Goal: Task Accomplishment & Management: Use online tool/utility

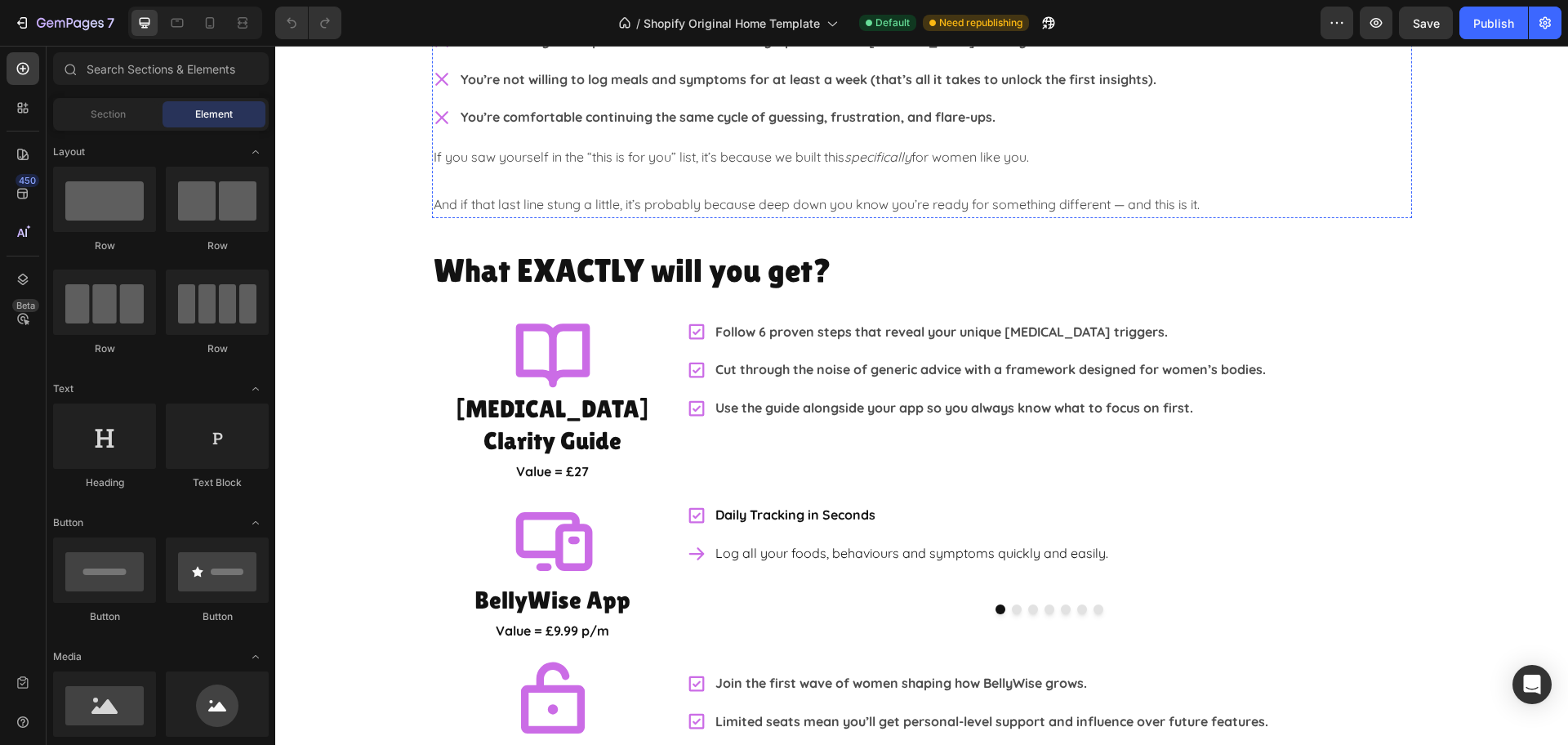
scroll to position [2653, 0]
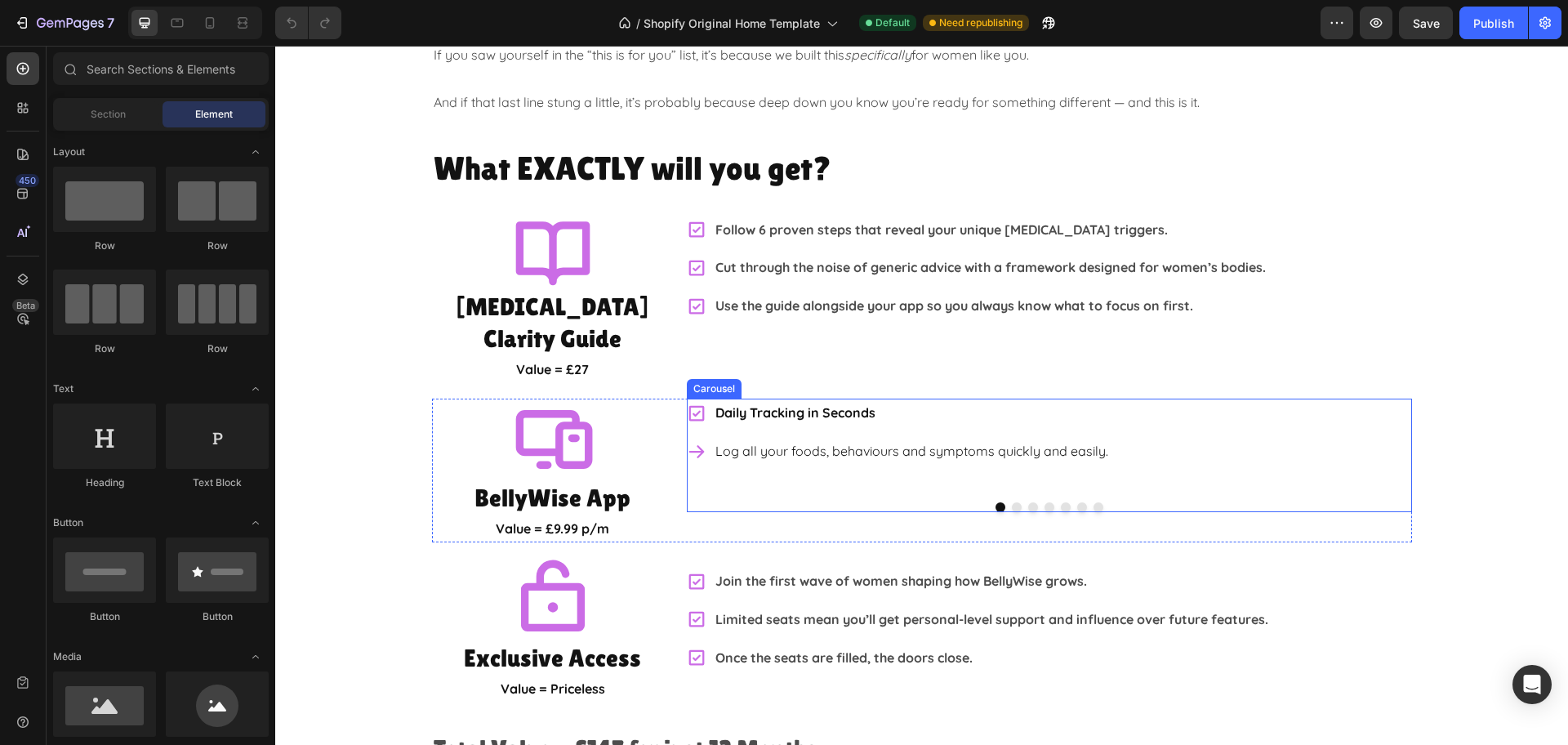
click at [1012, 502] on button "Dot" at bounding box center [1017, 506] width 10 height 10
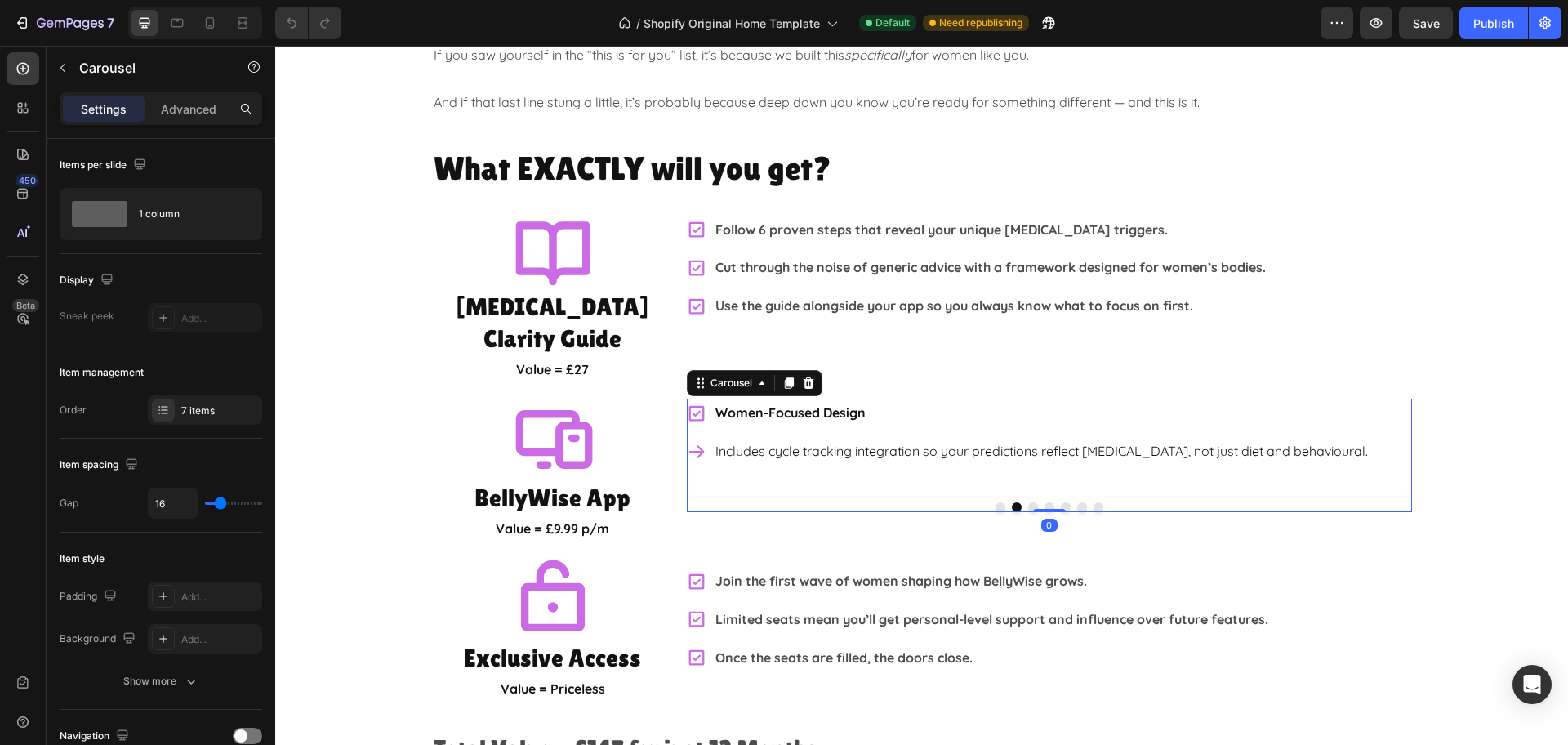
click at [1028, 502] on button "Dot" at bounding box center [1032, 506] width 10 height 10
click at [1044, 502] on button "Dot" at bounding box center [1049, 506] width 10 height 10
click at [1061, 502] on button "Dot" at bounding box center [1065, 506] width 10 height 10
click at [1073, 469] on div "Daily Tracking in Seconds Log all your foods, behaviours and symptoms quickly a…" at bounding box center [1049, 454] width 725 height 113
click at [1078, 502] on button "Dot" at bounding box center [1082, 506] width 10 height 10
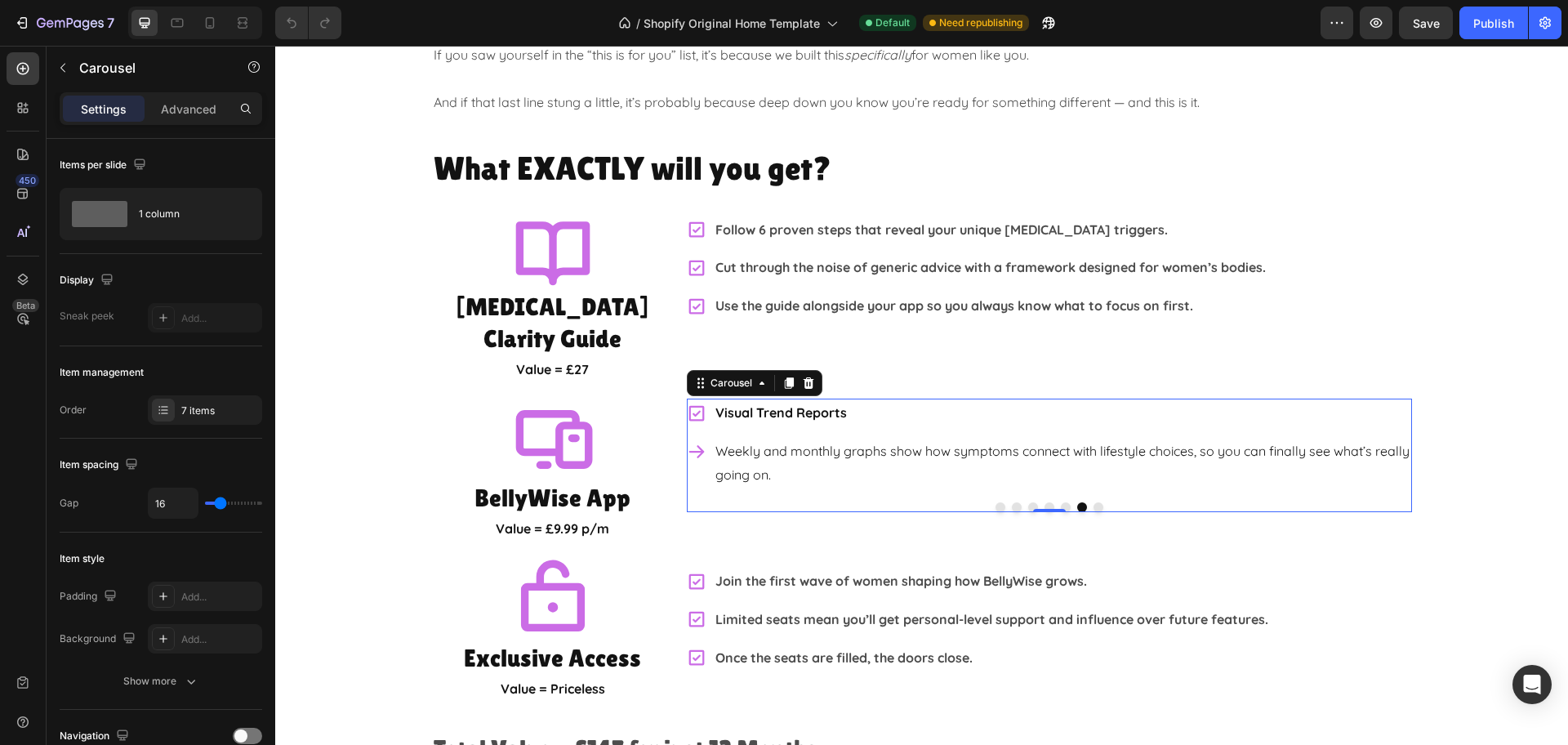
click at [1094, 502] on button "Dot" at bounding box center [1098, 506] width 10 height 10
click at [1077, 502] on button "Dot" at bounding box center [1082, 506] width 10 height 10
click at [1061, 502] on button "Dot" at bounding box center [1065, 506] width 10 height 10
click at [1044, 502] on button "Dot" at bounding box center [1049, 506] width 10 height 10
click at [1028, 502] on button "Dot" at bounding box center [1032, 506] width 10 height 10
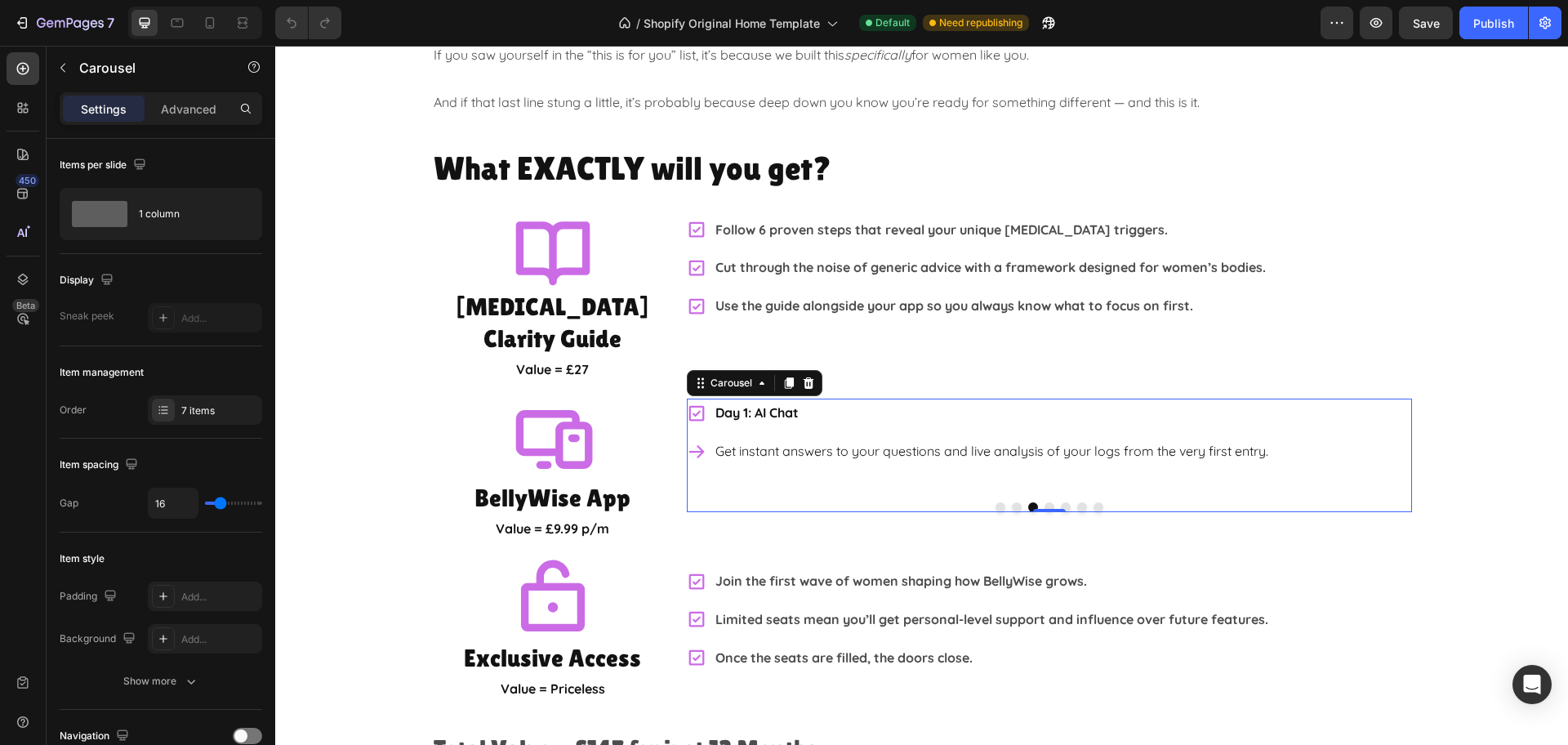
click at [1044, 502] on button "Dot" at bounding box center [1049, 506] width 10 height 10
click at [1061, 502] on button "Dot" at bounding box center [1065, 506] width 10 height 10
click at [995, 502] on button "Dot" at bounding box center [1000, 506] width 10 height 10
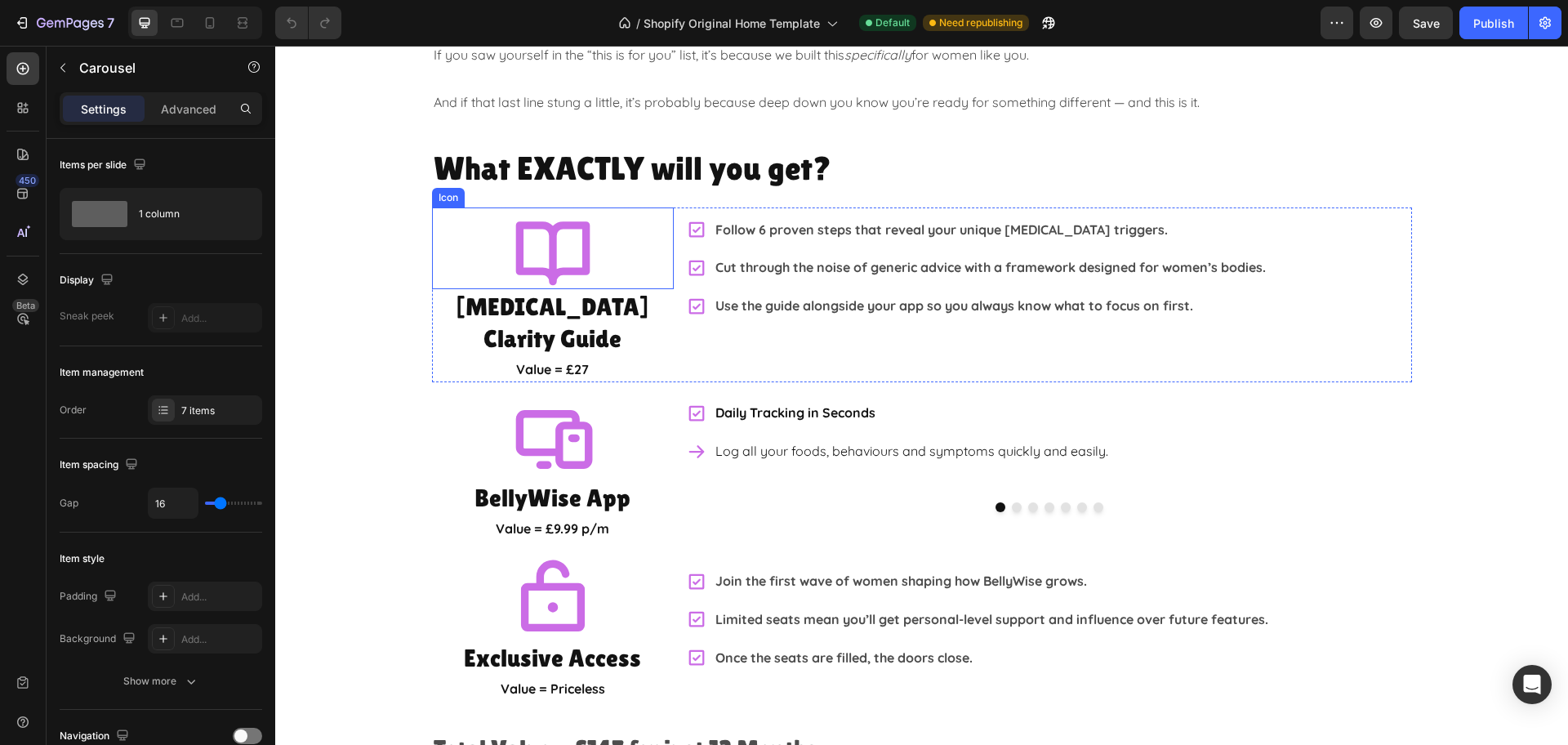
click at [609, 245] on div "Icon" at bounding box center [552, 248] width 241 height 82
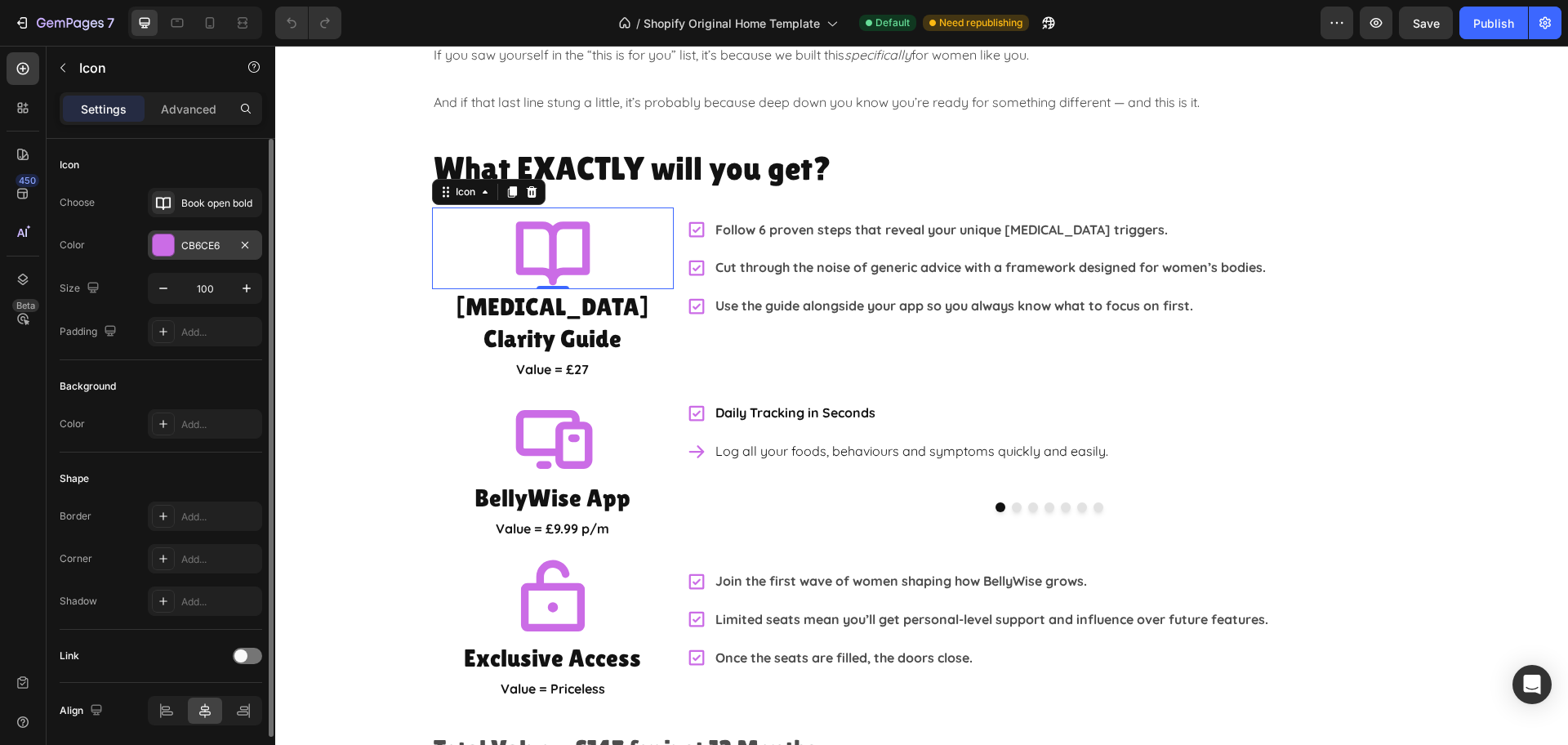
click at [208, 245] on div "CB6CE6" at bounding box center [206, 246] width 48 height 15
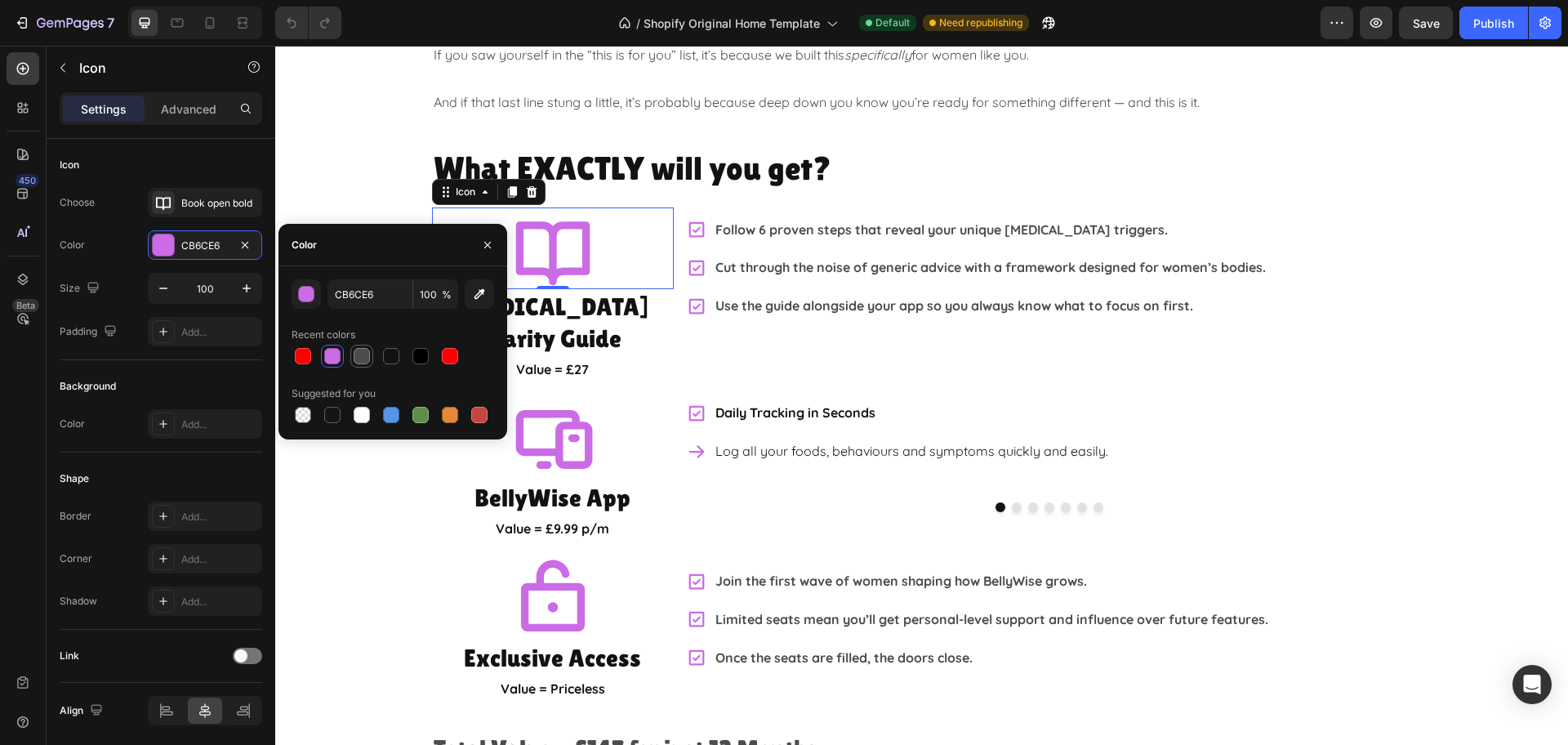
click at [359, 360] on div at bounding box center [361, 356] width 17 height 17
type input "4D4D4D"
click at [605, 309] on h2 "[MEDICAL_DATA] Clarity Guide" at bounding box center [552, 322] width 241 height 67
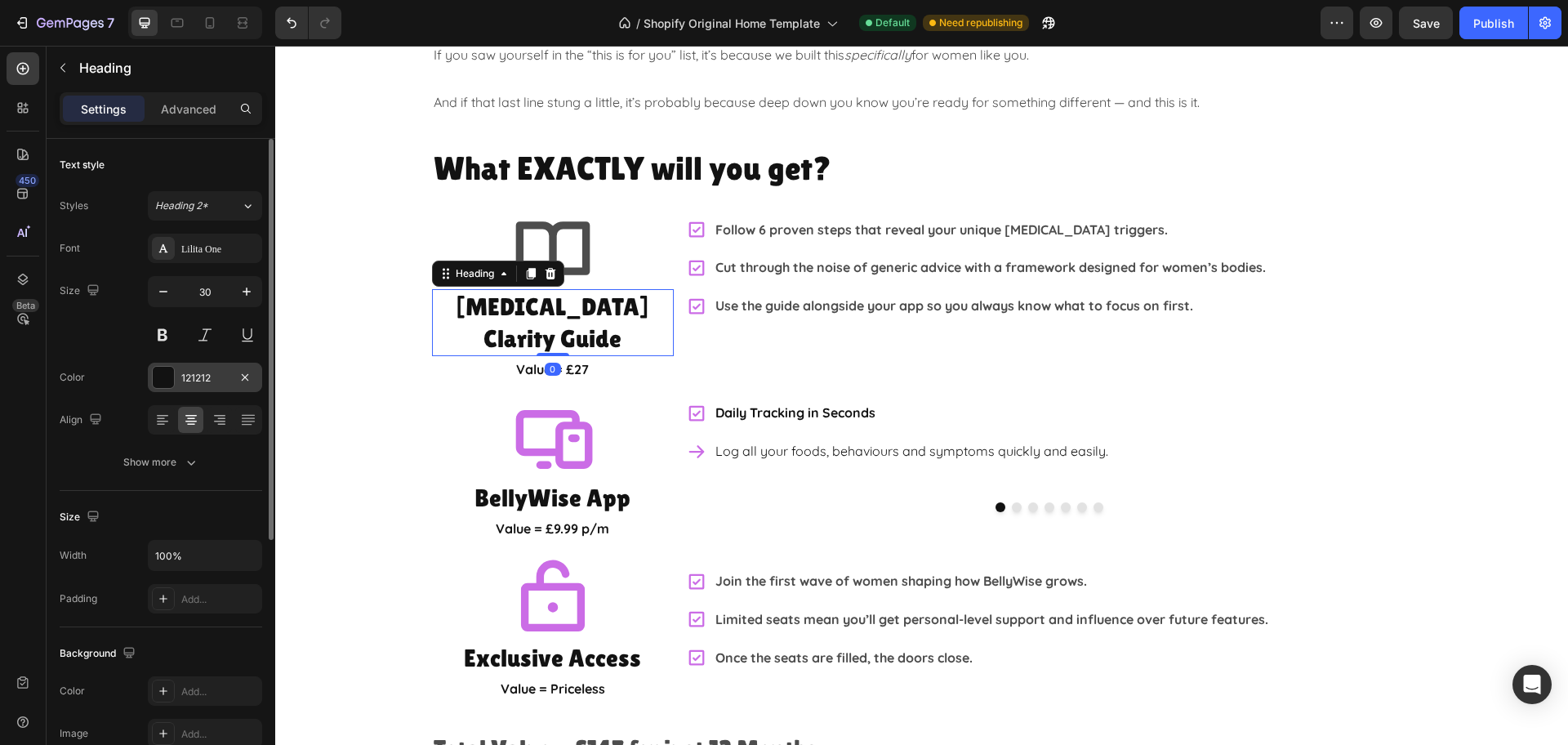
click at [202, 367] on div "121212" at bounding box center [205, 377] width 115 height 29
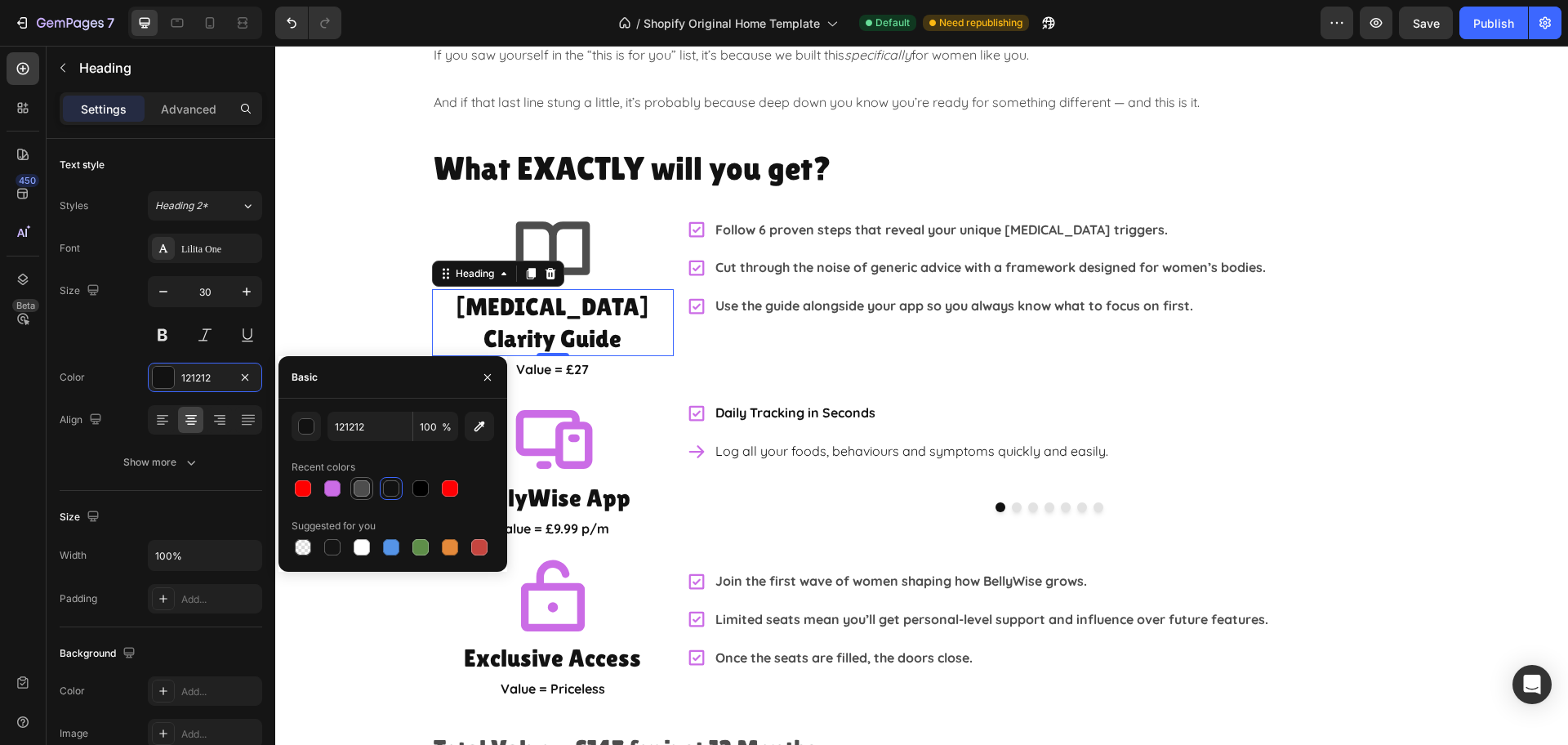
click at [362, 490] on div at bounding box center [361, 488] width 17 height 17
type input "4D4D4D"
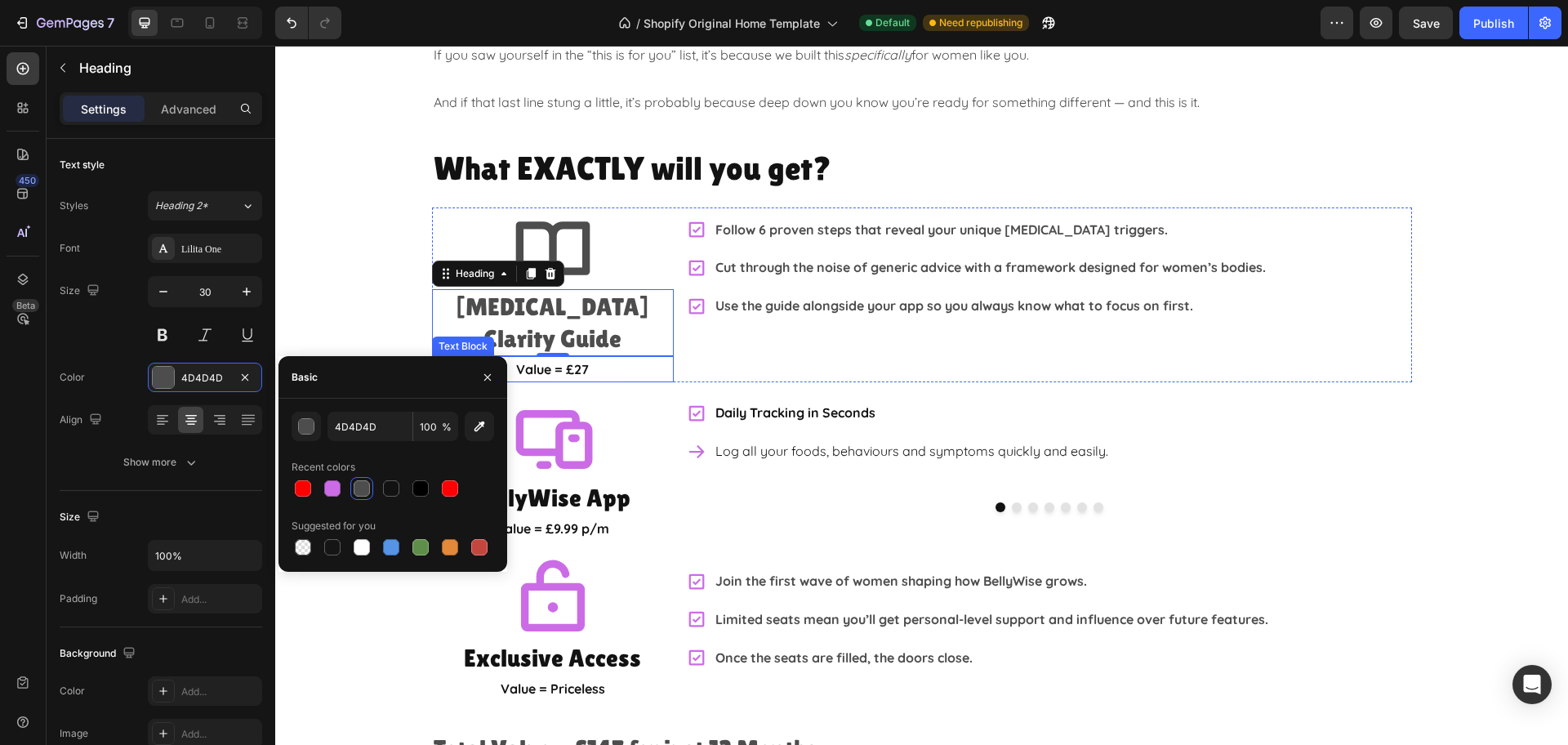
click at [601, 358] on p "Value = £27" at bounding box center [553, 370] width 239 height 24
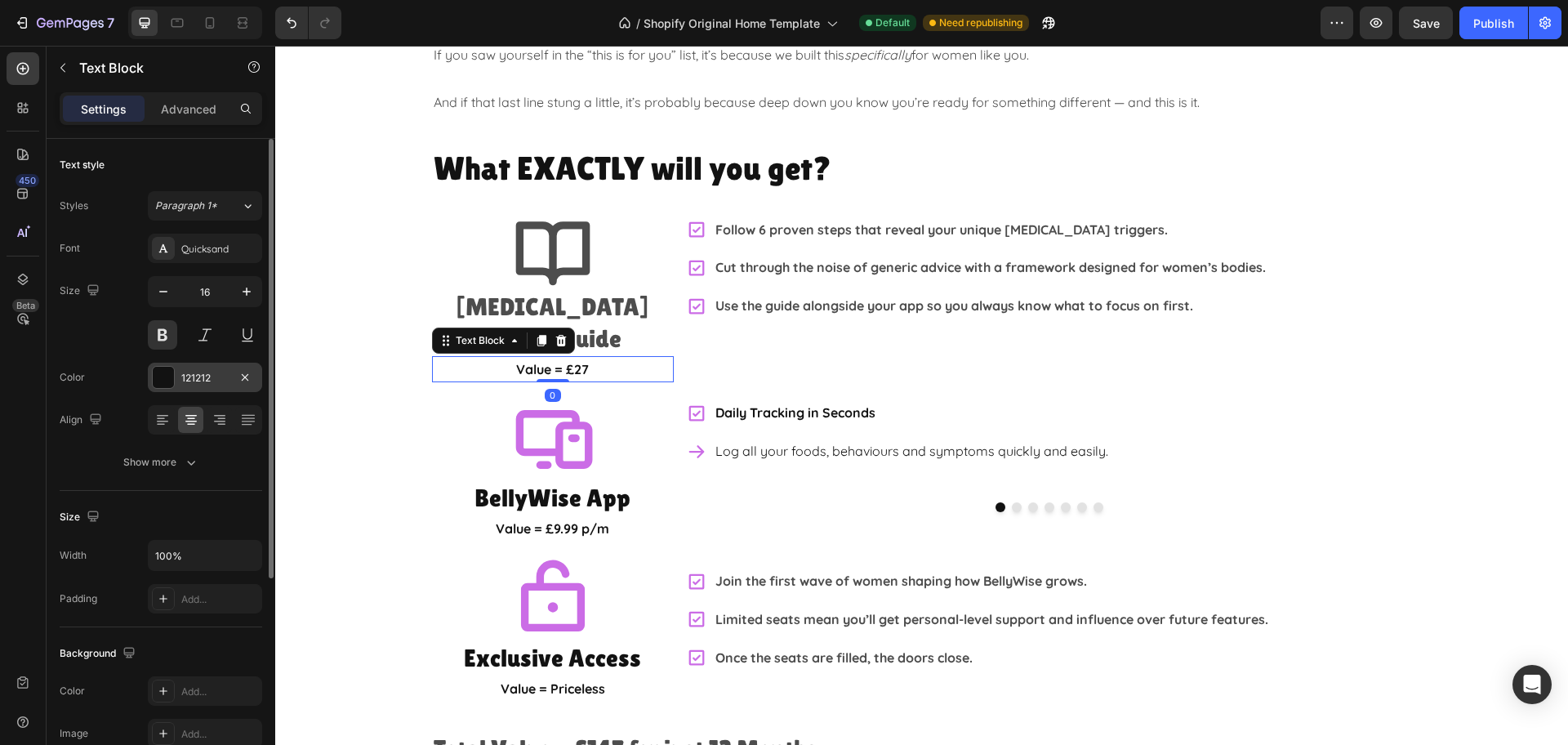
click at [204, 371] on div "121212" at bounding box center [206, 378] width 48 height 15
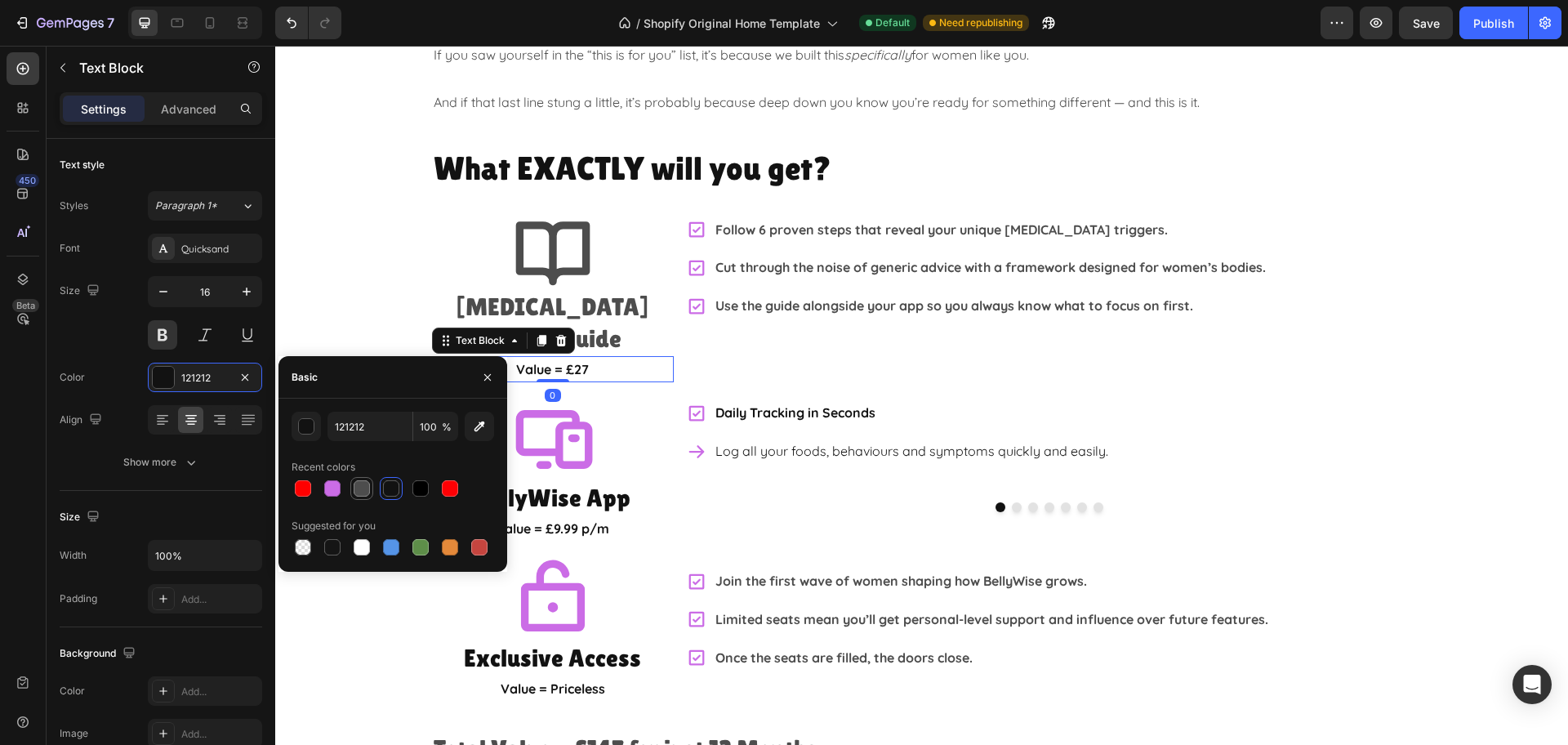
click at [365, 490] on div at bounding box center [361, 488] width 17 height 17
type input "4D4D4D"
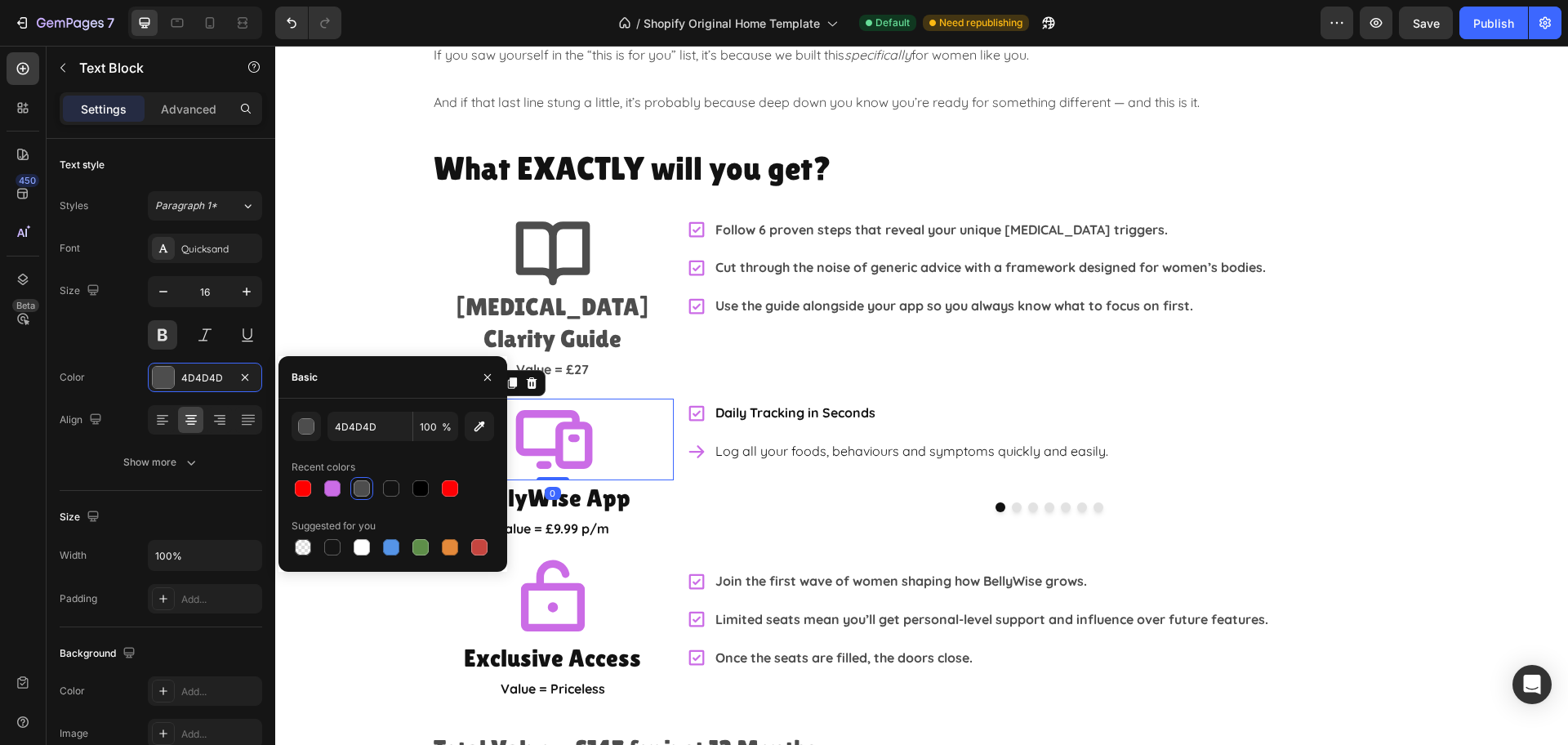
click at [617, 404] on div "Icon 0" at bounding box center [552, 439] width 241 height 82
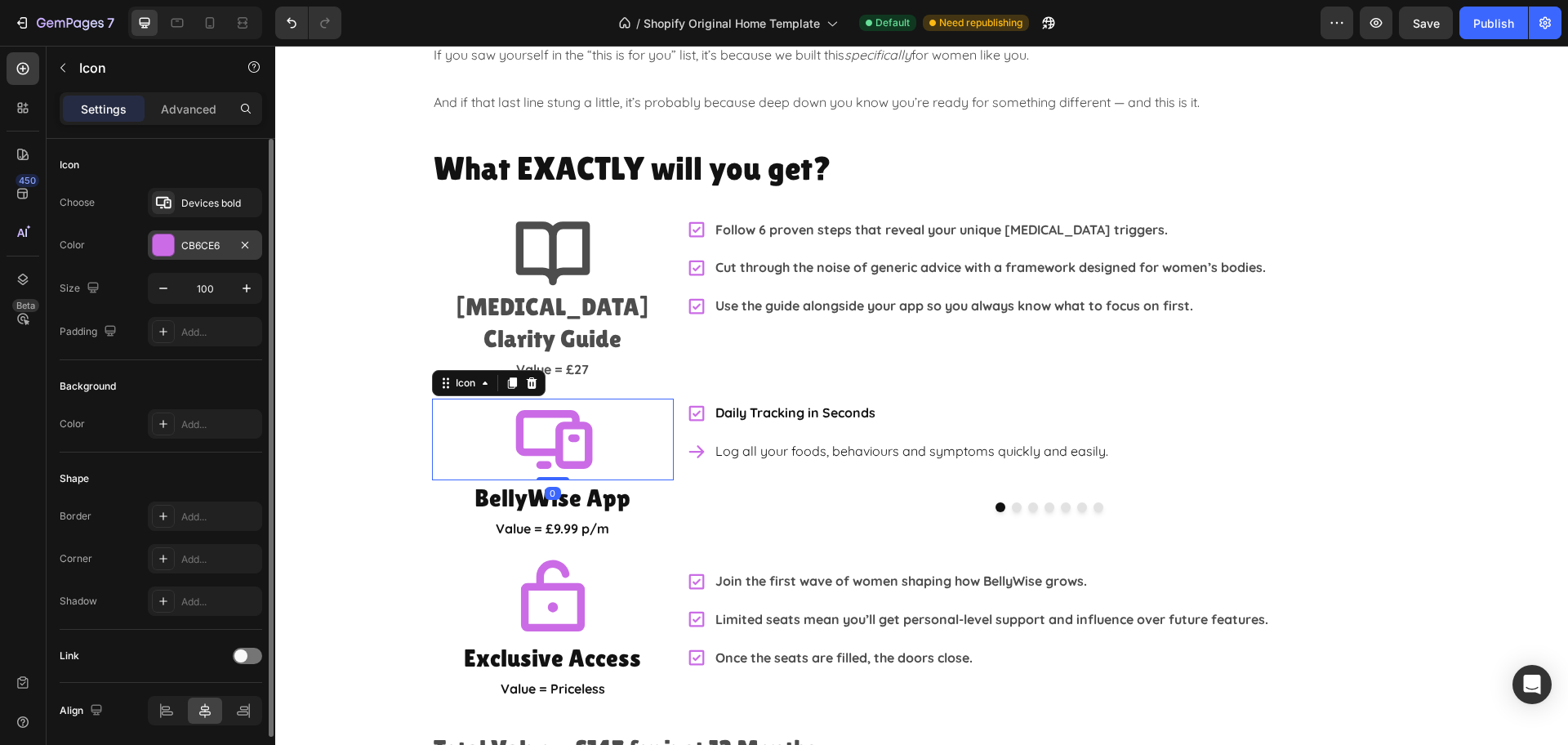
click at [171, 241] on div at bounding box center [162, 244] width 21 height 21
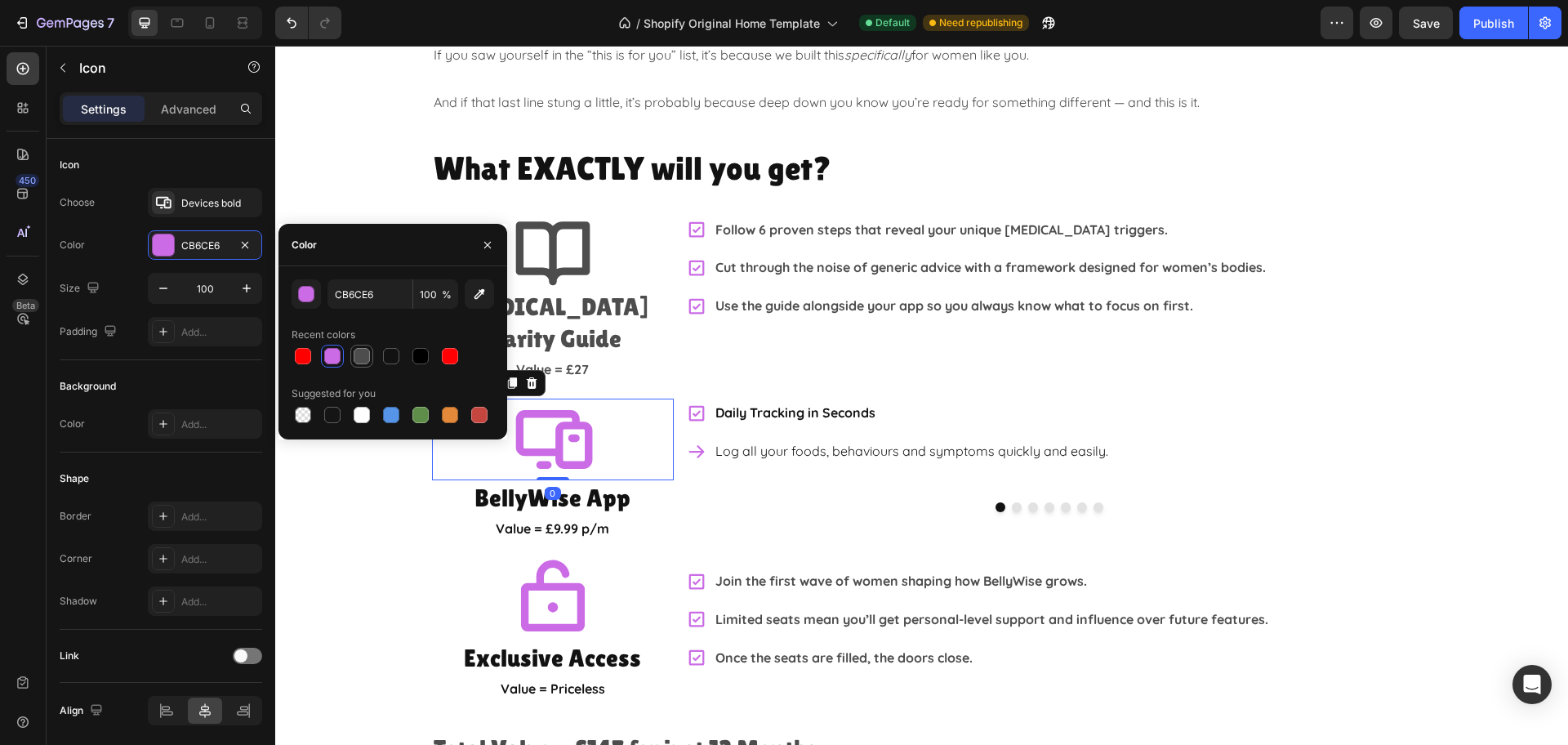
click at [361, 362] on div at bounding box center [361, 356] width 17 height 17
type input "4D4D4D"
click at [605, 480] on h2 "BellyWise App" at bounding box center [552, 497] width 241 height 35
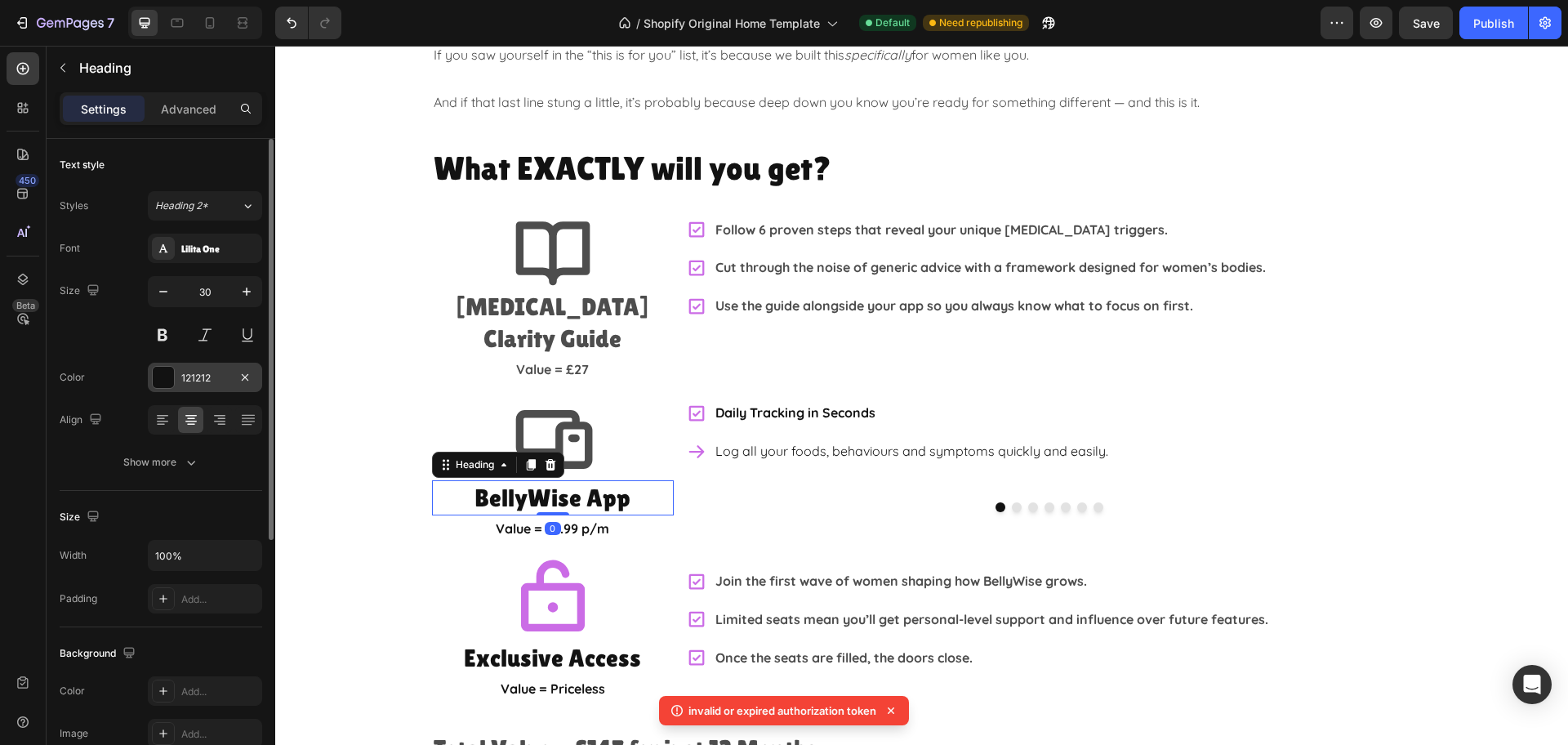
click at [194, 382] on div "121212" at bounding box center [206, 378] width 48 height 15
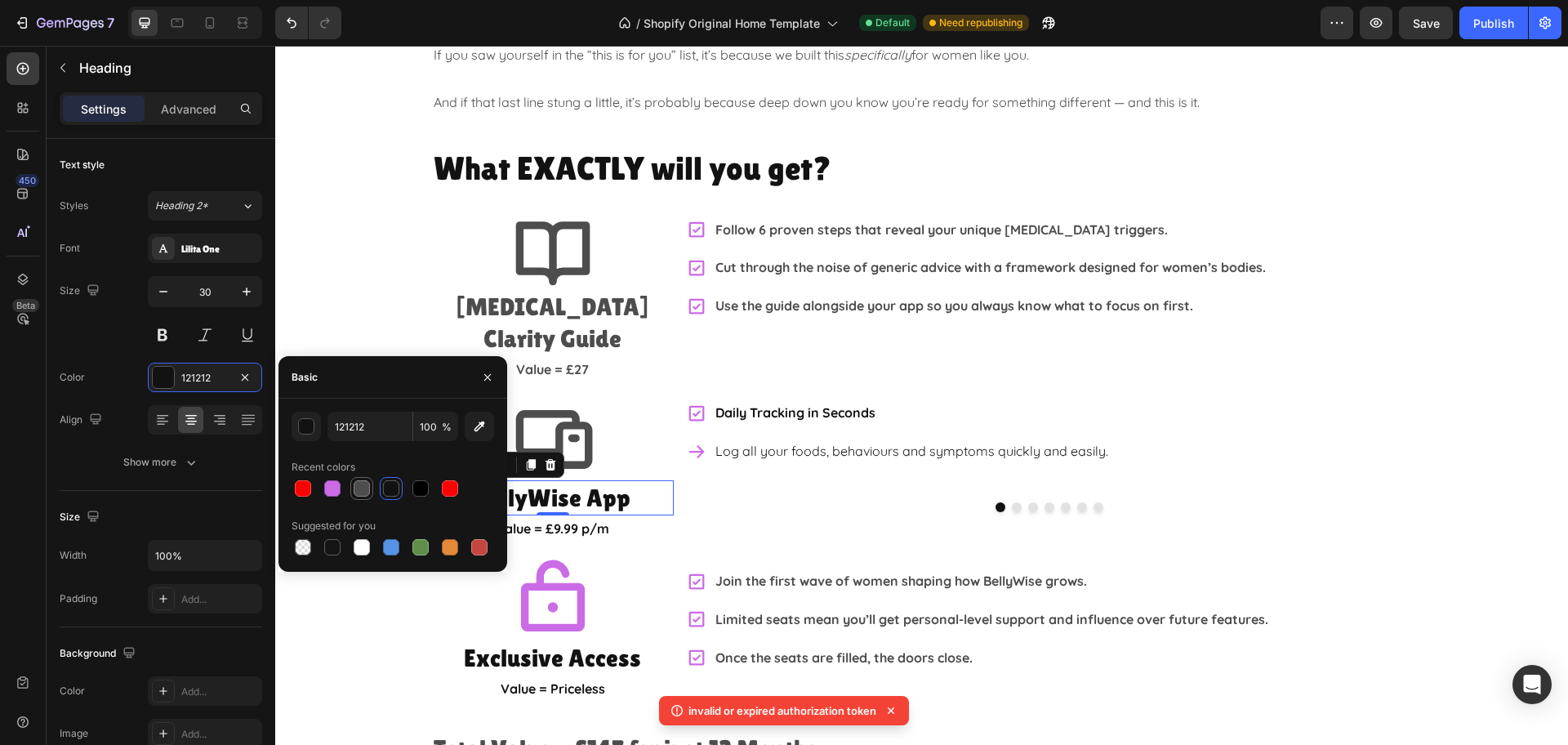
click at [360, 489] on div at bounding box center [361, 488] width 17 height 17
type input "4D4D4D"
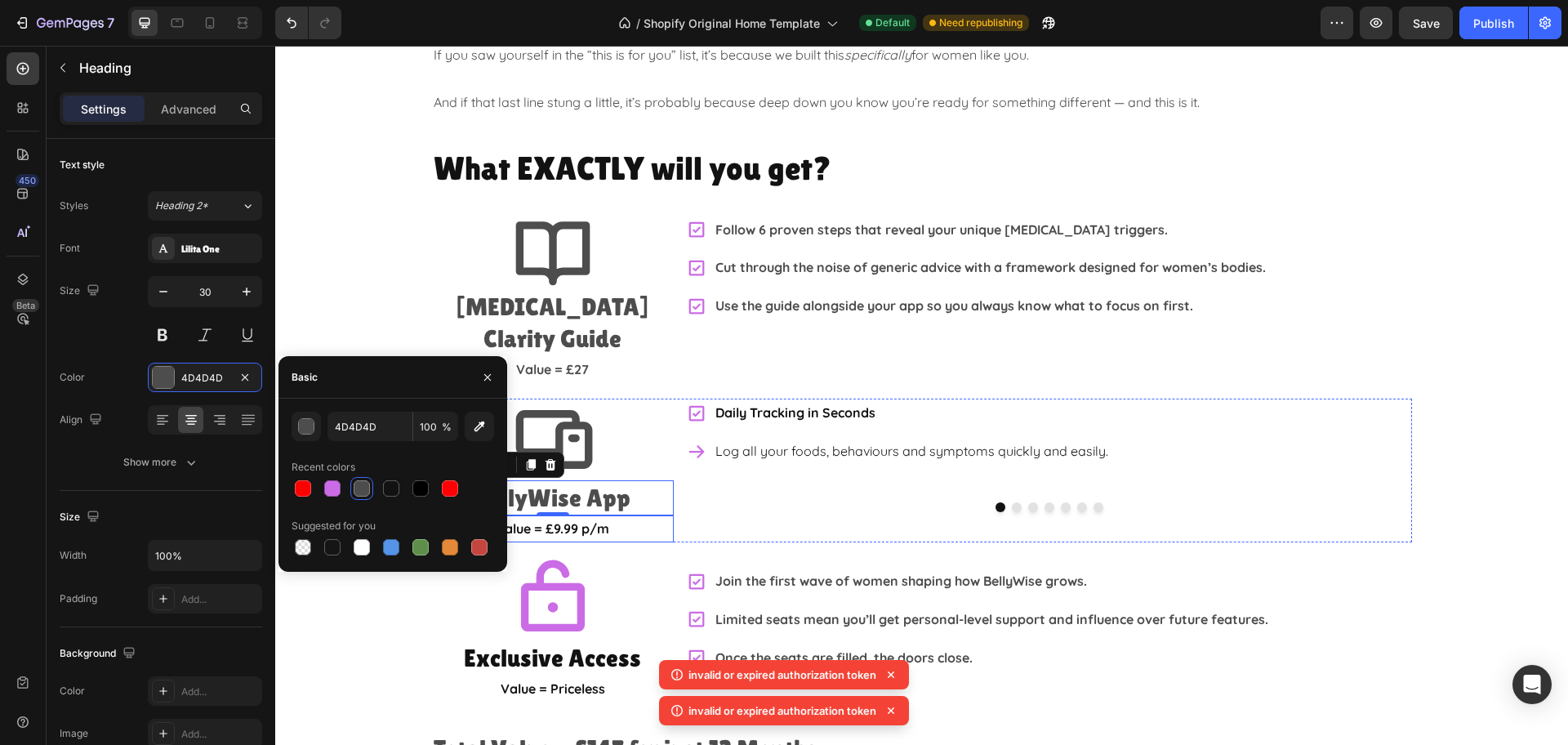
click at [584, 517] on p "Value = £9.99 p/m" at bounding box center [553, 528] width 239 height 24
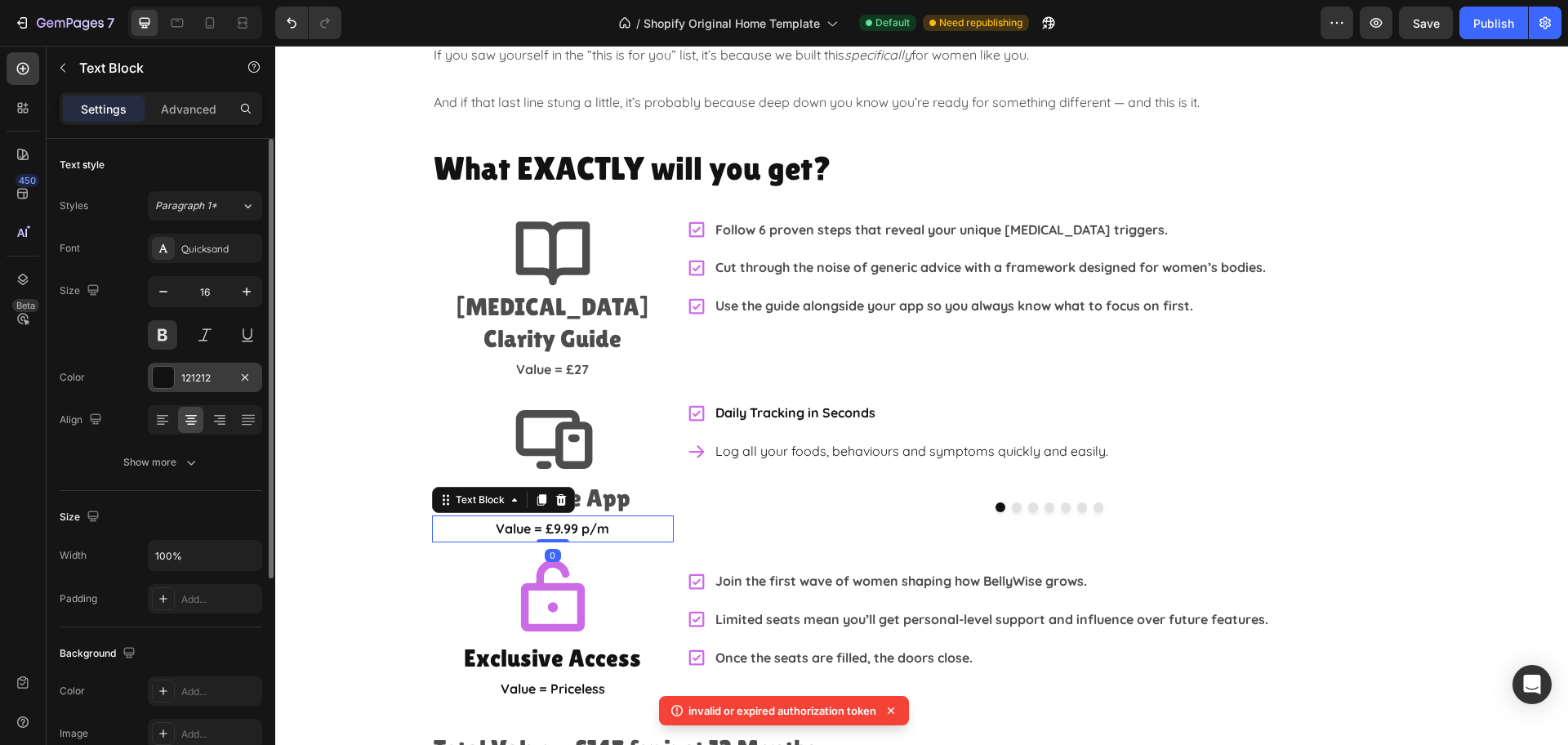
click at [205, 379] on div "121212" at bounding box center [206, 378] width 48 height 15
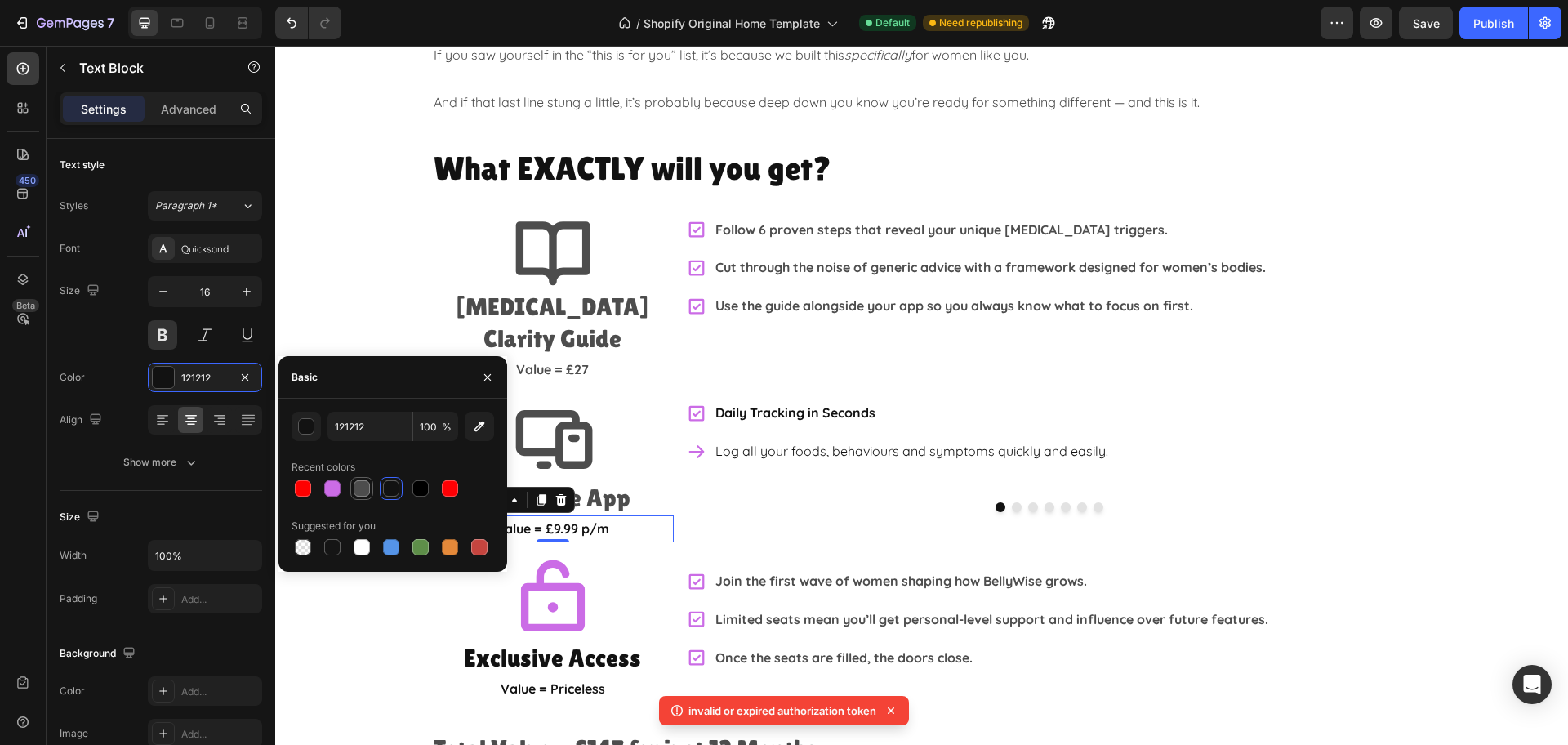
click at [359, 489] on div at bounding box center [361, 488] width 17 height 17
type input "4D4D4D"
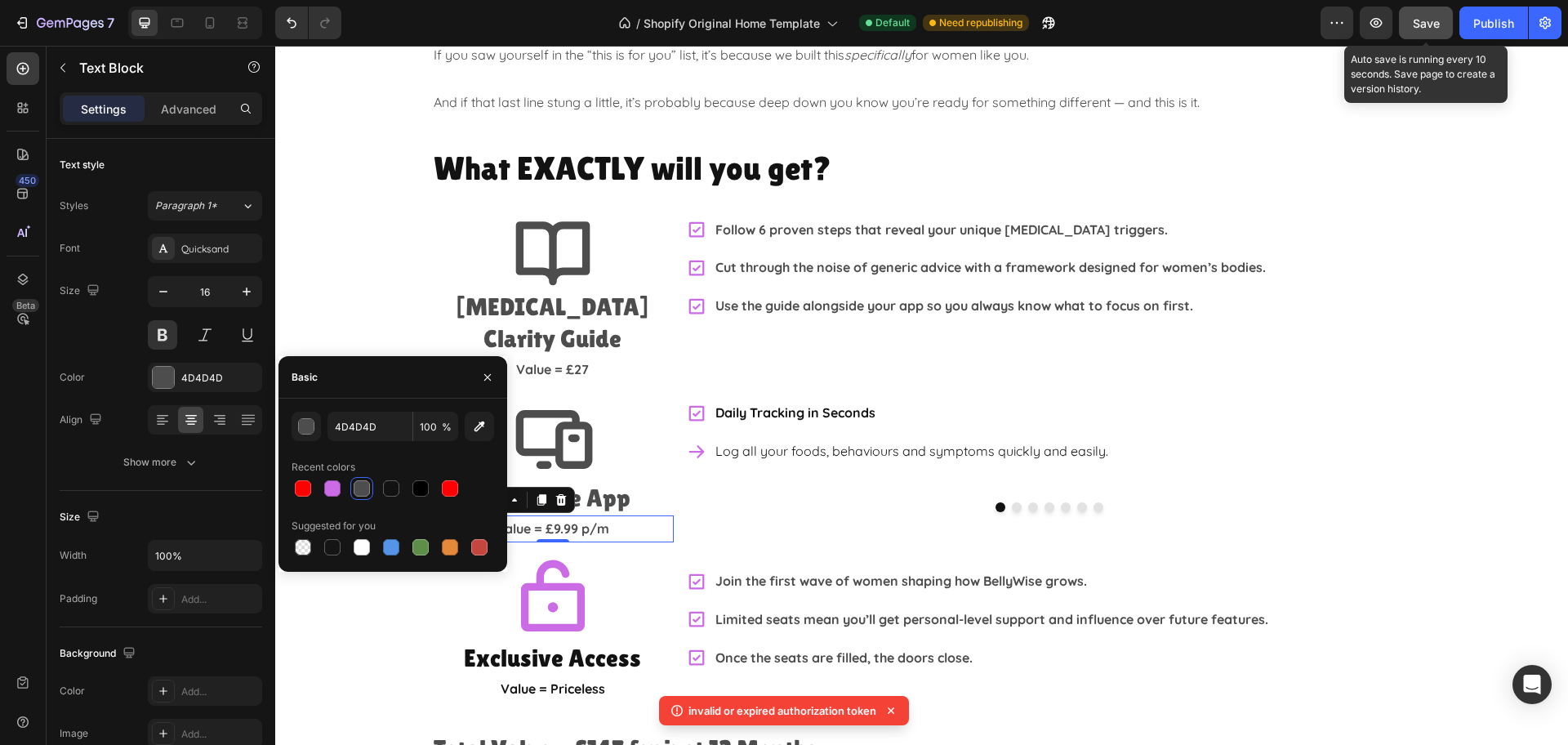
click at [1393, 25] on span "Save" at bounding box center [1426, 23] width 27 height 14
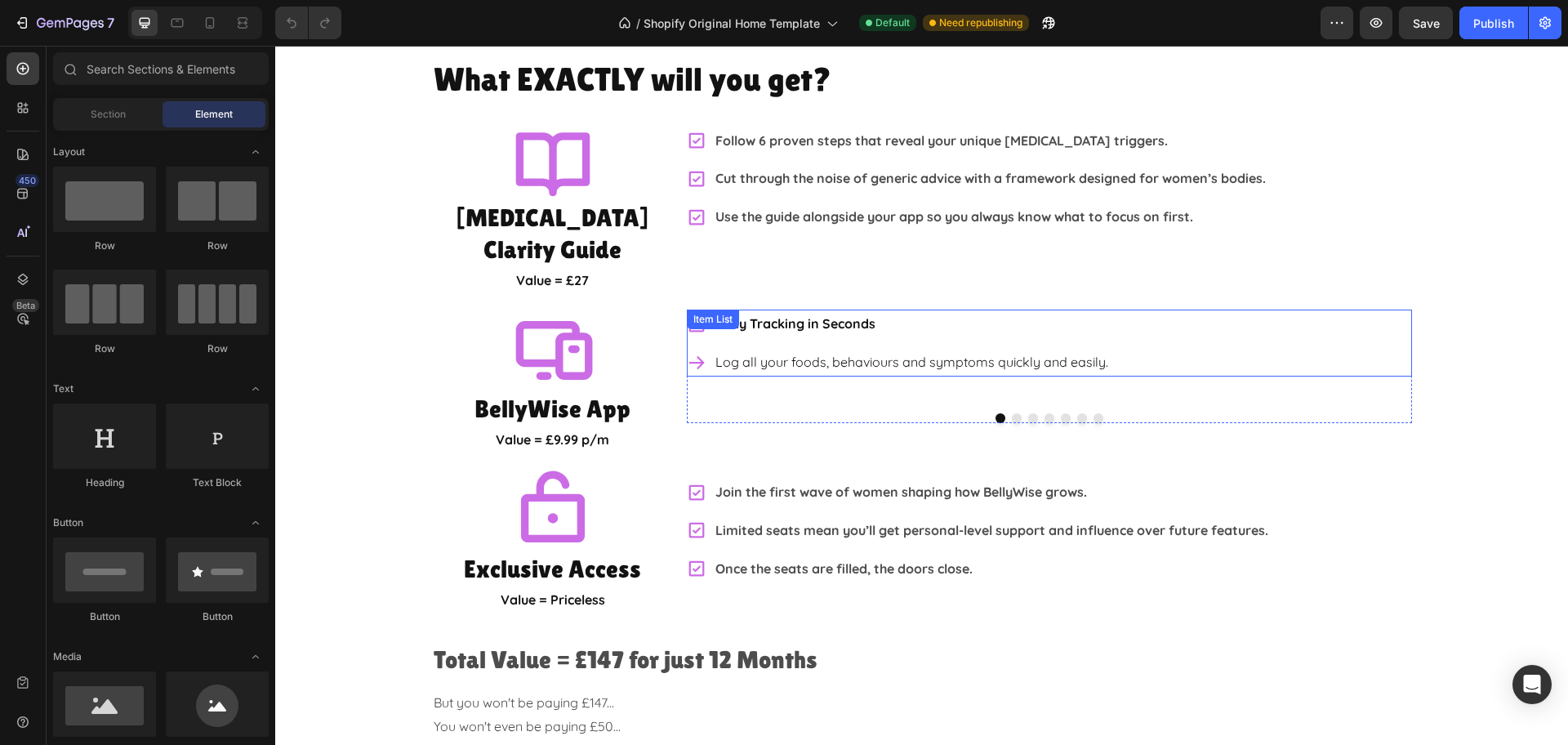
scroll to position [2653, 0]
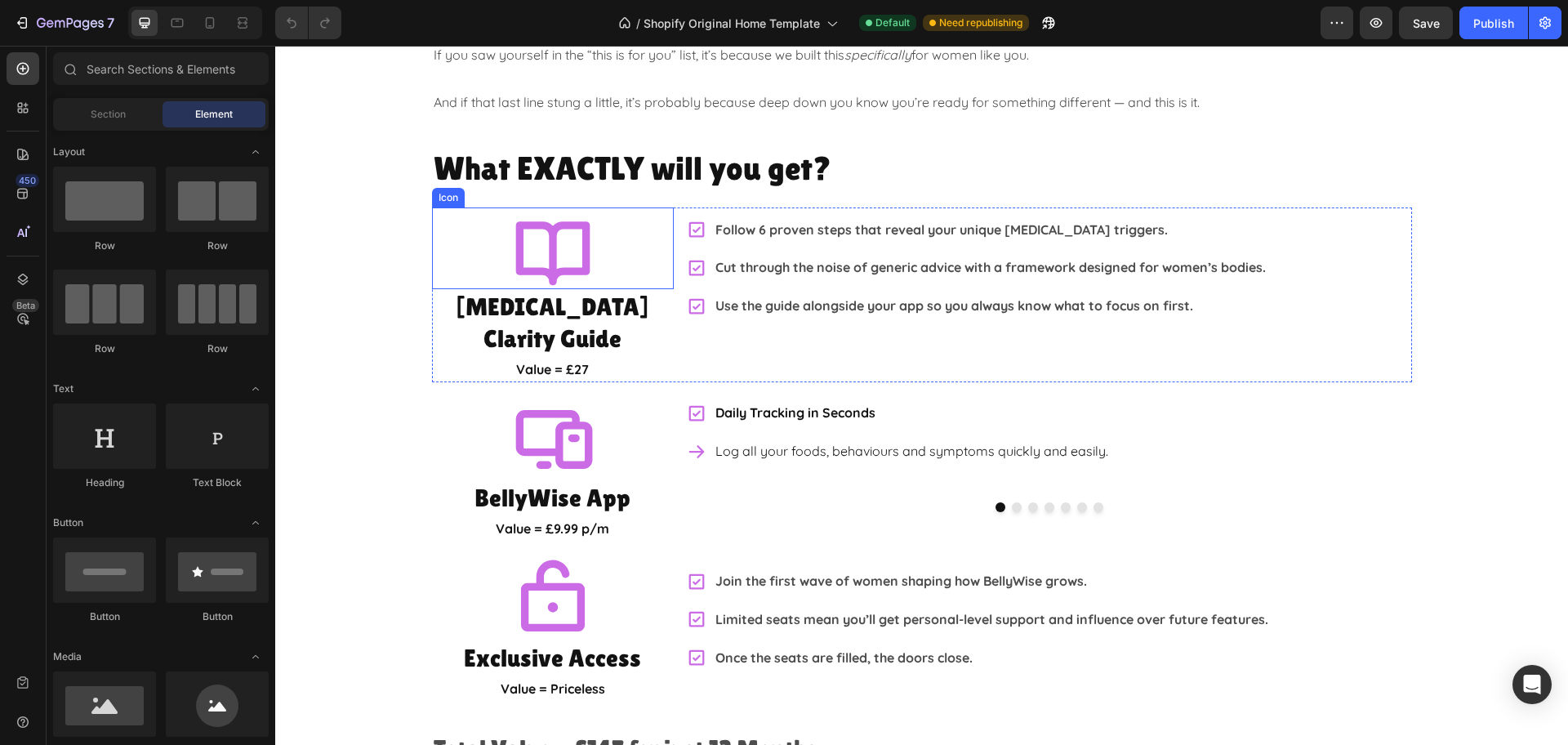
click at [601, 234] on div "Icon" at bounding box center [552, 248] width 241 height 82
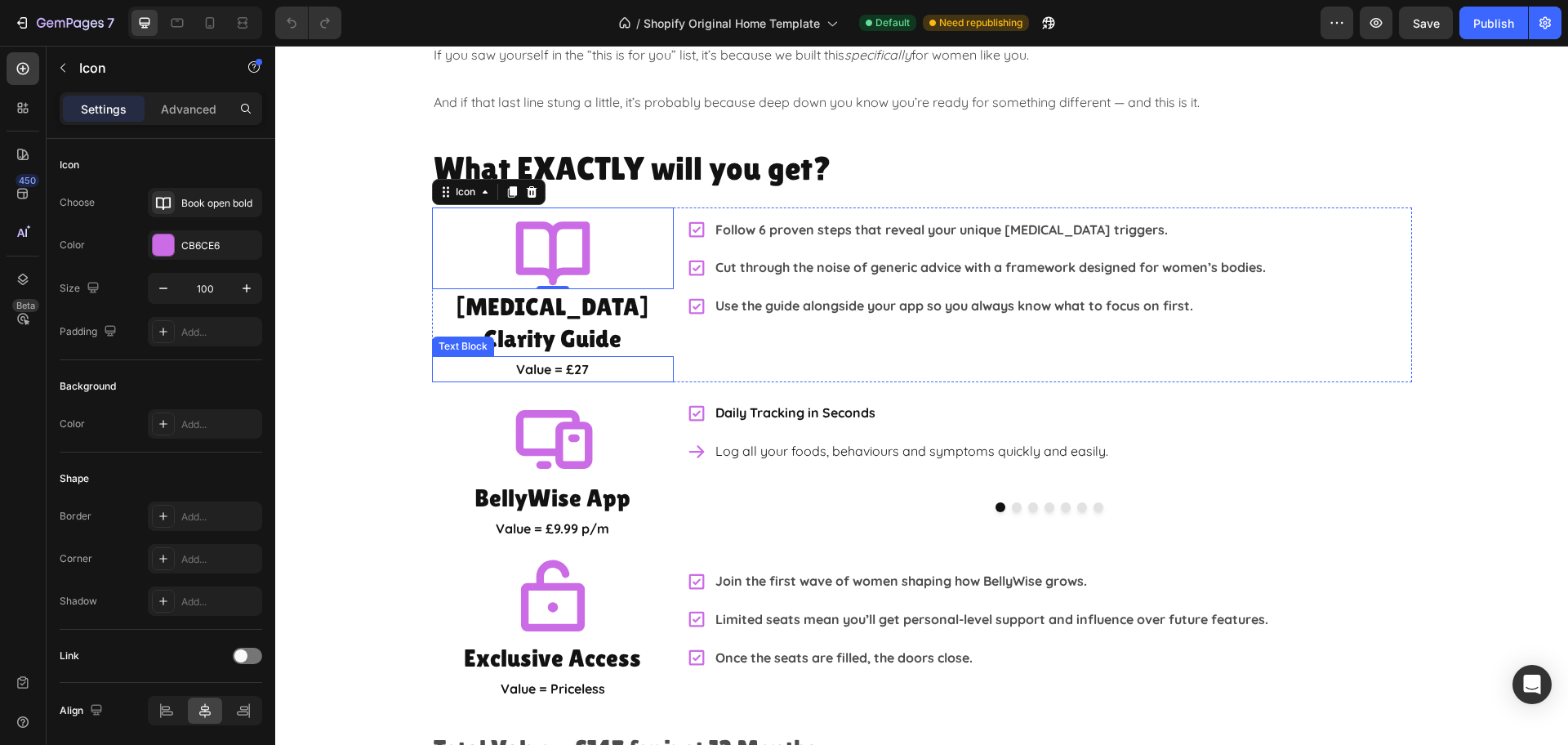
click at [619, 308] on h2 "[MEDICAL_DATA] Clarity Guide" at bounding box center [552, 322] width 241 height 67
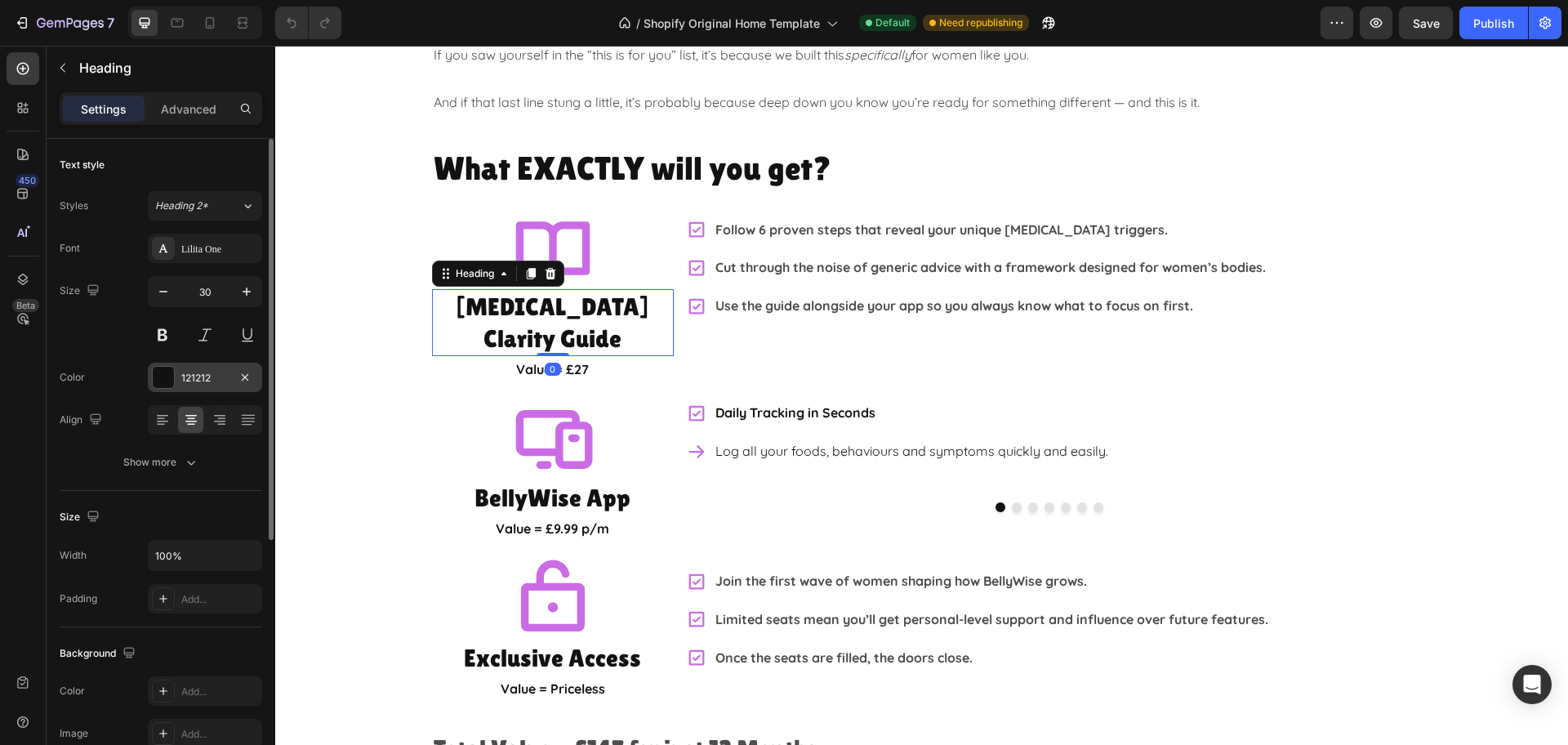
click at [183, 376] on div "121212" at bounding box center [206, 378] width 48 height 15
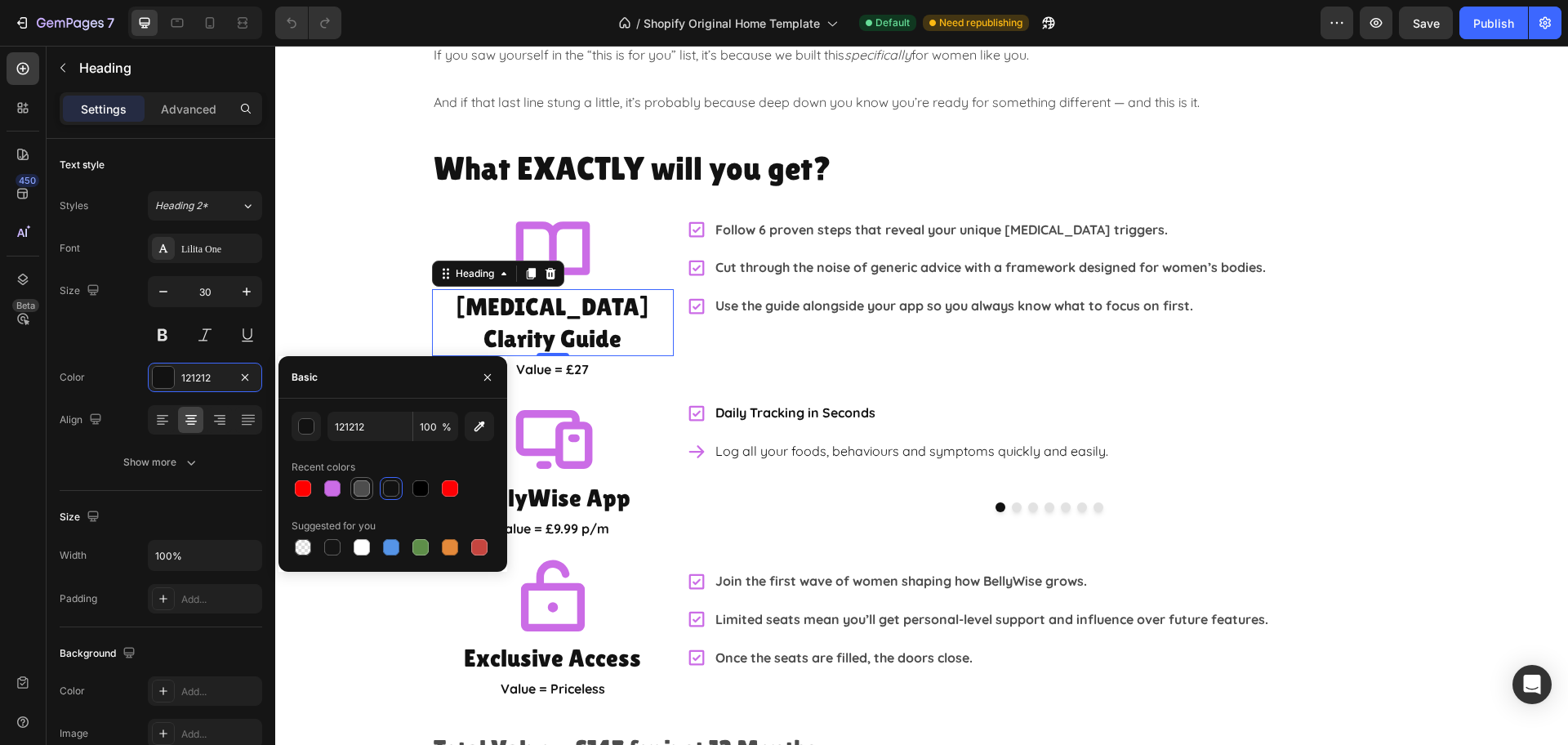
click at [366, 488] on div at bounding box center [361, 488] width 17 height 17
type input "4D4D4D"
click at [596, 358] on p "Value = £27" at bounding box center [553, 370] width 239 height 24
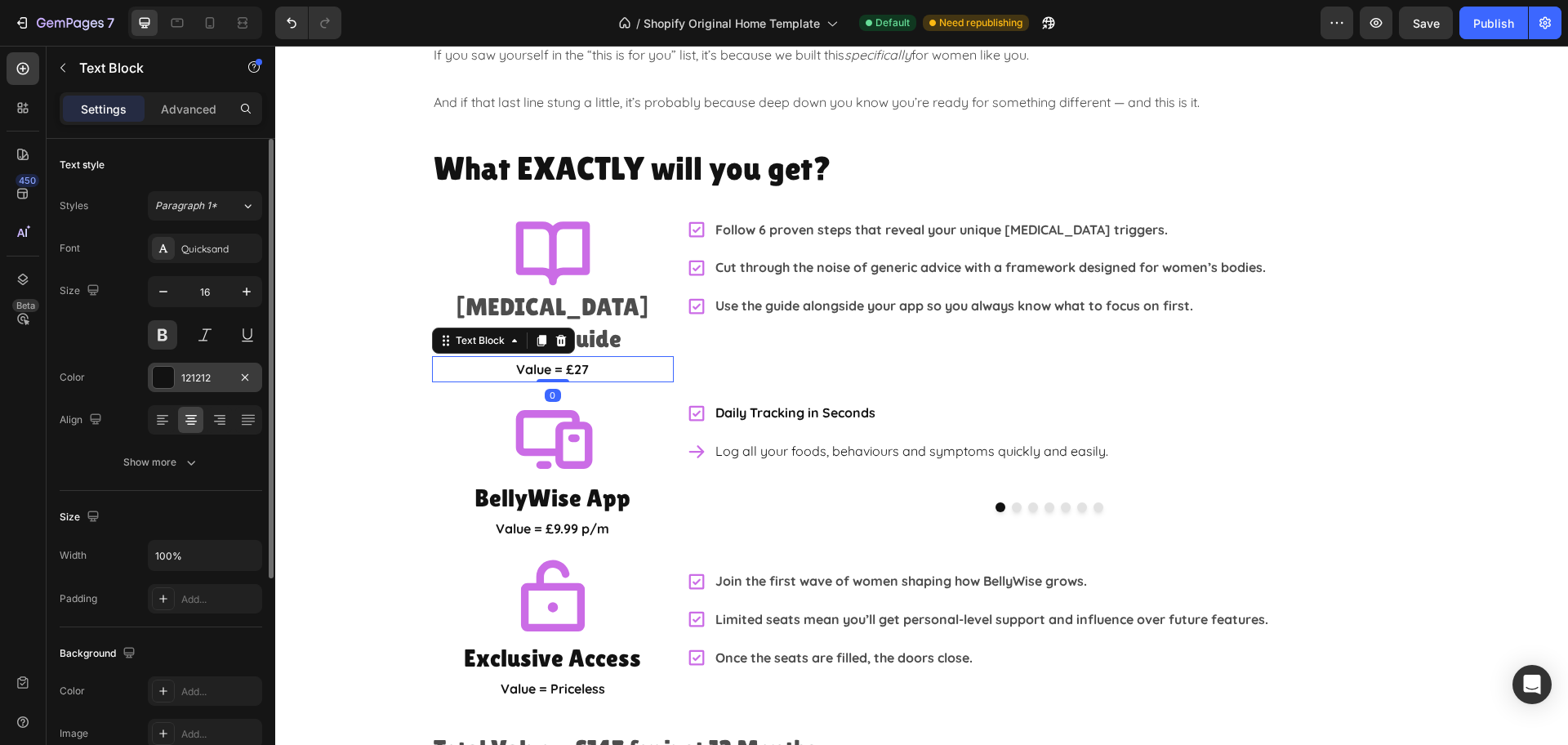
click at [194, 372] on div "121212" at bounding box center [206, 378] width 48 height 15
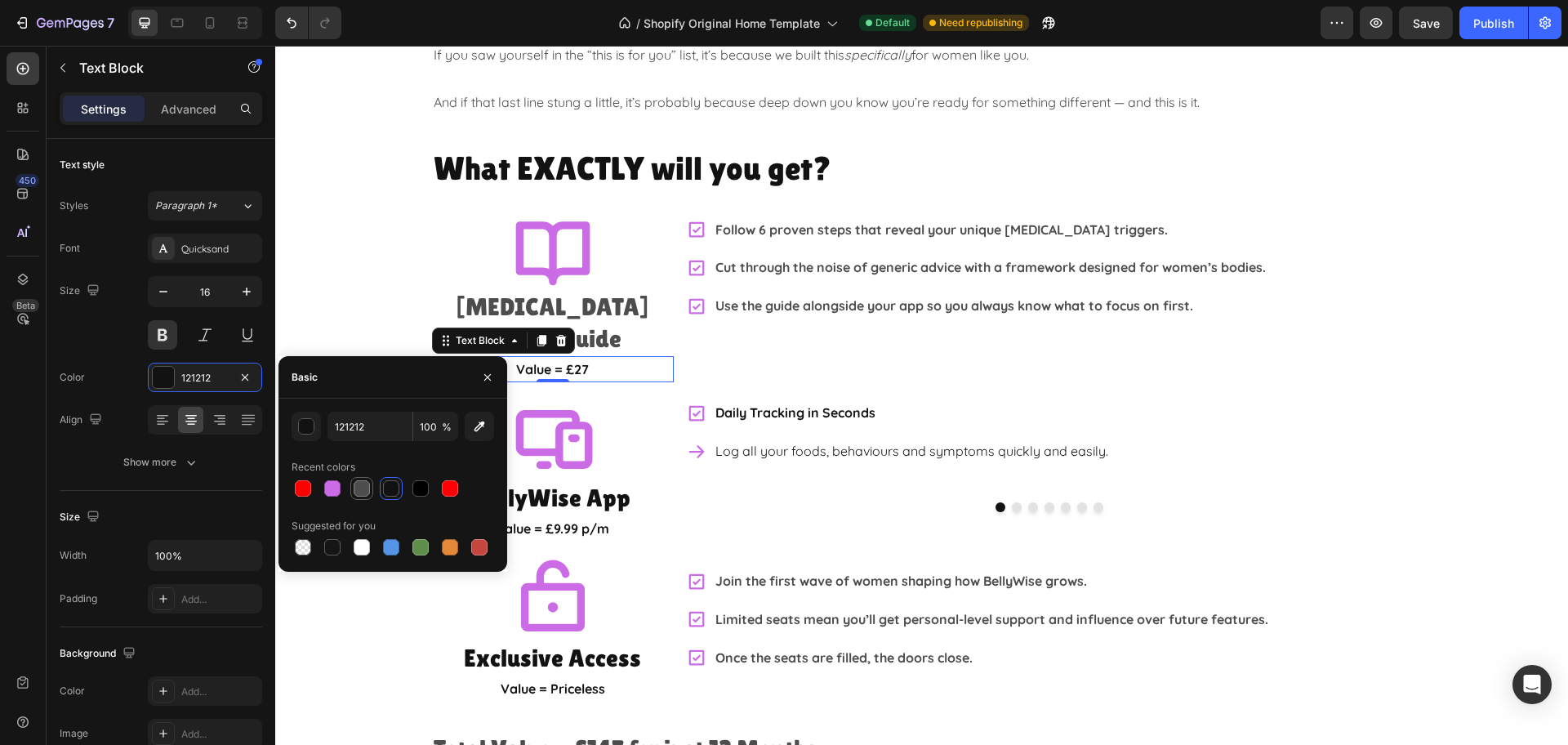
click at [364, 489] on div at bounding box center [361, 488] width 17 height 17
type input "4D4D4D"
click at [590, 412] on div "Icon" at bounding box center [552, 439] width 241 height 82
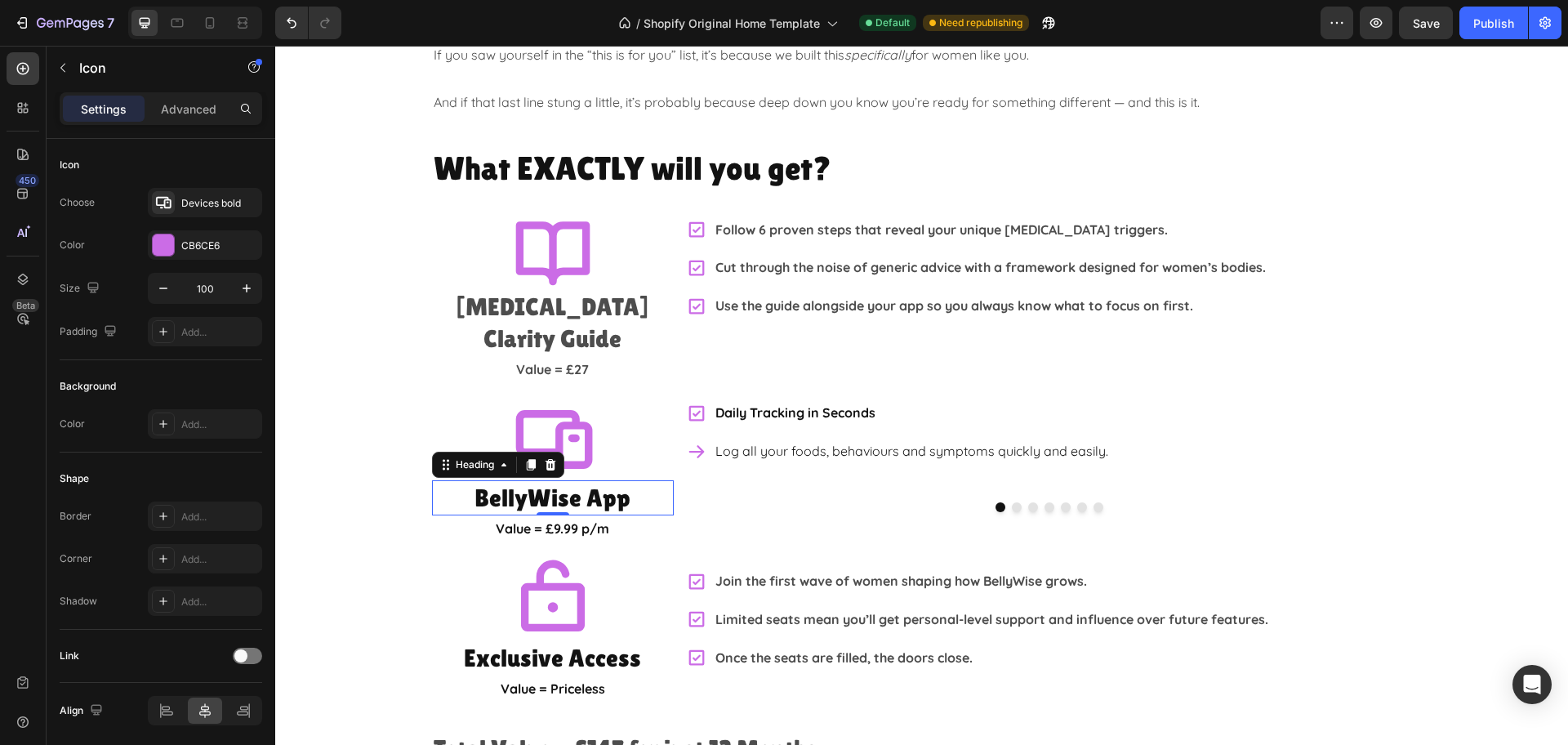
click at [592, 480] on h2 "BellyWise App" at bounding box center [552, 497] width 241 height 35
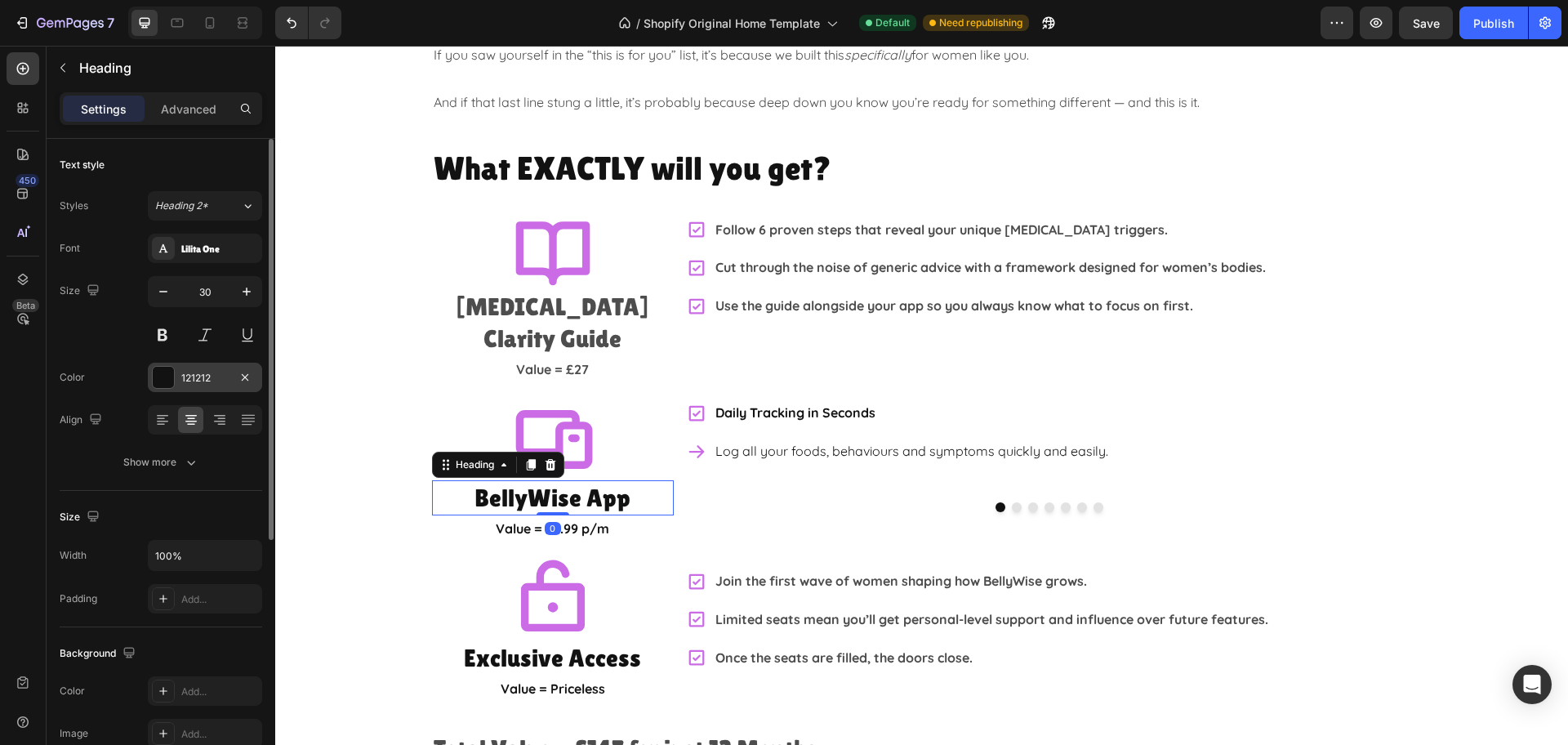
click at [201, 383] on div "121212" at bounding box center [206, 378] width 48 height 15
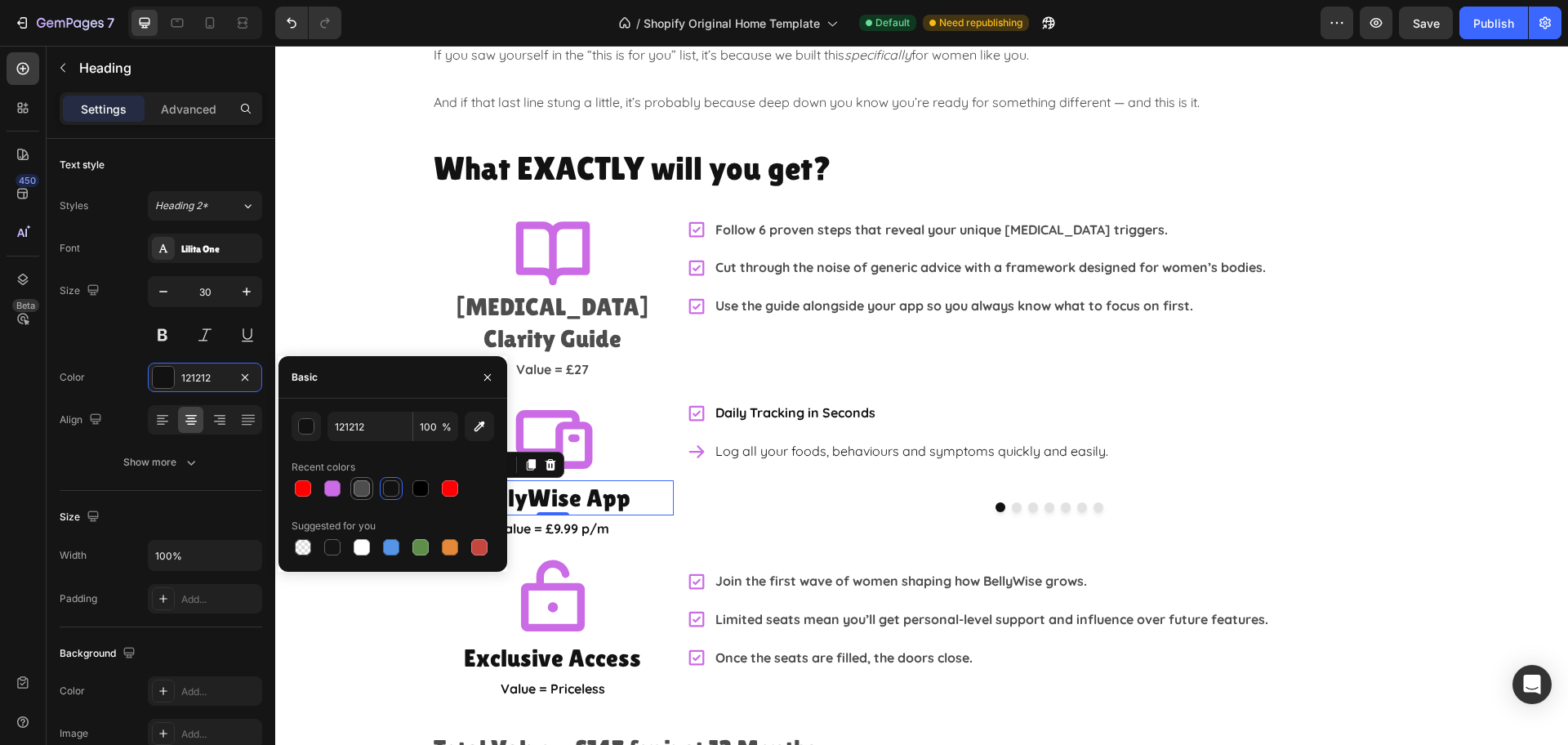
click at [360, 487] on div at bounding box center [361, 488] width 17 height 17
type input "4D4D4D"
click at [596, 517] on p "Value = £9.99 p/m" at bounding box center [553, 528] width 239 height 24
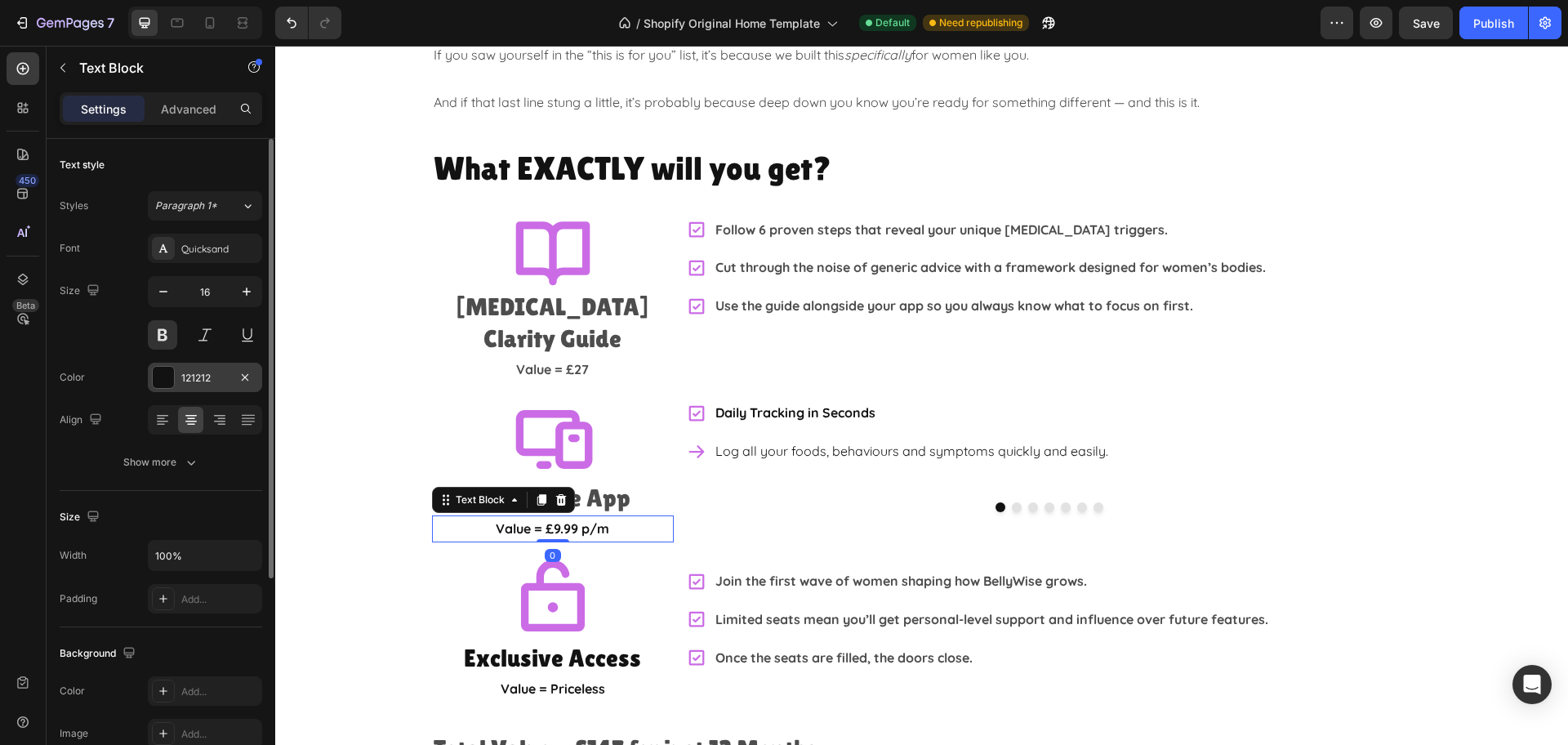
click at [201, 386] on div "121212" at bounding box center [205, 377] width 115 height 29
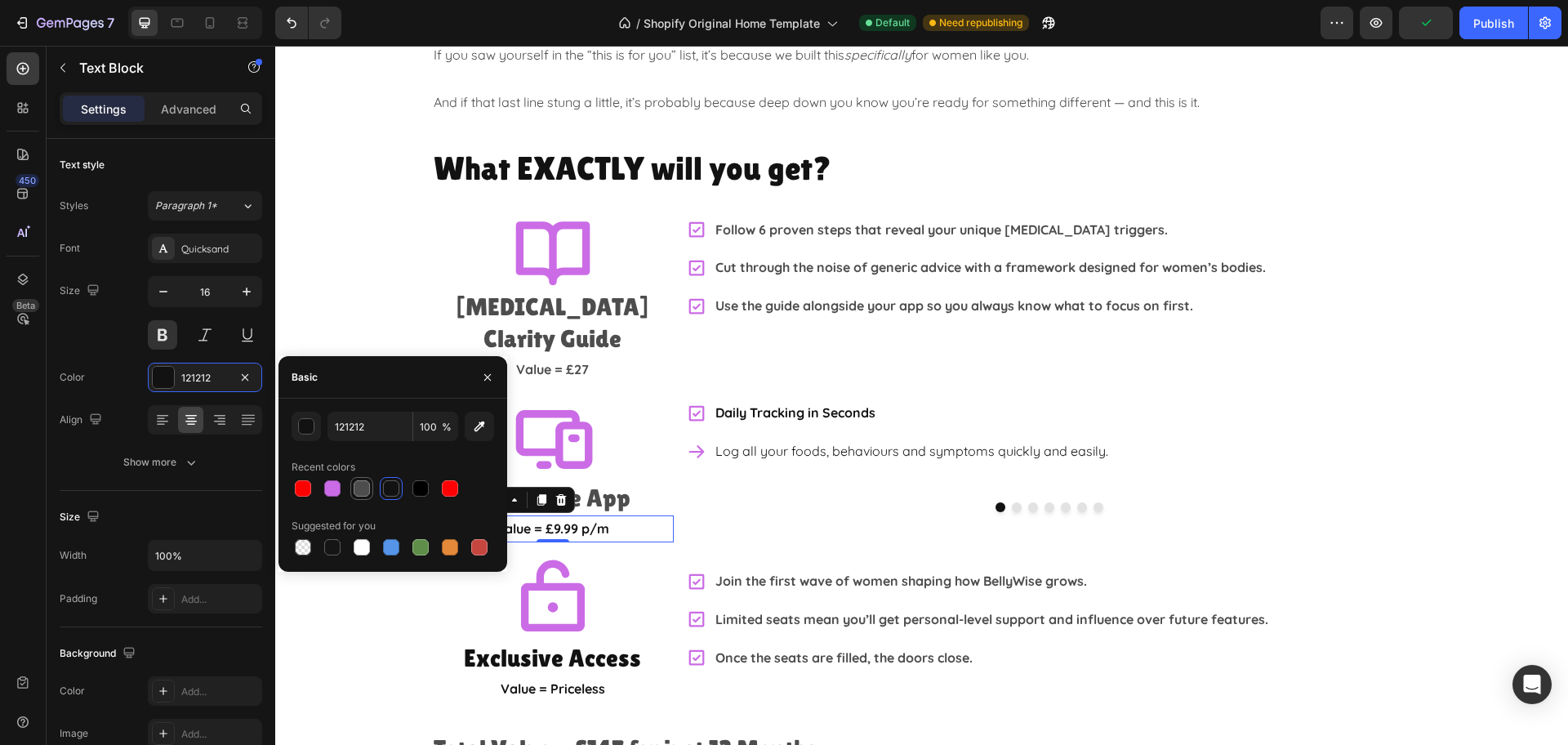
click at [362, 487] on div at bounding box center [361, 488] width 17 height 17
type input "4D4D4D"
click at [610, 640] on h2 "Exclusive Access" at bounding box center [552, 658] width 241 height 35
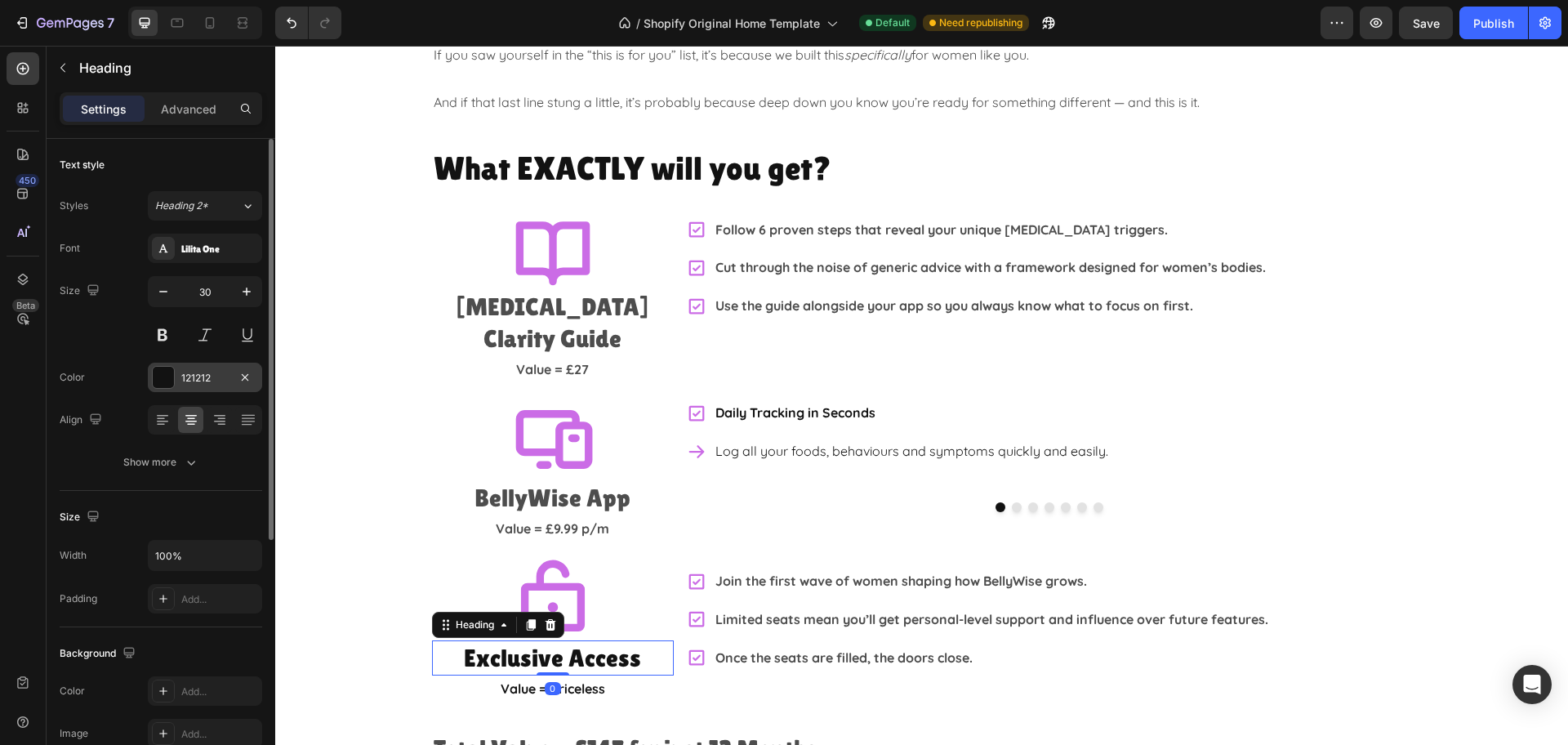
click at [172, 382] on div at bounding box center [162, 377] width 21 height 21
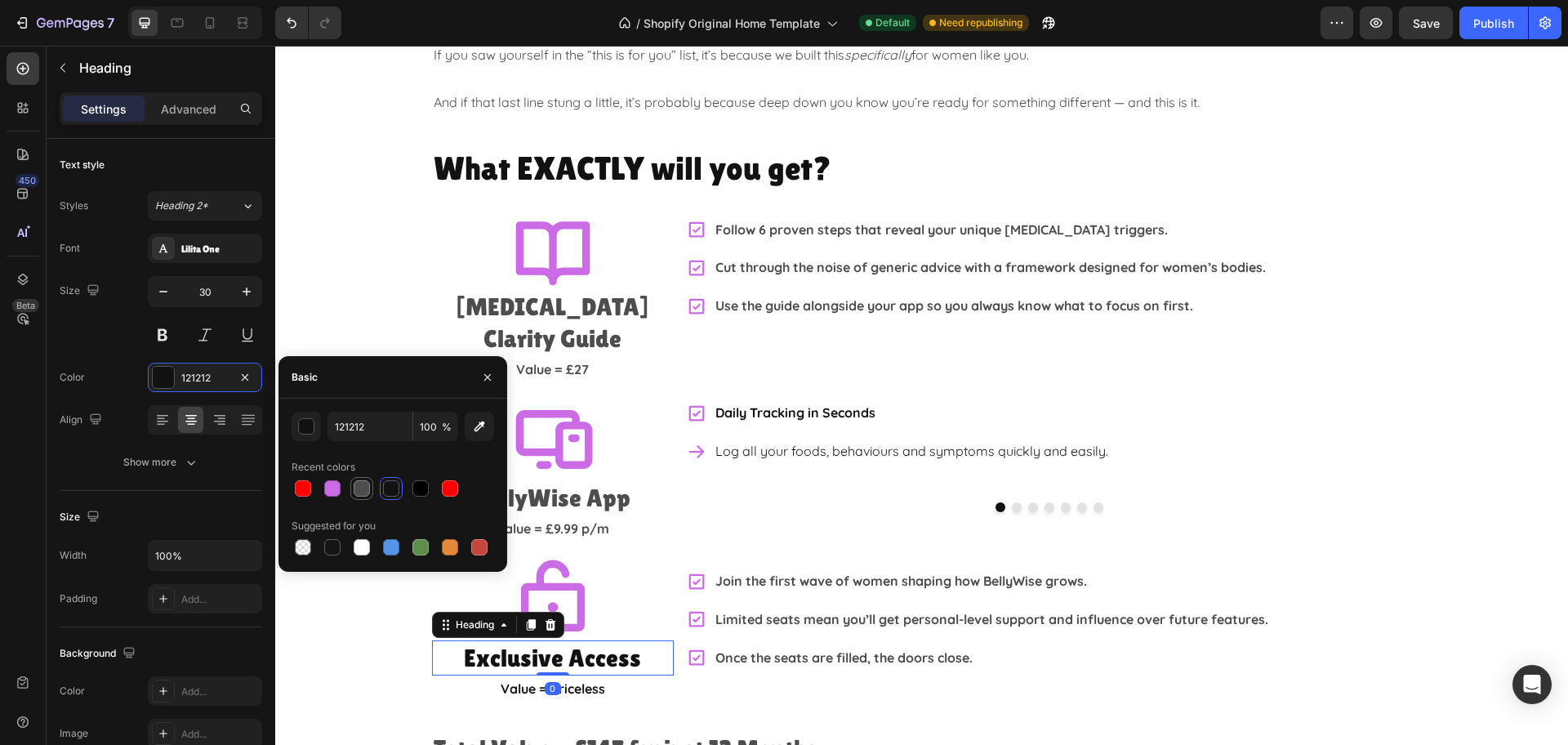
click at [361, 489] on div at bounding box center [361, 488] width 17 height 17
type input "4D4D4D"
click at [601, 677] on p "Value = Priceless" at bounding box center [553, 689] width 239 height 24
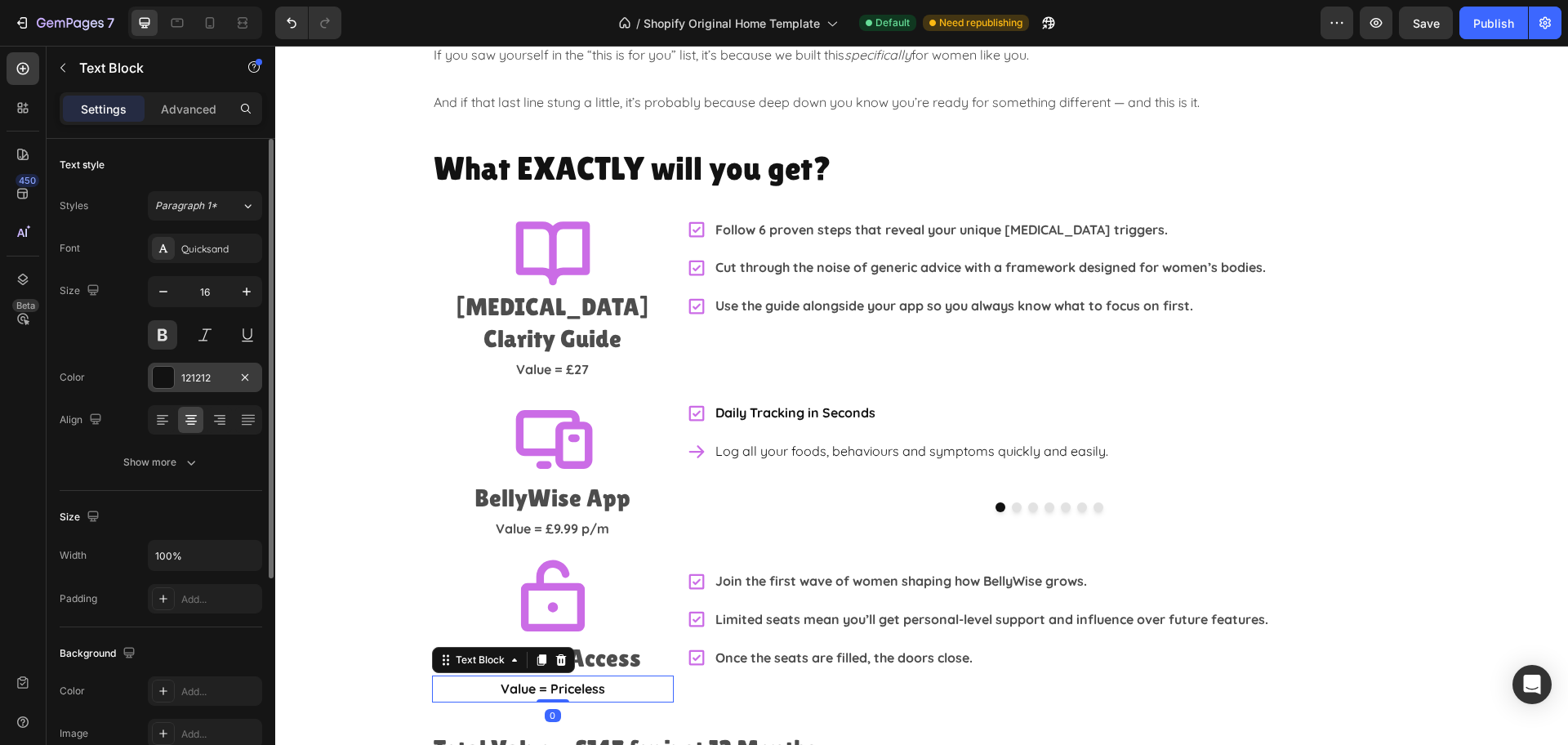
click at [177, 374] on div "121212" at bounding box center [205, 377] width 115 height 29
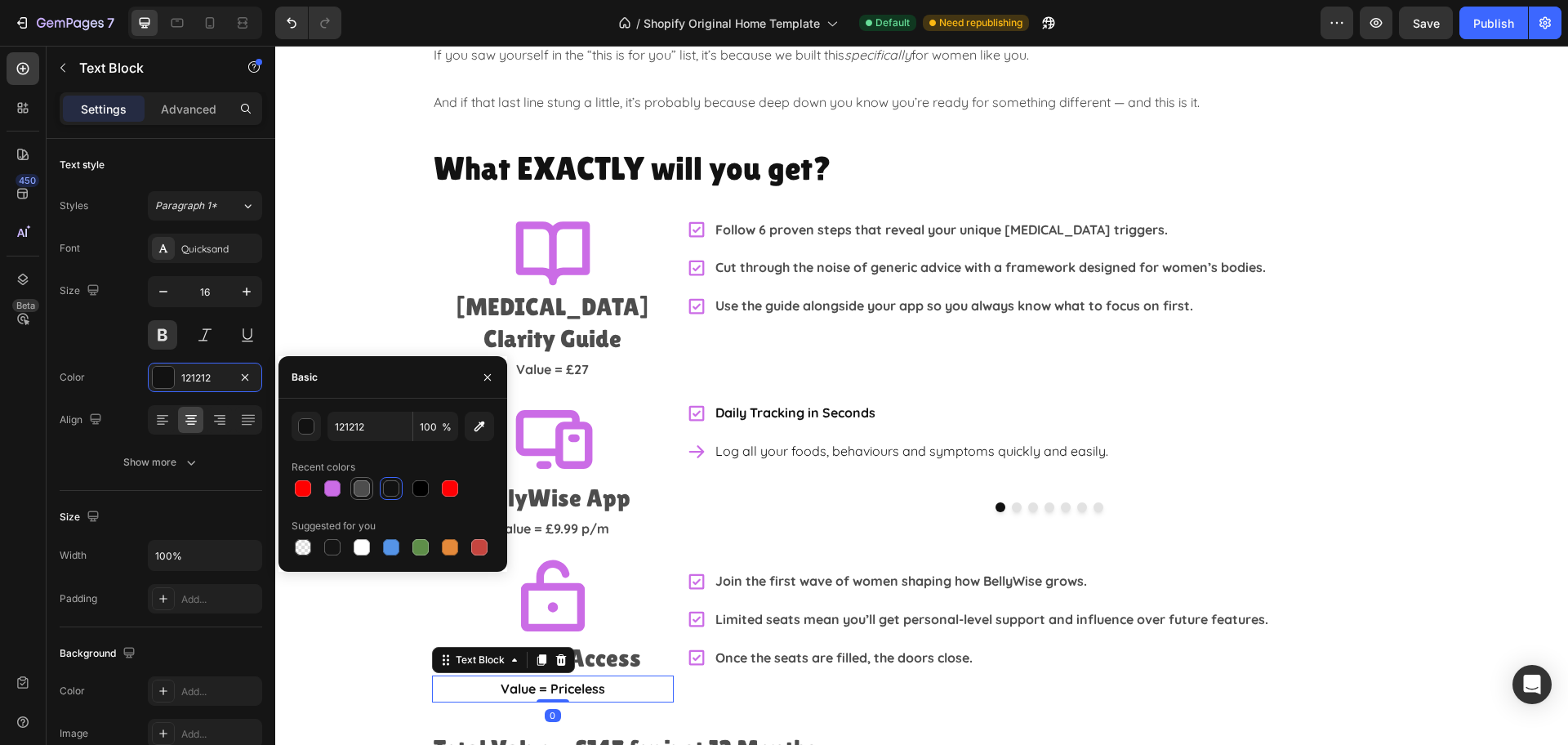
click at [359, 486] on div at bounding box center [361, 488] width 17 height 17
type input "4D4D4D"
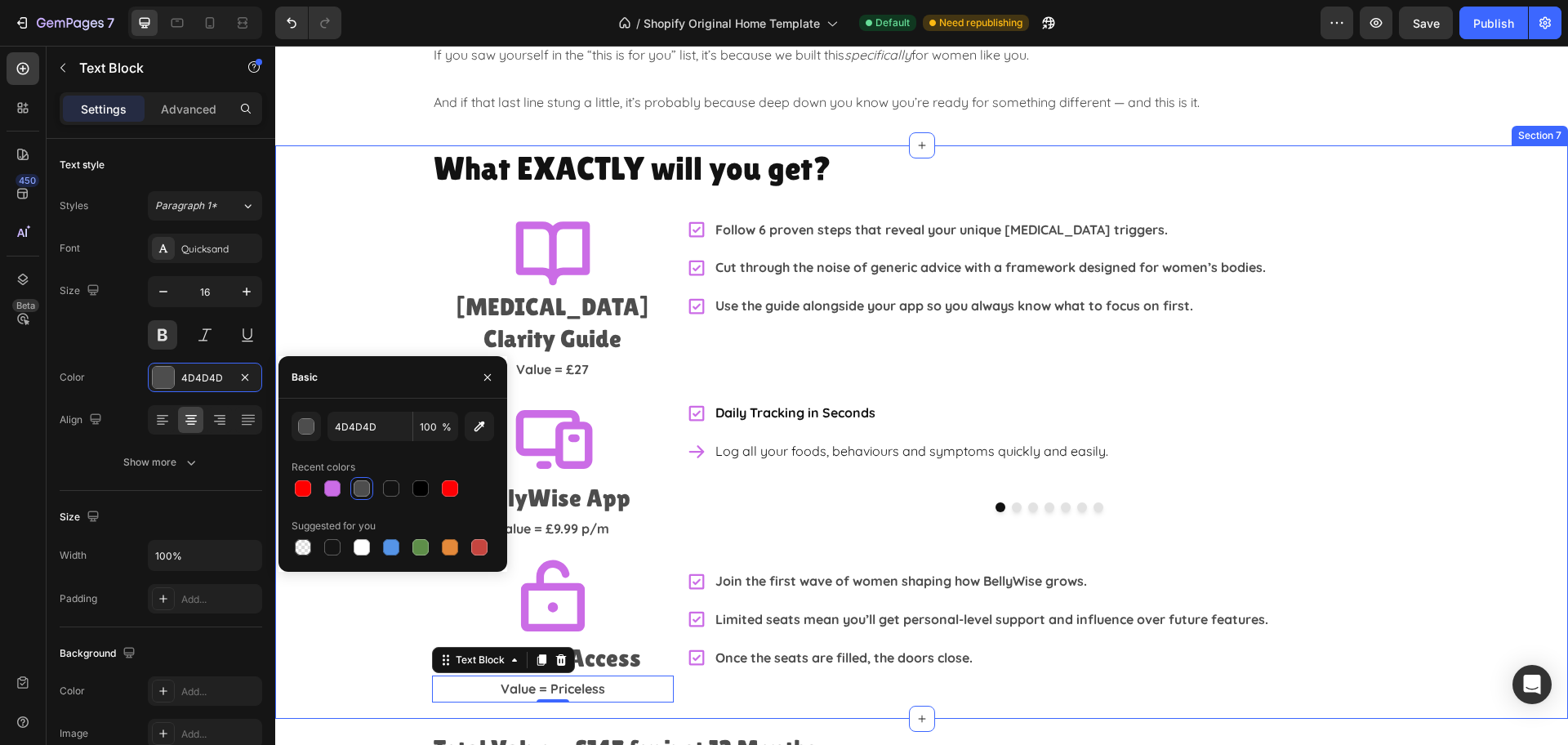
click at [1452, 545] on div "What EXACTLY will you get? Heading Icon [MEDICAL_DATA] Clarity Guide Heading Va…" at bounding box center [921, 423] width 1293 height 557
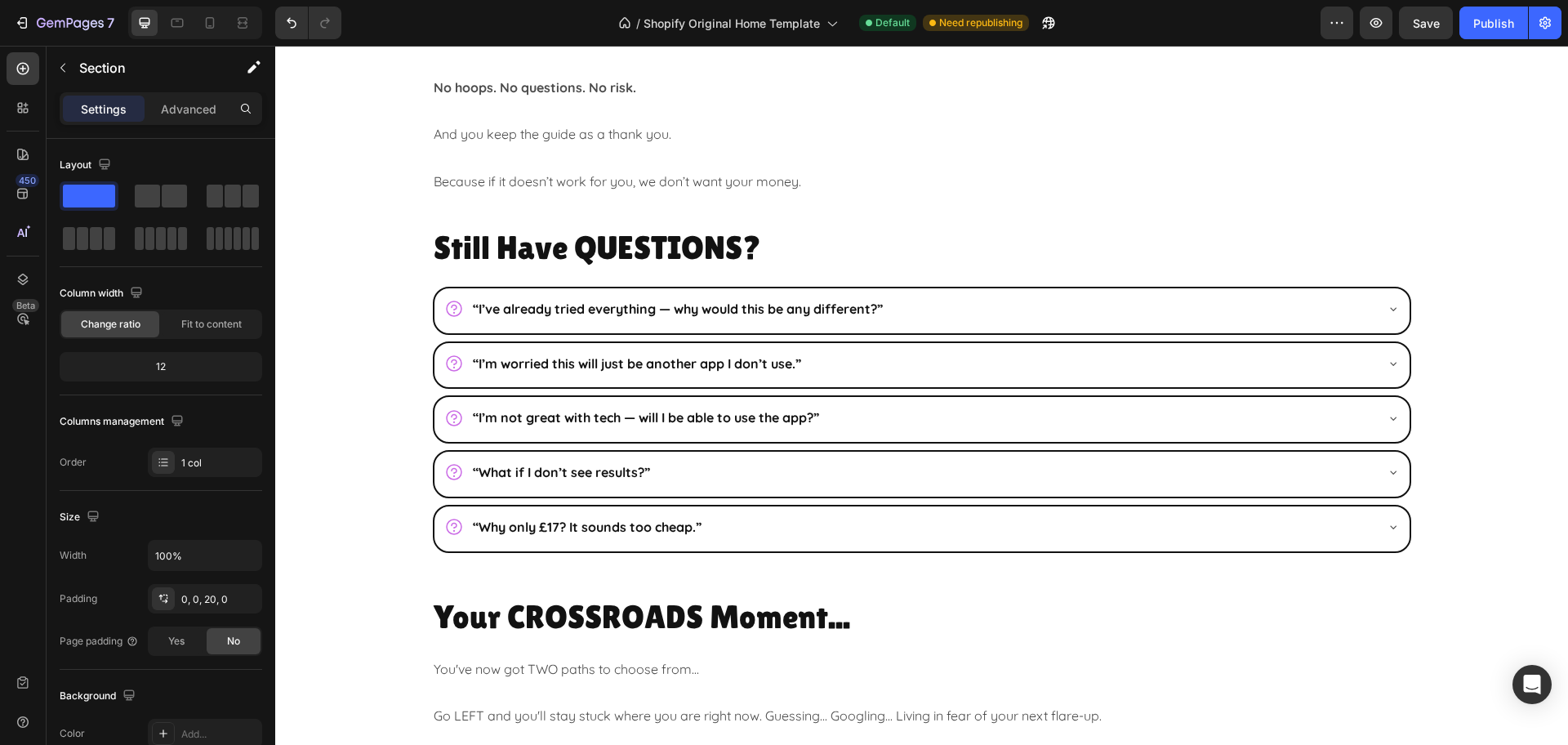
scroll to position [4185, 0]
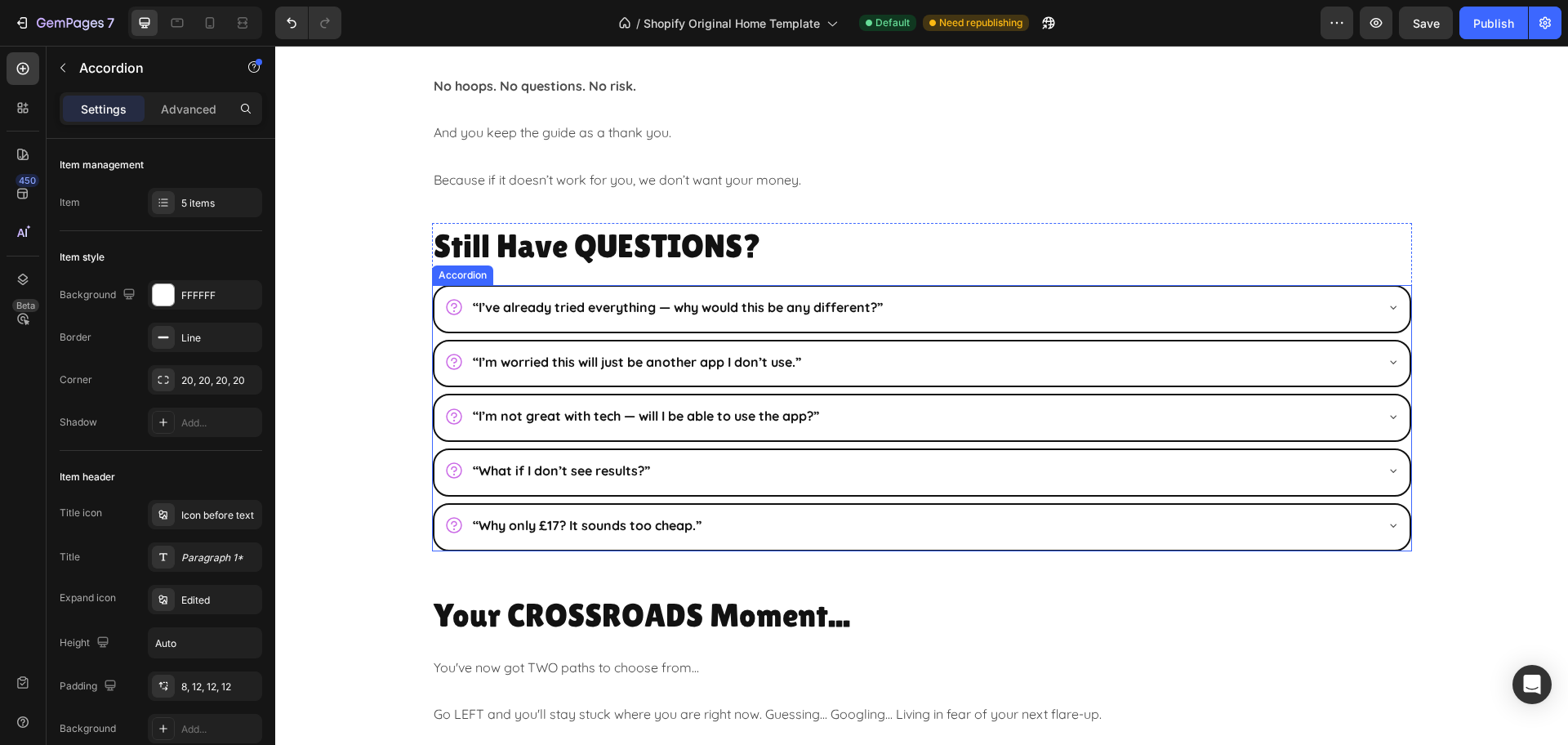
click at [1399, 433] on div "“I’ve already tried everything — why would this be any different?” “I’m worried…" at bounding box center [922, 418] width 980 height 266
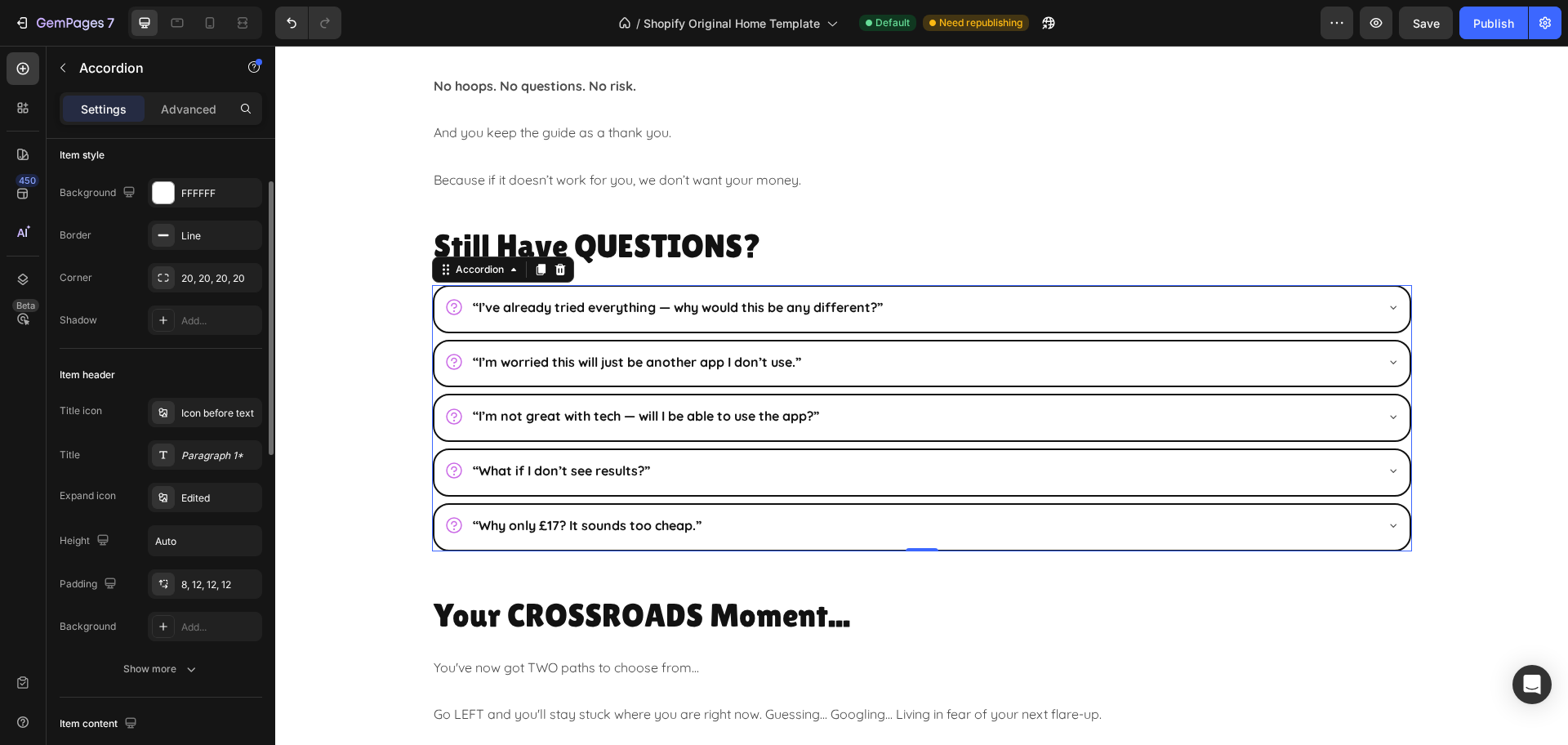
scroll to position [306, 0]
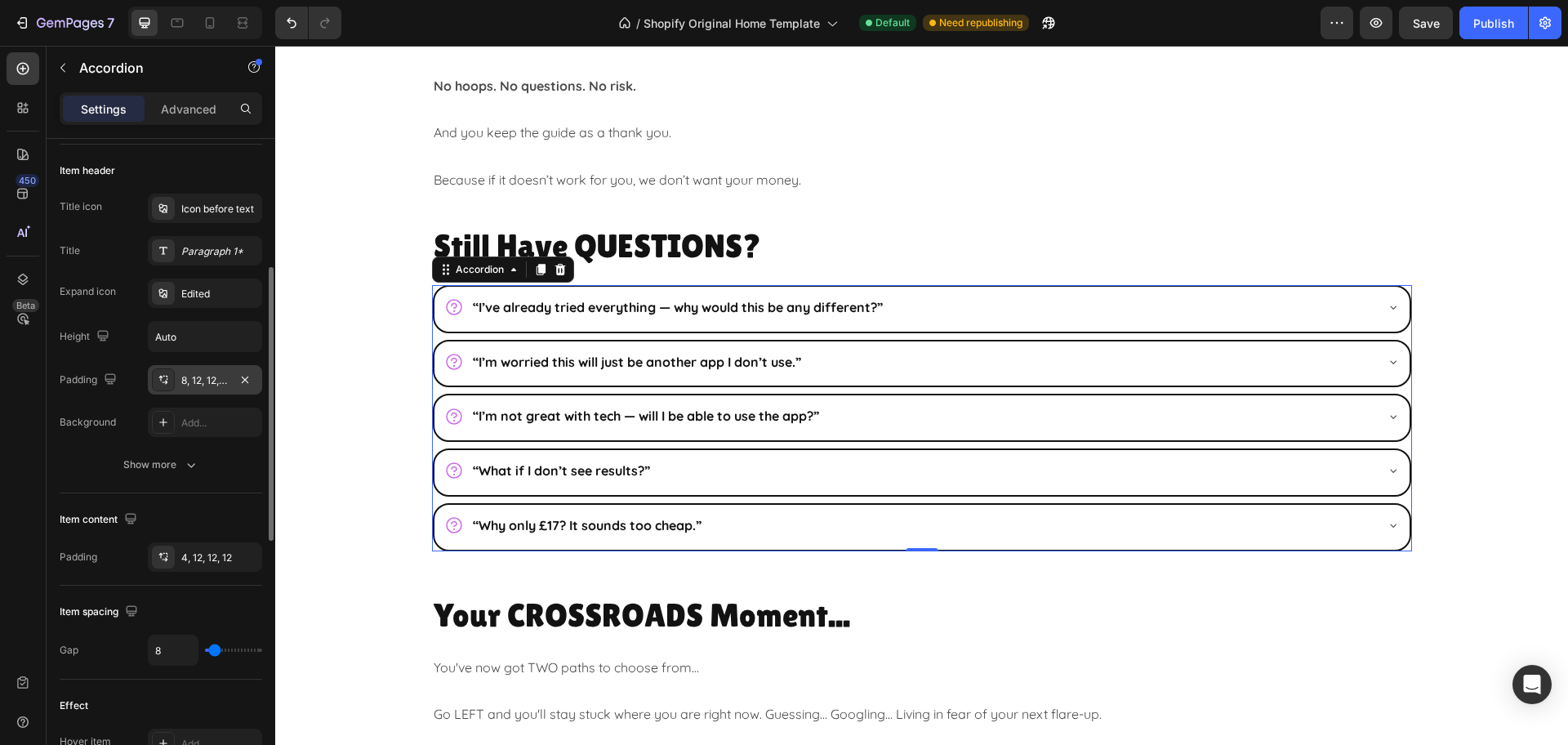
click at [208, 385] on div "8, 12, 12, 12" at bounding box center [206, 381] width 48 height 15
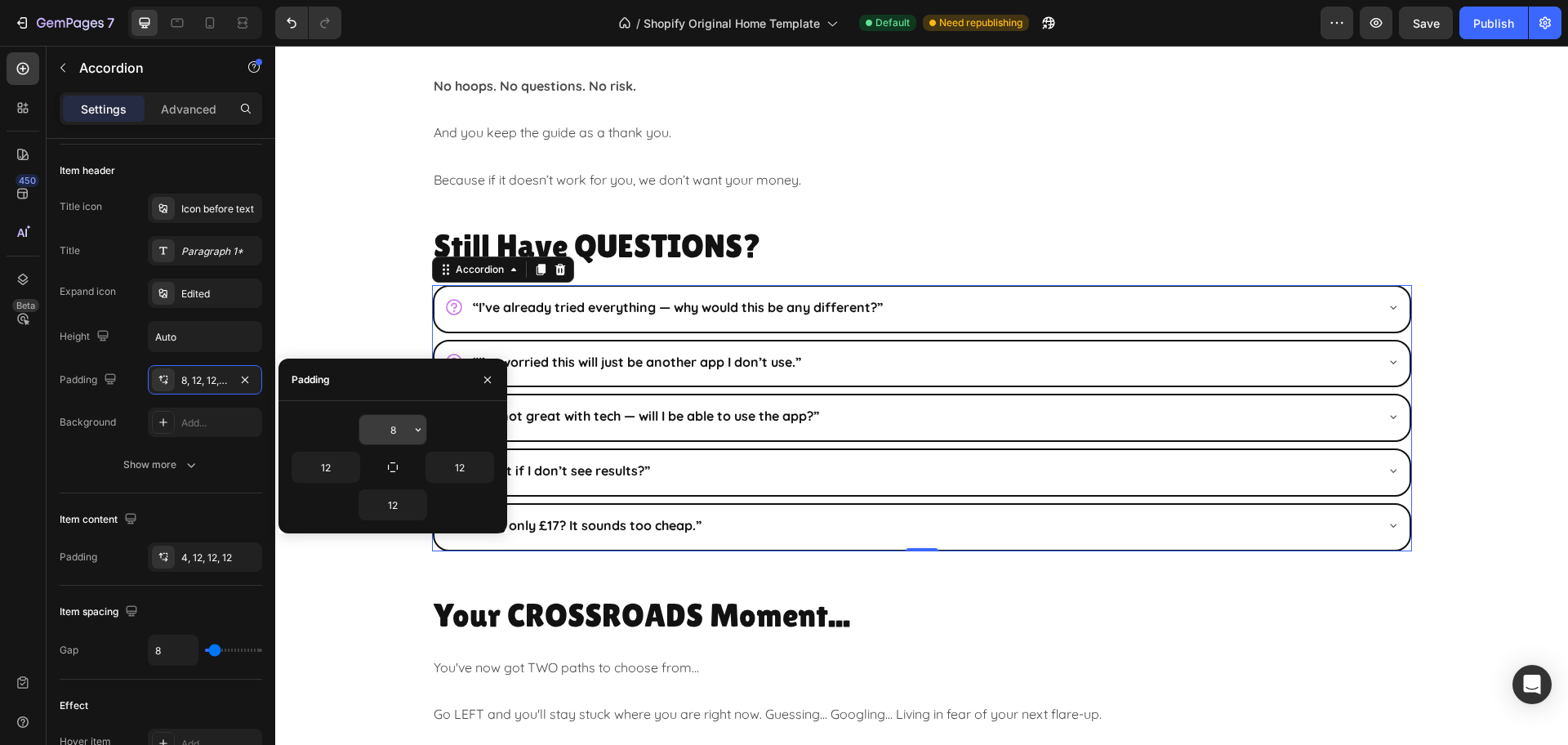
click at [390, 422] on input "8" at bounding box center [393, 429] width 67 height 29
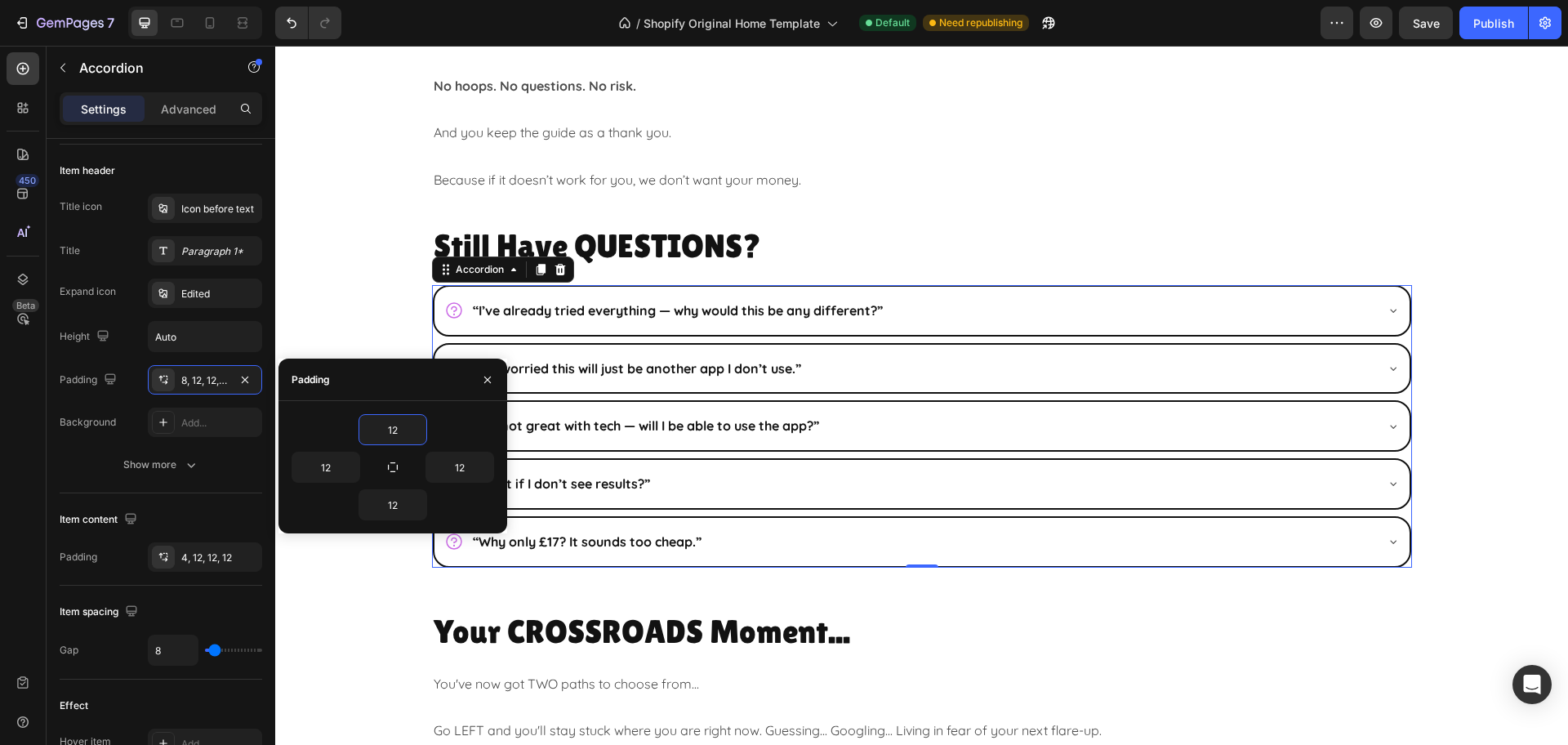
type input "8"
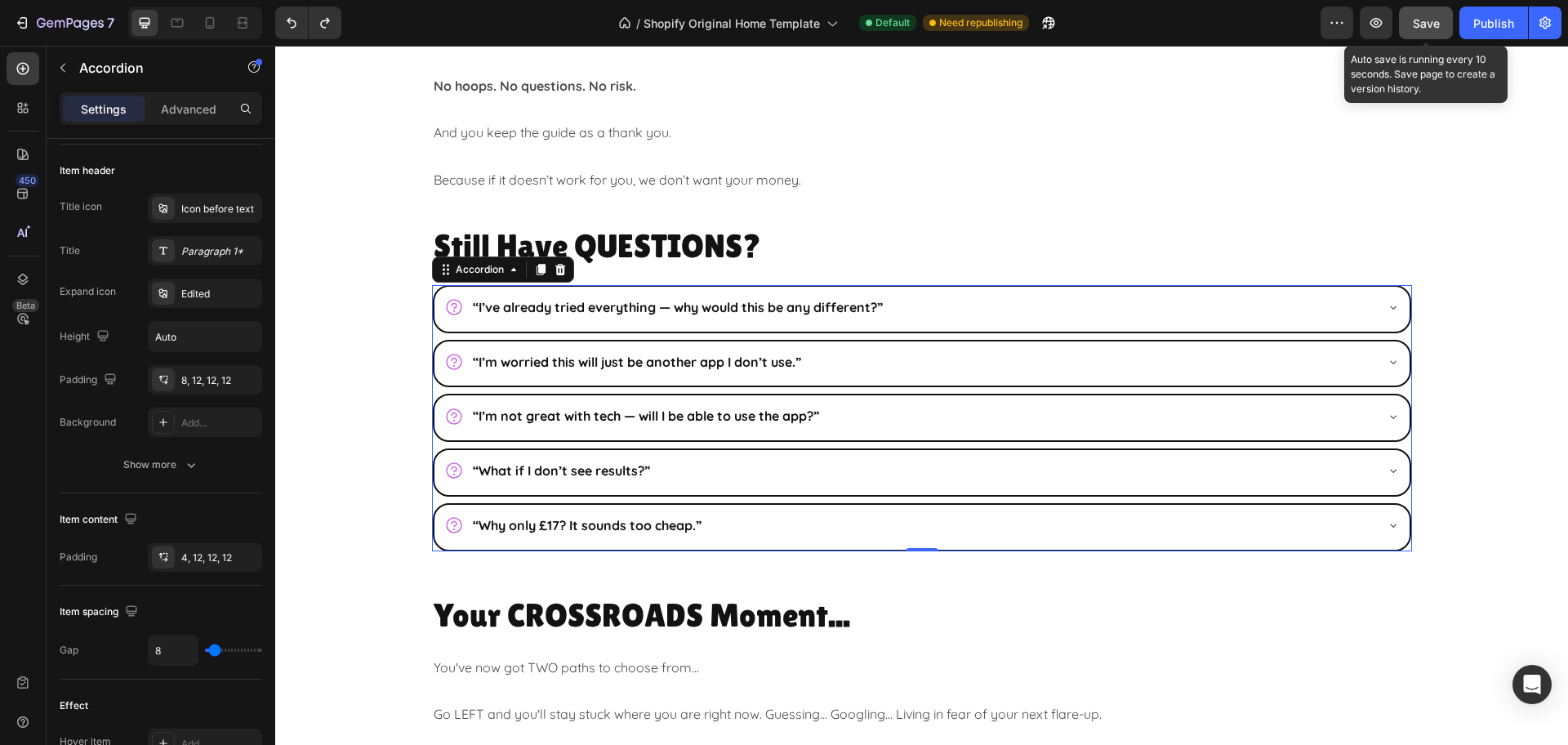
click at [1431, 17] on span "Save" at bounding box center [1426, 23] width 27 height 14
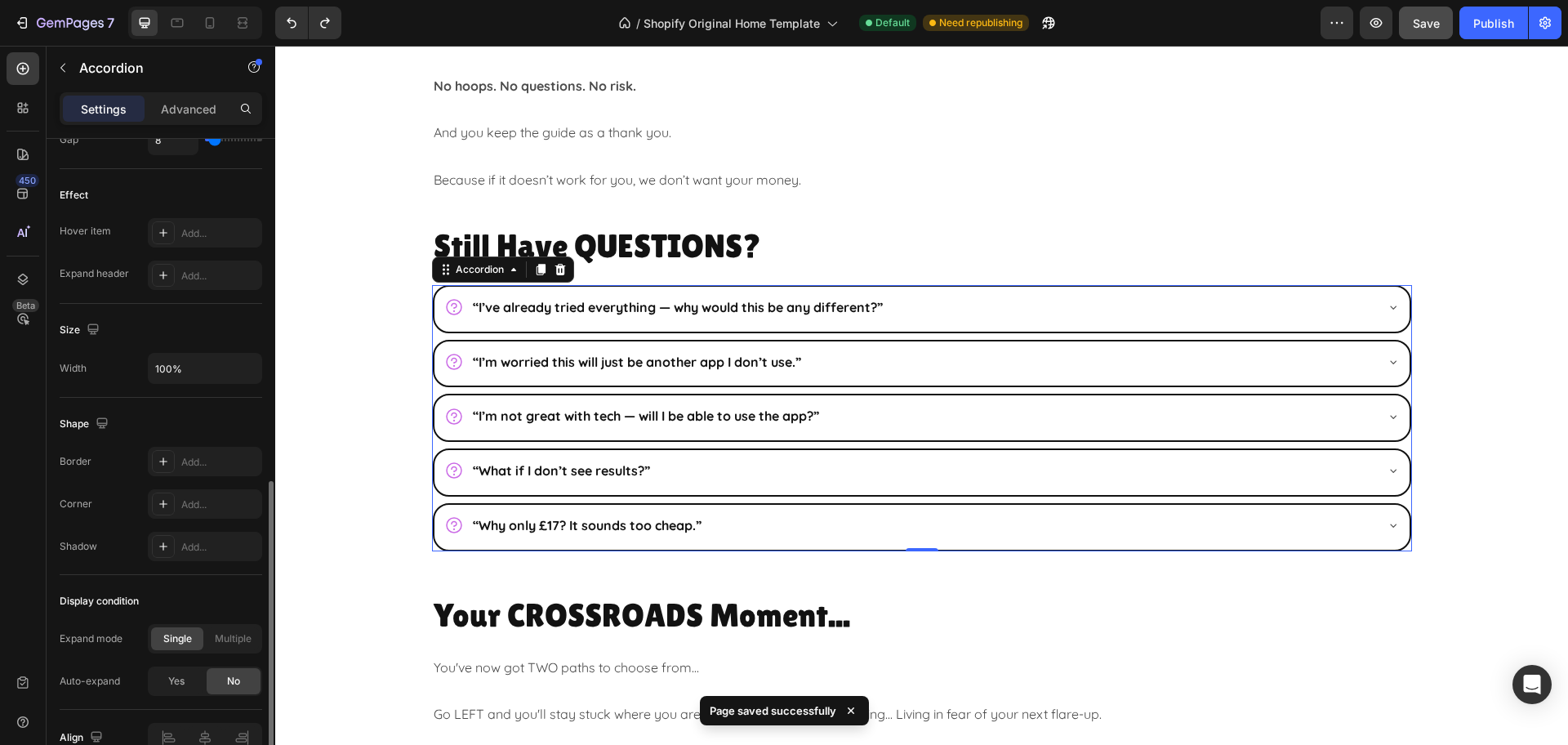
scroll to position [612, 0]
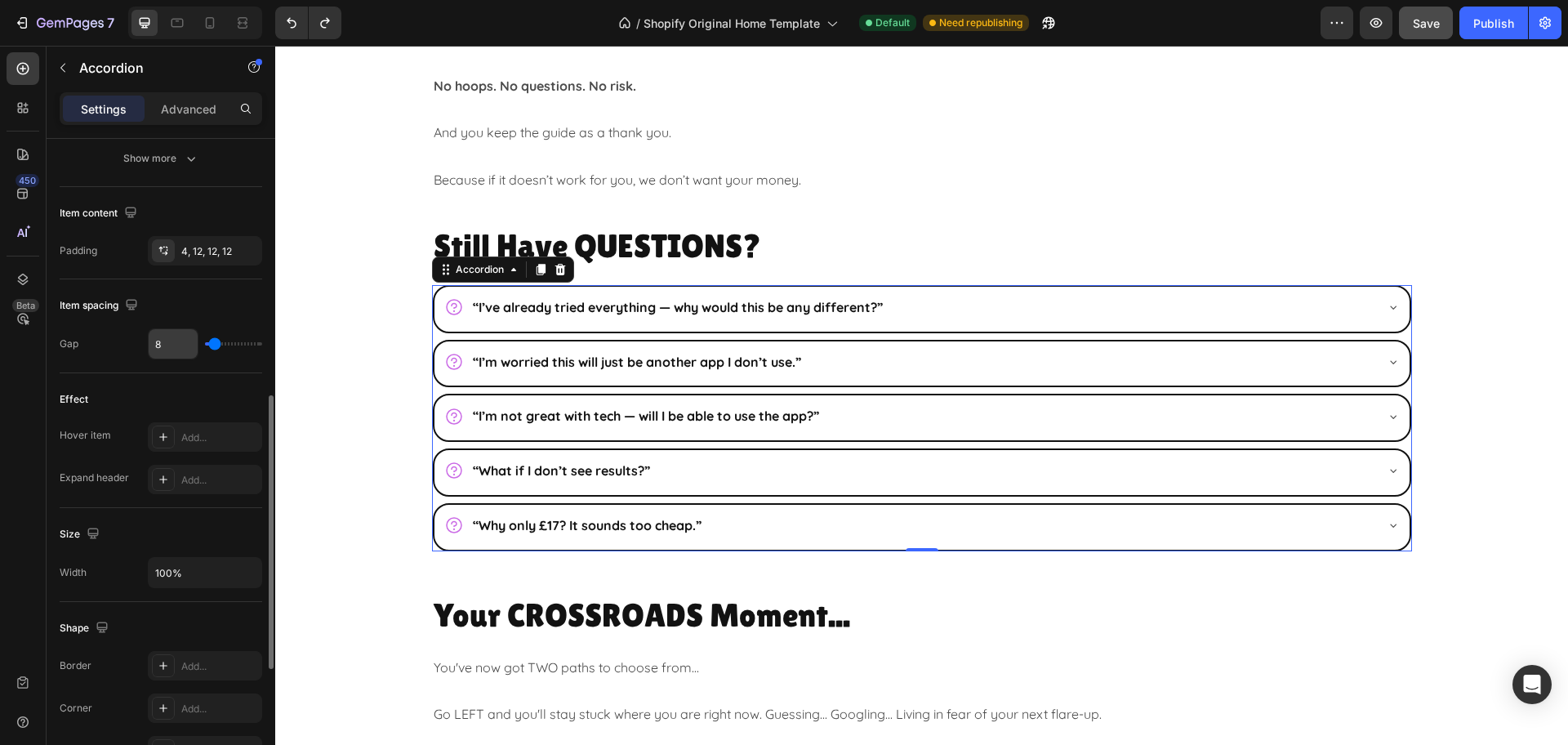
click at [172, 352] on input "8" at bounding box center [172, 344] width 49 height 29
type input "1"
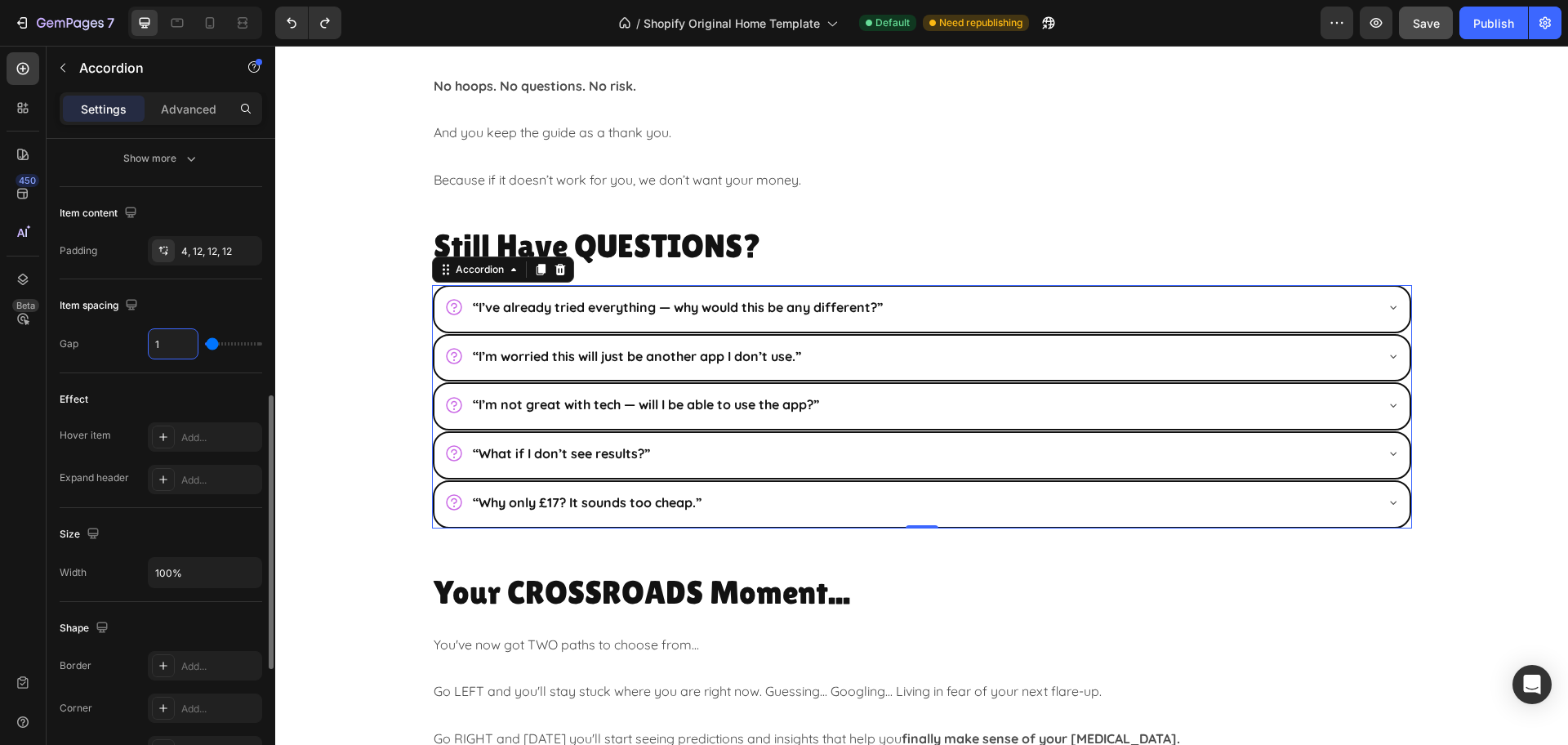
type input "10"
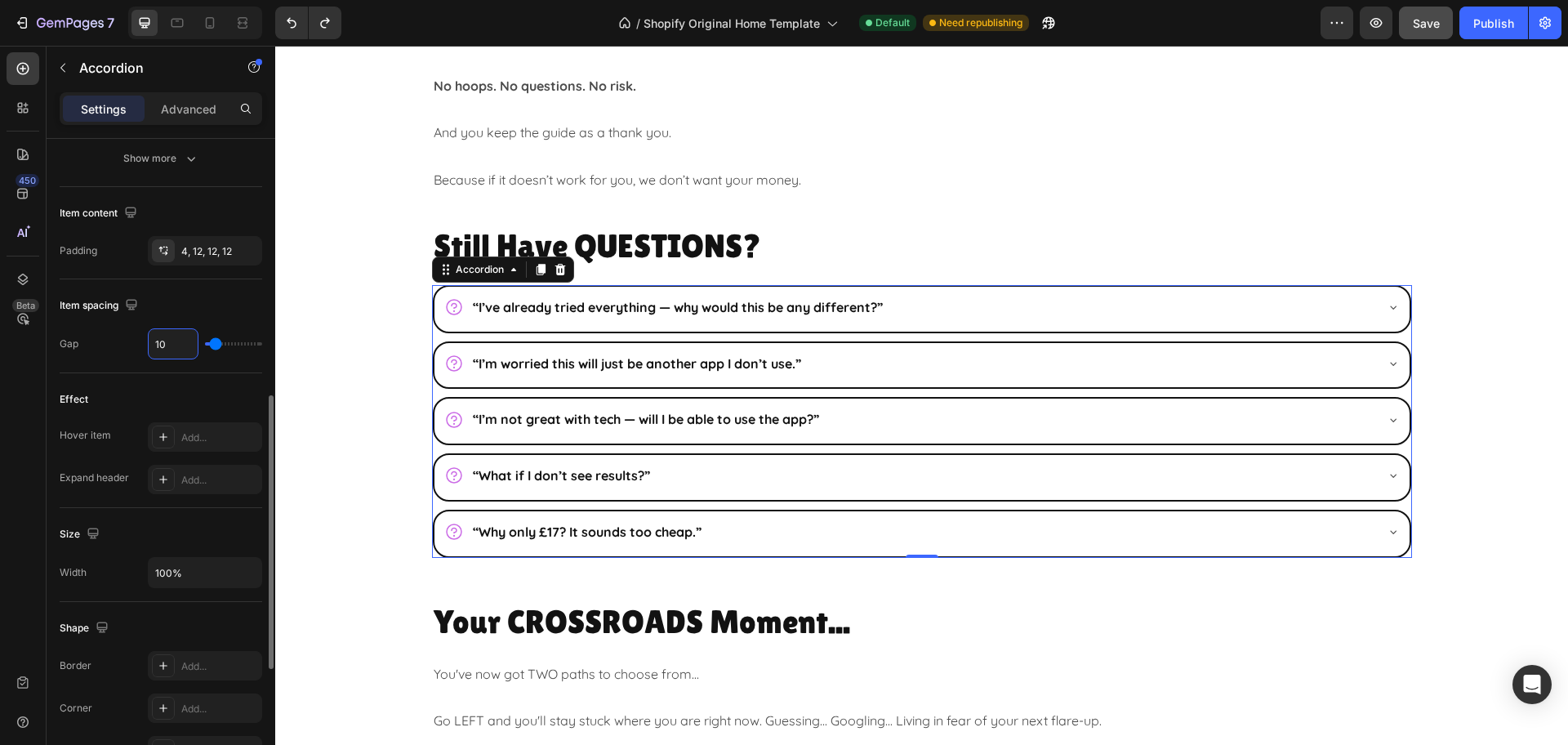
type input "1"
type input "12"
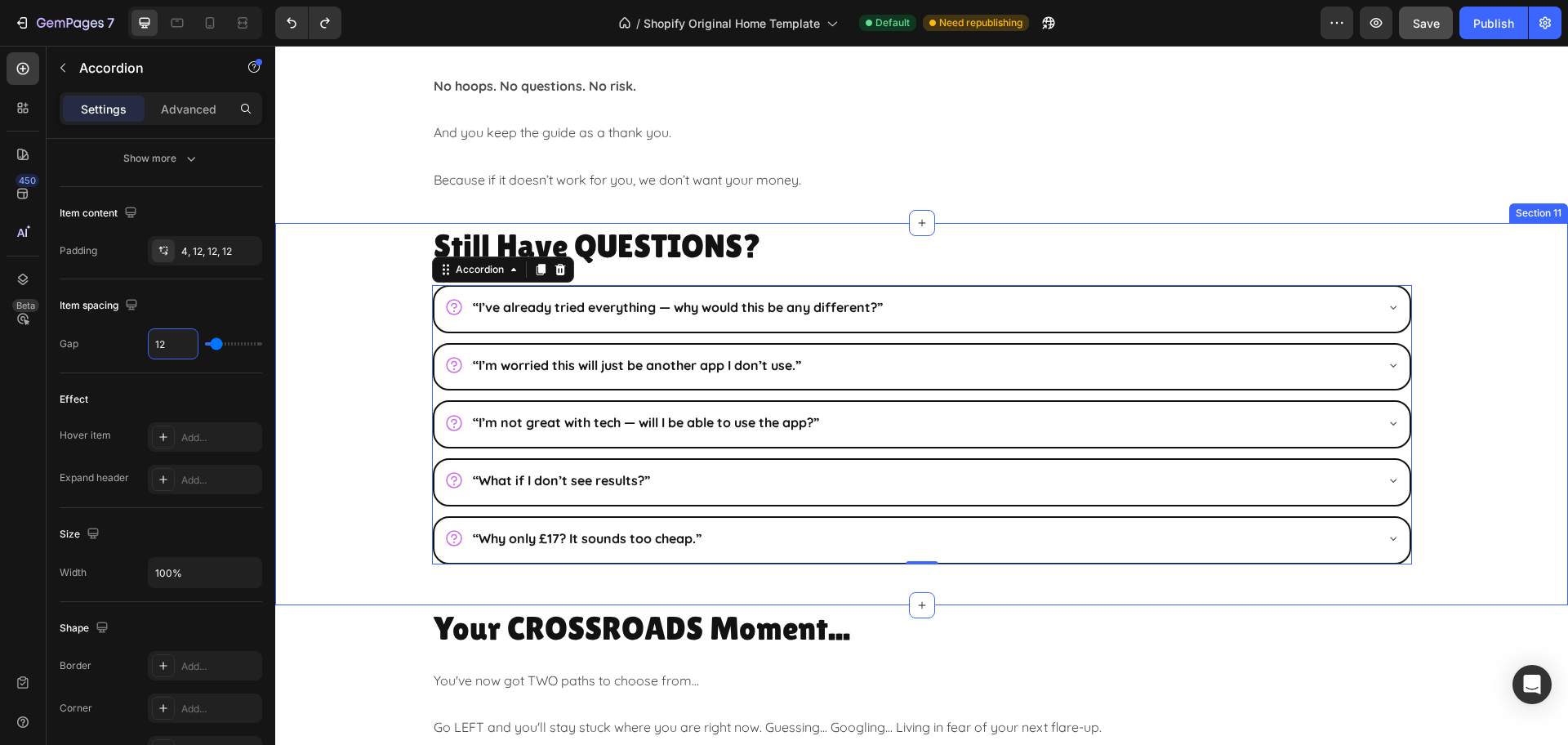
click at [1485, 509] on div "Still Have QUESTIONS? Heading “I’ve already tried everything — why would this b…" at bounding box center [921, 394] width 1293 height 341
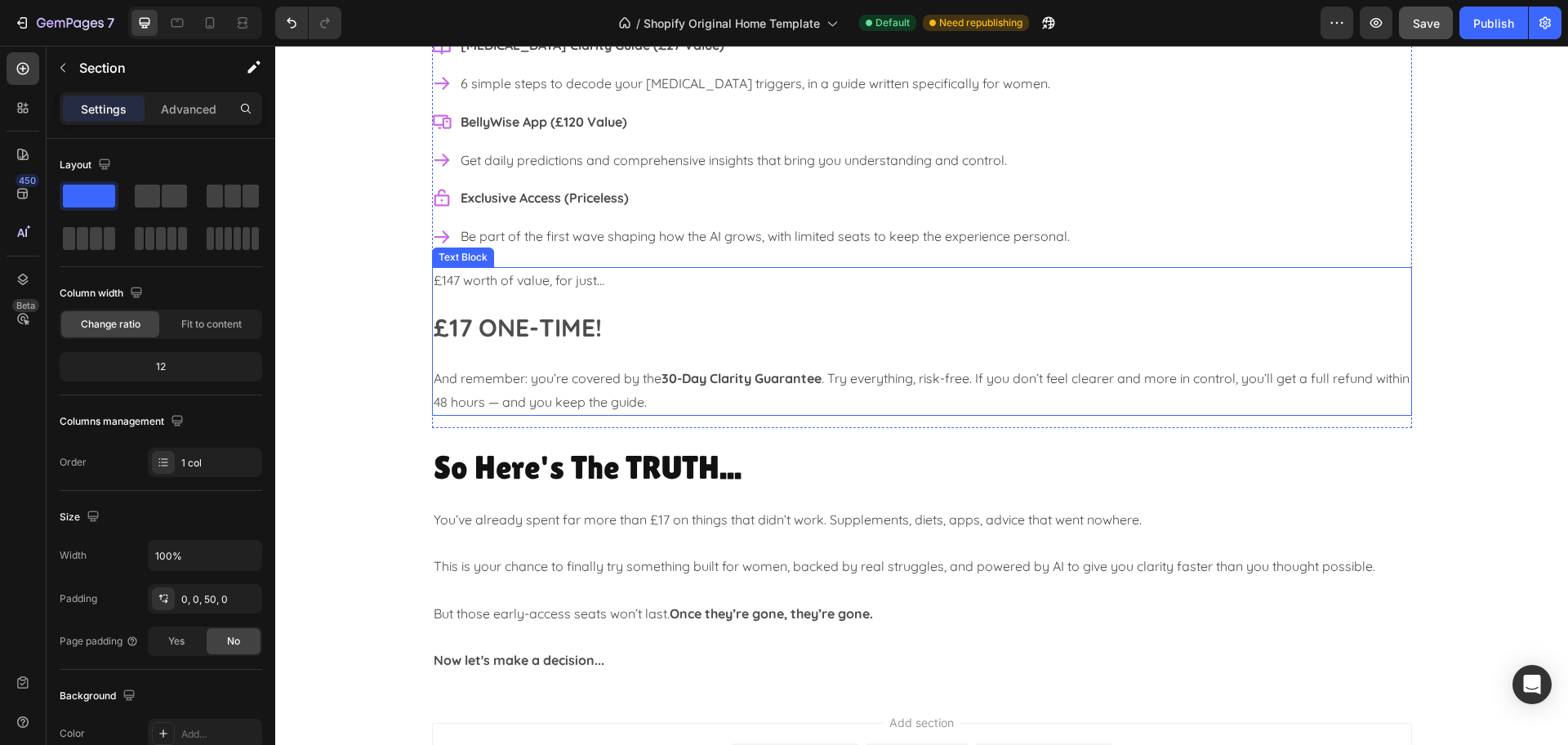
scroll to position [5206, 0]
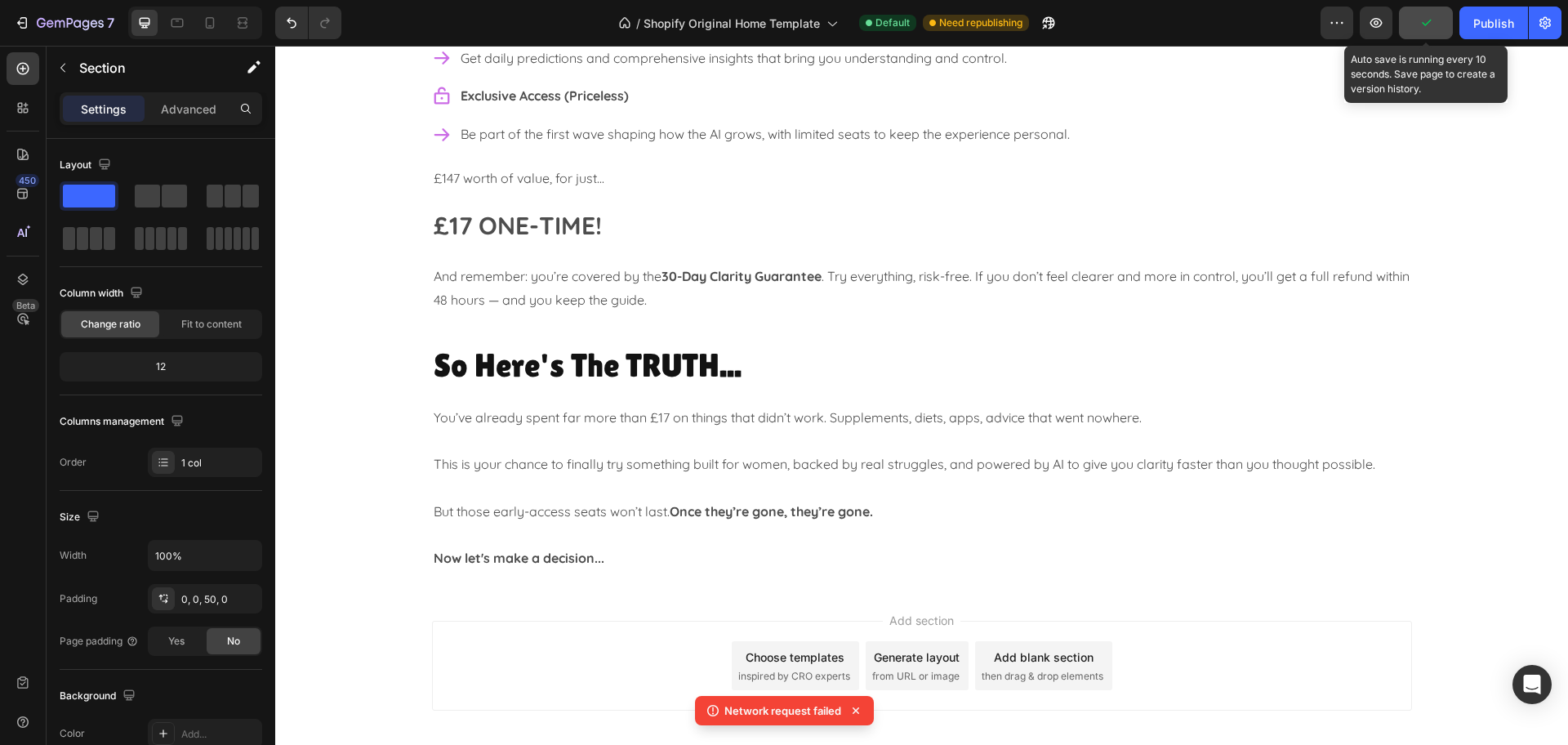
click at [1431, 16] on icon "button" at bounding box center [1426, 23] width 17 height 17
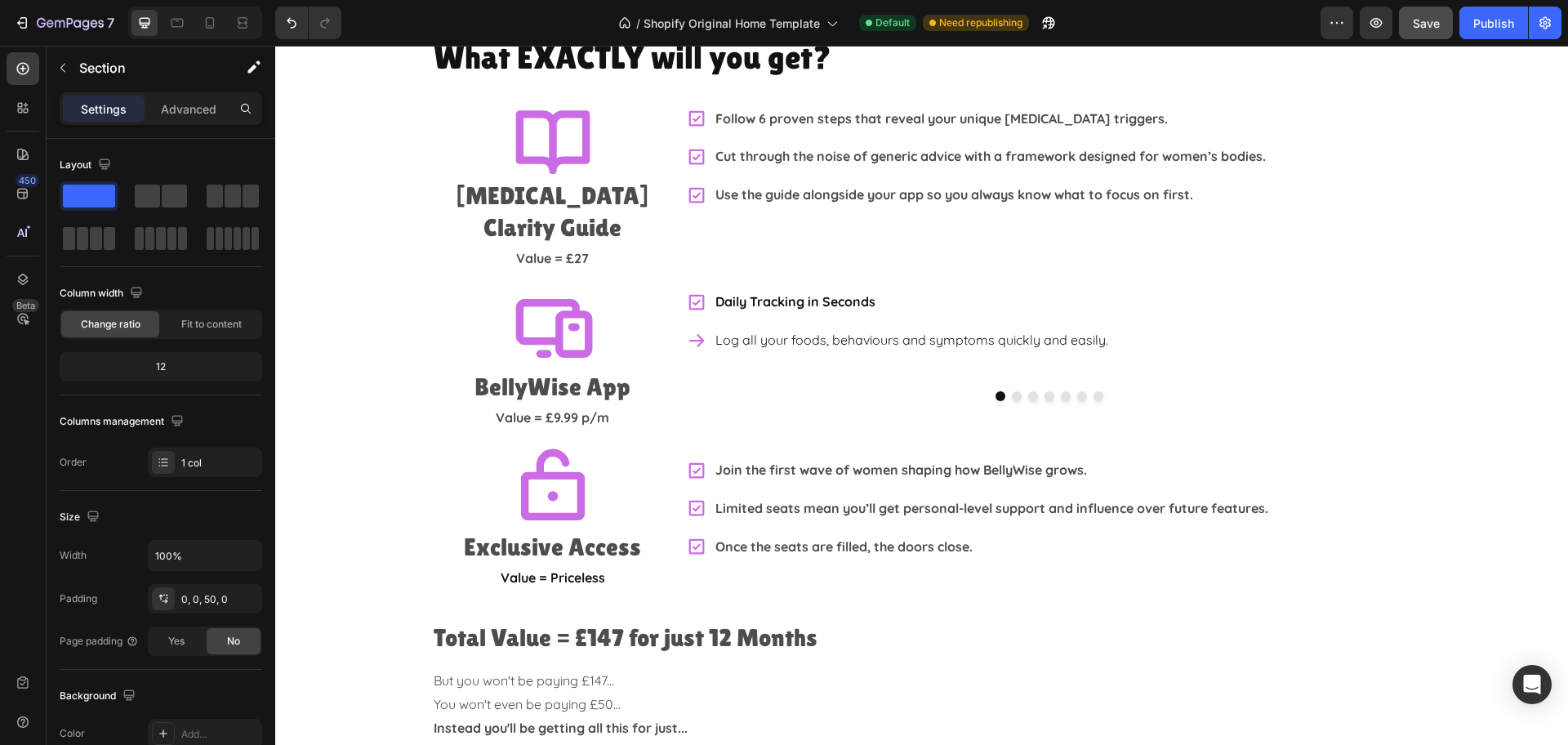
scroll to position [2653, 0]
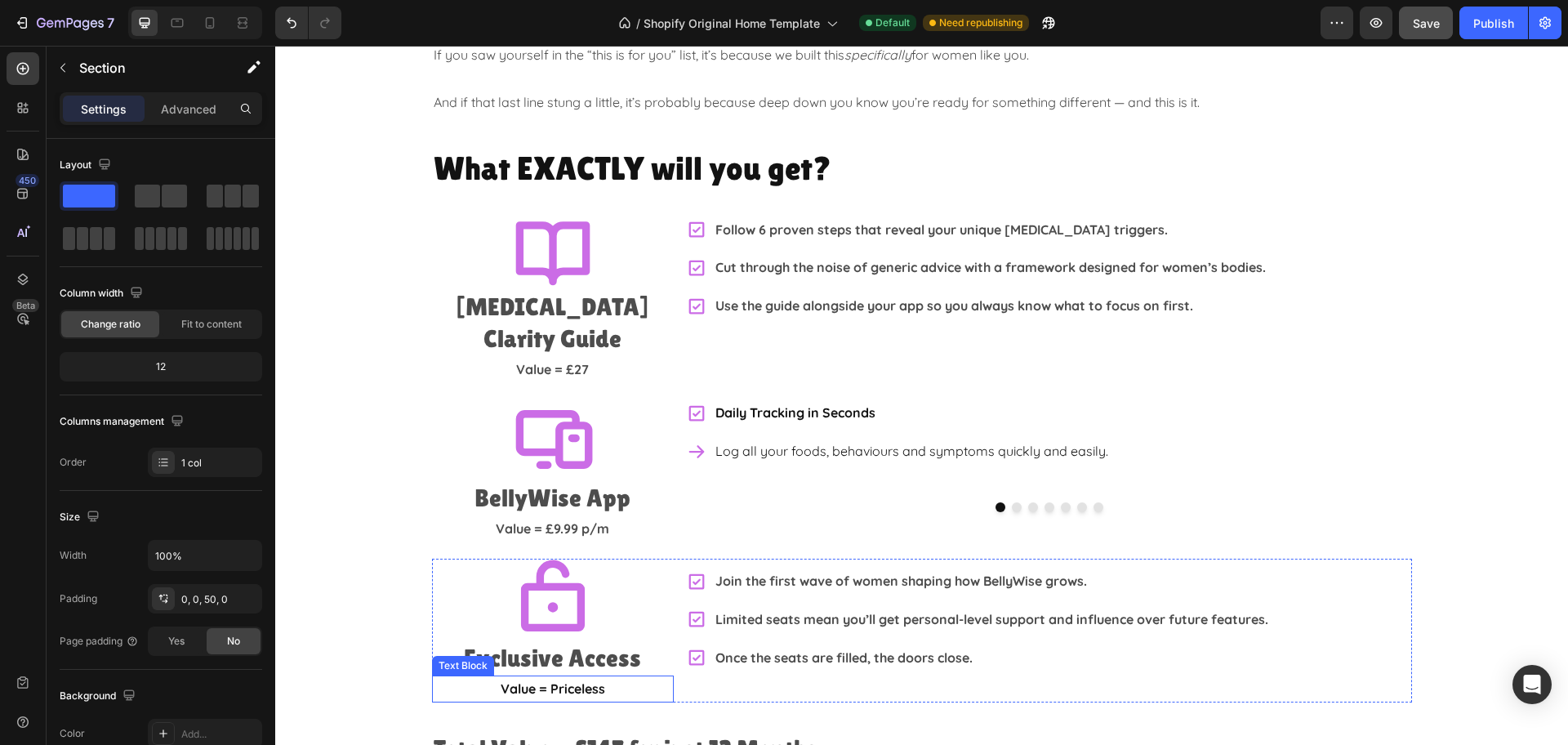
click at [596, 677] on p "Value = Priceless" at bounding box center [553, 689] width 239 height 24
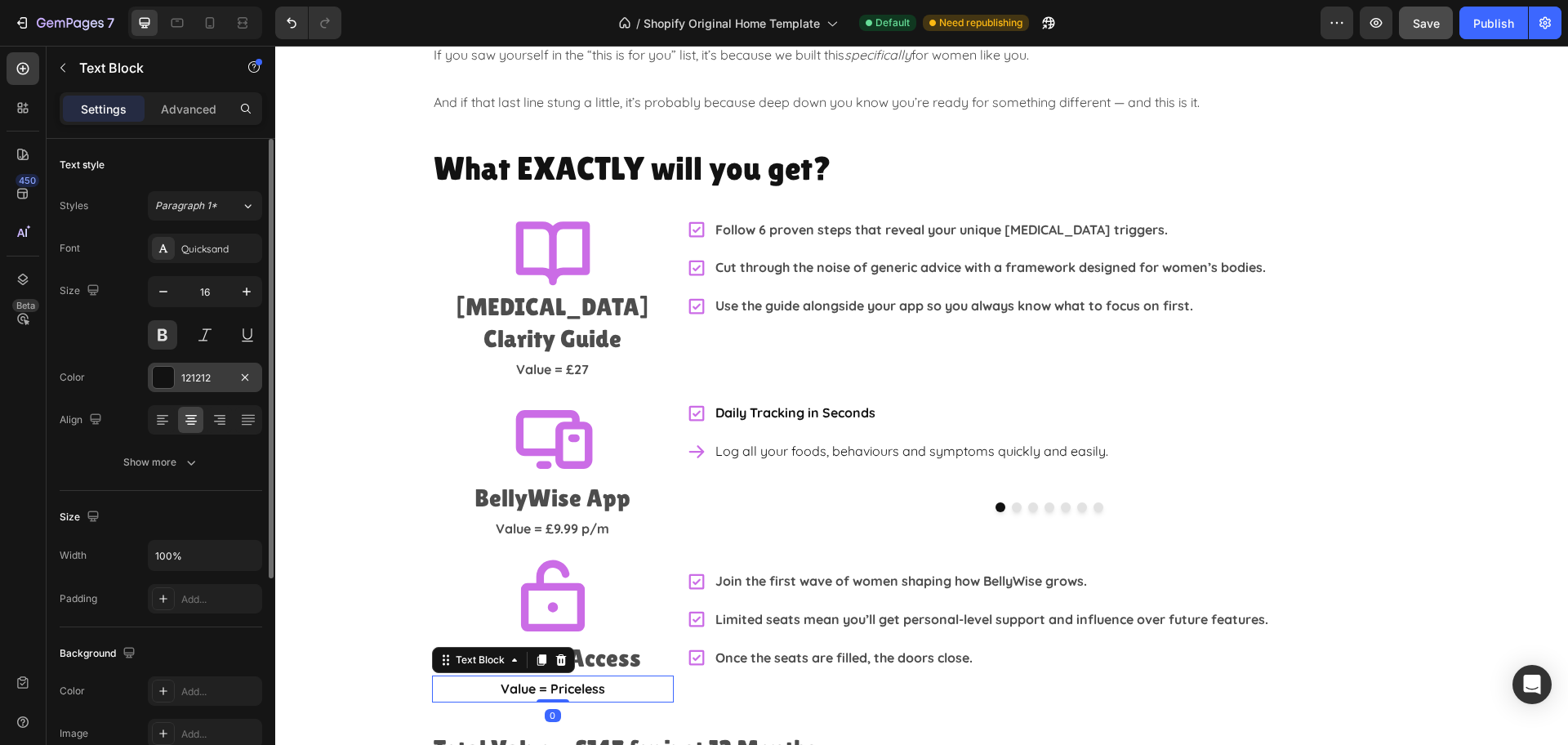
click at [206, 378] on div "121212" at bounding box center [206, 378] width 48 height 15
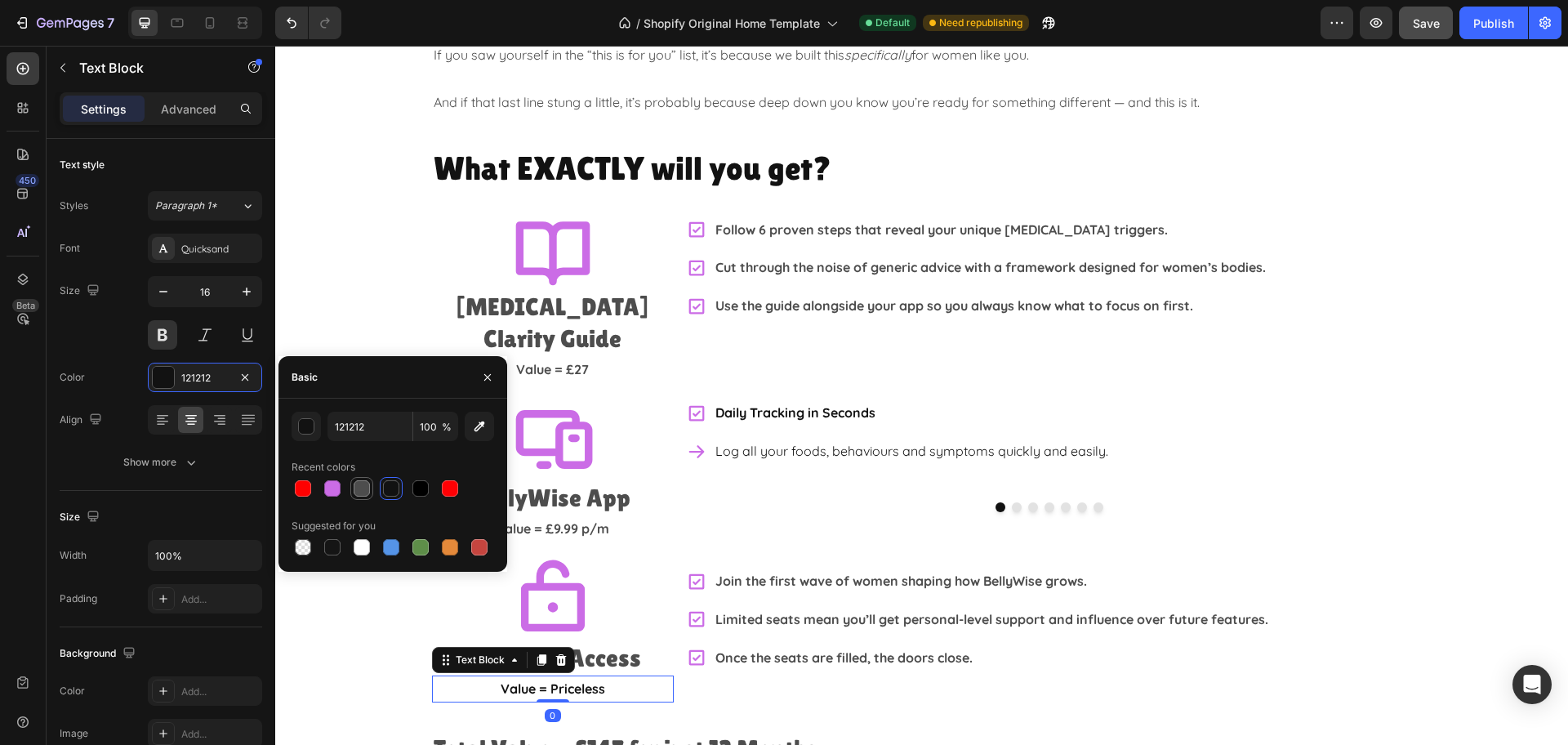
click at [371, 482] on div at bounding box center [361, 488] width 19 height 19
type input "4D4D4D"
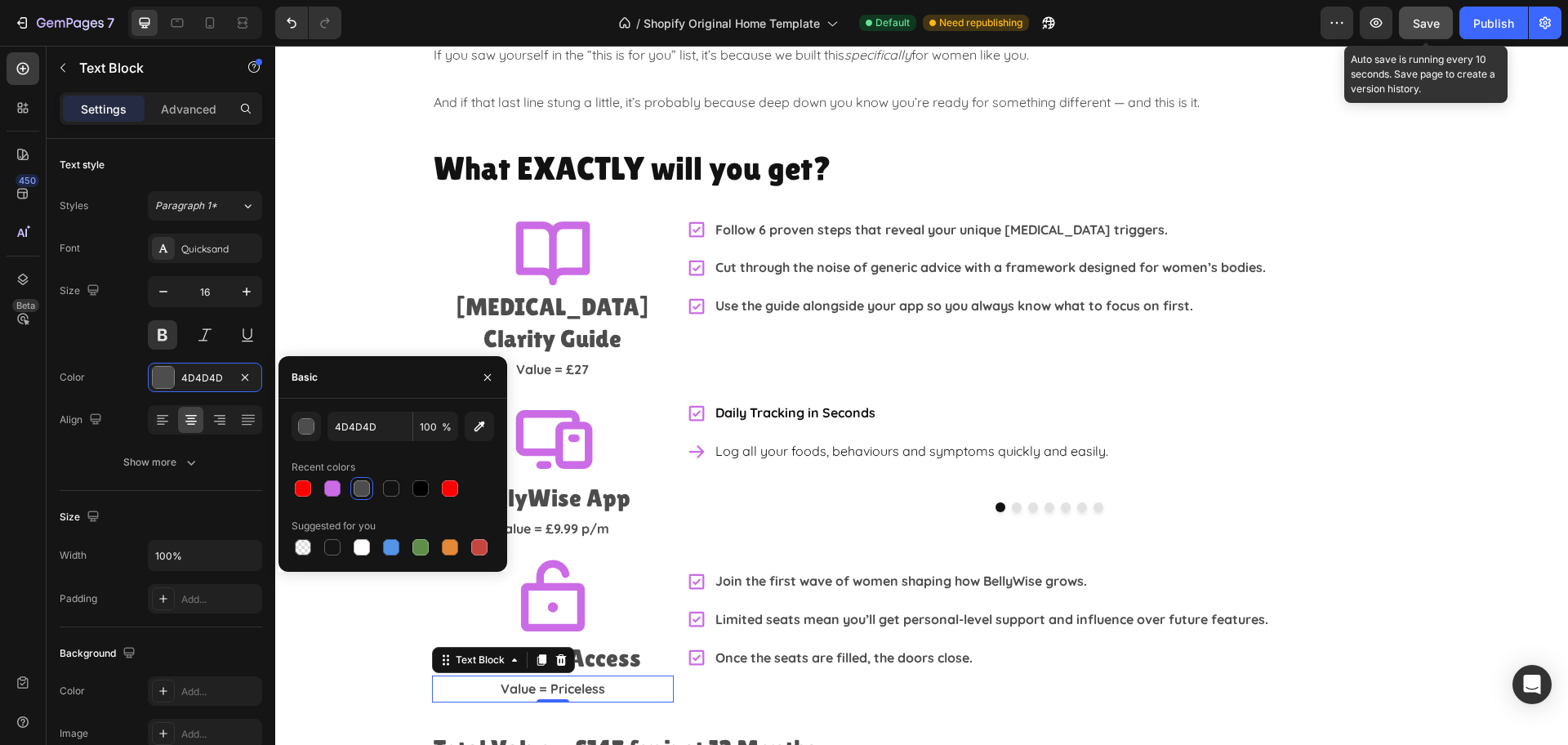
click at [1432, 21] on span "Save" at bounding box center [1426, 23] width 27 height 14
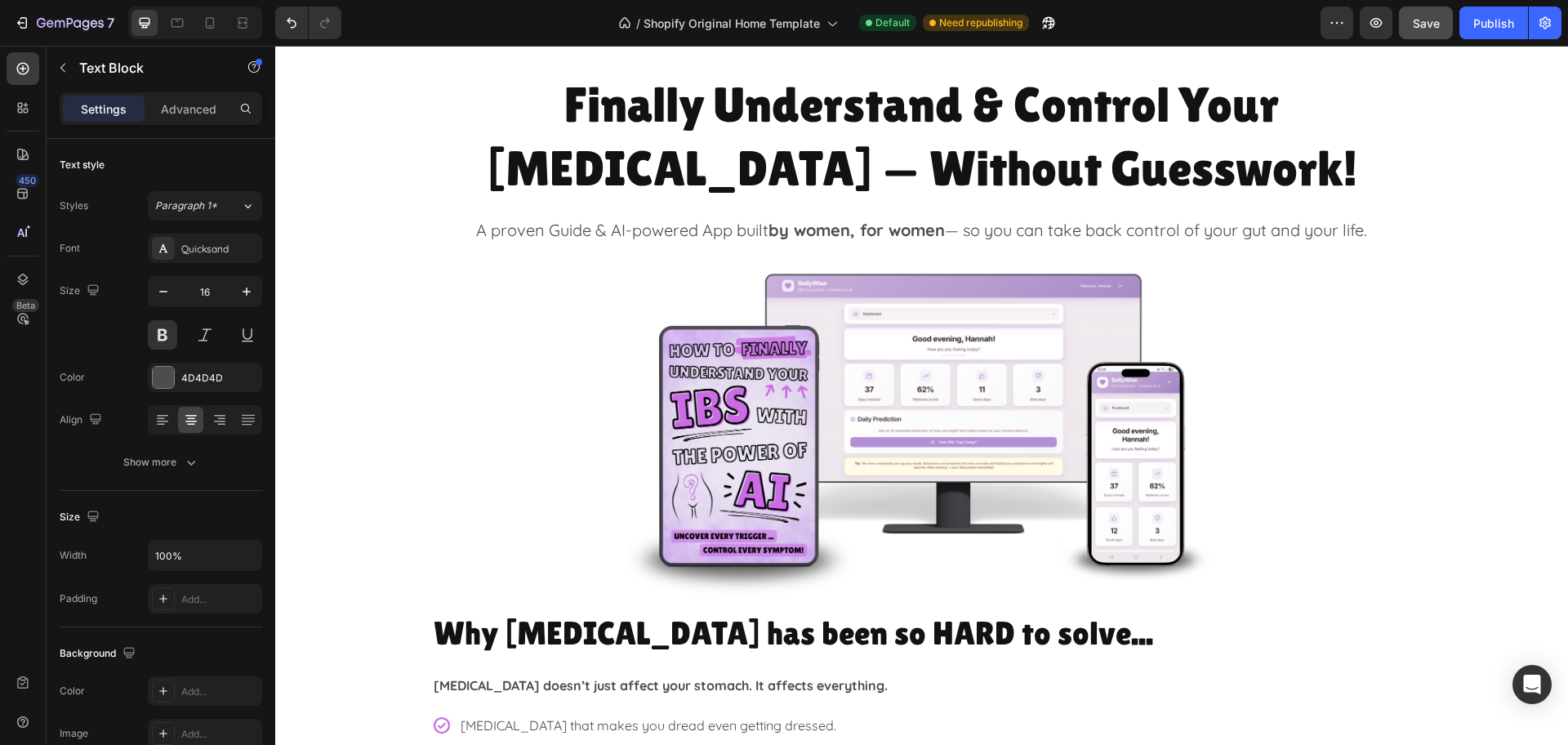
scroll to position [0, 0]
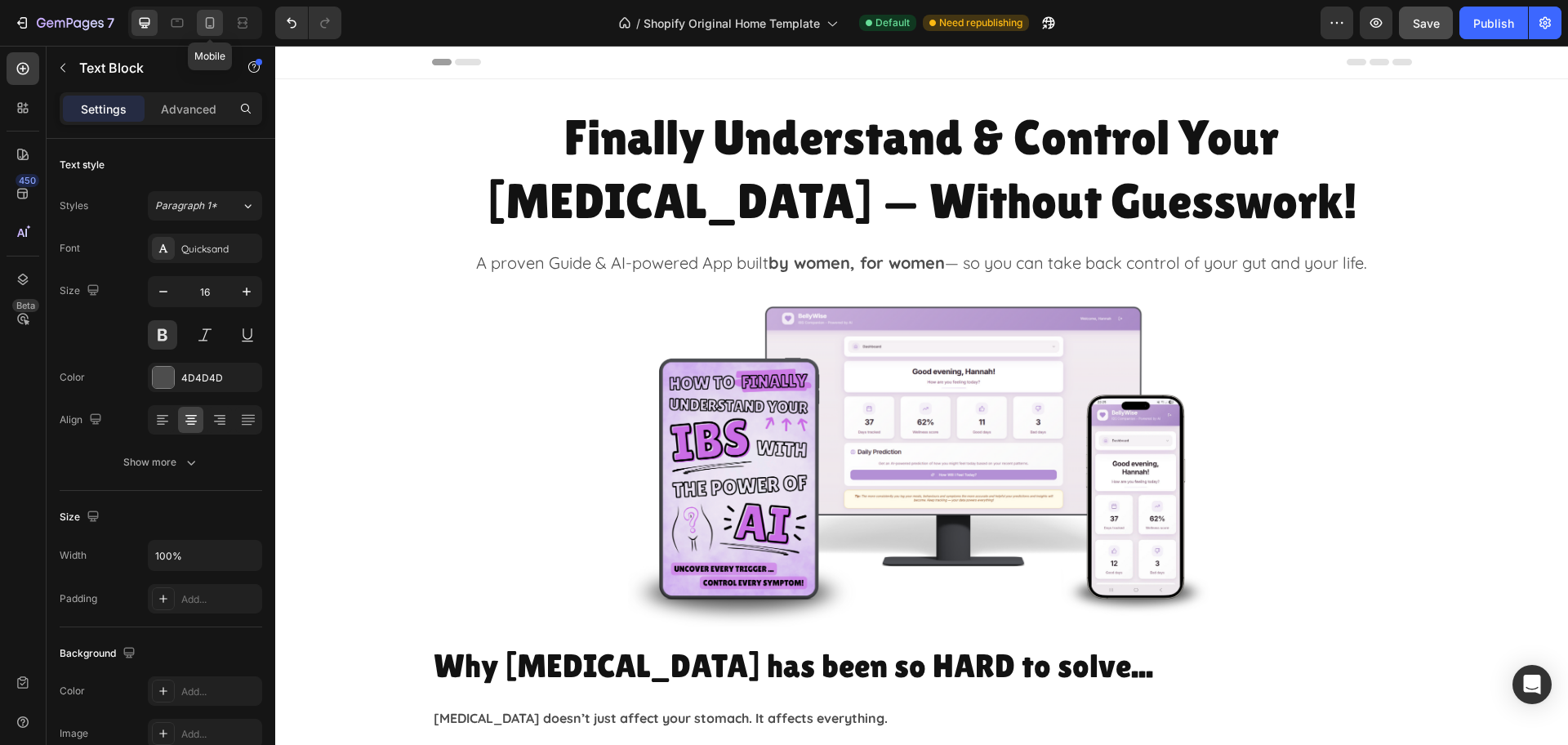
click at [209, 21] on icon at bounding box center [210, 23] width 17 height 17
type input "14"
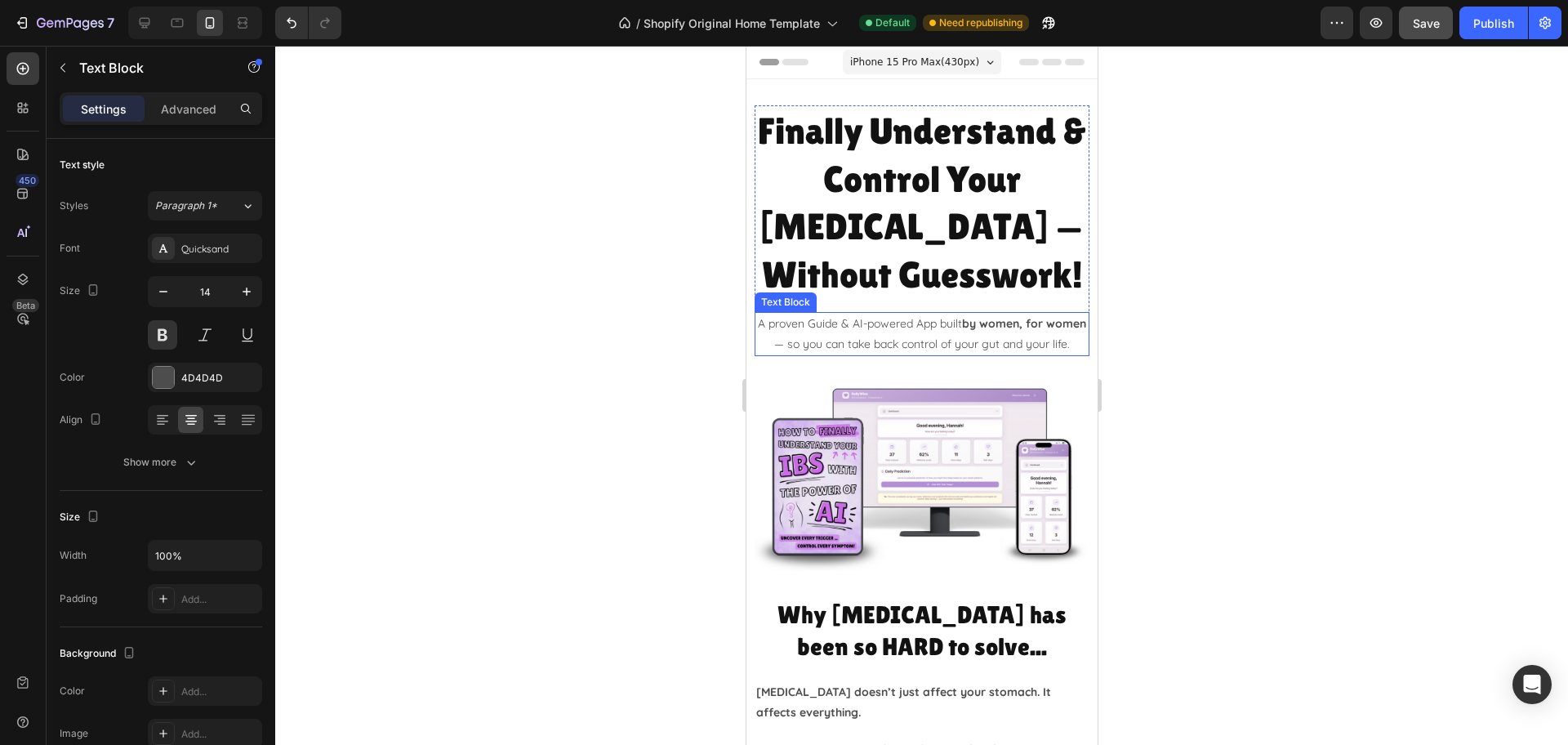
click at [935, 341] on p "A proven Guide & AI-powered App built by women, for women — so you can take bac…" at bounding box center [920, 334] width 331 height 40
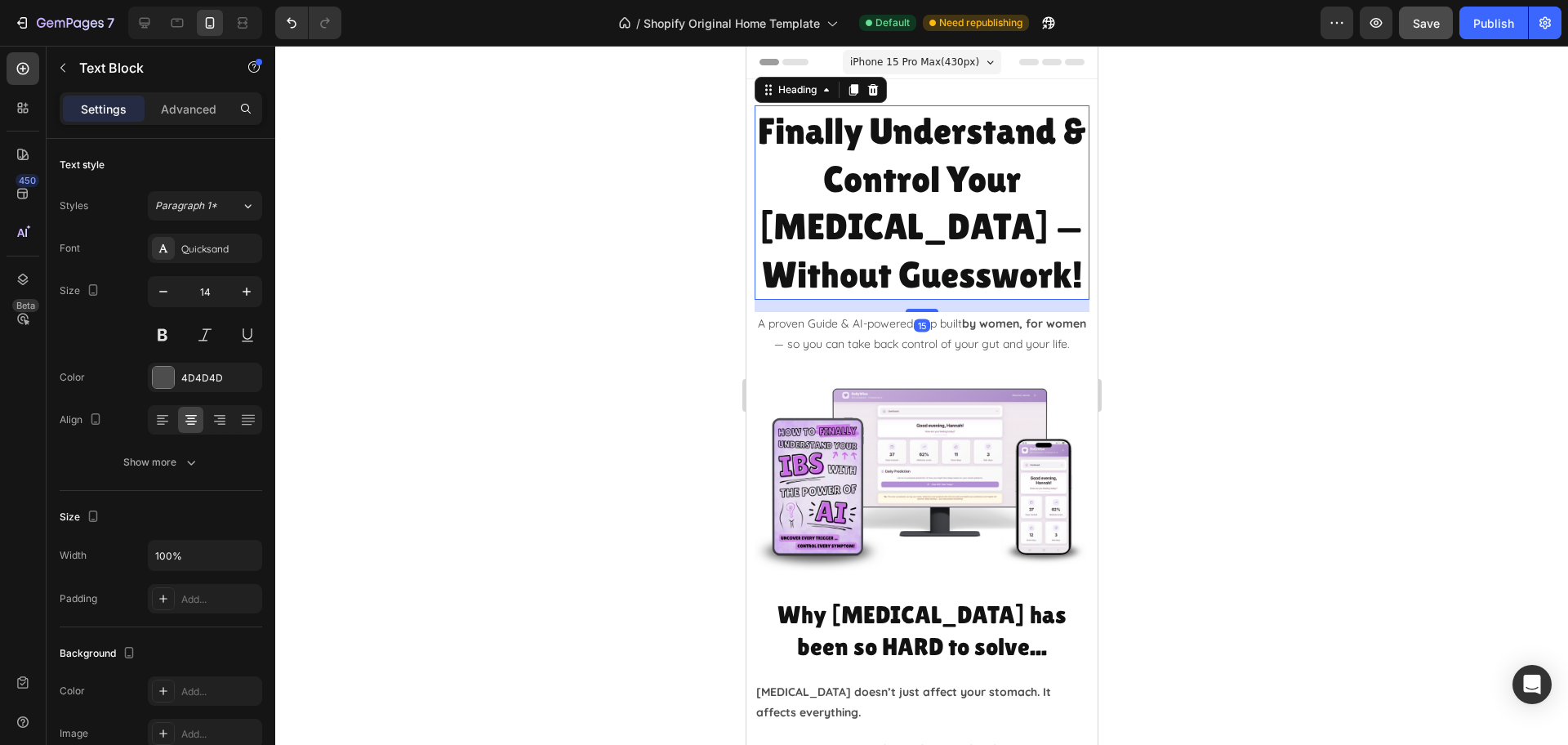
click at [877, 198] on h2 "Finally Understand & Control Your [MEDICAL_DATA] — Without Guesswork!" at bounding box center [920, 203] width 335 height 195
click at [153, 292] on button "button" at bounding box center [163, 292] width 29 height 29
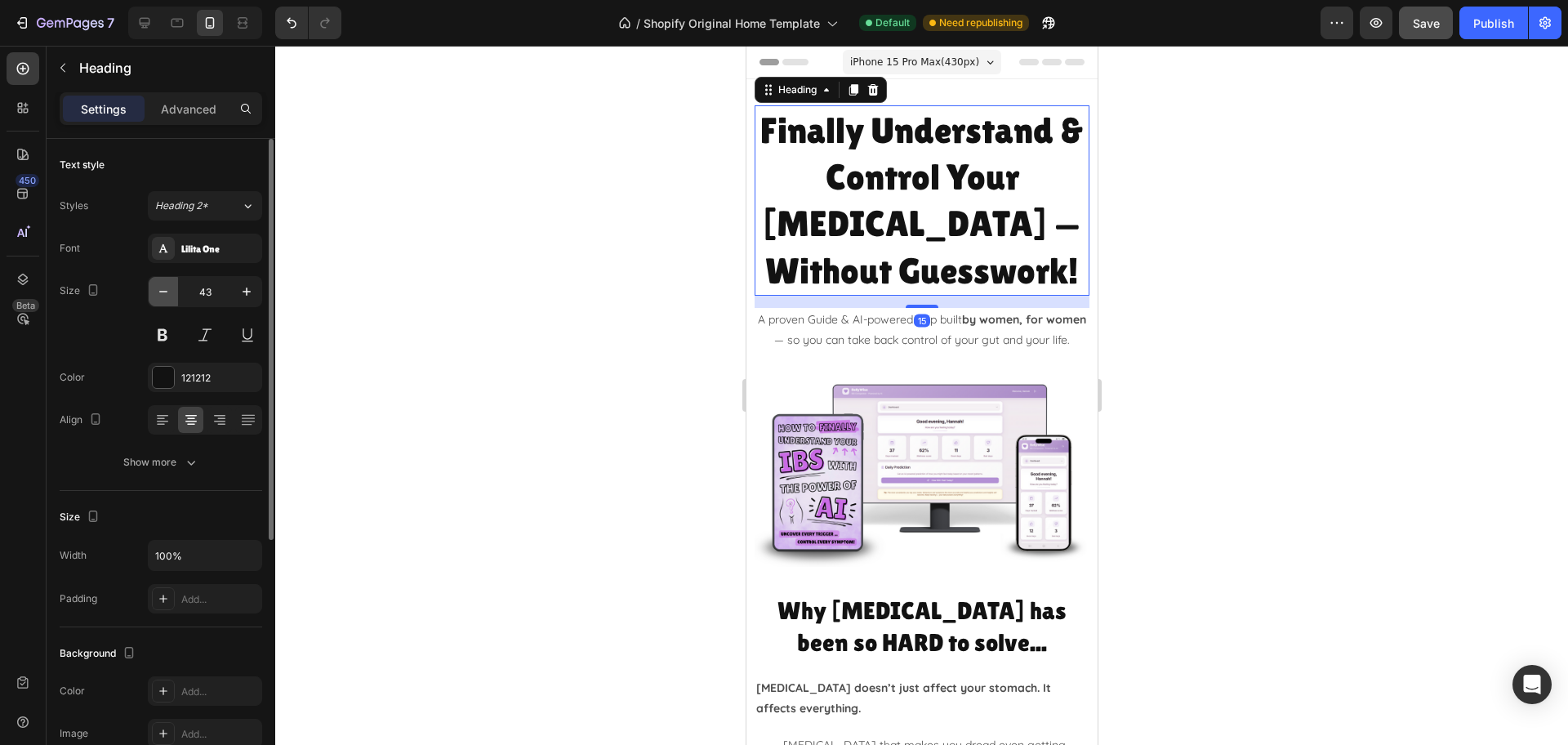
click at [153, 292] on button "button" at bounding box center [163, 292] width 29 height 29
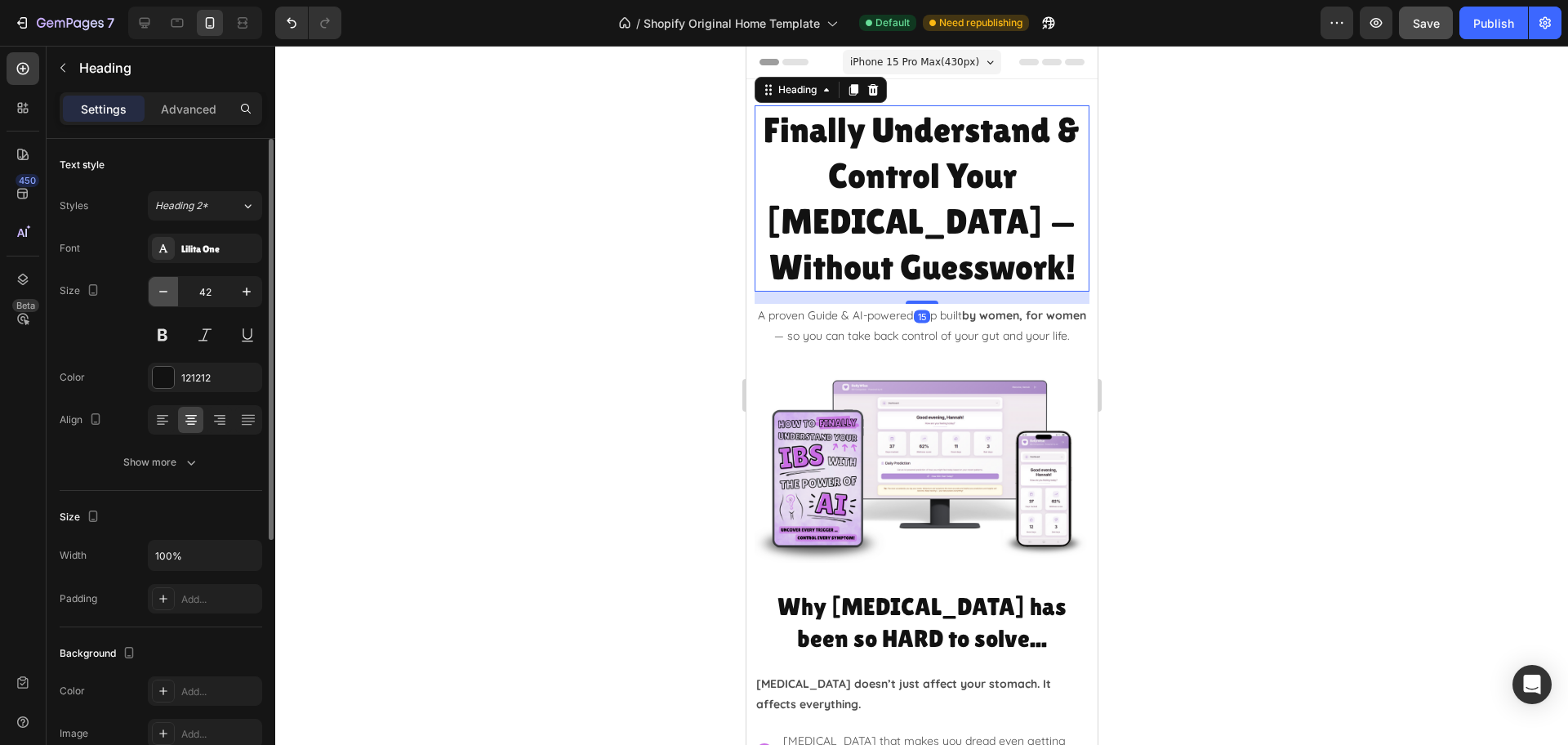
click at [153, 292] on button "button" at bounding box center [163, 292] width 29 height 29
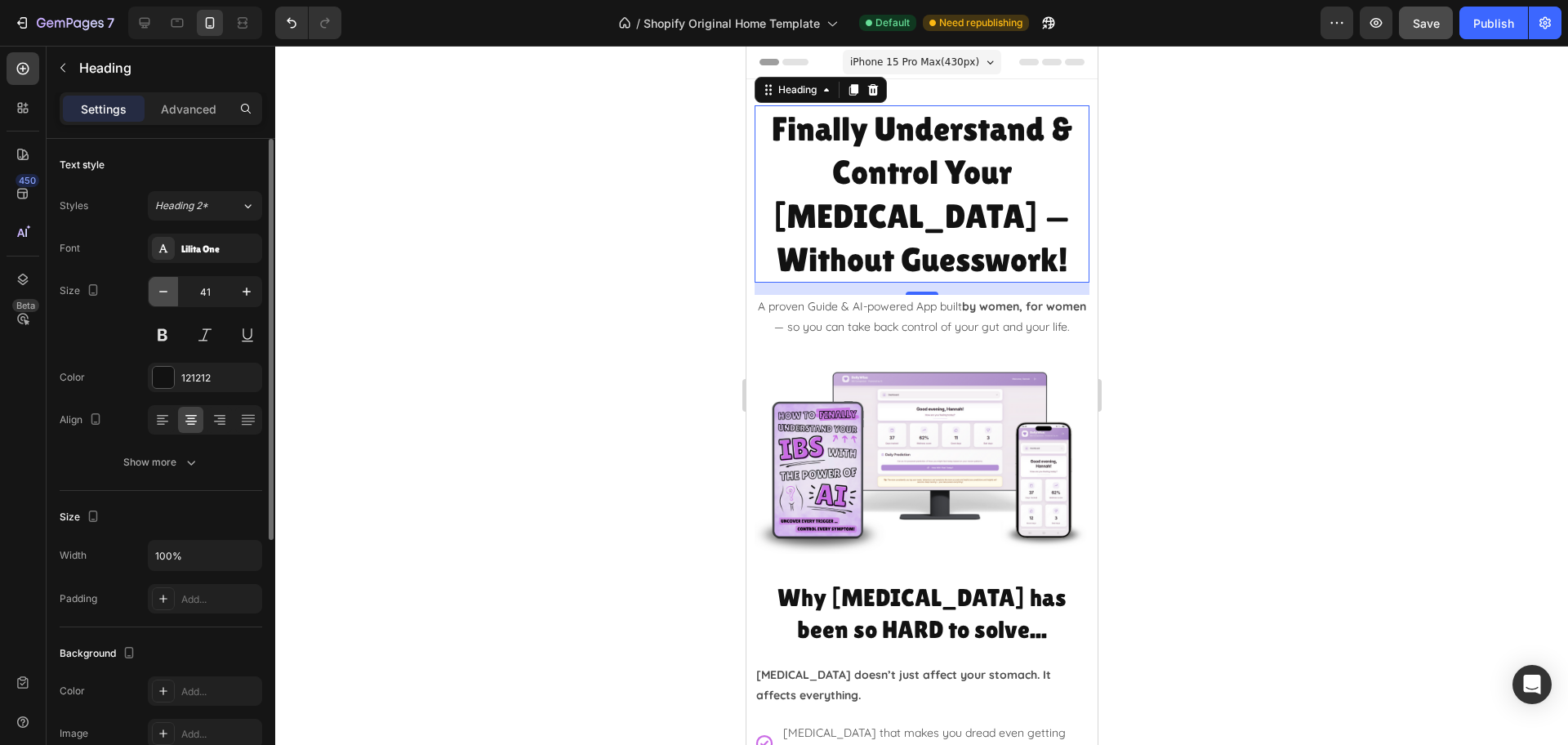
click at [153, 292] on button "button" at bounding box center [163, 292] width 29 height 29
type input "40"
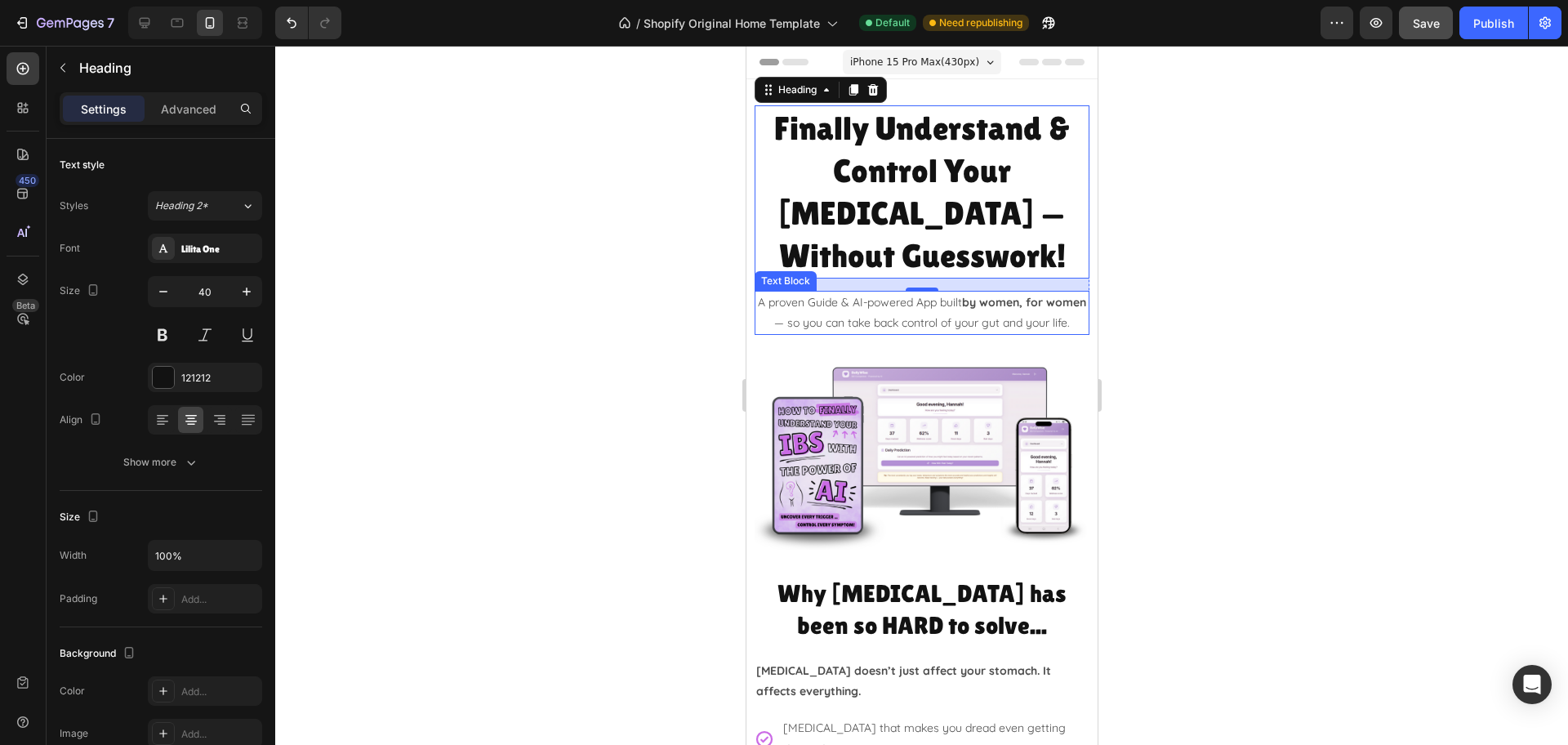
click at [889, 293] on p "A proven Guide & AI-powered App built by women, for women — so you can take bac…" at bounding box center [920, 313] width 331 height 40
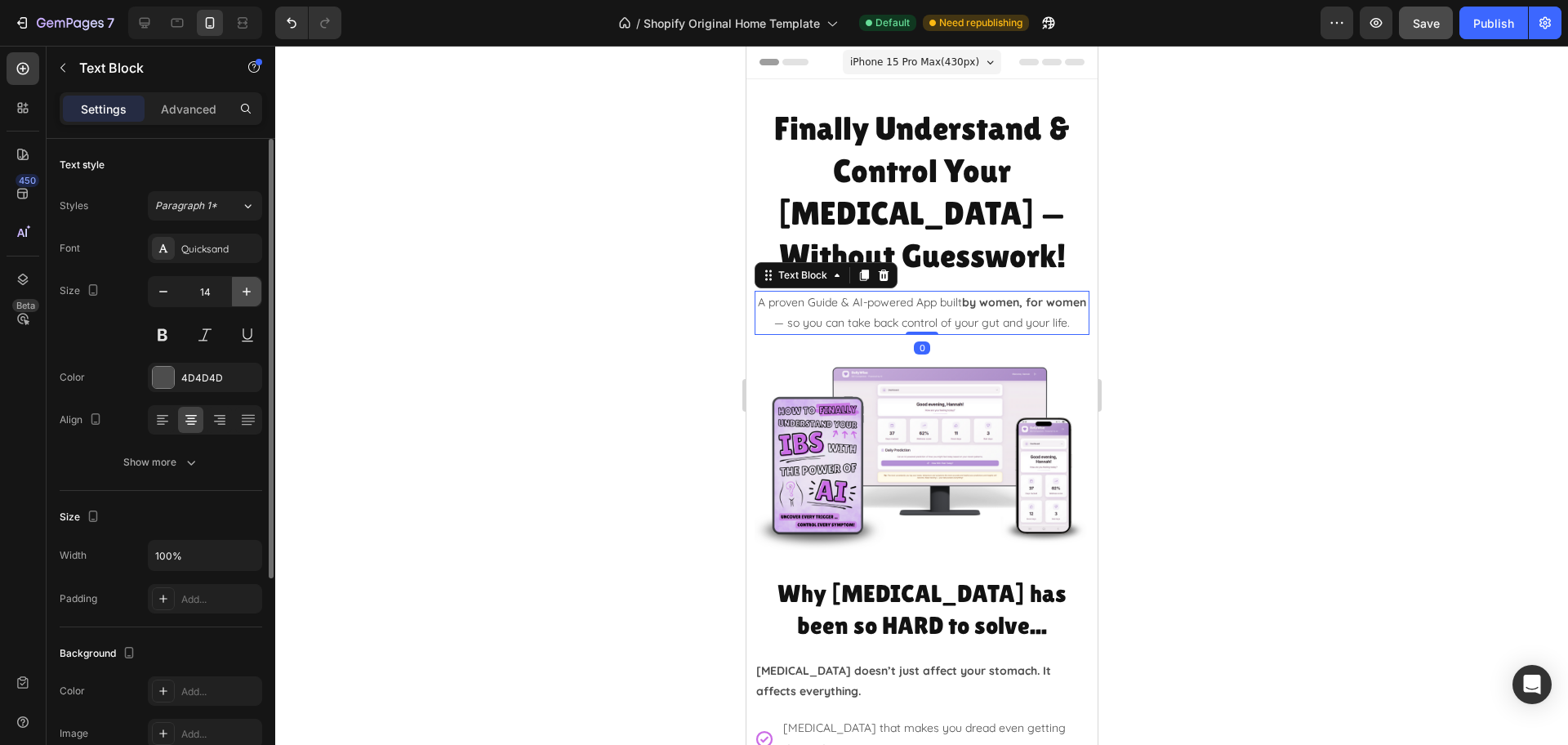
click at [246, 292] on icon "button" at bounding box center [246, 291] width 8 height 8
type input "16"
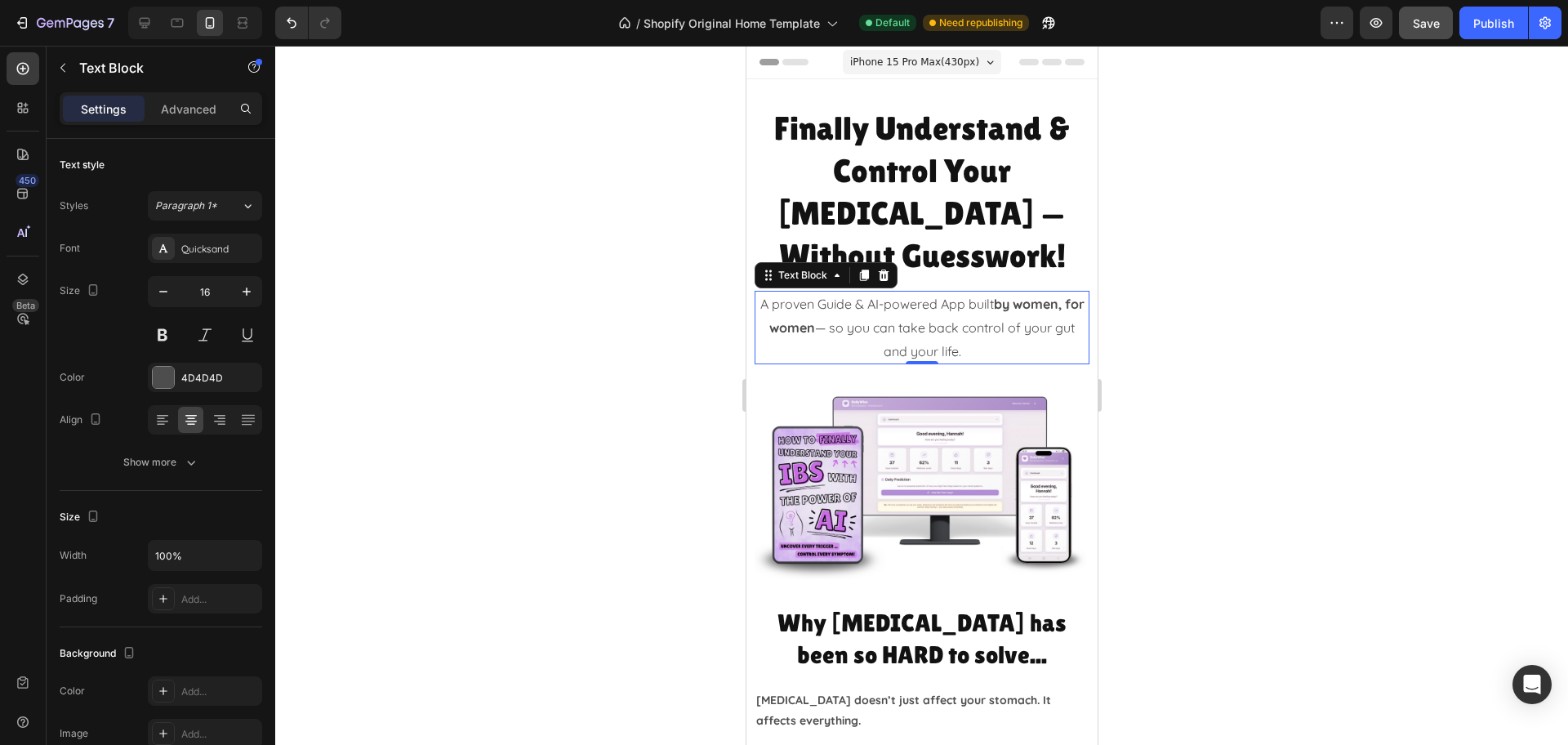
click at [1292, 346] on div at bounding box center [921, 395] width 1293 height 699
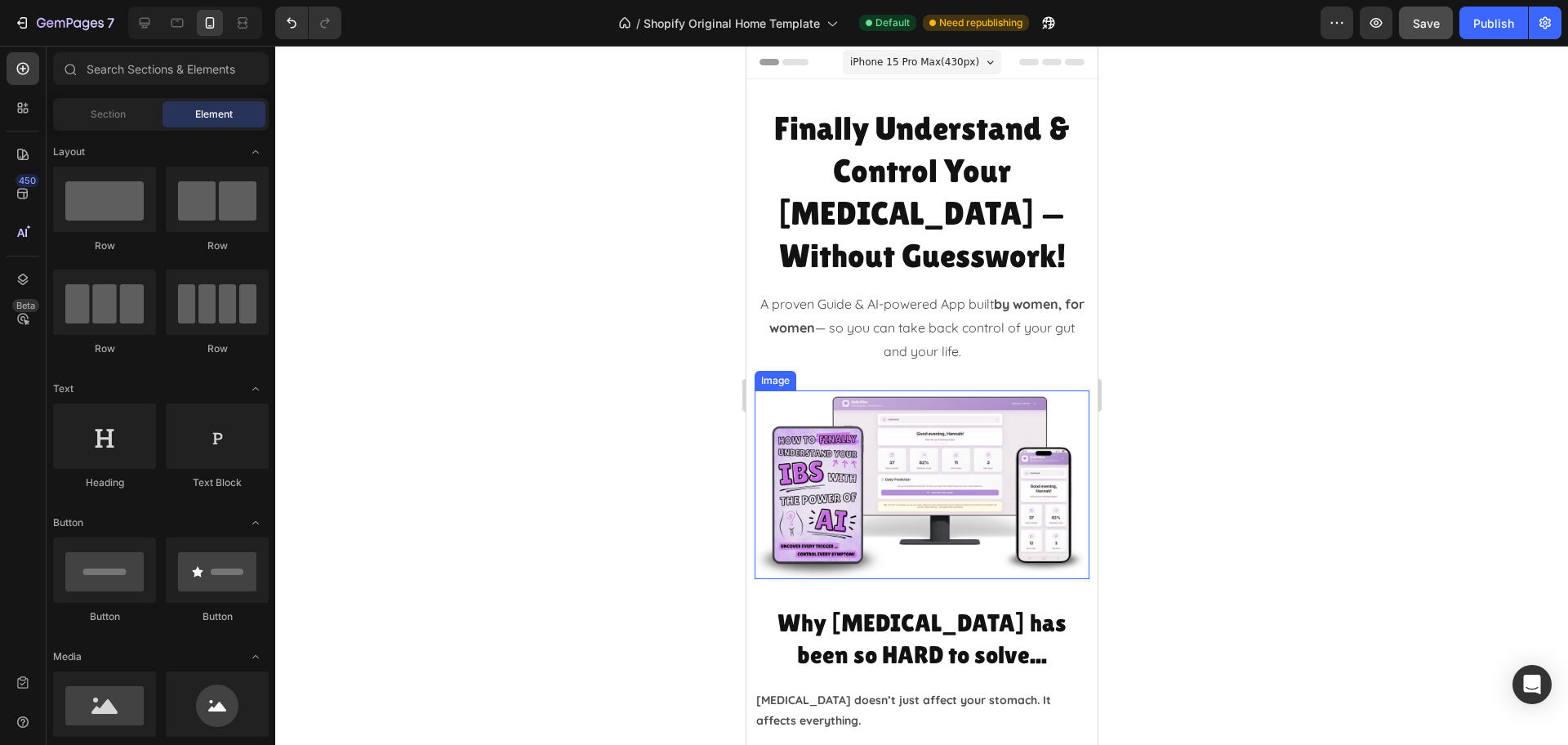
click at [965, 390] on img at bounding box center [920, 484] width 335 height 189
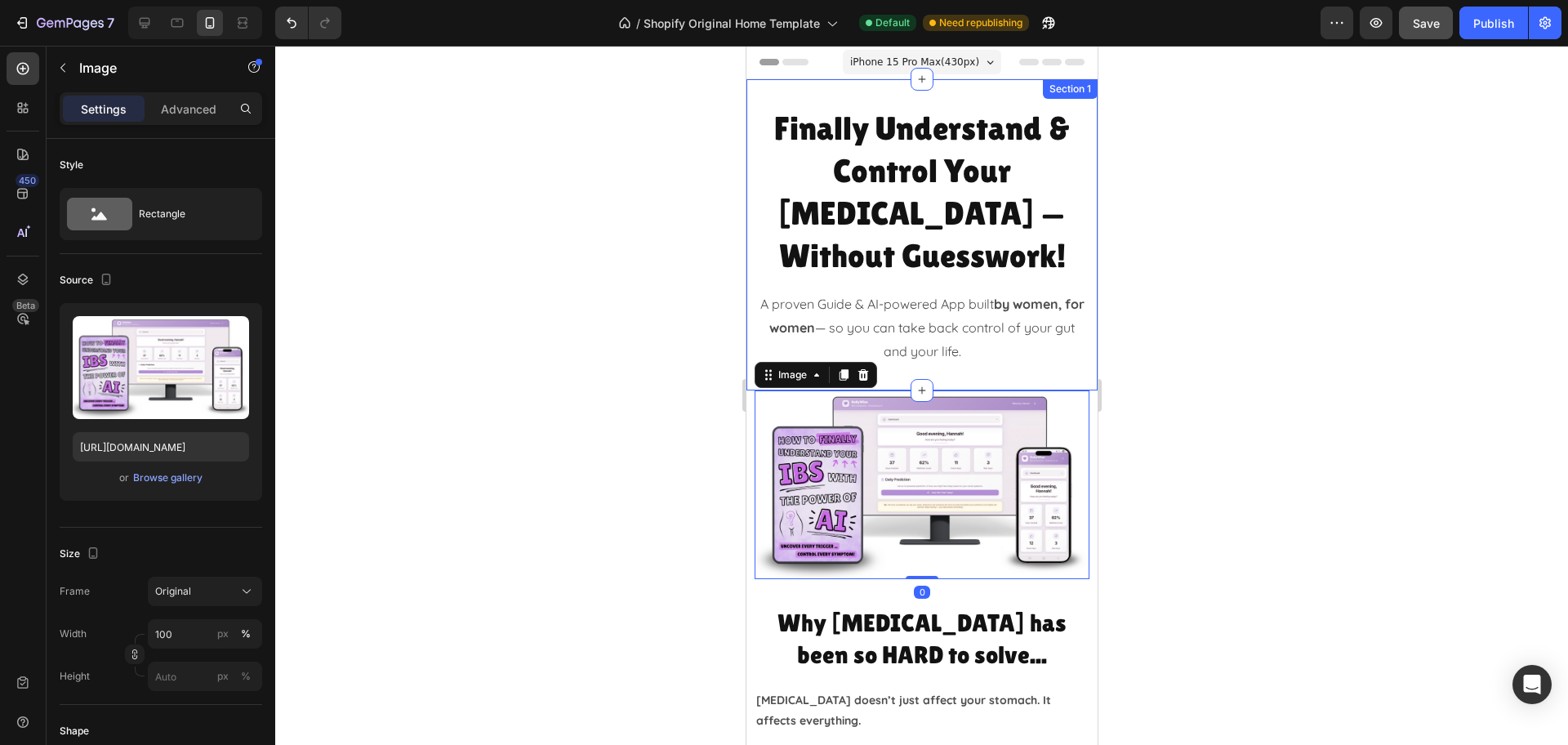
click at [959, 336] on div "Finally Understand & Control Your IBS — Without Guesswork! Heading A proven Gui…" at bounding box center [921, 234] width 351 height 311
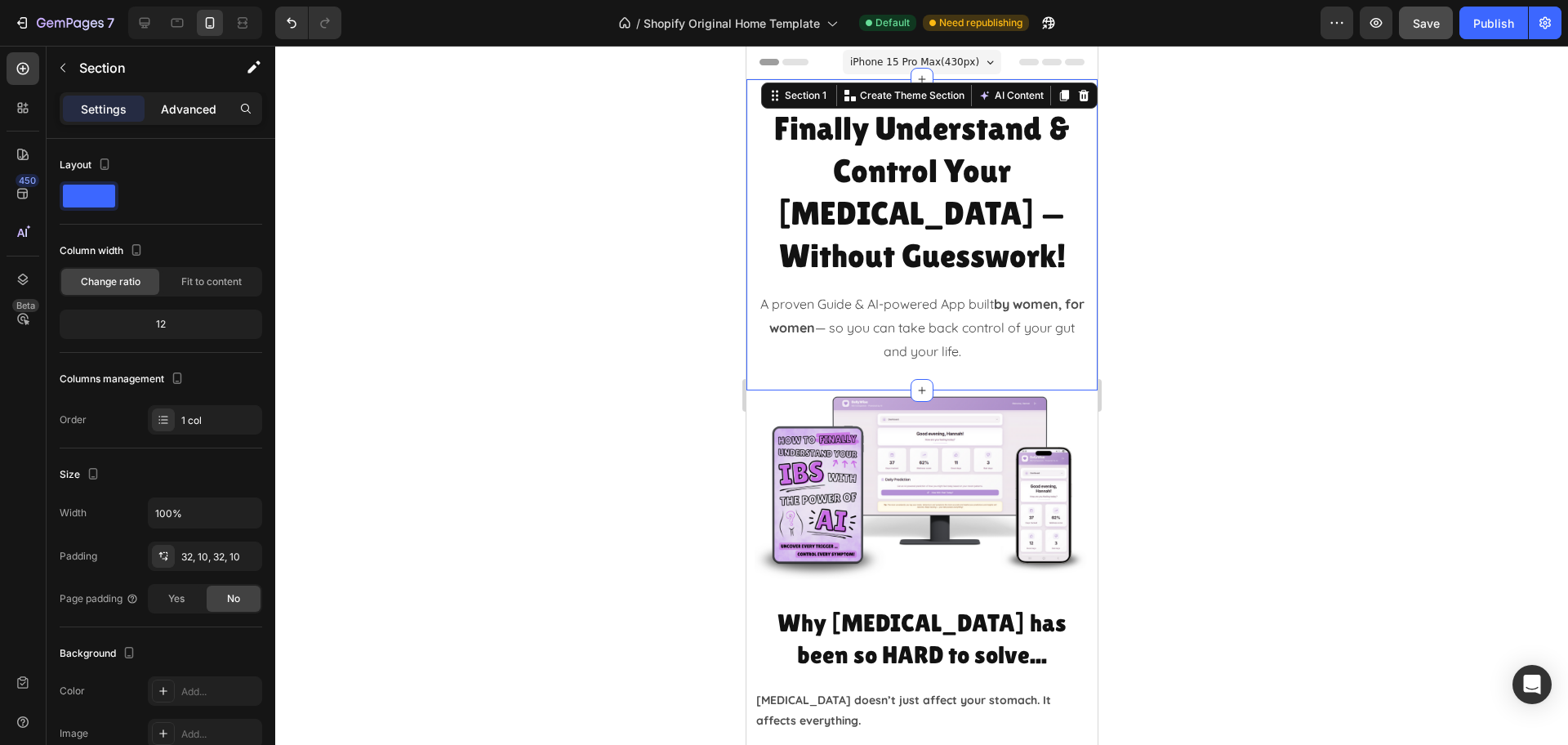
click at [177, 109] on p "Advanced" at bounding box center [188, 108] width 56 height 17
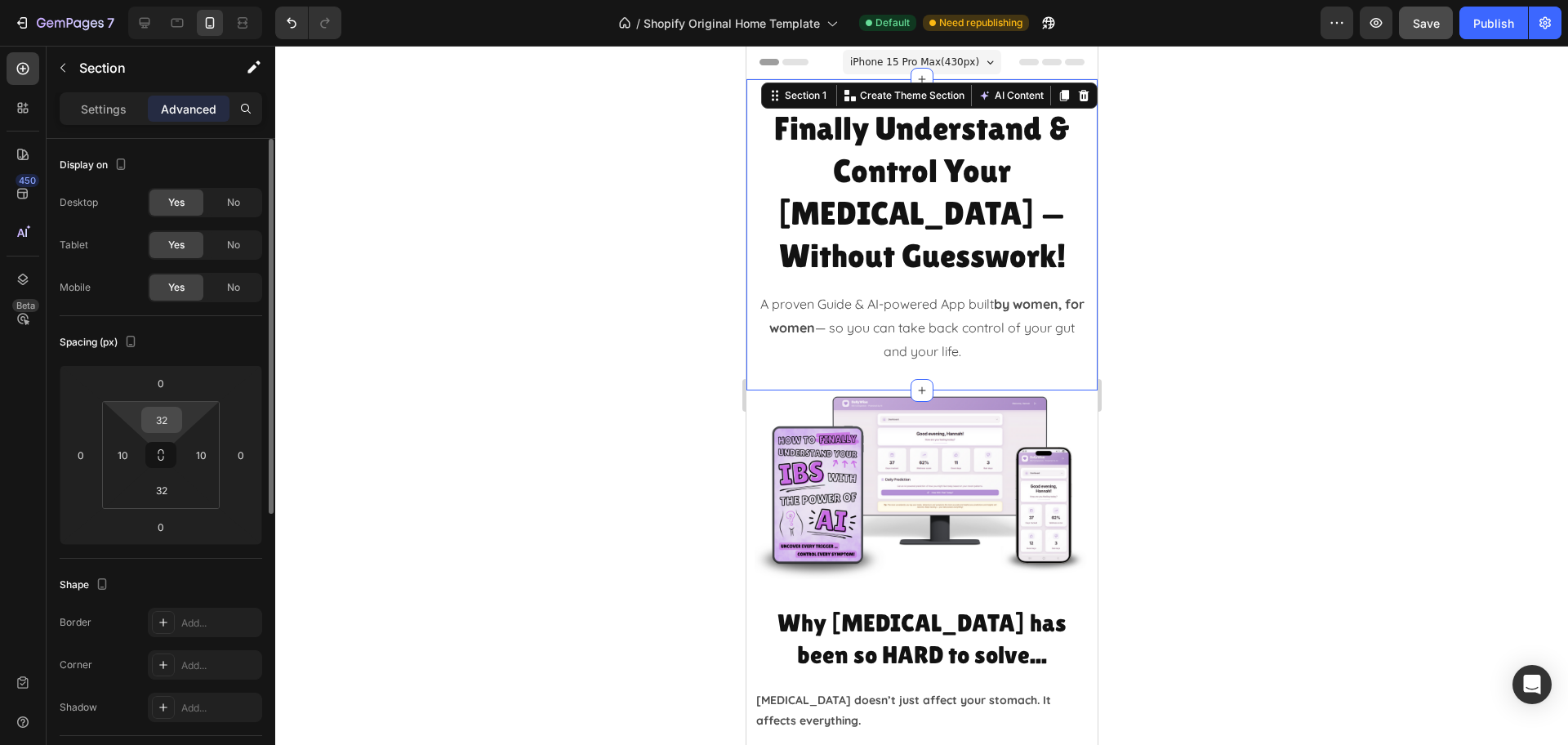
click at [172, 418] on input "32" at bounding box center [161, 419] width 33 height 25
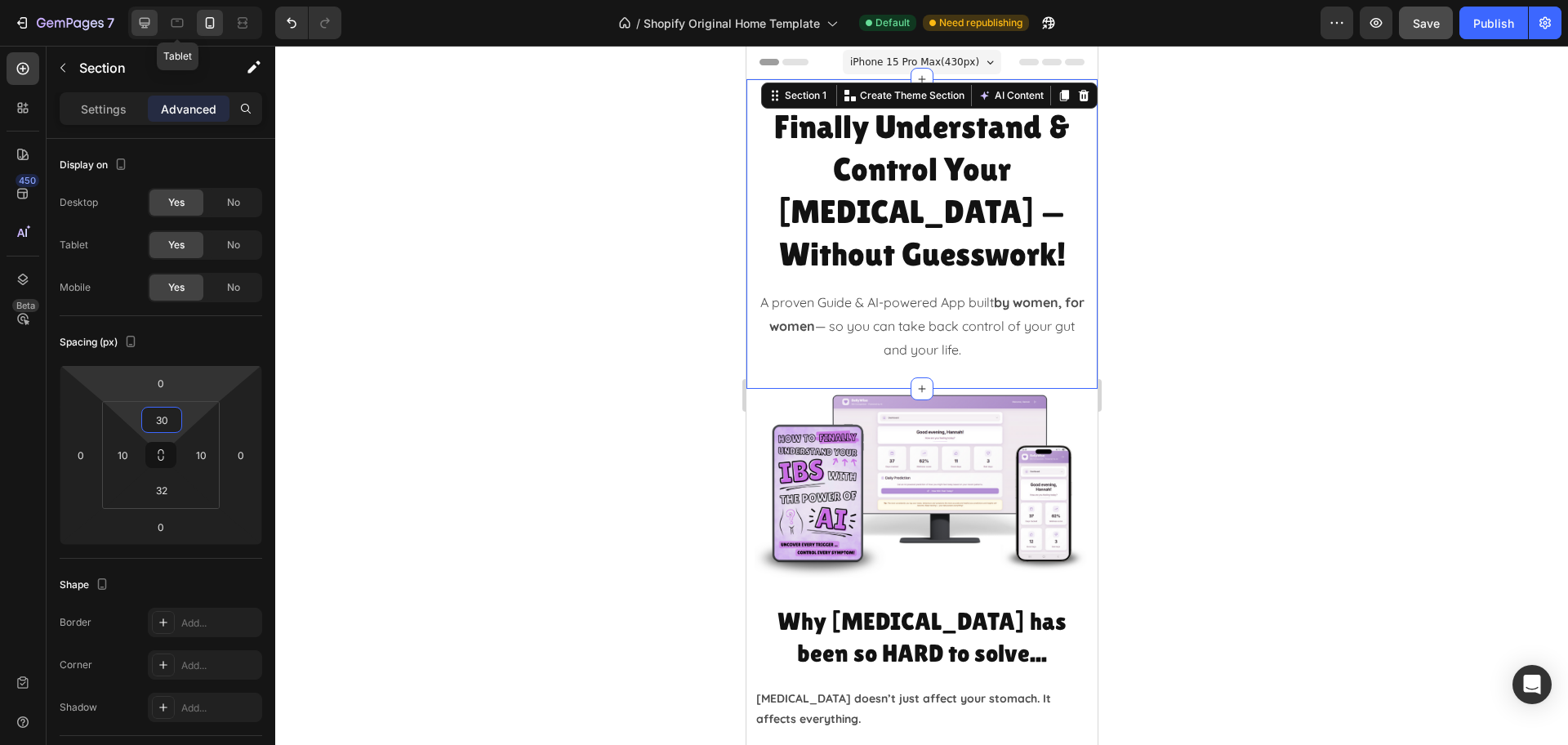
type input "30"
click at [149, 17] on icon at bounding box center [145, 23] width 17 height 17
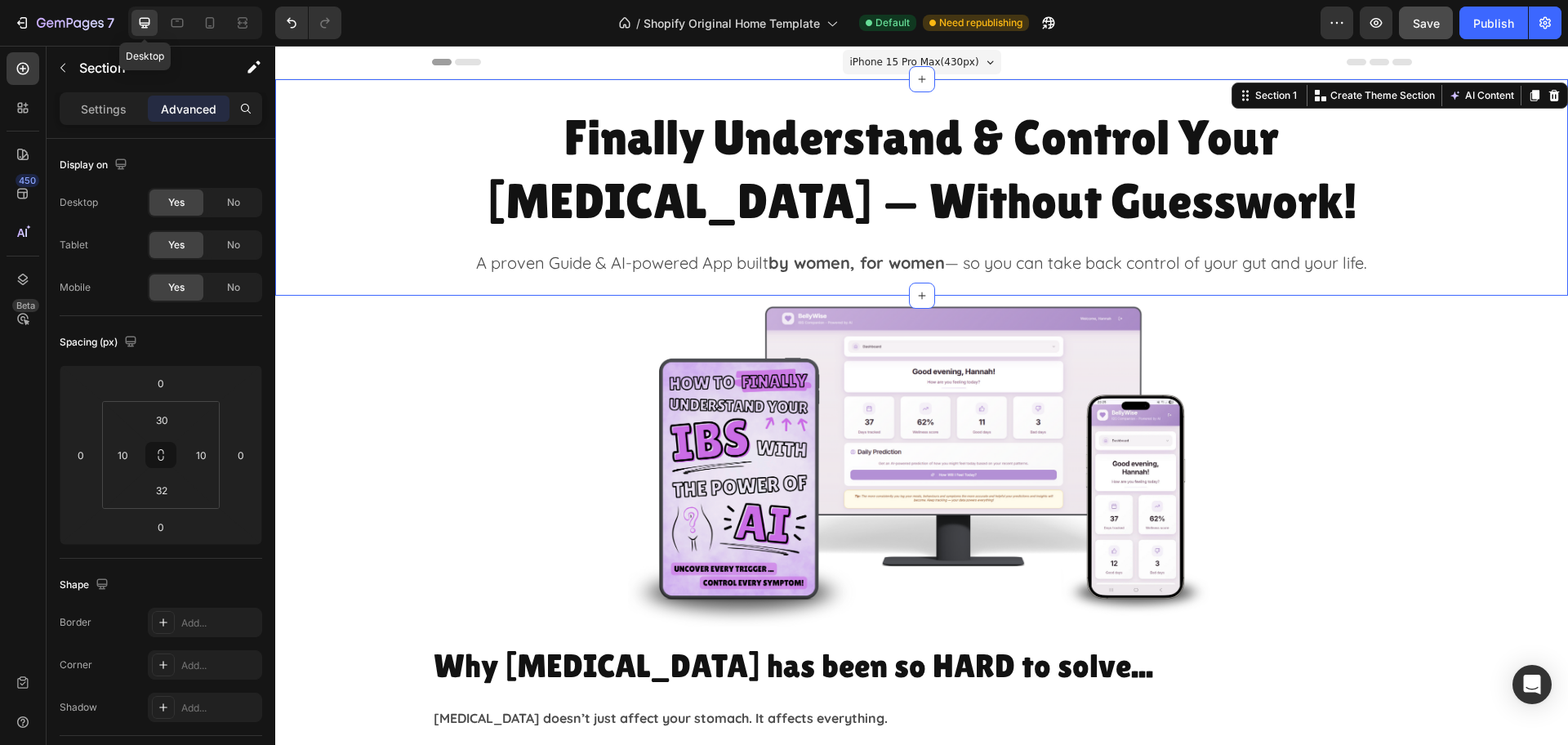
type input "0"
type input "20"
type input "0"
click at [1469, 275] on div "Finally Understand & Control Your IBS — Without Guesswork! Heading A proven Gui…" at bounding box center [921, 191] width 1293 height 175
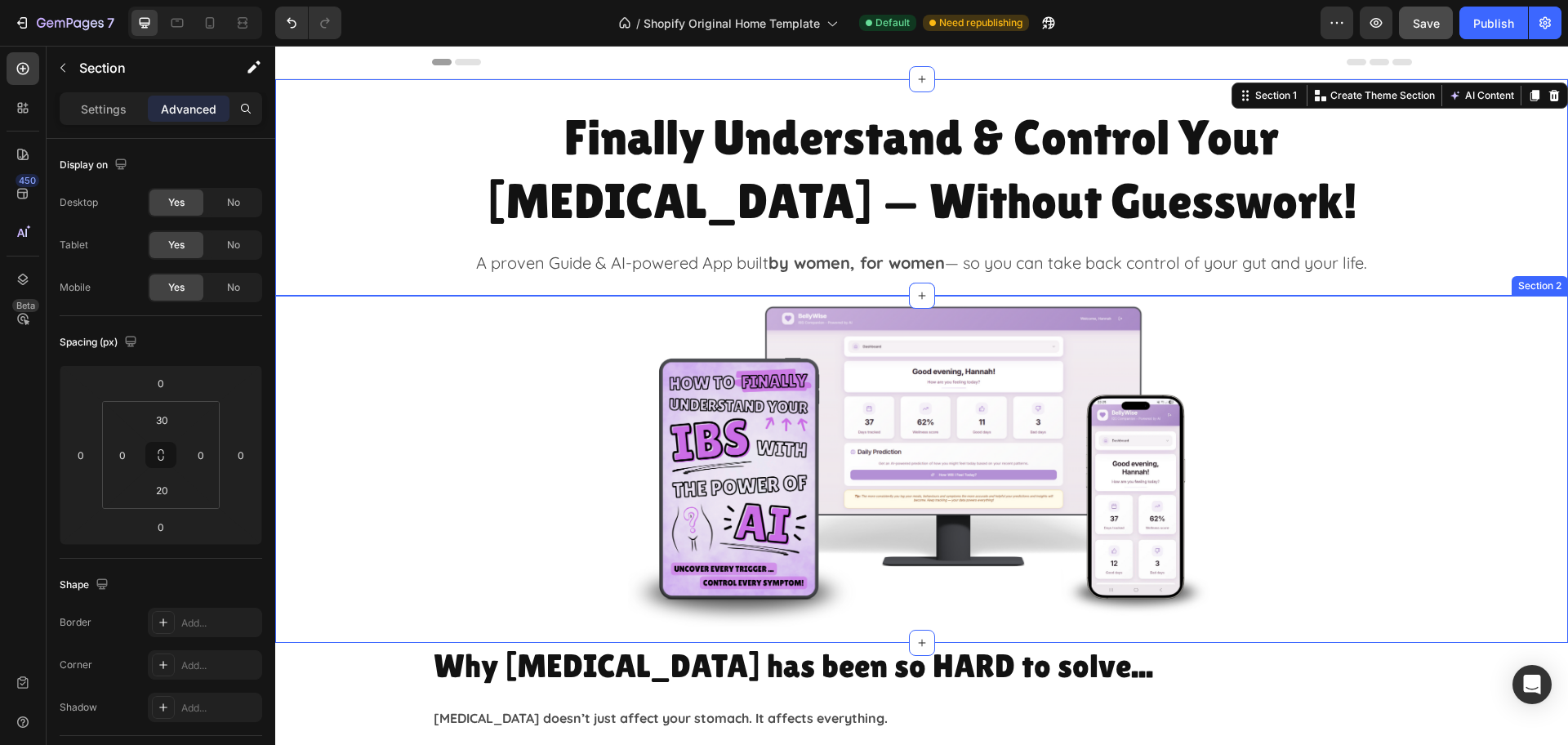
click at [333, 369] on div "Image Row" at bounding box center [921, 461] width 1293 height 330
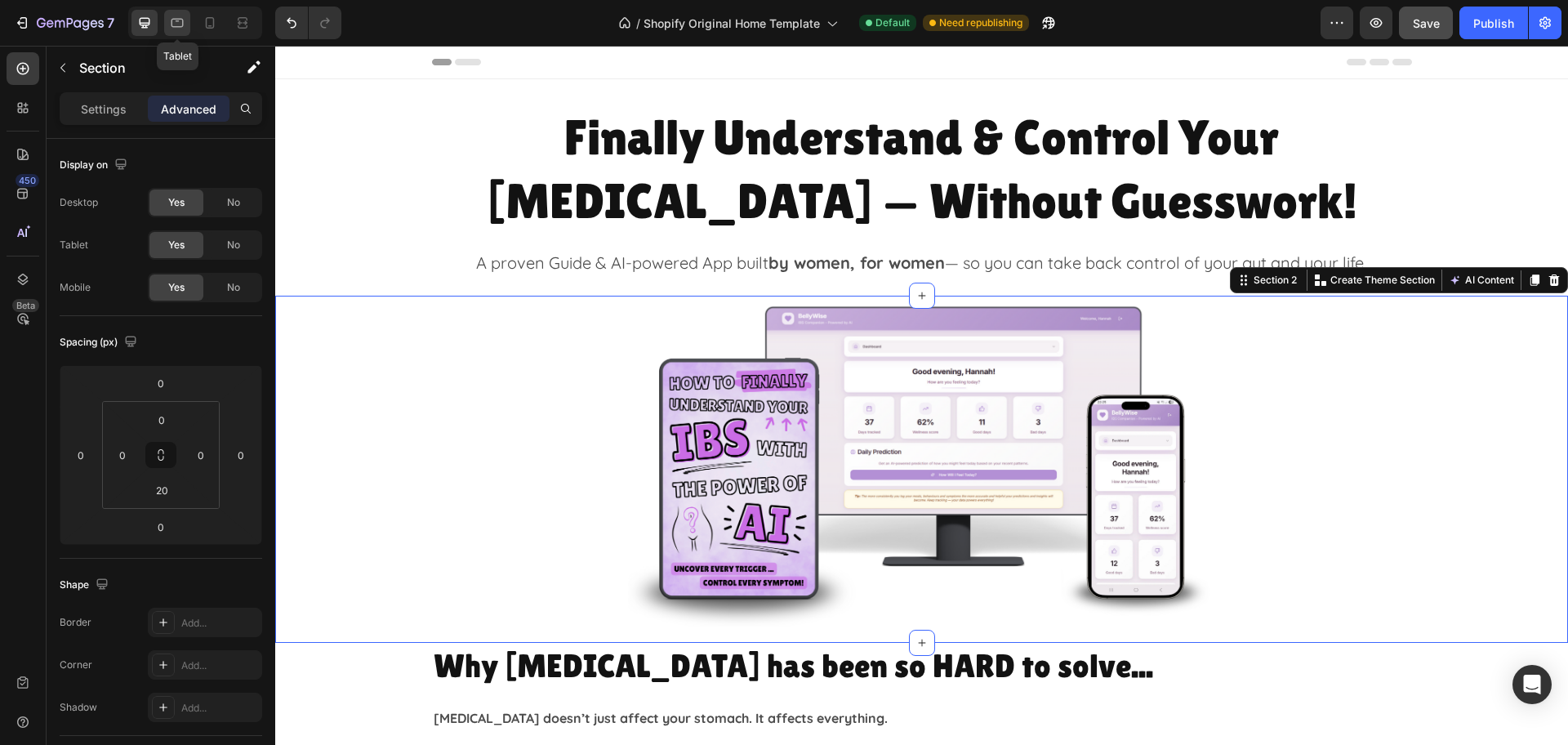
click at [172, 19] on icon at bounding box center [177, 23] width 12 height 9
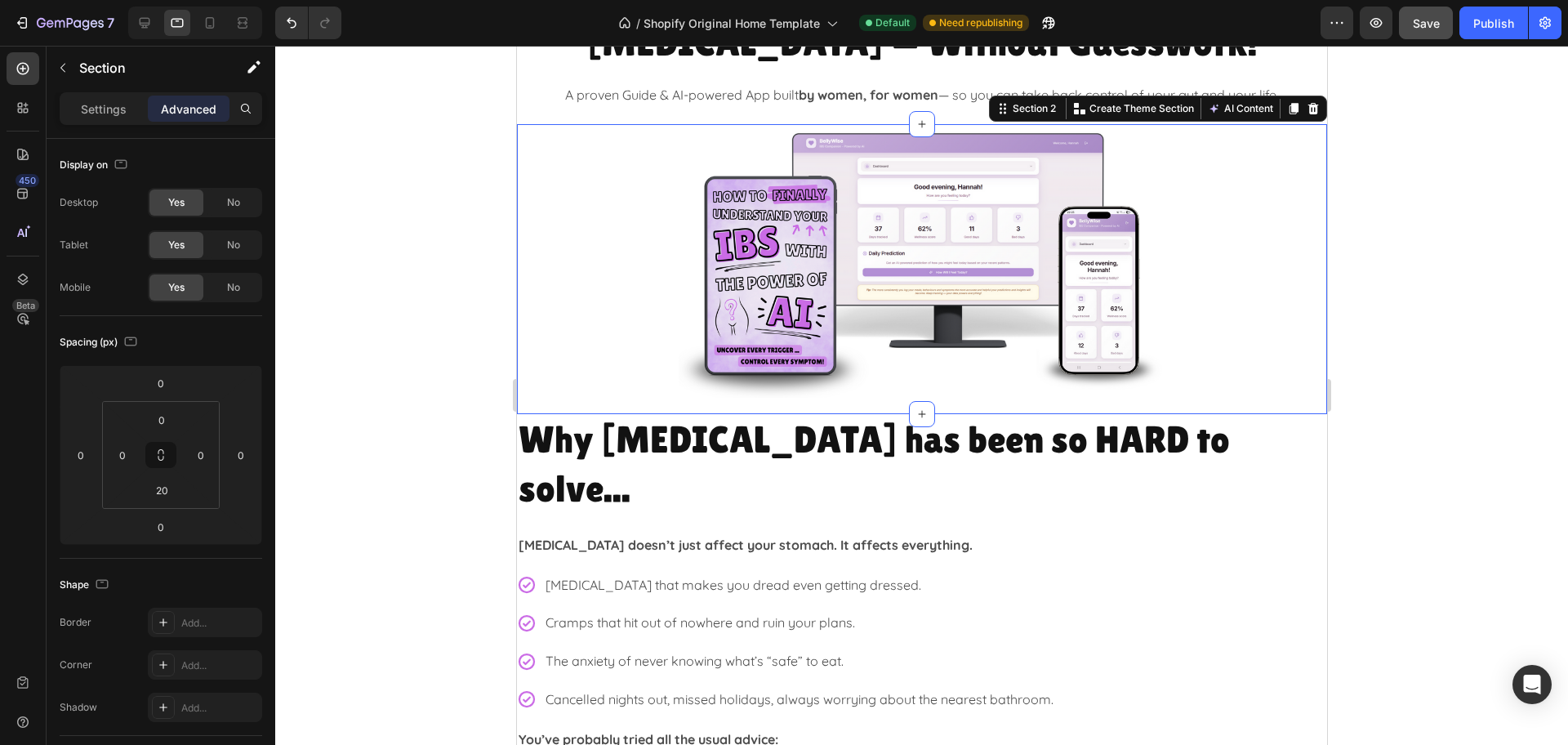
scroll to position [157, 0]
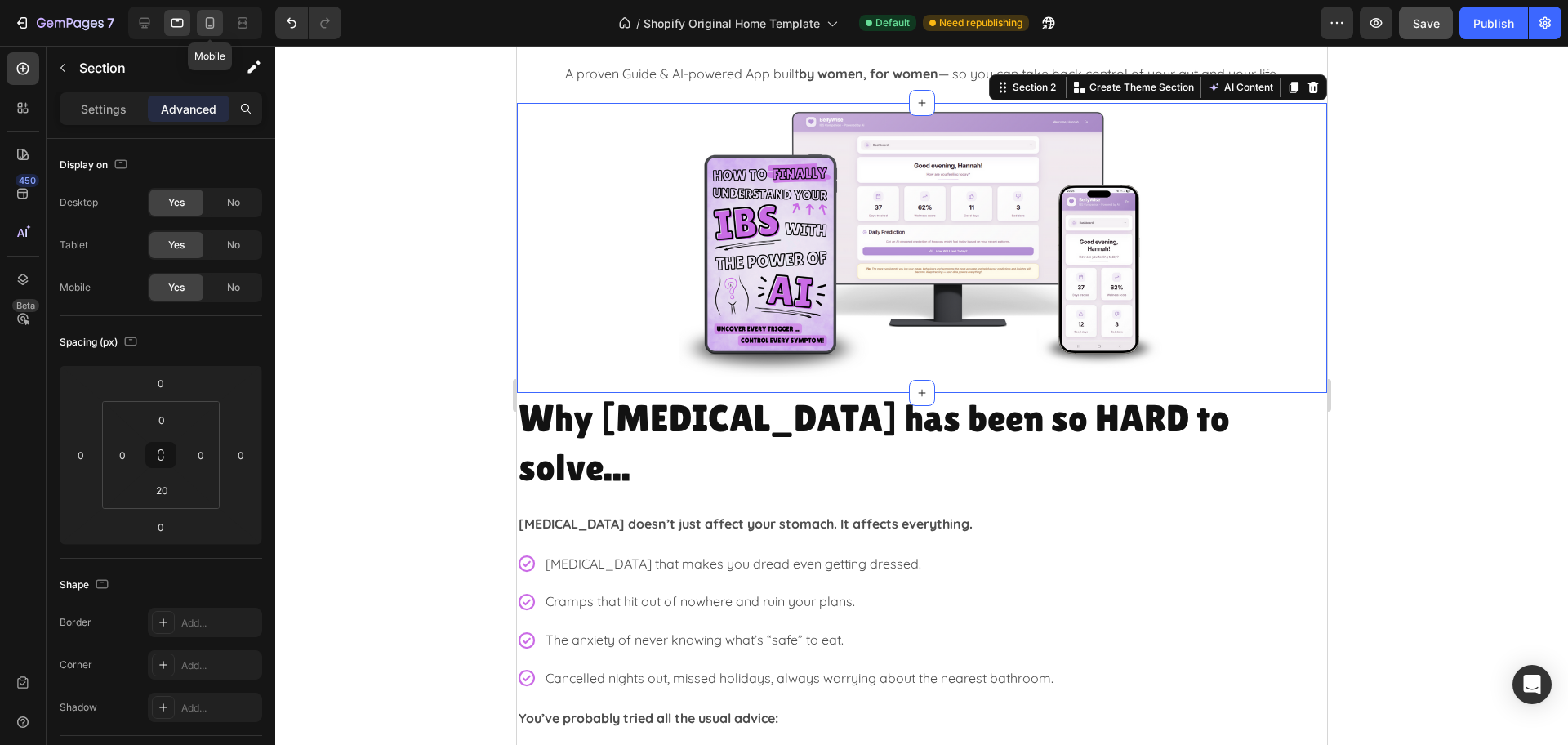
click at [214, 26] on icon at bounding box center [210, 23] width 9 height 11
type input "10"
type input "0"
type input "10"
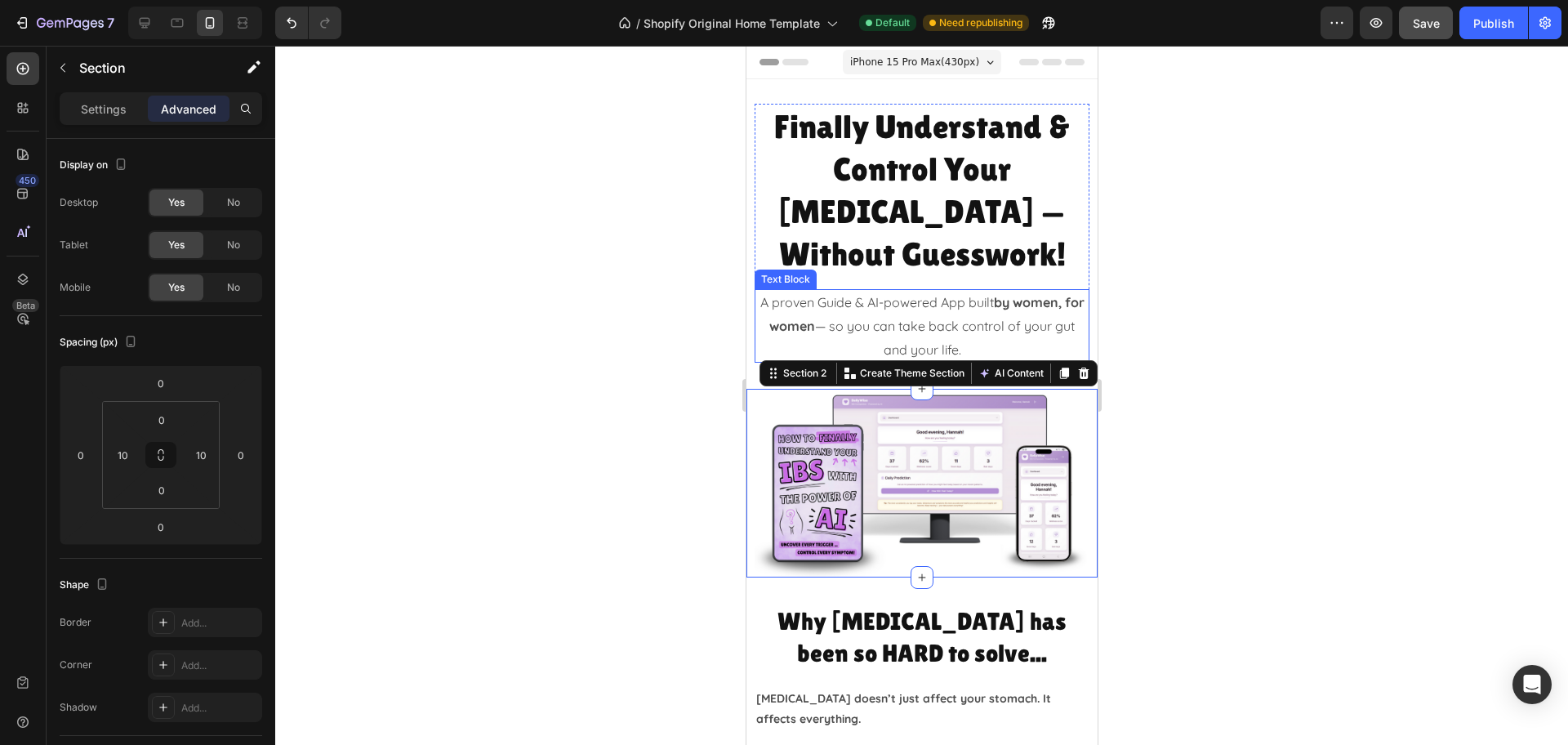
click at [1055, 302] on p "A proven Guide & AI-powered App built by women, for women — so you can take bac…" at bounding box center [920, 326] width 331 height 71
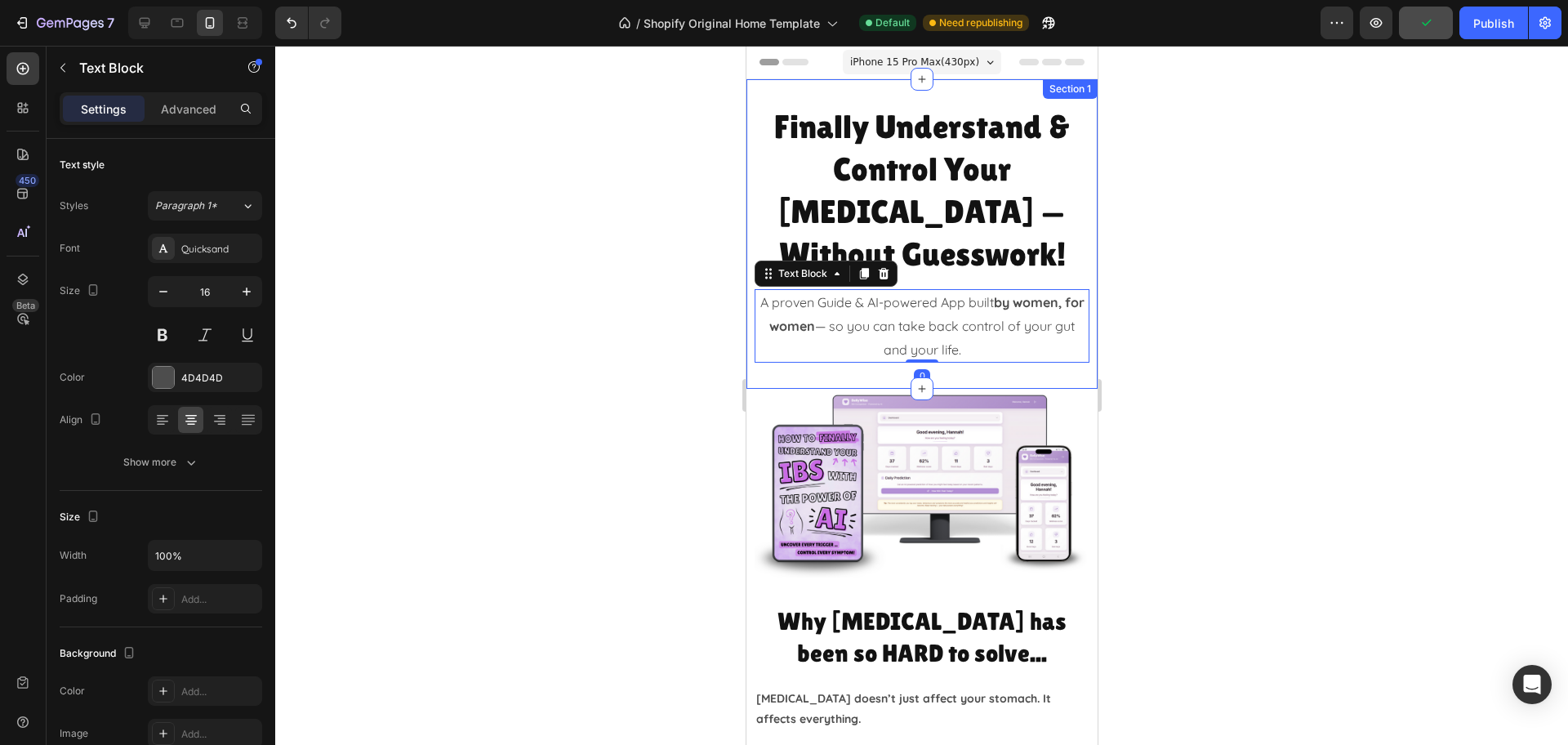
click at [1042, 331] on div "Finally Understand & Control Your IBS — Without Guesswork! Heading A proven Gui…" at bounding box center [921, 233] width 351 height 309
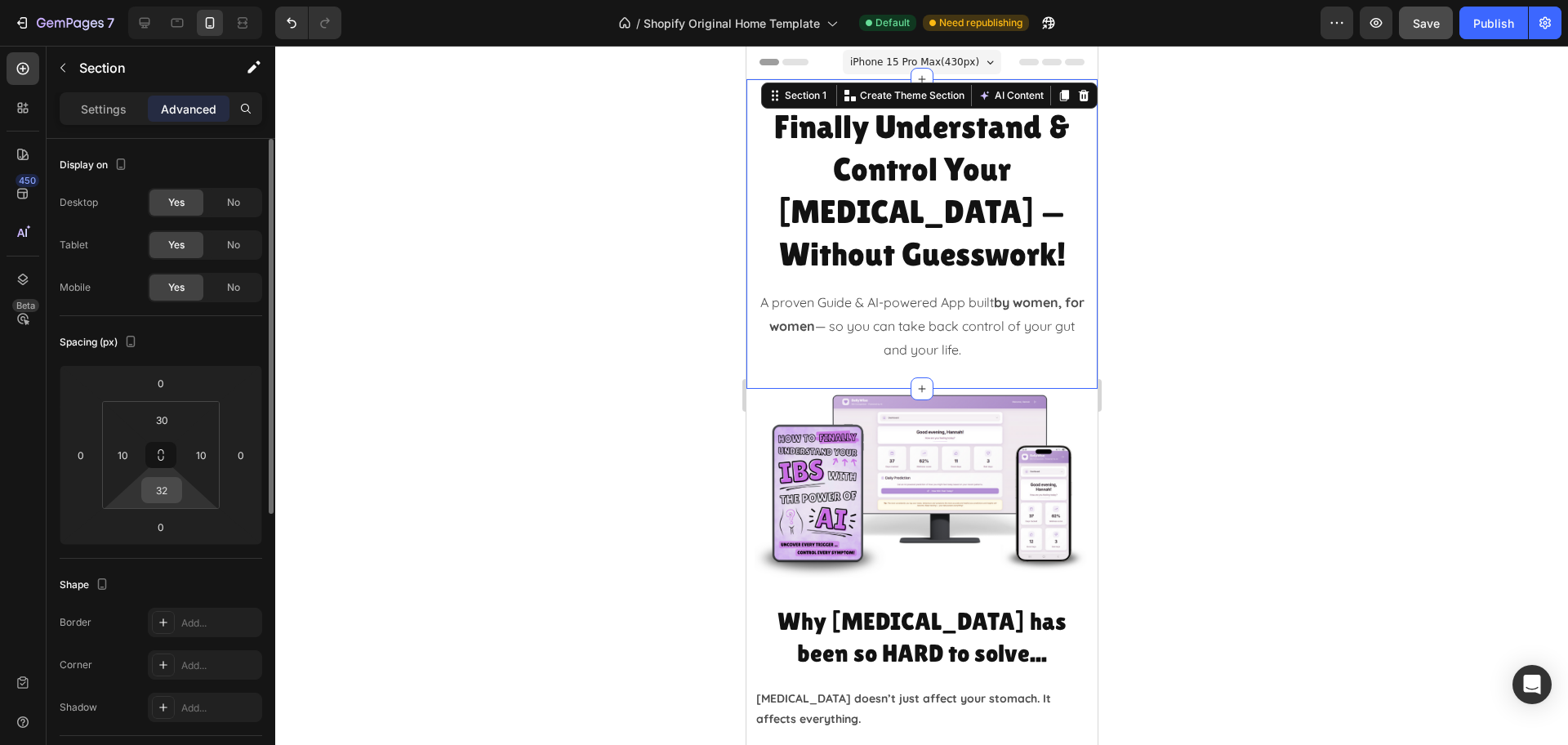
click at [161, 493] on input "32" at bounding box center [161, 490] width 33 height 25
type input "20"
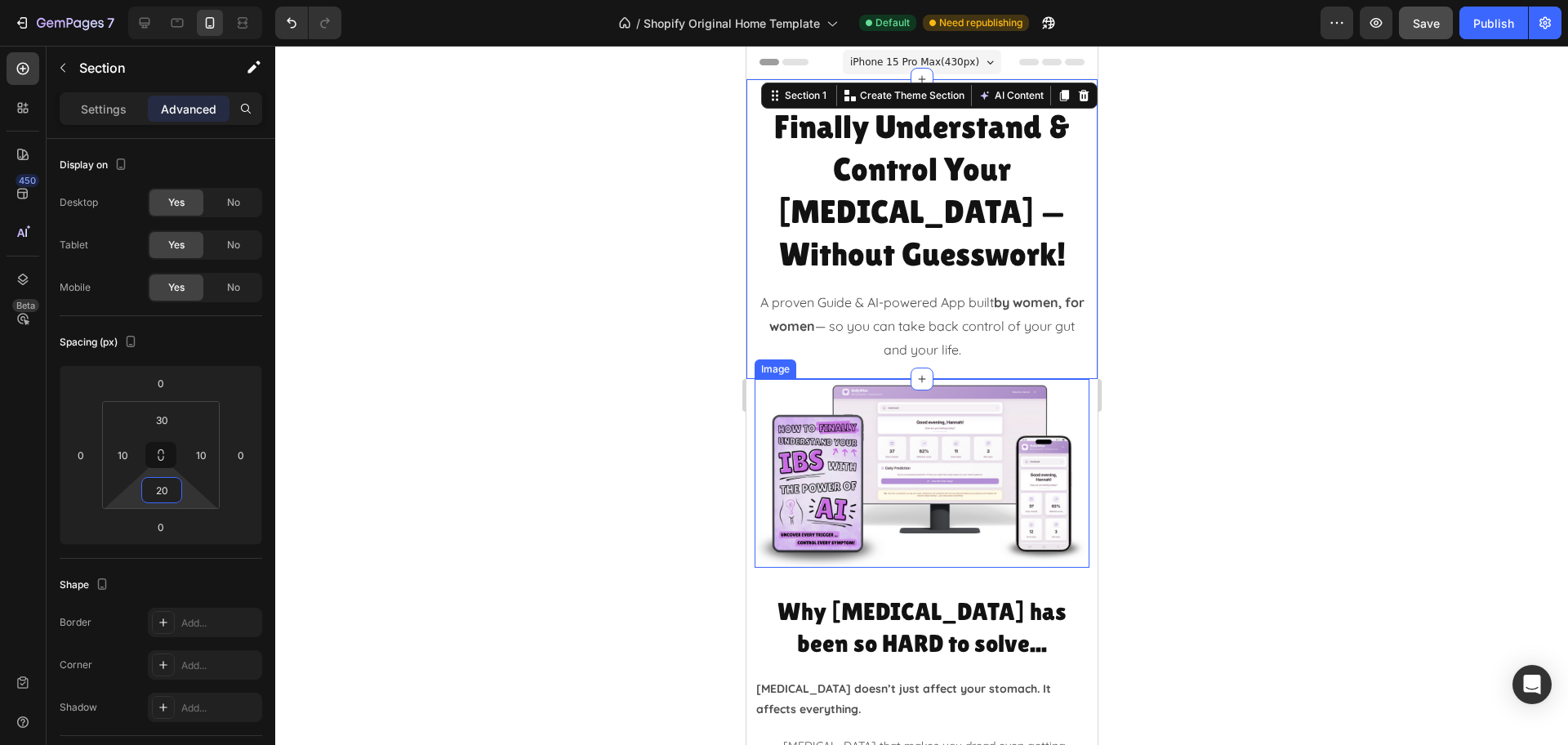
click at [984, 508] on img at bounding box center [920, 473] width 335 height 189
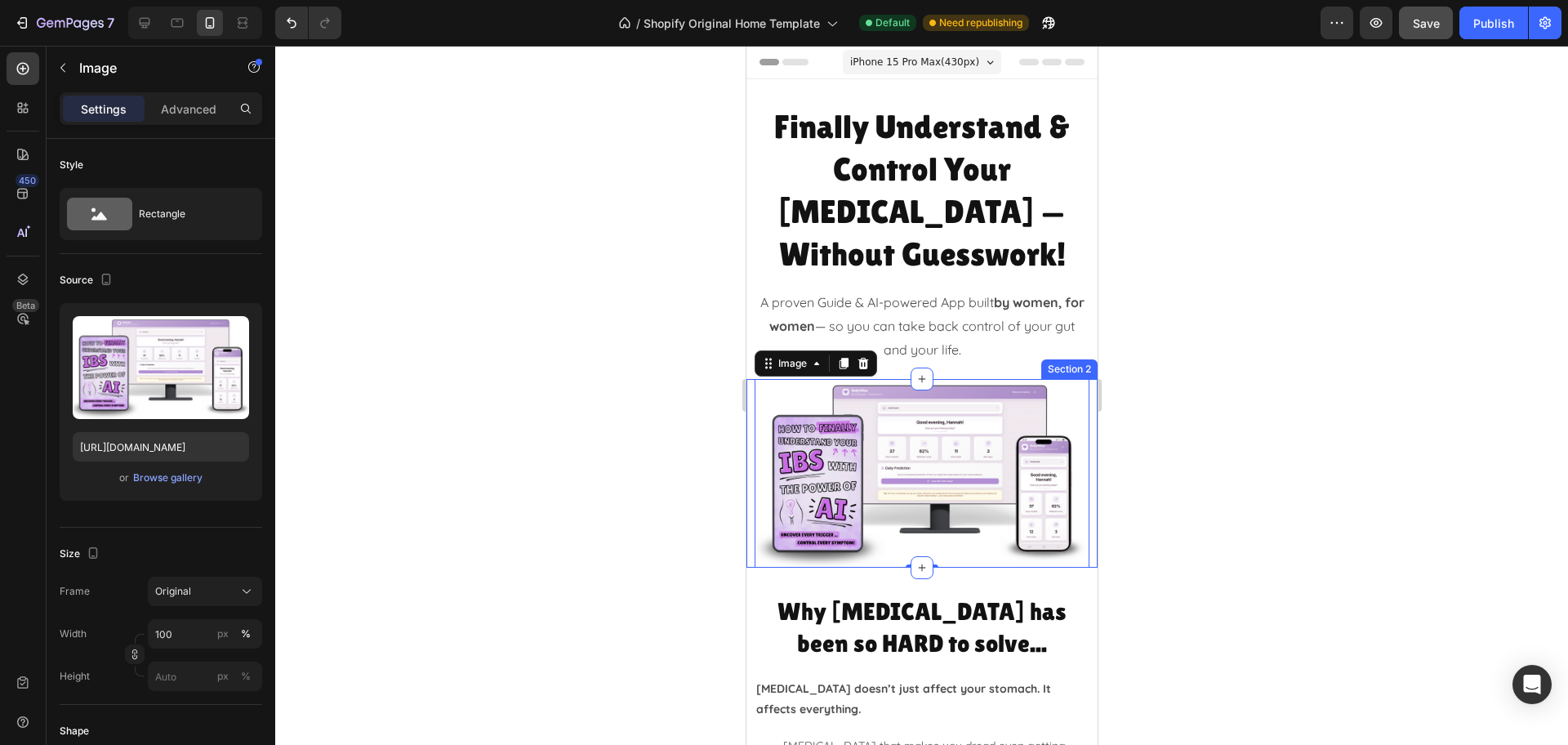
click at [1075, 488] on div "Image 0 Row Section 2" at bounding box center [921, 473] width 351 height 189
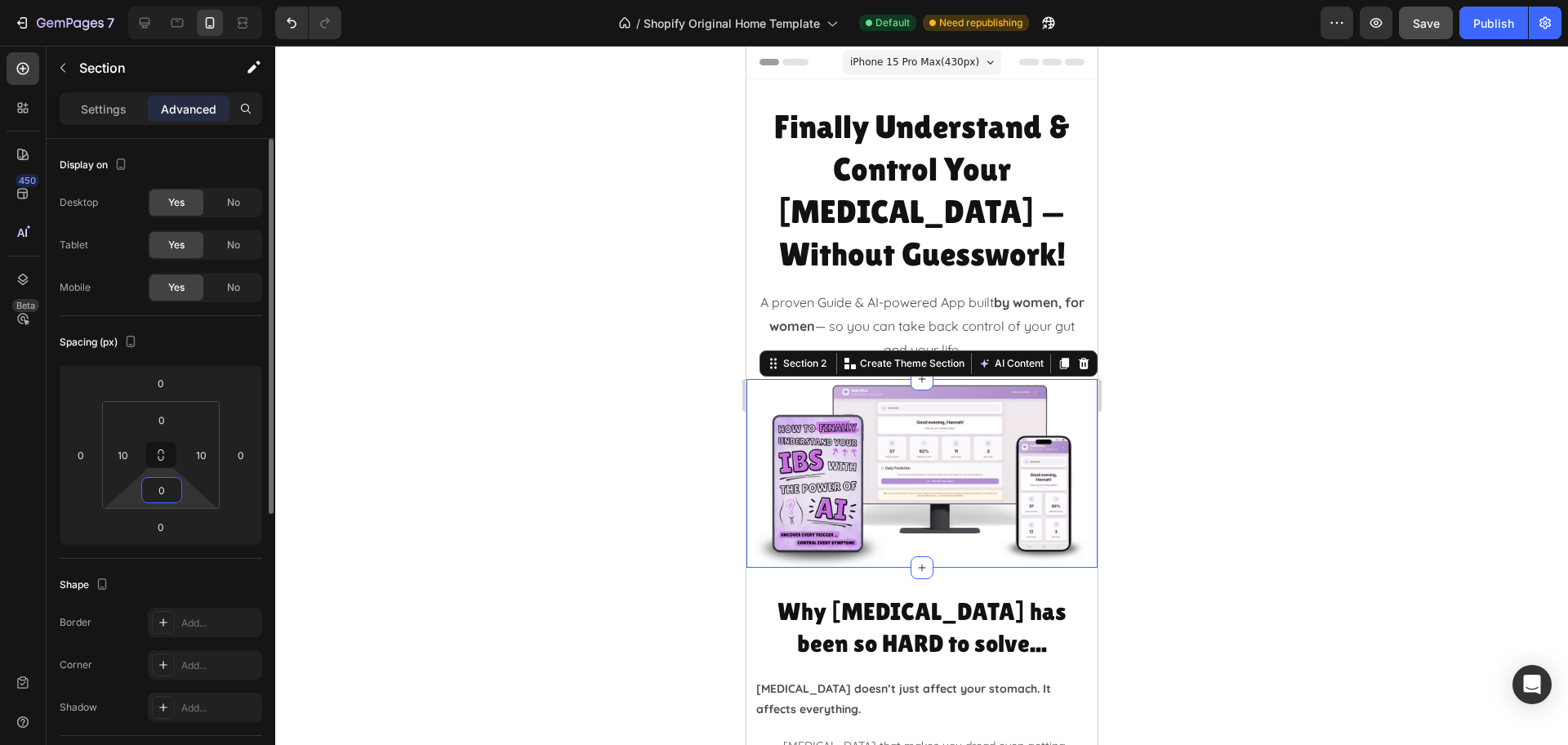
click at [174, 494] on input "0" at bounding box center [161, 490] width 33 height 25
type input "20"
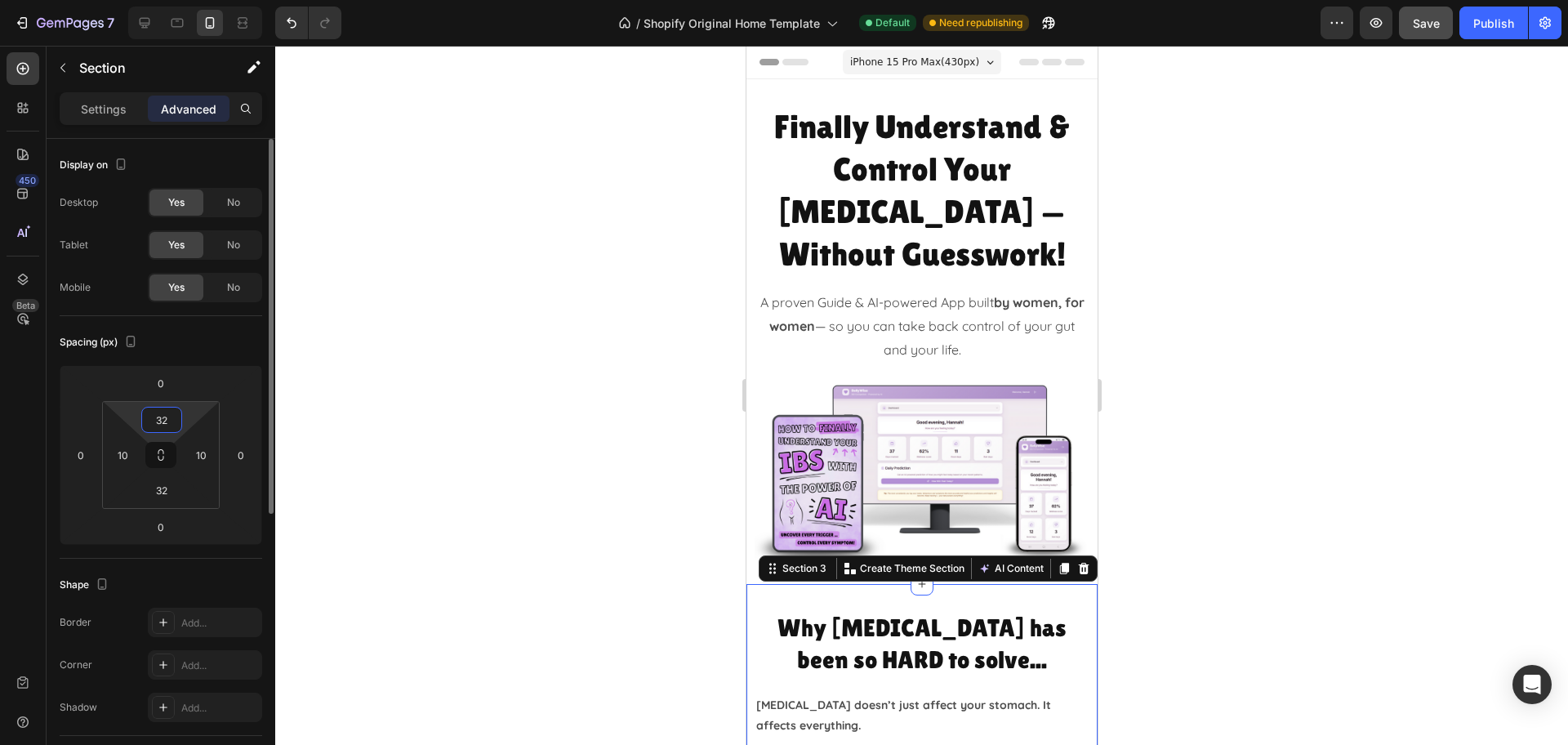
click at [168, 424] on input "32" at bounding box center [161, 419] width 33 height 25
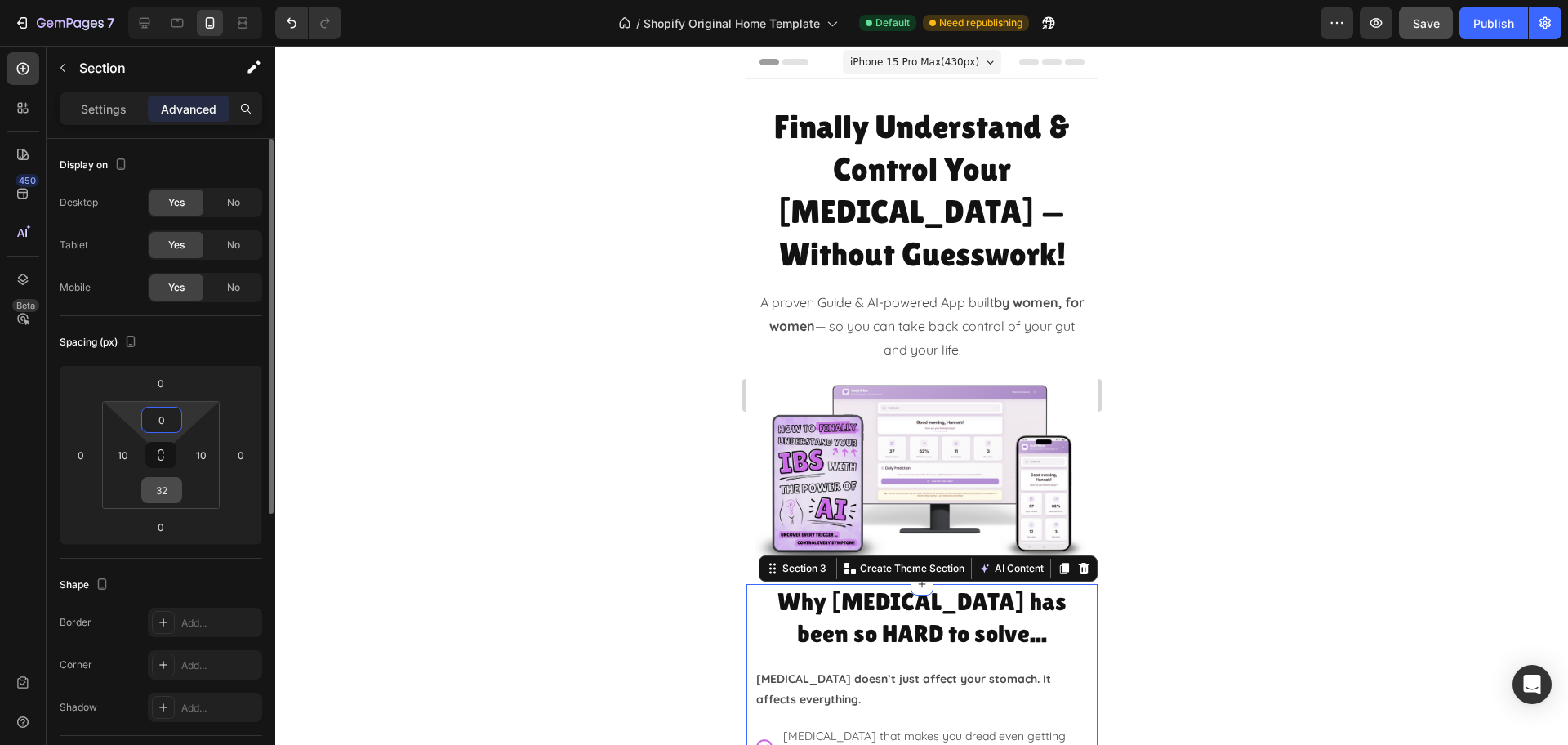
type input "0"
click at [167, 481] on input "32" at bounding box center [161, 490] width 33 height 25
type input "20"
click at [1430, 394] on div at bounding box center [921, 395] width 1293 height 699
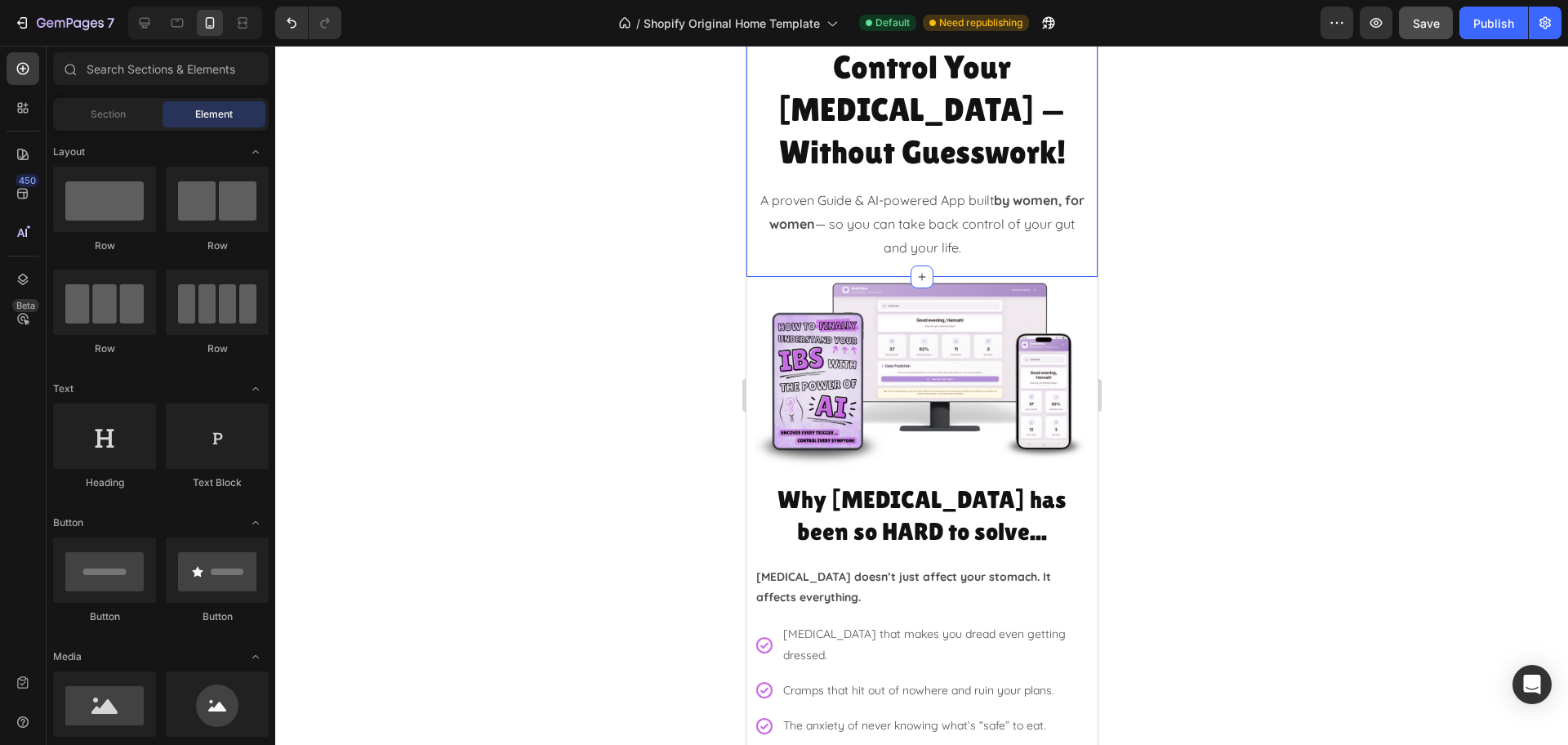
scroll to position [204, 0]
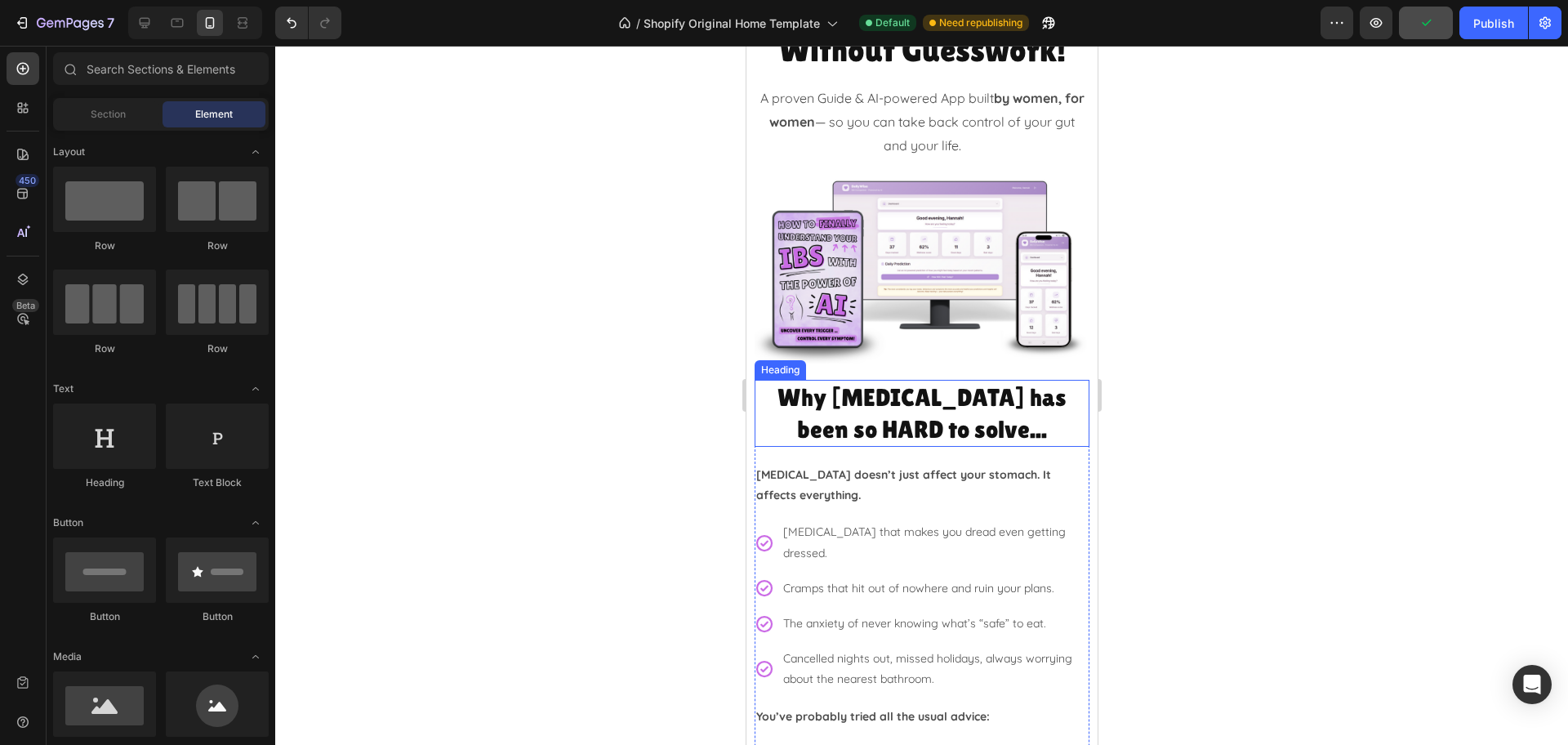
click at [778, 380] on h2 "Why [MEDICAL_DATA] has been so HARD to solve..." at bounding box center [920, 413] width 335 height 67
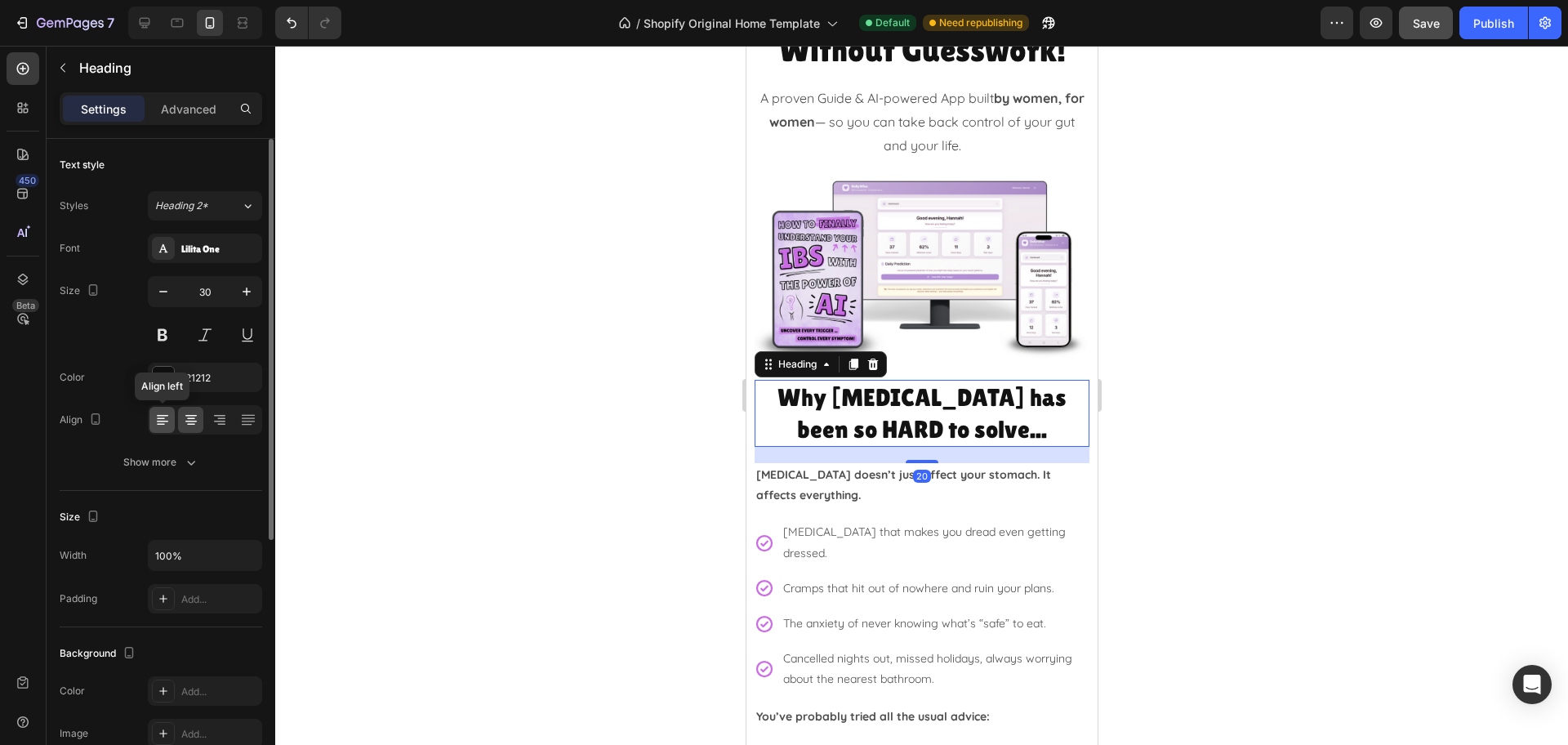
click at [159, 421] on icon at bounding box center [162, 421] width 11 height 2
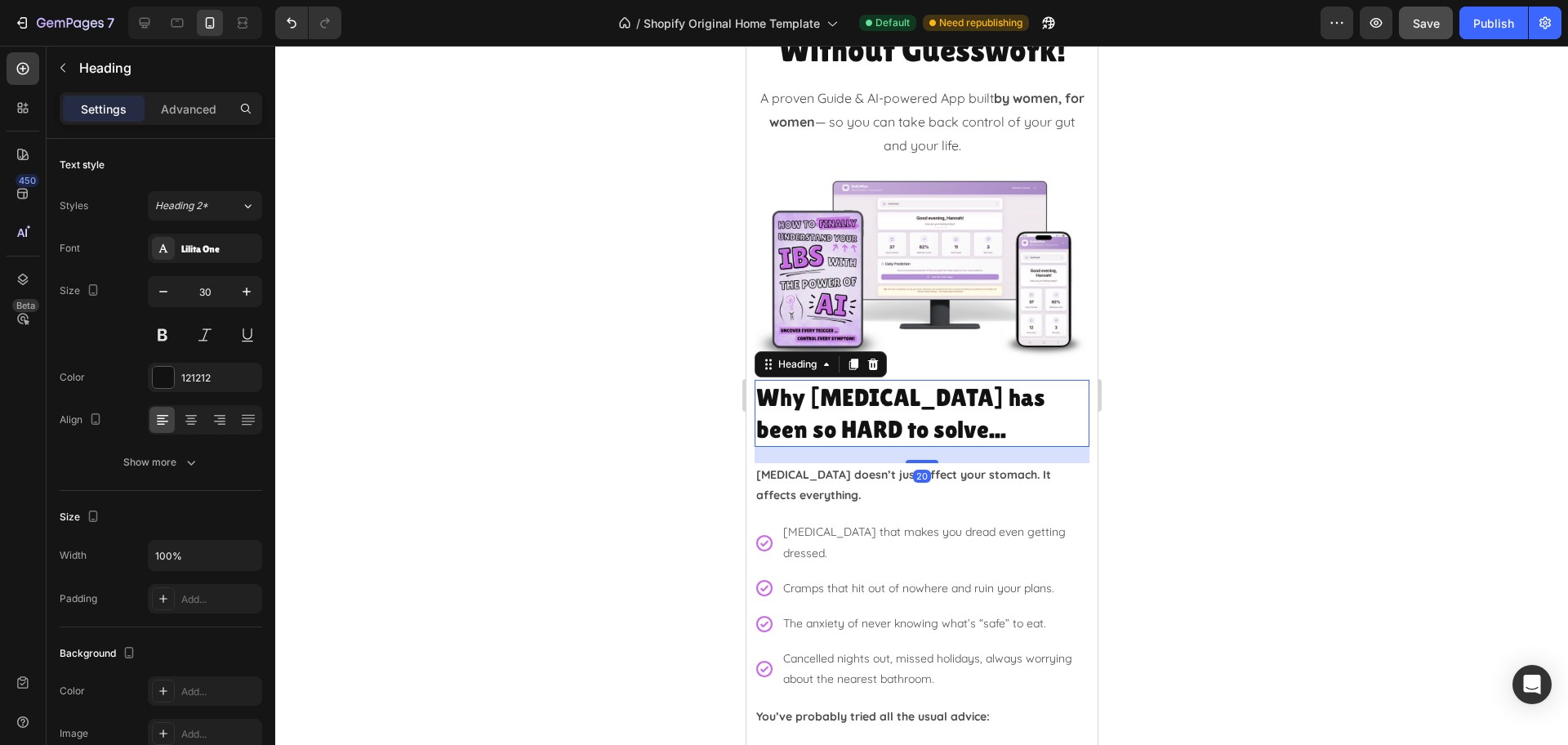
click at [1566, 495] on div at bounding box center [921, 395] width 1293 height 699
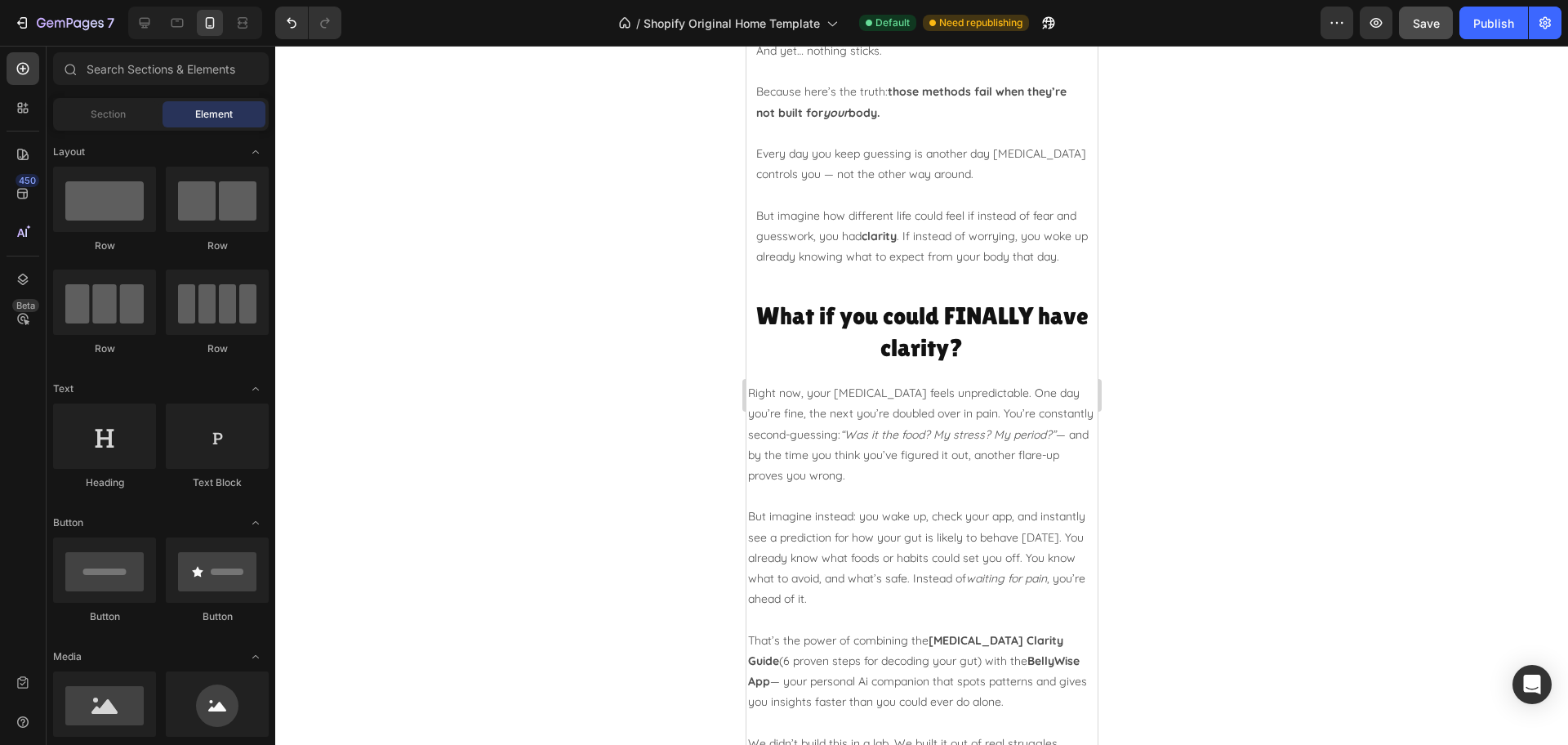
scroll to position [1020, 0]
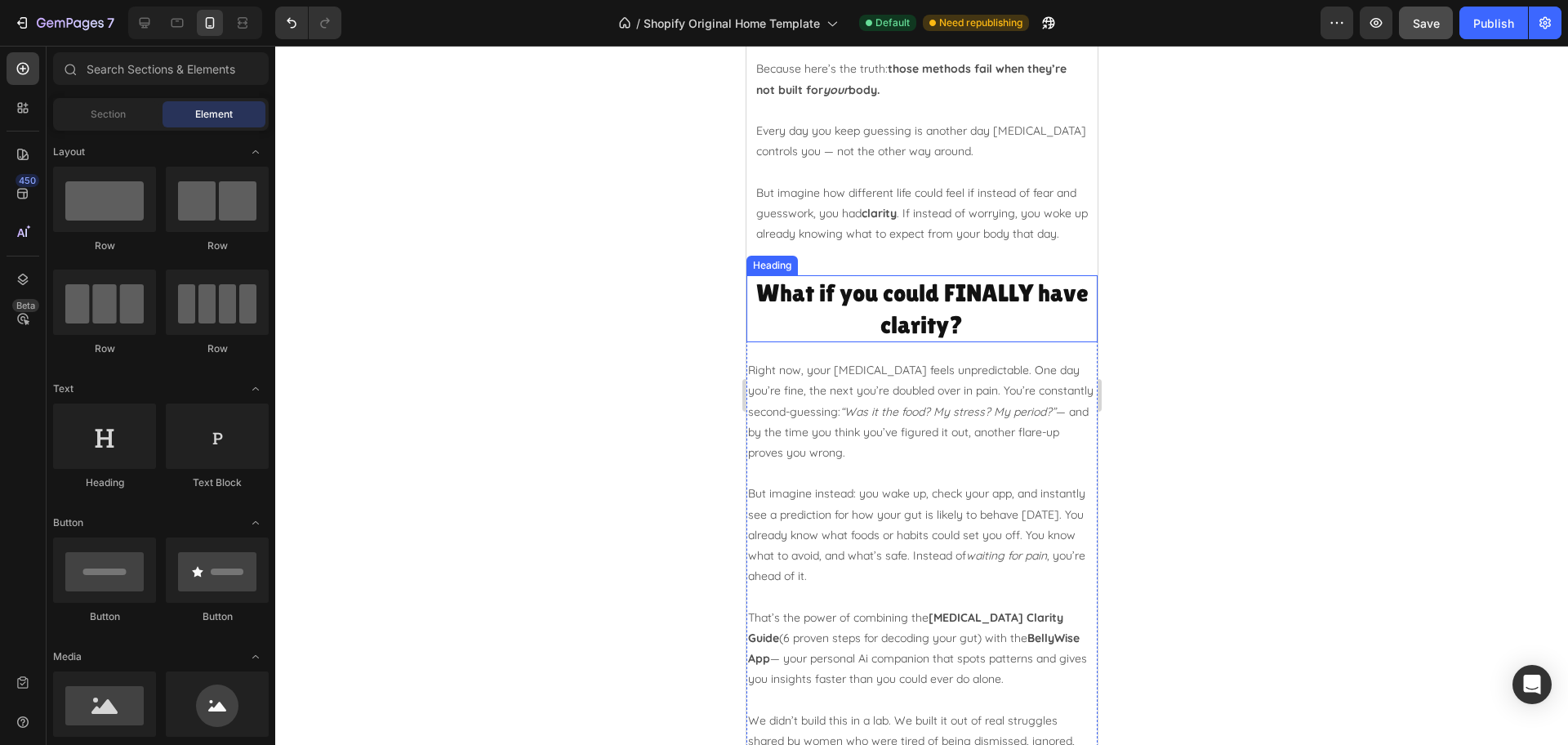
click at [790, 313] on h2 "What if you could FINALLY have clarity?" at bounding box center [921, 308] width 351 height 67
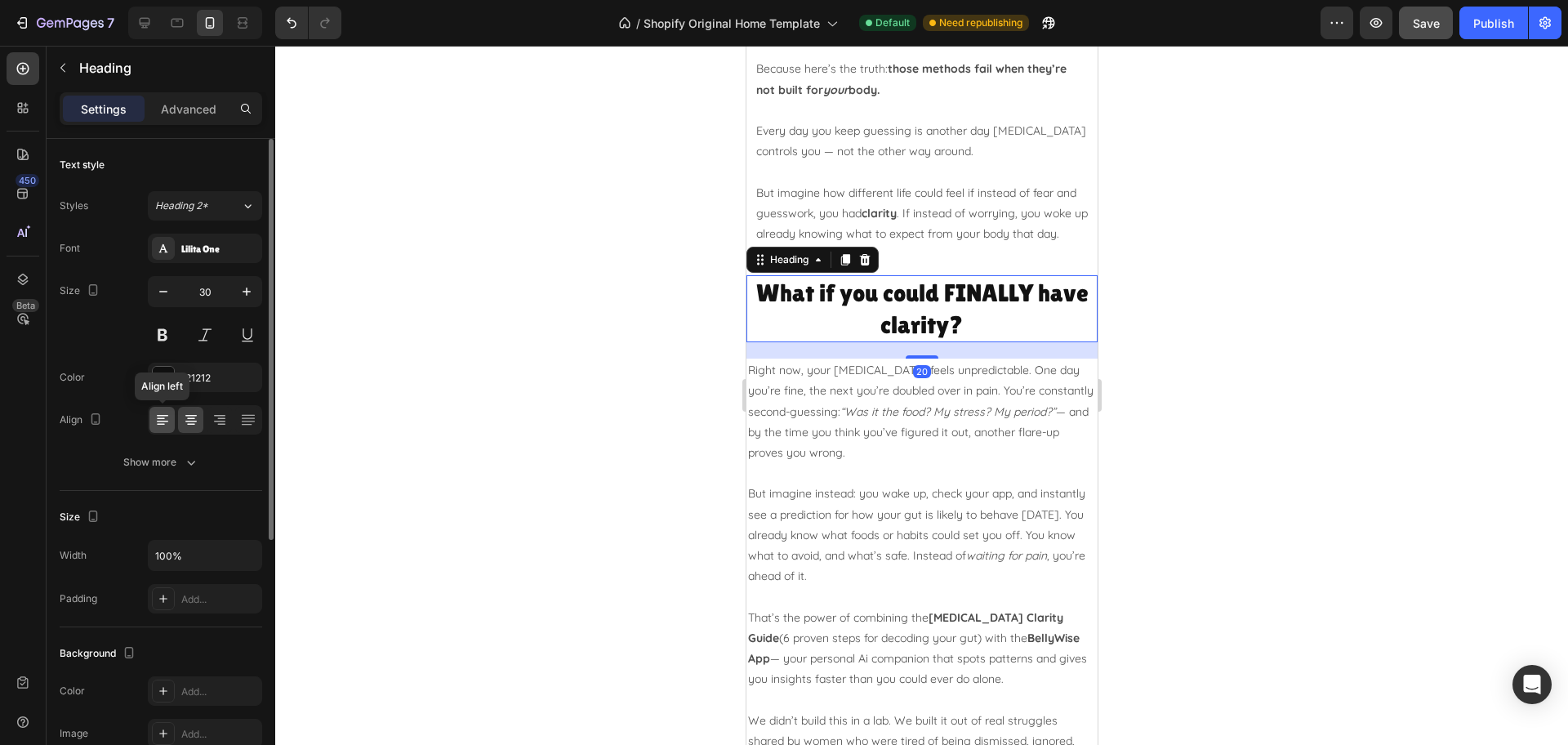
click at [152, 420] on div at bounding box center [162, 419] width 26 height 26
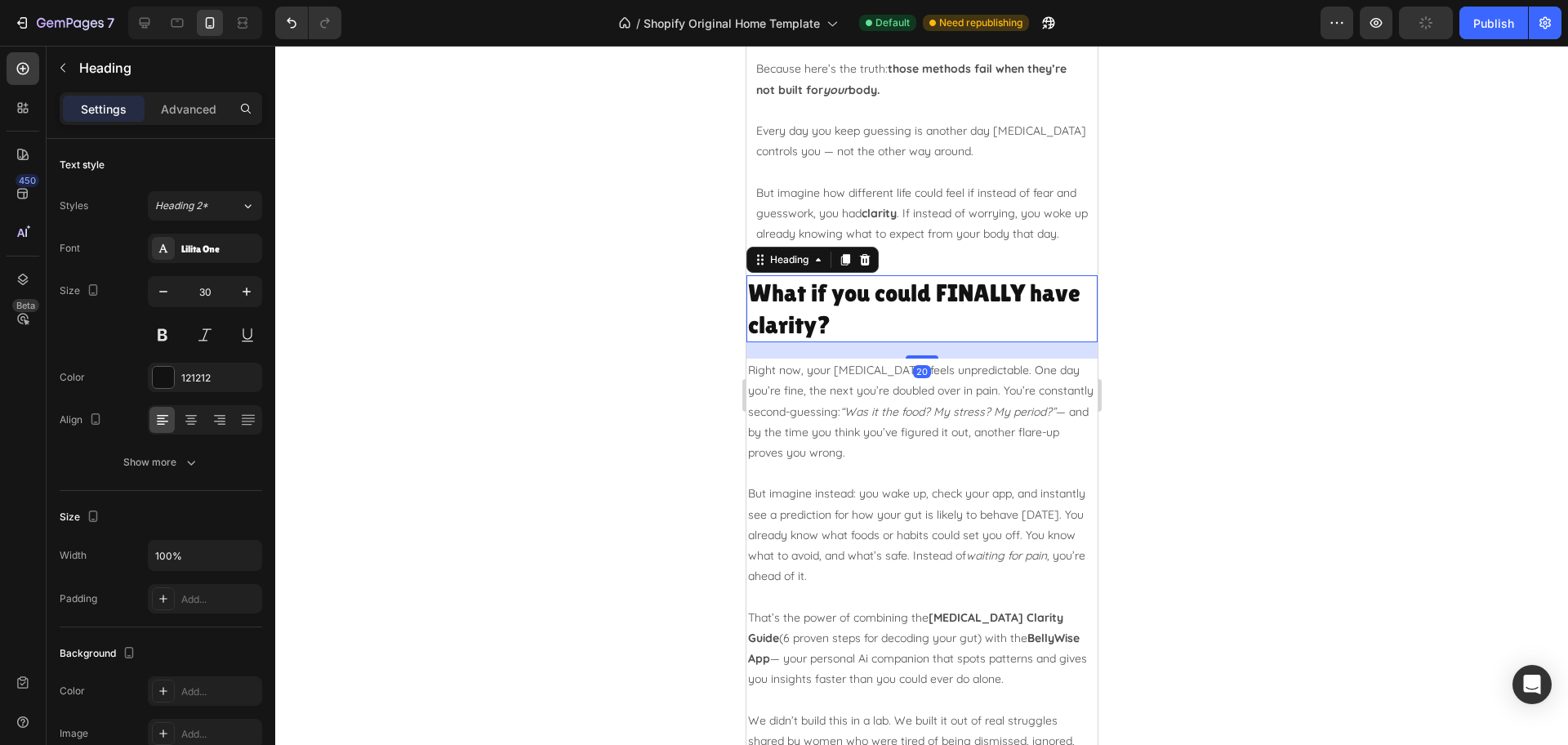
click at [1162, 408] on div at bounding box center [921, 395] width 1293 height 699
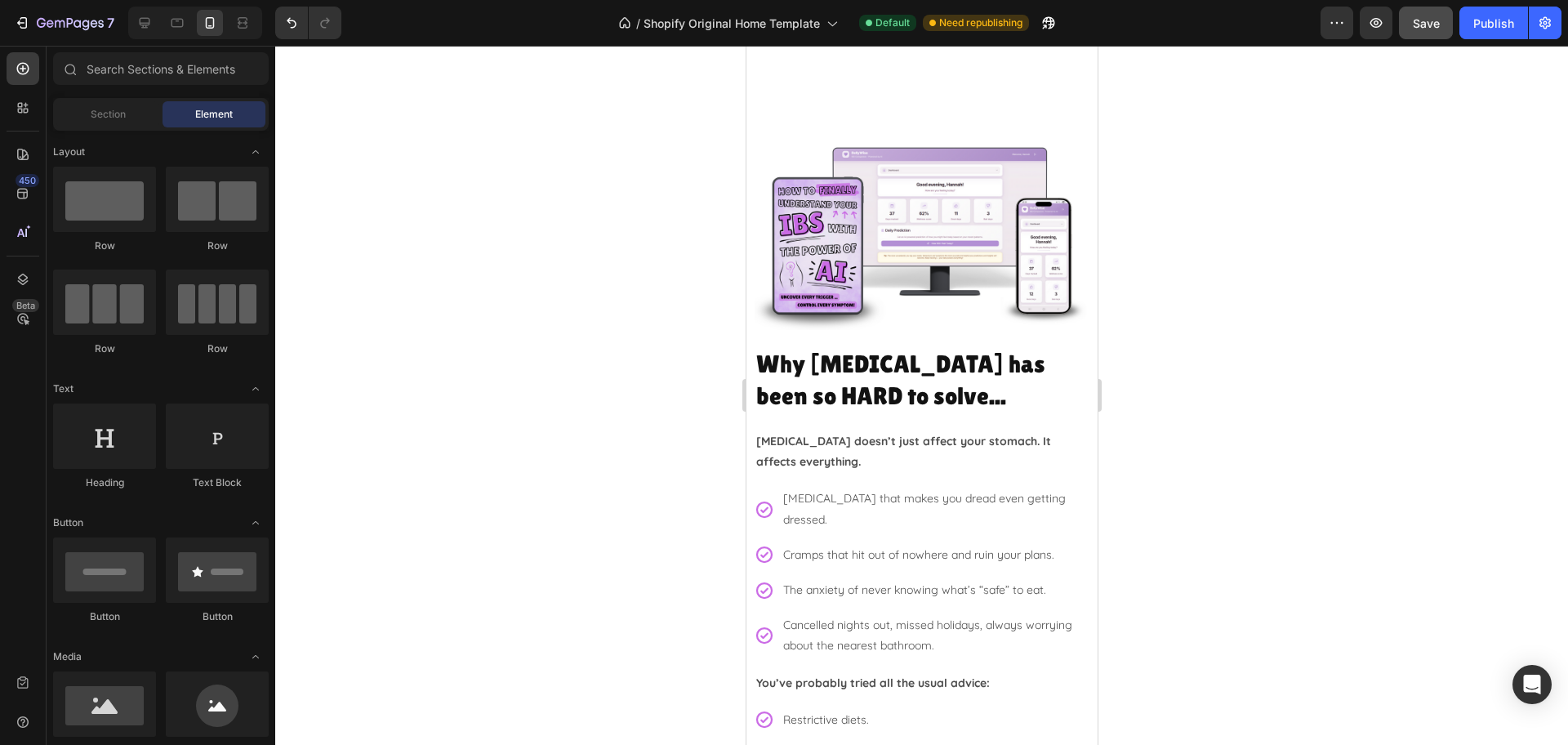
scroll to position [306, 0]
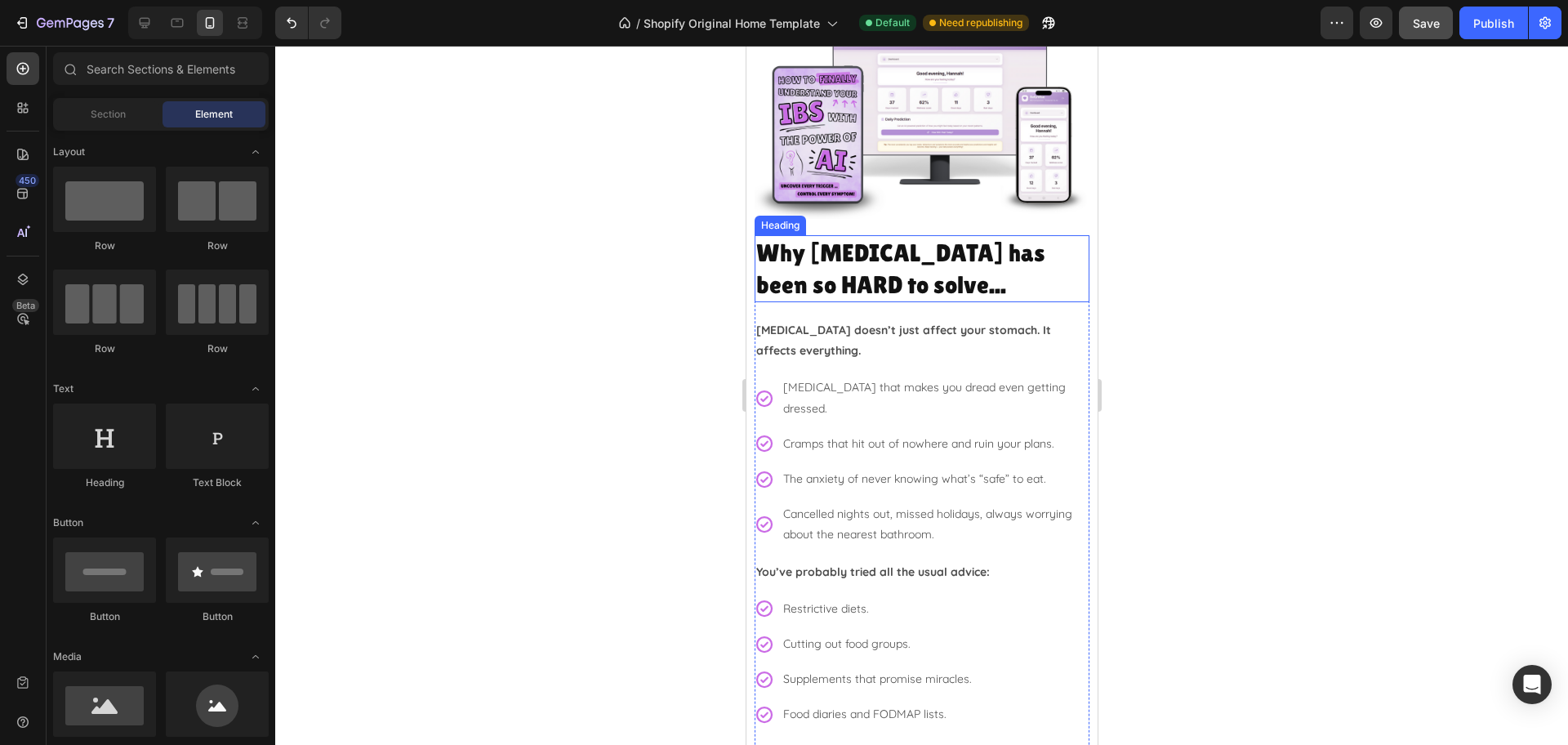
click at [894, 275] on h2 "Why [MEDICAL_DATA] has been so HARD to solve..." at bounding box center [920, 268] width 335 height 67
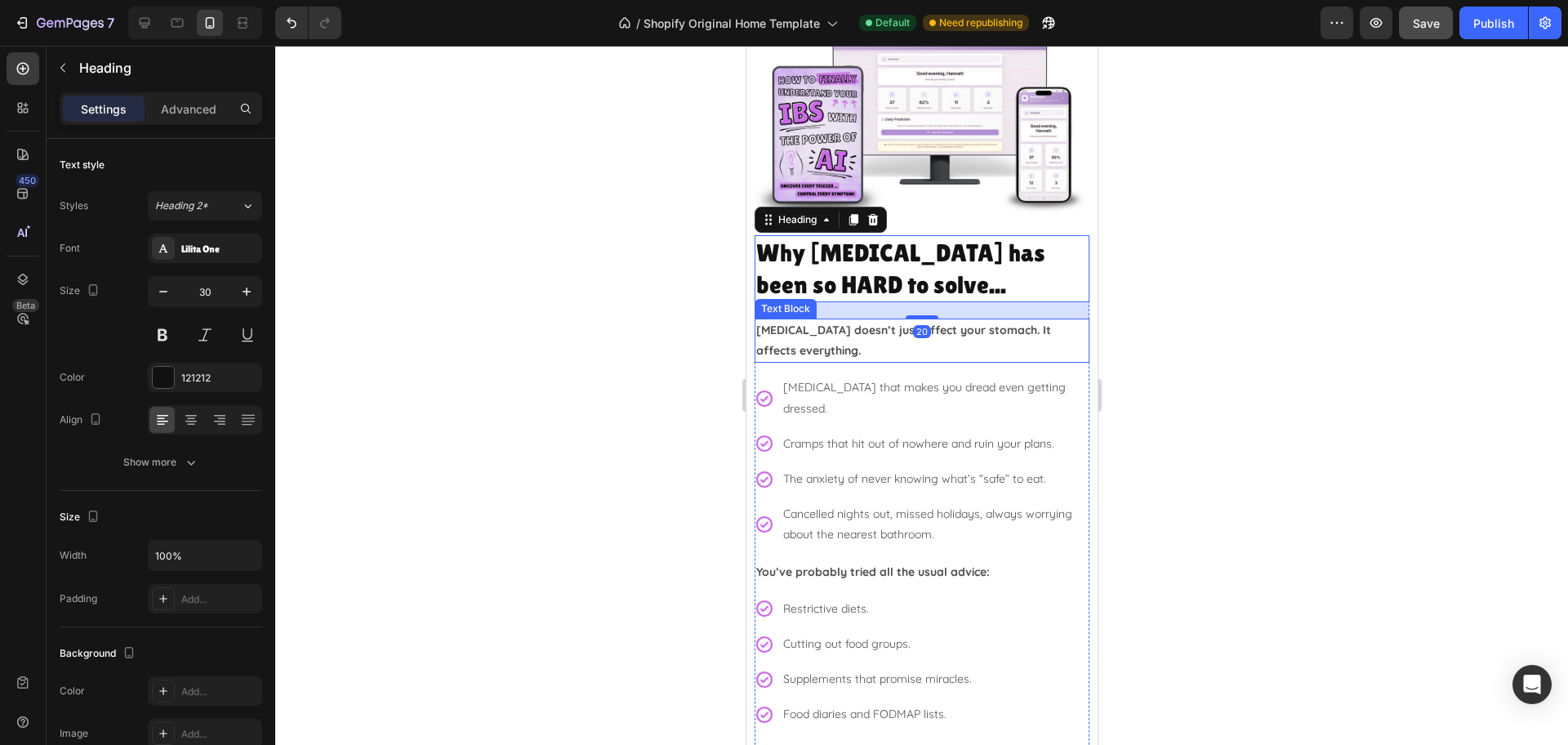
click at [882, 336] on p "[MEDICAL_DATA] doesn’t just affect your stomach. It affects everything." at bounding box center [920, 340] width 331 height 40
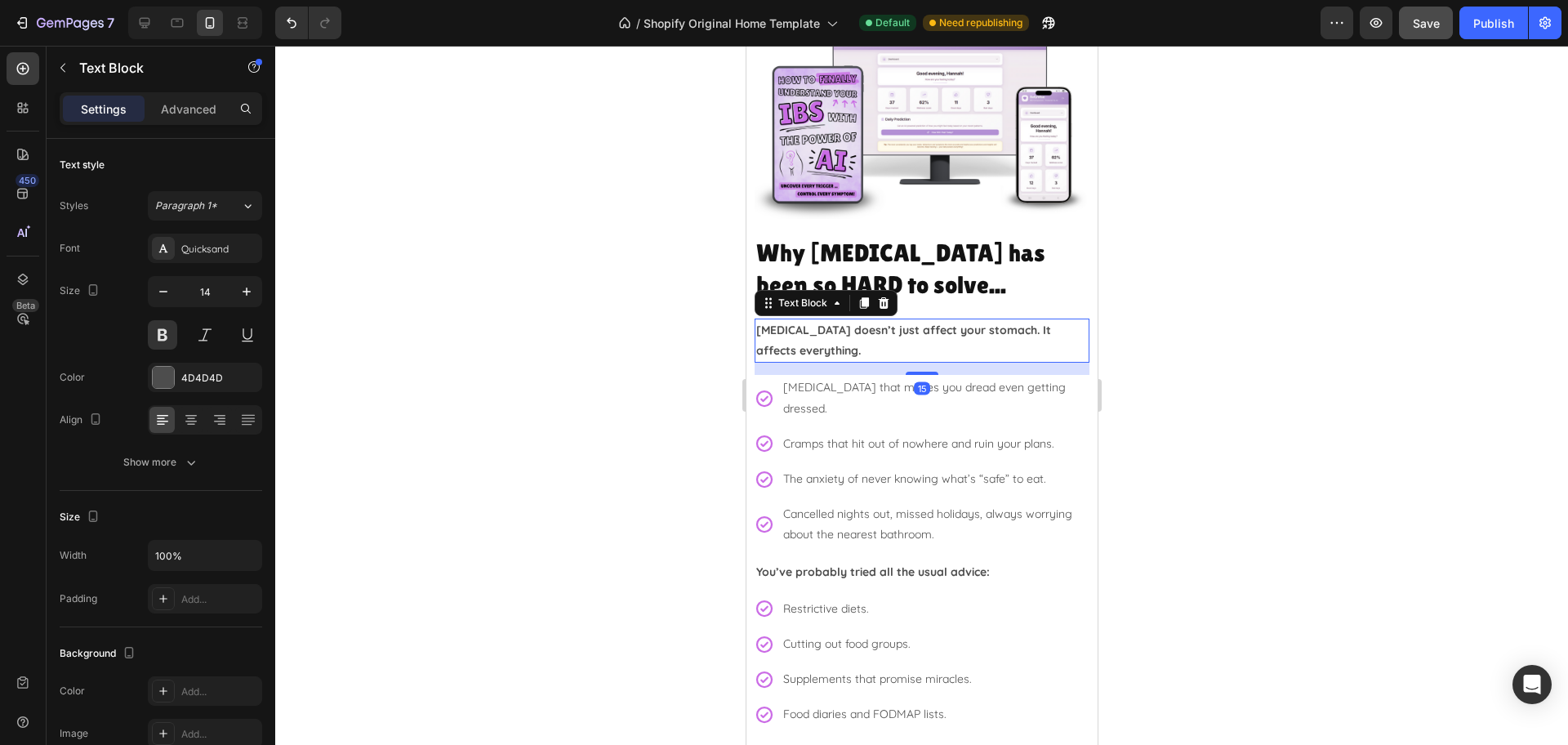
click at [1375, 412] on div at bounding box center [921, 395] width 1293 height 699
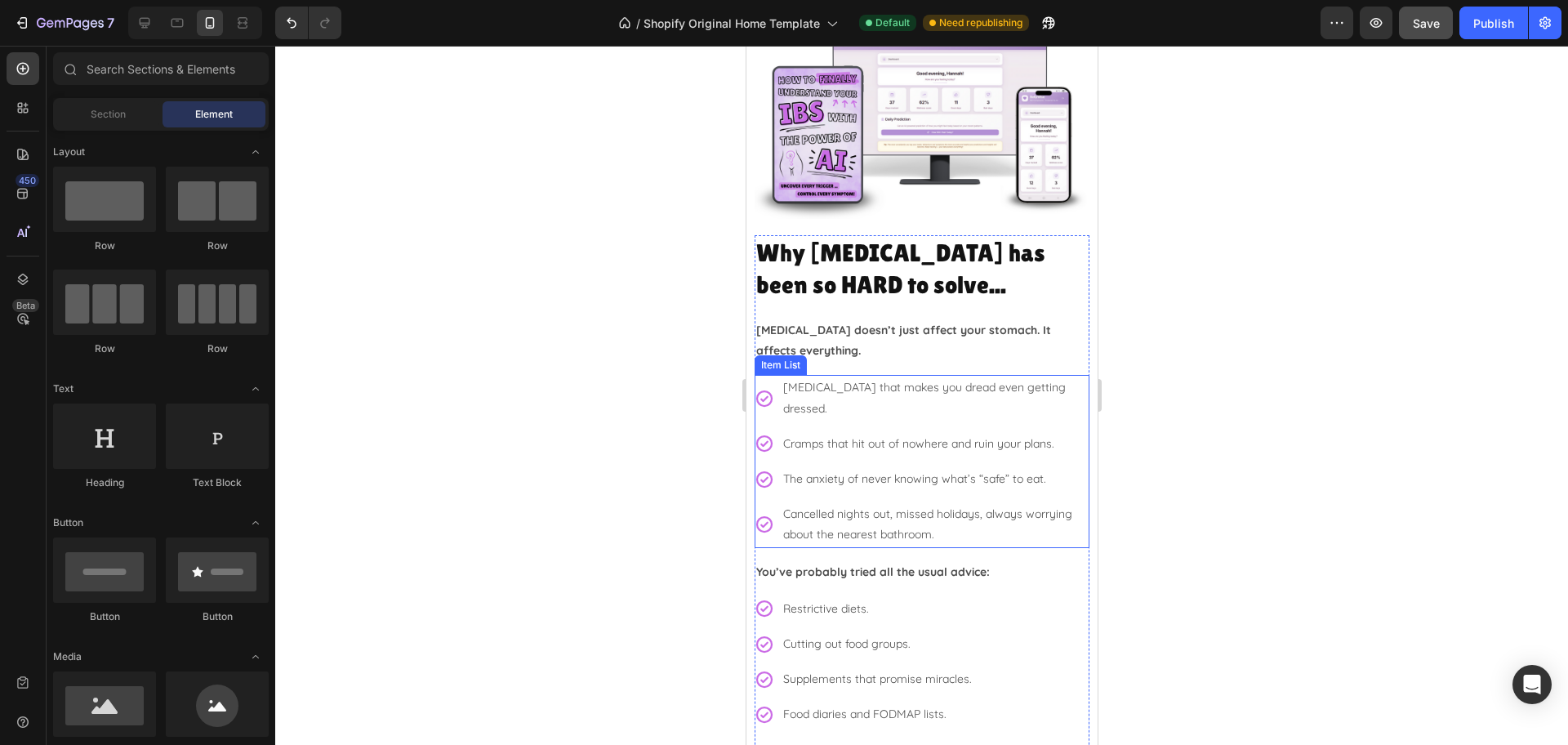
scroll to position [510, 0]
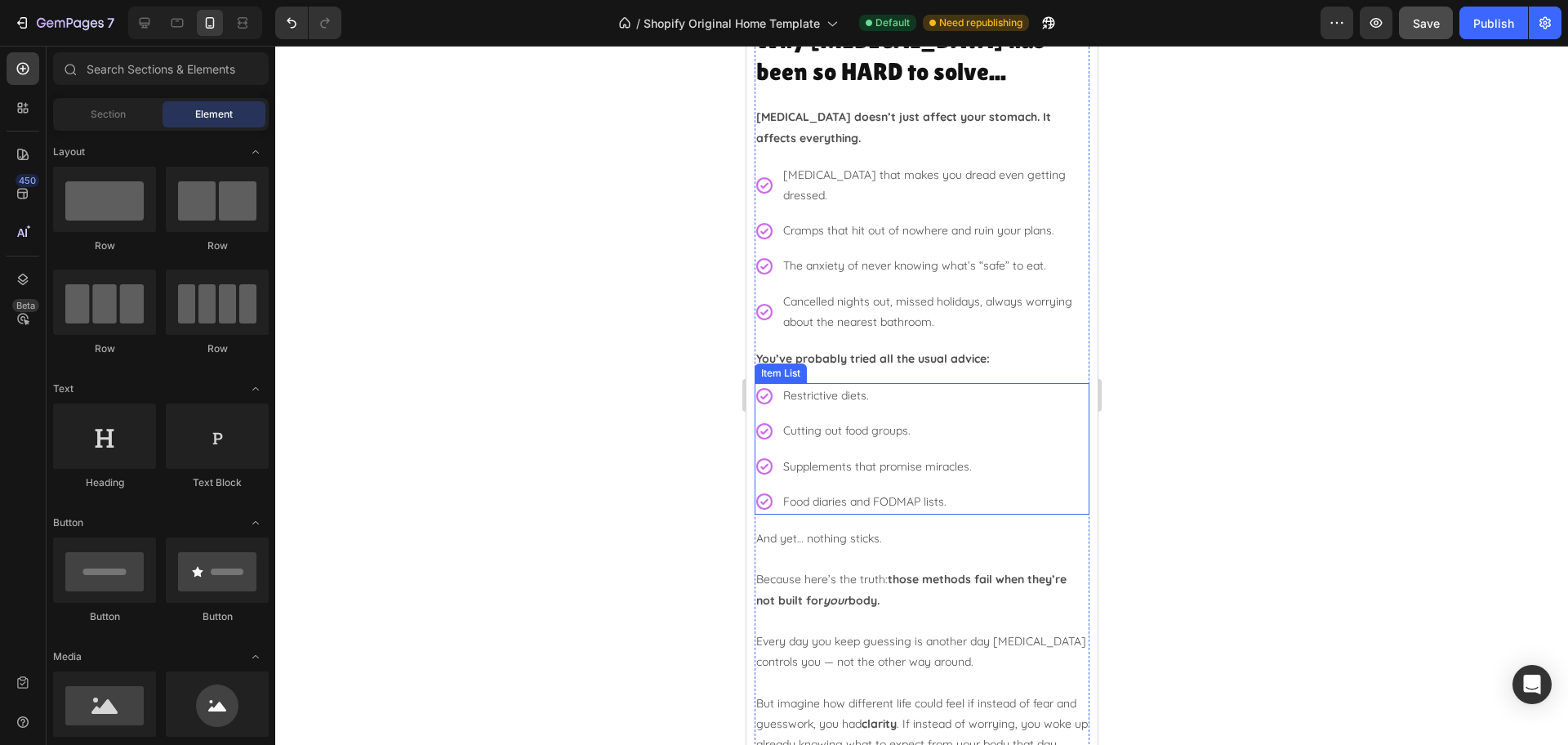
click at [972, 395] on div "Restrictive diets. Cutting out food groups. Supplements that promise miracles. …" at bounding box center [862, 448] width 219 height 131
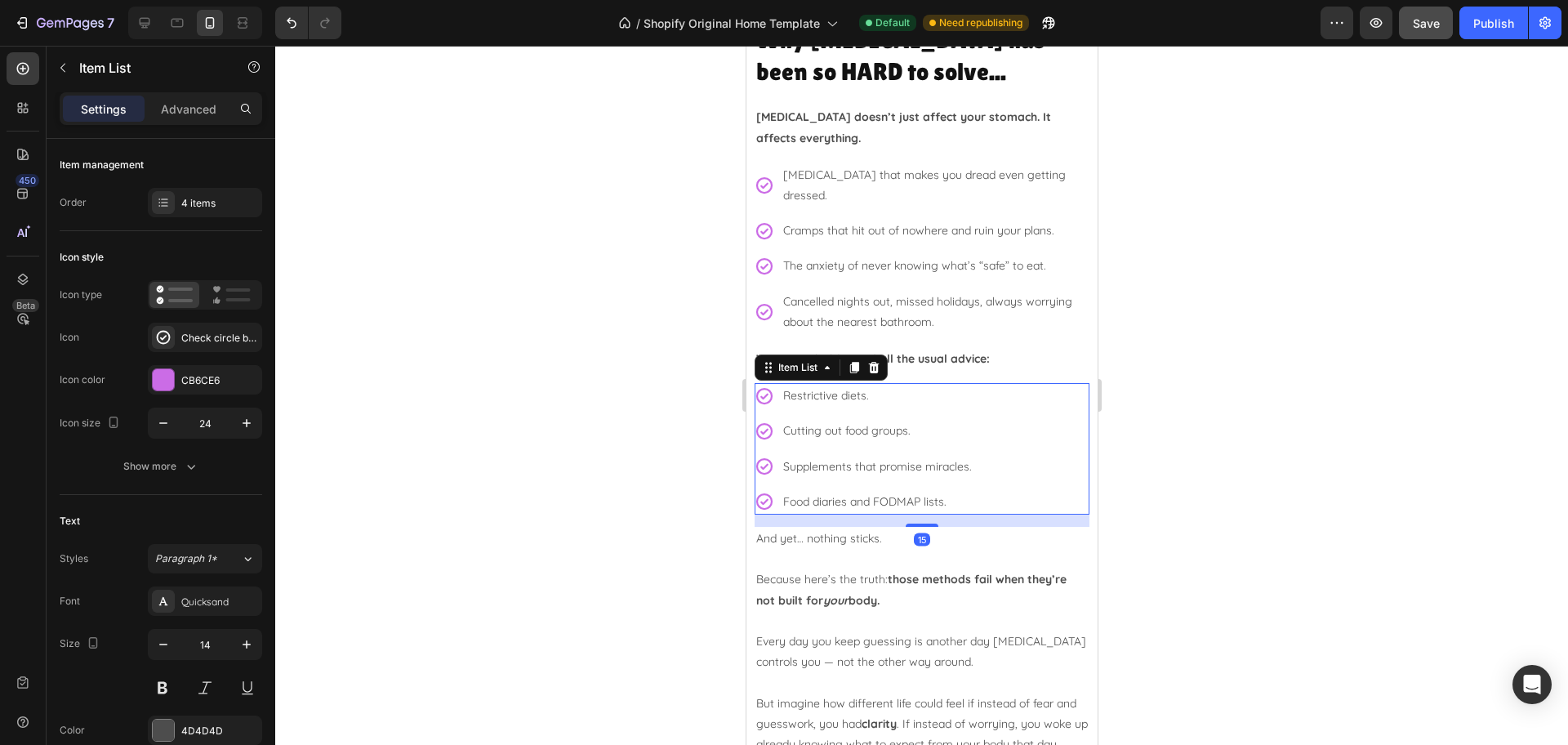
click at [1210, 394] on div at bounding box center [921, 395] width 1293 height 699
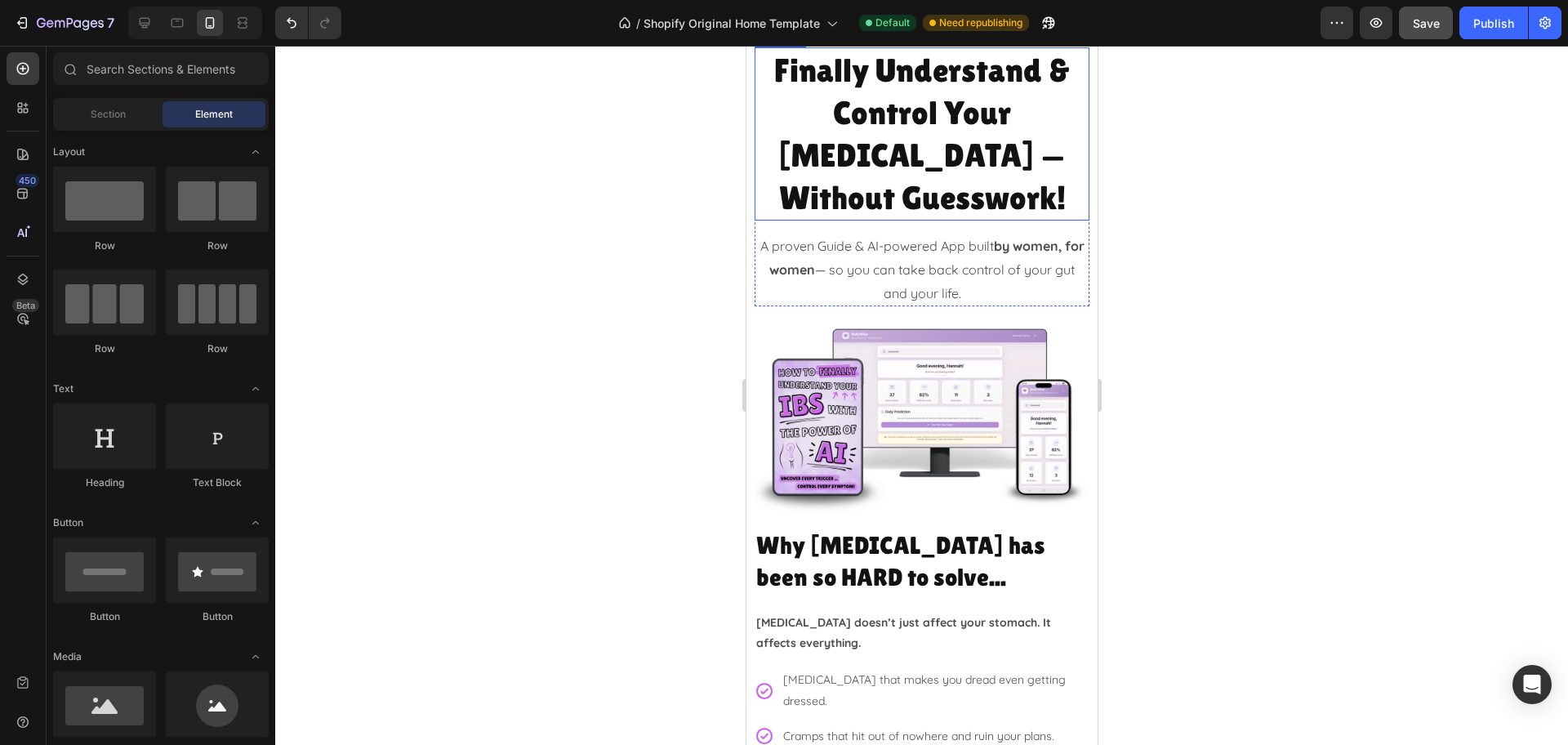
scroll to position [102, 0]
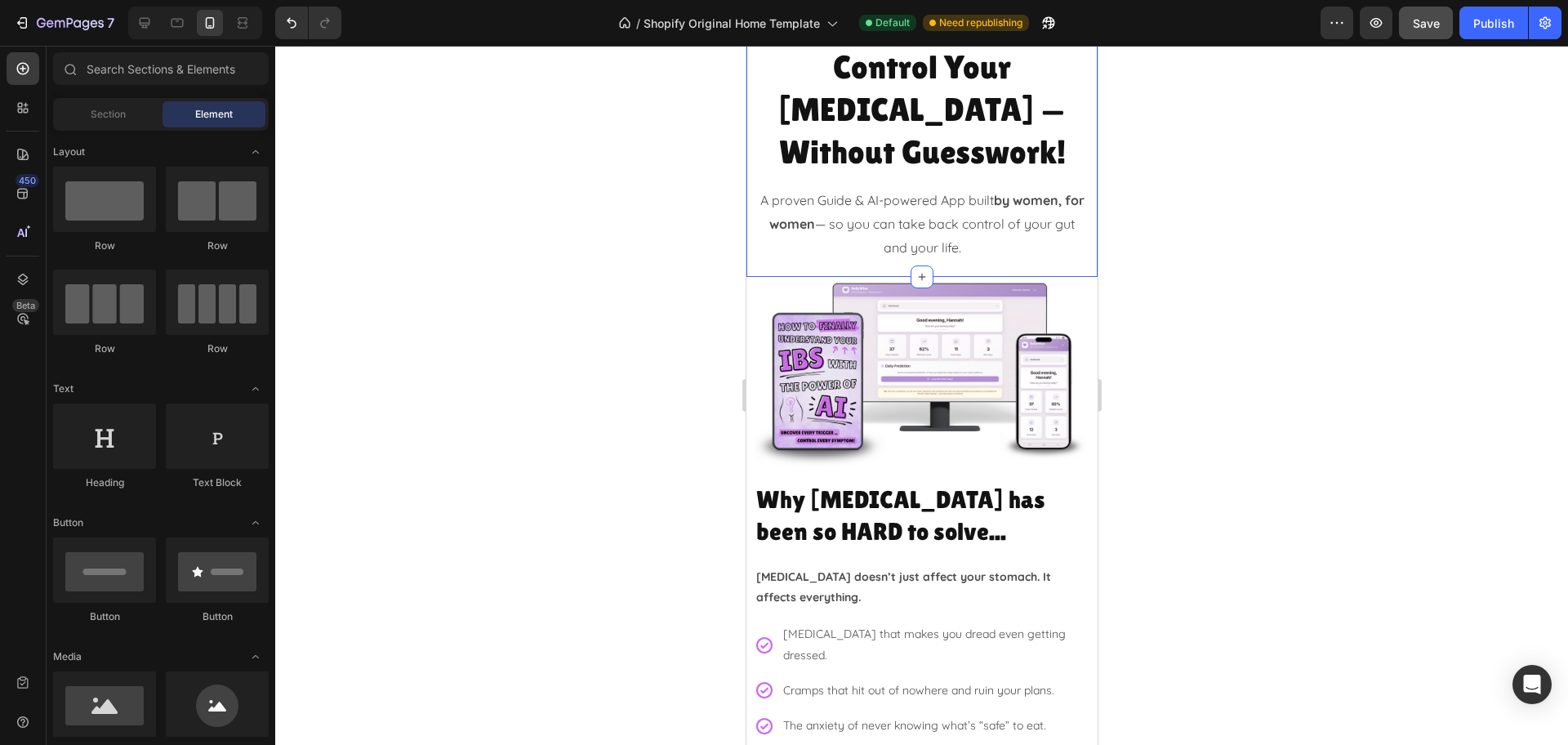
click at [749, 190] on div "Finally Understand & Control Your IBS — Without Guesswork! Heading A proven Gui…" at bounding box center [921, 127] width 351 height 300
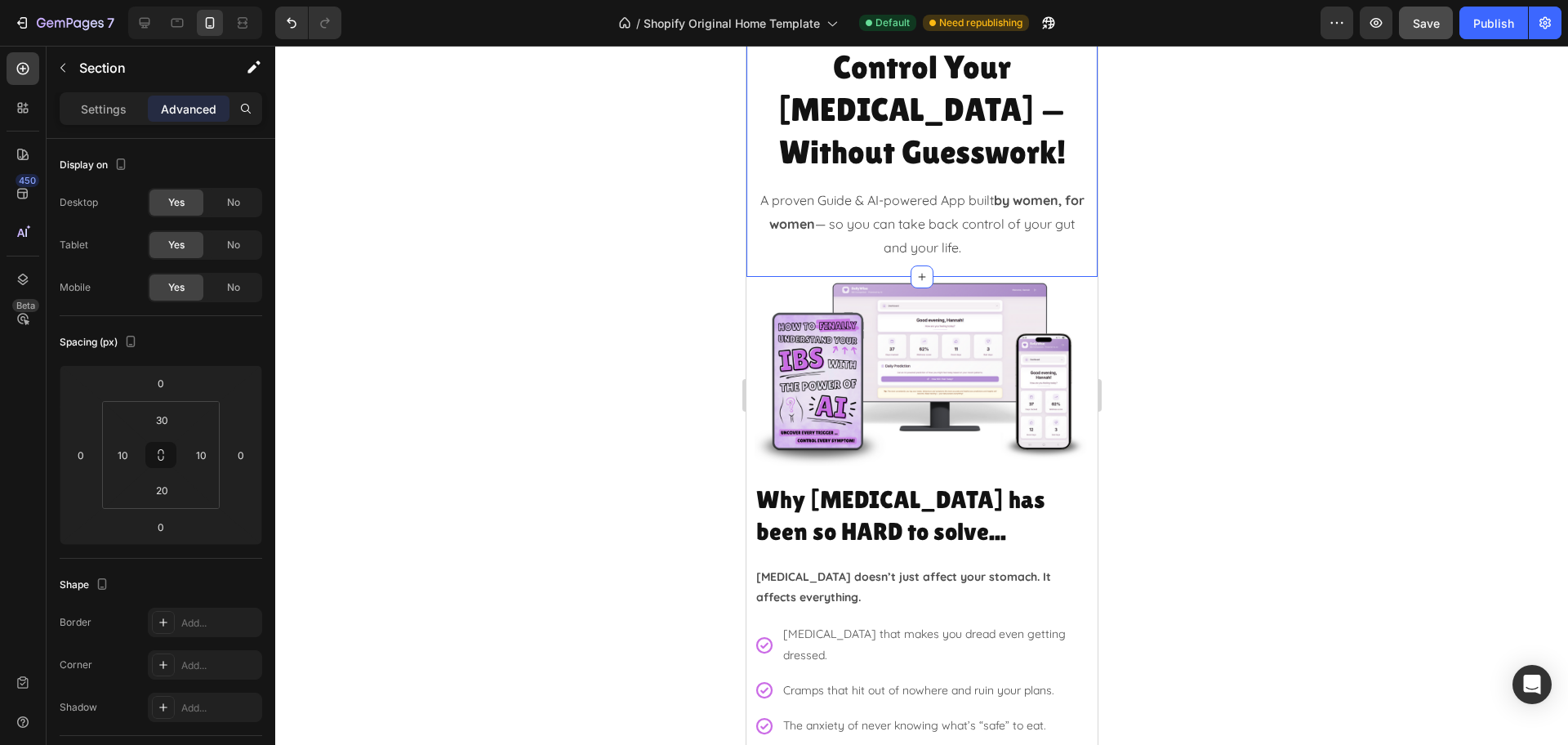
scroll to position [408, 0]
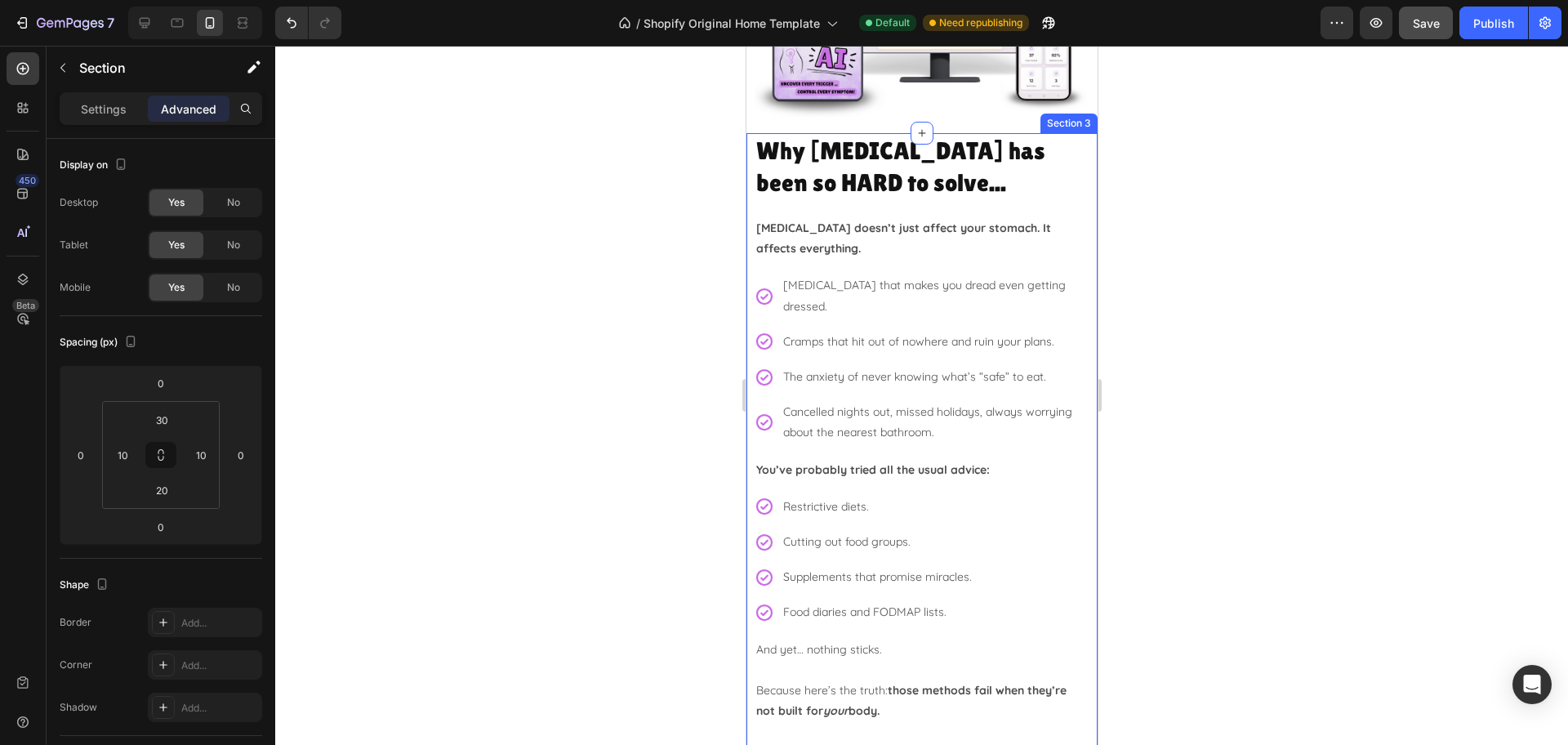
click at [750, 203] on div "Why IBS has been so HARD to solve... Heading IBS doesn’t just affect your stoma…" at bounding box center [921, 515] width 351 height 763
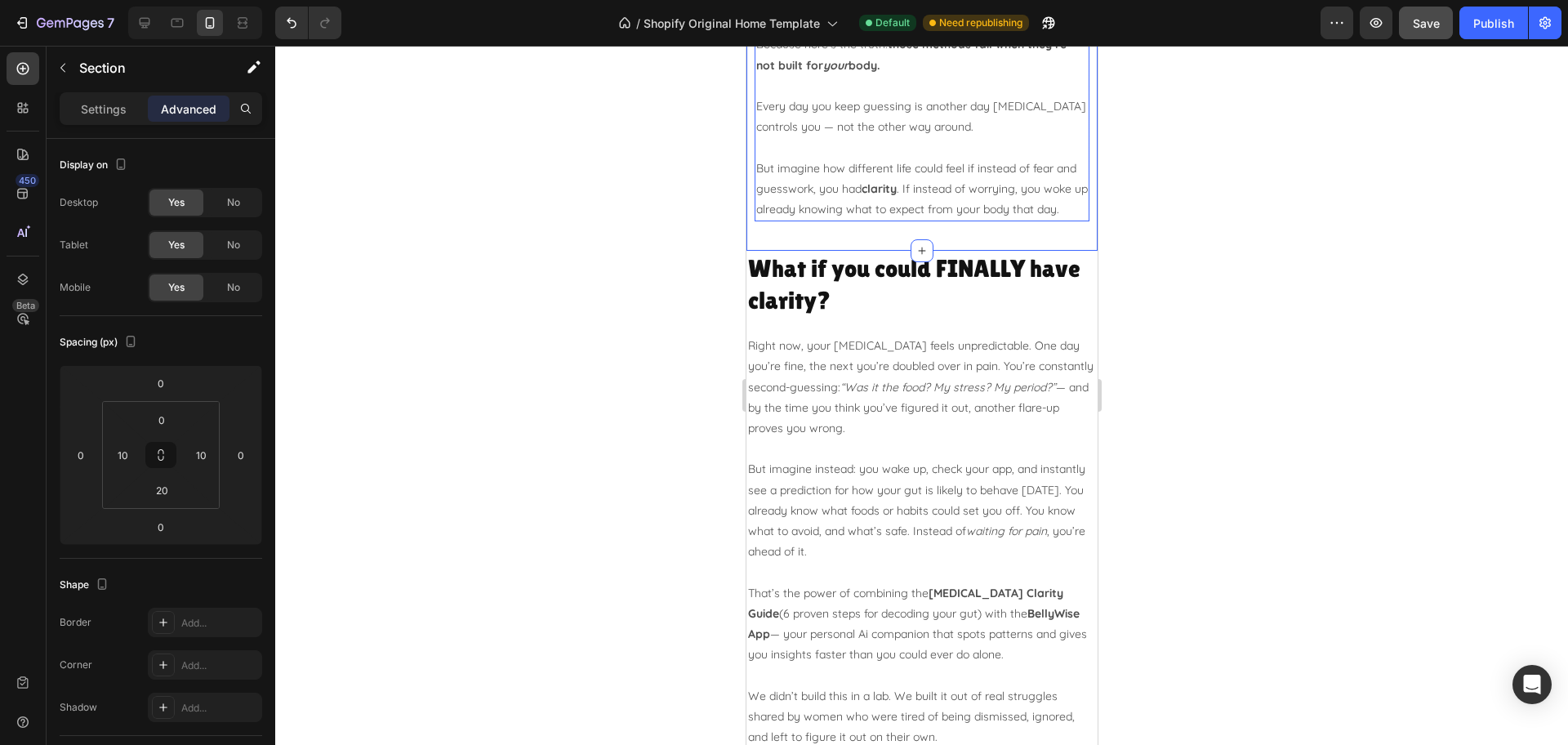
scroll to position [1123, 0]
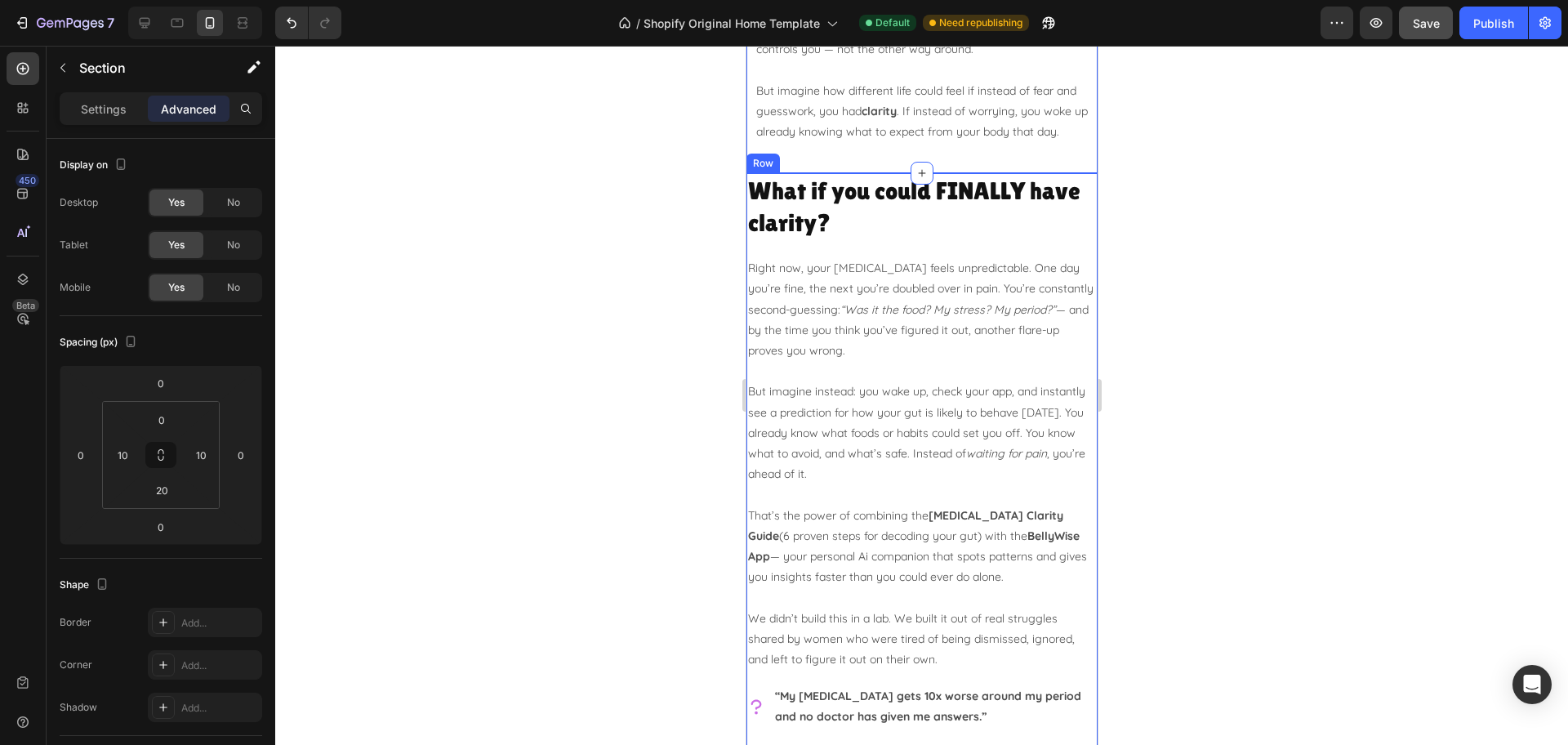
click at [751, 245] on div "What if you could FINALLY have clarity? Heading Right now, your [MEDICAL_DATA] …" at bounding box center [921, 680] width 351 height 1013
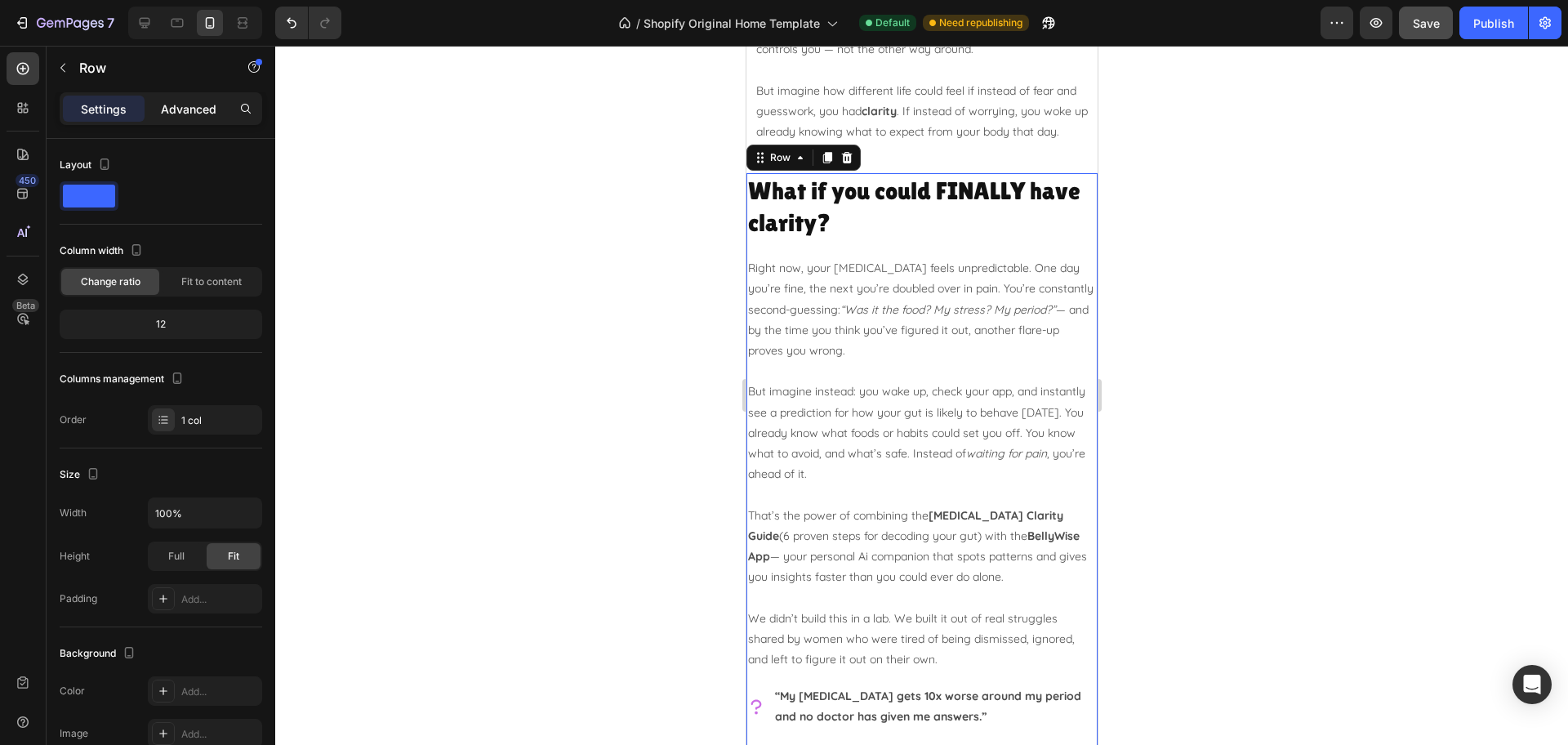
click at [194, 116] on p "Advanced" at bounding box center [188, 108] width 56 height 17
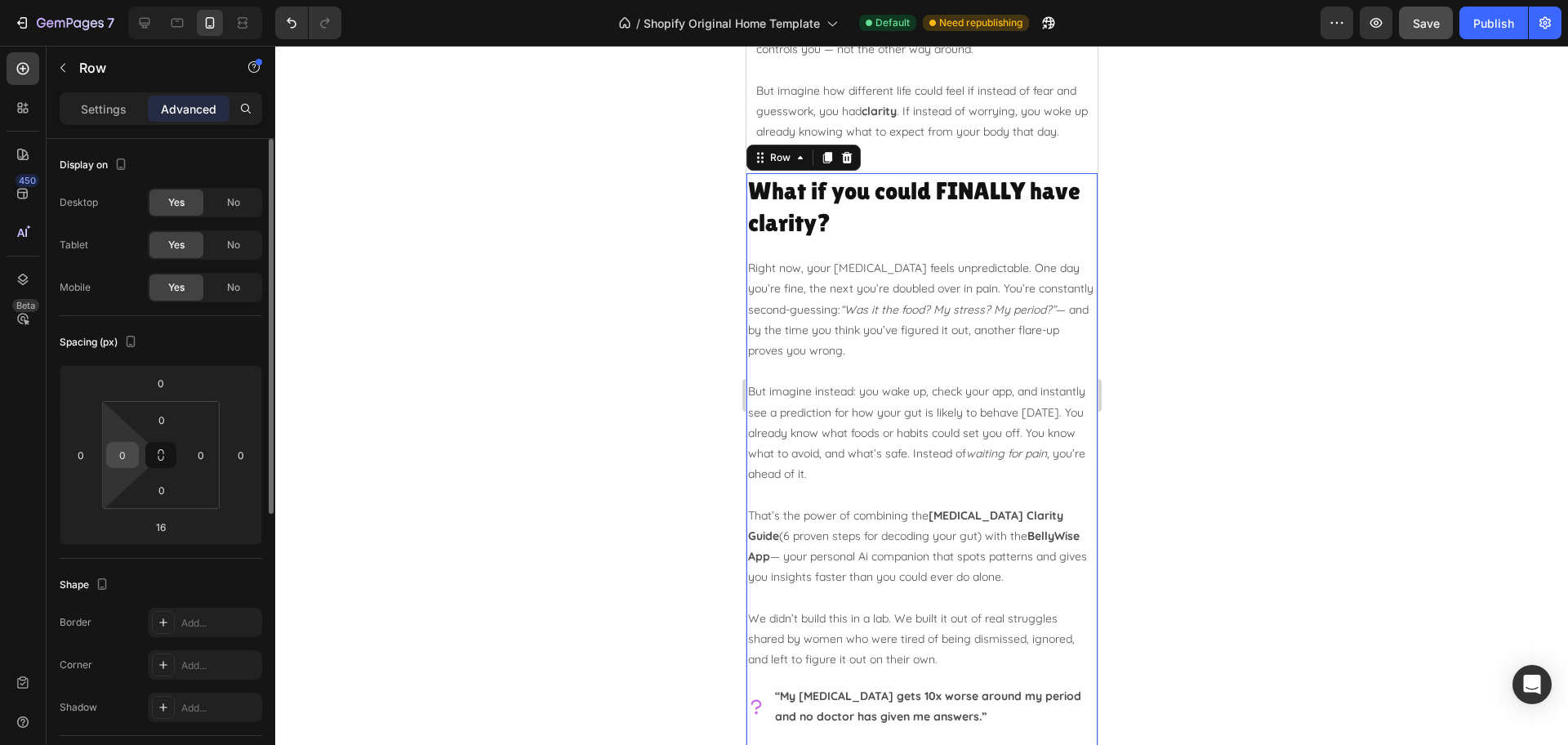
click at [128, 456] on input "0" at bounding box center [122, 454] width 25 height 25
type input "10"
click at [199, 450] on input "0" at bounding box center [201, 454] width 25 height 25
type input "10"
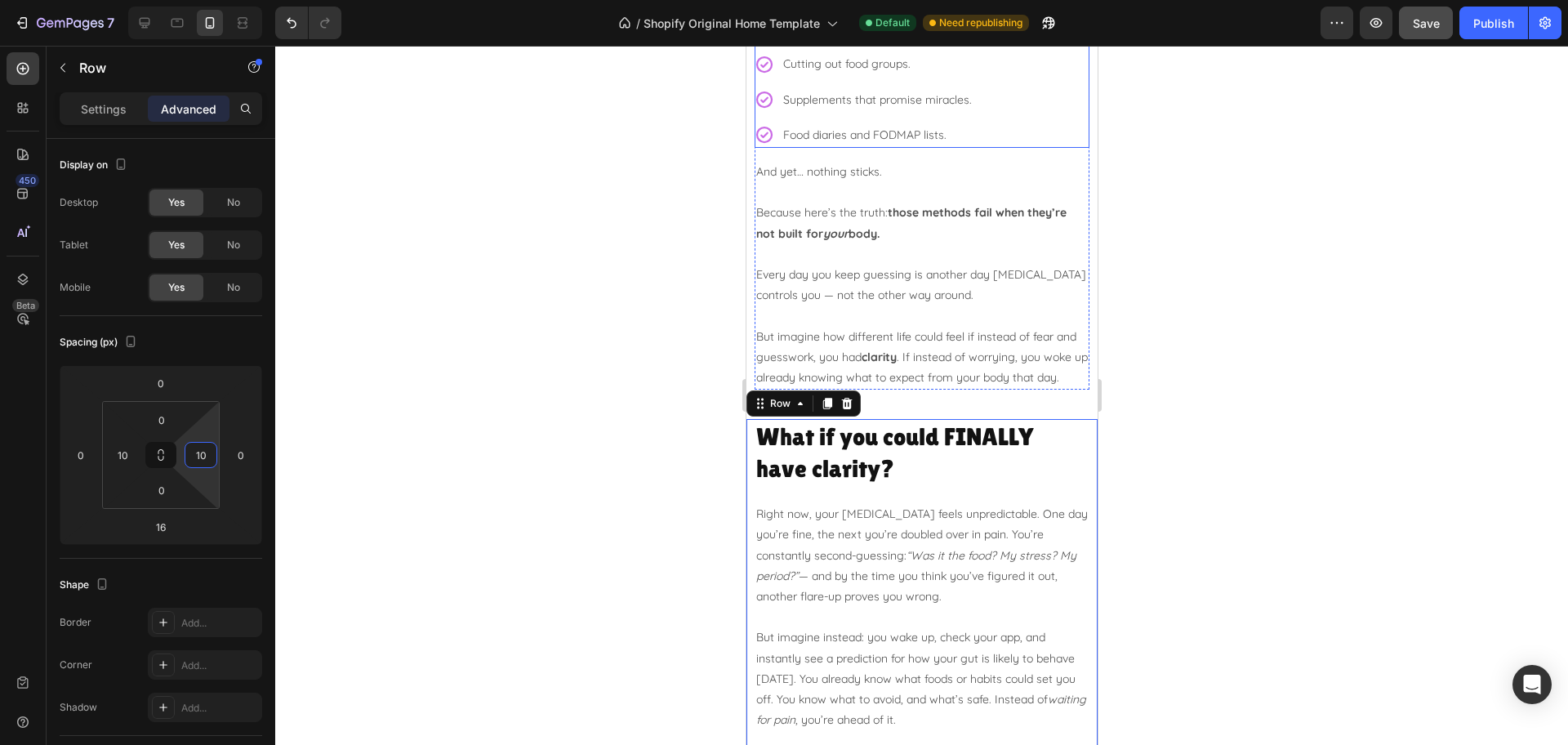
scroll to position [817, 0]
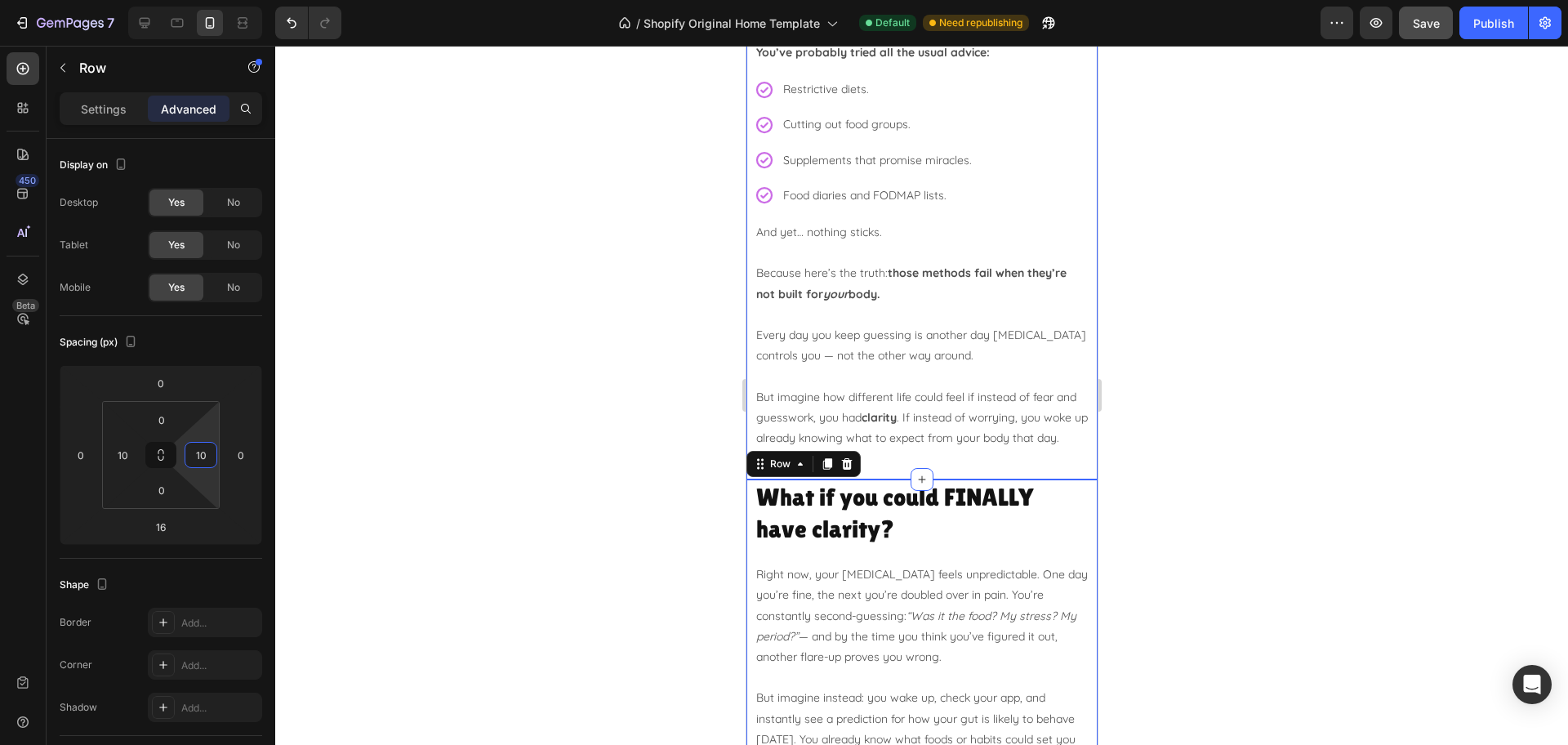
click at [747, 219] on div "Why IBS has been so HARD to solve... Heading IBS doesn’t just affect your stoma…" at bounding box center [921, 97] width 351 height 763
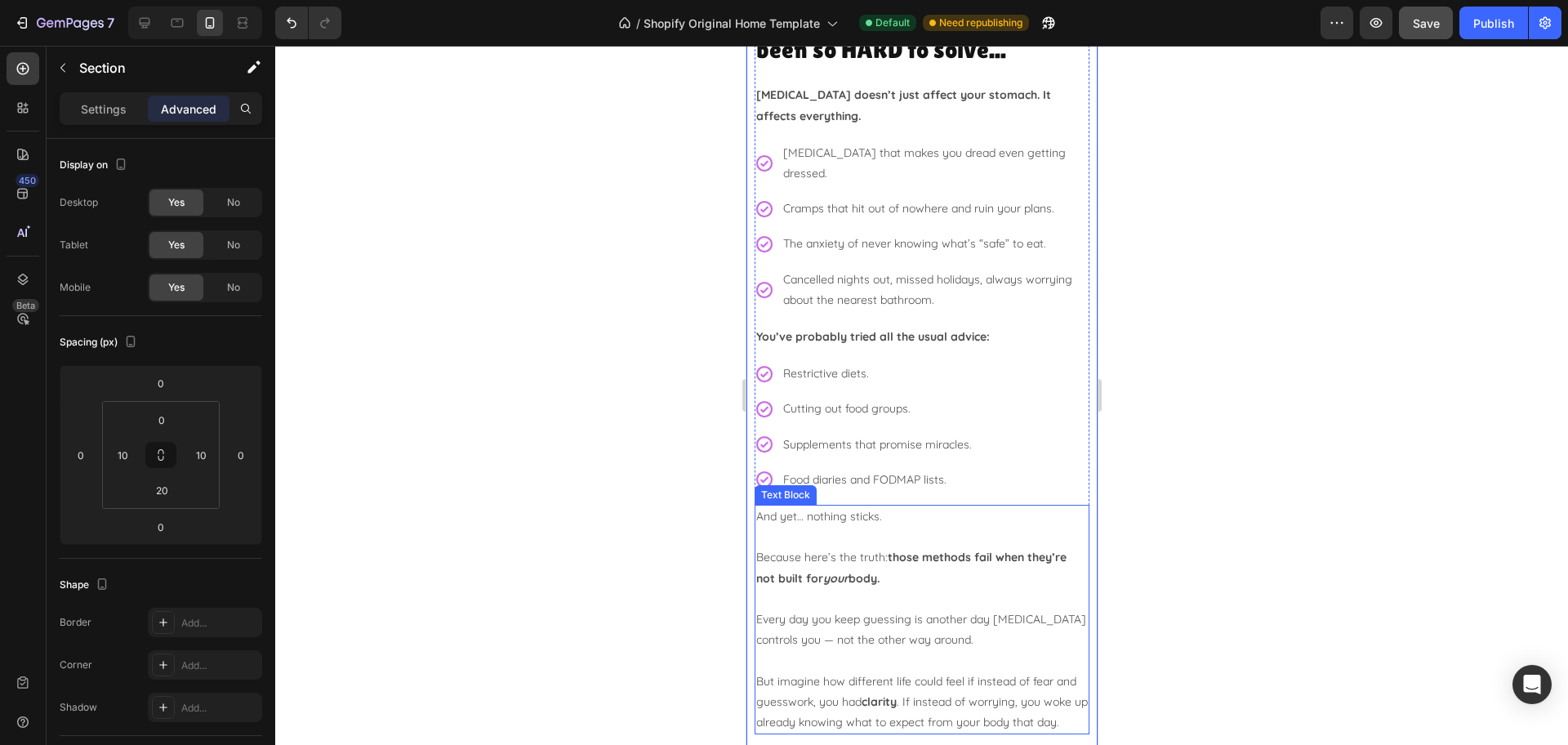
scroll to position [306, 0]
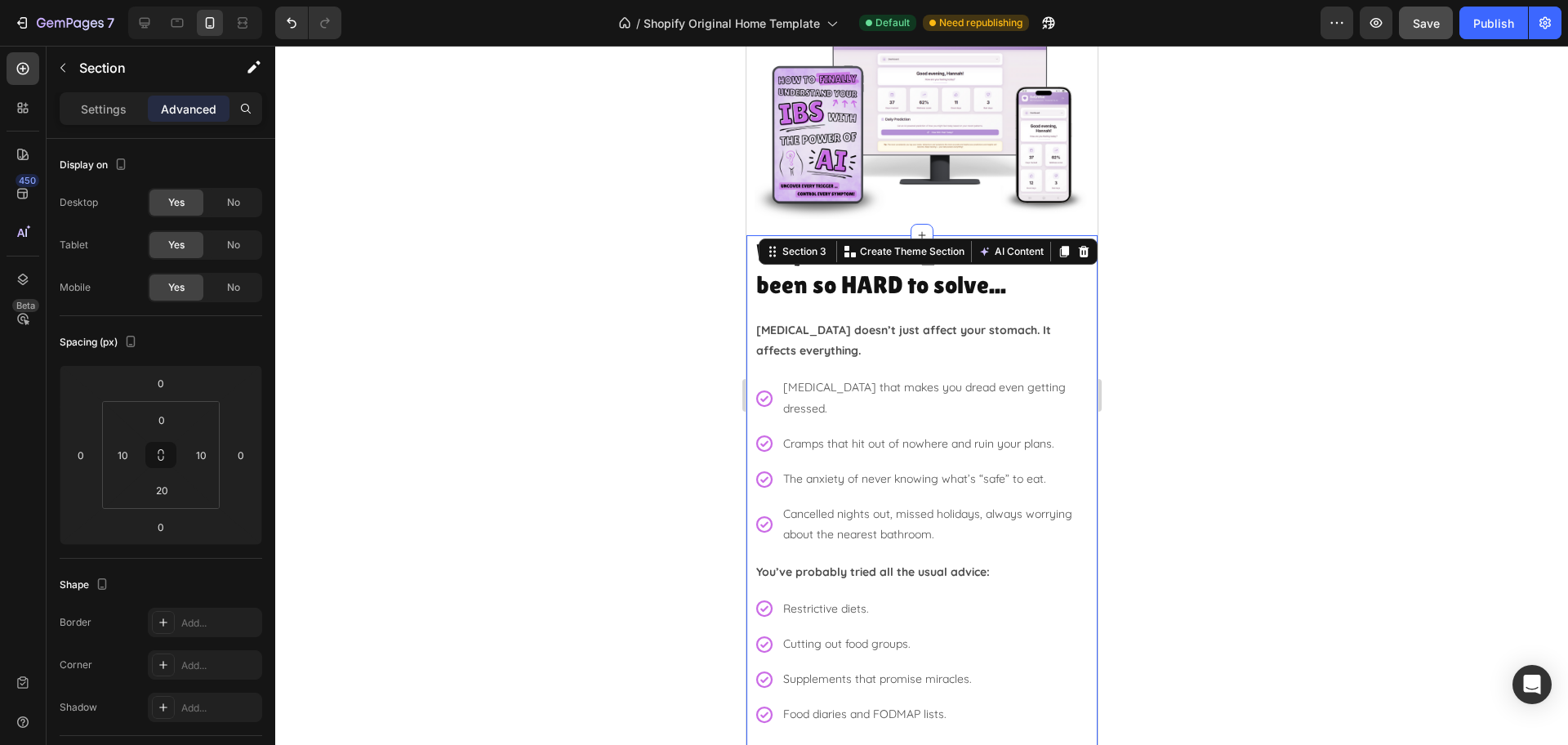
click at [1232, 430] on div at bounding box center [921, 395] width 1293 height 699
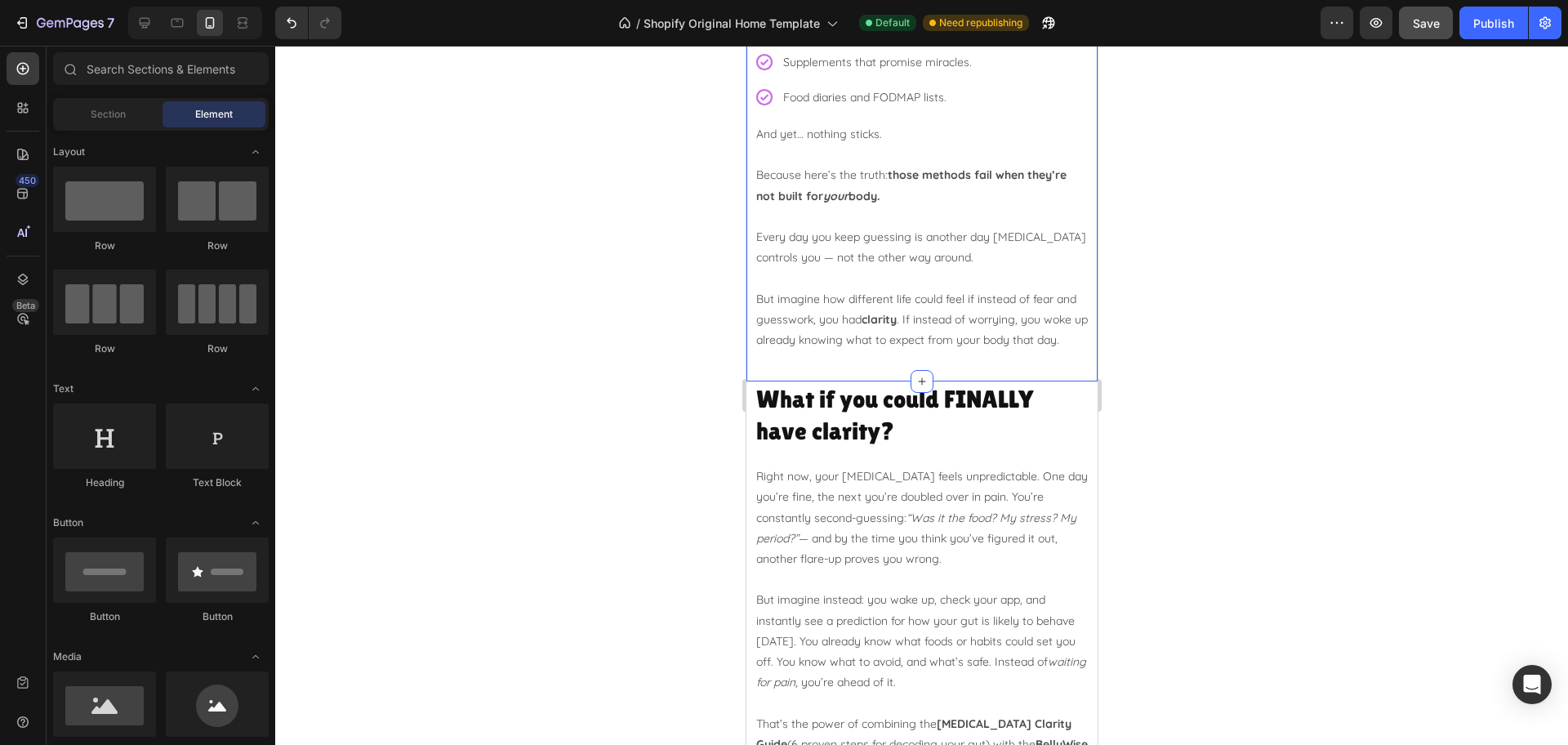
scroll to position [918, 0]
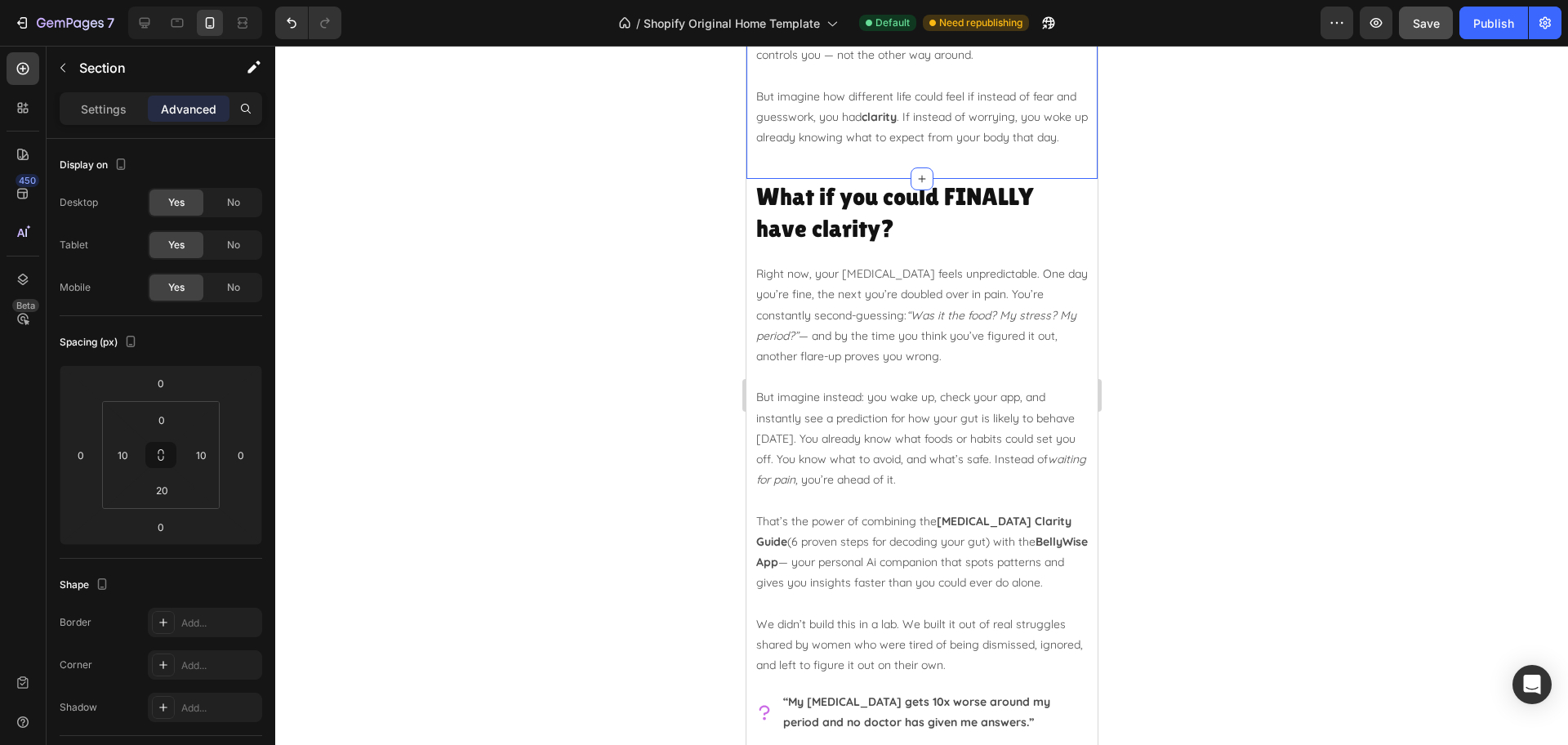
scroll to position [1123, 0]
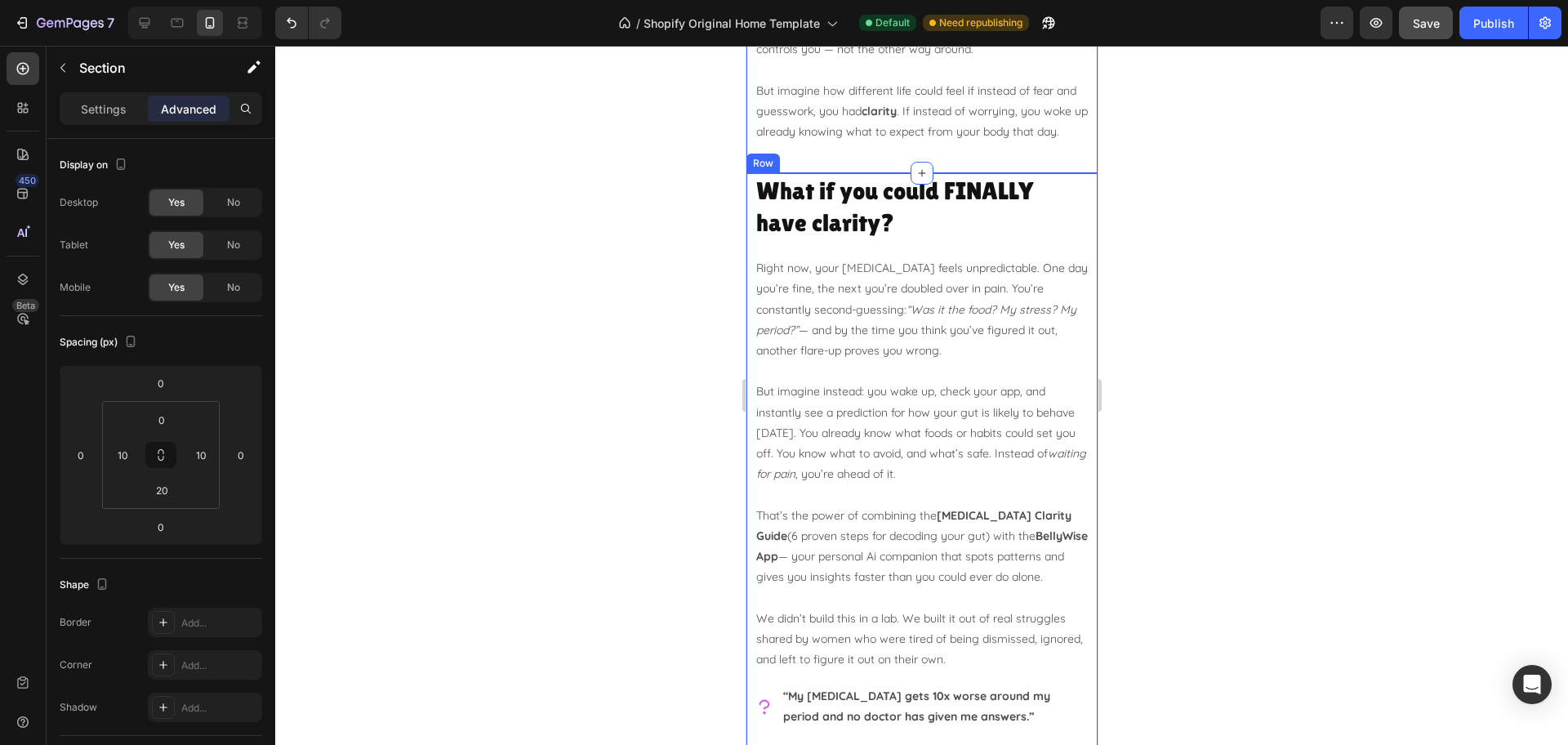
click at [747, 323] on div "What if you could FINALLY have clarity? Heading Right now, your [MEDICAL_DATA] …" at bounding box center [921, 680] width 351 height 1013
click at [125, 456] on input "10" at bounding box center [122, 454] width 25 height 25
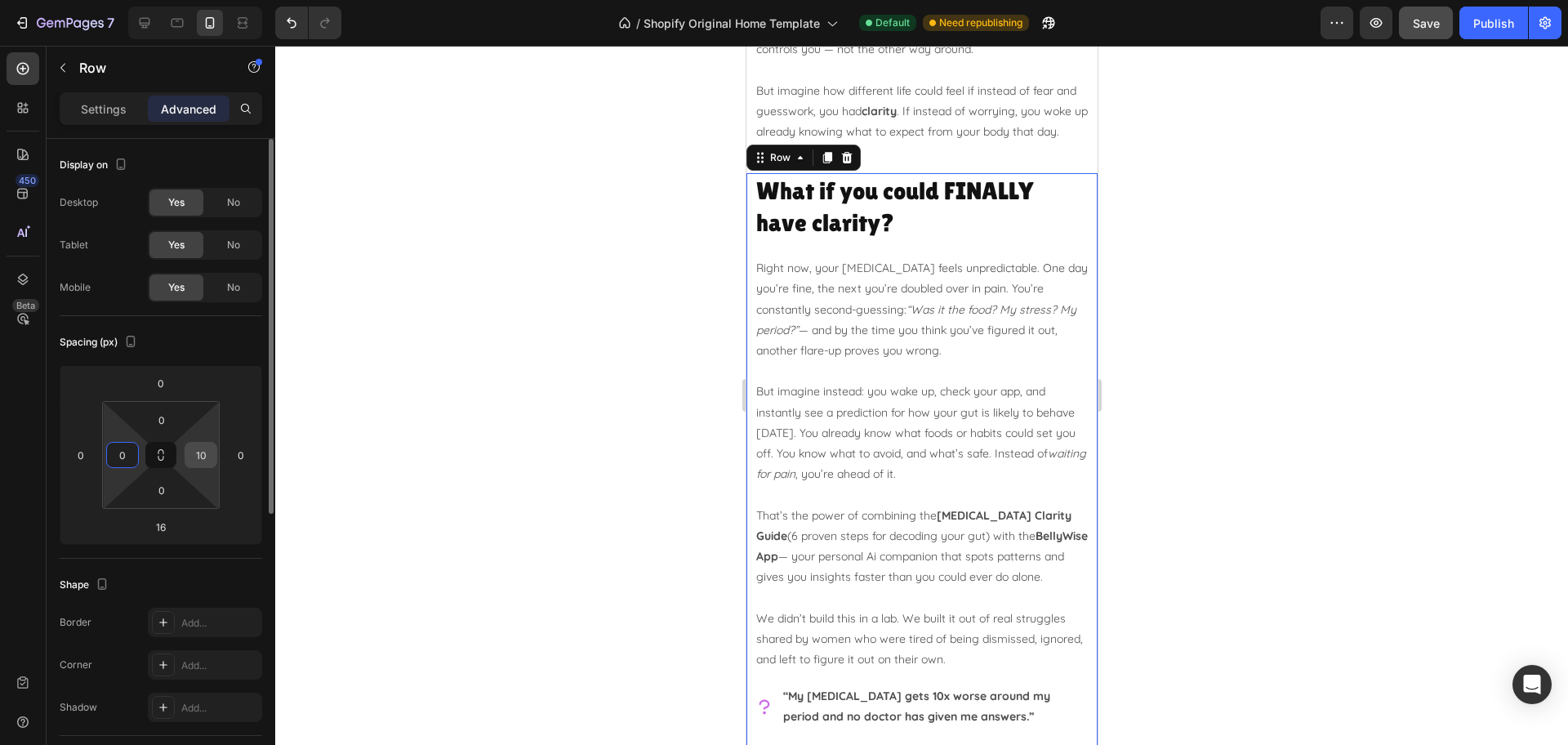
type input "0"
click at [214, 450] on div "10" at bounding box center [201, 454] width 33 height 26
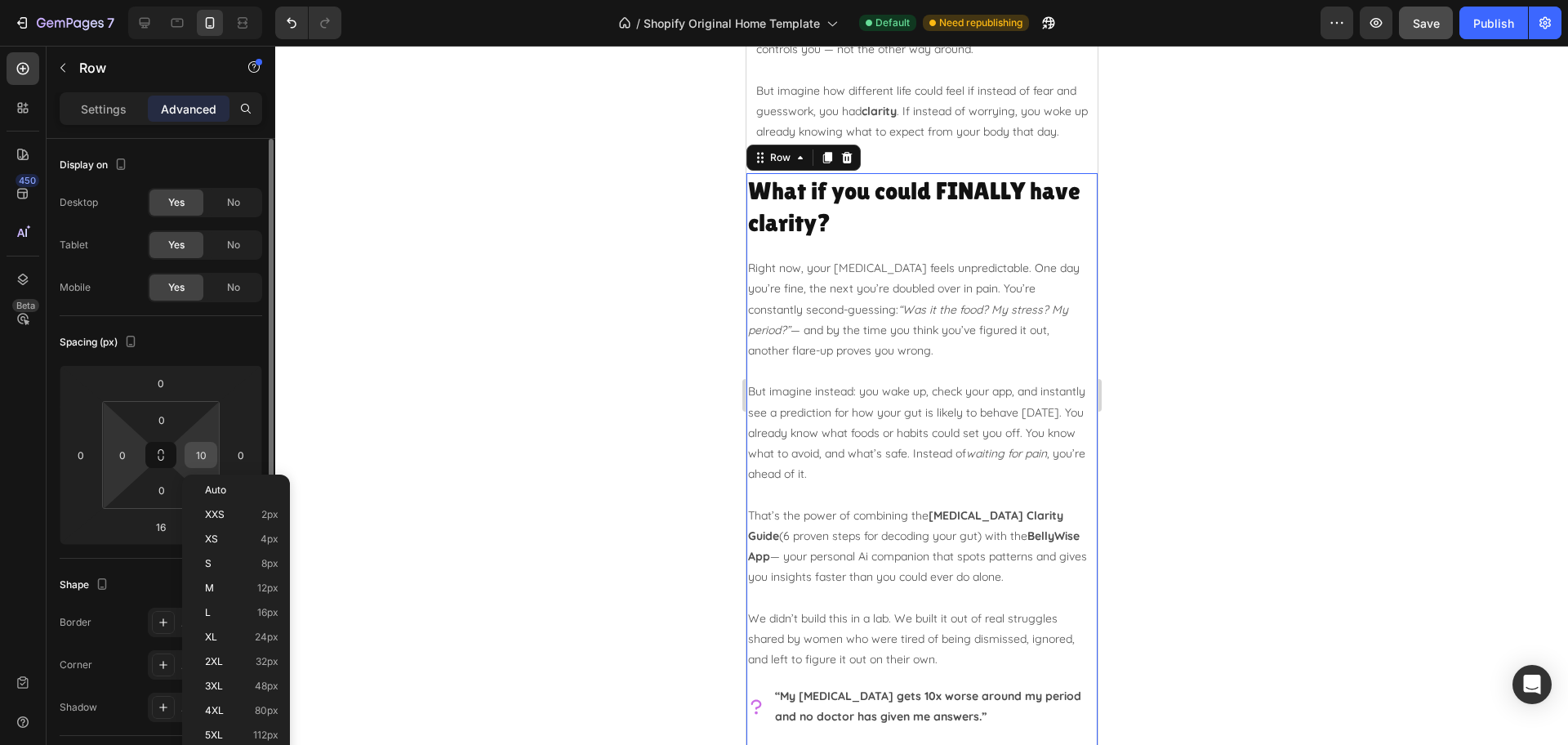
click at [203, 456] on input "10" at bounding box center [201, 454] width 25 height 25
type input "0"
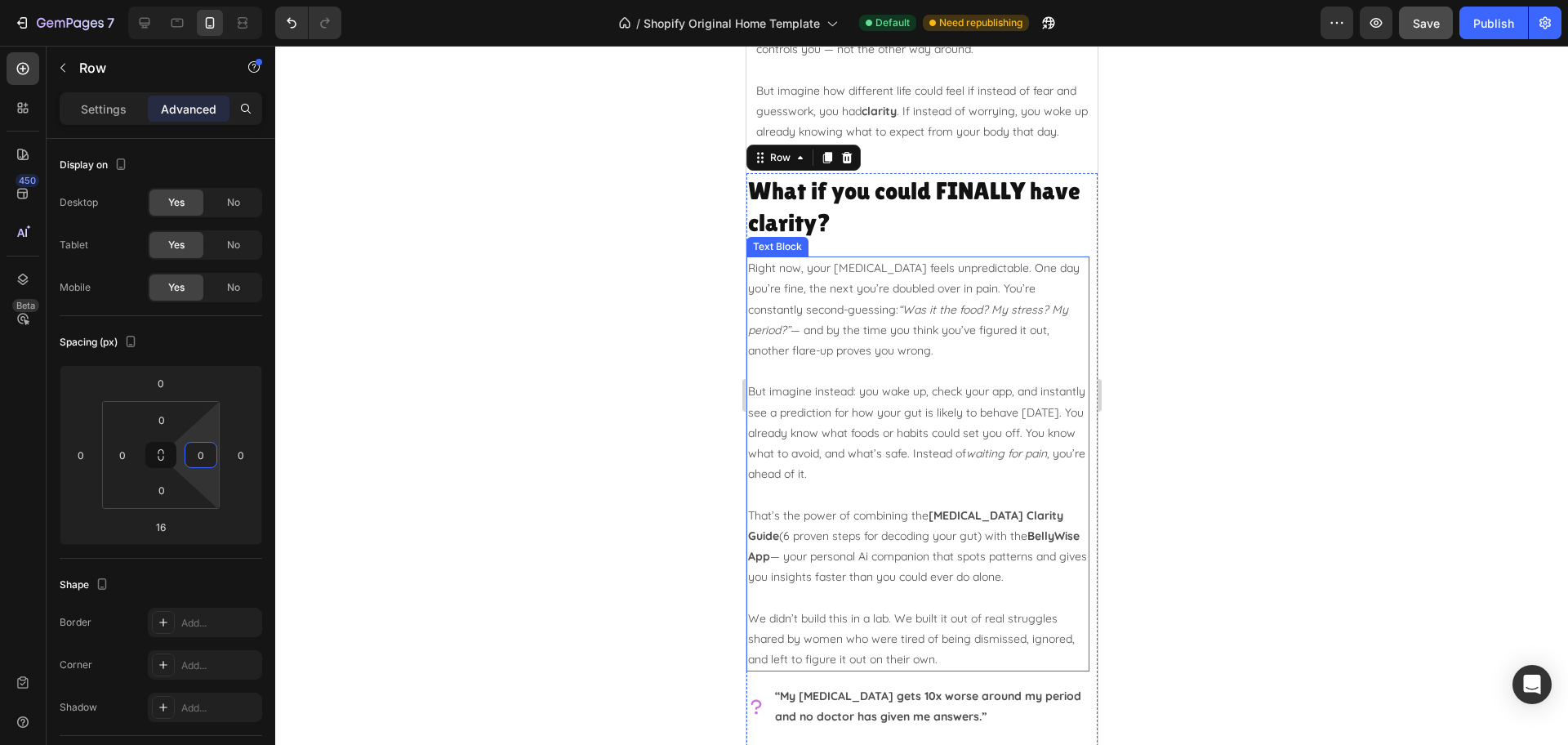
click at [1124, 372] on div at bounding box center [921, 395] width 1293 height 699
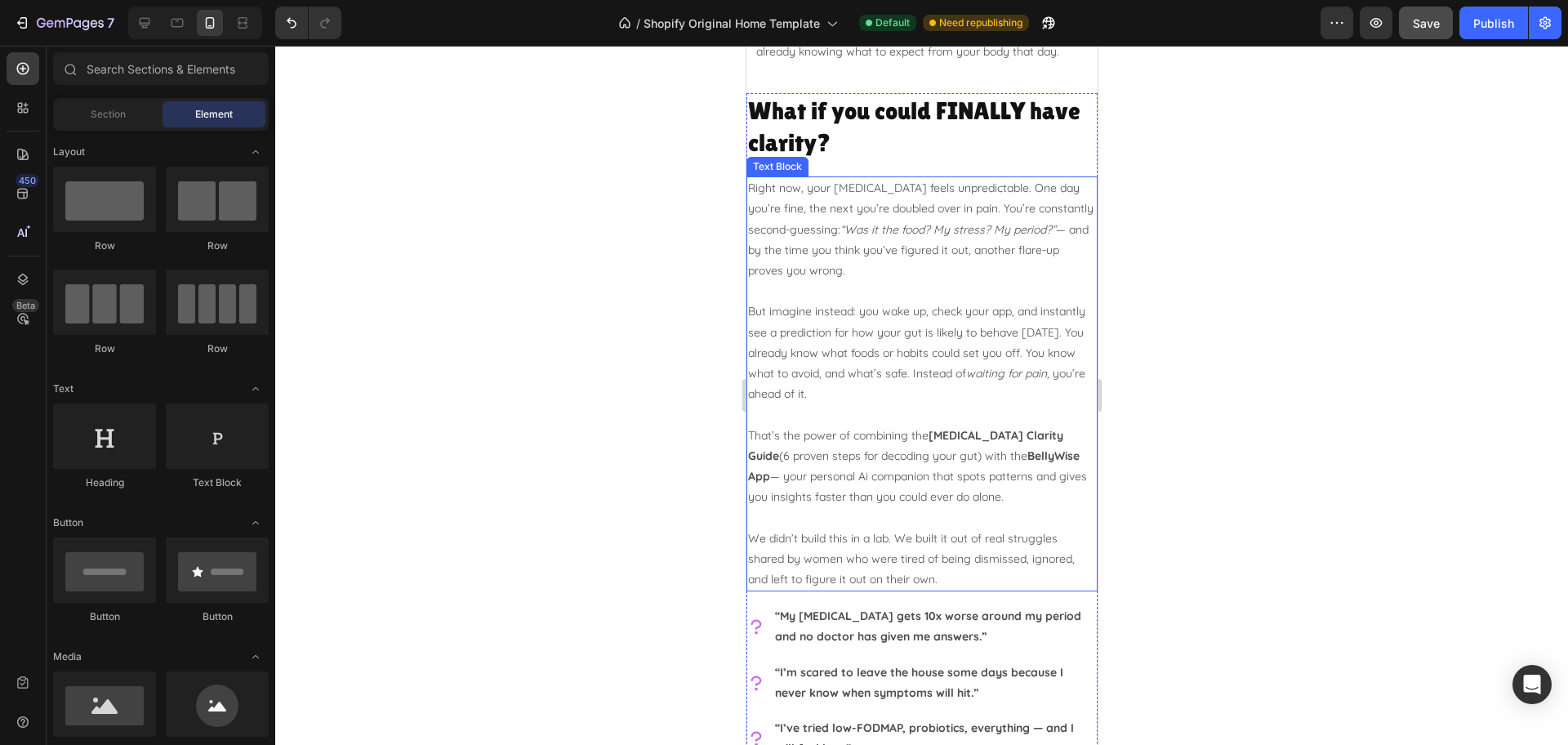
scroll to position [1225, 0]
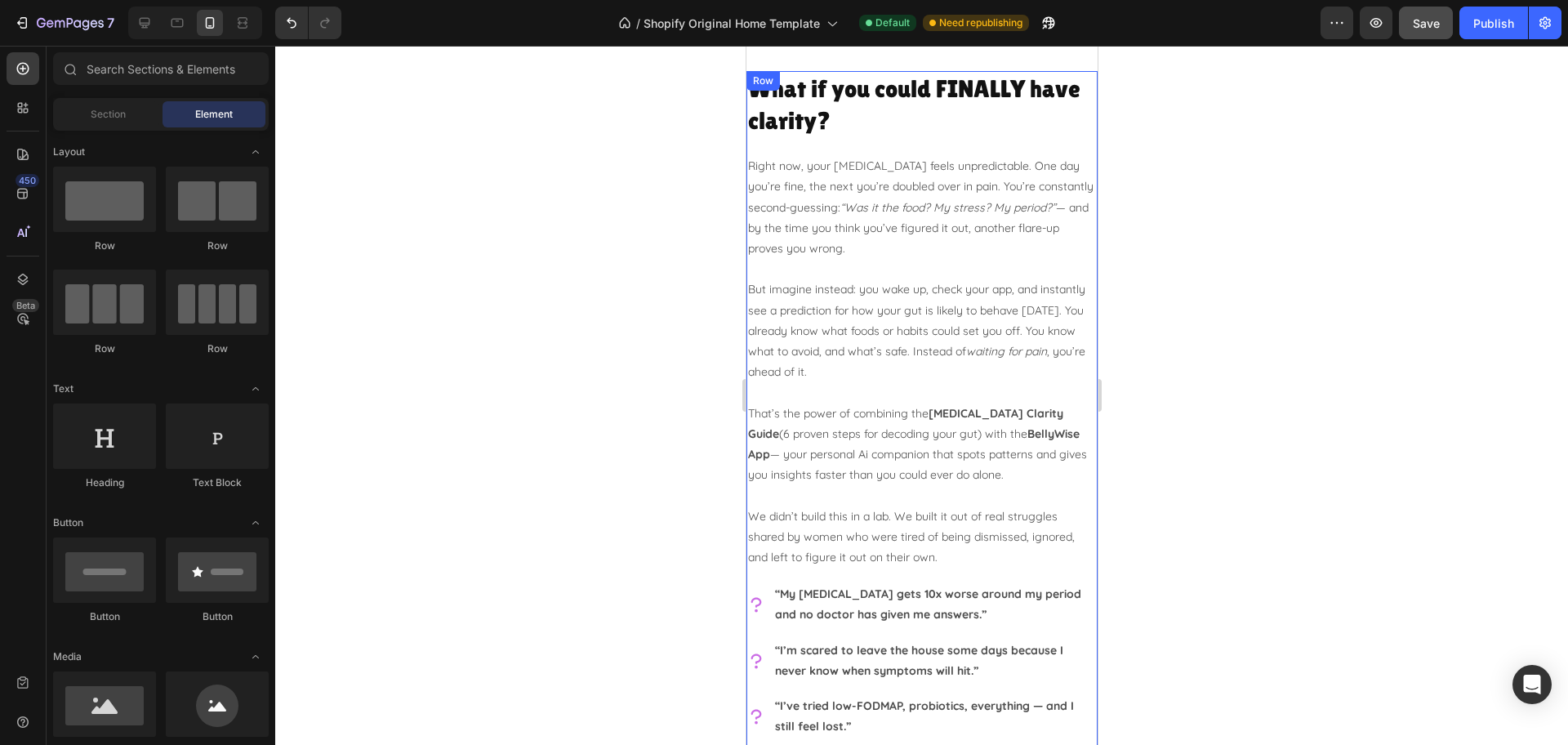
click at [760, 575] on div "What if you could FINALLY have clarity? Heading Right now, your [MEDICAL_DATA] …" at bounding box center [921, 577] width 351 height 1013
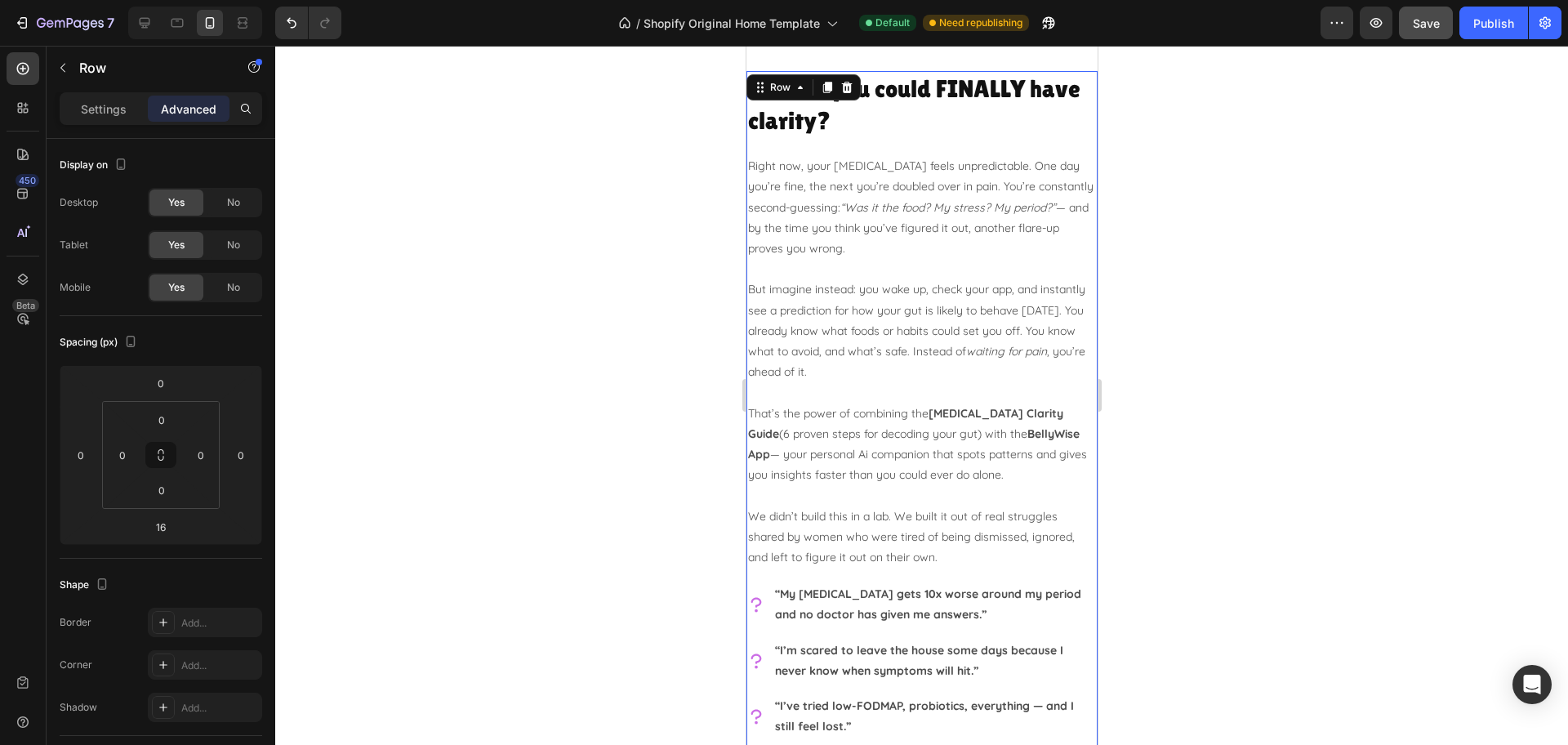
click at [1343, 445] on div at bounding box center [921, 395] width 1293 height 699
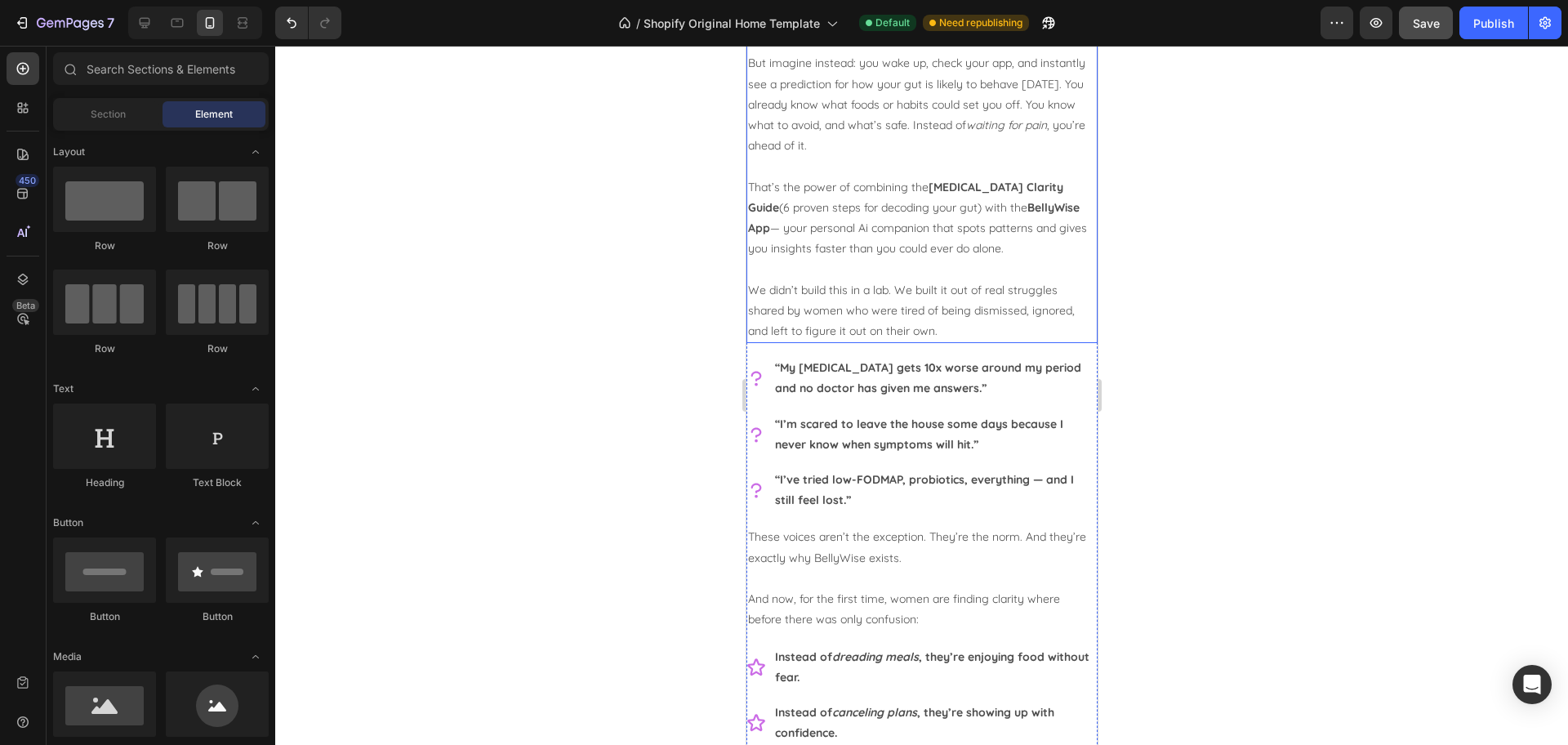
scroll to position [1633, 0]
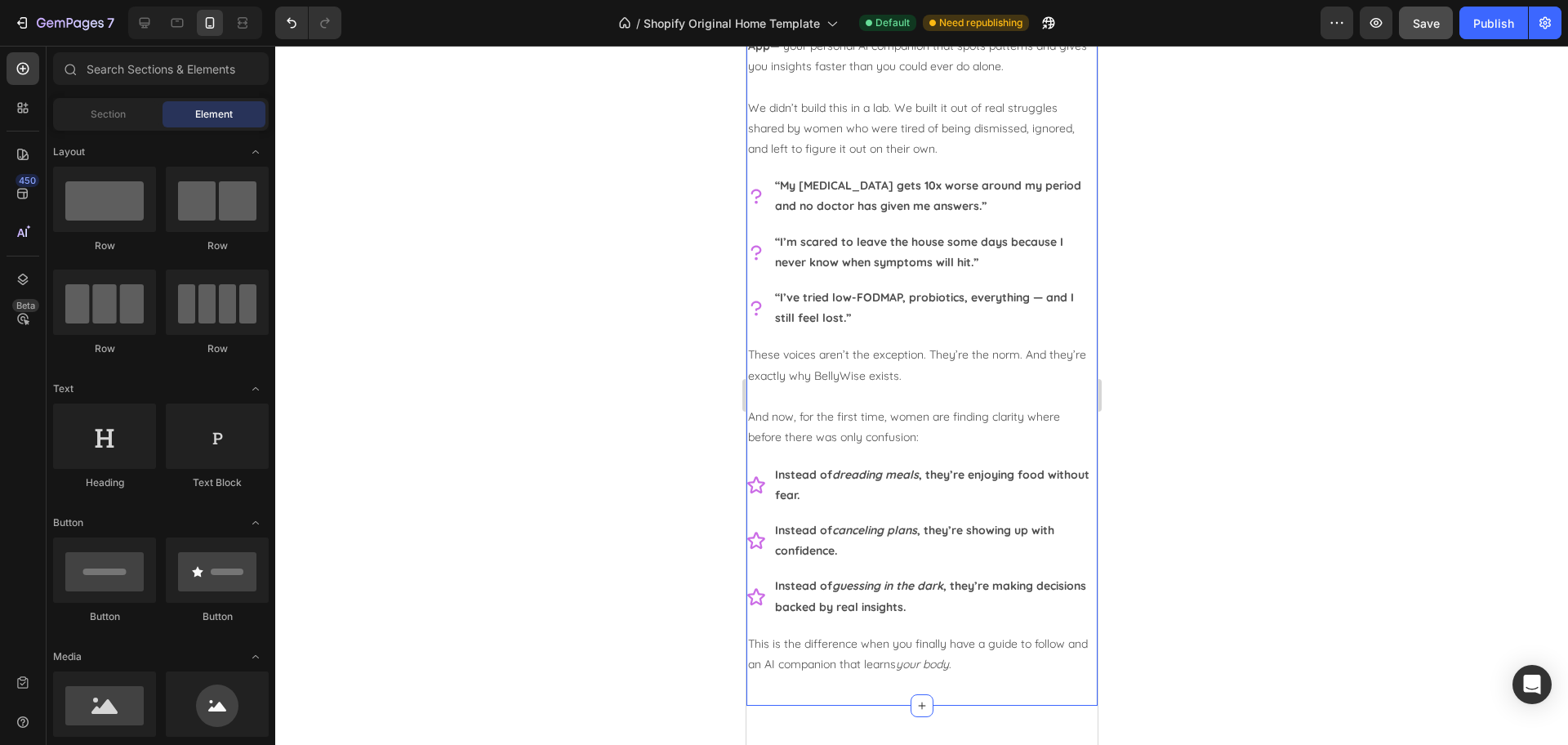
click at [772, 693] on div "What if you could FINALLY have clarity? Heading Right now, your [MEDICAL_DATA] …" at bounding box center [921, 183] width 351 height 1042
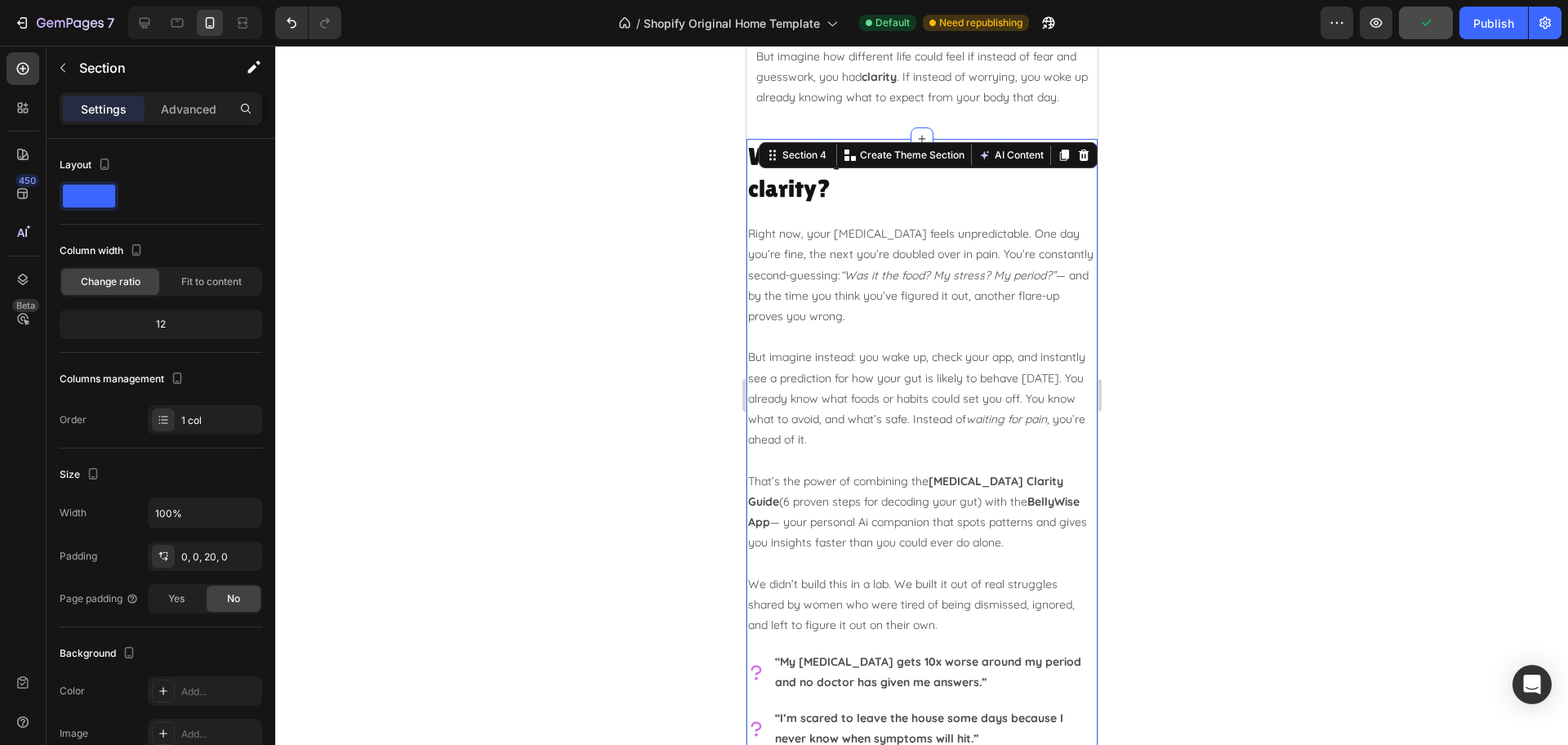
scroll to position [1123, 0]
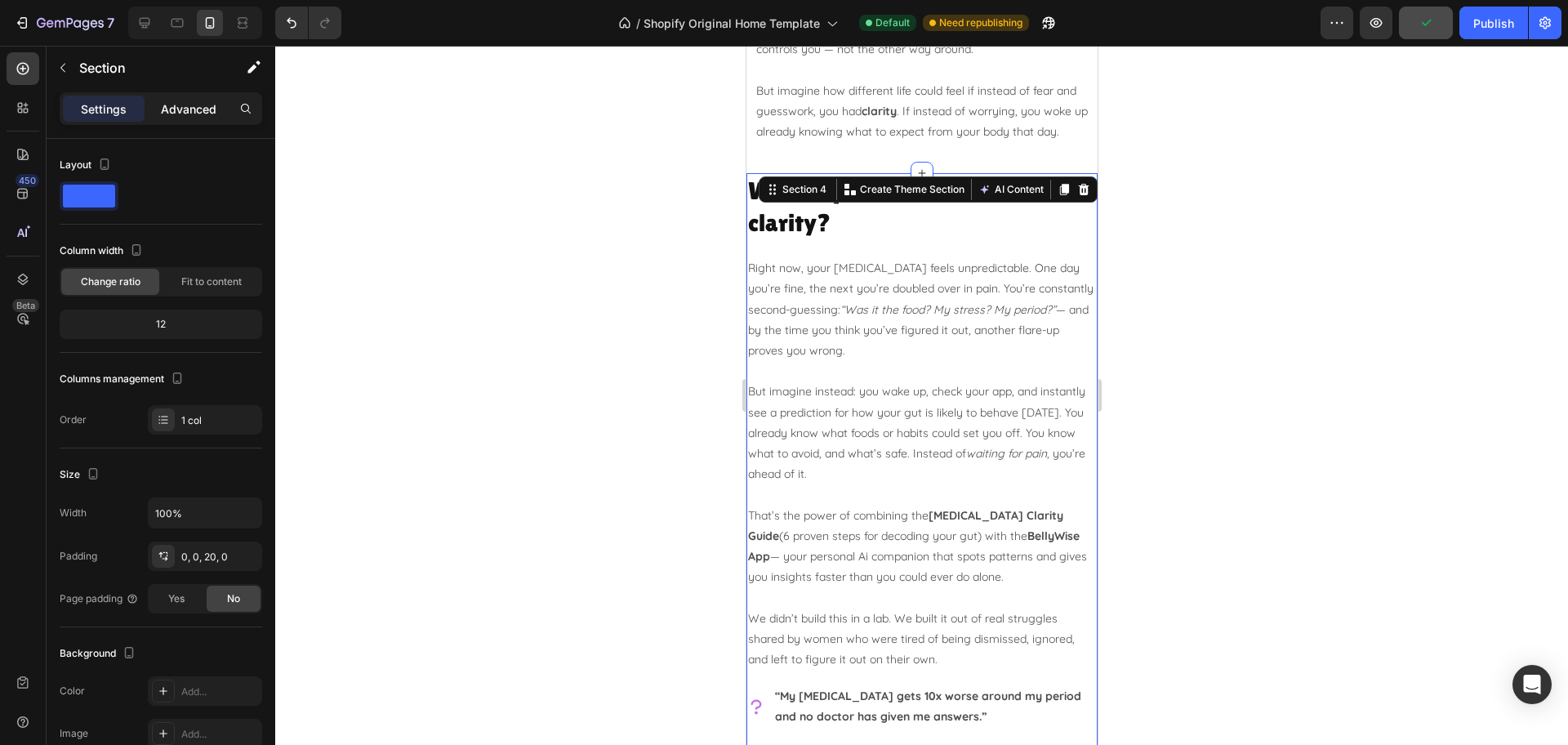
click at [184, 102] on p "Advanced" at bounding box center [188, 108] width 56 height 17
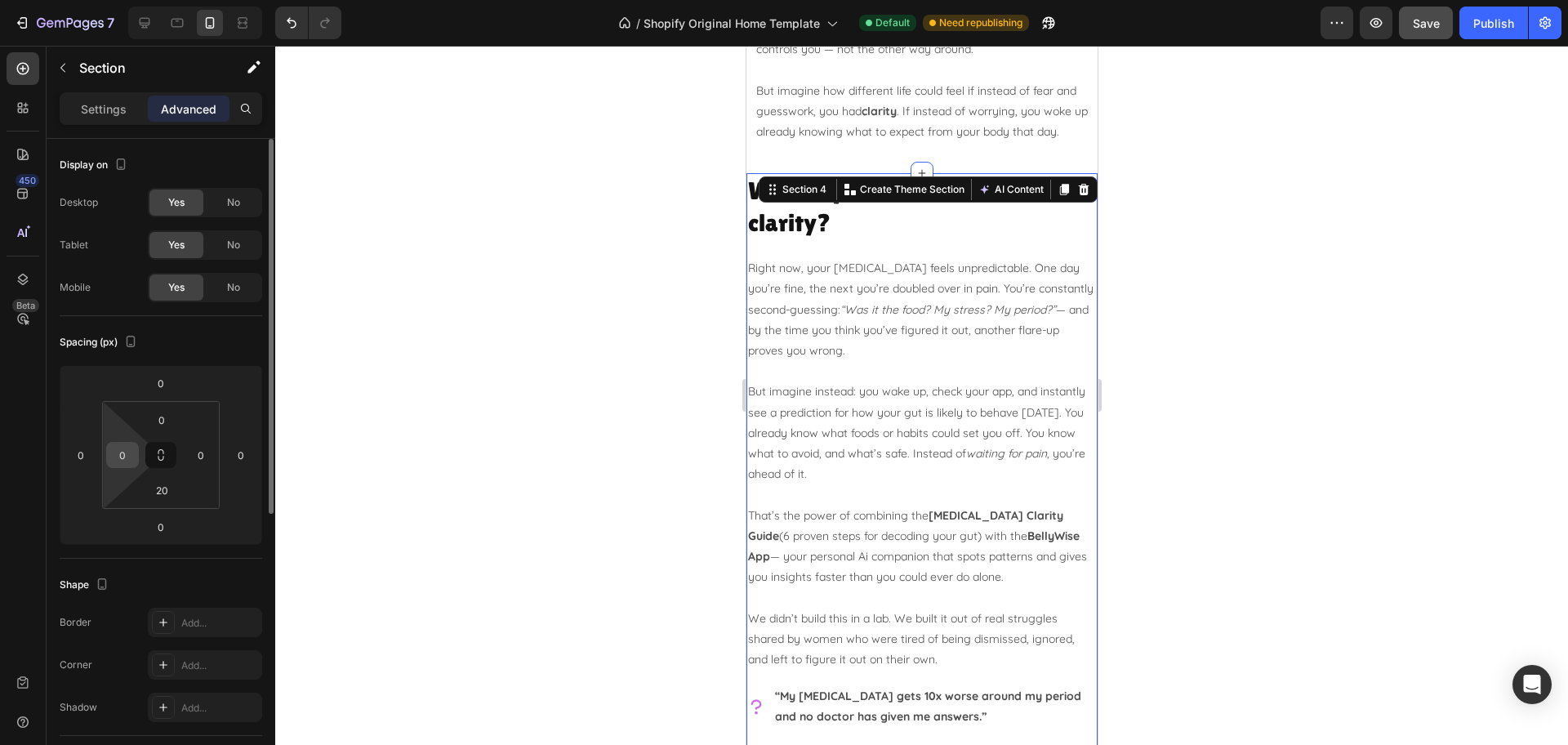
click at [125, 455] on input "0" at bounding box center [122, 454] width 25 height 25
type input "10"
click at [198, 450] on input "0" at bounding box center [201, 454] width 25 height 25
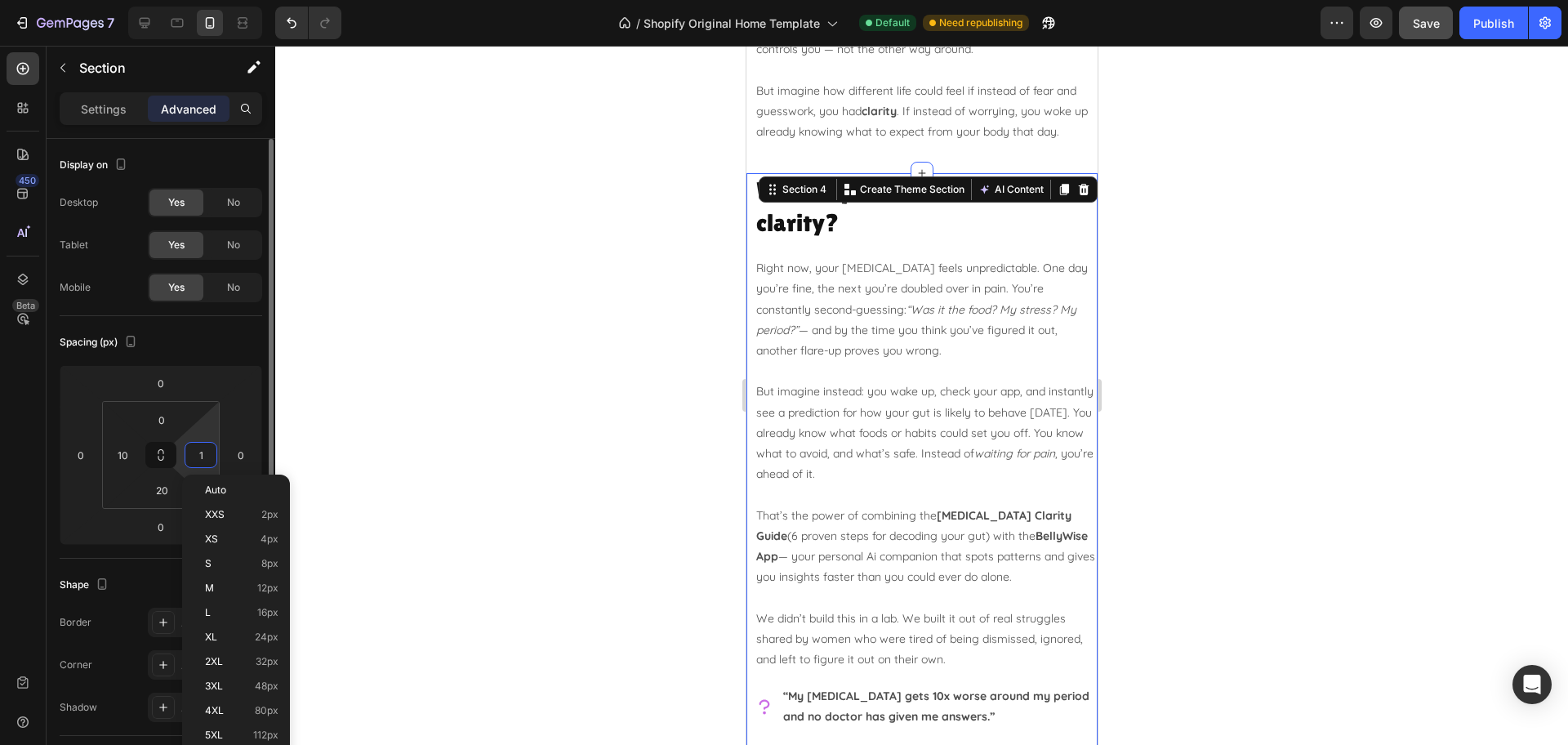
type input "10"
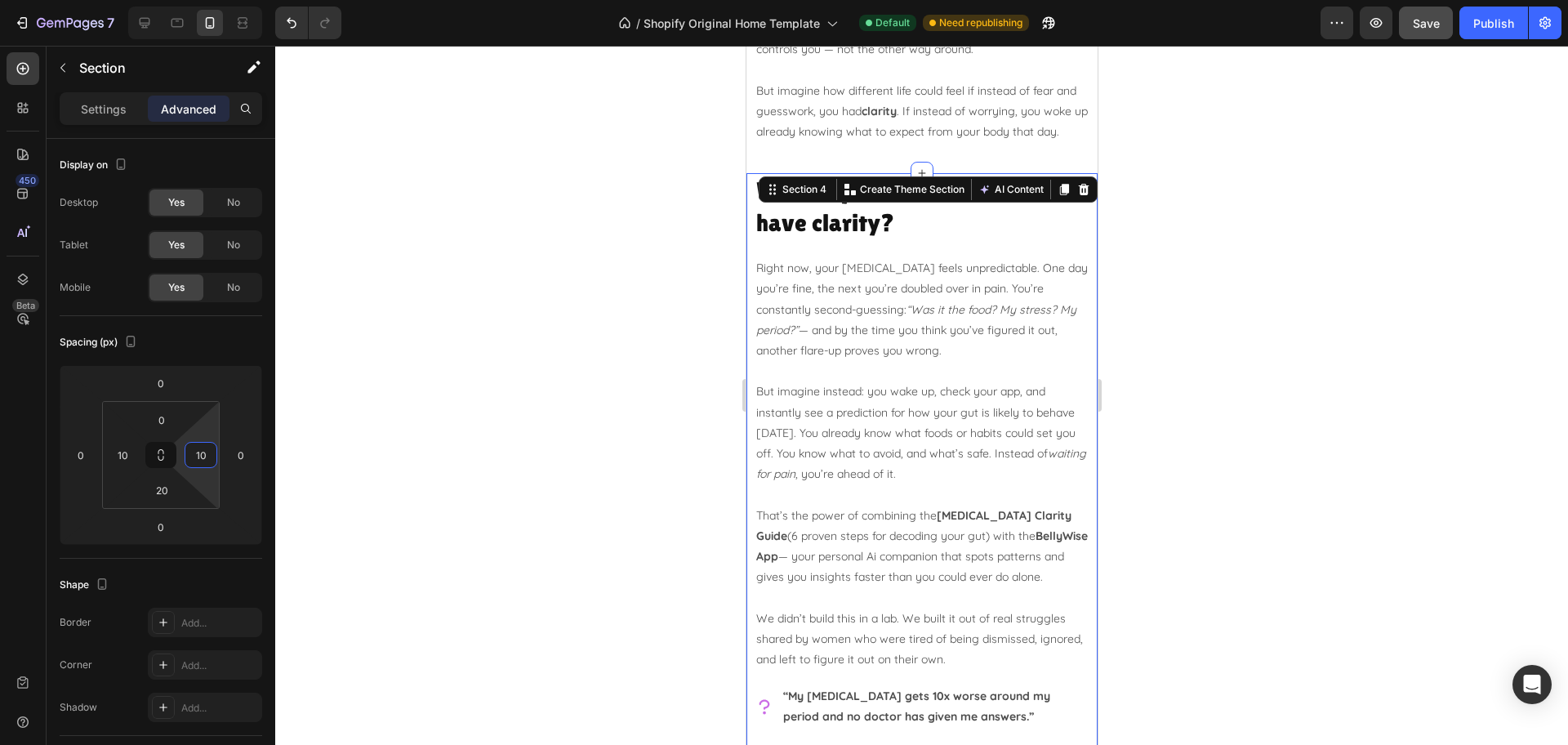
click at [1206, 319] on div at bounding box center [921, 395] width 1293 height 699
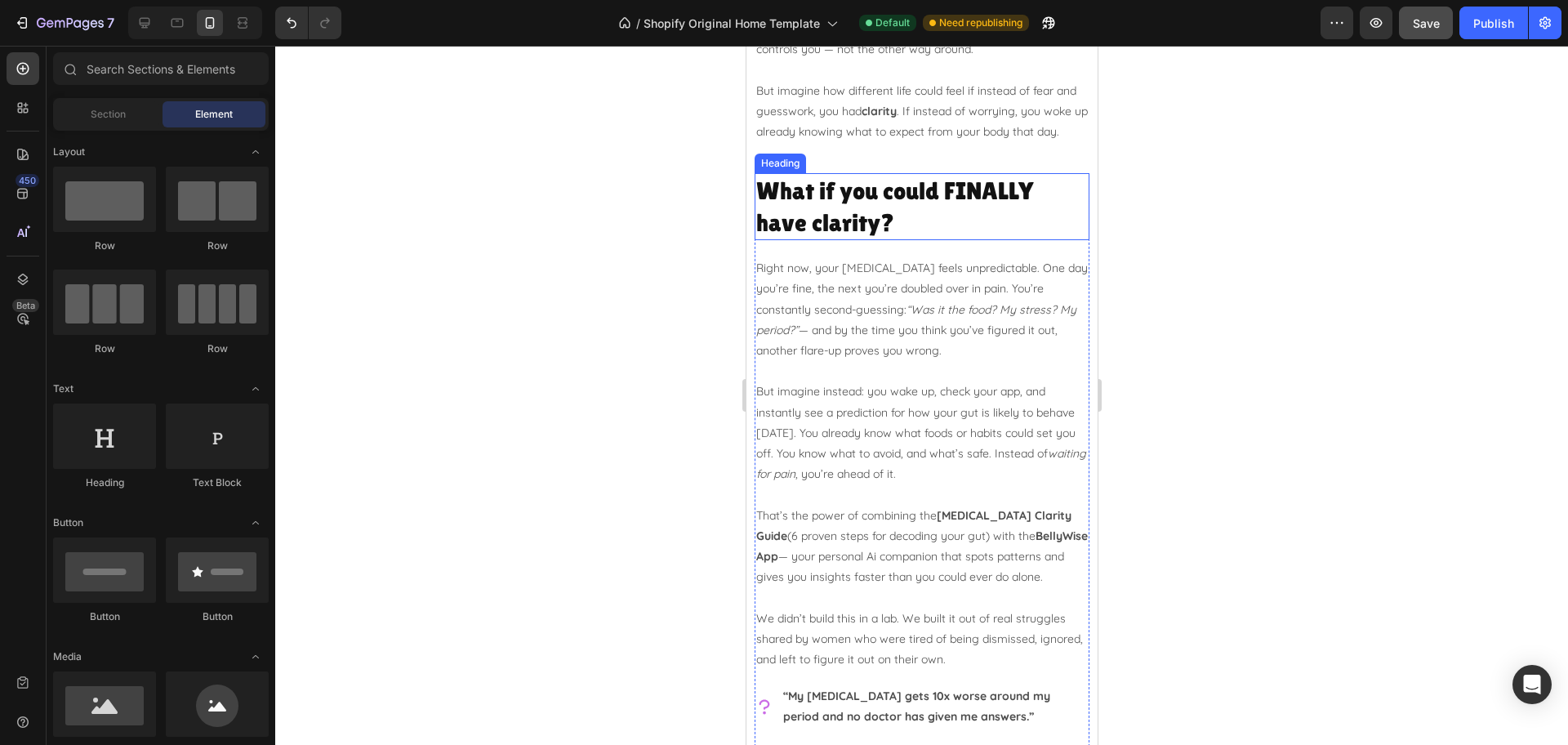
click at [917, 221] on h2 "What if you could FINALLY have clarity?" at bounding box center [920, 206] width 335 height 67
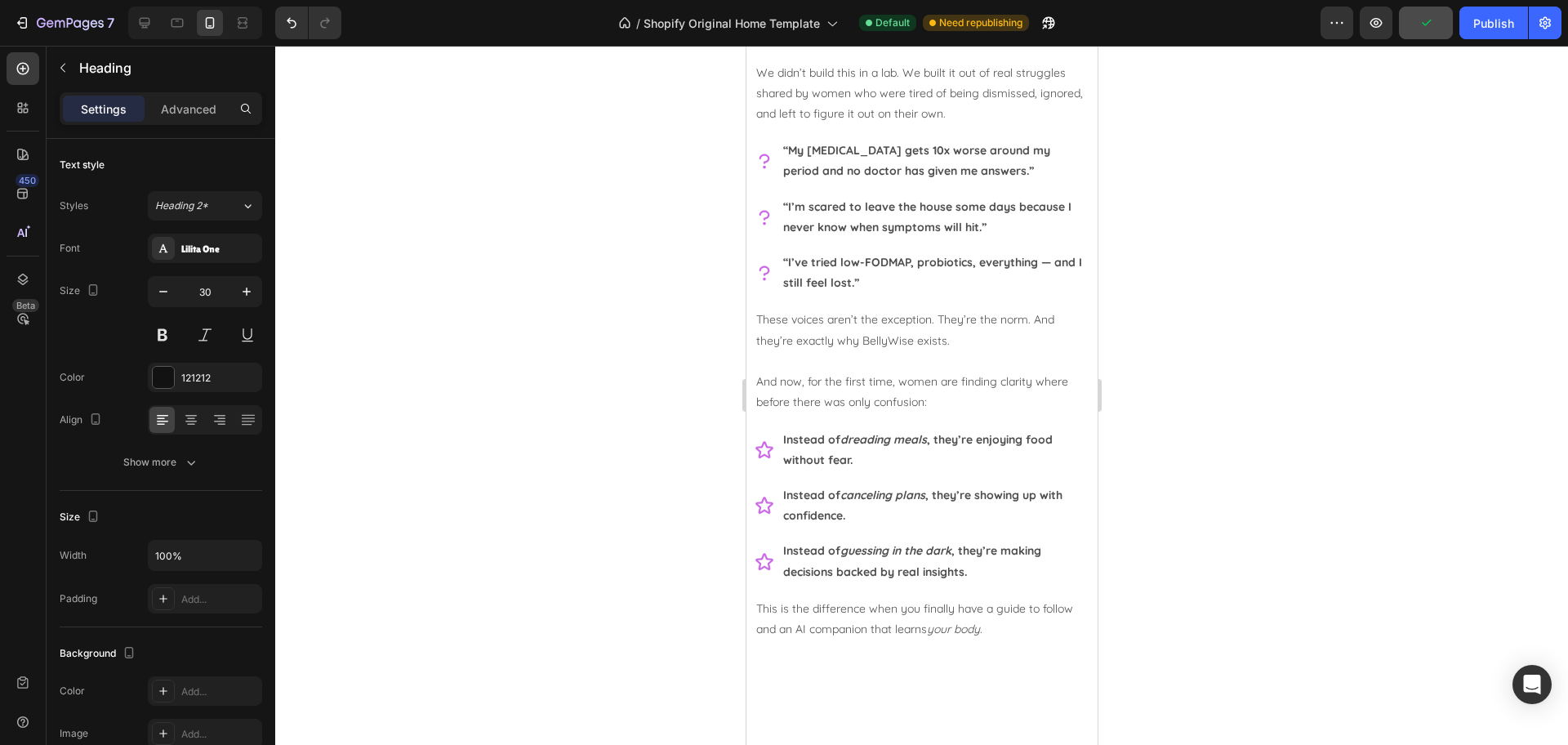
scroll to position [1633, 0]
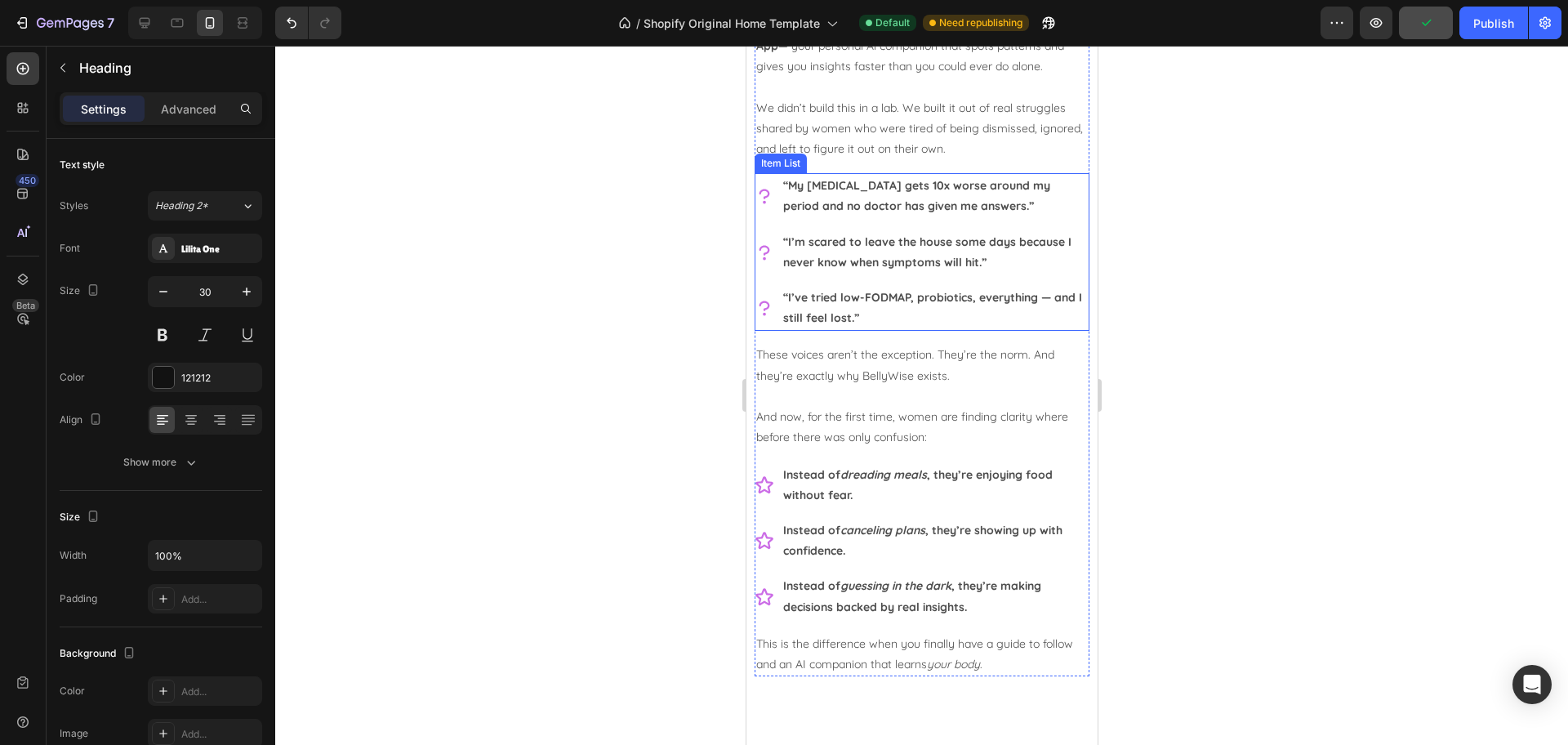
click at [768, 223] on div "“My bloating gets 10x worse around my period and no doctor has given me answers…" at bounding box center [920, 252] width 335 height 158
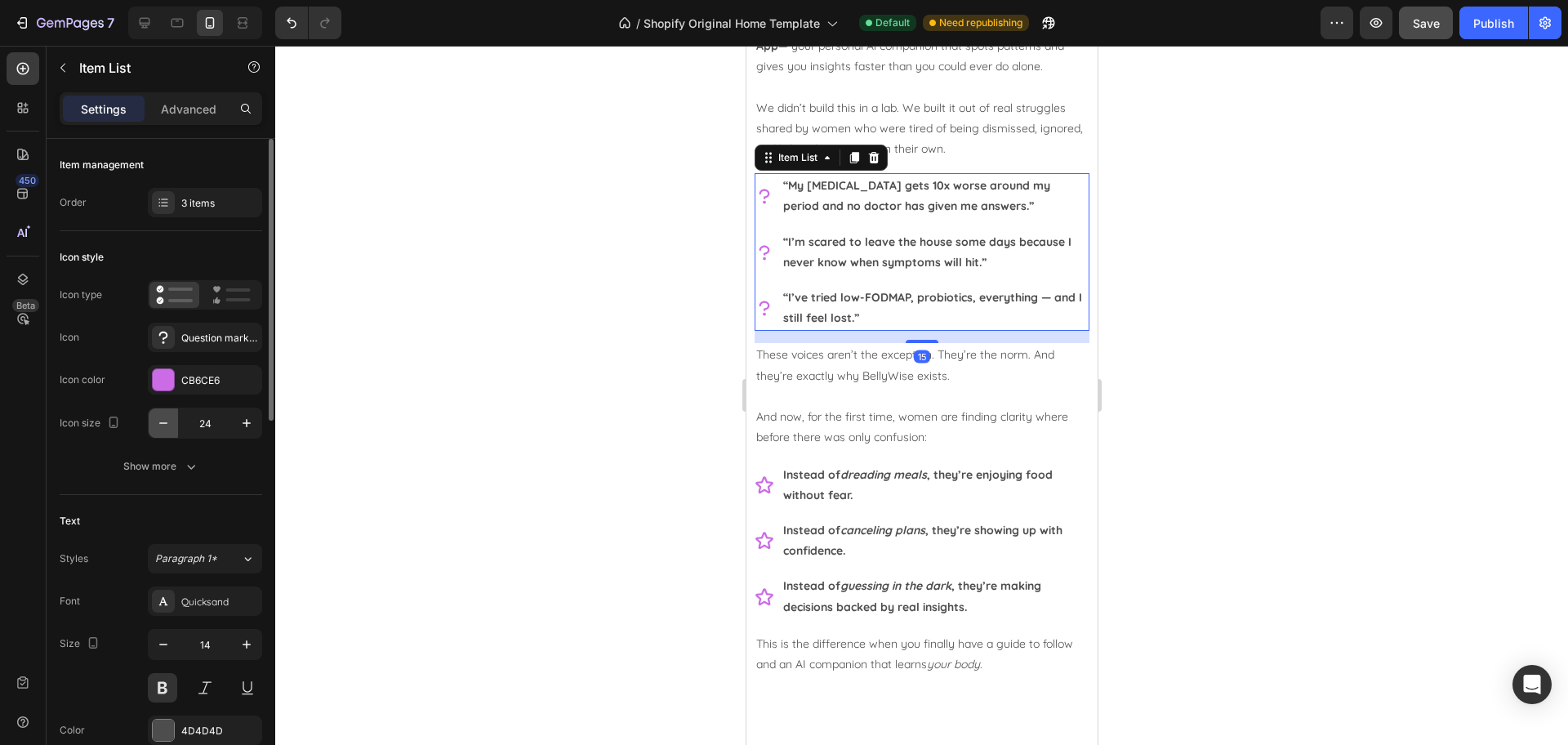
click at [165, 427] on icon "button" at bounding box center [163, 423] width 17 height 17
type input "20"
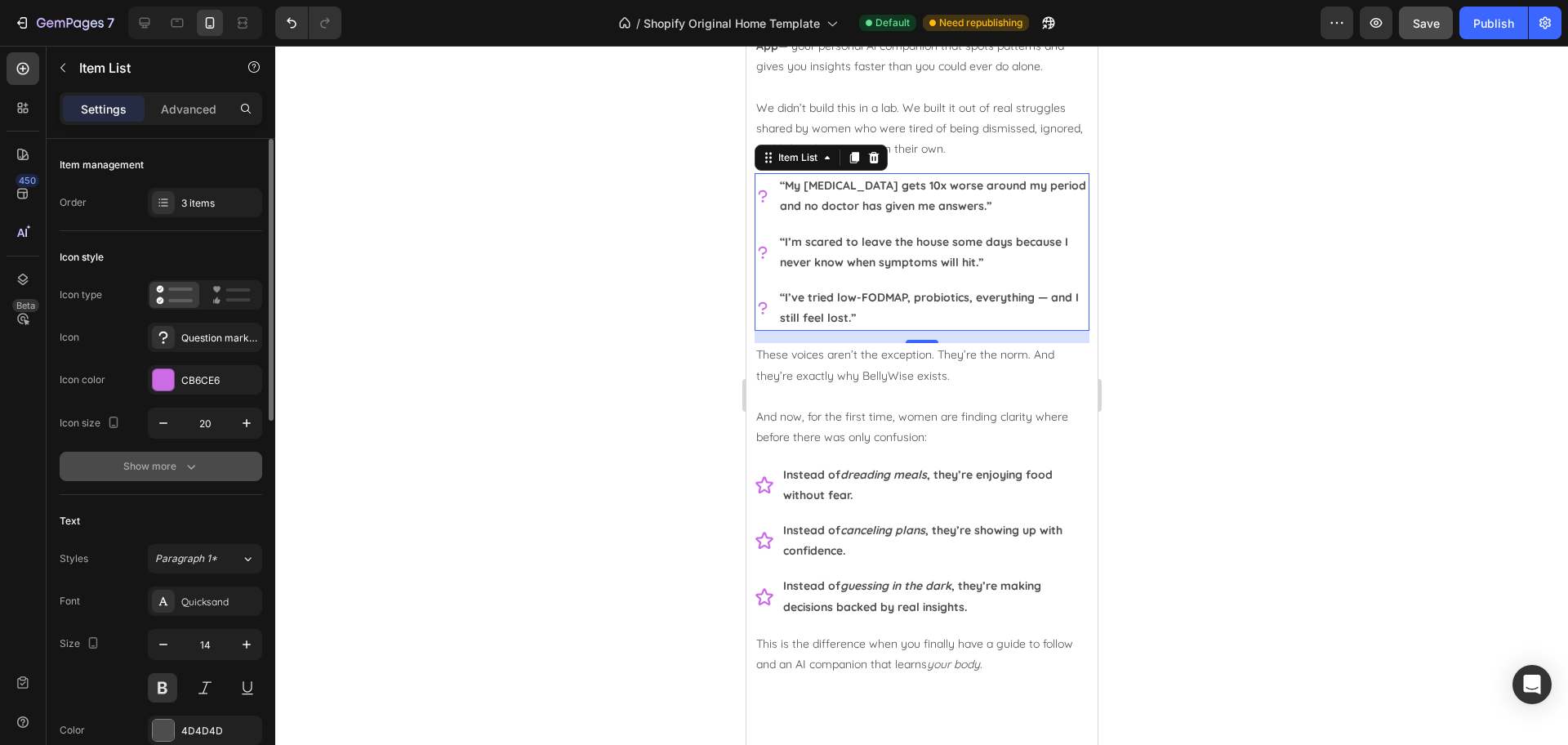
click at [187, 470] on icon "button" at bounding box center [191, 466] width 17 height 17
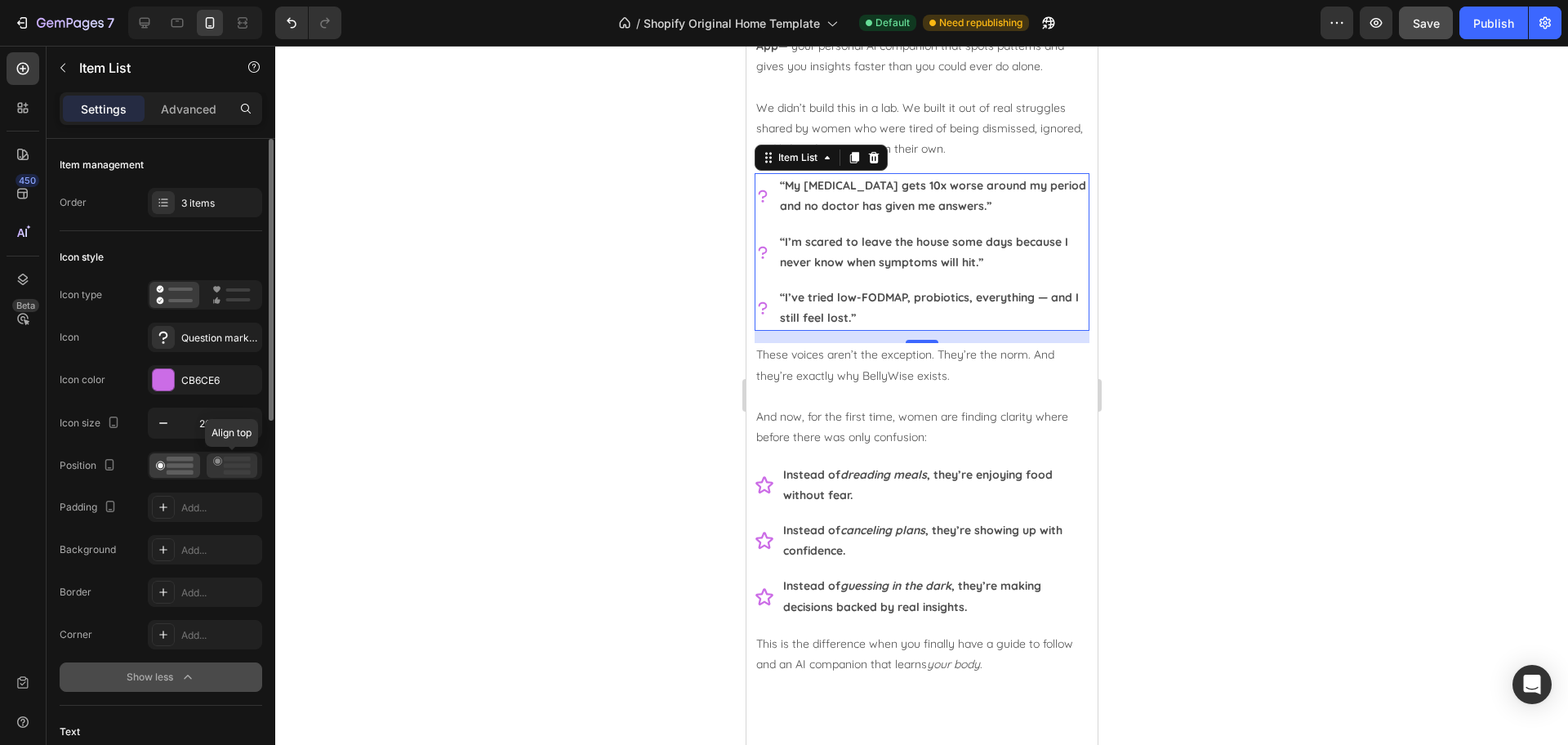
click at [238, 461] on icon at bounding box center [231, 465] width 38 height 18
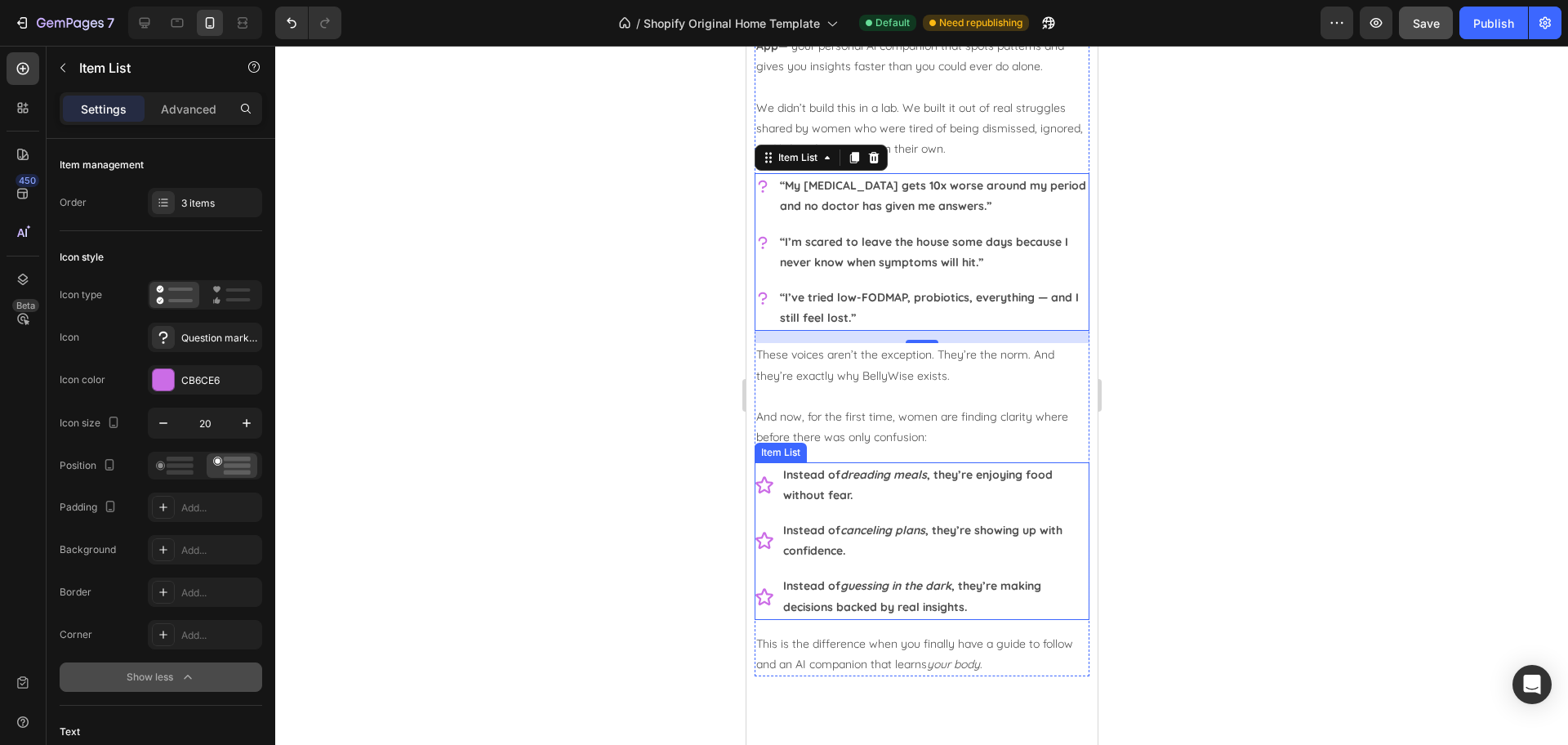
click at [764, 469] on div "Instead of dreading meals , they’re enjoying food without fear." at bounding box center [920, 485] width 335 height 46
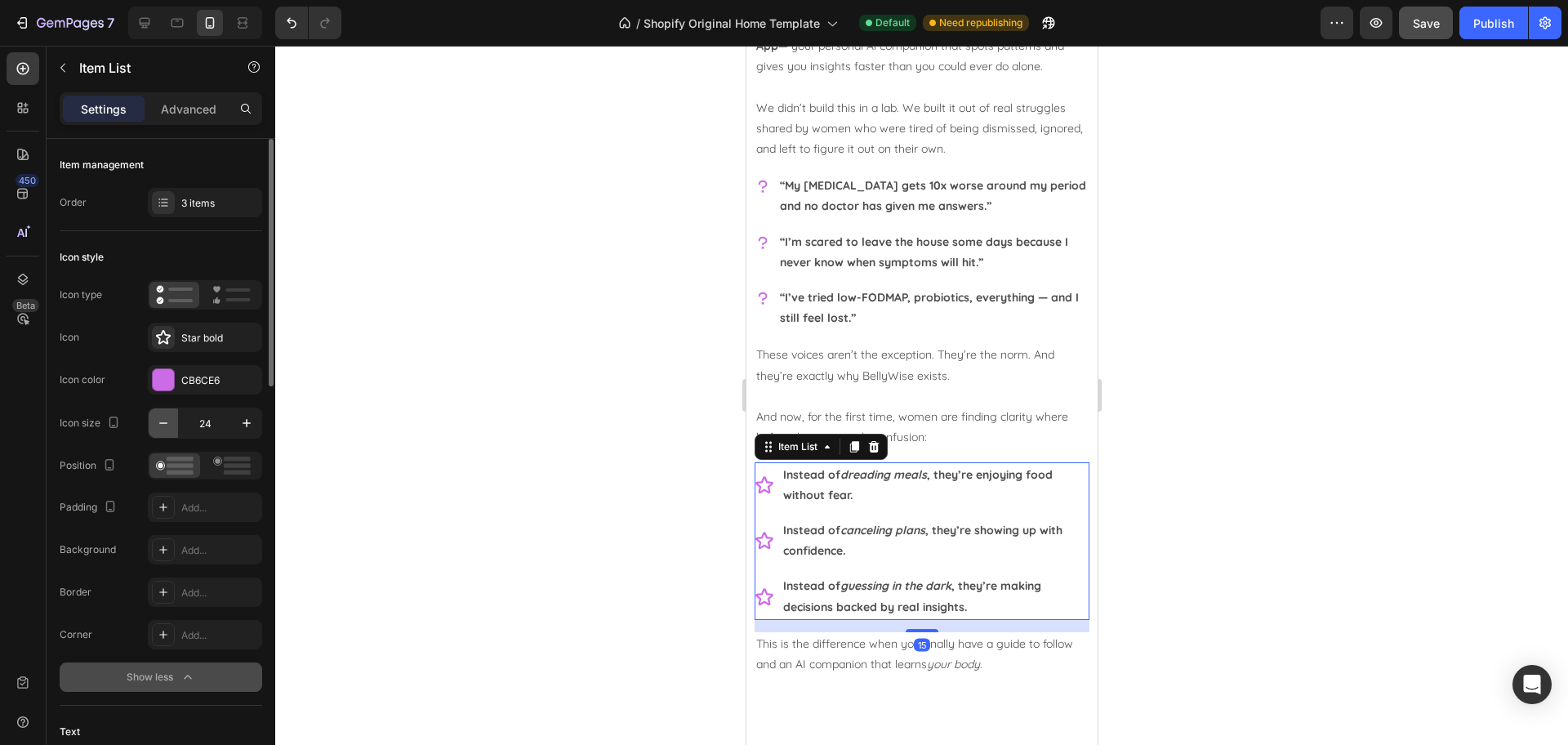
click at [177, 425] on button "button" at bounding box center [163, 423] width 29 height 29
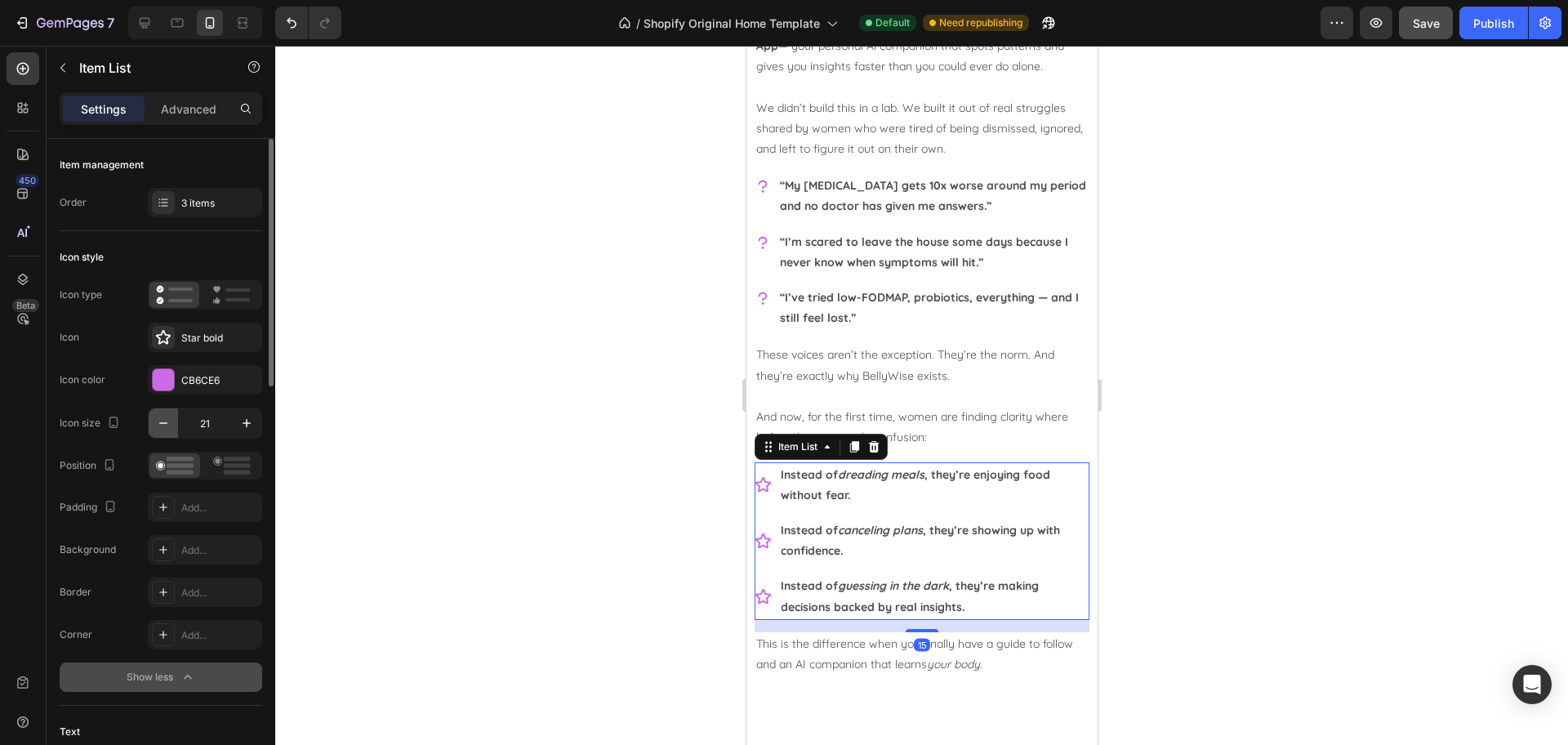
type input "20"
click at [241, 461] on icon at bounding box center [231, 465] width 38 height 18
click at [1150, 482] on div at bounding box center [921, 395] width 1293 height 699
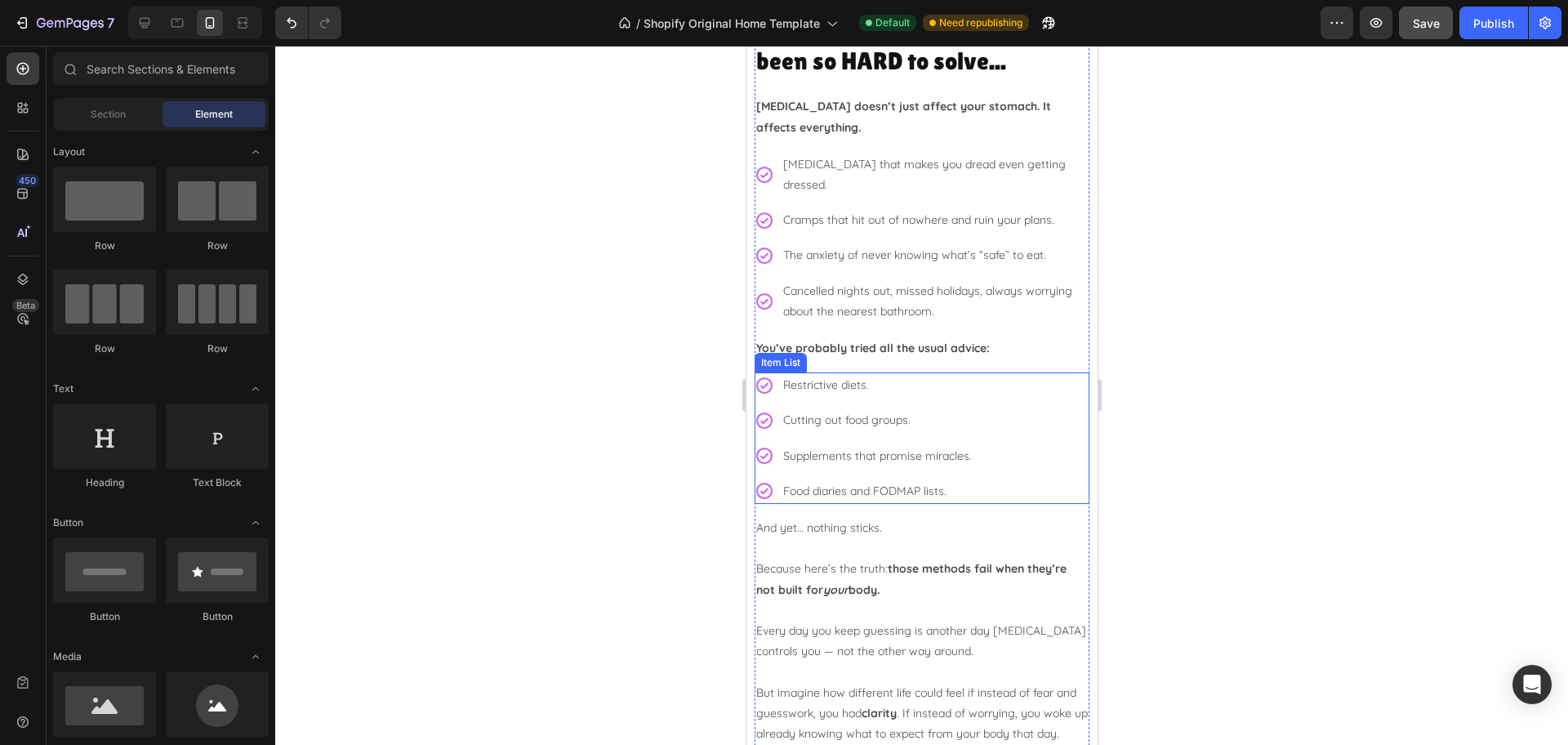
scroll to position [306, 0]
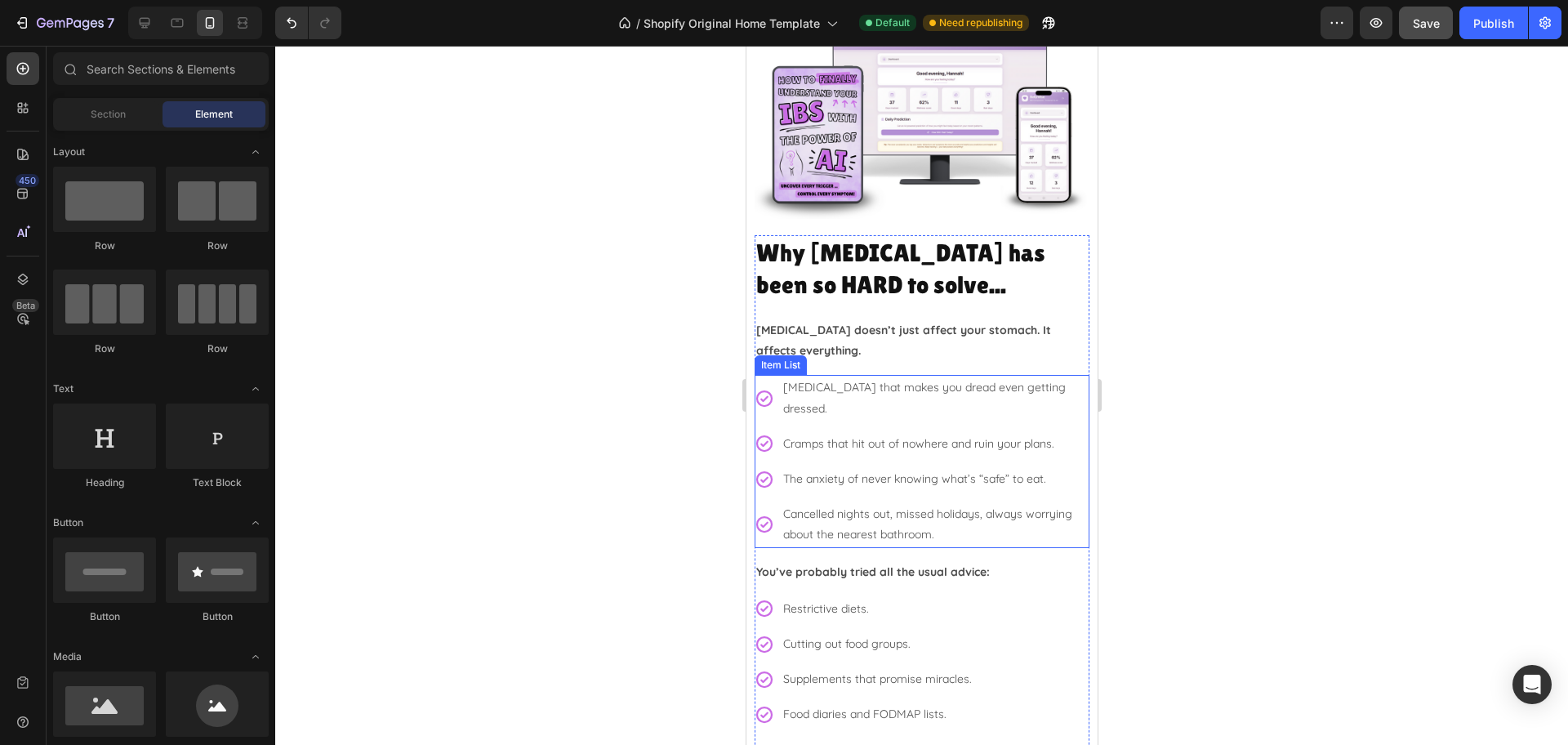
click at [795, 397] on div "Bloating that makes you dread even getting dressed. Cramps that hit out of nowh…" at bounding box center [920, 461] width 335 height 172
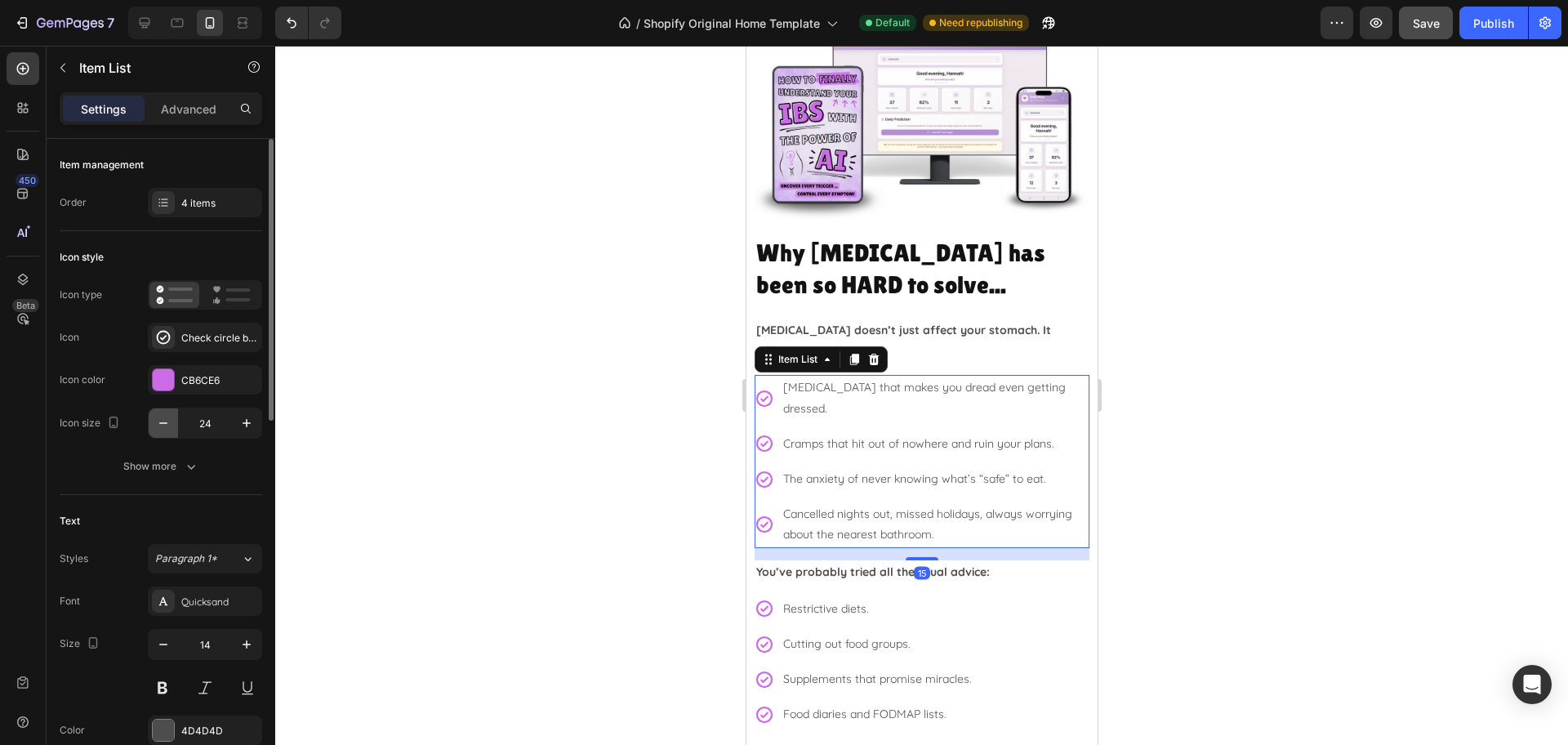
click at [170, 423] on icon "button" at bounding box center [163, 423] width 17 height 17
click at [169, 423] on icon "button" at bounding box center [163, 423] width 17 height 17
type input "20"
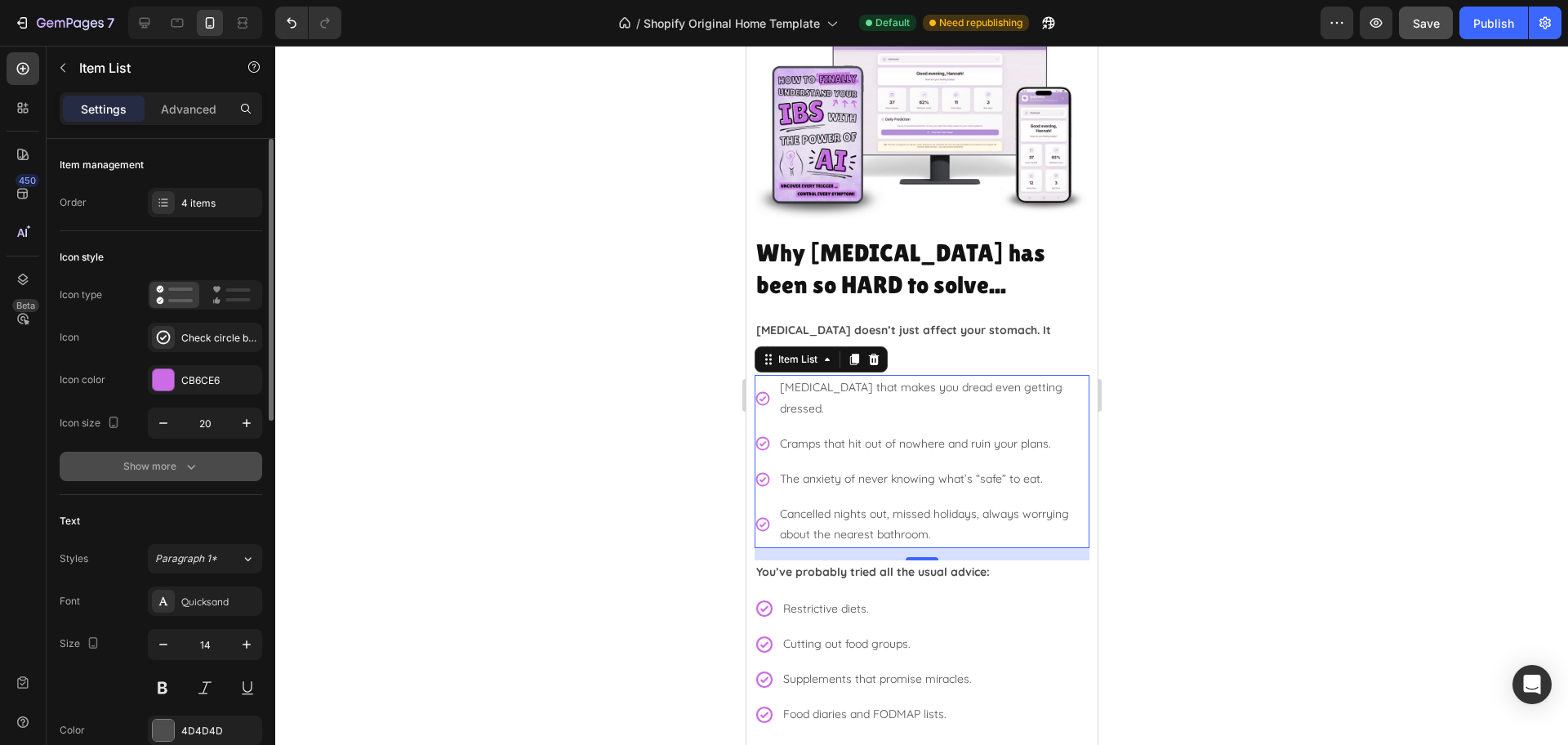
click at [167, 466] on div "Show more" at bounding box center [161, 466] width 76 height 17
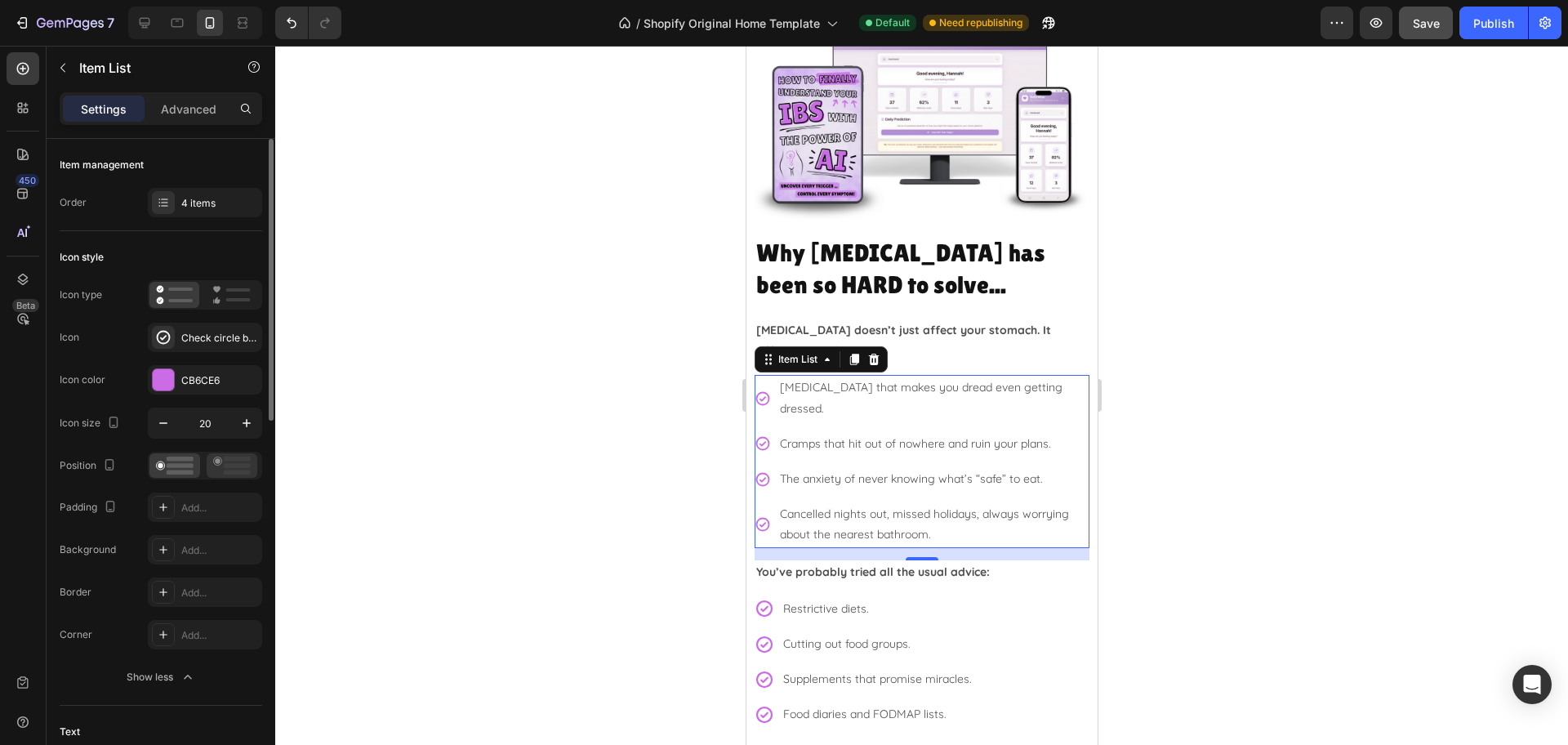
click at [240, 472] on rect at bounding box center [237, 473] width 27 height 5
click at [1010, 596] on div "Restrictive diets. Cutting out food groups. Supplements that promise miracles. …" at bounding box center [920, 662] width 335 height 131
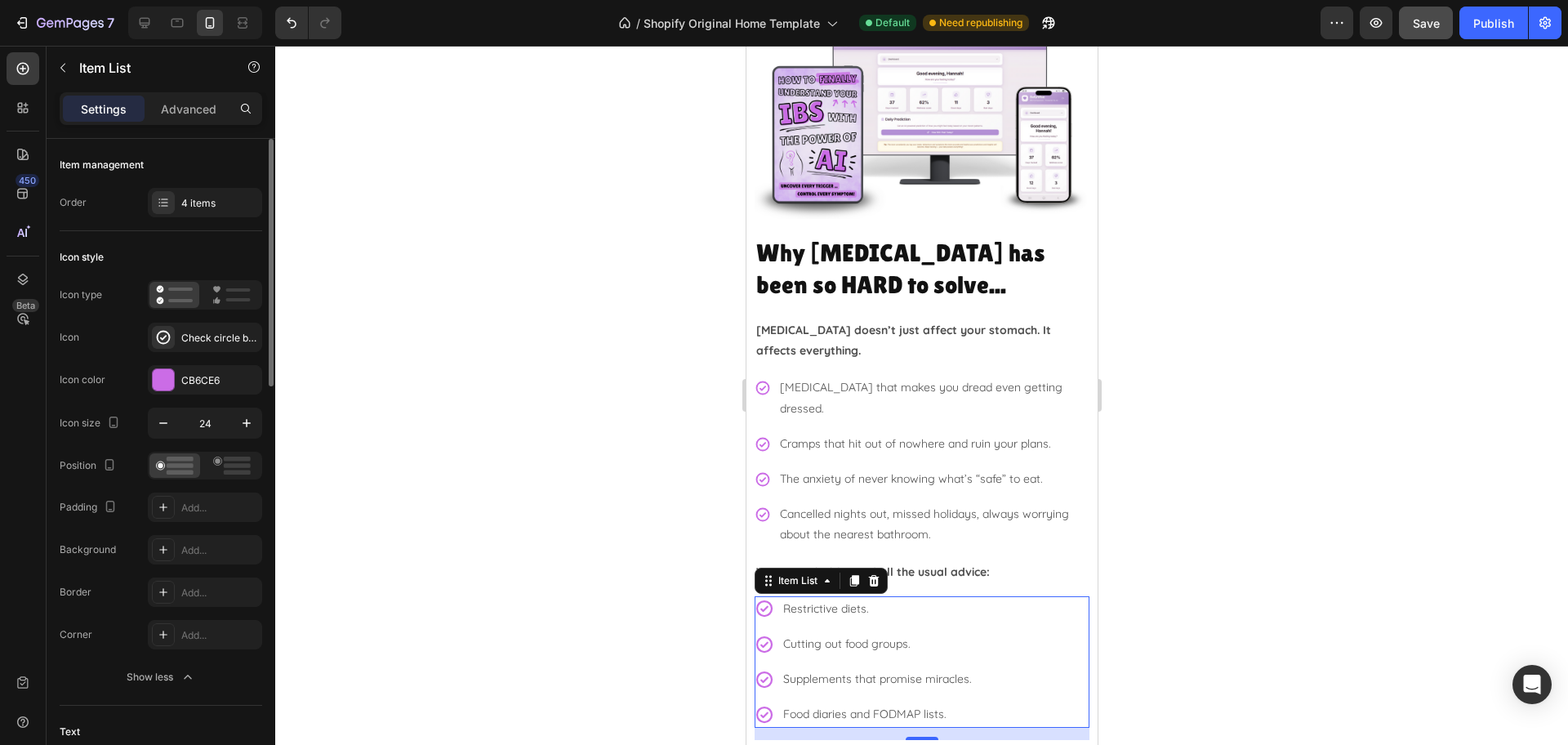
click at [146, 427] on div "Icon size 24" at bounding box center [161, 423] width 203 height 31
click at [157, 424] on icon "button" at bounding box center [163, 423] width 17 height 17
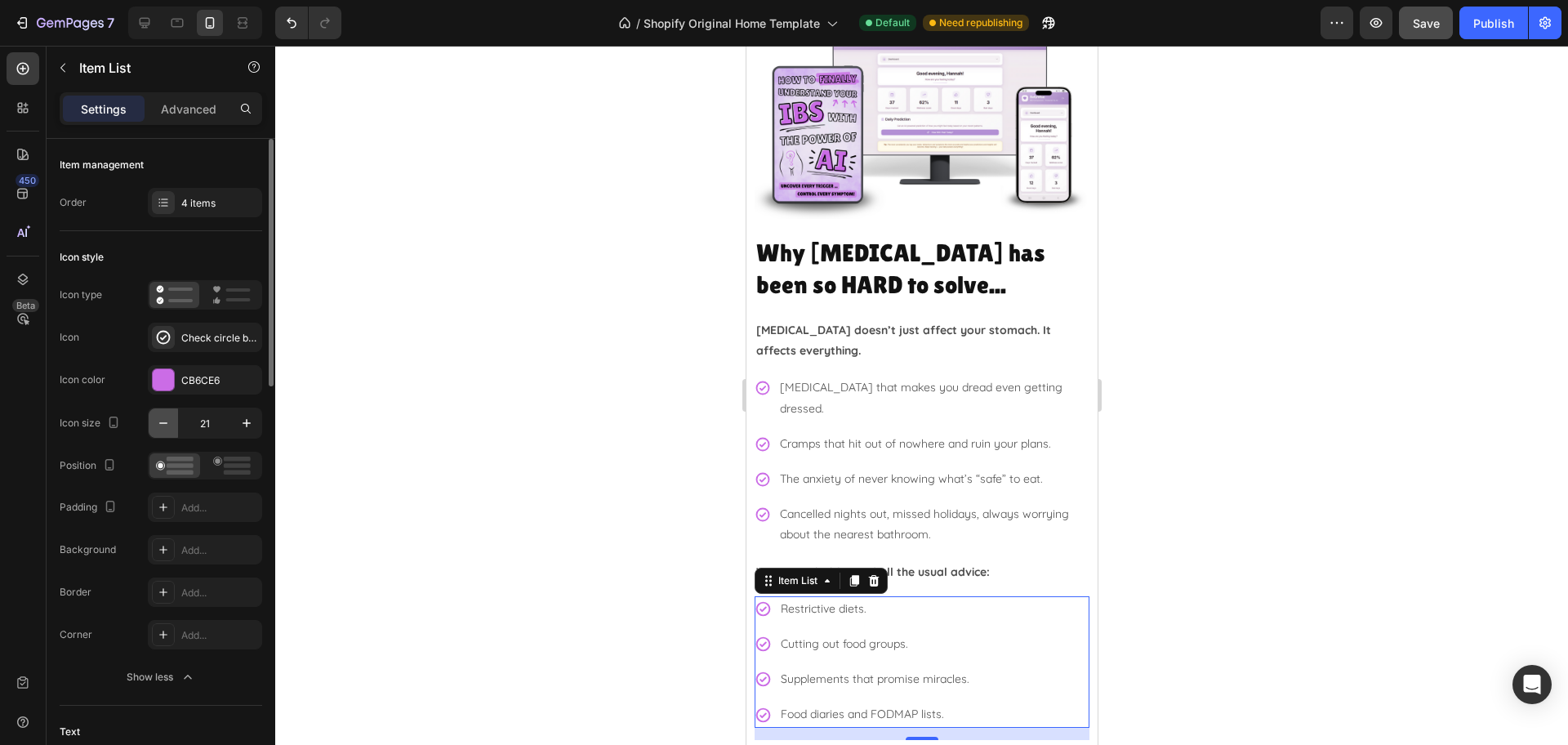
type input "20"
click at [249, 465] on rect at bounding box center [237, 465] width 27 height 5
click at [1340, 563] on div at bounding box center [921, 395] width 1293 height 699
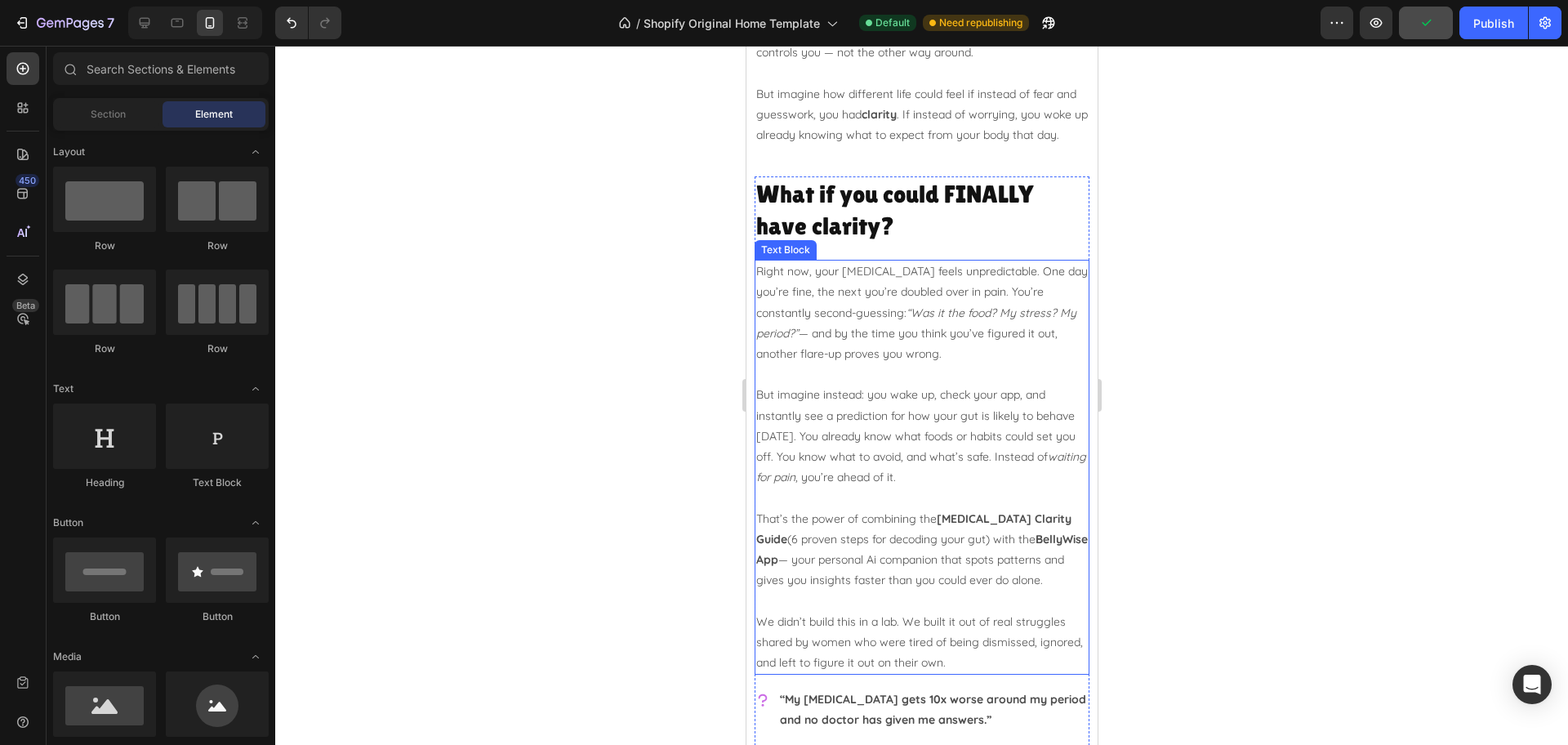
scroll to position [1020, 0]
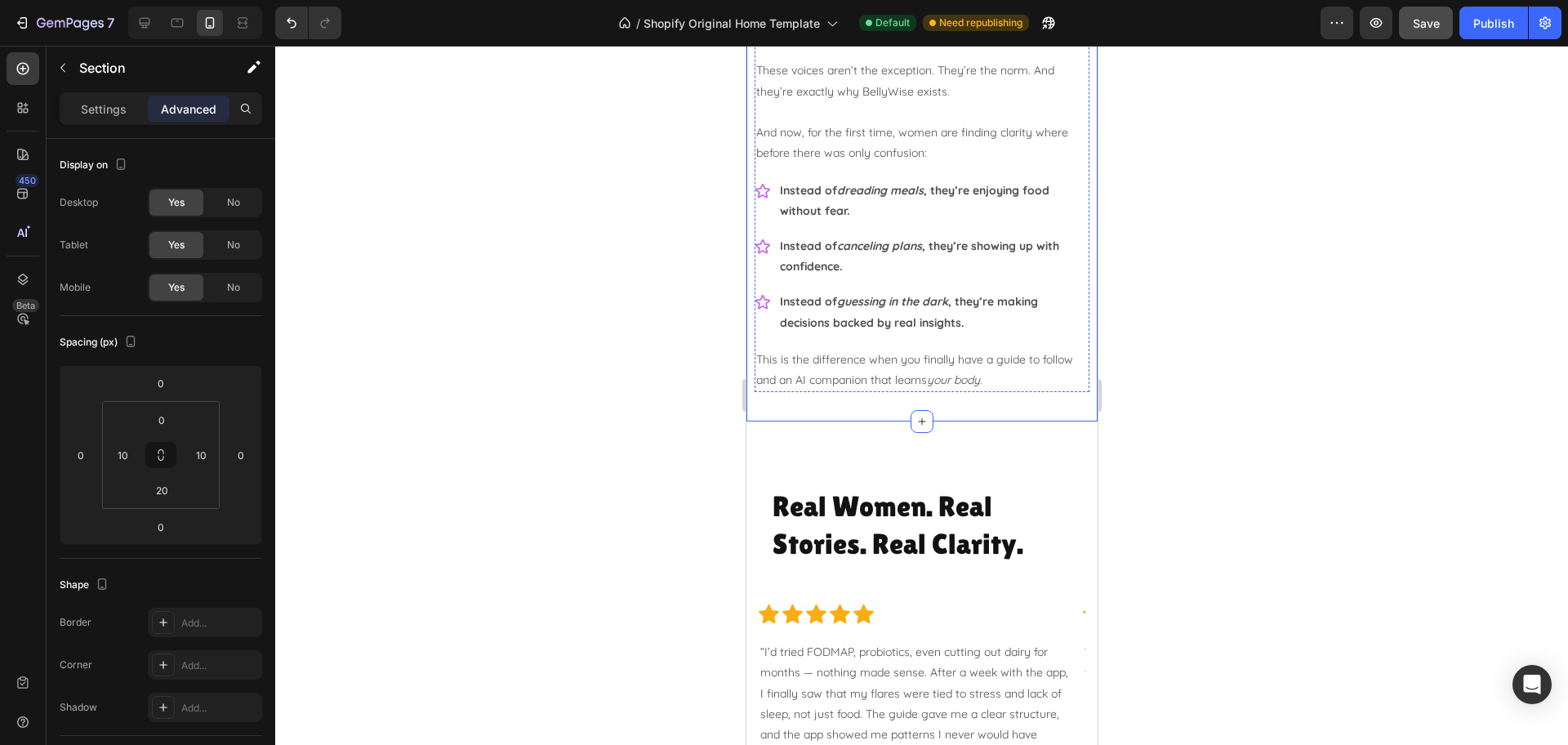
scroll to position [1940, 0]
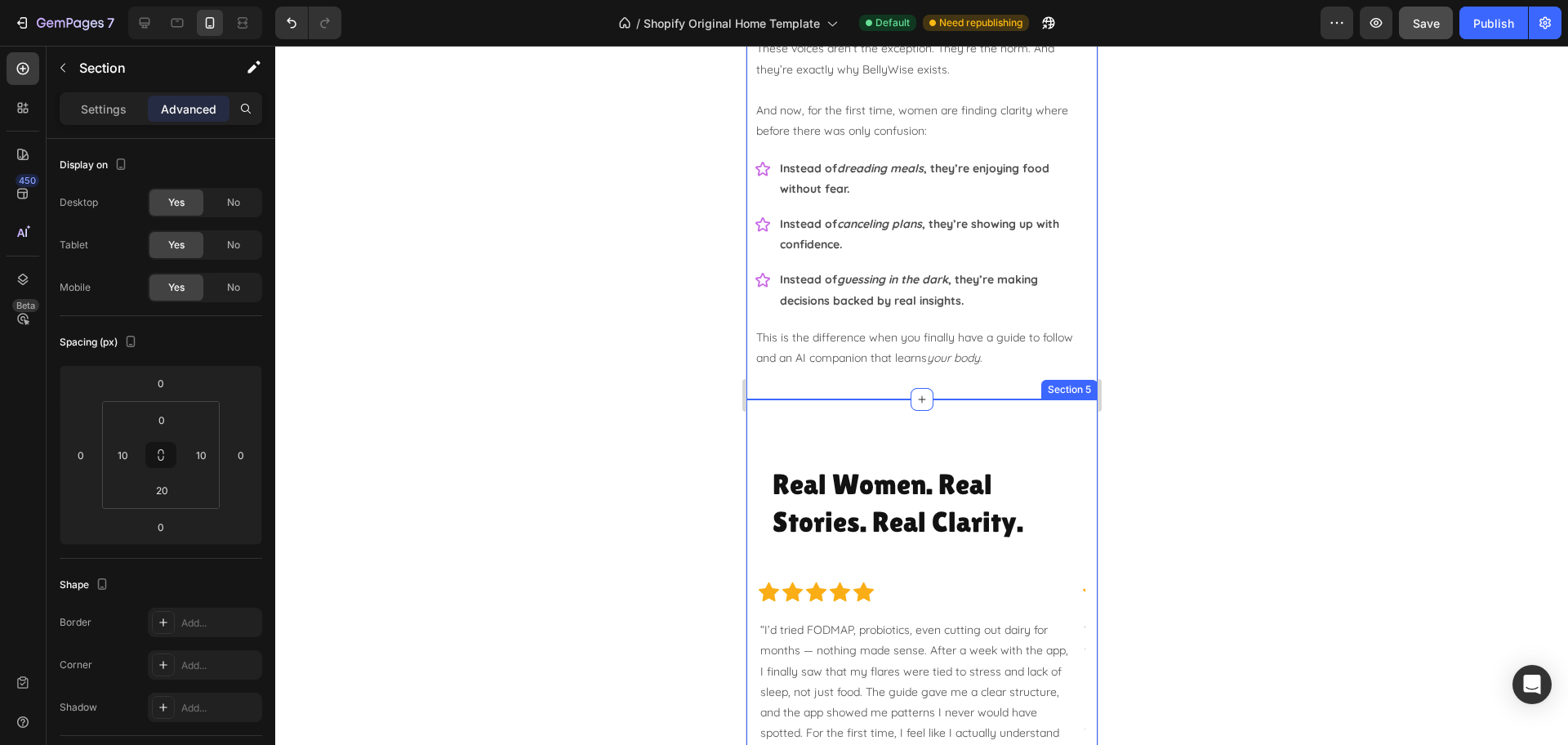
click at [860, 420] on div "Real Women. Real Stories. Real Clarity. Heading Row Icon Icon Icon Icon Icon Ic…" at bounding box center [921, 650] width 351 height 501
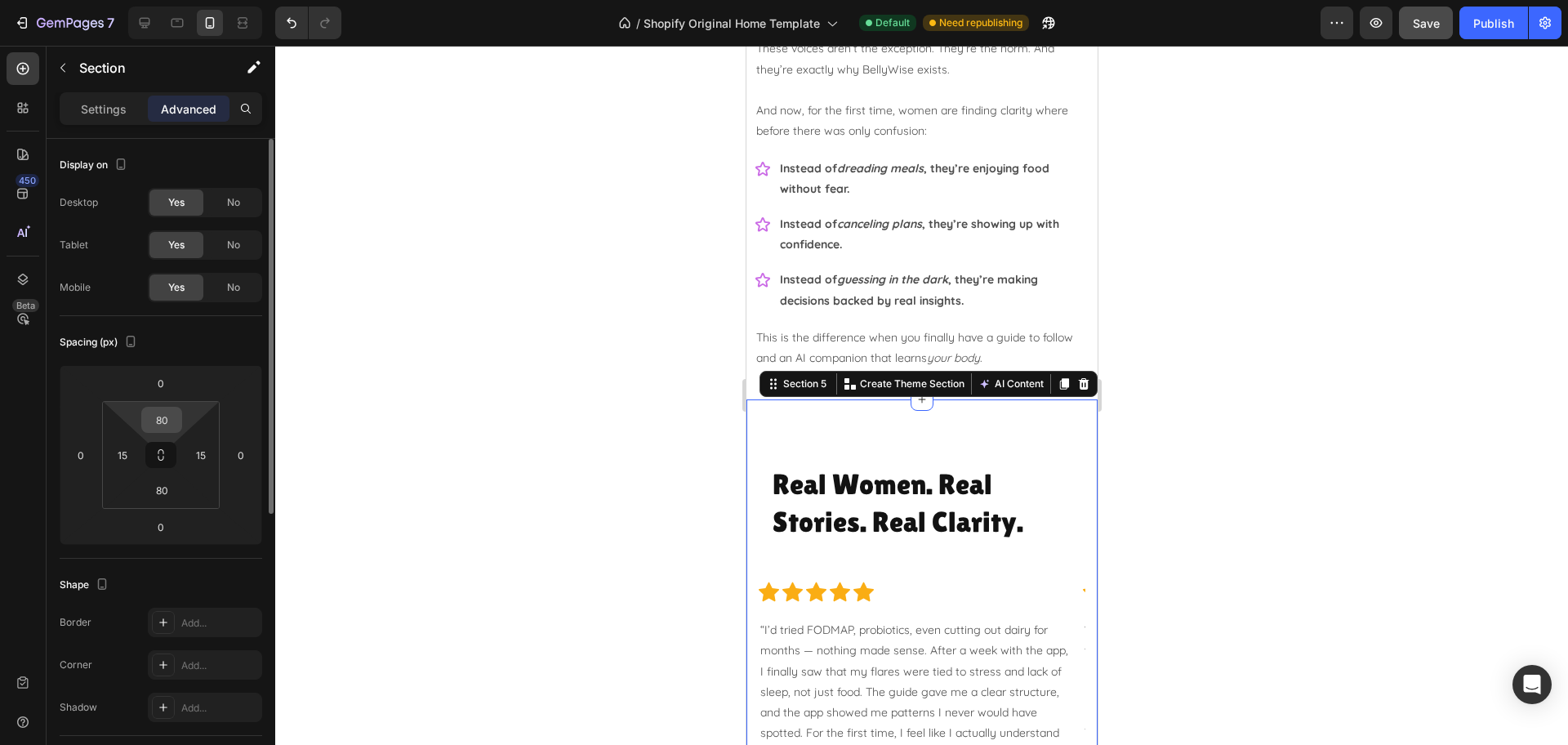
click at [166, 423] on input "80" at bounding box center [161, 419] width 33 height 25
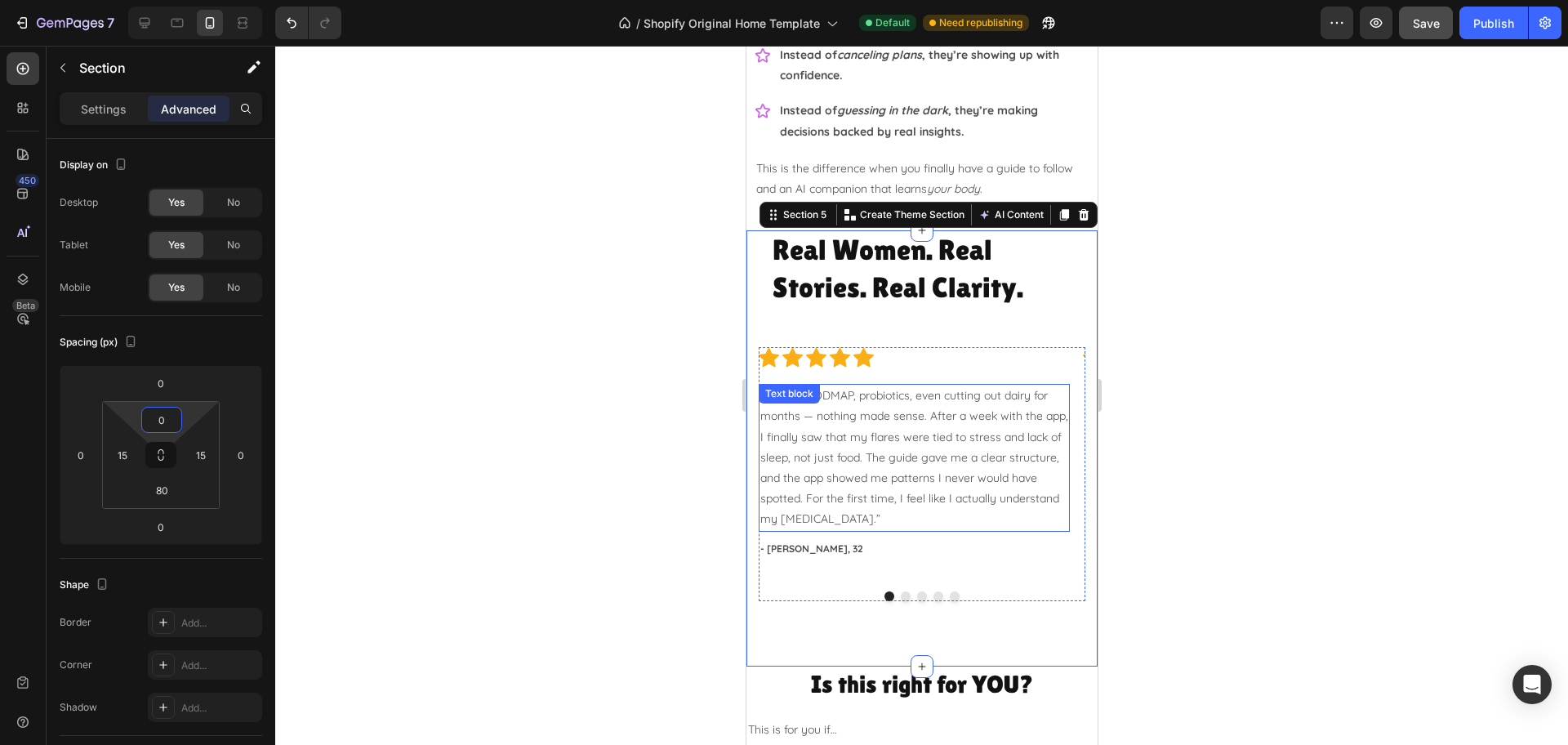
scroll to position [2143, 0]
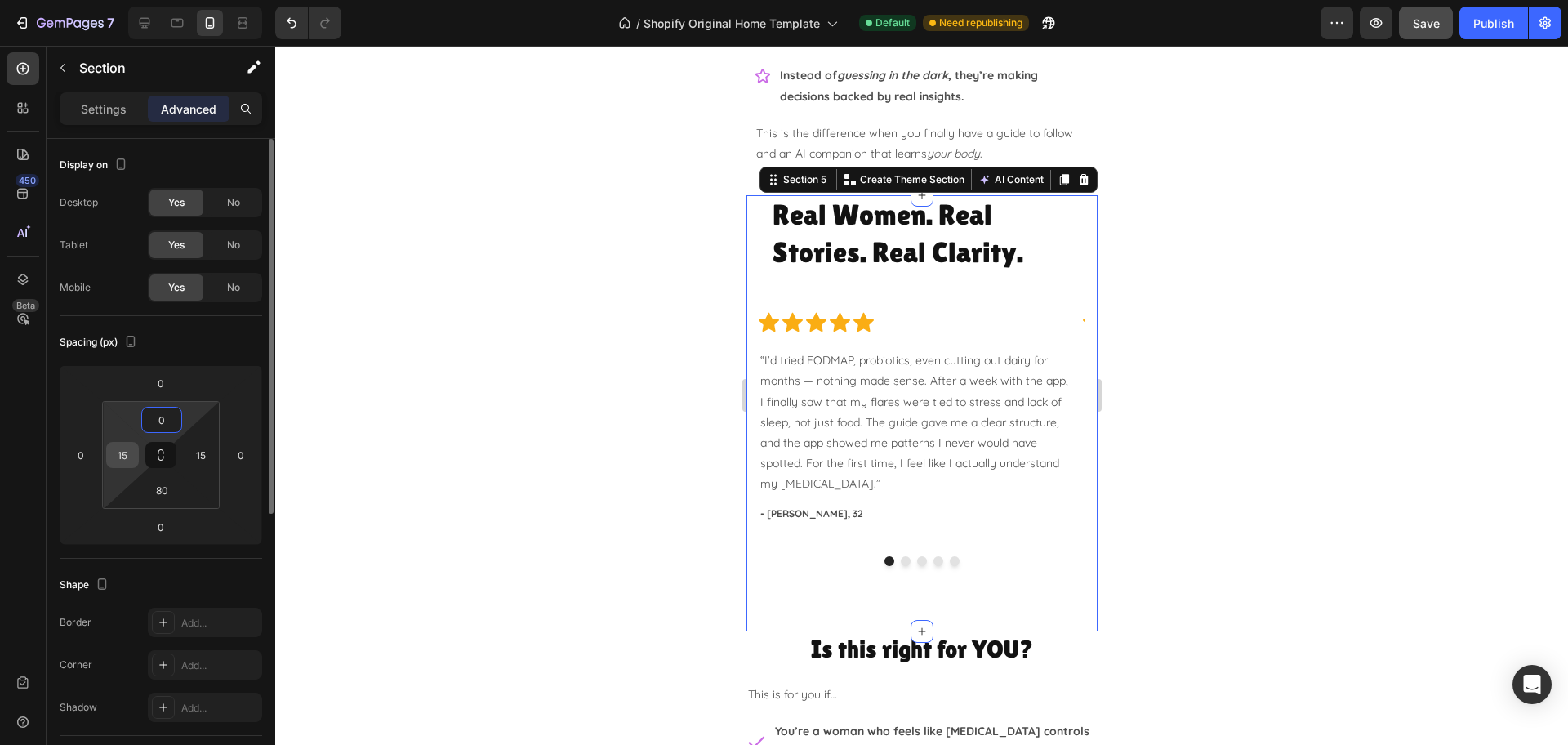
type input "0"
click at [121, 460] on input "15" at bounding box center [122, 454] width 25 height 25
type input "10"
click at [201, 452] on input "15" at bounding box center [201, 454] width 25 height 25
type input "10"
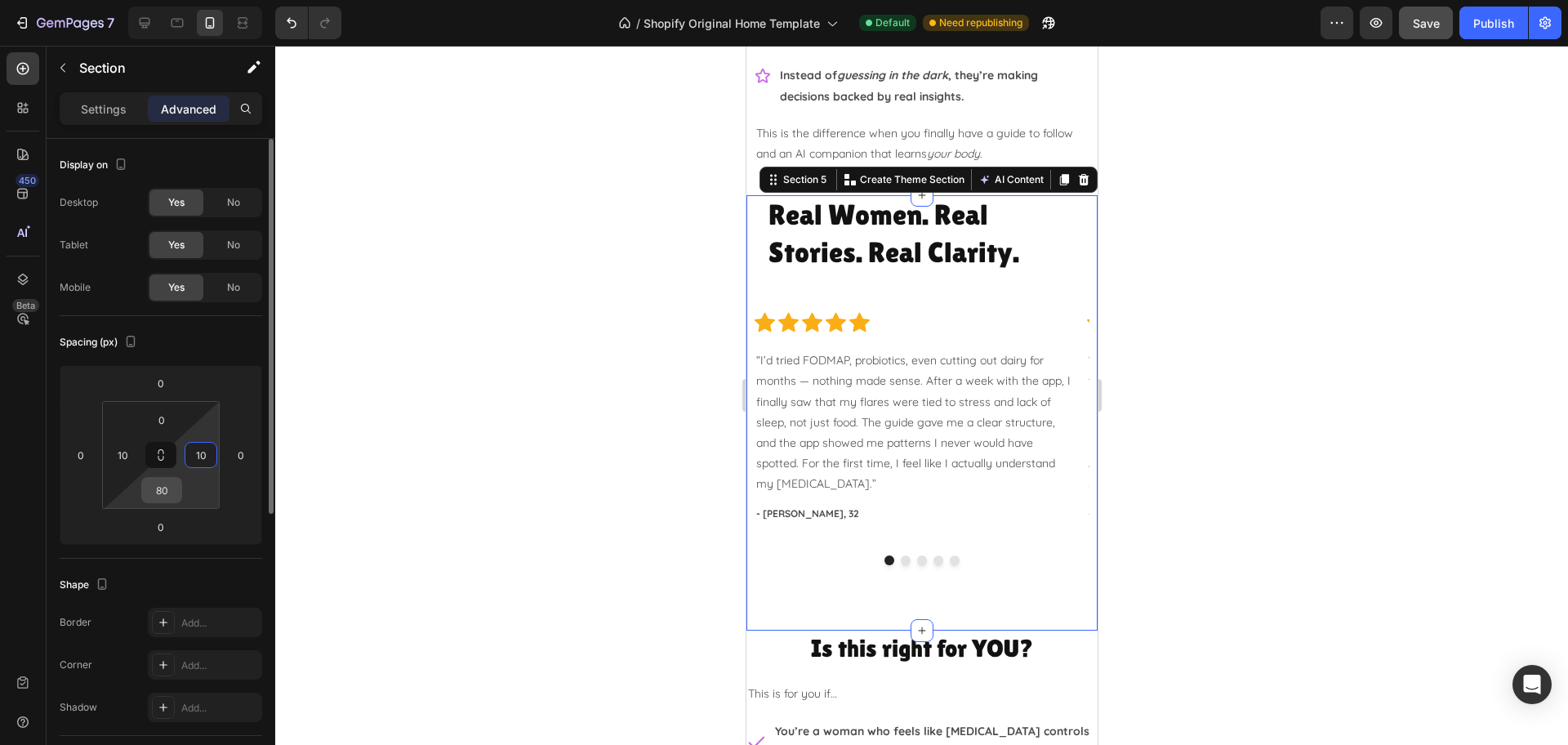
click at [165, 497] on input "80" at bounding box center [161, 490] width 33 height 25
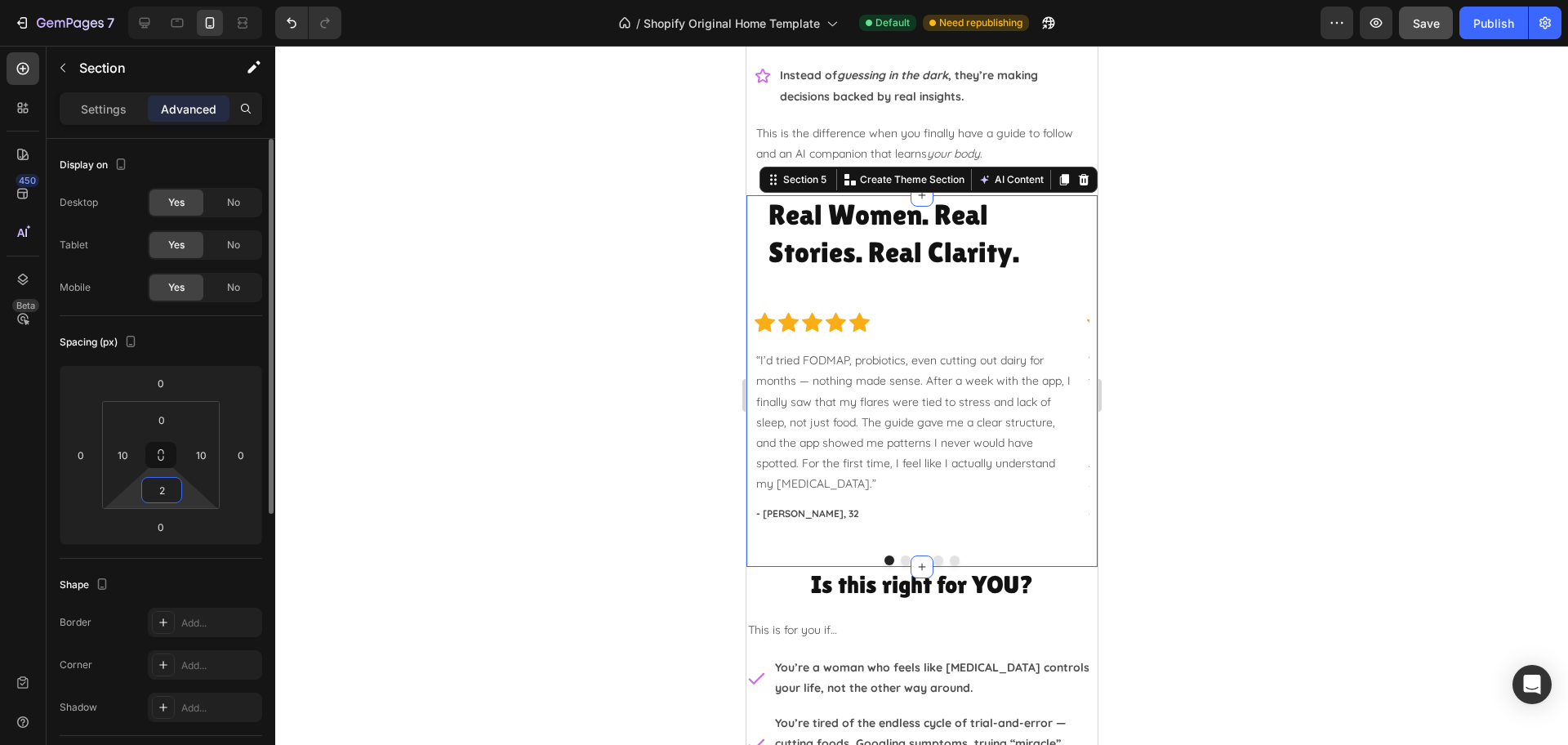
type input "20"
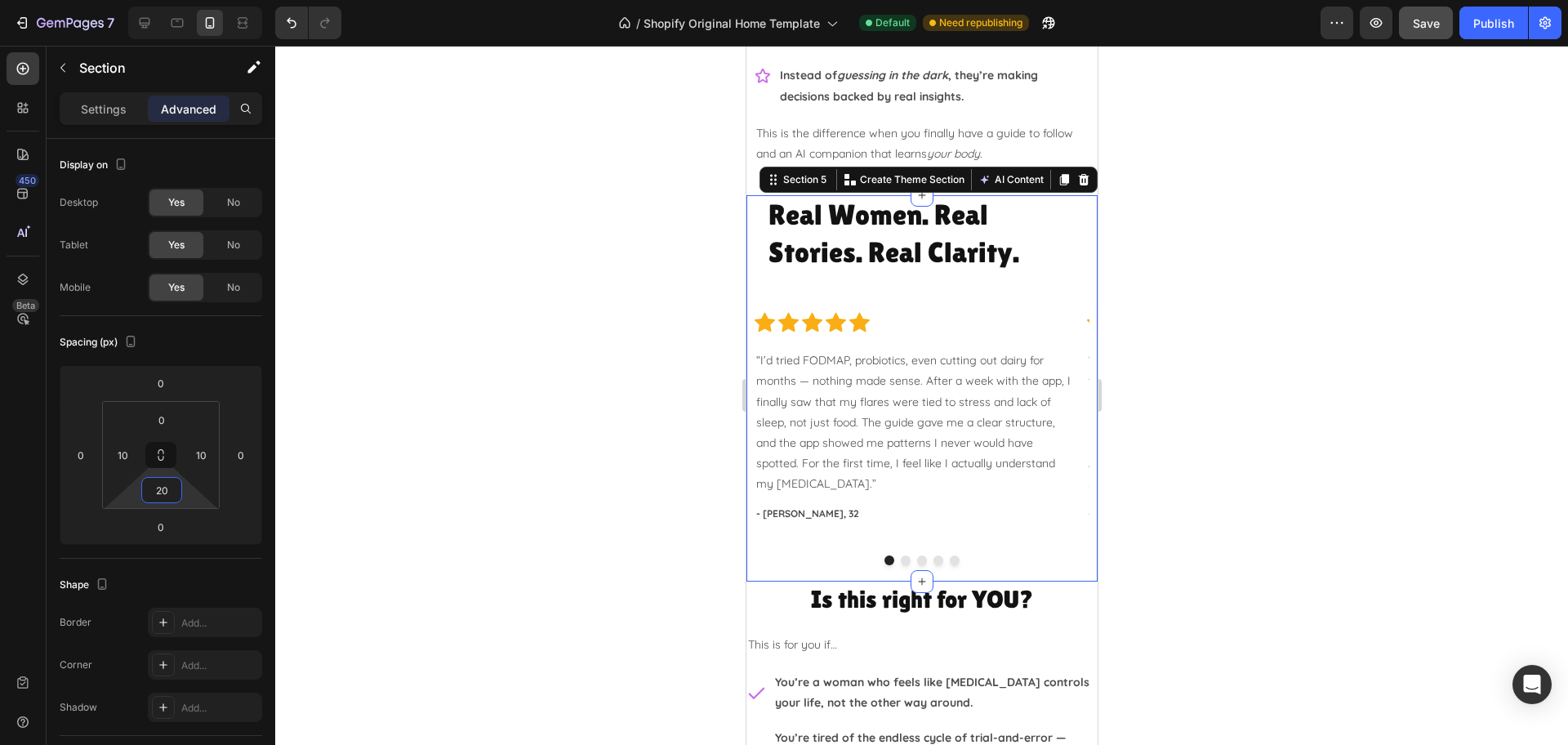
click at [1433, 461] on div at bounding box center [921, 395] width 1293 height 699
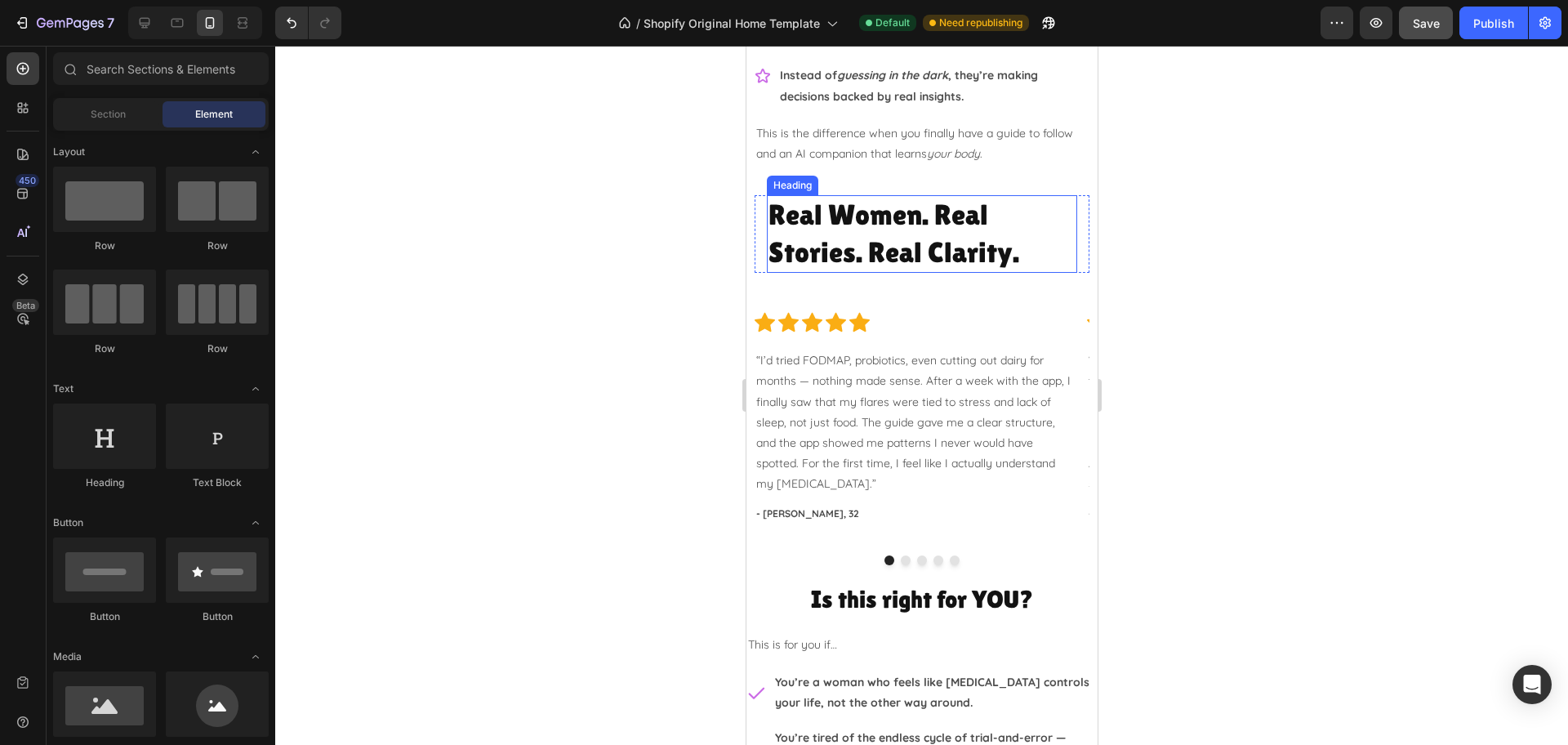
click at [805, 230] on h2 "Real Women. Real Stories. Real Clarity." at bounding box center [921, 234] width 310 height 78
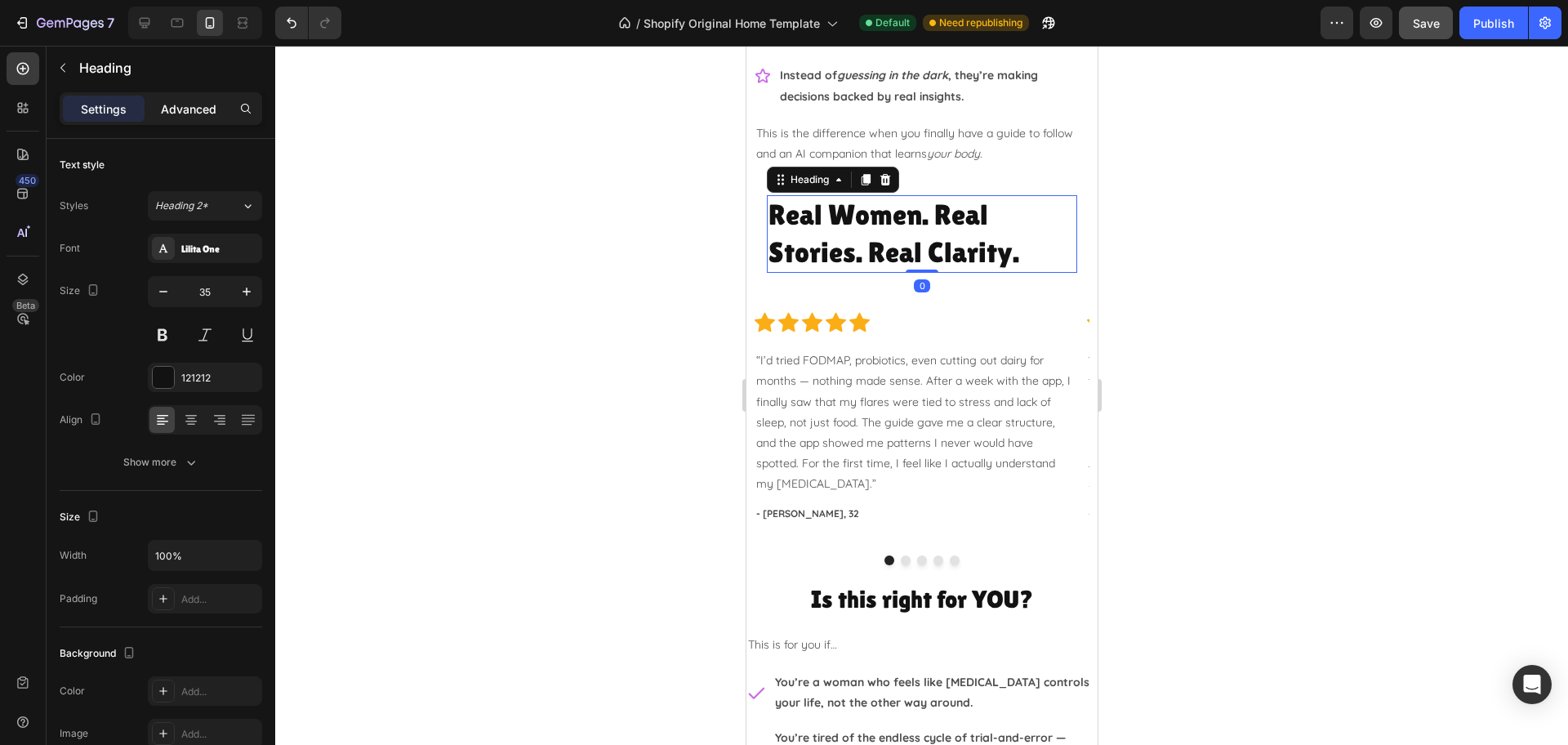
click at [182, 109] on p "Advanced" at bounding box center [188, 108] width 56 height 17
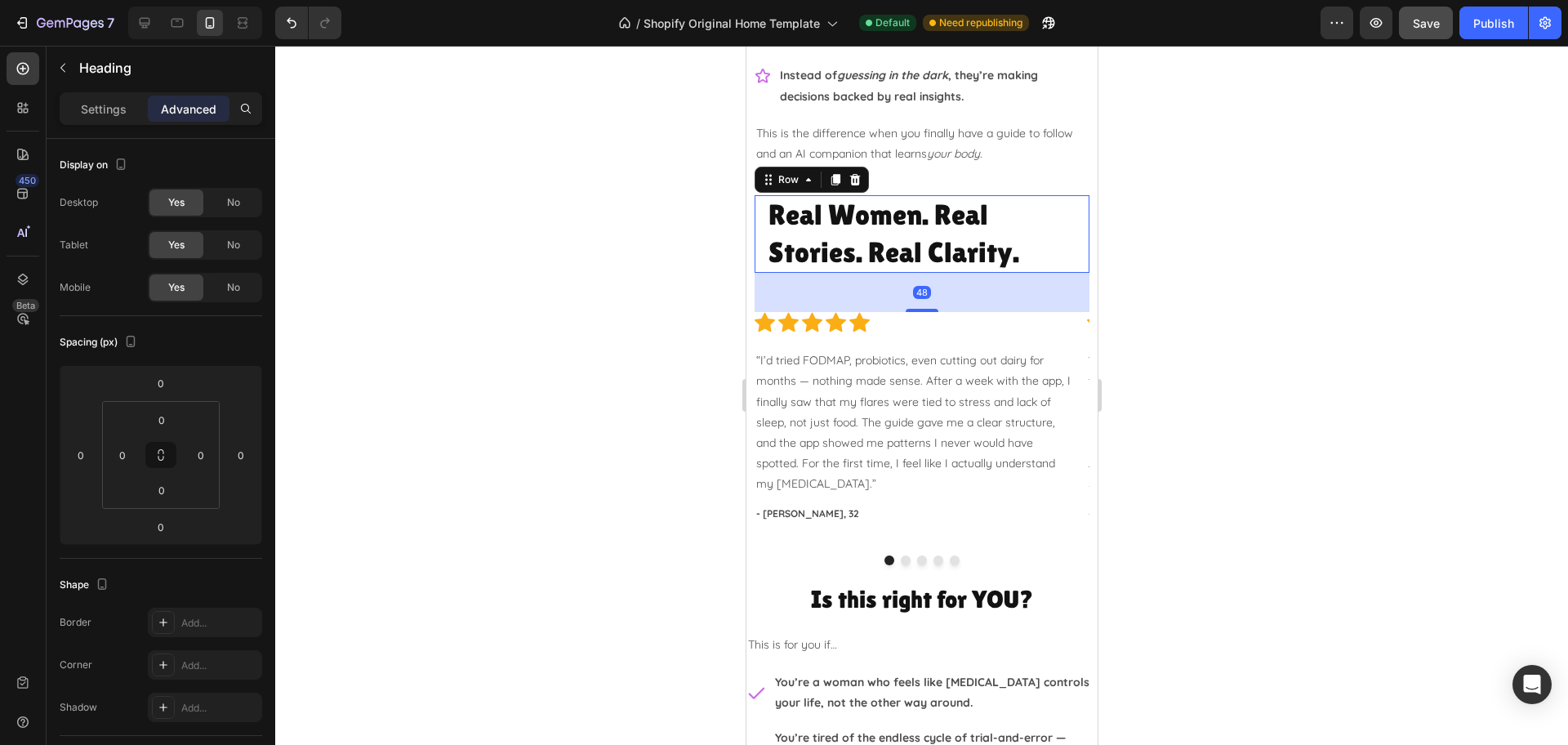
click at [761, 230] on div "Real Women. Real Stories. Real Clarity. Heading Row 48" at bounding box center [920, 234] width 335 height 78
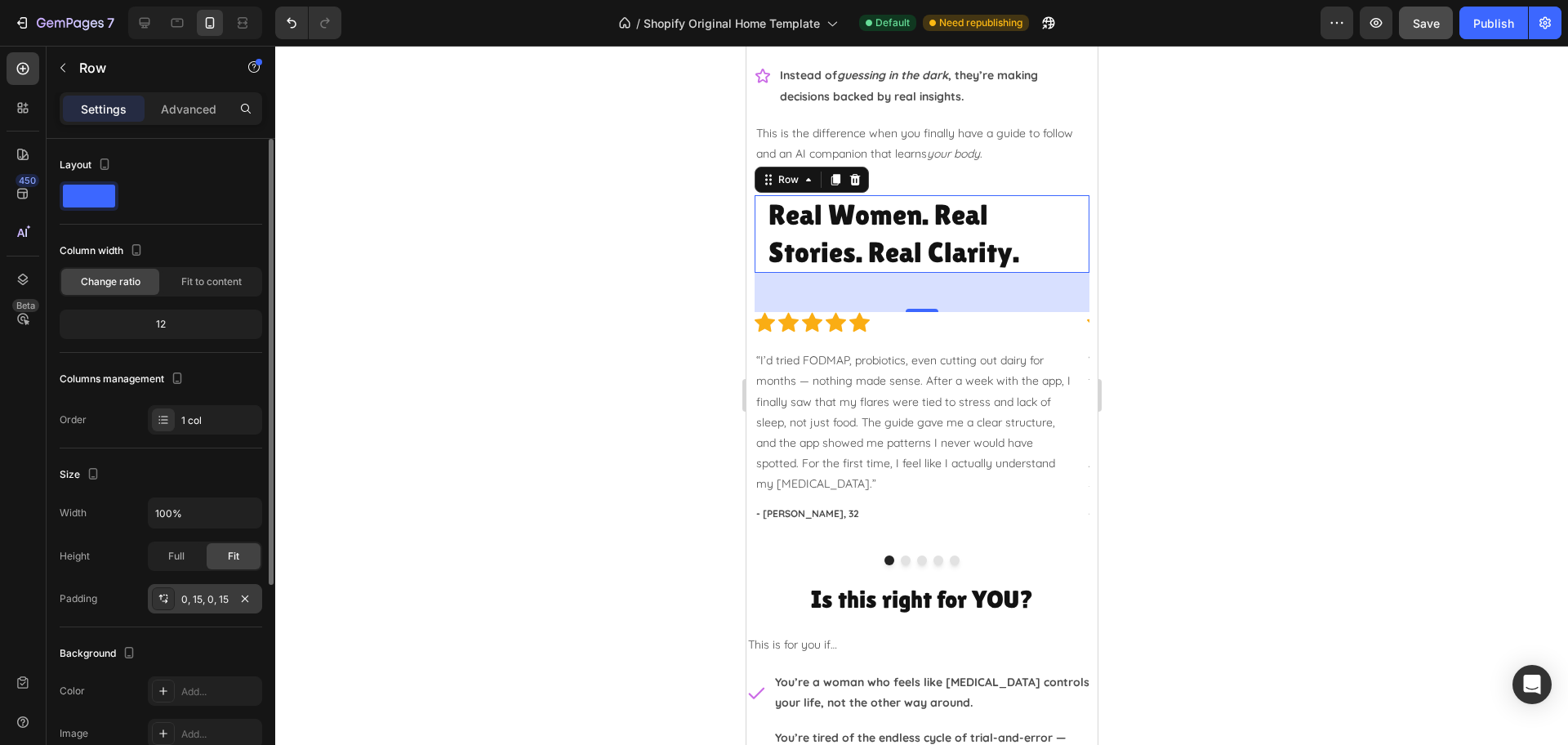
click at [204, 604] on div "0, 15, 0, 15" at bounding box center [206, 599] width 48 height 15
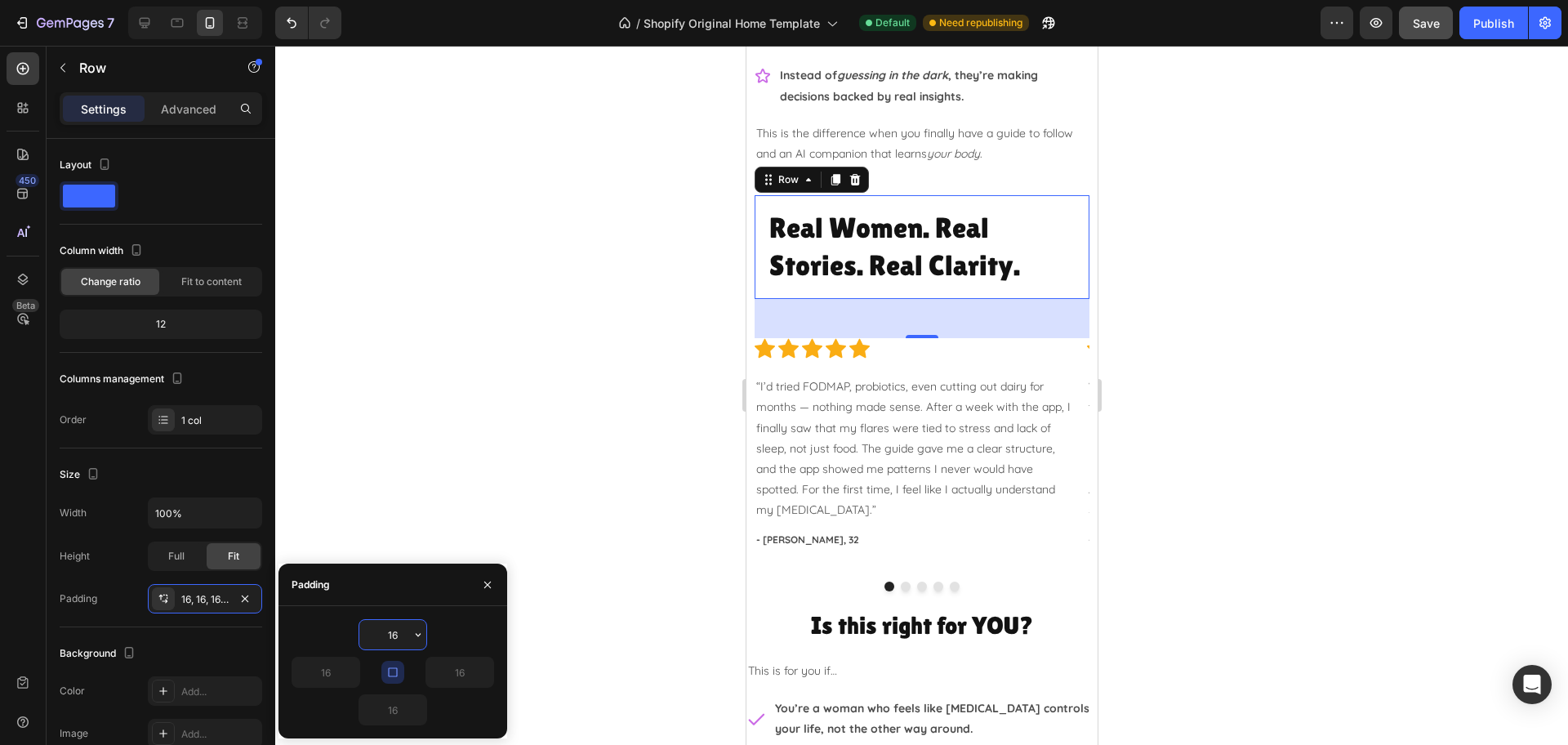
click at [313, 450] on div at bounding box center [921, 395] width 1293 height 699
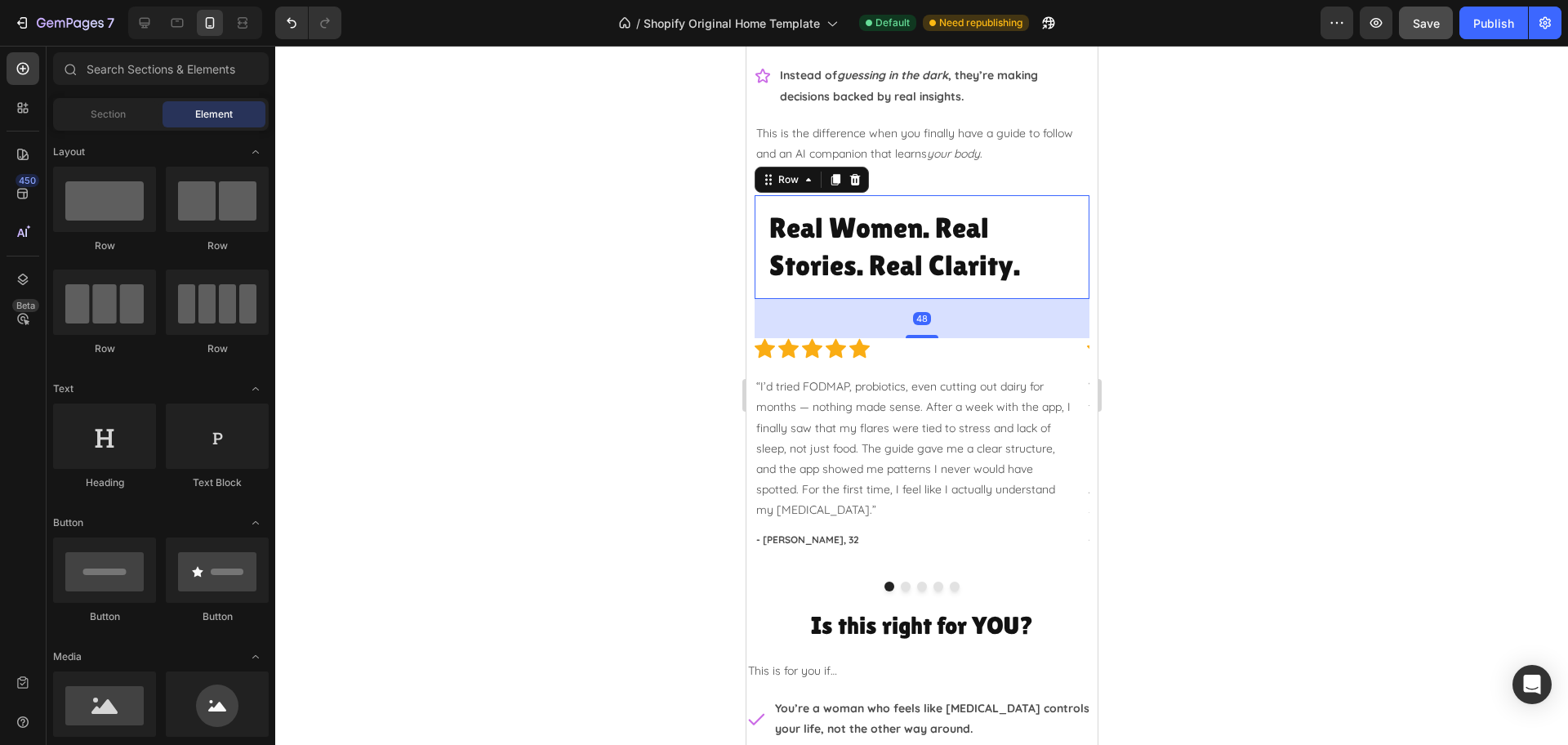
click at [1065, 234] on div "Real Women. Real Stories. Real Clarity. Heading Row 48" at bounding box center [920, 247] width 335 height 104
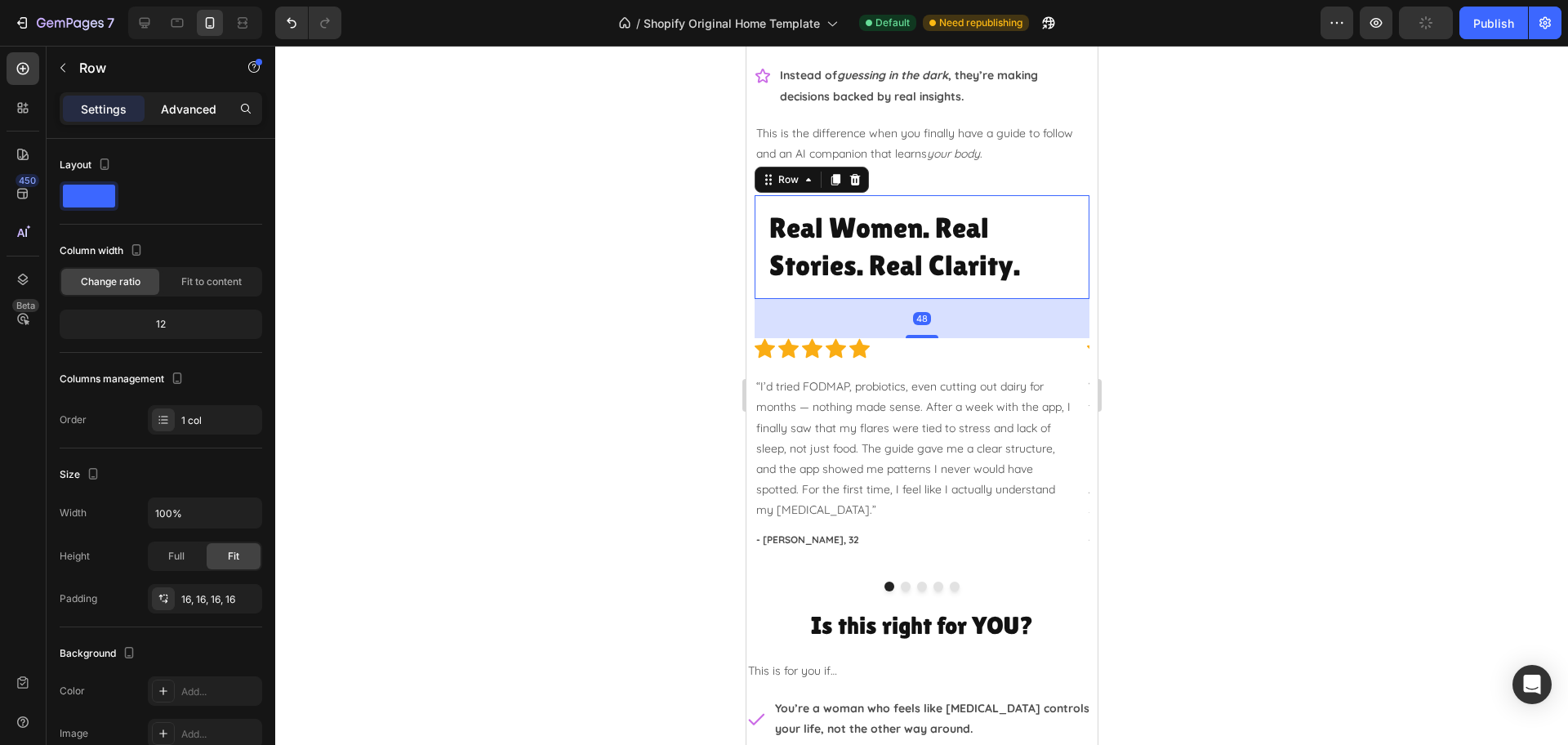
click at [189, 110] on p "Advanced" at bounding box center [188, 108] width 56 height 17
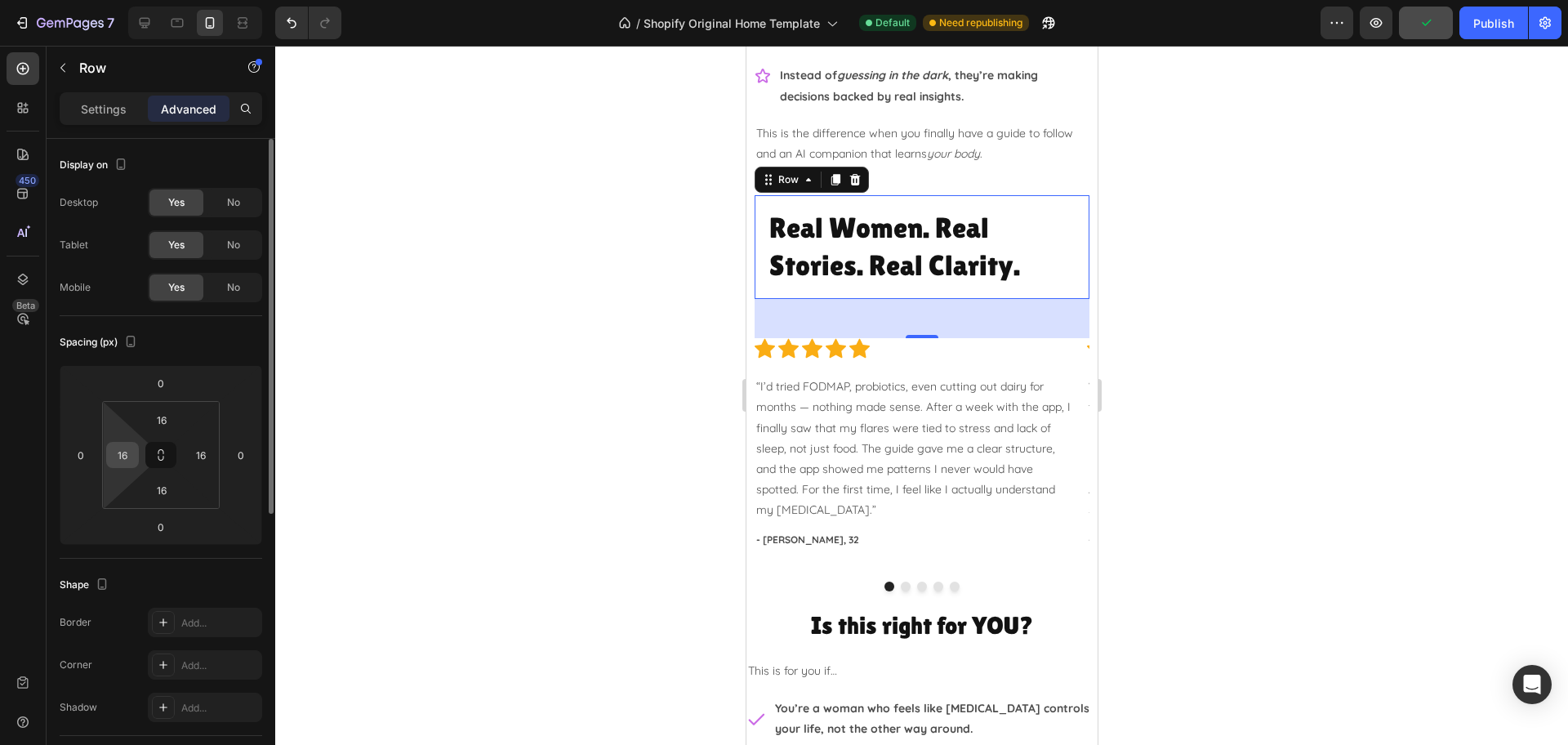
click at [128, 451] on input "16" at bounding box center [122, 454] width 25 height 25
type input "0"
click at [168, 422] on input "16" at bounding box center [161, 419] width 33 height 25
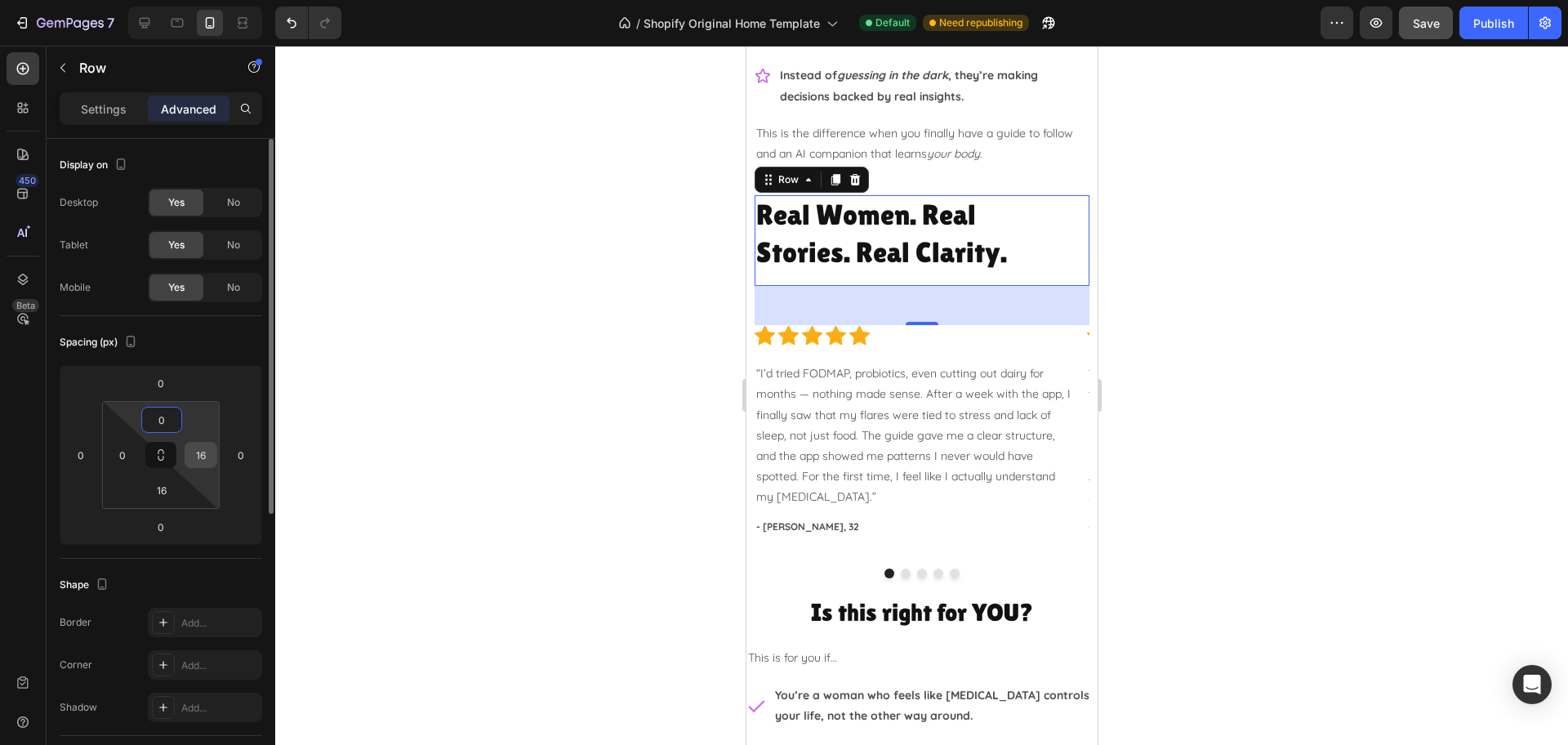
type input "0"
click at [208, 454] on input "16" at bounding box center [201, 454] width 25 height 25
type input "0"
click at [160, 489] on input "16" at bounding box center [161, 490] width 33 height 25
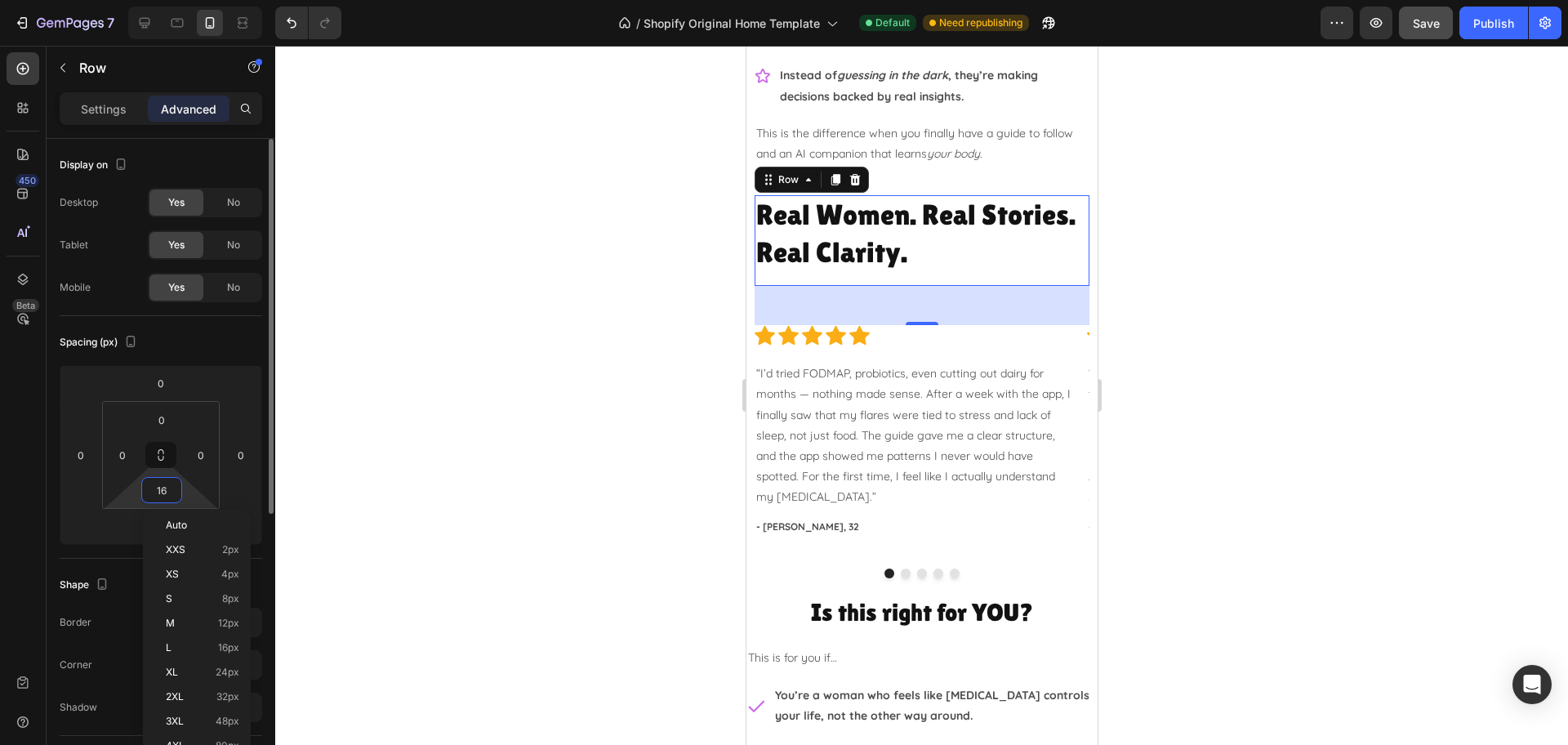
type input "0"
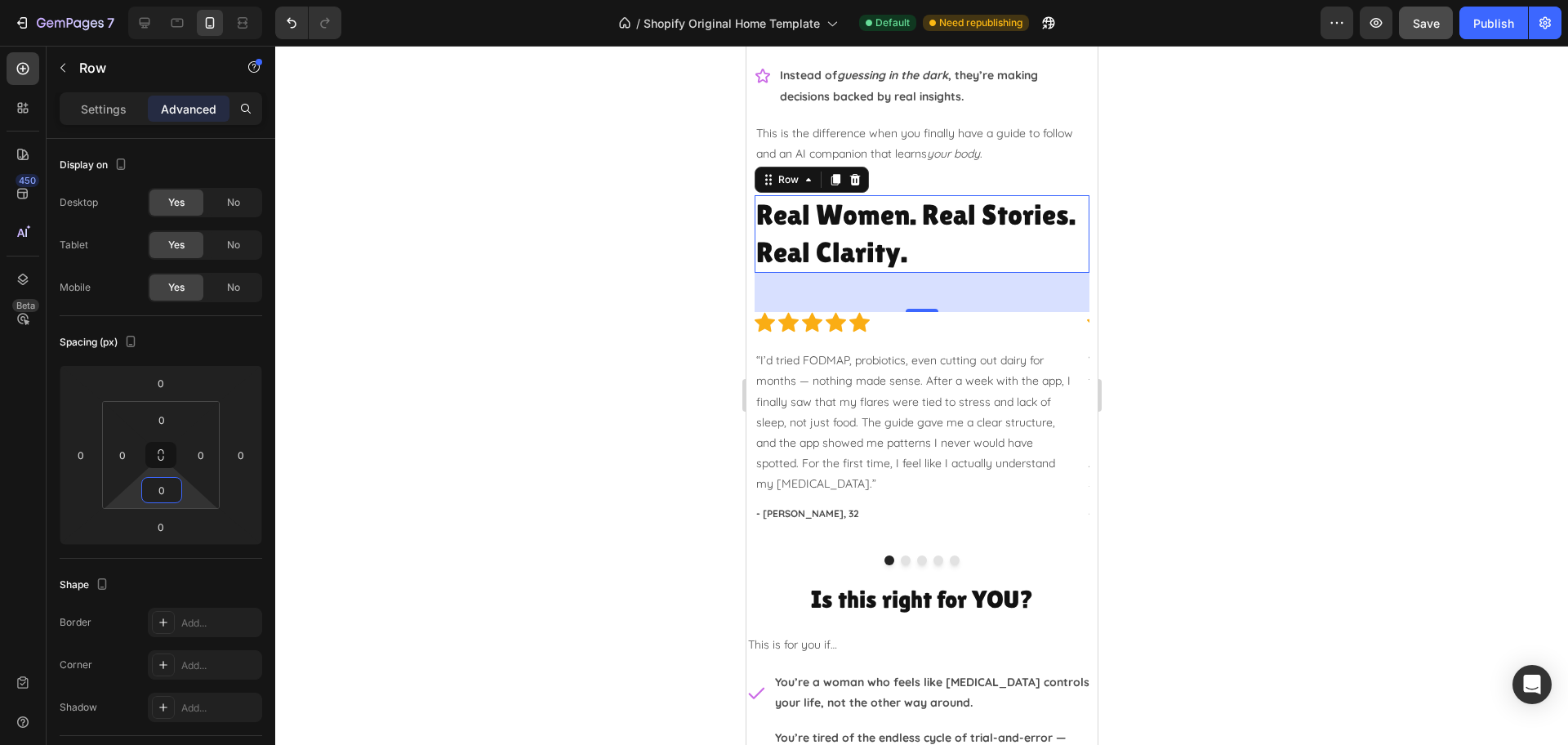
click at [1208, 379] on div at bounding box center [921, 395] width 1293 height 699
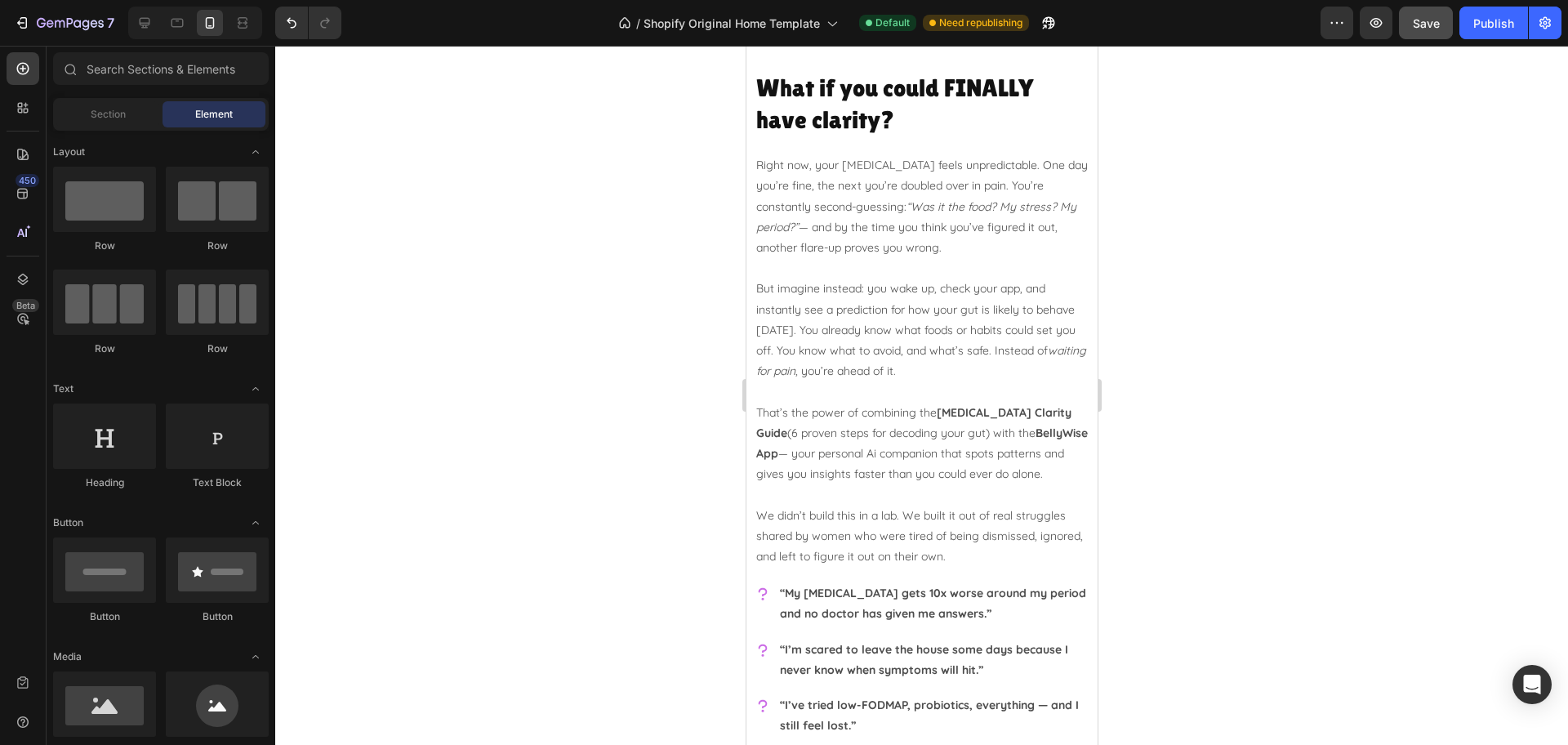
scroll to position [1225, 0]
click at [876, 101] on h2 "What if you could FINALLY have clarity?" at bounding box center [920, 104] width 335 height 67
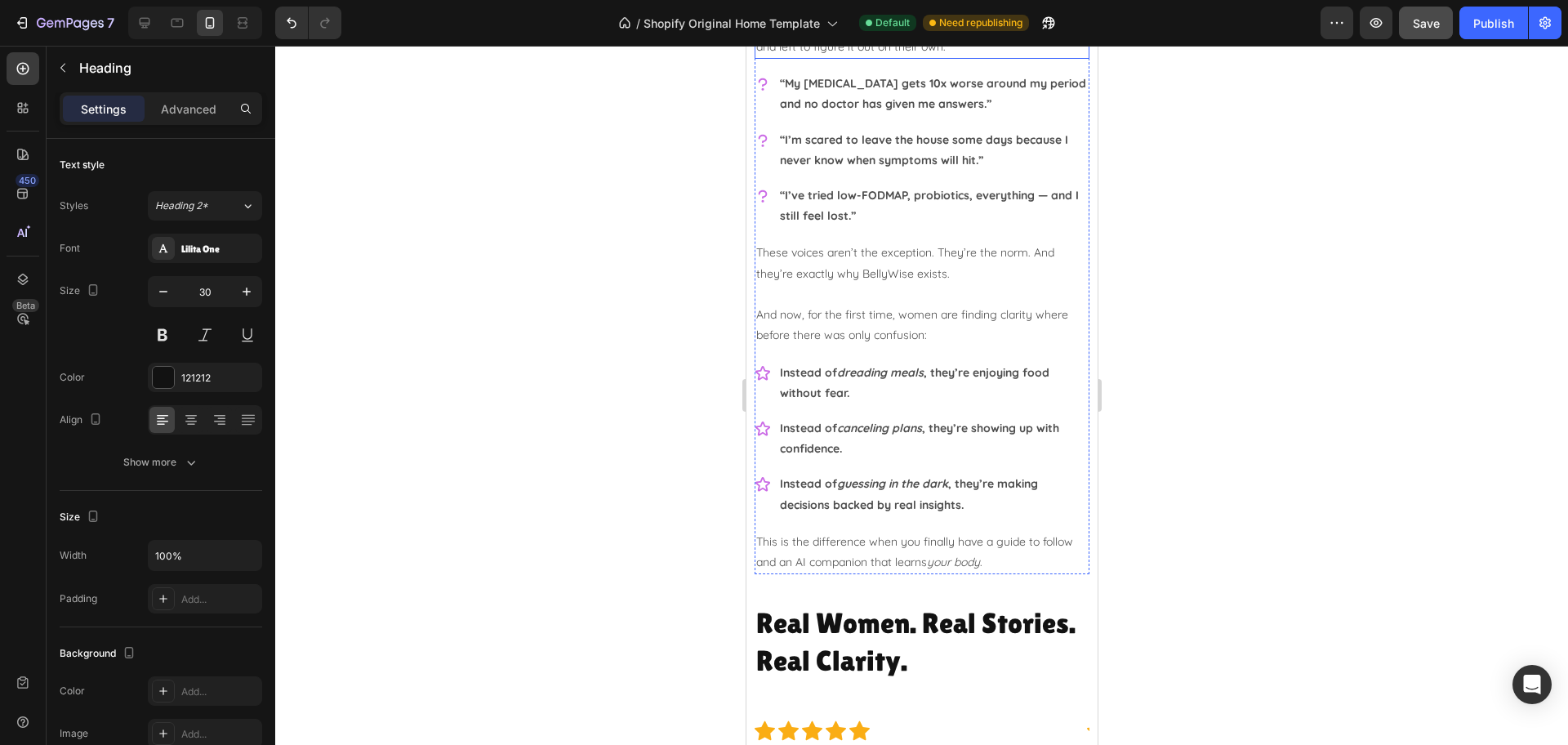
scroll to position [1940, 0]
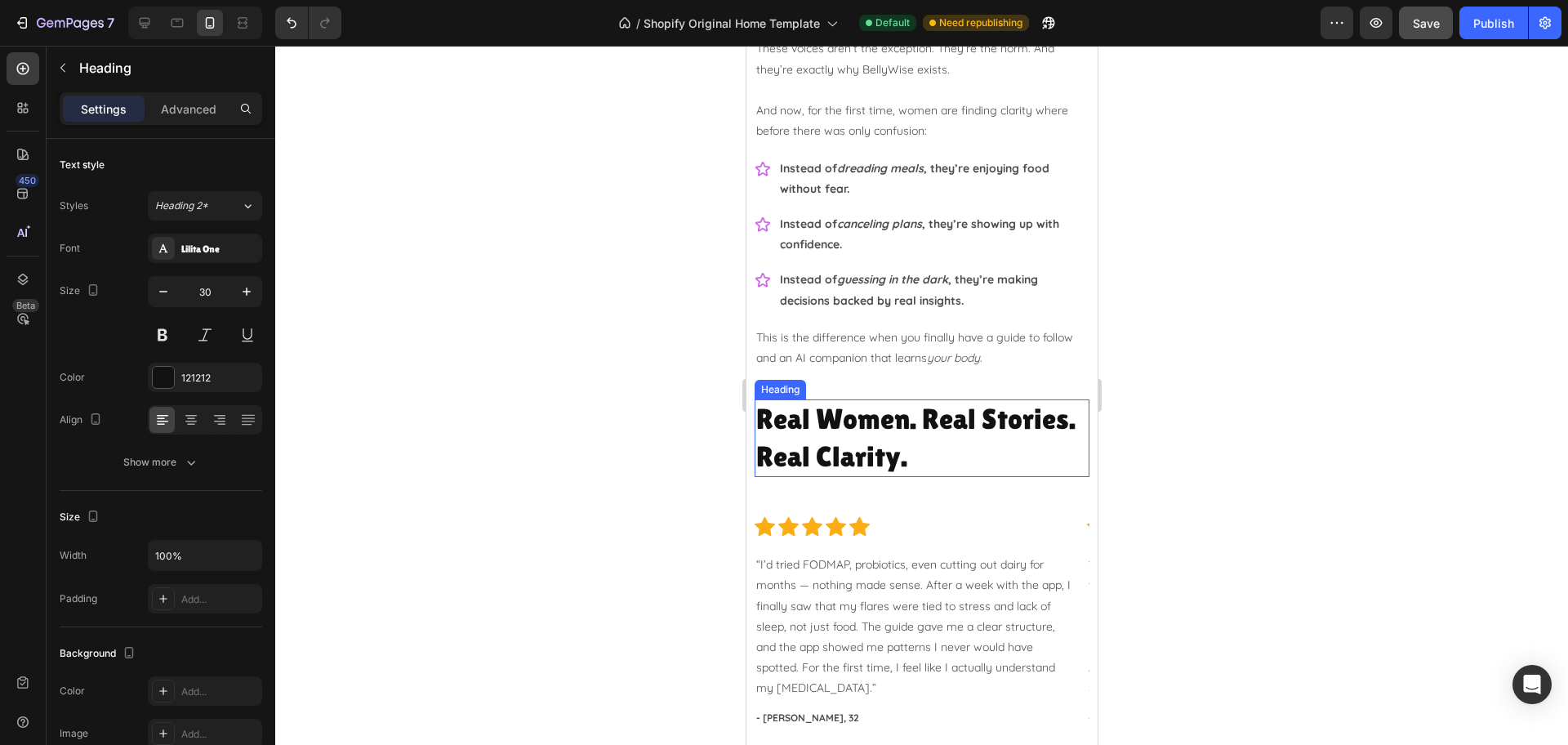
click at [909, 449] on h2 "Real Women. Real Stories. Real Clarity." at bounding box center [920, 438] width 335 height 78
click at [164, 285] on icon "button" at bounding box center [163, 292] width 17 height 17
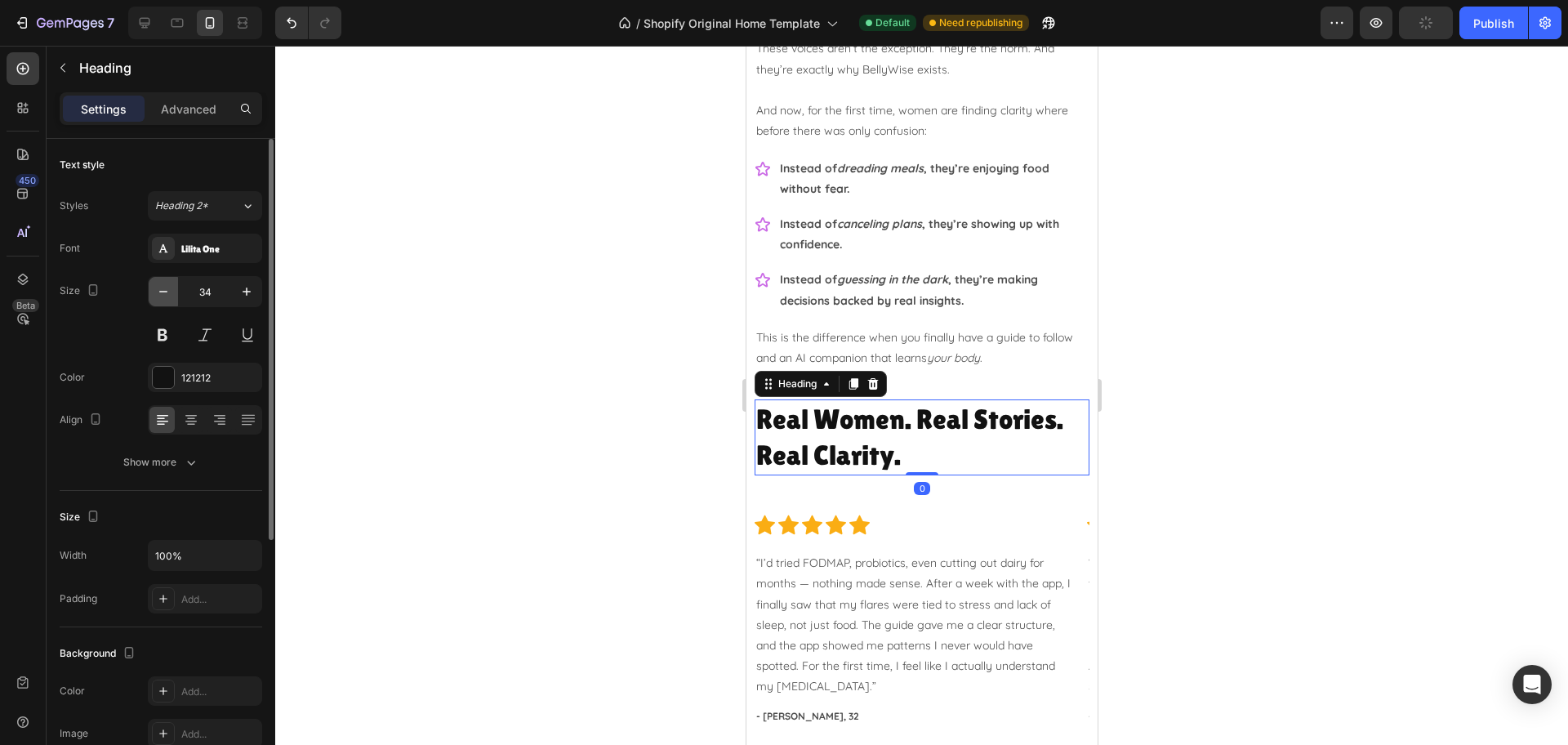
click at [164, 285] on icon "button" at bounding box center [163, 292] width 17 height 17
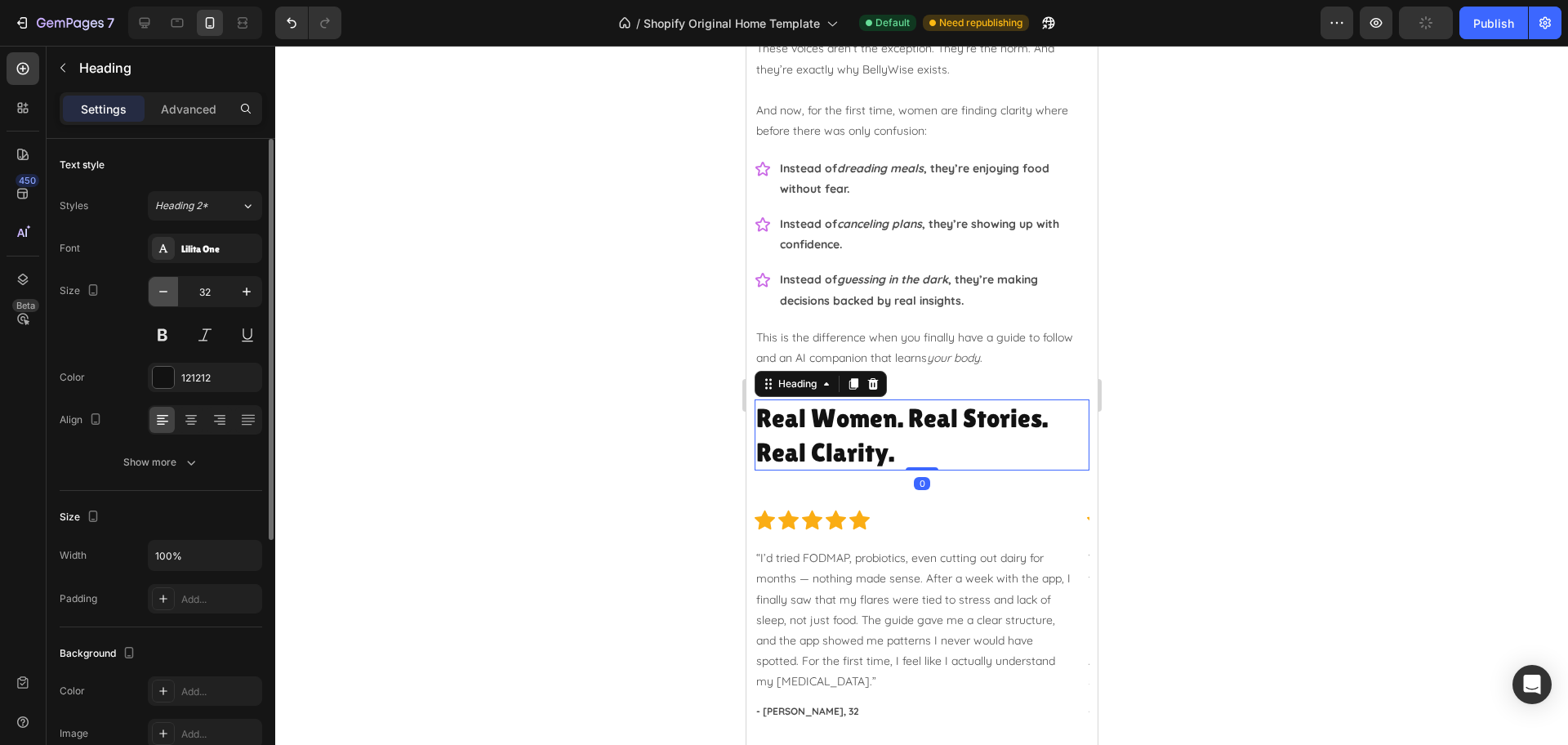
click at [164, 285] on icon "button" at bounding box center [163, 292] width 17 height 17
type input "30"
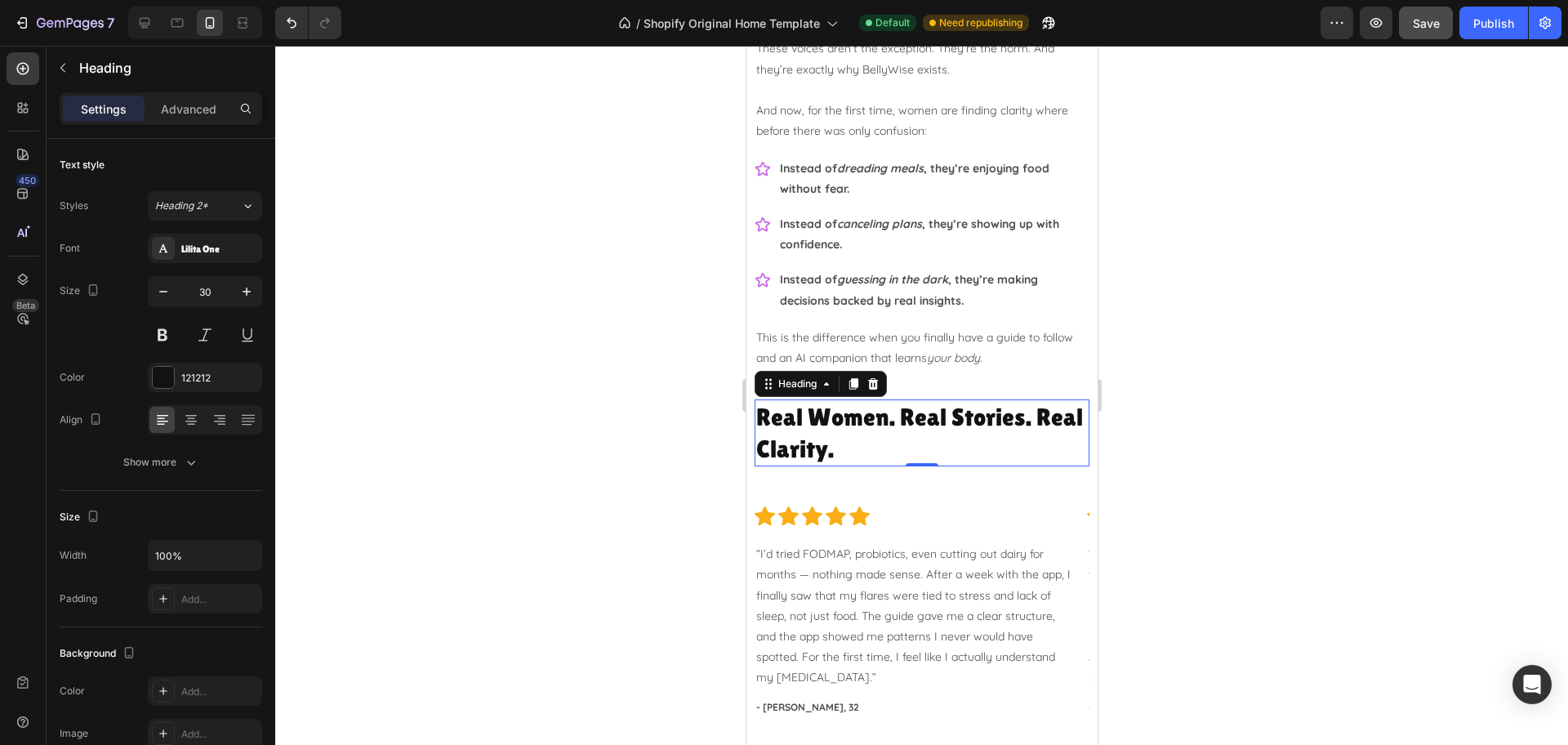
click at [1372, 399] on div at bounding box center [921, 395] width 1293 height 699
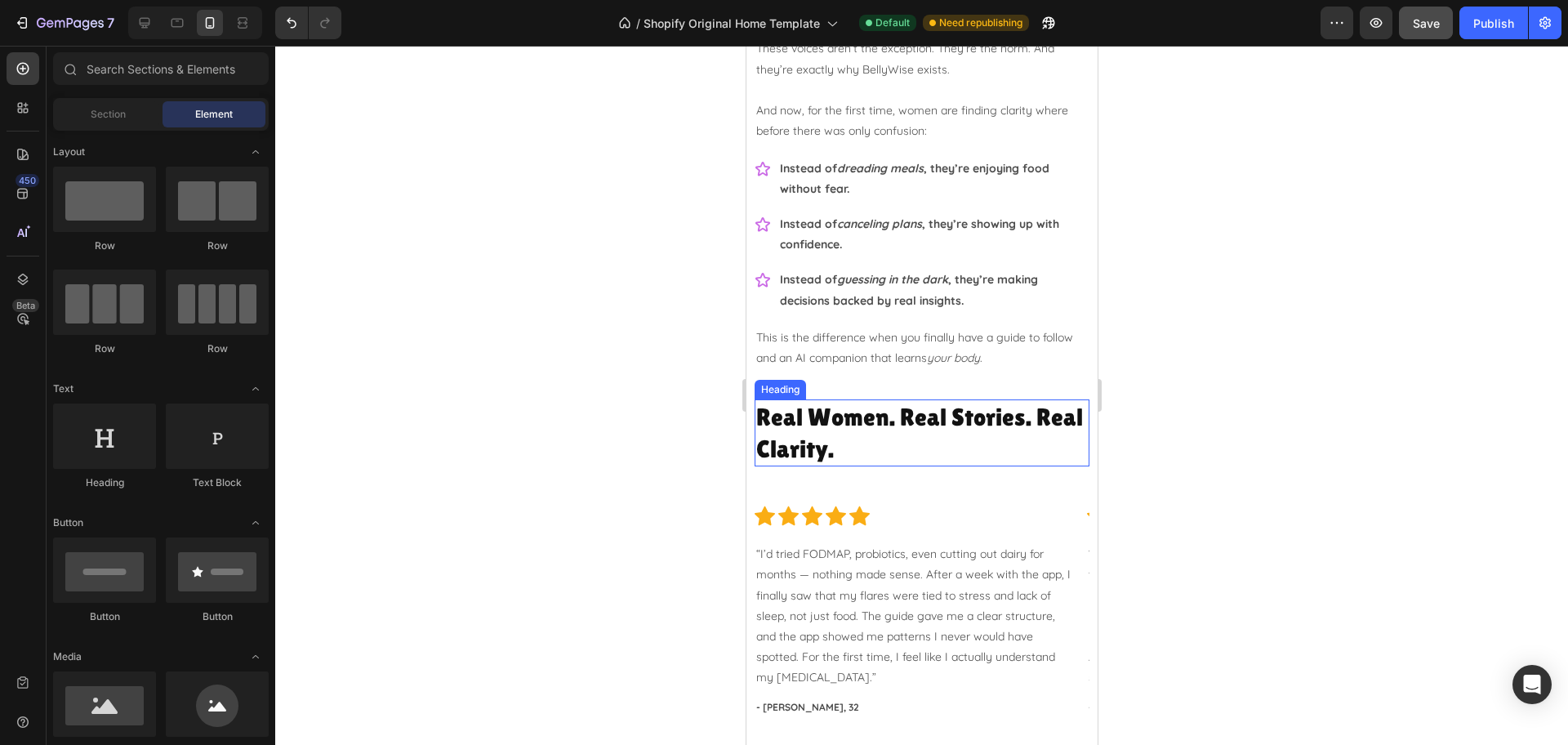
click at [949, 453] on h2 "Real Women. Real Stories. Real Clarity." at bounding box center [920, 432] width 335 height 67
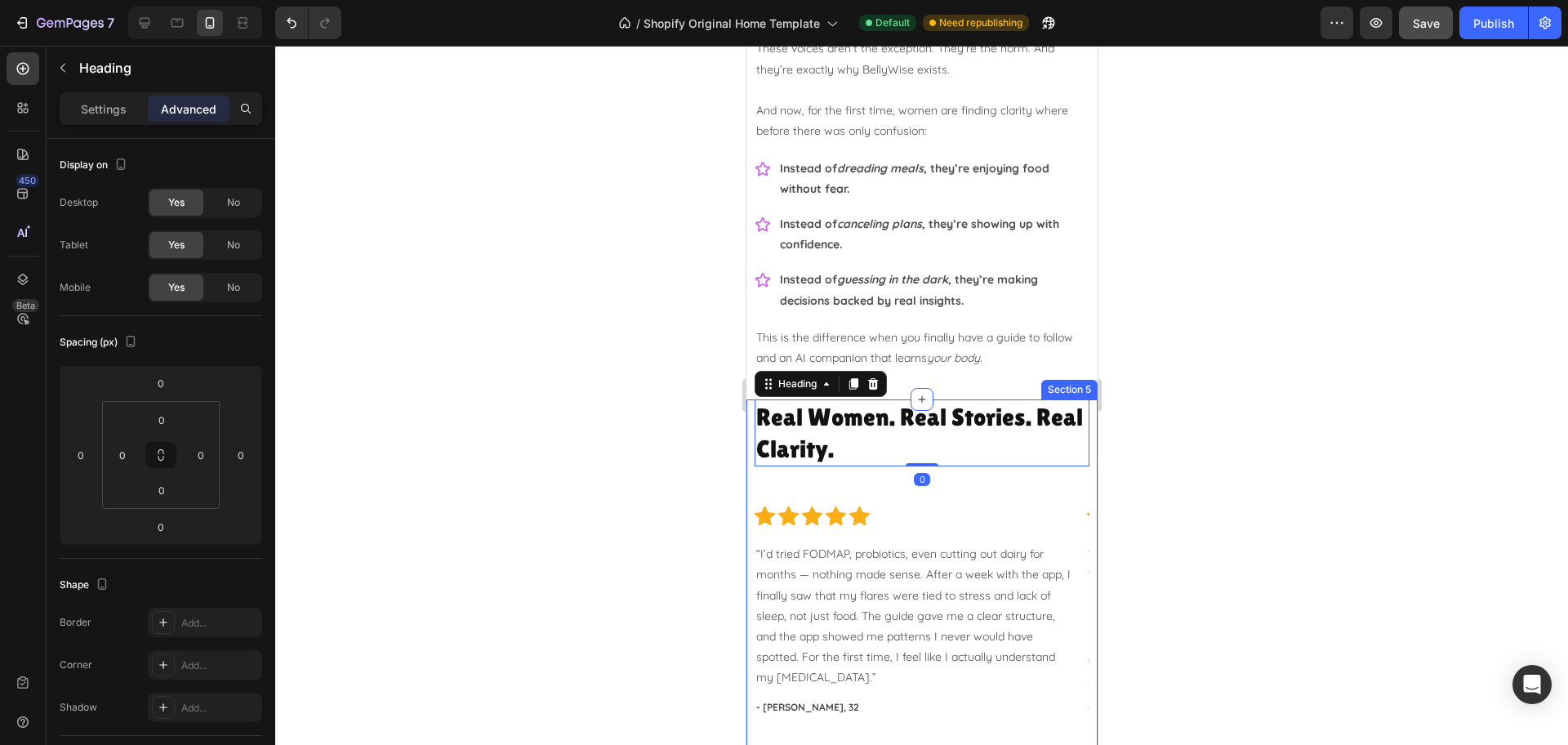
click at [1061, 471] on div "Real Women. Real Stories. Real Clarity. Heading 0 Row Icon Icon Icon Icon Icon …" at bounding box center [920, 579] width 335 height 360
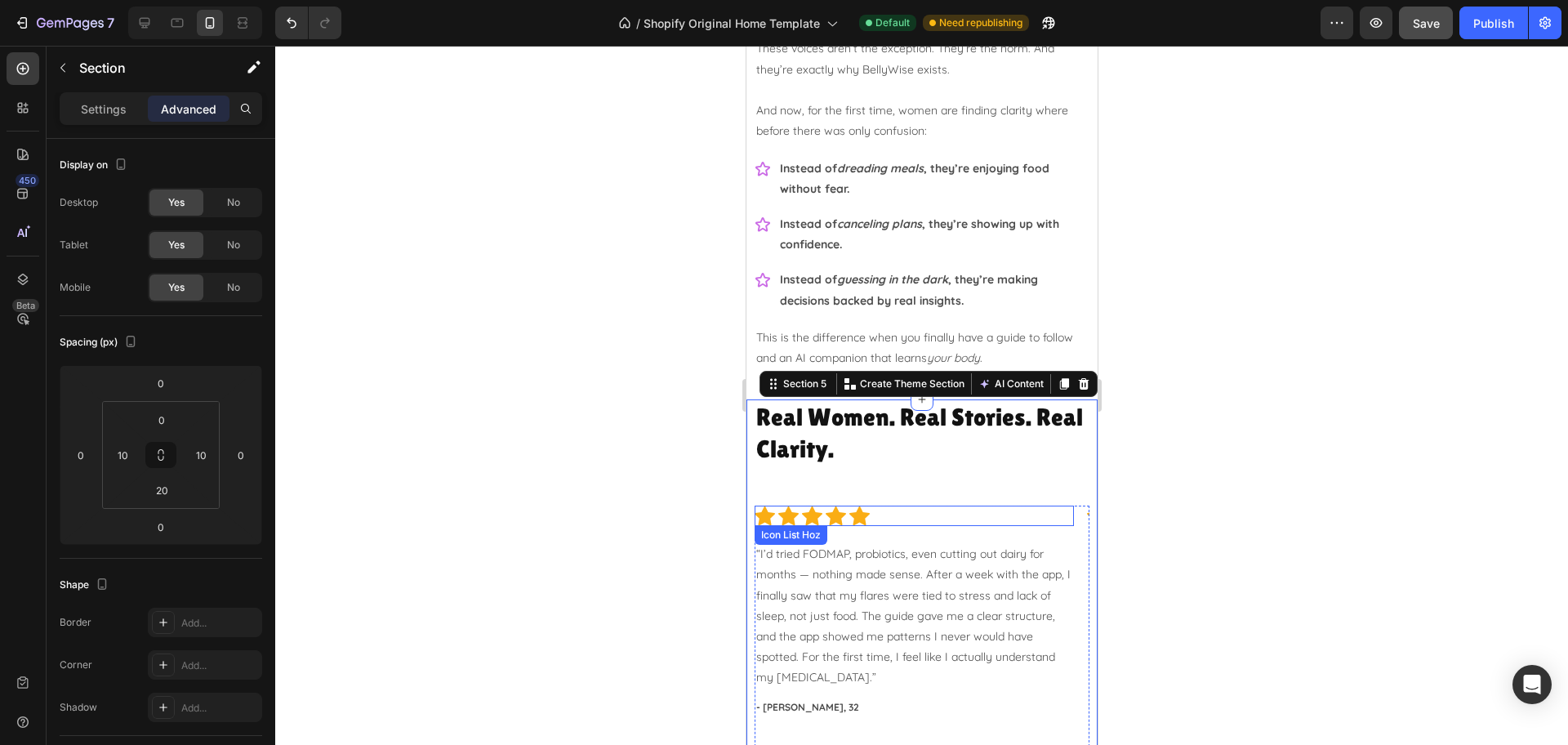
click at [929, 521] on div "Icon Icon Icon Icon Icon" at bounding box center [913, 516] width 319 height 20
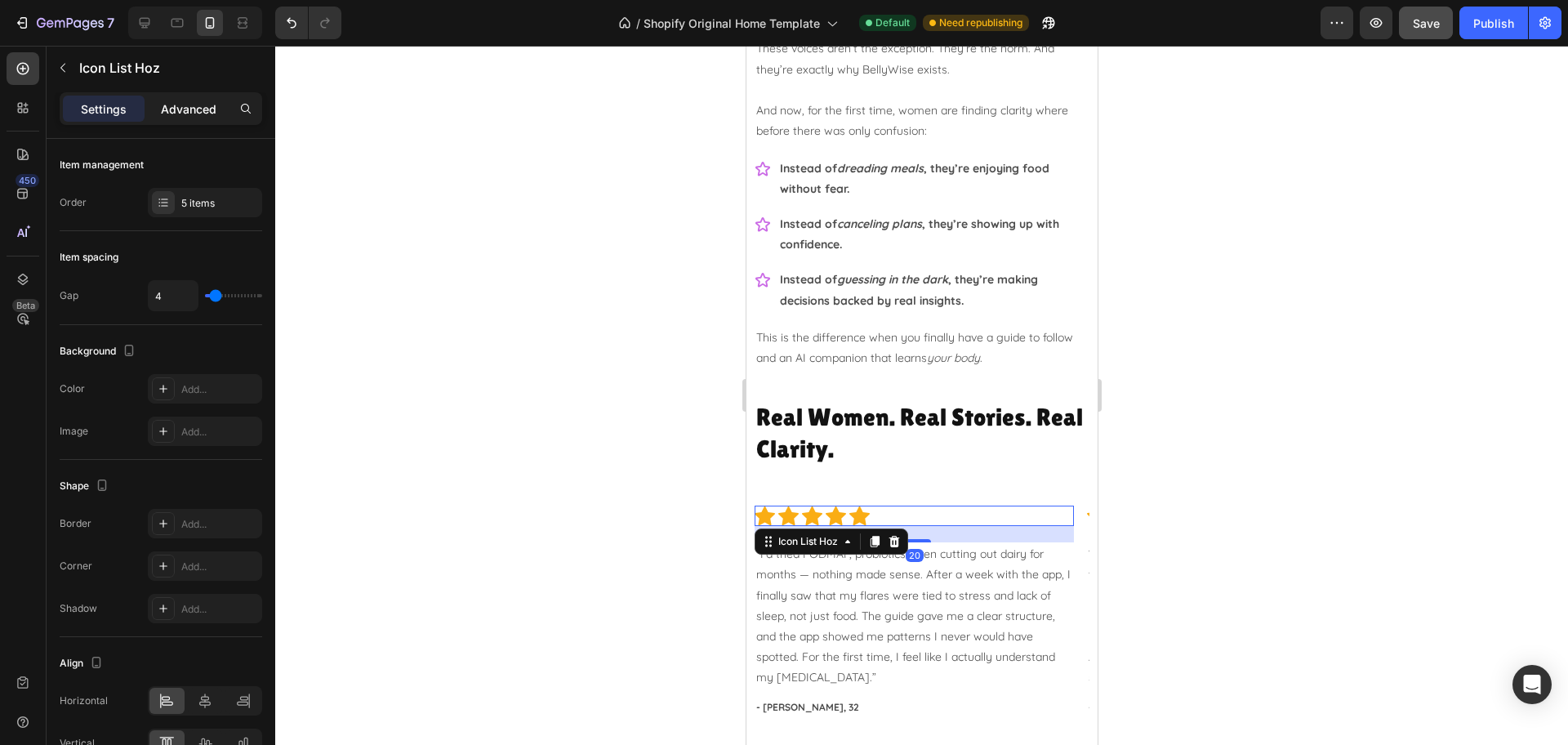
click at [189, 110] on p "Advanced" at bounding box center [188, 108] width 56 height 17
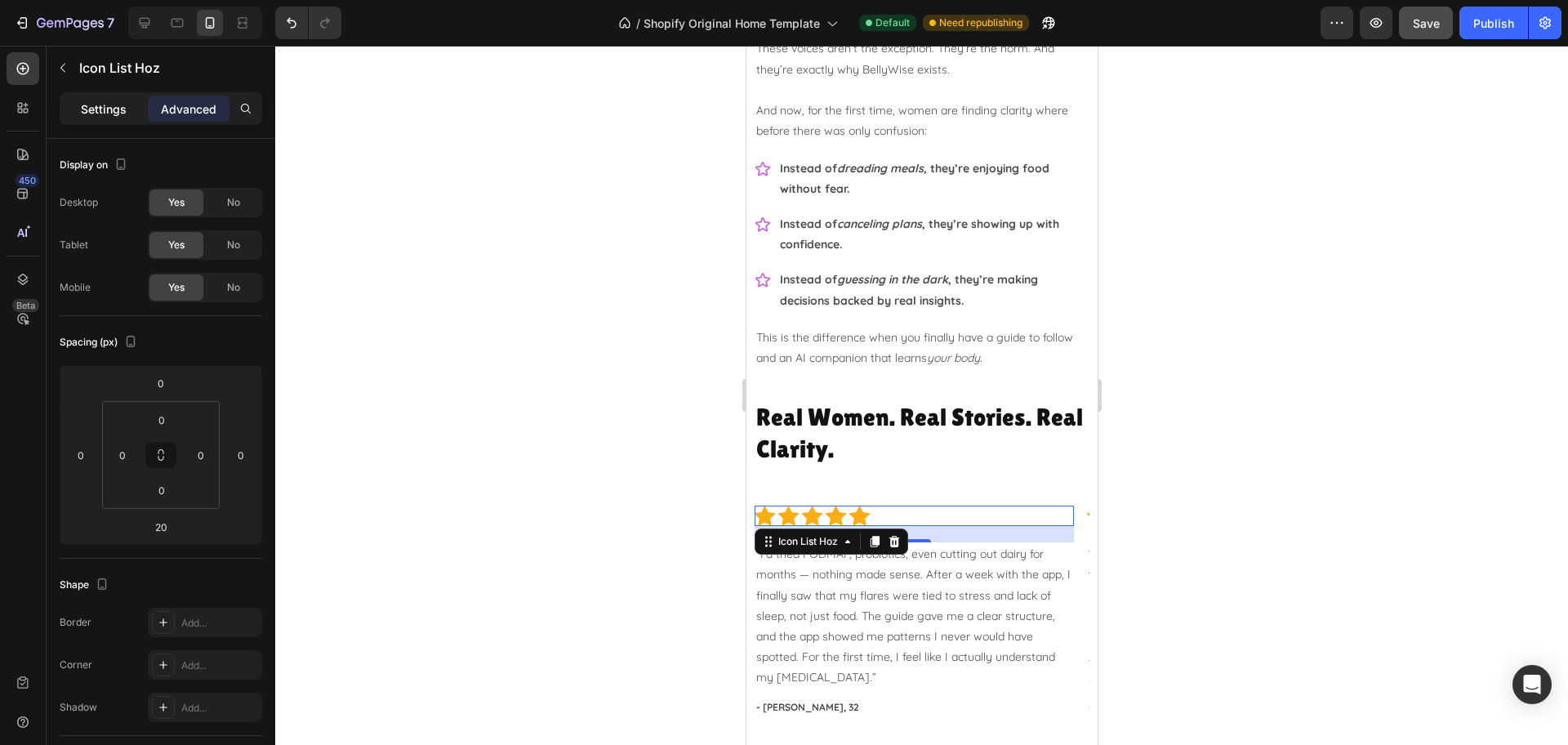
click at [107, 112] on p "Settings" at bounding box center [104, 108] width 46 height 17
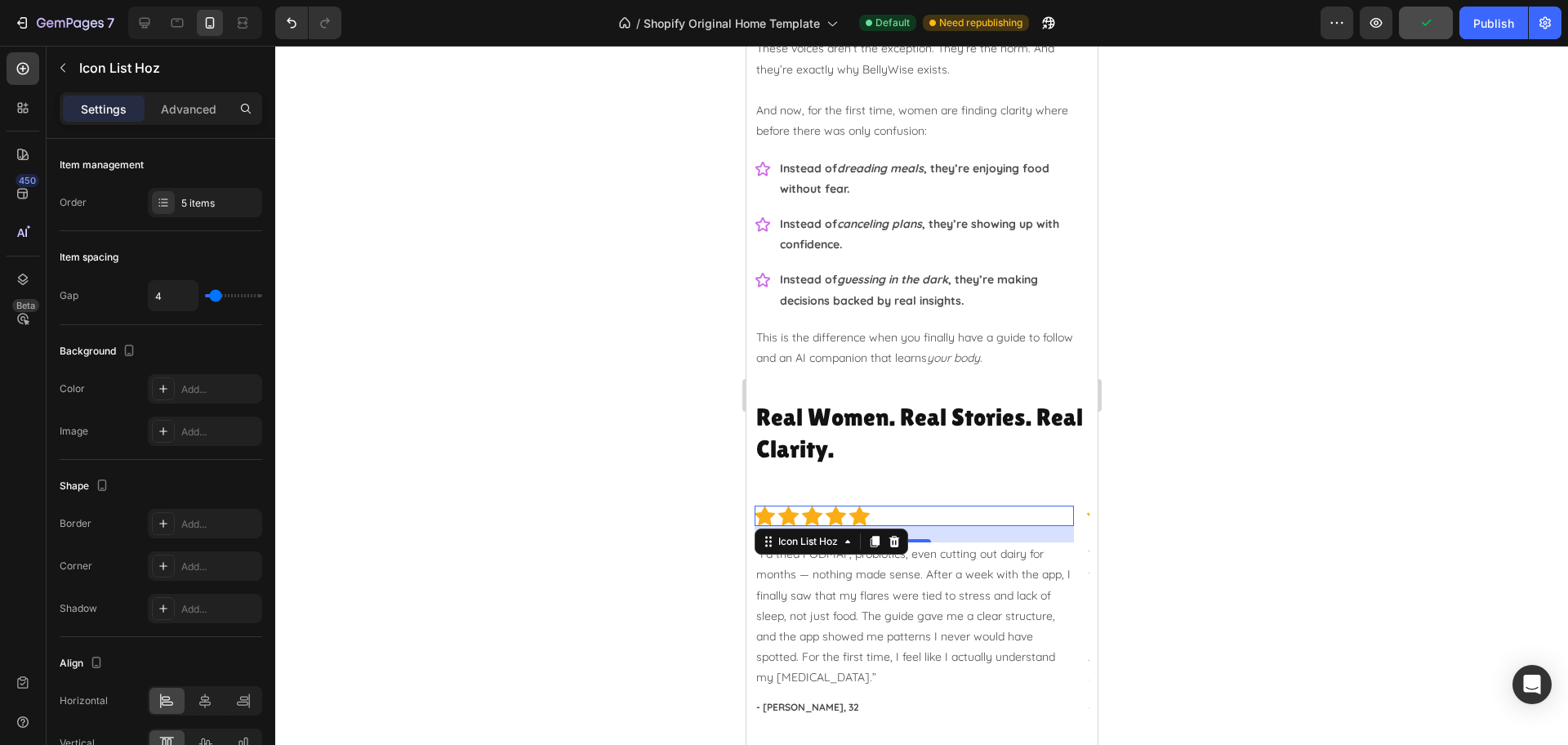
click at [1241, 489] on div at bounding box center [921, 395] width 1293 height 699
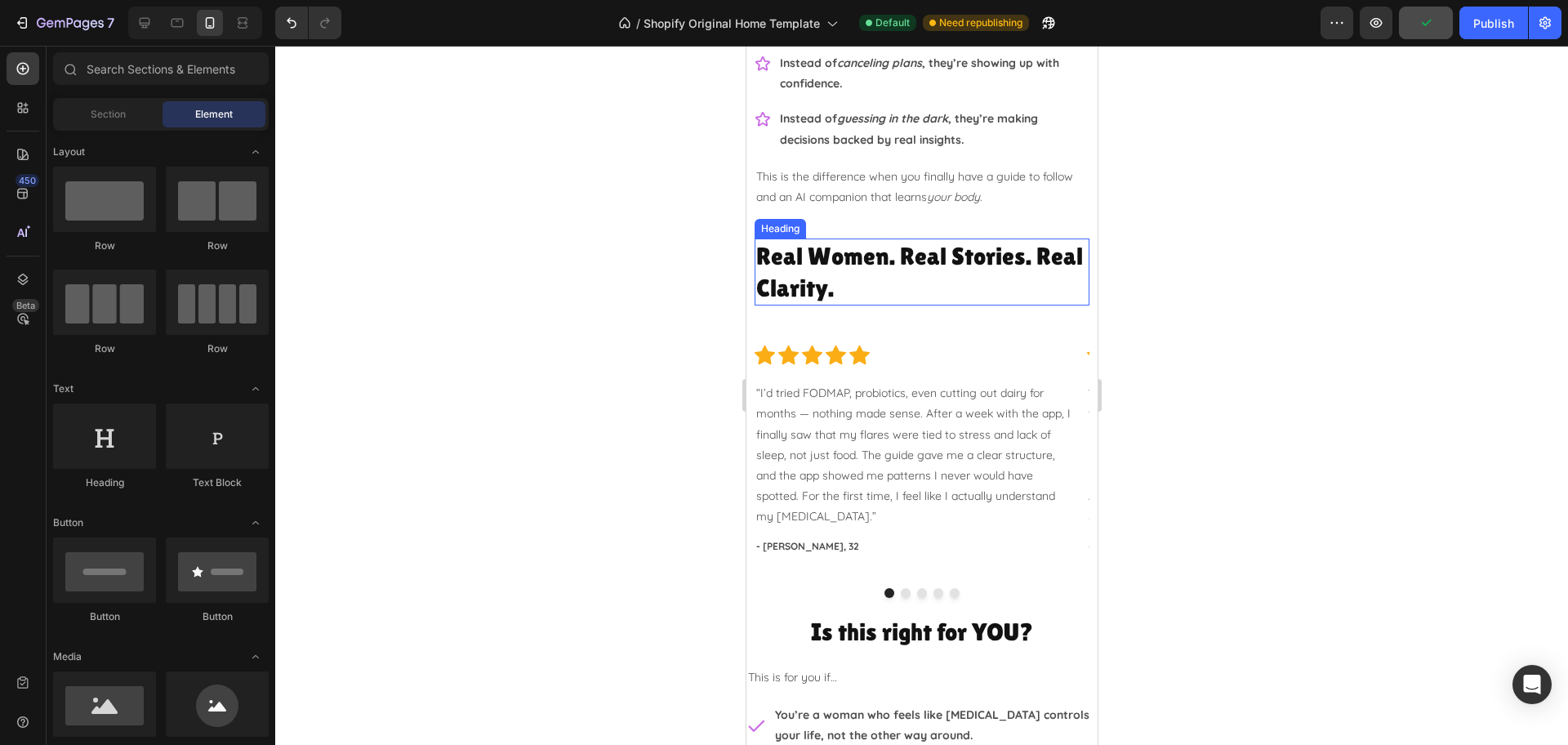
scroll to position [2143, 0]
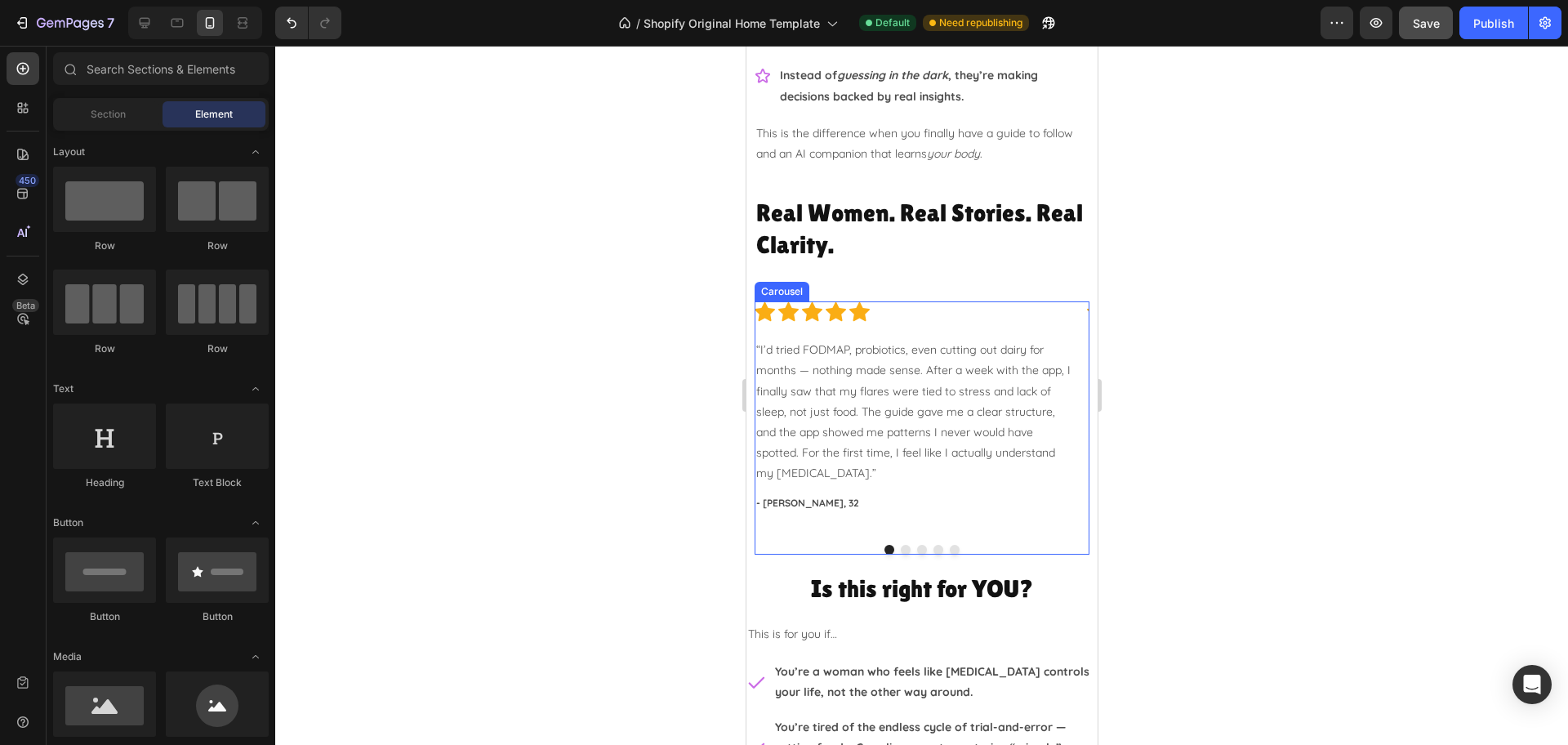
click at [762, 334] on div "Icon Icon Icon Icon Icon Icon List Hoz “I’d tried FODMAP, probiotics, even cutt…" at bounding box center [913, 416] width 319 height 230
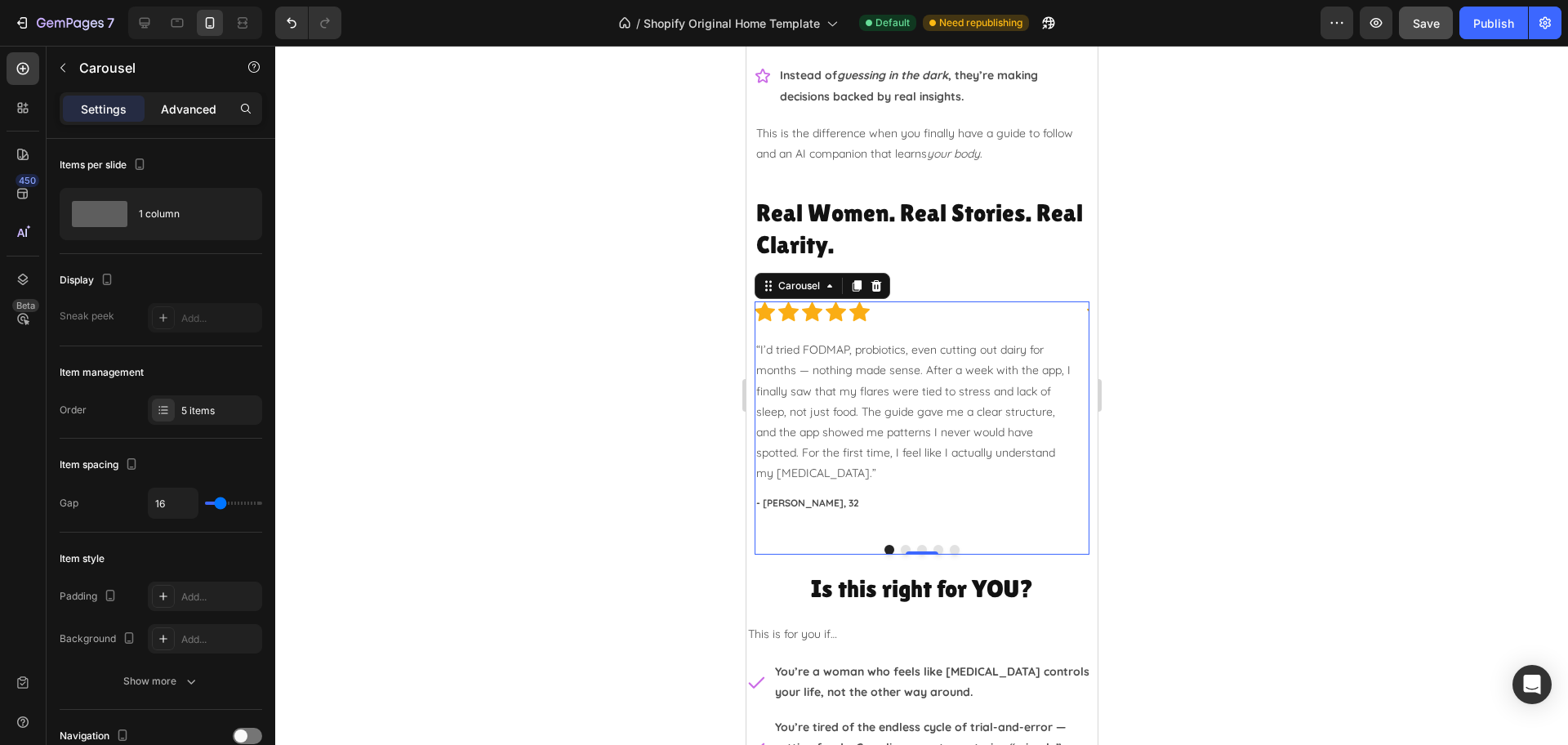
click at [201, 120] on div "Advanced" at bounding box center [188, 108] width 82 height 26
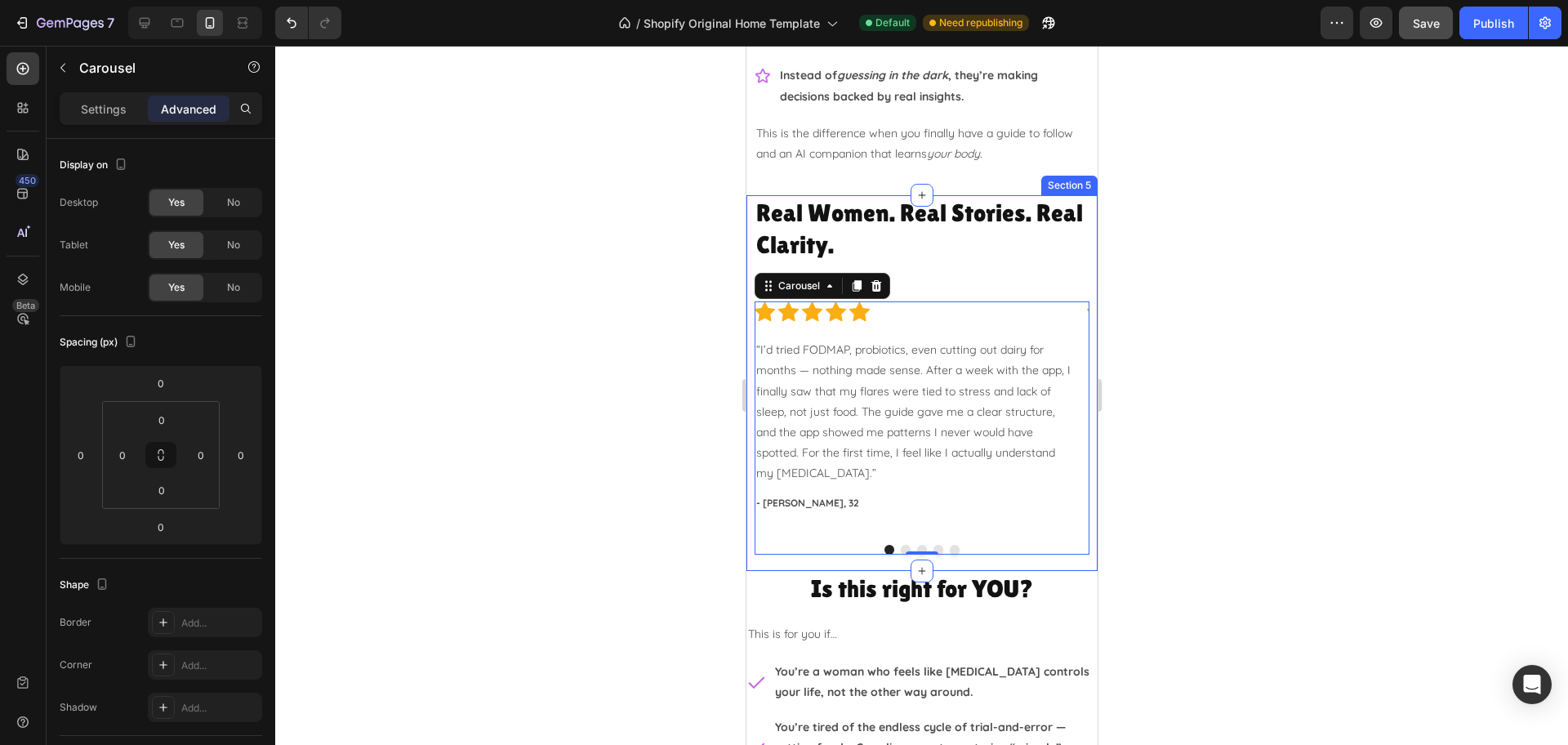
click at [930, 278] on div "Real Women. Real Stories. Real Clarity. Heading Row Icon Icon Icon Icon Icon Ic…" at bounding box center [920, 375] width 335 height 360
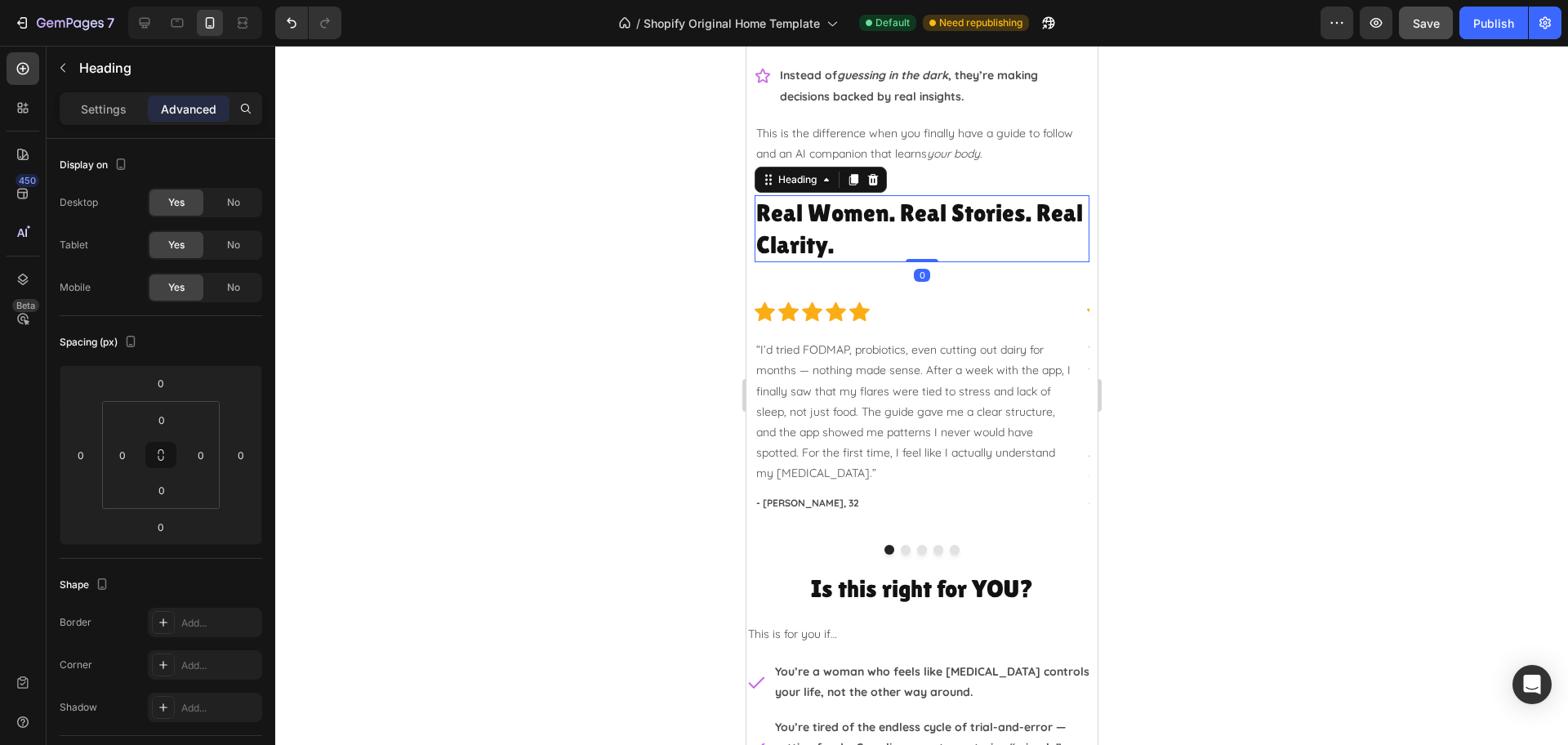
click at [938, 241] on h2 "Real Women. Real Stories. Real Clarity." at bounding box center [920, 228] width 335 height 67
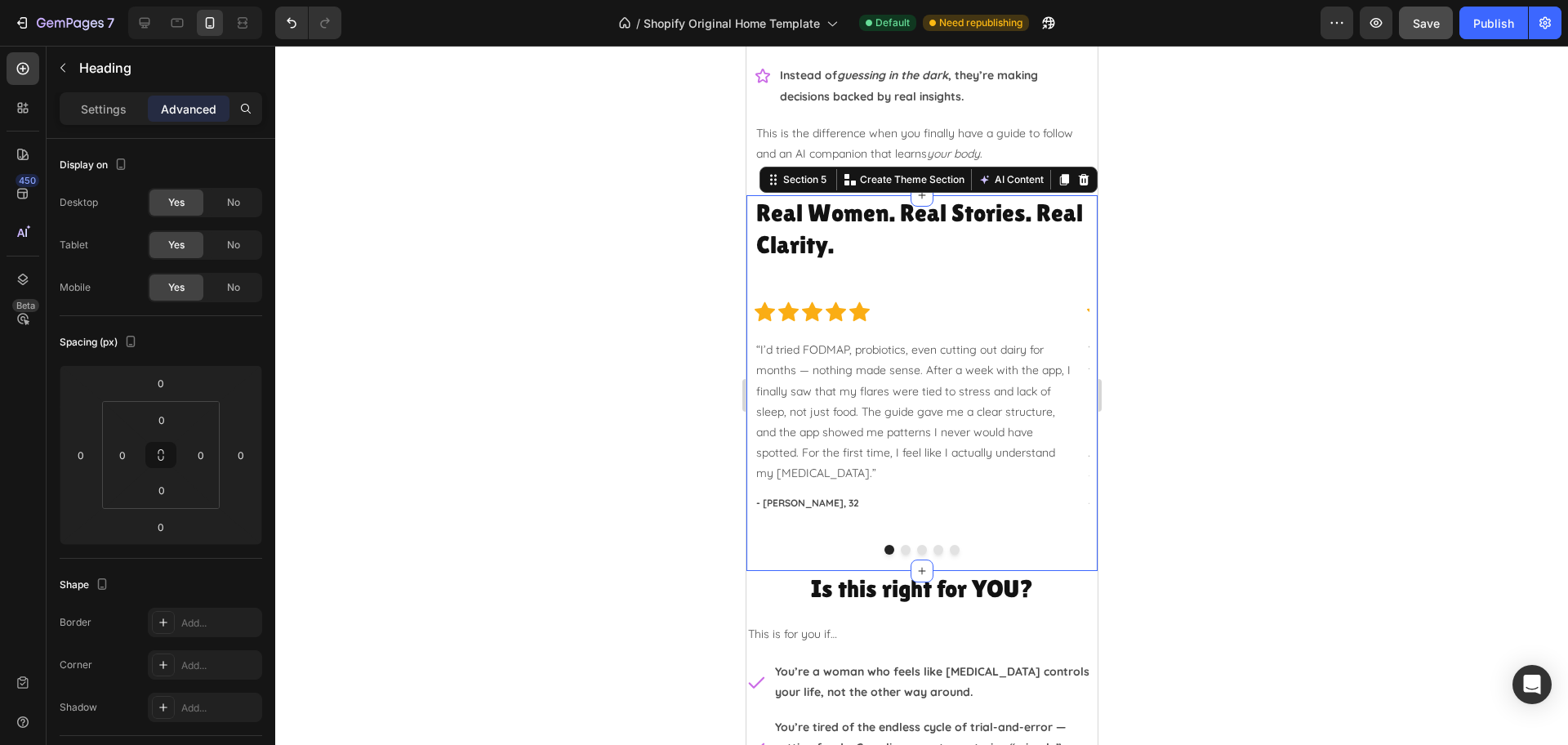
click at [975, 291] on div "Real Women. Real Stories. Real Clarity. Heading Row Icon Icon Icon Icon Icon Ic…" at bounding box center [920, 375] width 335 height 360
click at [862, 496] on p "- [PERSON_NAME], 32" at bounding box center [913, 503] width 316 height 15
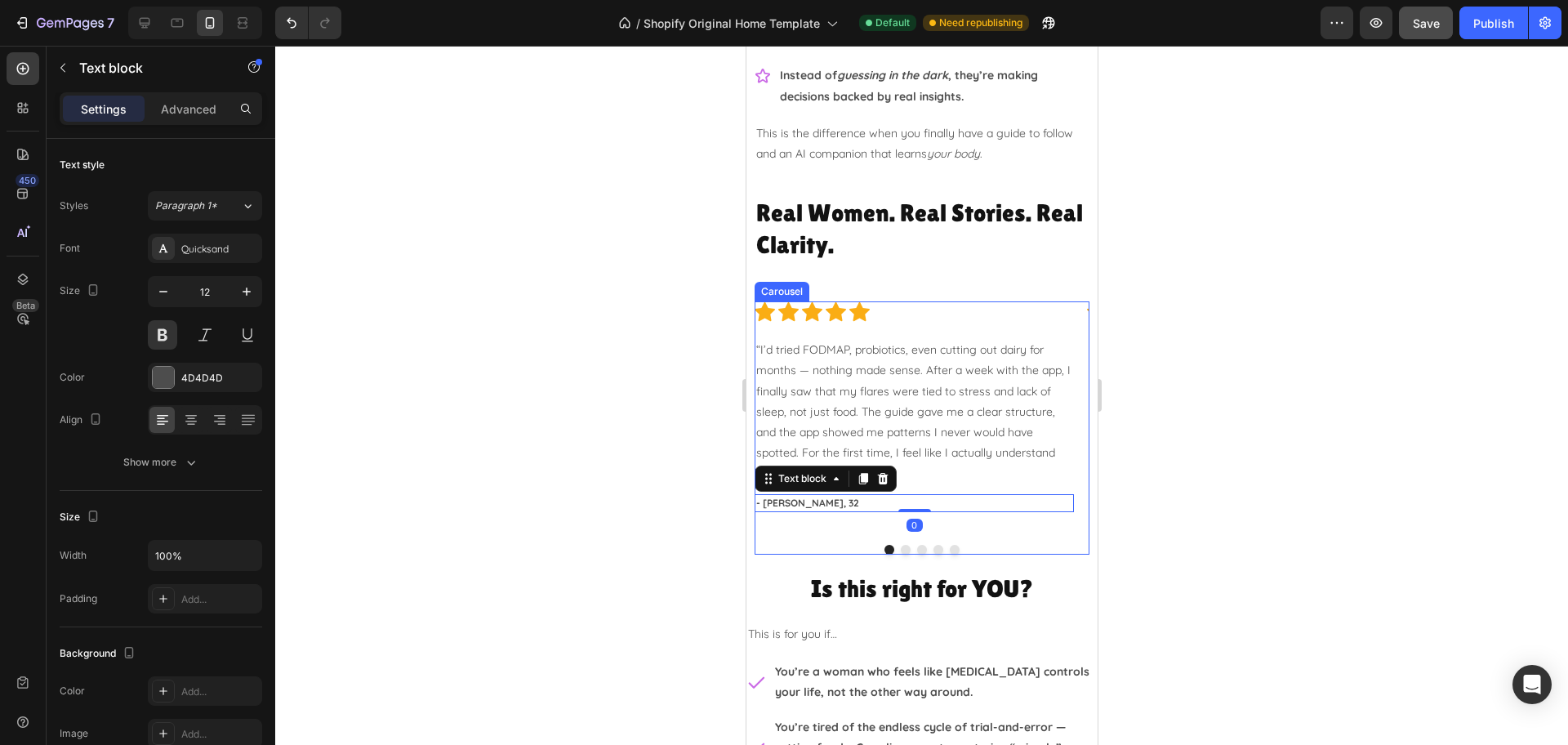
click at [844, 521] on div "Icon Icon Icon Icon Icon Icon List Hoz “I’d tried FODMAP, probiotics, even cutt…" at bounding box center [913, 416] width 319 height 230
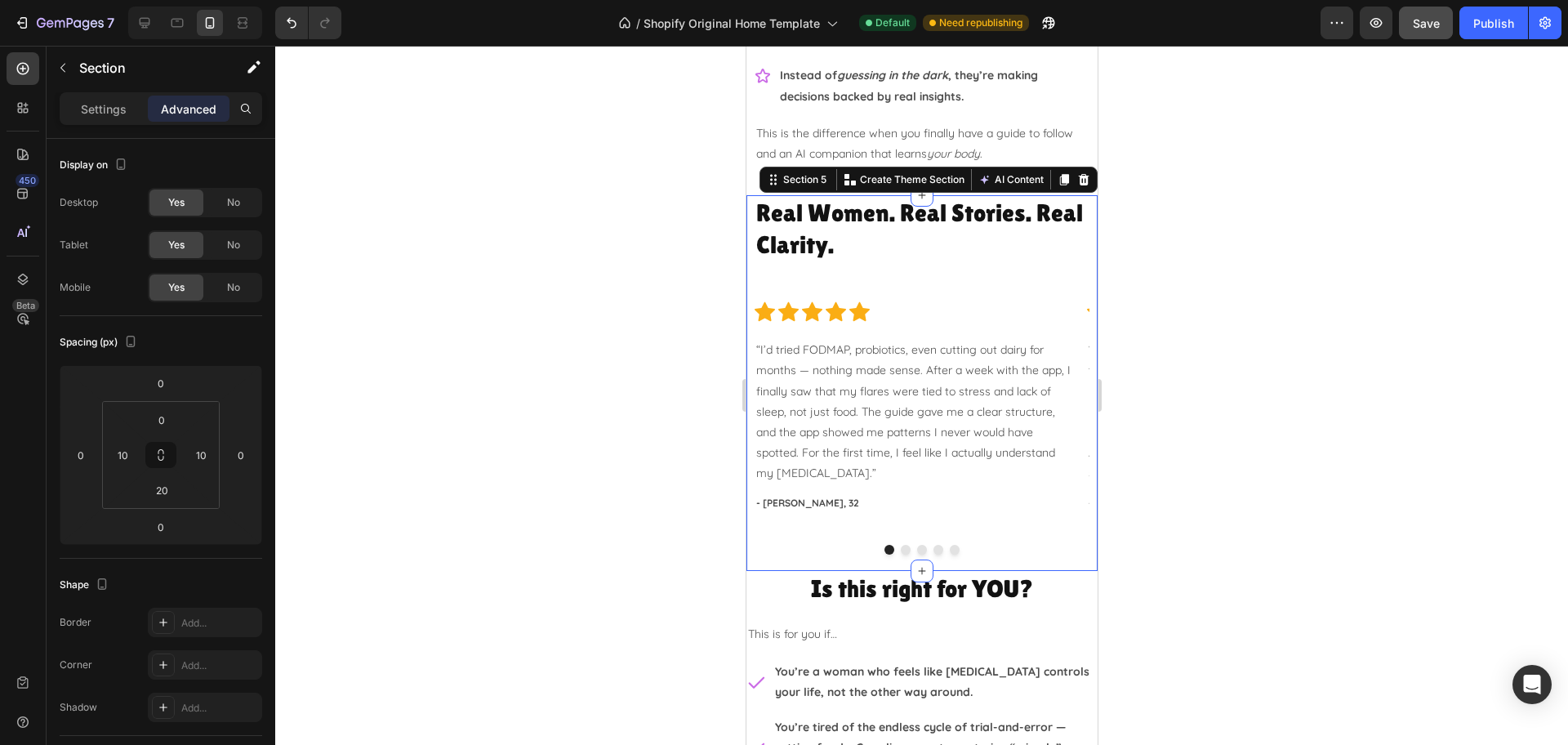
click at [959, 561] on div "Real Women. Real Stories. Real Clarity. Heading Row Icon Icon Icon Icon Icon Ic…" at bounding box center [921, 383] width 351 height 375
click at [1224, 495] on div at bounding box center [921, 395] width 1293 height 699
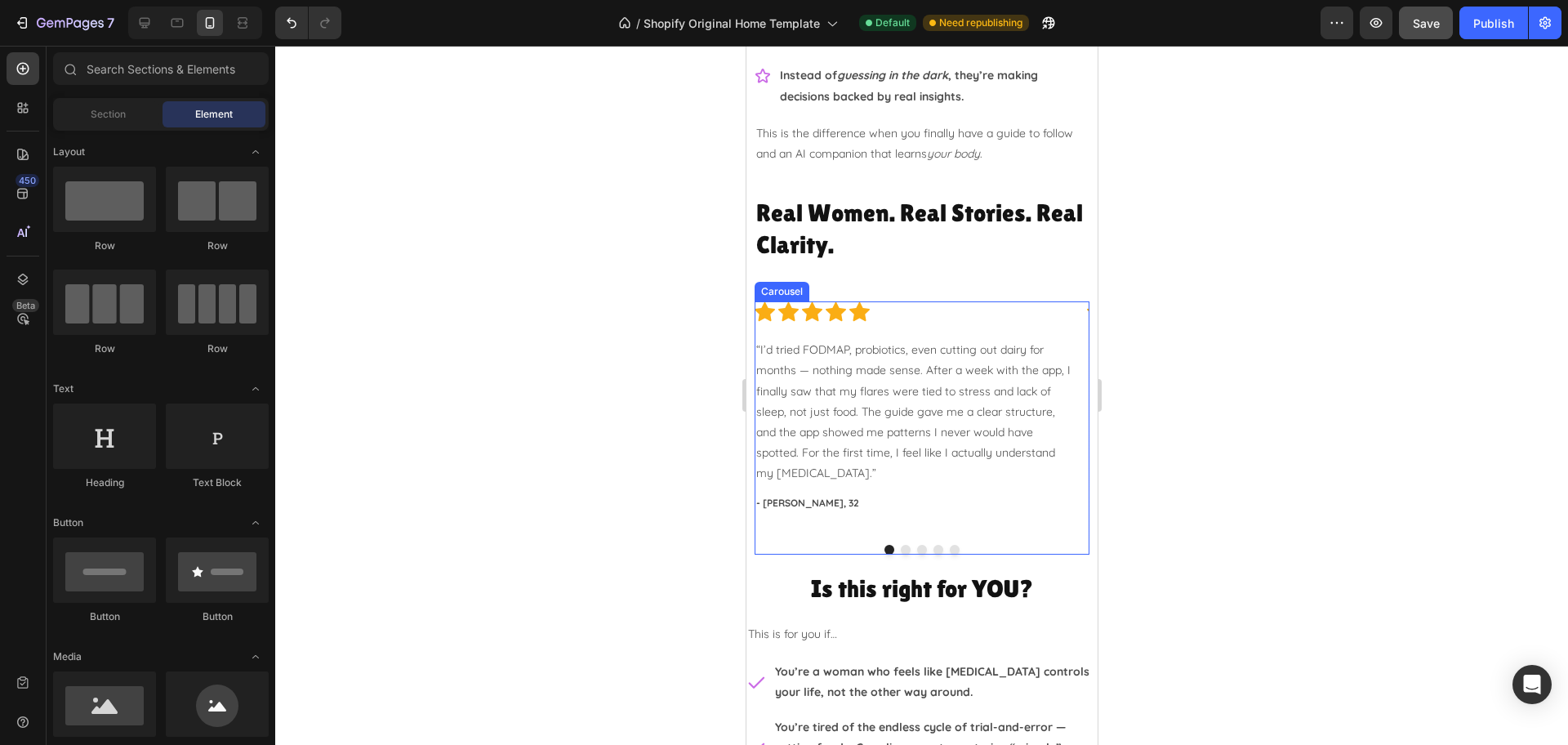
click at [1224, 495] on div at bounding box center [921, 395] width 1293 height 699
click at [780, 589] on h2 "Is this right for YOU?" at bounding box center [921, 588] width 351 height 35
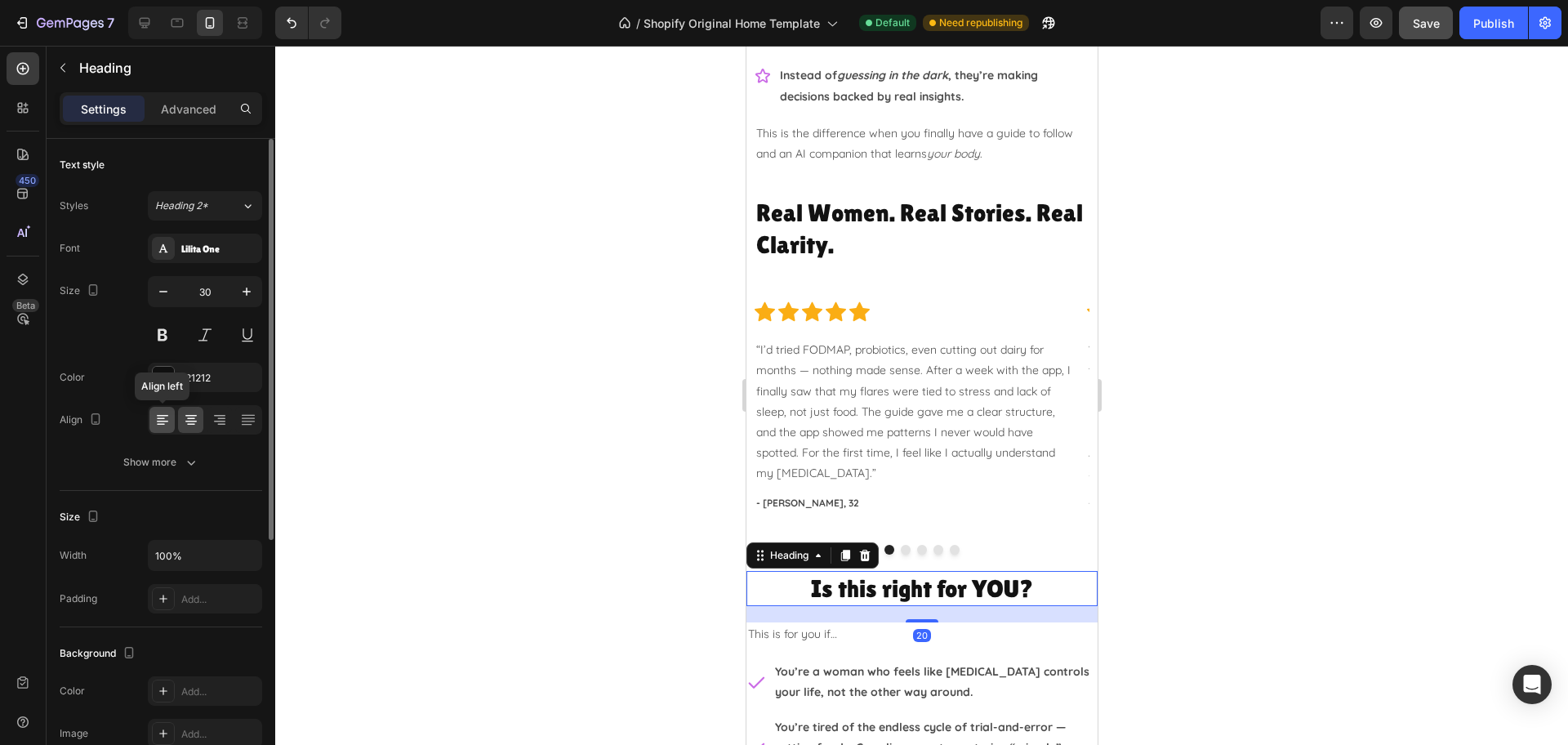
click at [171, 412] on div at bounding box center [162, 419] width 26 height 26
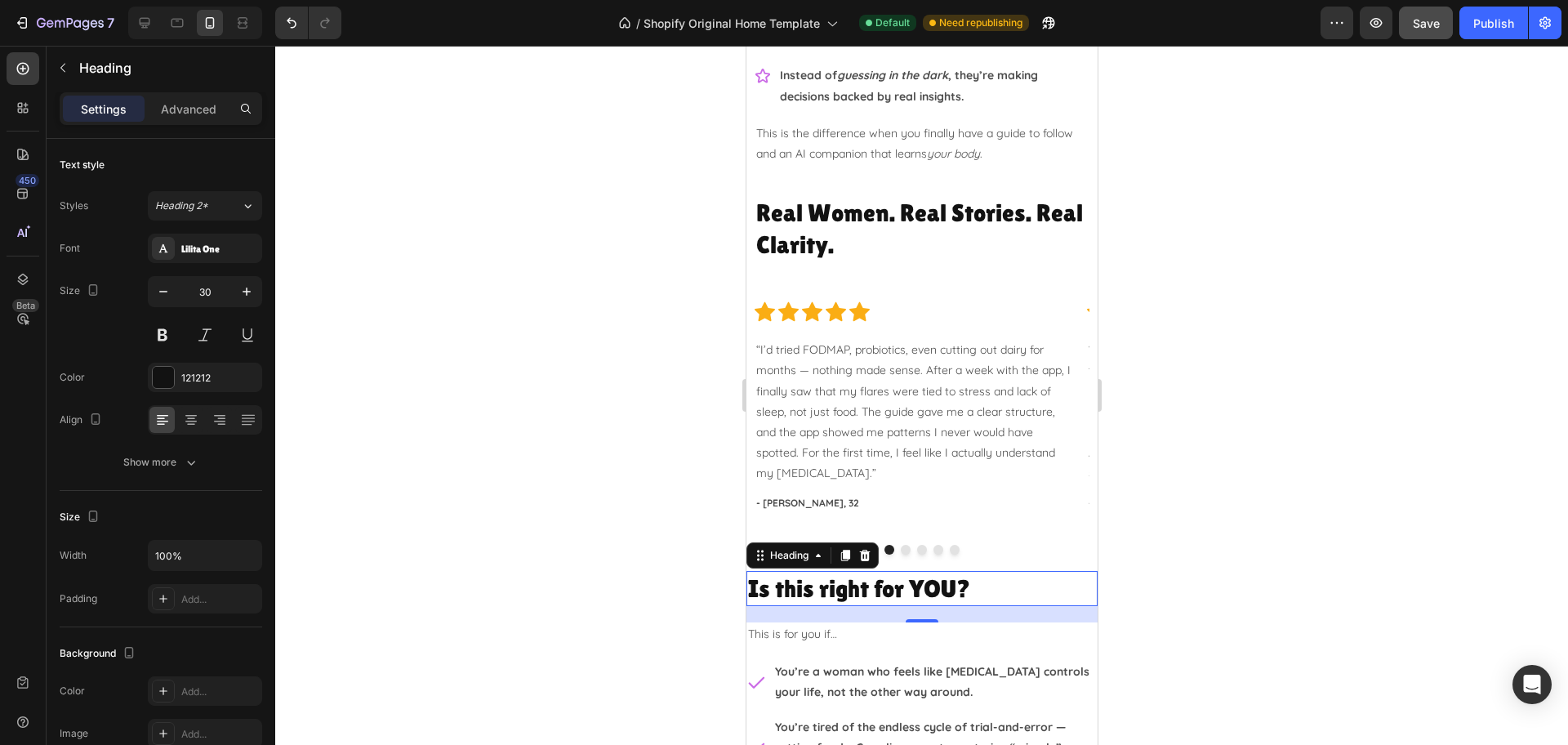
click at [1299, 433] on div at bounding box center [921, 395] width 1293 height 699
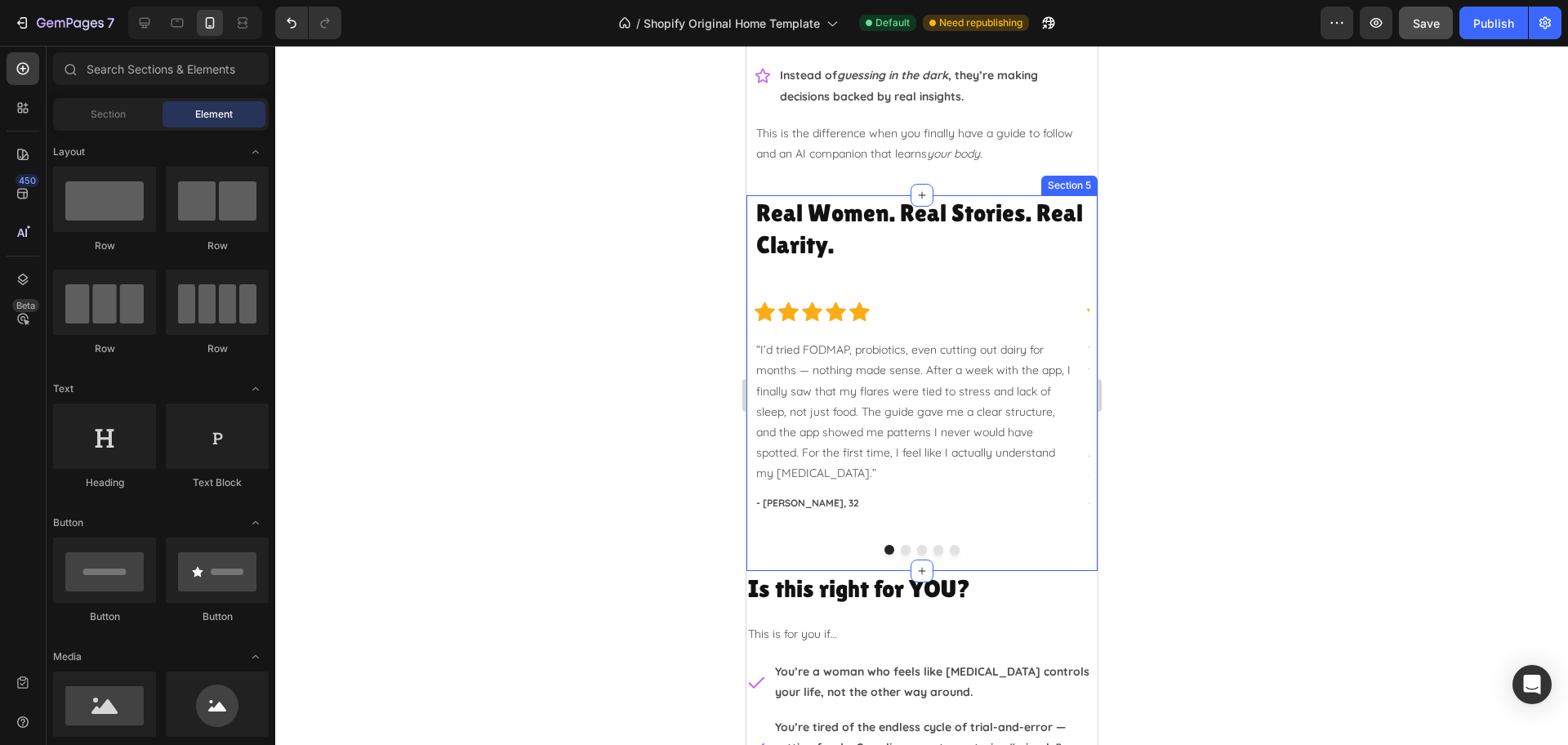
click at [1018, 567] on div "Real Women. Real Stories. Real Clarity. Heading Row Icon Icon Icon Icon Icon Ic…" at bounding box center [921, 383] width 351 height 375
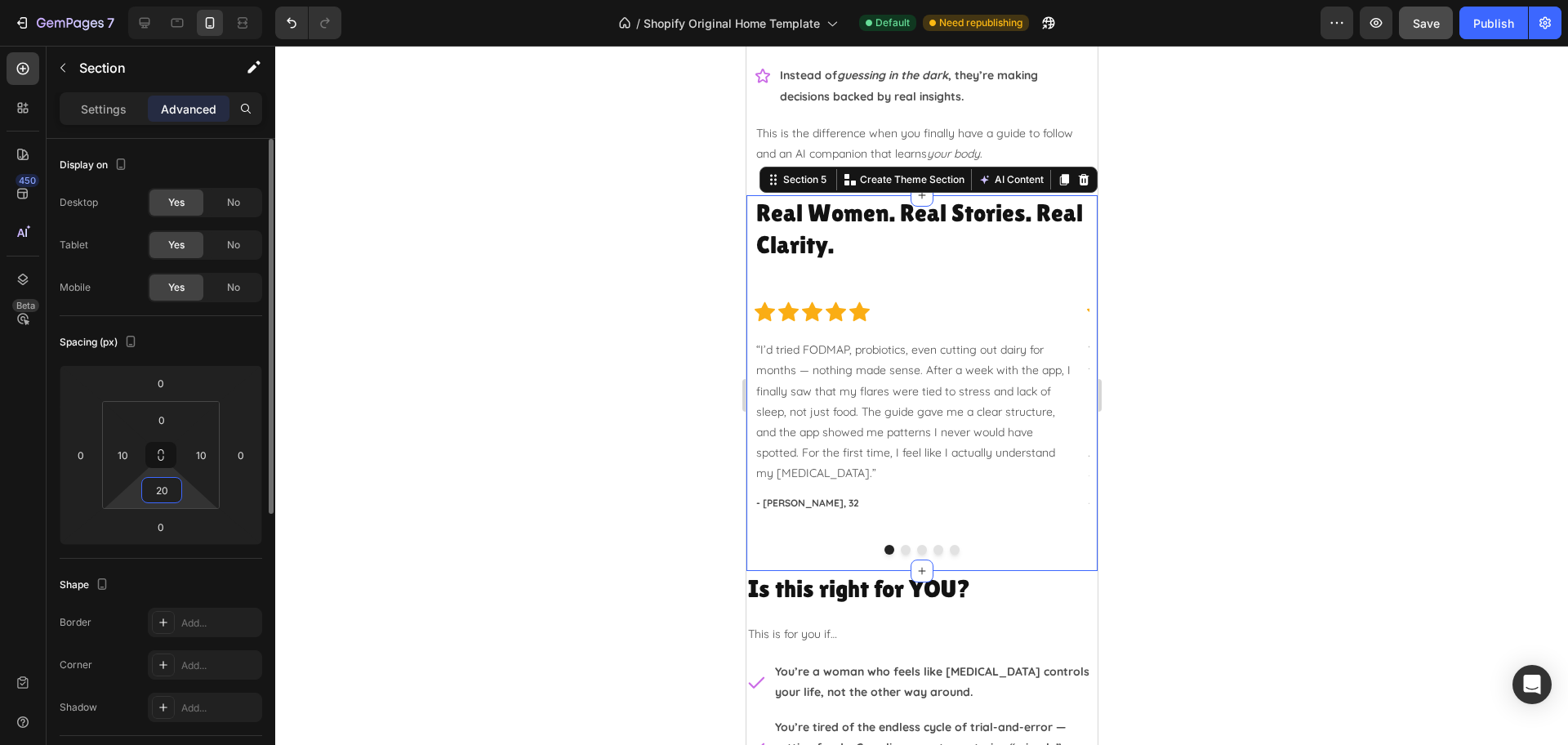
click at [154, 484] on input "20" at bounding box center [161, 490] width 33 height 25
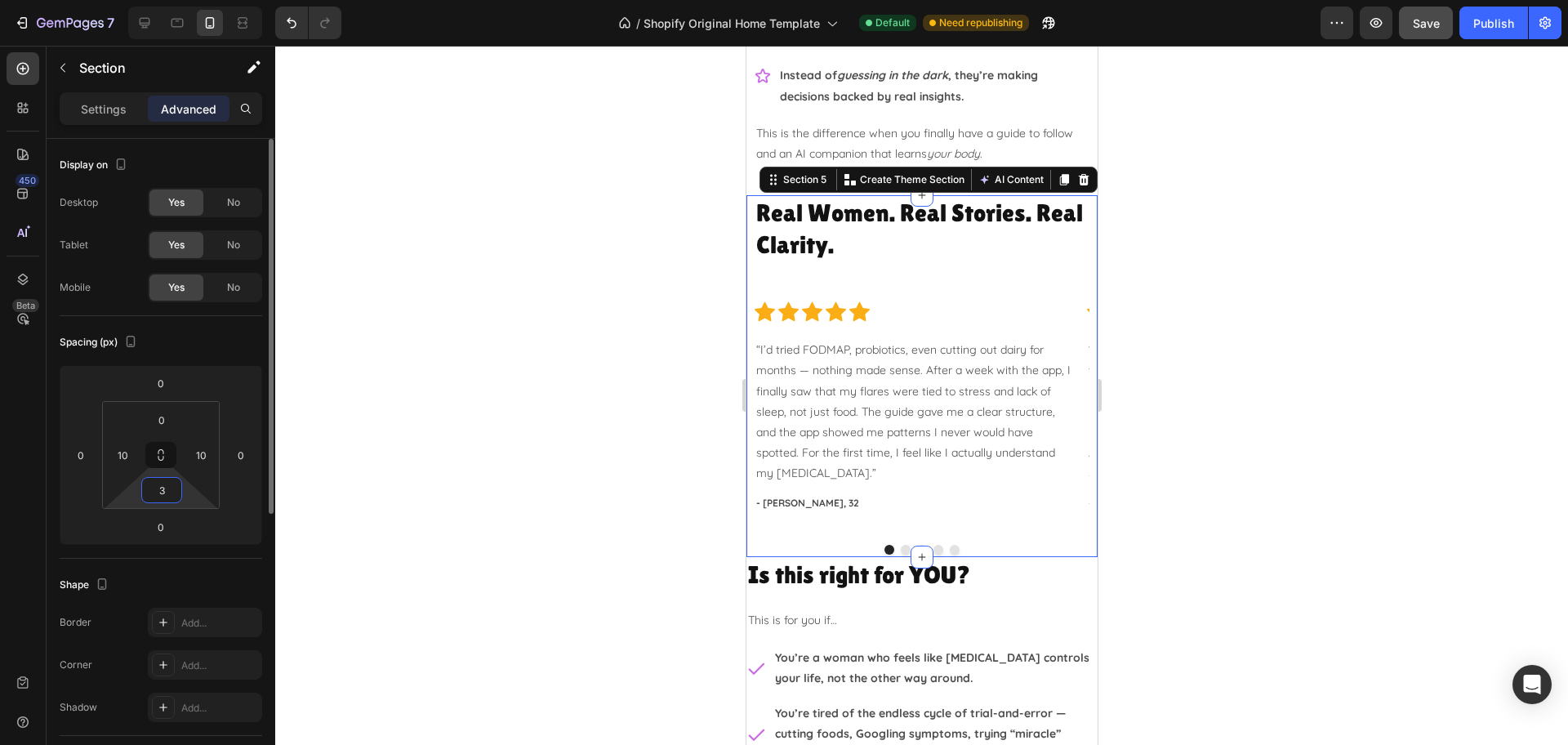
type input "30"
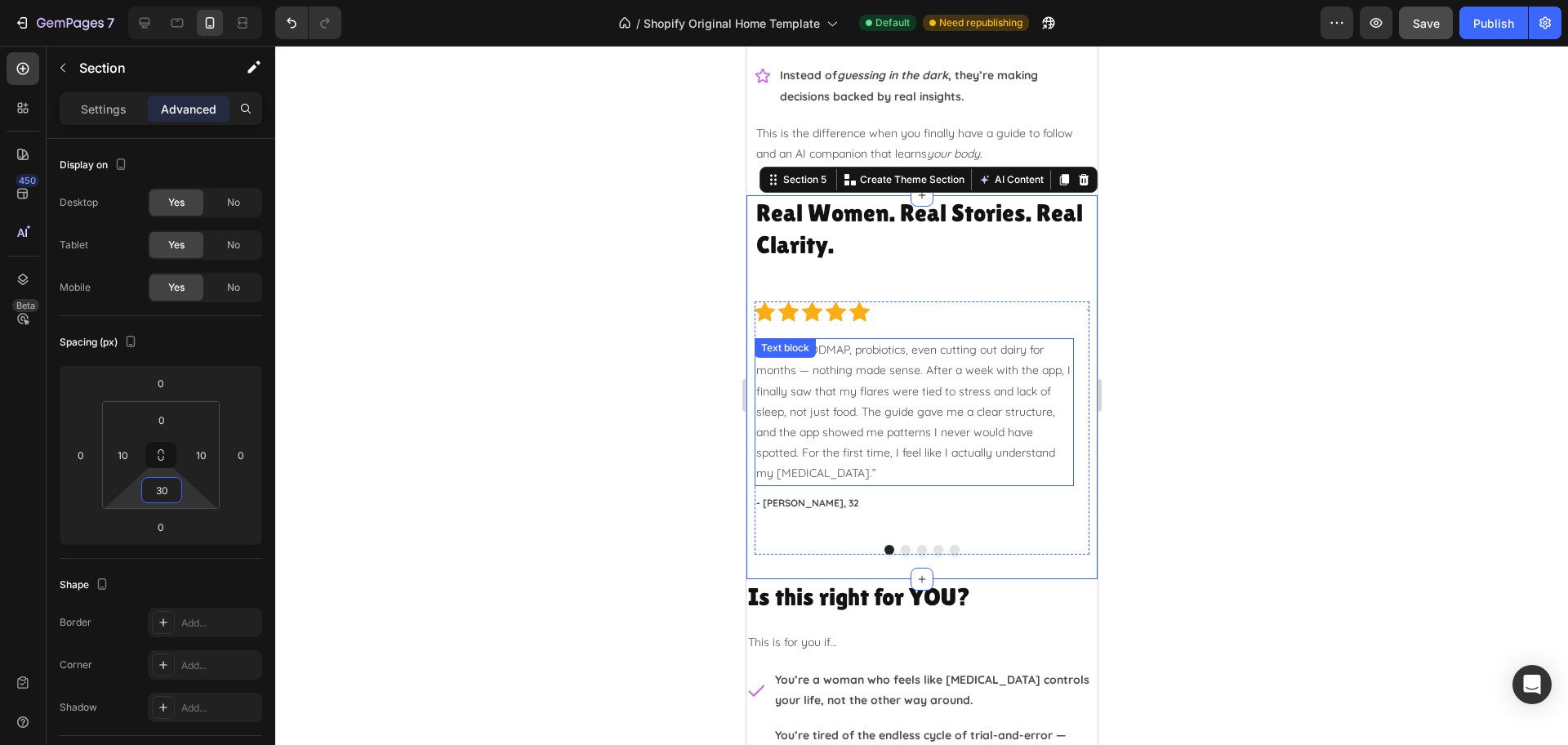
click at [1274, 397] on div at bounding box center [921, 395] width 1293 height 699
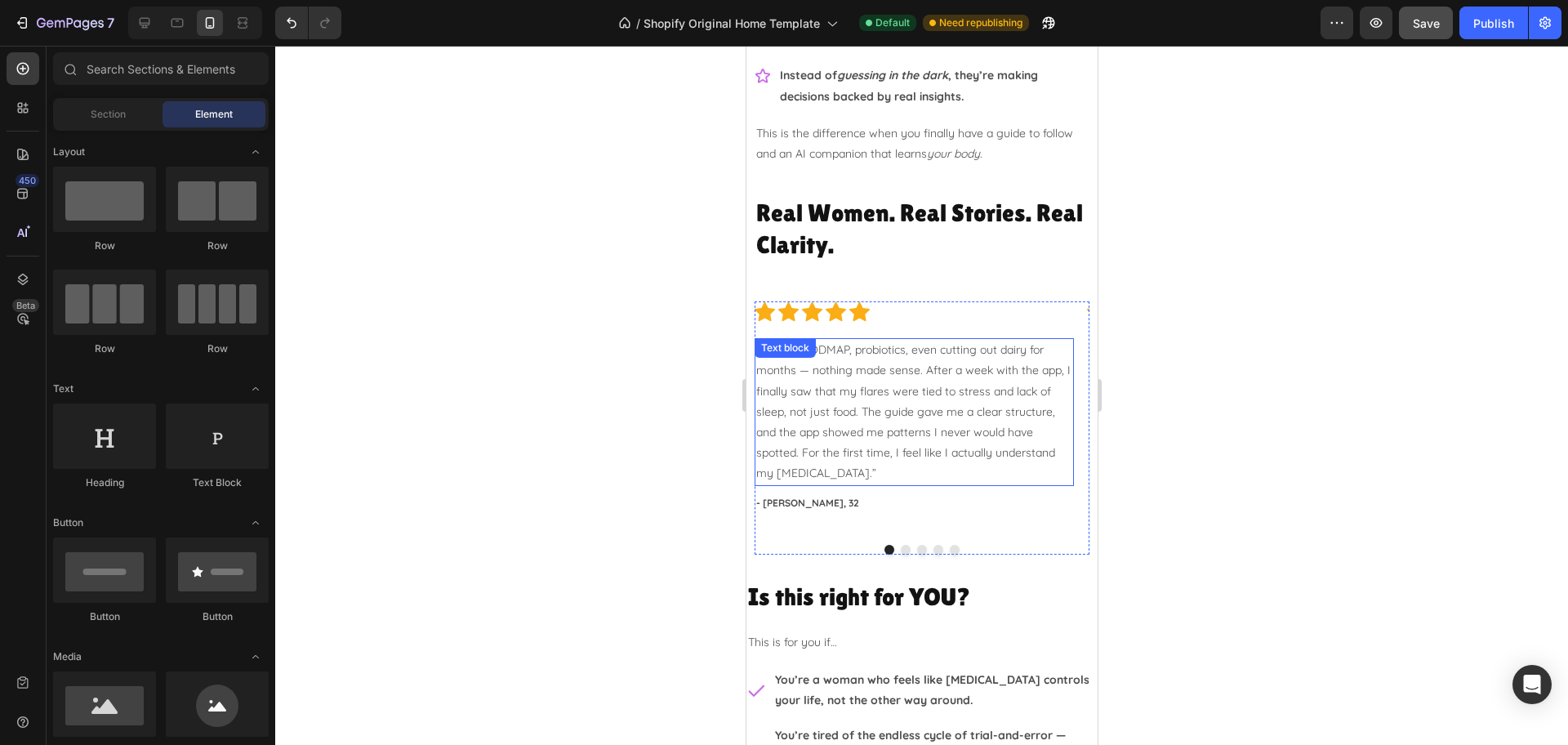
click at [1386, 399] on div at bounding box center [921, 395] width 1293 height 699
click at [877, 364] on div "“I’d tried FODMAP, probiotics, even cutting out dairy for months — nothing made…" at bounding box center [913, 411] width 319 height 147
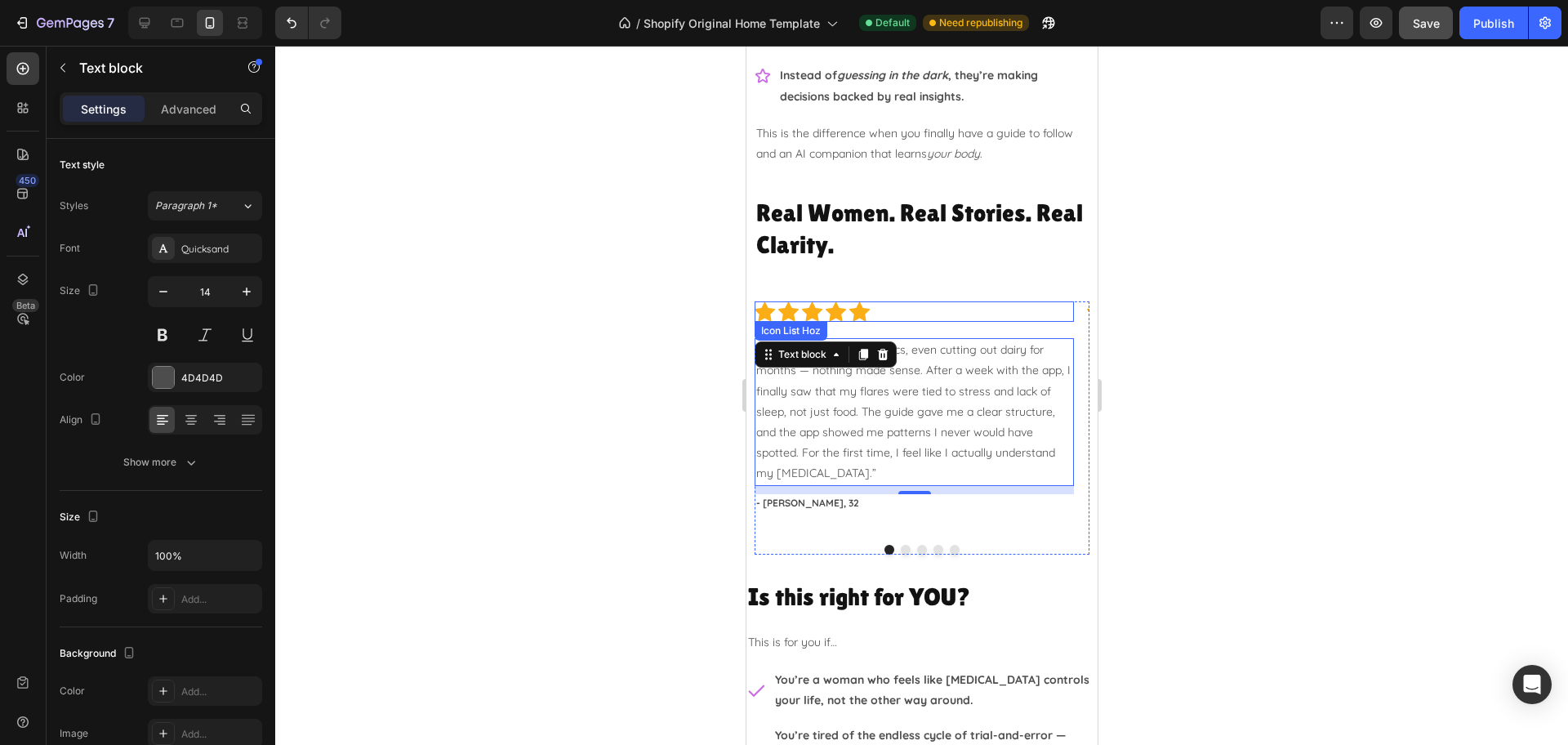
click at [895, 311] on div "Icon Icon Icon Icon Icon" at bounding box center [913, 311] width 319 height 20
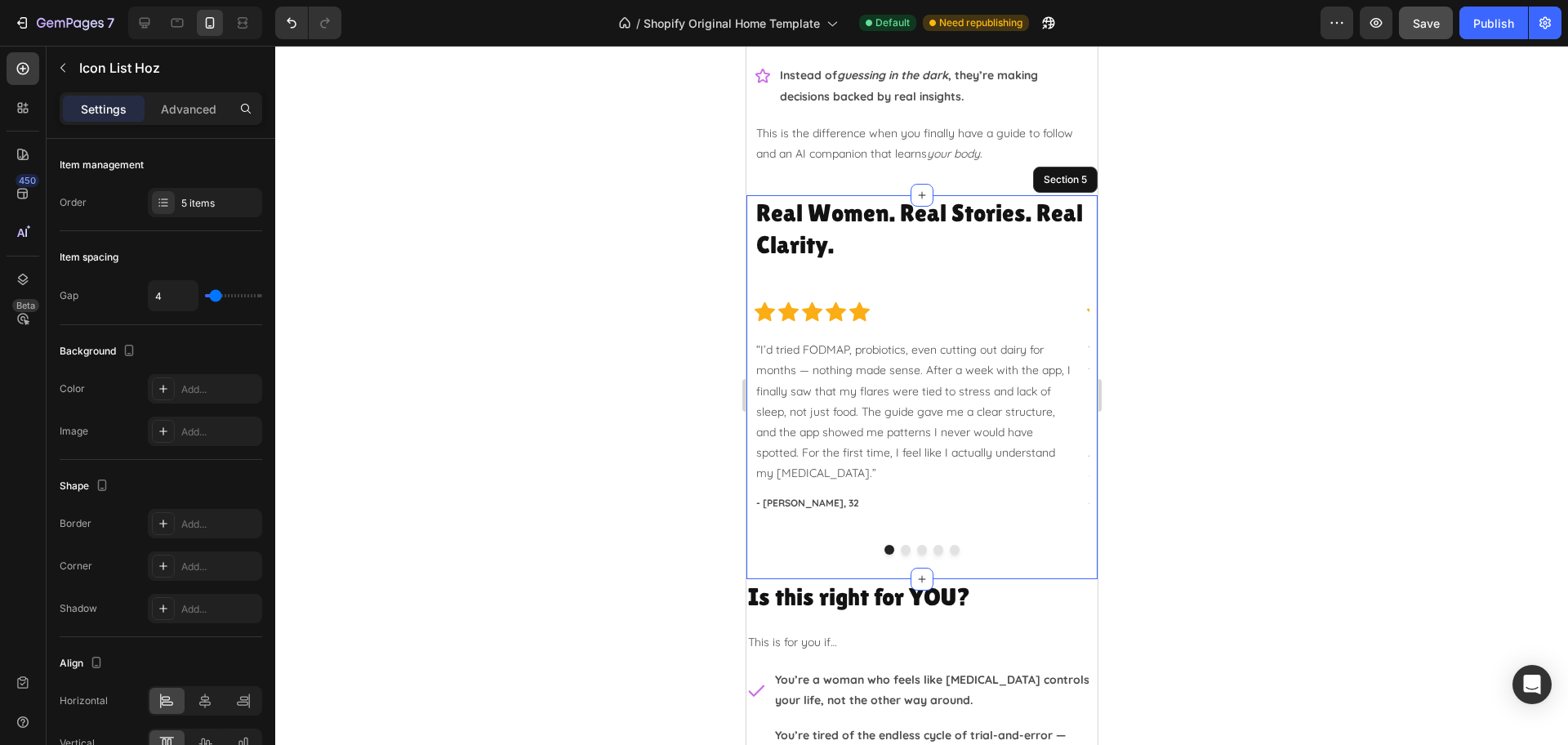
click at [885, 272] on div "Real Women. Real Stories. Real Clarity. Heading Row Icon Icon Icon Icon Icon Ic…" at bounding box center [920, 375] width 335 height 360
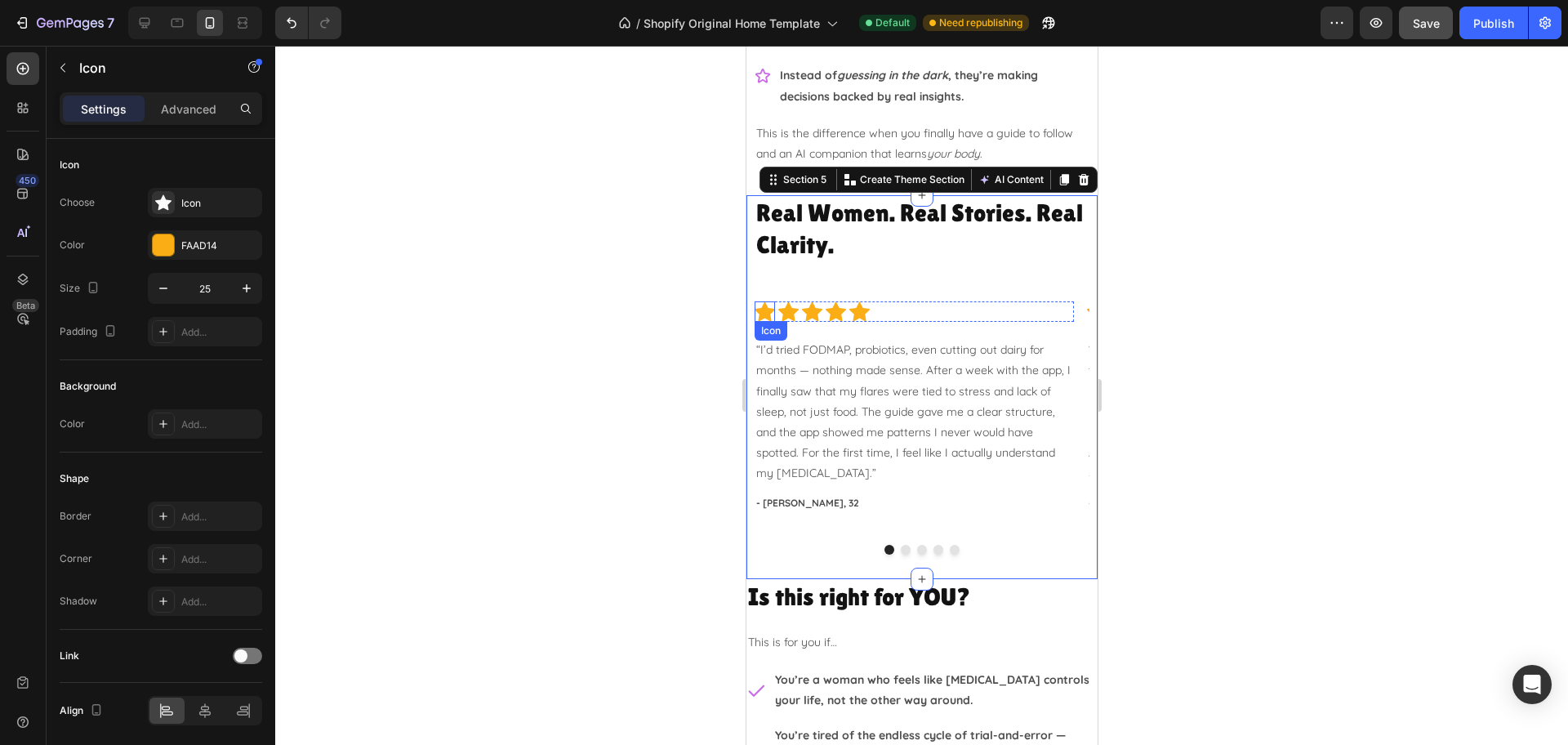
click at [762, 308] on icon at bounding box center [763, 311] width 20 height 18
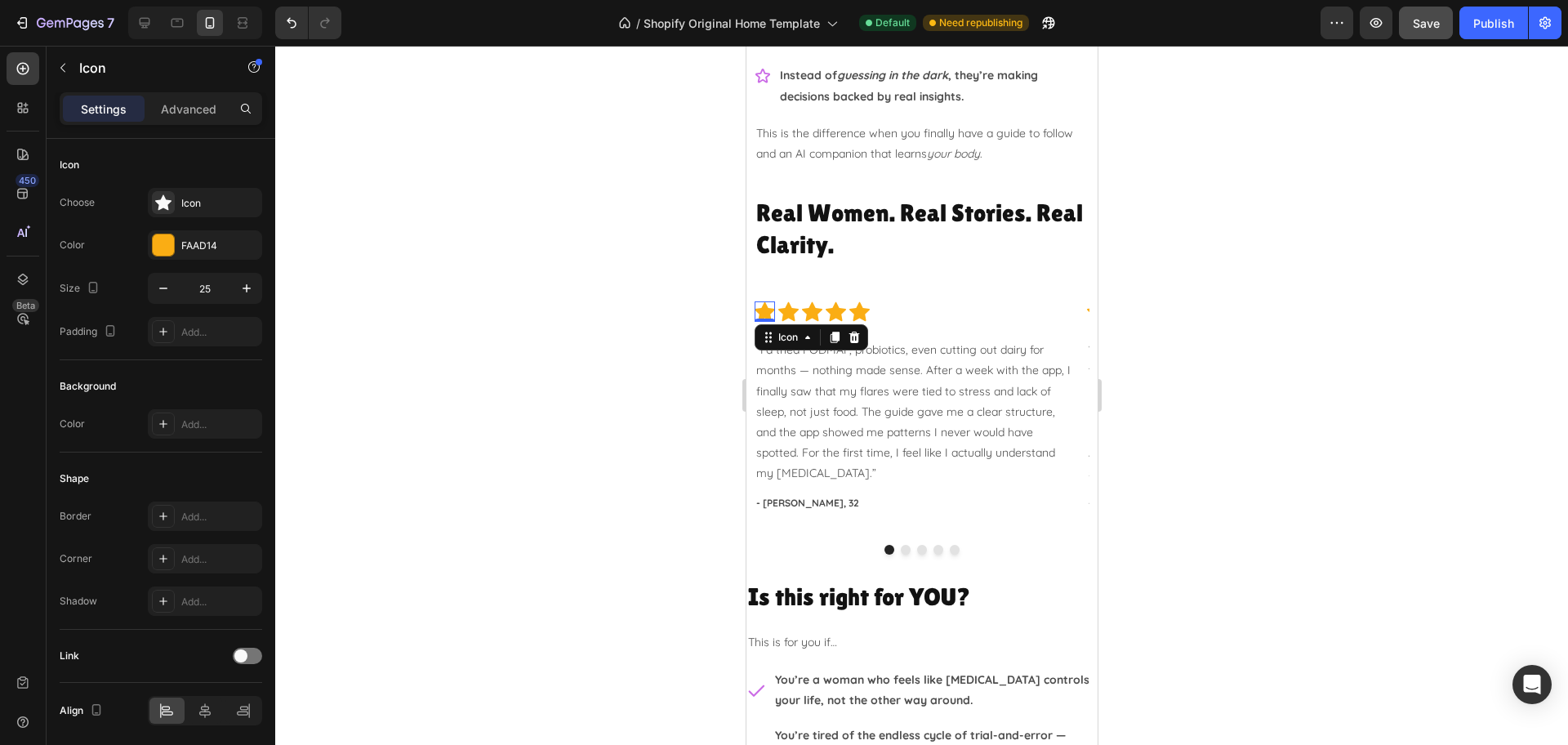
click at [176, 122] on div "Settings Advanced" at bounding box center [161, 109] width 203 height 33
click at [175, 111] on p "Advanced" at bounding box center [188, 108] width 56 height 17
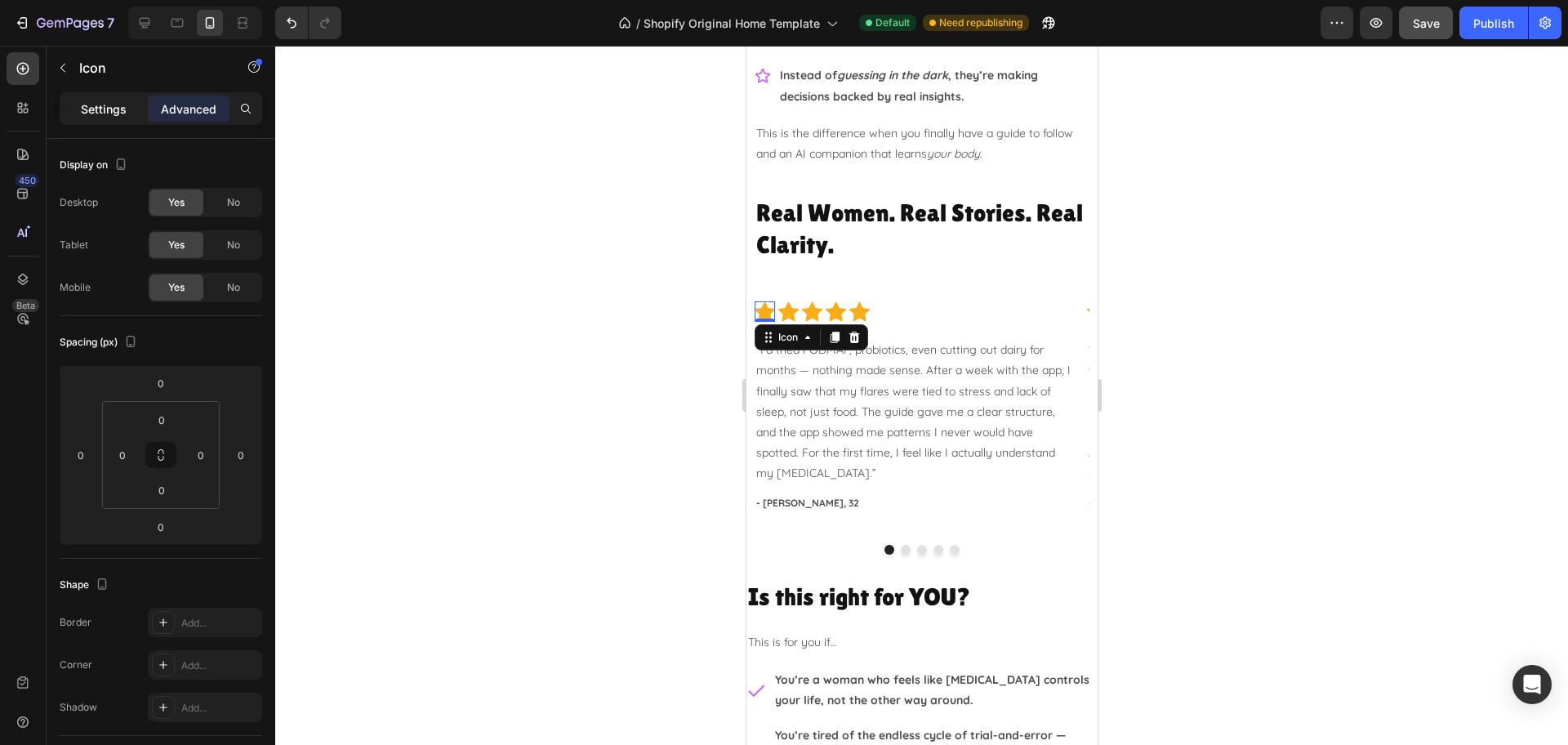
click at [83, 115] on p "Settings" at bounding box center [104, 108] width 46 height 17
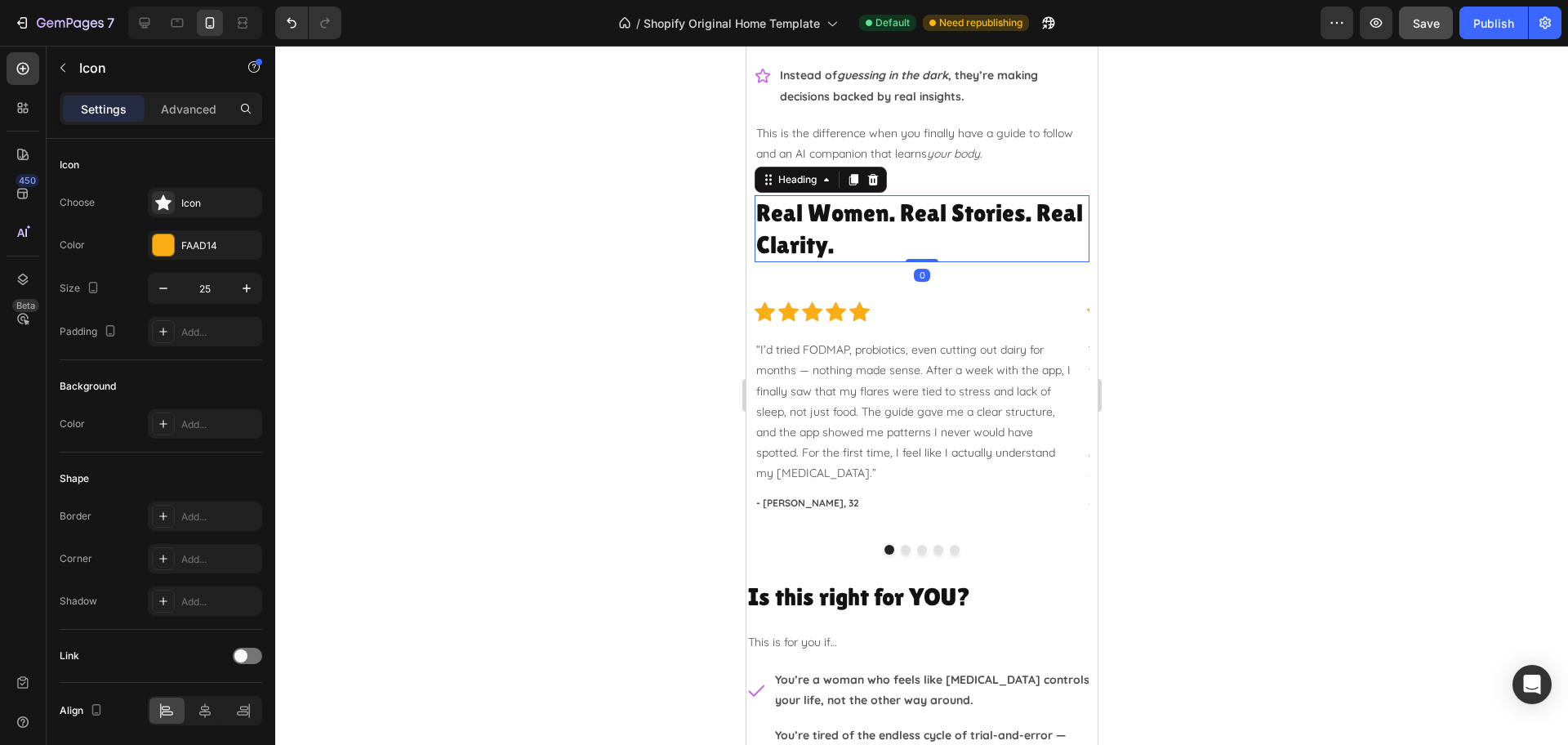
click at [897, 241] on h2 "Real Women. Real Stories. Real Clarity." at bounding box center [920, 228] width 335 height 67
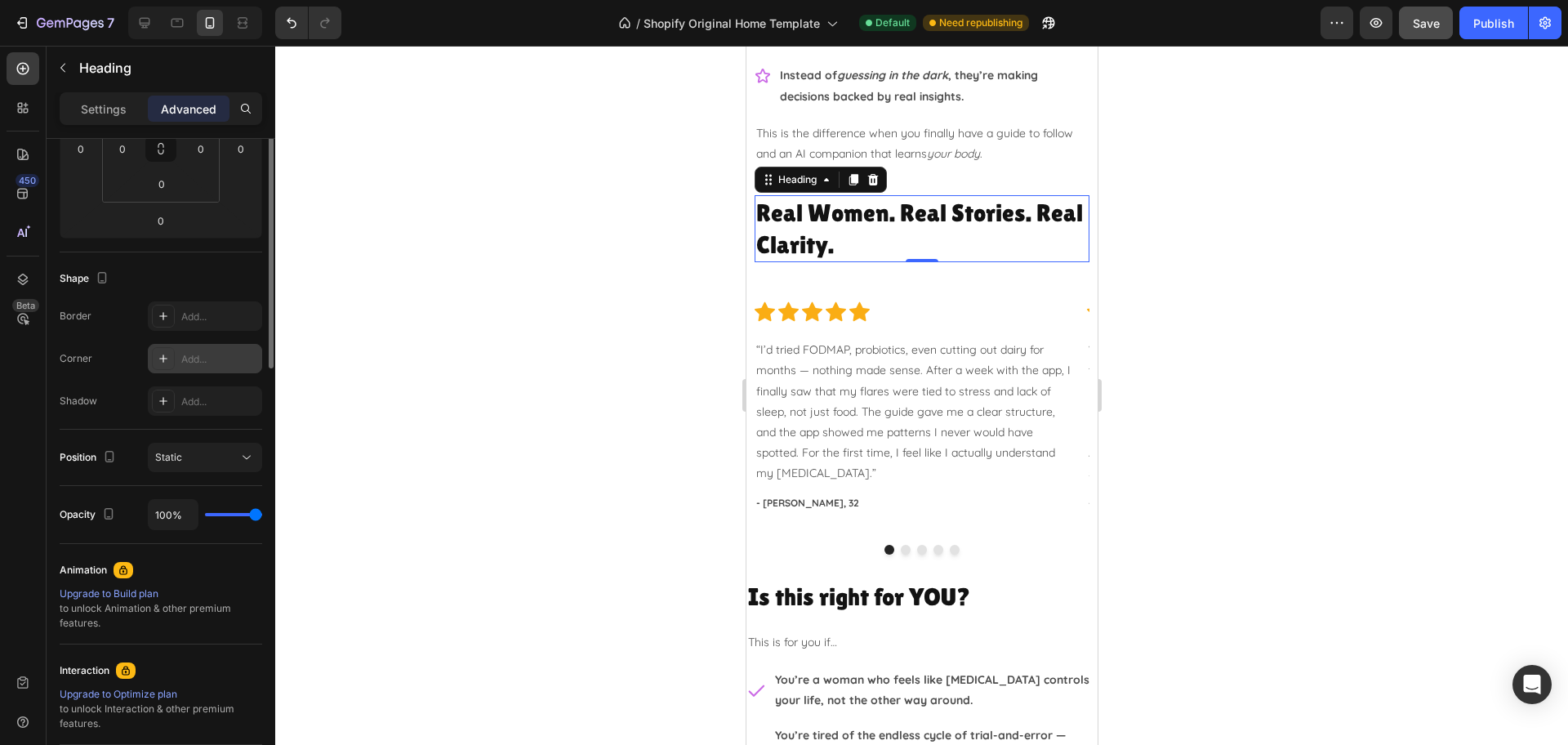
scroll to position [0, 0]
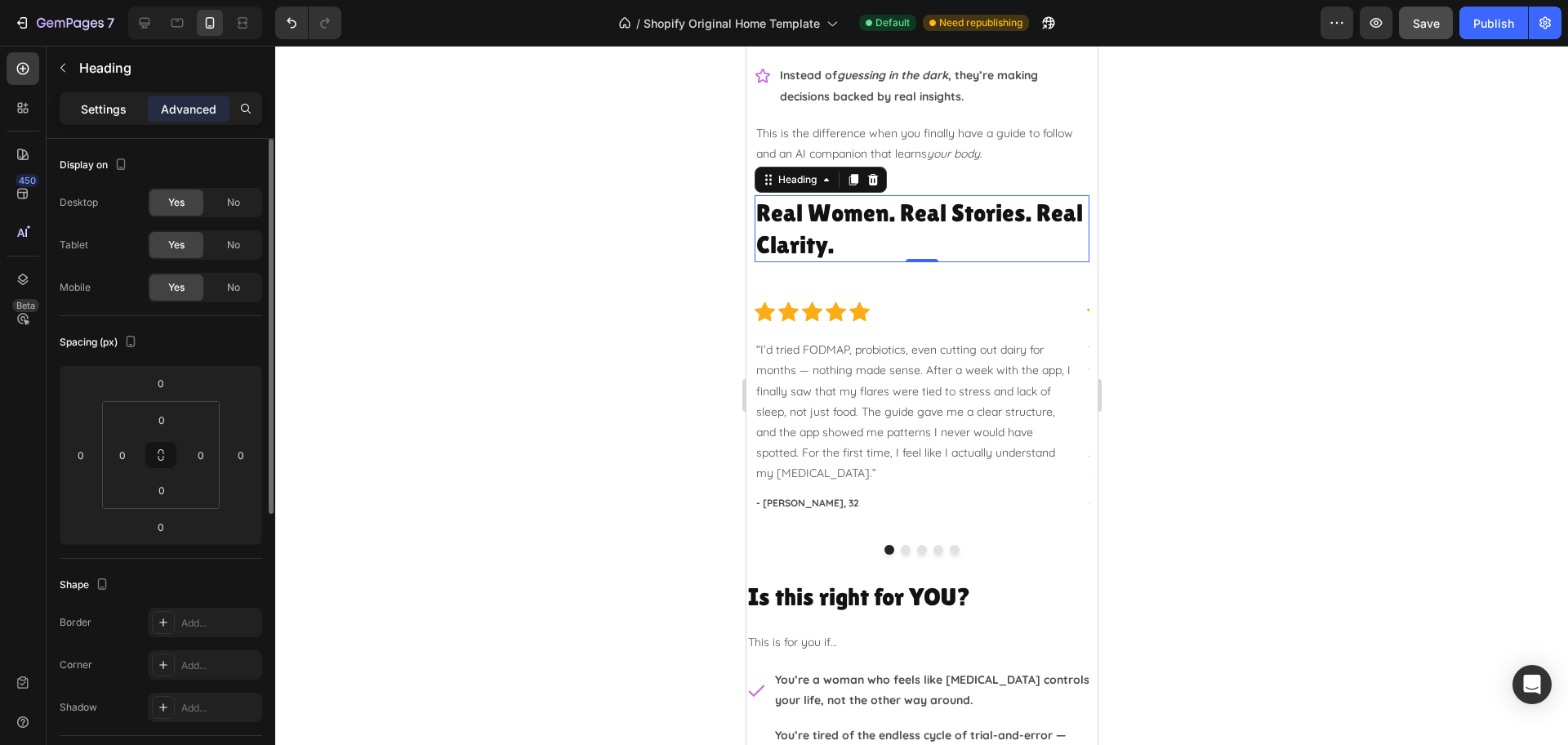
click at [104, 102] on p "Settings" at bounding box center [104, 108] width 46 height 17
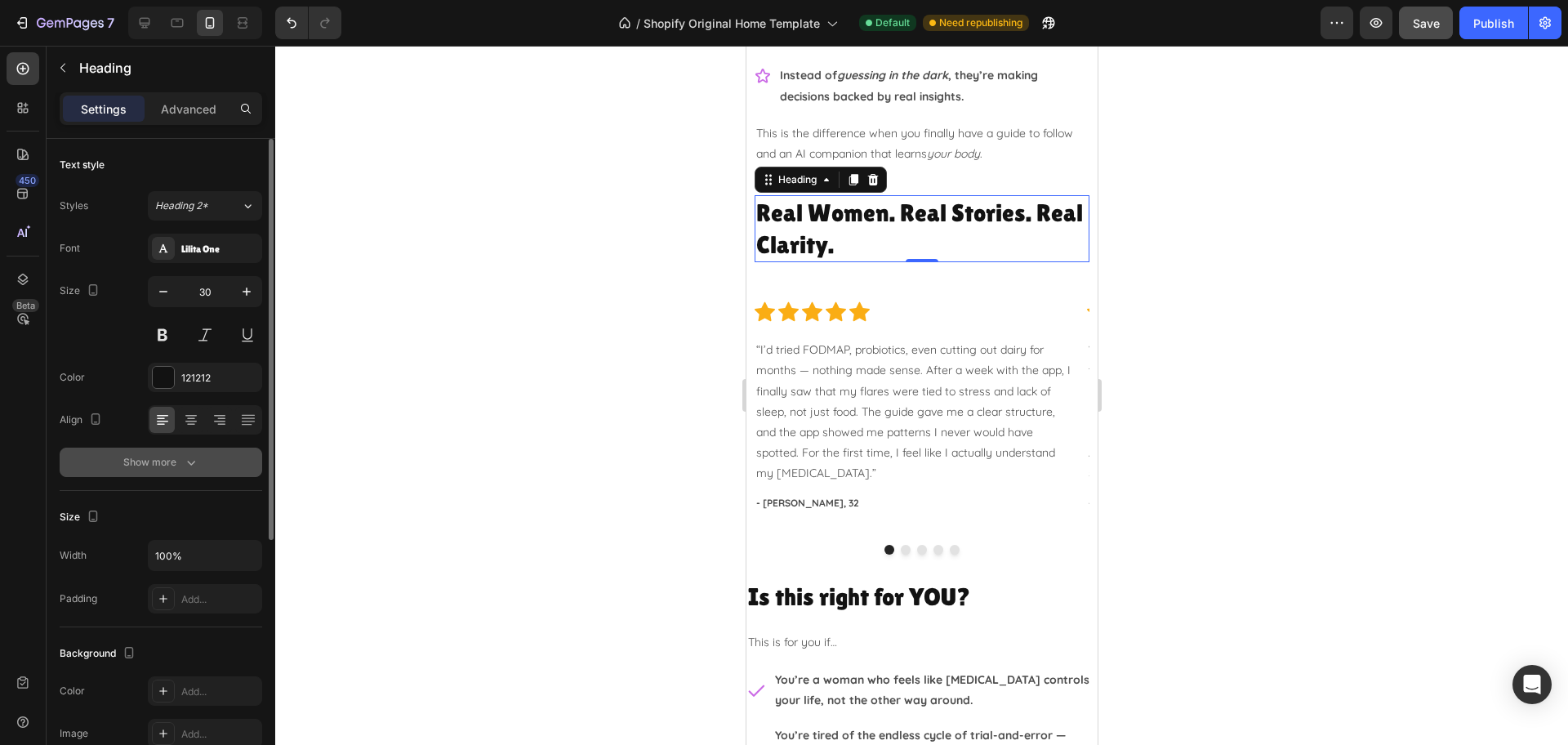
click at [141, 474] on button "Show more" at bounding box center [161, 462] width 203 height 29
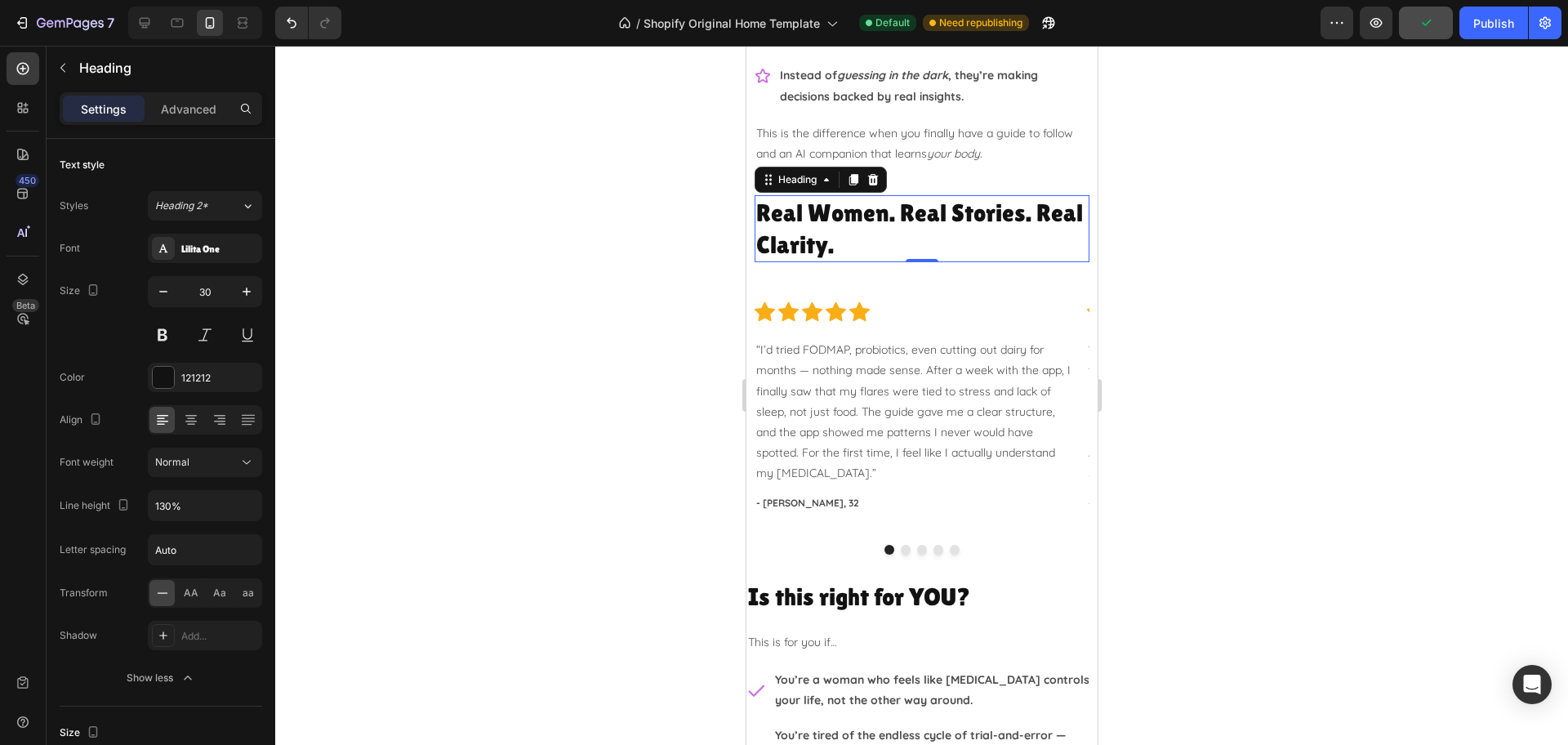
click at [1251, 317] on div at bounding box center [921, 395] width 1293 height 699
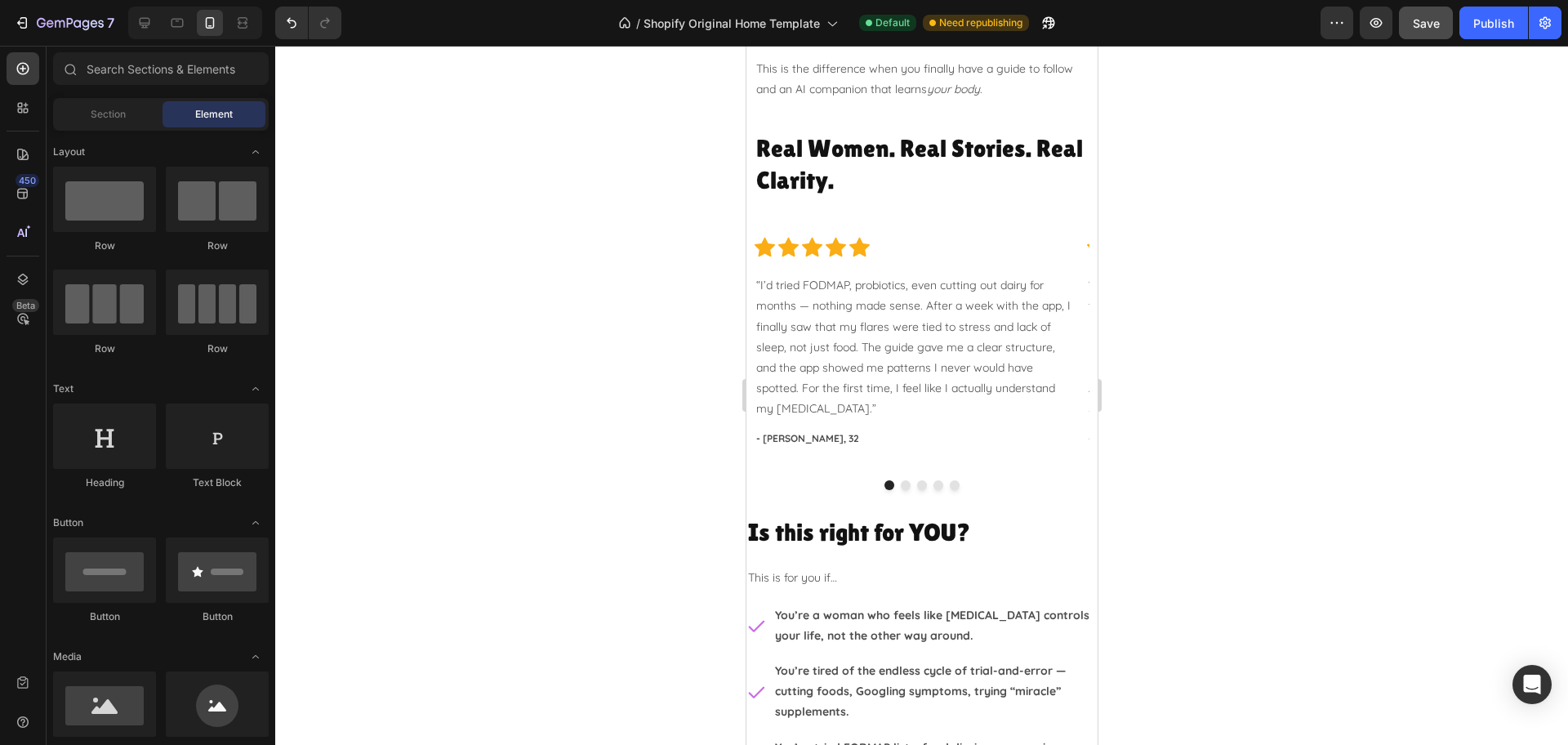
scroll to position [2245, 0]
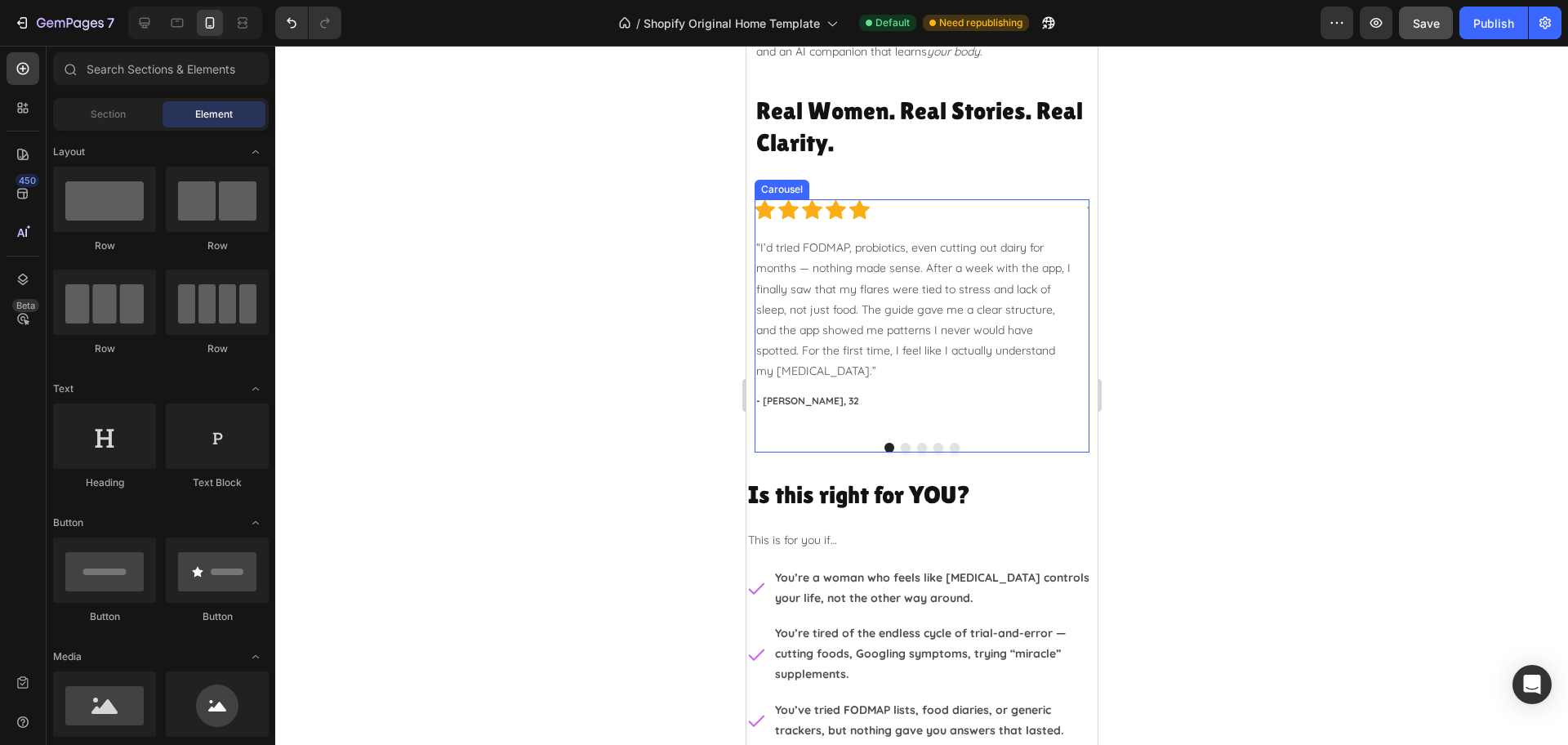
click at [900, 449] on button "Dot" at bounding box center [905, 447] width 10 height 10
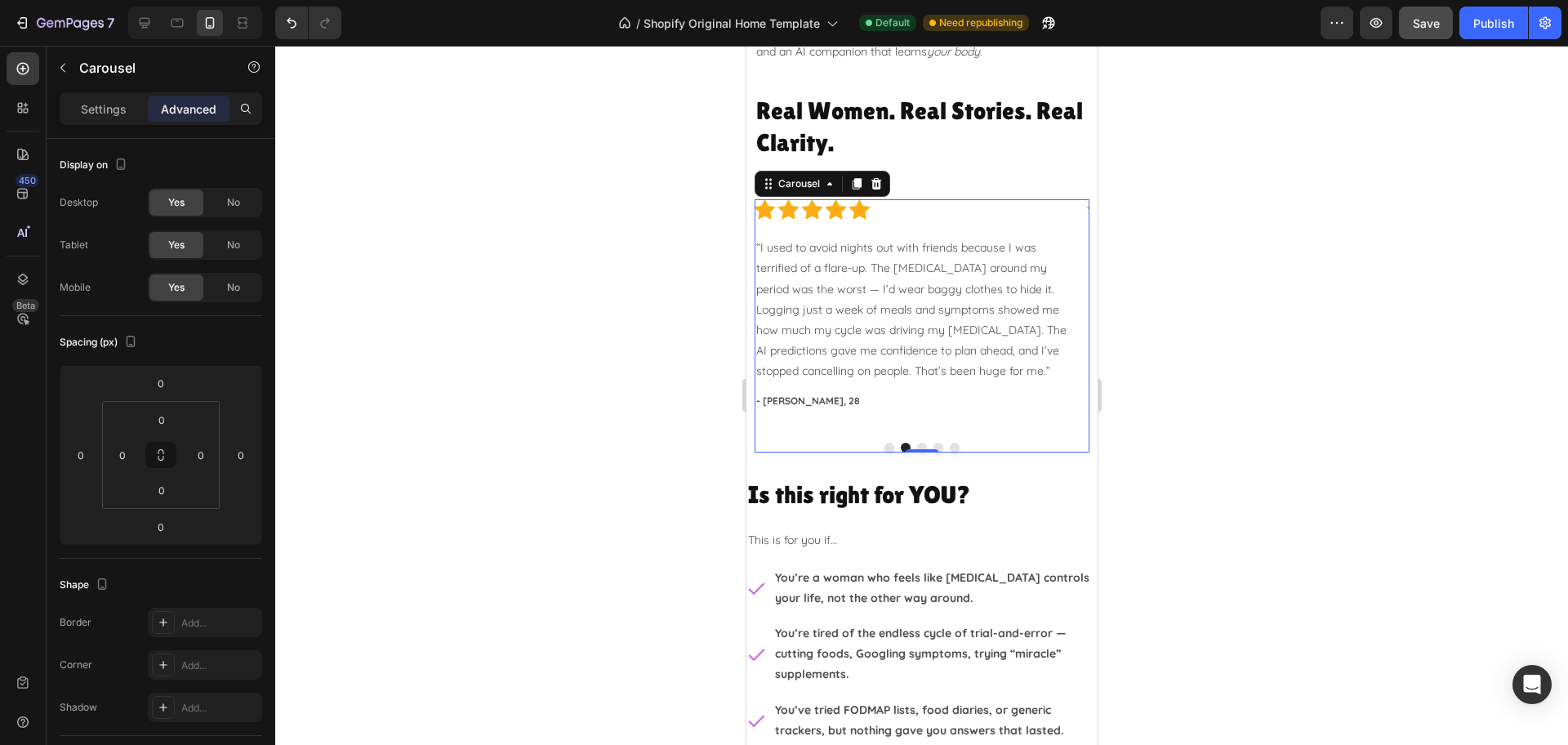
click at [884, 445] on button "Dot" at bounding box center [888, 447] width 10 height 10
click at [901, 141] on h2 "Real Women. Real Stories. Real Clarity." at bounding box center [920, 126] width 335 height 67
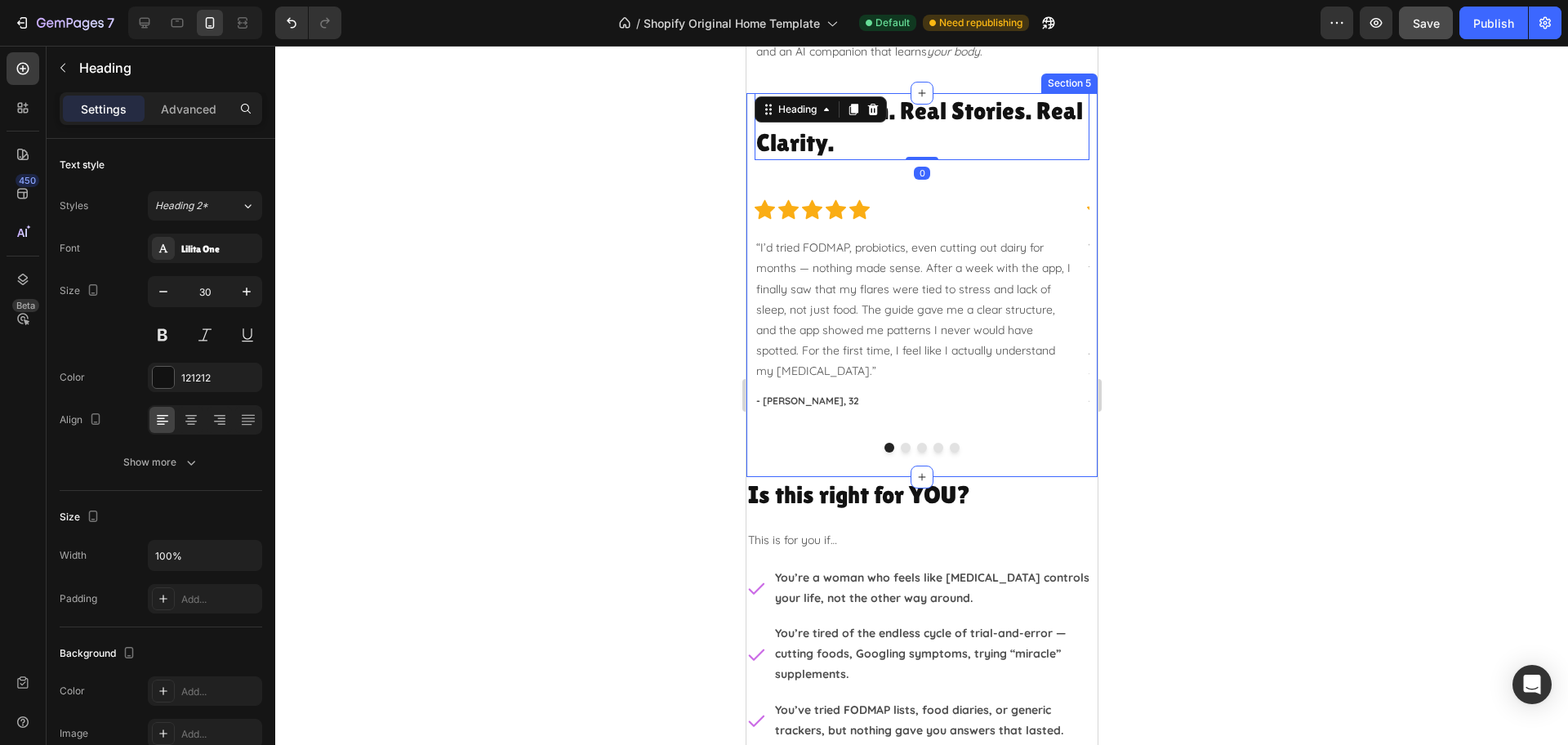
click at [913, 183] on div "Real Women. Real Stories. Real Clarity. Heading 0 Row Icon Icon Icon Icon Icon …" at bounding box center [920, 272] width 335 height 360
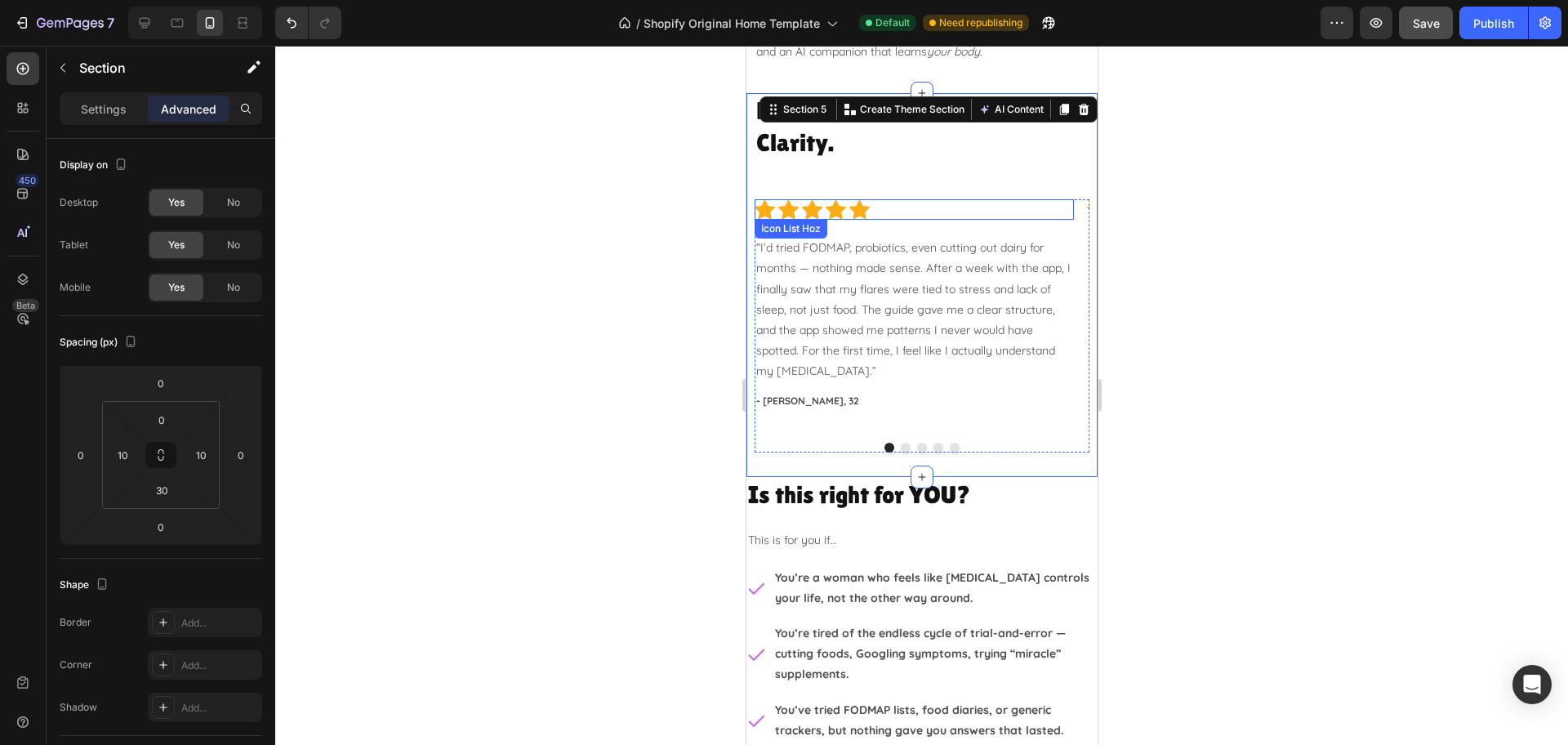
click at [877, 208] on div "Icon Icon Icon Icon Icon" at bounding box center [913, 209] width 319 height 20
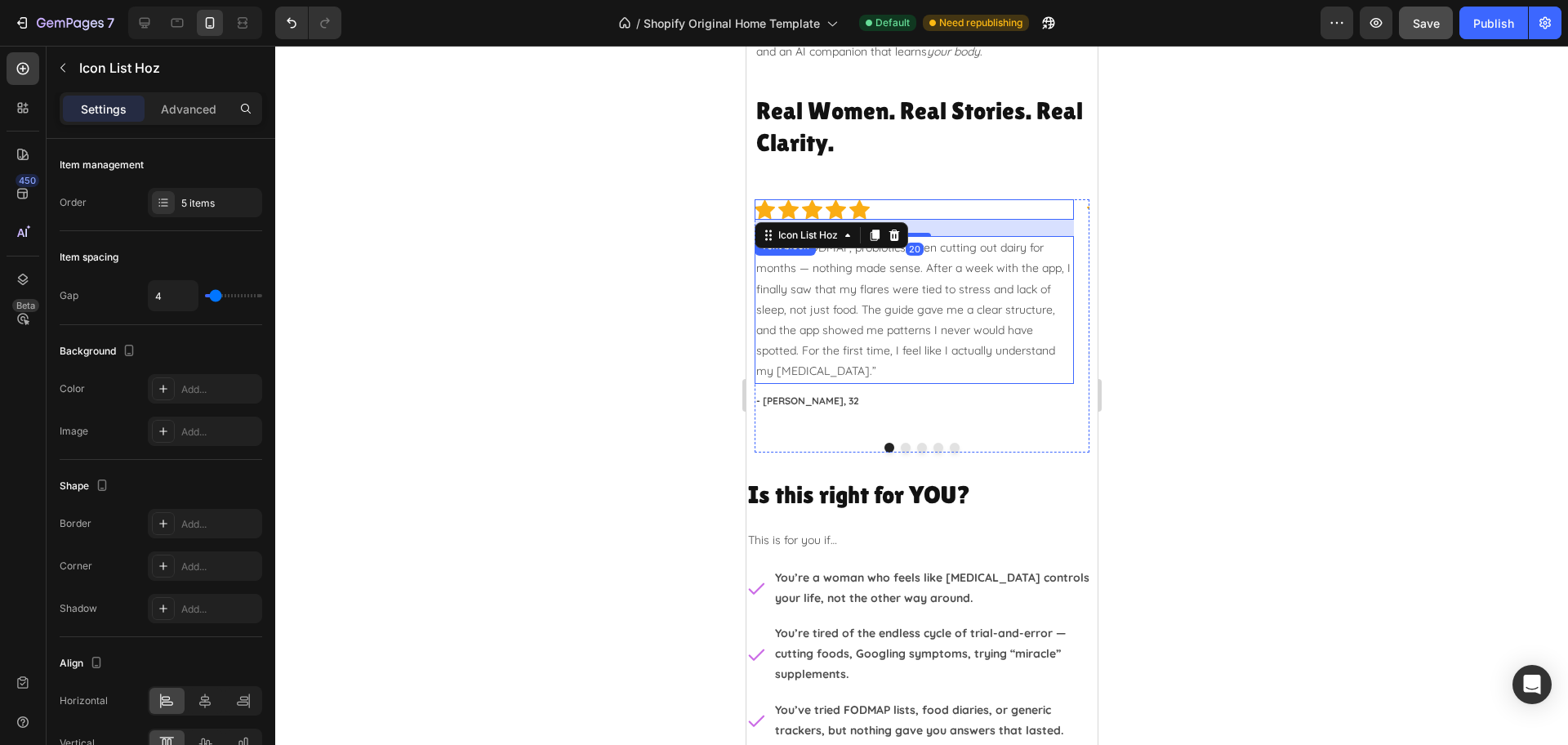
click at [1065, 238] on p "“I’d tried FODMAP, probiotics, even cutting out dairy for months — nothing made…" at bounding box center [913, 309] width 316 height 144
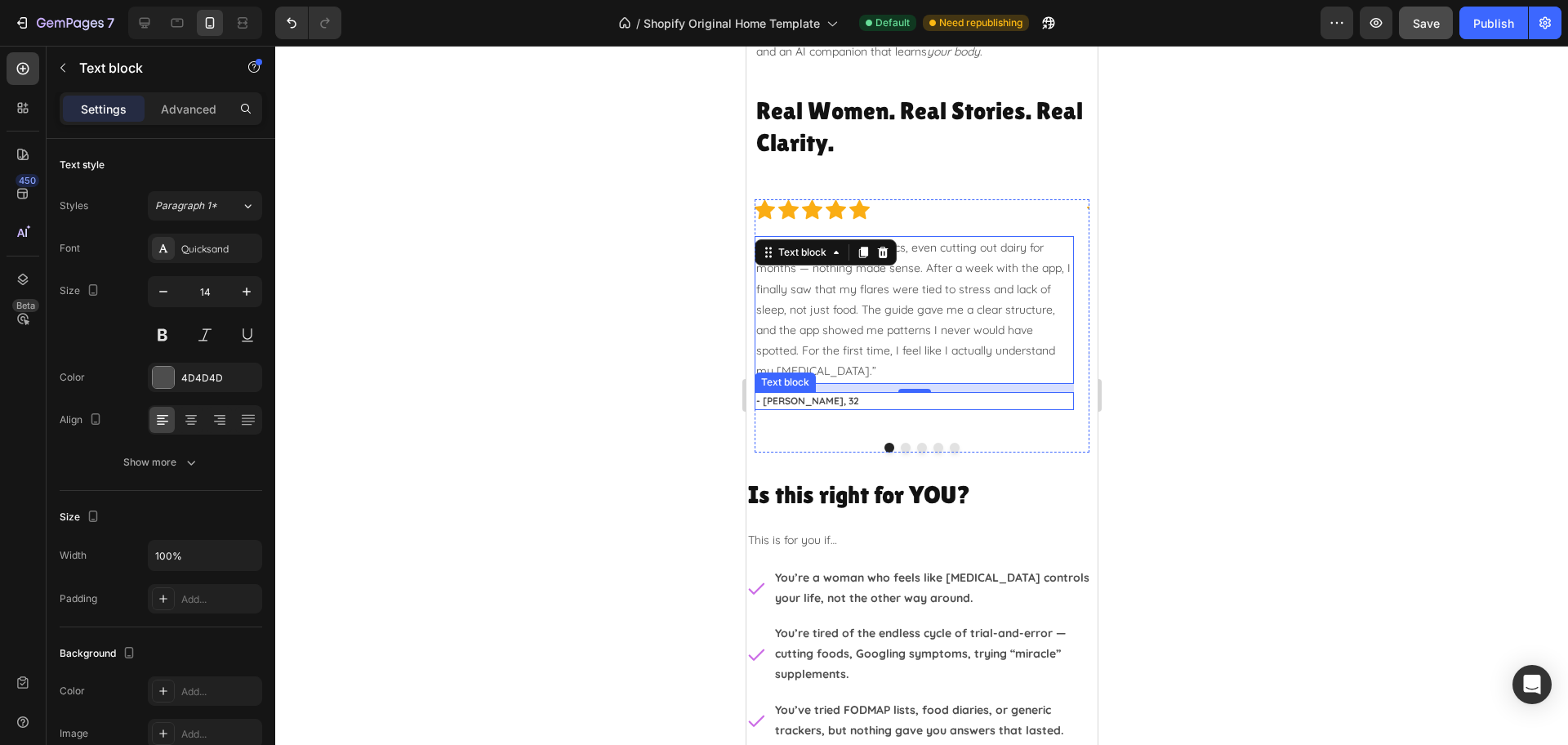
click at [1038, 395] on p "- [PERSON_NAME], 32" at bounding box center [913, 401] width 316 height 15
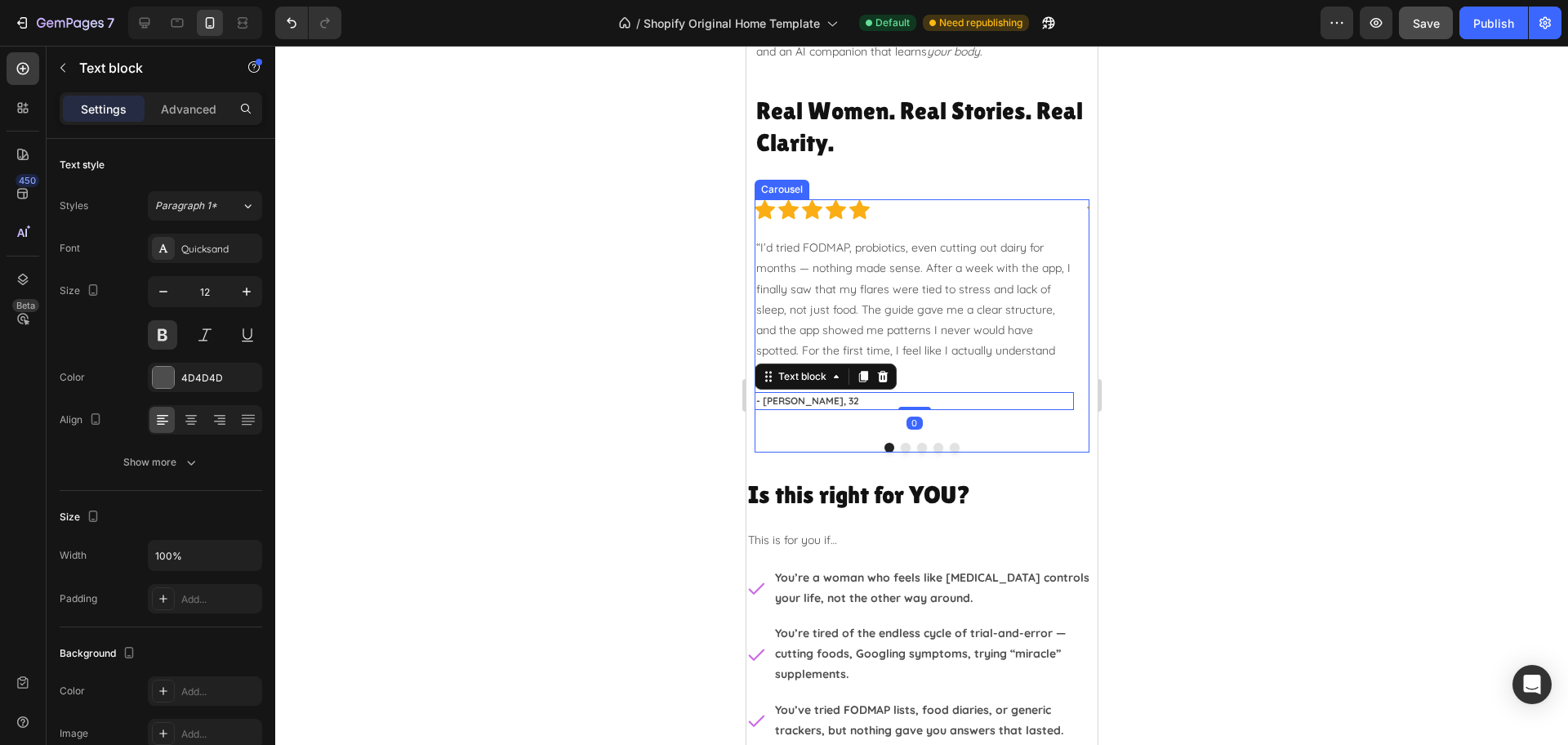
click at [1038, 427] on div "Icon Icon Icon Icon Icon Icon List Hoz “I’d tried FODMAP, probiotics, even cutt…" at bounding box center [913, 314] width 319 height 230
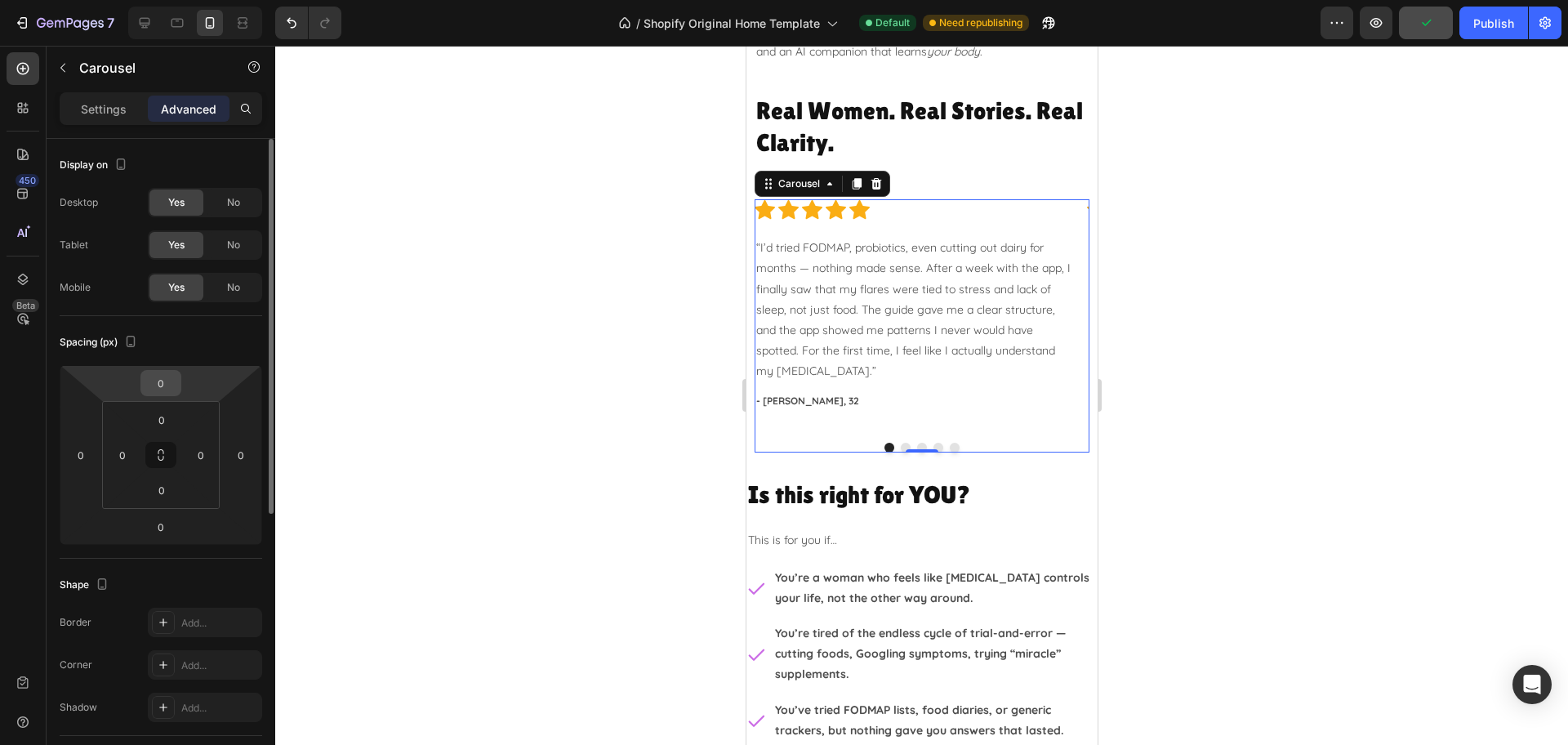
click at [177, 384] on div "0" at bounding box center [161, 383] width 40 height 26
click at [174, 389] on input "0" at bounding box center [161, 383] width 33 height 25
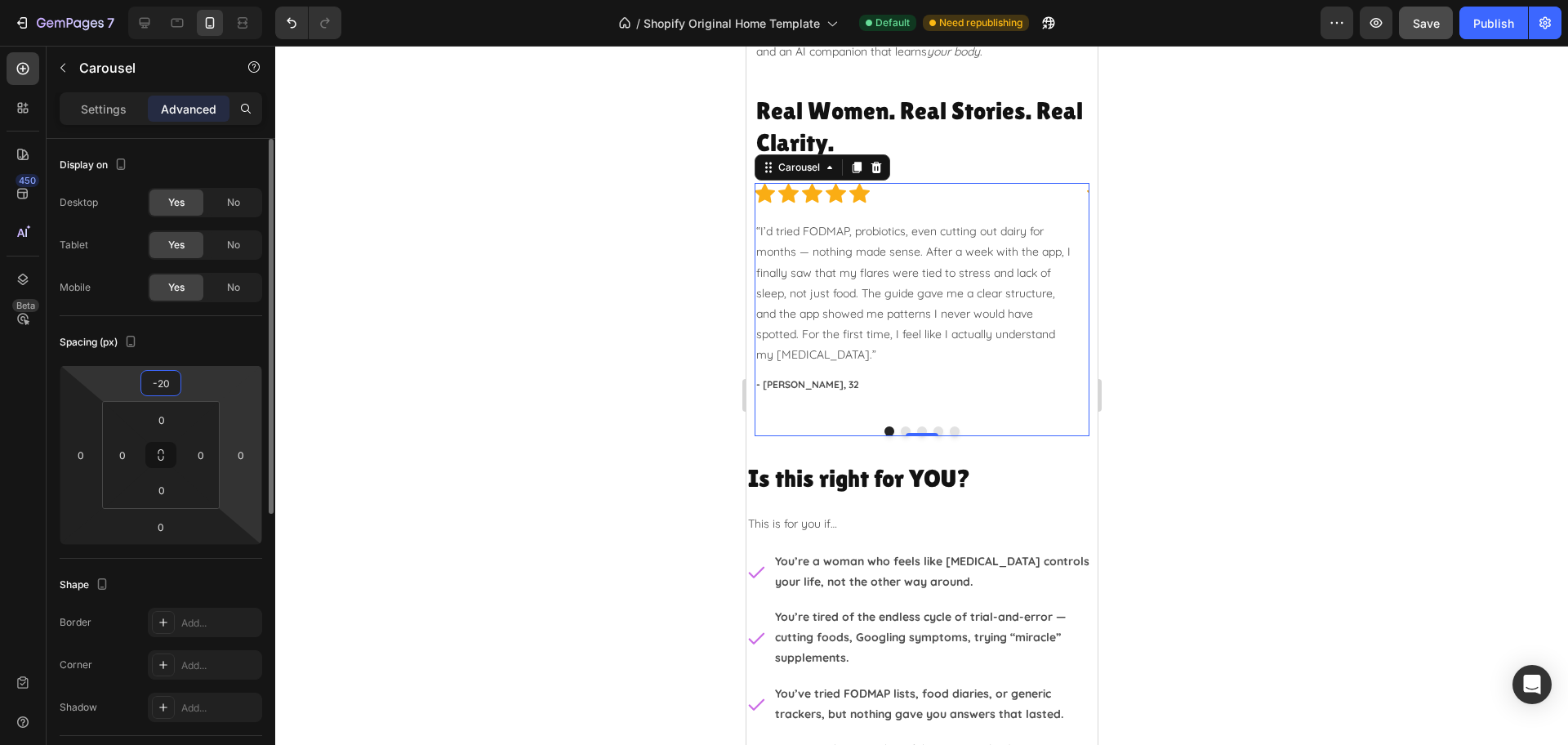
type input "-2"
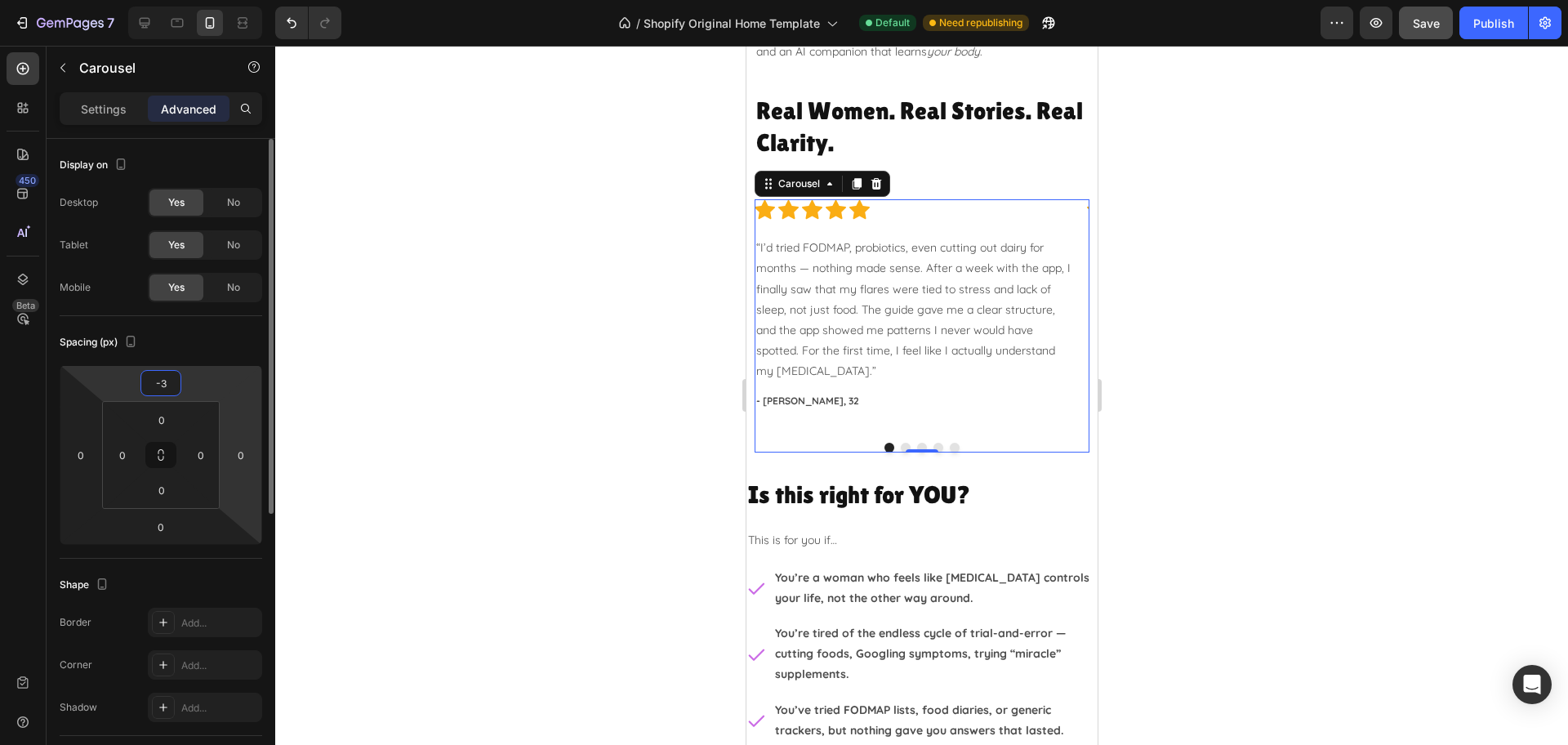
type input "-30"
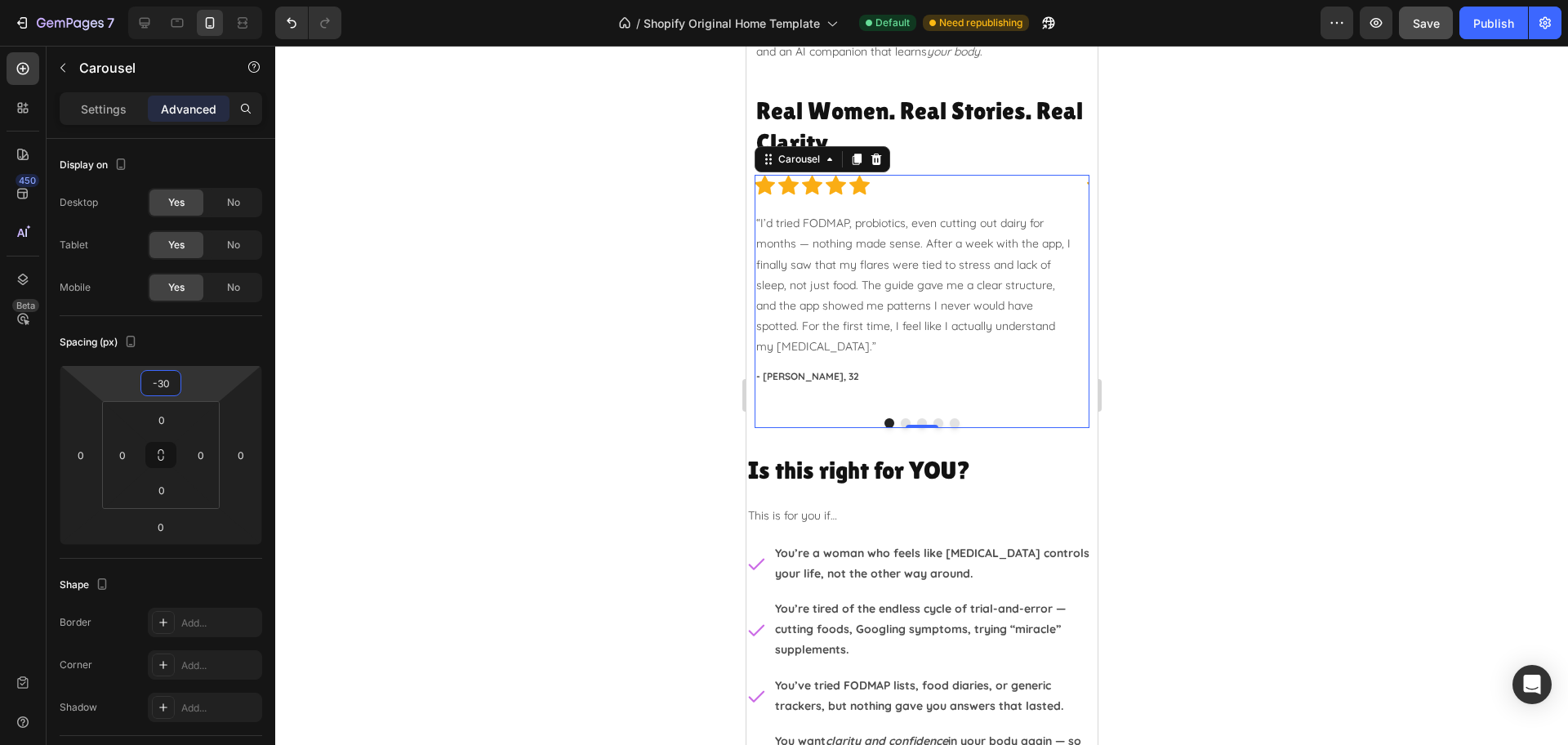
click at [1396, 250] on div at bounding box center [921, 395] width 1293 height 699
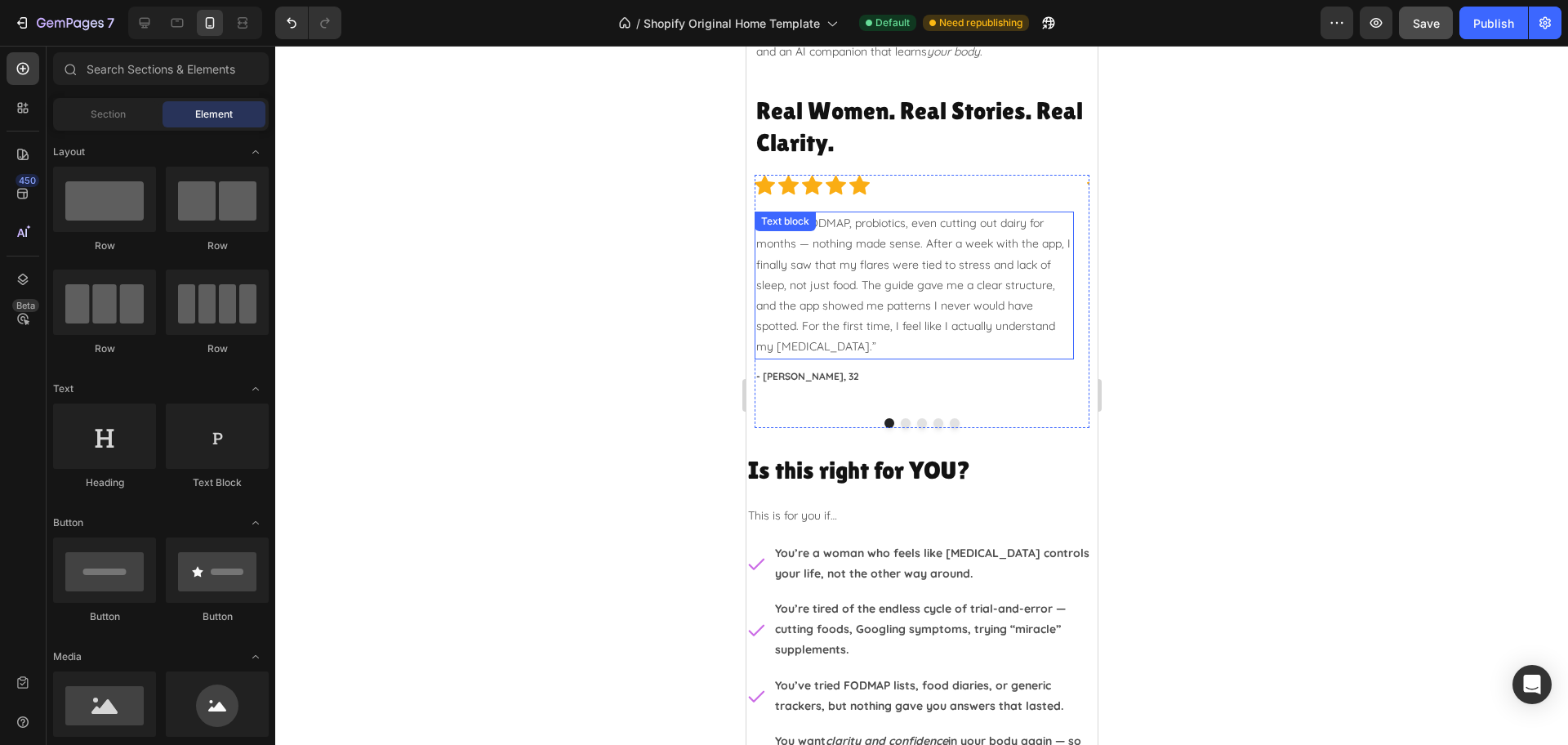
scroll to position [2143, 0]
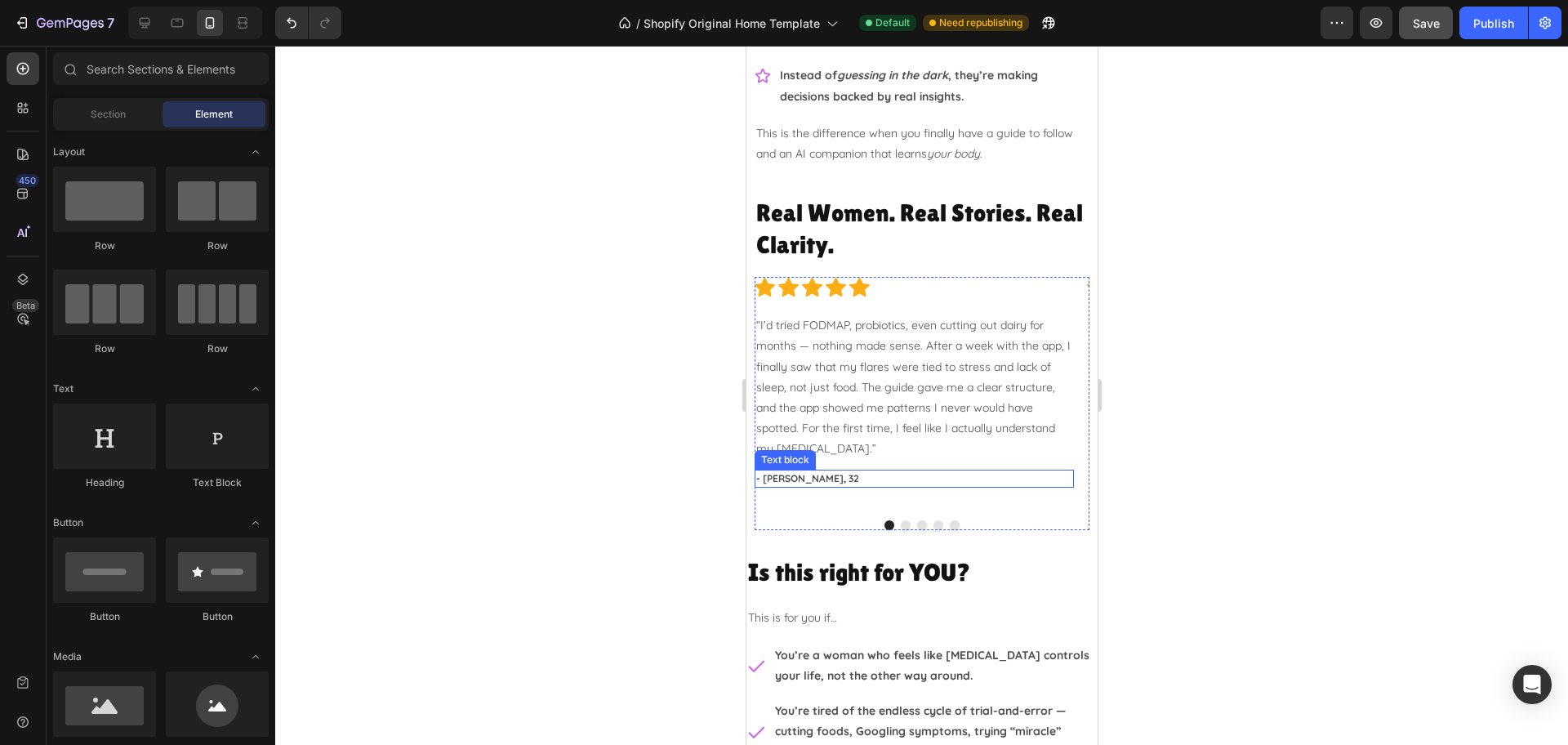
click at [818, 479] on p "- [PERSON_NAME], 32" at bounding box center [913, 479] width 316 height 15
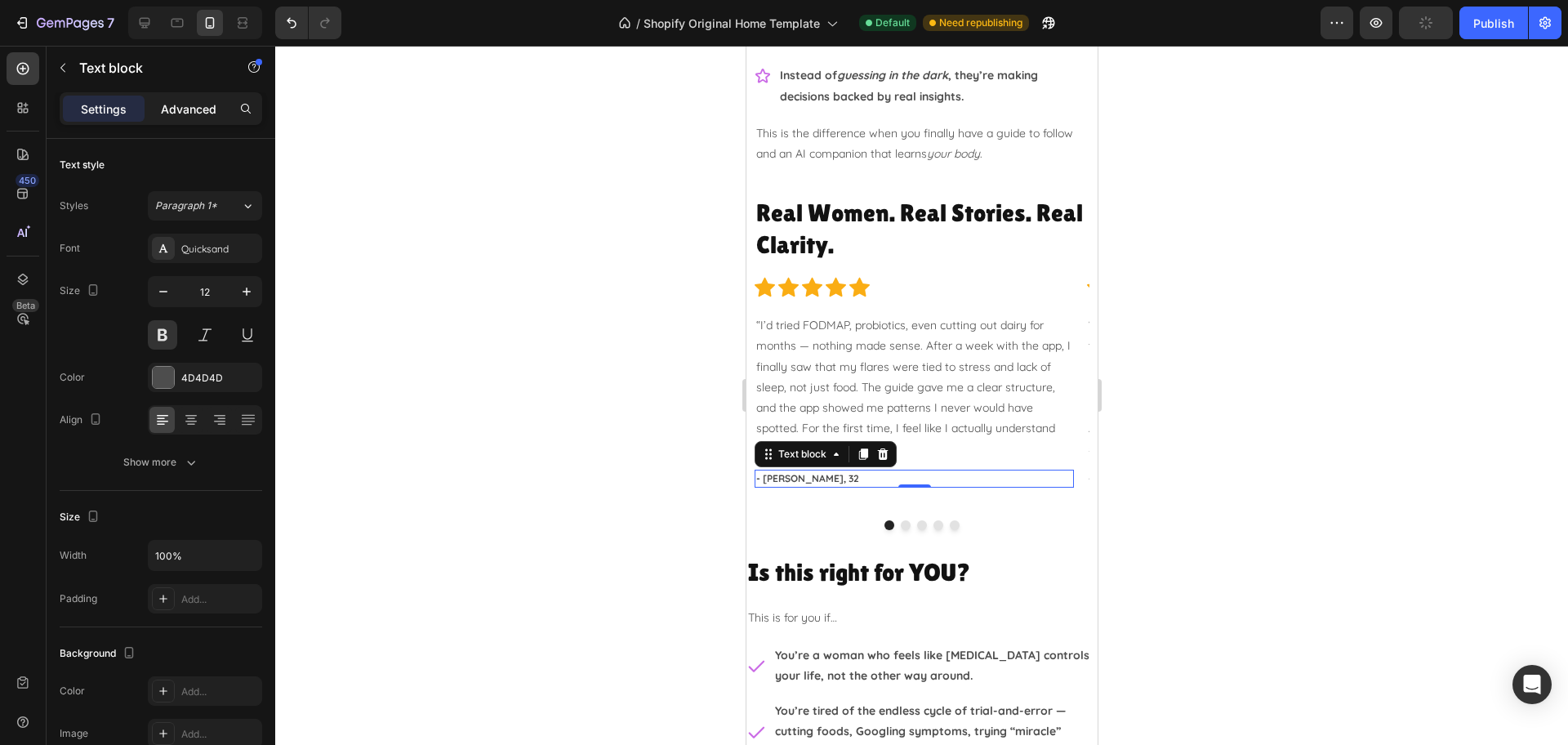
click at [195, 116] on p "Advanced" at bounding box center [188, 108] width 56 height 17
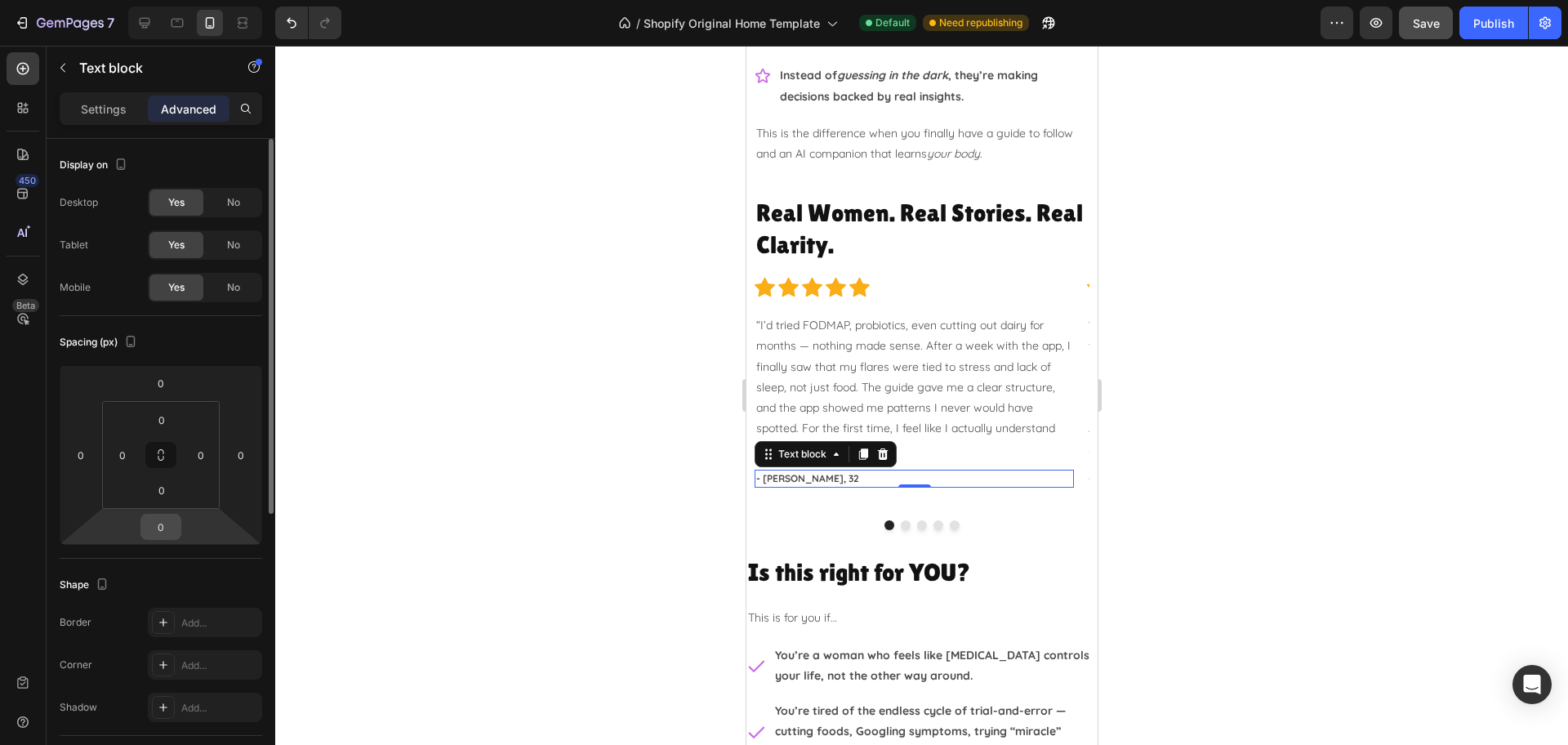
click at [173, 525] on input "0" at bounding box center [161, 527] width 33 height 25
type input "-2"
click at [165, 501] on input "0" at bounding box center [161, 490] width 33 height 25
type input "0"
type input "-2"
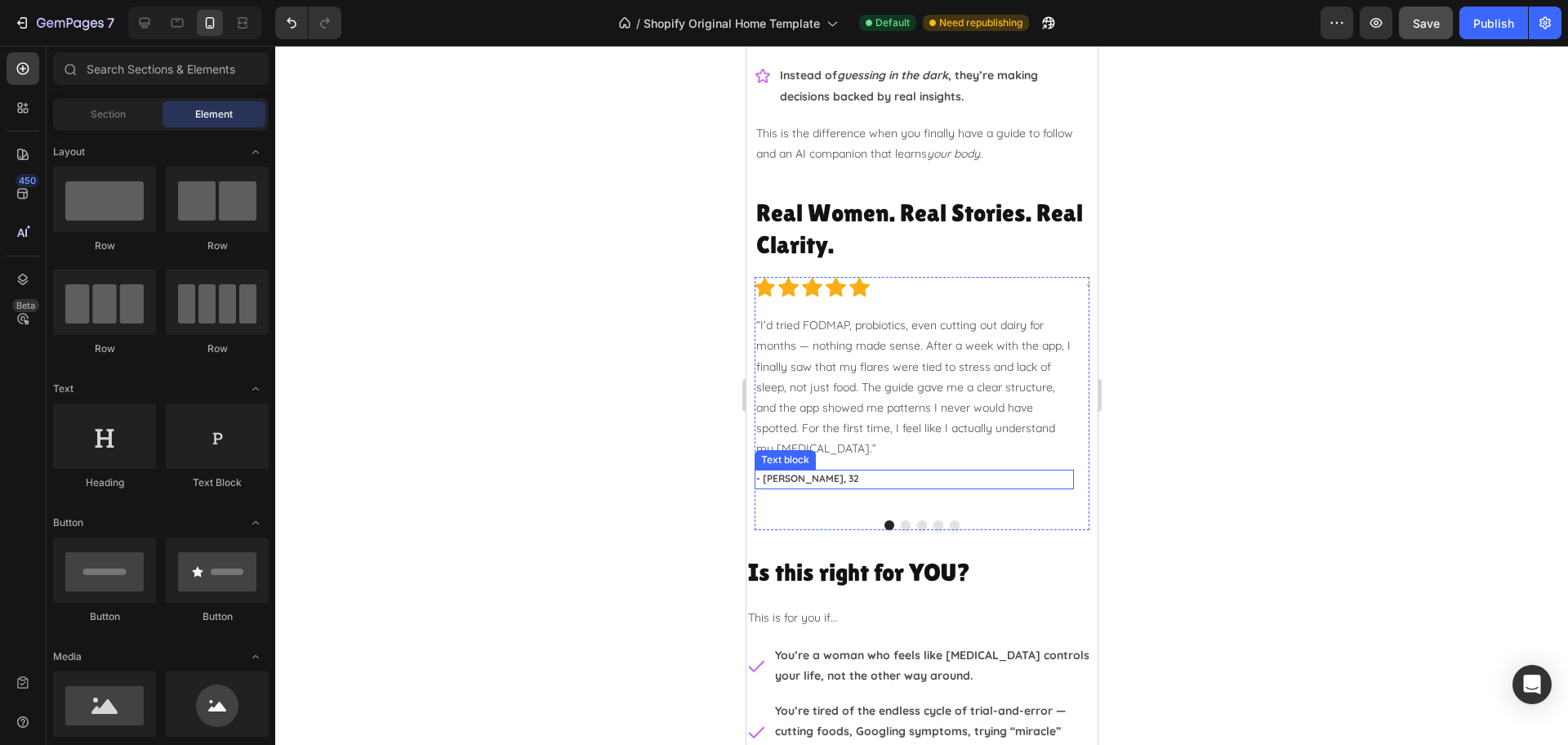
click at [835, 478] on p "- [PERSON_NAME], 32" at bounding box center [913, 479] width 316 height 15
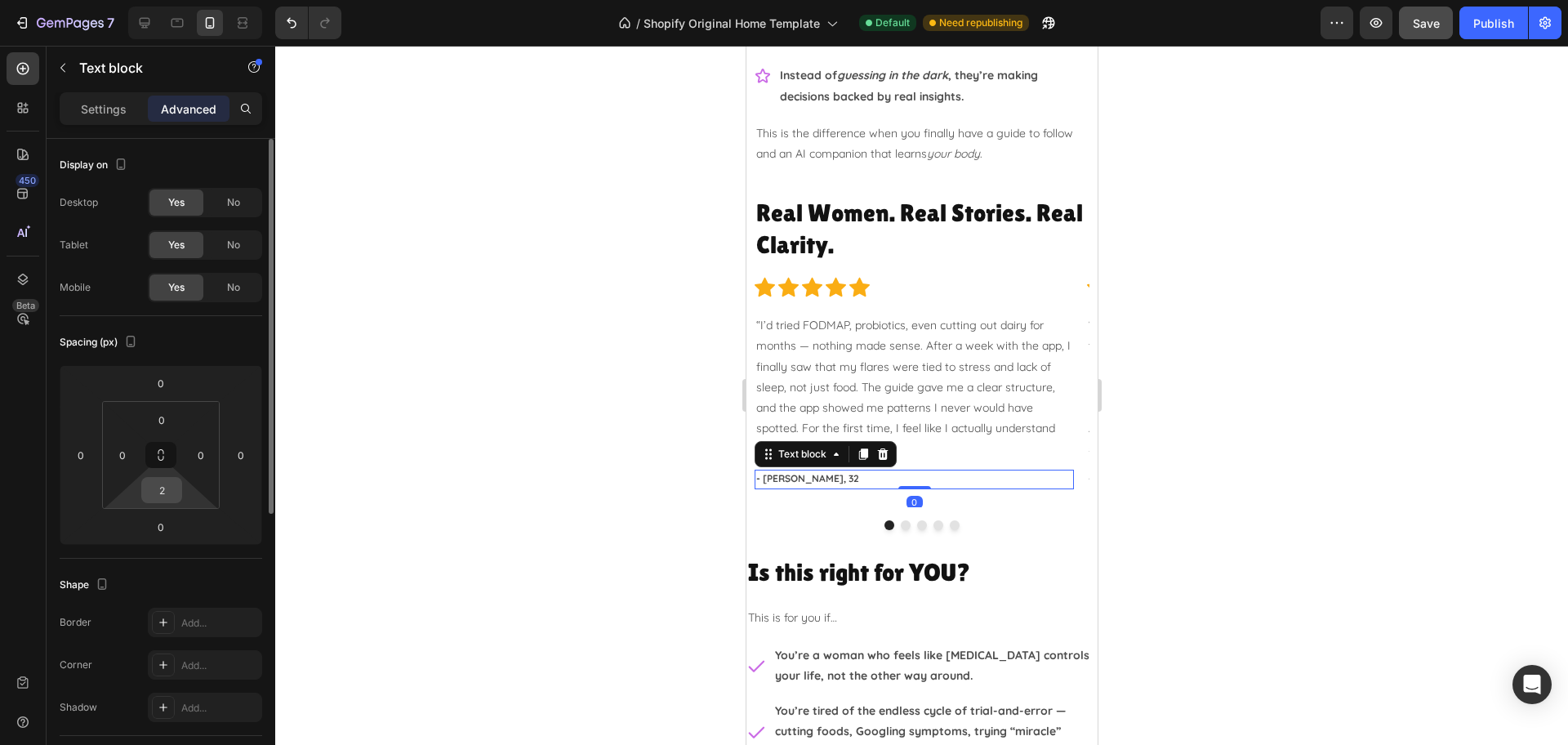
click at [180, 496] on div "2" at bounding box center [161, 490] width 40 height 26
click at [174, 489] on input "2" at bounding box center [161, 490] width 33 height 25
type input "0"
click at [359, 493] on div at bounding box center [921, 395] width 1293 height 699
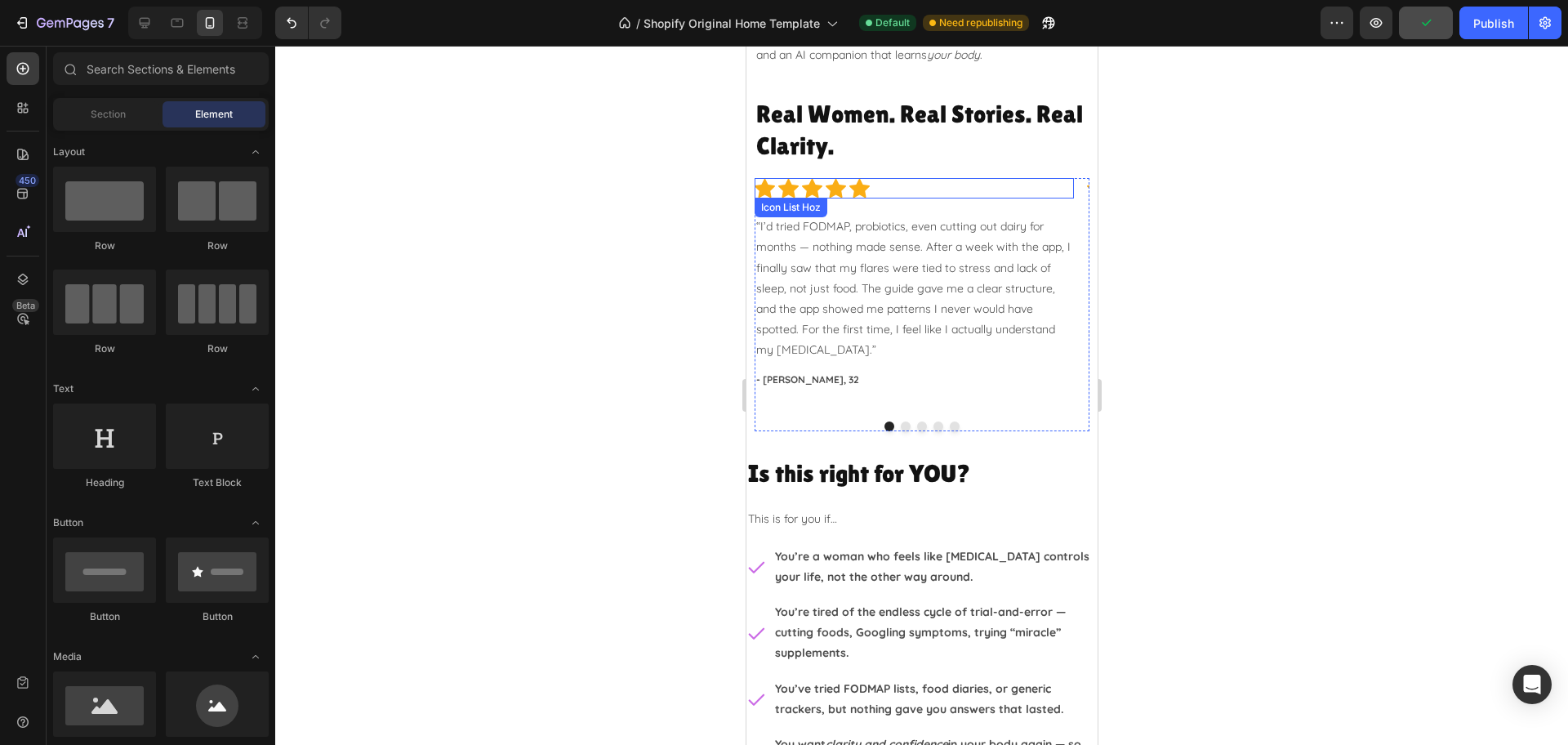
scroll to position [2348, 0]
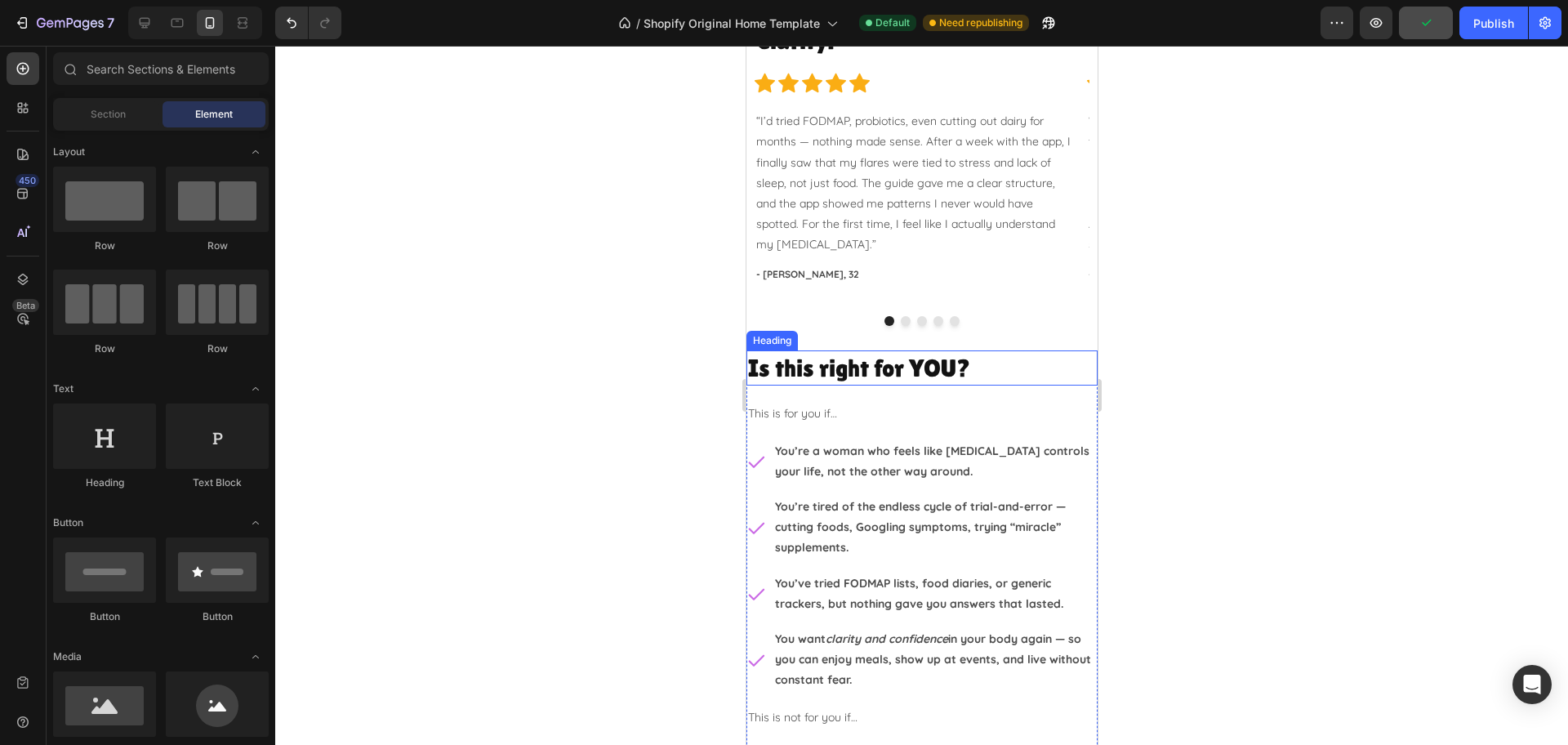
click at [995, 374] on h2 "Is this right for YOU?" at bounding box center [921, 368] width 351 height 35
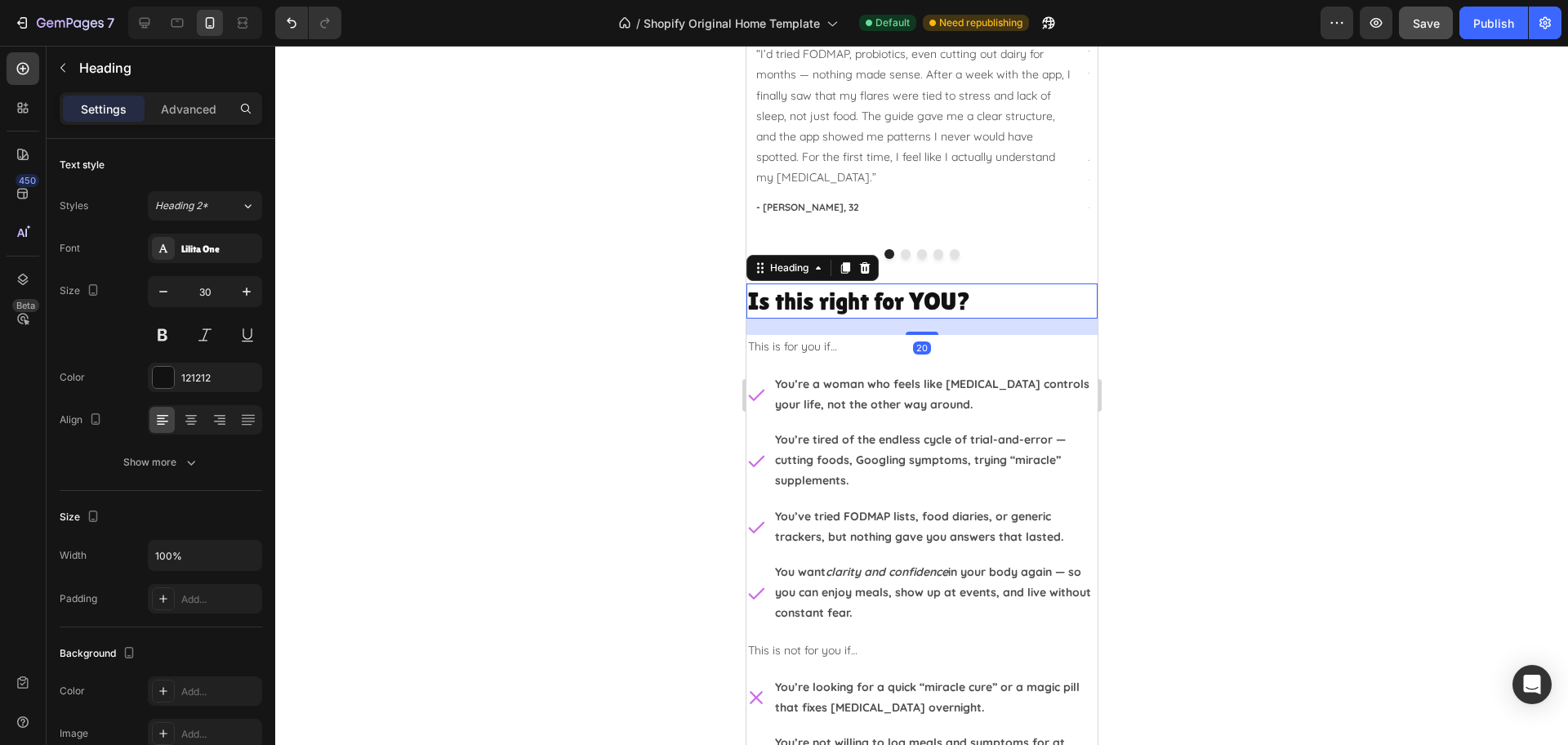
scroll to position [2450, 0]
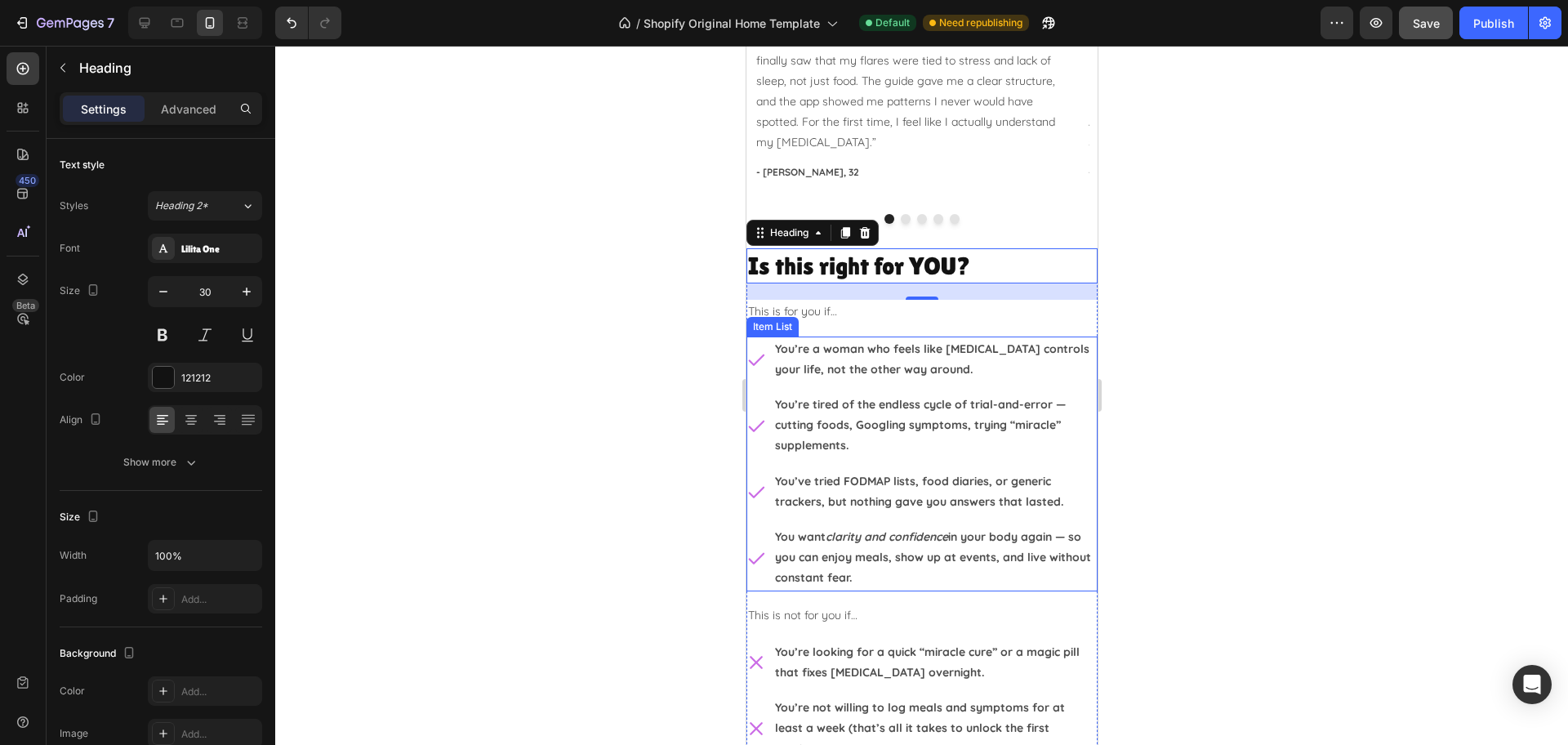
click at [761, 374] on div "You’re a woman who feels like [MEDICAL_DATA] controls your life, not the other …" at bounding box center [921, 360] width 351 height 46
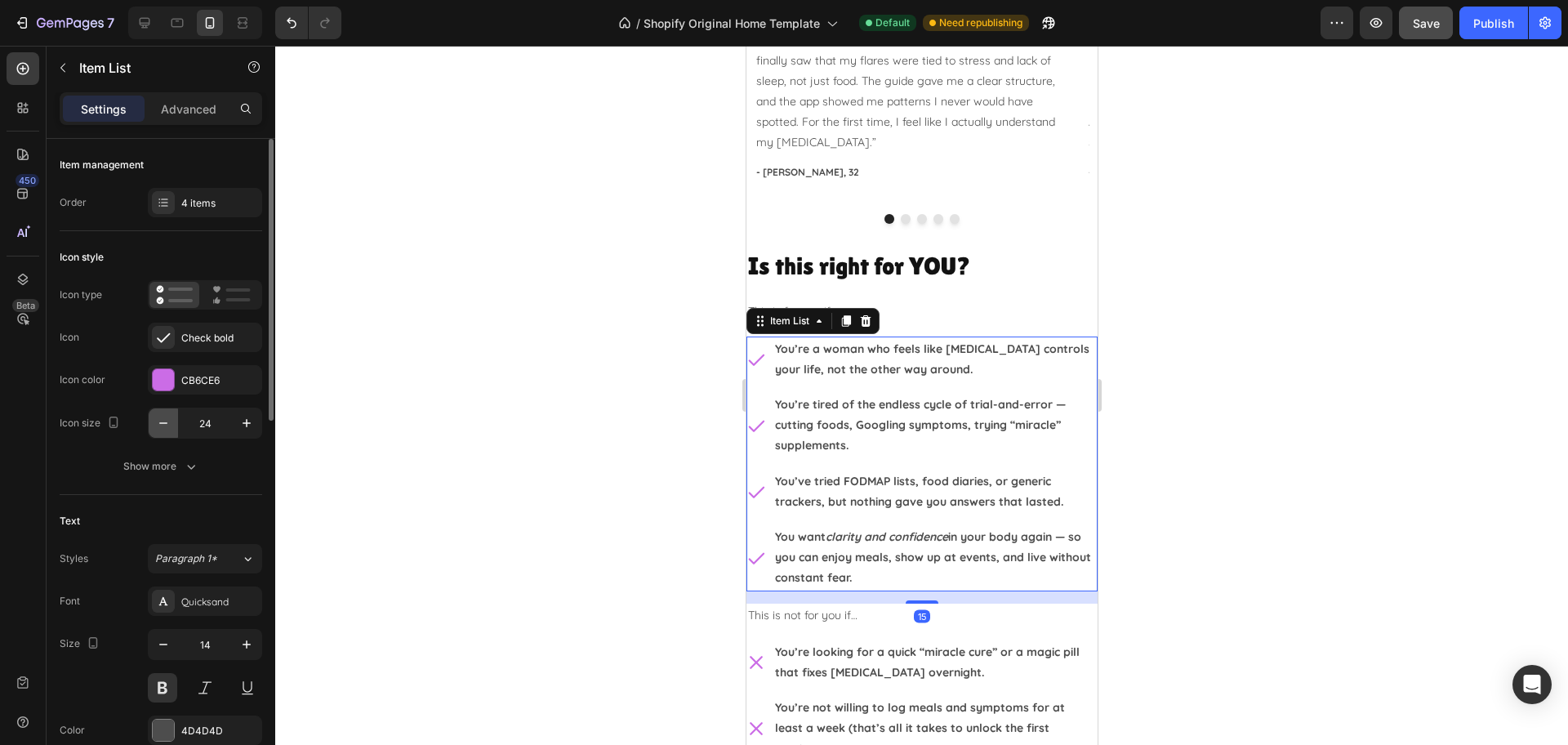
click at [157, 419] on icon "button" at bounding box center [163, 423] width 17 height 17
click at [159, 421] on icon "button" at bounding box center [163, 423] width 17 height 17
type input "20"
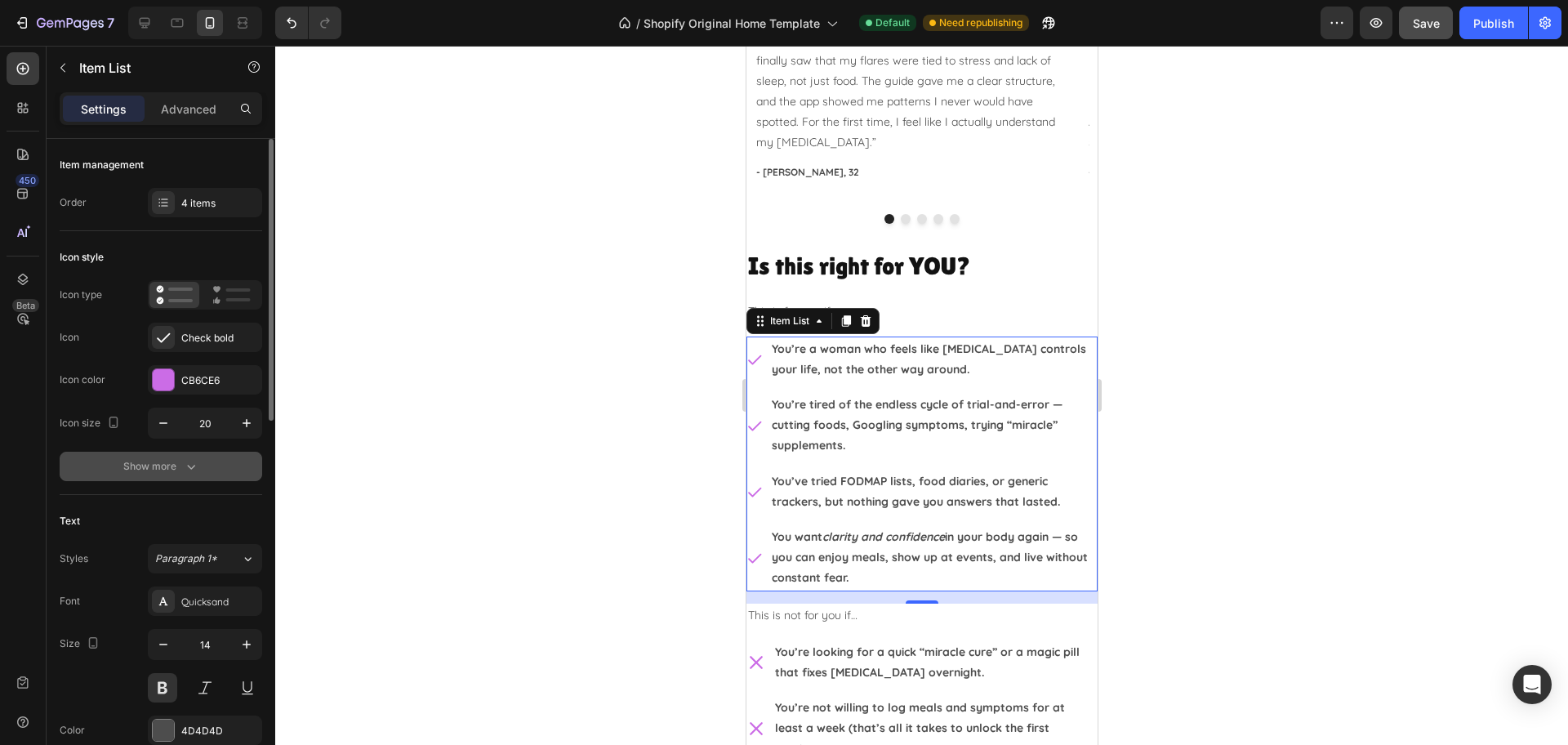
click at [157, 470] on div "Show more" at bounding box center [161, 466] width 76 height 17
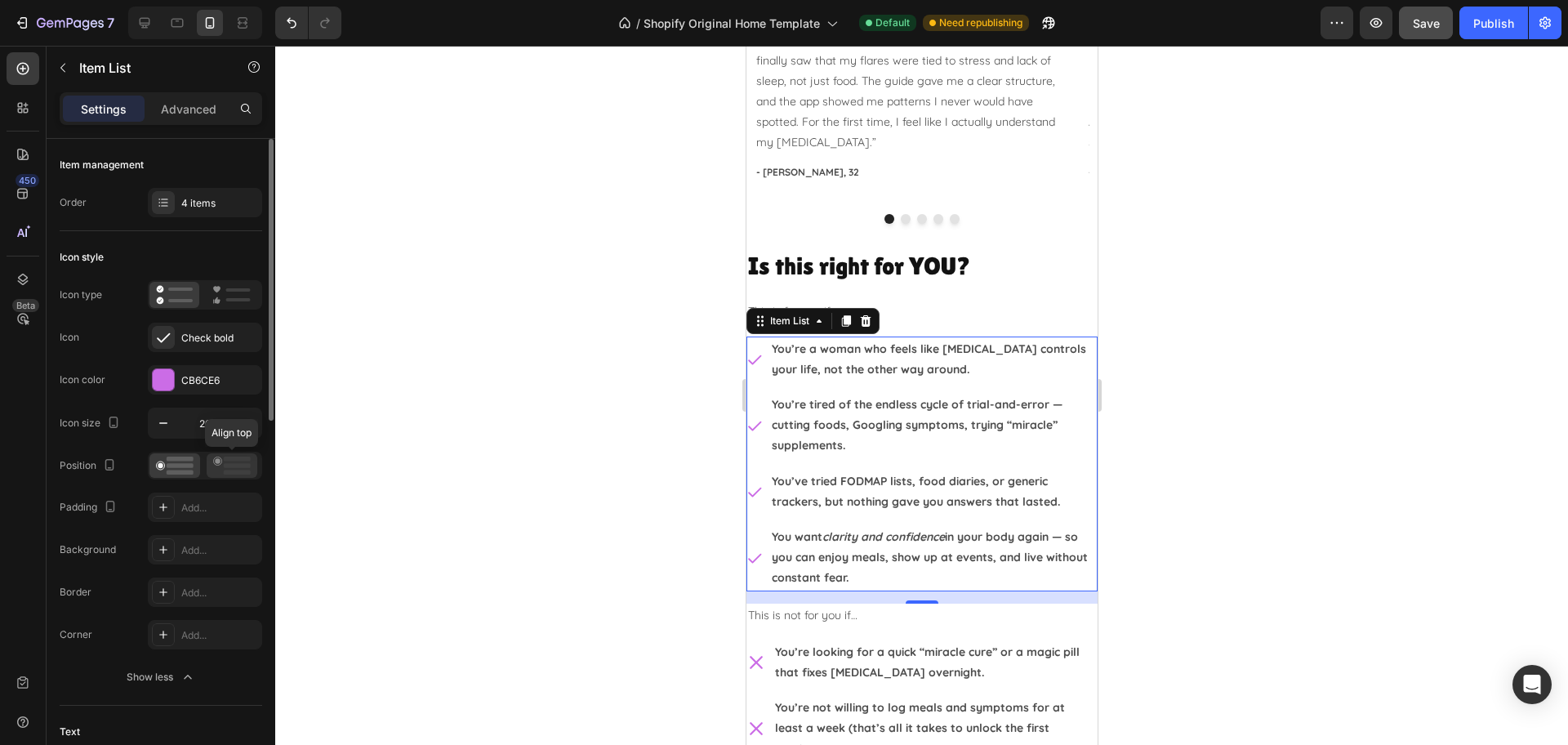
click at [237, 472] on rect at bounding box center [237, 473] width 27 height 5
click at [1207, 423] on div at bounding box center [921, 395] width 1293 height 699
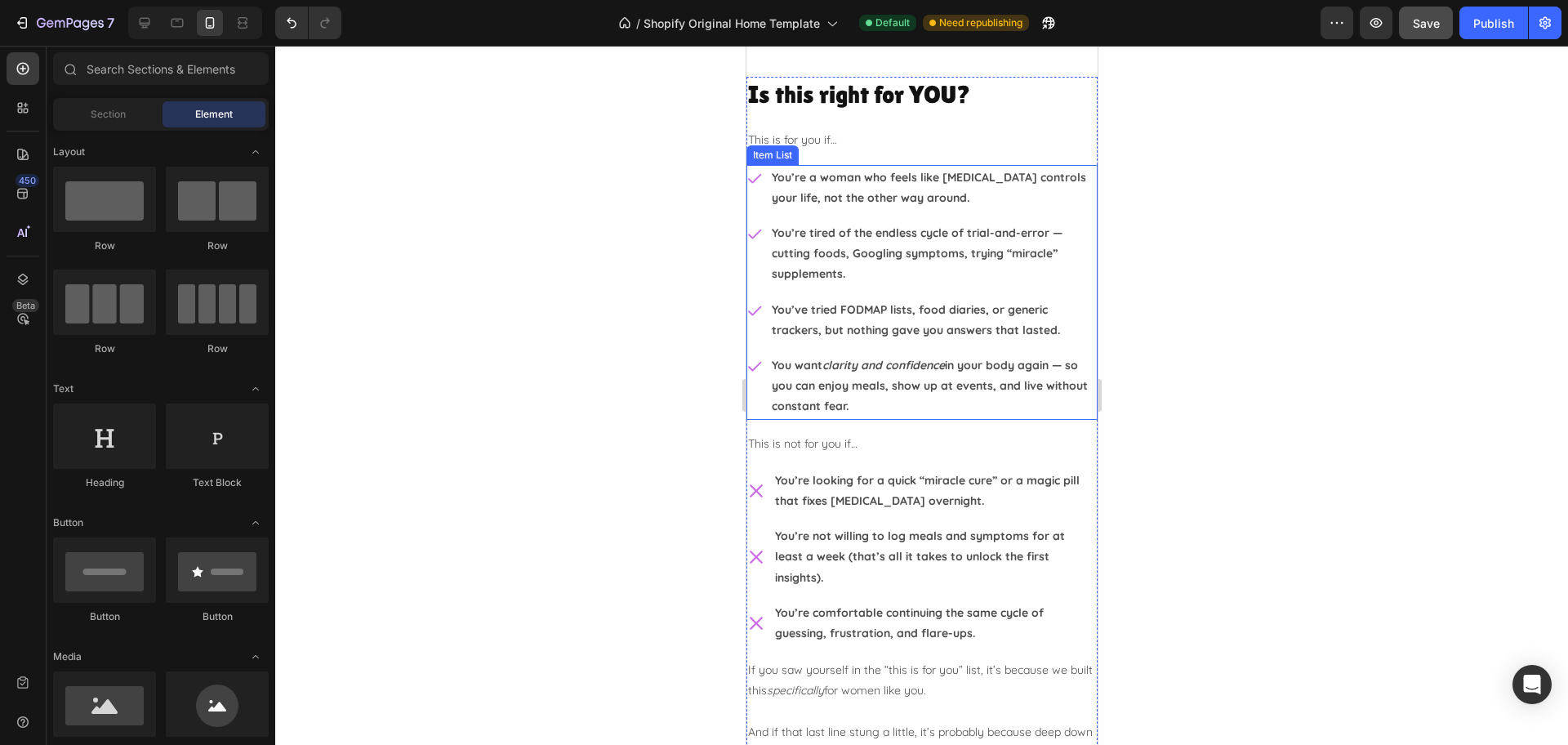
scroll to position [2756, 0]
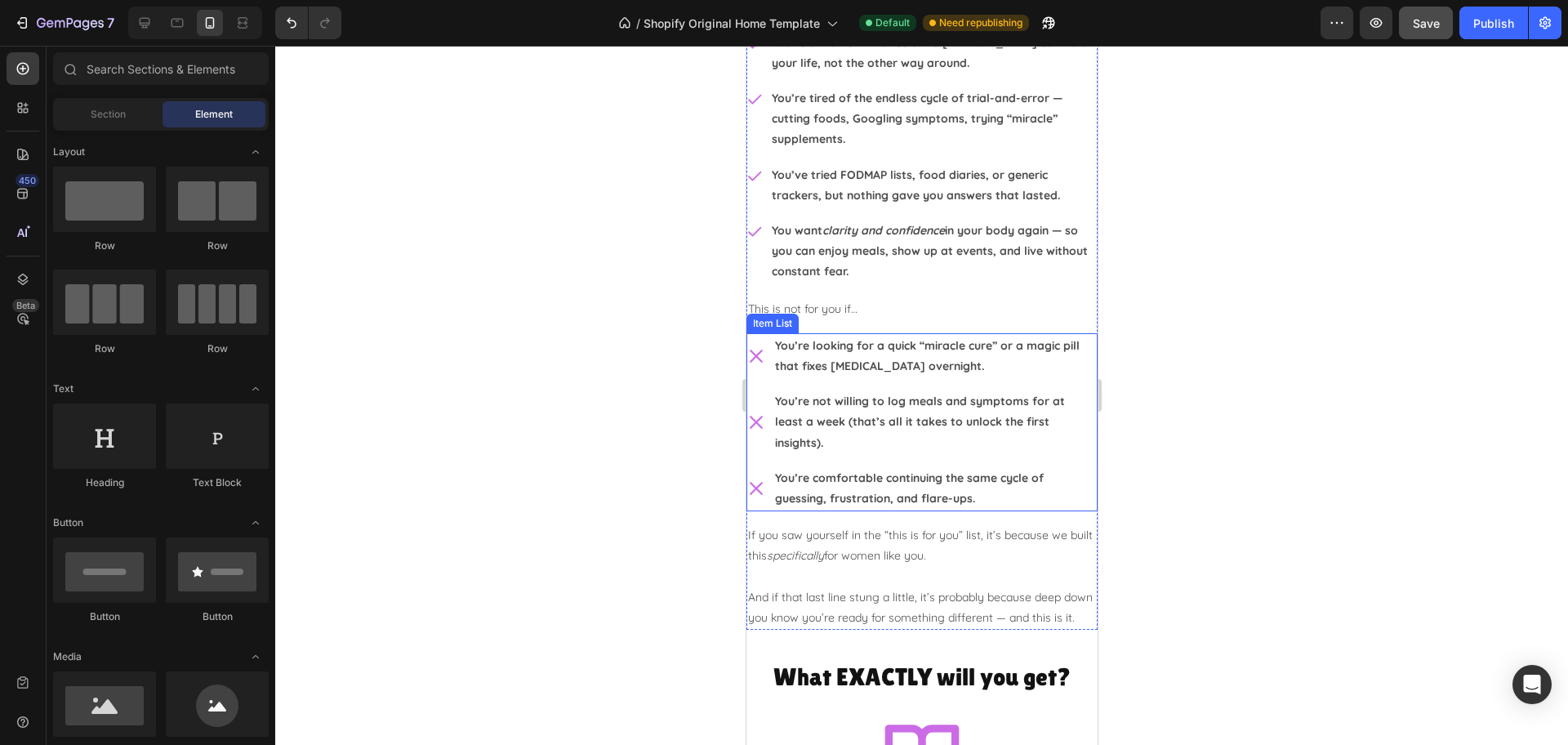
click at [766, 385] on div "You’re looking for a quick “miracle cure” or a magic pill that fixes IBS overni…" at bounding box center [921, 422] width 351 height 178
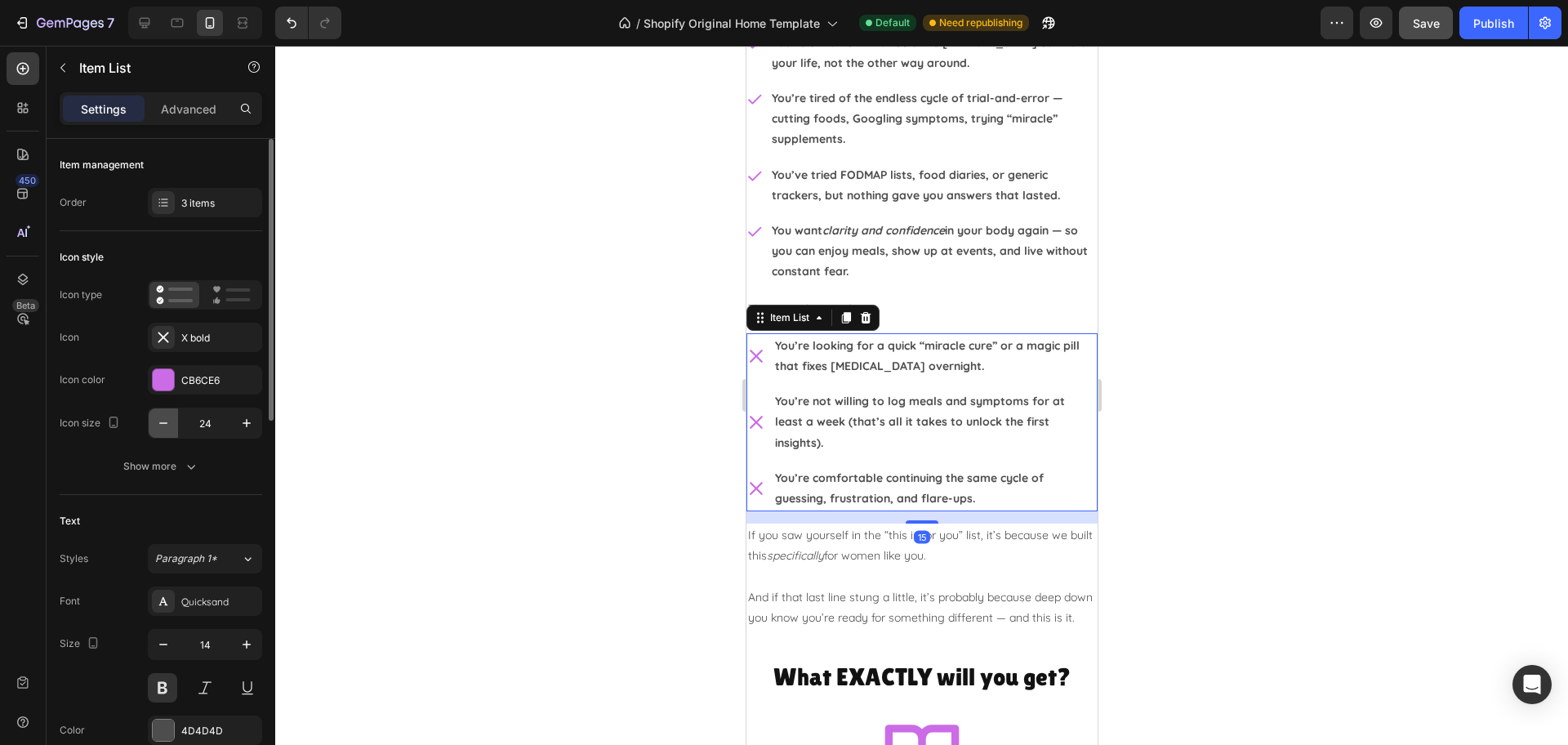
click at [161, 419] on icon "button" at bounding box center [163, 423] width 17 height 17
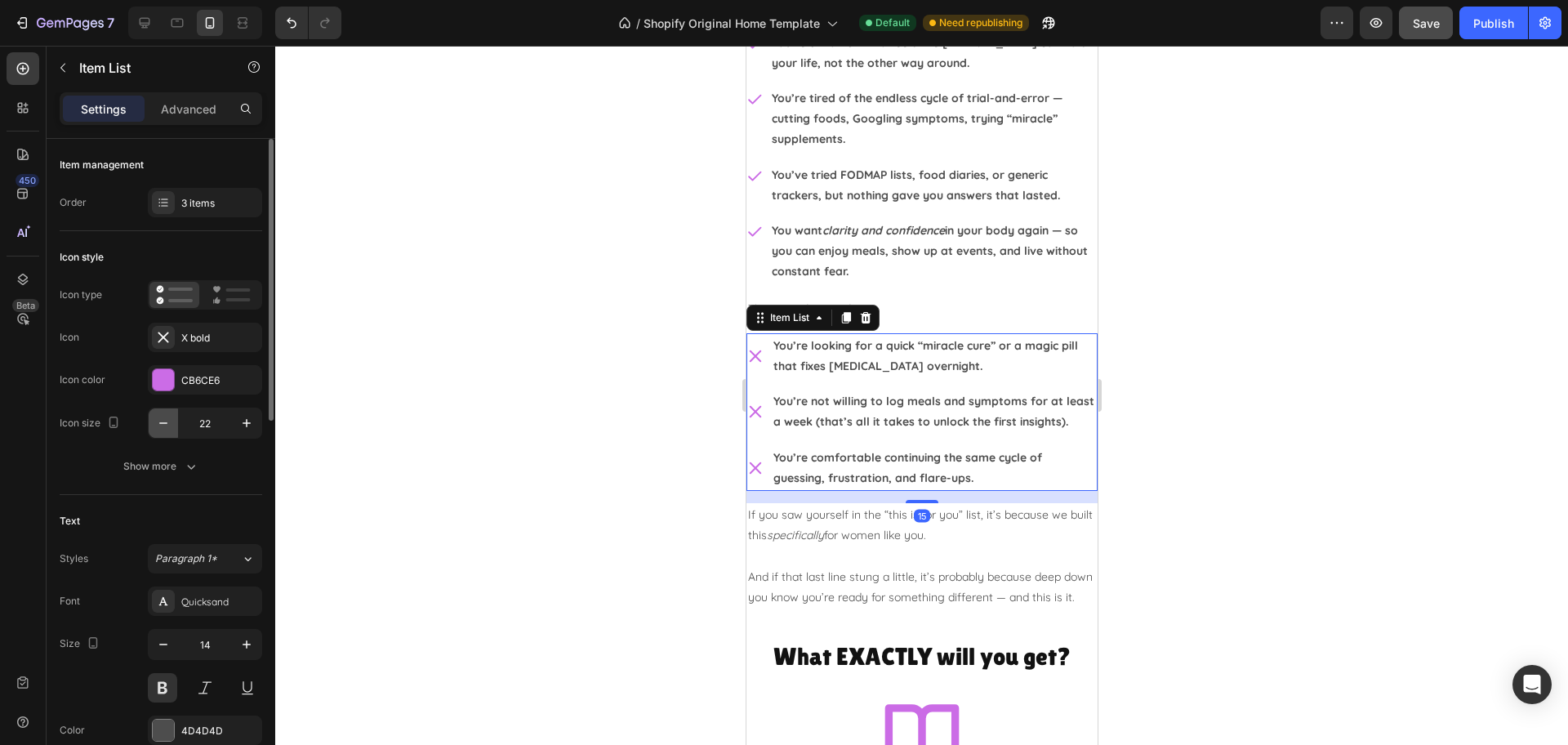
click at [161, 419] on icon "button" at bounding box center [163, 423] width 17 height 17
type input "20"
click at [183, 470] on icon "button" at bounding box center [191, 466] width 17 height 17
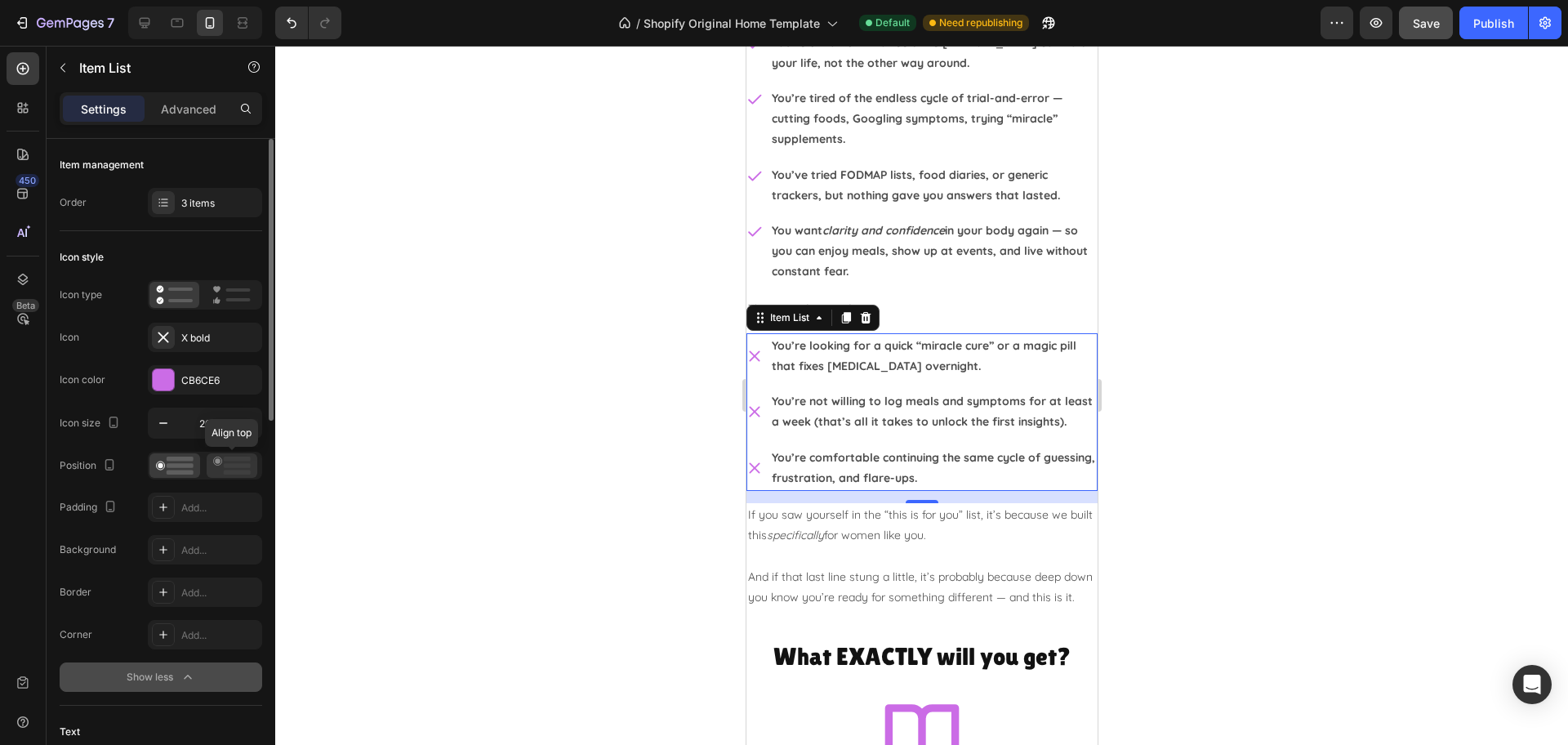
click at [240, 471] on rect at bounding box center [237, 473] width 27 height 5
click at [1289, 369] on div at bounding box center [921, 395] width 1293 height 699
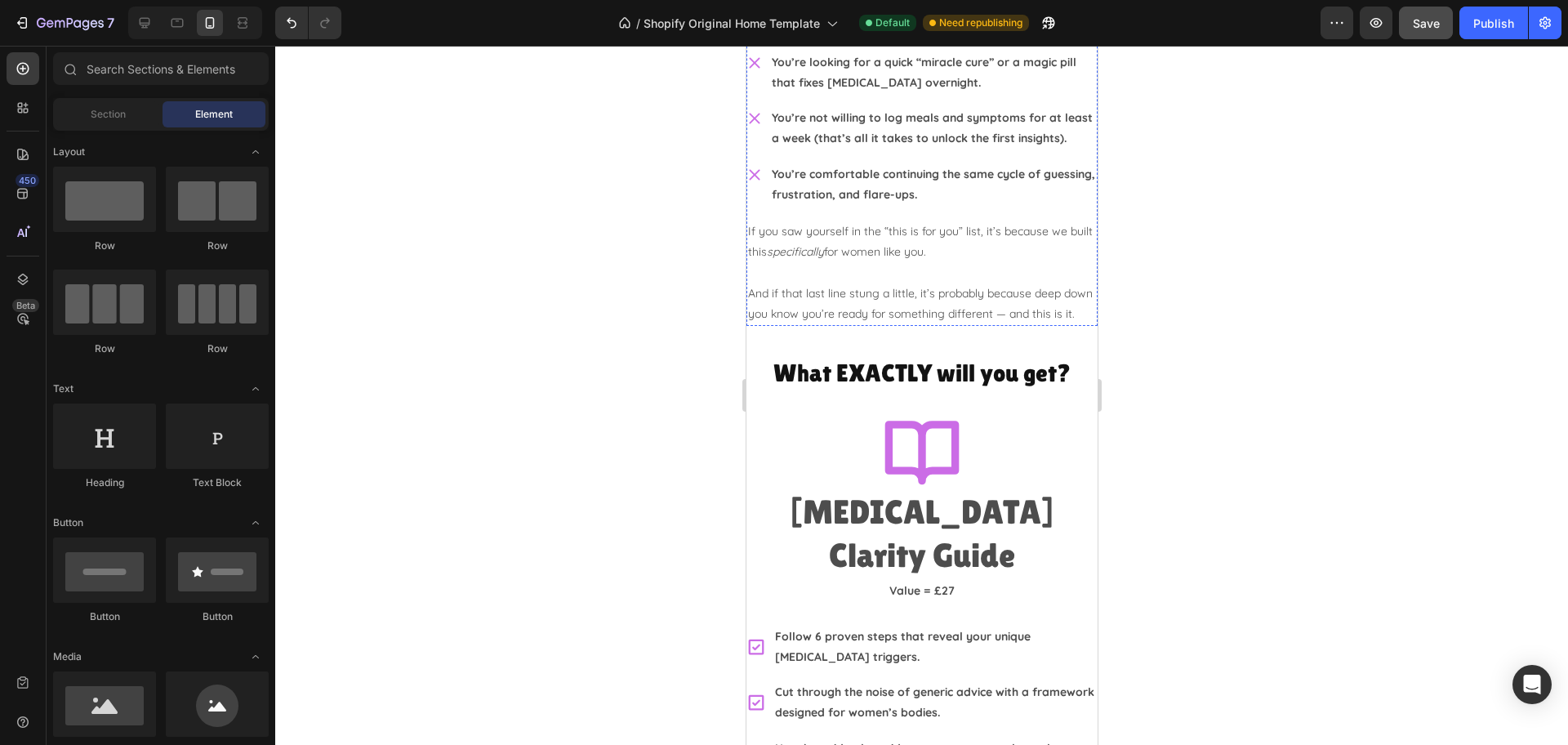
scroll to position [3164, 0]
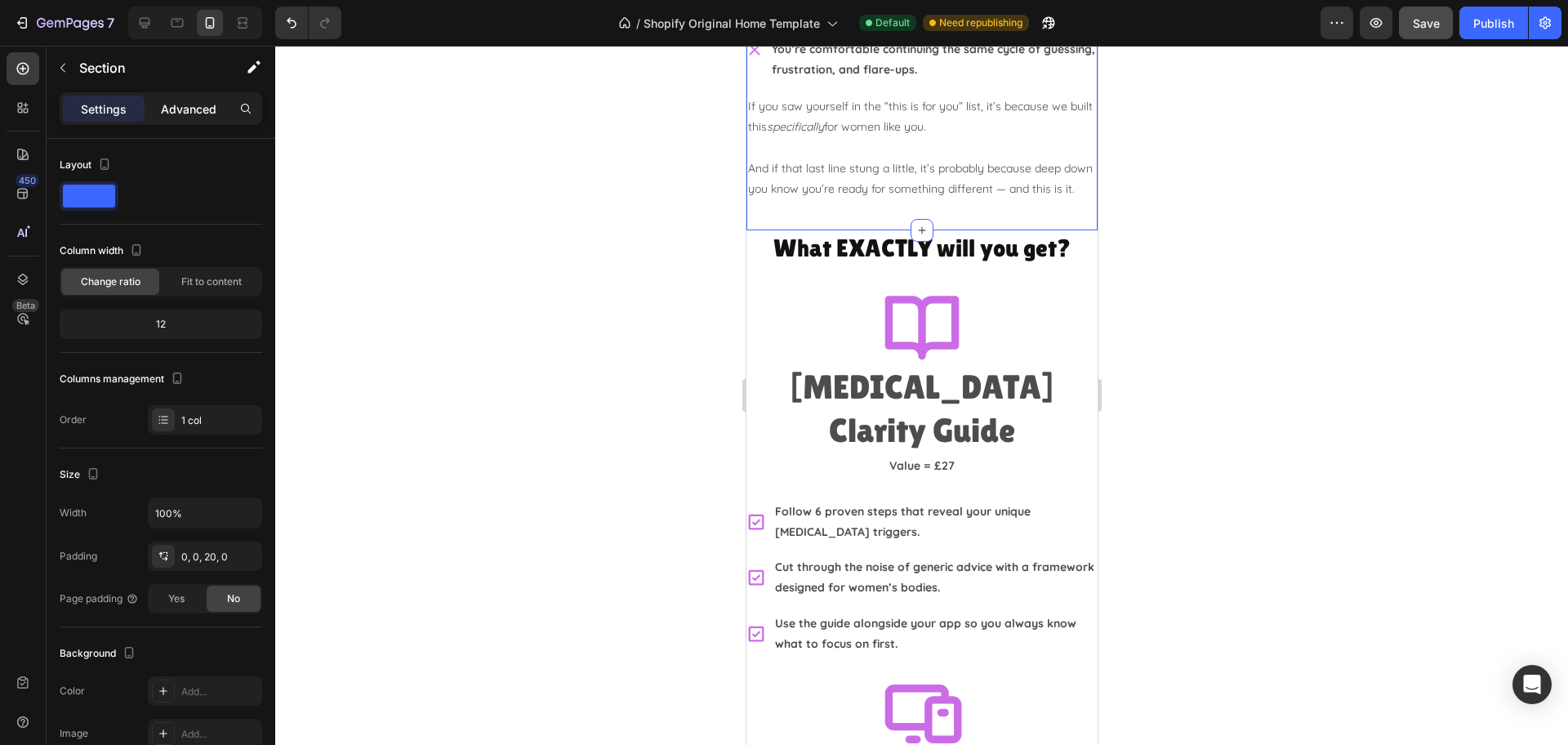
click at [193, 103] on p "Advanced" at bounding box center [188, 108] width 56 height 17
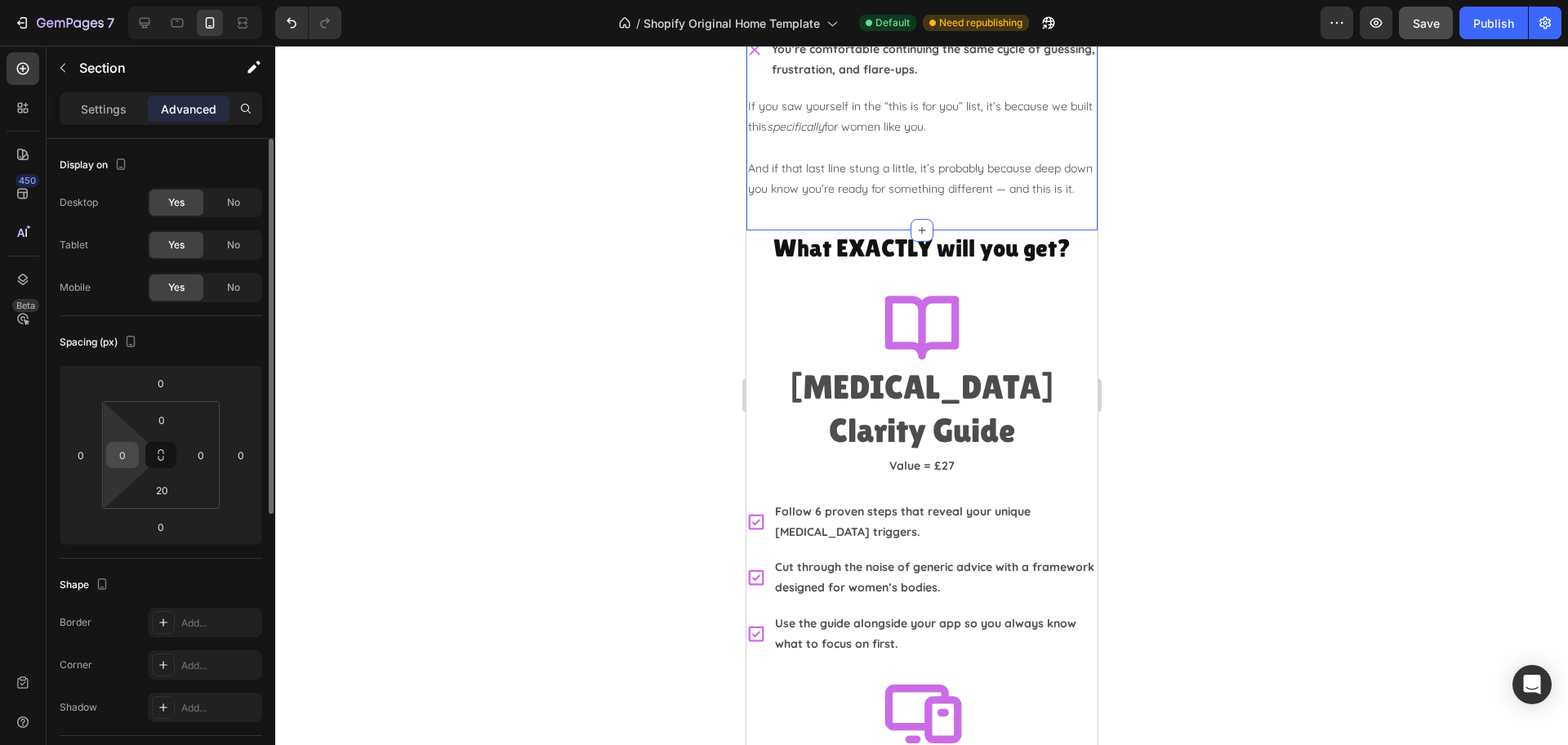
click at [124, 455] on input "0" at bounding box center [122, 454] width 25 height 25
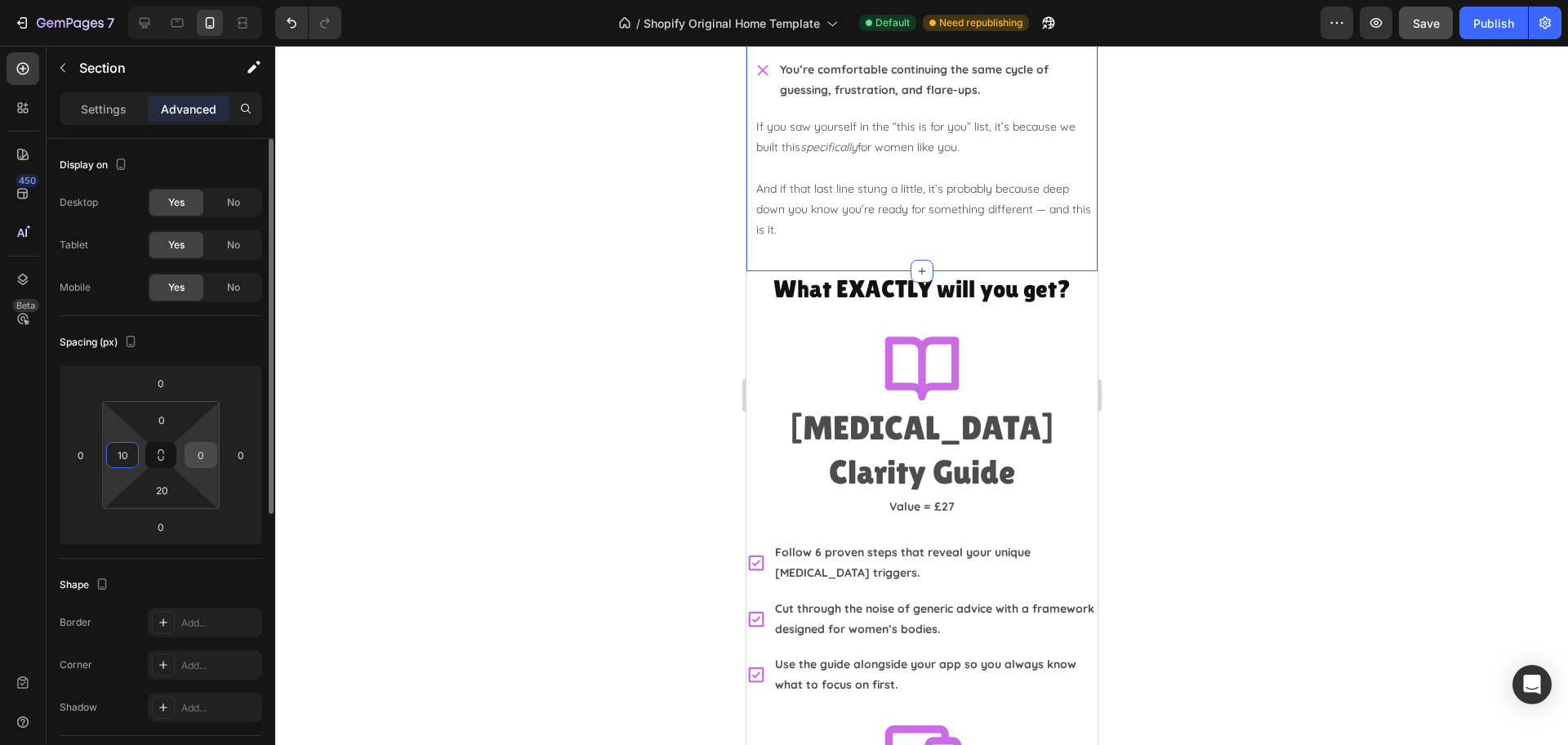
type input "10"
click at [194, 450] on input "0" at bounding box center [201, 454] width 25 height 25
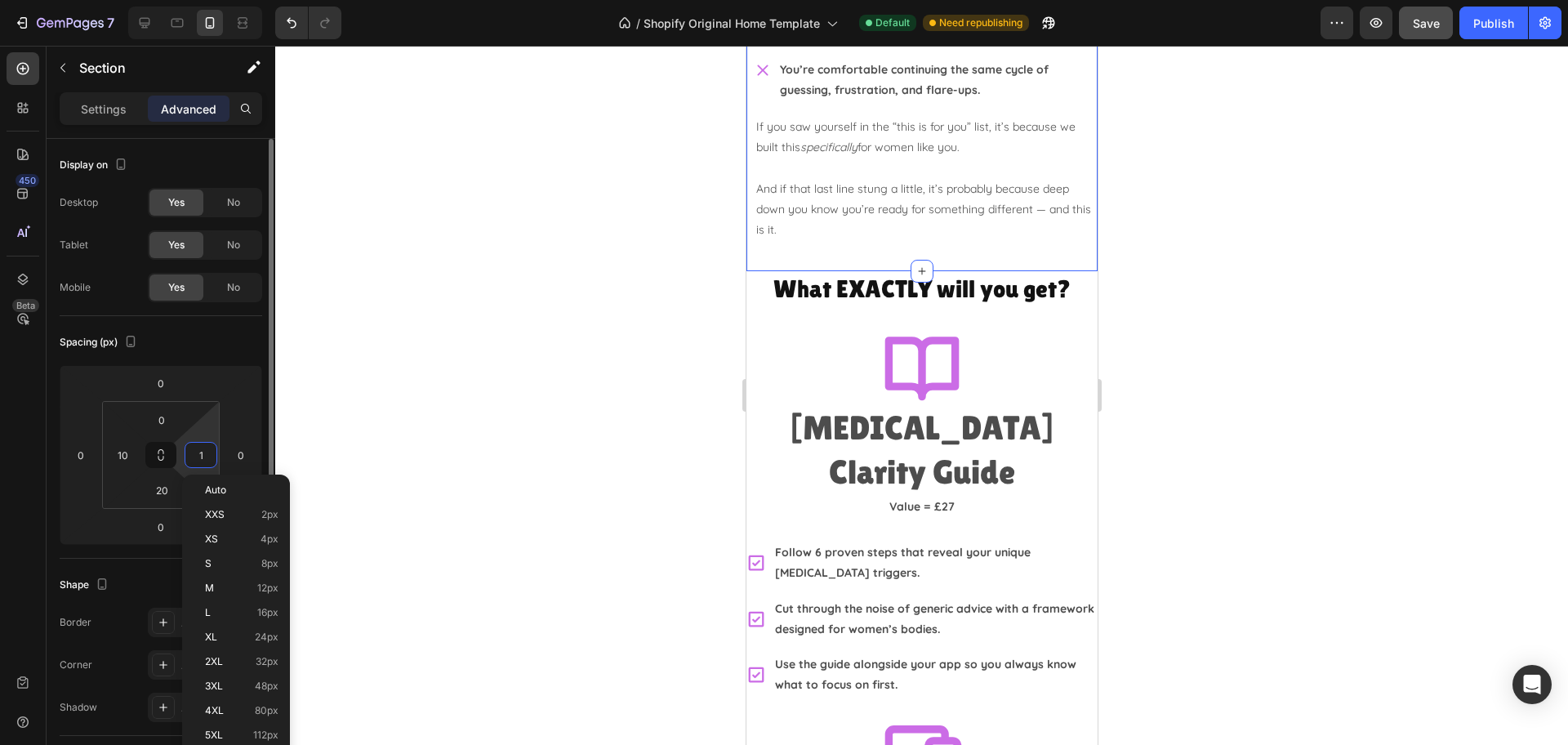
type input "10"
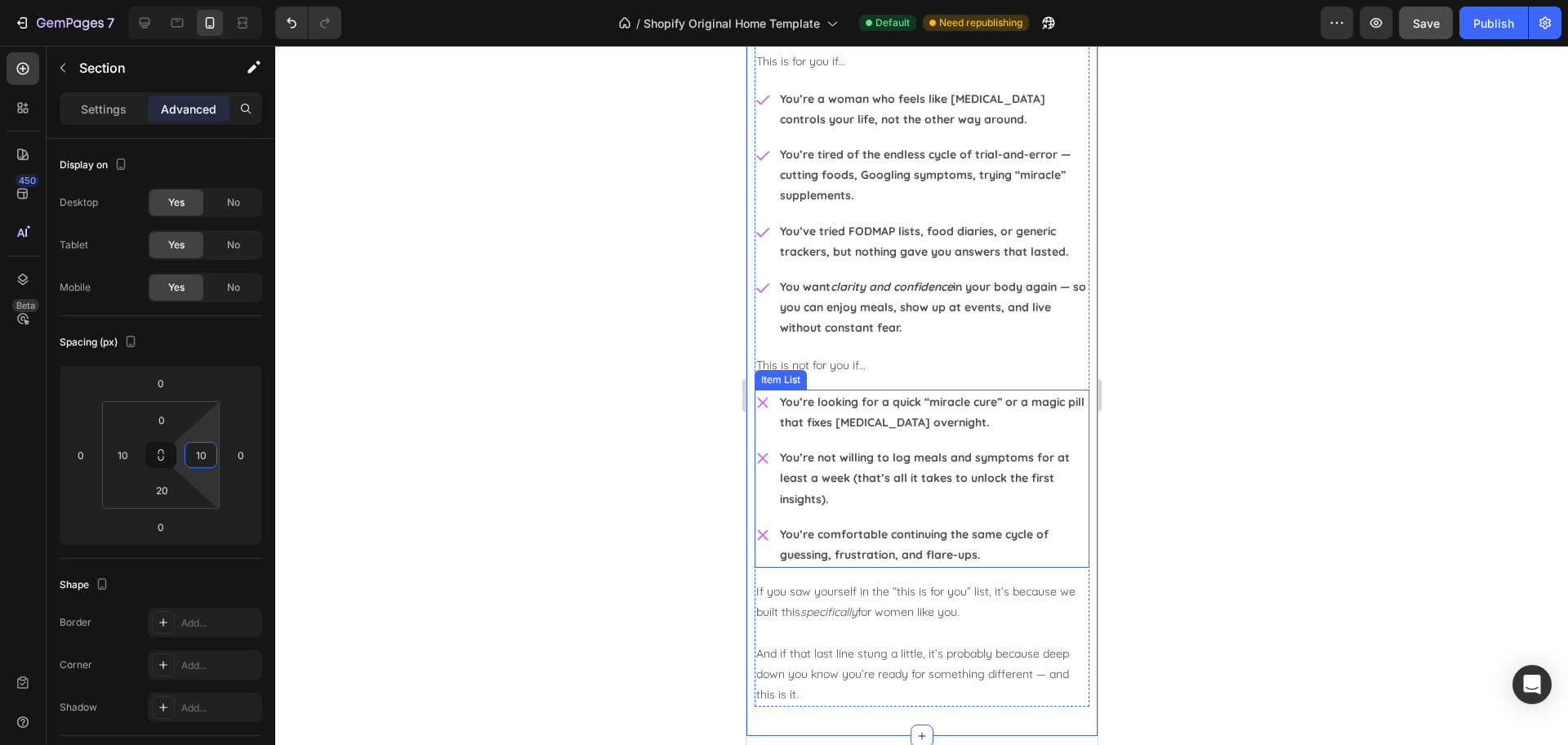
scroll to position [2552, 0]
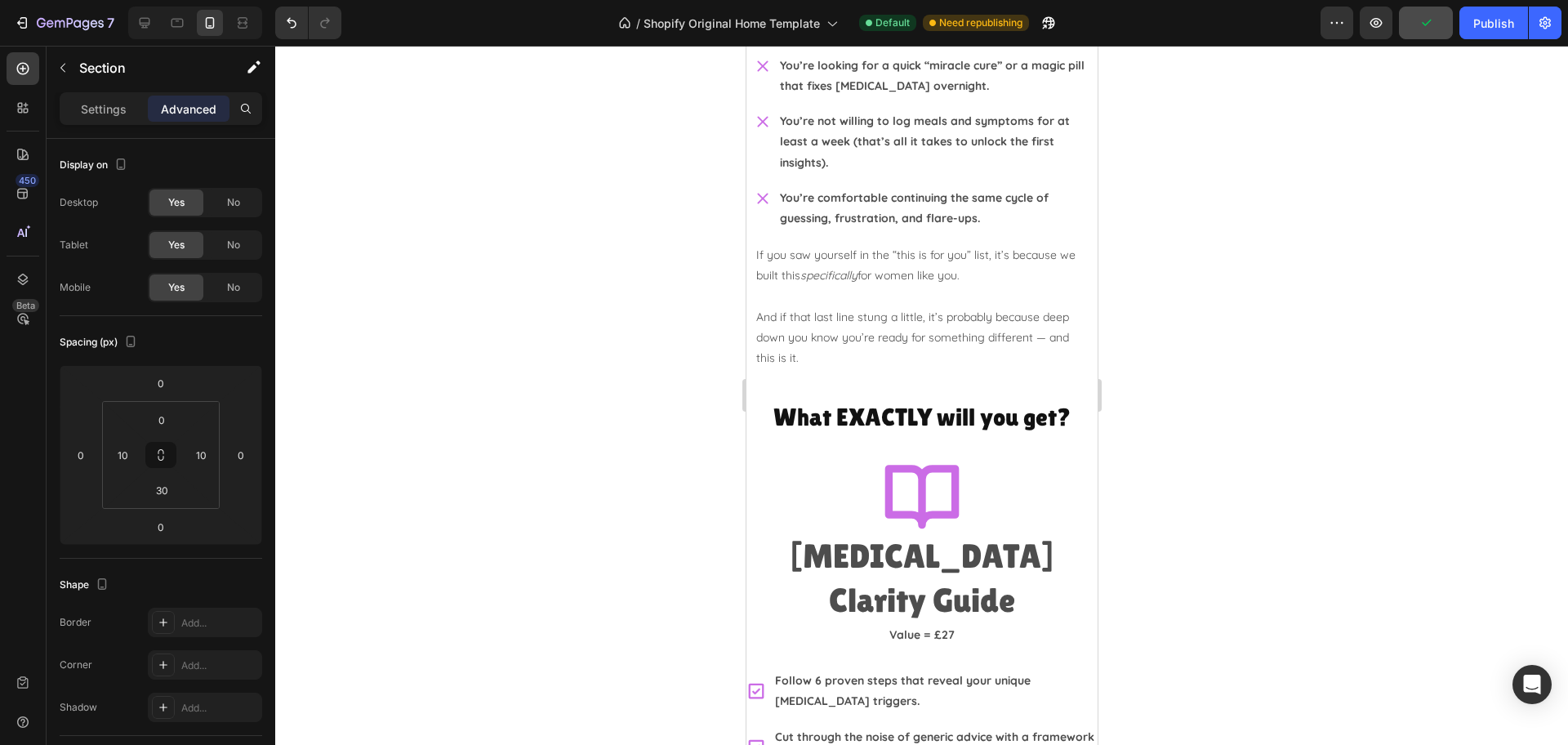
scroll to position [3062, 0]
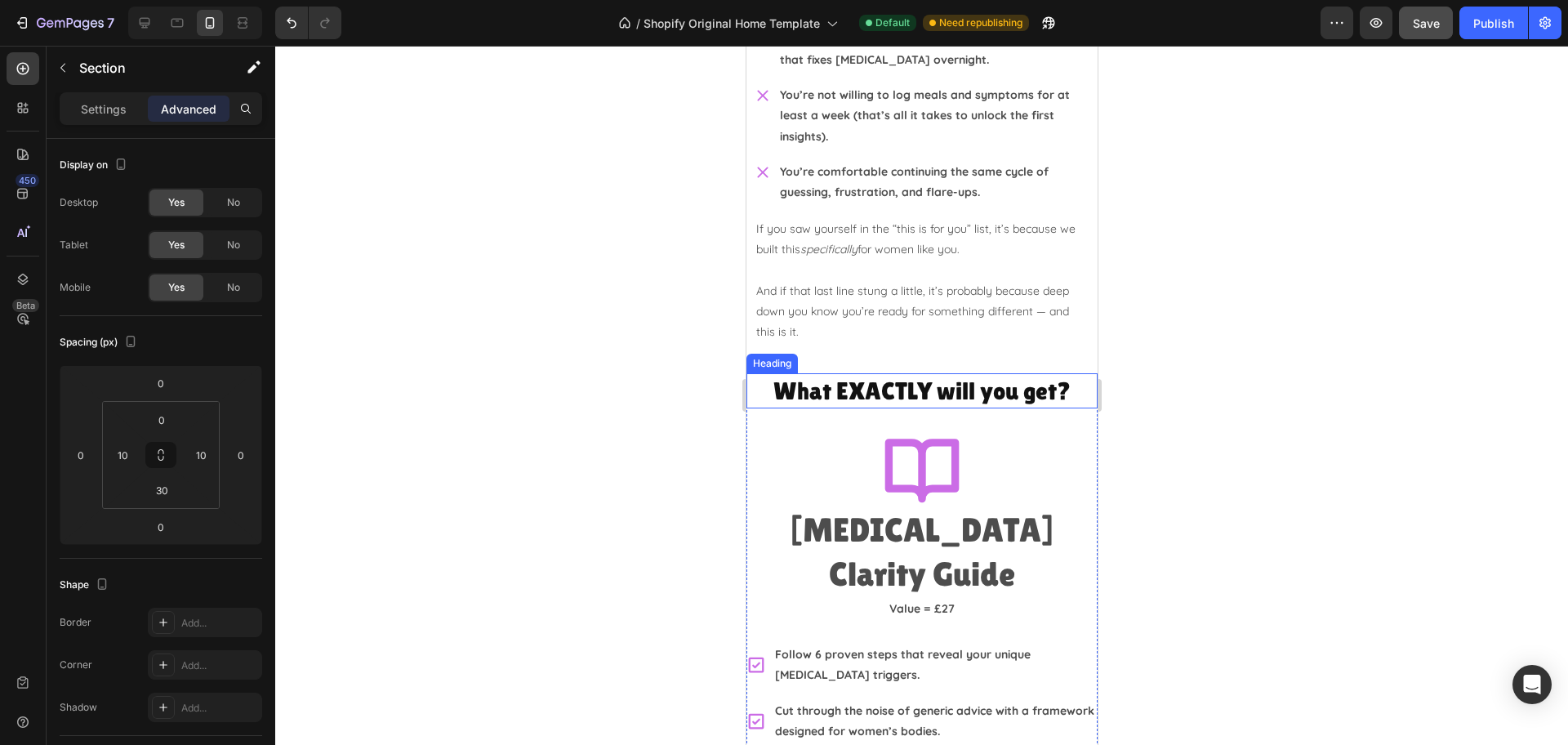
click at [762, 388] on h2 "What EXACTLY will you get?" at bounding box center [921, 391] width 351 height 35
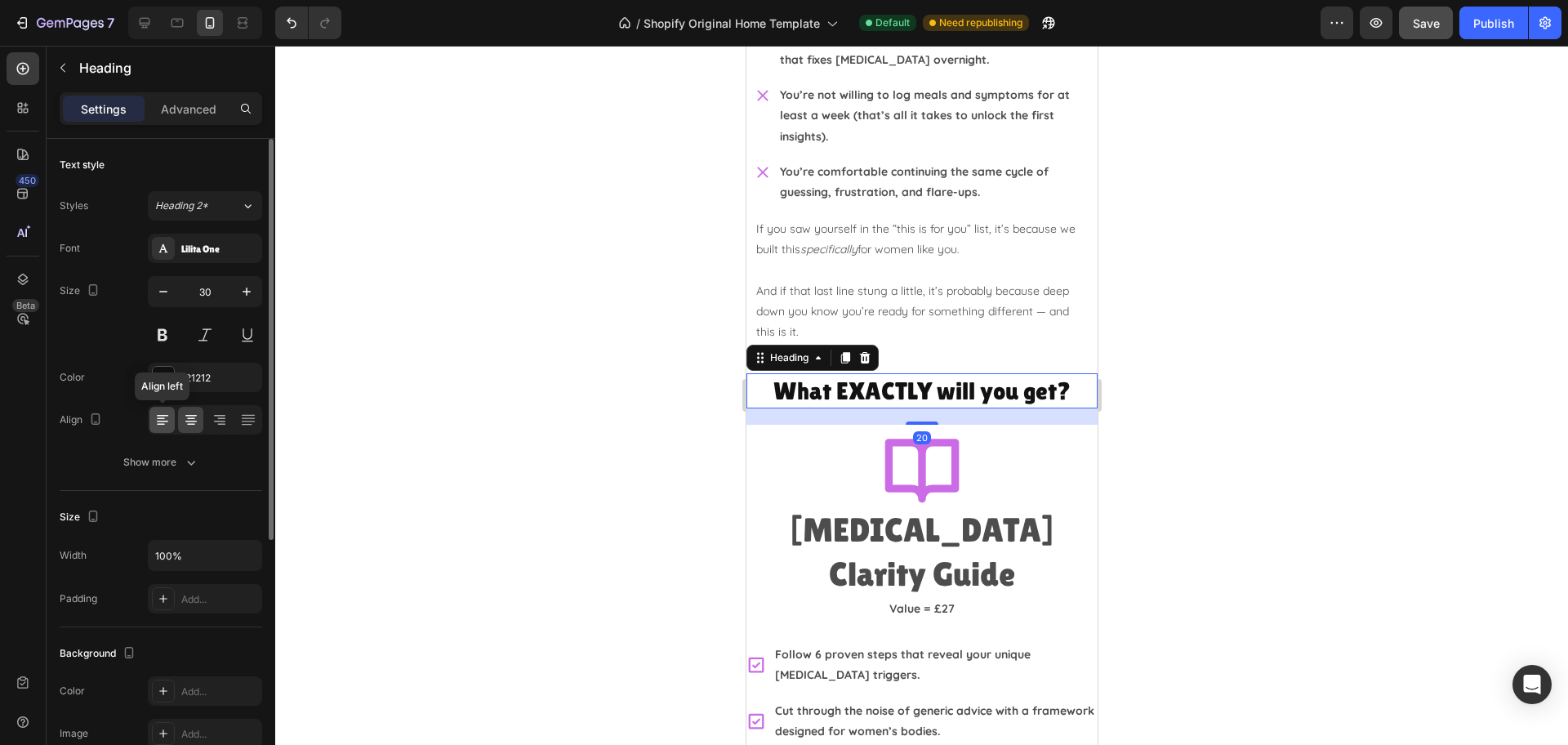
click at [166, 417] on icon at bounding box center [162, 420] width 17 height 17
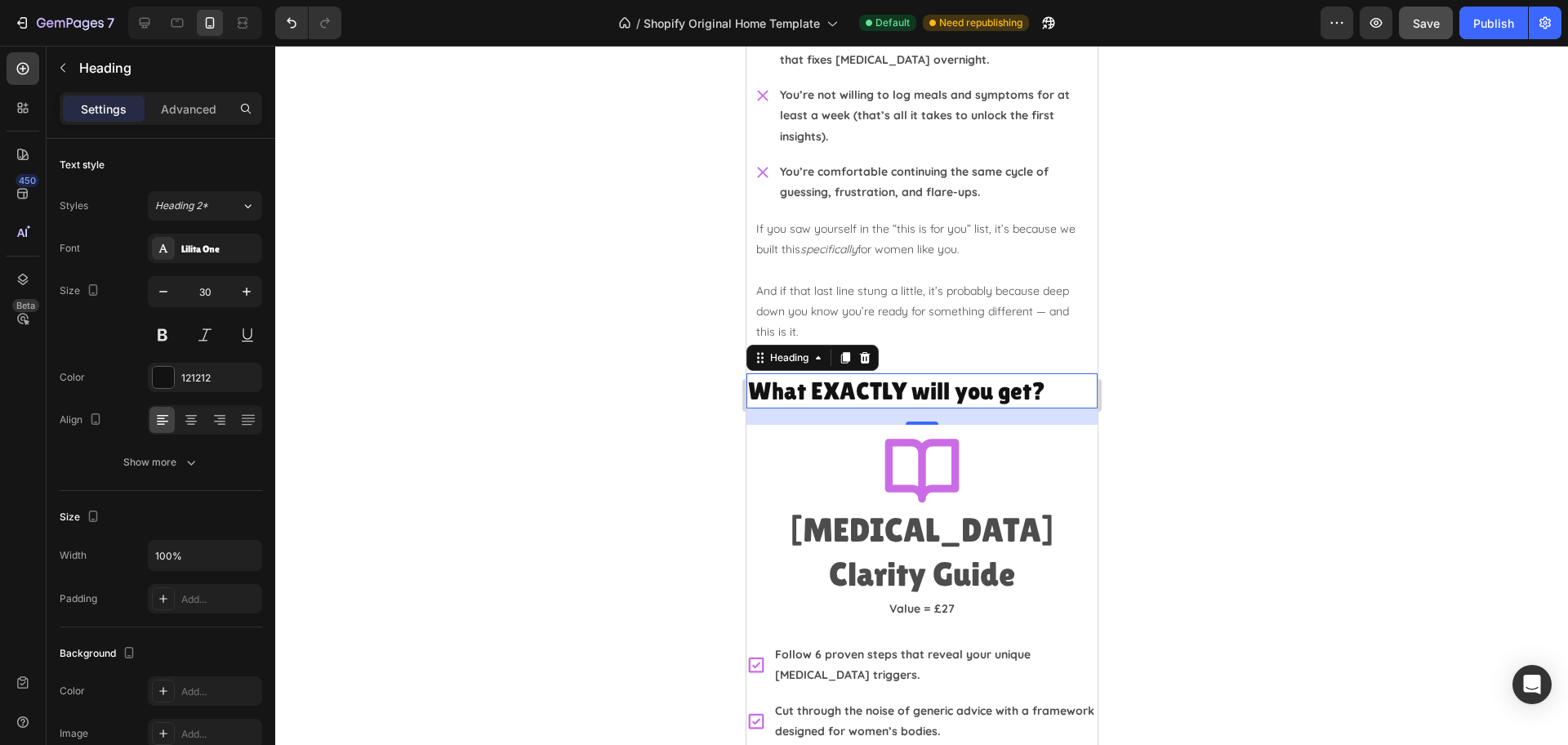
click at [1281, 425] on div at bounding box center [921, 395] width 1293 height 699
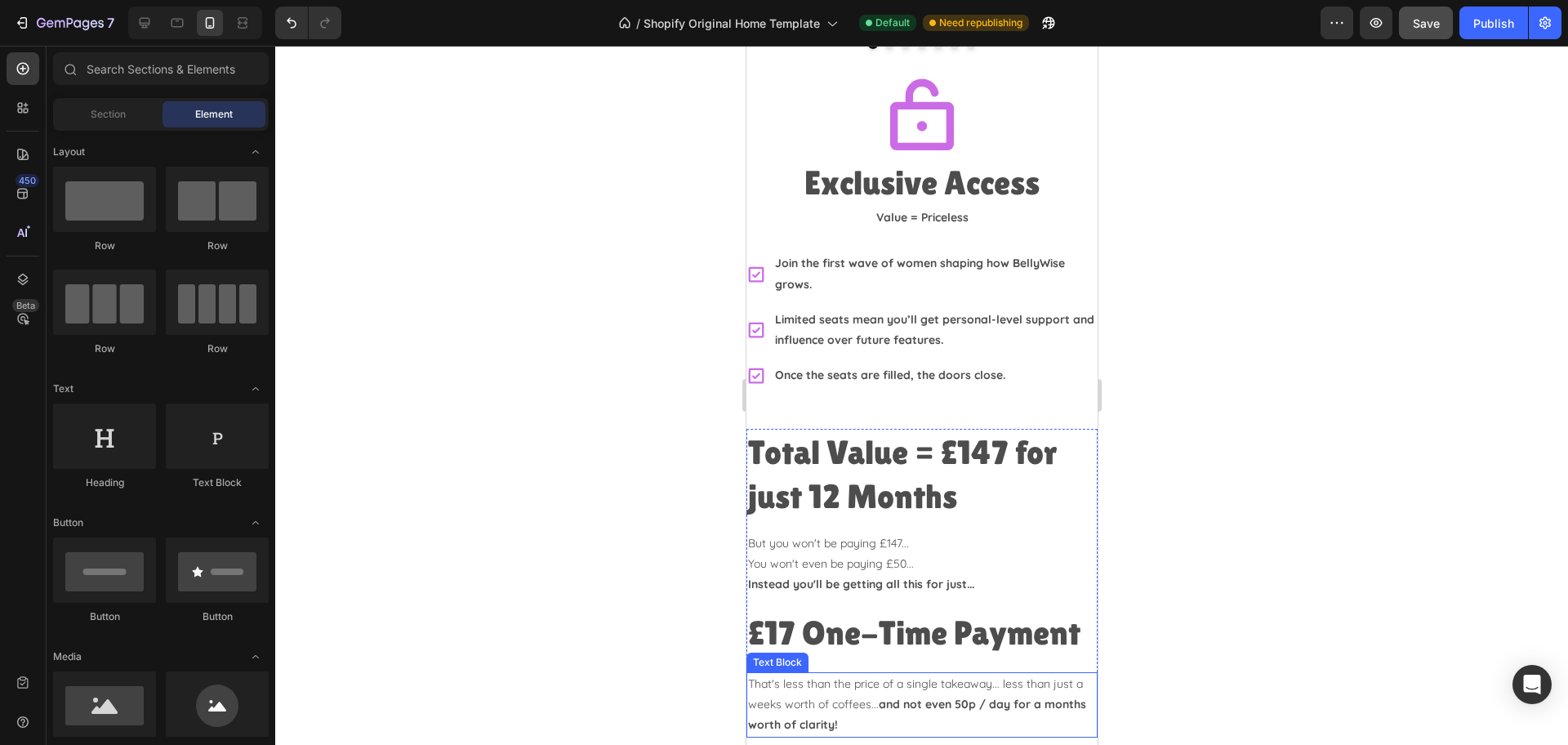
scroll to position [4129, 0]
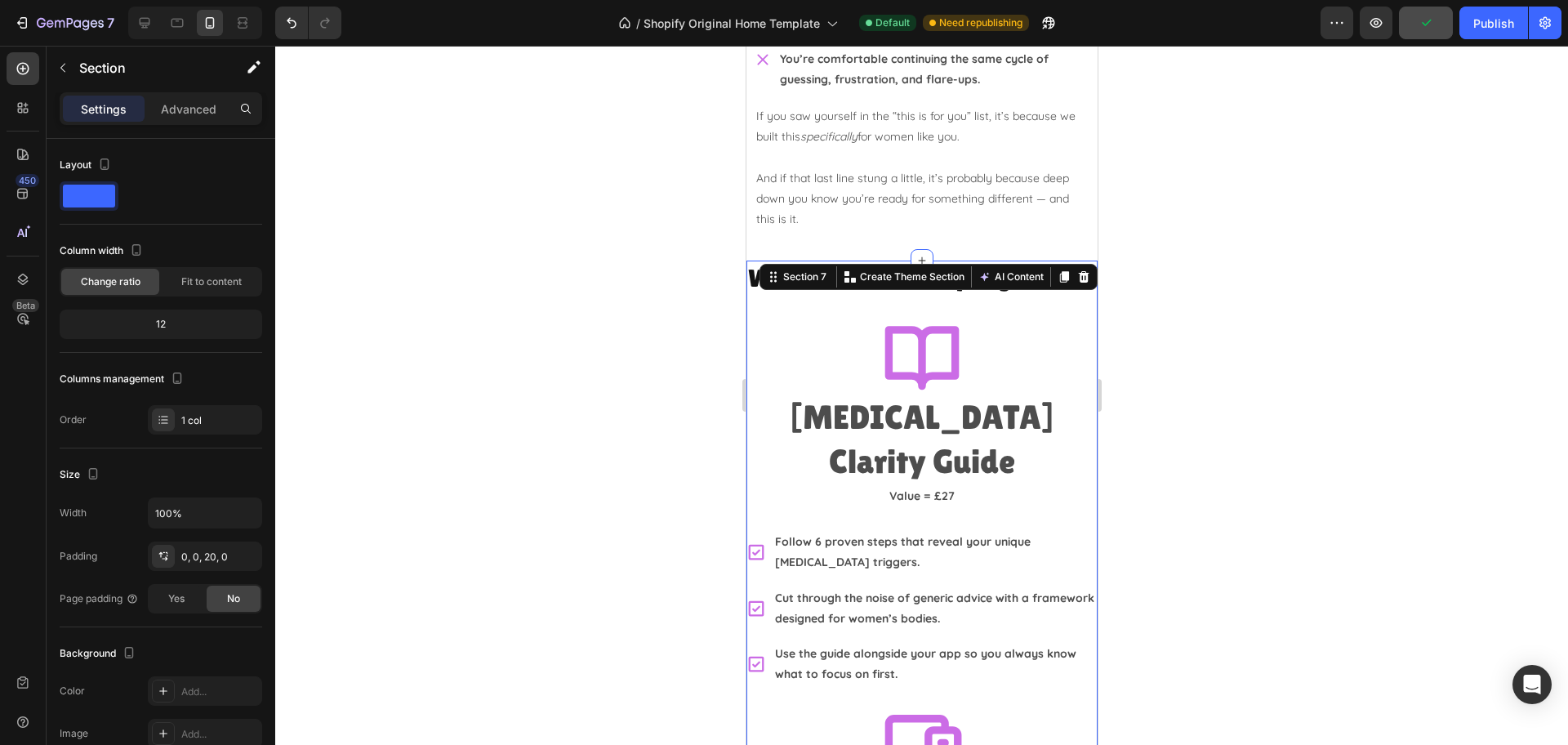
scroll to position [3108, 0]
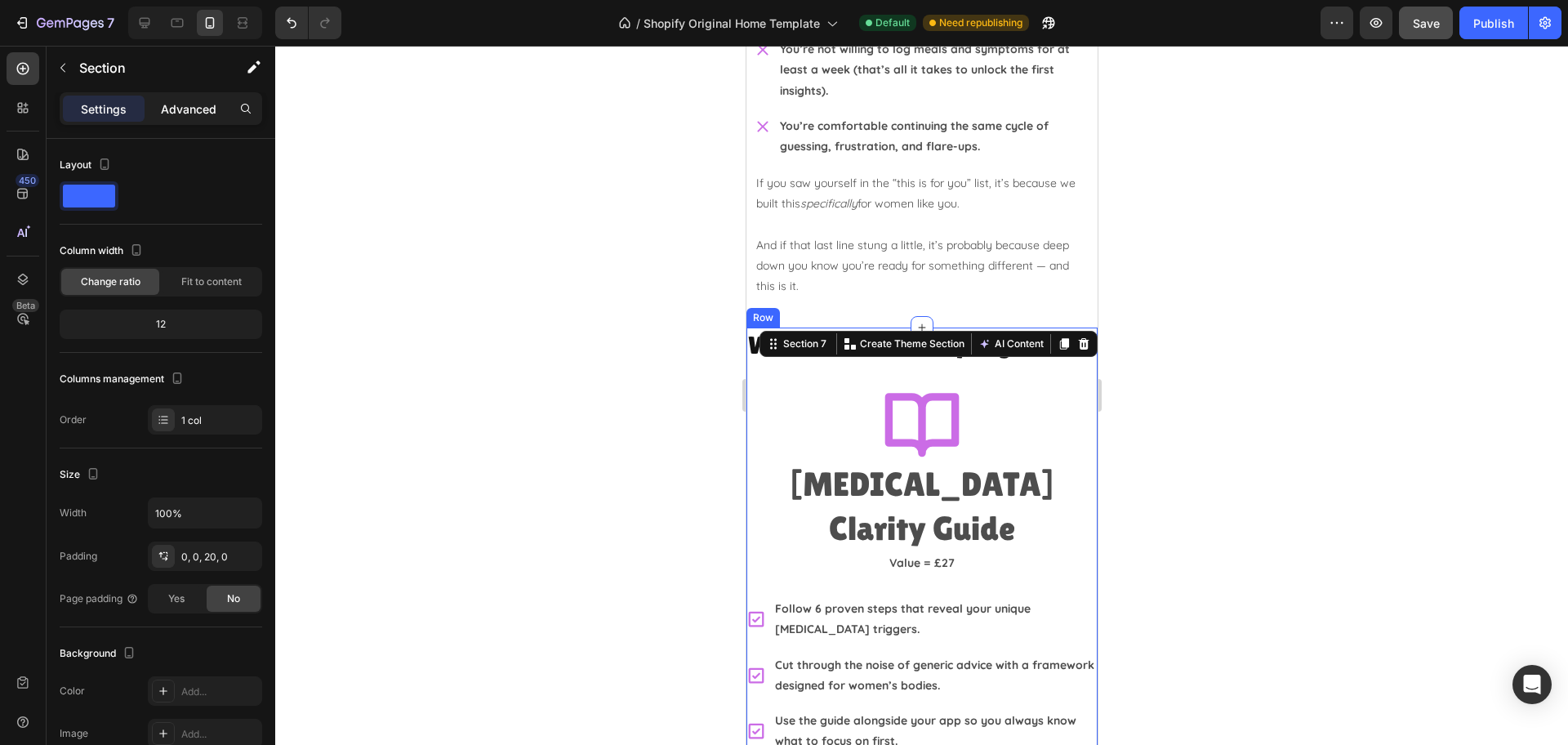
click at [165, 109] on p "Advanced" at bounding box center [188, 108] width 56 height 17
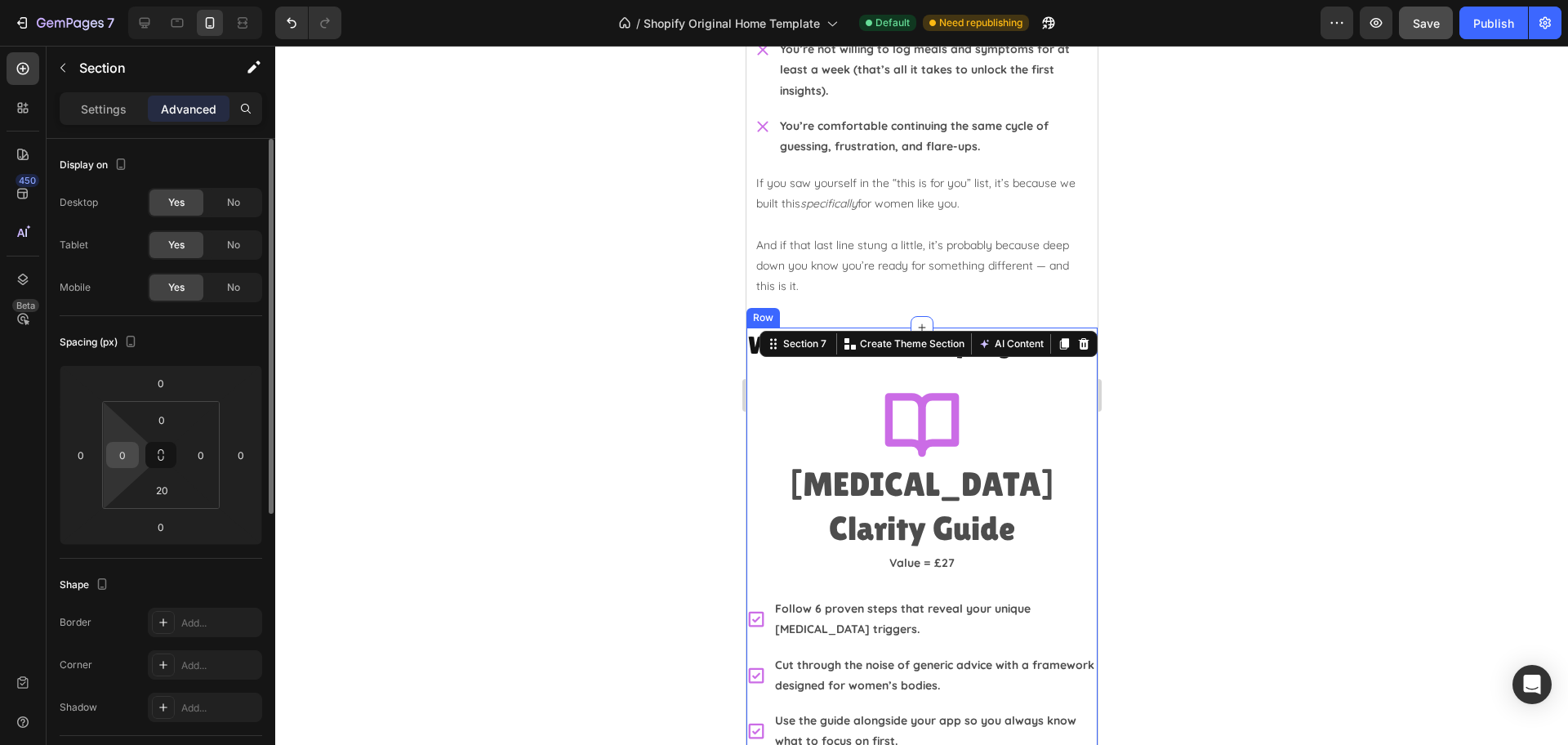
click at [138, 455] on div "0" at bounding box center [123, 454] width 33 height 26
click at [125, 459] on input "0" at bounding box center [122, 454] width 25 height 25
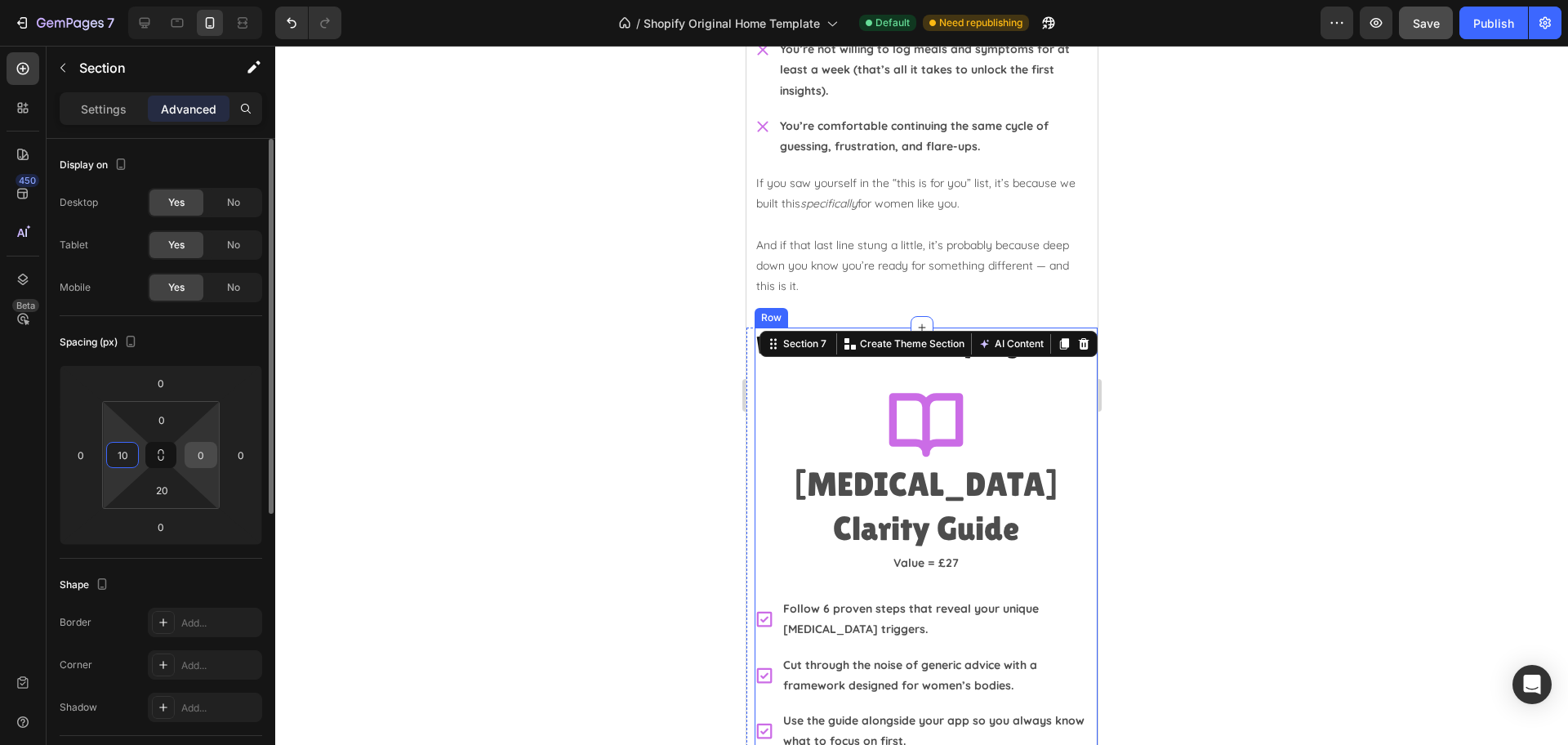
type input "10"
click at [200, 447] on input "0" at bounding box center [201, 454] width 25 height 25
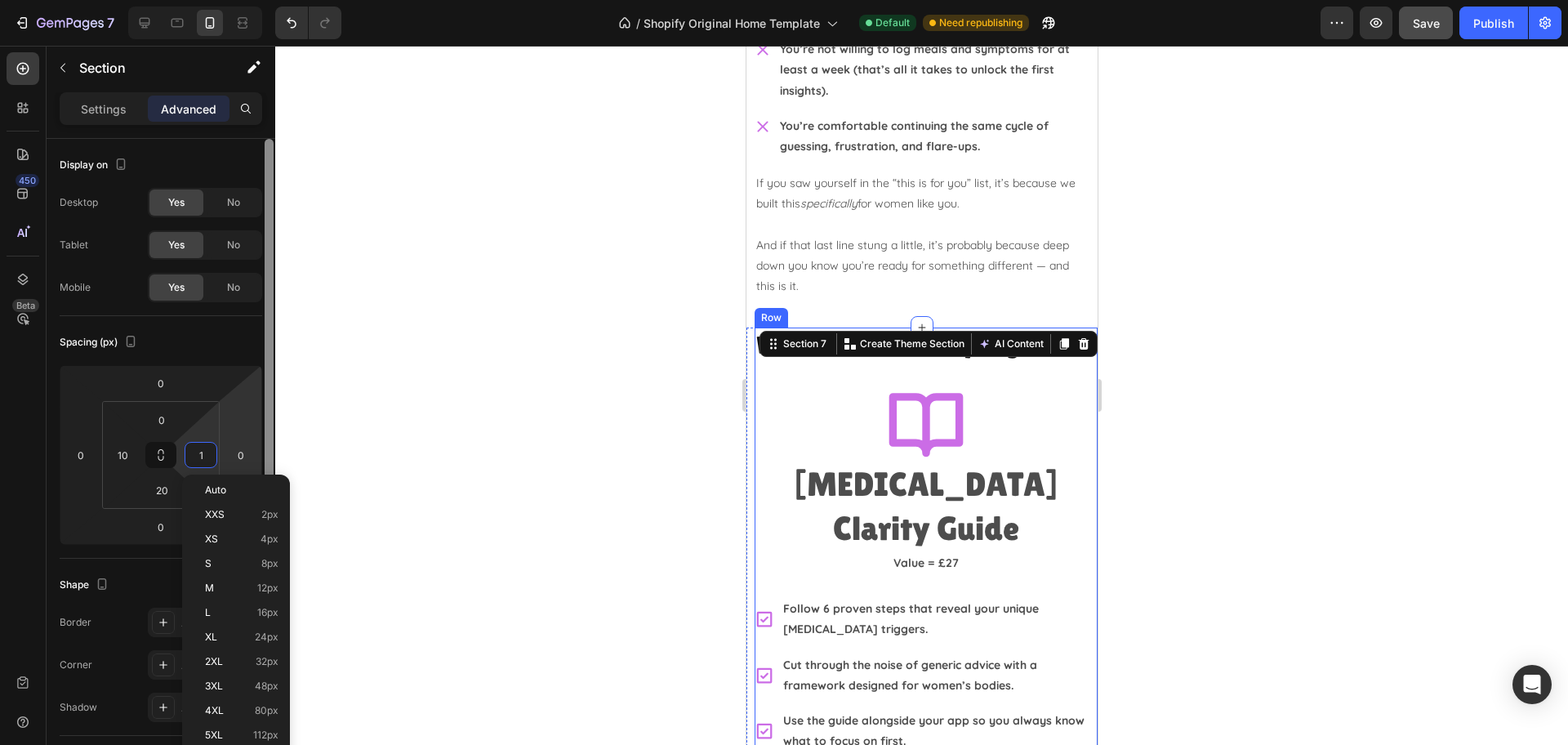
type input "10"
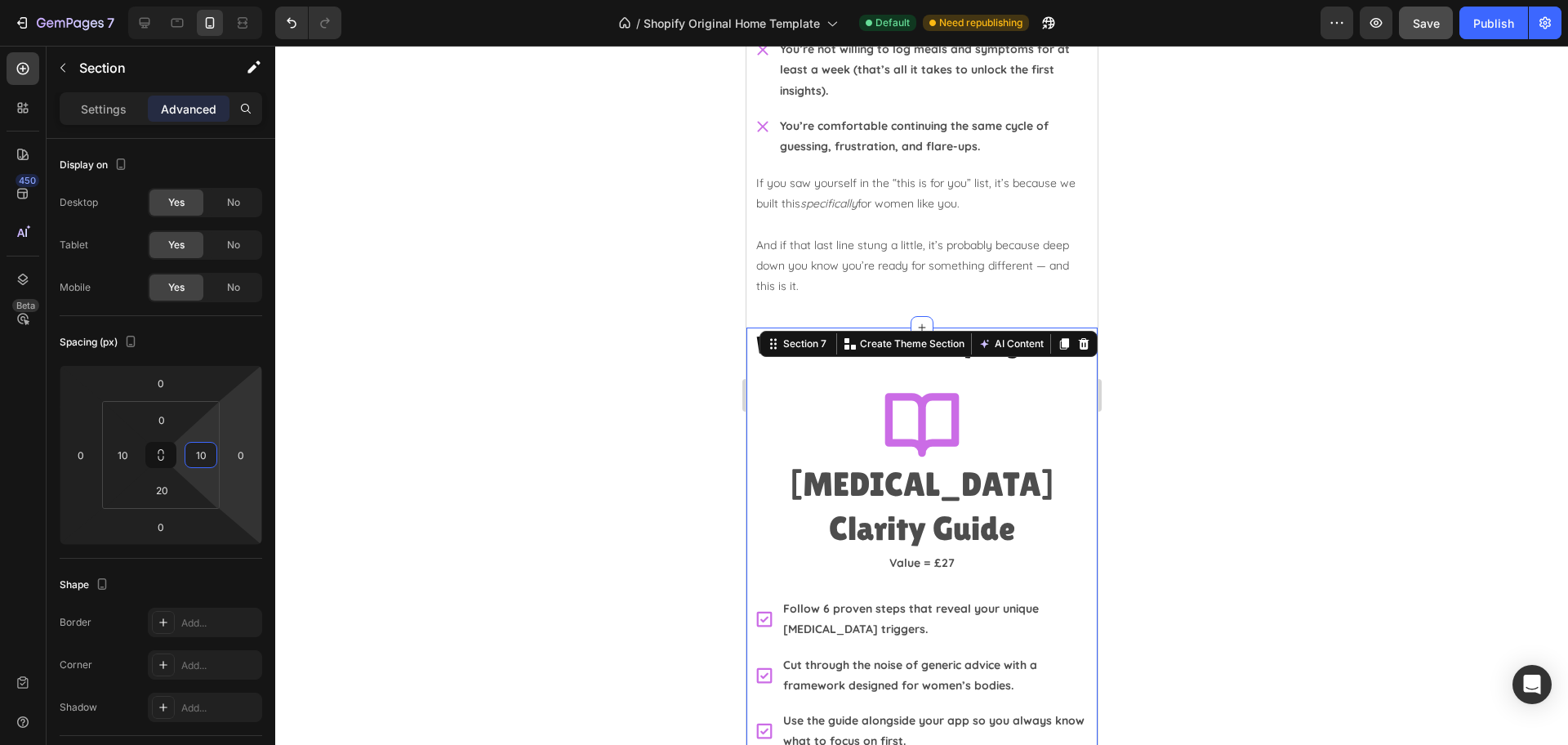
click at [1251, 419] on div at bounding box center [921, 395] width 1293 height 699
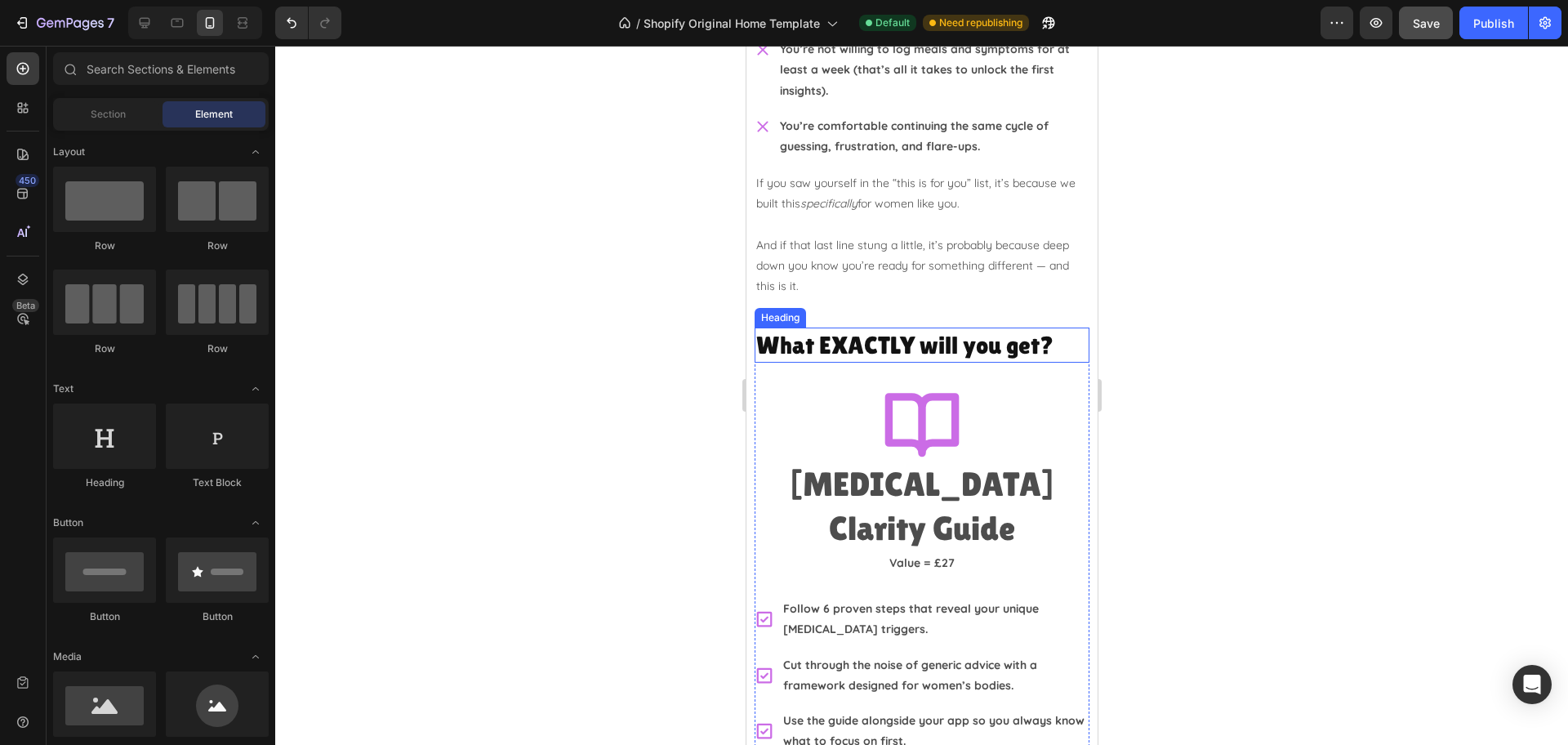
click at [970, 337] on h2 "What EXACTLY will you get?" at bounding box center [920, 345] width 335 height 35
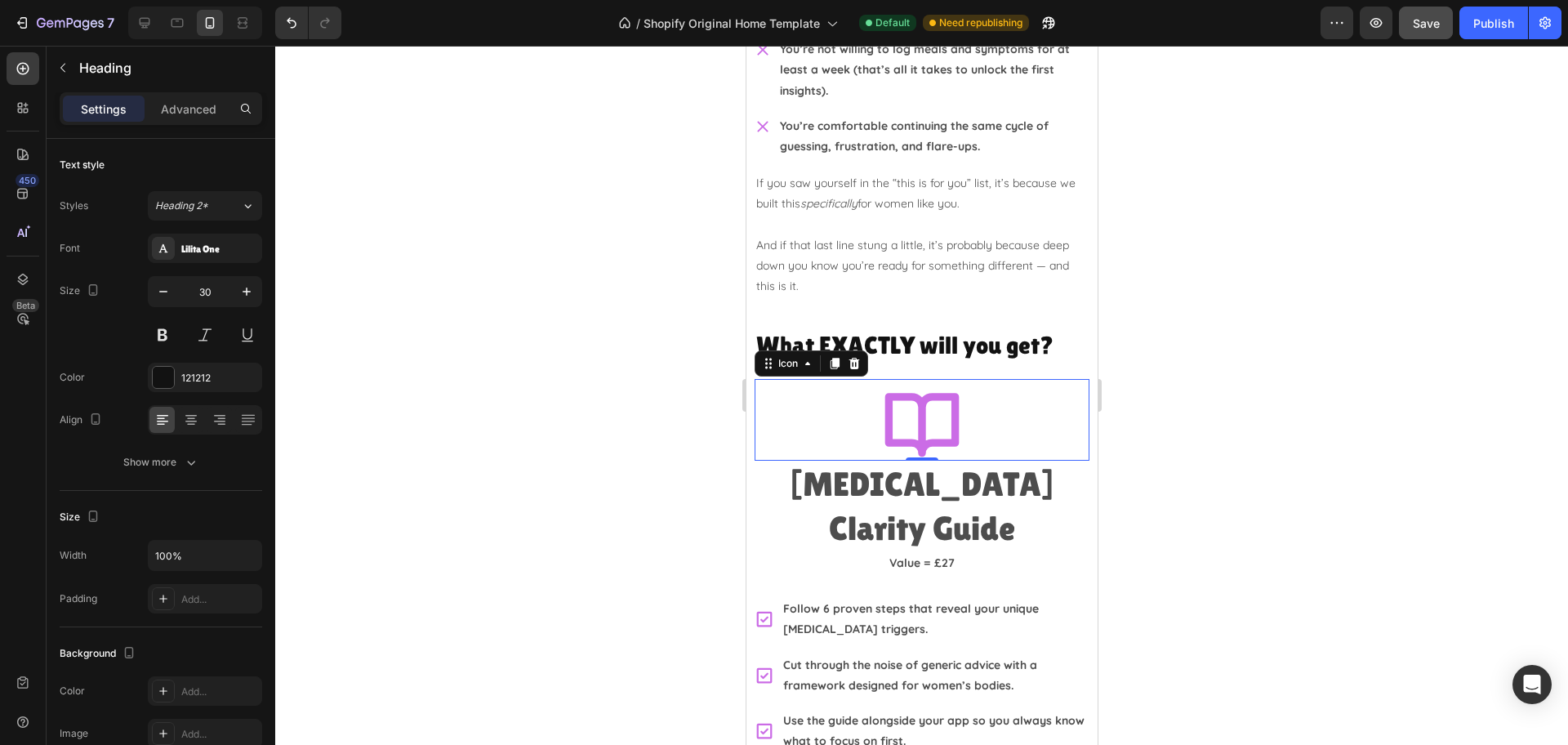
click at [958, 423] on div "Icon 0" at bounding box center [920, 419] width 335 height 82
click at [864, 477] on h2 "[MEDICAL_DATA] Clarity Guide" at bounding box center [920, 506] width 335 height 91
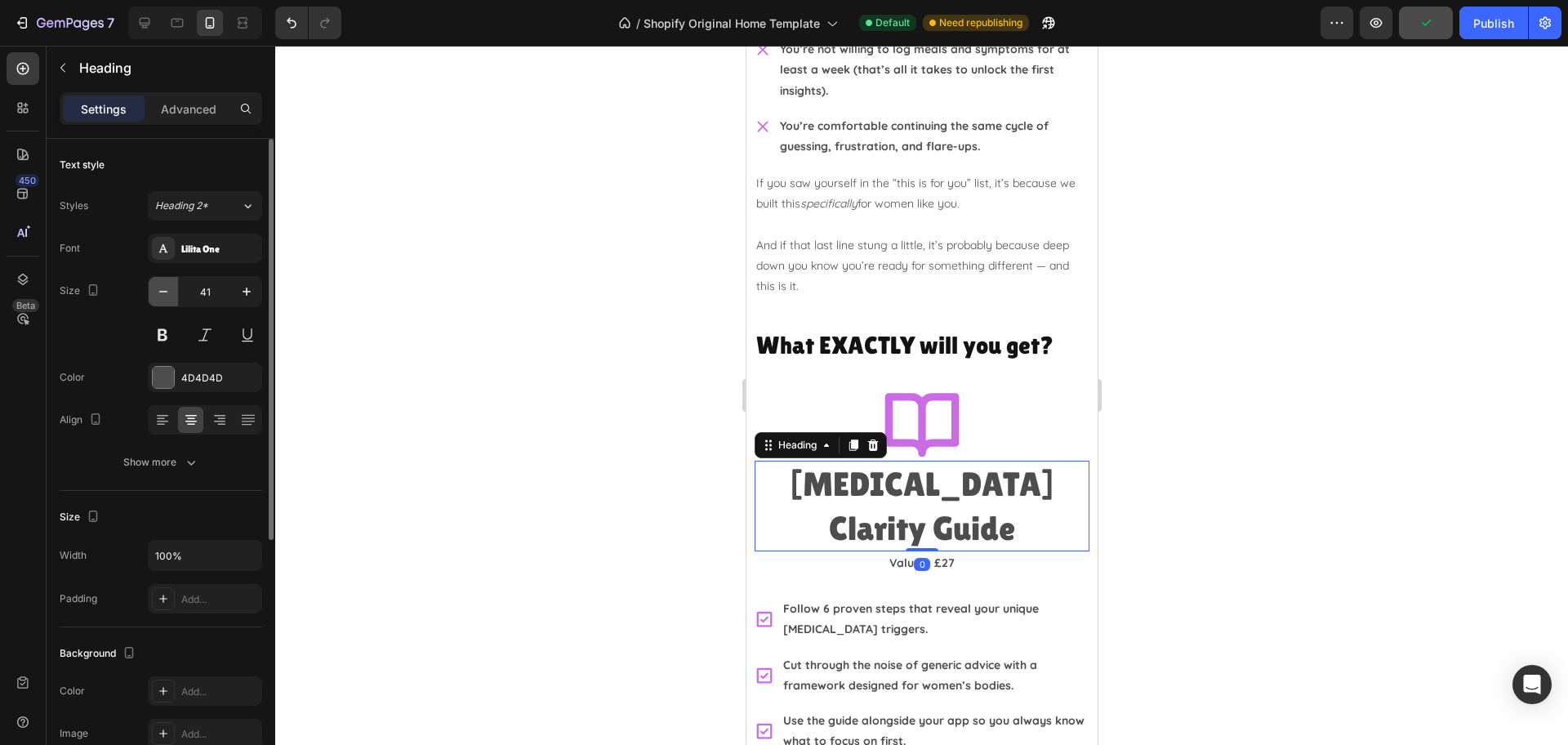
click at [160, 289] on icon "button" at bounding box center [163, 292] width 17 height 17
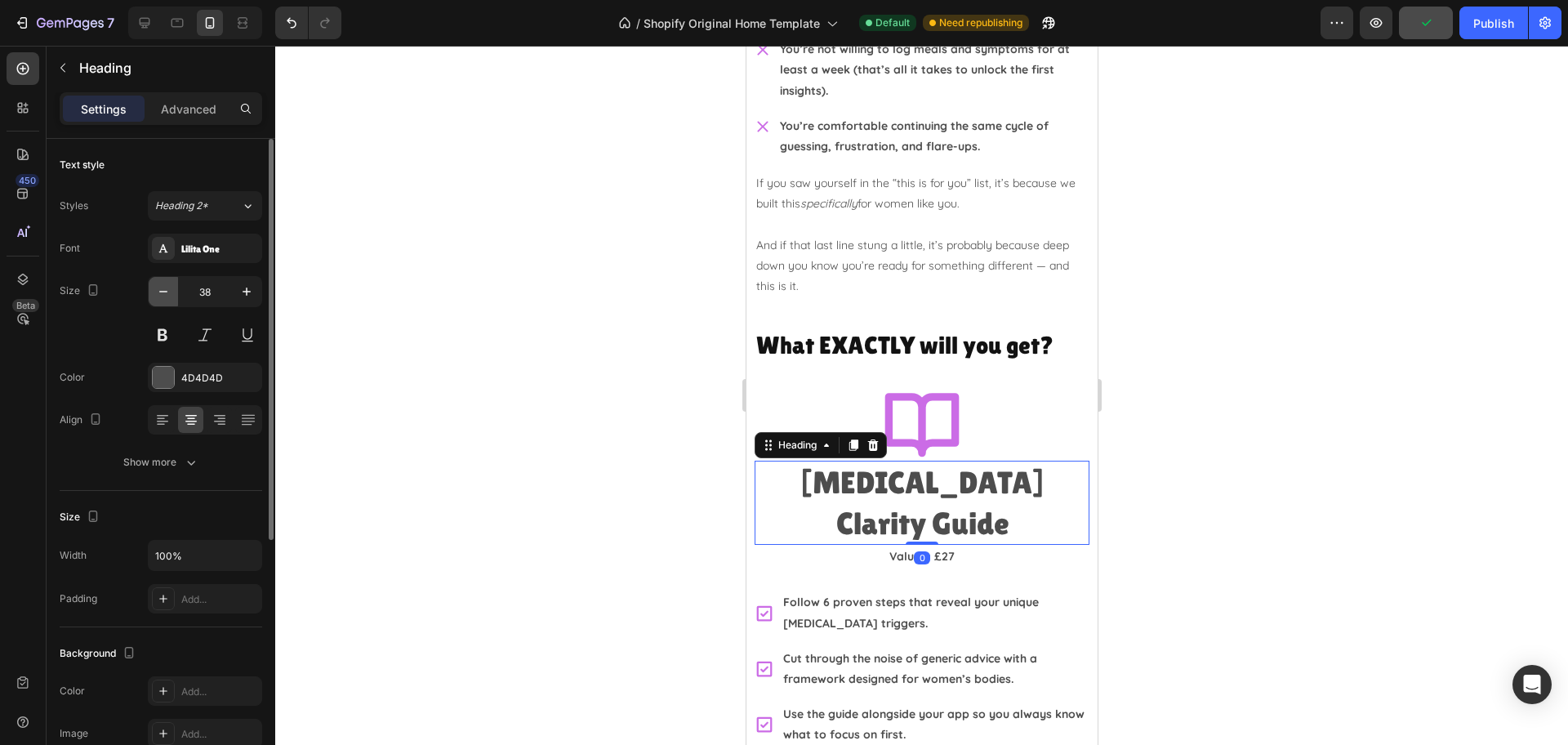
click at [160, 289] on icon "button" at bounding box center [163, 292] width 17 height 17
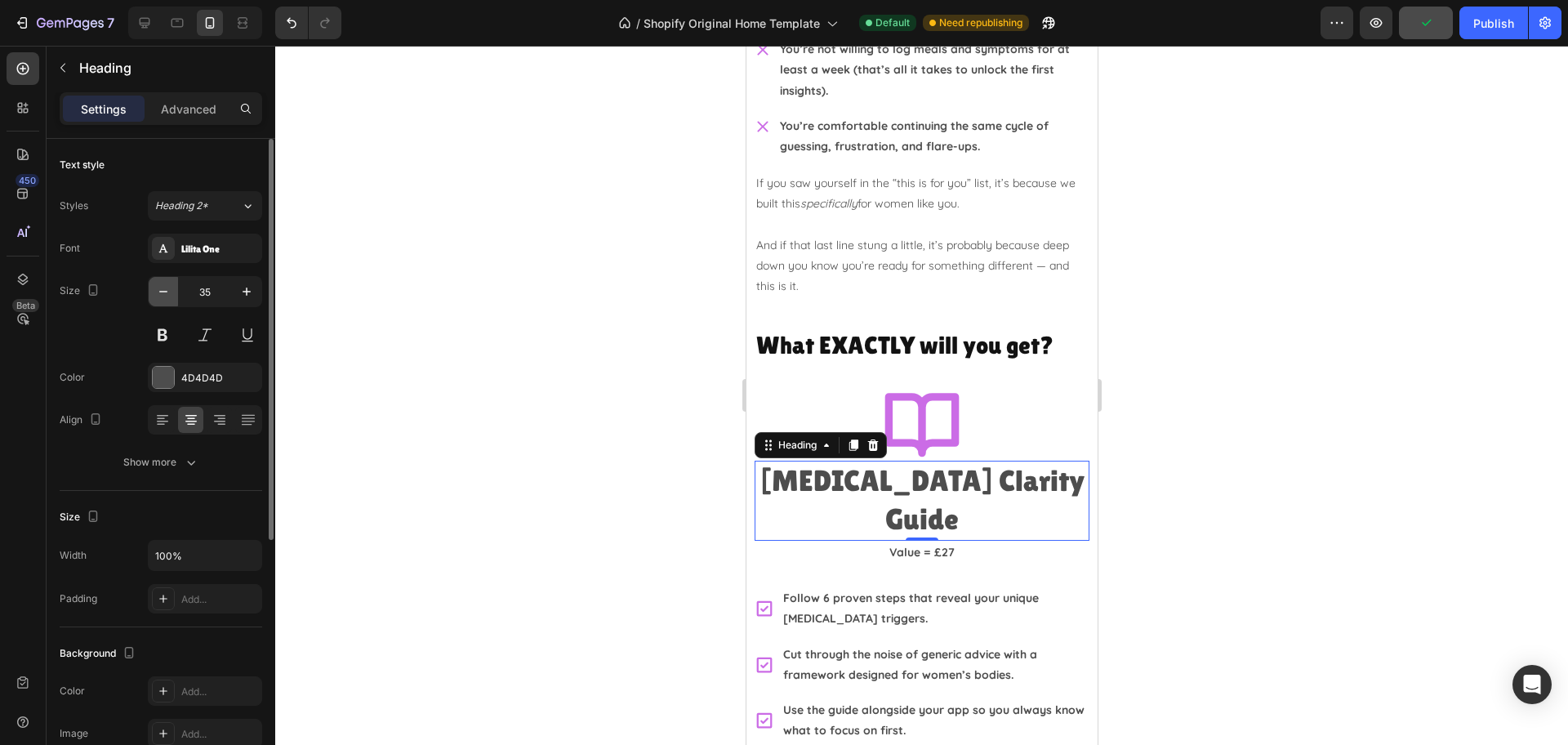
click at [160, 289] on icon "button" at bounding box center [163, 292] width 17 height 17
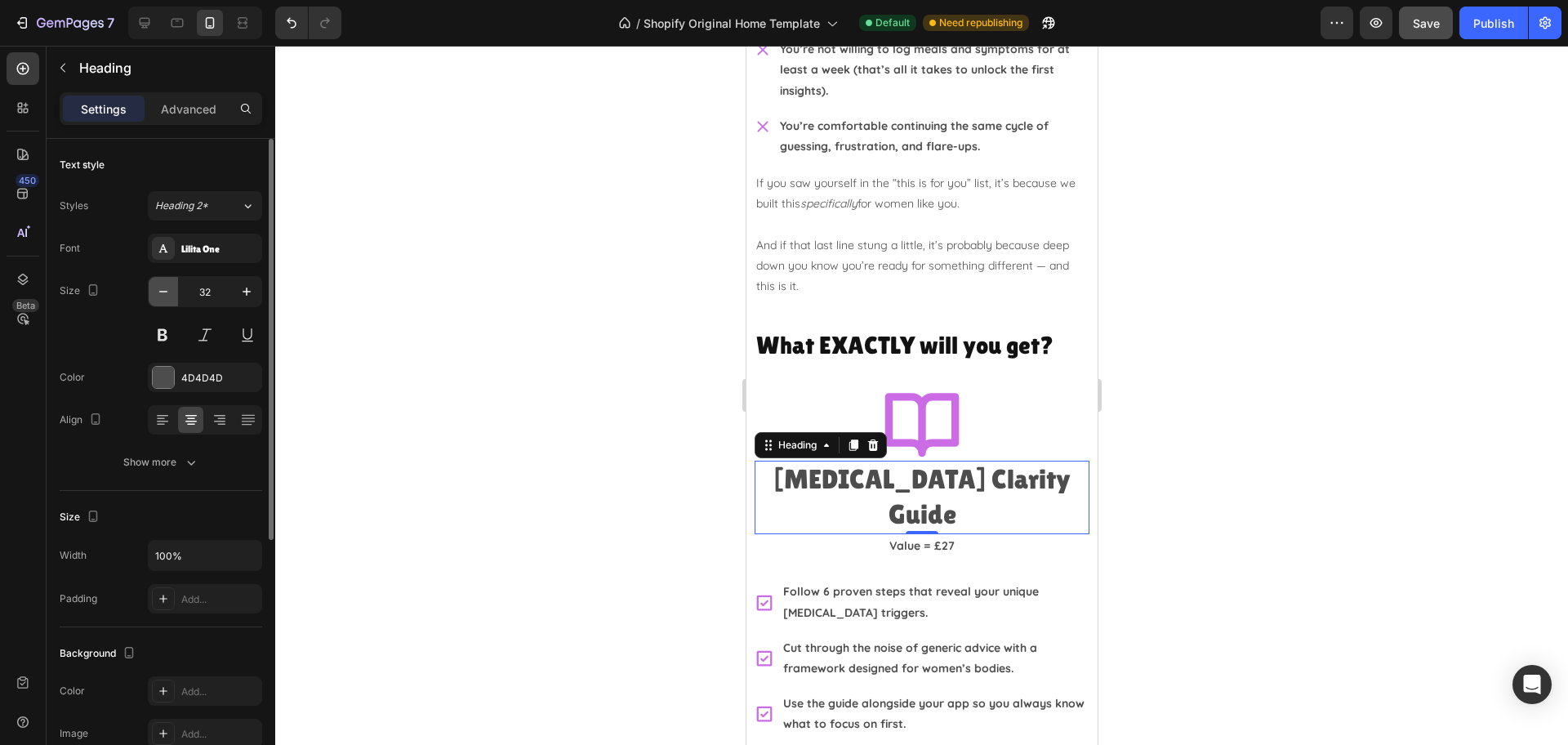
click at [160, 289] on icon "button" at bounding box center [163, 292] width 17 height 17
type input "30"
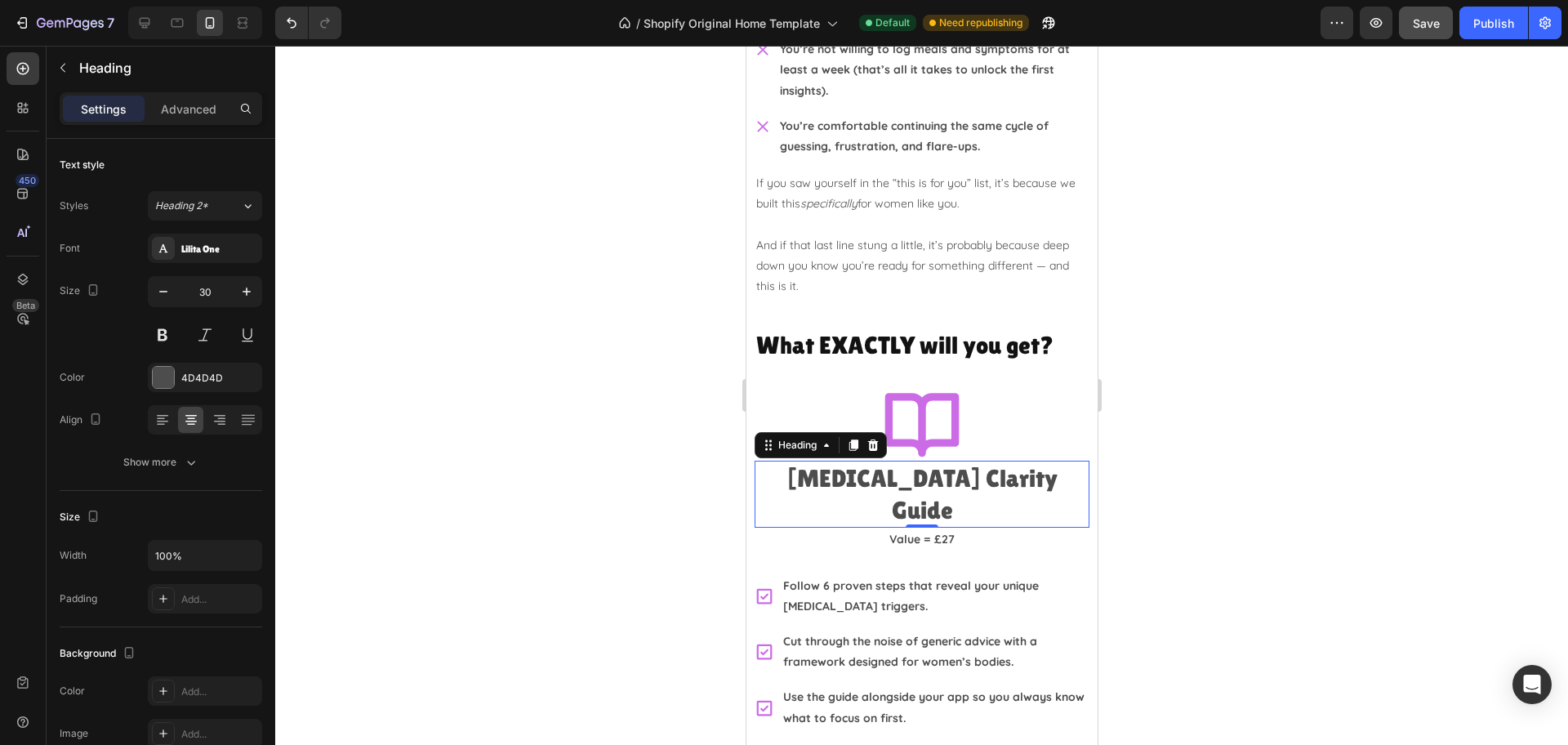
click at [1324, 521] on div at bounding box center [921, 395] width 1293 height 699
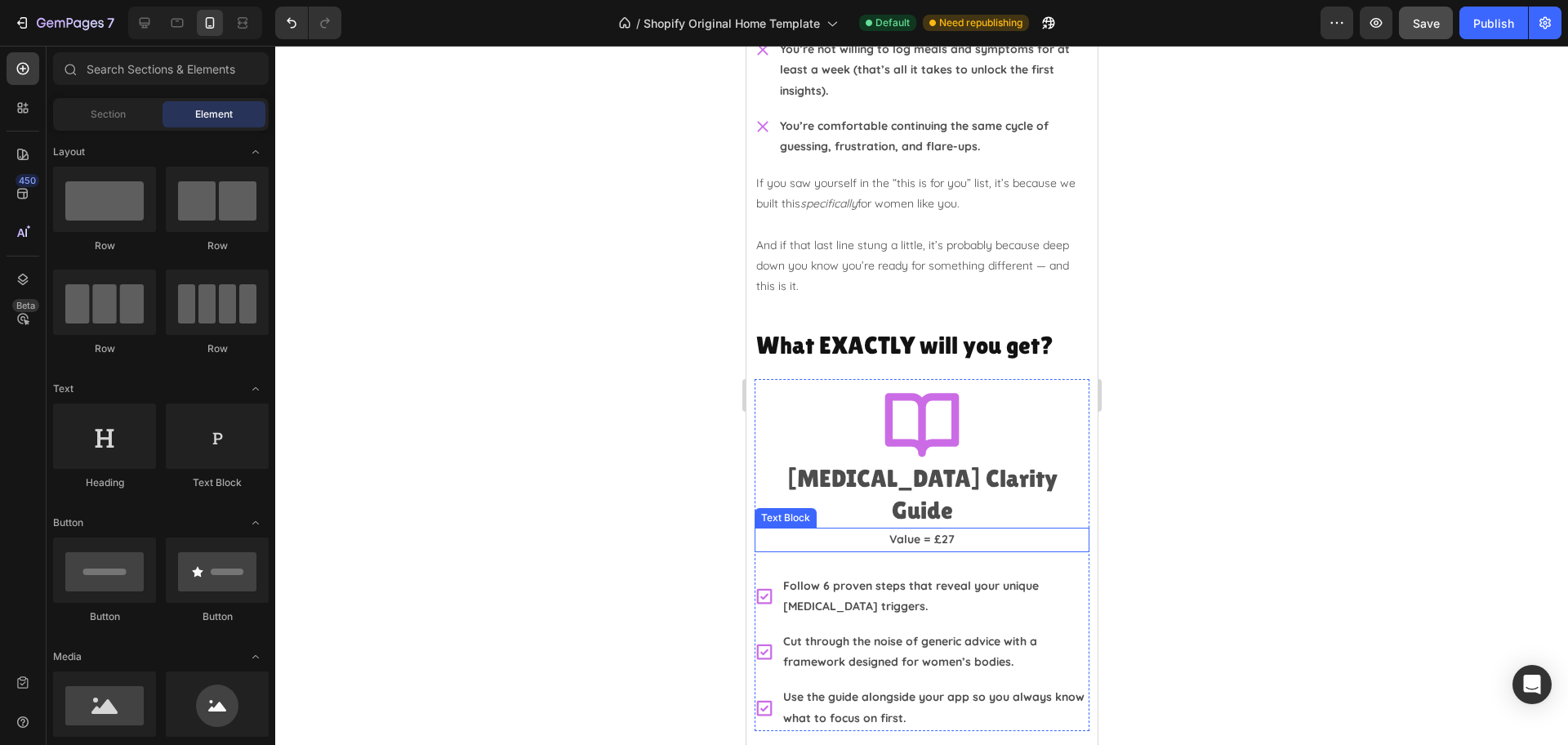
click at [962, 529] on p "Value = £27" at bounding box center [920, 539] width 331 height 20
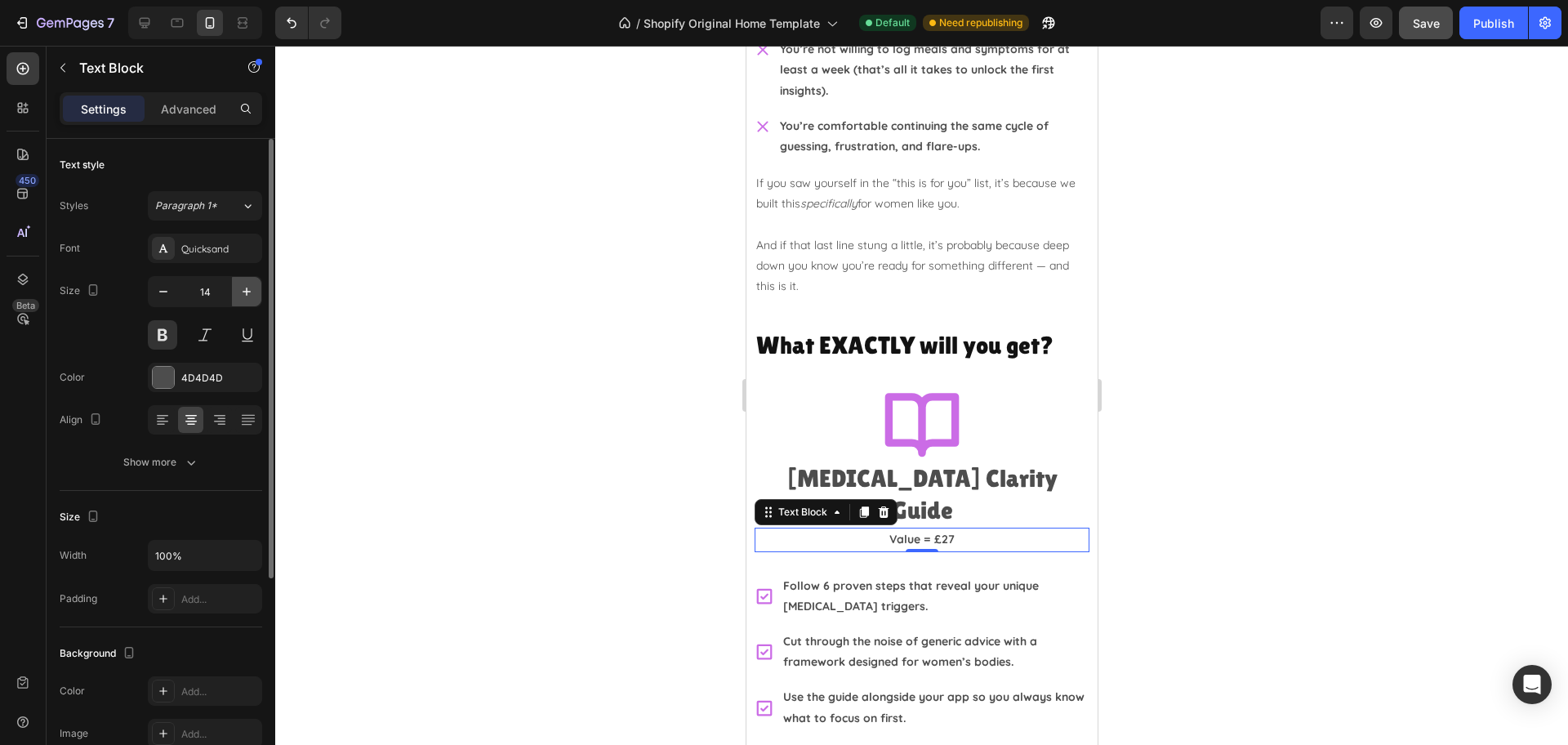
click at [239, 293] on icon "button" at bounding box center [247, 292] width 17 height 17
click at [239, 293] on icon "button" at bounding box center [247, 292] width 17 height 17
type input "18"
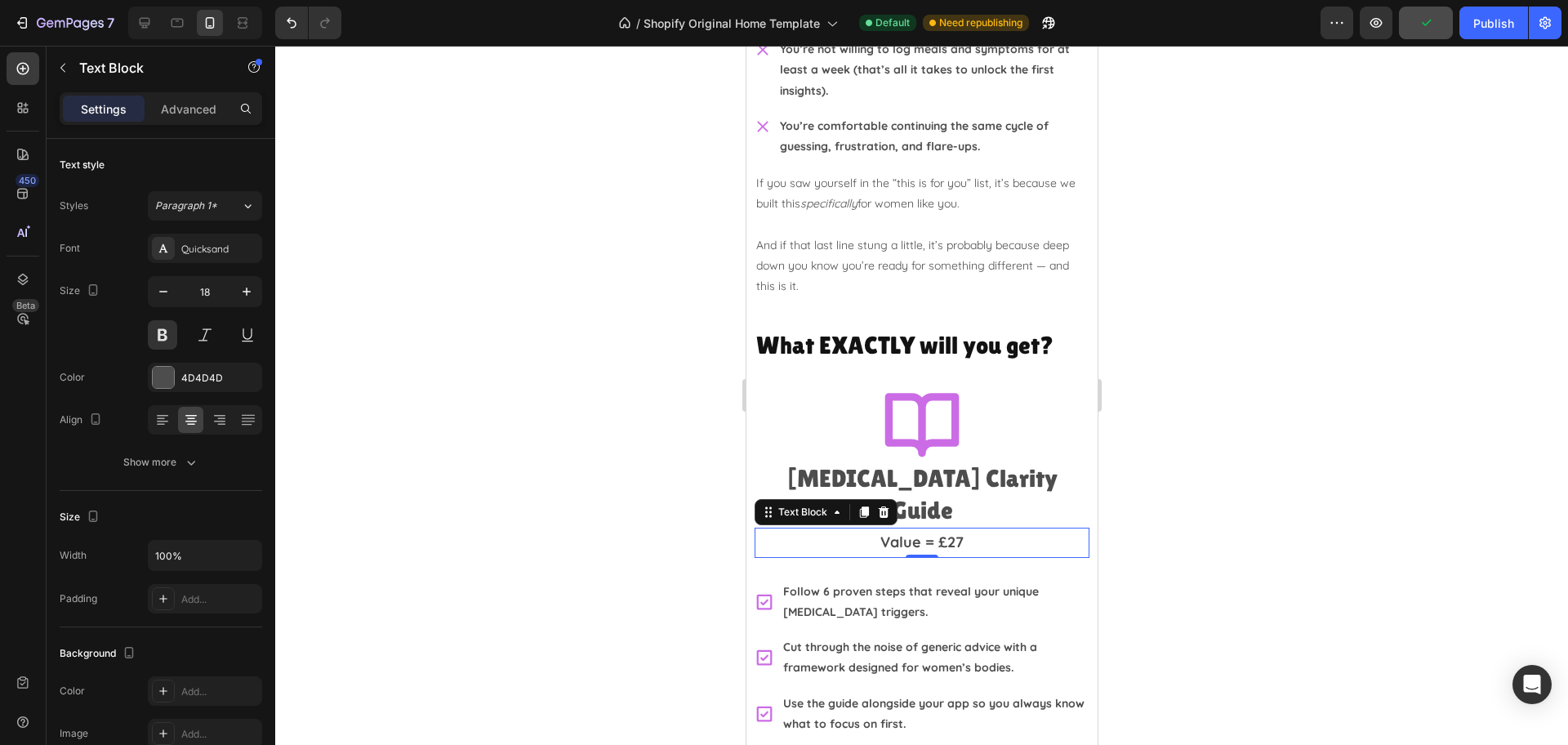
click at [1264, 430] on div at bounding box center [921, 395] width 1293 height 699
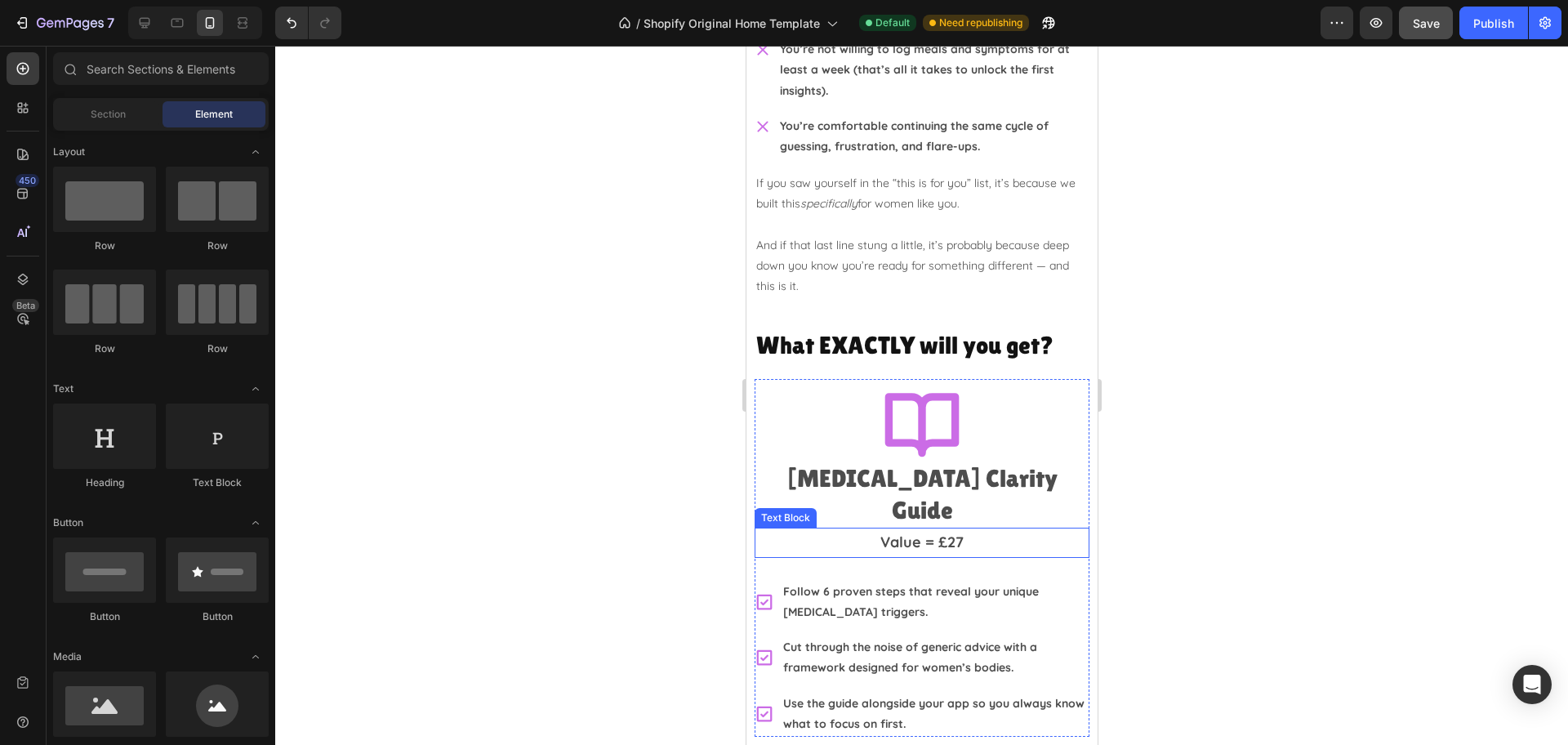
click at [961, 529] on p "Value = £27" at bounding box center [920, 542] width 331 height 26
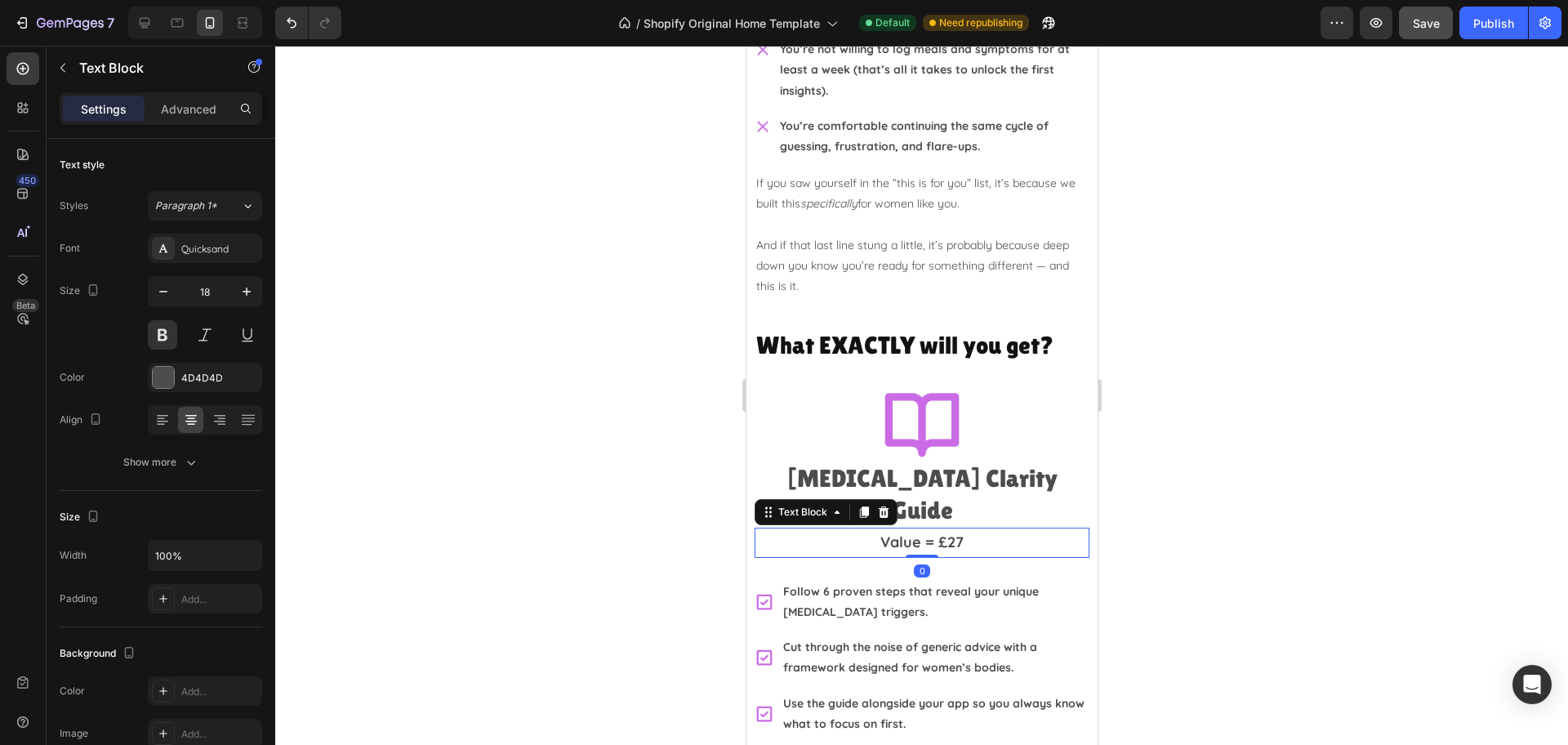
click at [1422, 514] on div at bounding box center [921, 395] width 1293 height 699
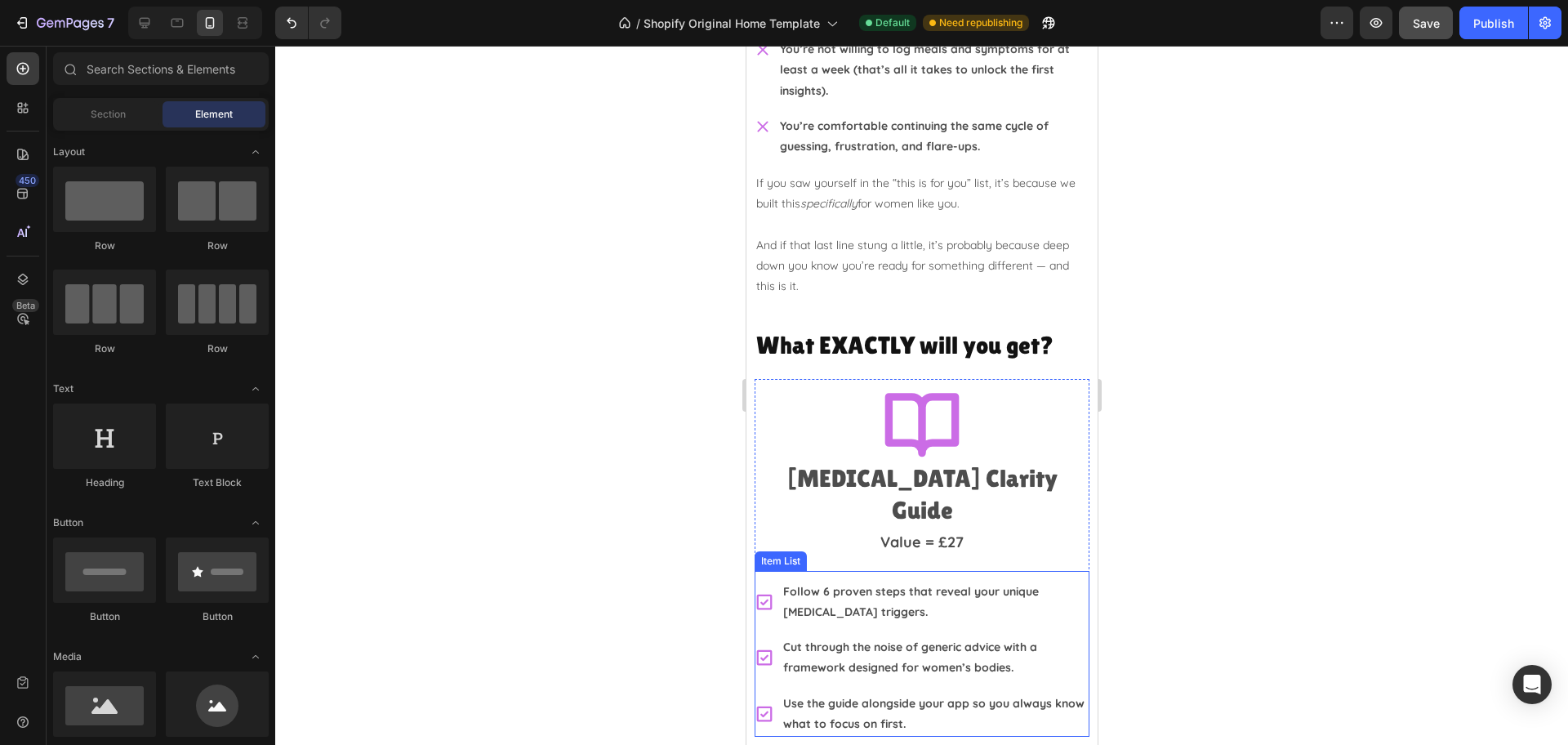
click at [1065, 594] on div "Follow 6 proven steps that reveal your unique IBS triggers. Cut through the noi…" at bounding box center [920, 658] width 335 height 158
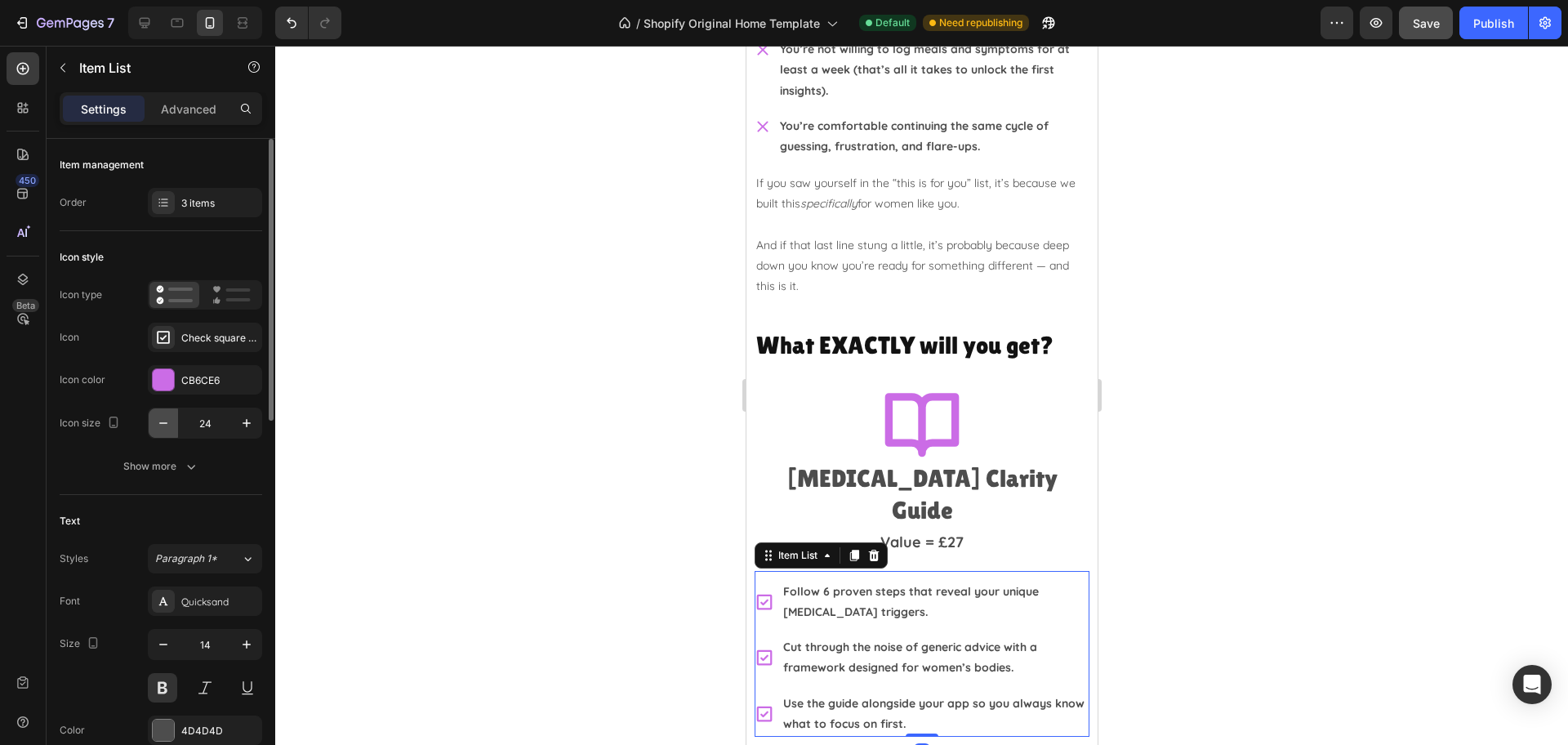
click at [159, 427] on icon "button" at bounding box center [163, 423] width 17 height 17
type input "20"
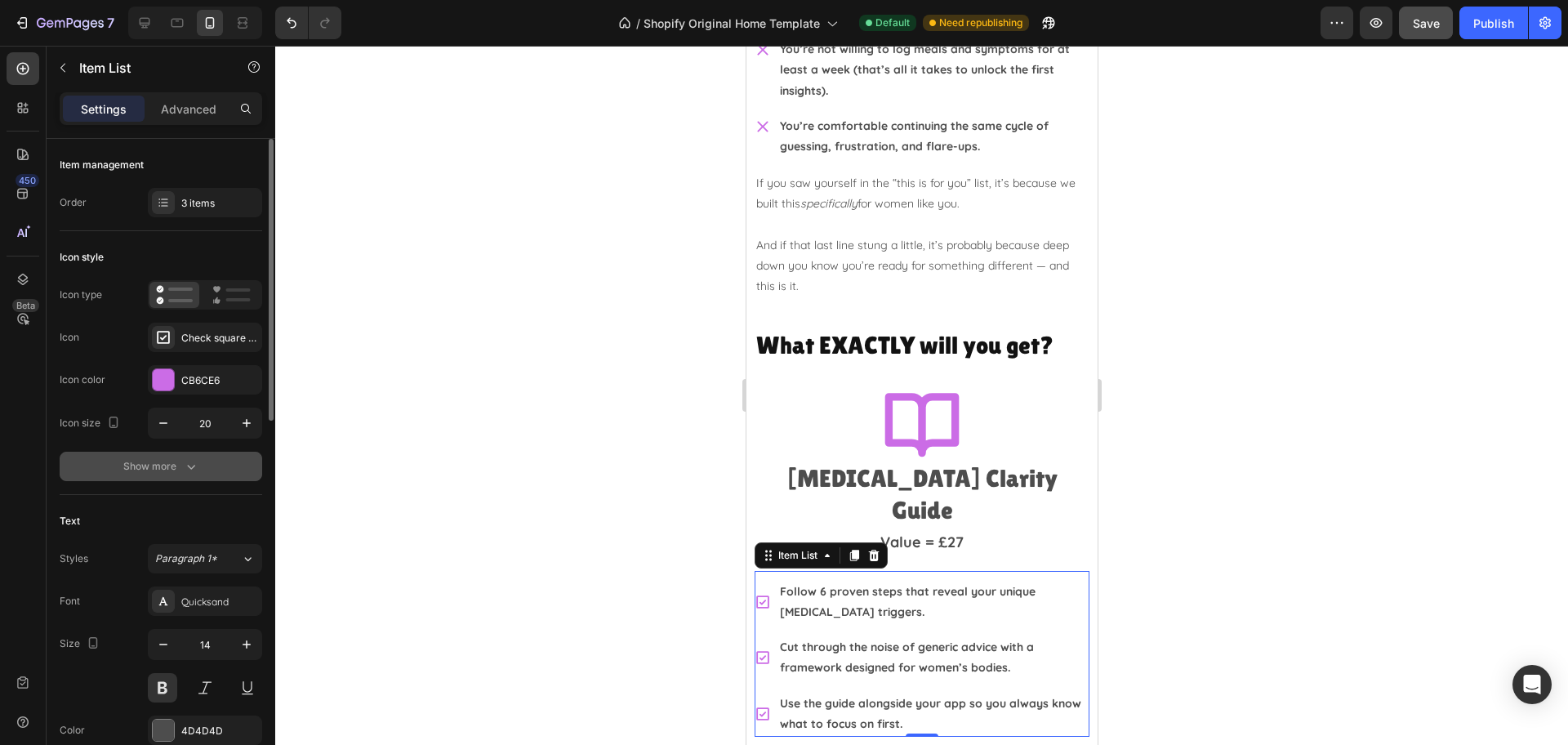
click at [167, 463] on div "Show more" at bounding box center [161, 466] width 76 height 17
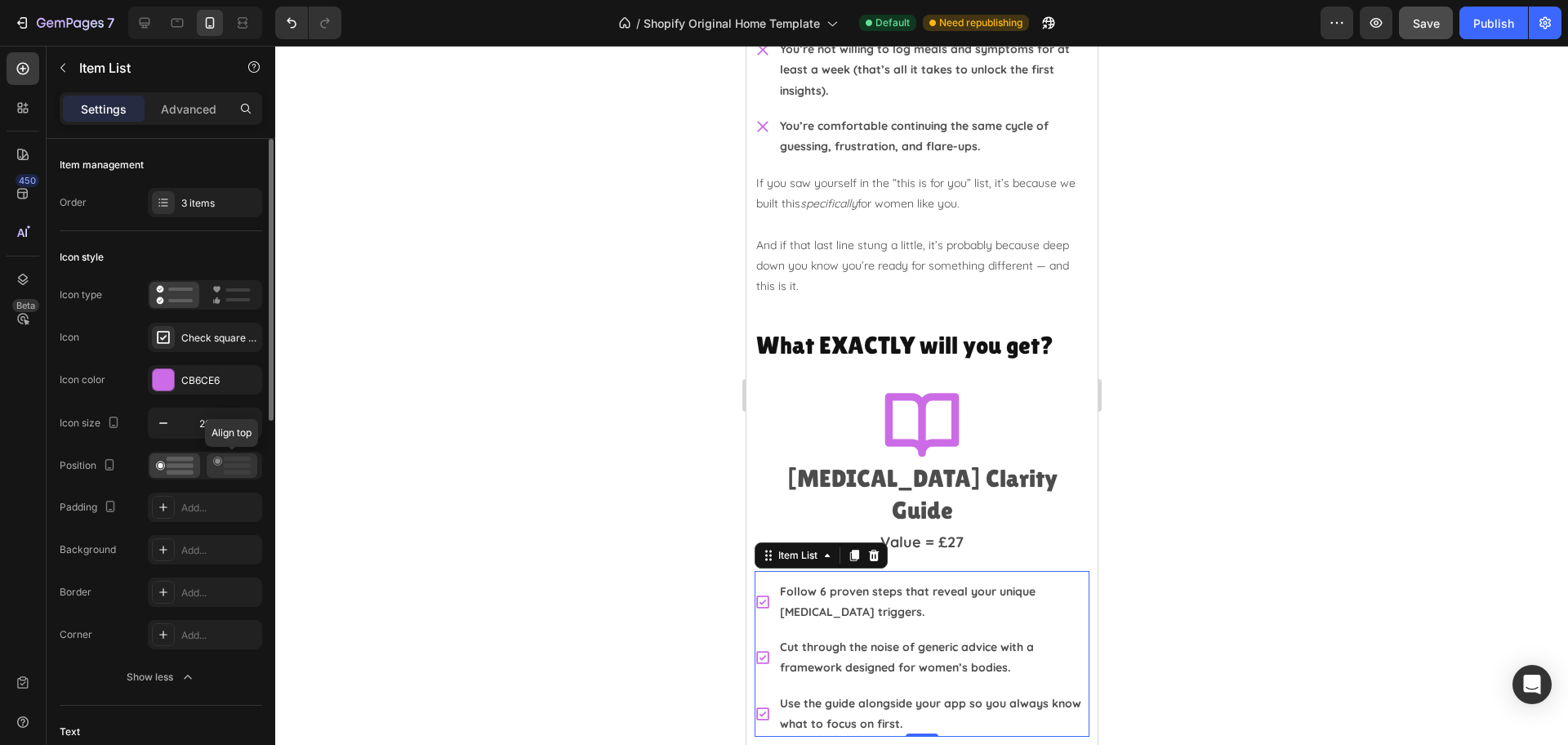
click at [227, 463] on icon at bounding box center [231, 465] width 38 height 18
click at [1325, 526] on div at bounding box center [921, 395] width 1293 height 699
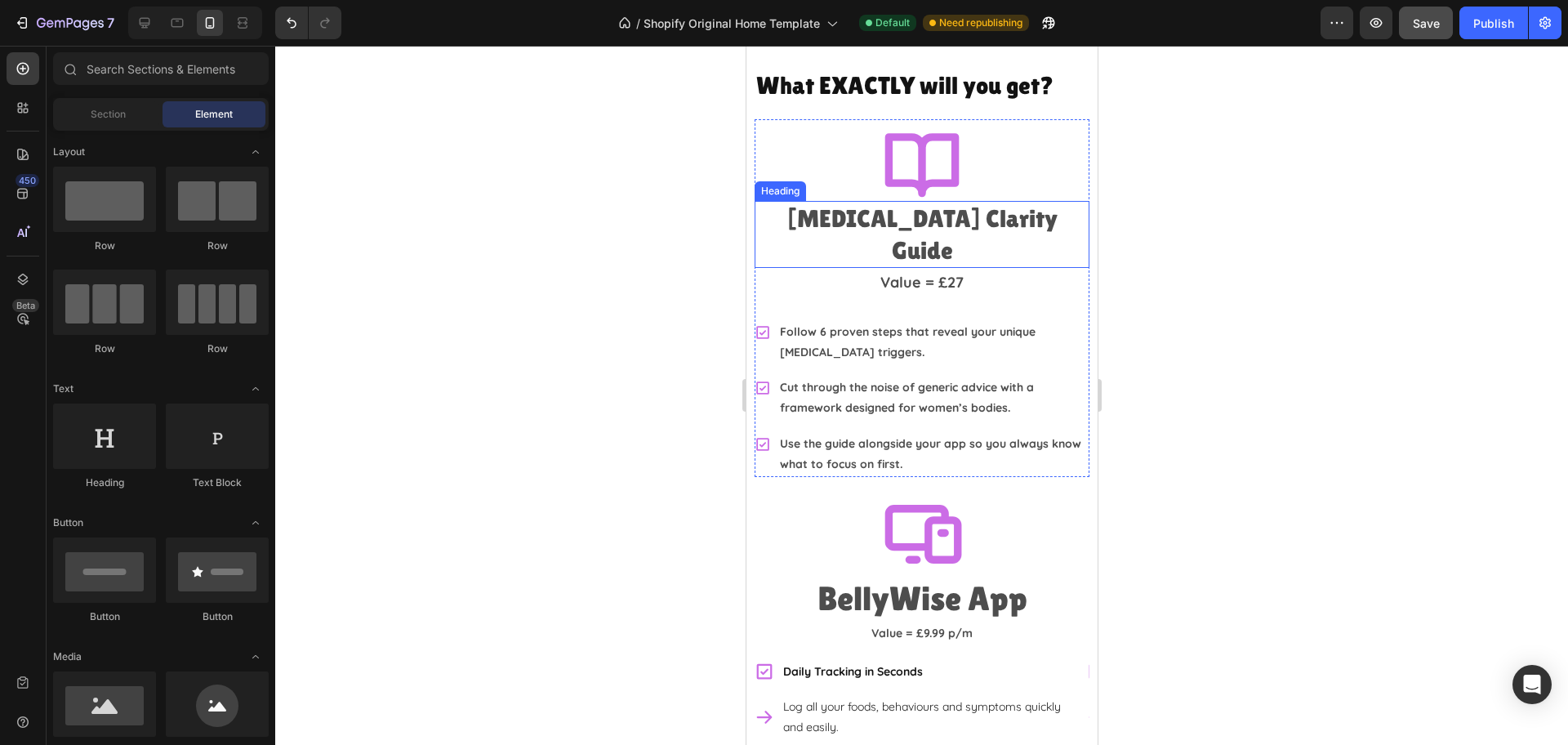
scroll to position [3414, 0]
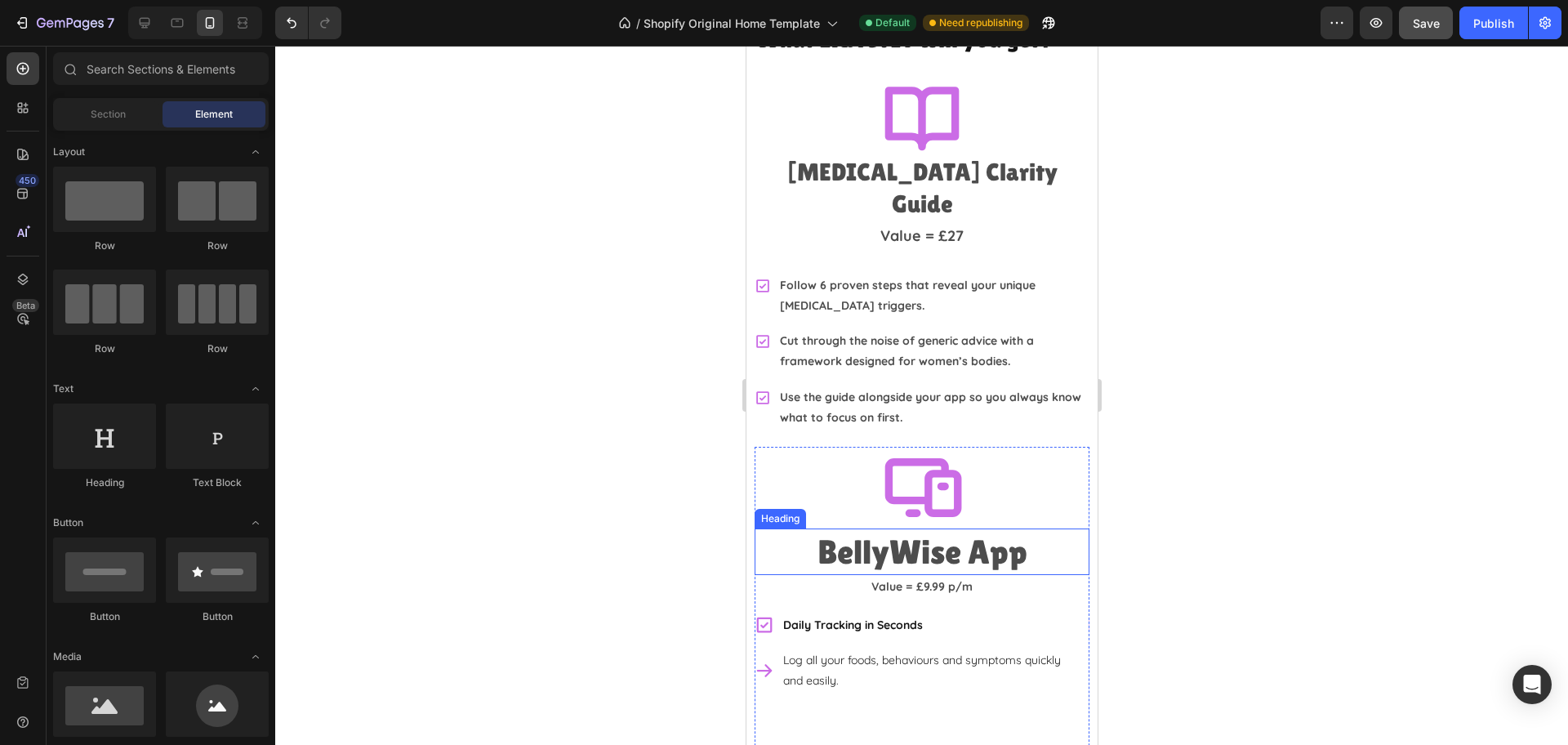
click at [1041, 528] on h2 "BellyWise App" at bounding box center [920, 551] width 335 height 47
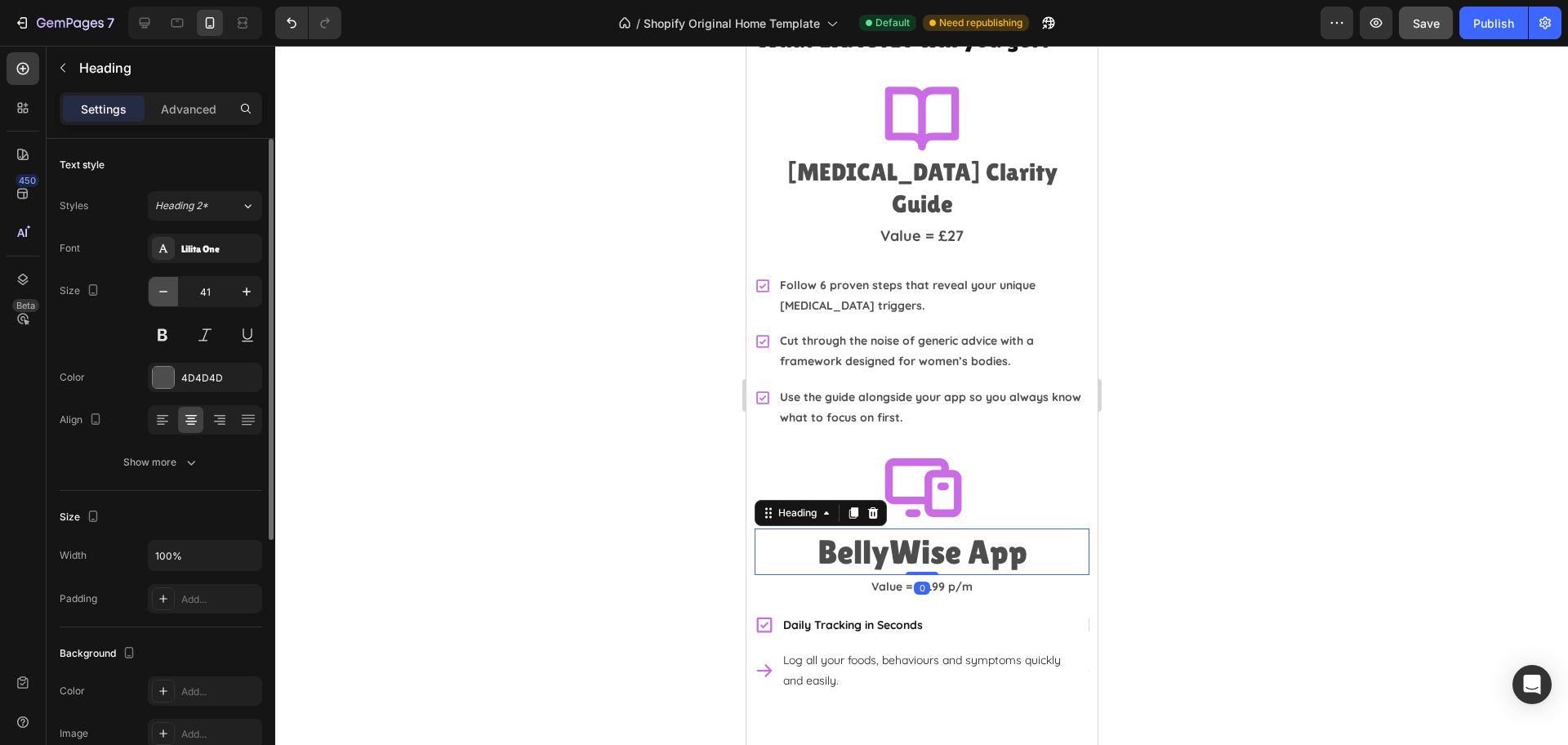
click at [166, 296] on icon "button" at bounding box center [163, 292] width 17 height 17
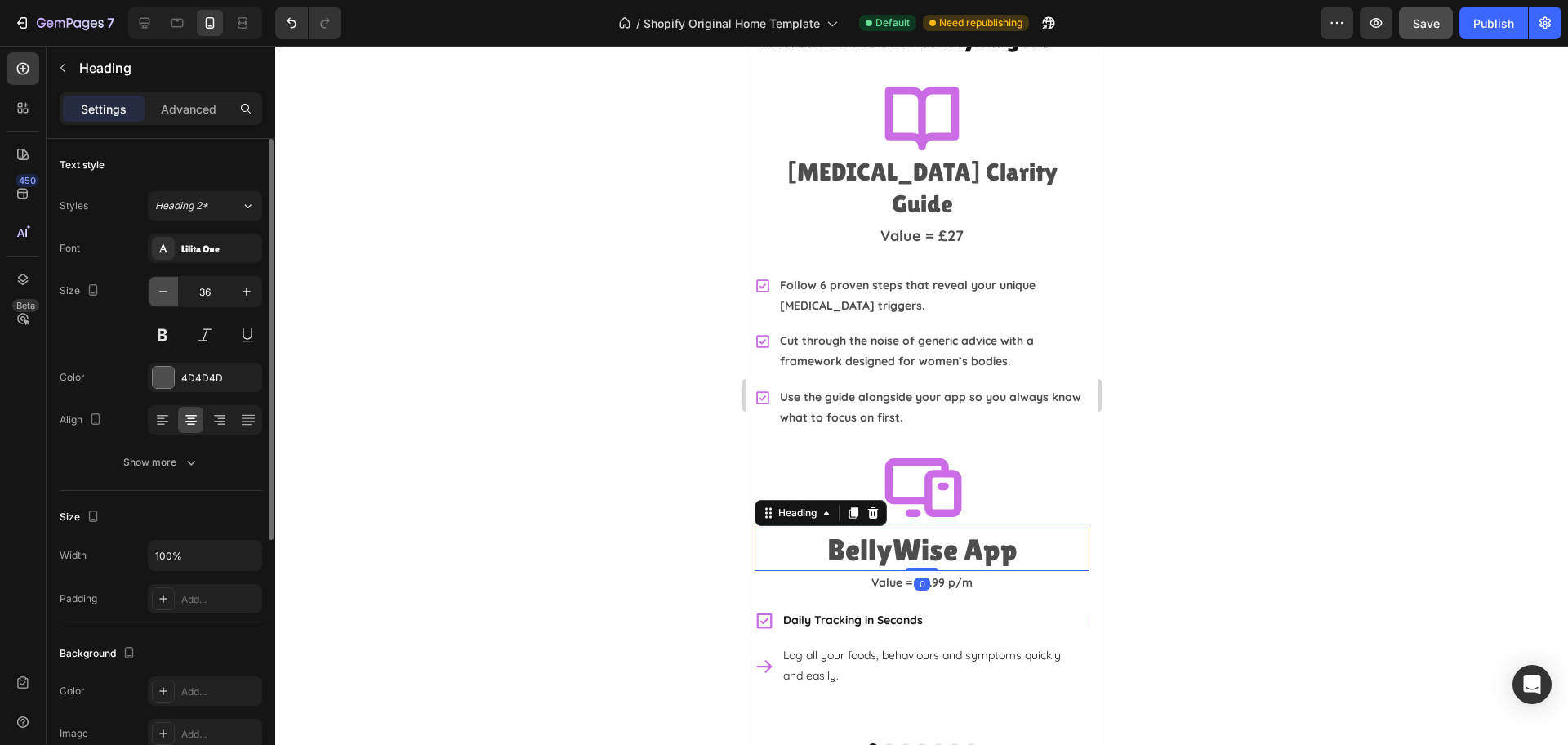
click at [166, 296] on icon "button" at bounding box center [163, 292] width 17 height 17
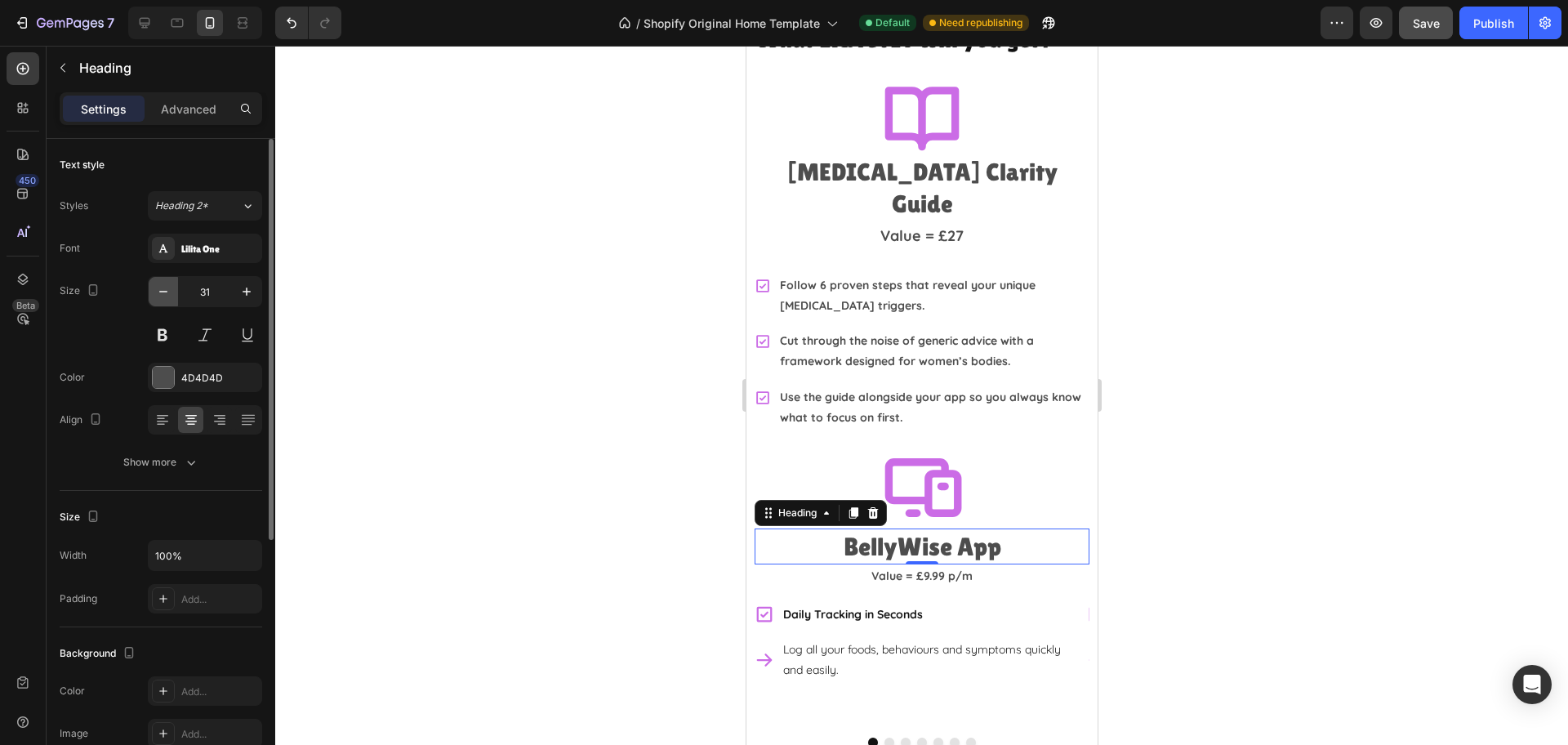
click at [166, 296] on icon "button" at bounding box center [163, 292] width 17 height 17
type input "30"
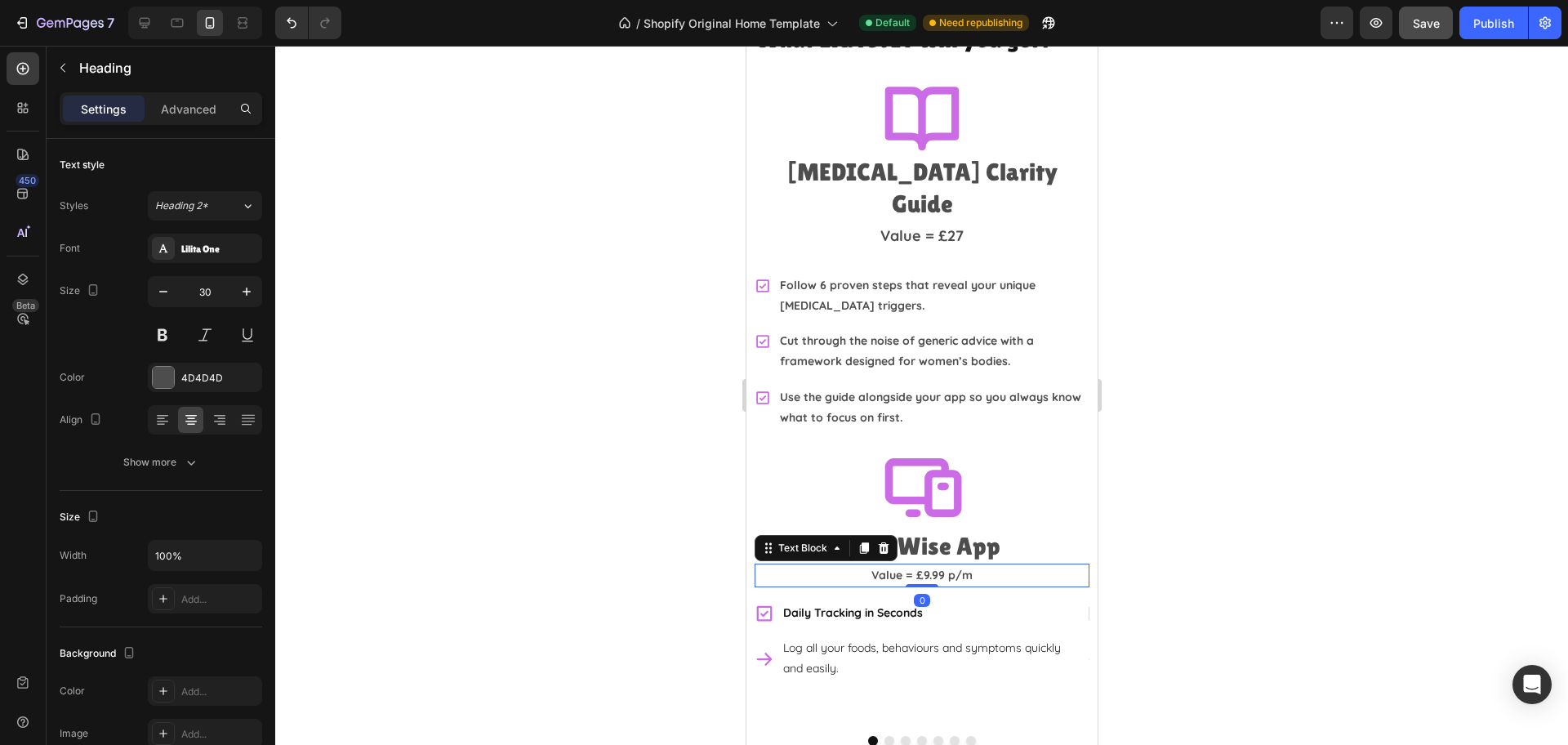
click at [850, 565] on p "Value = £9.99 p/m" at bounding box center [920, 575] width 331 height 20
click at [239, 295] on icon "button" at bounding box center [247, 292] width 17 height 17
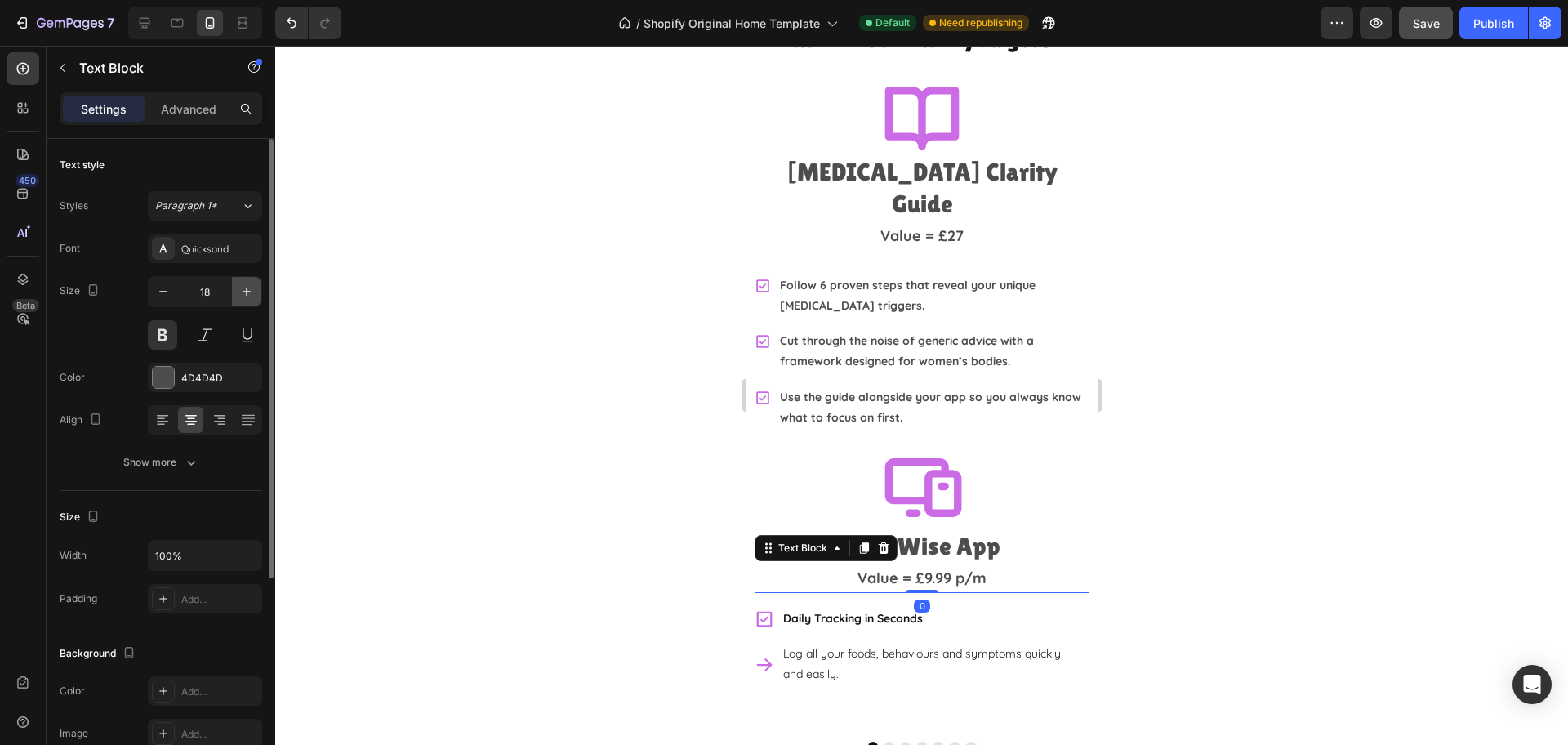
click at [239, 295] on icon "button" at bounding box center [247, 292] width 17 height 17
type input "20"
click at [1188, 439] on div at bounding box center [921, 395] width 1293 height 699
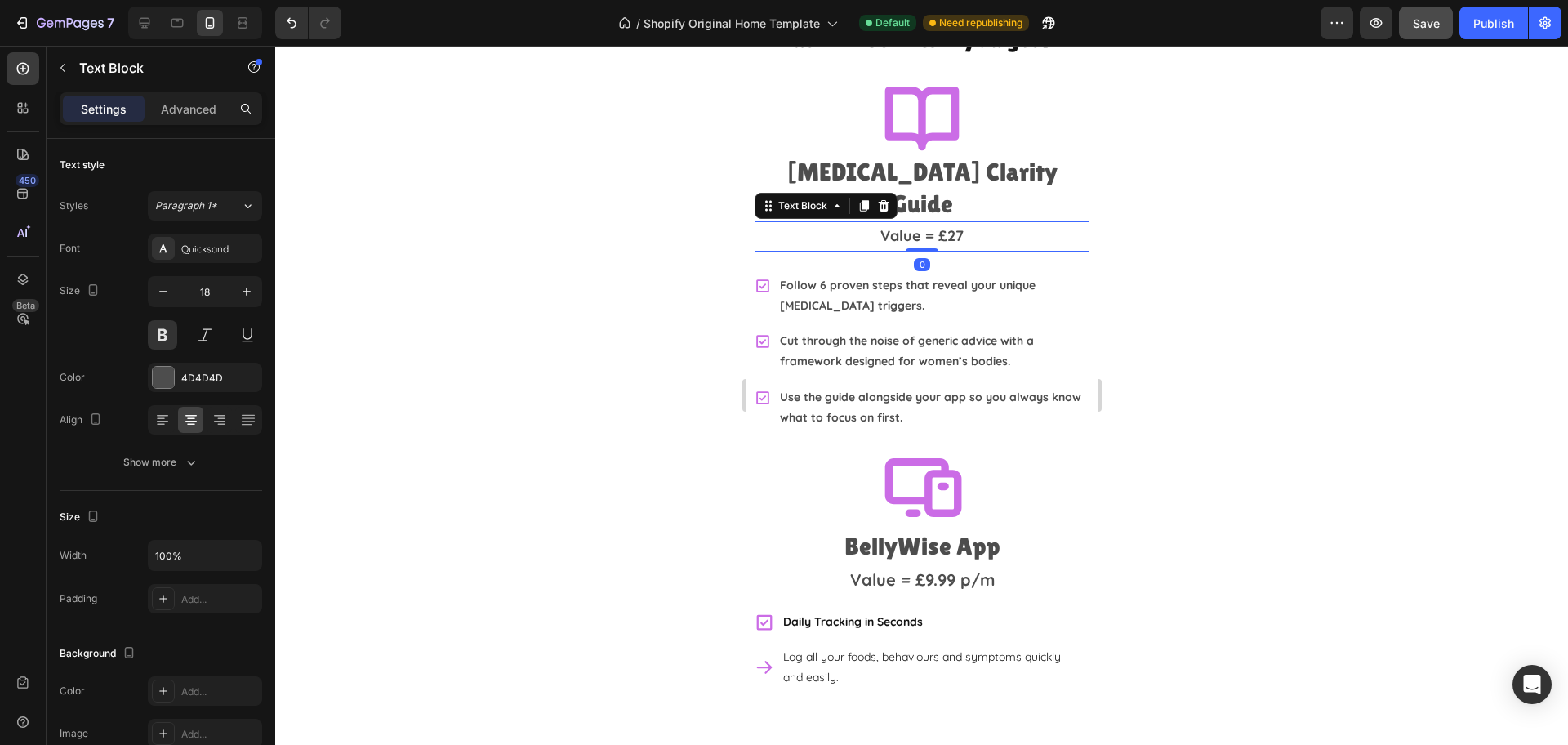
click at [1005, 223] on p "Value = £27" at bounding box center [920, 236] width 331 height 26
click at [1000, 565] on p "Value = £9.99 p/m" at bounding box center [920, 580] width 331 height 29
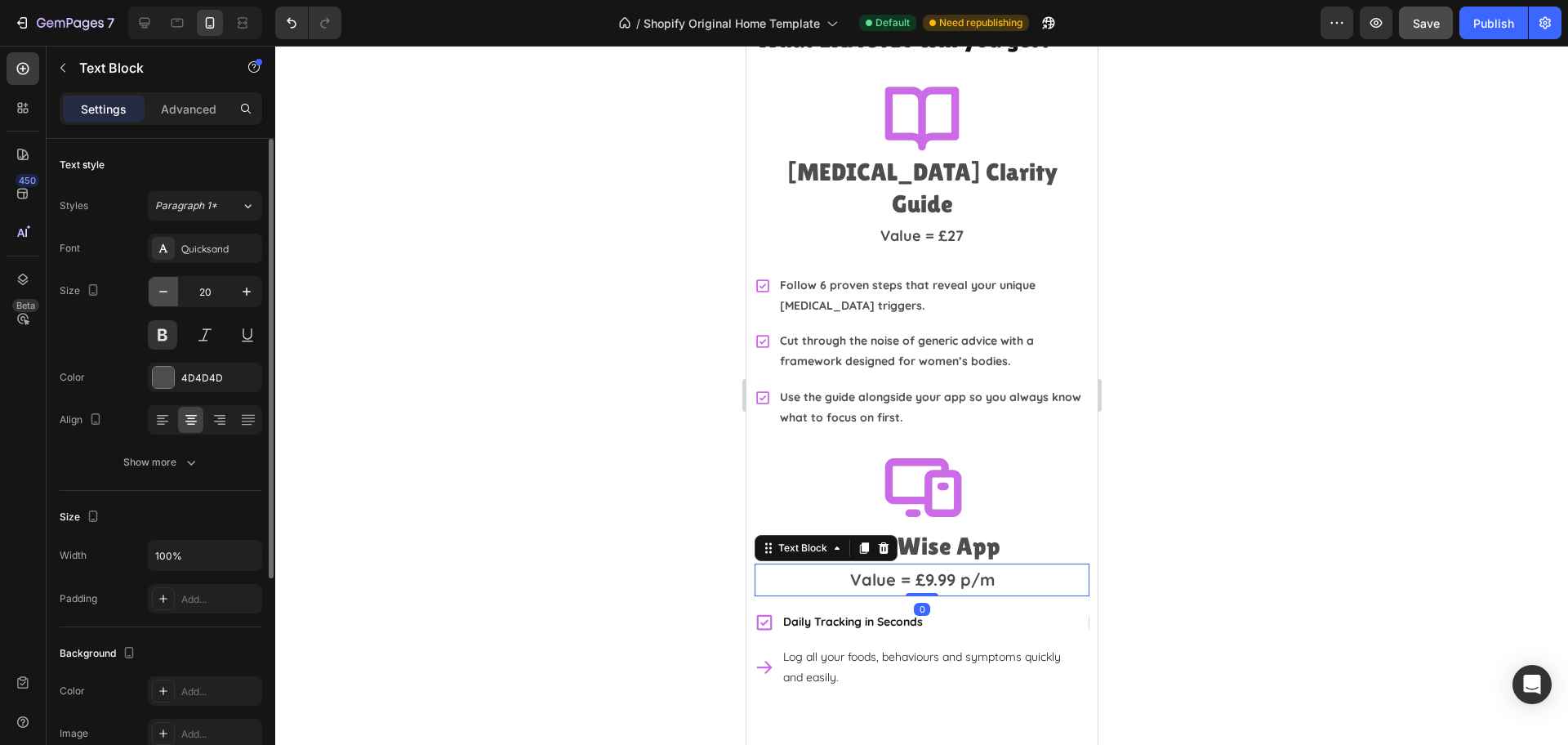
click at [172, 286] on button "button" at bounding box center [163, 292] width 29 height 29
type input "18"
click at [1346, 455] on div at bounding box center [921, 395] width 1293 height 699
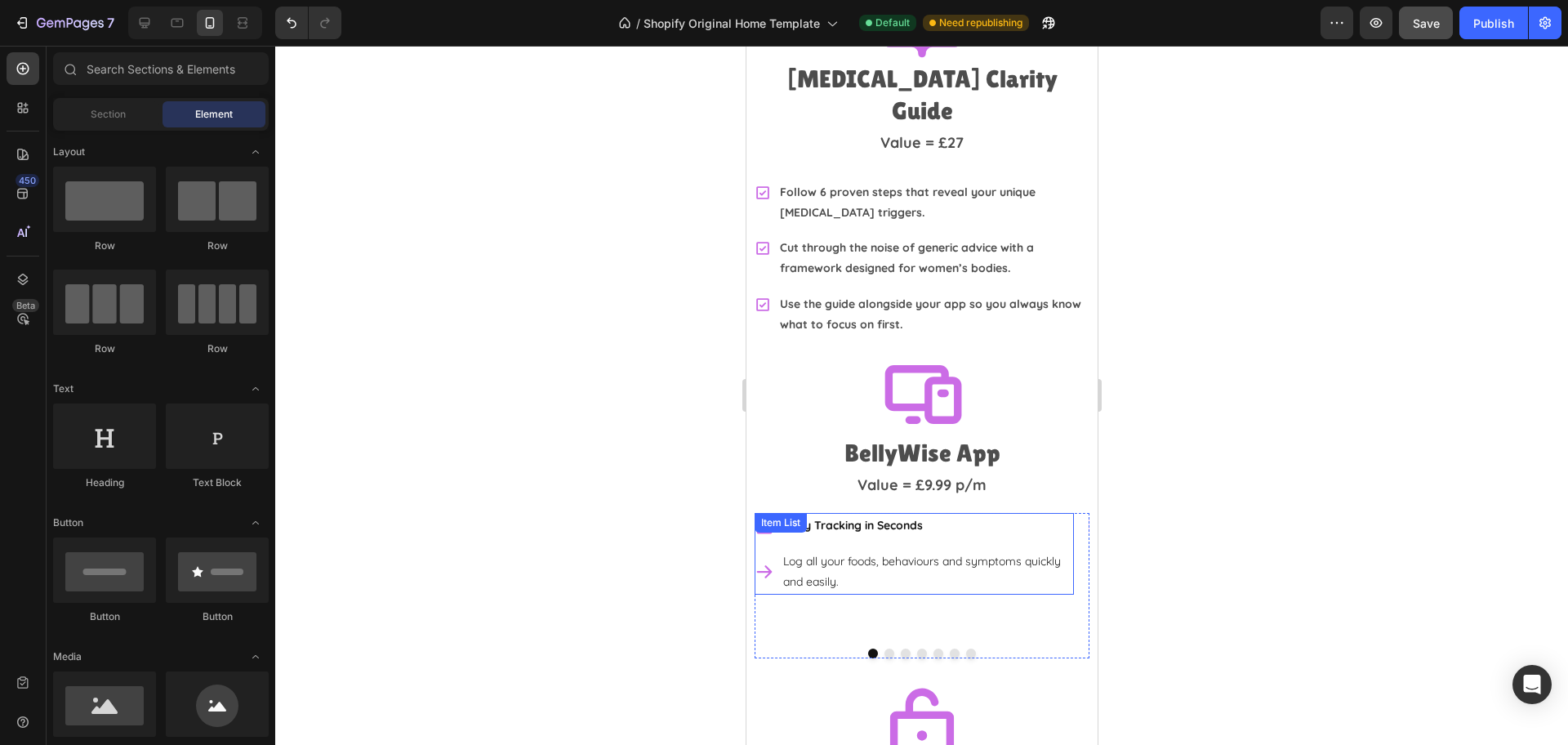
scroll to position [3618, 0]
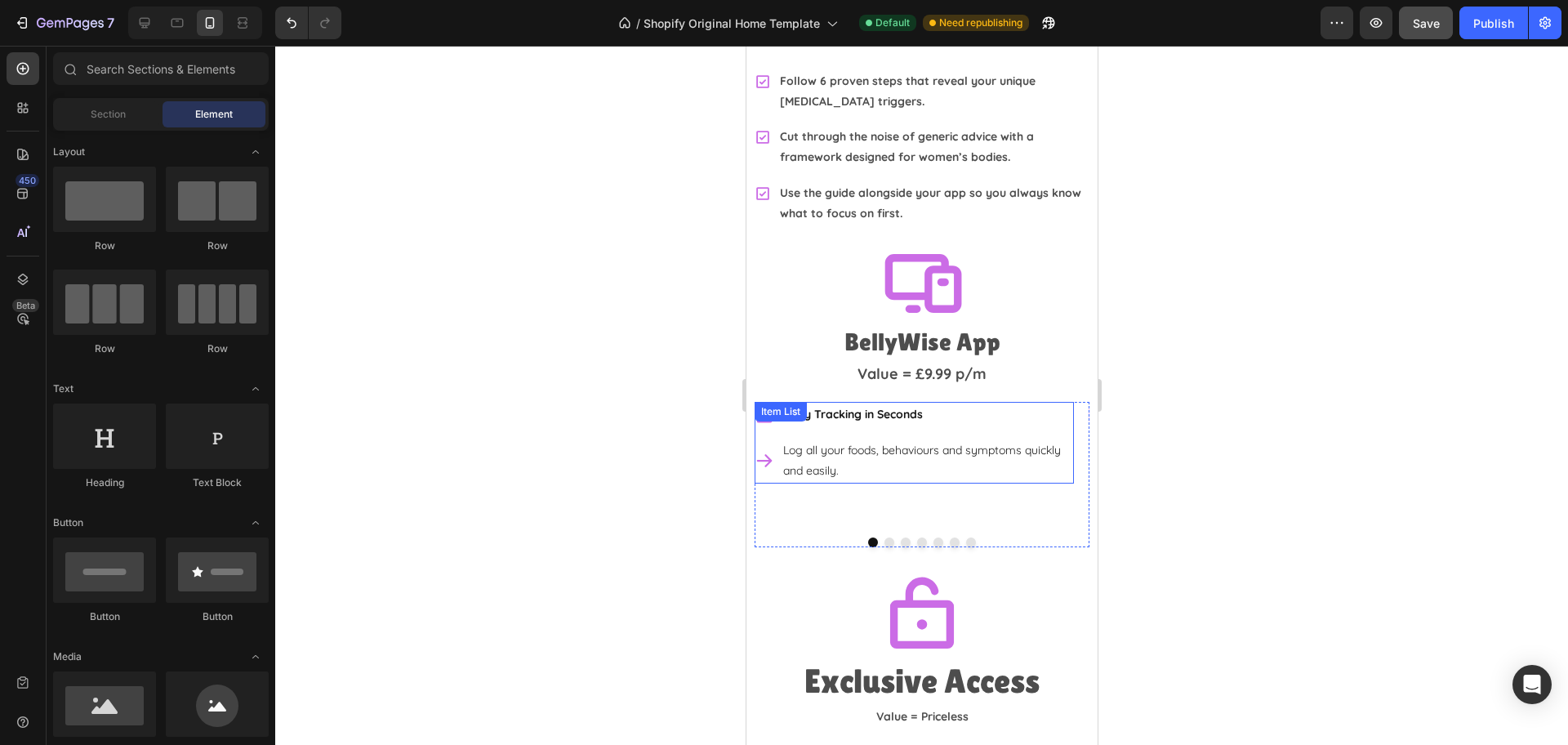
click at [762, 438] on div "Log all your foods, behaviours and symptoms quickly and easily." at bounding box center [913, 461] width 319 height 46
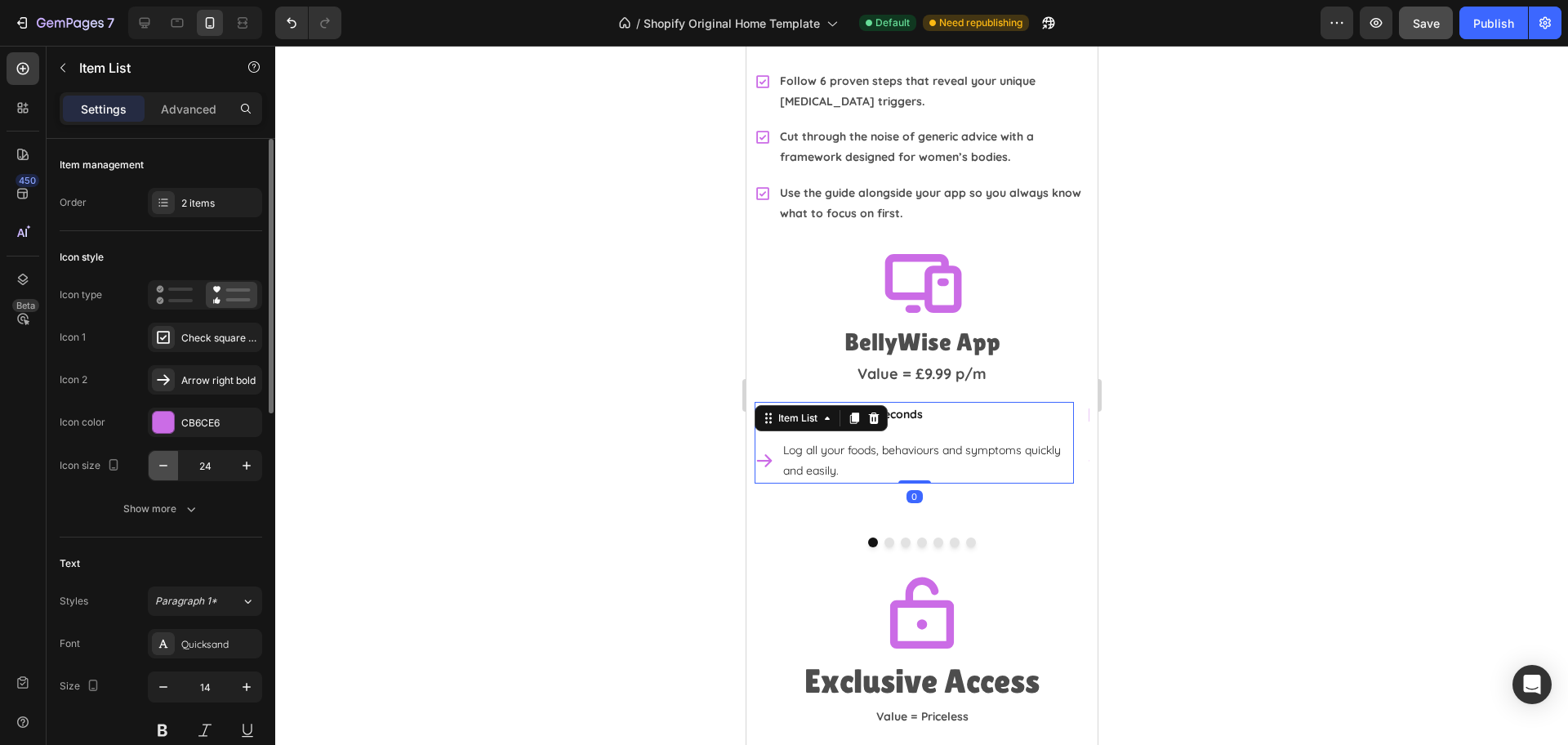
click at [157, 467] on icon "button" at bounding box center [163, 465] width 17 height 17
type input "20"
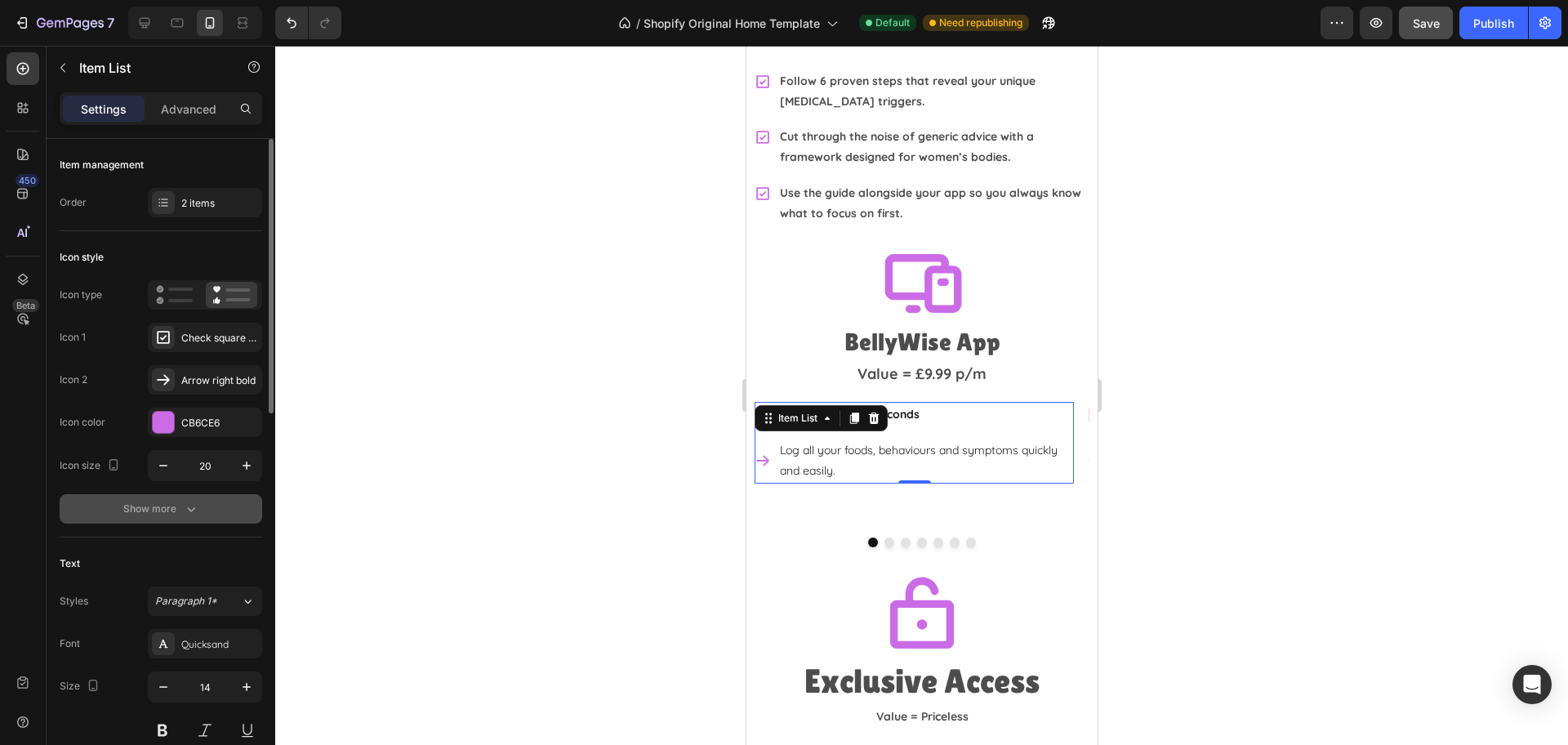
click at [150, 511] on div "Show more" at bounding box center [161, 509] width 76 height 17
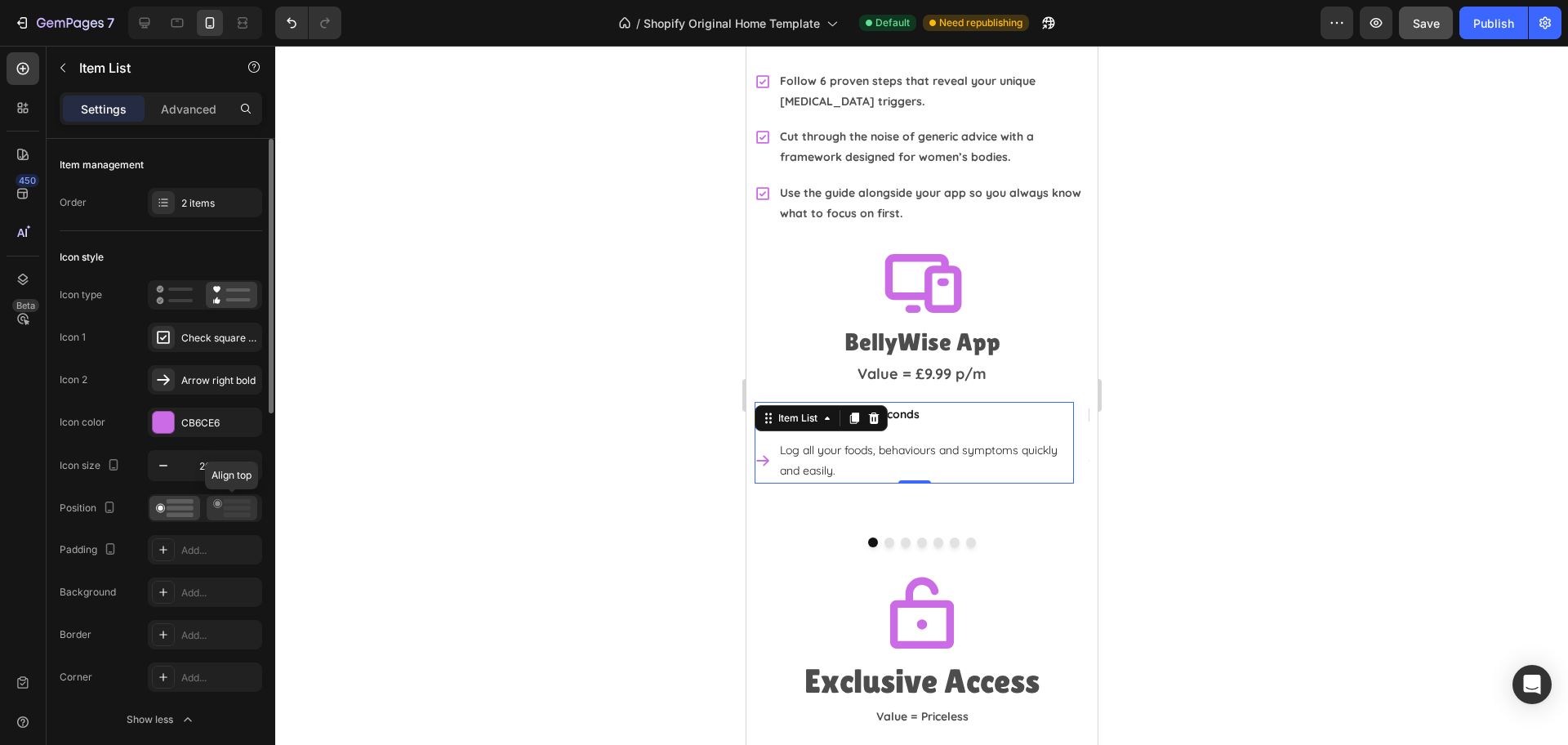
click at [233, 513] on rect at bounding box center [237, 515] width 27 height 5
click at [884, 538] on button "Dot" at bounding box center [888, 542] width 10 height 10
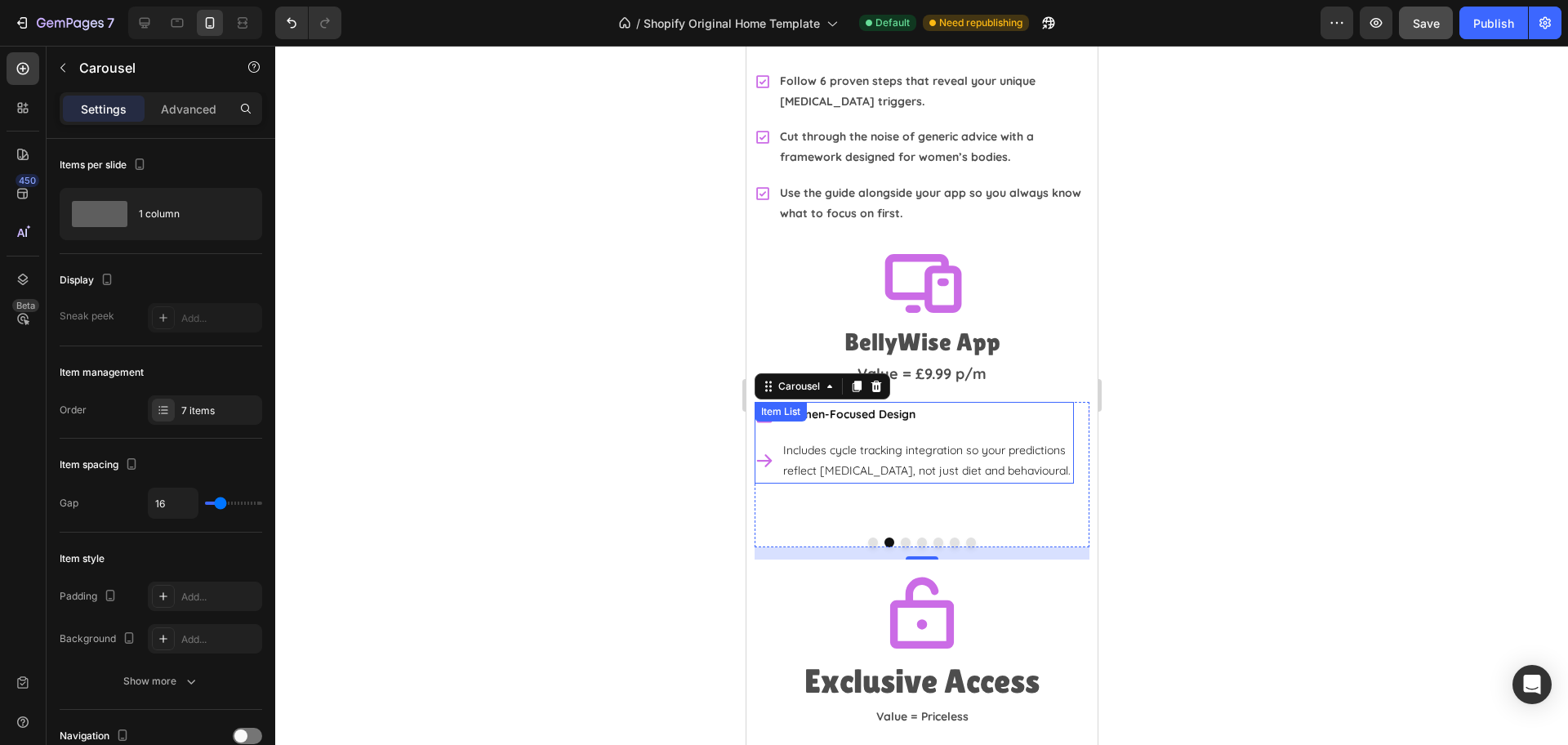
click at [764, 466] on div "Includes cycle tracking integration so your predictions reflect [MEDICAL_DATA],…" at bounding box center [913, 461] width 319 height 46
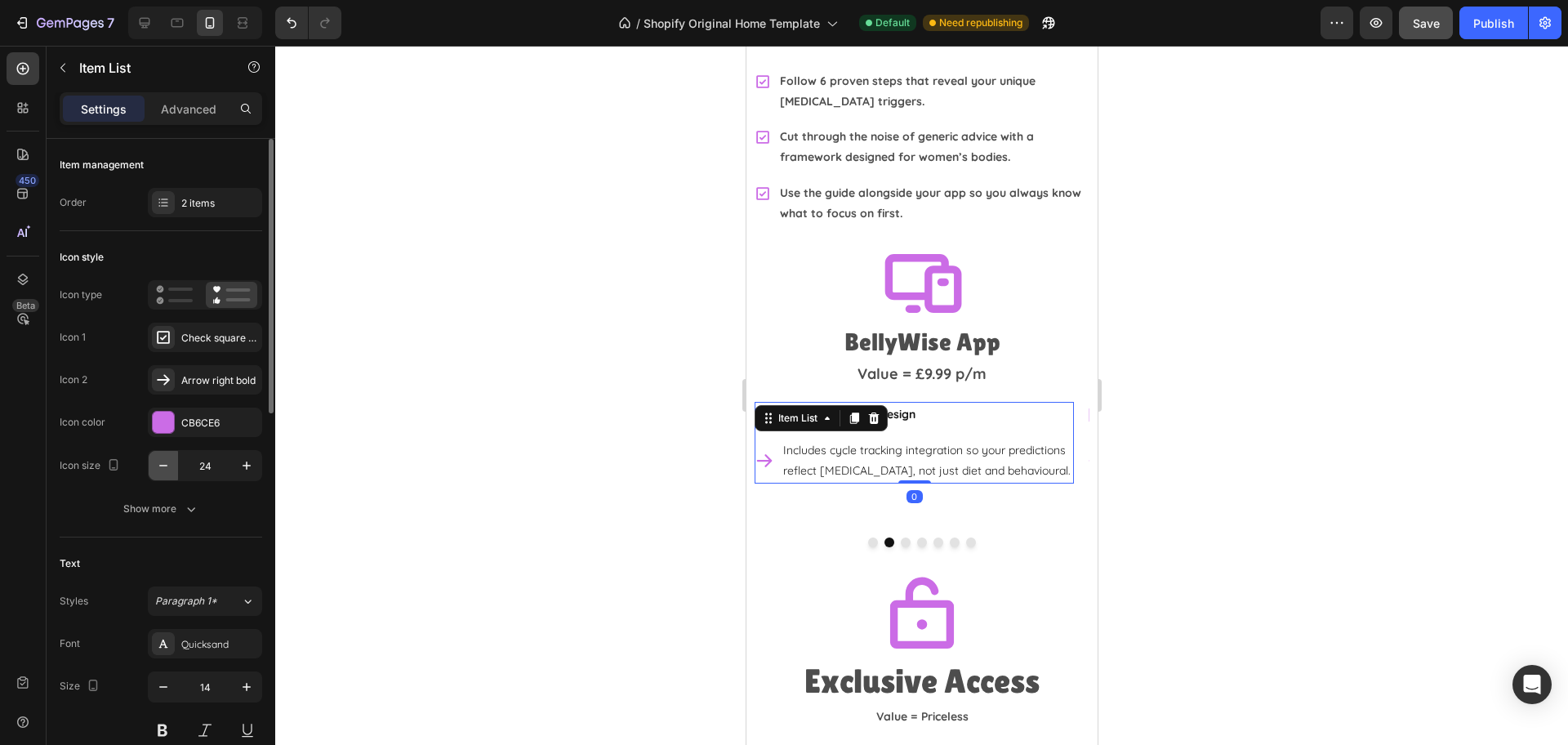
click at [166, 470] on icon "button" at bounding box center [163, 465] width 17 height 17
type input "20"
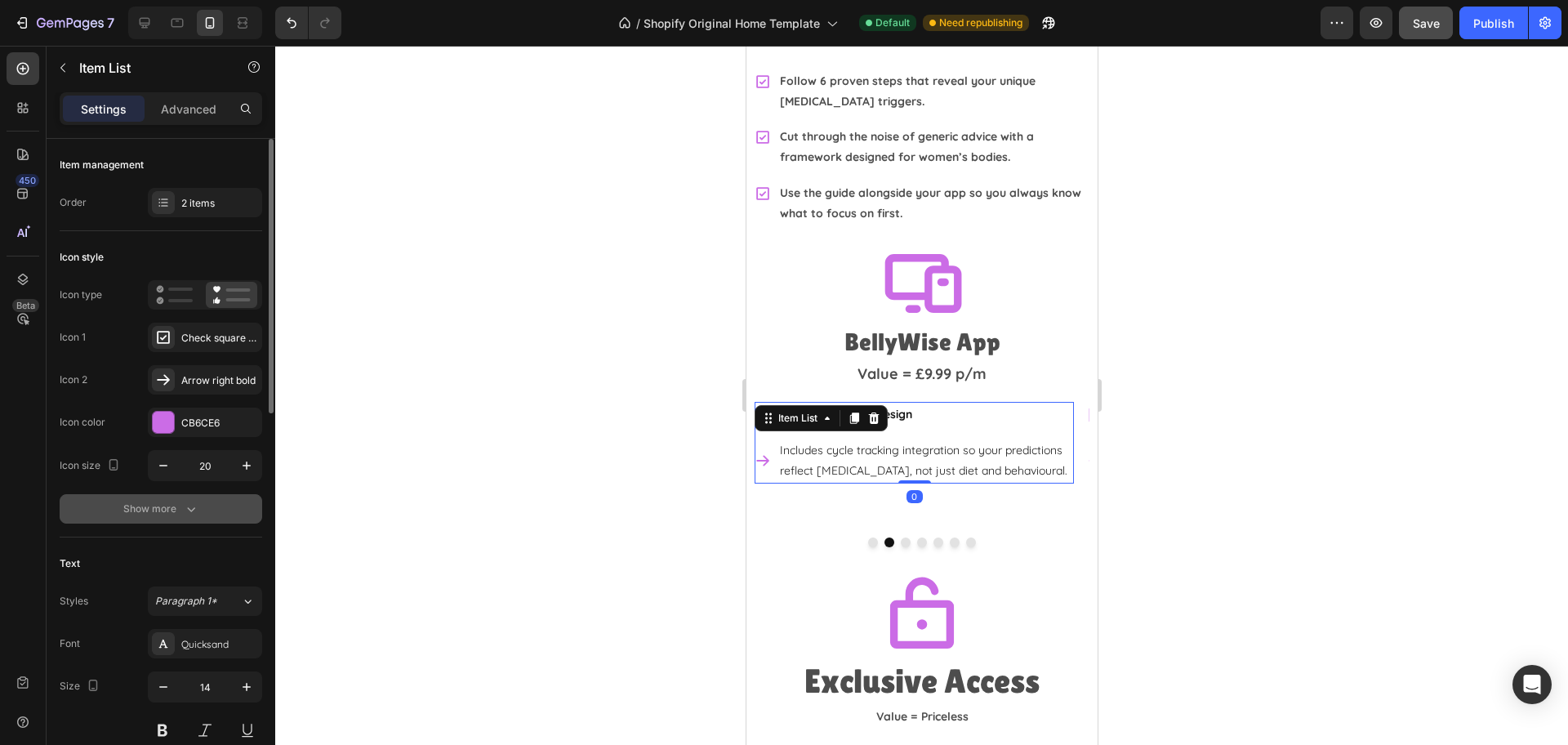
click at [157, 521] on button "Show more" at bounding box center [161, 508] width 203 height 29
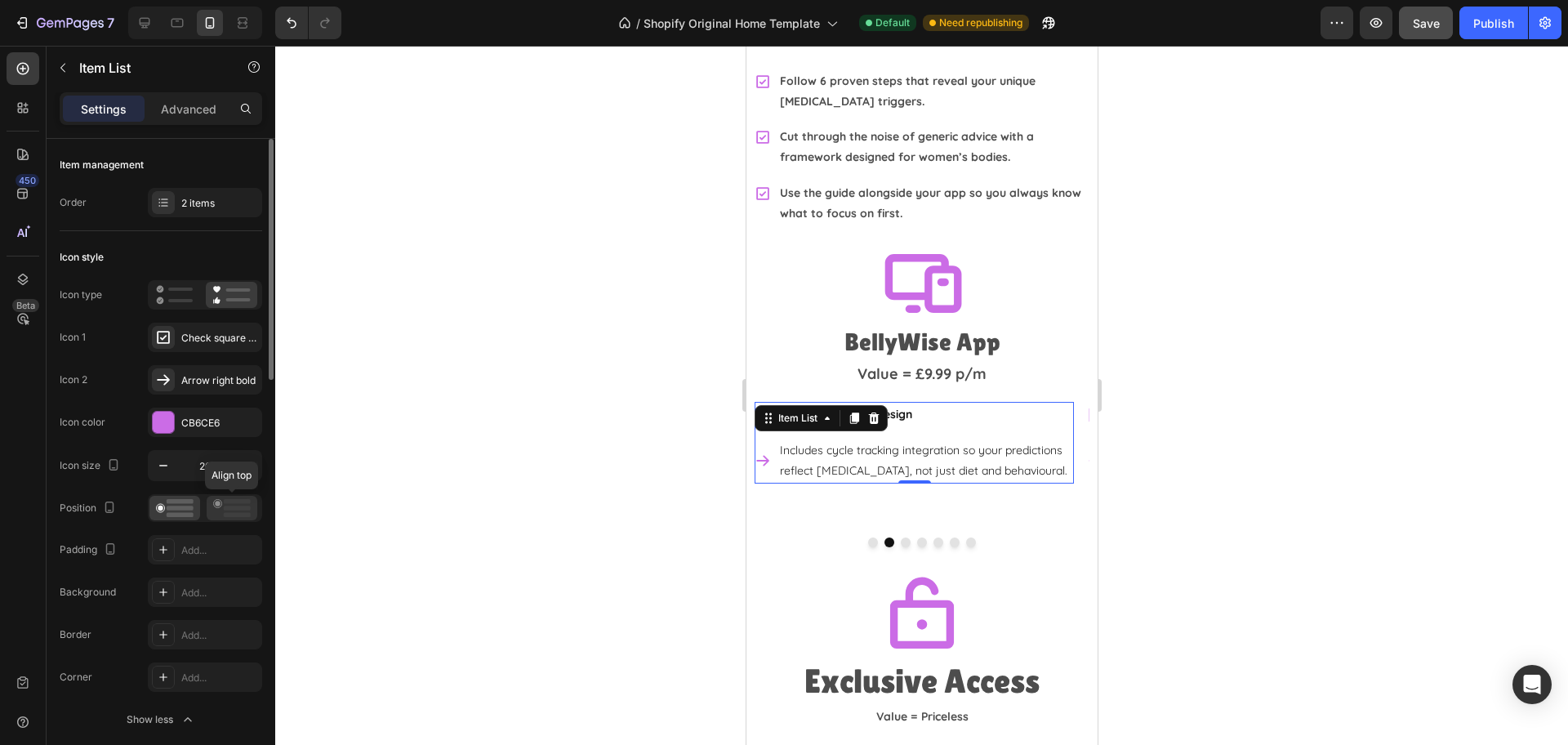
click at [239, 509] on rect at bounding box center [237, 507] width 27 height 5
click at [901, 538] on button "Dot" at bounding box center [905, 542] width 10 height 10
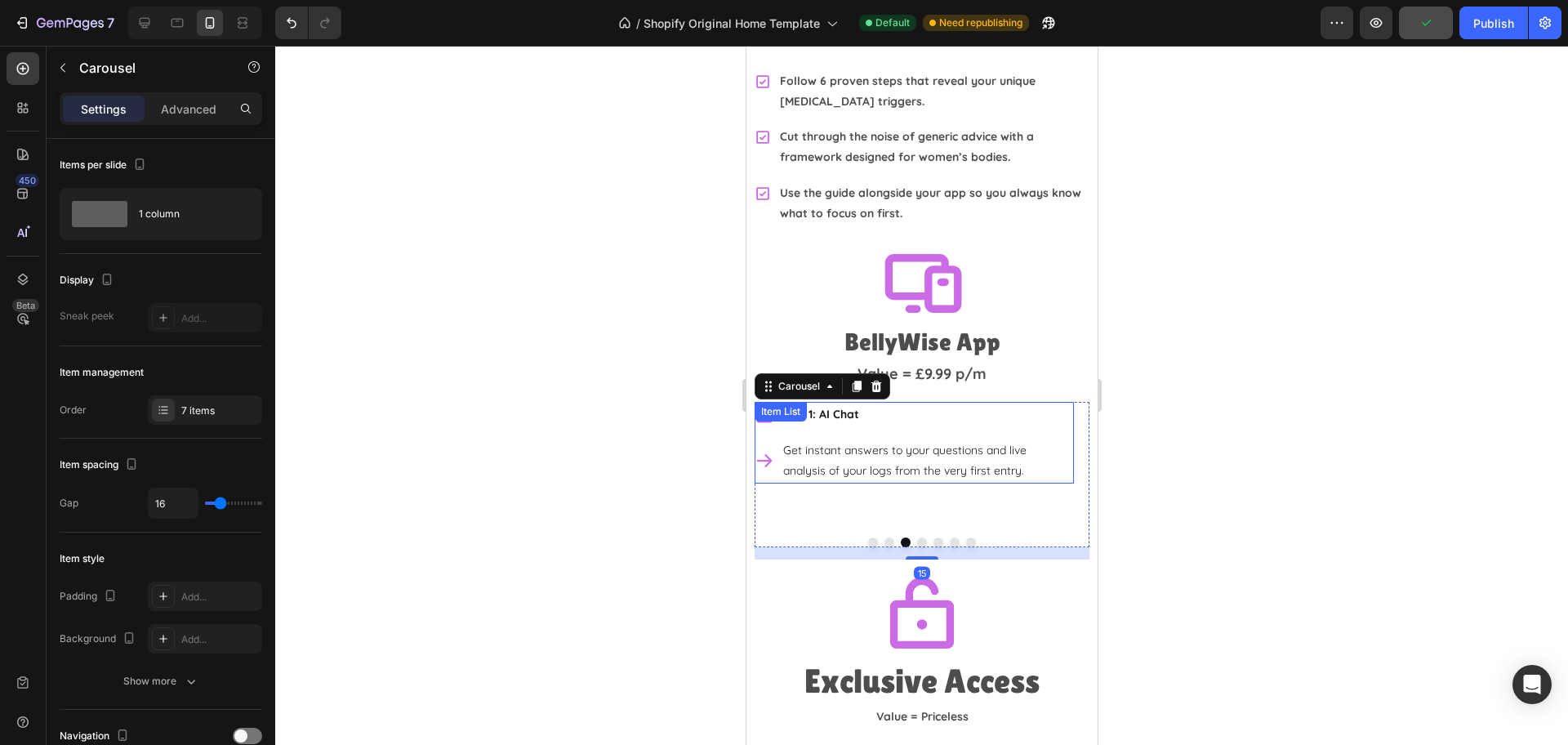
click at [766, 449] on div "Get instant answers to your questions and live analysis of your logs from the v…" at bounding box center [913, 461] width 319 height 46
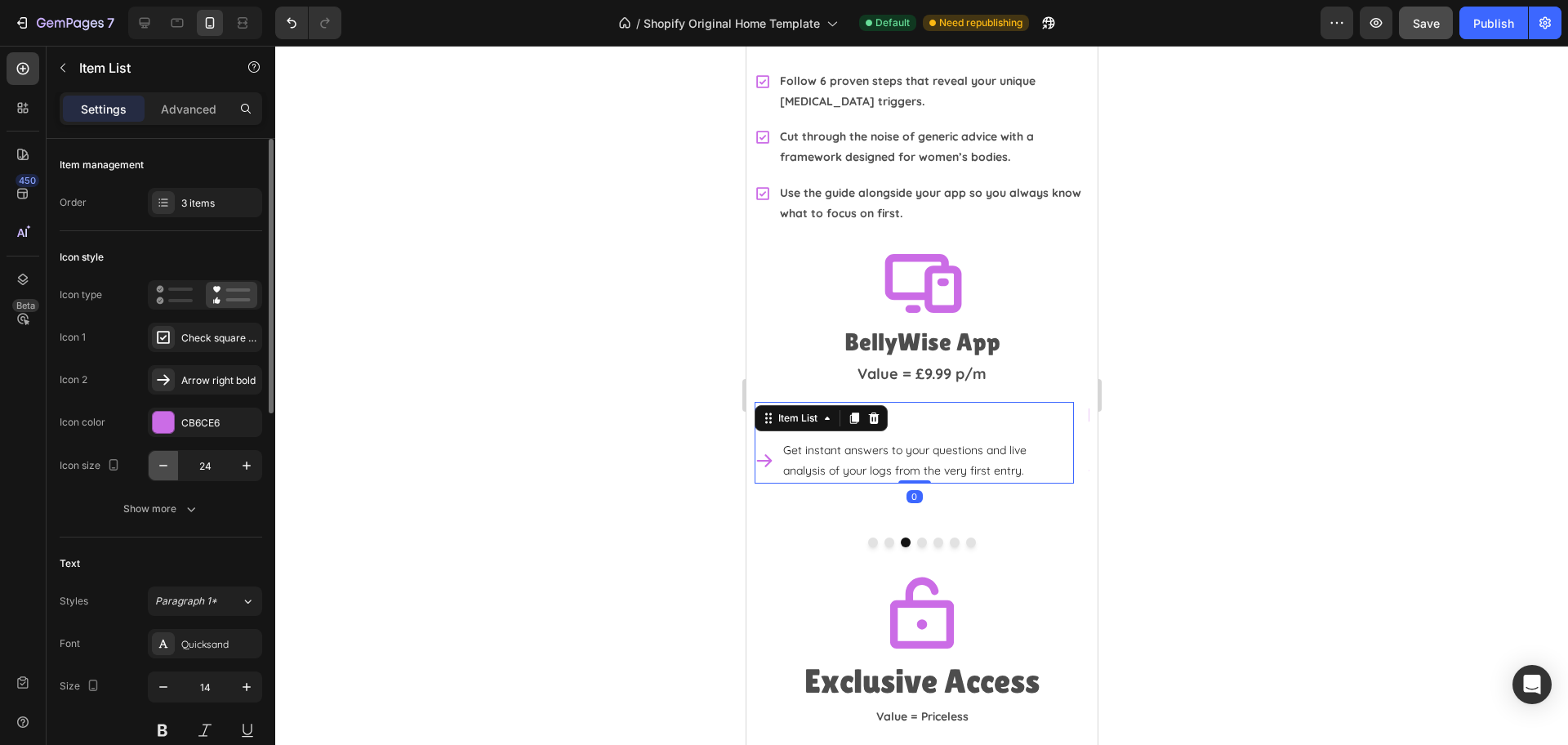
click at [166, 453] on button "button" at bounding box center [163, 465] width 29 height 29
click at [166, 454] on button "button" at bounding box center [163, 465] width 29 height 29
type input "20"
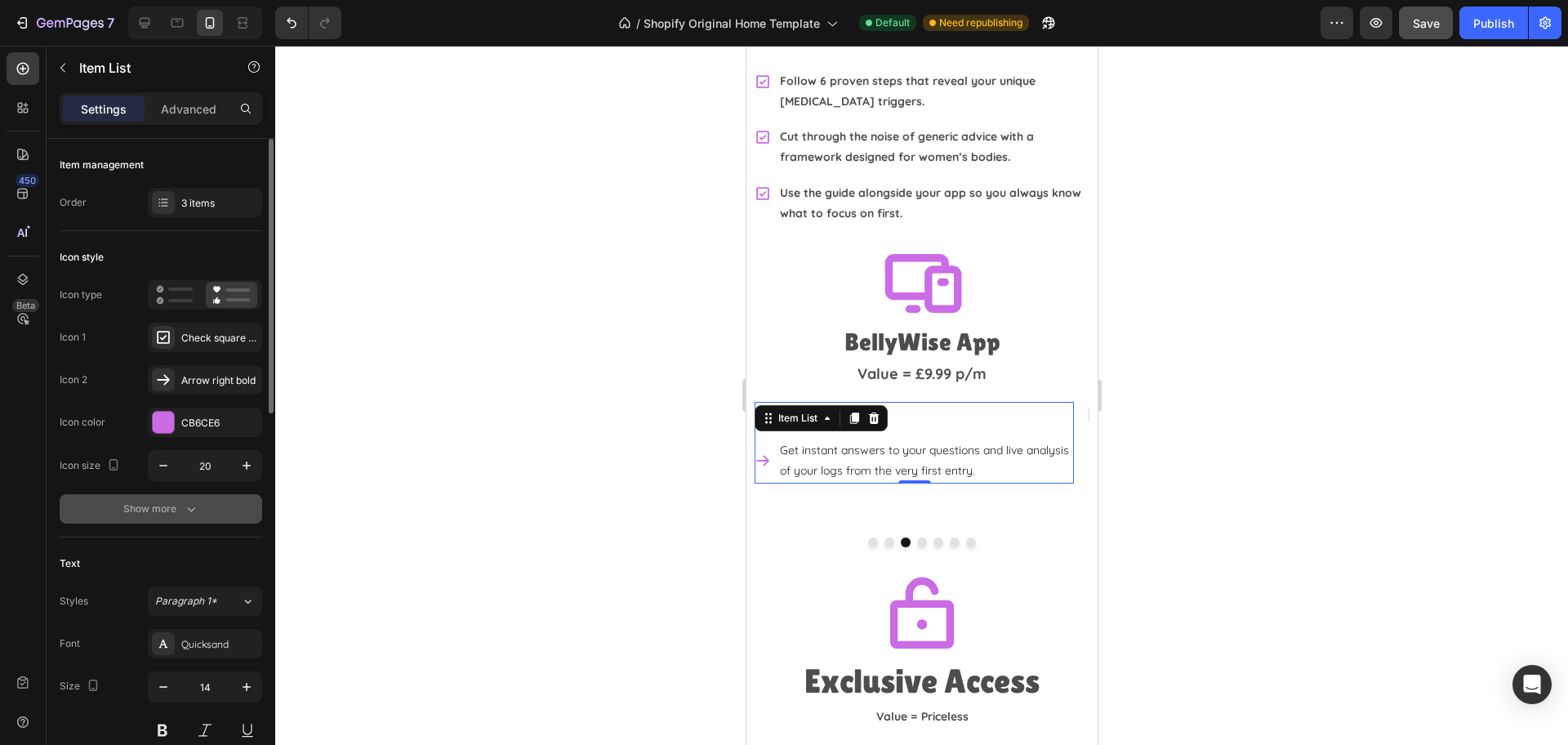
click at [145, 522] on button "Show more" at bounding box center [161, 508] width 203 height 29
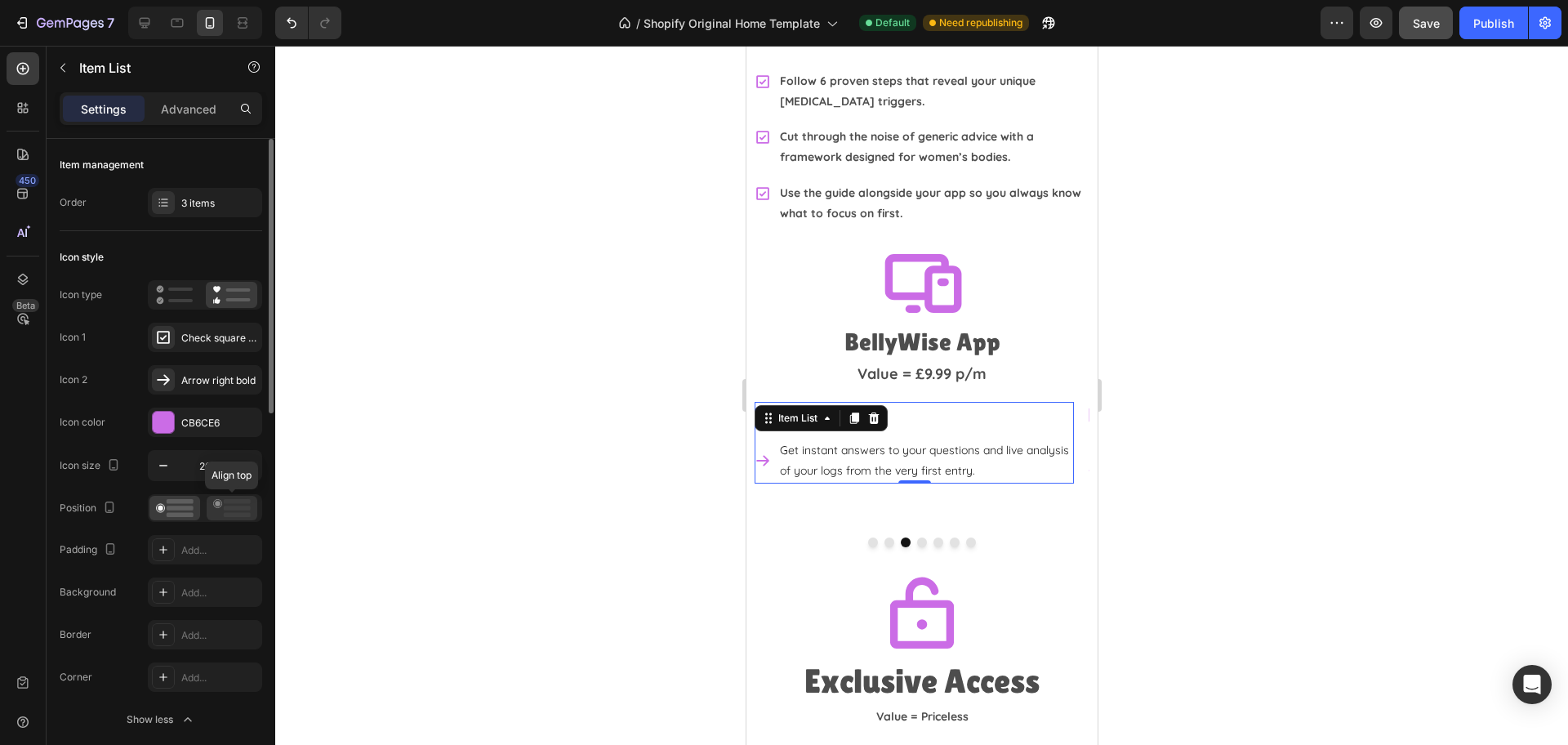
click at [237, 505] on icon at bounding box center [231, 508] width 38 height 18
click at [917, 538] on button "Dot" at bounding box center [921, 542] width 10 height 10
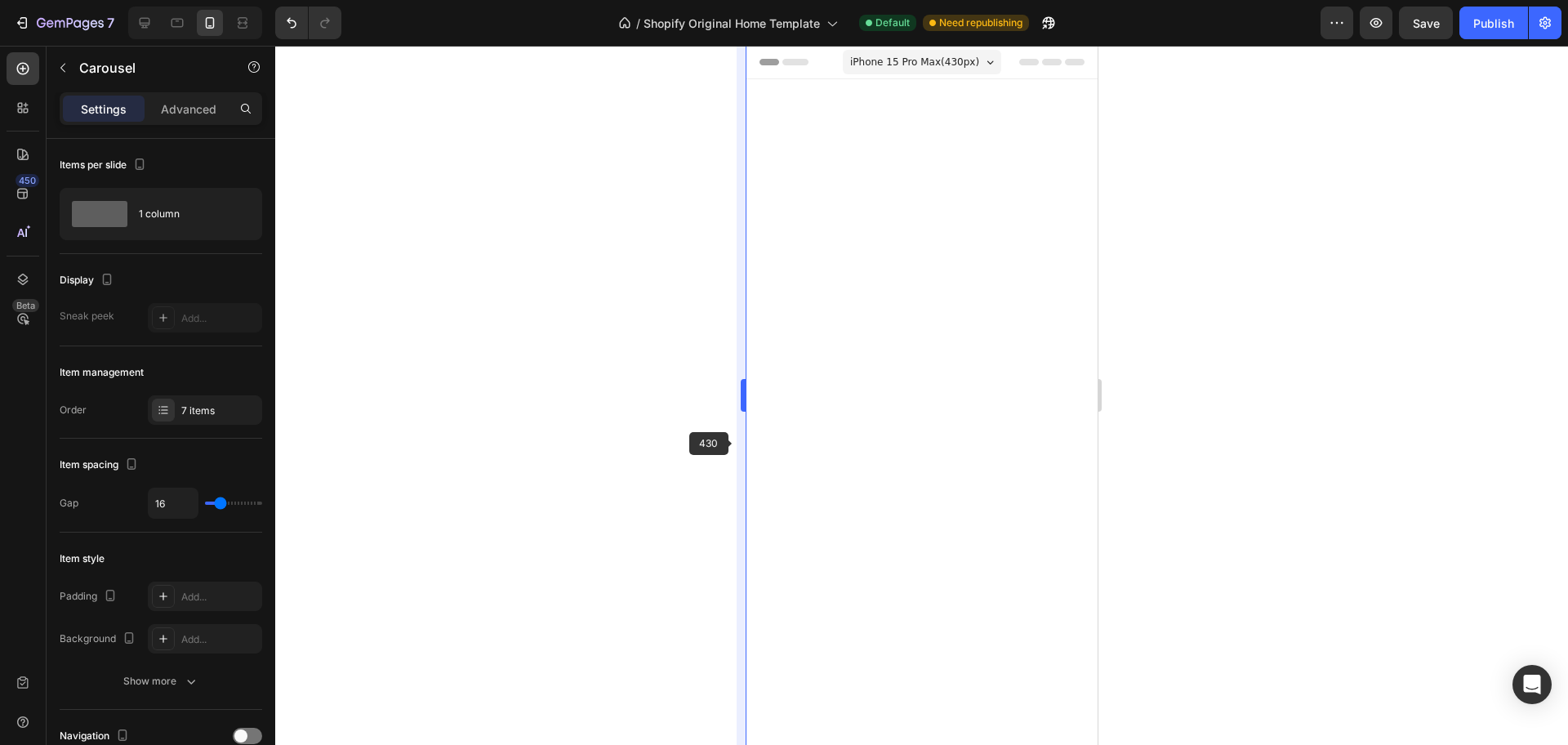
scroll to position [3618, 0]
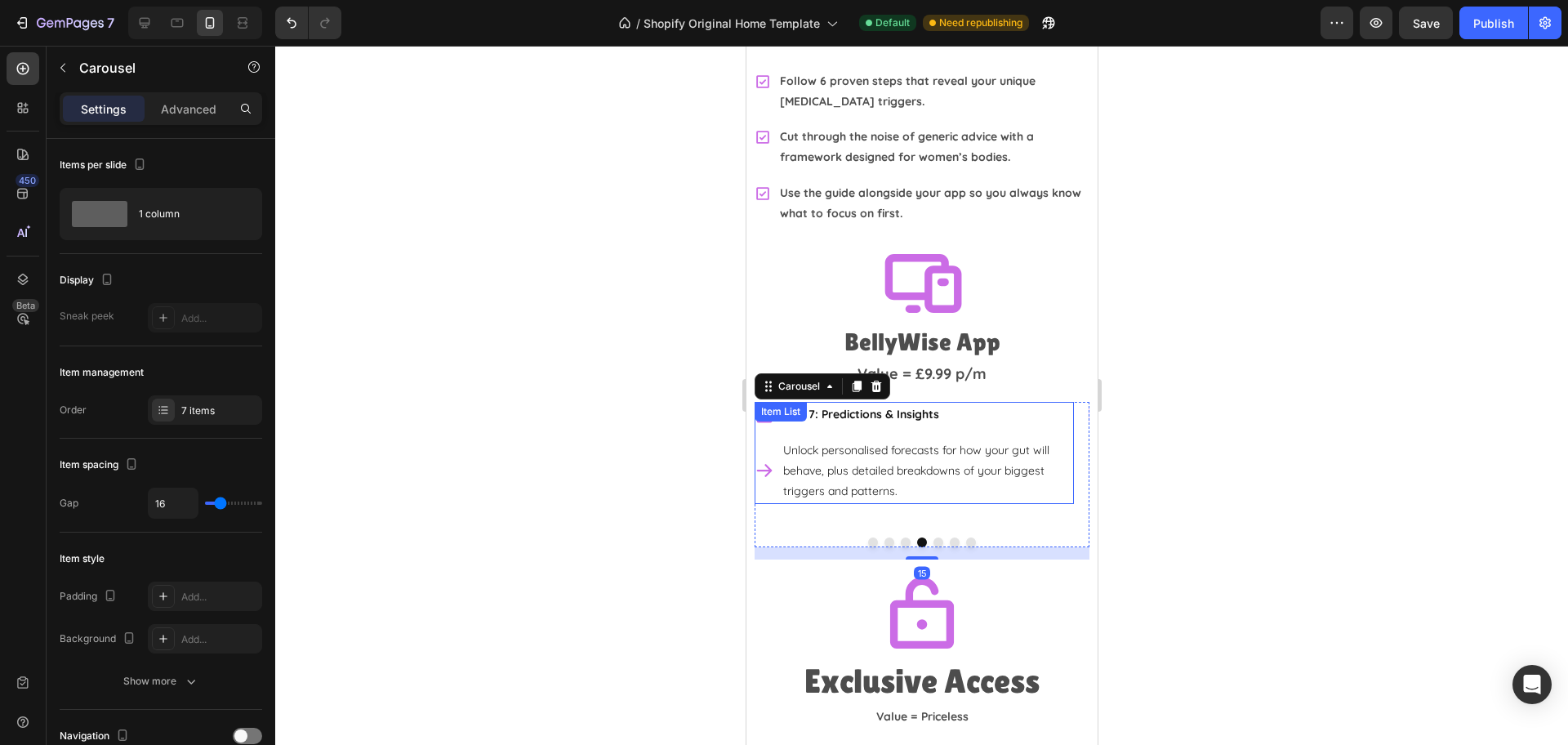
click at [768, 461] on div "Unlock personalised forecasts for how your gut will behave, plus detailed break…" at bounding box center [913, 471] width 319 height 67
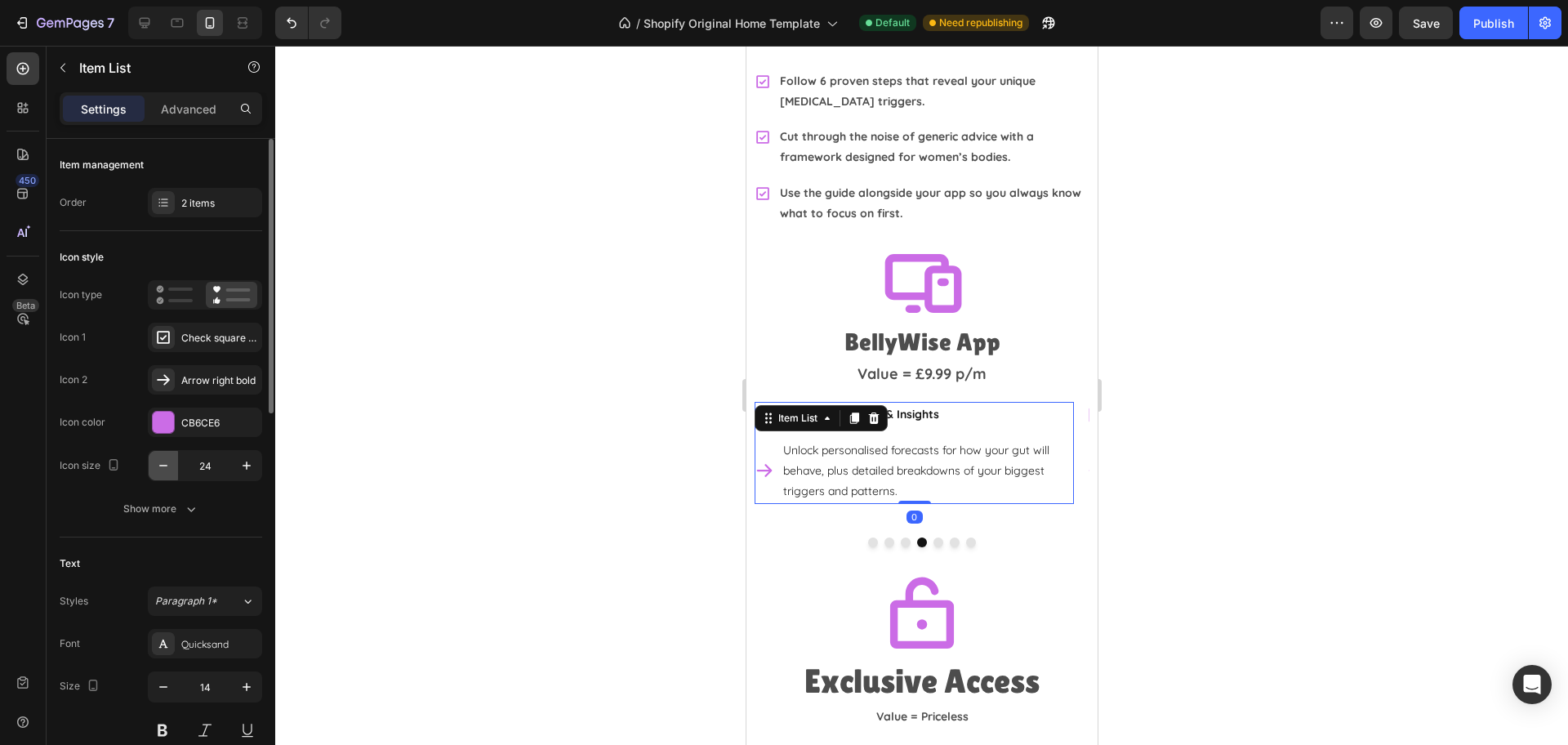
click at [152, 469] on button "button" at bounding box center [163, 465] width 29 height 29
click at [152, 470] on button "button" at bounding box center [163, 465] width 29 height 29
type input "20"
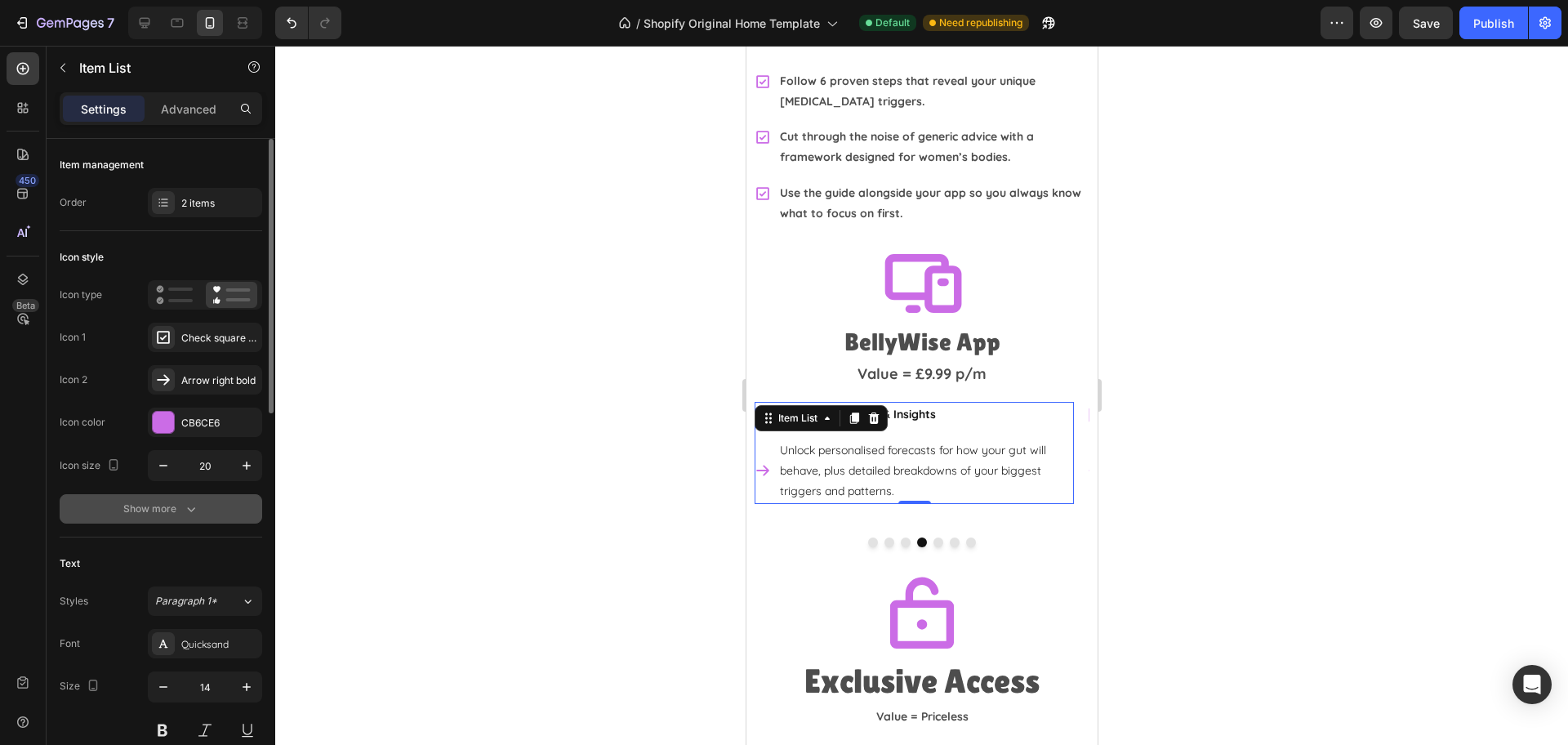
click at [152, 510] on div "Show more" at bounding box center [161, 509] width 76 height 17
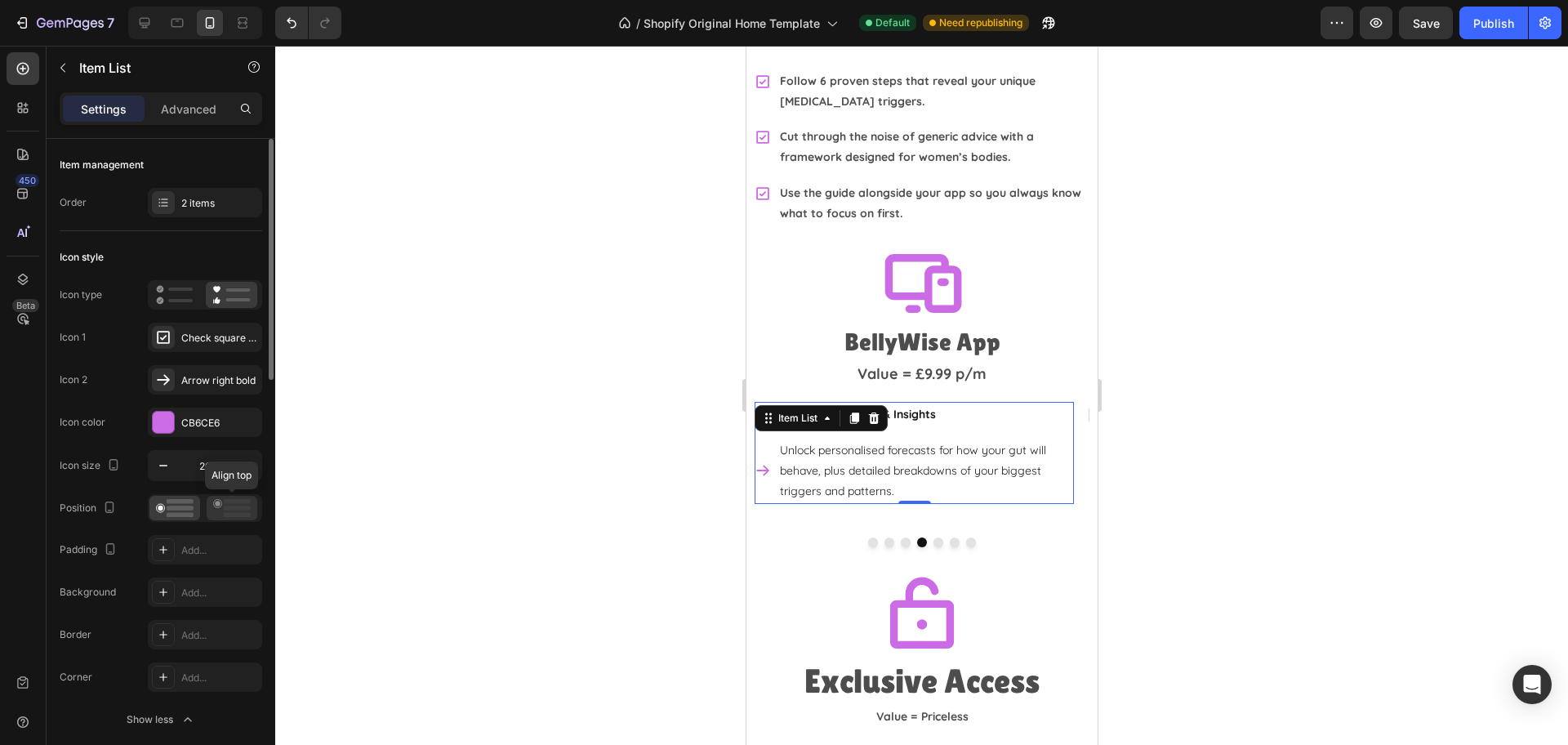
click at [244, 503] on rect at bounding box center [237, 501] width 27 height 5
click at [932, 538] on button "Dot" at bounding box center [937, 542] width 10 height 10
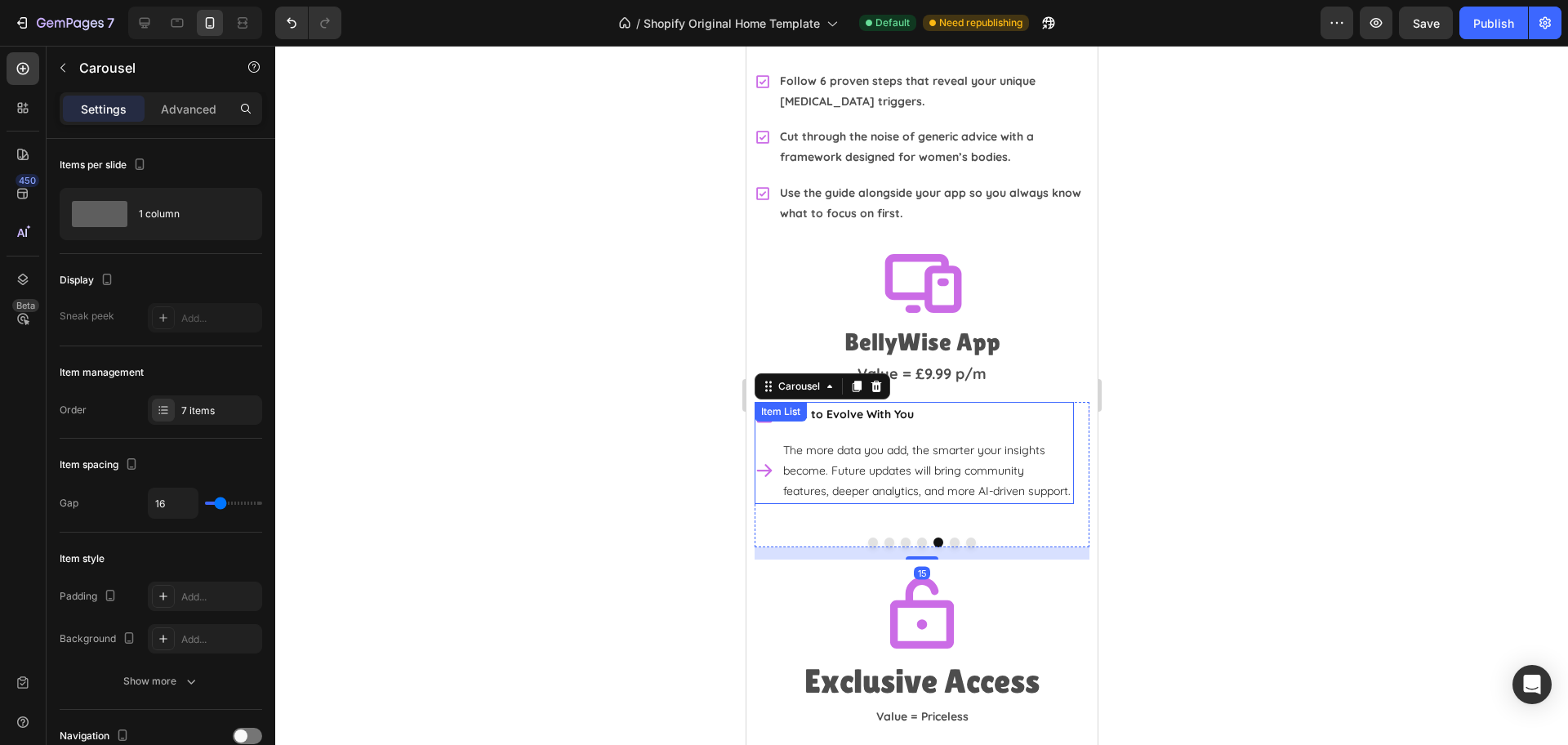
click at [766, 485] on div "The more data you add, the smarter your insights become. Future updates will br…" at bounding box center [913, 471] width 319 height 67
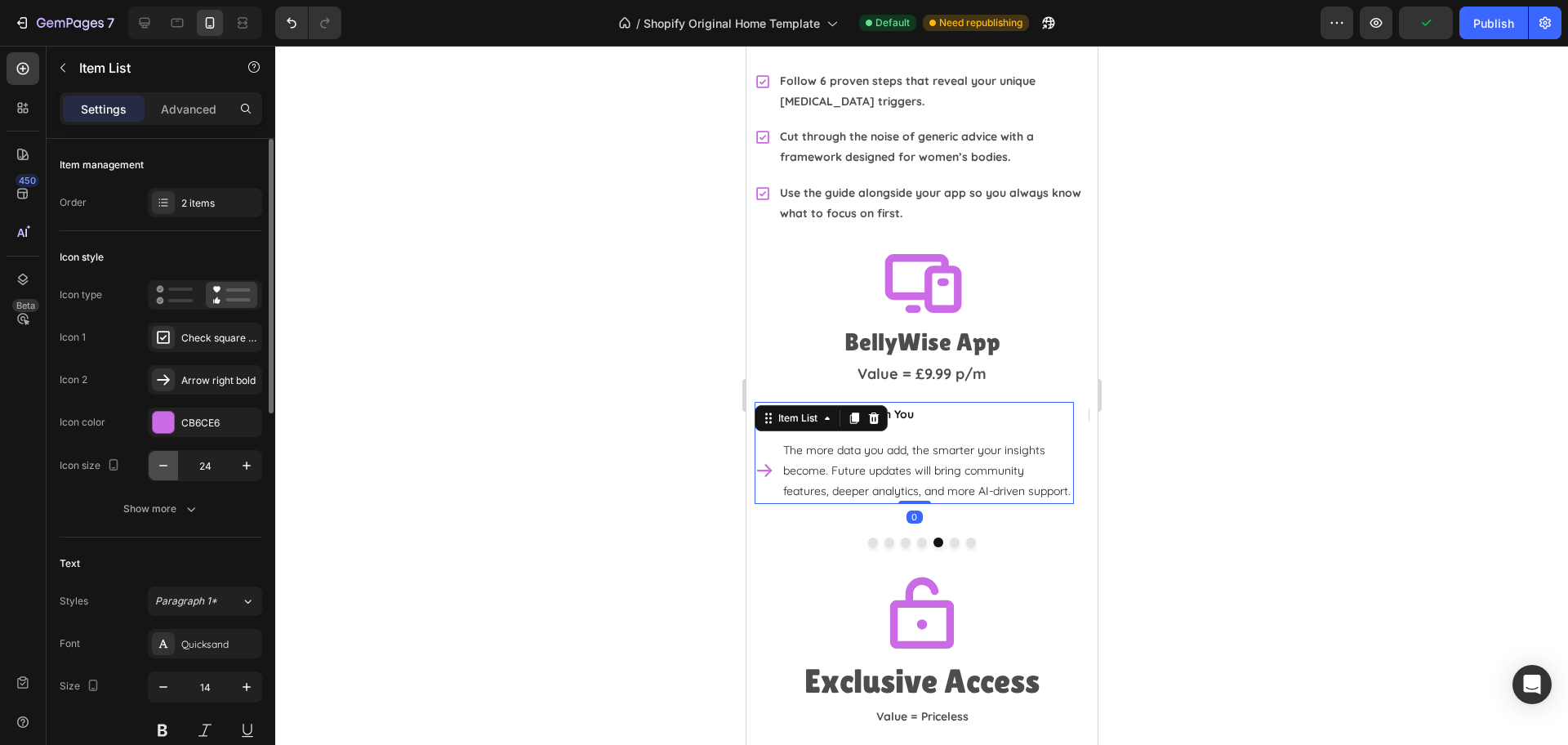
click at [153, 471] on button "button" at bounding box center [163, 465] width 29 height 29
type input "20"
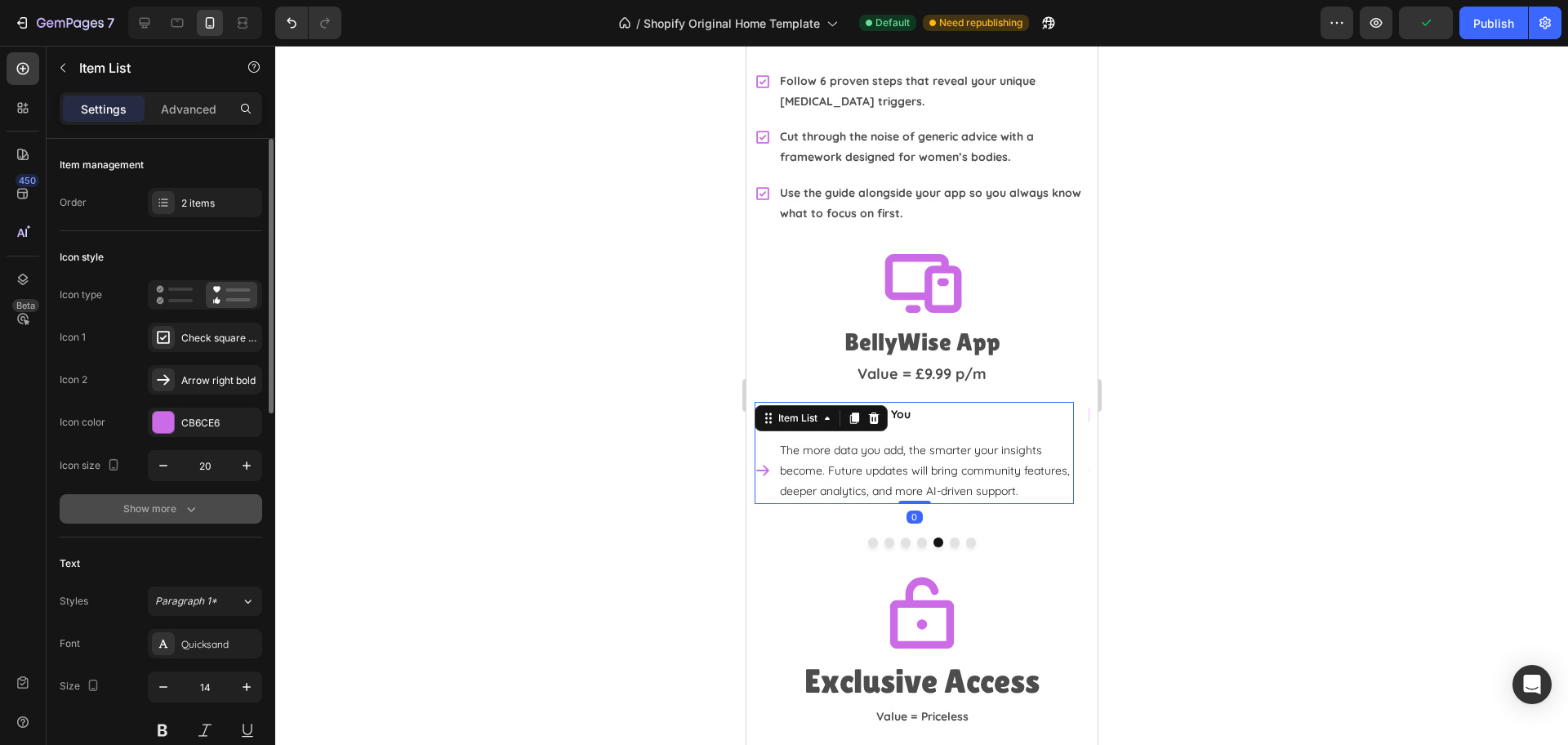
click at [152, 509] on div "Show more" at bounding box center [161, 509] width 76 height 17
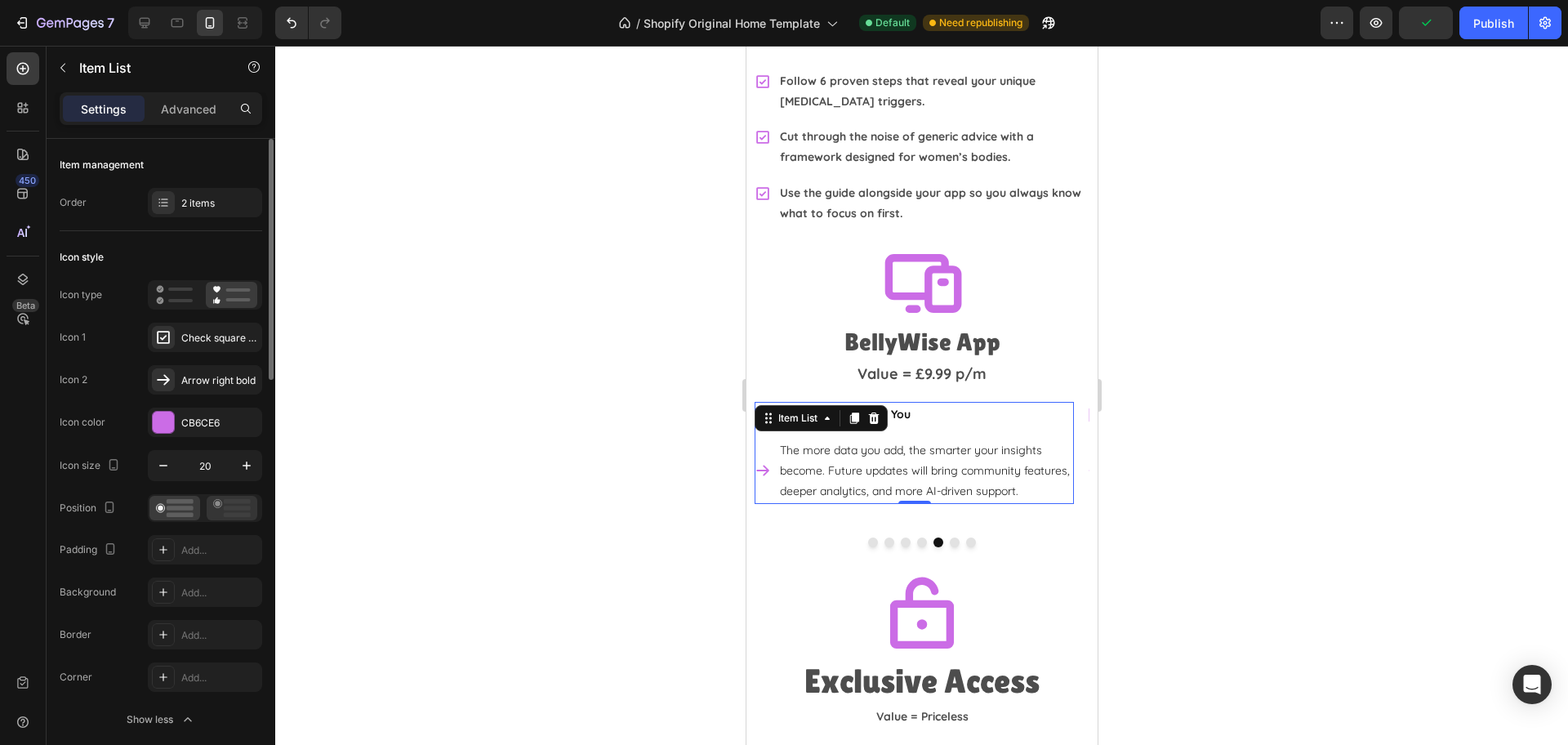
click at [232, 509] on rect at bounding box center [237, 507] width 27 height 5
click at [949, 538] on button "Dot" at bounding box center [953, 542] width 10 height 10
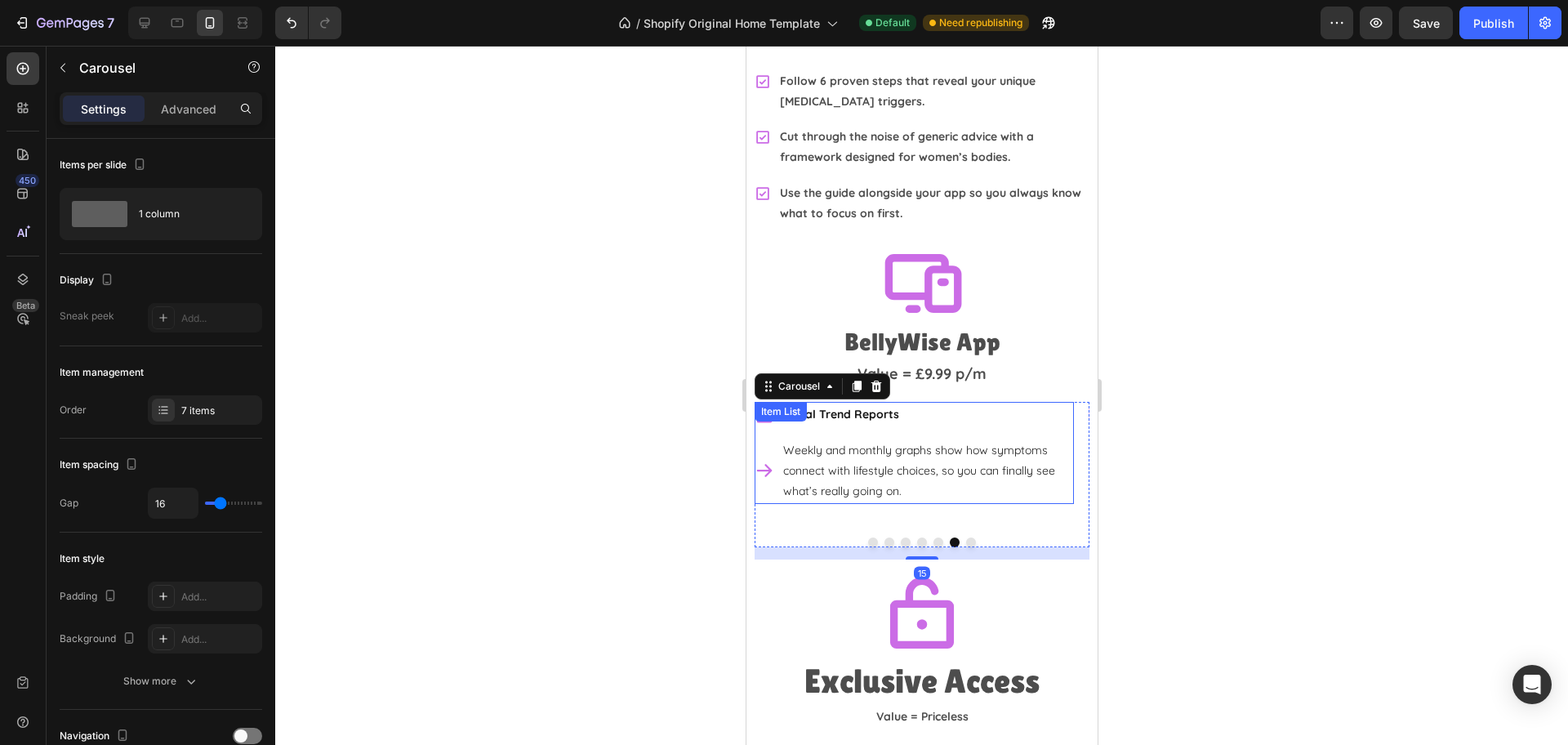
click at [764, 462] on div "Weekly and monthly graphs show how symptoms connect with lifestyle choices, so …" at bounding box center [913, 471] width 319 height 67
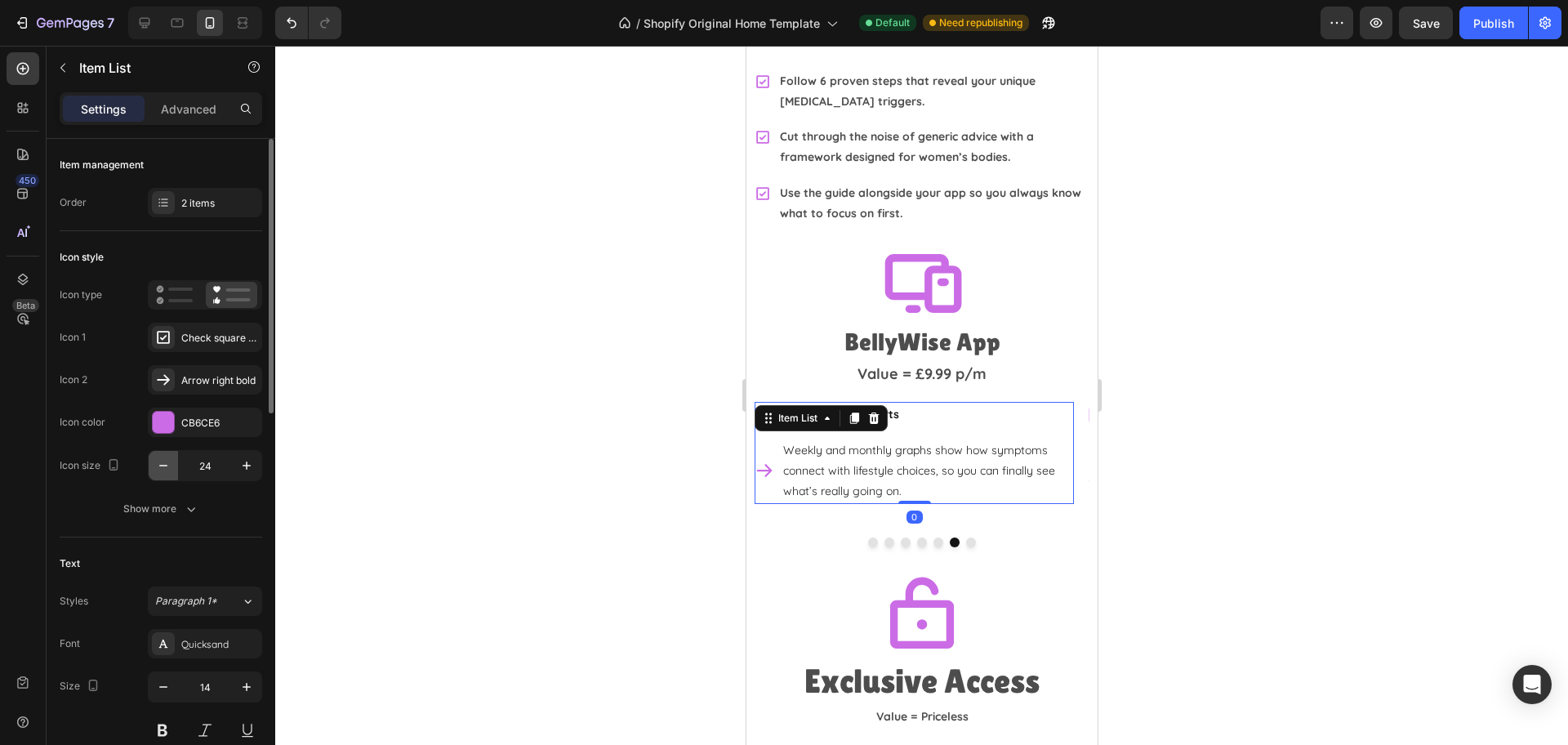
click at [171, 469] on icon "button" at bounding box center [163, 465] width 17 height 17
type input "20"
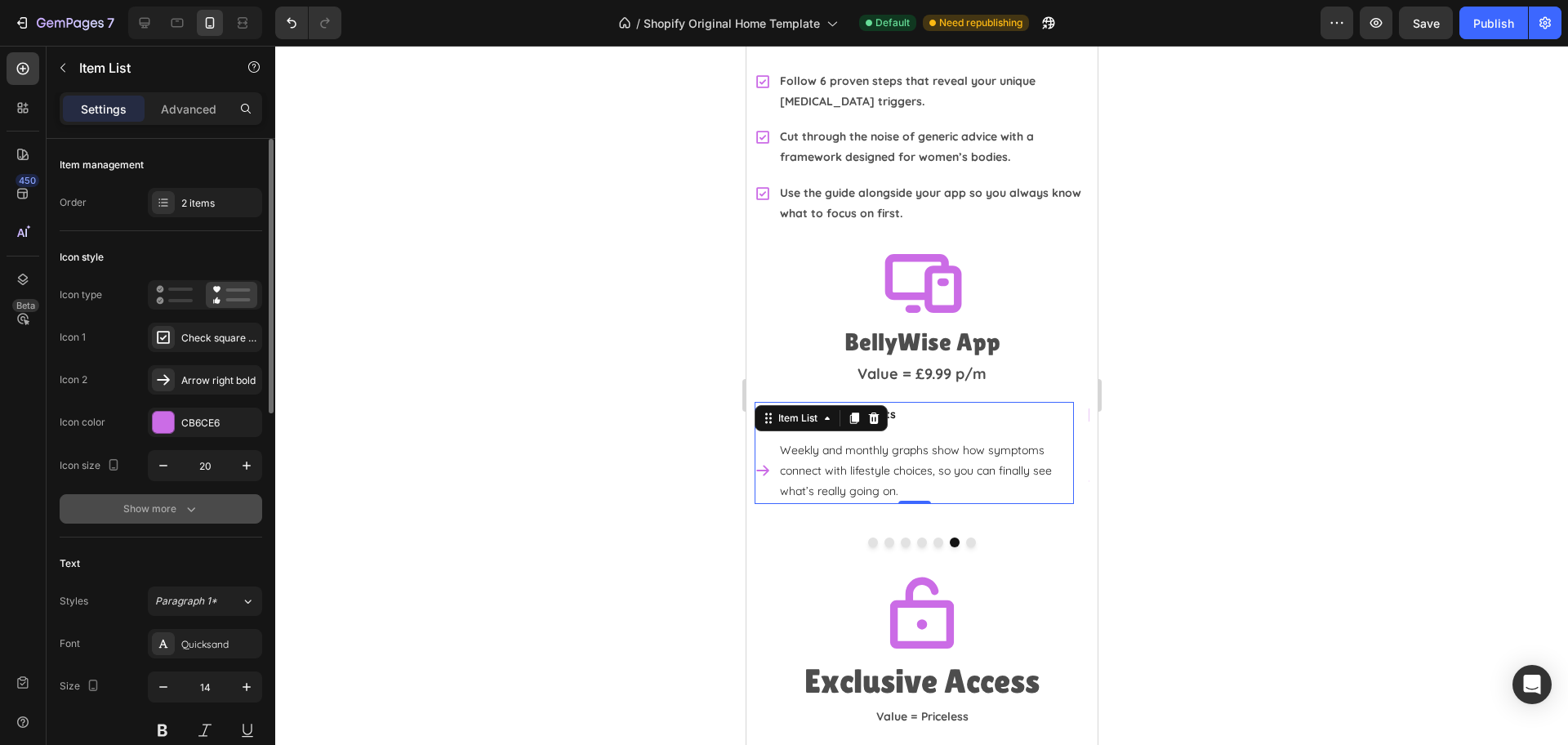
click at [162, 517] on button "Show more" at bounding box center [161, 508] width 203 height 29
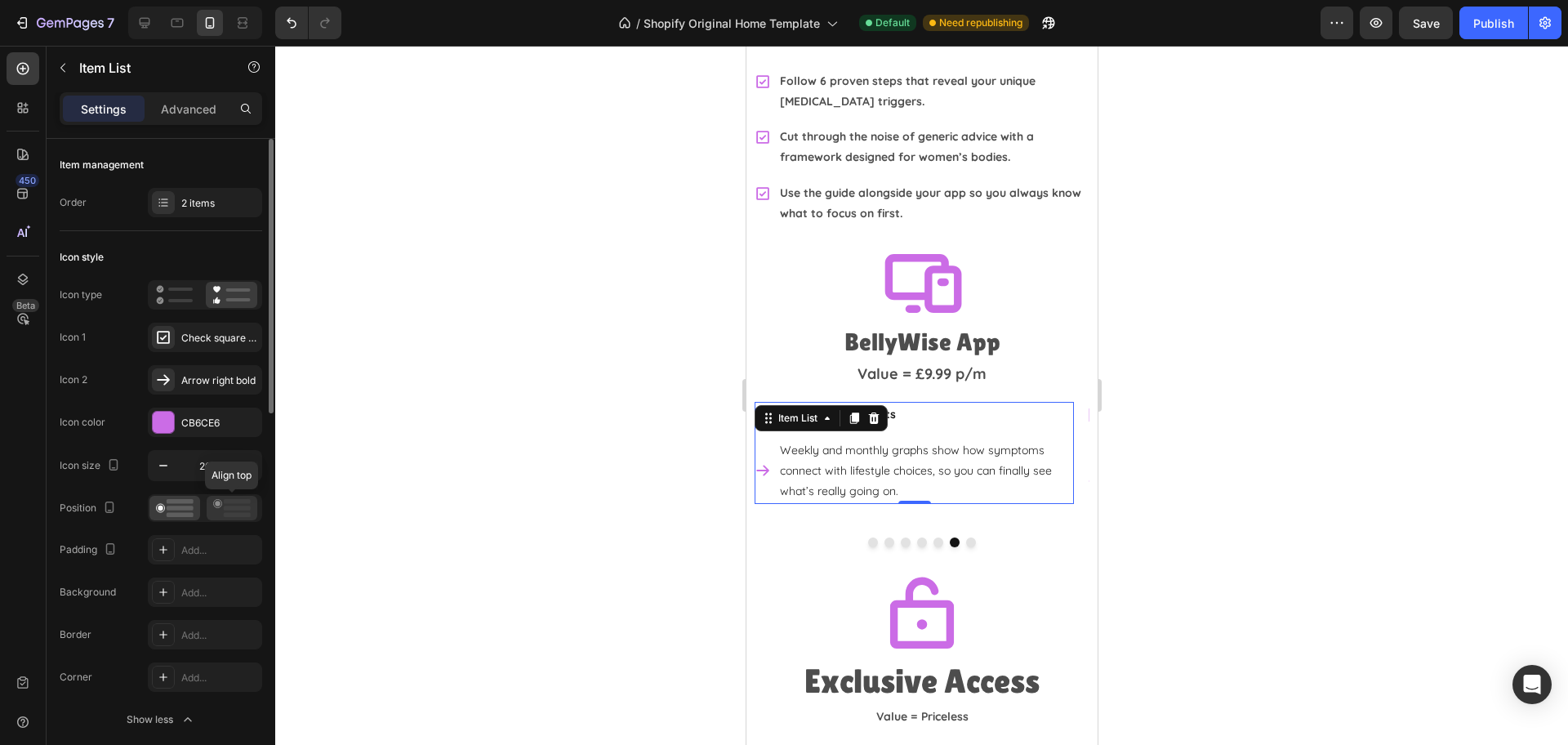
click at [242, 507] on rect at bounding box center [237, 507] width 27 height 5
click at [965, 538] on button "Dot" at bounding box center [970, 542] width 10 height 10
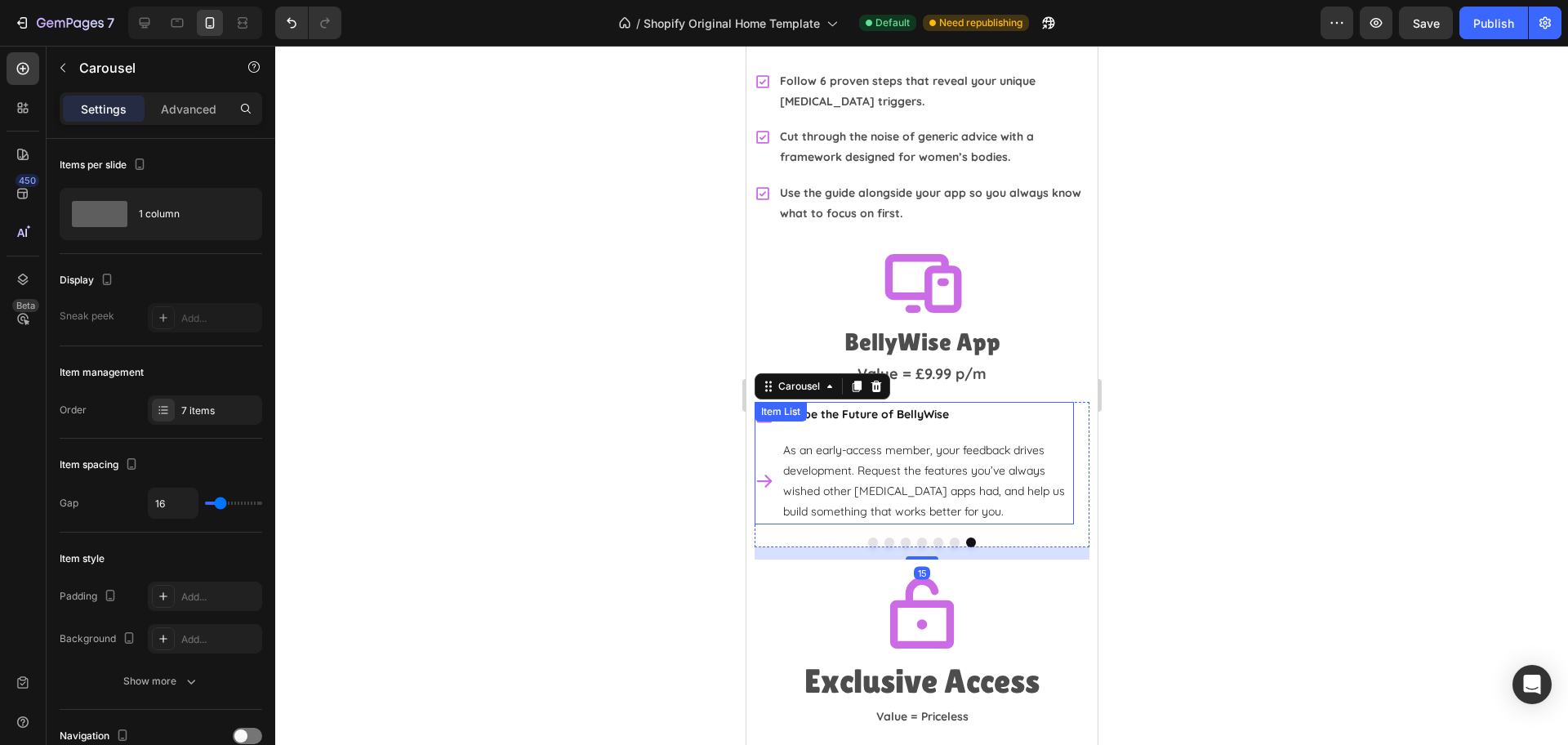
click at [762, 477] on div "As an early-access member, your feedback drives development. Request the featur…" at bounding box center [913, 481] width 319 height 87
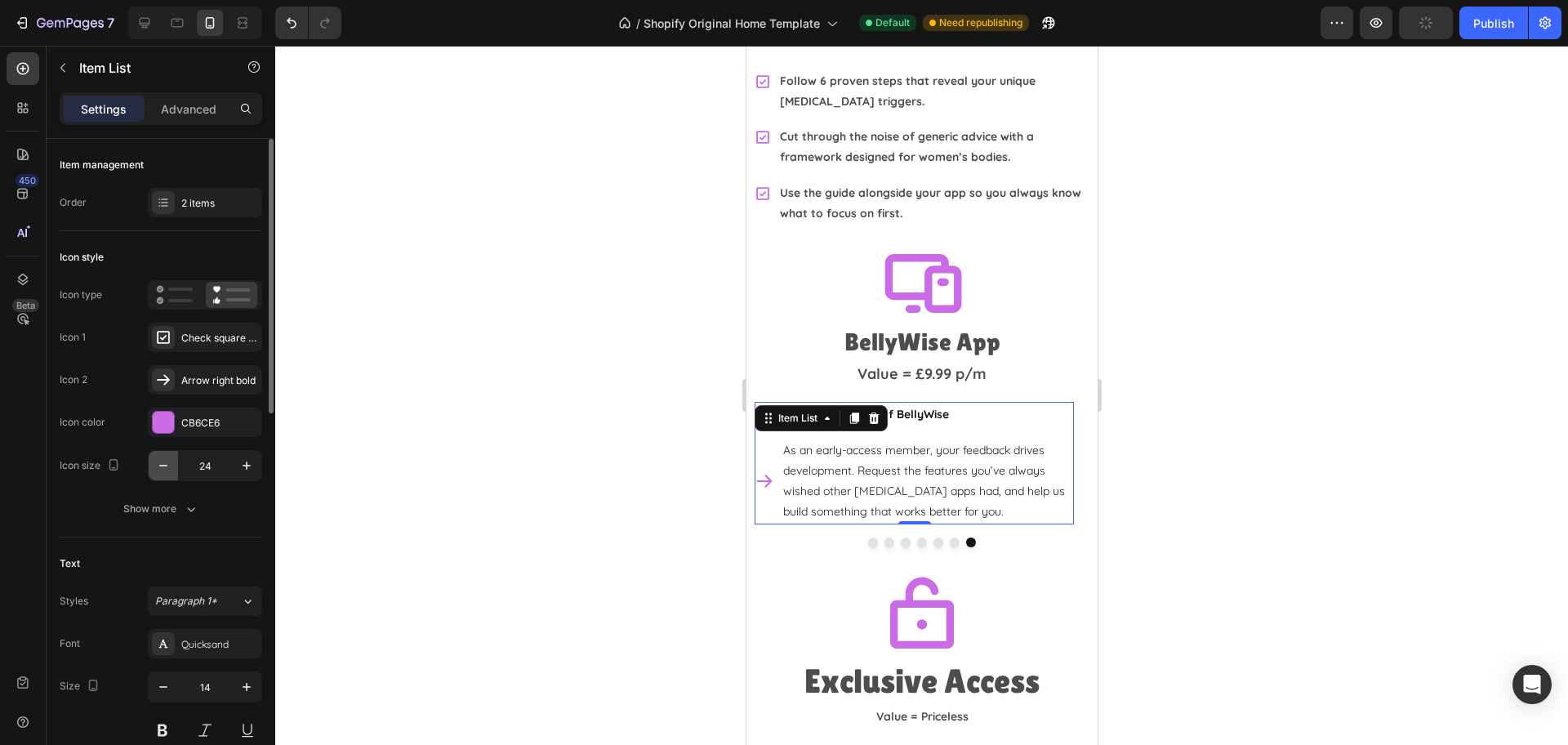
click at [171, 473] on button "button" at bounding box center [163, 465] width 29 height 29
type input "20"
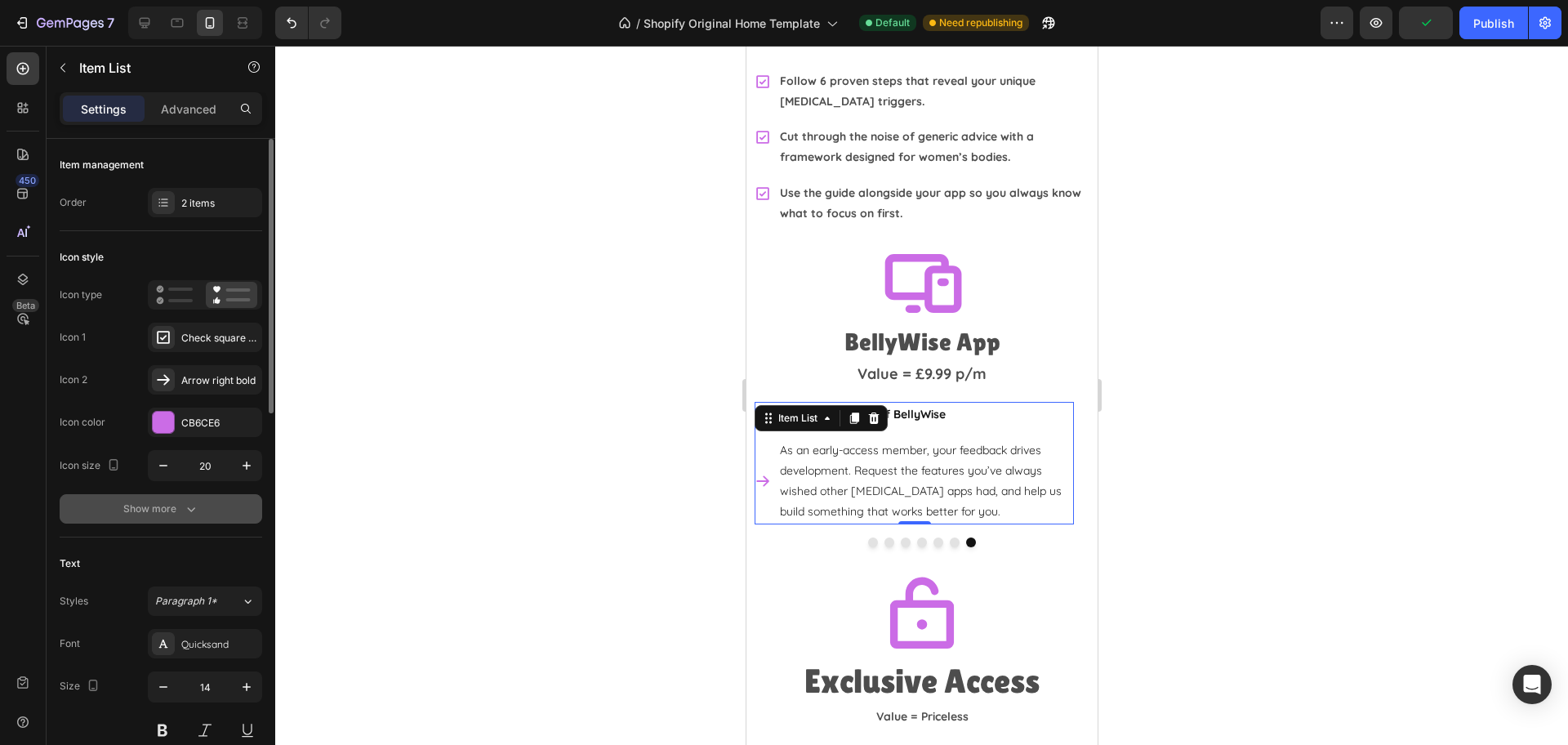
click at [169, 507] on div "Show more" at bounding box center [161, 509] width 76 height 17
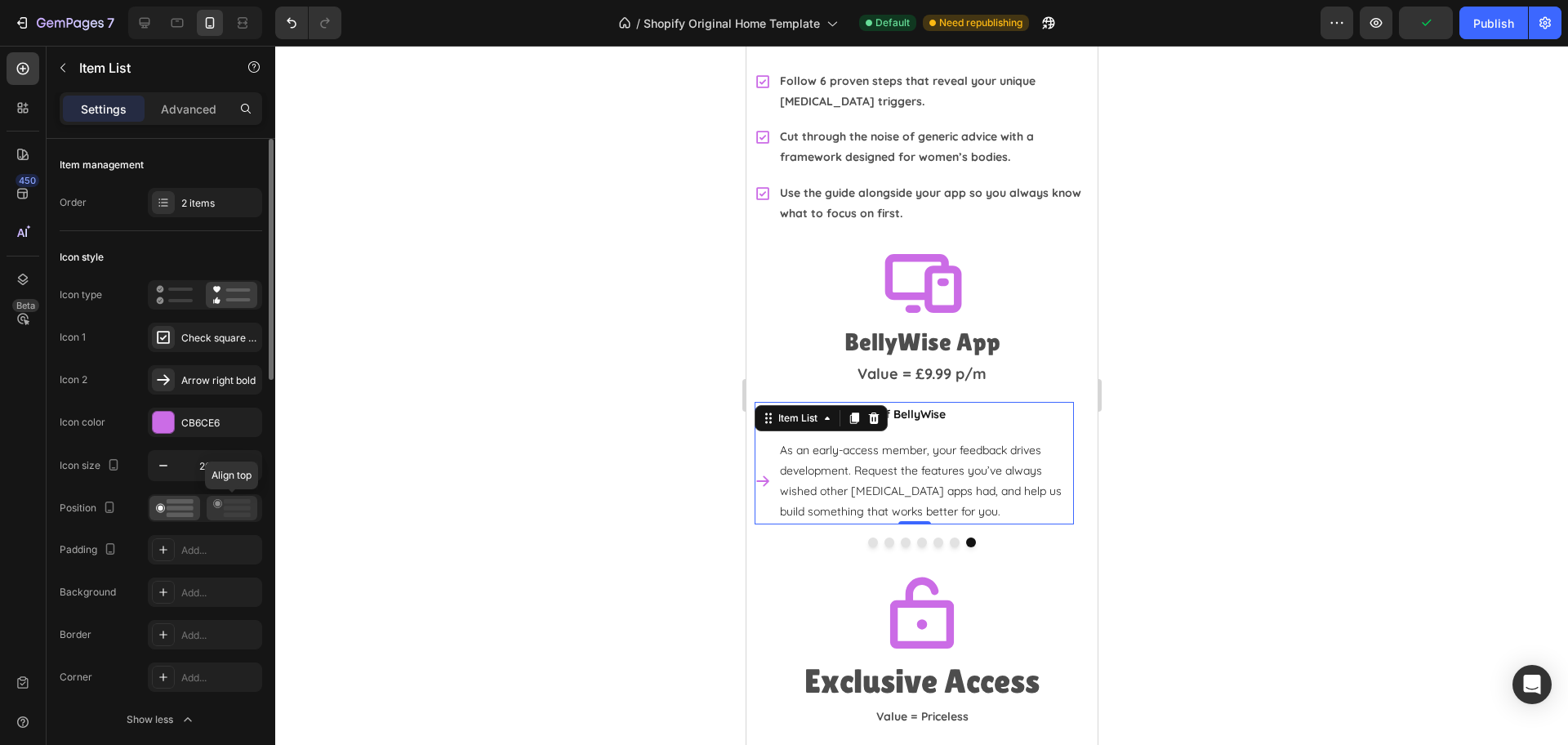
click at [242, 512] on icon at bounding box center [231, 508] width 38 height 18
click at [1207, 512] on div at bounding box center [921, 395] width 1293 height 699
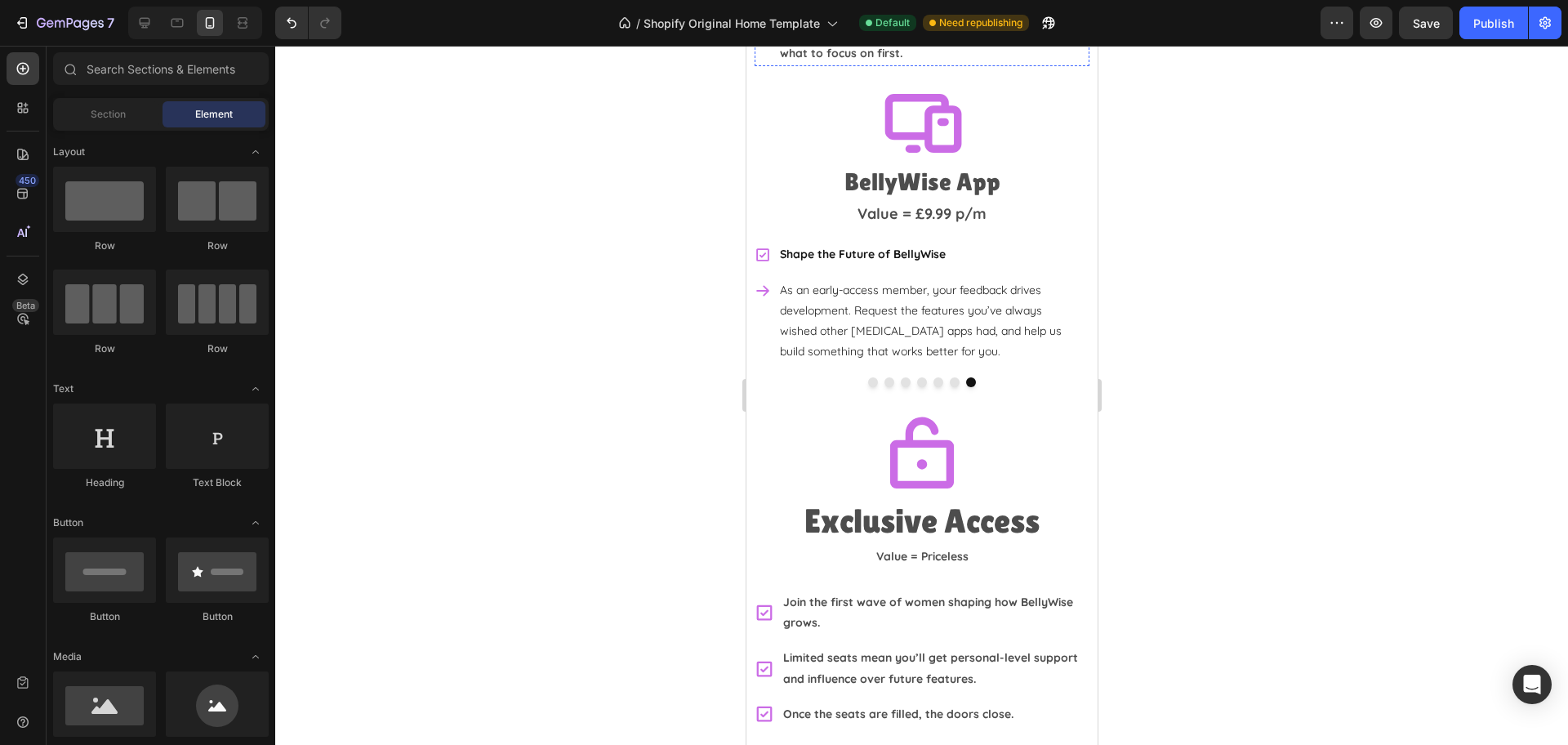
scroll to position [3822, 0]
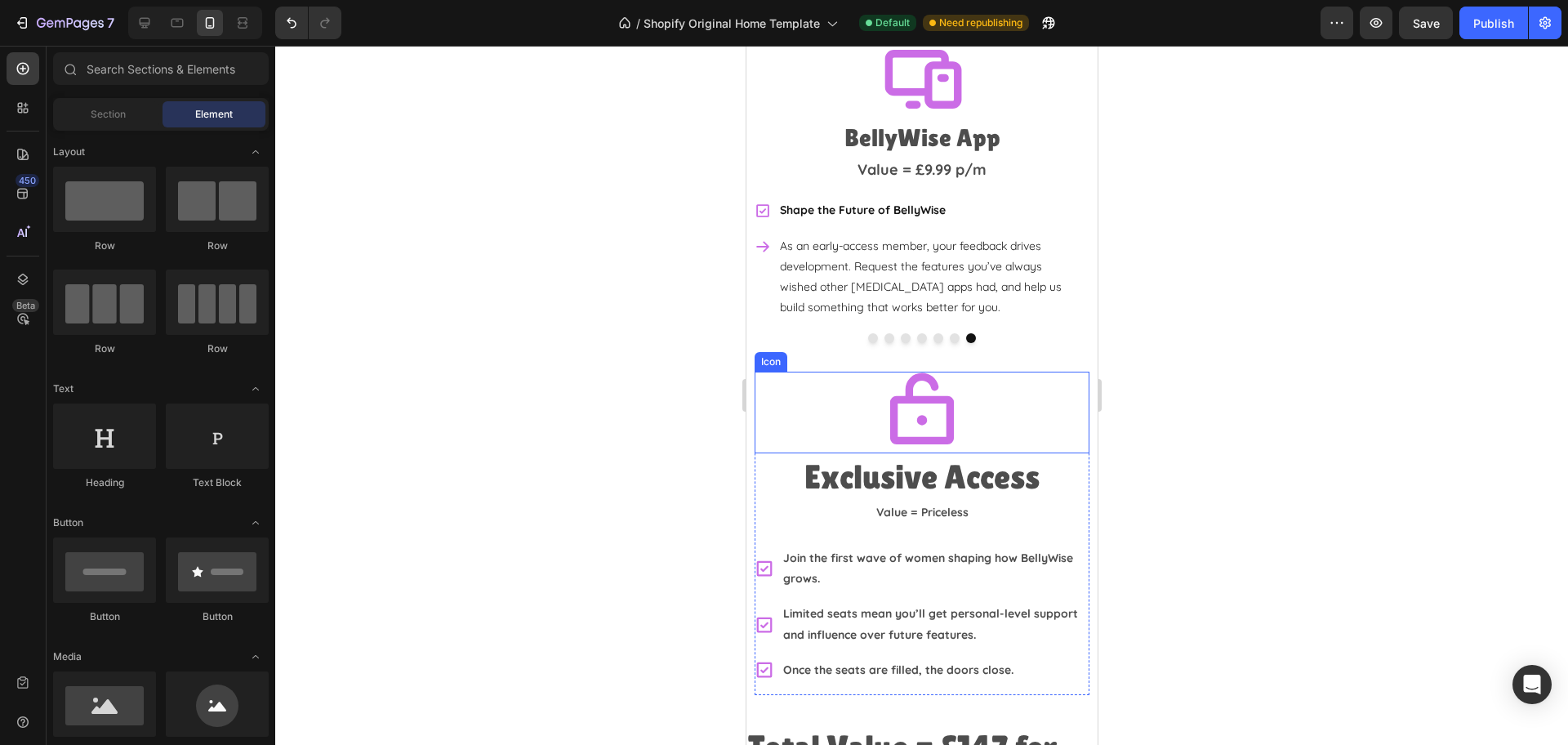
click at [997, 381] on div "Icon" at bounding box center [920, 412] width 335 height 82
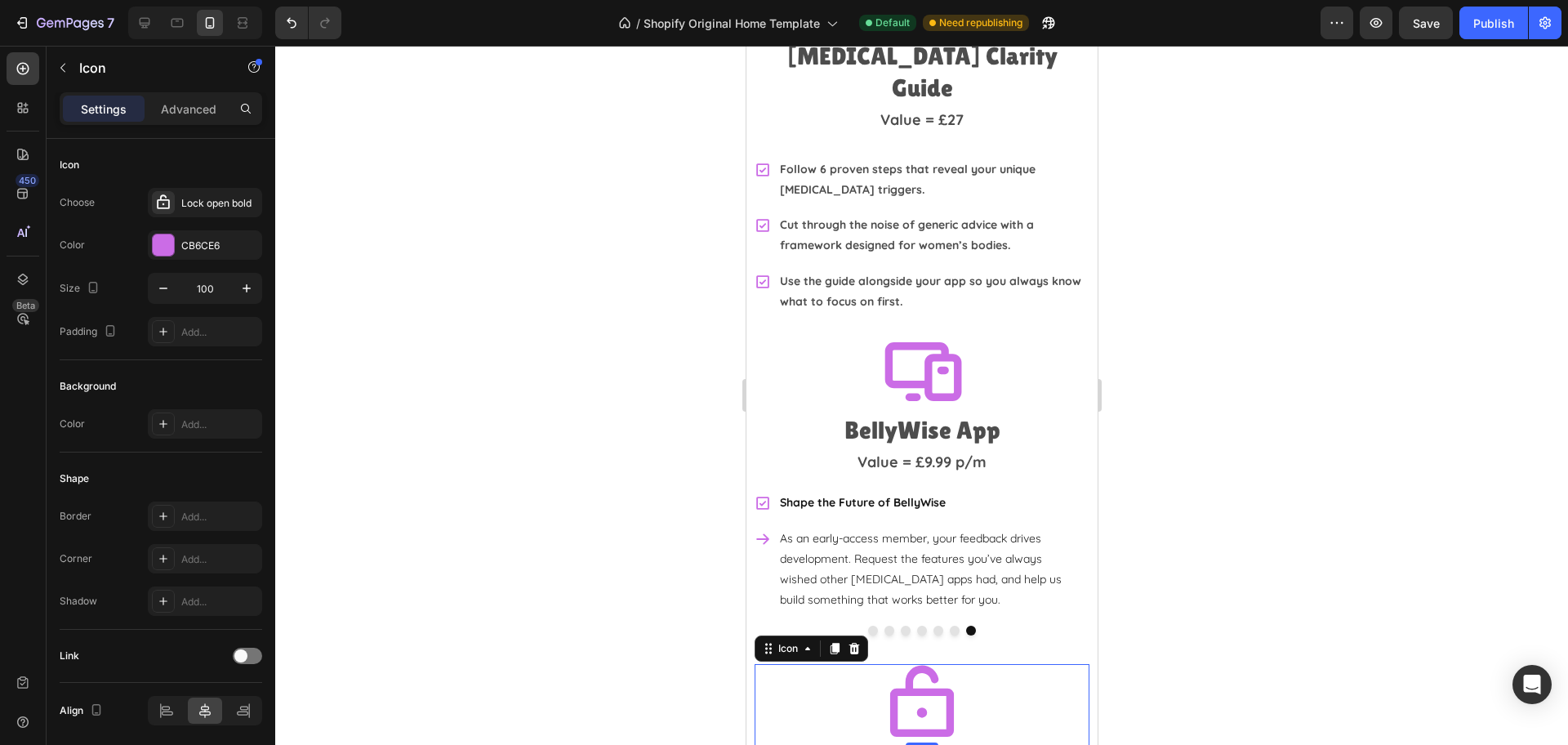
scroll to position [3414, 0]
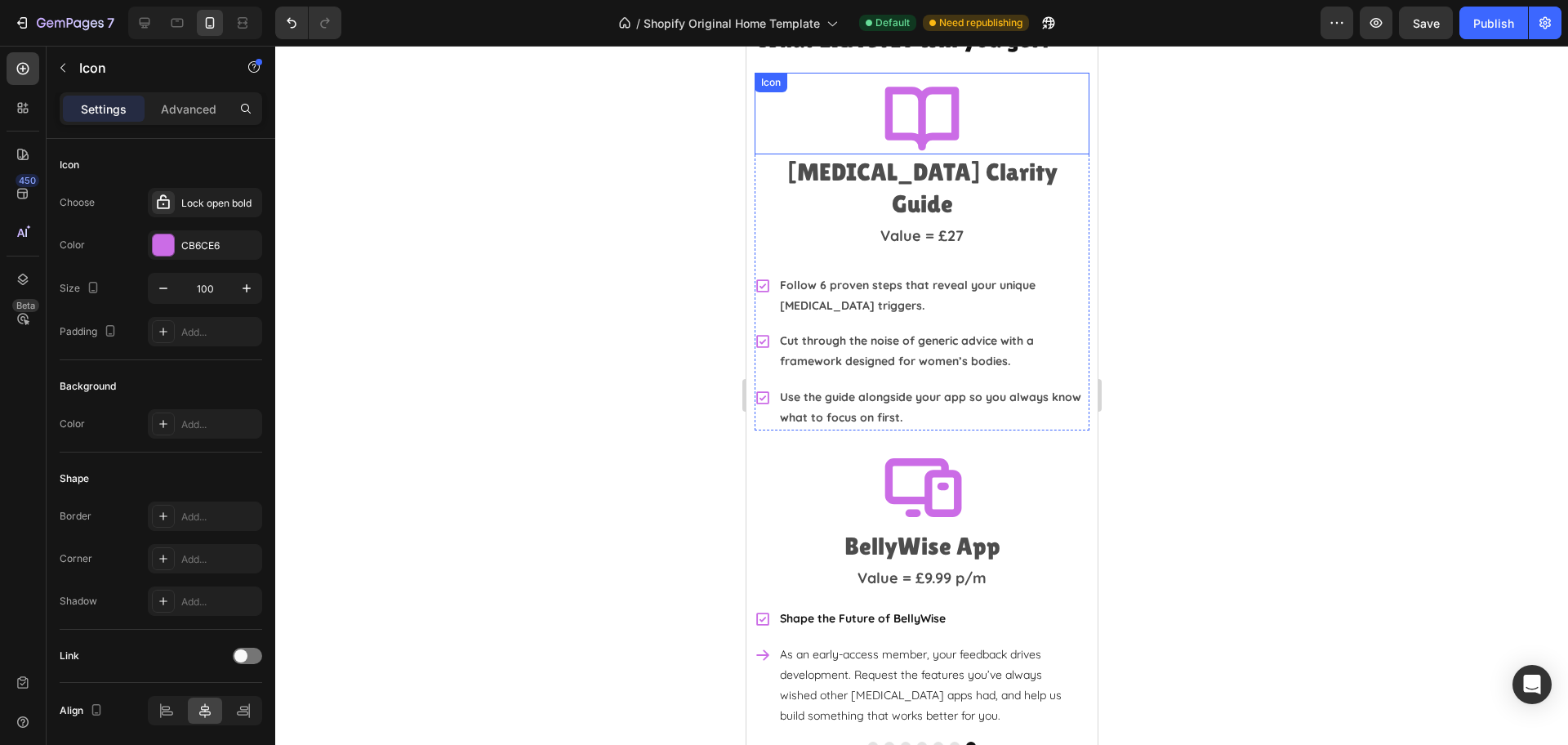
click at [984, 108] on div "Icon" at bounding box center [920, 113] width 335 height 82
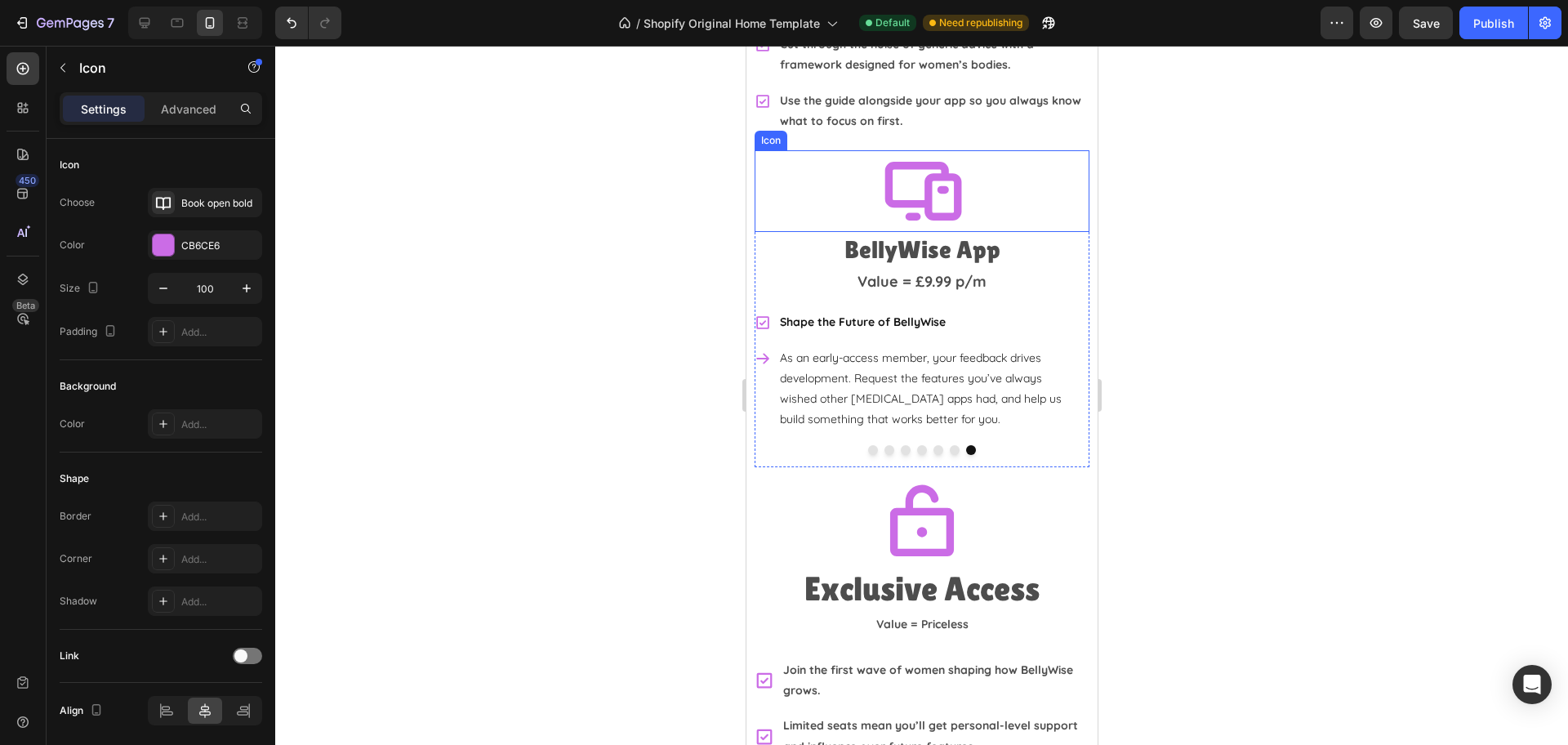
scroll to position [3720, 0]
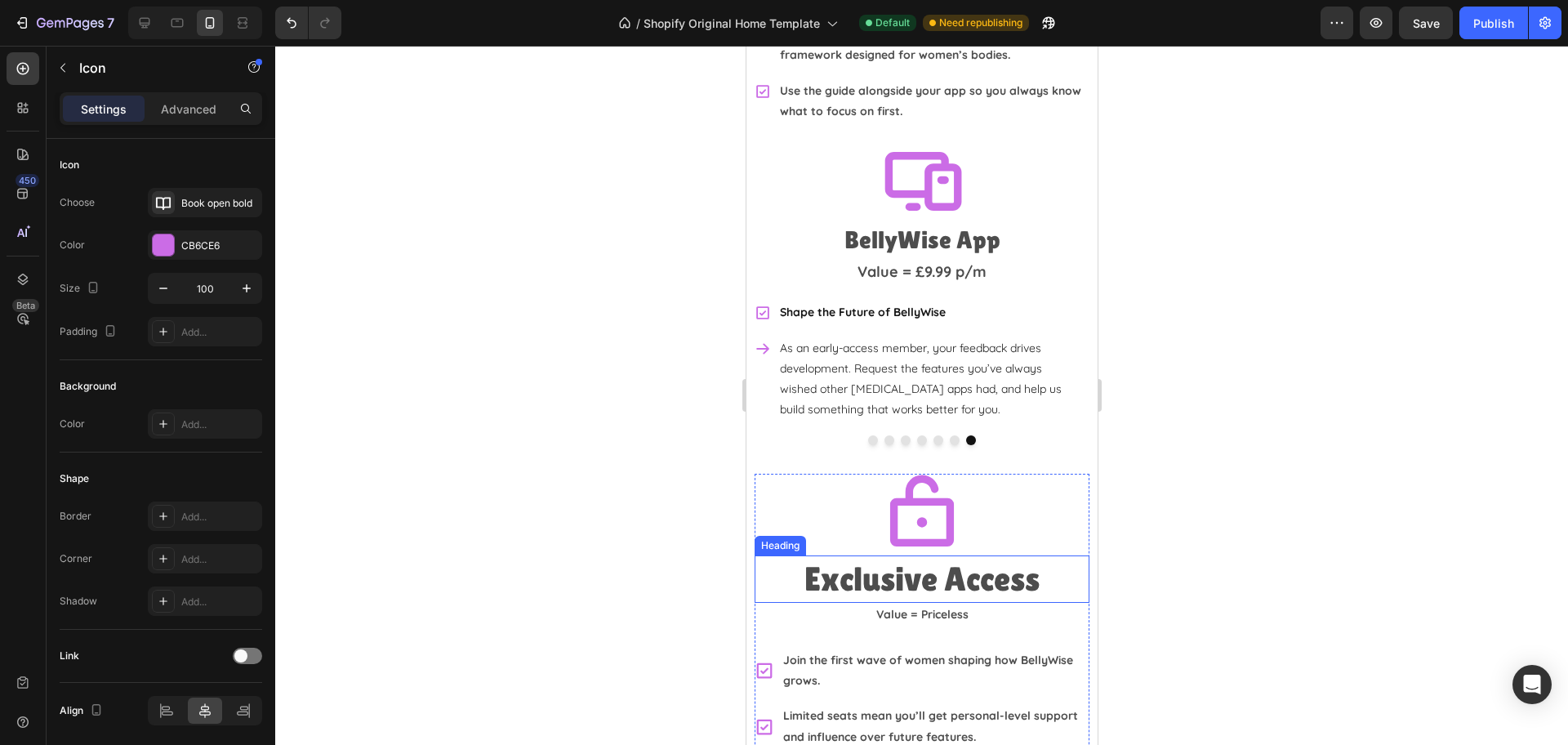
click at [1020, 556] on h2 "Exclusive Access" at bounding box center [920, 578] width 335 height 47
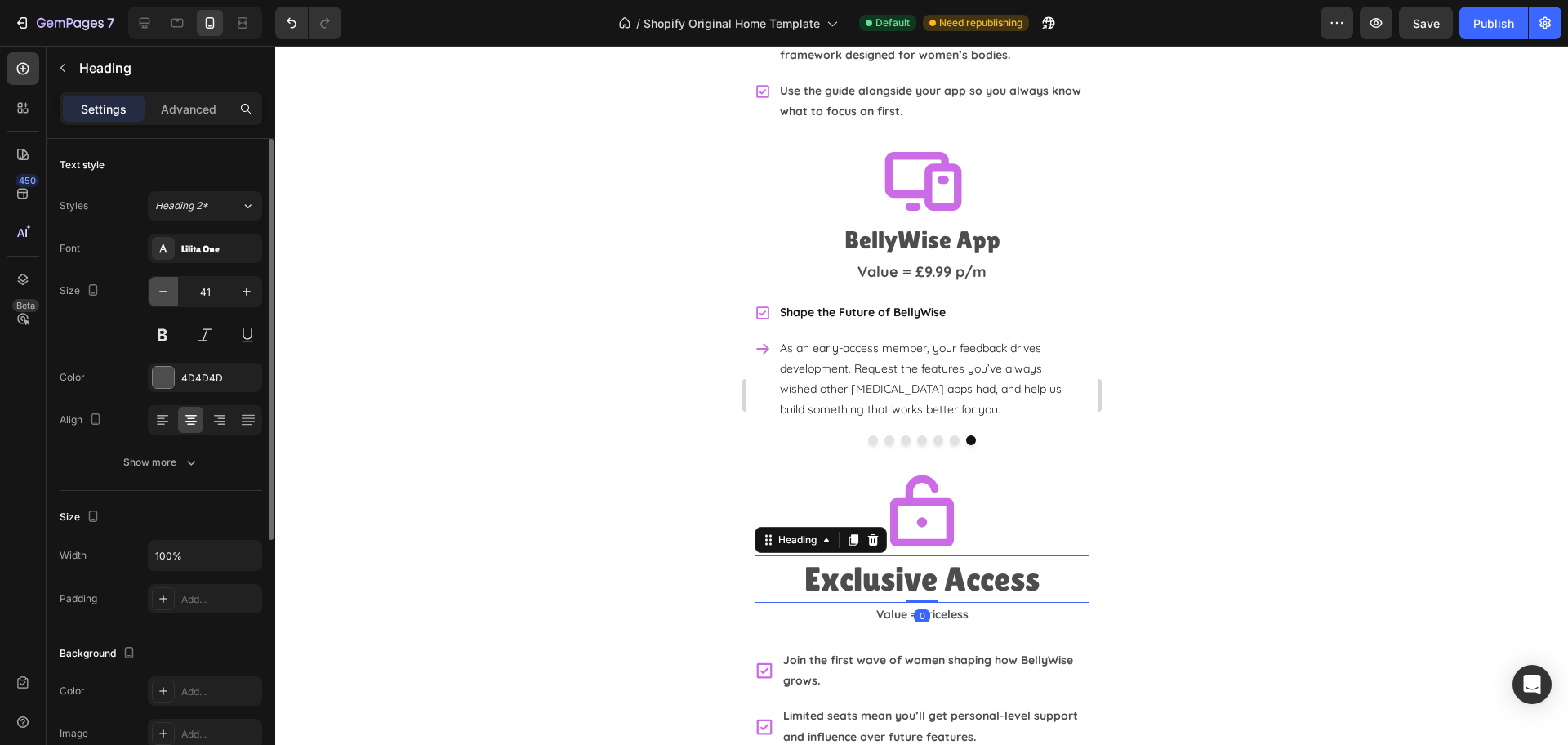
click at [160, 286] on icon "button" at bounding box center [163, 292] width 17 height 17
click at [161, 286] on icon "button" at bounding box center [163, 292] width 17 height 17
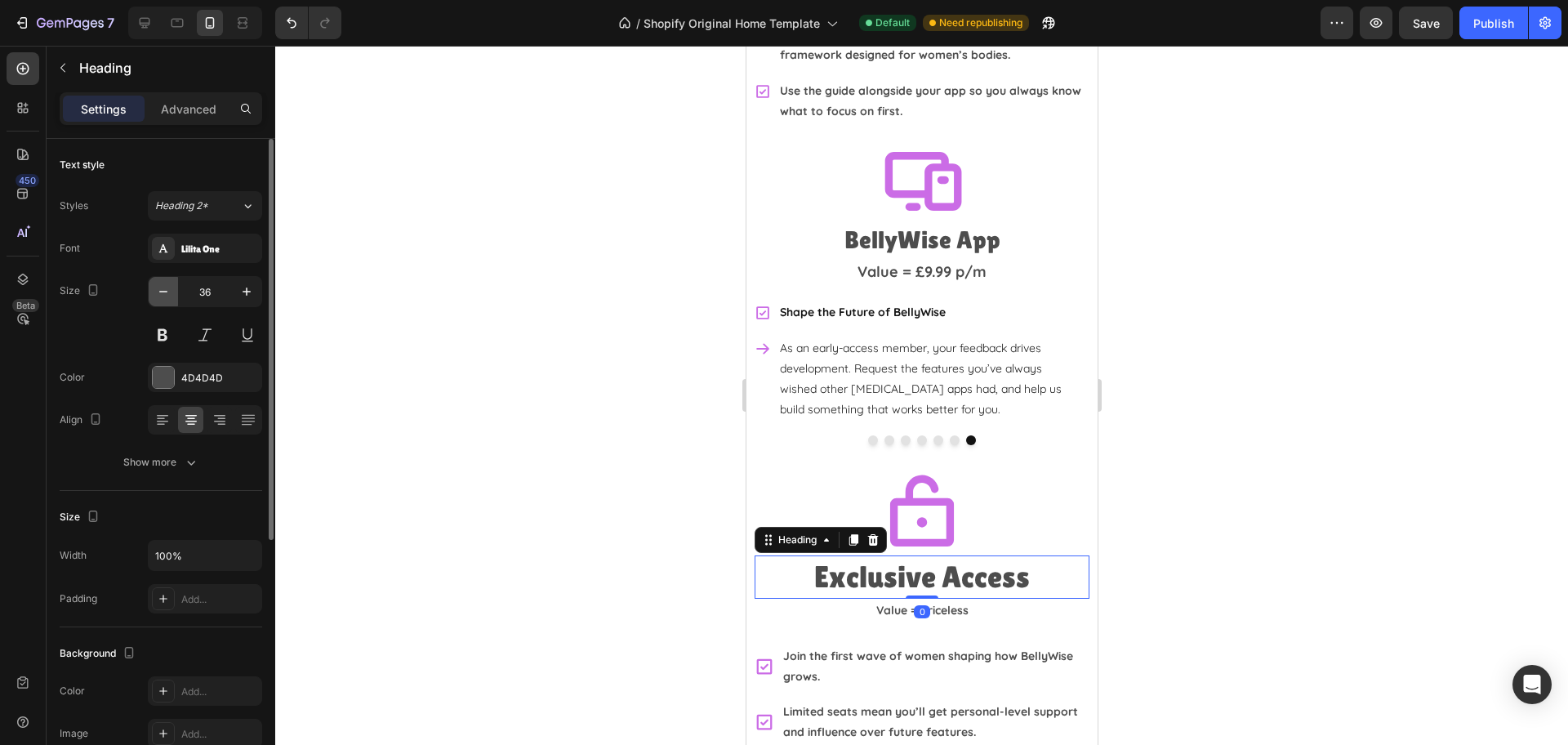
click at [161, 286] on icon "button" at bounding box center [163, 292] width 17 height 17
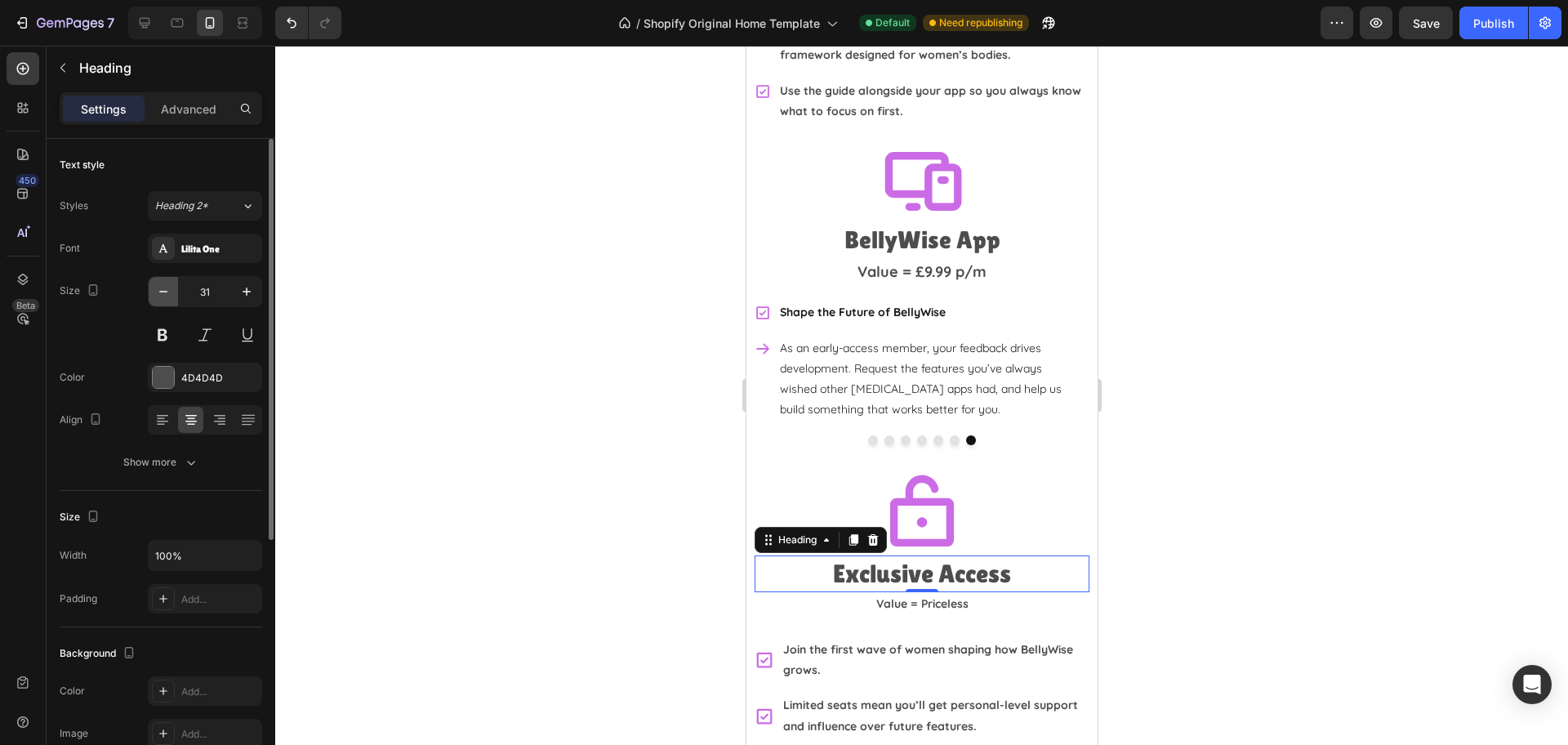
click at [161, 286] on icon "button" at bounding box center [163, 292] width 17 height 17
type input "30"
click at [857, 592] on p "Value = Priceless" at bounding box center [920, 602] width 331 height 20
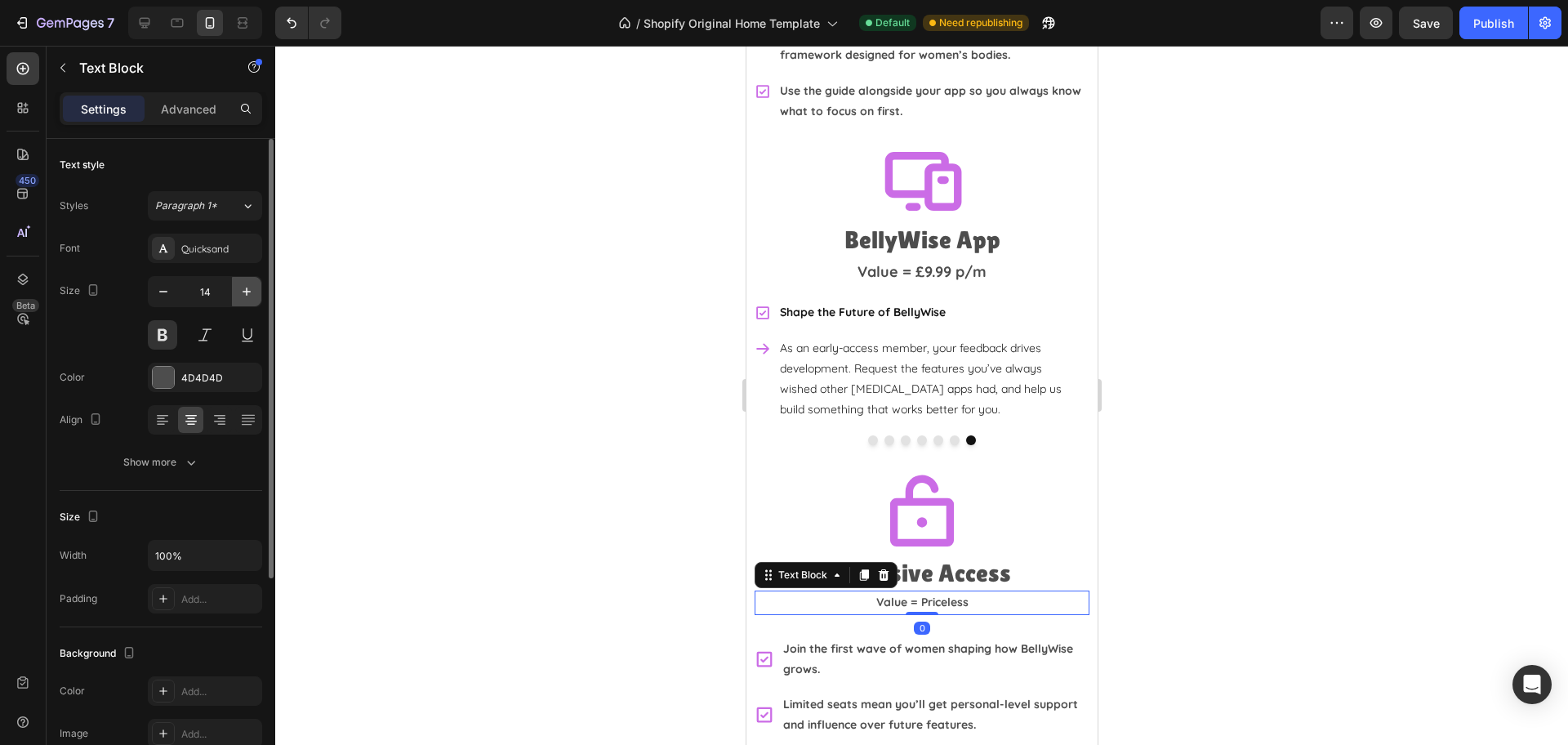
click at [246, 294] on icon "button" at bounding box center [247, 292] width 17 height 17
click at [247, 293] on icon "button" at bounding box center [246, 291] width 8 height 8
type input "18"
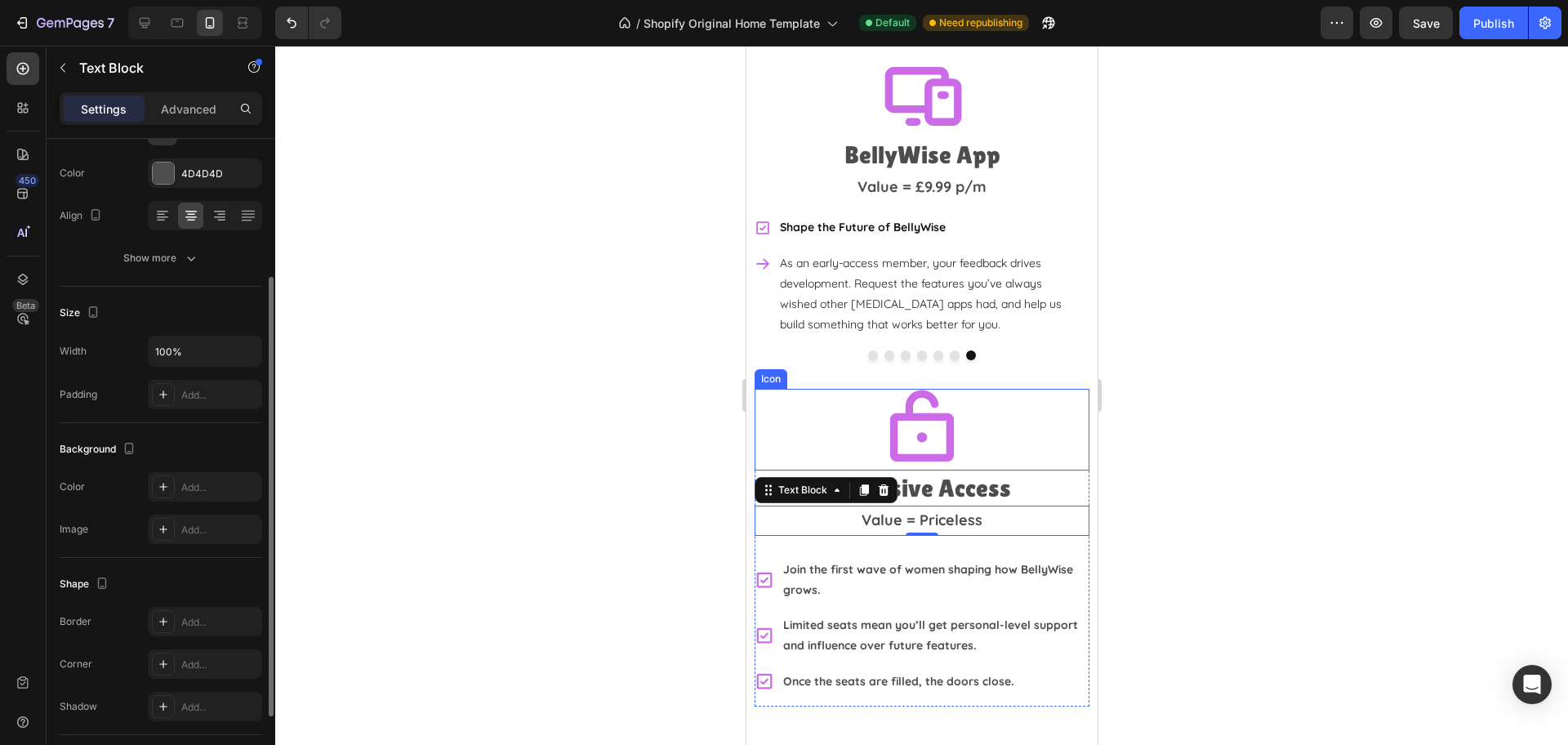
scroll to position [3924, 0]
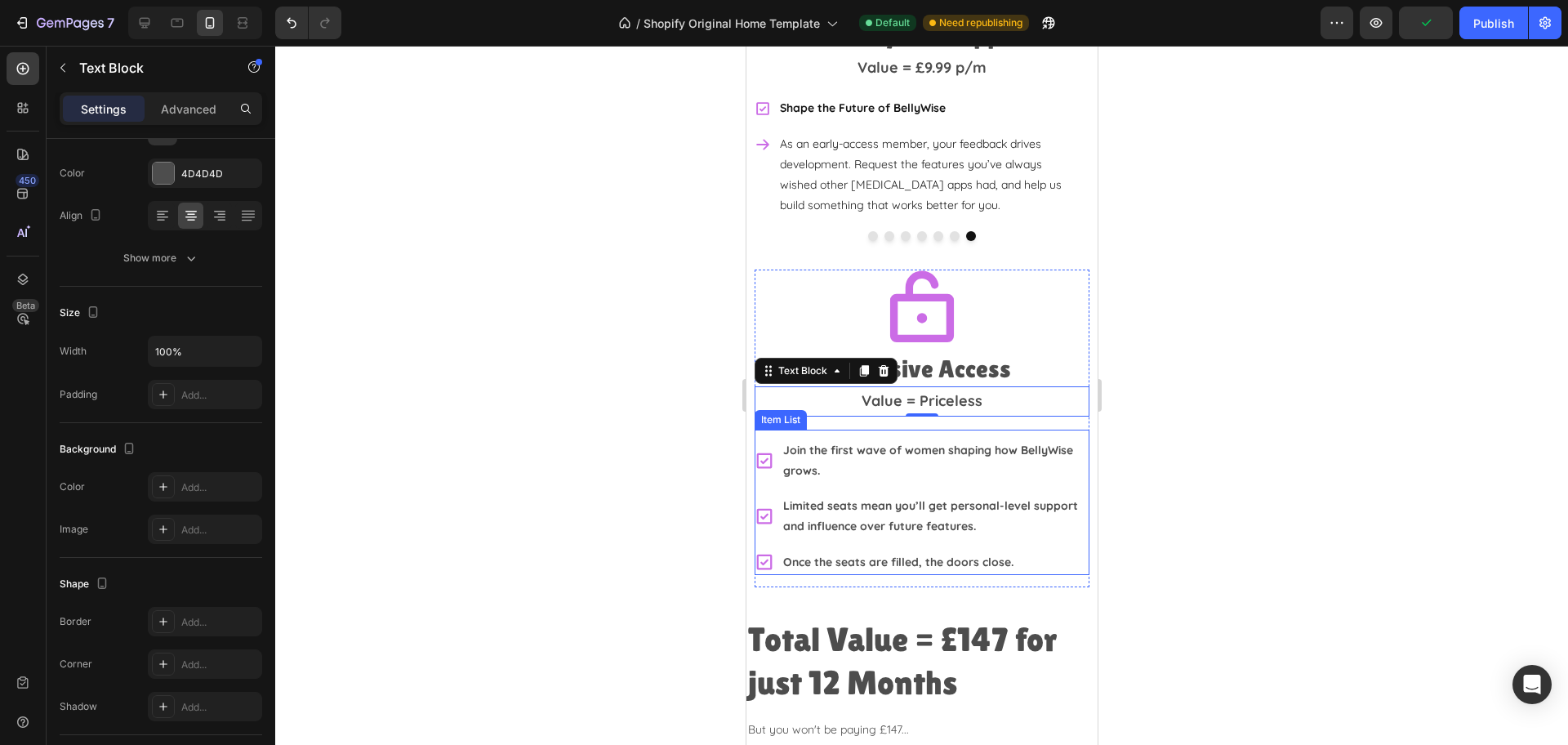
click at [769, 429] on div "Join the first wave of women shaping how BellyWise grows. Limited seats mean yo…" at bounding box center [920, 502] width 335 height 145
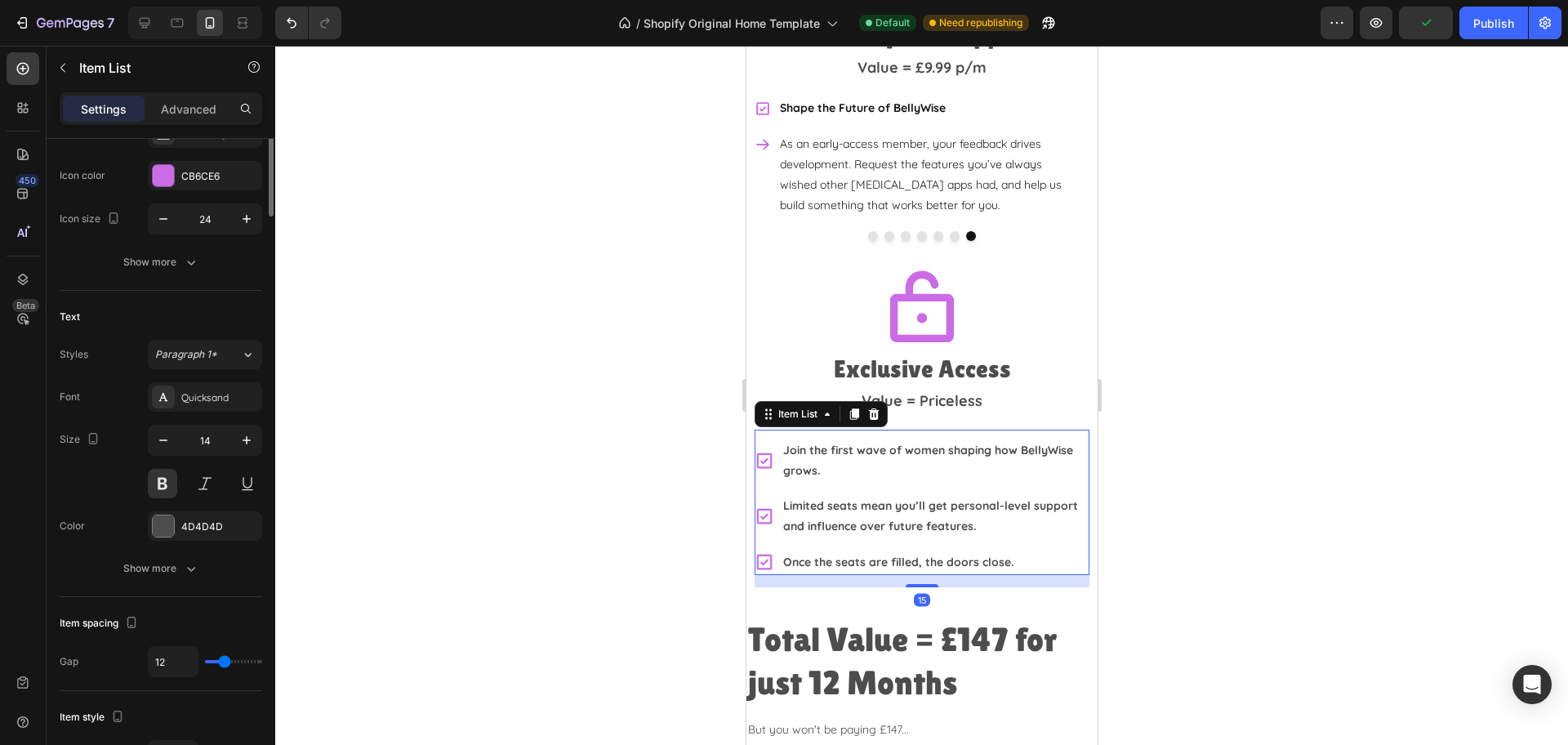
scroll to position [0, 0]
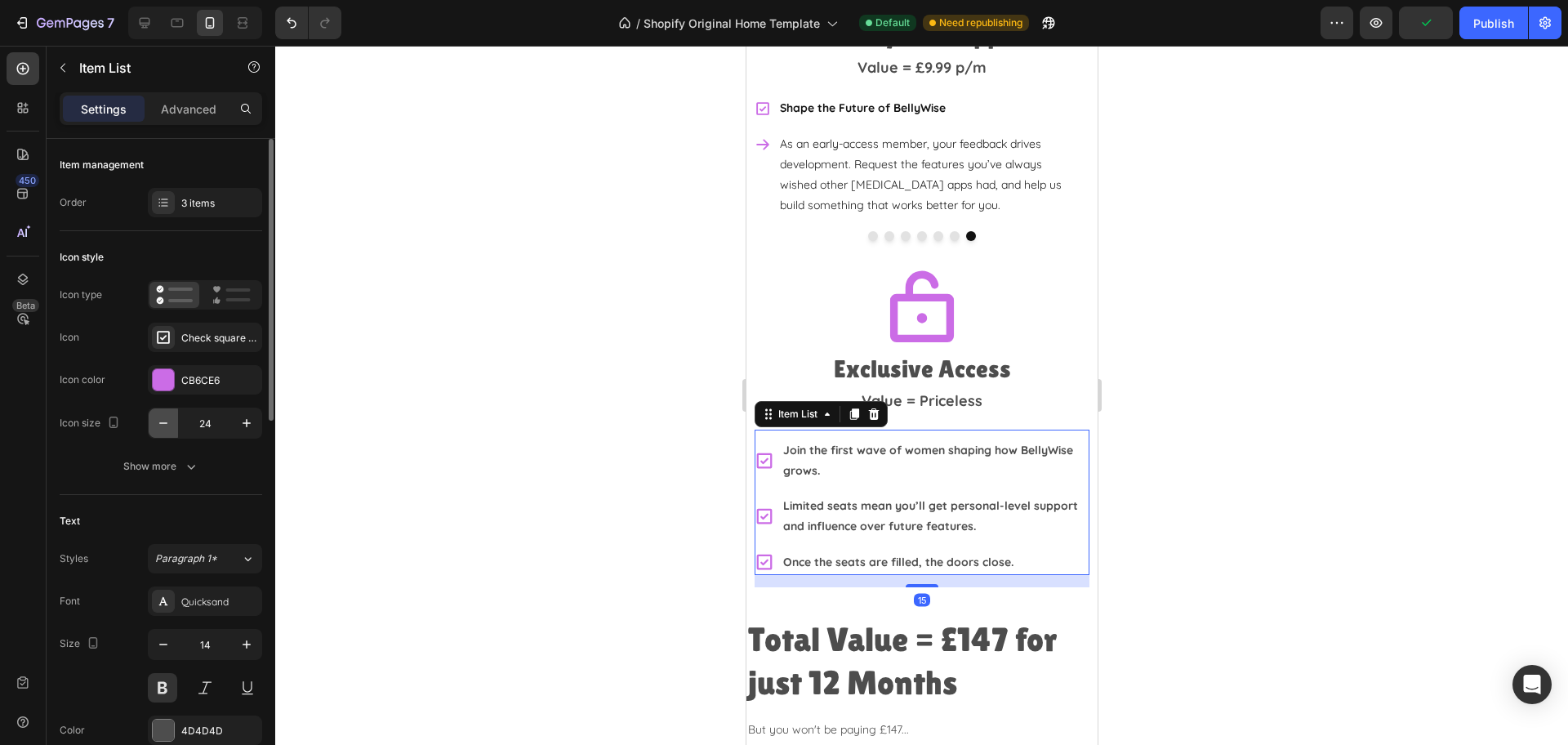
click at [150, 424] on button "button" at bounding box center [163, 423] width 29 height 29
click at [150, 424] on button "button" at bounding box center [163, 423] width 29 height 29
type input "20"
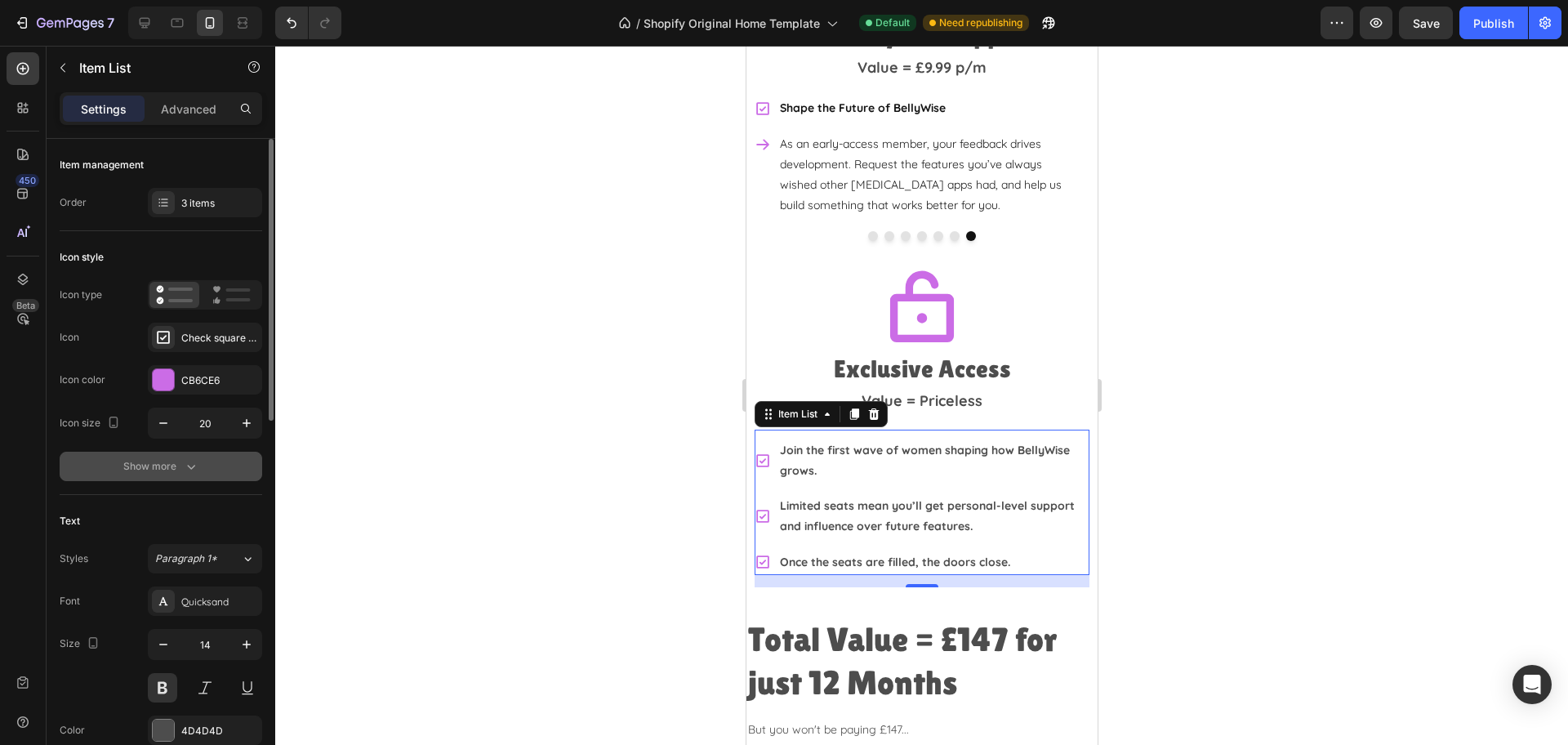
click at [140, 466] on div "Show more" at bounding box center [161, 466] width 76 height 17
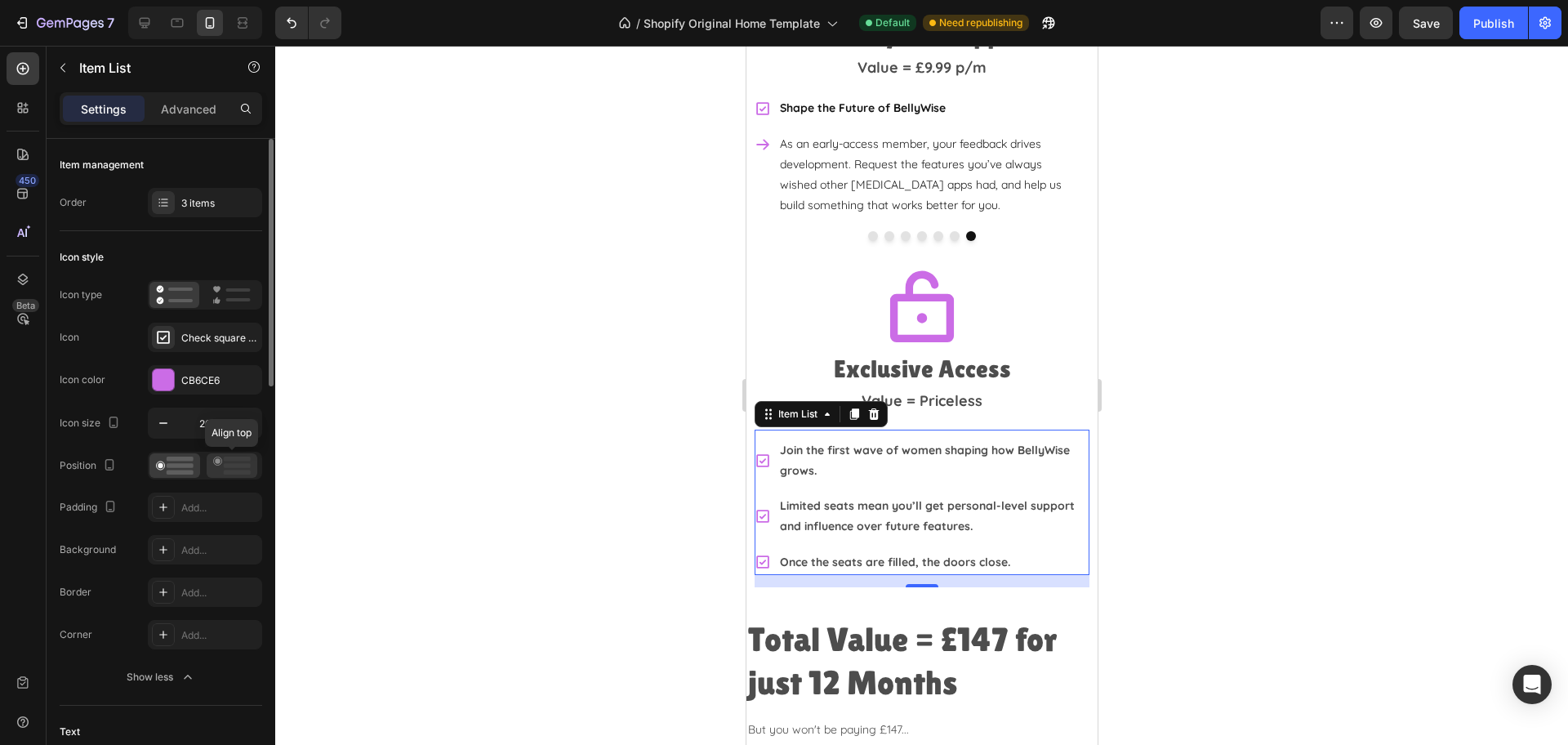
click at [222, 461] on icon at bounding box center [231, 465] width 38 height 18
click at [1213, 413] on div at bounding box center [921, 395] width 1293 height 699
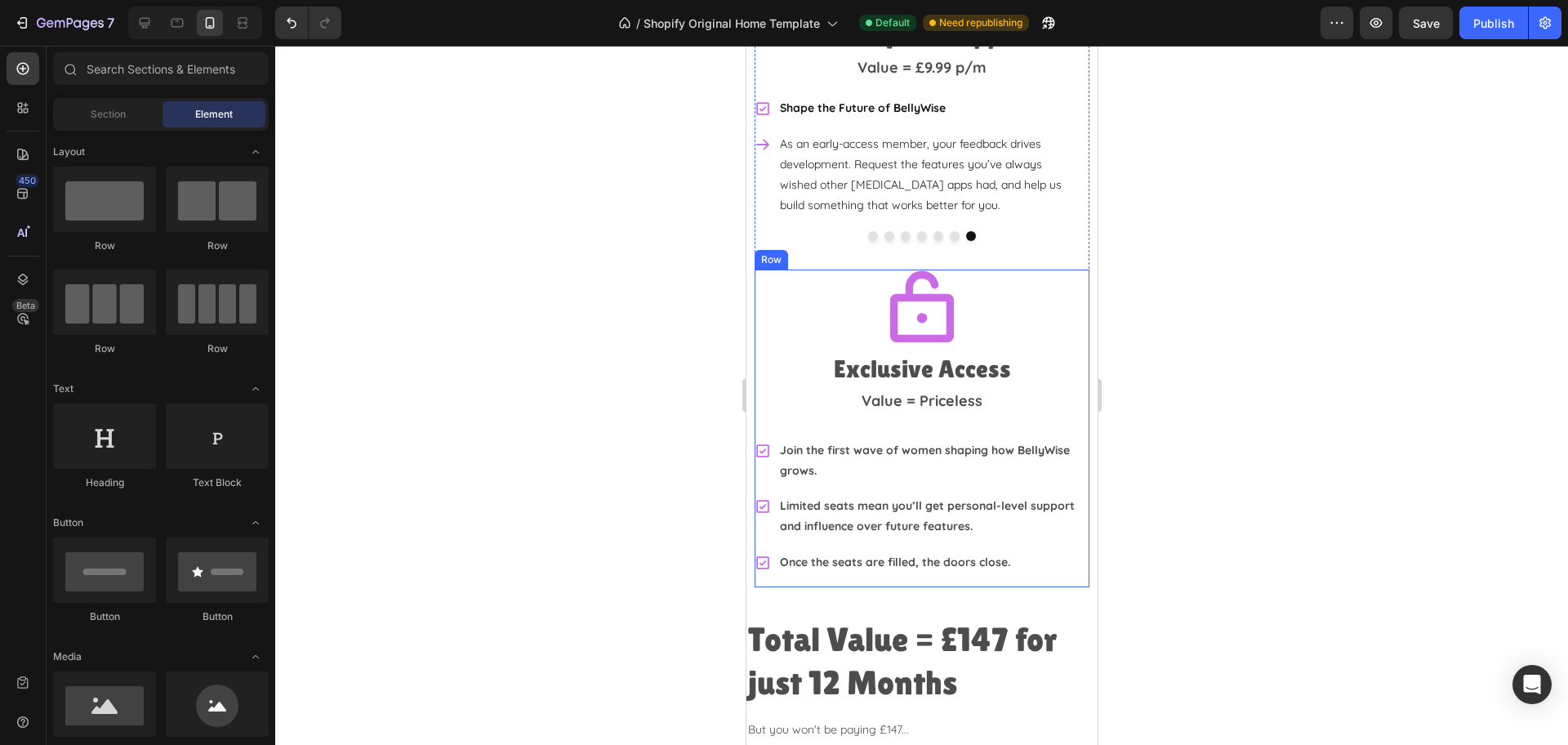
click at [1045, 548] on div "Join the first wave of women shaping how BellyWise grows. Limited seats mean yo…" at bounding box center [920, 508] width 335 height 158
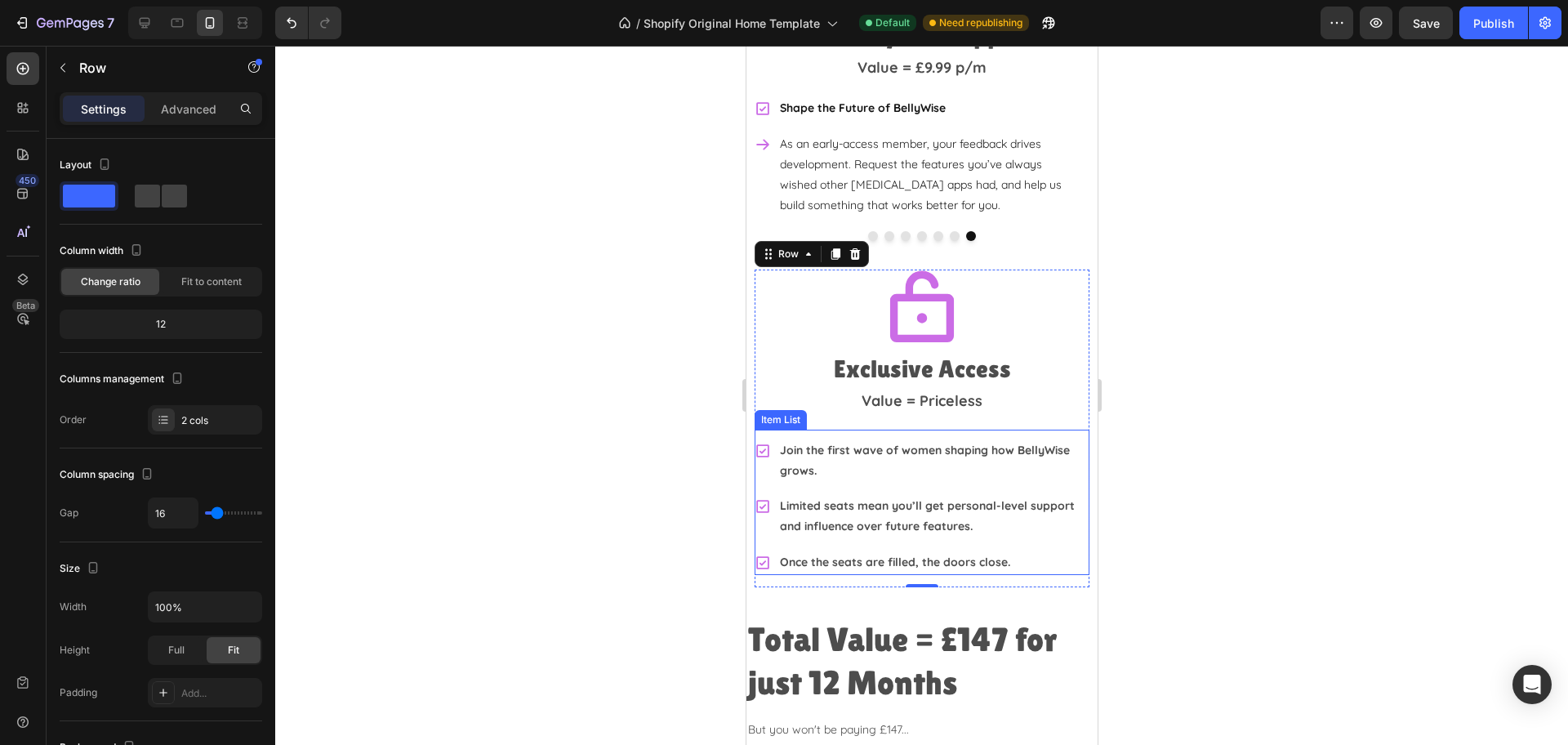
click at [1030, 552] on p "Once the seats are filled, the doors close." at bounding box center [932, 562] width 307 height 20
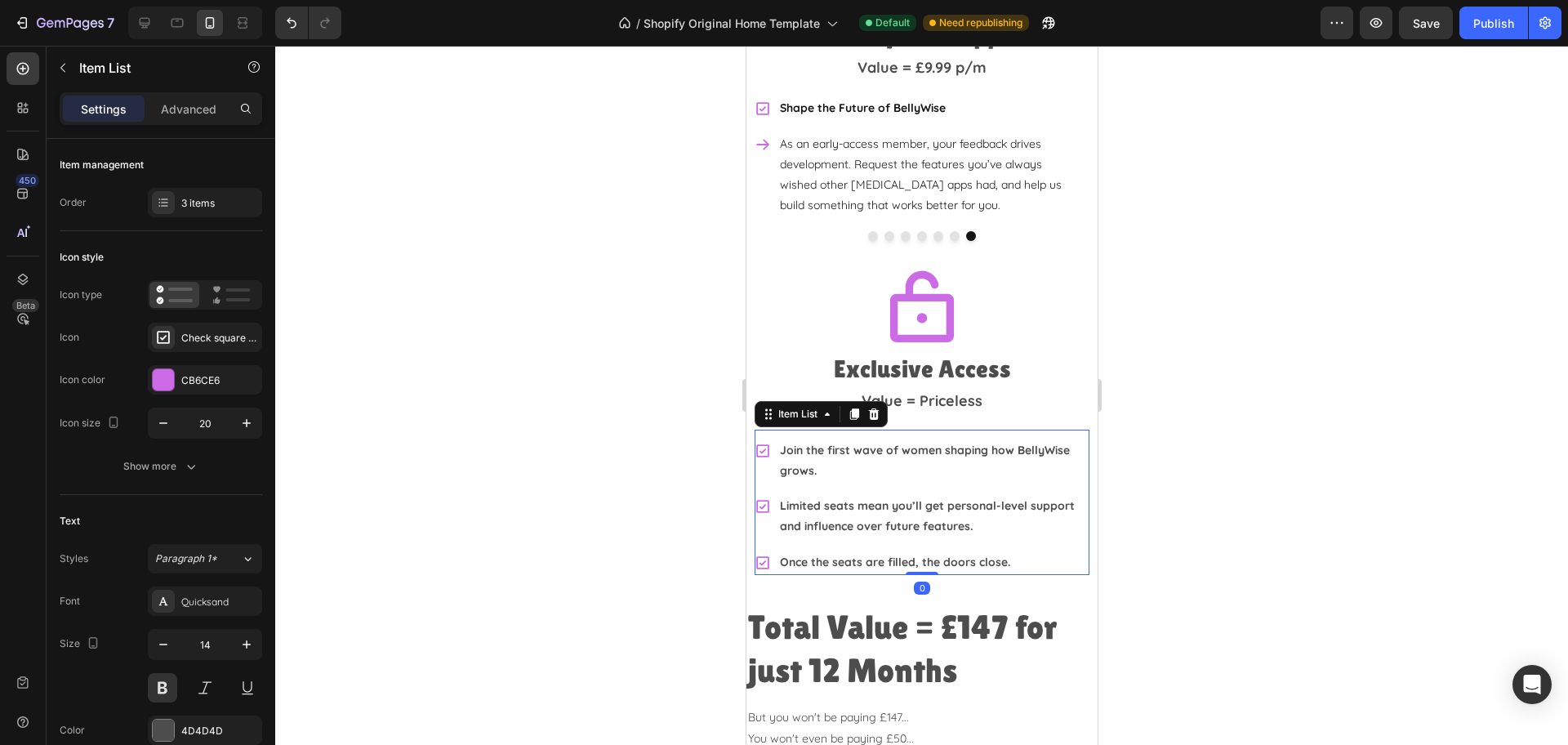
drag, startPoint x: 917, startPoint y: 553, endPoint x: 1852, endPoint y: 552, distance: 935.0
click at [917, 532] on div "Join the first wave of women shaping how BellyWise grows. Limited seats mean yo…" at bounding box center [920, 502] width 335 height 145
type input "100%"
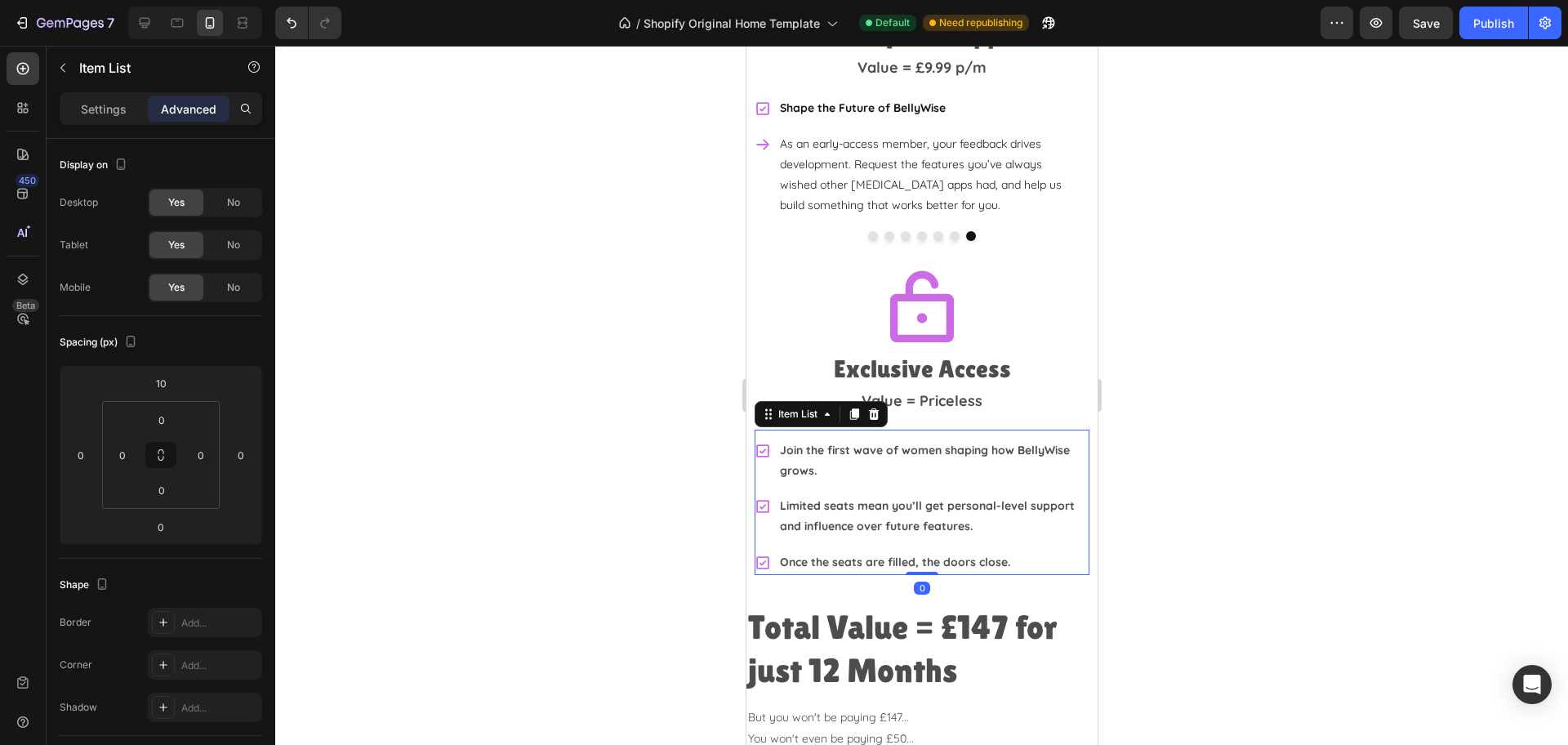
click at [1195, 479] on div at bounding box center [921, 395] width 1293 height 699
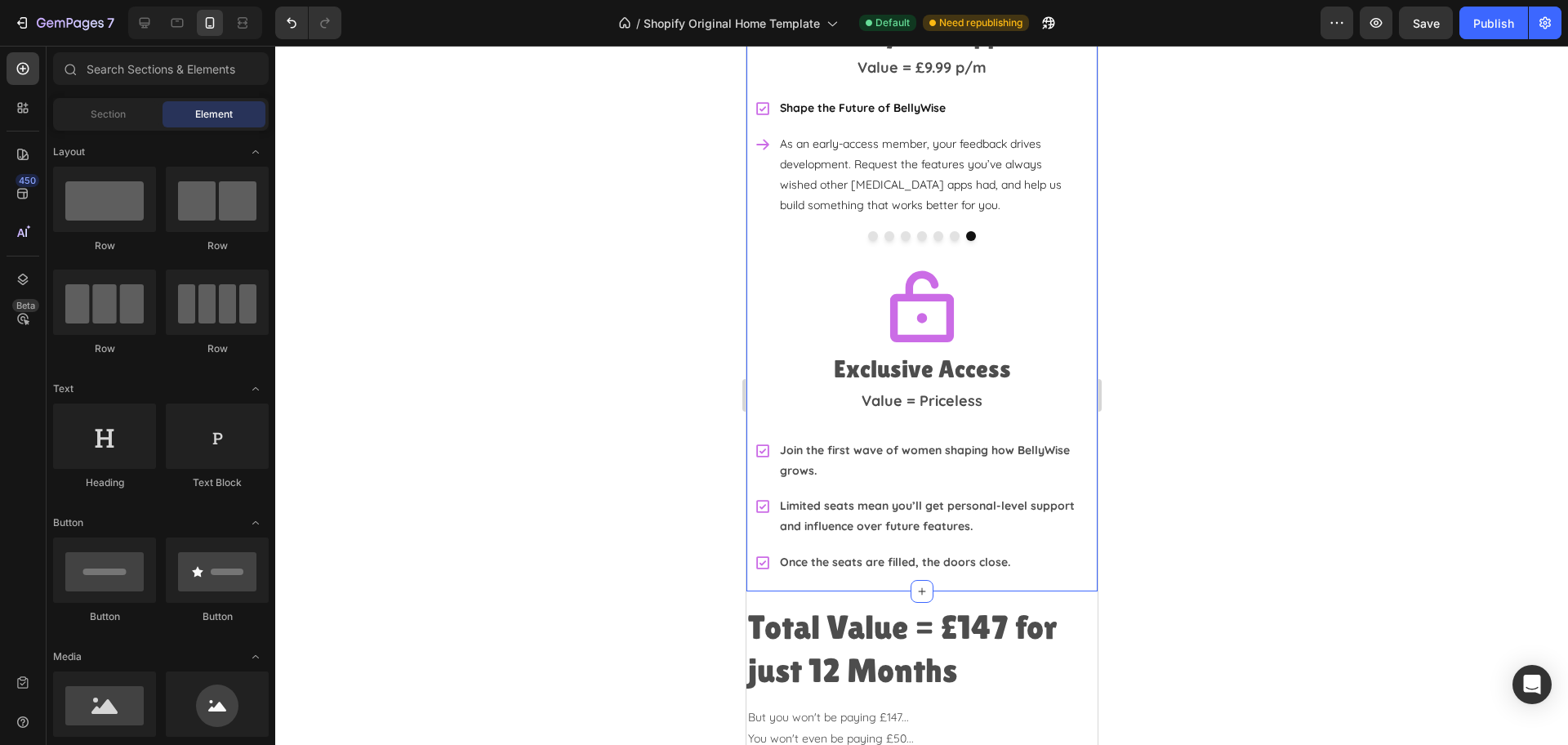
click at [999, 551] on div "What EXACTLY will you get? Heading Icon [MEDICAL_DATA] Clarity Guide Heading Va…" at bounding box center [921, 50] width 351 height 1080
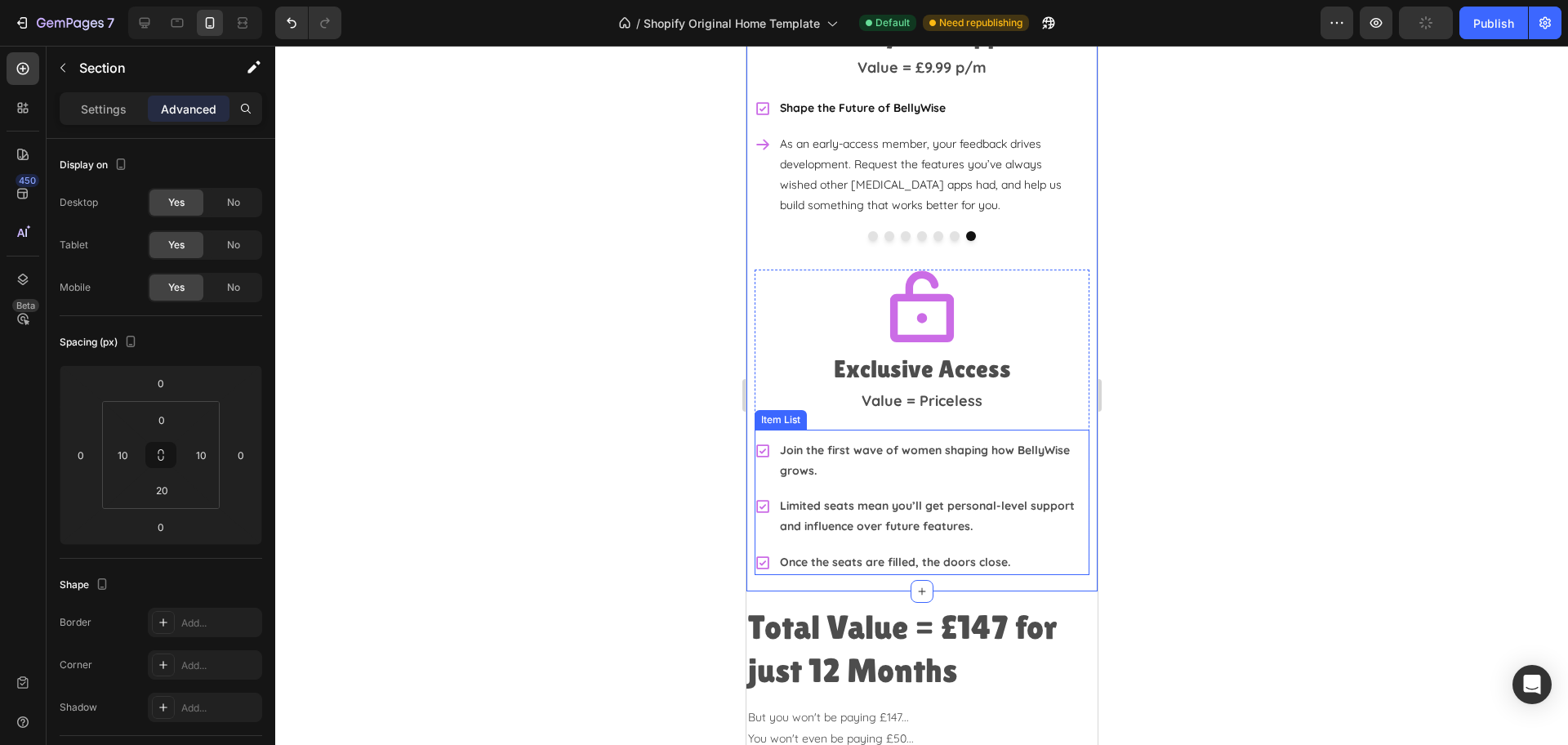
click at [1307, 505] on div at bounding box center [921, 395] width 1293 height 699
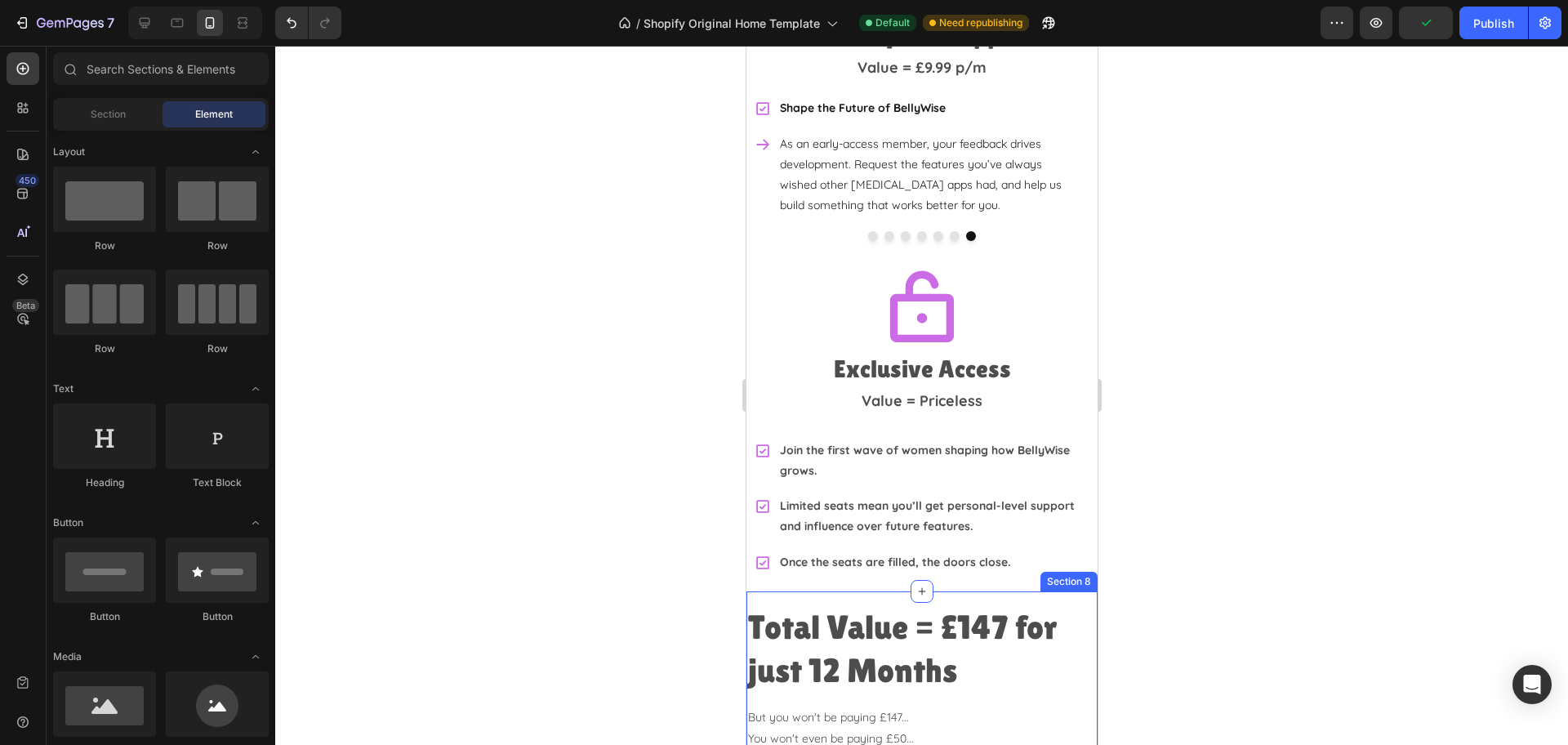
scroll to position [4026, 0]
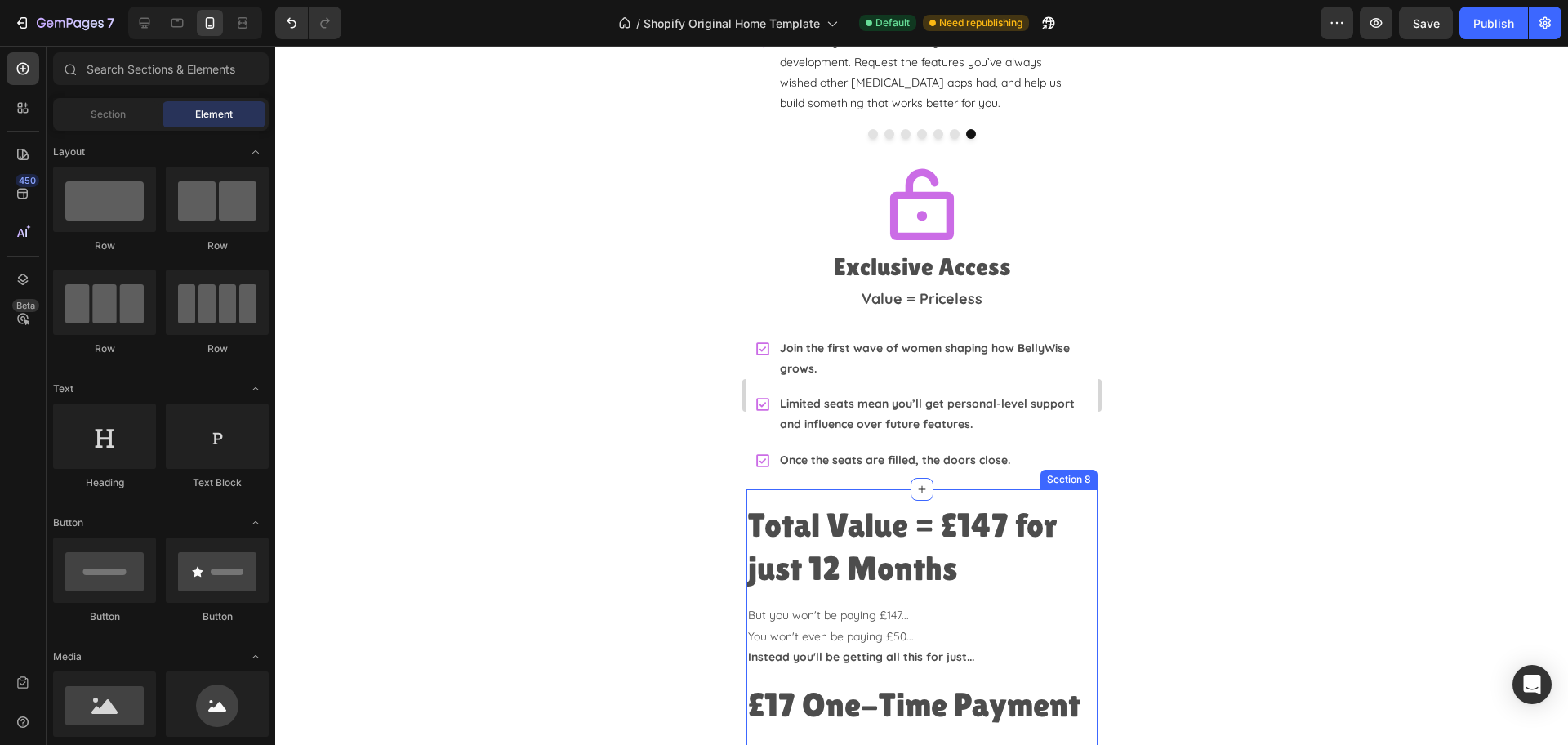
click at [851, 489] on div "Total Value = £147 for just 12 Months Heading But you won't be paying £147... Y…" at bounding box center [921, 665] width 351 height 352
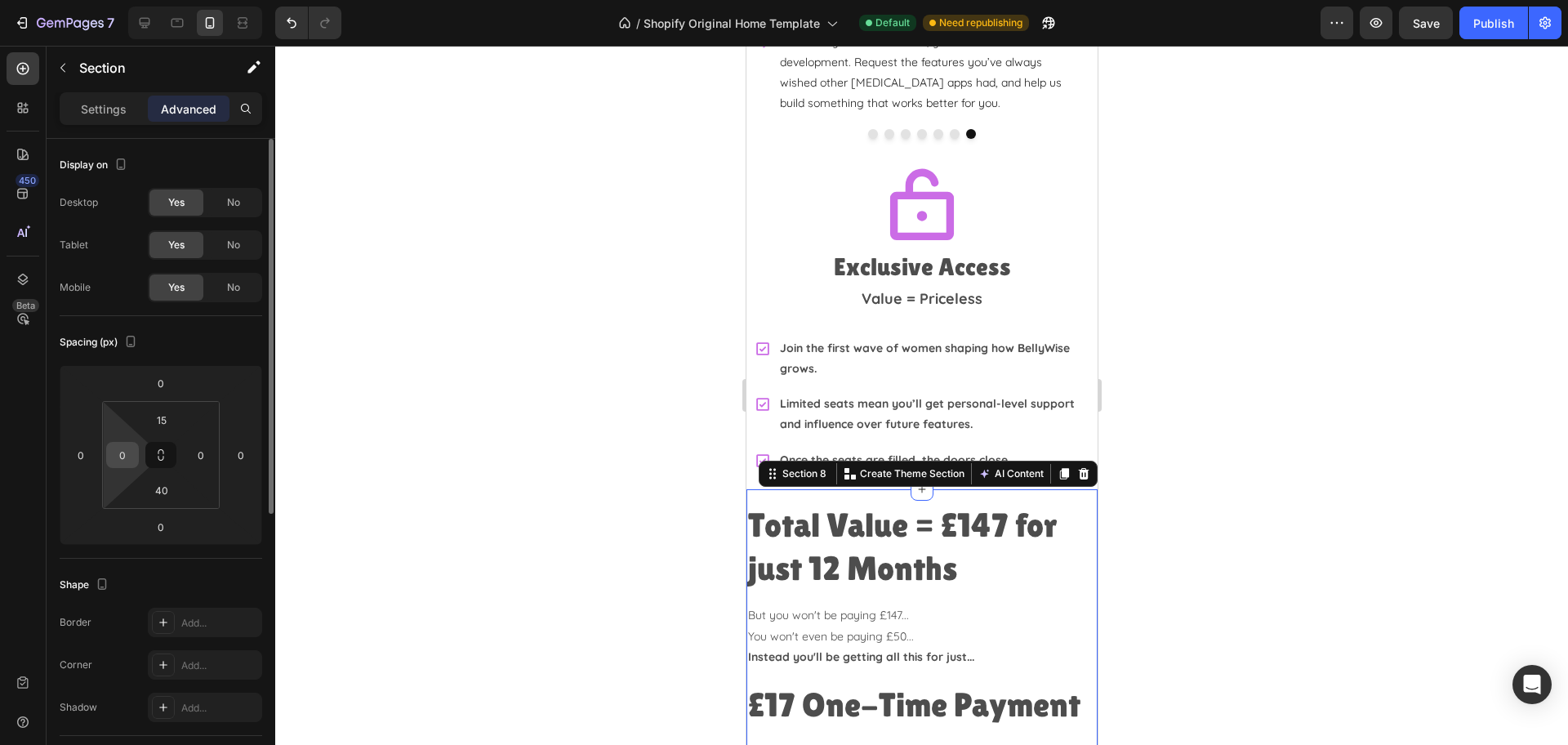
click at [116, 455] on input "0" at bounding box center [122, 454] width 25 height 25
type input "10"
click at [196, 454] on input "0" at bounding box center [201, 454] width 25 height 25
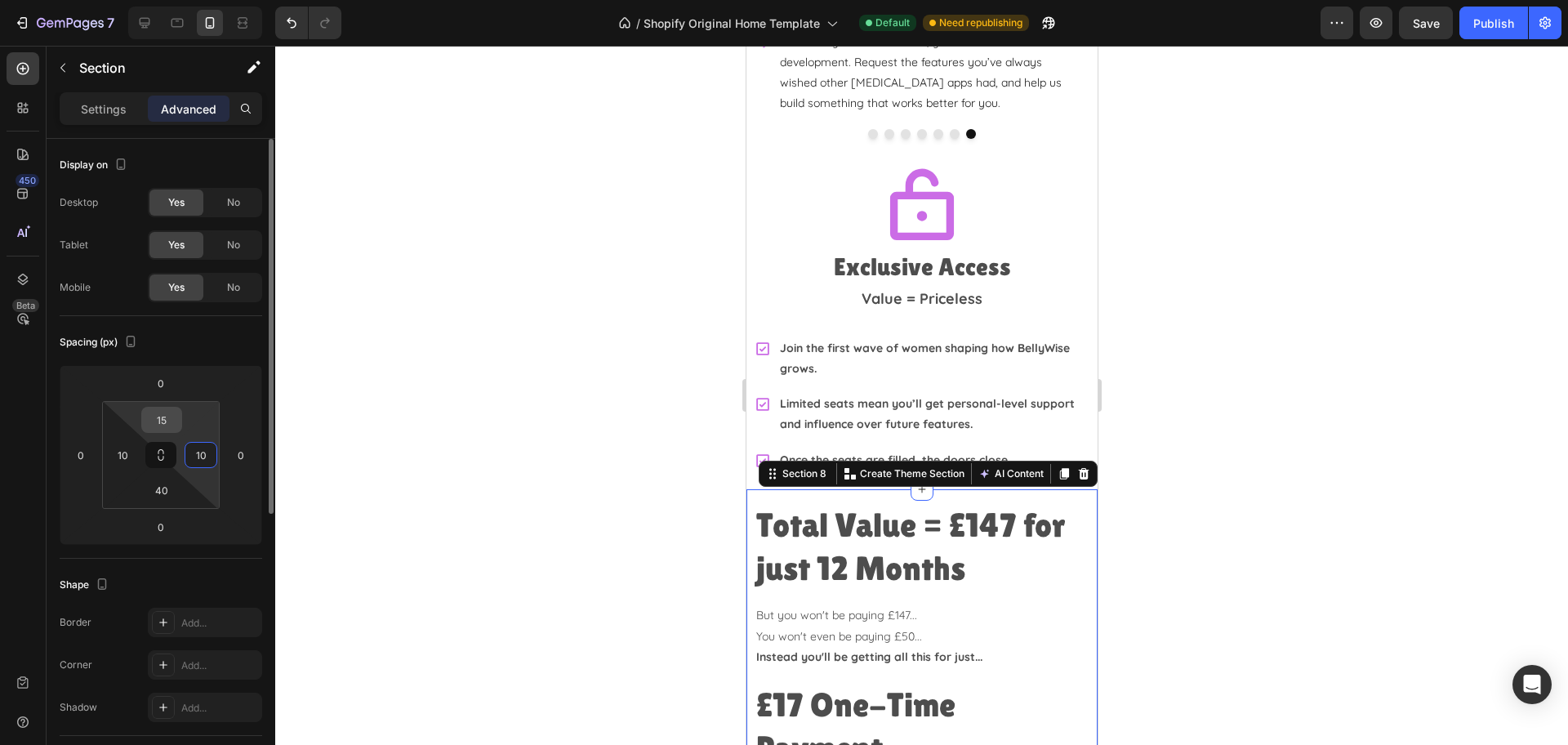
type input "10"
click at [173, 417] on input "15" at bounding box center [161, 419] width 33 height 25
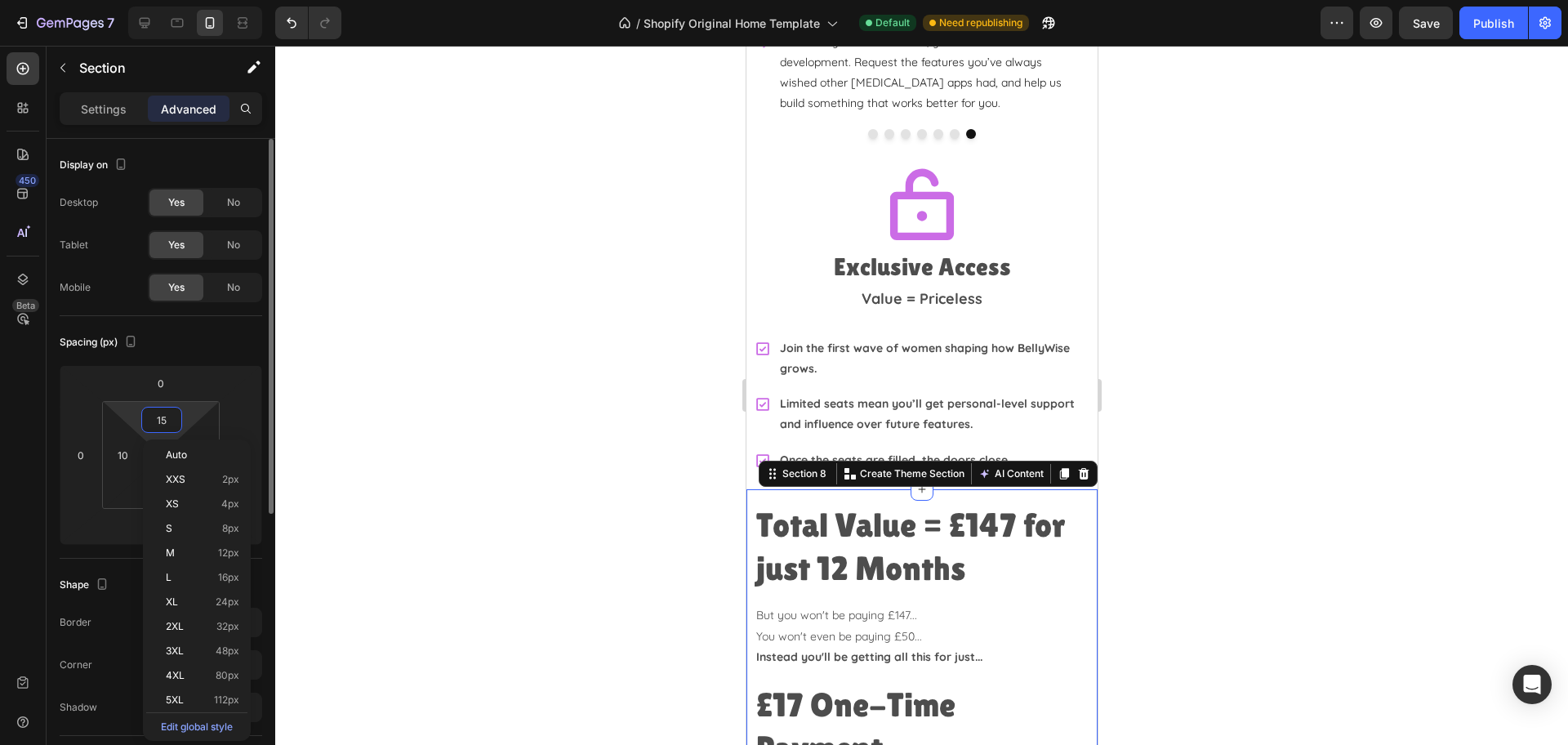
type input "0"
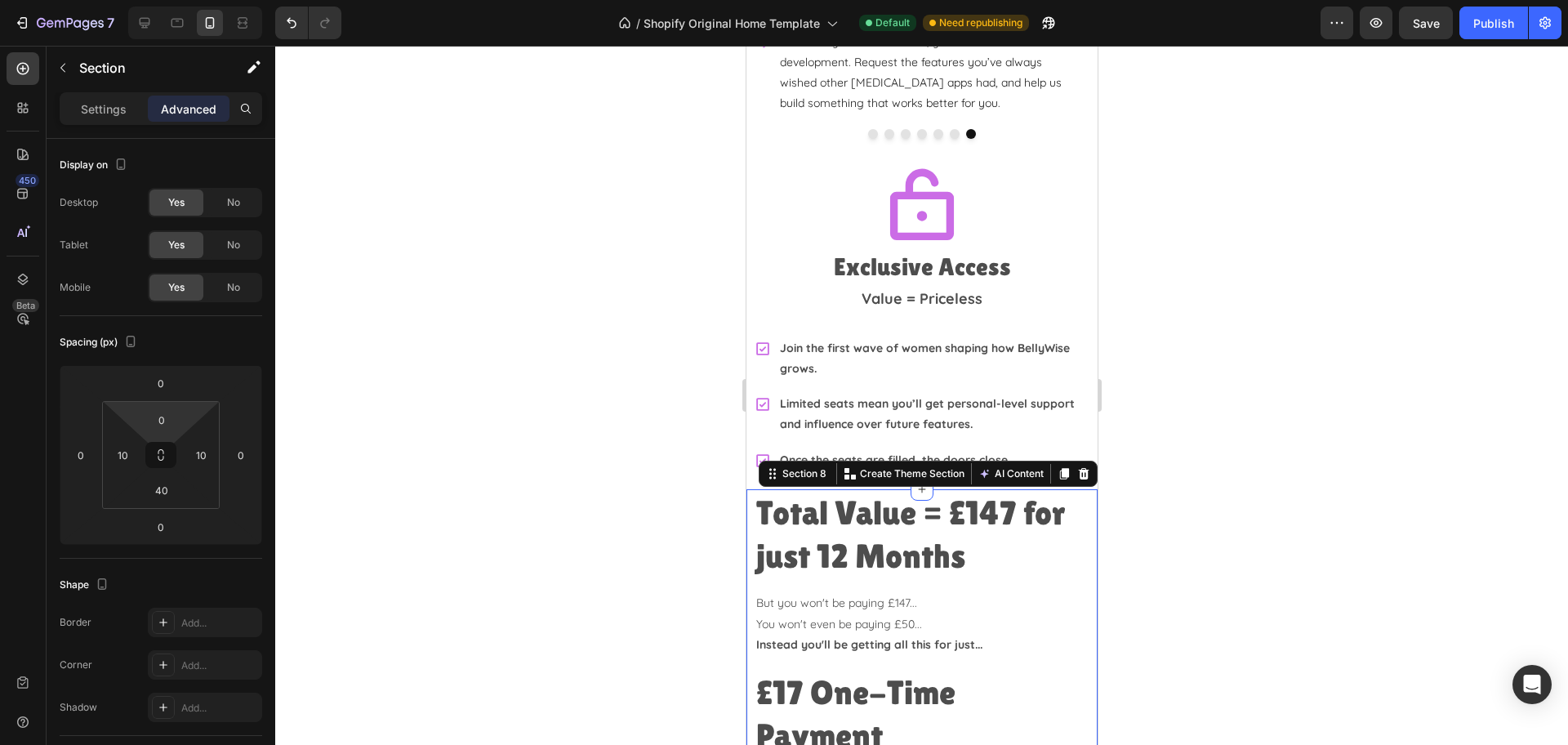
click at [1224, 390] on div at bounding box center [921, 395] width 1293 height 699
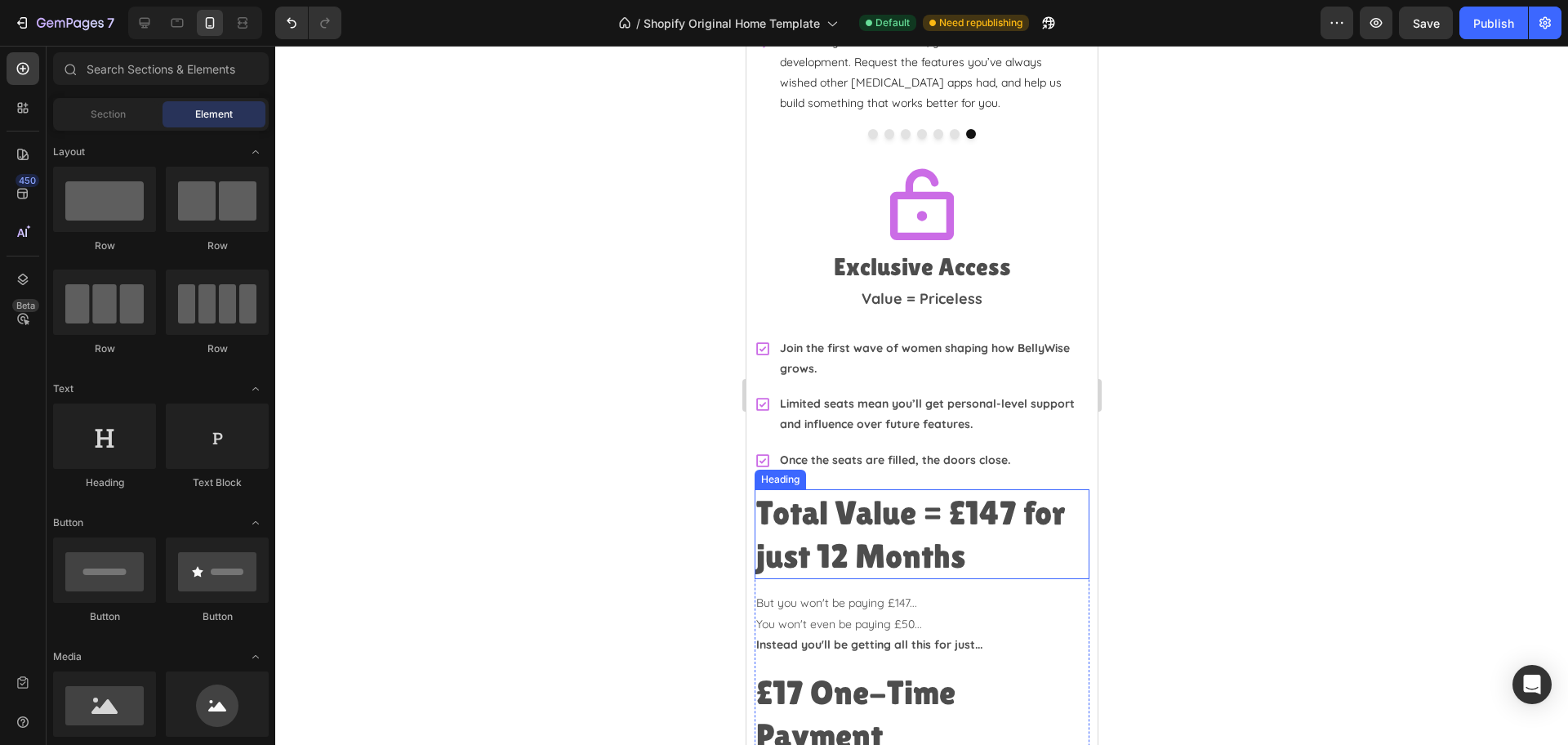
click at [986, 500] on h2 "Total Value = £147 for just 12 Months" at bounding box center [920, 534] width 335 height 91
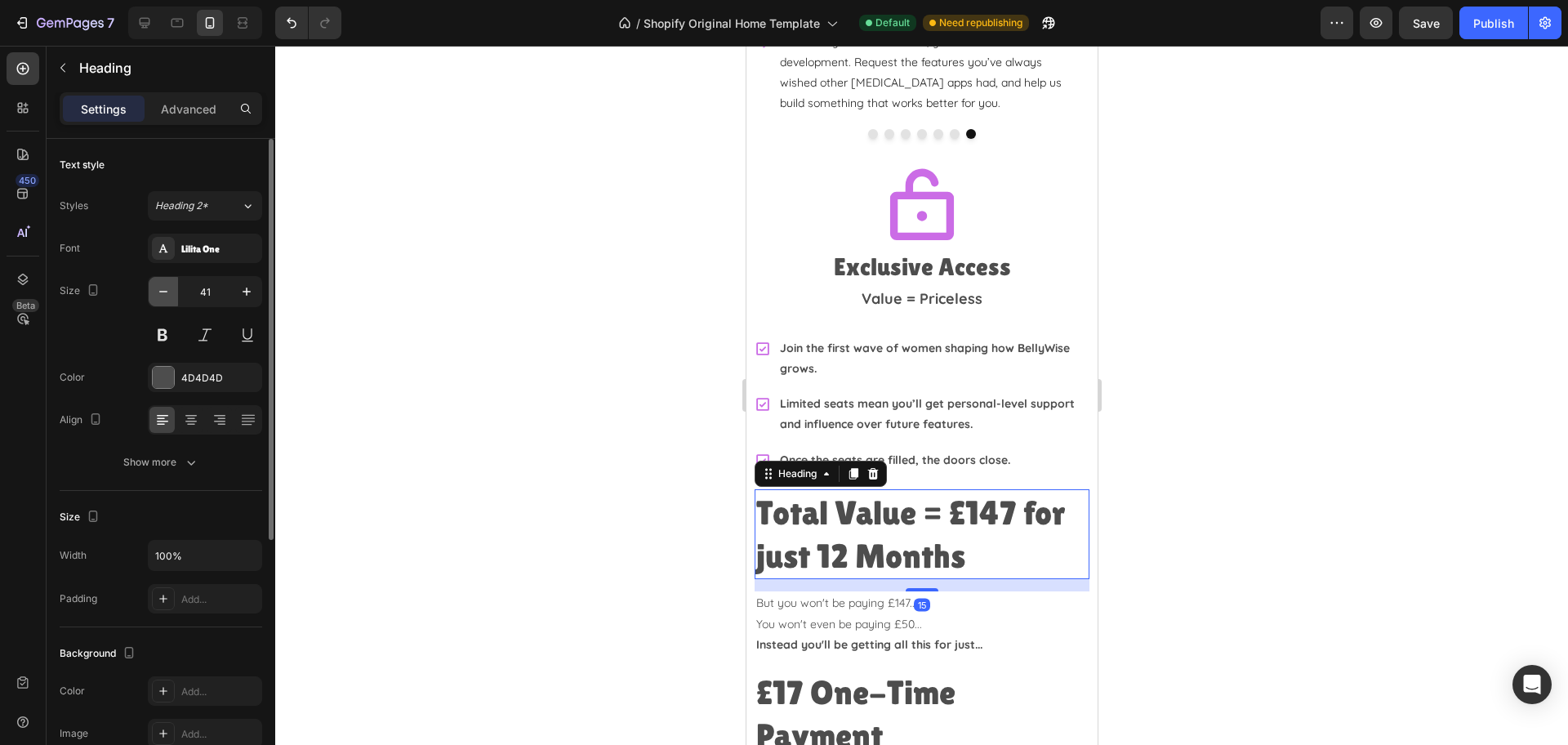
click at [167, 293] on icon "button" at bounding box center [163, 292] width 17 height 17
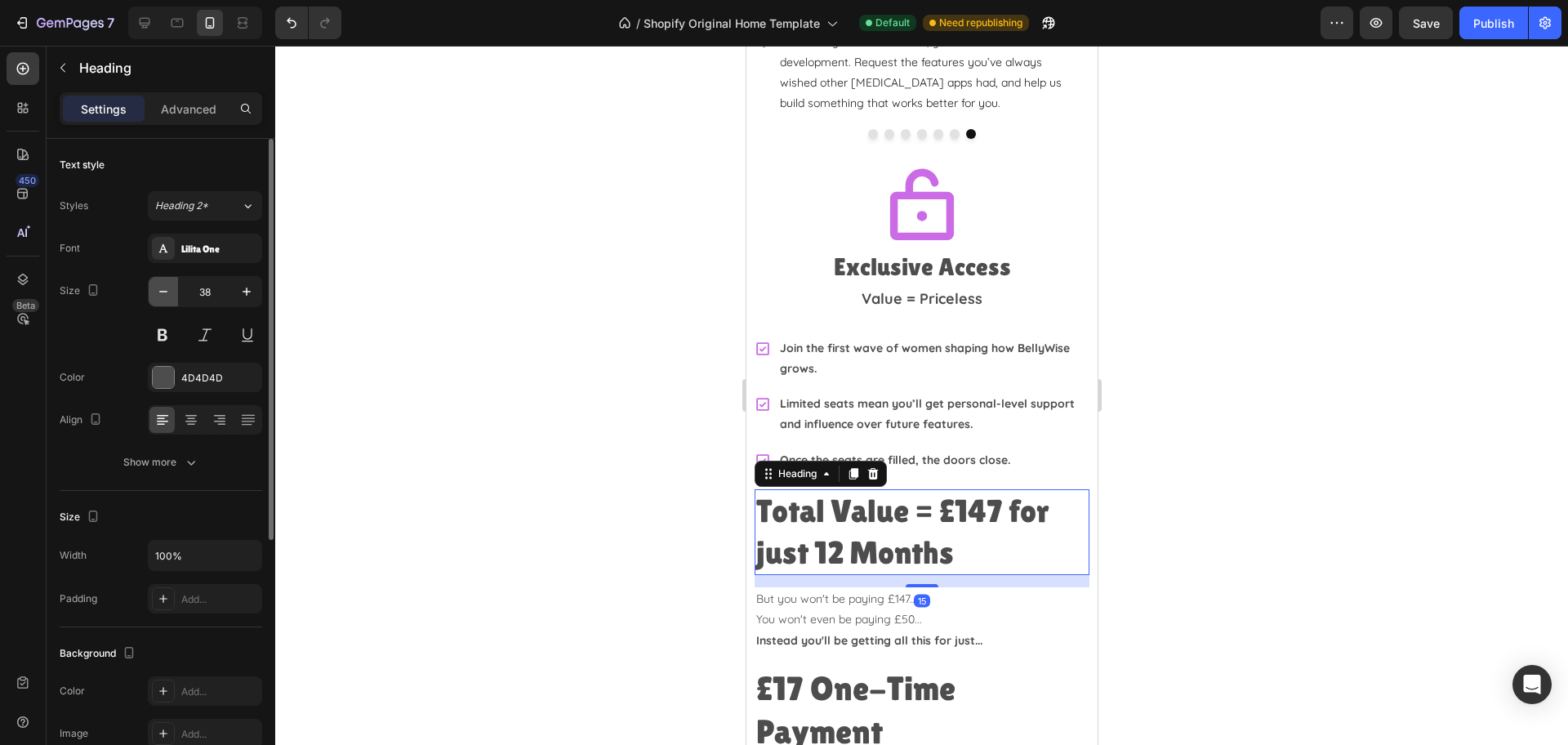
click at [167, 293] on icon "button" at bounding box center [163, 292] width 17 height 17
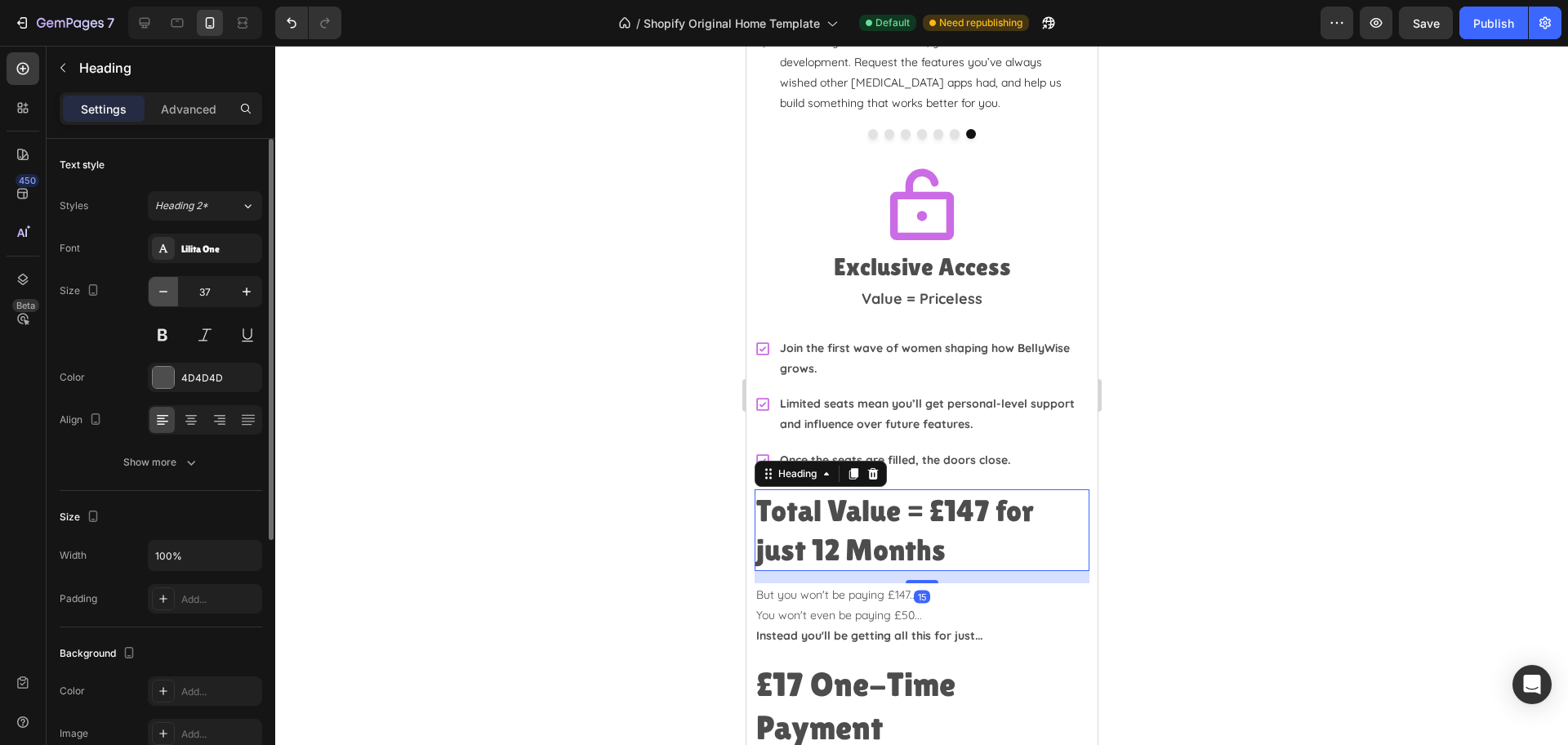
click at [167, 293] on icon "button" at bounding box center [163, 292] width 17 height 17
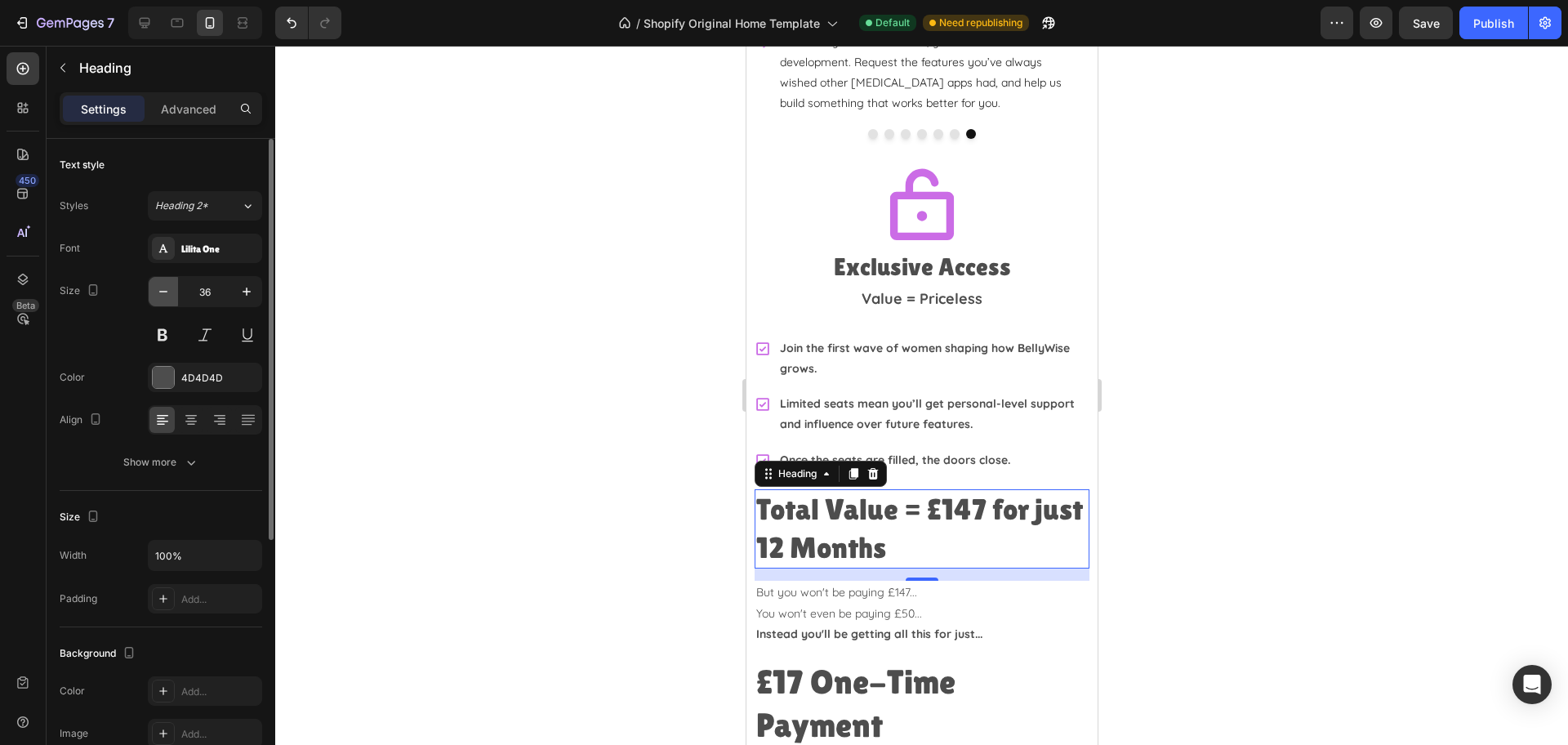
click at [167, 293] on icon "button" at bounding box center [163, 292] width 17 height 17
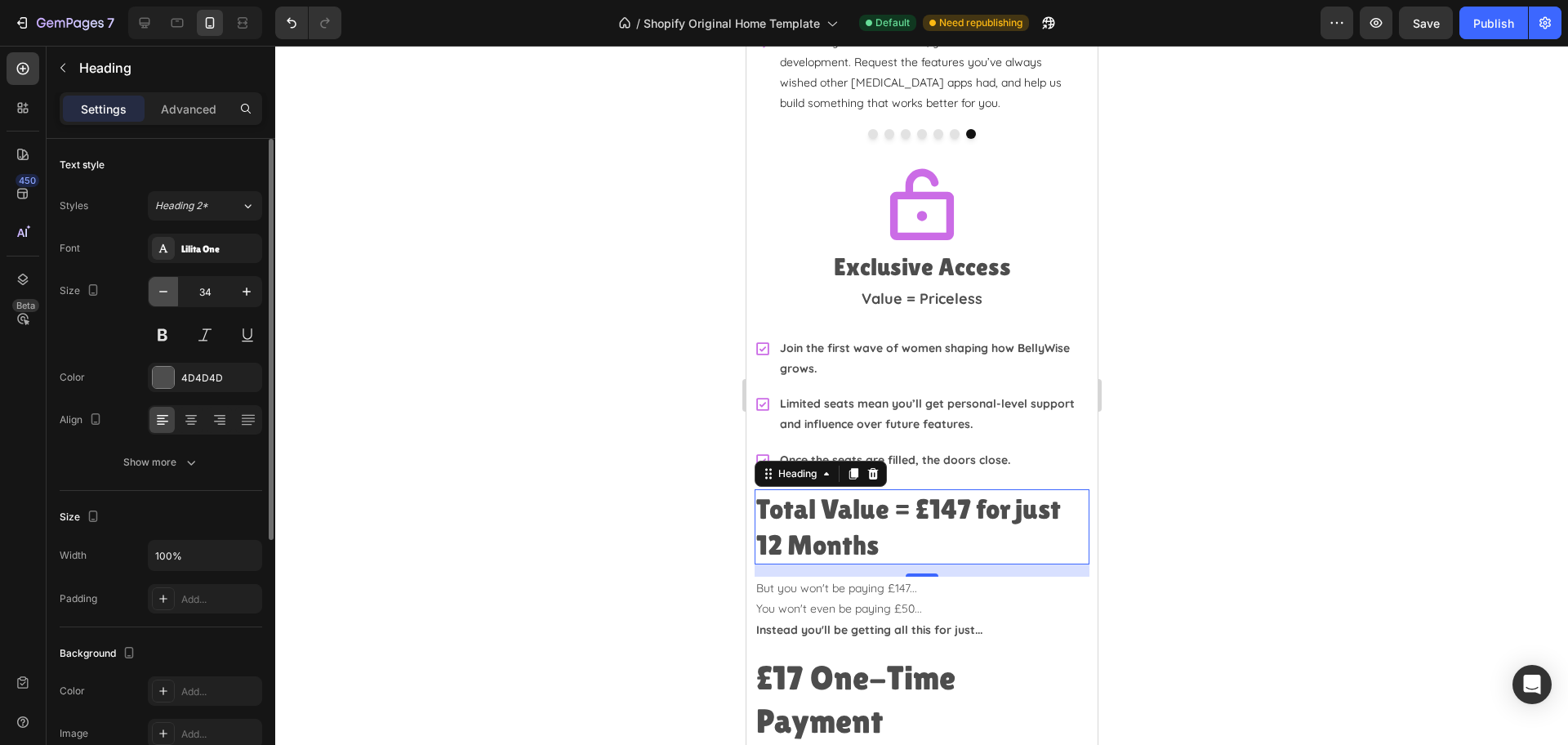
click at [167, 293] on icon "button" at bounding box center [163, 292] width 17 height 17
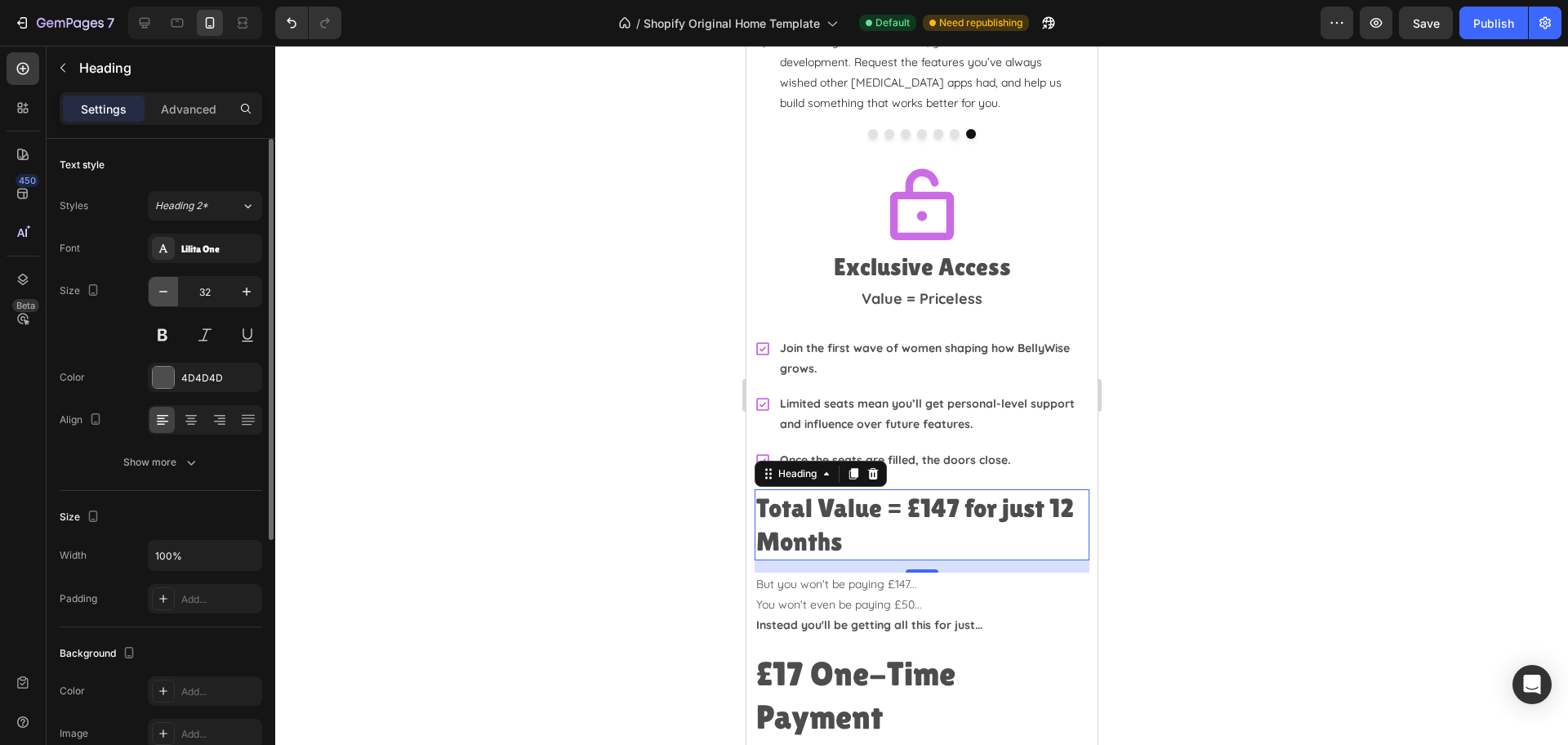
click at [167, 293] on icon "button" at bounding box center [163, 292] width 17 height 17
type input "30"
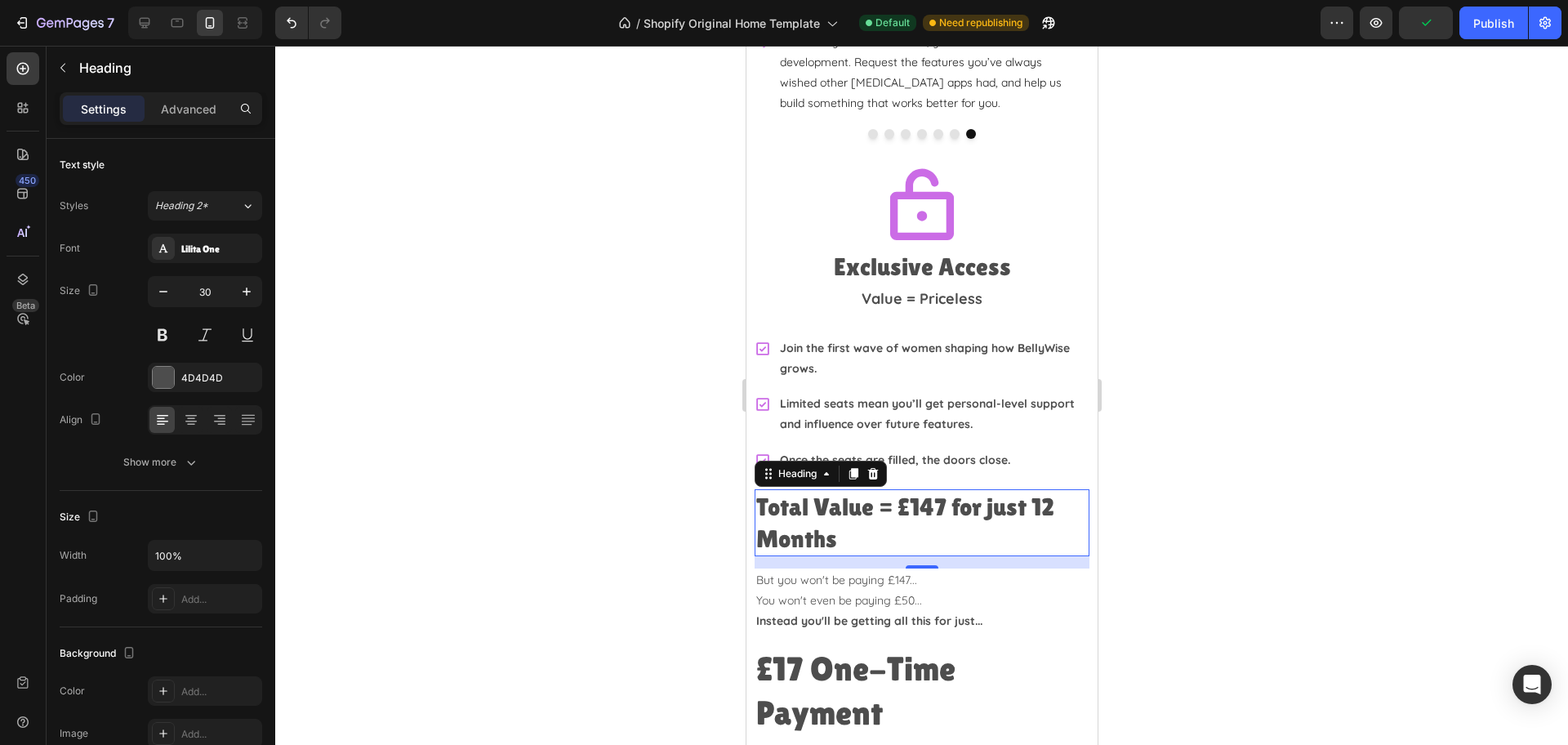
click at [1293, 468] on div at bounding box center [921, 395] width 1293 height 699
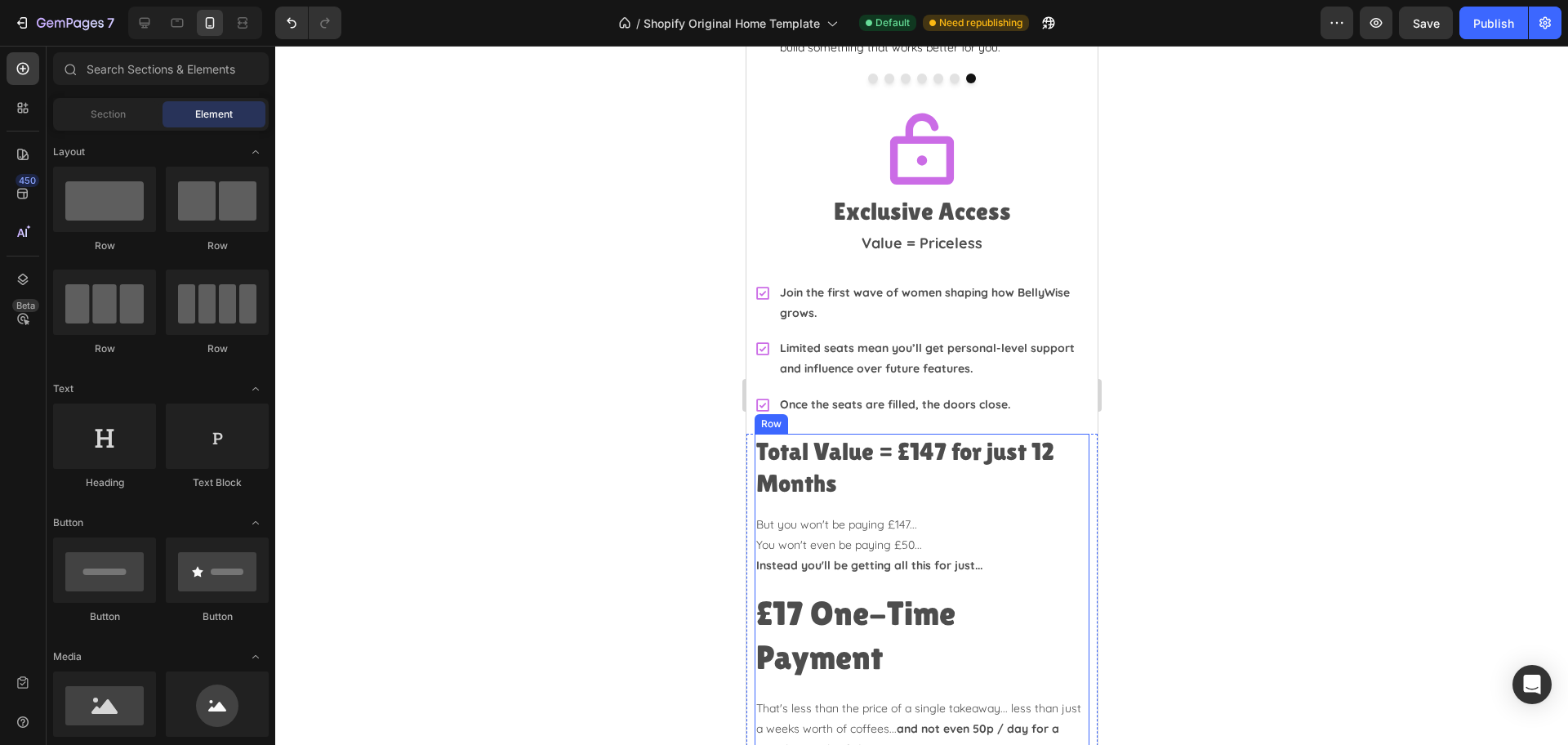
scroll to position [4129, 0]
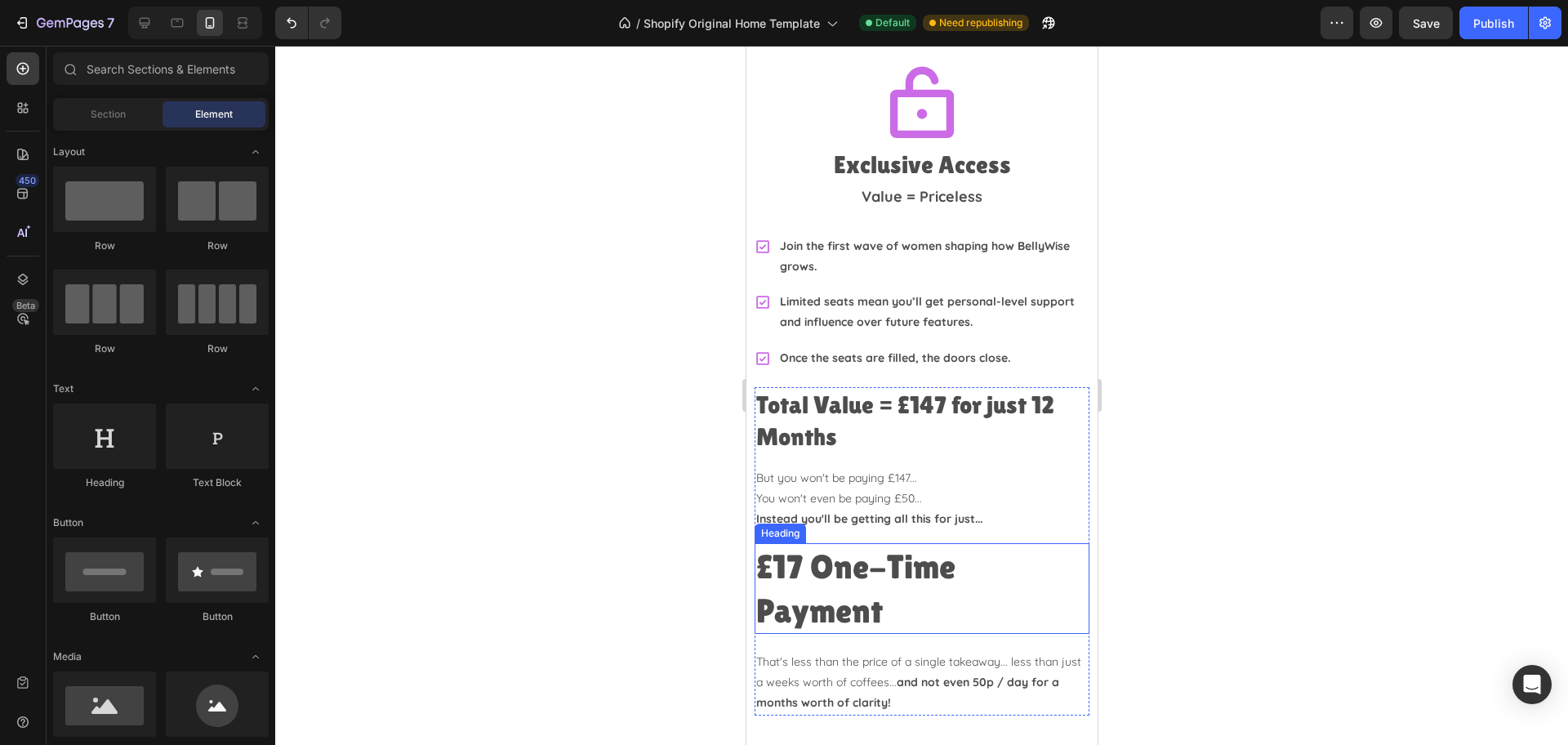
click at [970, 566] on h2 "£17 One-Time Payment" at bounding box center [920, 588] width 335 height 91
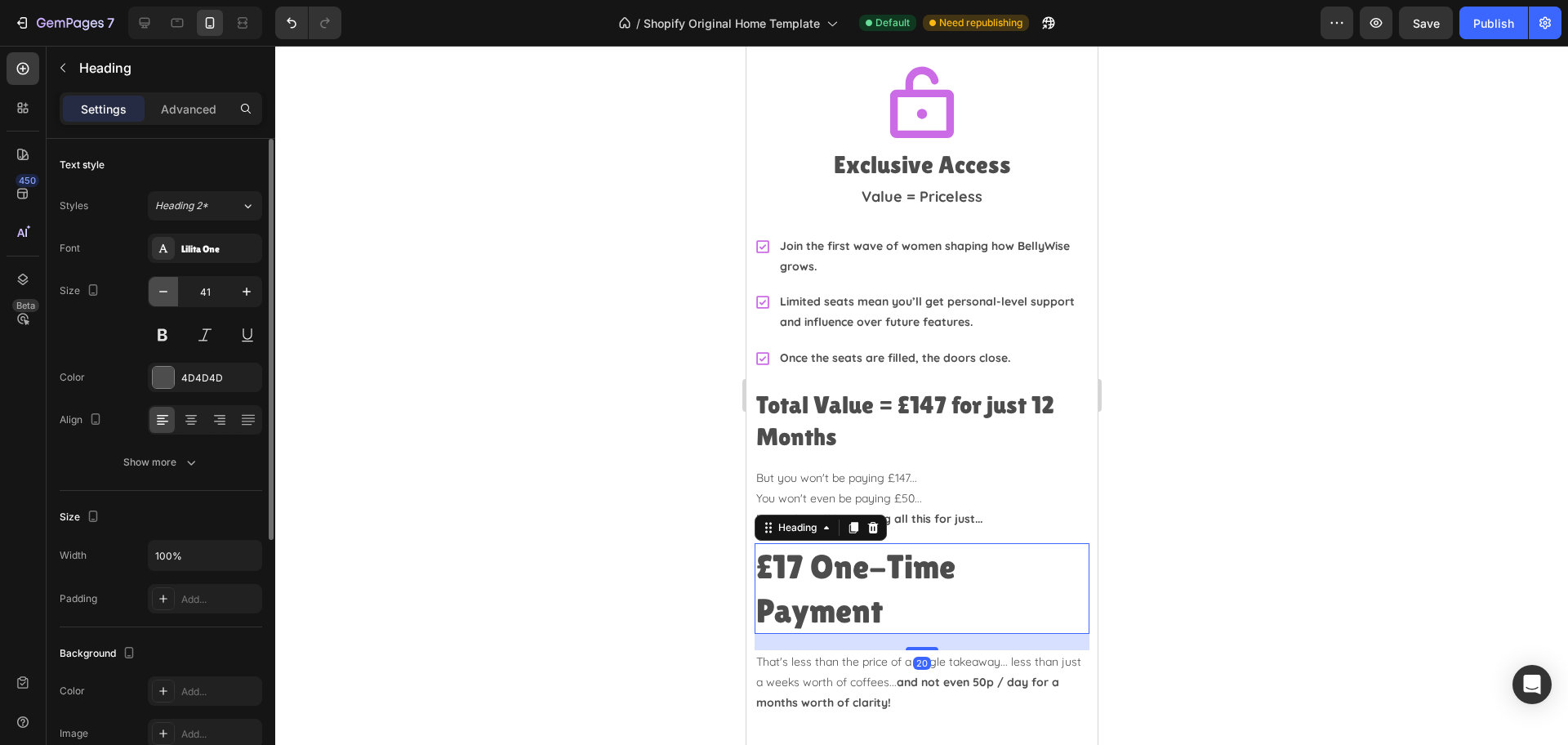
click at [168, 284] on icon "button" at bounding box center [163, 292] width 17 height 17
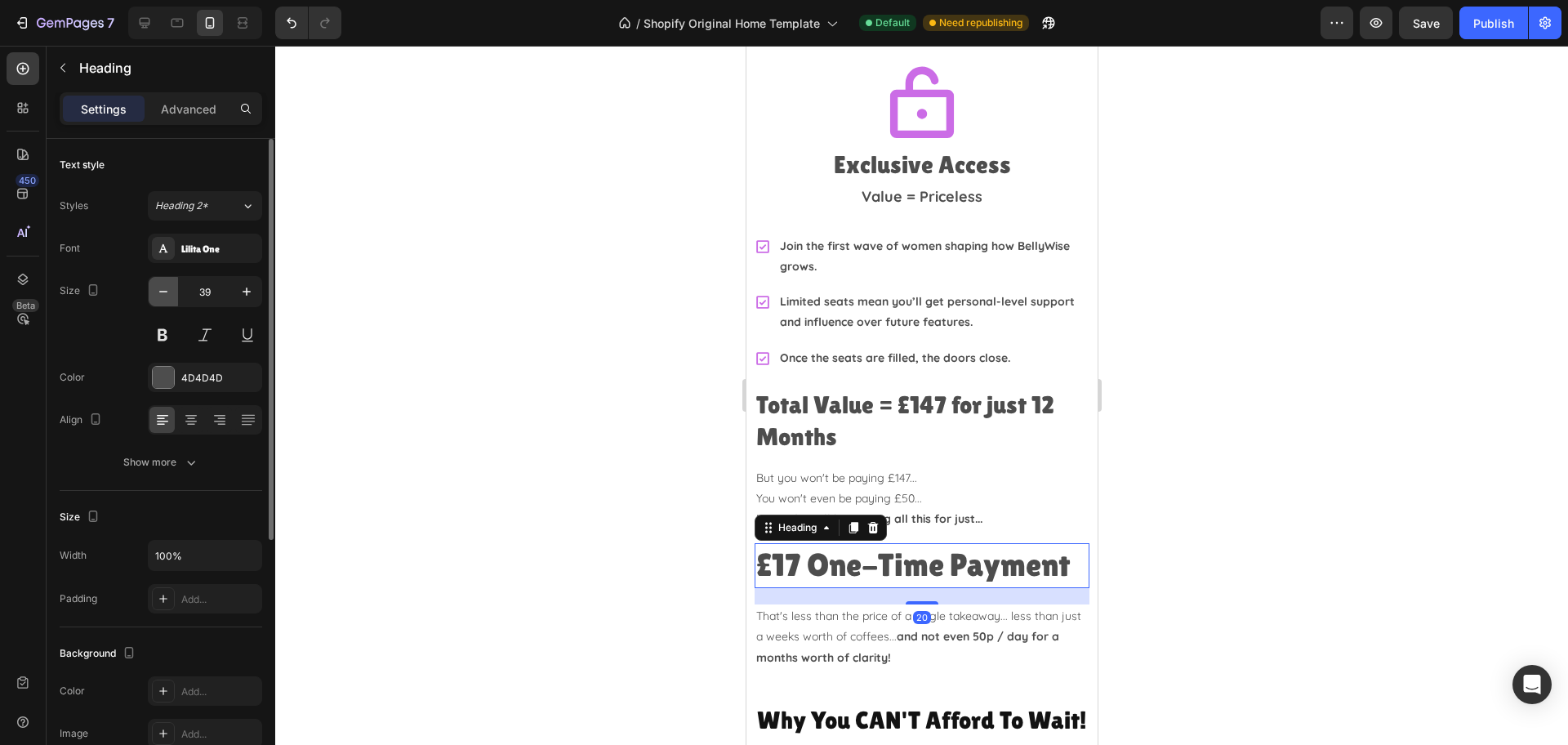
click at [168, 284] on icon "button" at bounding box center [163, 292] width 17 height 17
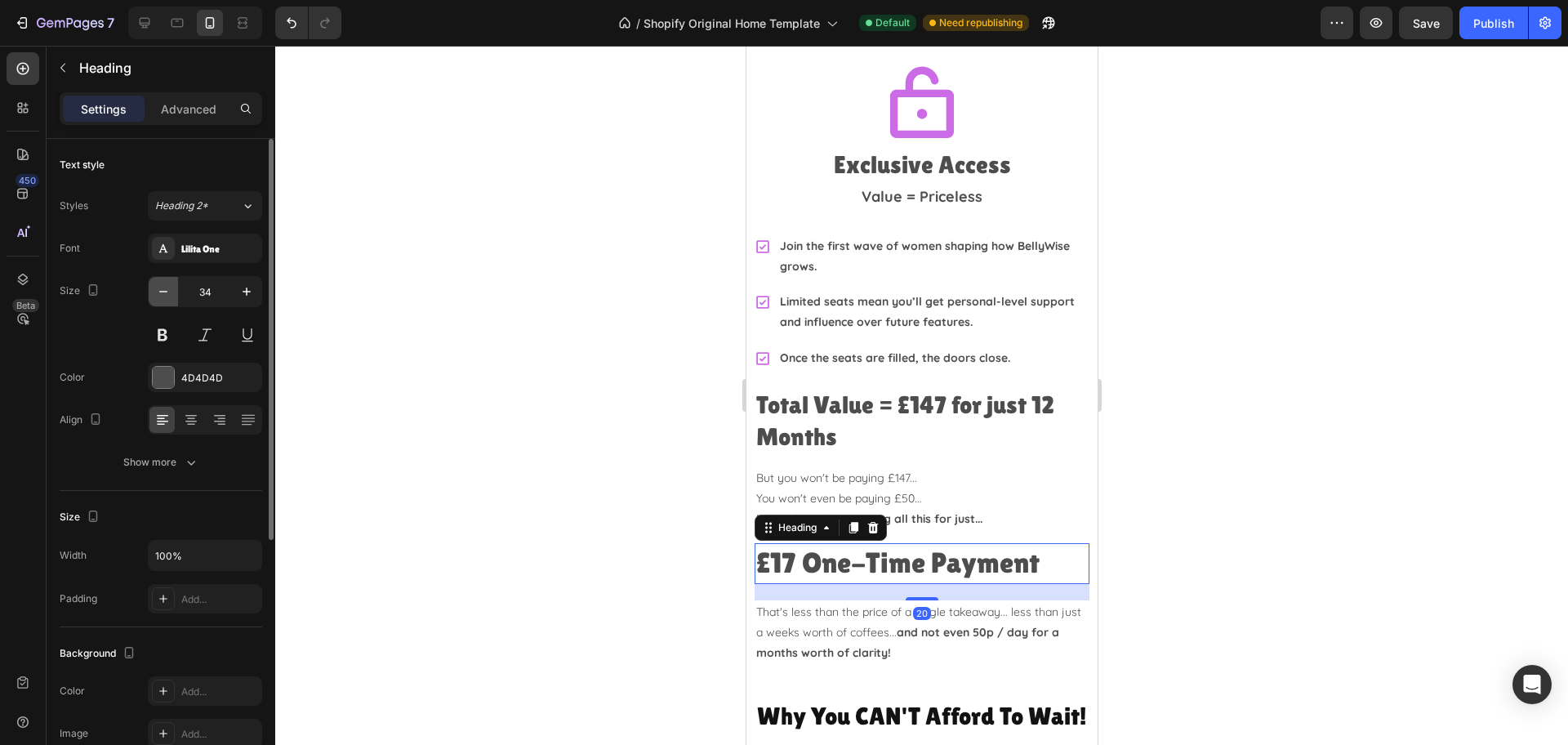
click at [168, 284] on icon "button" at bounding box center [163, 292] width 17 height 17
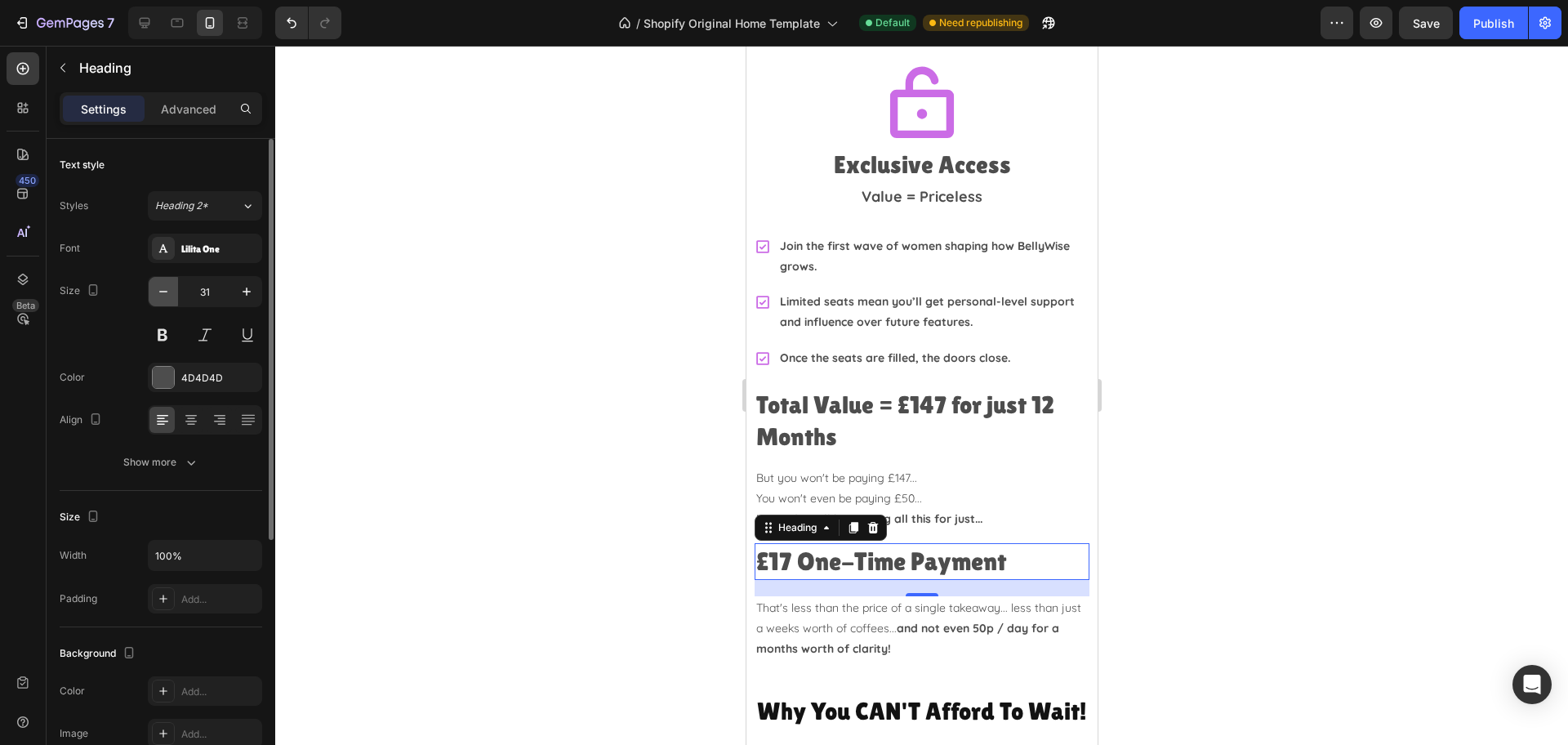
click at [170, 284] on icon "button" at bounding box center [163, 292] width 17 height 17
type input "30"
click at [1295, 477] on div at bounding box center [921, 395] width 1293 height 699
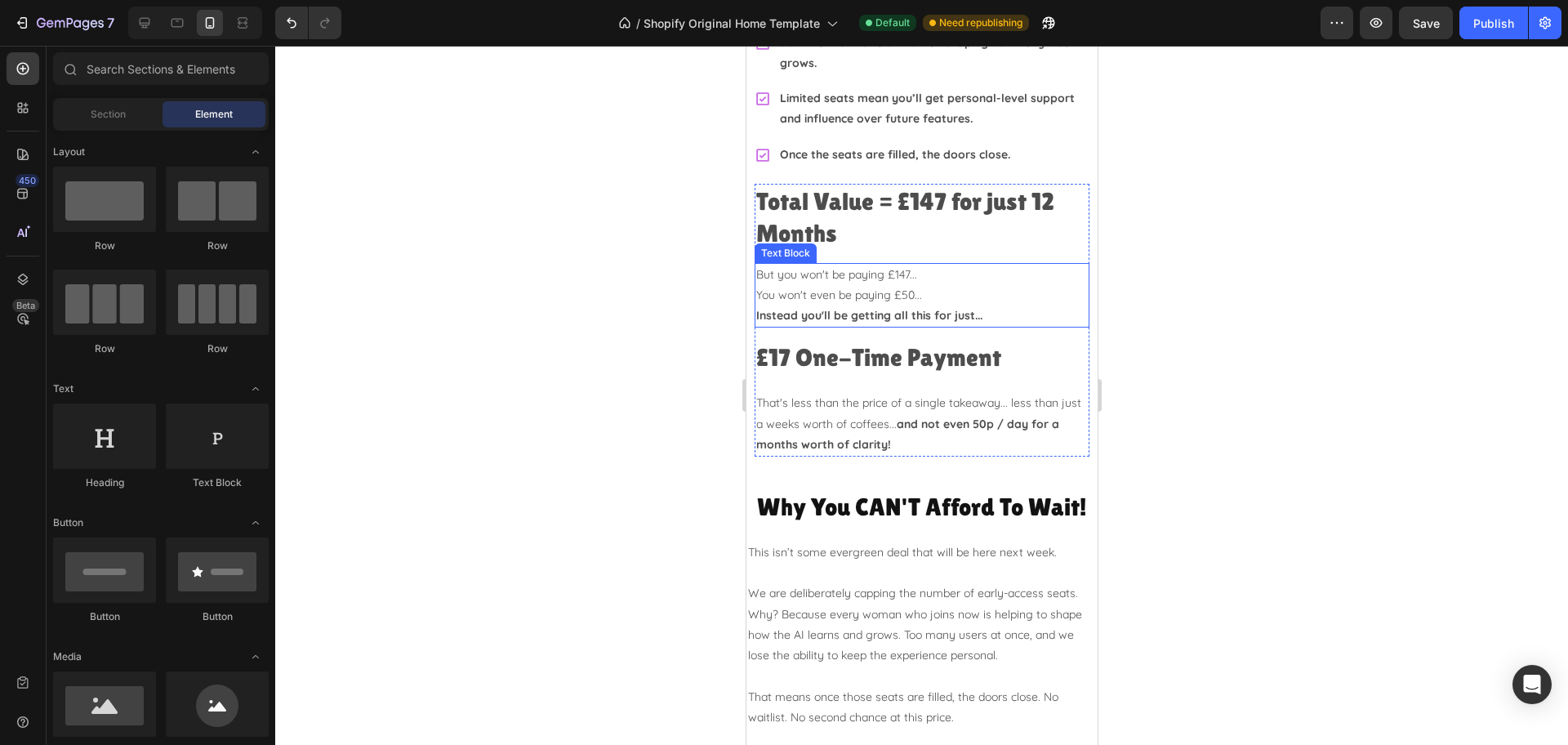
scroll to position [4332, 0]
click at [786, 488] on h2 "Why You CAN'T Afford To Wait!" at bounding box center [921, 506] width 351 height 35
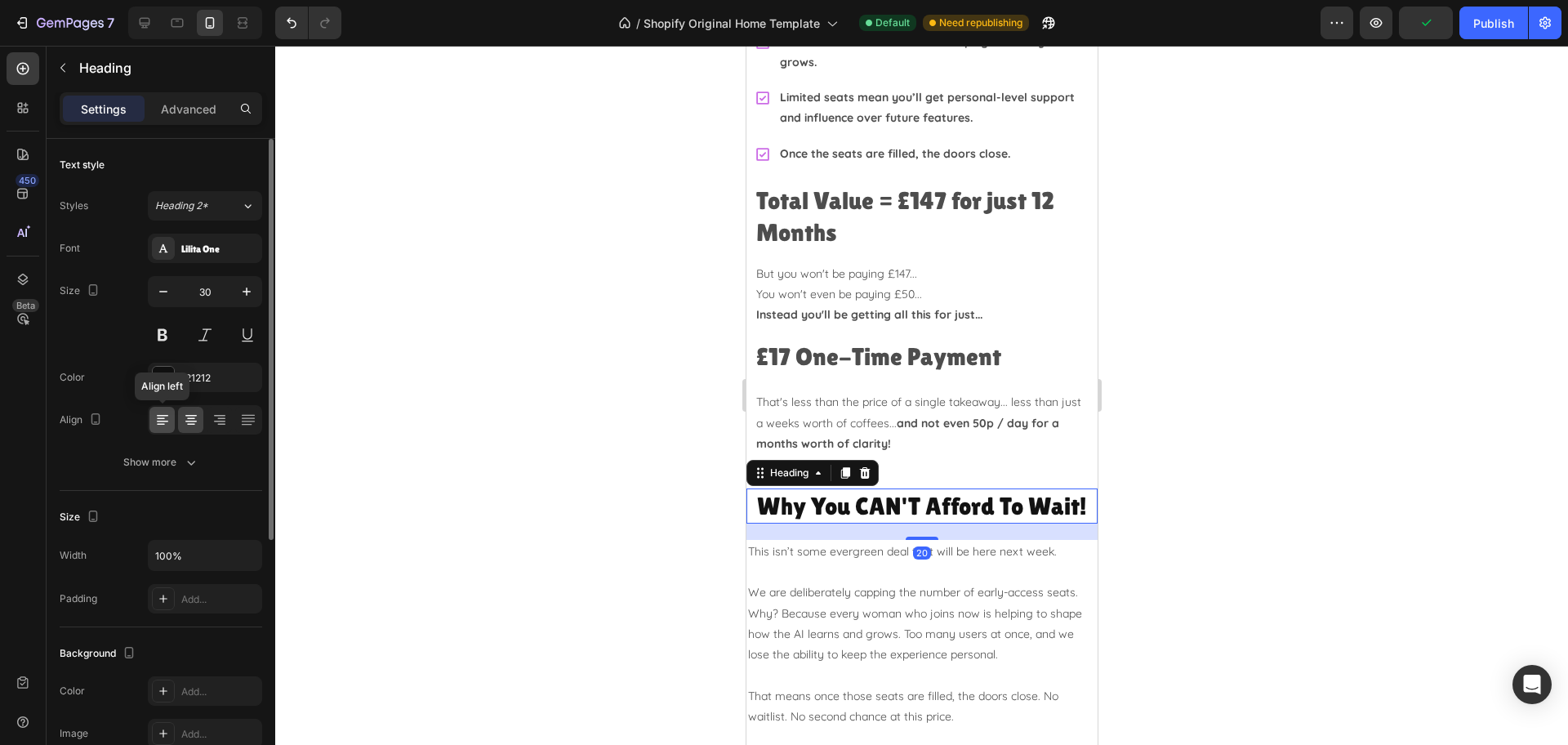
click at [163, 414] on icon at bounding box center [162, 420] width 17 height 17
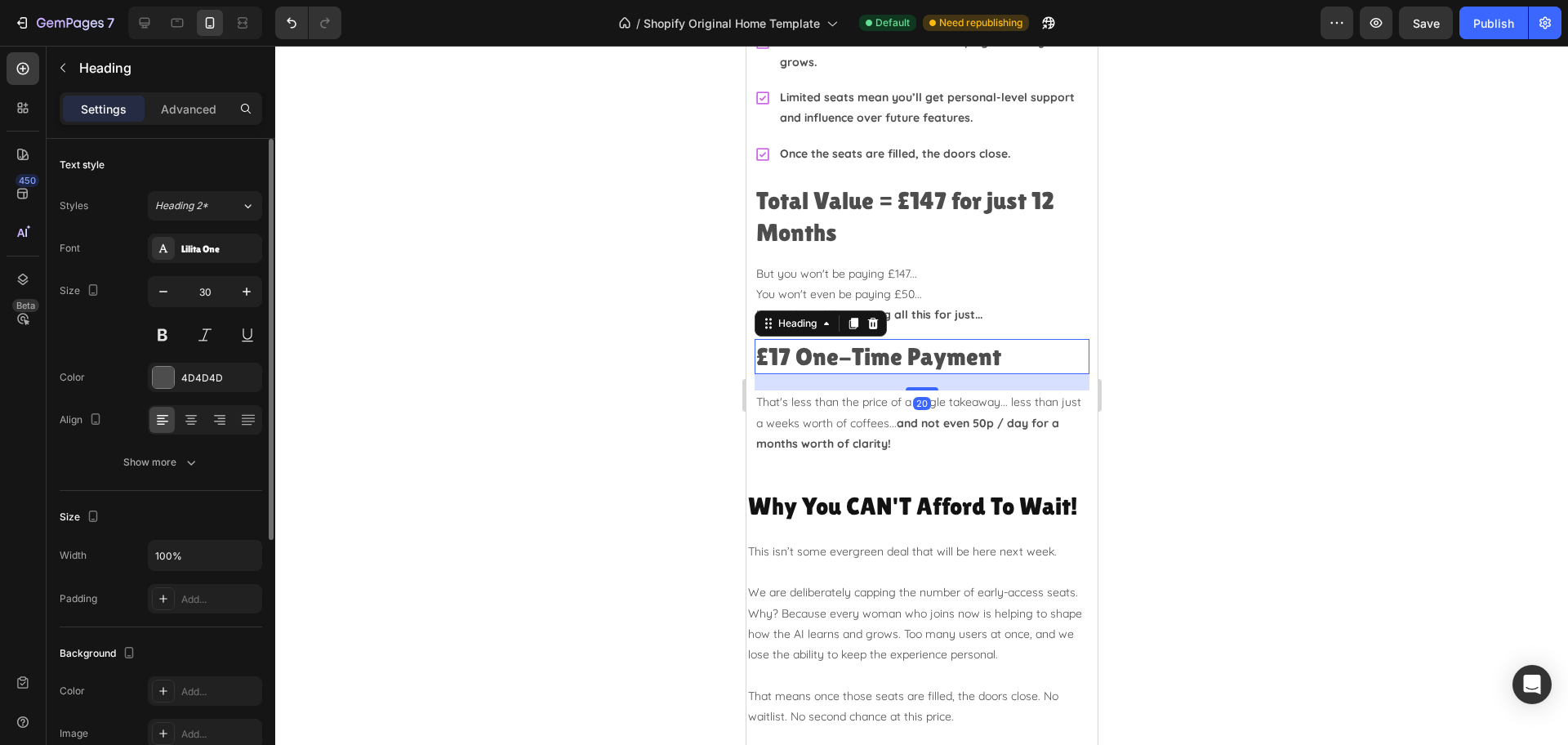
click at [795, 339] on h2 "£17 One-Time Payment" at bounding box center [920, 356] width 335 height 35
click at [838, 183] on h2 "Total Value = £147 for just 12 Months" at bounding box center [920, 216] width 335 height 67
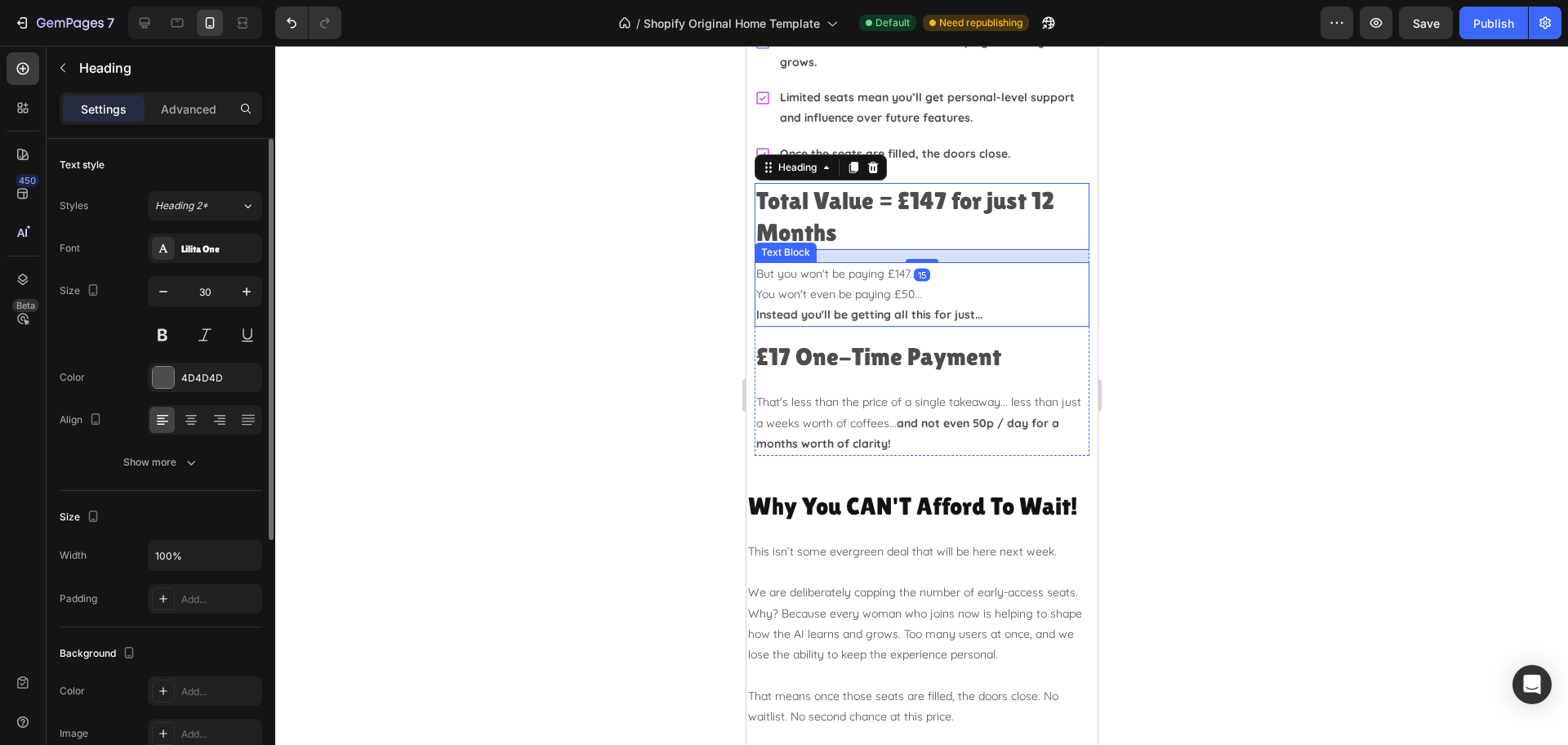
click at [1013, 263] on p "But you won't be paying £147... You won't even be paying £50... Instead you'll …" at bounding box center [920, 295] width 331 height 62
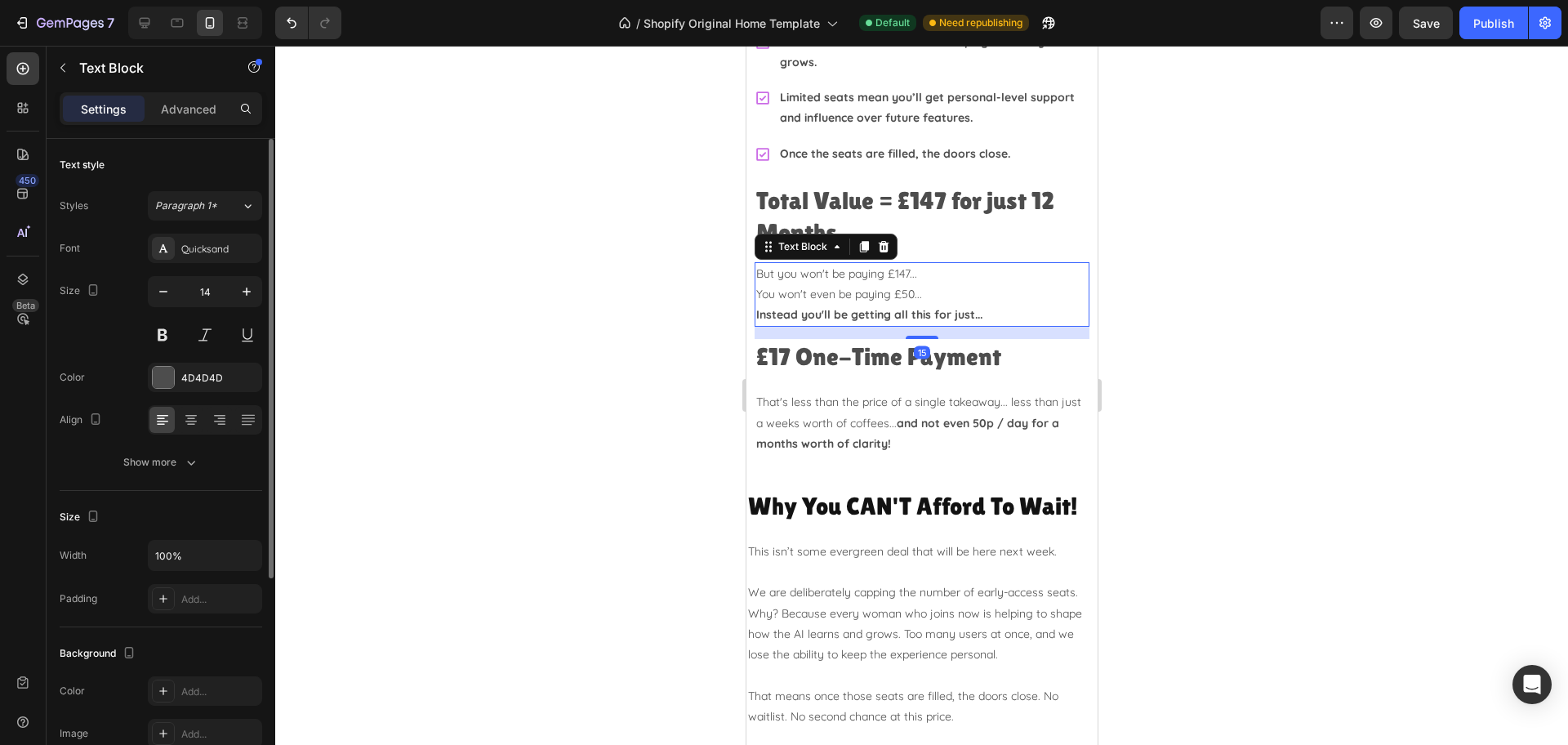
click at [1251, 267] on div at bounding box center [921, 395] width 1293 height 699
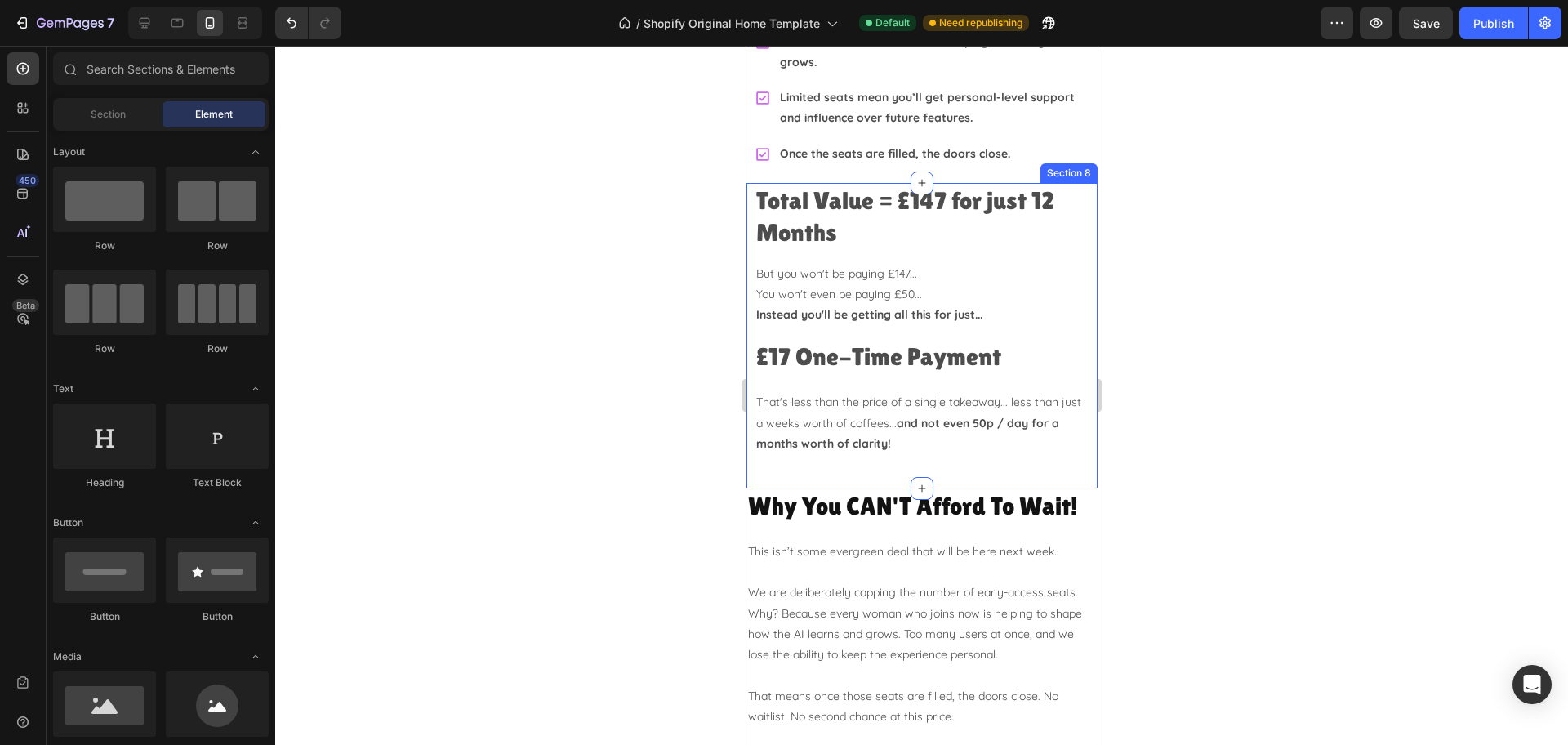
click at [827, 434] on div "Total Value = £147 for just 12 Months Heading But you won't be paying £147... Y…" at bounding box center [921, 335] width 351 height 306
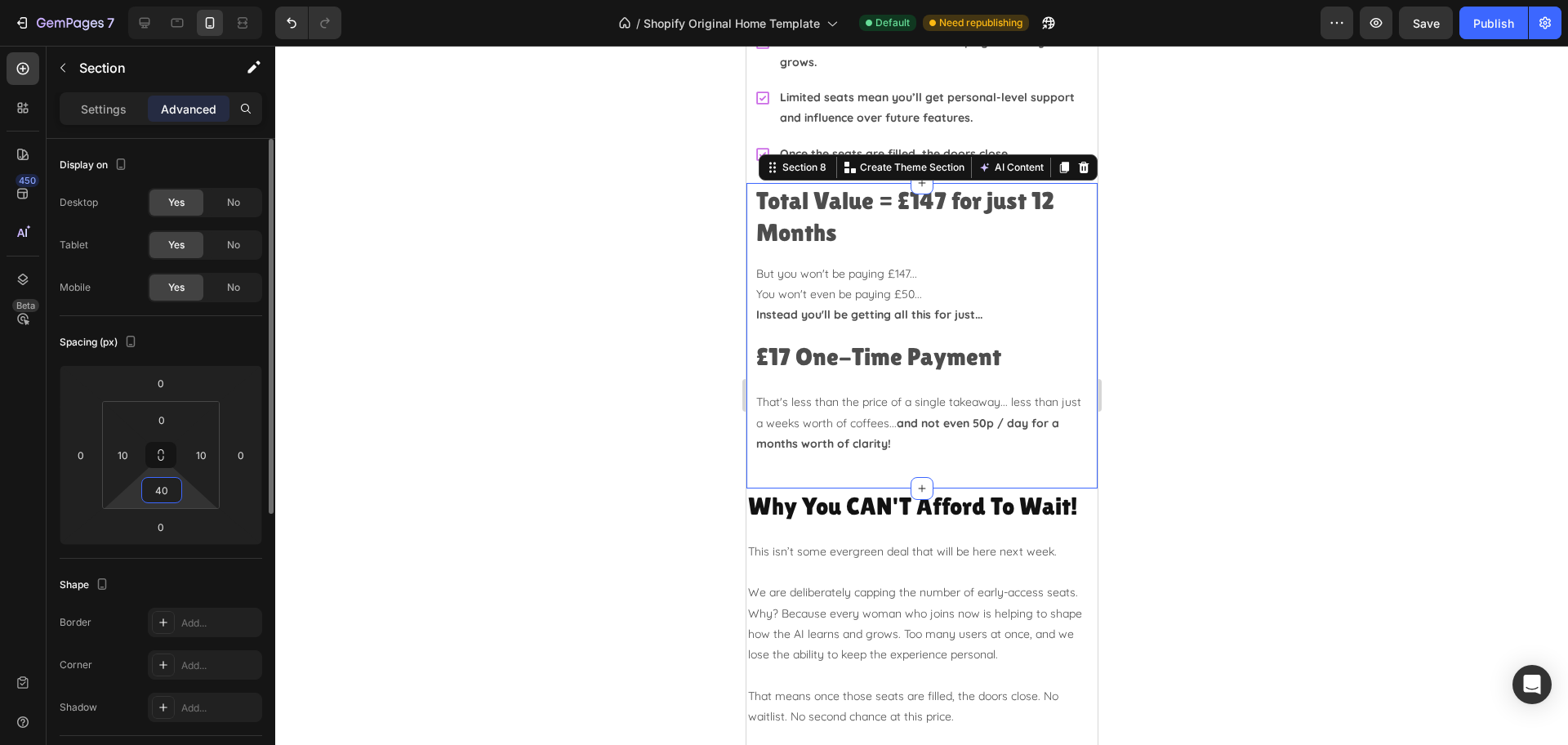
click at [172, 494] on input "40" at bounding box center [161, 490] width 33 height 25
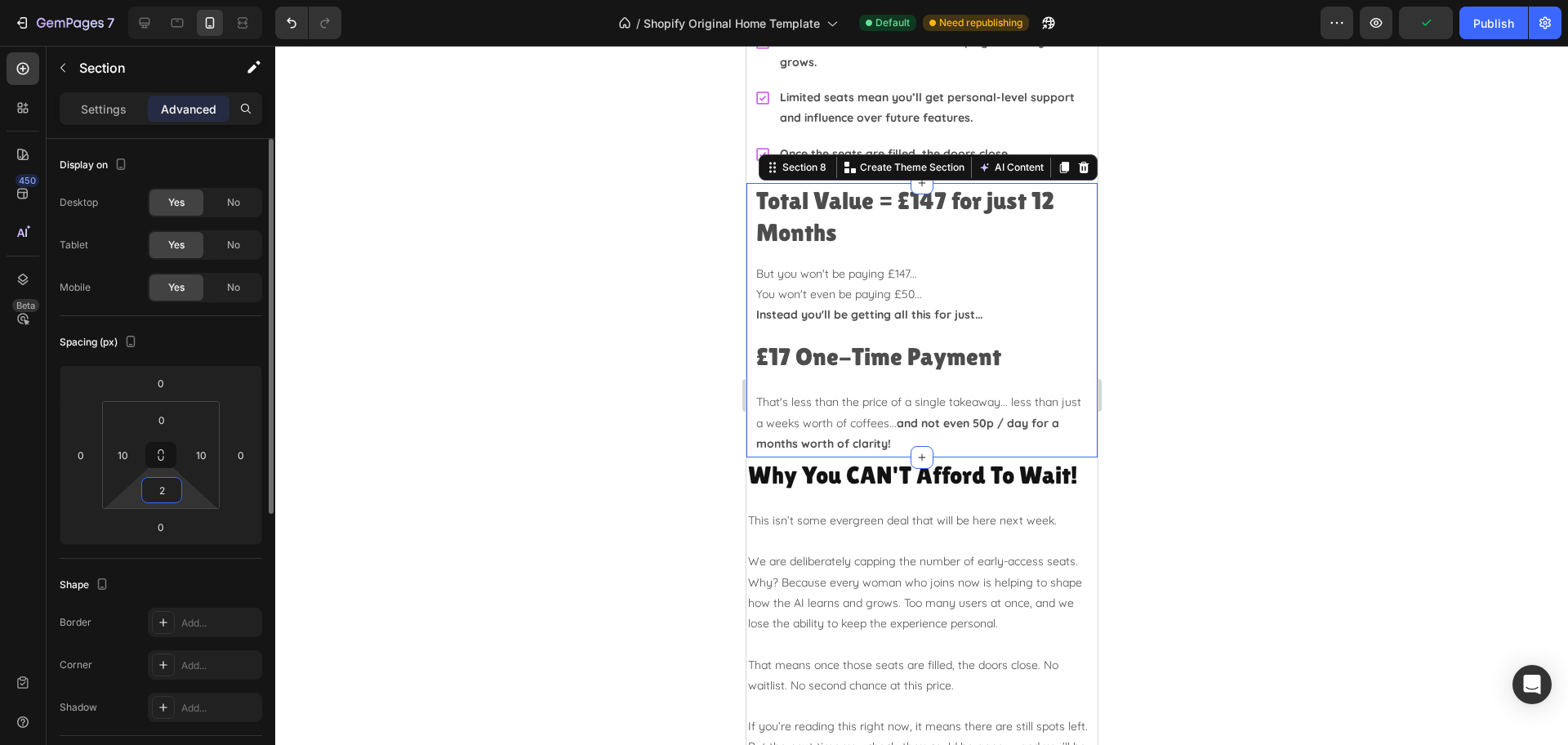
type input "20"
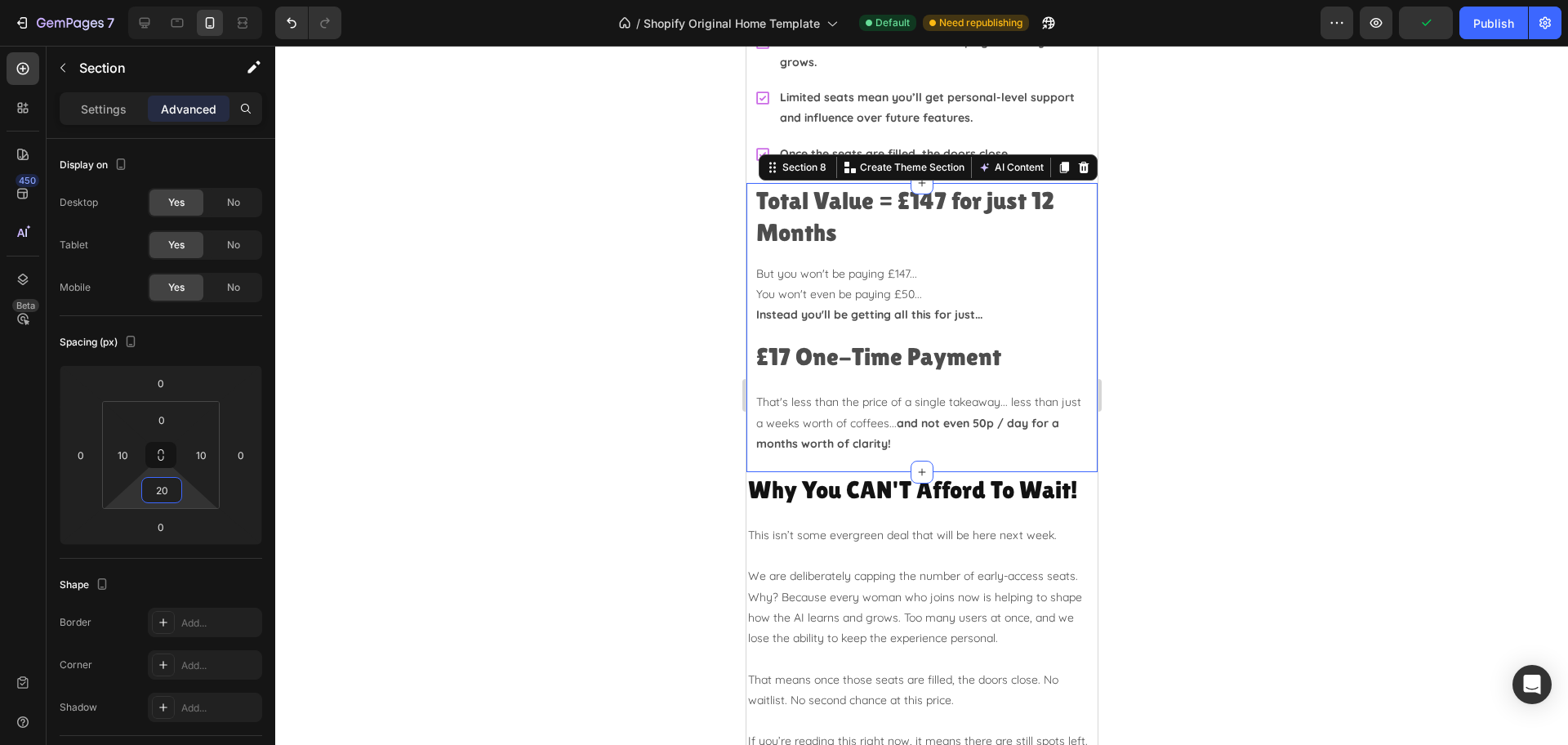
click at [1254, 402] on div at bounding box center [921, 395] width 1293 height 699
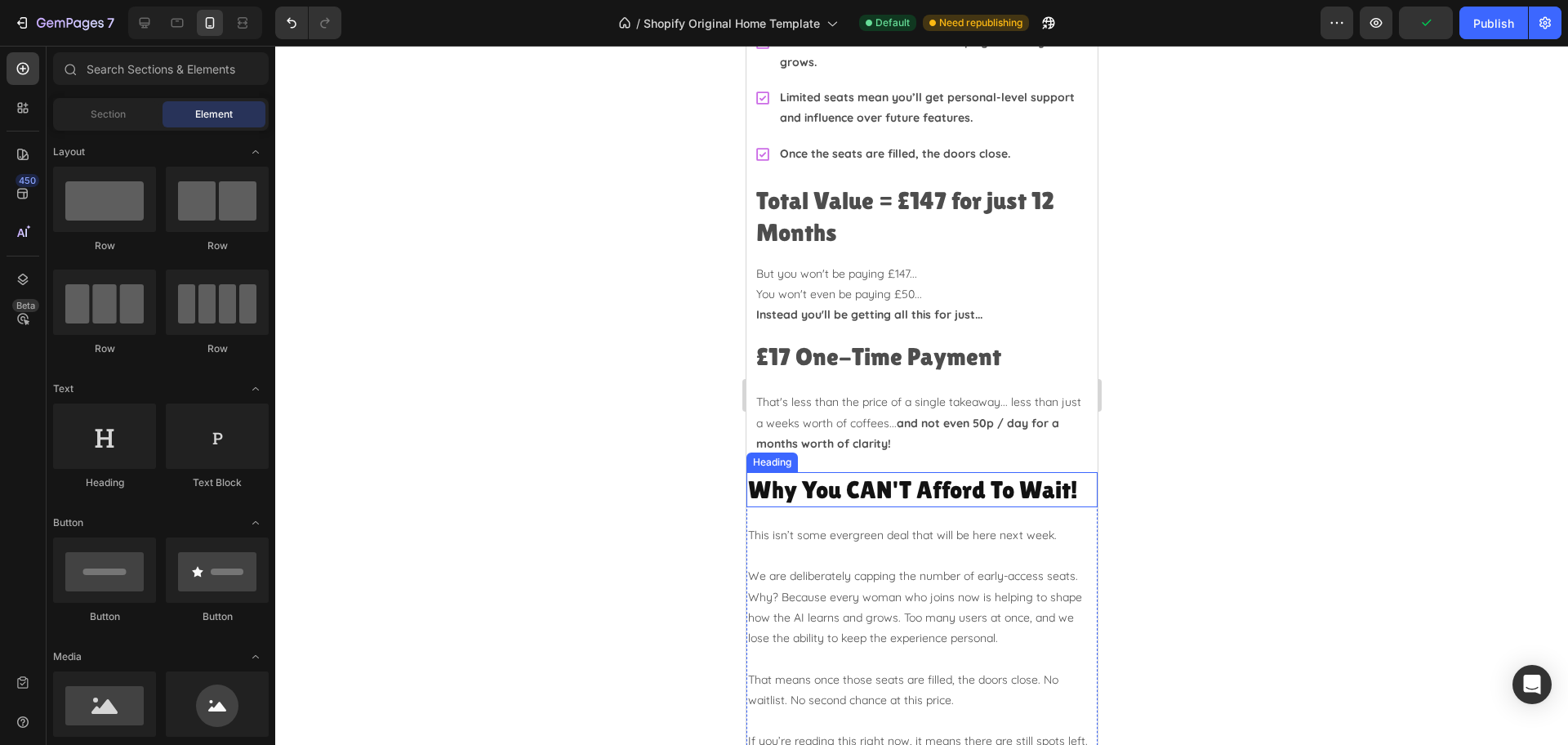
click at [961, 472] on h2 "Why You CAN'T Afford To Wait!" at bounding box center [921, 489] width 351 height 35
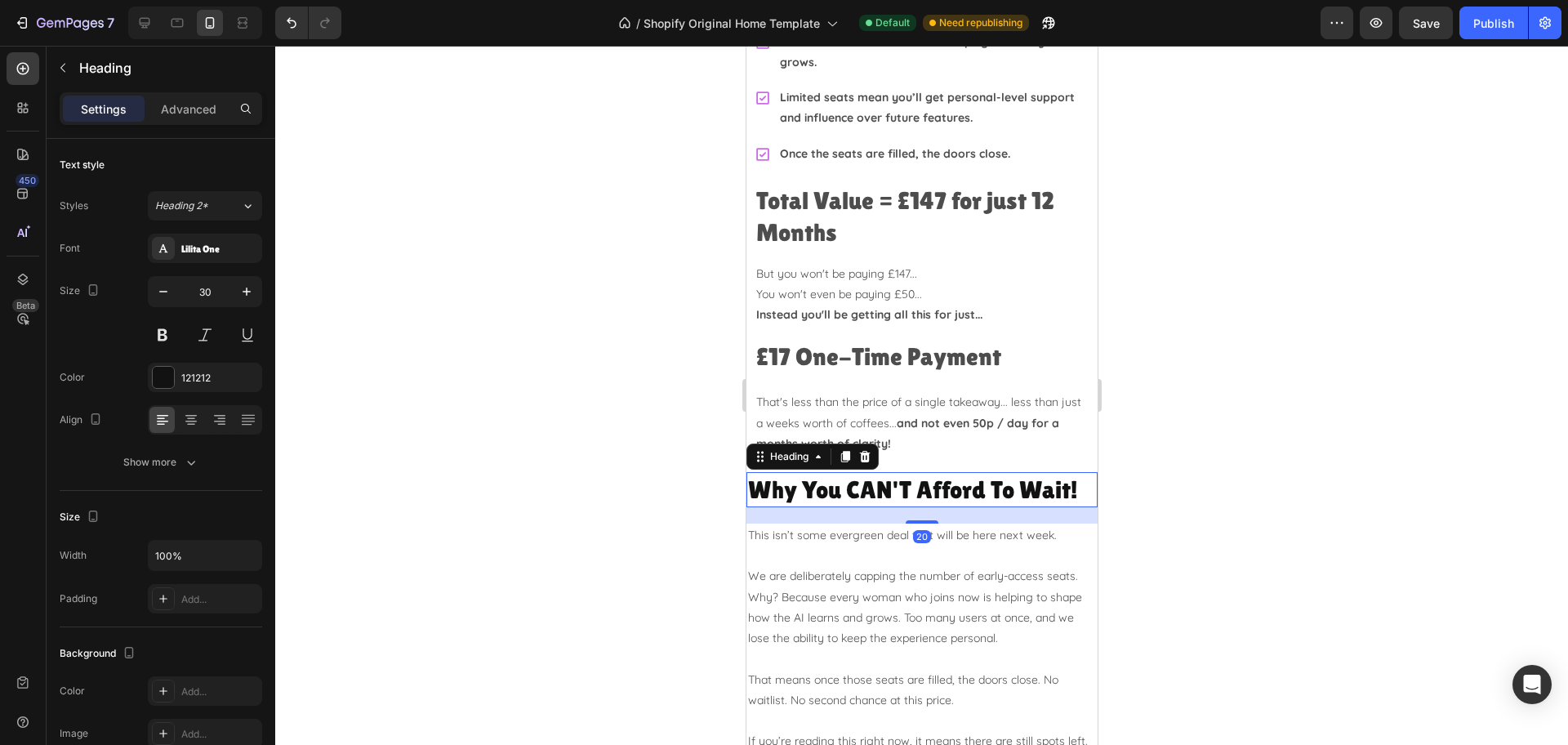
click at [1239, 403] on div at bounding box center [921, 395] width 1293 height 699
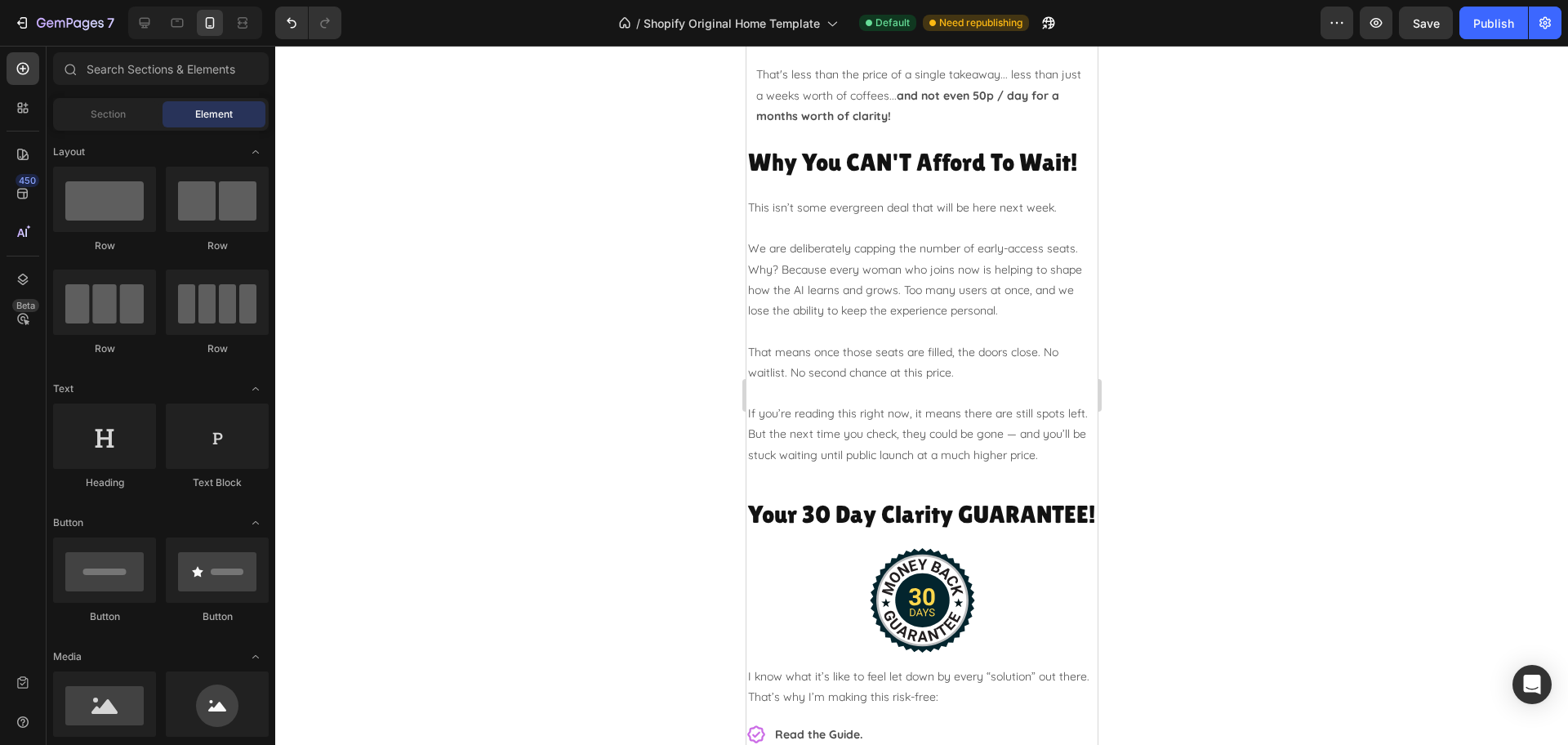
scroll to position [4639, 0]
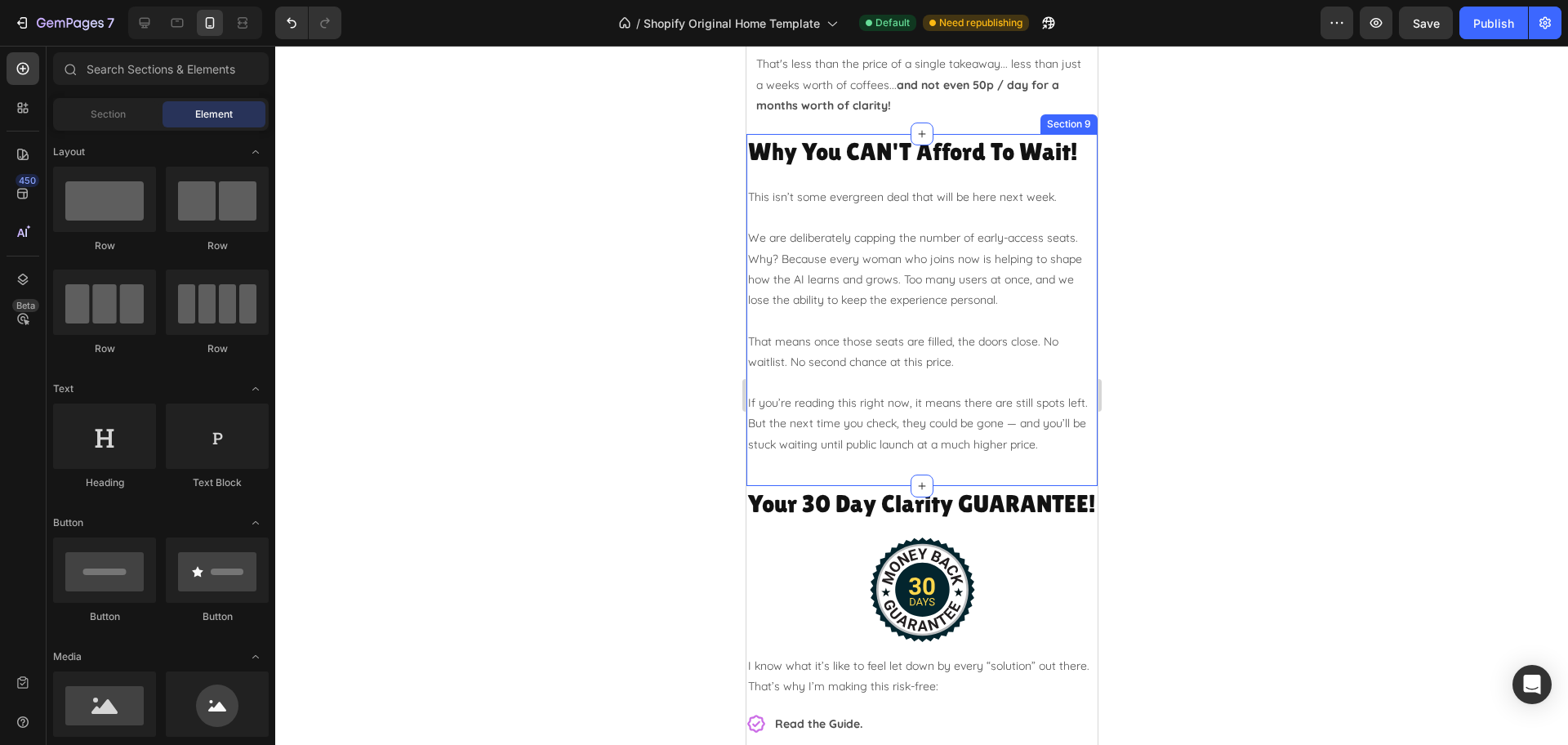
click at [773, 486] on div "Why You CAN'T Afford To Wait! Heading This isn’t some evergreen deal that will …" at bounding box center [921, 310] width 351 height 352
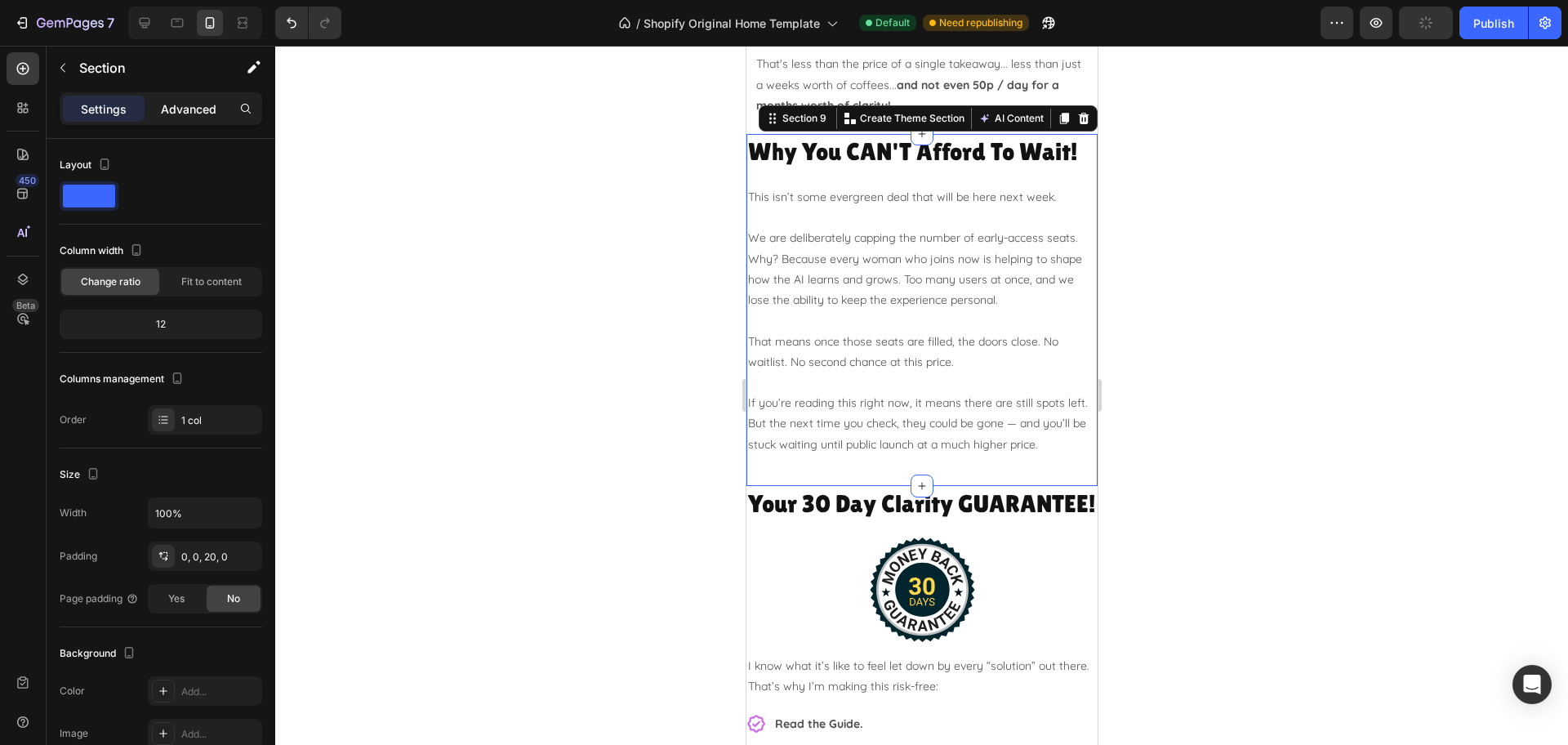
click at [177, 116] on p "Advanced" at bounding box center [188, 108] width 56 height 17
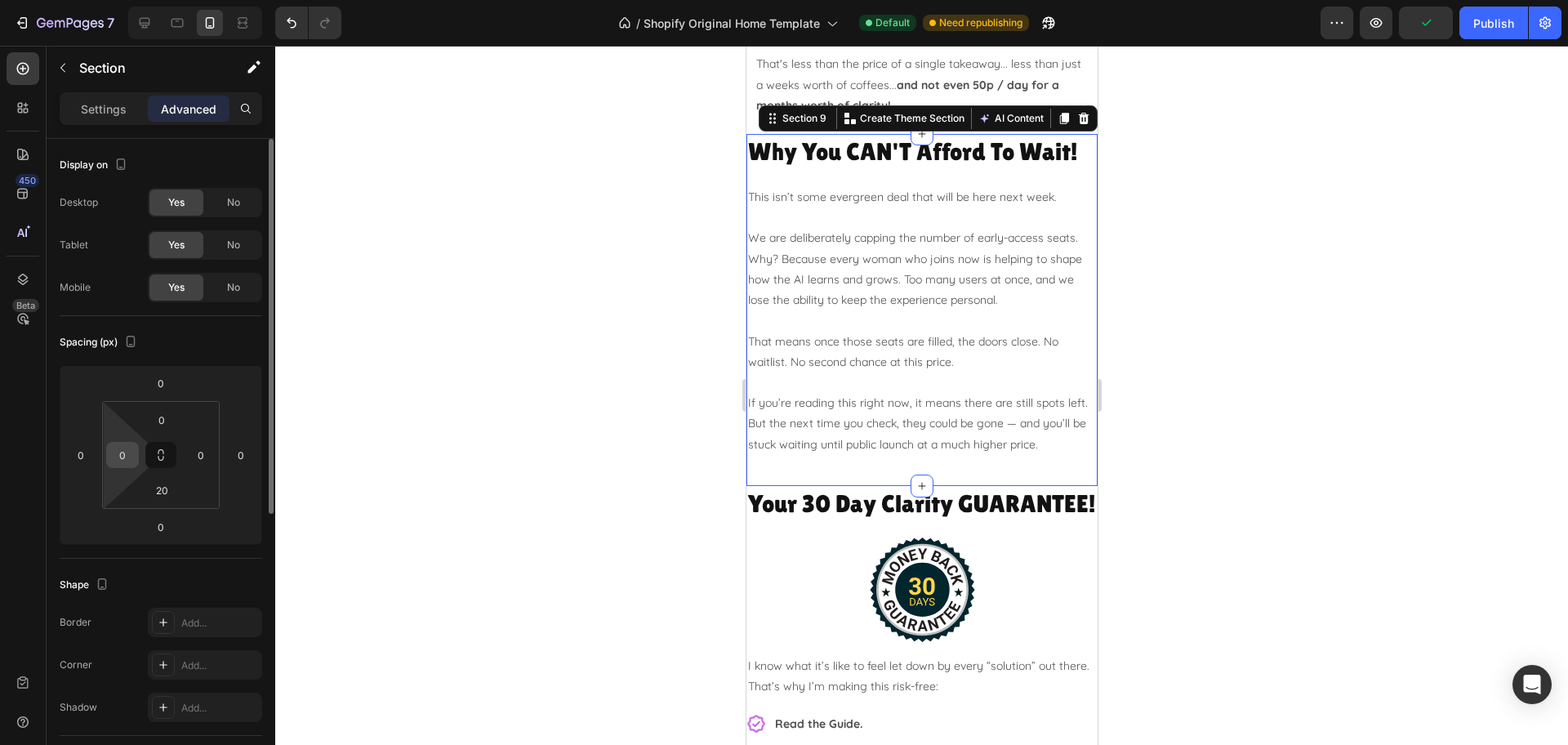
click at [130, 456] on input "0" at bounding box center [122, 454] width 25 height 25
type input "10"
drag, startPoint x: 201, startPoint y: 464, endPoint x: 212, endPoint y: 470, distance: 12.5
click at [200, 464] on input "0" at bounding box center [201, 454] width 25 height 25
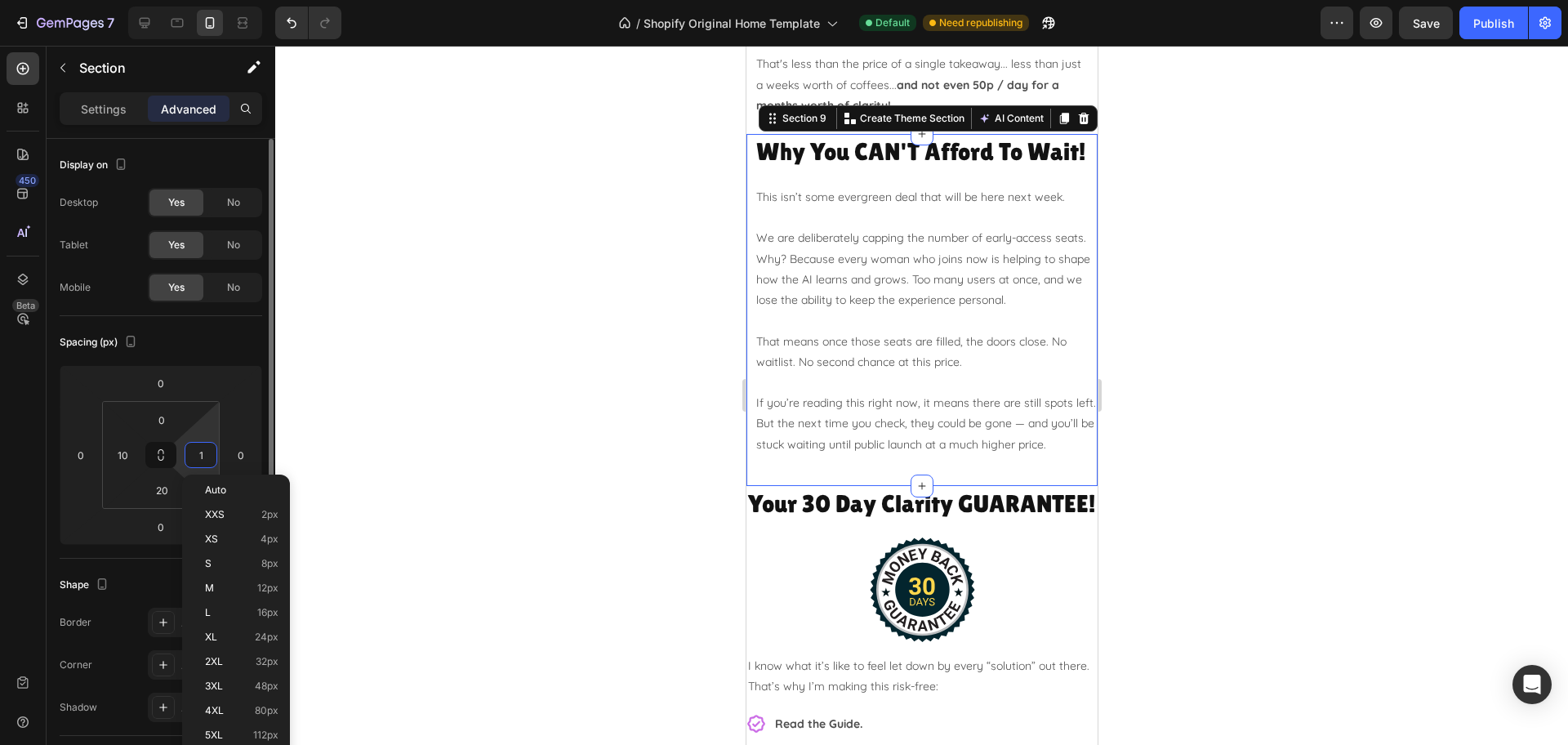
type input "10"
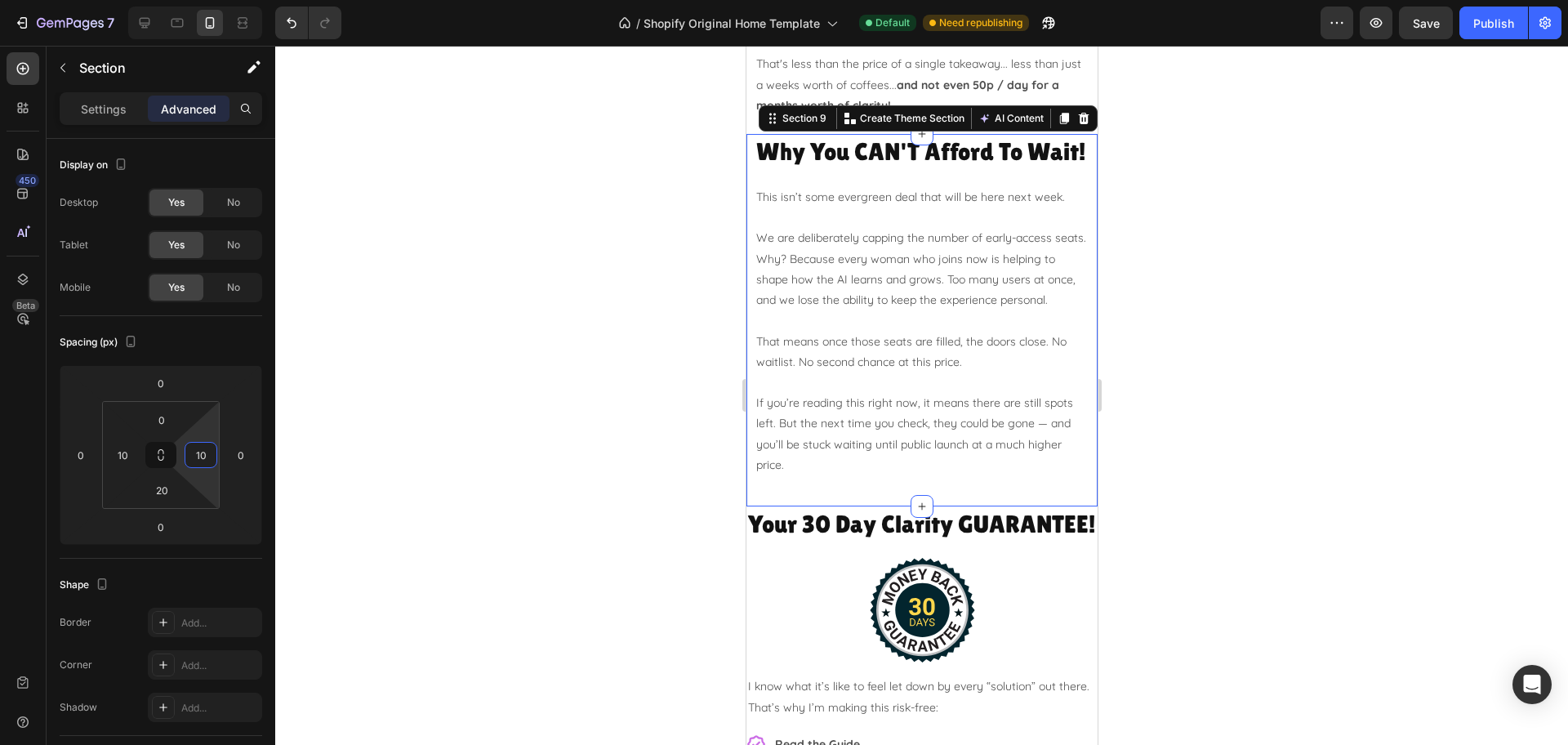
click at [1222, 408] on div at bounding box center [921, 395] width 1293 height 699
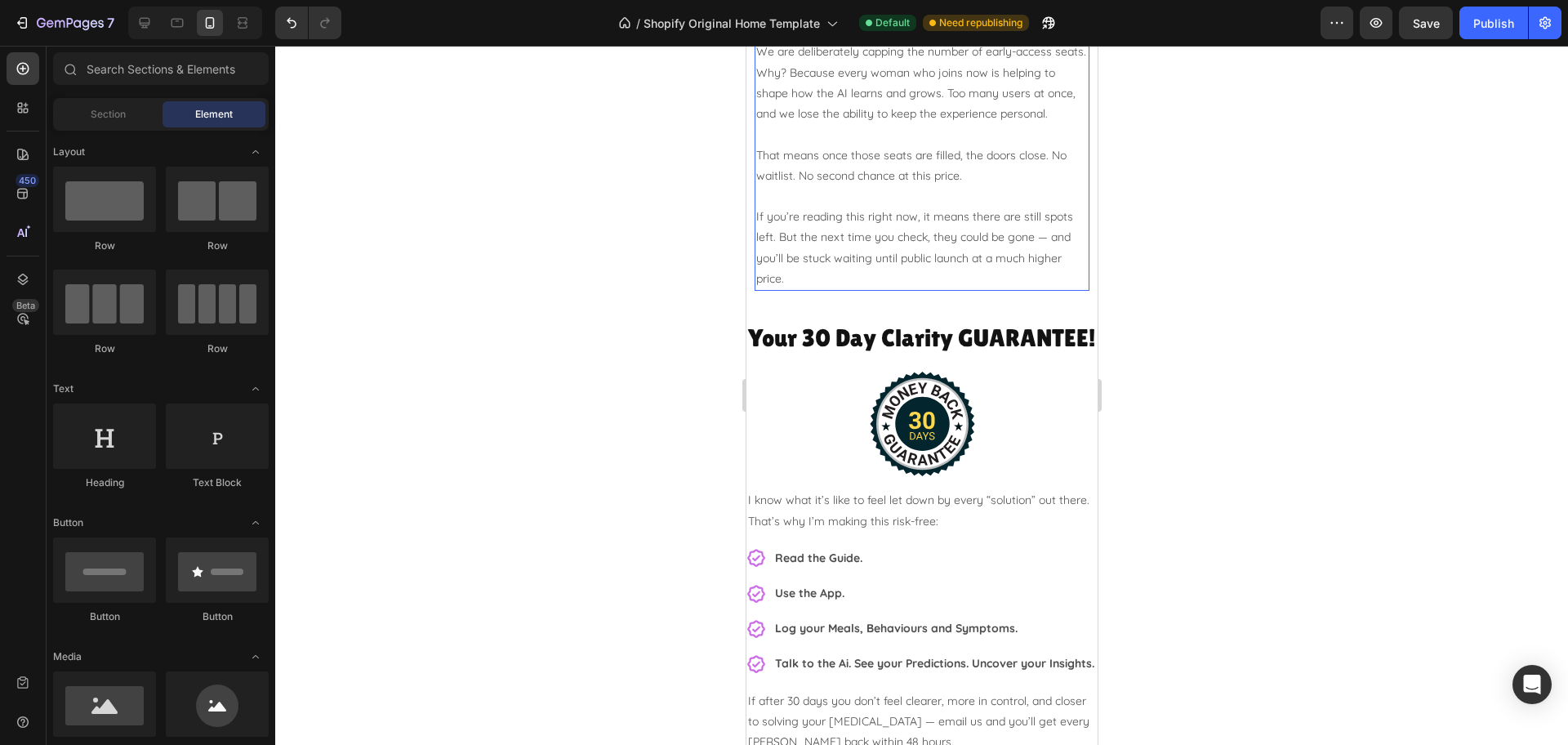
scroll to position [4842, 0]
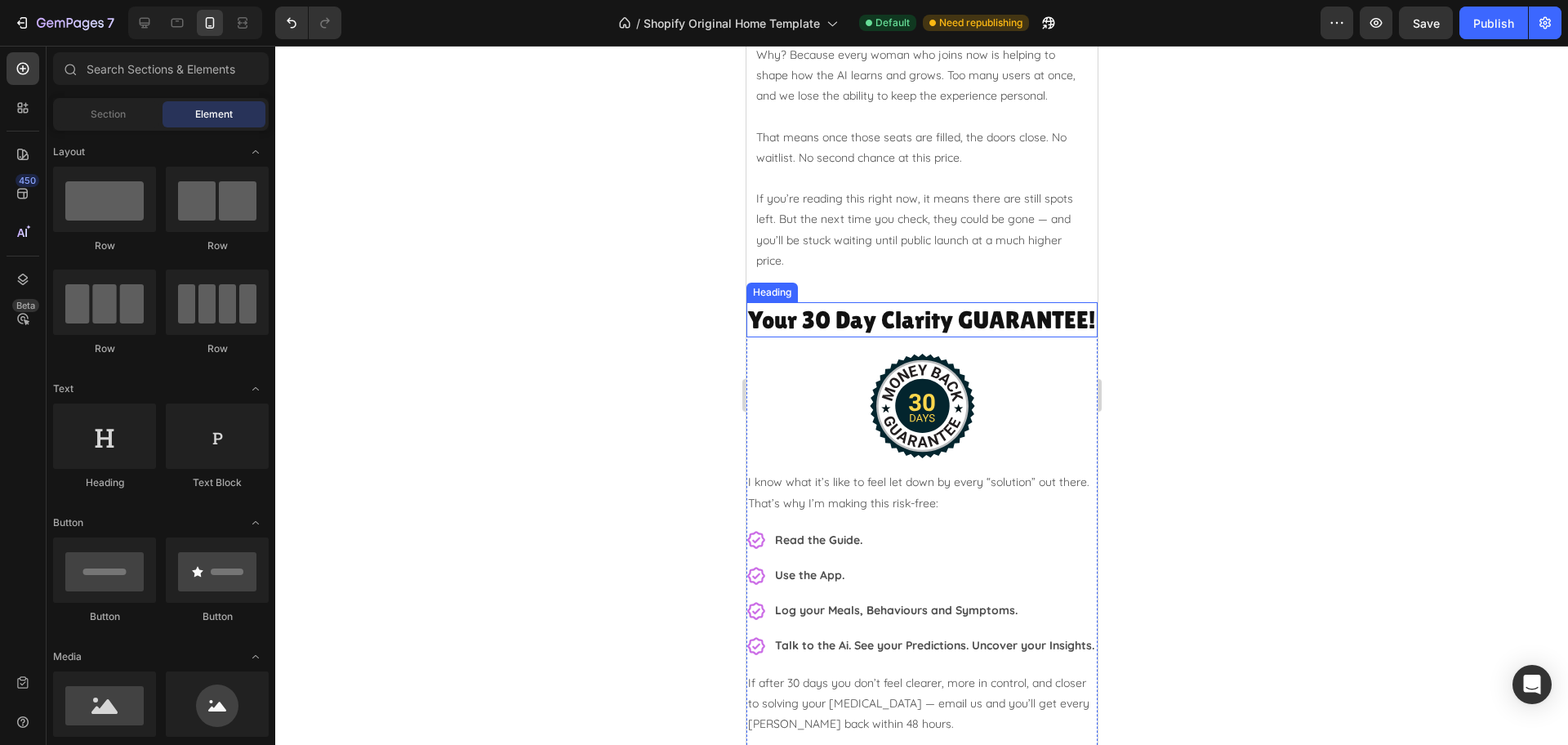
click at [764, 338] on h2 "Your 30 Day Clarity GUARANTEE!" at bounding box center [921, 319] width 351 height 35
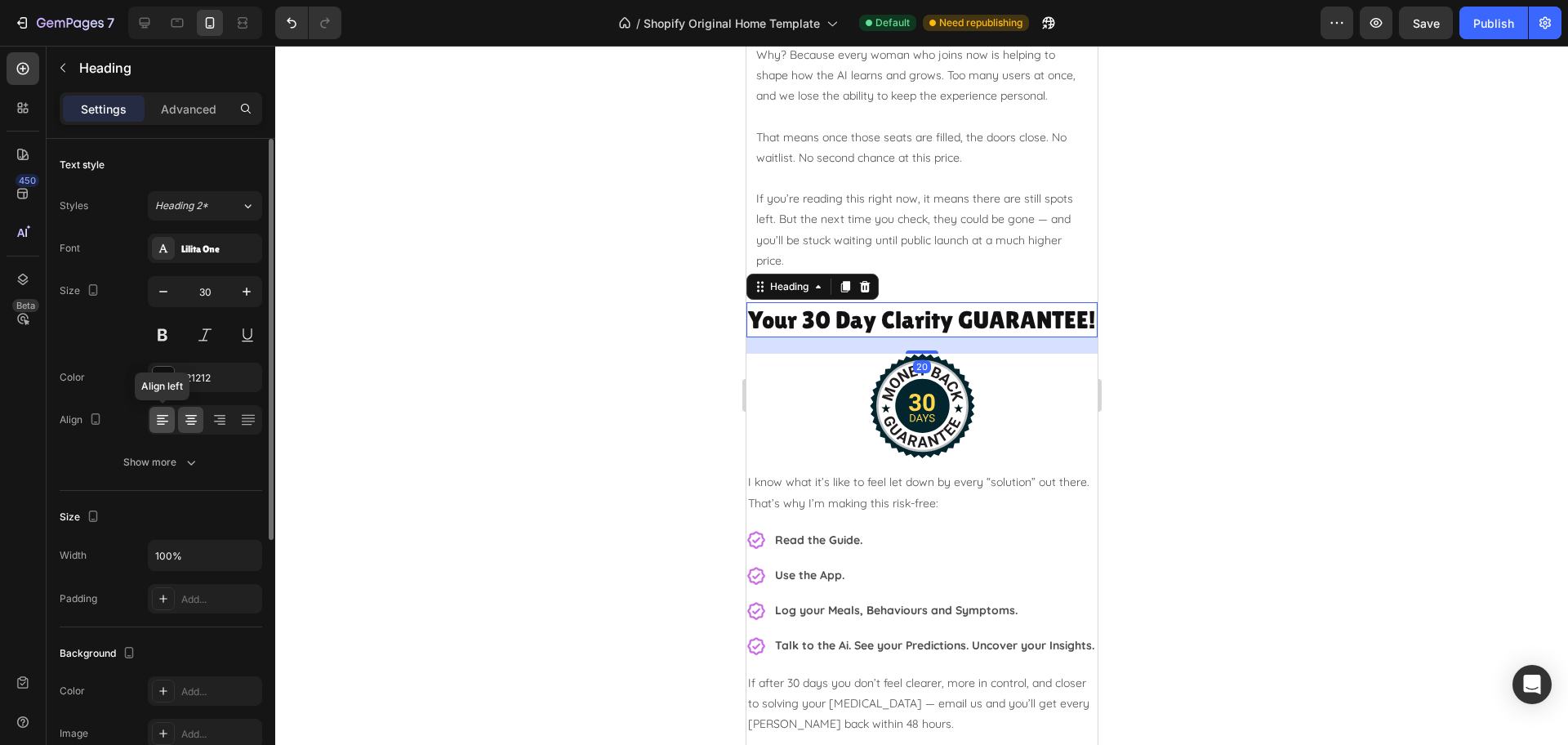
click at [161, 419] on icon at bounding box center [162, 420] width 17 height 17
click at [996, 338] on h2 "Your 30 Day Clarity GUARANTEE!" at bounding box center [921, 319] width 351 height 35
click at [996, 336] on p "Your 30 Day Clarity GUARANTEE!" at bounding box center [920, 319] width 348 height 32
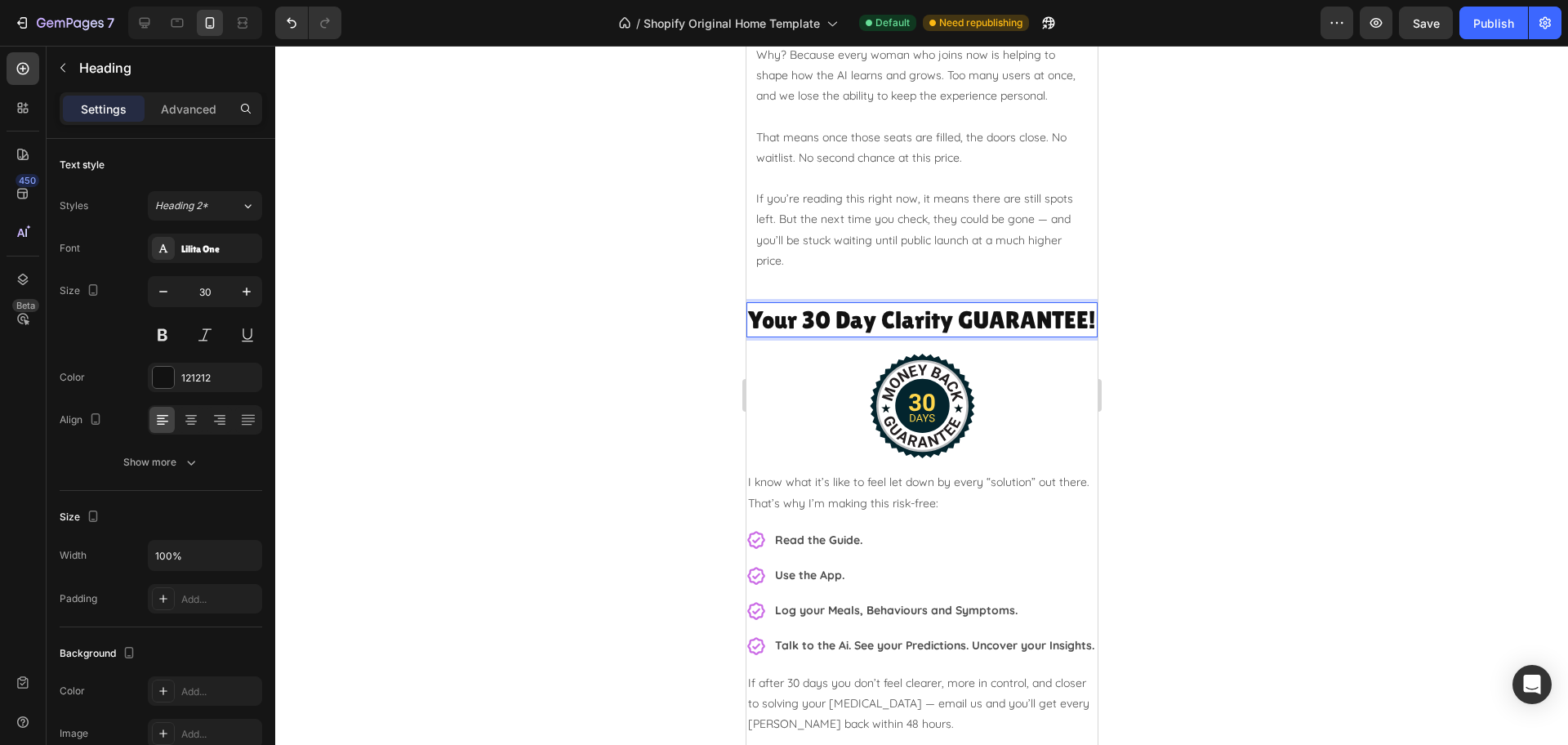
click at [1343, 406] on div at bounding box center [921, 395] width 1293 height 699
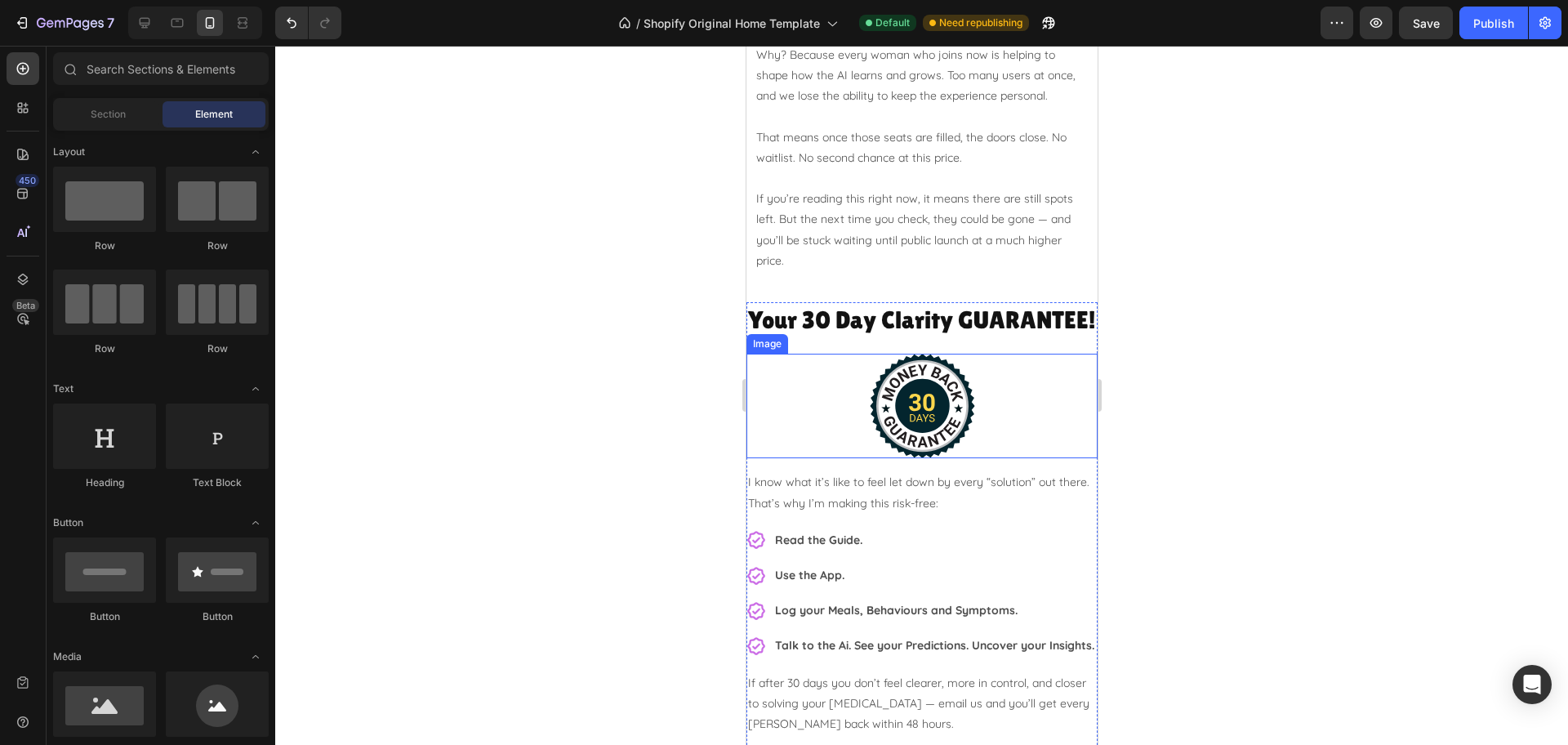
click at [798, 458] on div at bounding box center [921, 406] width 351 height 105
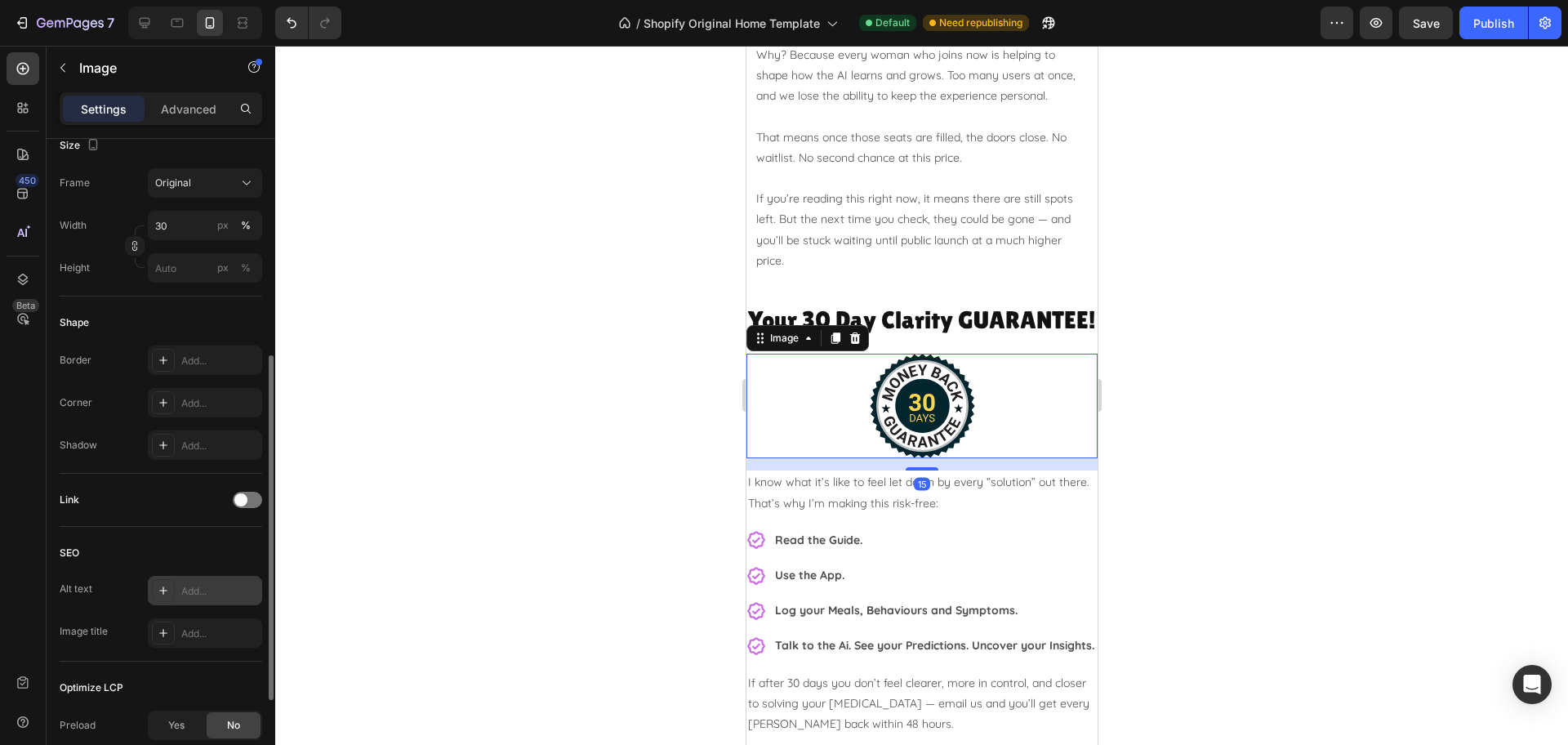
scroll to position [581, 0]
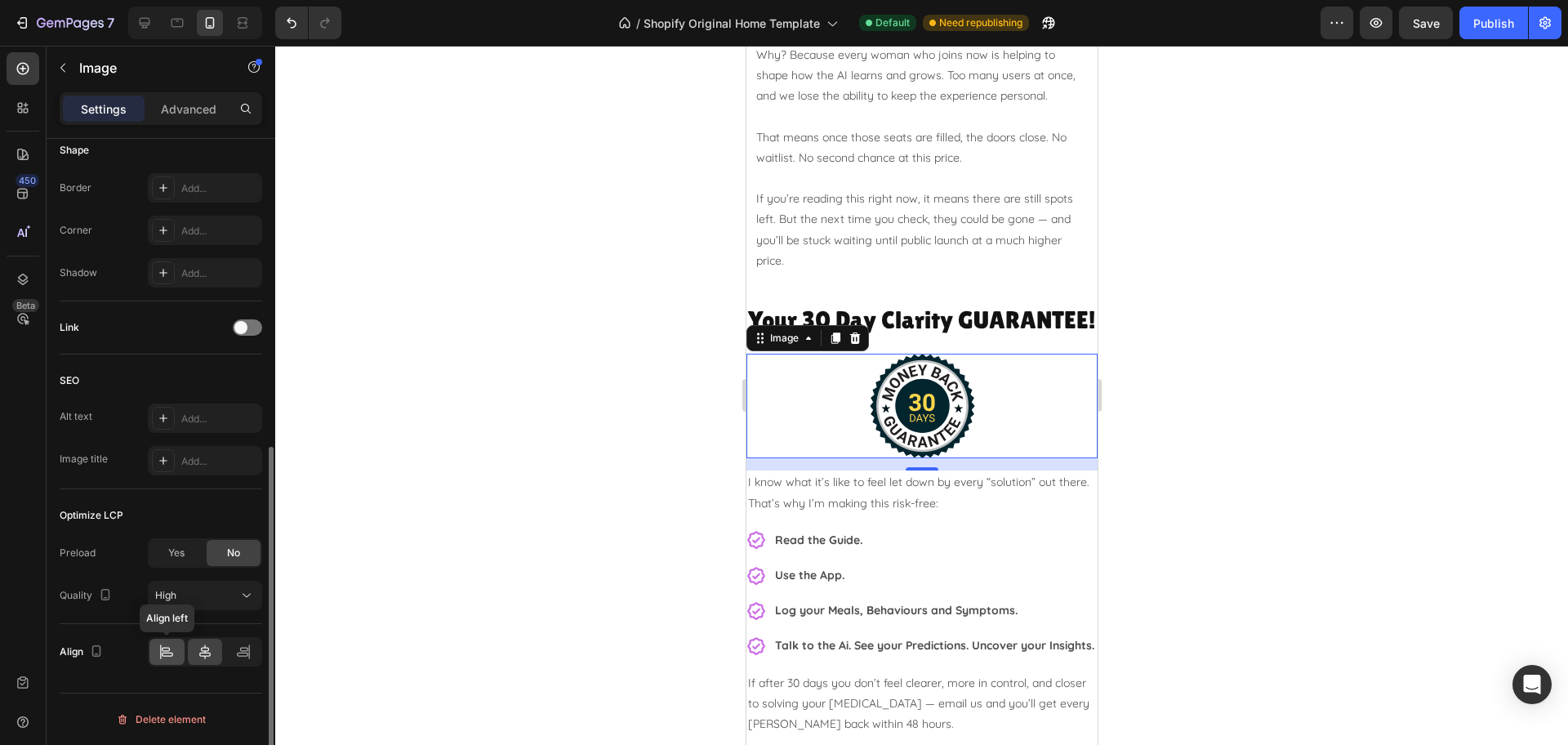
click at [162, 654] on icon at bounding box center [167, 654] width 11 height 4
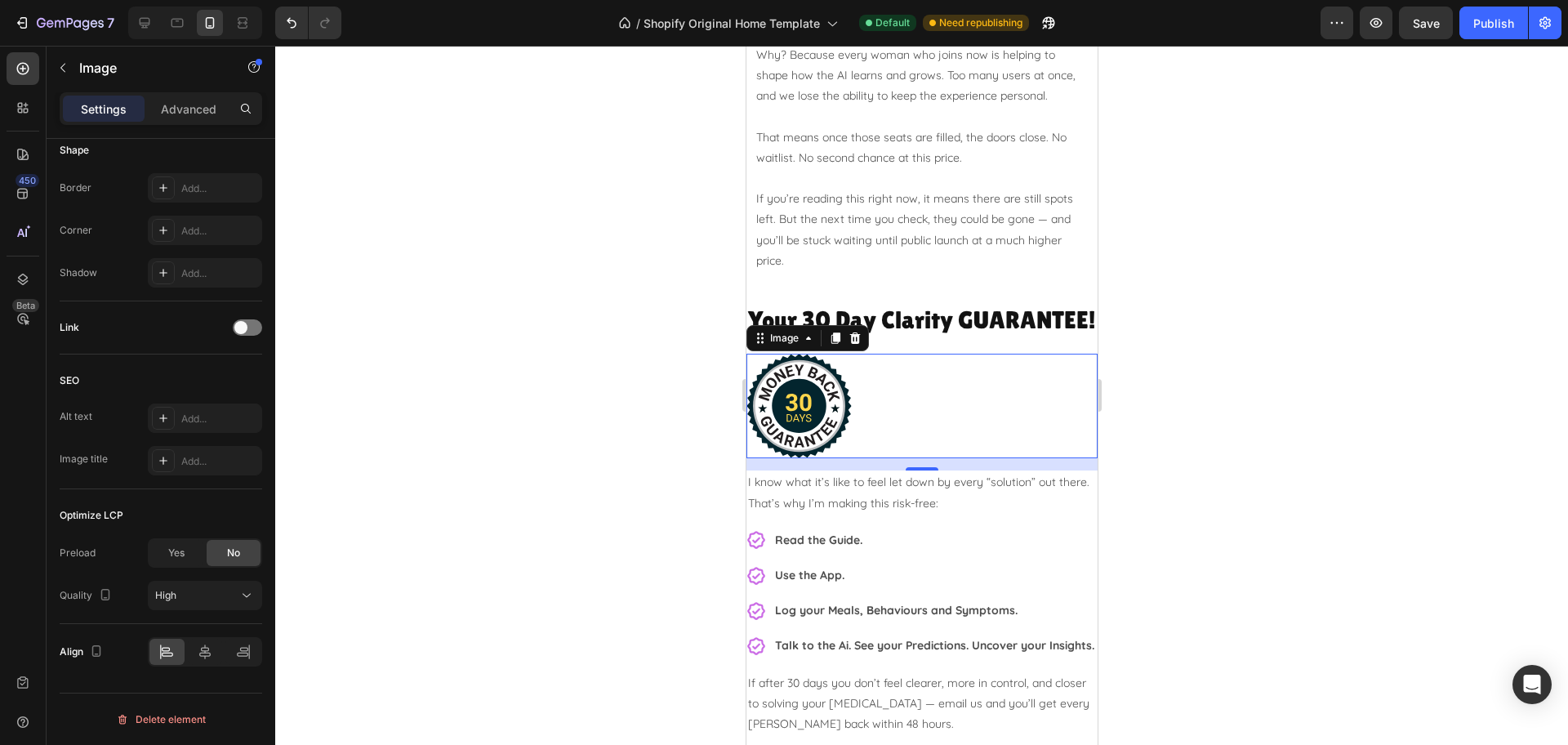
click at [1545, 495] on div at bounding box center [921, 395] width 1293 height 699
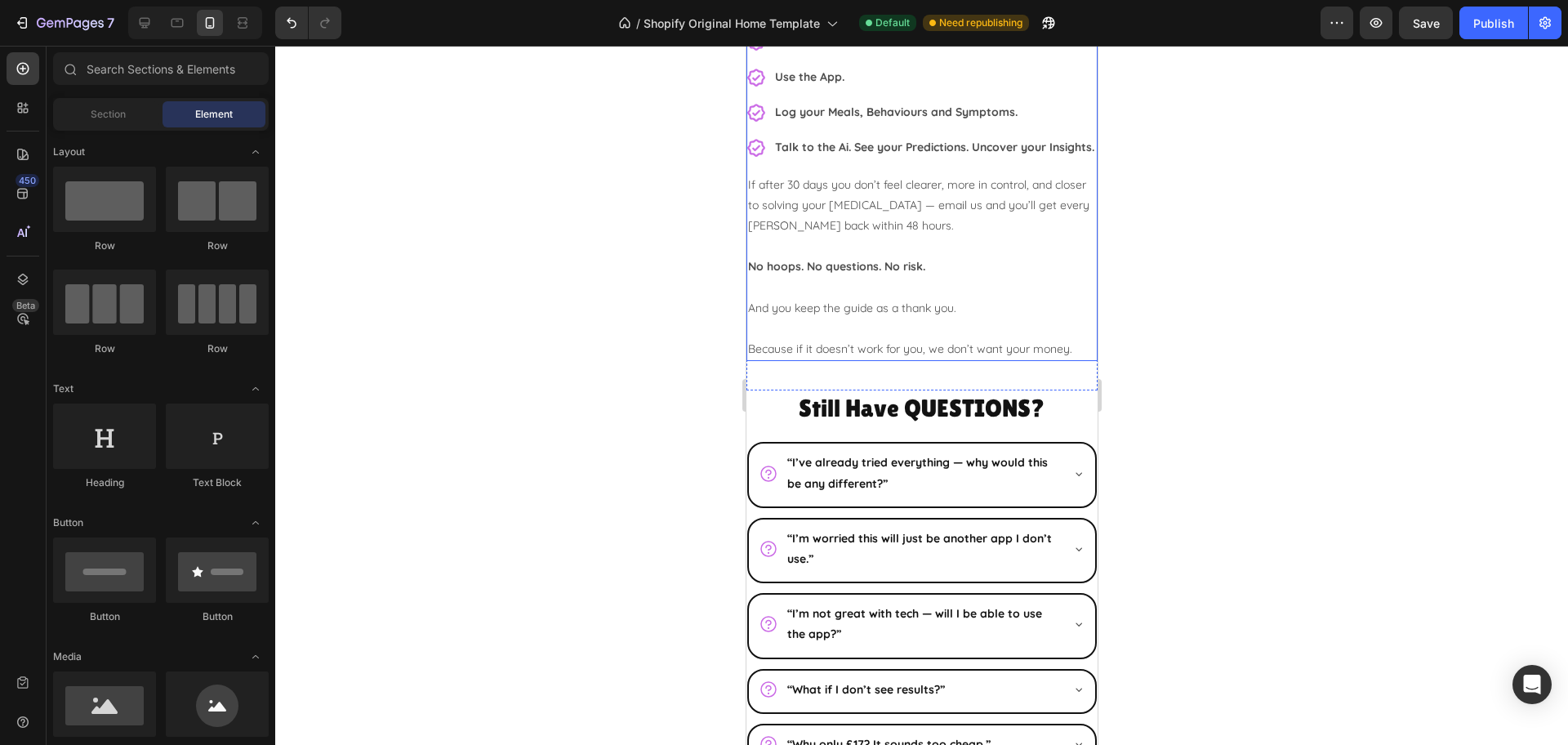
scroll to position [5354, 0]
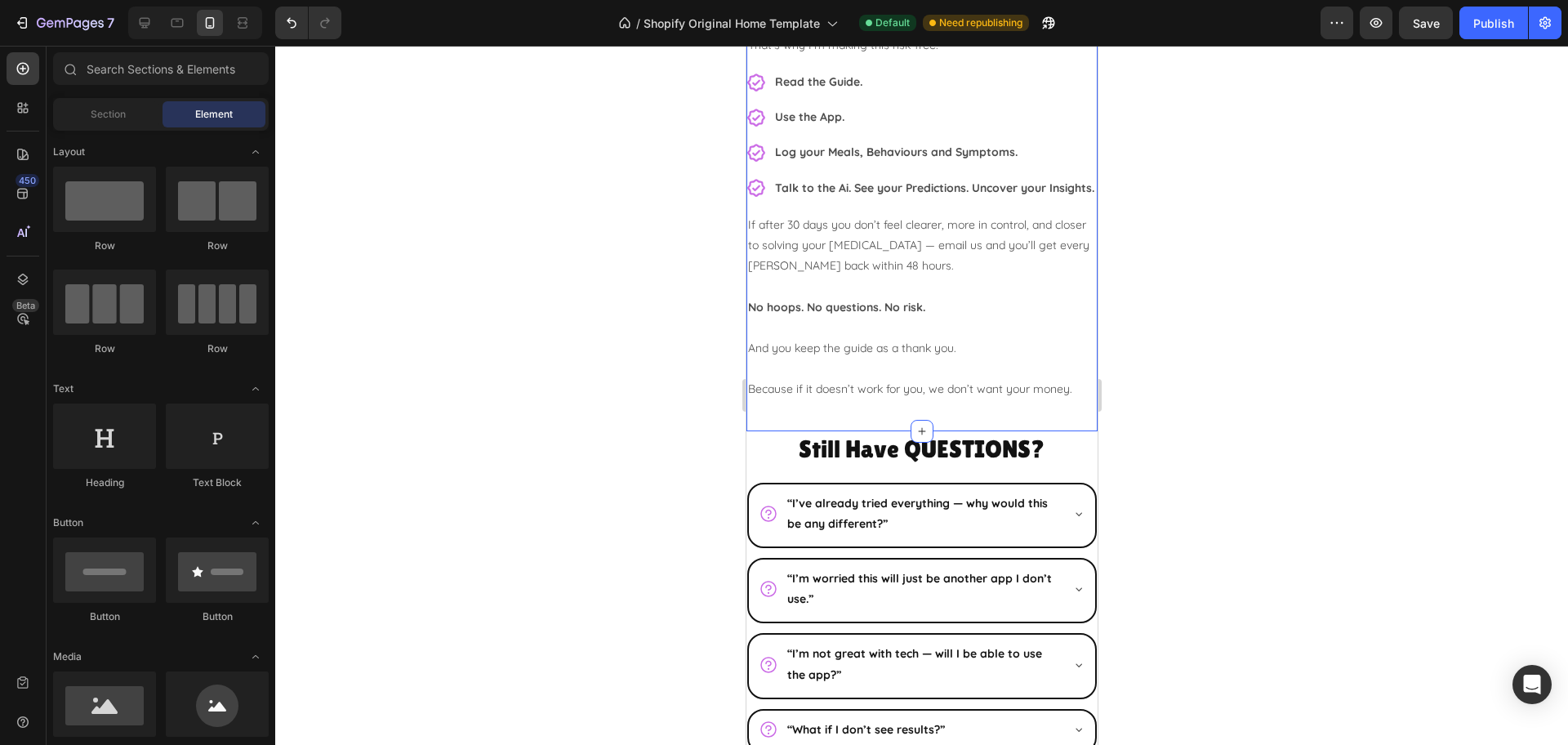
click at [762, 414] on div "Your 30 Day Clarity GUARANTEE! Heading Image I know what it’s like to feel let …" at bounding box center [921, 128] width 351 height 570
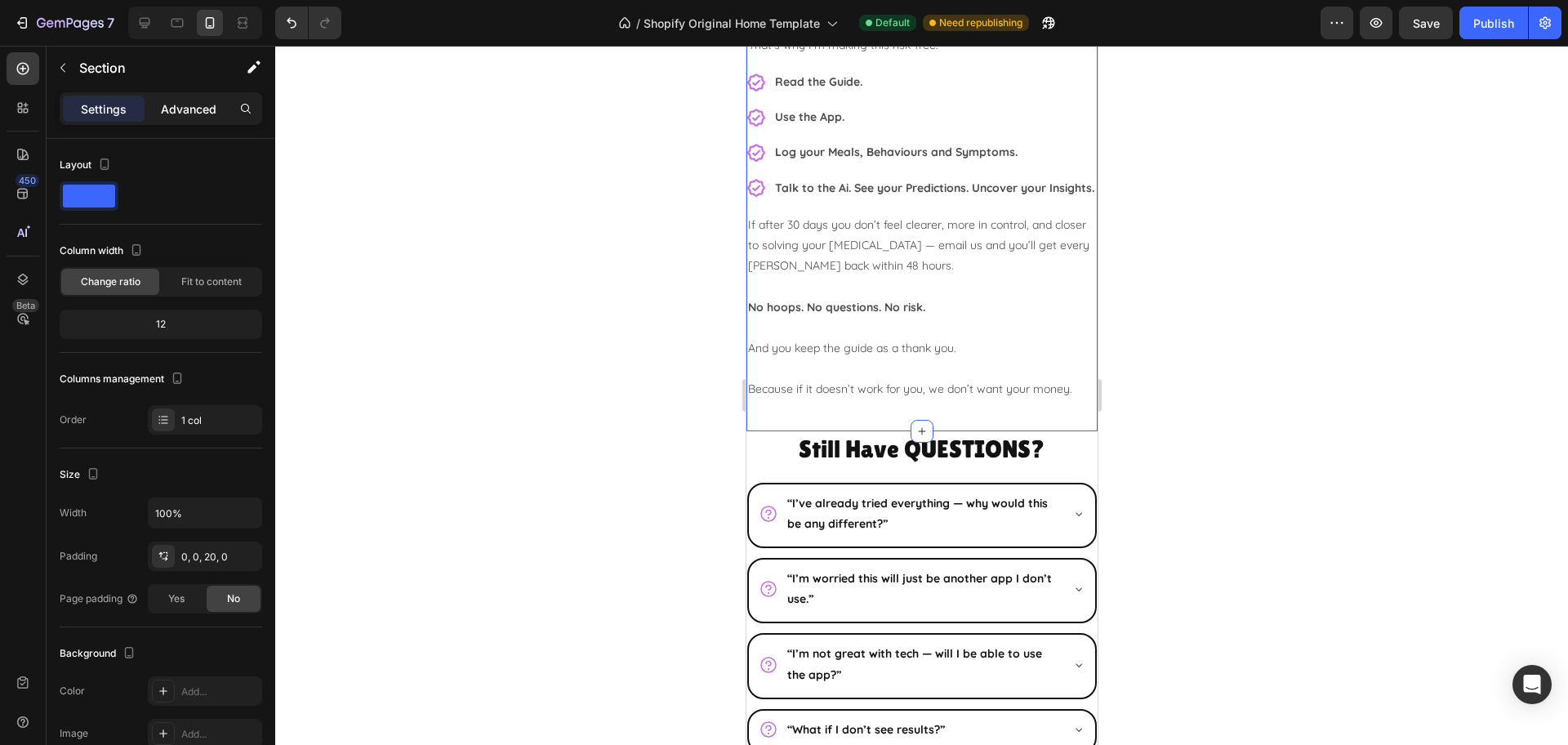
click at [174, 109] on p "Advanced" at bounding box center [188, 108] width 56 height 17
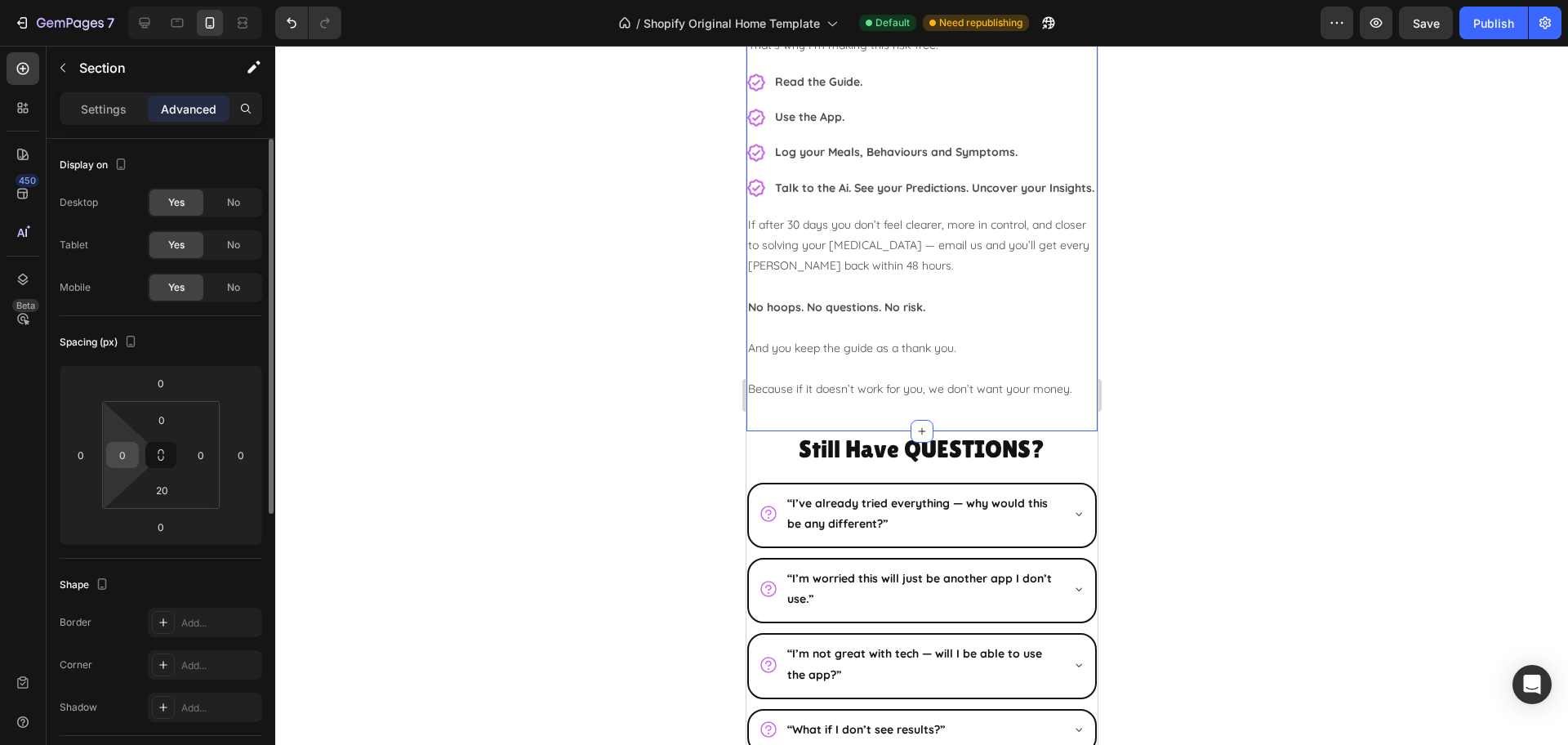
click at [128, 457] on input "0" at bounding box center [122, 454] width 25 height 25
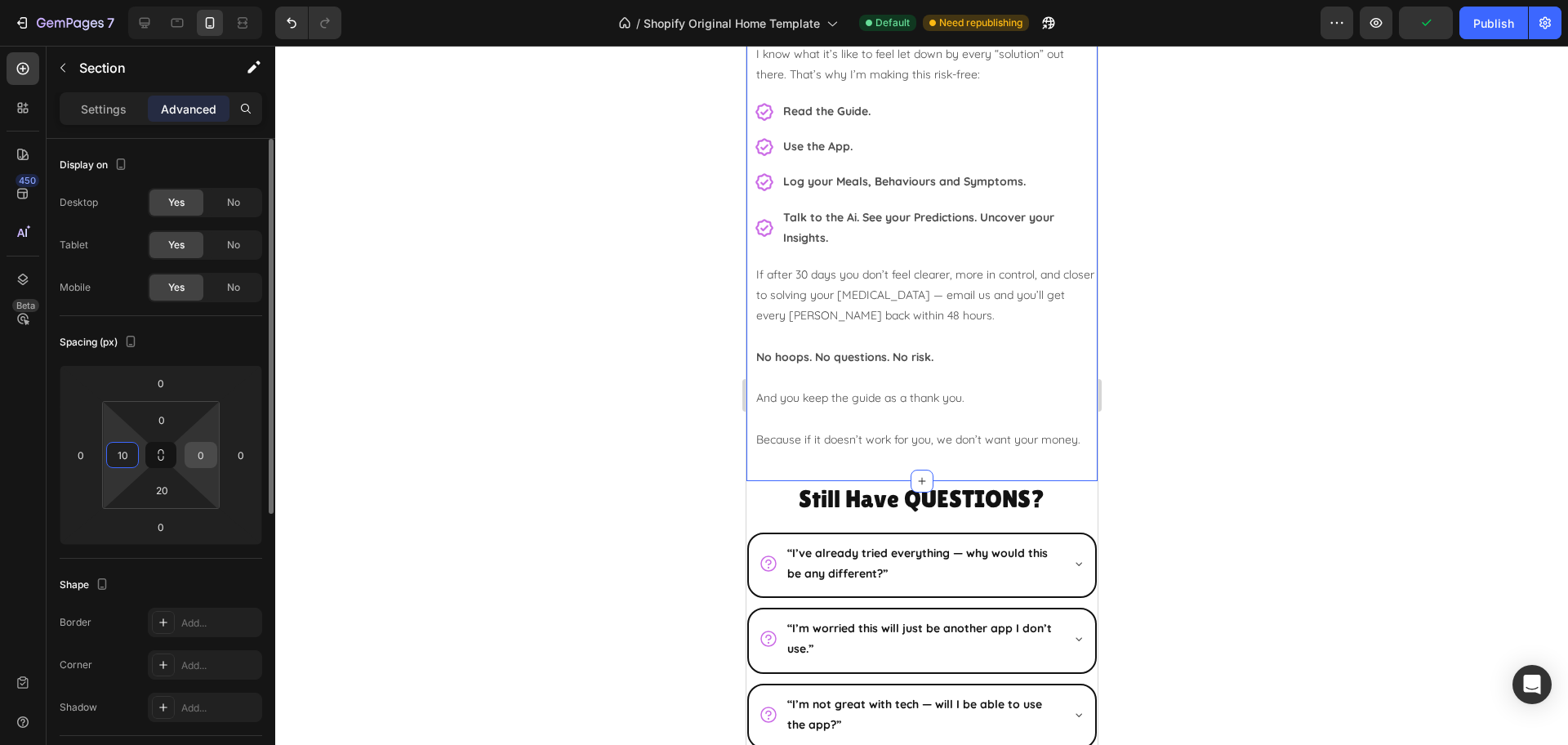
type input "10"
click at [204, 457] on input "0" at bounding box center [201, 454] width 25 height 25
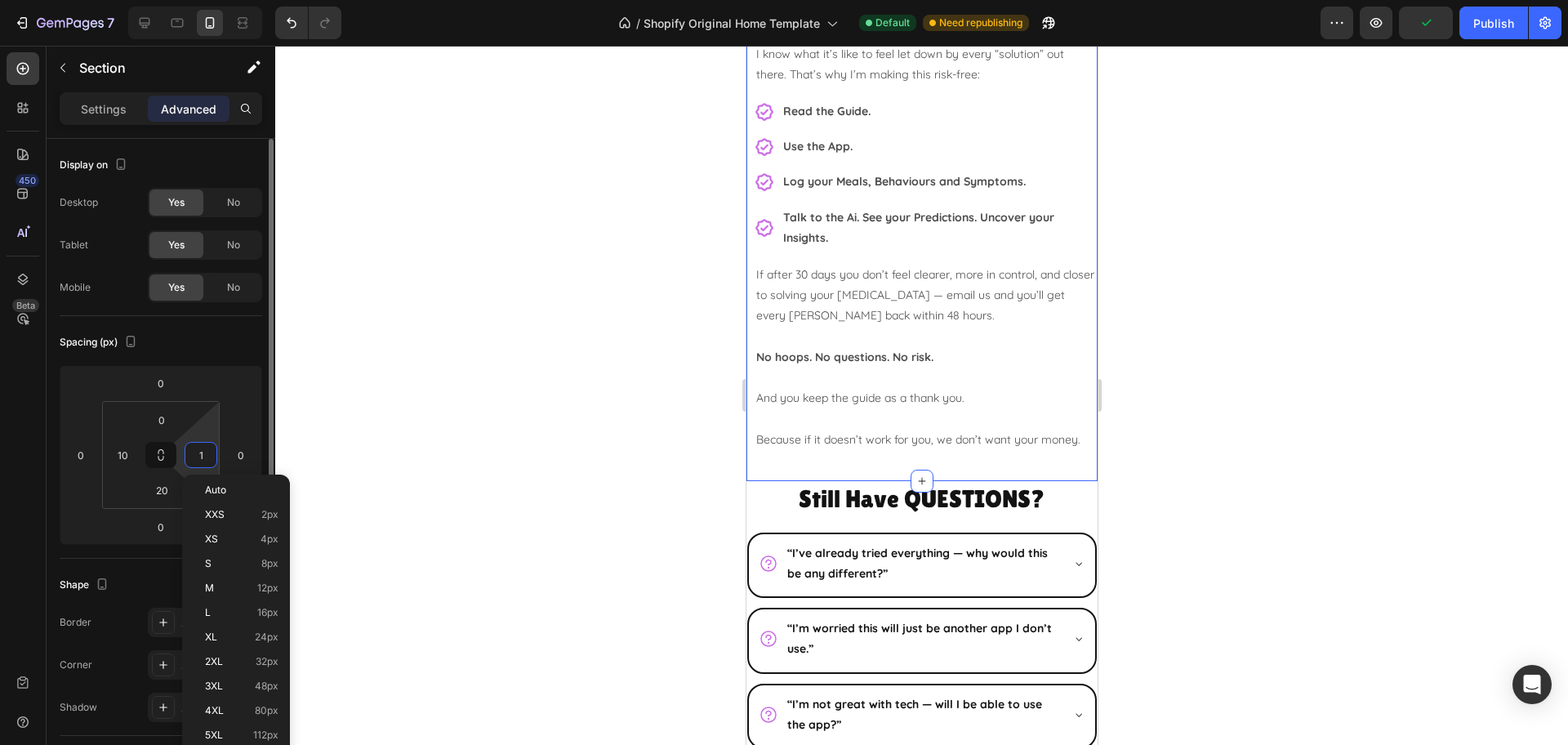
type input "10"
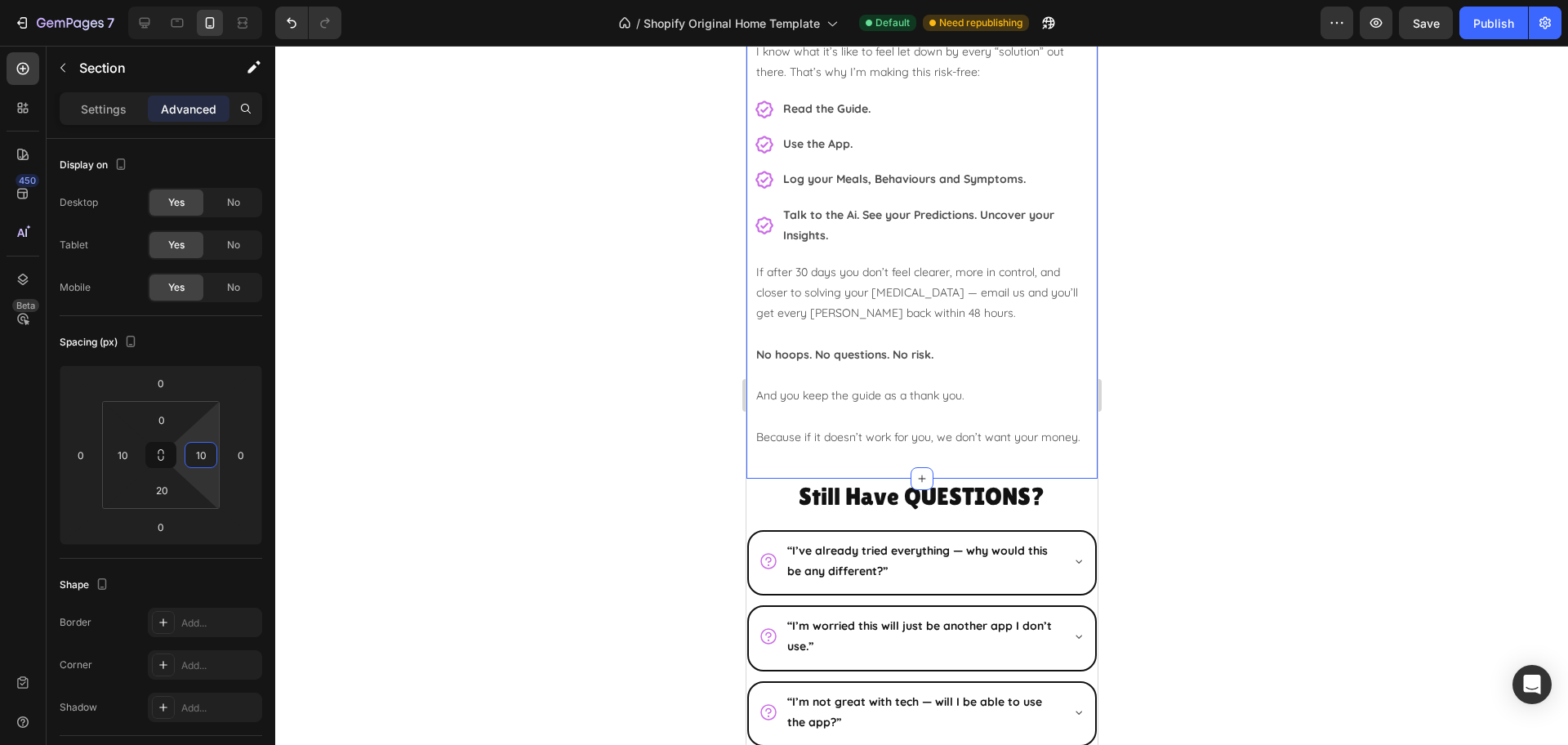
click at [1271, 295] on div at bounding box center [921, 395] width 1293 height 699
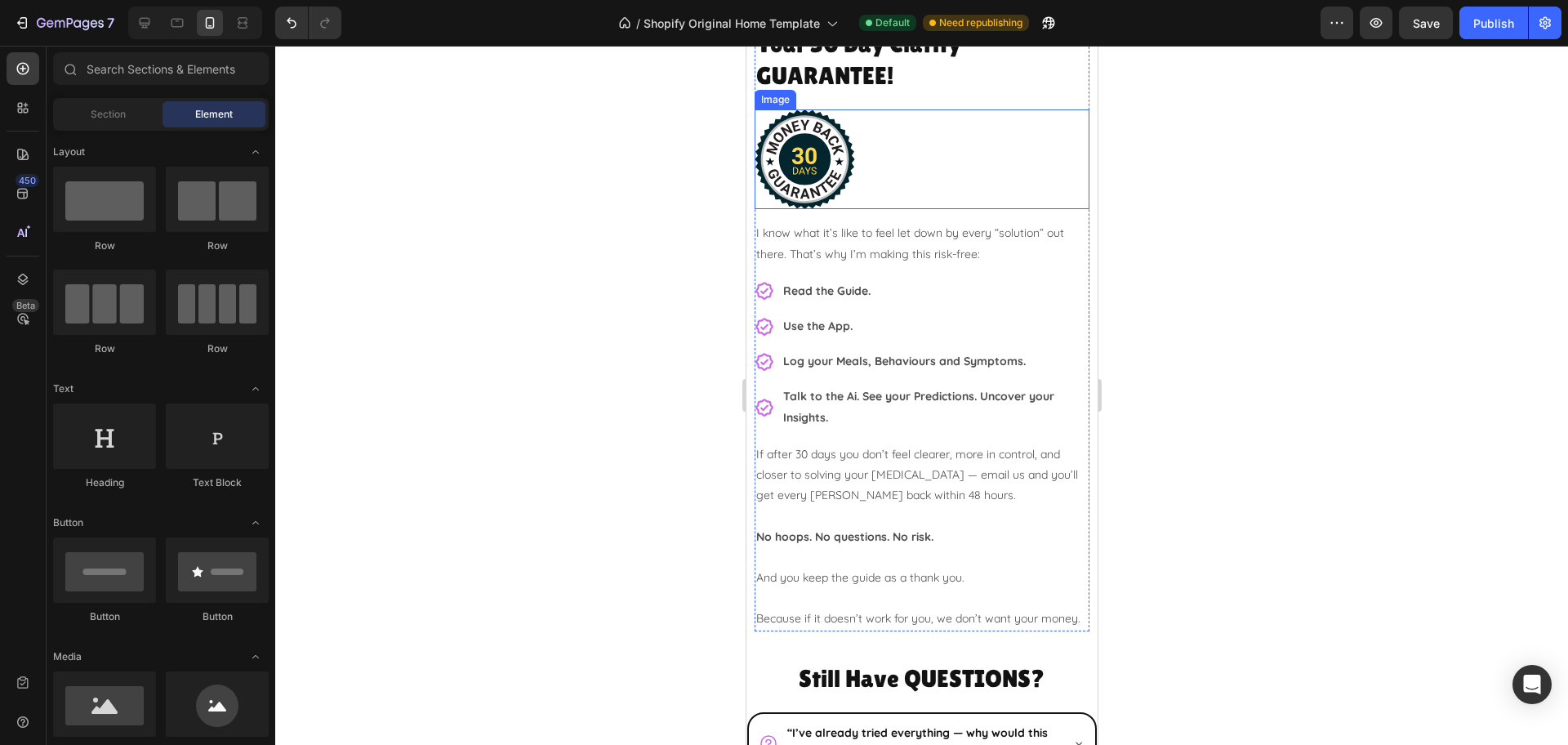
scroll to position [5149, 0]
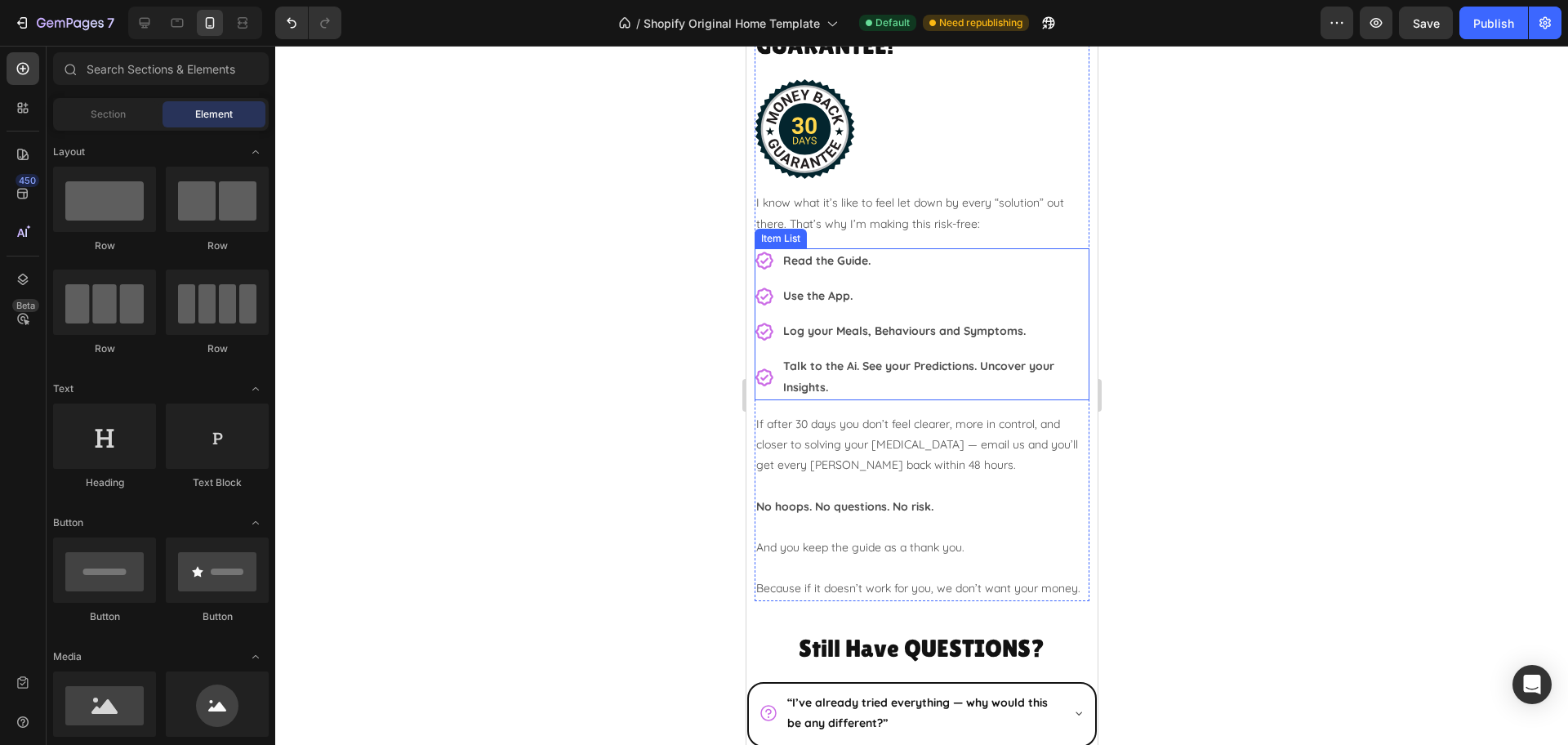
click at [1030, 323] on div "Read the Guide. Use the App. Log your Meals, Behaviours and Symptoms. Talk to t…" at bounding box center [920, 325] width 335 height 152
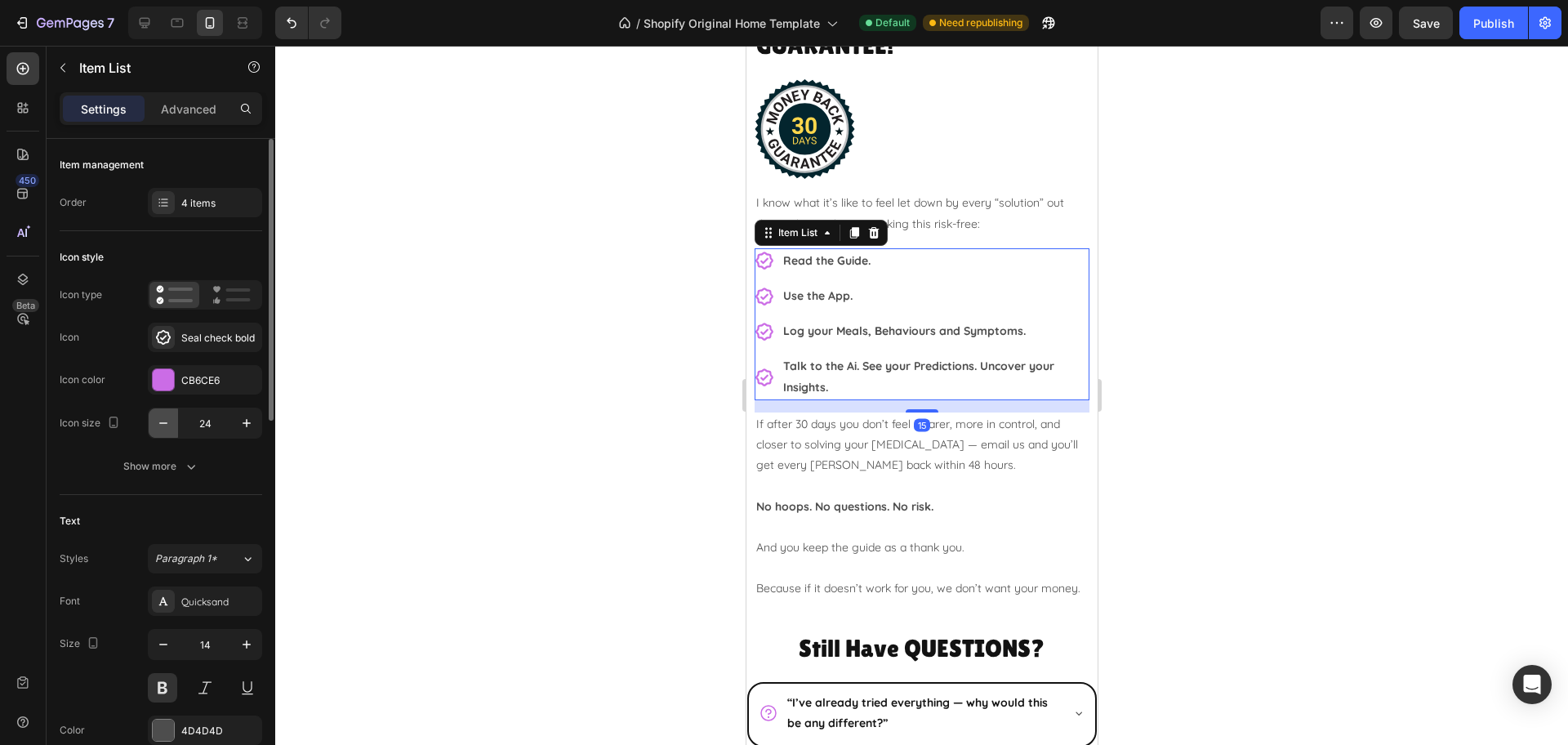
click at [167, 426] on icon "button" at bounding box center [163, 423] width 17 height 17
type input "20"
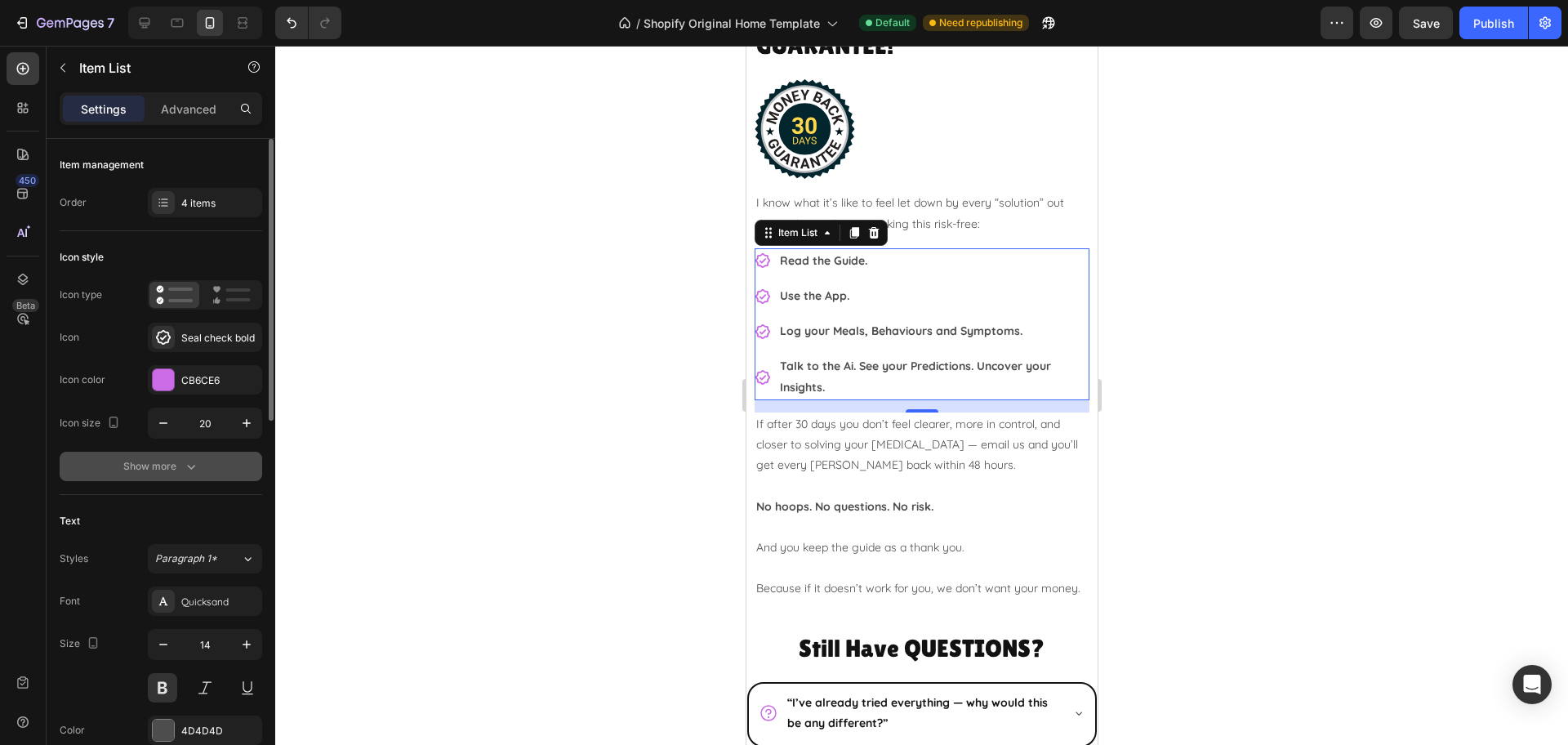
click at [155, 470] on div "Show more" at bounding box center [161, 466] width 76 height 17
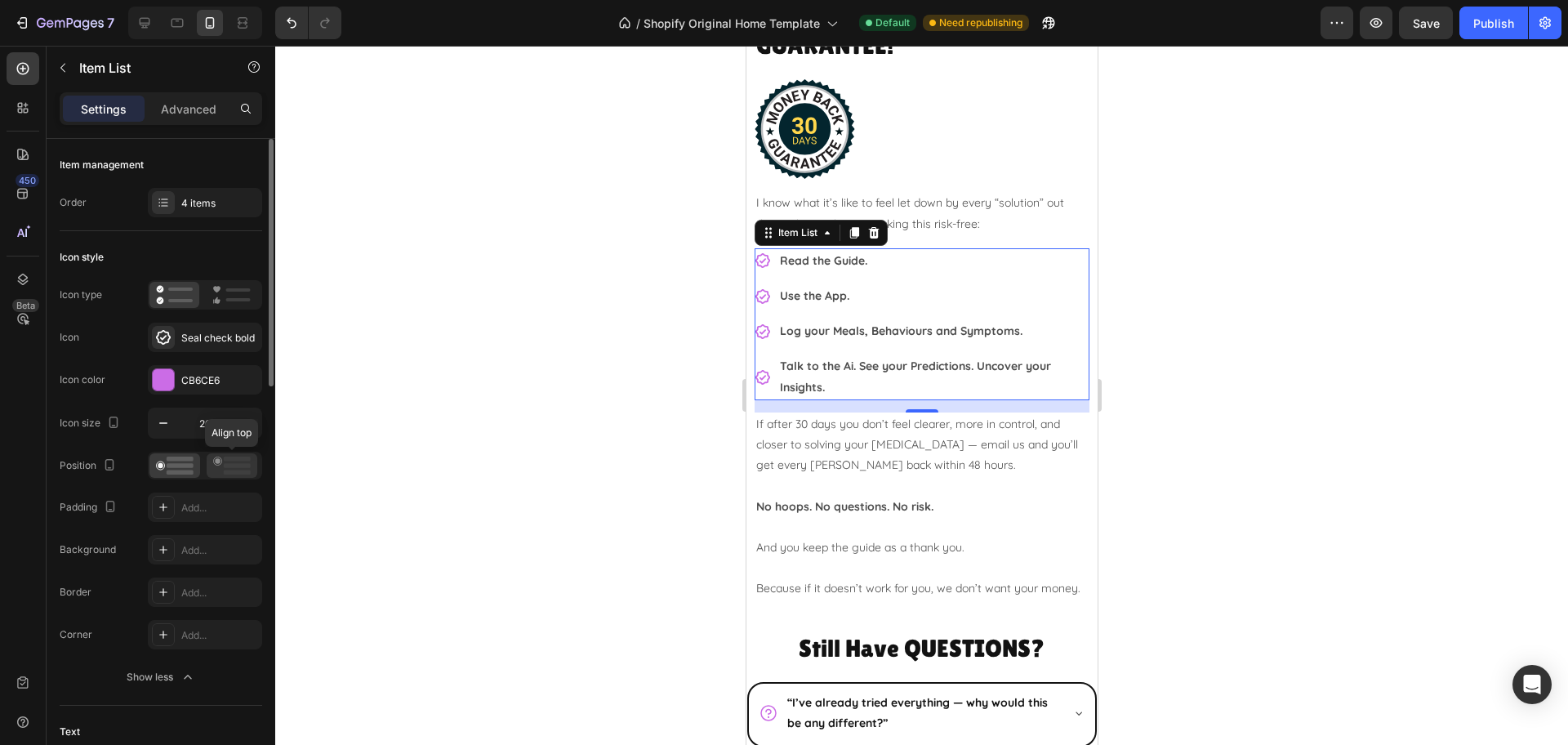
click at [222, 467] on icon at bounding box center [231, 465] width 38 height 18
click at [1229, 406] on div at bounding box center [921, 395] width 1293 height 699
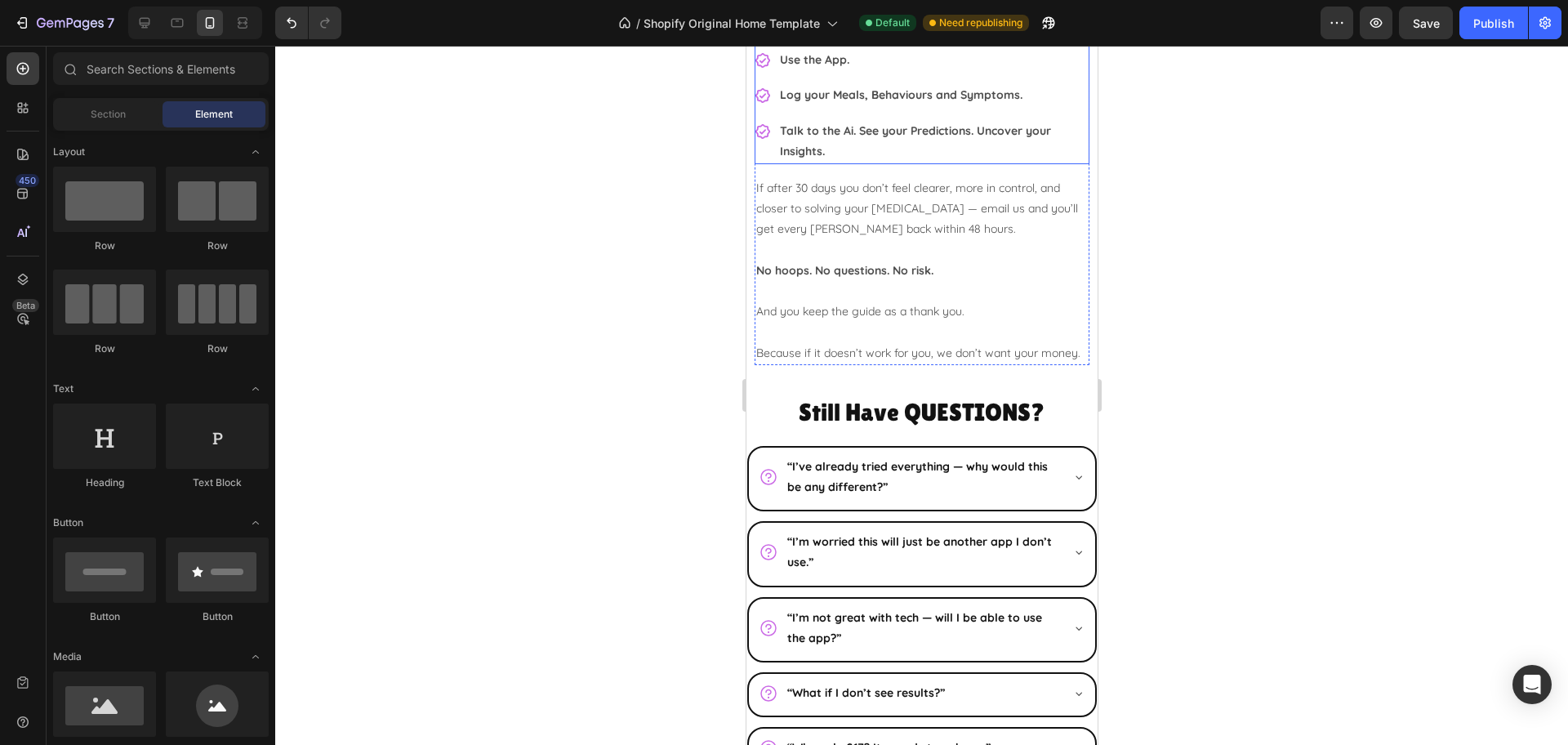
scroll to position [5455, 0]
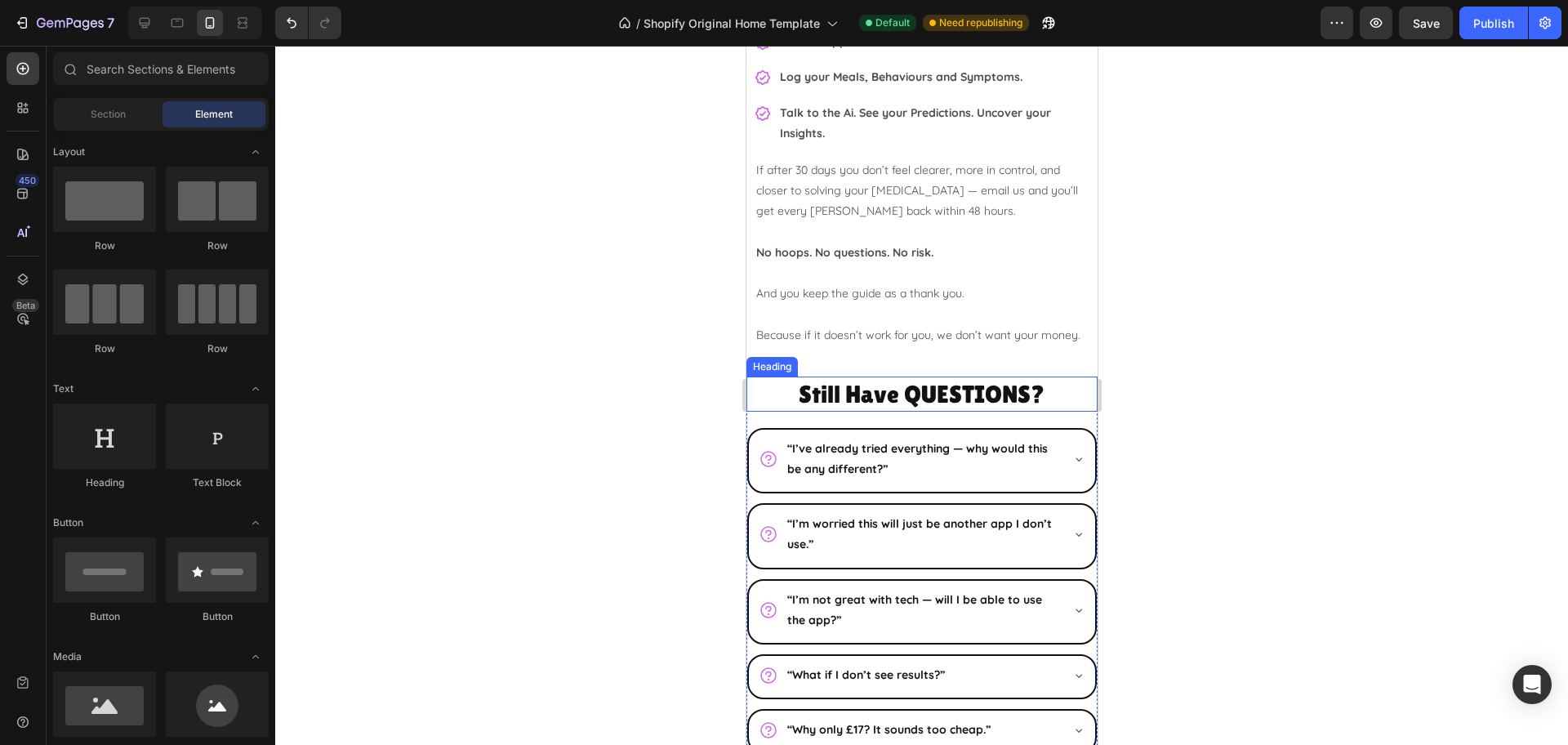
click at [776, 410] on h2 "Still Have QUESTIONS?" at bounding box center [921, 394] width 351 height 35
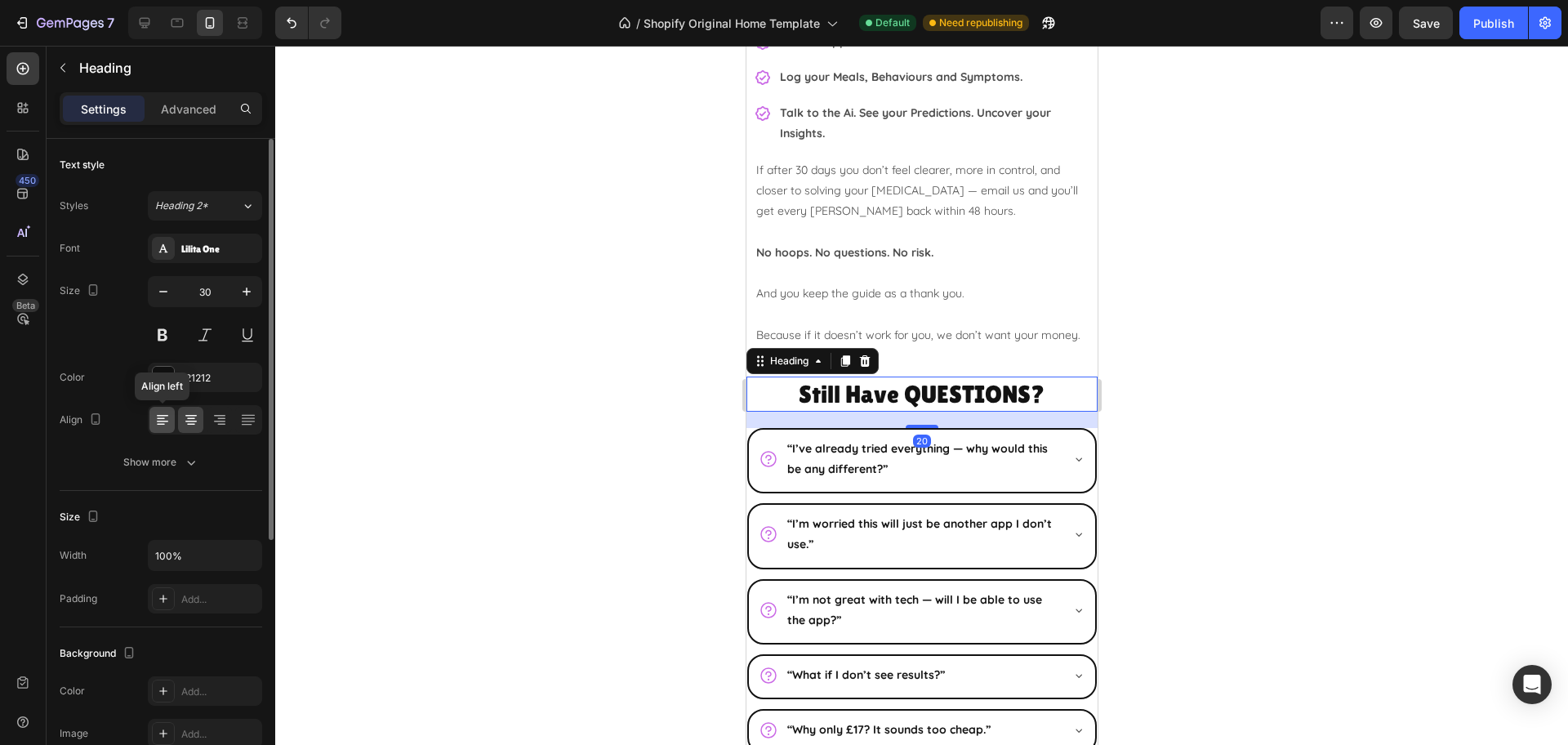
click at [152, 415] on div at bounding box center [162, 419] width 26 height 26
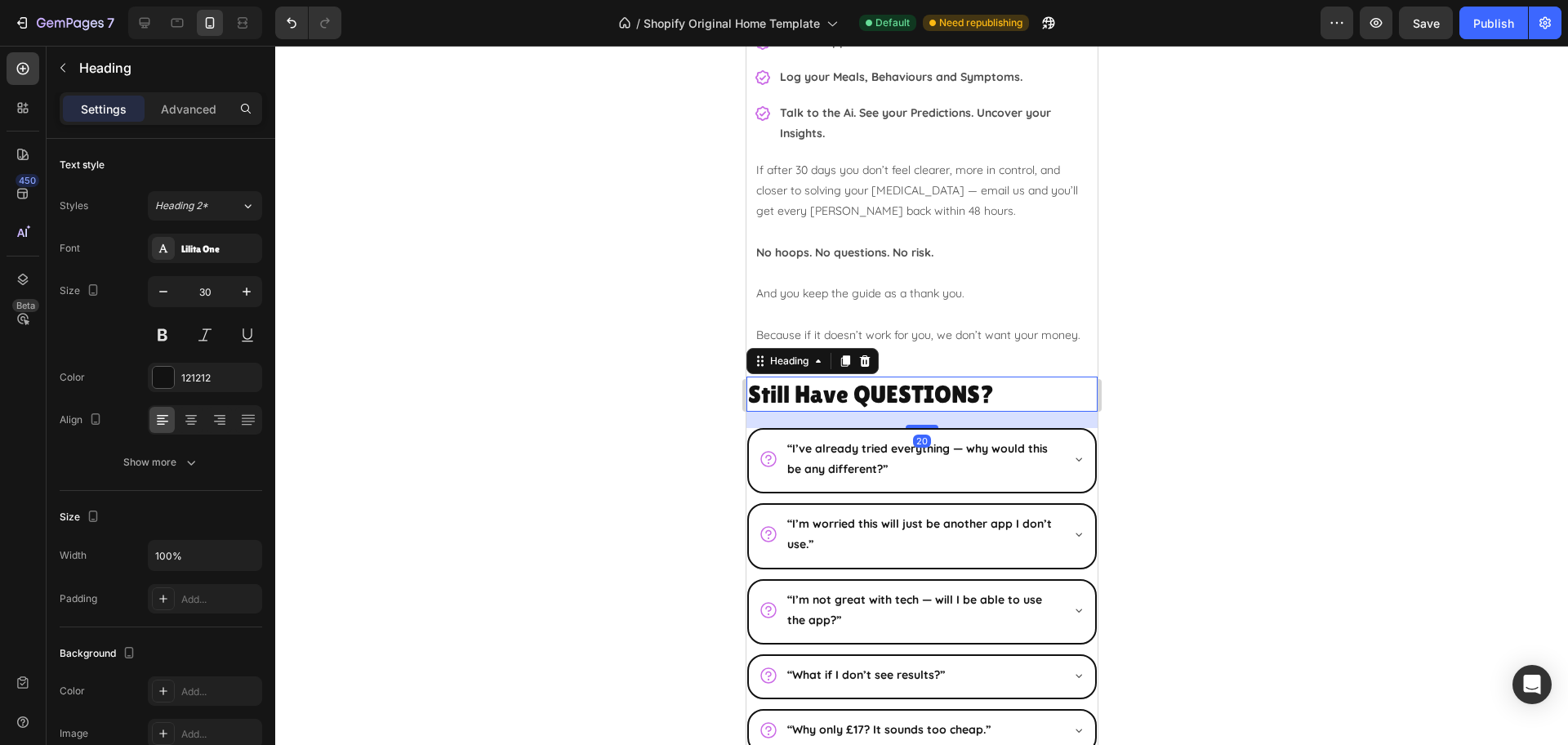
click at [1261, 364] on div at bounding box center [921, 395] width 1293 height 699
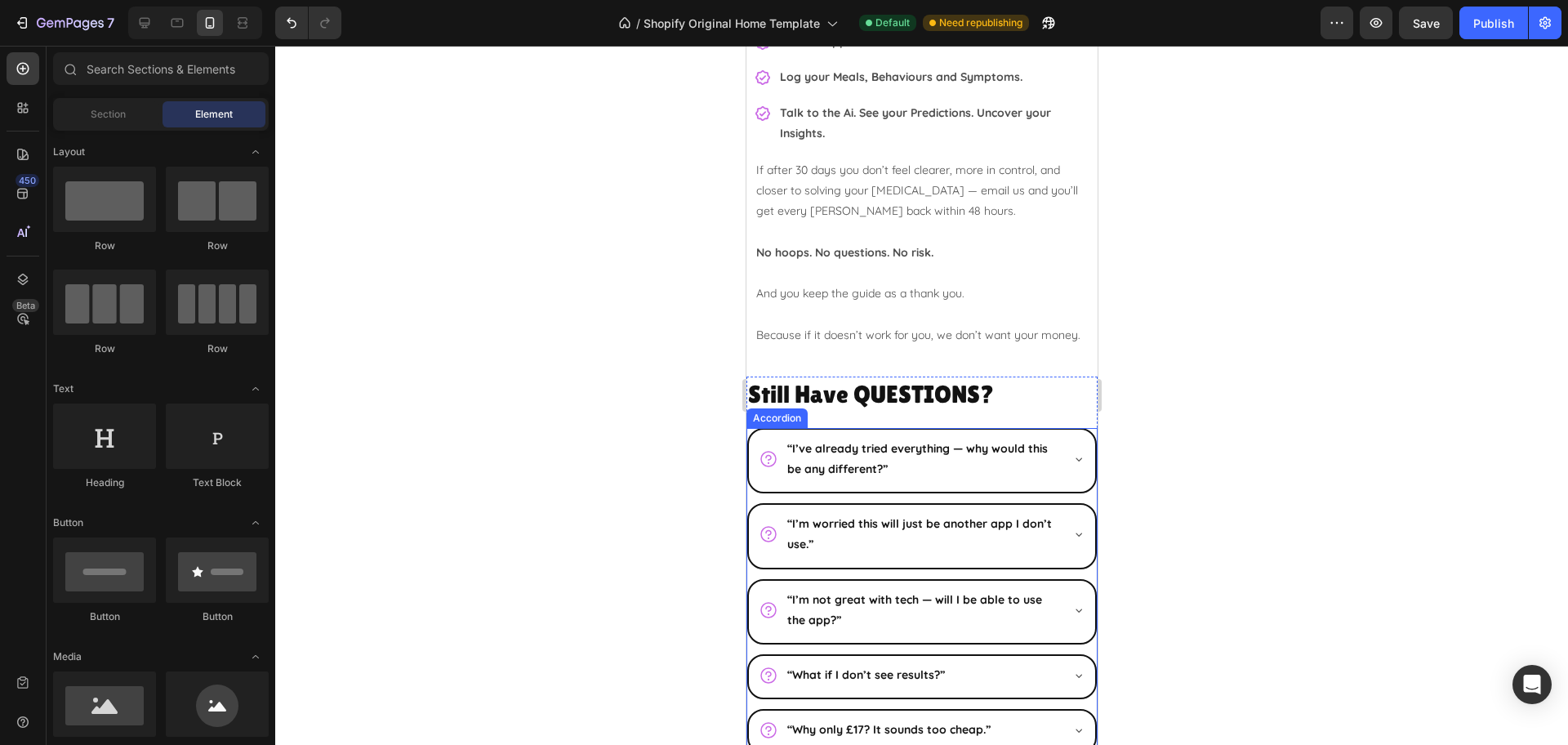
click at [753, 517] on div "“I’ve already tried everything — why would this be any different?” “I’m worried…" at bounding box center [921, 591] width 351 height 327
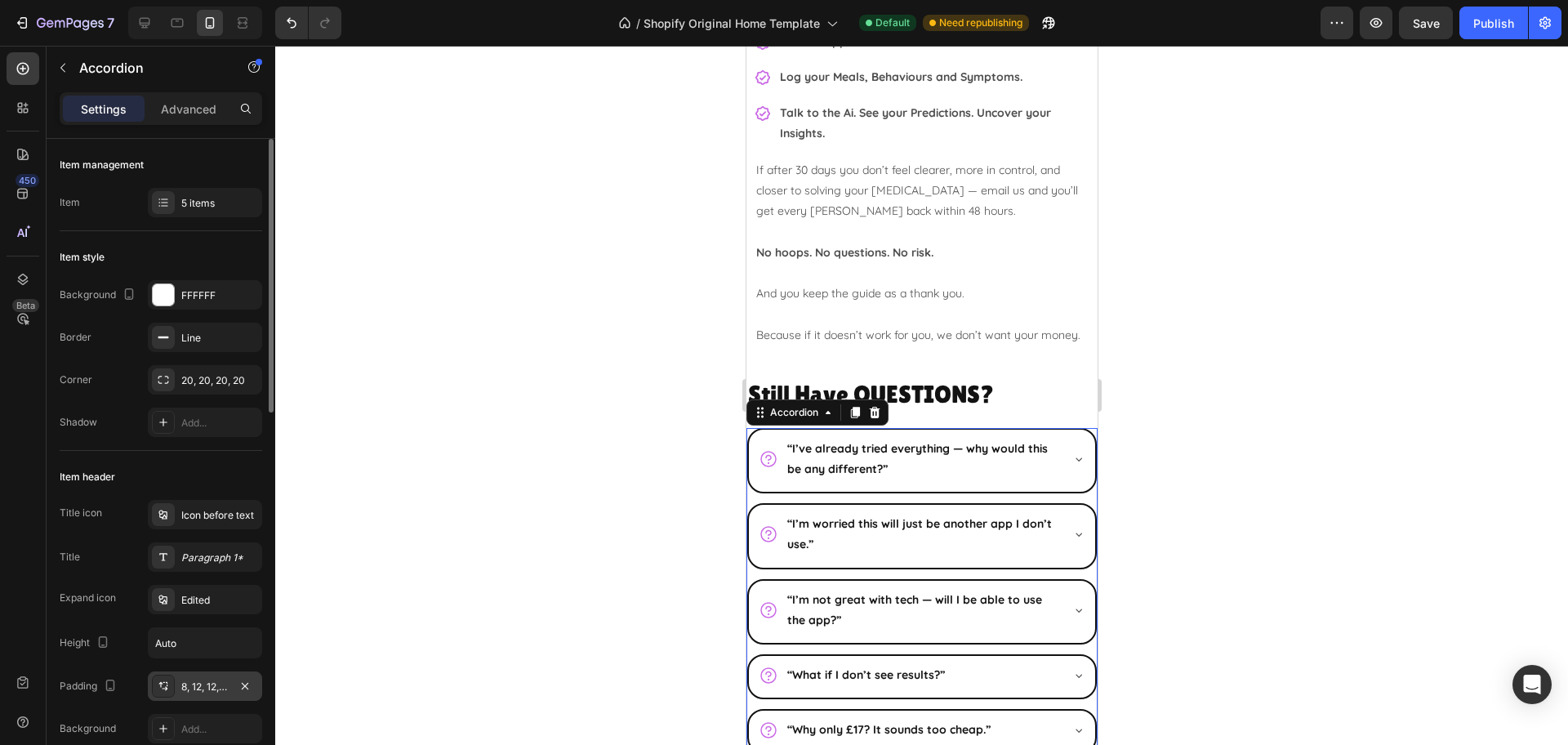
click at [186, 690] on div "8, 12, 12, 12" at bounding box center [206, 686] width 48 height 15
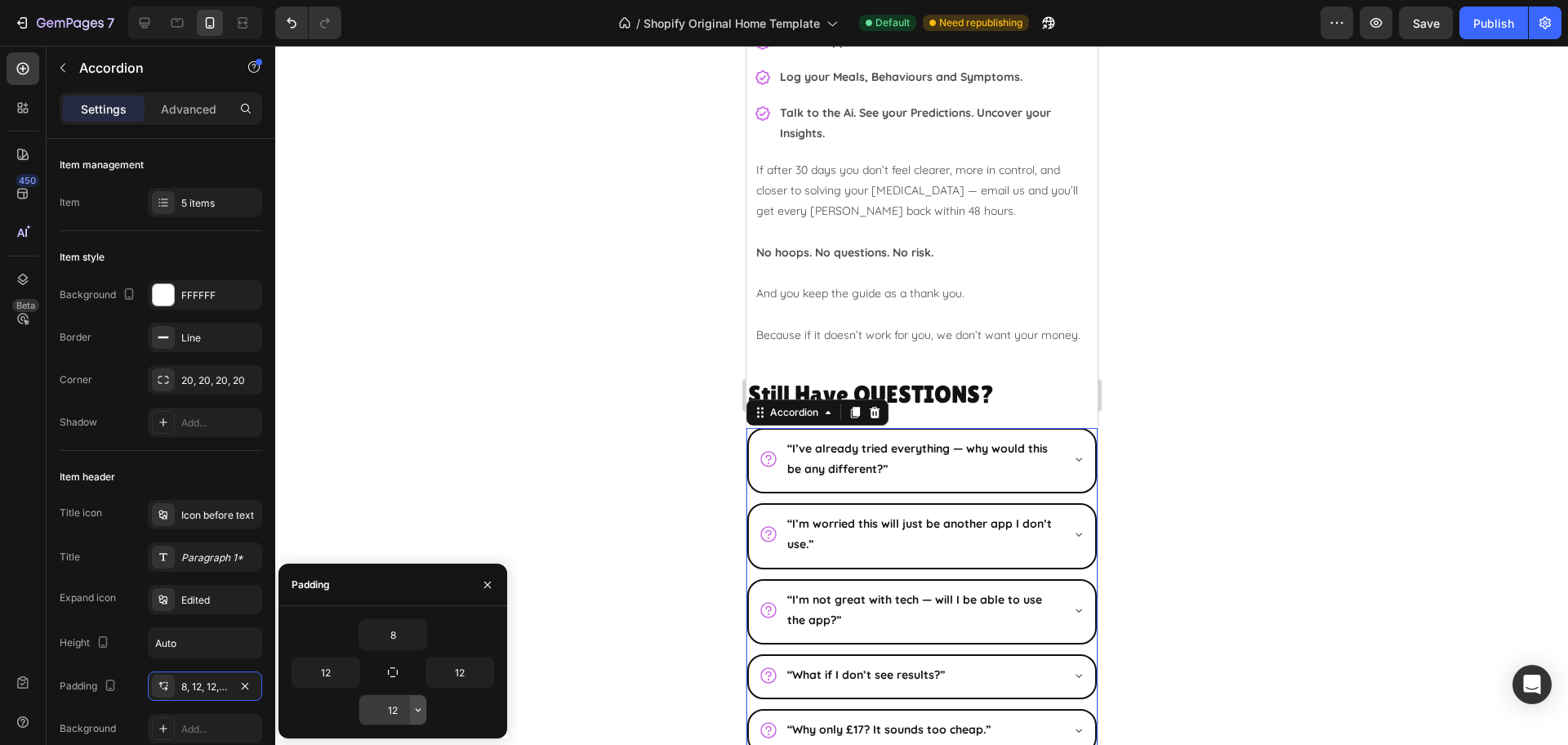
click at [413, 711] on icon "button" at bounding box center [418, 709] width 13 height 13
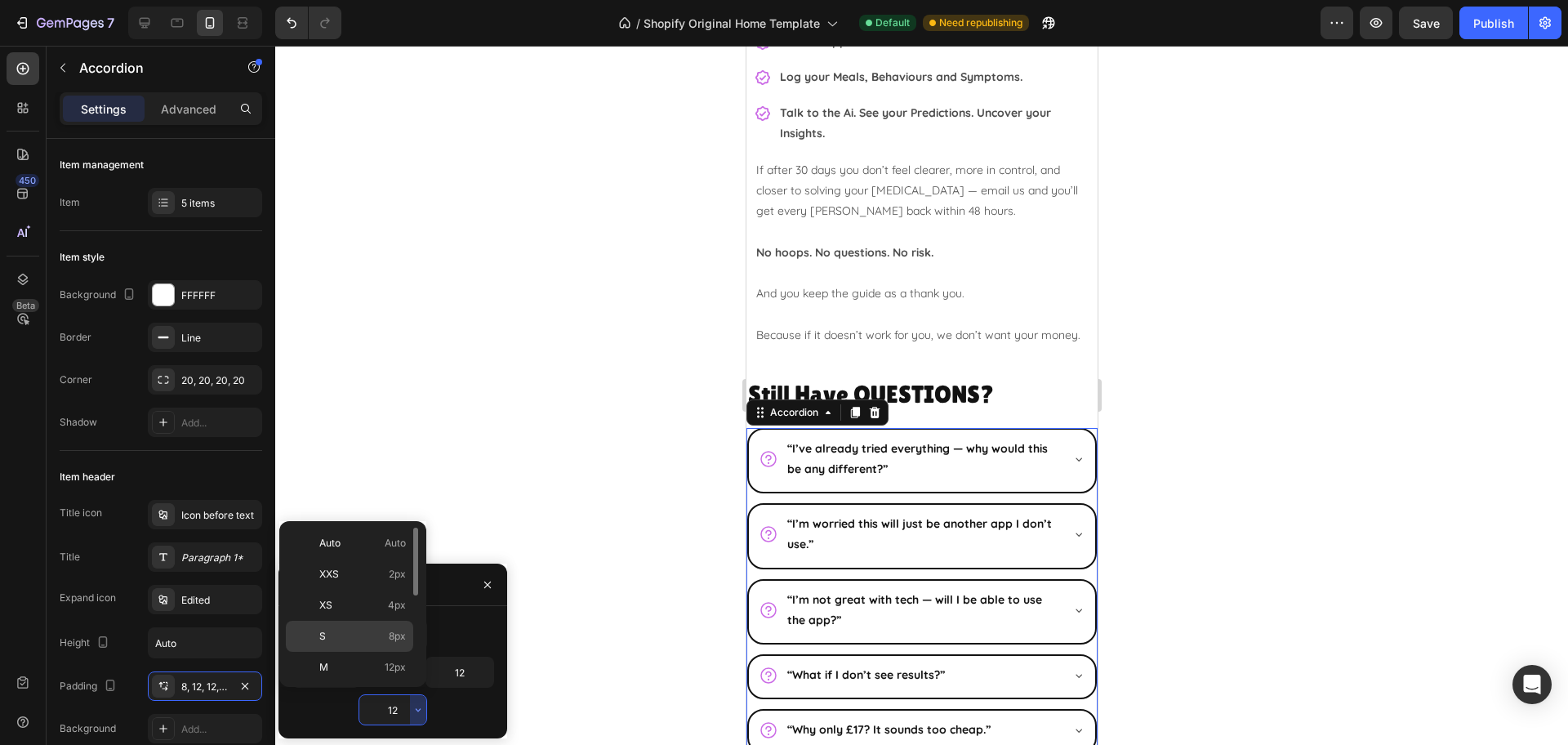
click at [374, 639] on p "S 8px" at bounding box center [362, 636] width 86 height 15
type input "8"
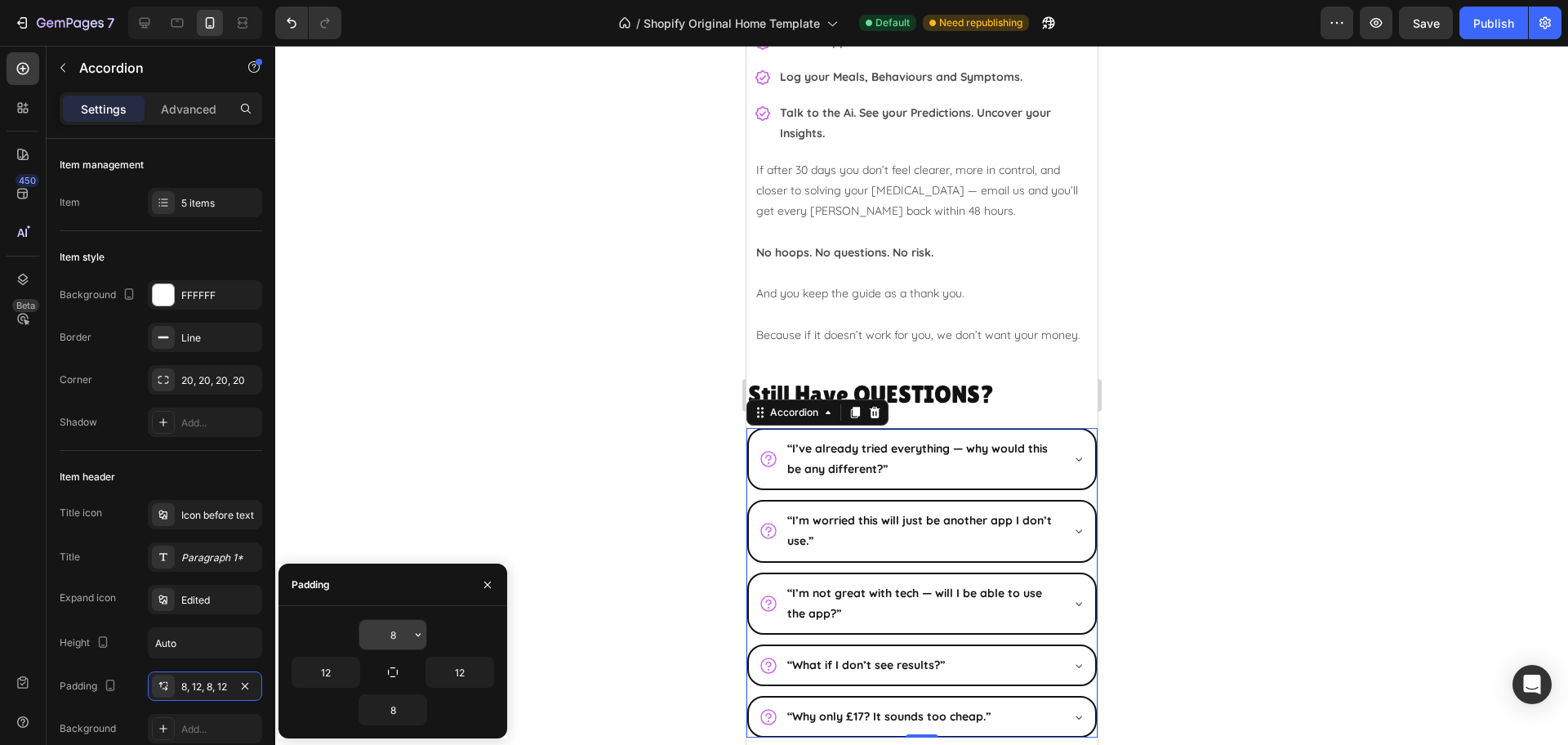
click at [377, 637] on input "8" at bounding box center [393, 634] width 67 height 29
click at [422, 631] on icon "button" at bounding box center [418, 634] width 13 height 13
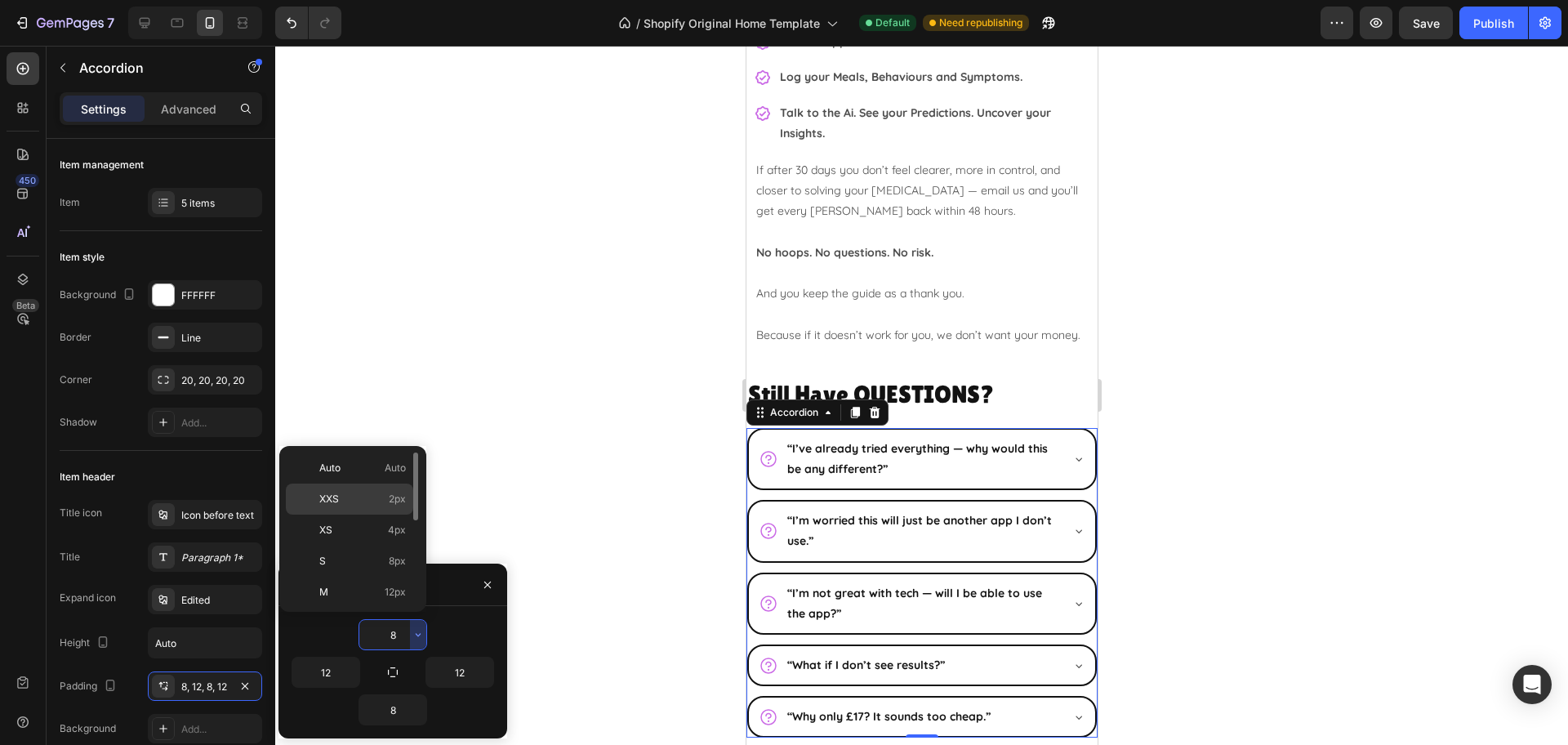
click at [404, 515] on div "XXS 2px" at bounding box center [349, 530] width 128 height 31
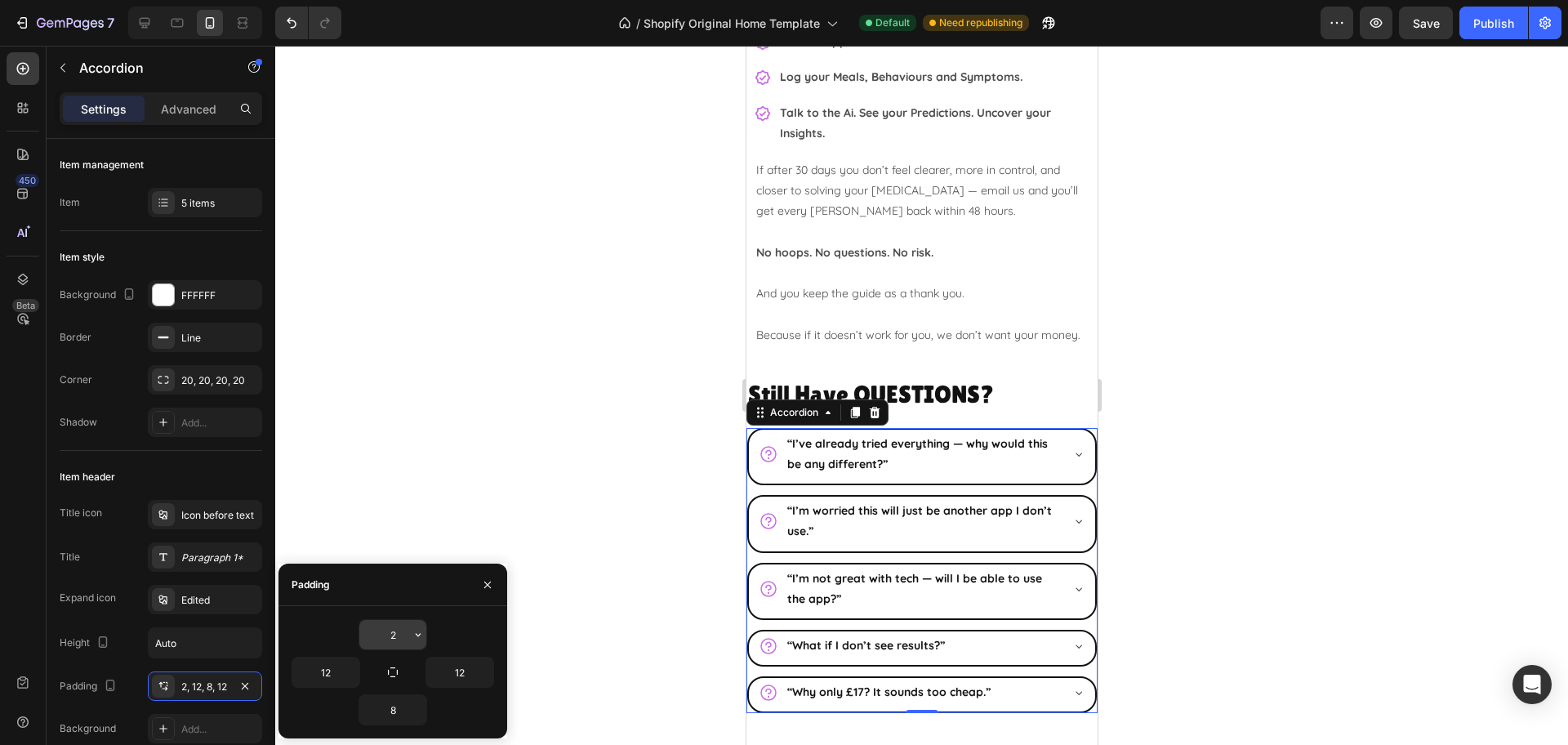
click at [406, 640] on input "2" at bounding box center [393, 634] width 67 height 29
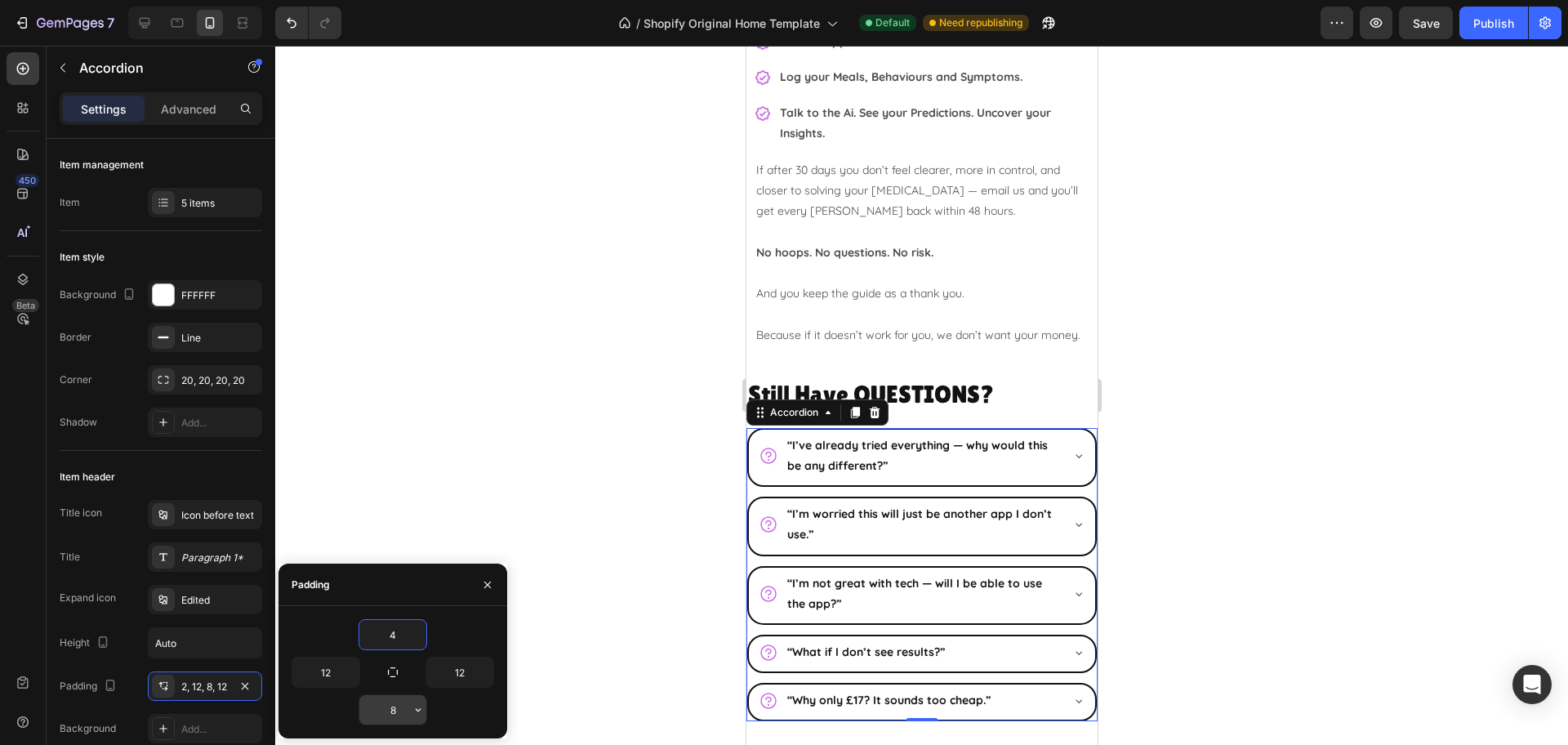
type input "4"
click at [397, 705] on input "8" at bounding box center [393, 709] width 67 height 29
type input "4"
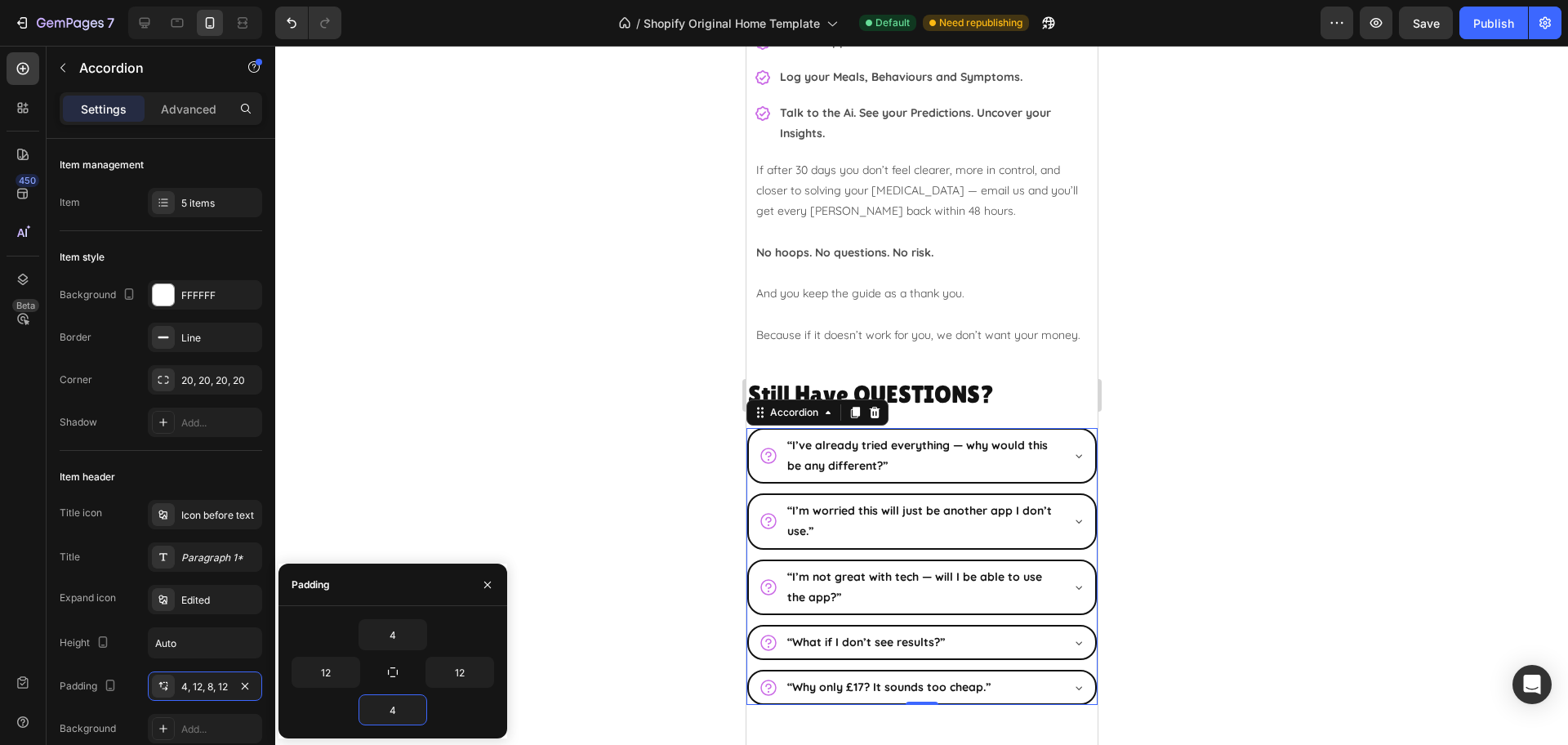
click at [1204, 512] on div at bounding box center [921, 395] width 1293 height 699
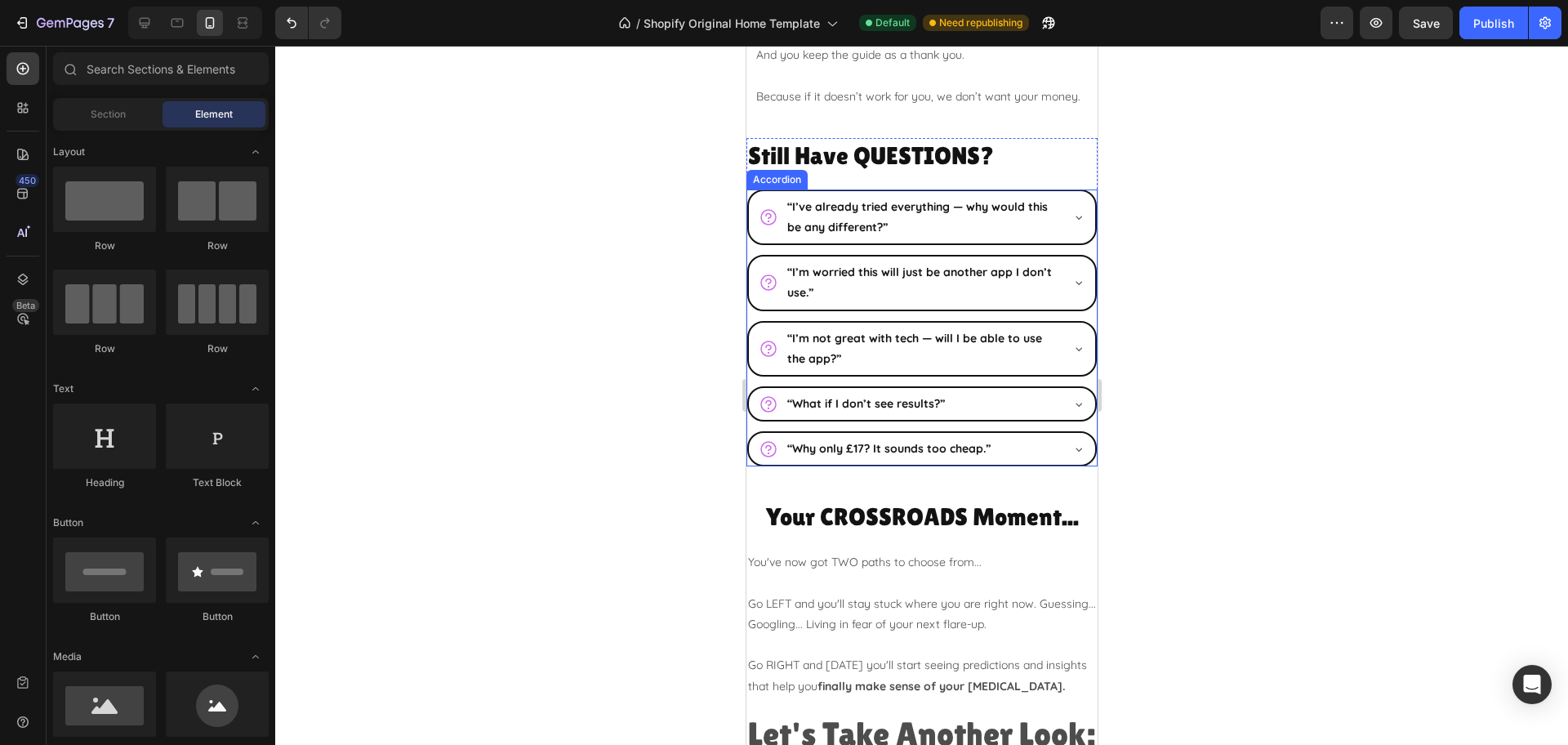
scroll to position [5659, 0]
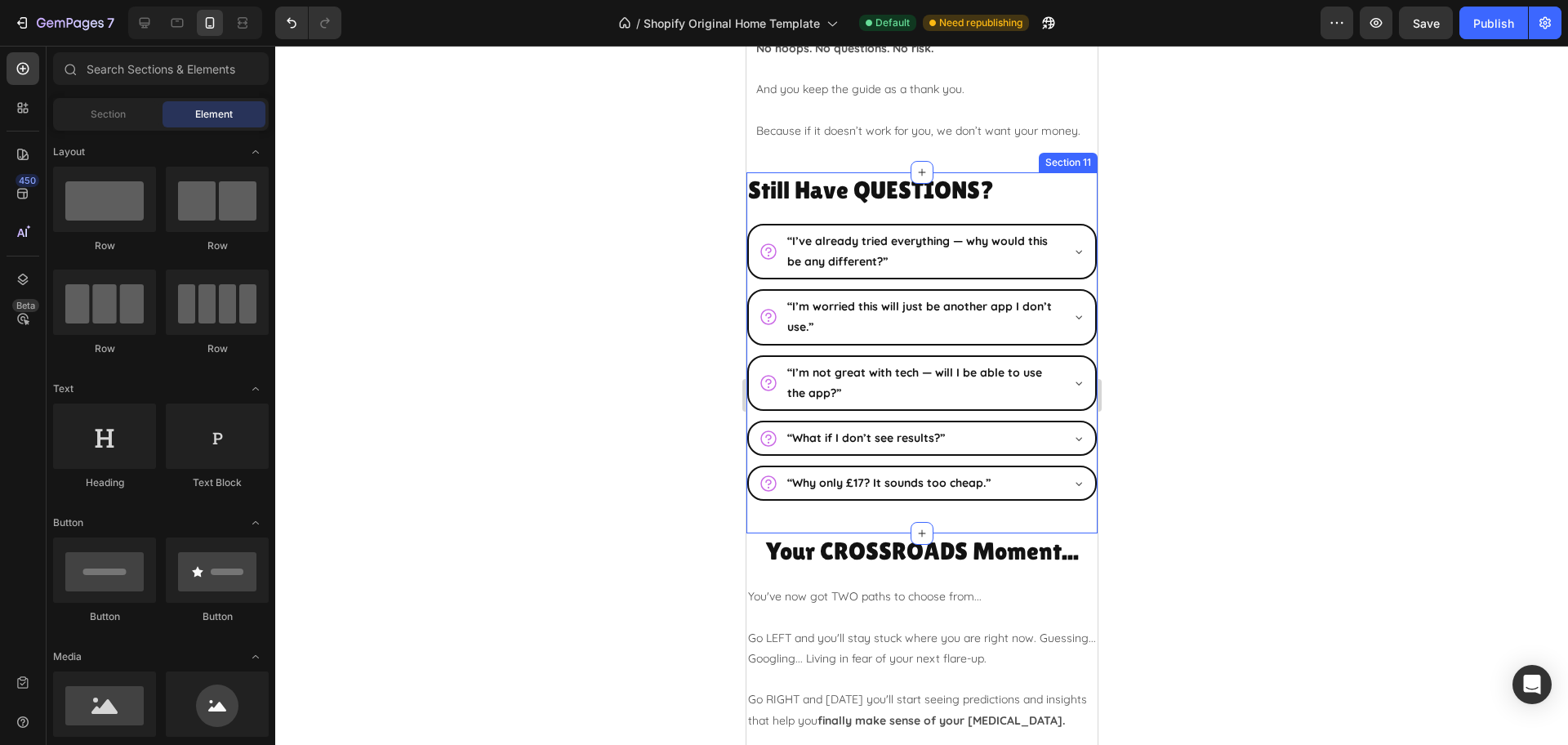
click at [767, 530] on div "Still Have QUESTIONS? Heading “I’ve already tried everything — why would this b…" at bounding box center [921, 353] width 351 height 361
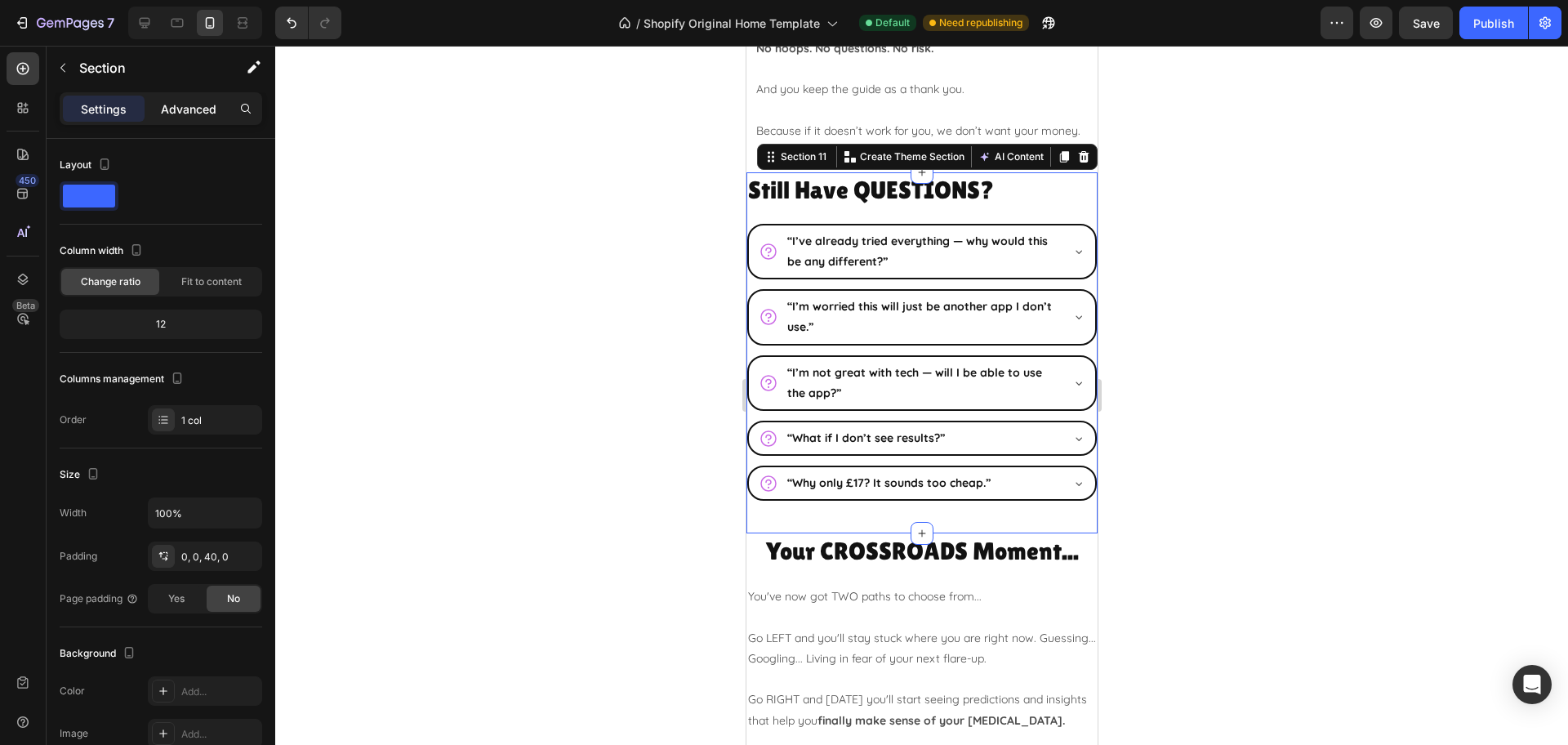
click at [183, 100] on p "Advanced" at bounding box center [188, 108] width 56 height 17
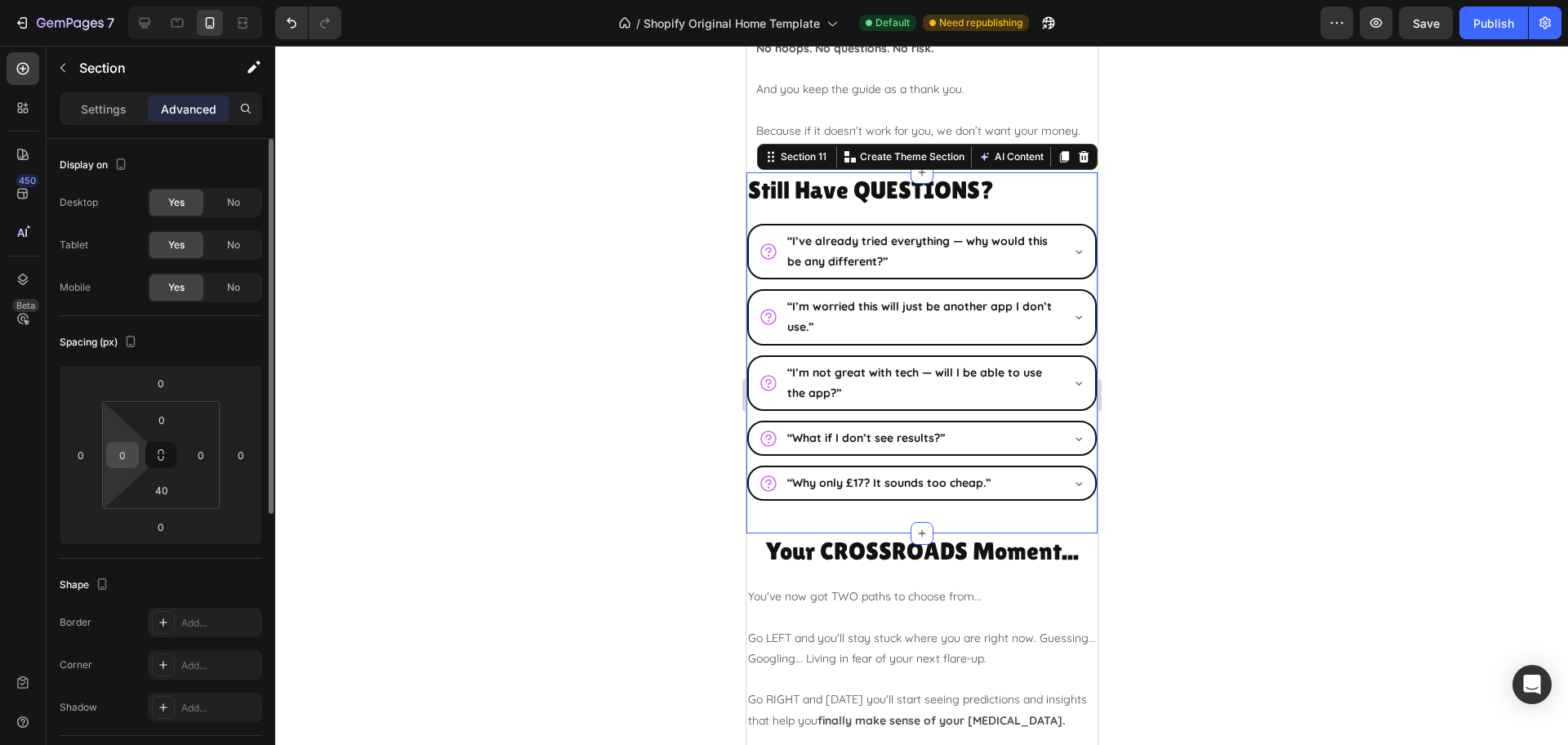
click at [137, 460] on div "0" at bounding box center [123, 454] width 33 height 26
click at [136, 455] on div "0" at bounding box center [123, 454] width 33 height 26
click at [123, 453] on input "0" at bounding box center [122, 454] width 25 height 25
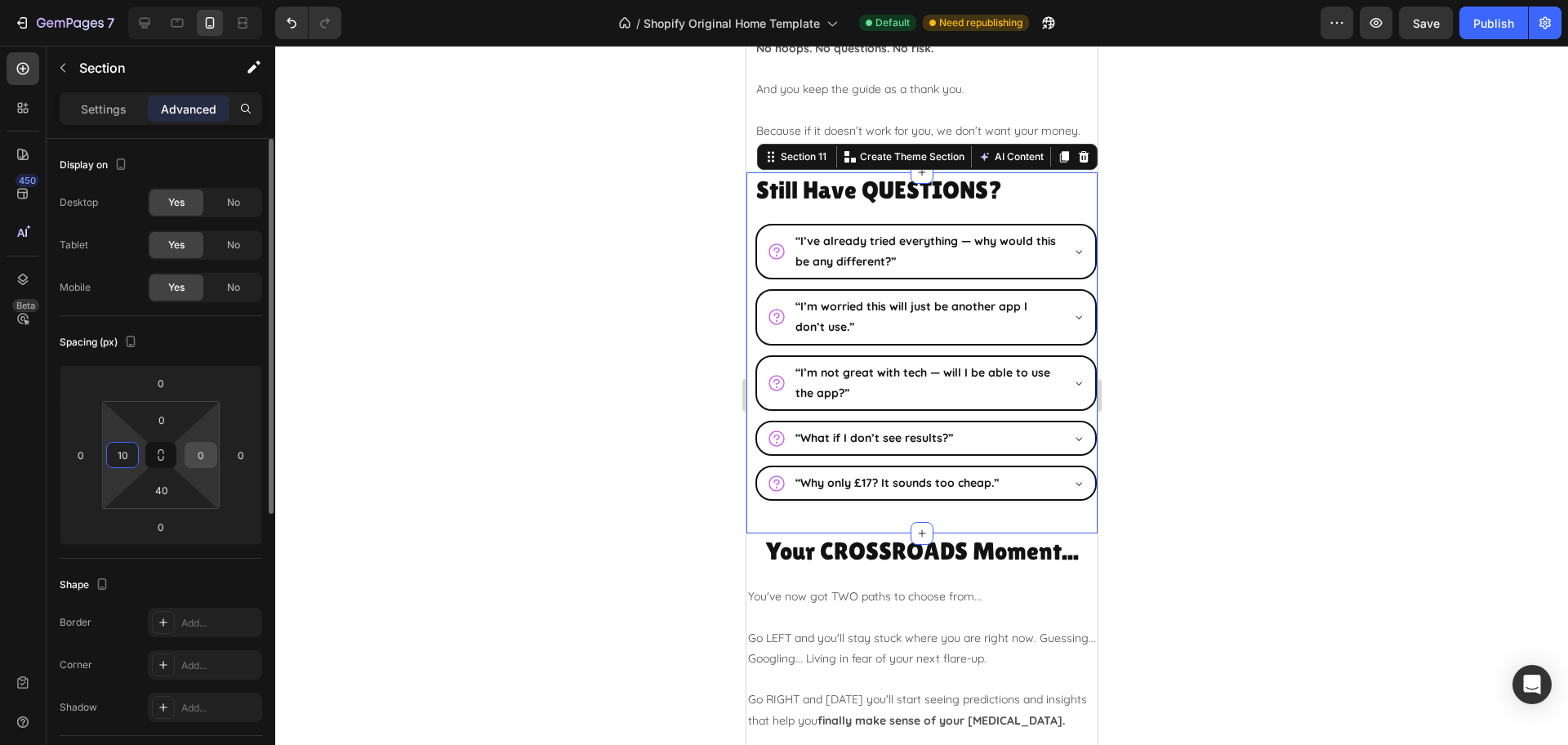
type input "10"
click at [215, 457] on div "0" at bounding box center [201, 454] width 33 height 26
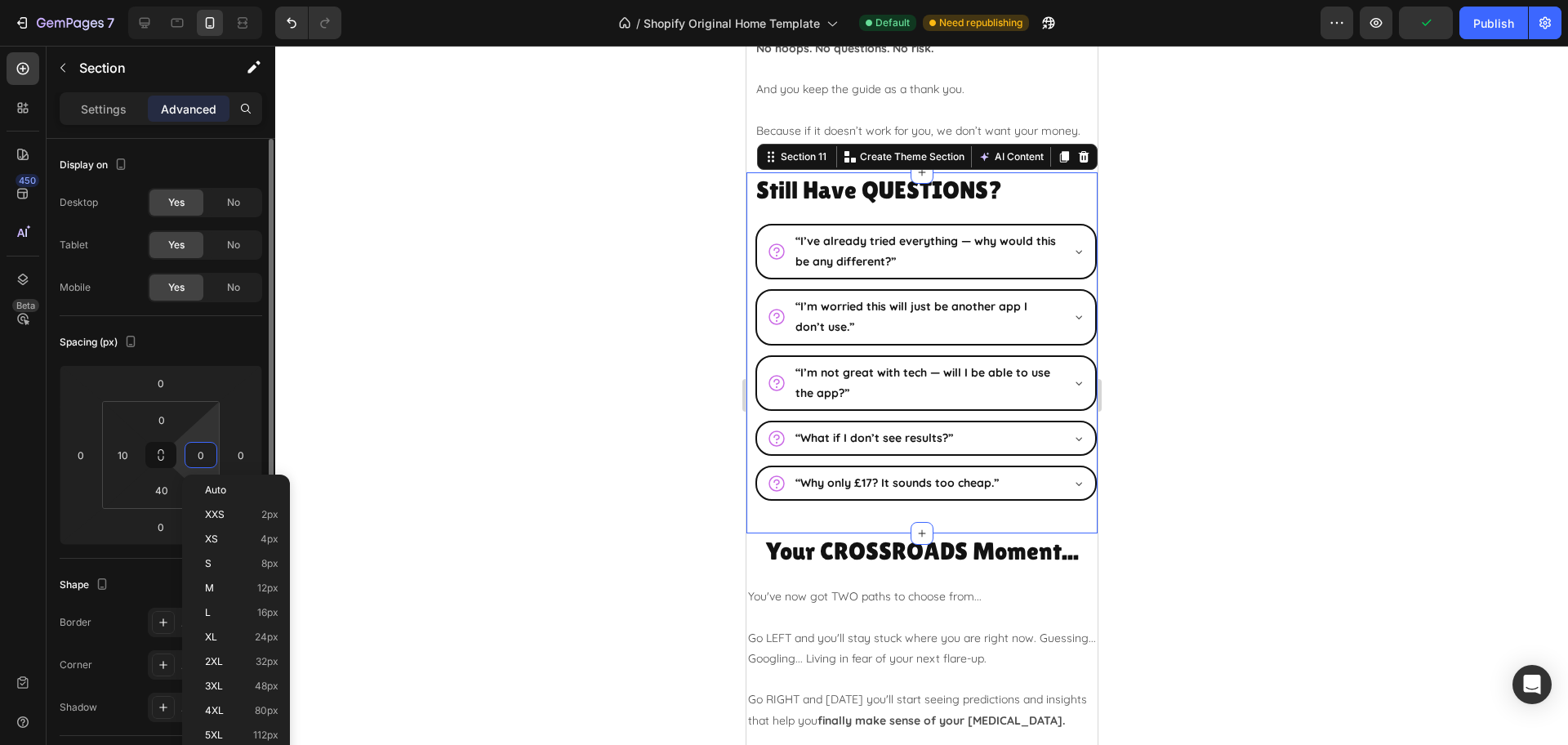
click at [206, 457] on input "0" at bounding box center [201, 454] width 25 height 25
type input "10"
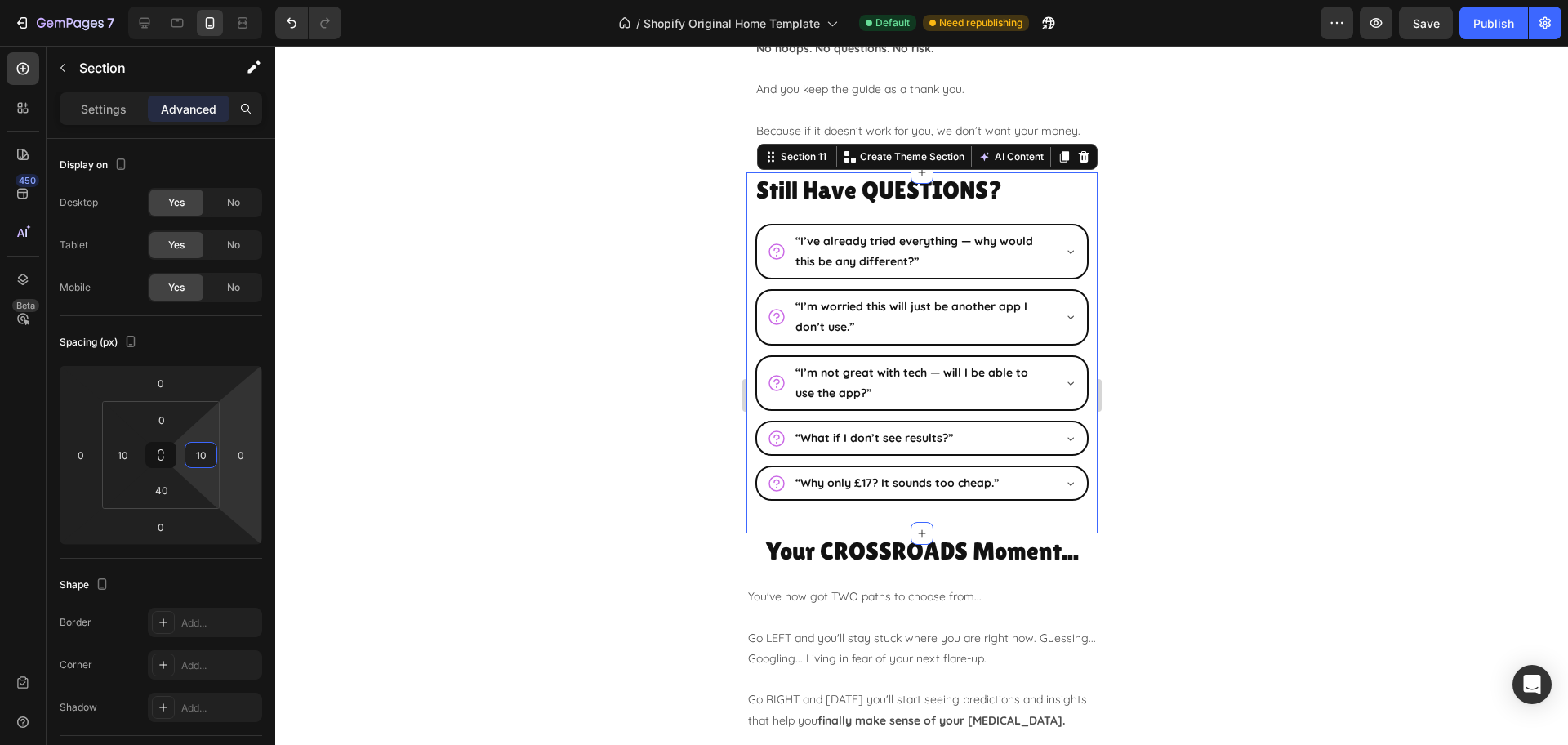
click at [1248, 312] on div at bounding box center [921, 395] width 1293 height 699
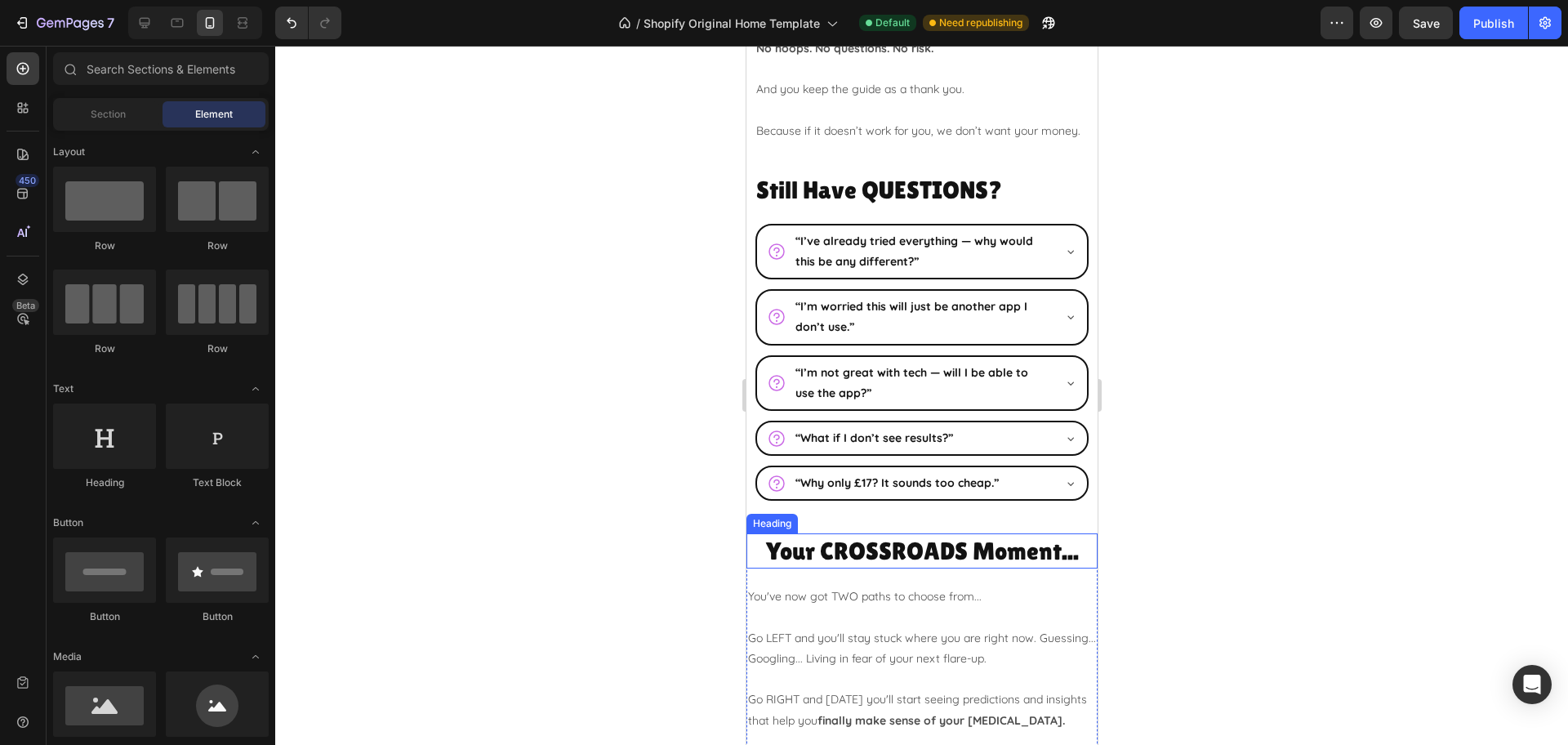
click at [790, 568] on h2 "Your CROSSROADS Moment..." at bounding box center [921, 550] width 351 height 35
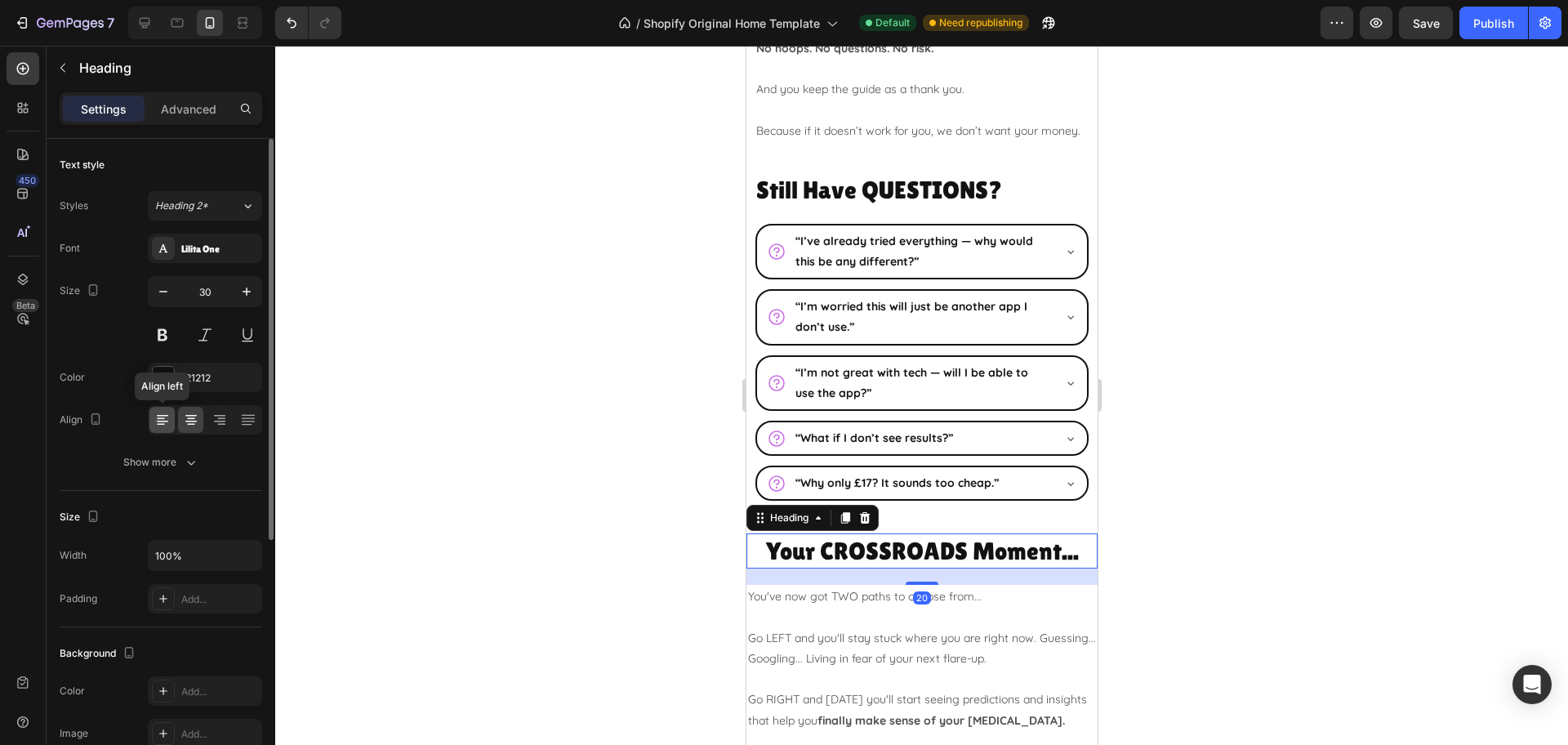
click at [161, 428] on div at bounding box center [162, 419] width 26 height 26
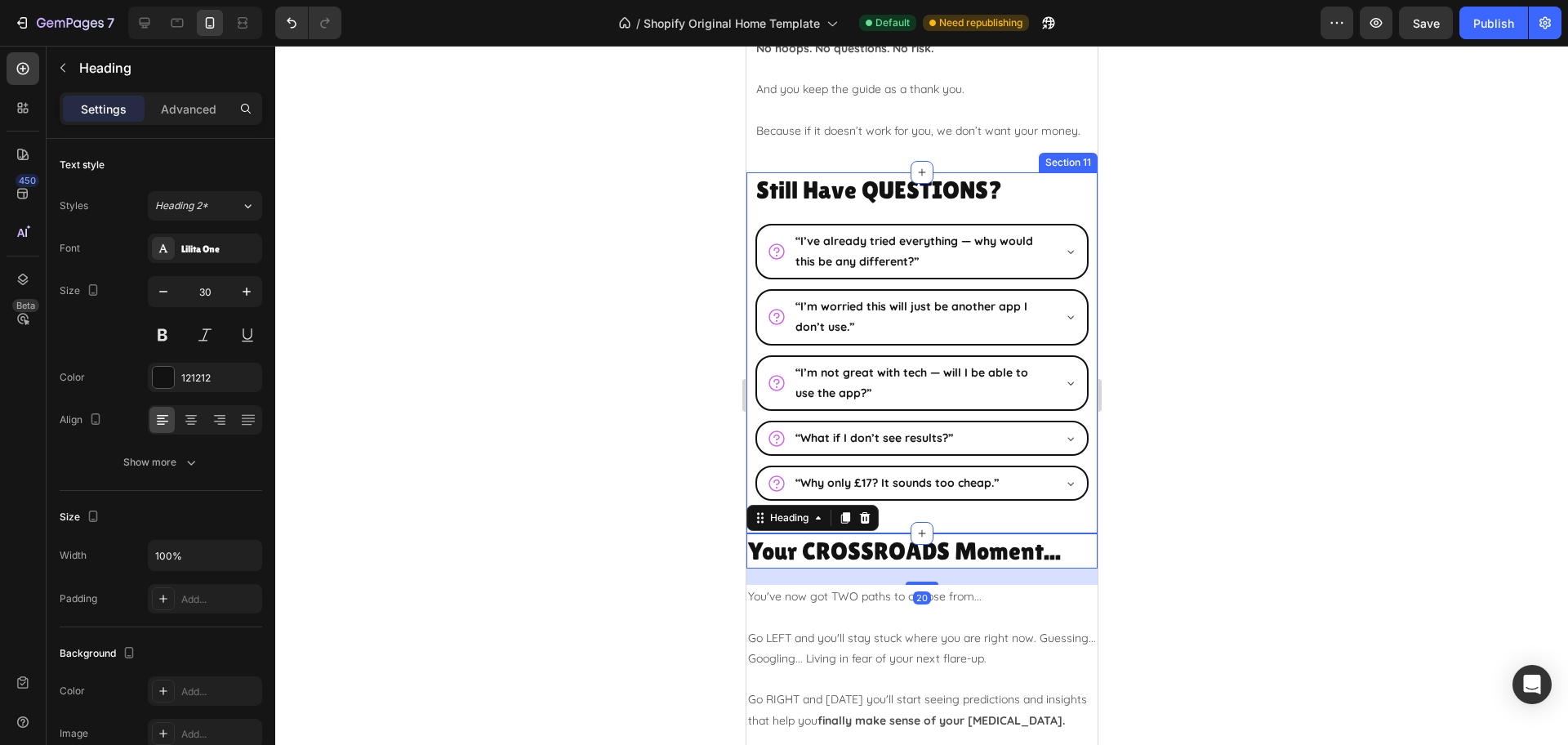
click at [1025, 534] on div "Still Have QUESTIONS? Heading “I’ve already tried everything — why would this b…" at bounding box center [921, 353] width 351 height 361
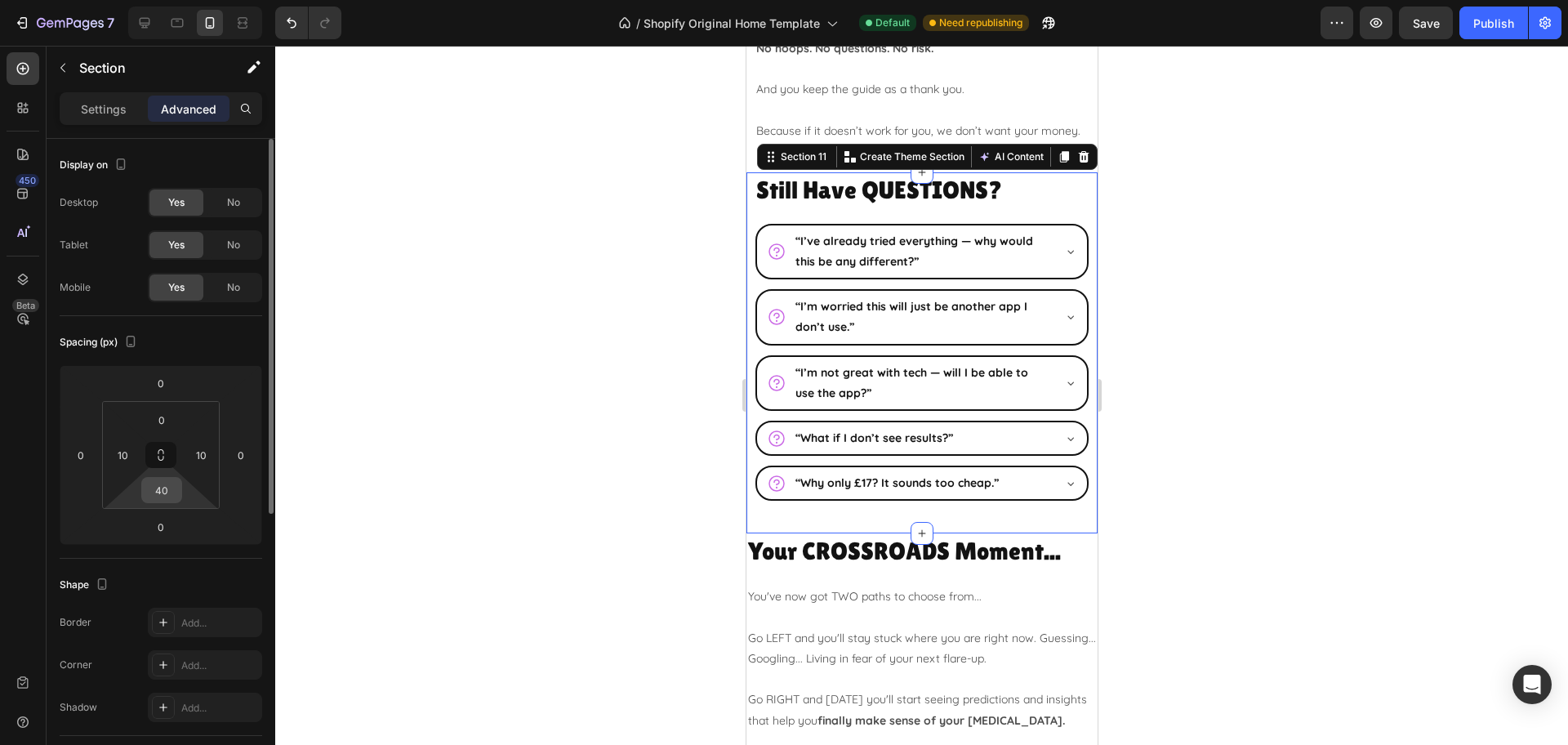
click at [180, 490] on div "40" at bounding box center [161, 490] width 40 height 26
click at [168, 493] on input "40" at bounding box center [161, 490] width 33 height 25
type input "20"
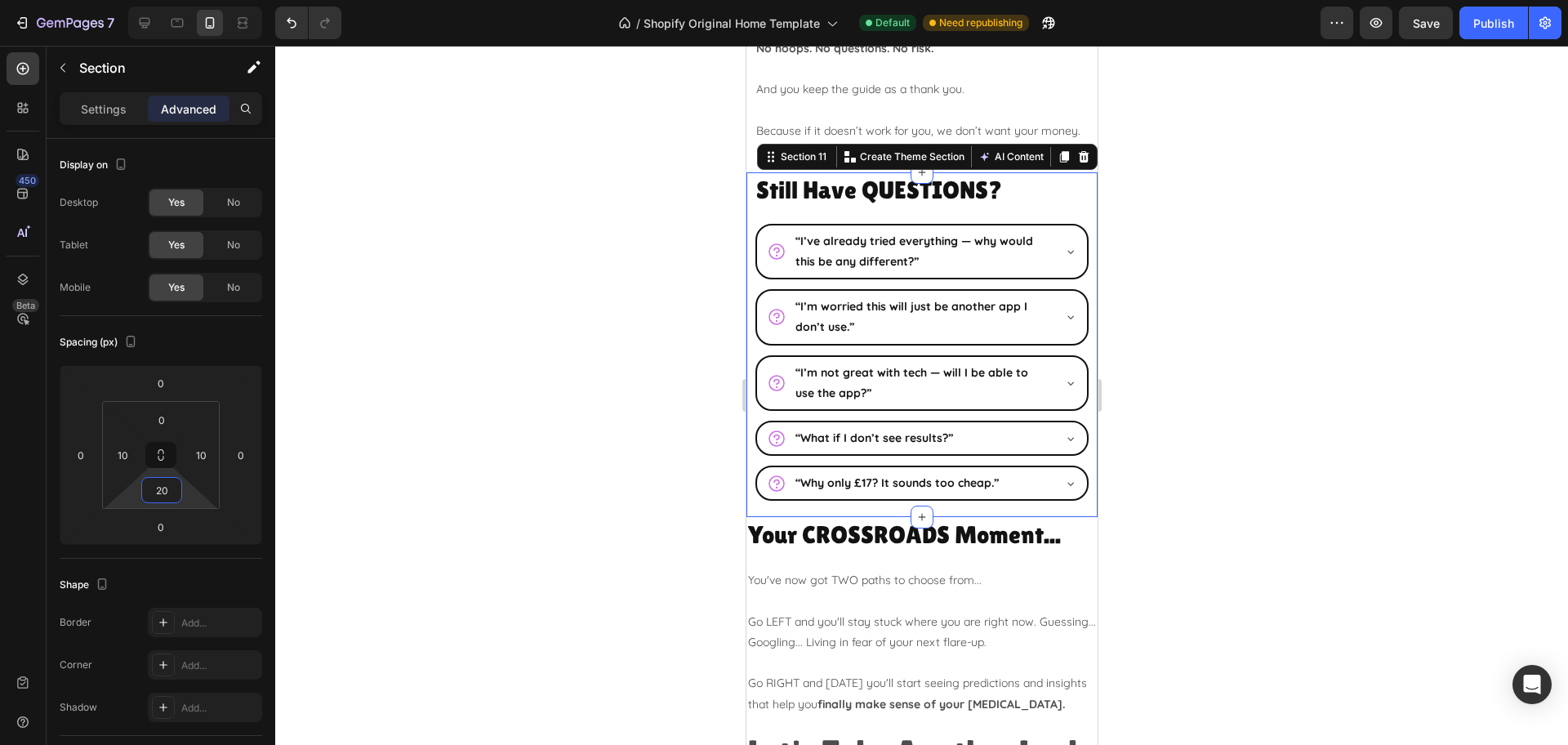
click at [1258, 457] on div at bounding box center [921, 395] width 1293 height 699
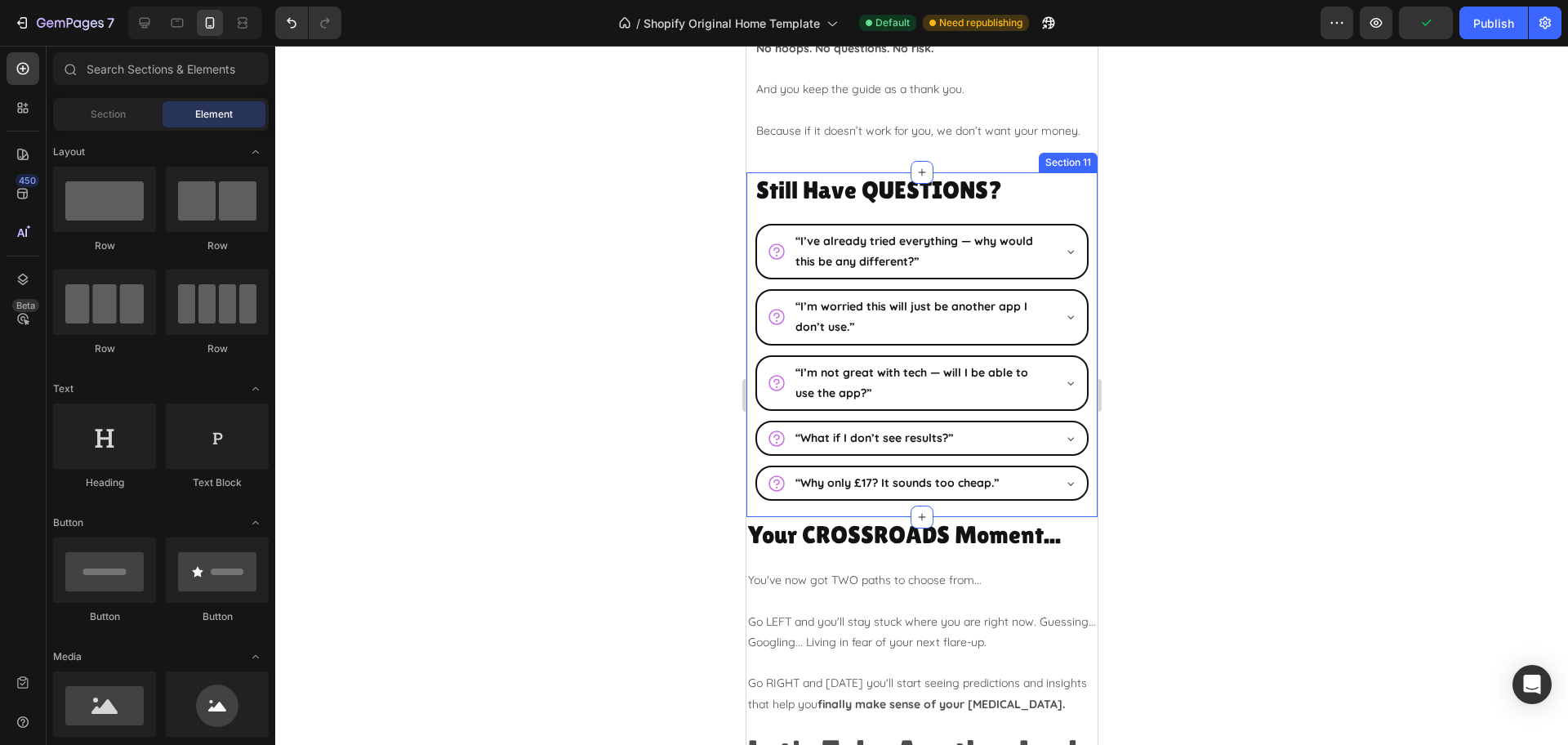
click at [868, 517] on div "Still Have QUESTIONS? Heading “I’ve already tried everything — why would this b…" at bounding box center [921, 345] width 351 height 345
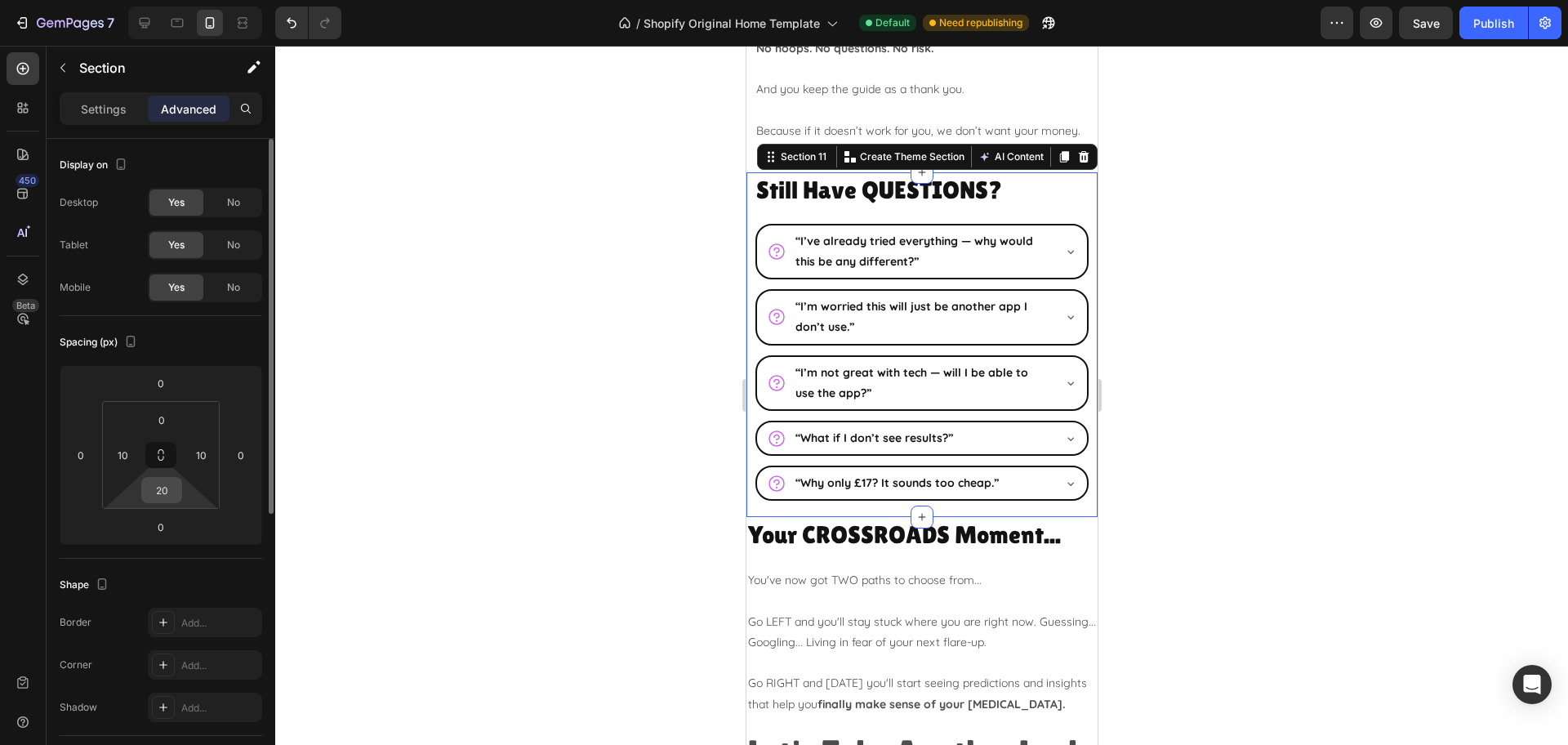
click at [167, 489] on input "20" at bounding box center [161, 490] width 33 height 25
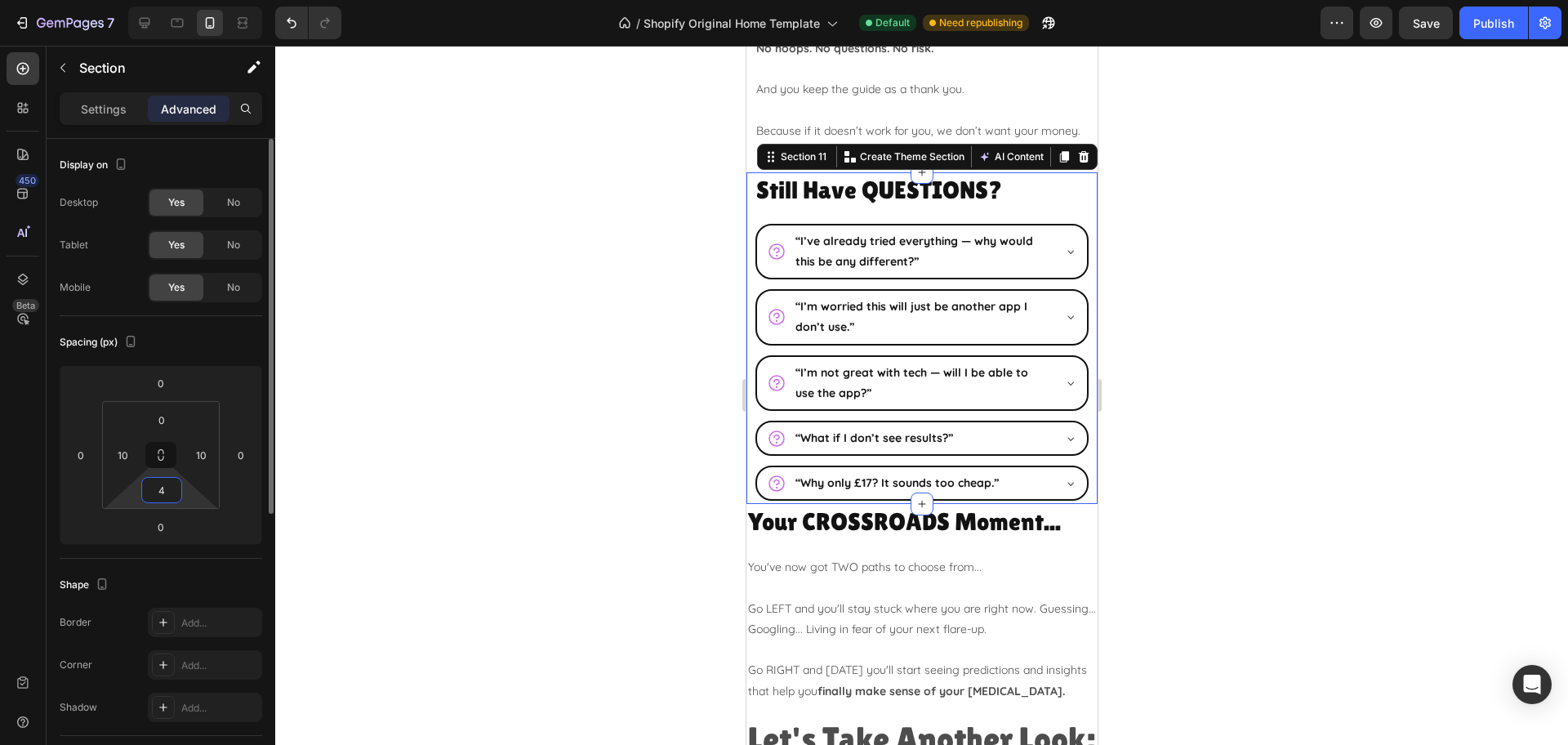
type input "40"
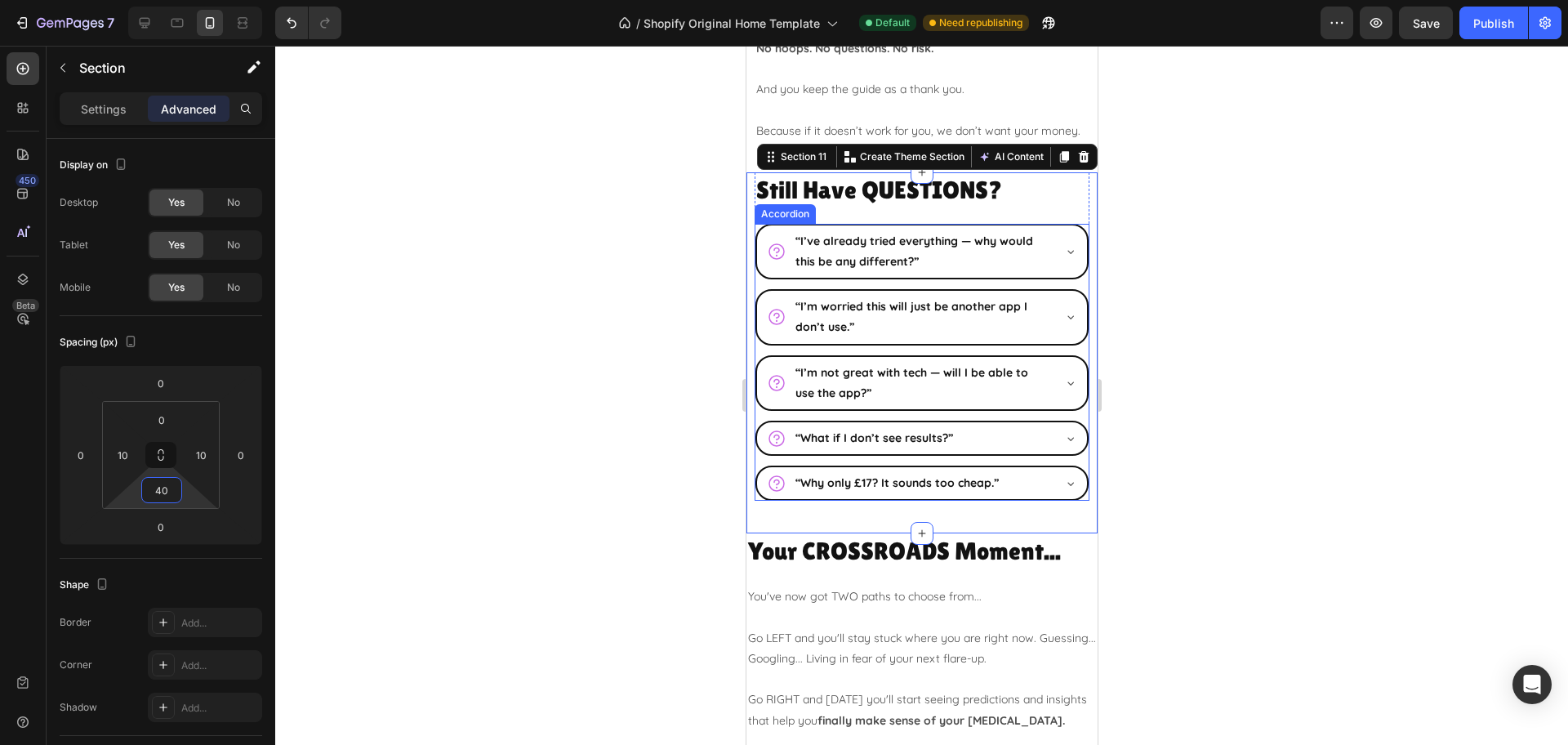
click at [1281, 452] on div at bounding box center [921, 395] width 1293 height 699
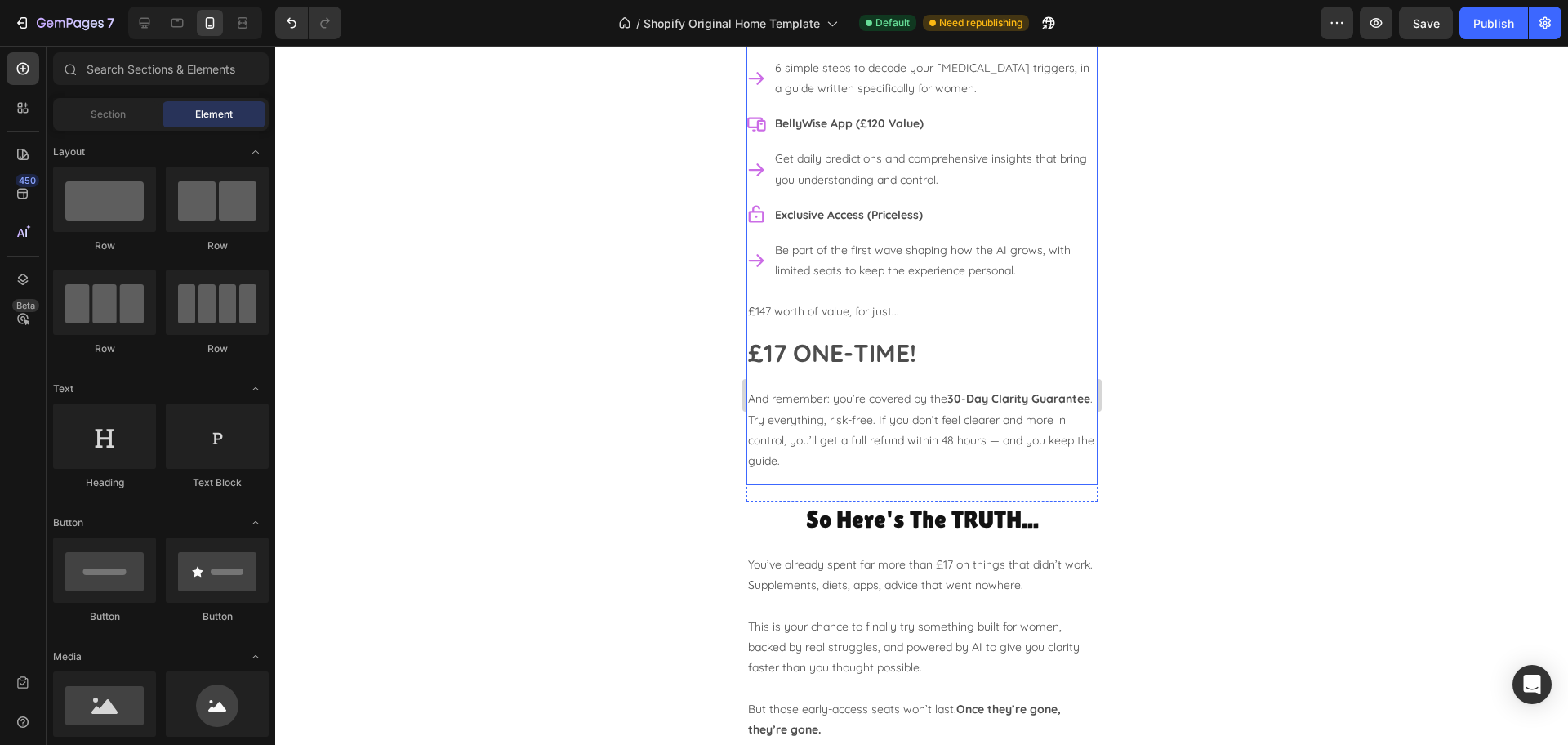
scroll to position [6476, 0]
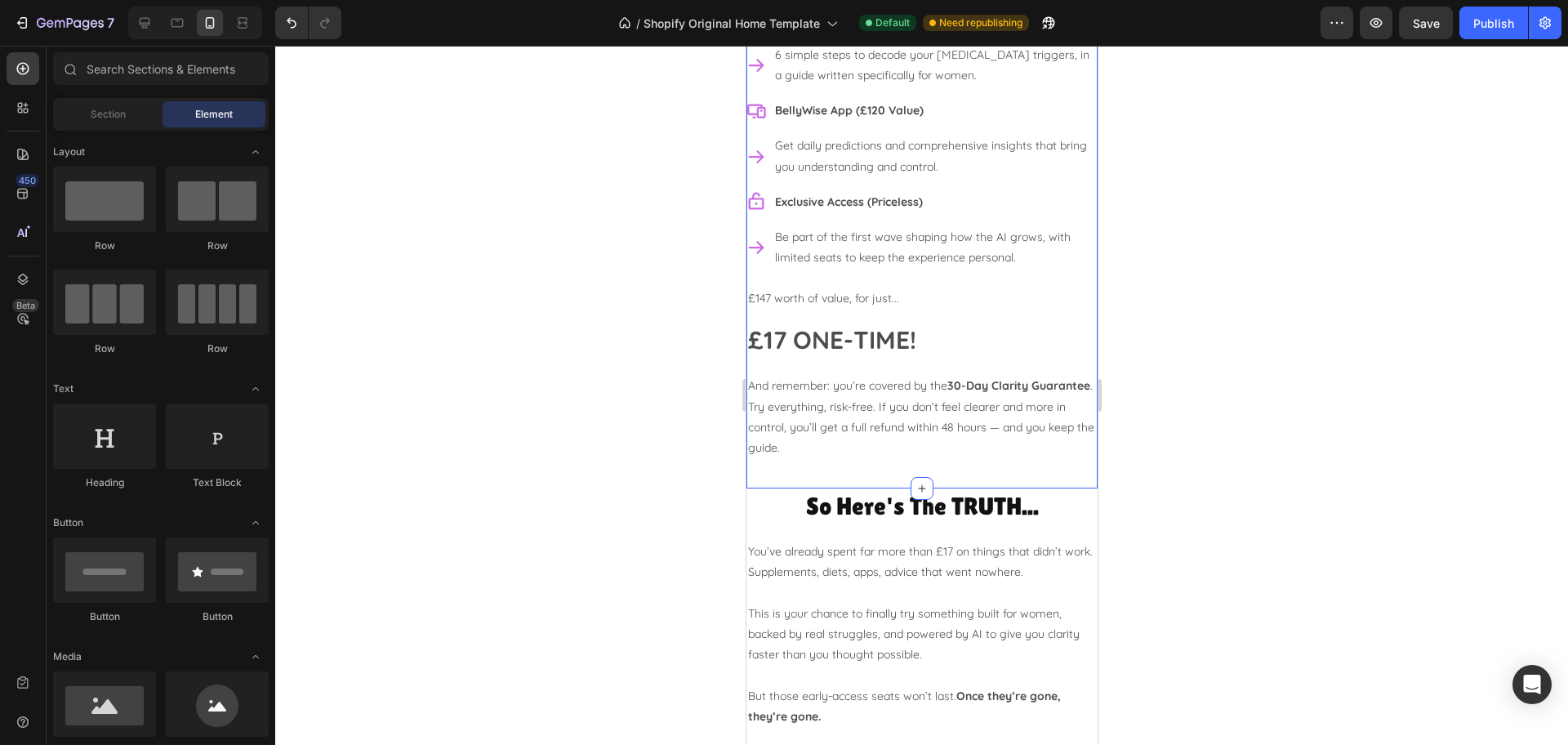
click at [783, 488] on div "Your CROSSROADS Moment... Heading You've now got TWO paths to choose from... Go…" at bounding box center [921, 110] width 351 height 755
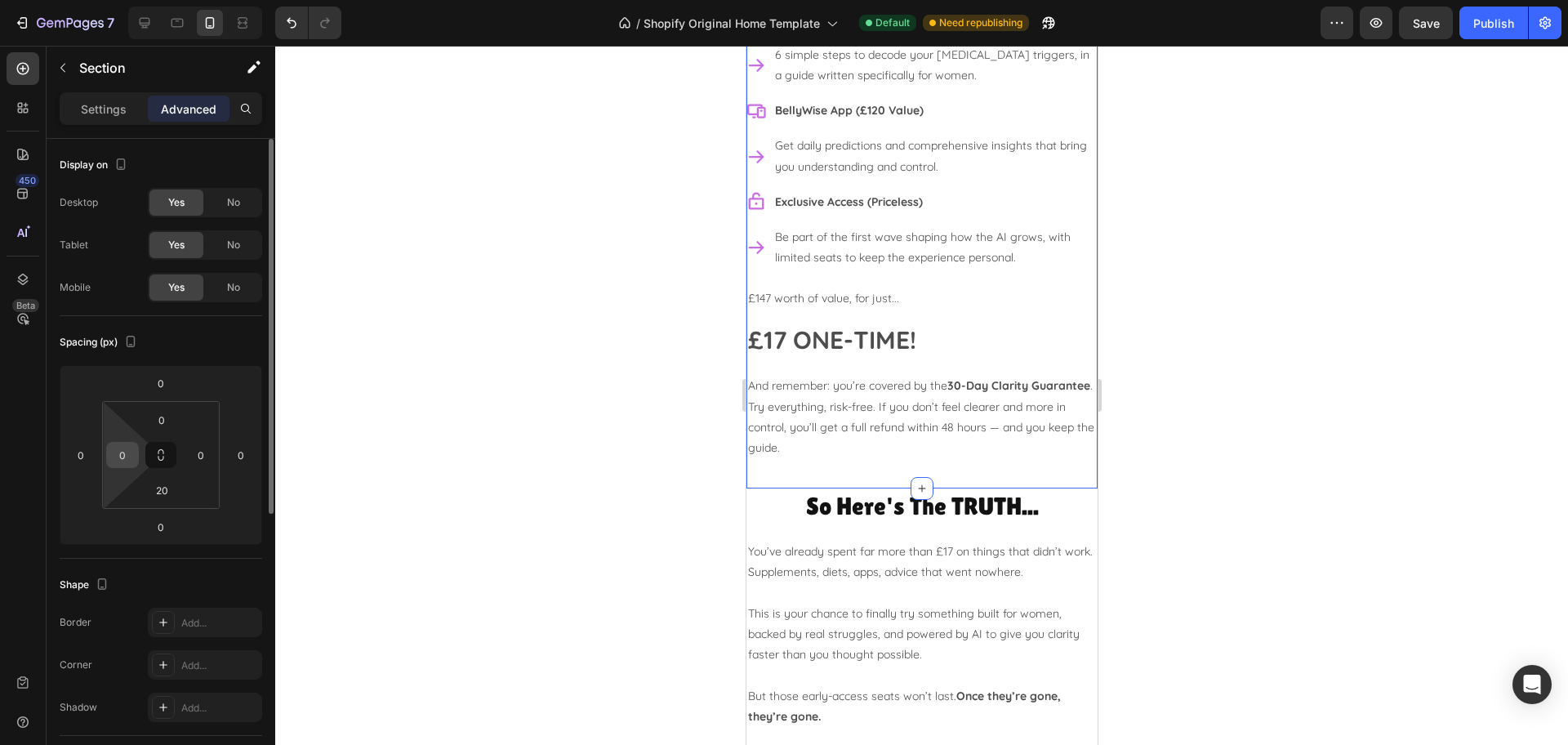
click at [129, 452] on input "0" at bounding box center [122, 454] width 25 height 25
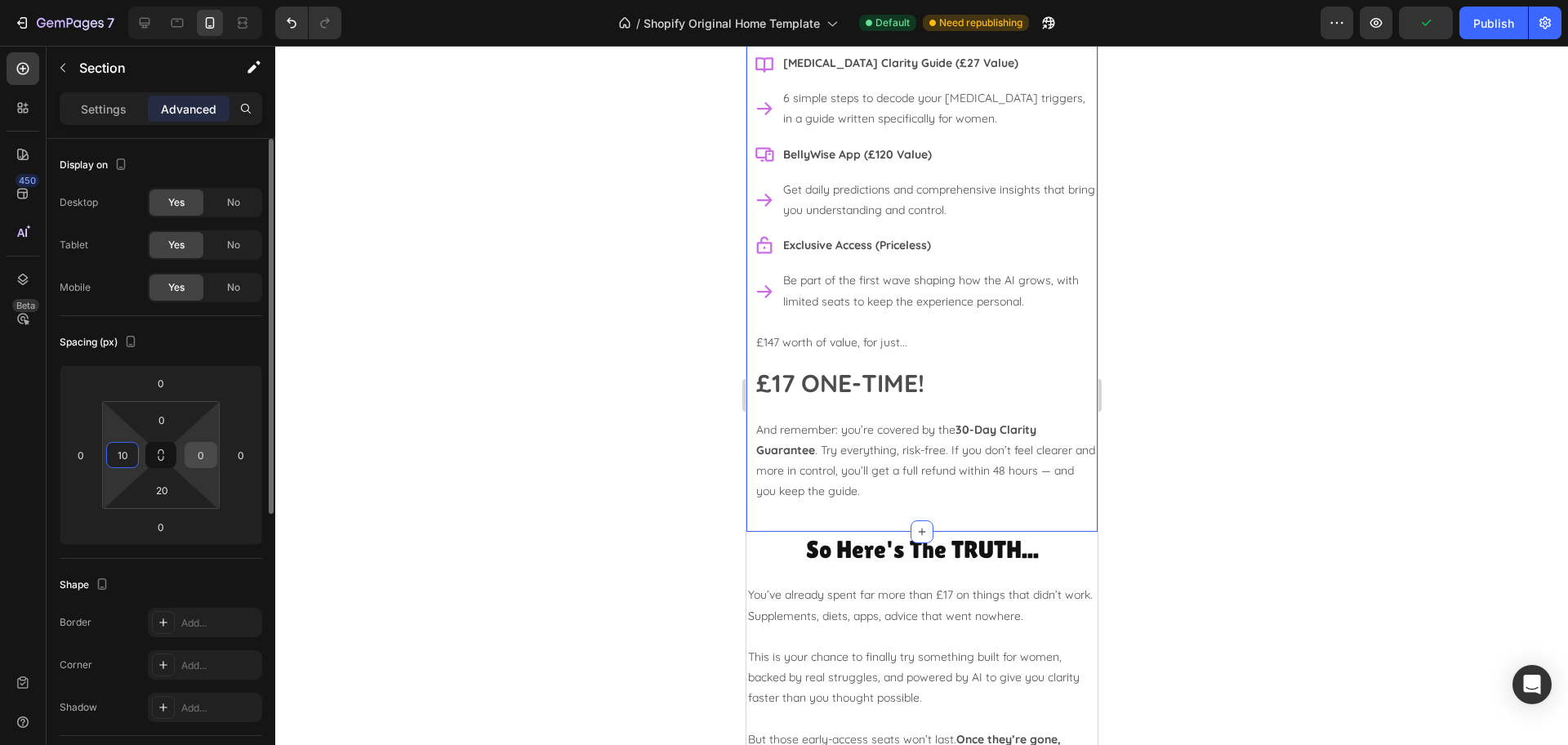
type input "10"
click at [206, 453] on input "0" at bounding box center [201, 454] width 25 height 25
type input "10"
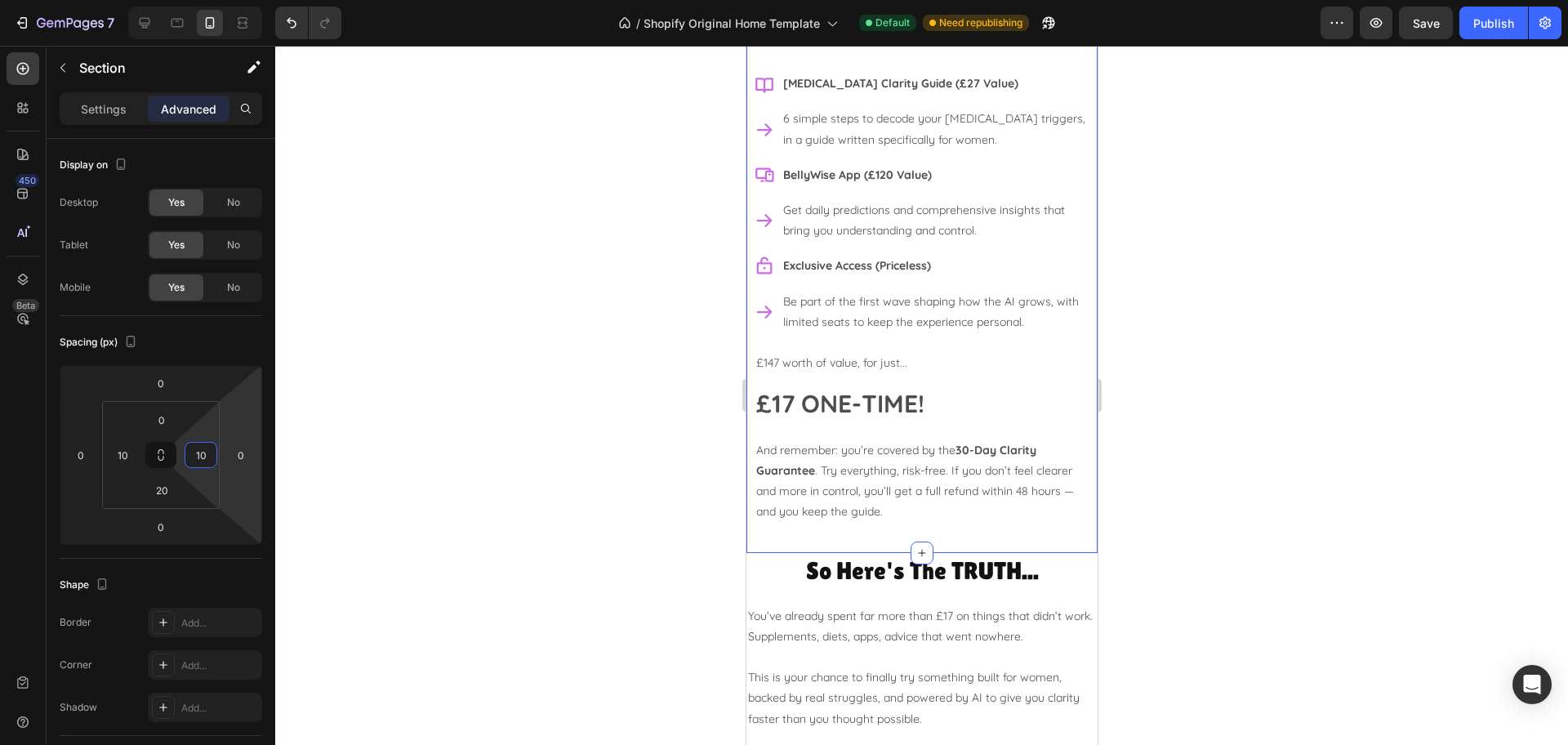
click at [1220, 390] on div at bounding box center [921, 395] width 1293 height 699
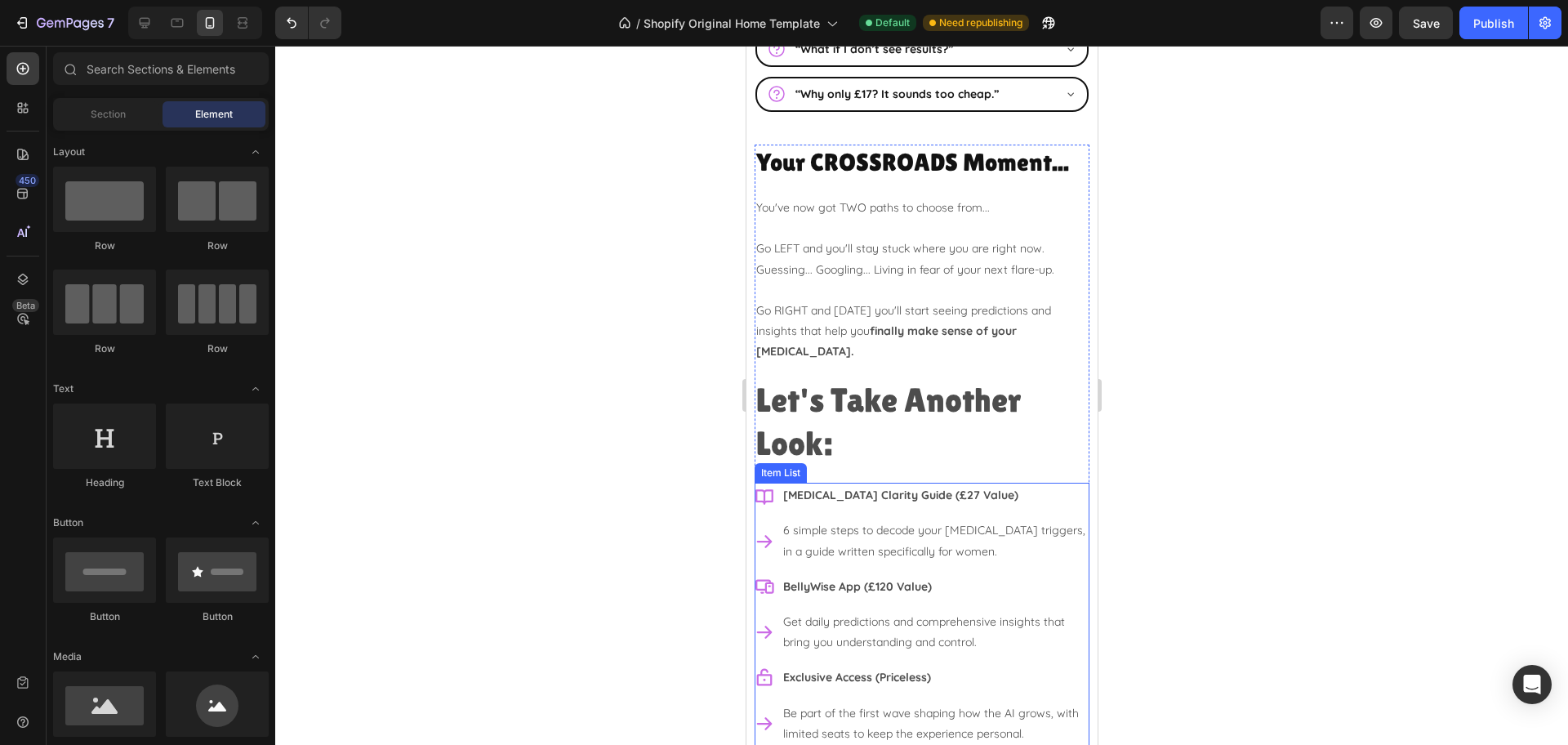
scroll to position [6067, 0]
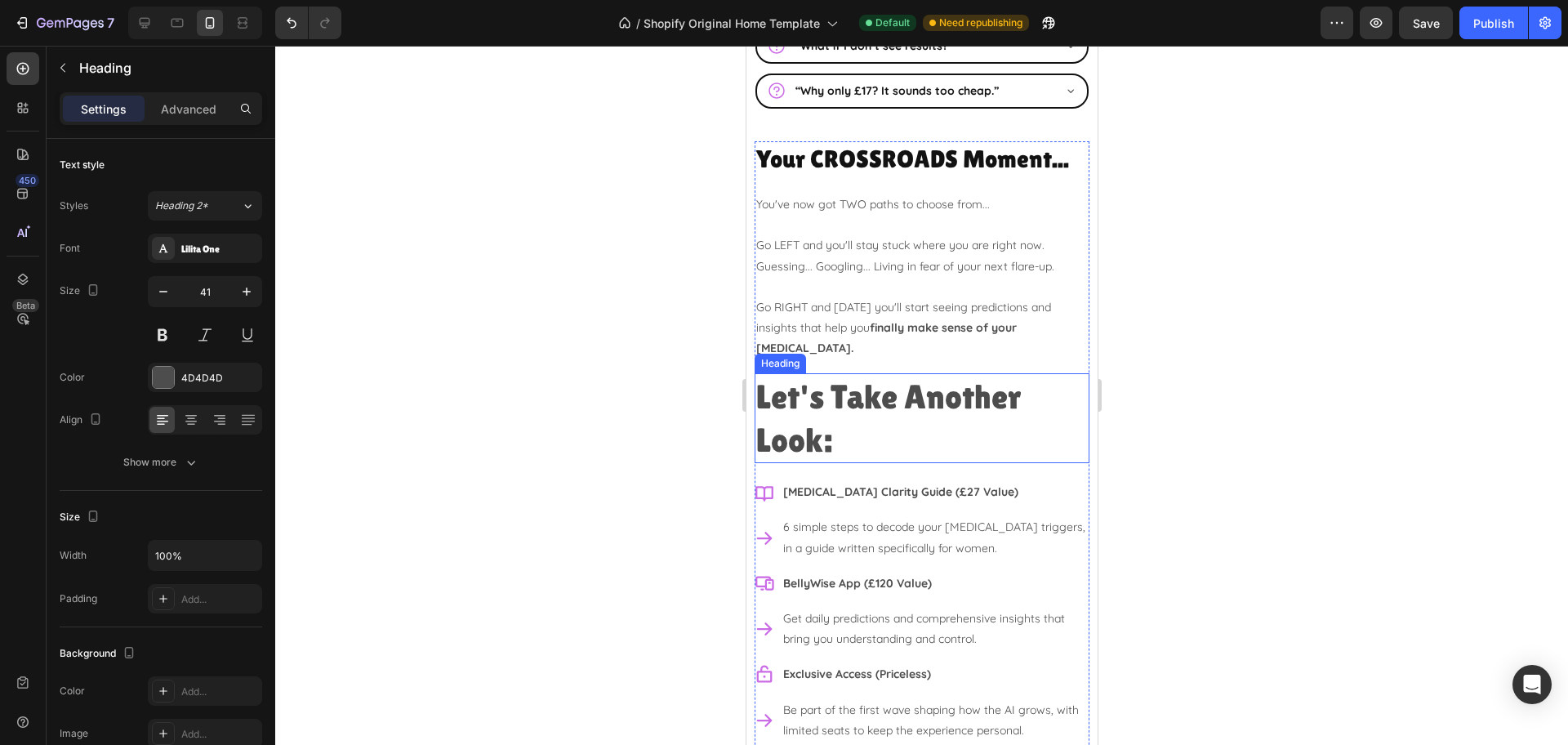
click at [858, 392] on h2 "Let's Take Another Look:" at bounding box center [920, 418] width 335 height 91
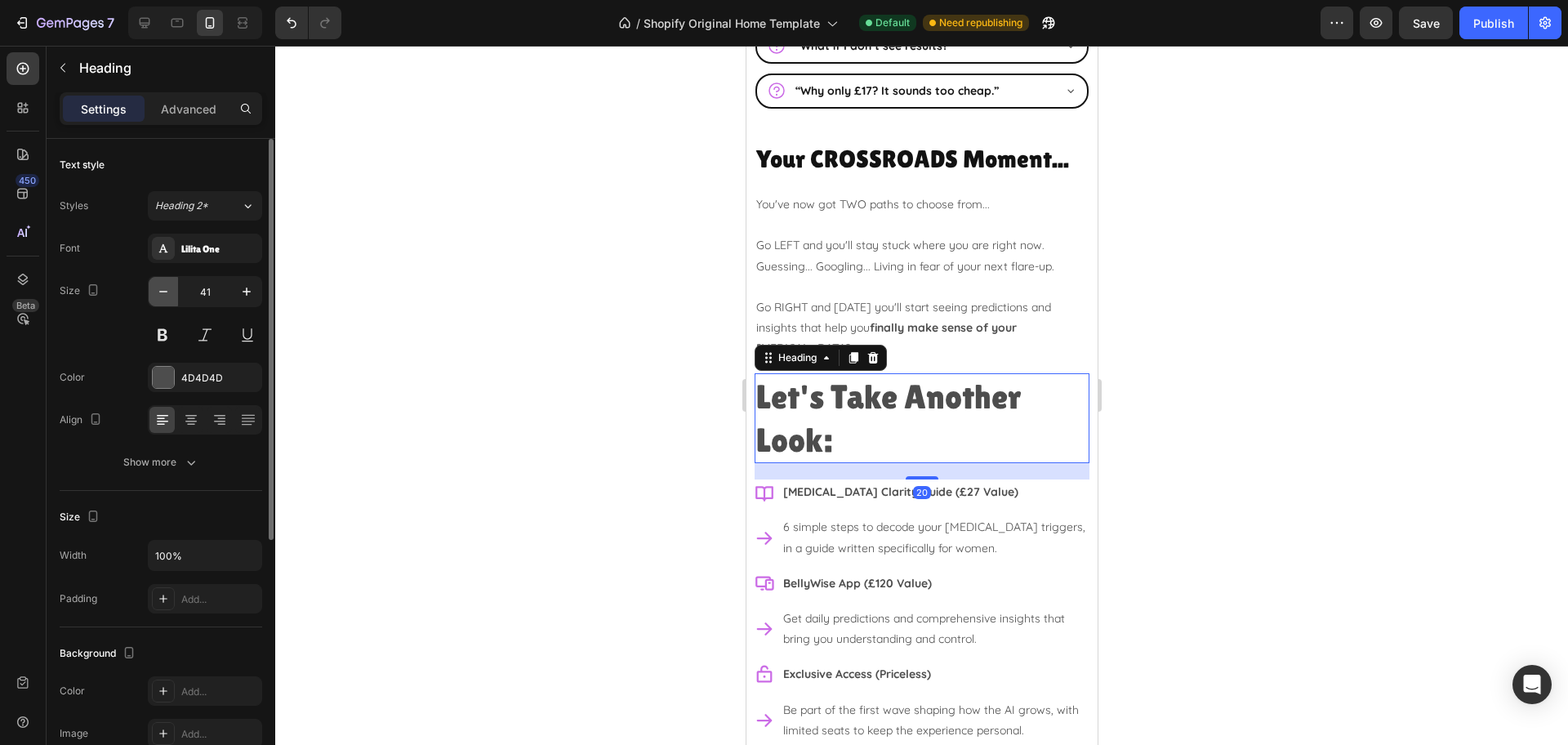
click at [172, 295] on button "button" at bounding box center [163, 292] width 29 height 29
click at [172, 295] on button "button" at bounding box center [163, 292] width 29 height 29
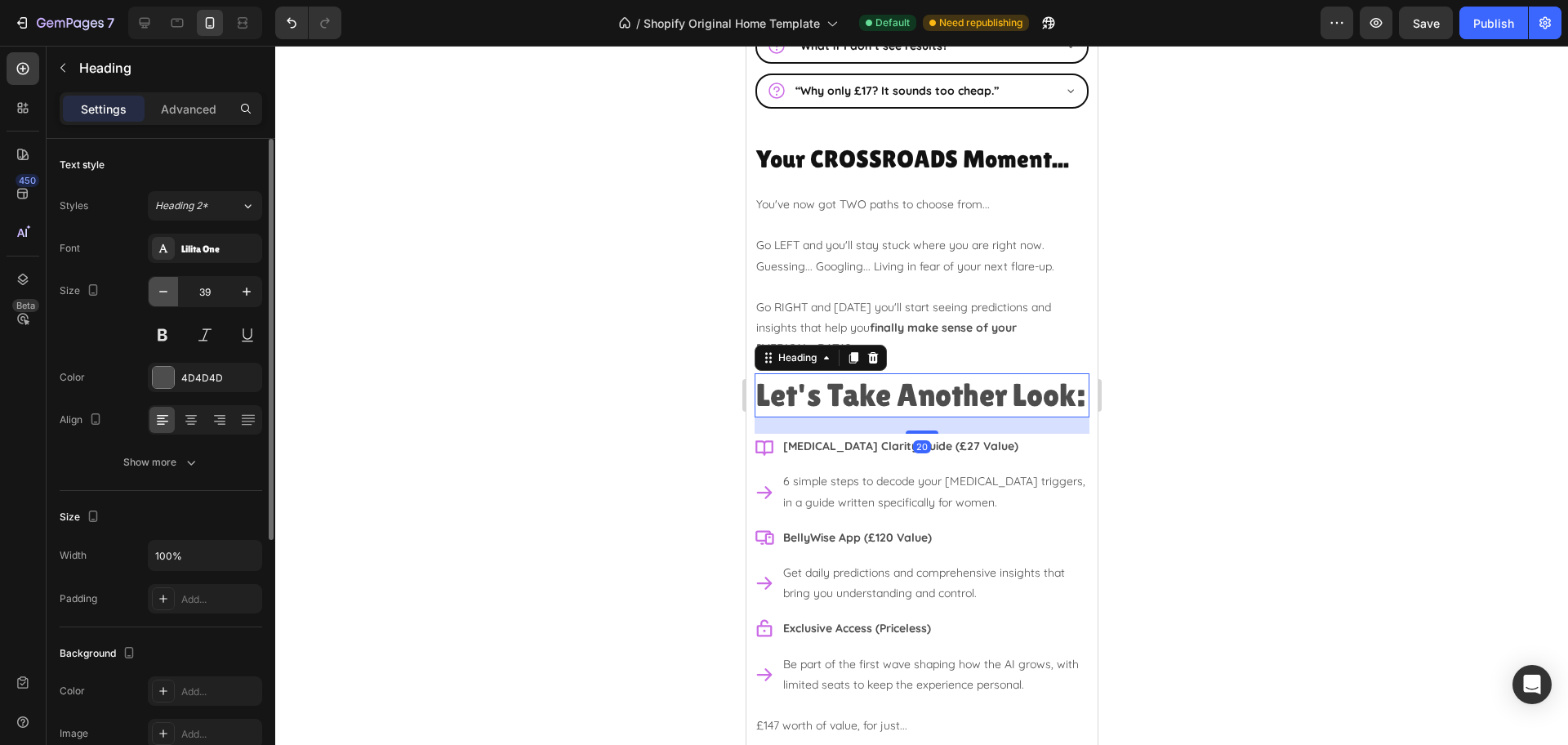
click at [172, 295] on button "button" at bounding box center [163, 292] width 29 height 29
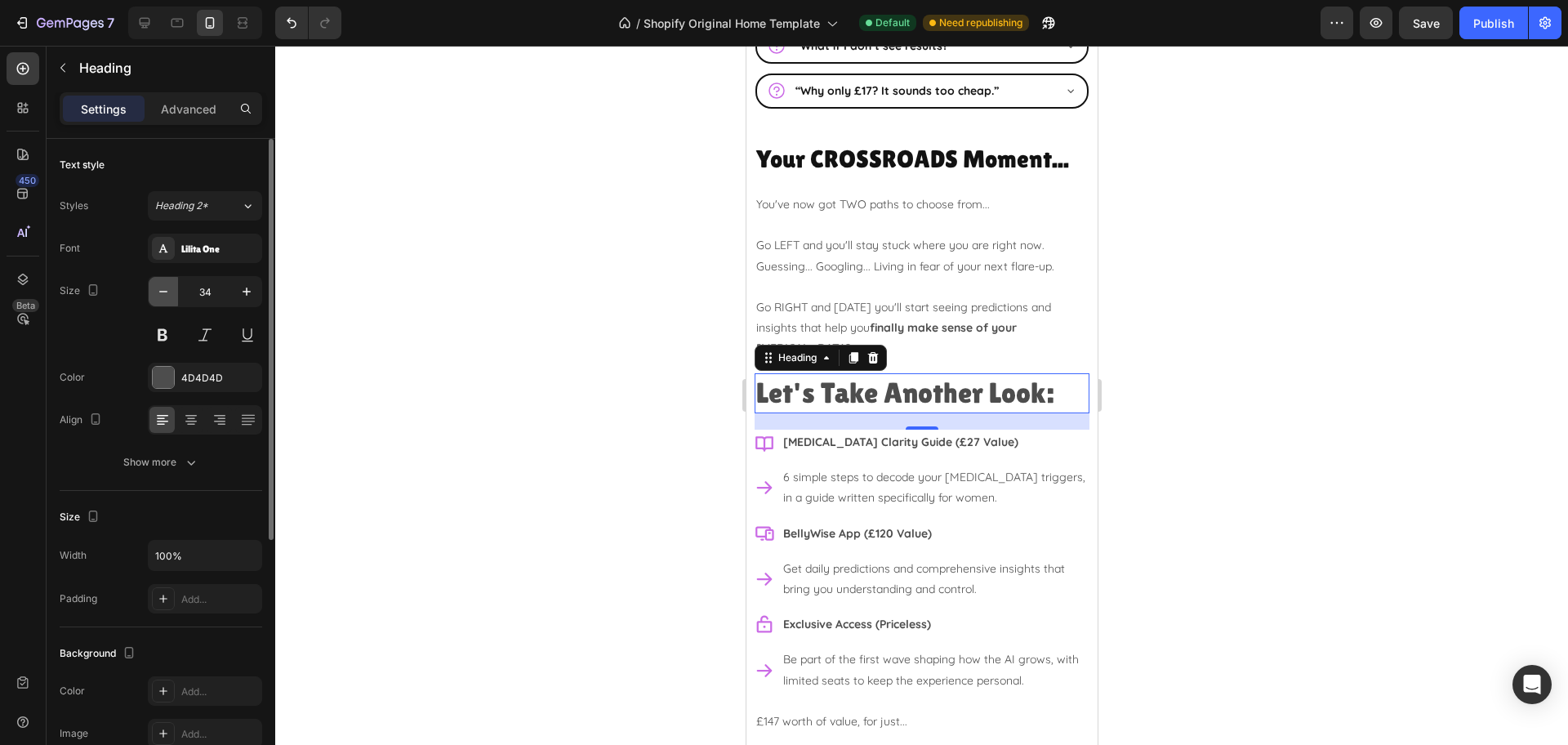
click at [172, 295] on button "button" at bounding box center [163, 292] width 29 height 29
type input "30"
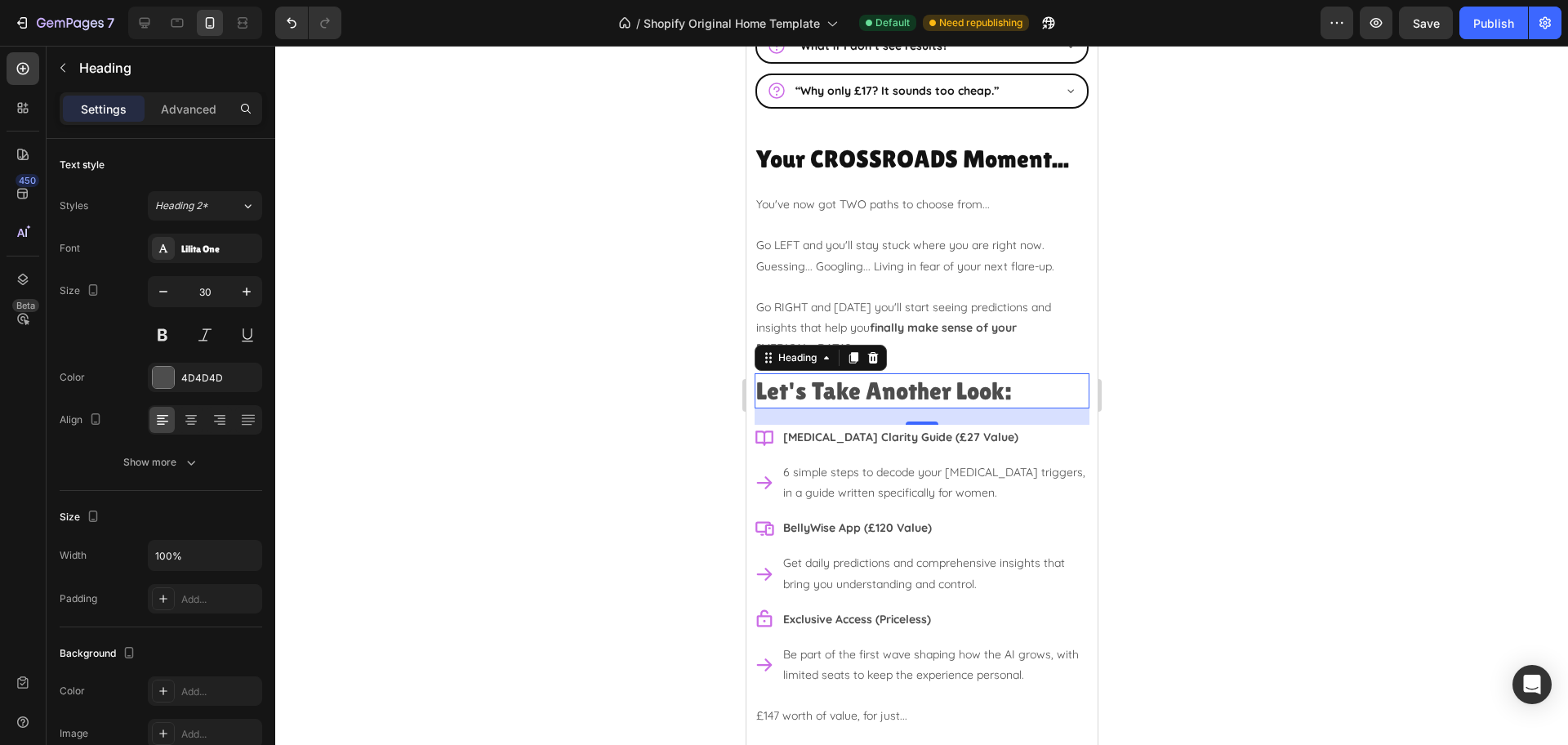
click at [1355, 428] on div at bounding box center [921, 395] width 1293 height 699
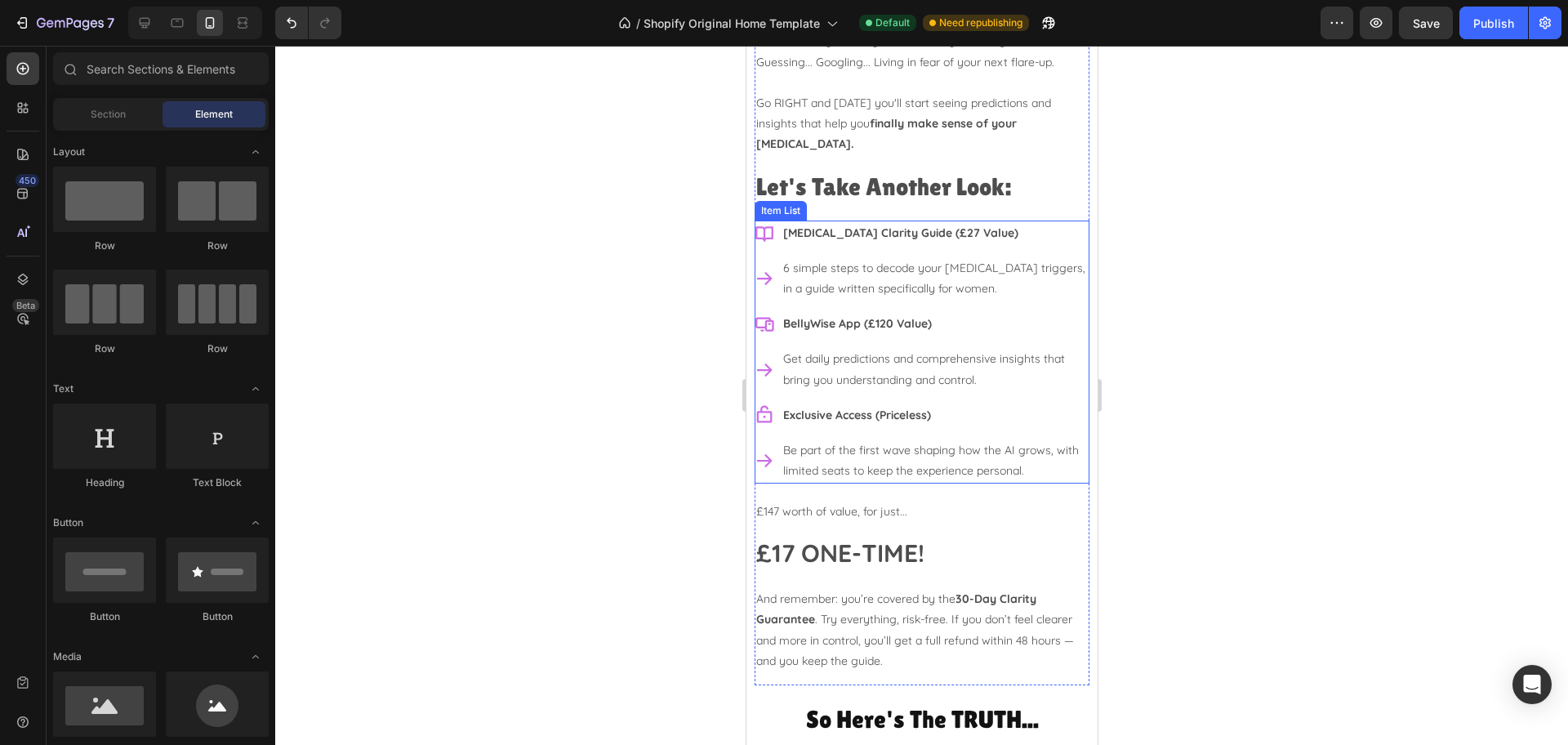
scroll to position [6476, 0]
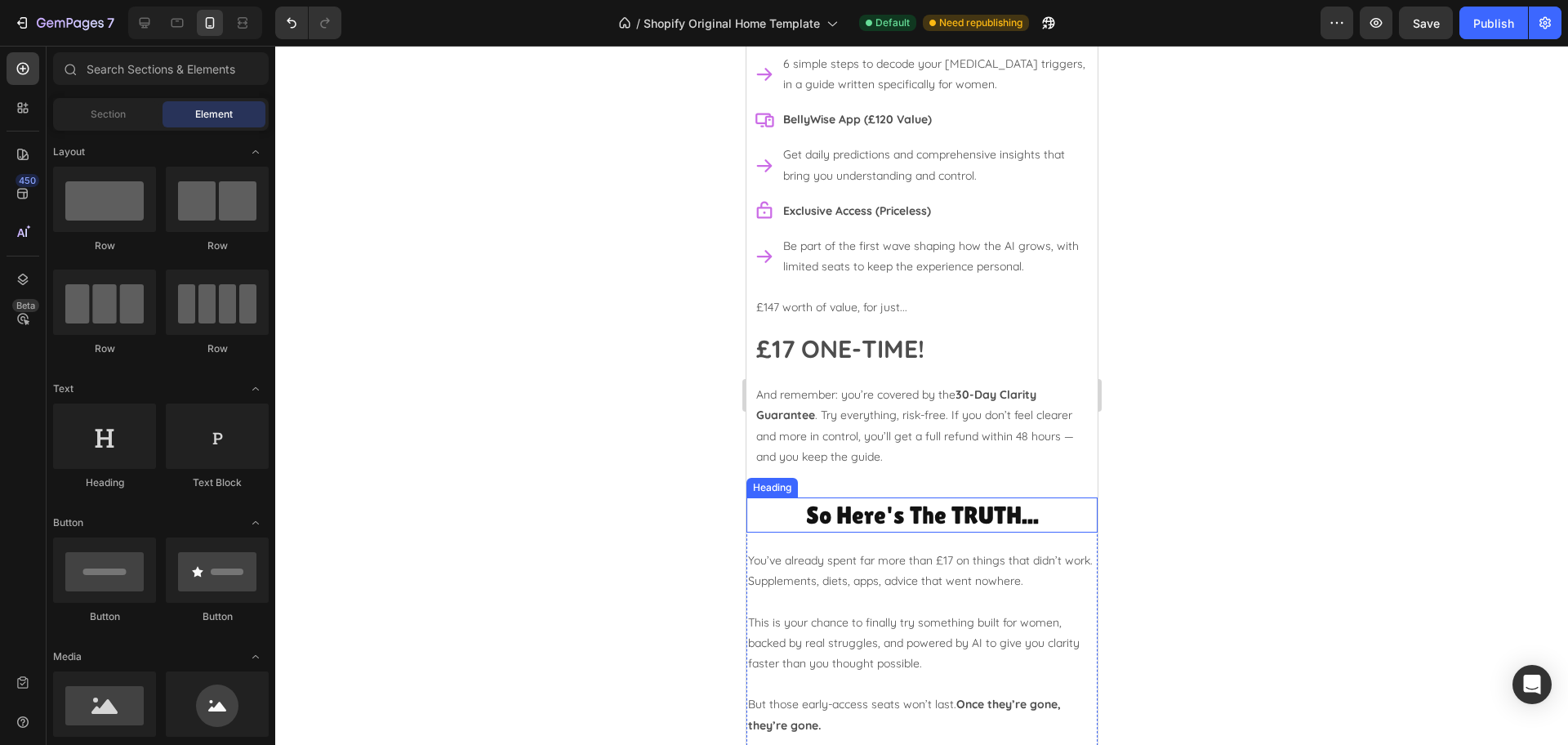
click at [778, 497] on h2 "So Here's The TRUTH..." at bounding box center [921, 515] width 351 height 35
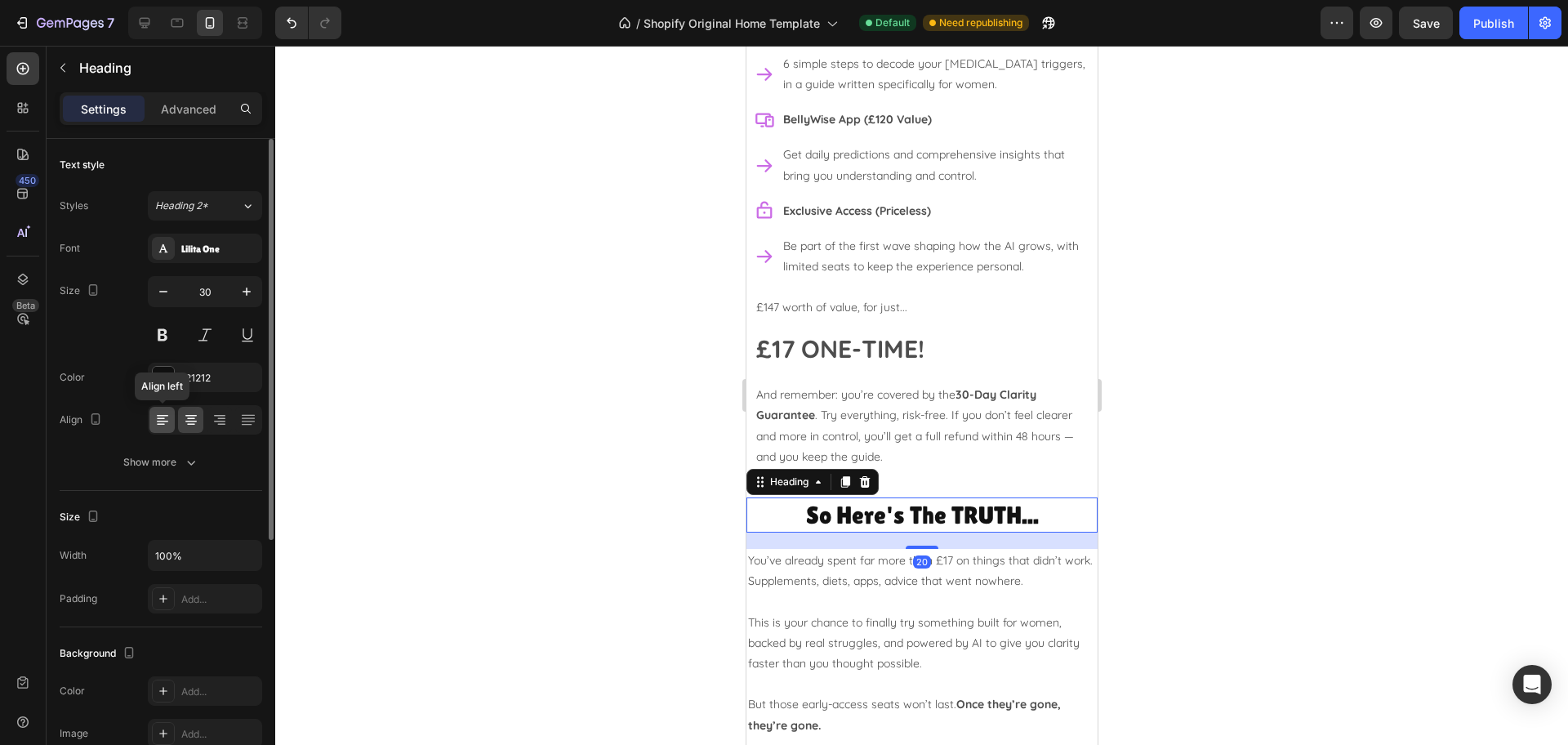
click at [170, 420] on icon at bounding box center [162, 420] width 17 height 17
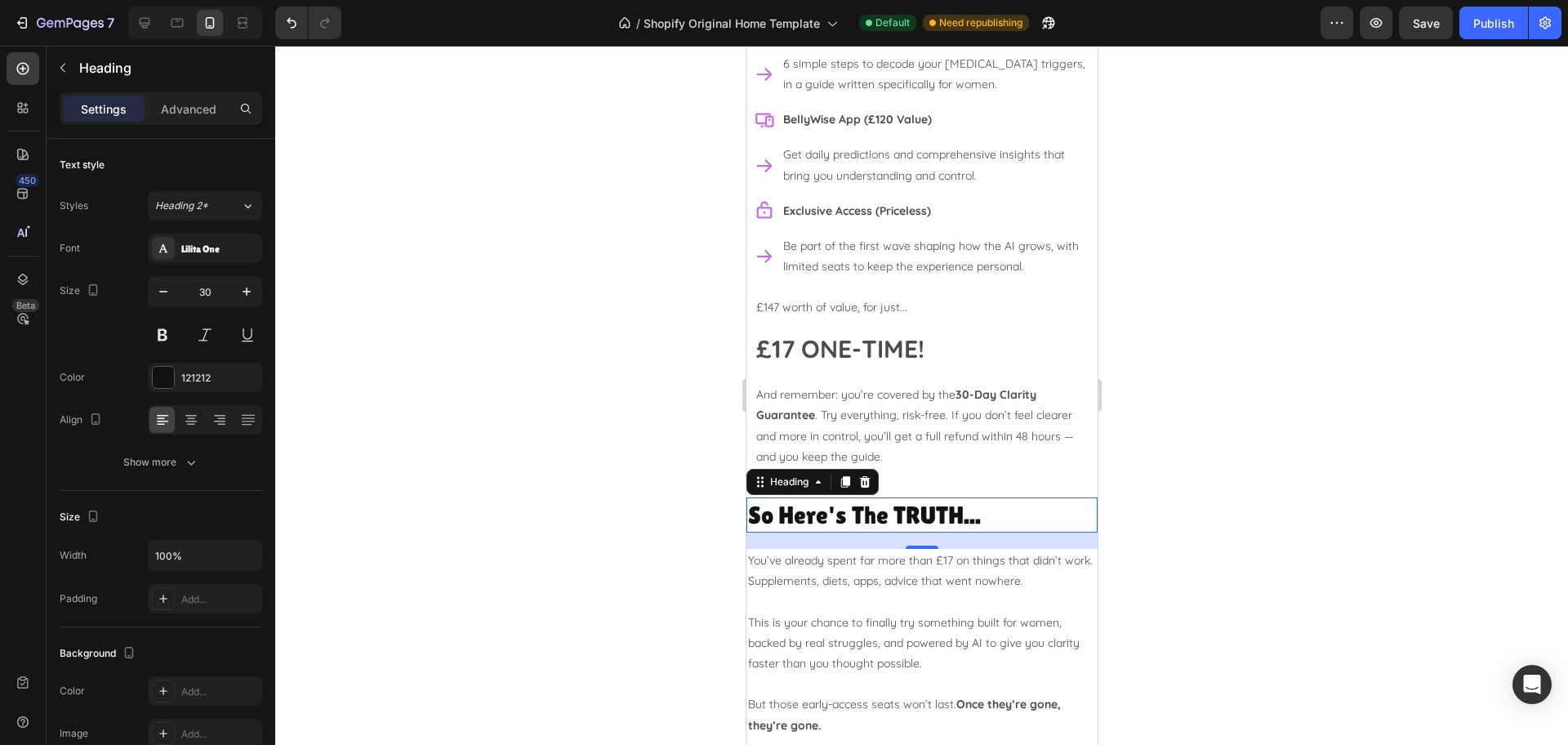
click at [1516, 442] on div at bounding box center [921, 395] width 1293 height 699
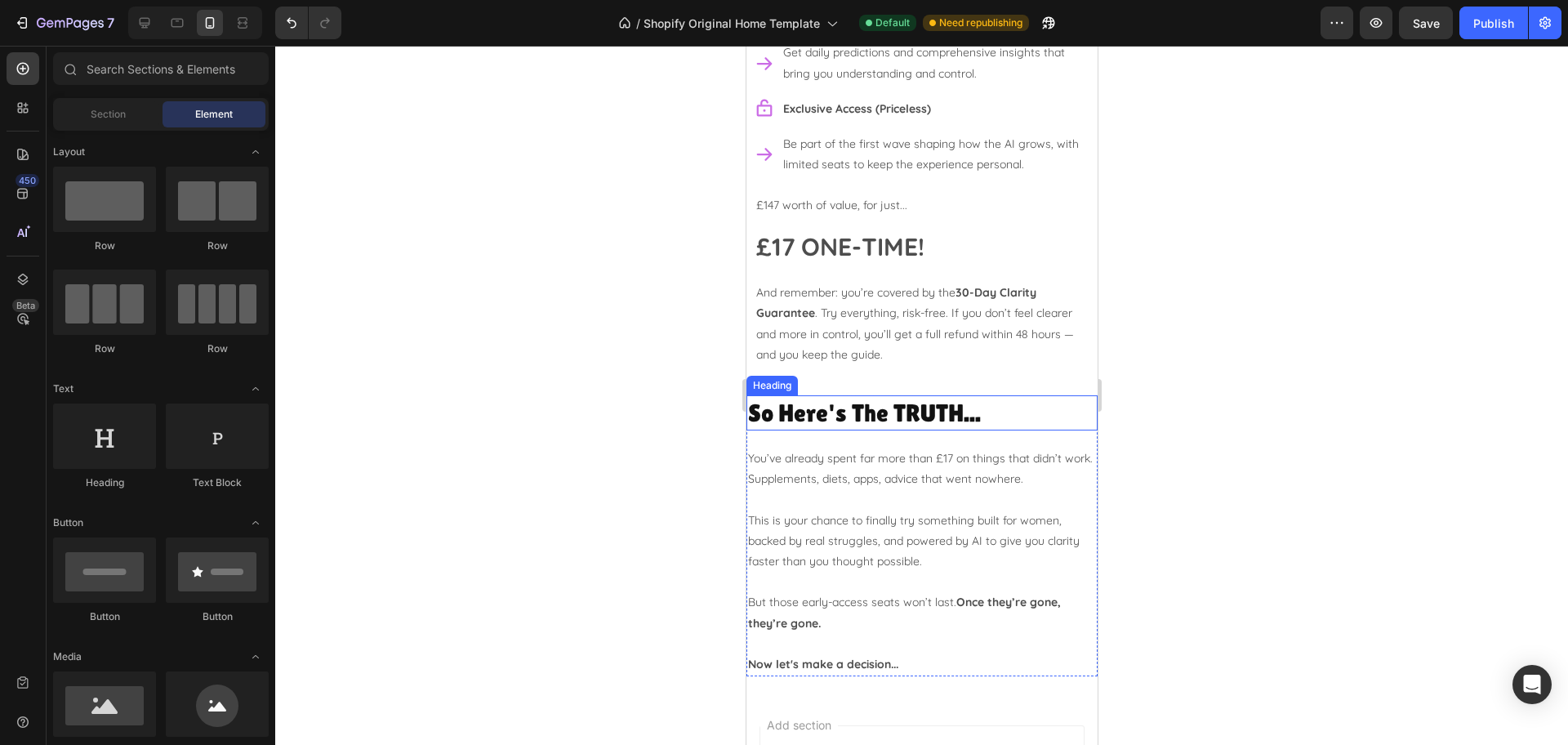
scroll to position [6680, 0]
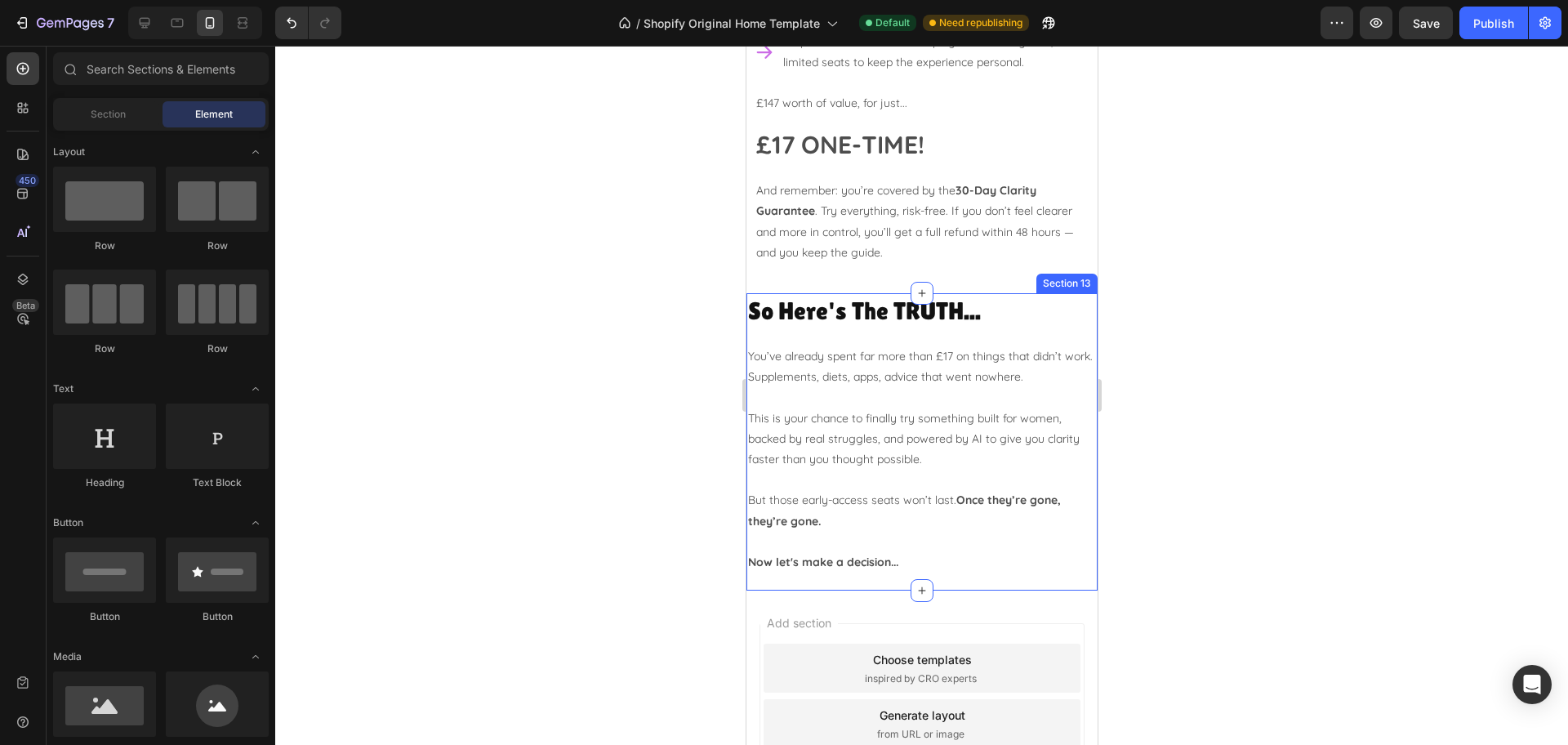
click at [858, 561] on div "So Here's The TRUTH... Heading You’ve already spent far more than £17 on things…" at bounding box center [921, 441] width 351 height 297
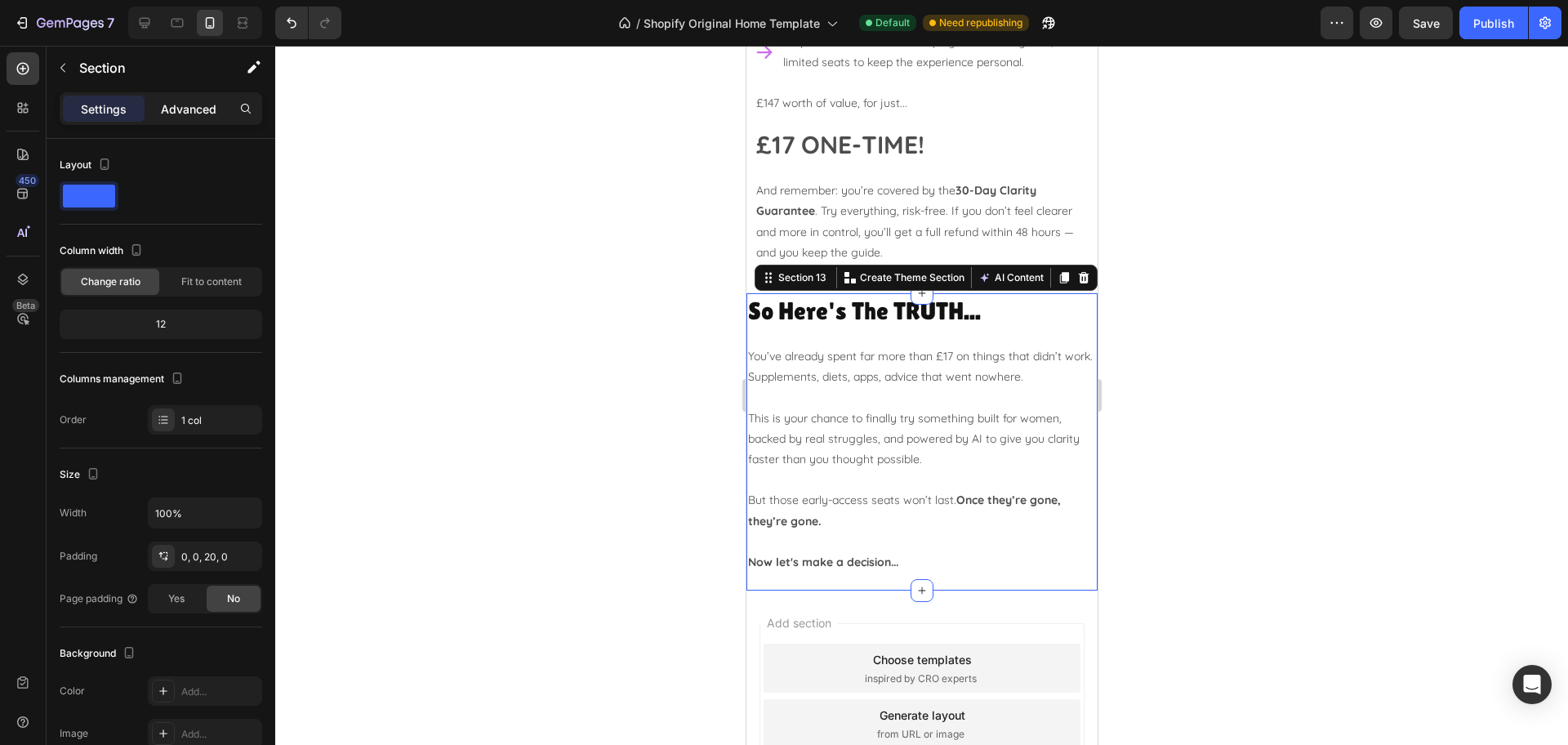
click at [184, 110] on p "Advanced" at bounding box center [188, 108] width 56 height 17
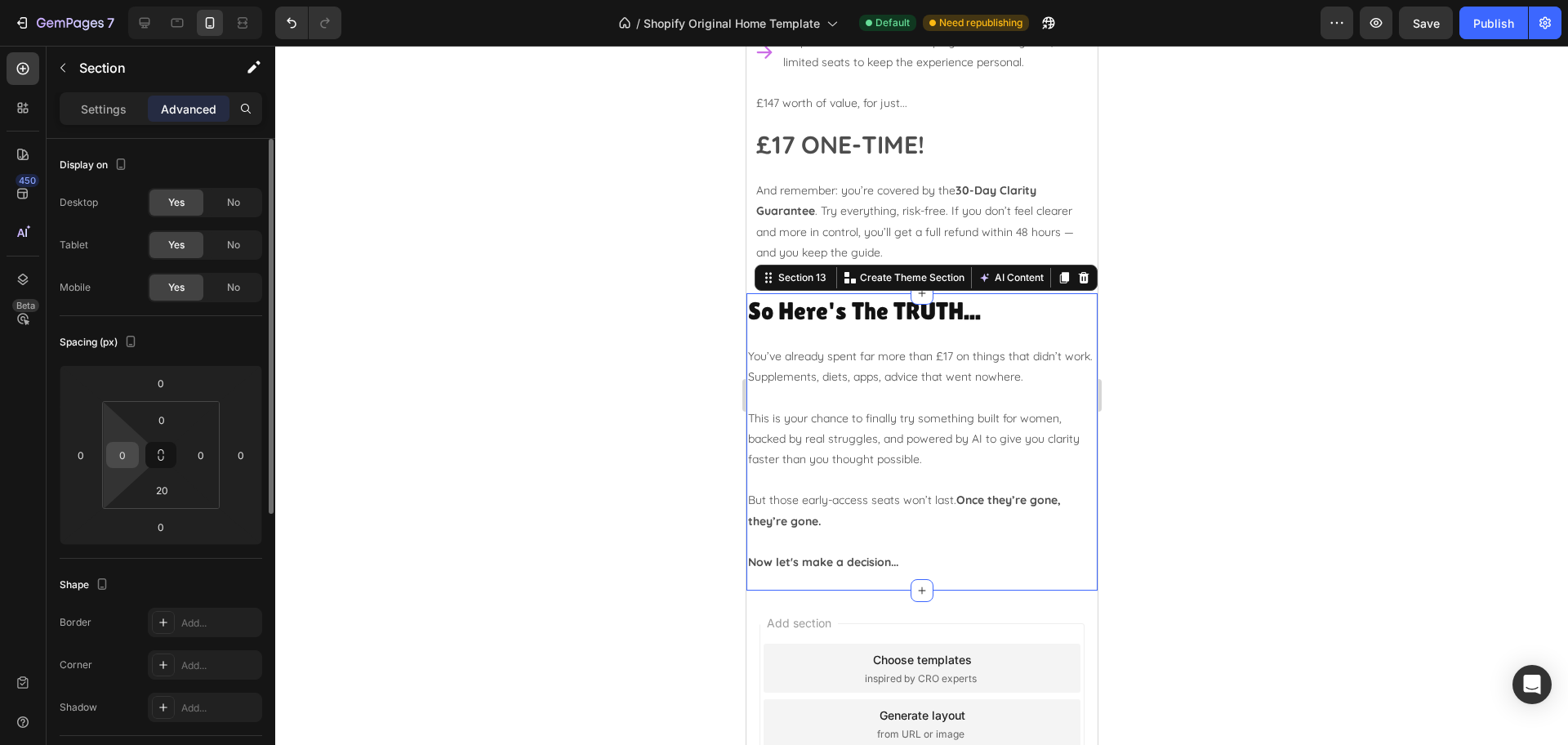
click at [126, 451] on input "0" at bounding box center [122, 454] width 25 height 25
type input "10"
click at [203, 456] on input "0" at bounding box center [201, 454] width 25 height 25
type input "10"
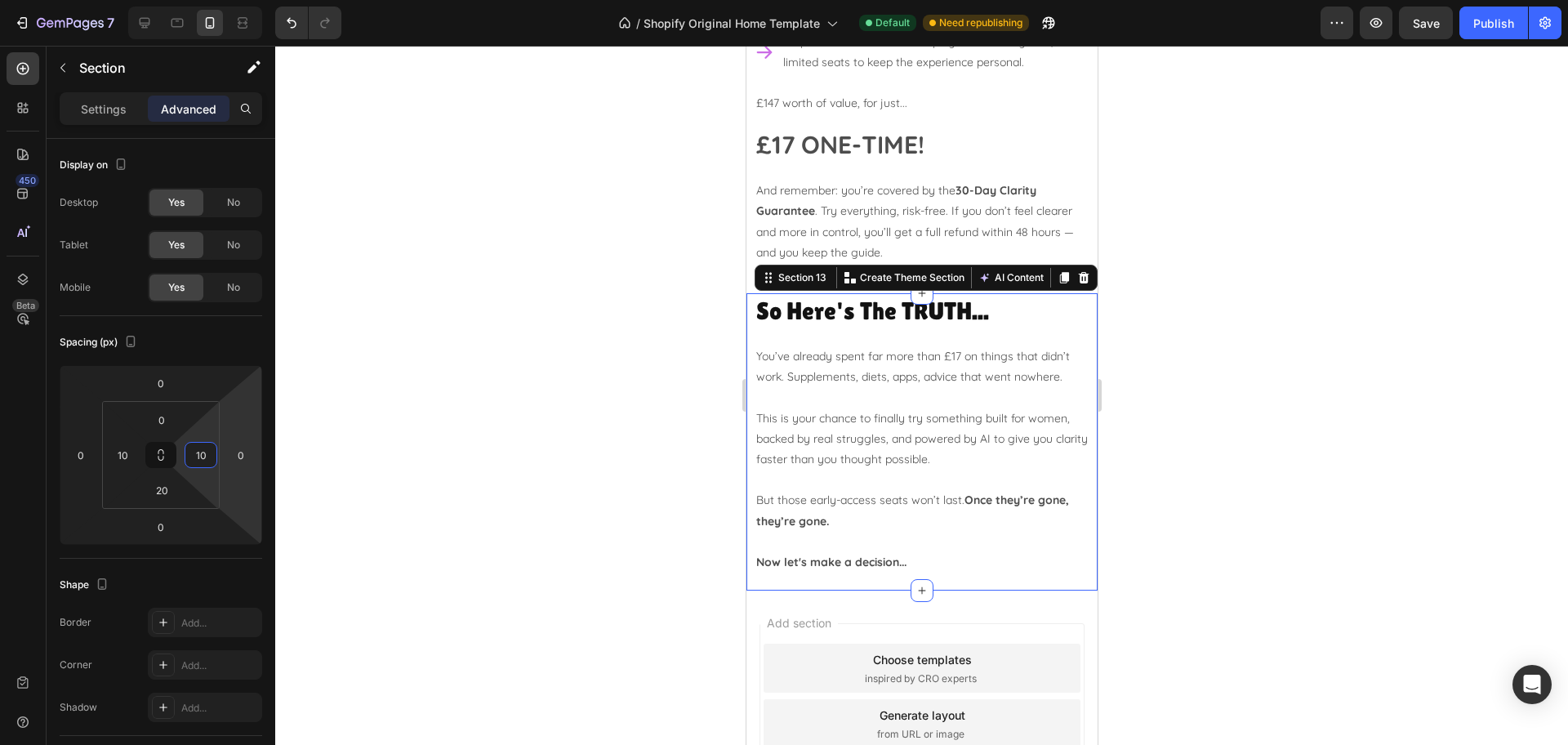
click at [1234, 470] on div at bounding box center [921, 395] width 1293 height 699
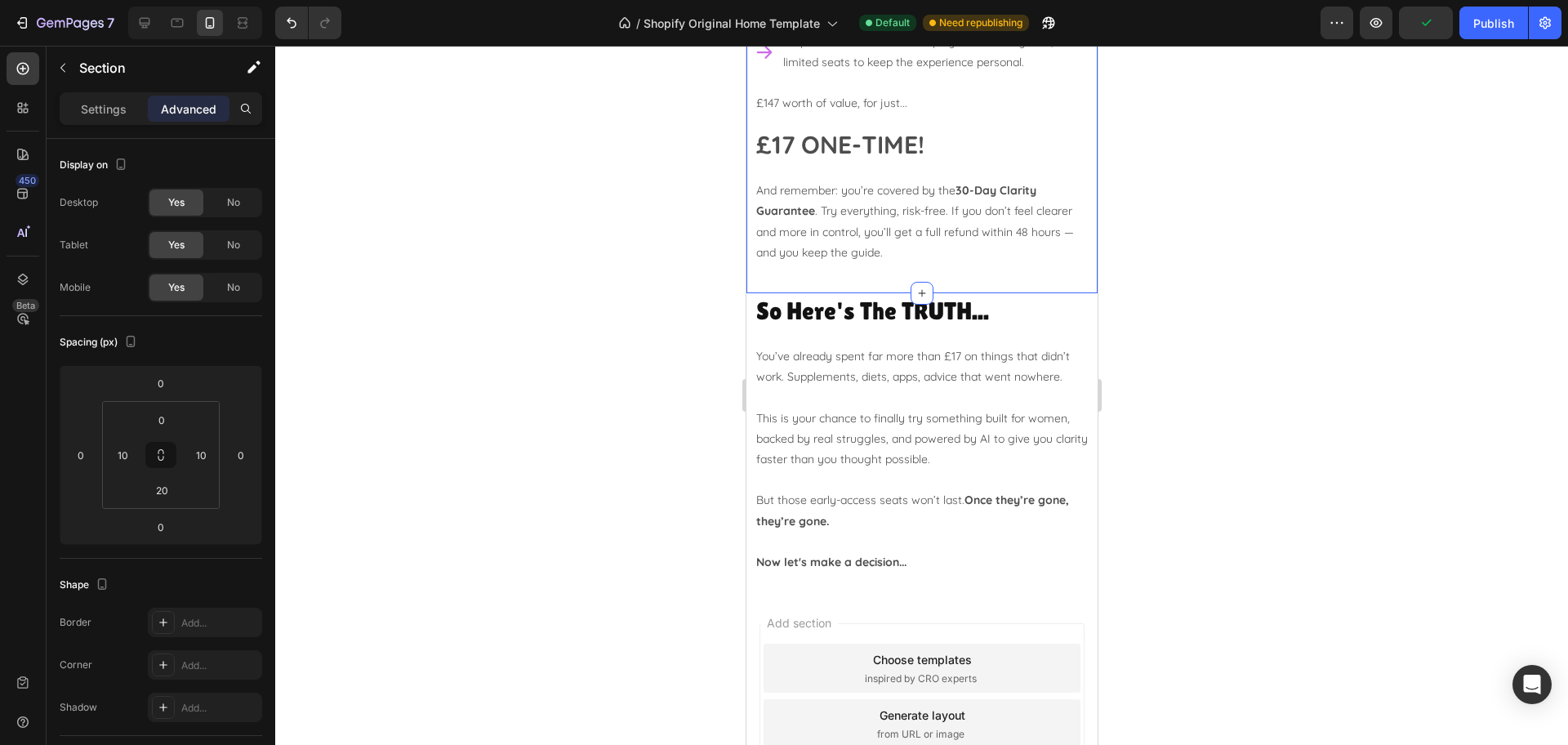
click at [948, 226] on p "And remember: you’re covered by the 30-Day Clarity Guarantee . Try everything, …" at bounding box center [920, 222] width 331 height 83
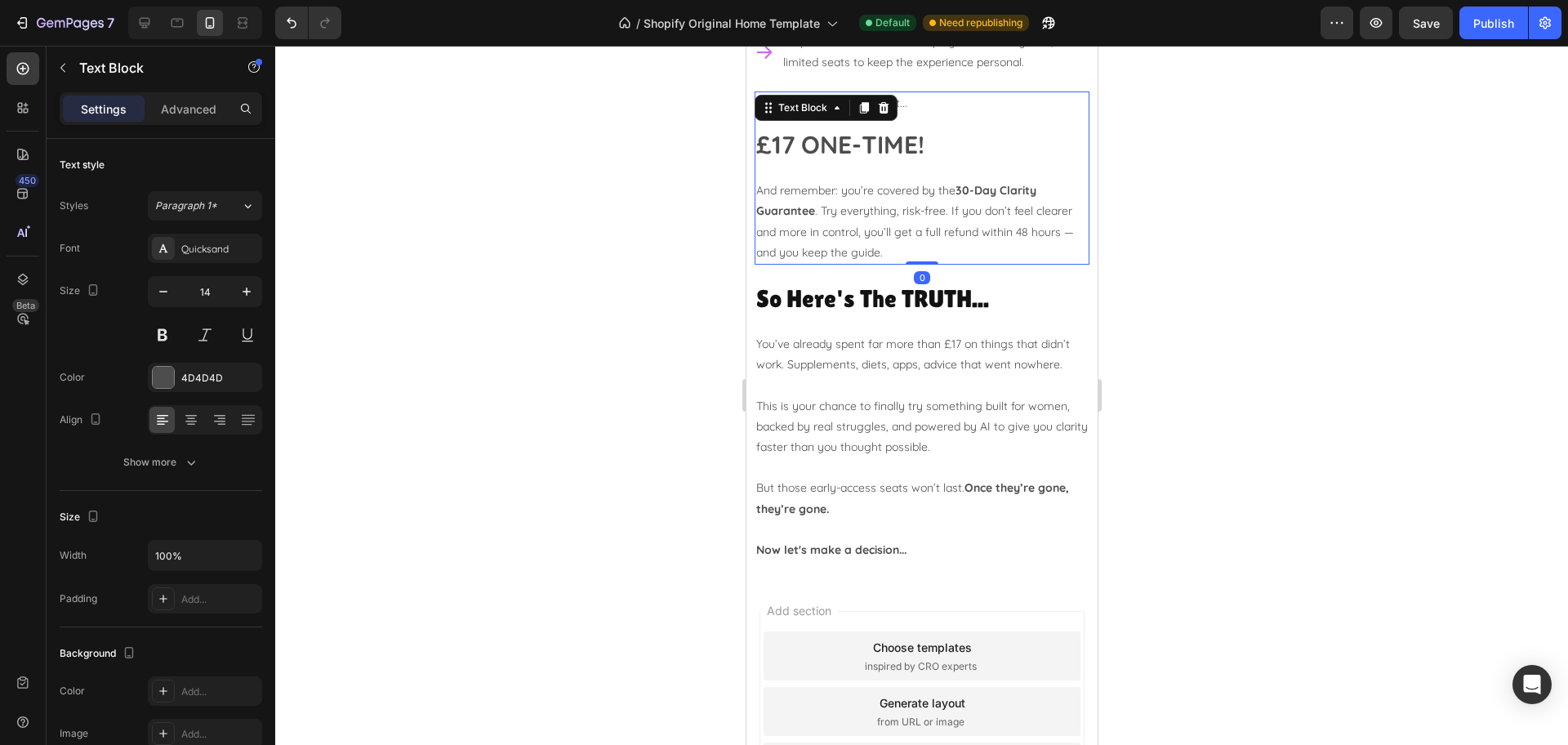
drag, startPoint x: 906, startPoint y: 251, endPoint x: 1996, endPoint y: 271, distance: 1090.2
click at [914, 218] on div "£147 worth of value, for just... £17 ONE-TIME! And remember: you’re covered by …" at bounding box center [920, 178] width 335 height 173
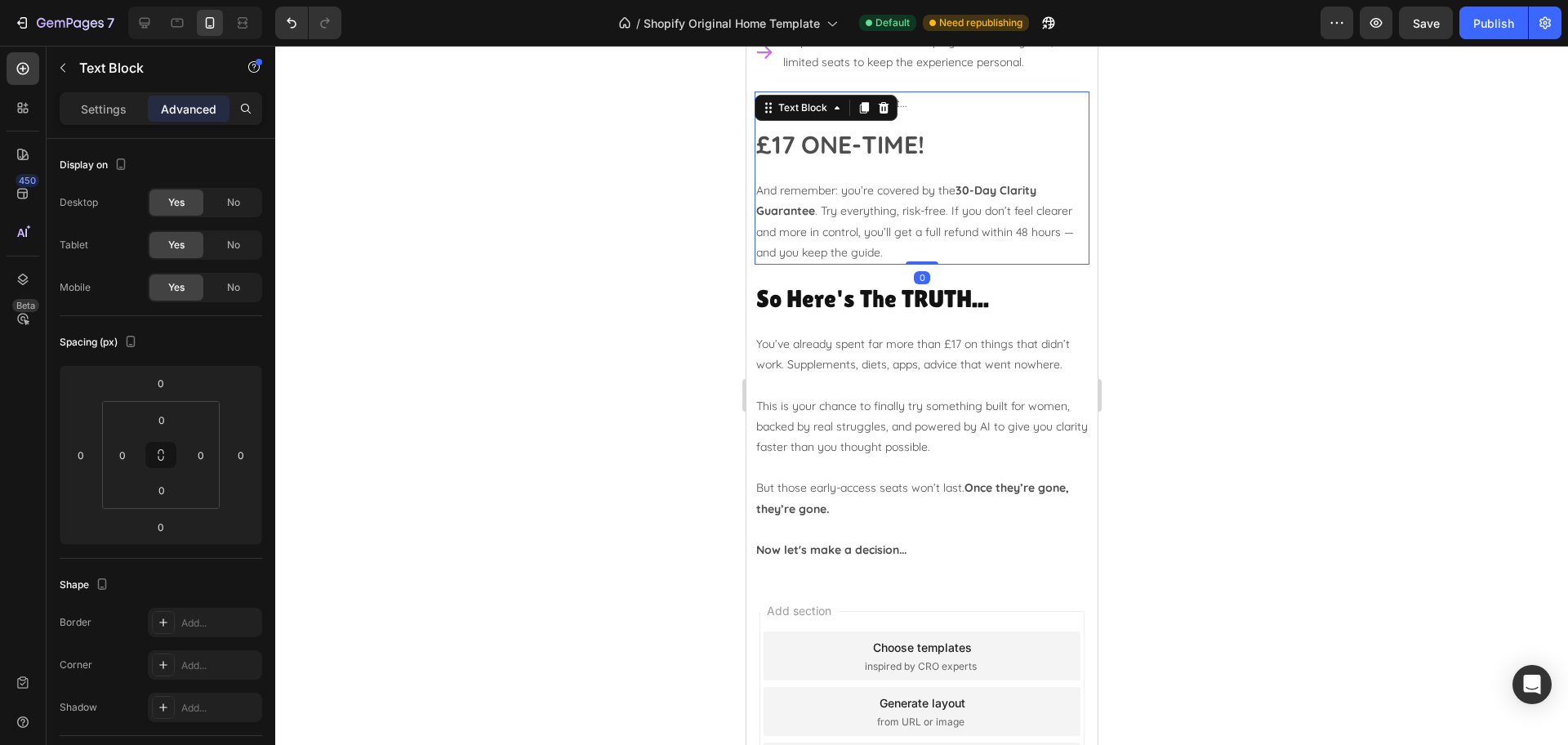
click at [1272, 226] on div at bounding box center [921, 395] width 1293 height 699
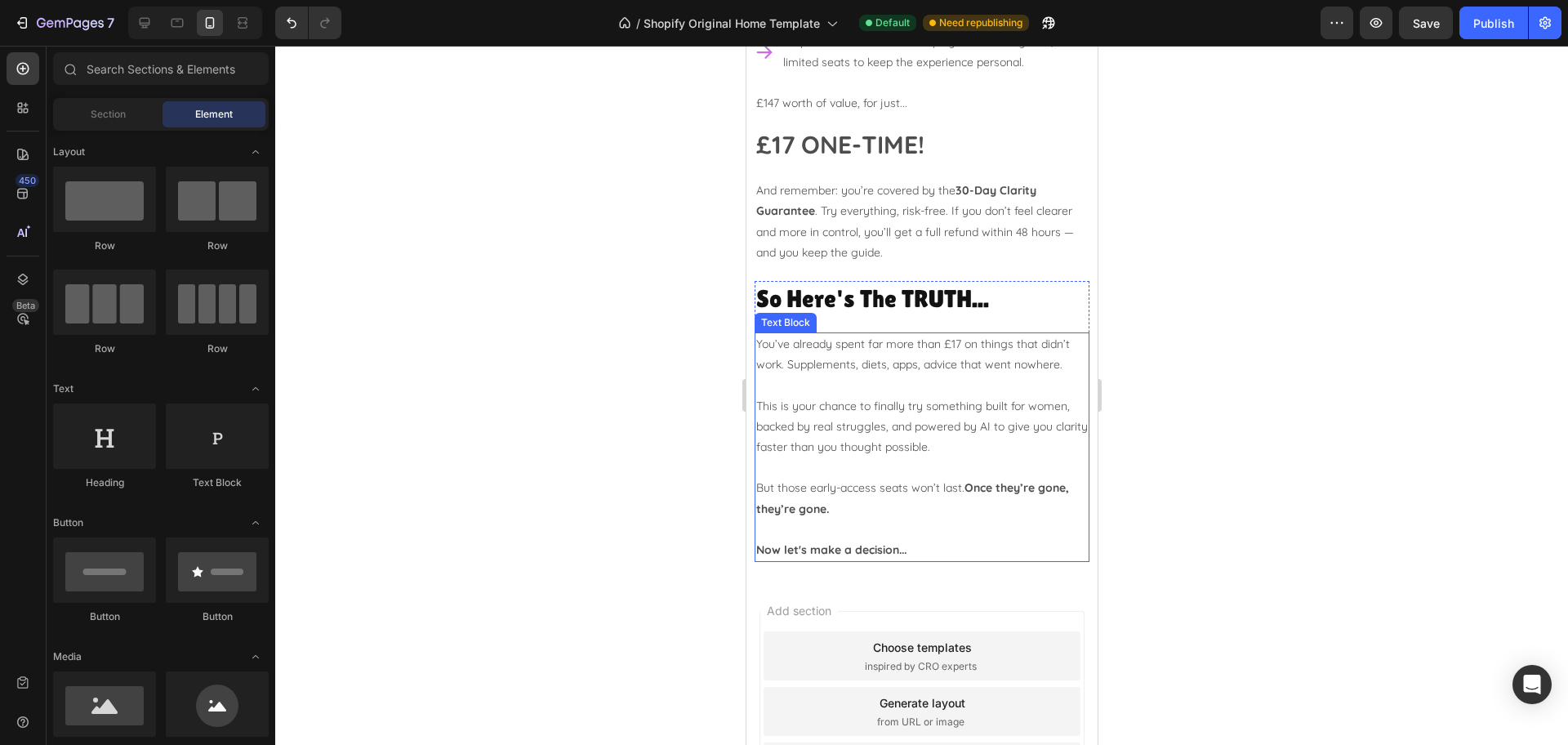
click at [919, 519] on p at bounding box center [920, 529] width 331 height 20
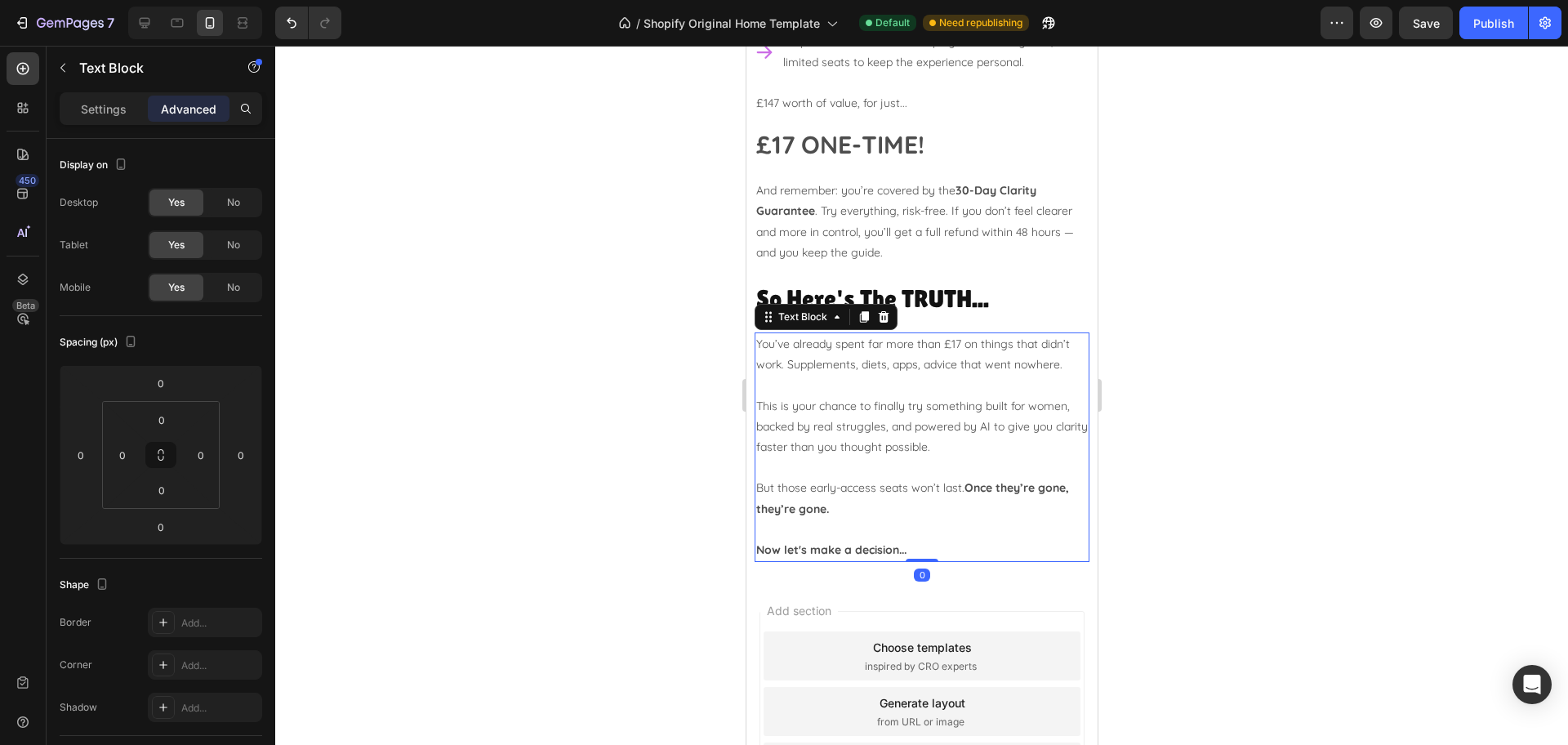
click at [1267, 295] on div at bounding box center [921, 395] width 1293 height 699
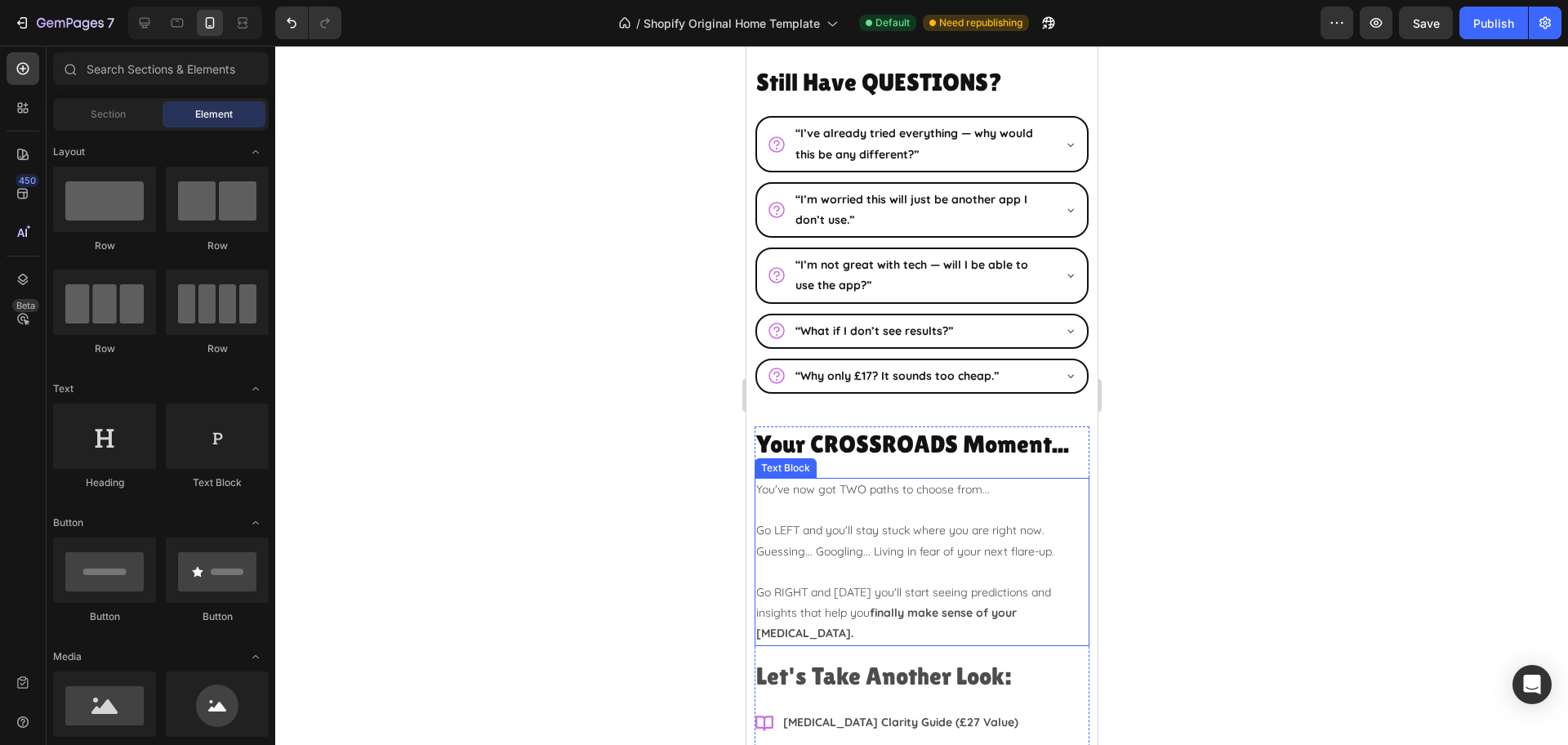
scroll to position [5762, 0]
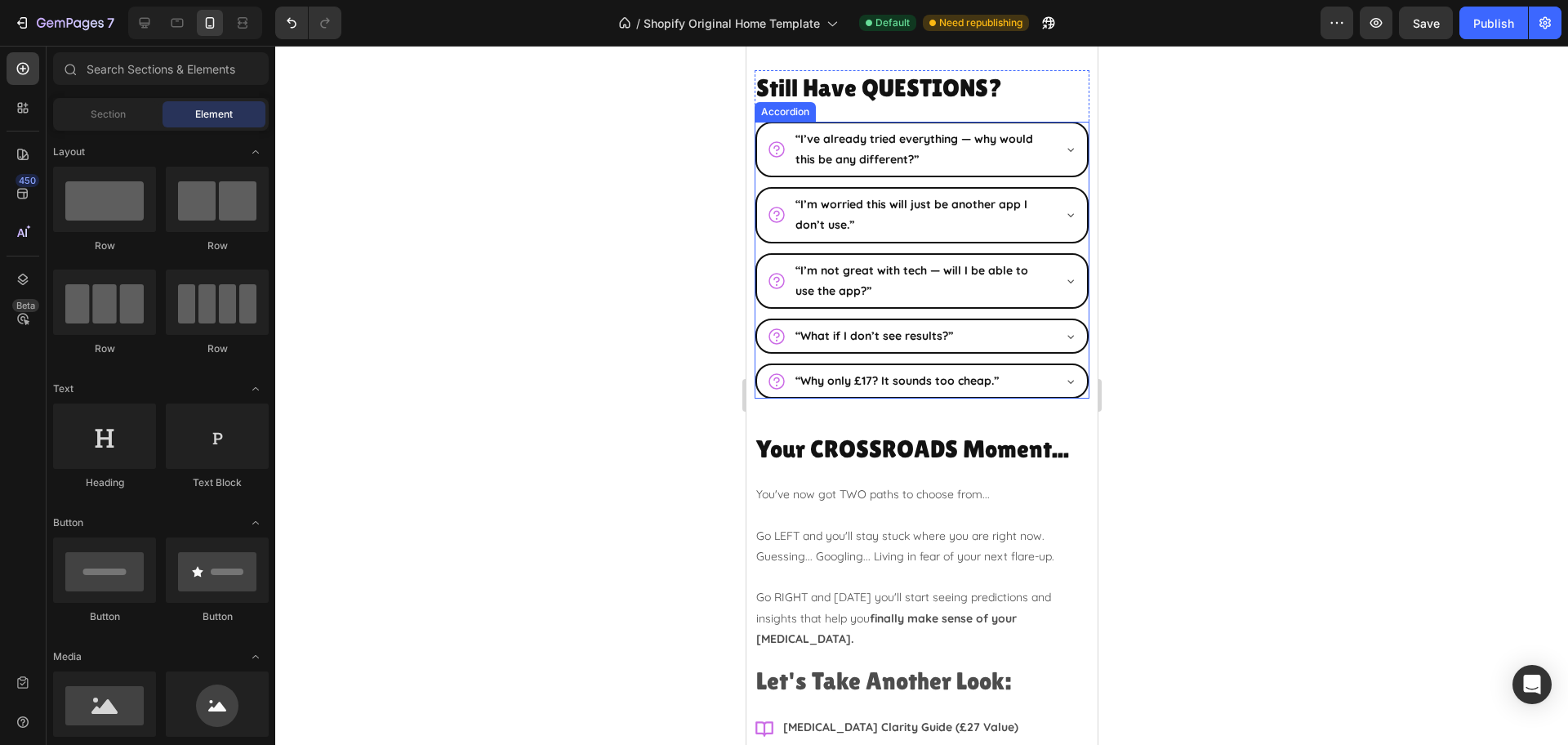
click at [1046, 286] on div "“I’m not great with tech — will I be able to use the app?”" at bounding box center [921, 281] width 330 height 52
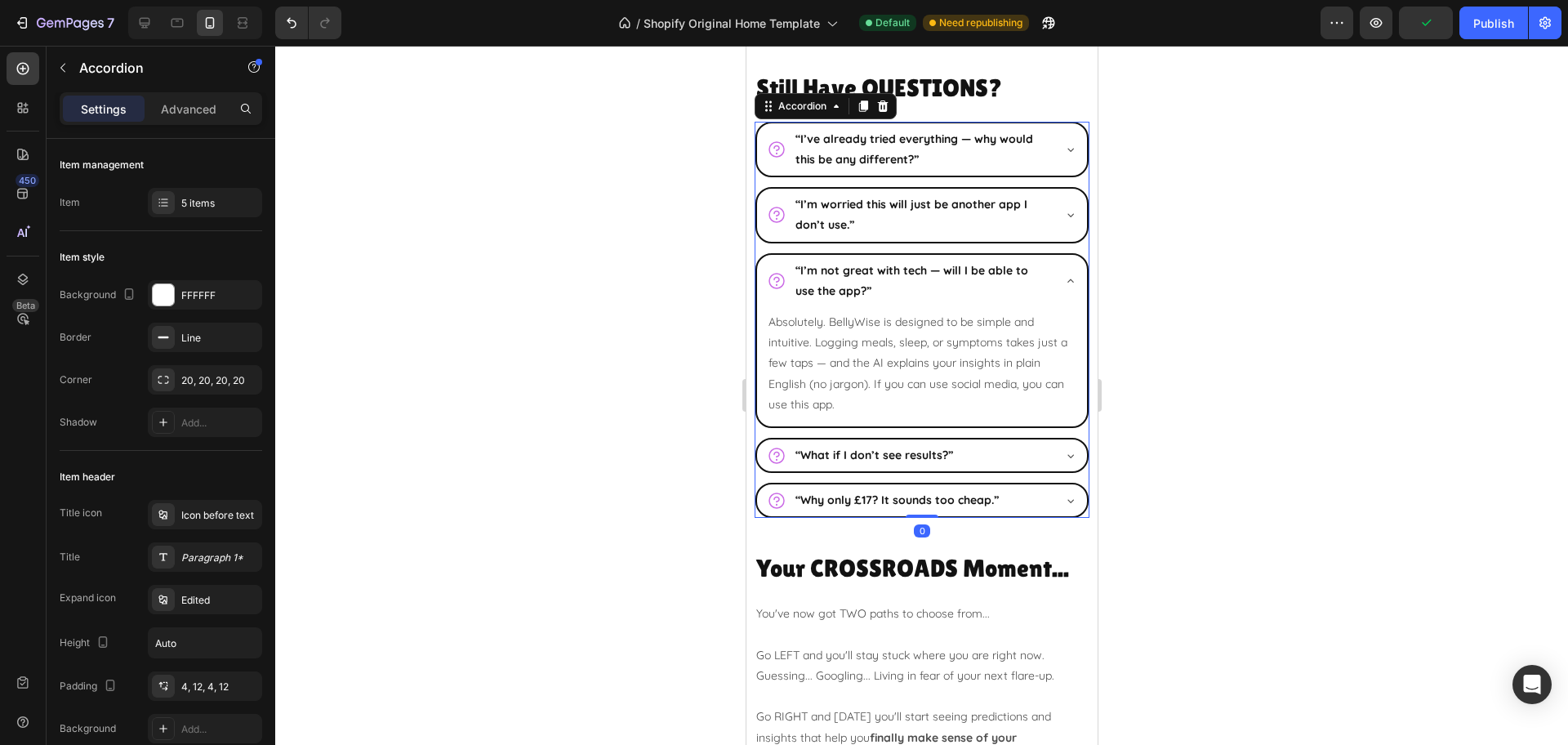
click at [1046, 286] on div "“I’m not great with tech — will I be able to use the app?”" at bounding box center [921, 281] width 330 height 52
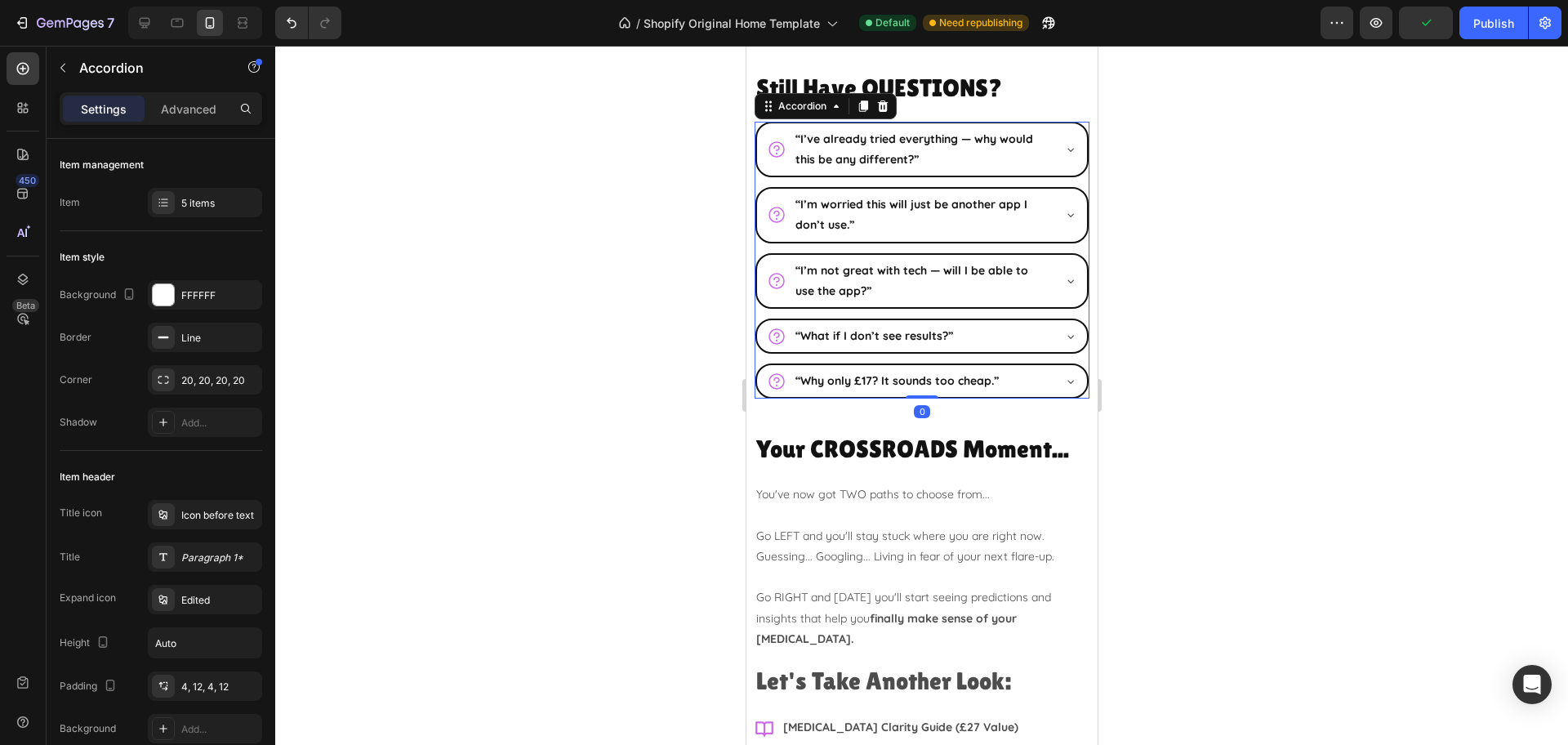
click at [1045, 345] on div "“What if I don’t see results?”" at bounding box center [921, 336] width 330 height 32
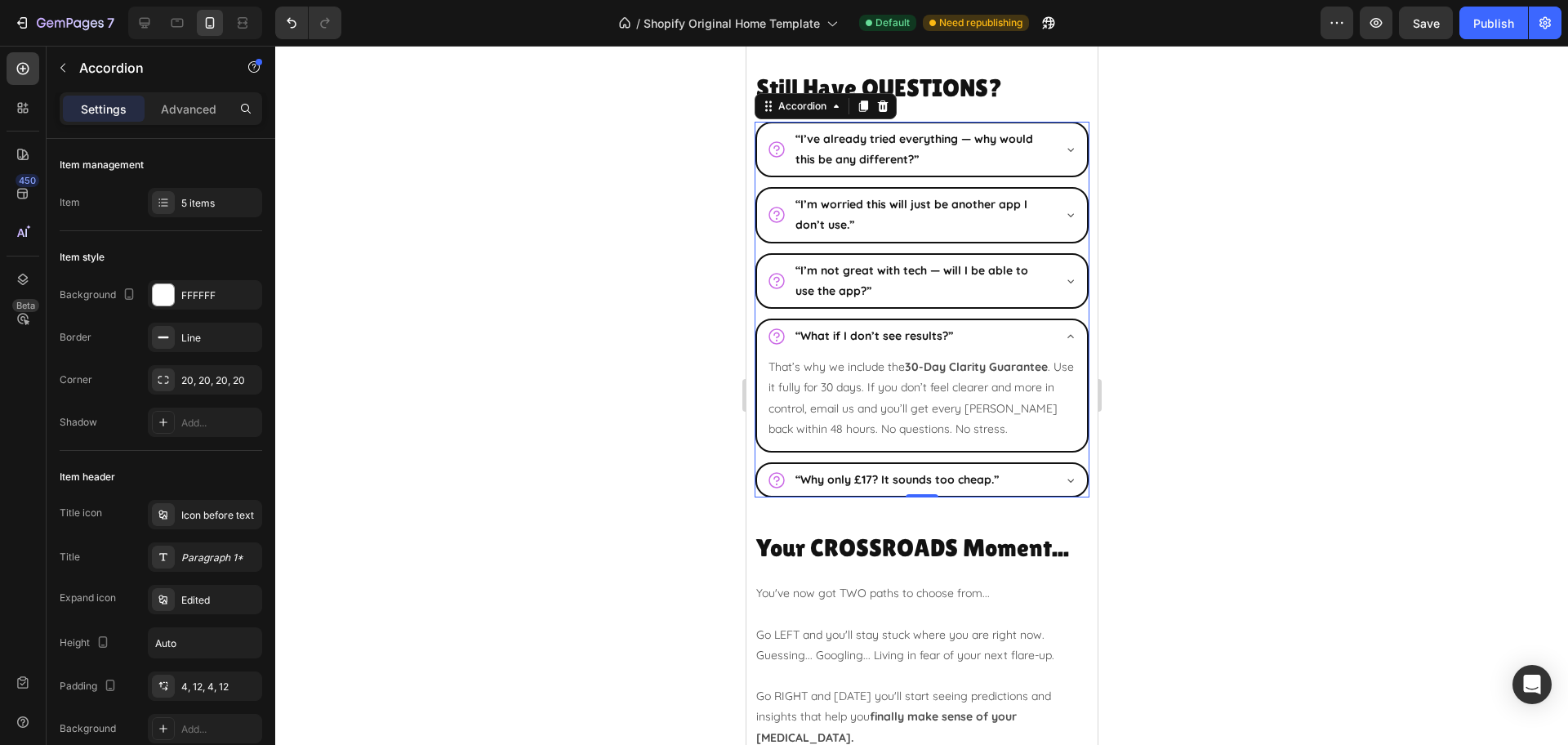
click at [1045, 345] on div "“What if I don’t see results?”" at bounding box center [921, 336] width 330 height 32
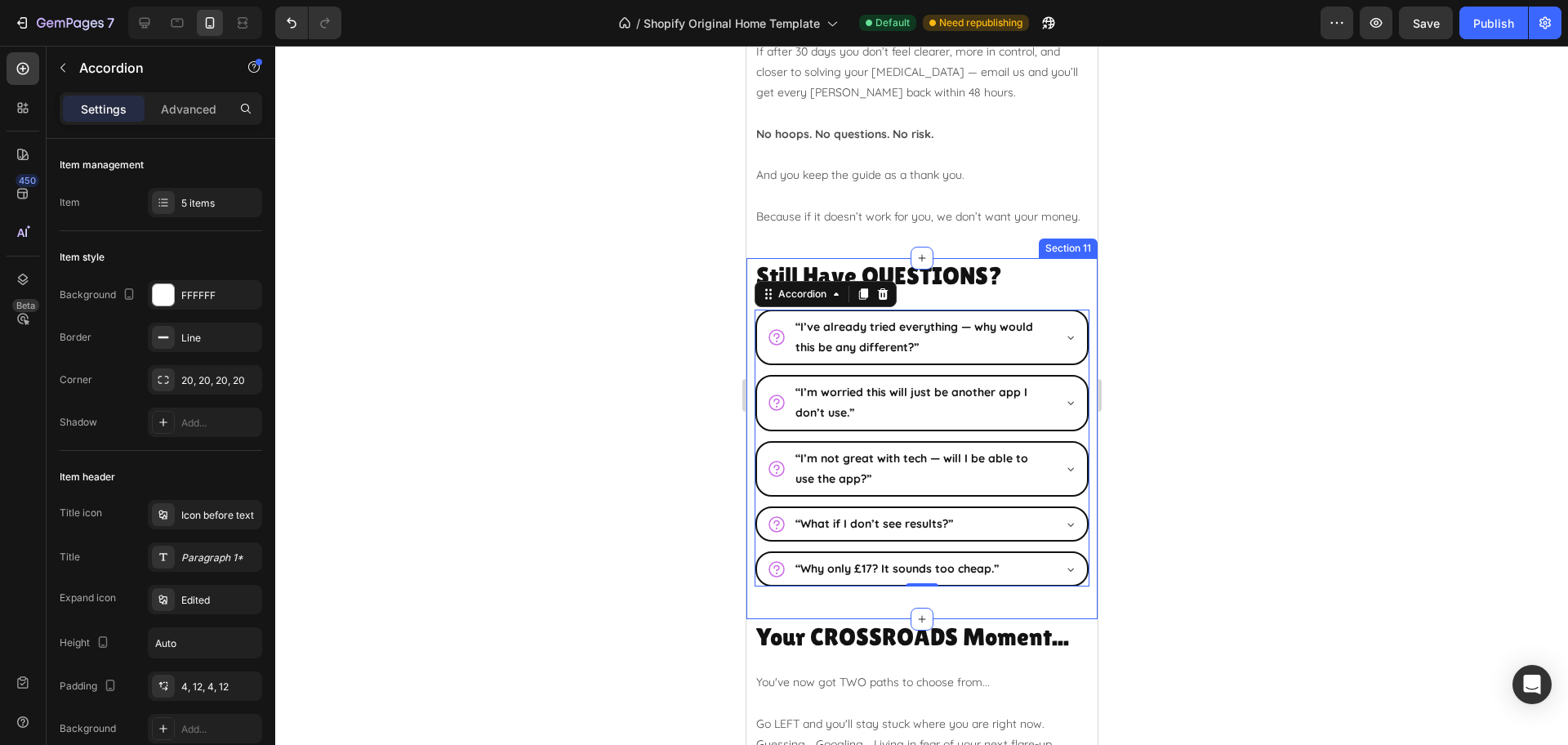
scroll to position [5557, 0]
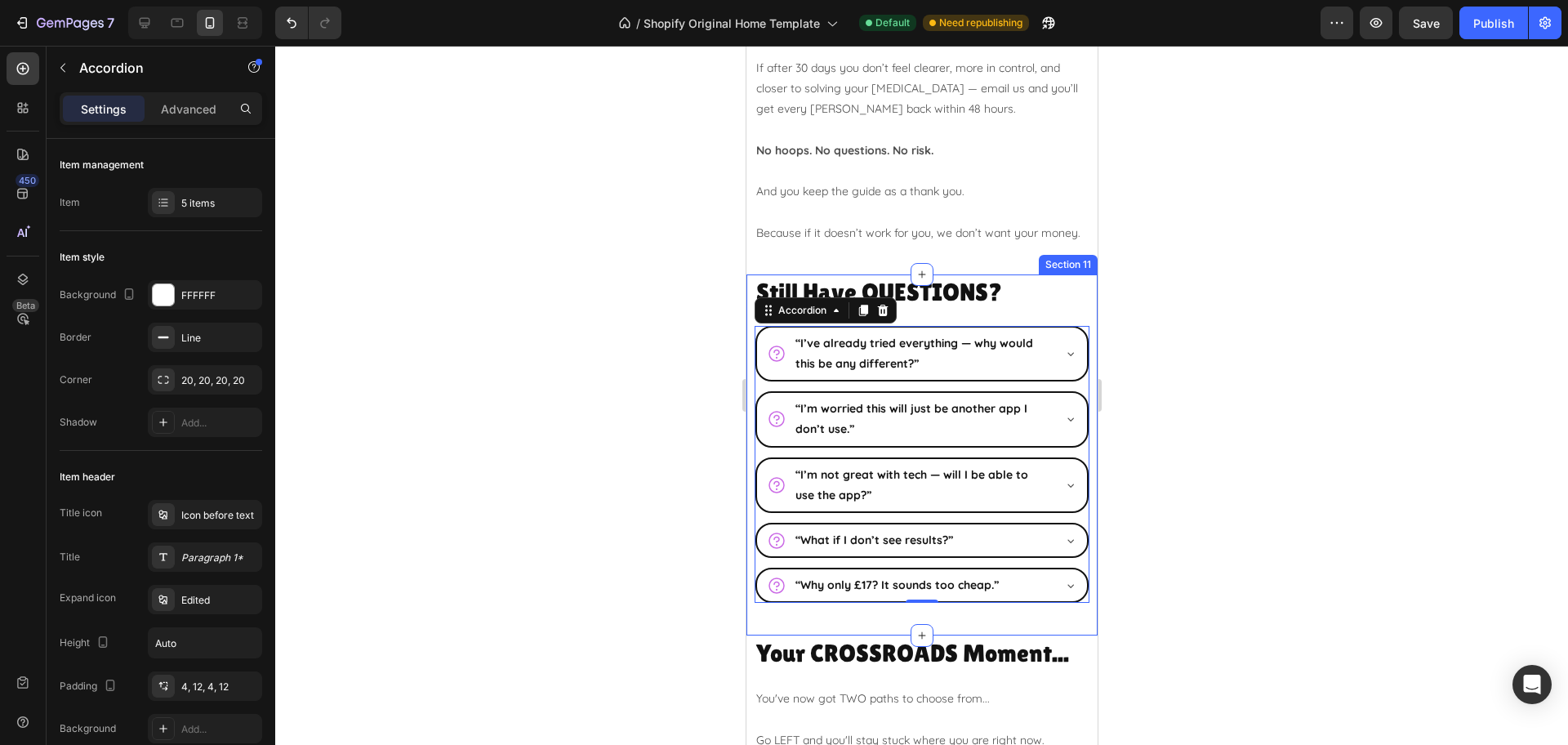
click at [1217, 314] on div at bounding box center [921, 395] width 1293 height 699
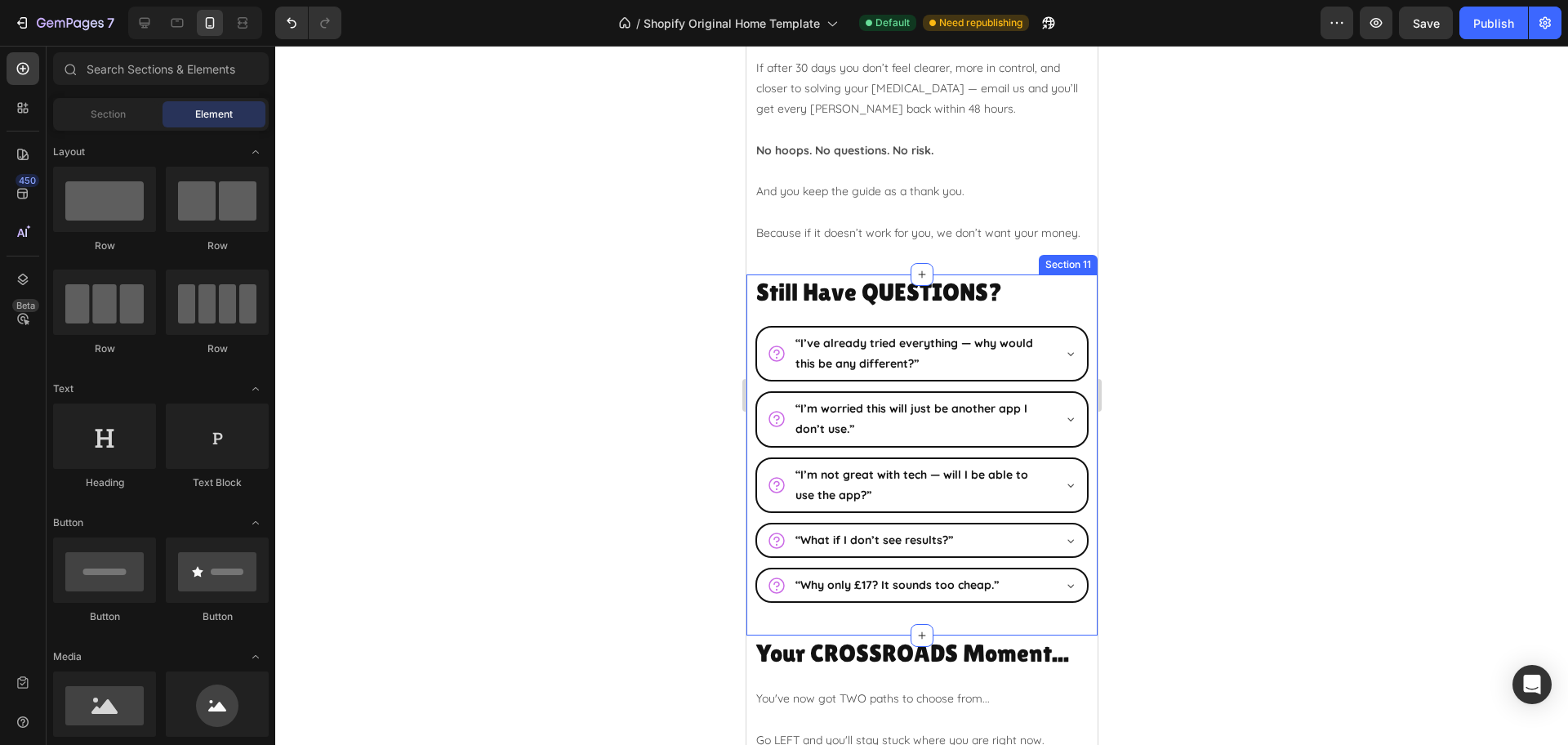
click at [1132, 357] on div at bounding box center [921, 395] width 1293 height 699
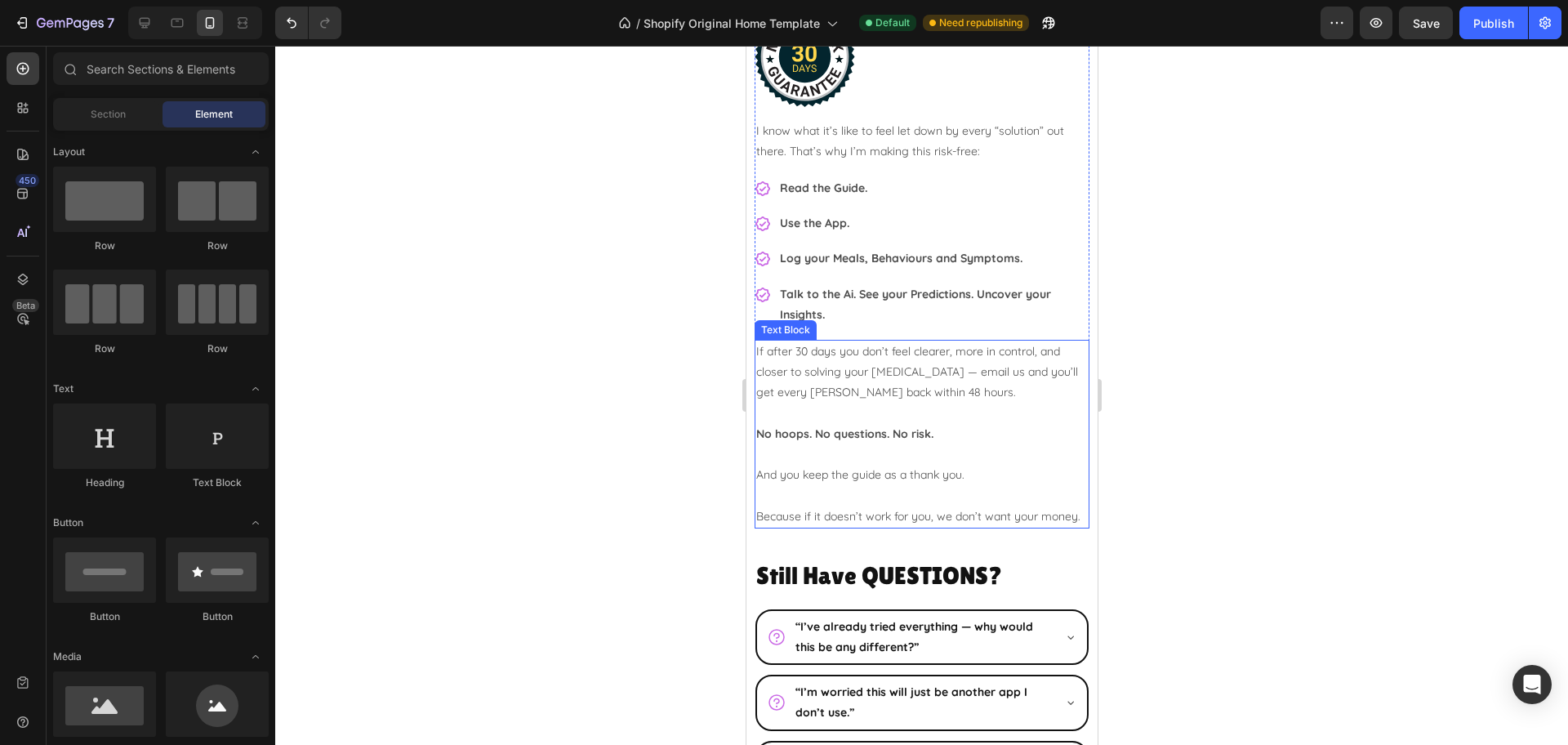
scroll to position [5251, 0]
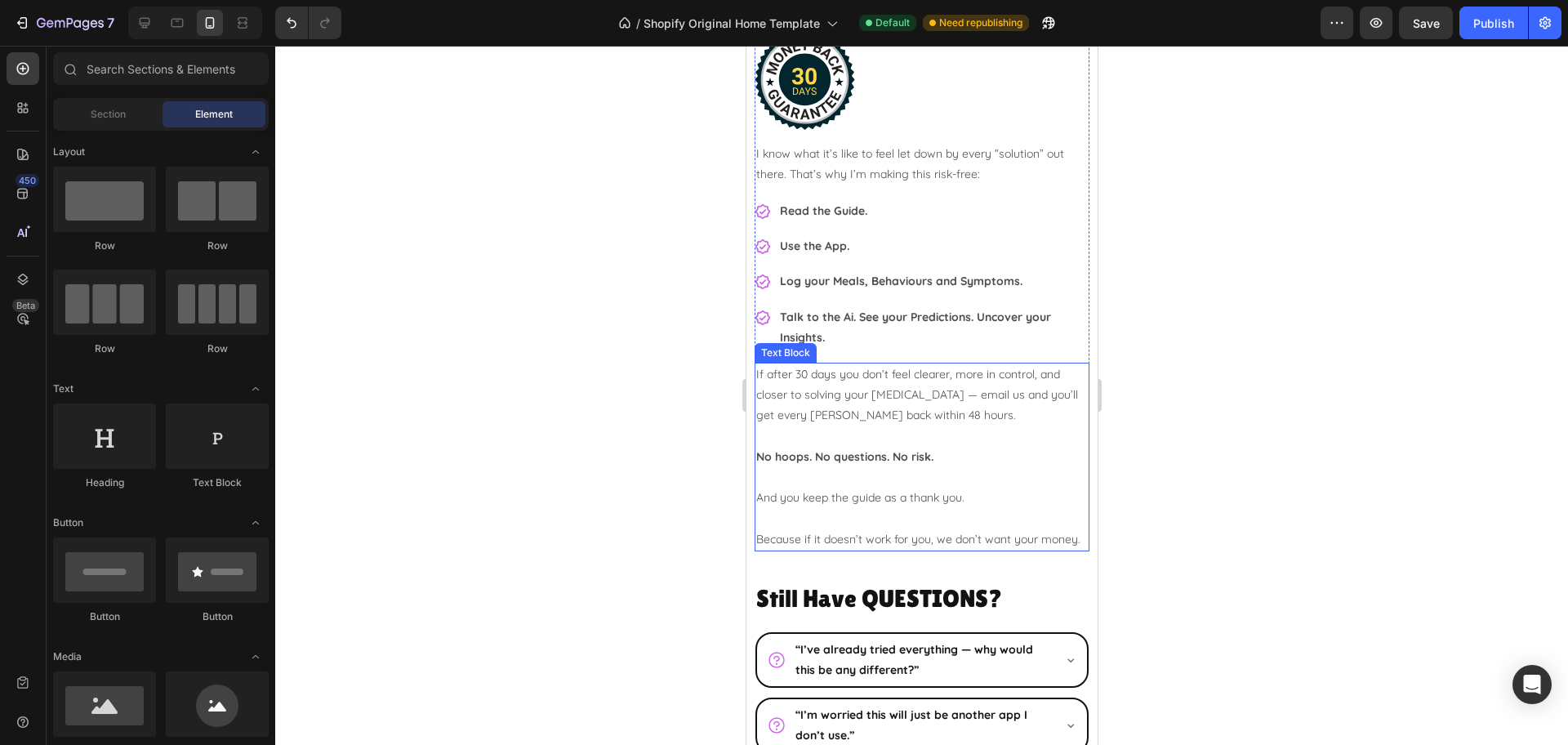
click at [854, 543] on p "Because if it doesn’t work for you, we don’t want your money." at bounding box center [920, 539] width 331 height 20
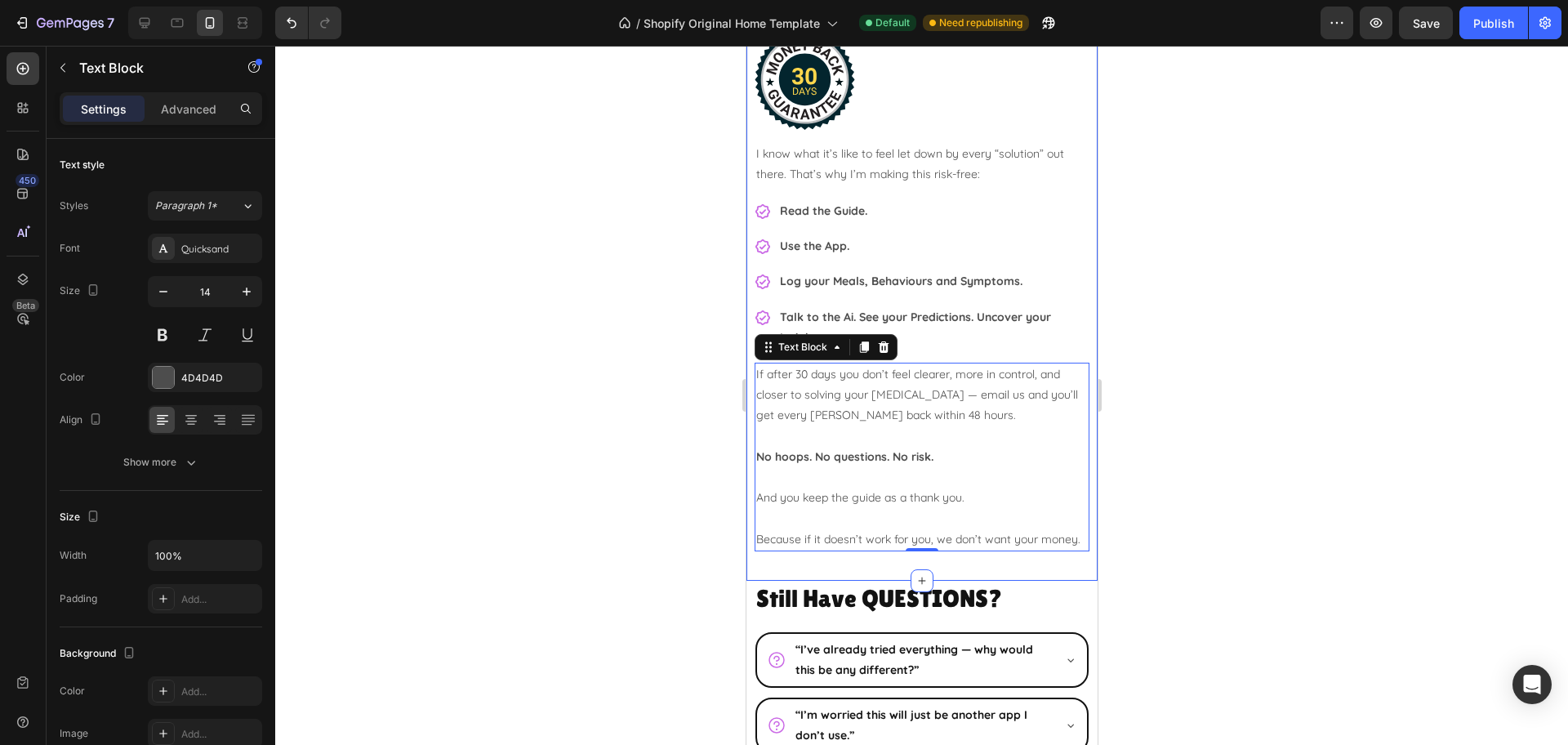
click at [1015, 581] on div "Your 30 Day Clarity GUARANTEE! Heading Image I know what it’s like to feel let …" at bounding box center [921, 263] width 351 height 635
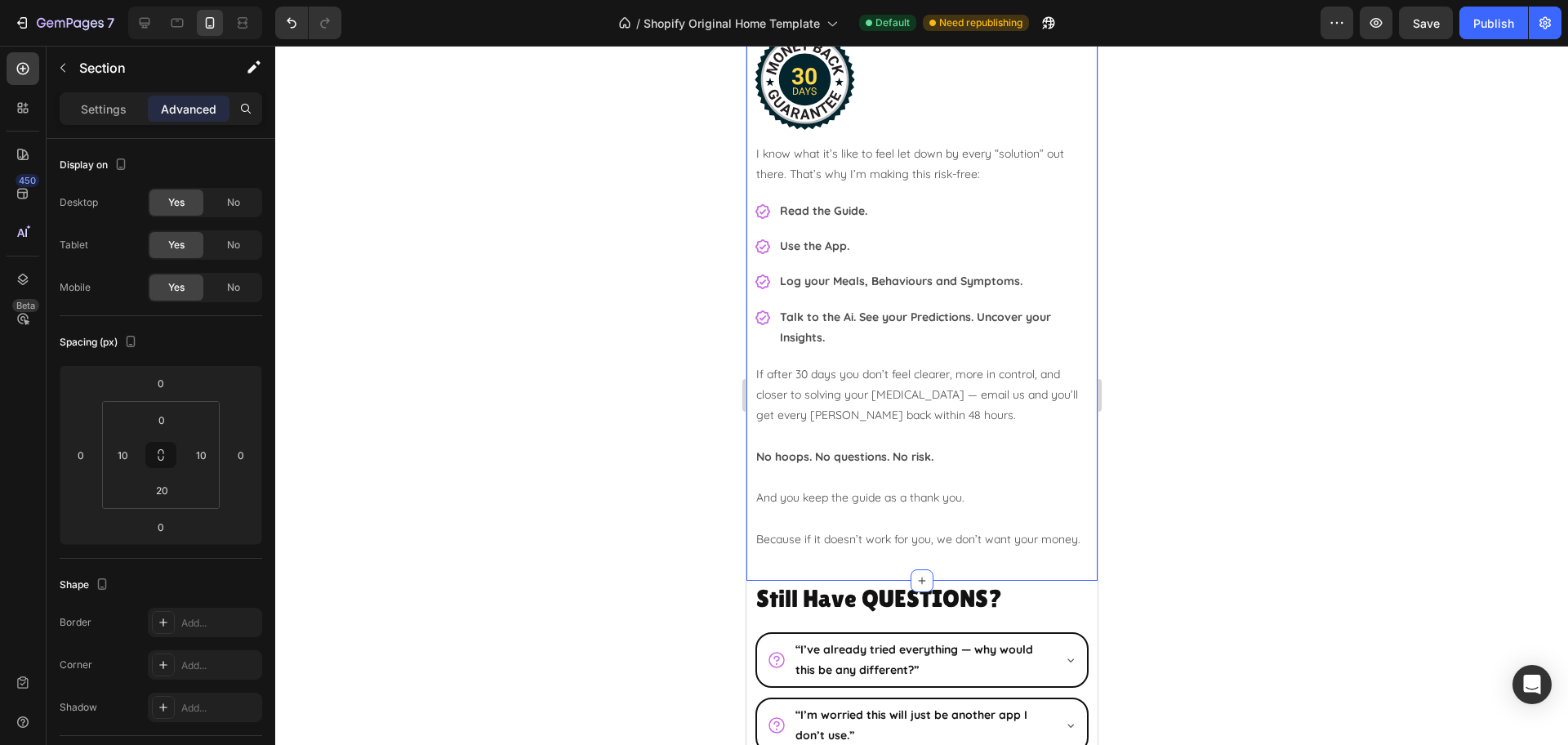
click at [1290, 474] on div at bounding box center [921, 395] width 1293 height 699
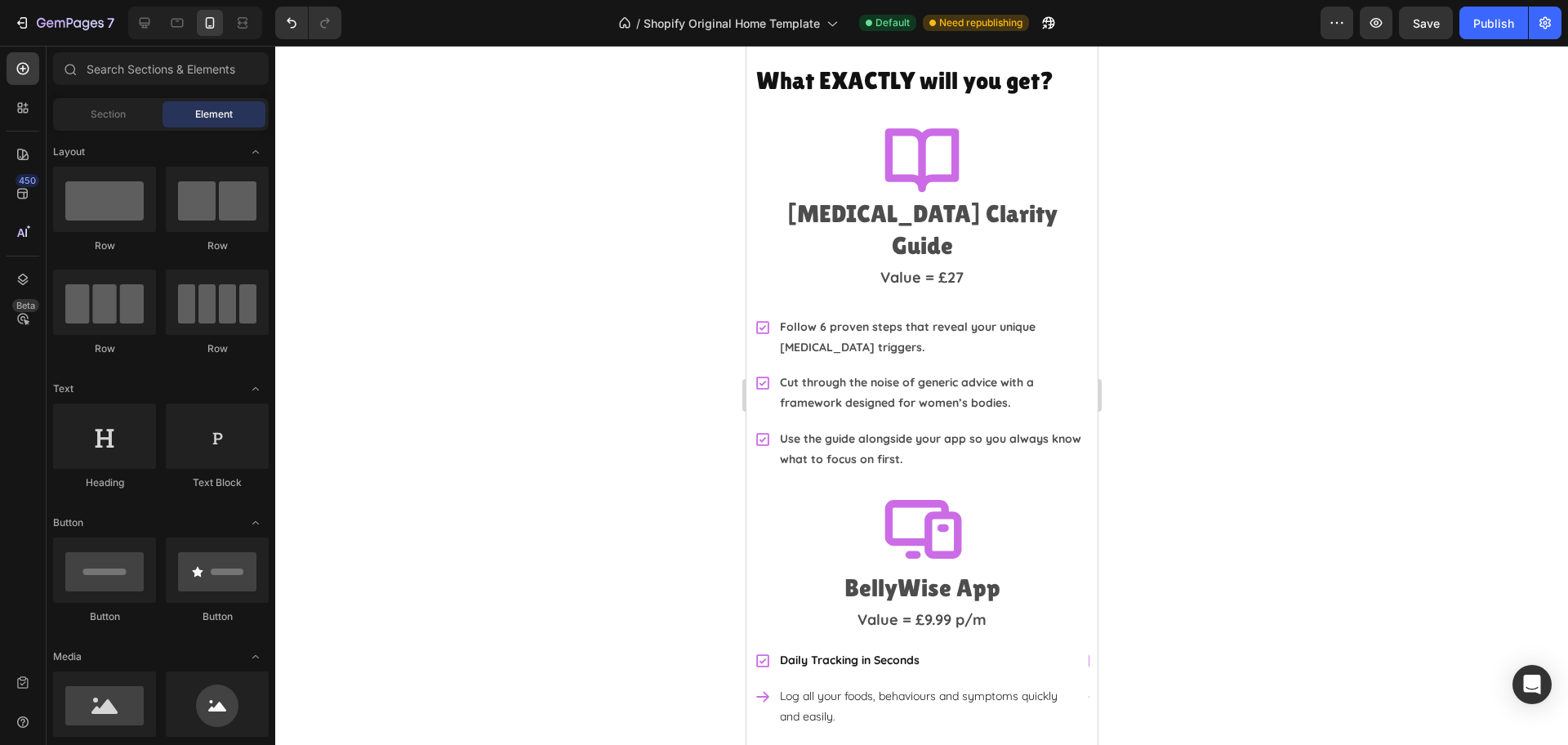
scroll to position [3720, 0]
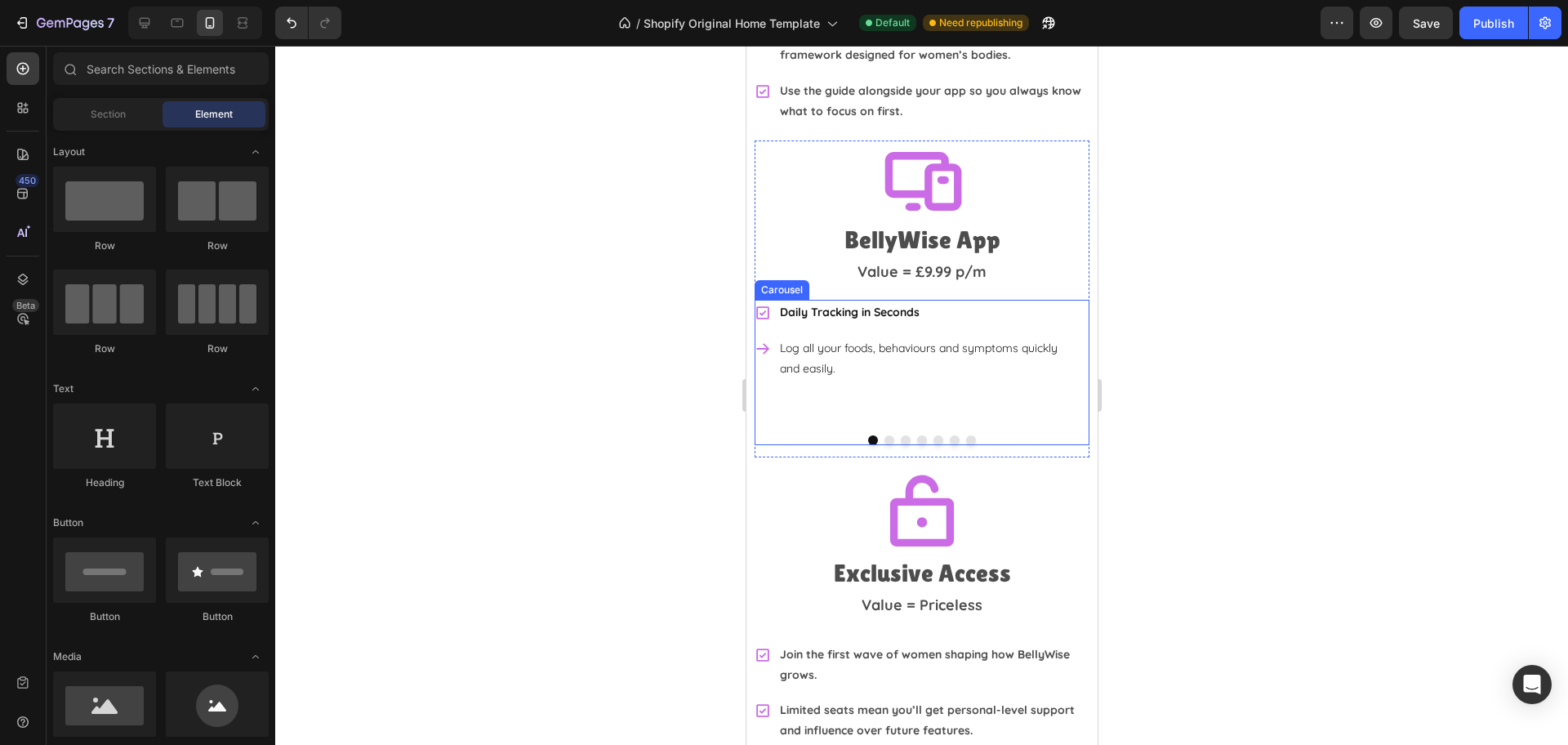
click at [899, 349] on div "Log all your foods, behaviours and symptoms quickly and easily." at bounding box center [924, 359] width 296 height 46
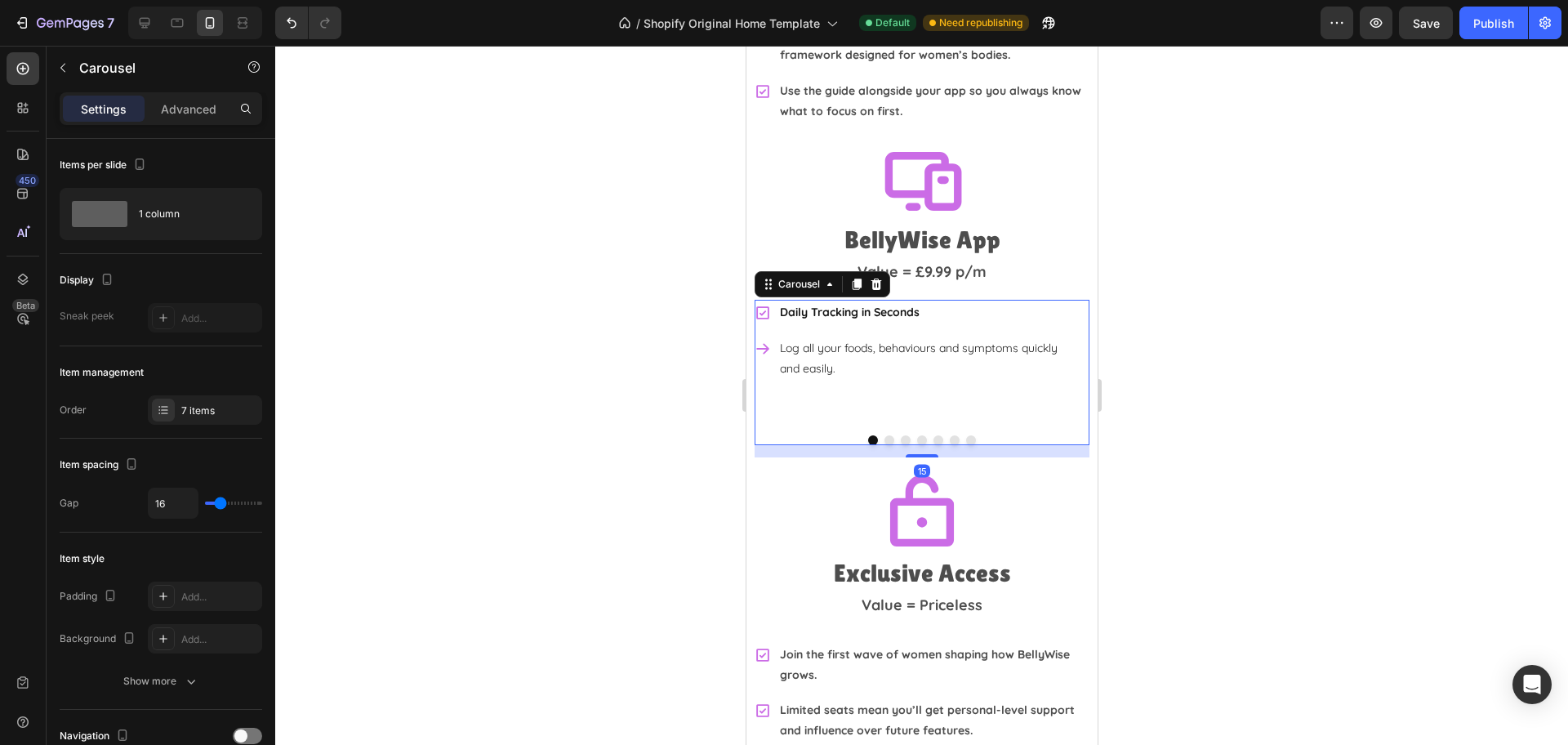
click at [877, 361] on div "Daily Tracking in Seconds Log all your foods, behaviours and symptoms quickly a…" at bounding box center [913, 361] width 319 height 122
click at [1206, 388] on div at bounding box center [921, 395] width 1293 height 699
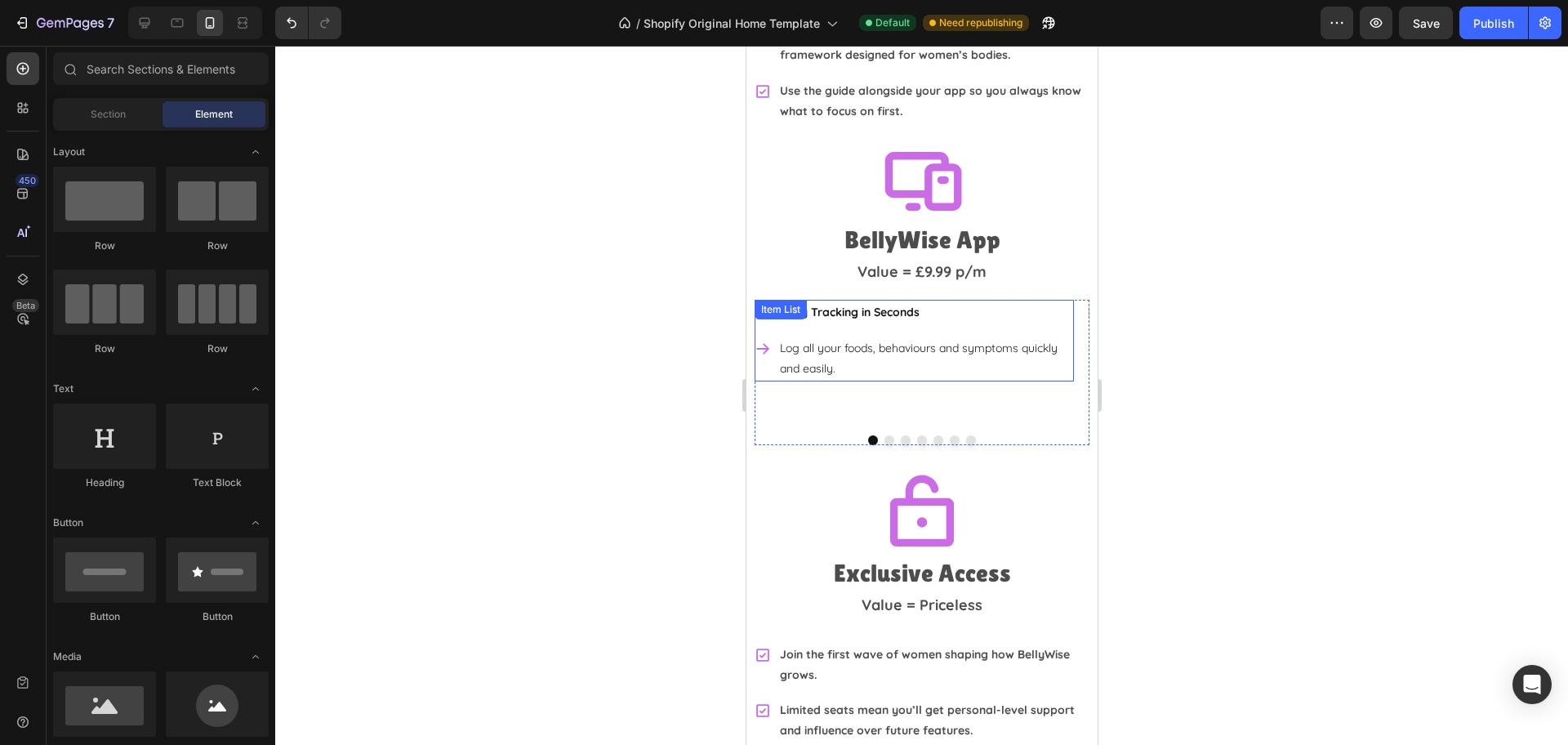
click at [953, 338] on p "Log all your foods, behaviours and symptoms quickly and easily." at bounding box center [925, 358] width 292 height 40
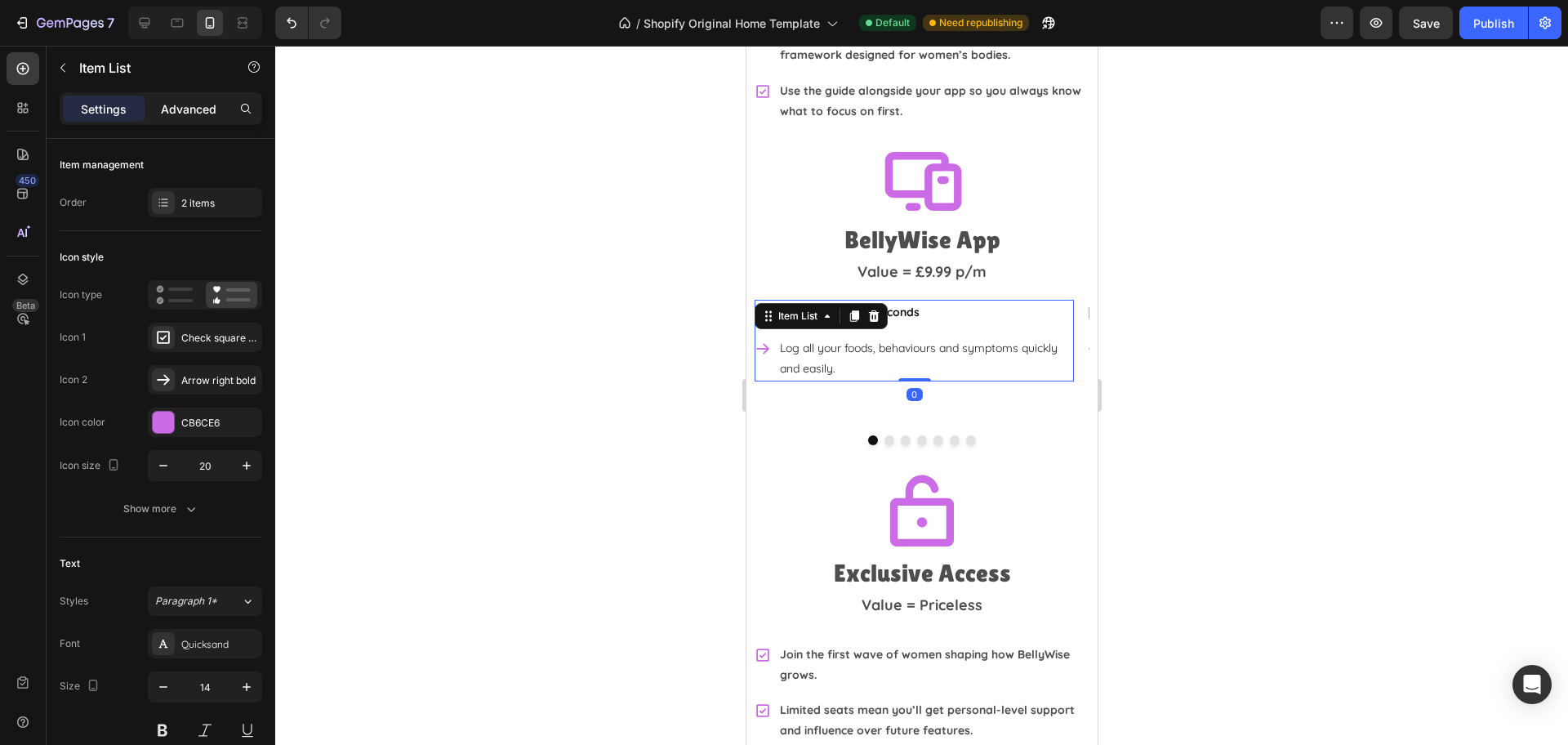
click at [203, 115] on p "Advanced" at bounding box center [188, 108] width 56 height 17
type input "100%"
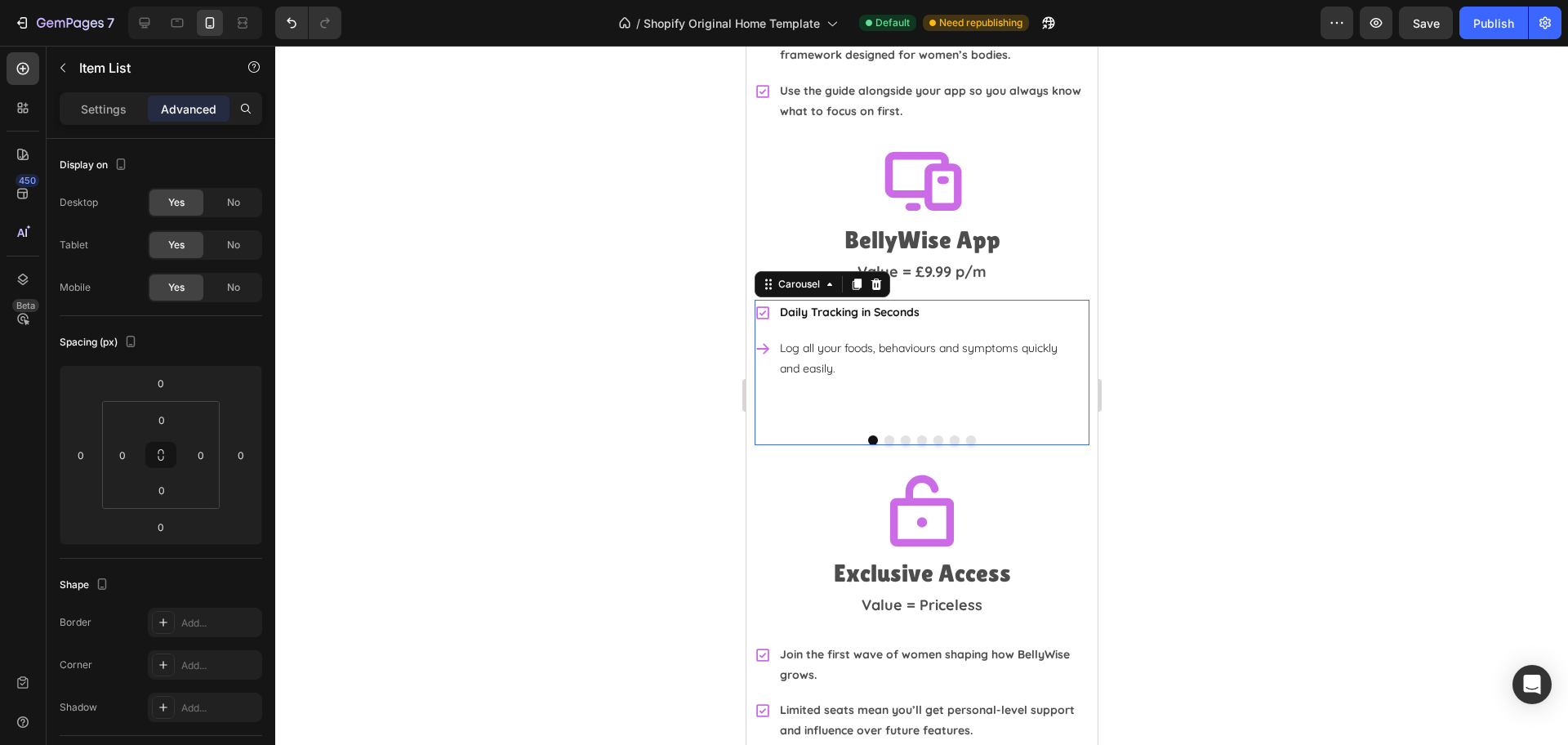
click at [879, 383] on div "Daily Tracking in Seconds Log all your foods, behaviours and symptoms quickly a…" at bounding box center [913, 361] width 319 height 122
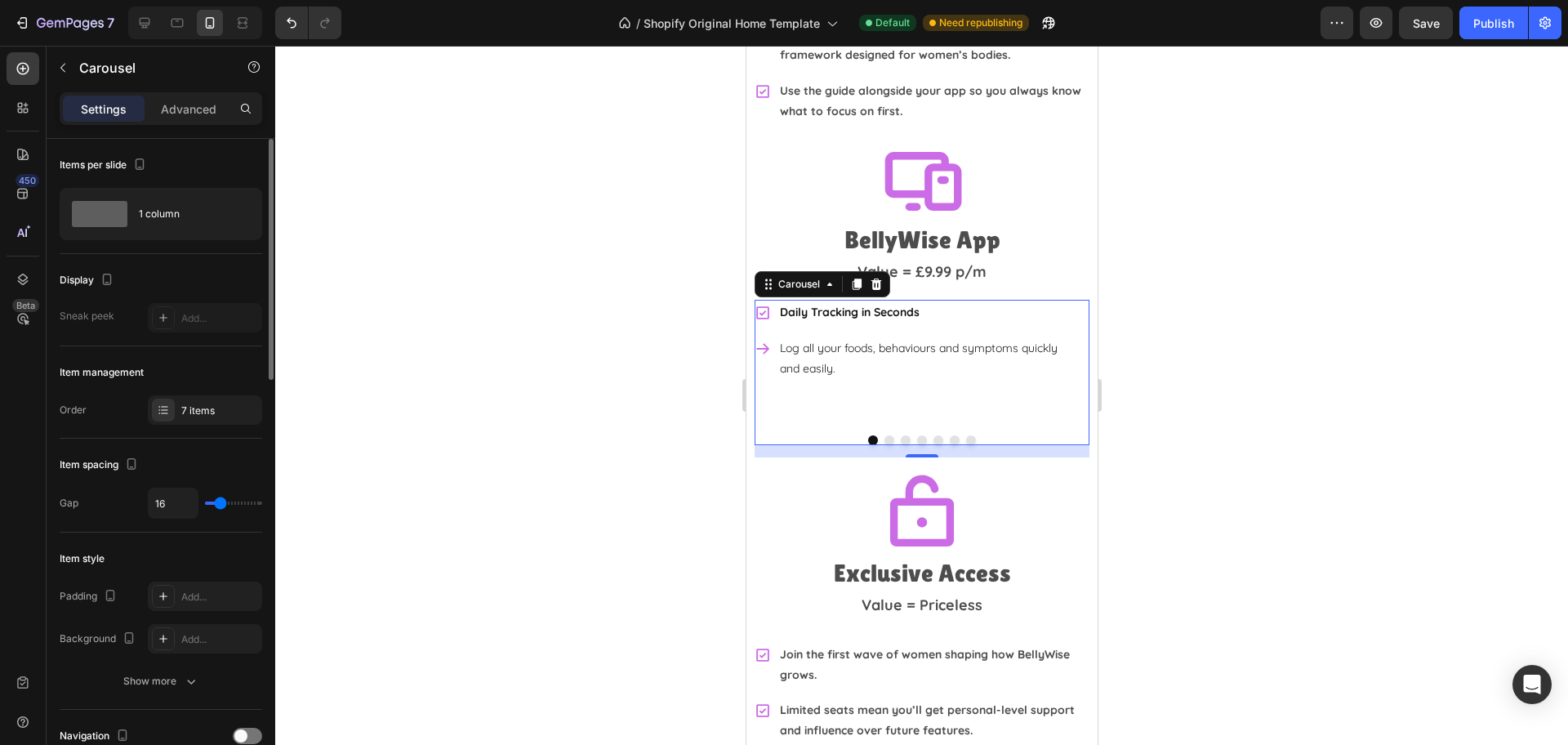
type input "22"
type input "0"
drag, startPoint x: 225, startPoint y: 498, endPoint x: 191, endPoint y: 498, distance: 34.0
type input "0"
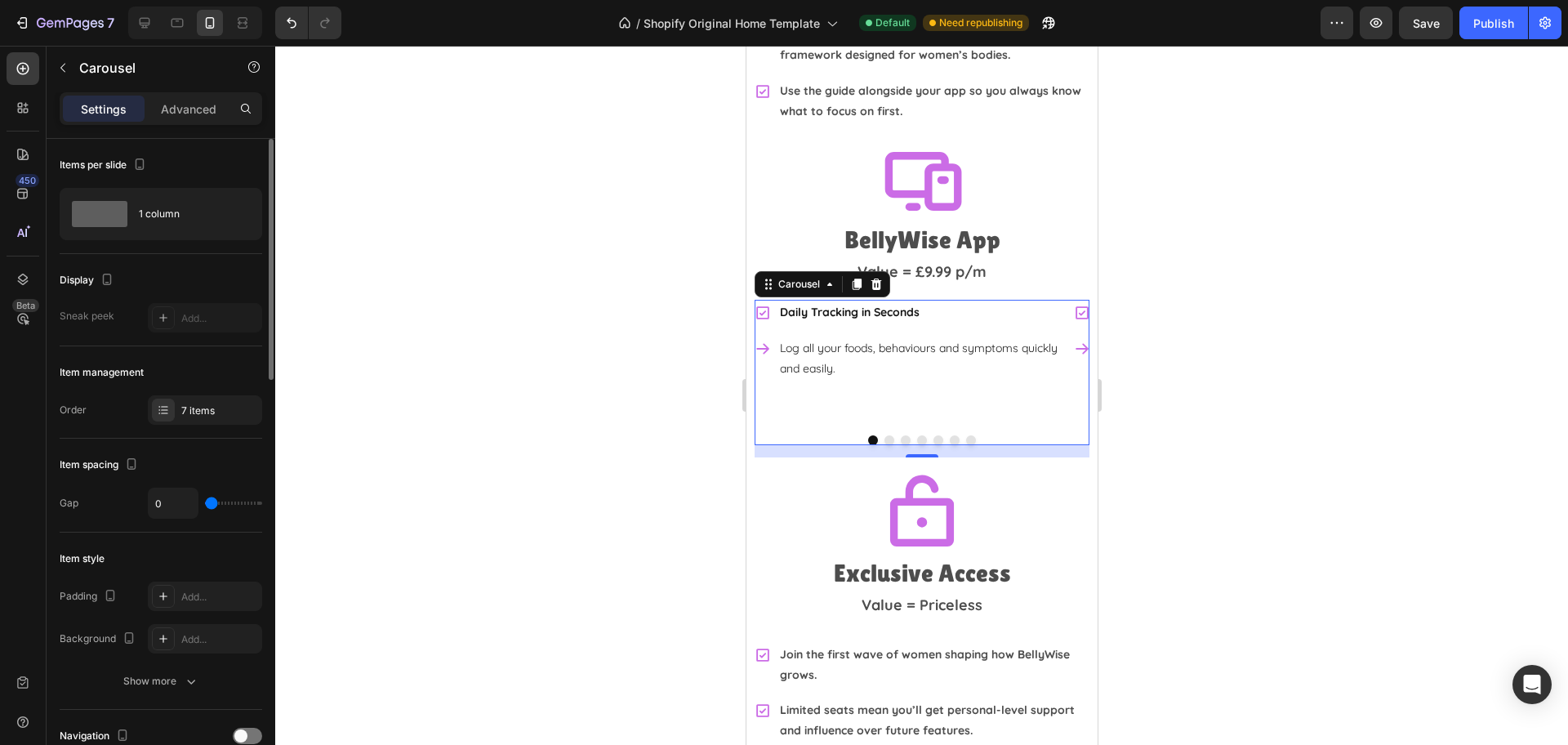
click at [205, 501] on input "range" at bounding box center [233, 503] width 57 height 4
type input "16"
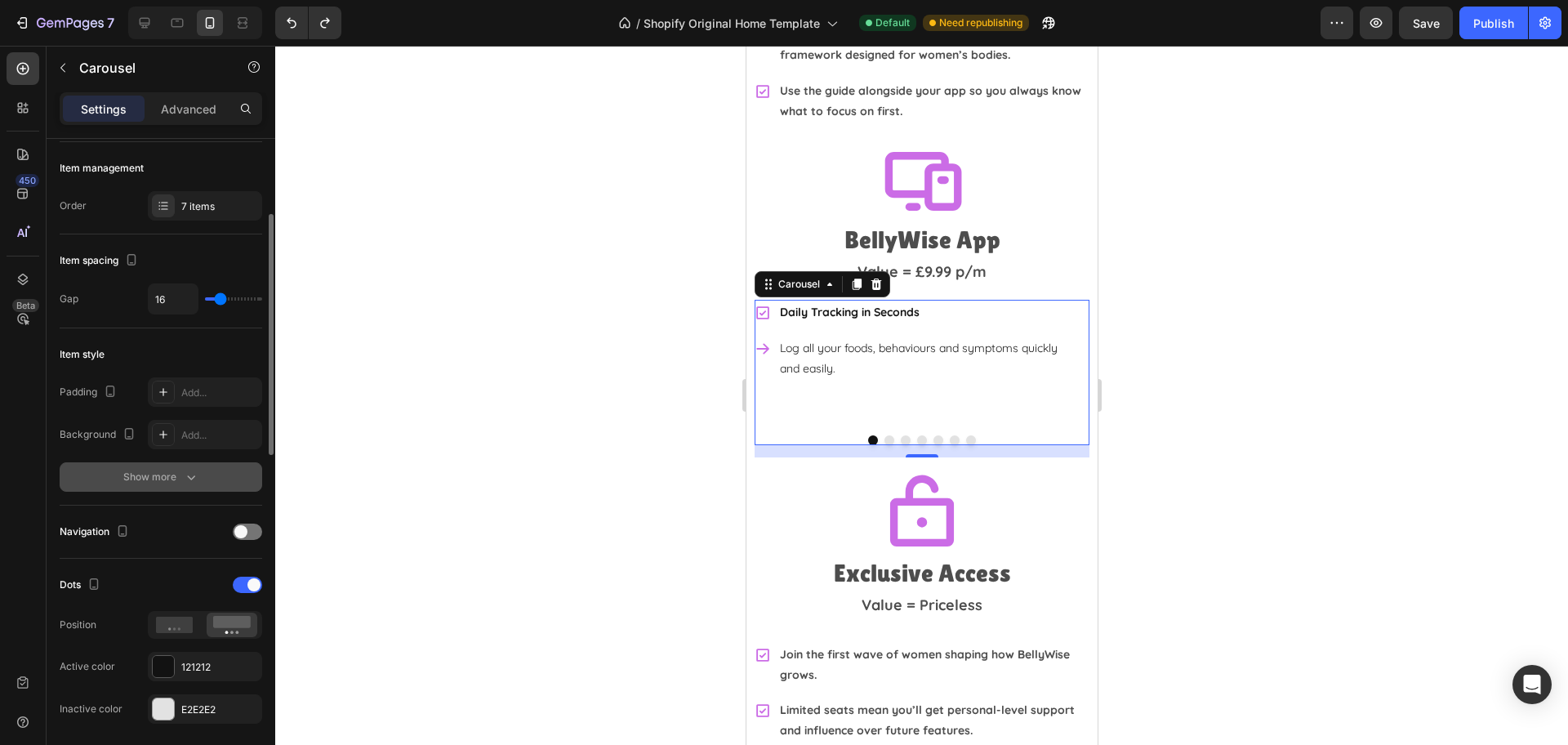
click at [176, 485] on button "Show more" at bounding box center [161, 477] width 203 height 29
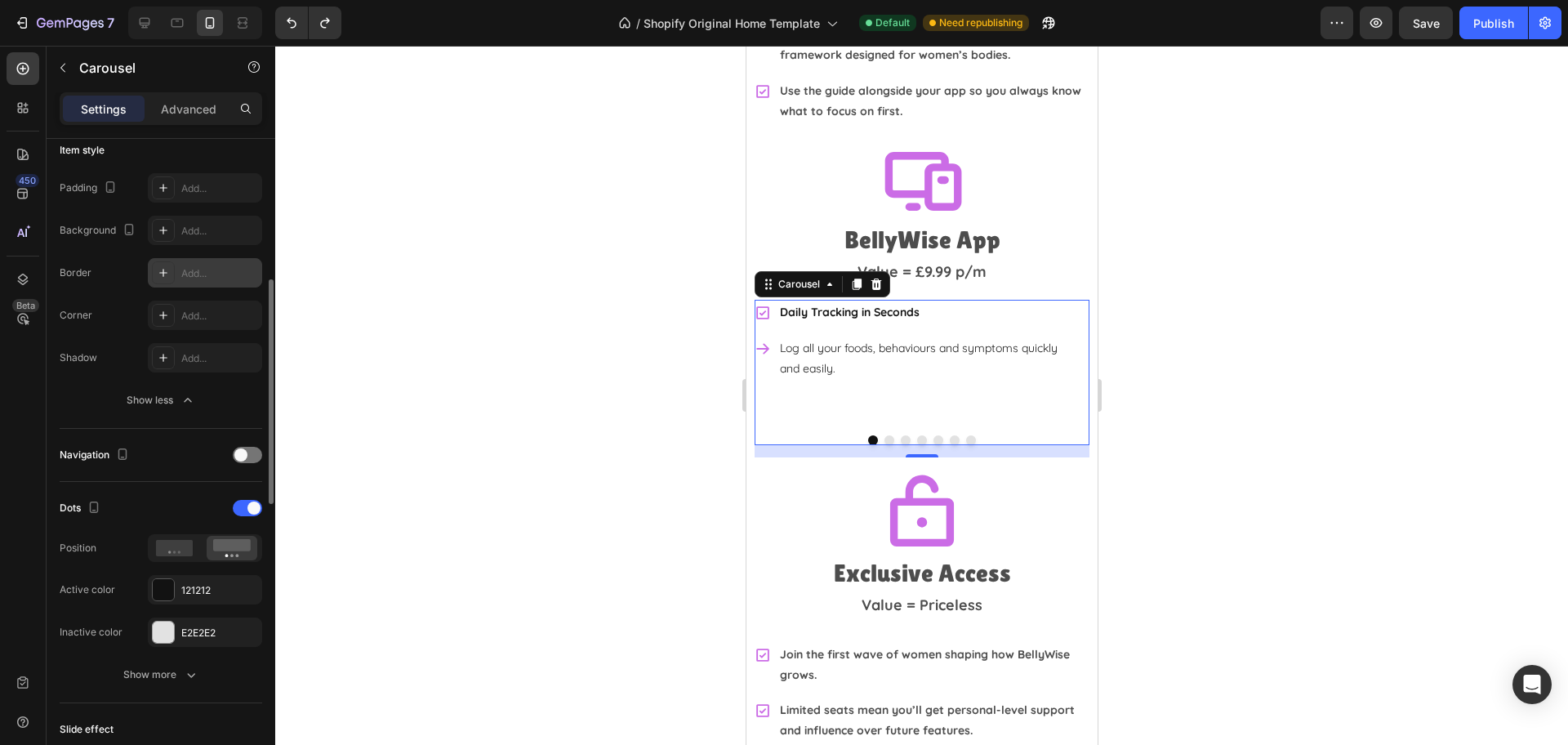
scroll to position [510, 0]
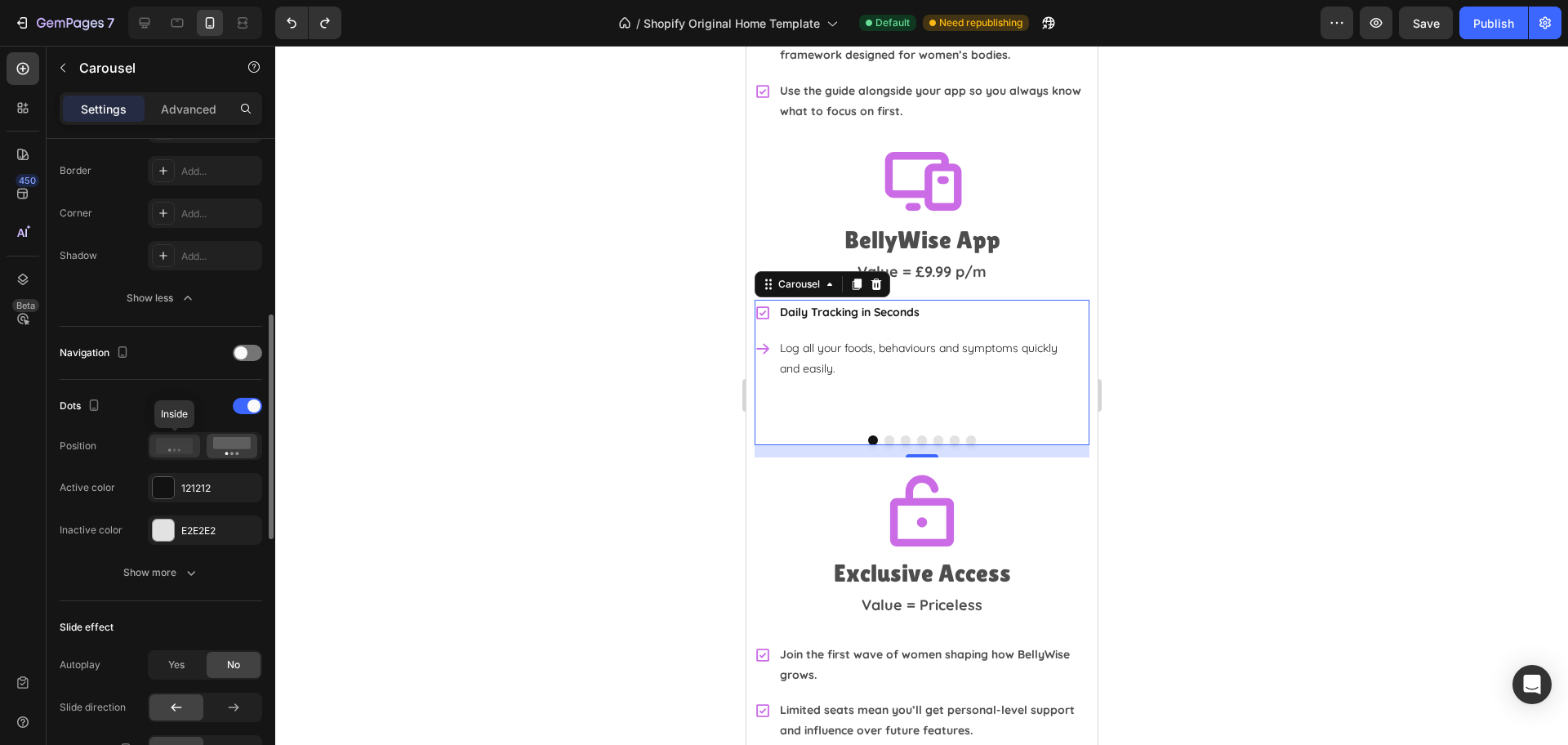
click at [167, 438] on icon at bounding box center [174, 446] width 38 height 17
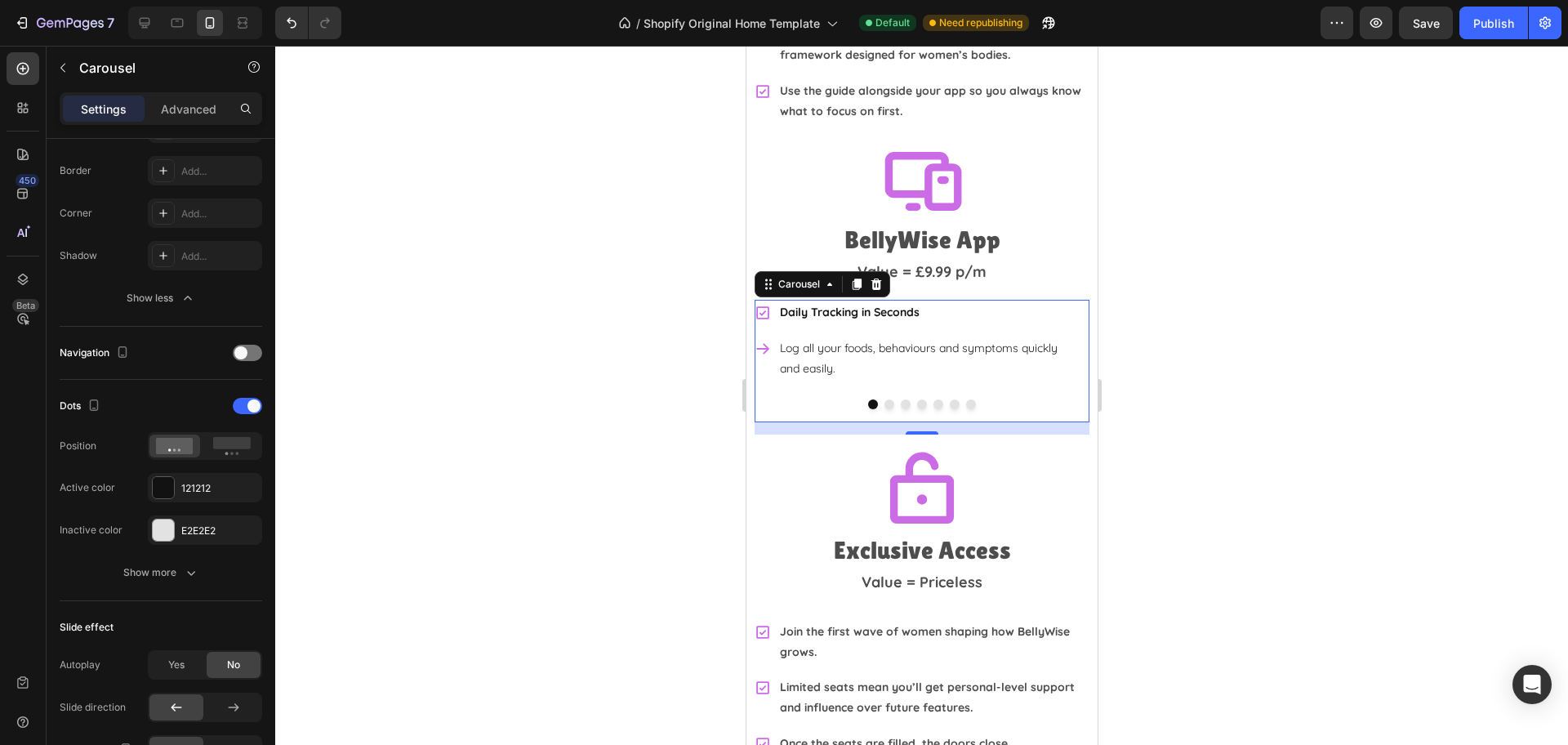
click at [1235, 363] on div at bounding box center [921, 395] width 1293 height 699
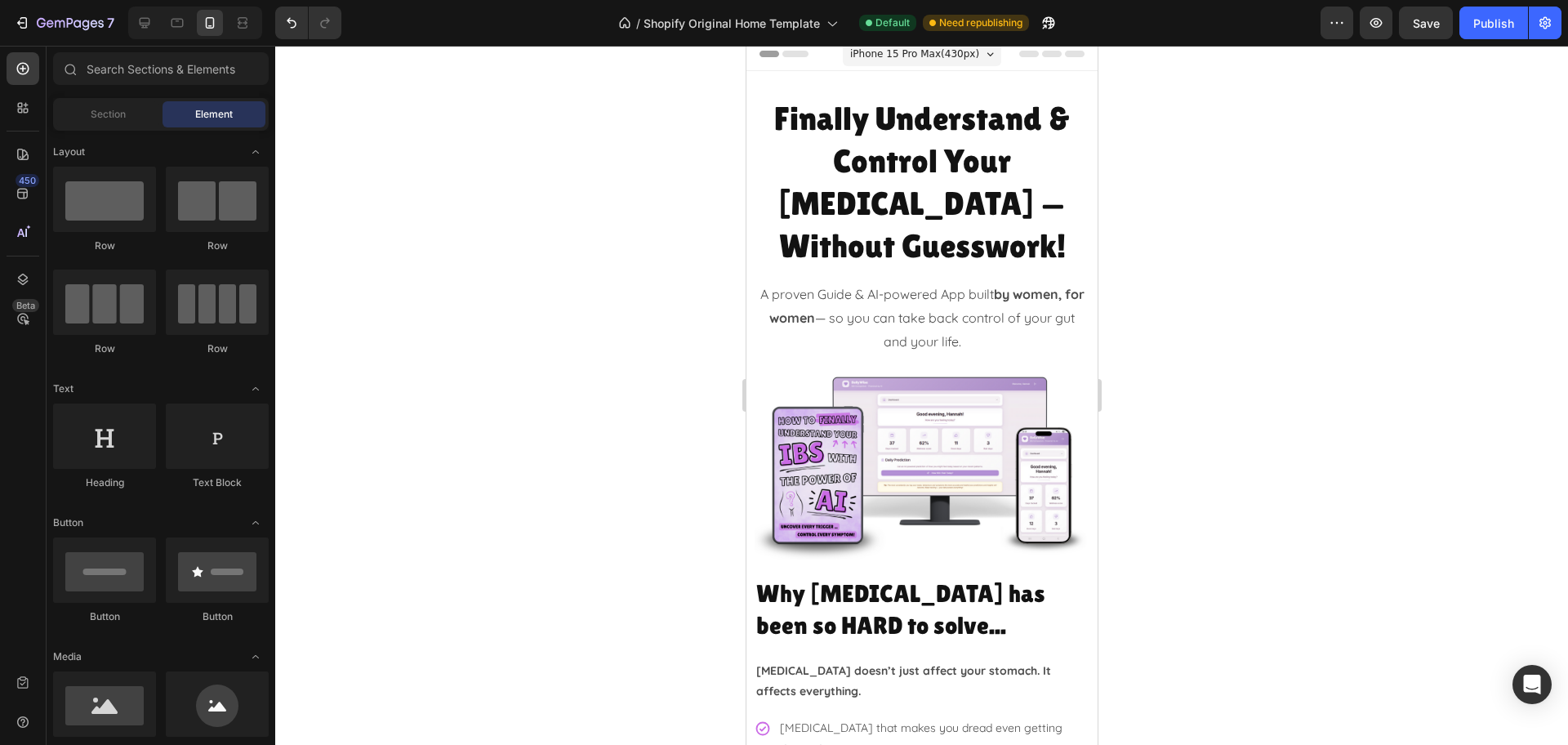
scroll to position [0, 0]
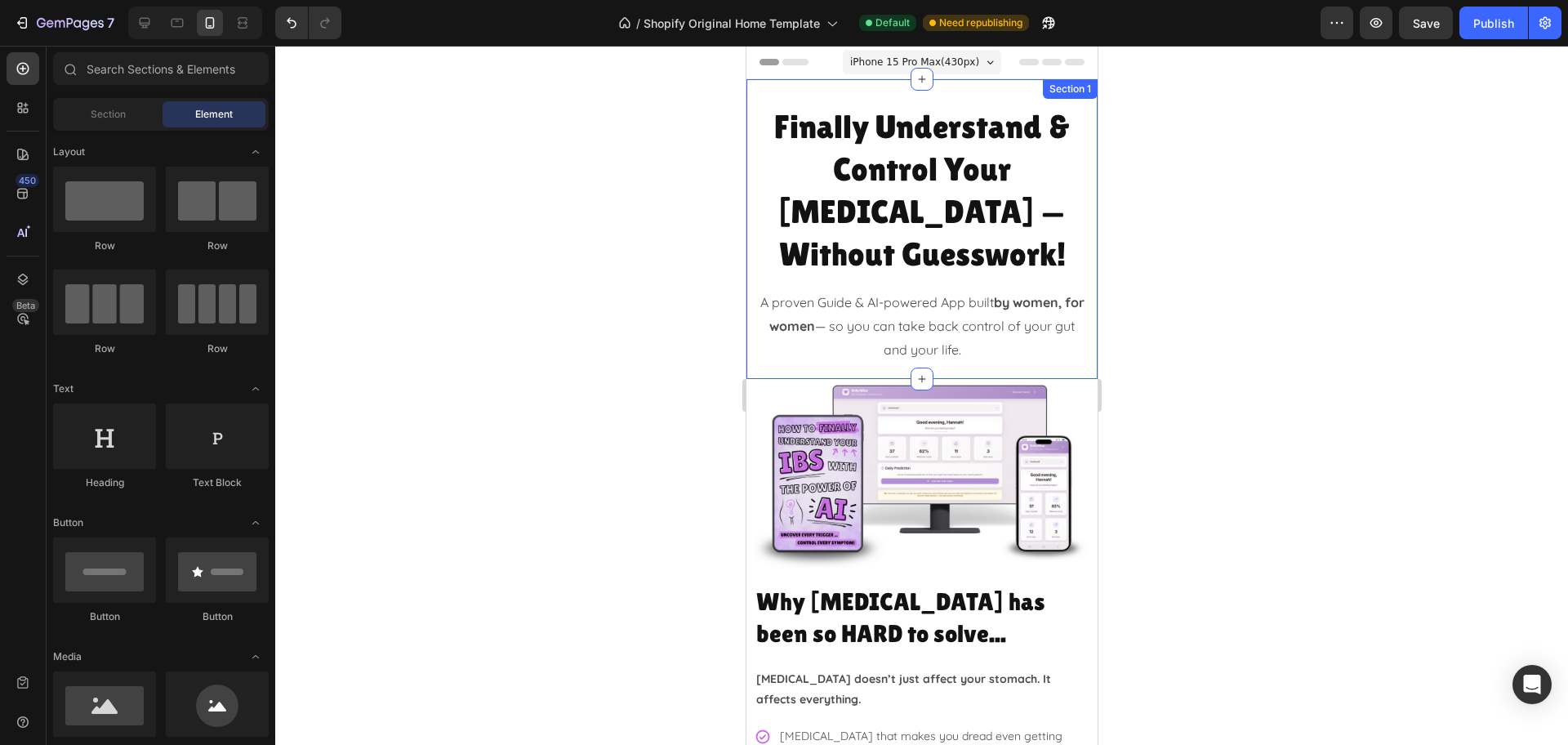
click at [751, 303] on div "Finally Understand & Control Your IBS — Without Guesswork! Heading A proven Gui…" at bounding box center [921, 228] width 351 height 300
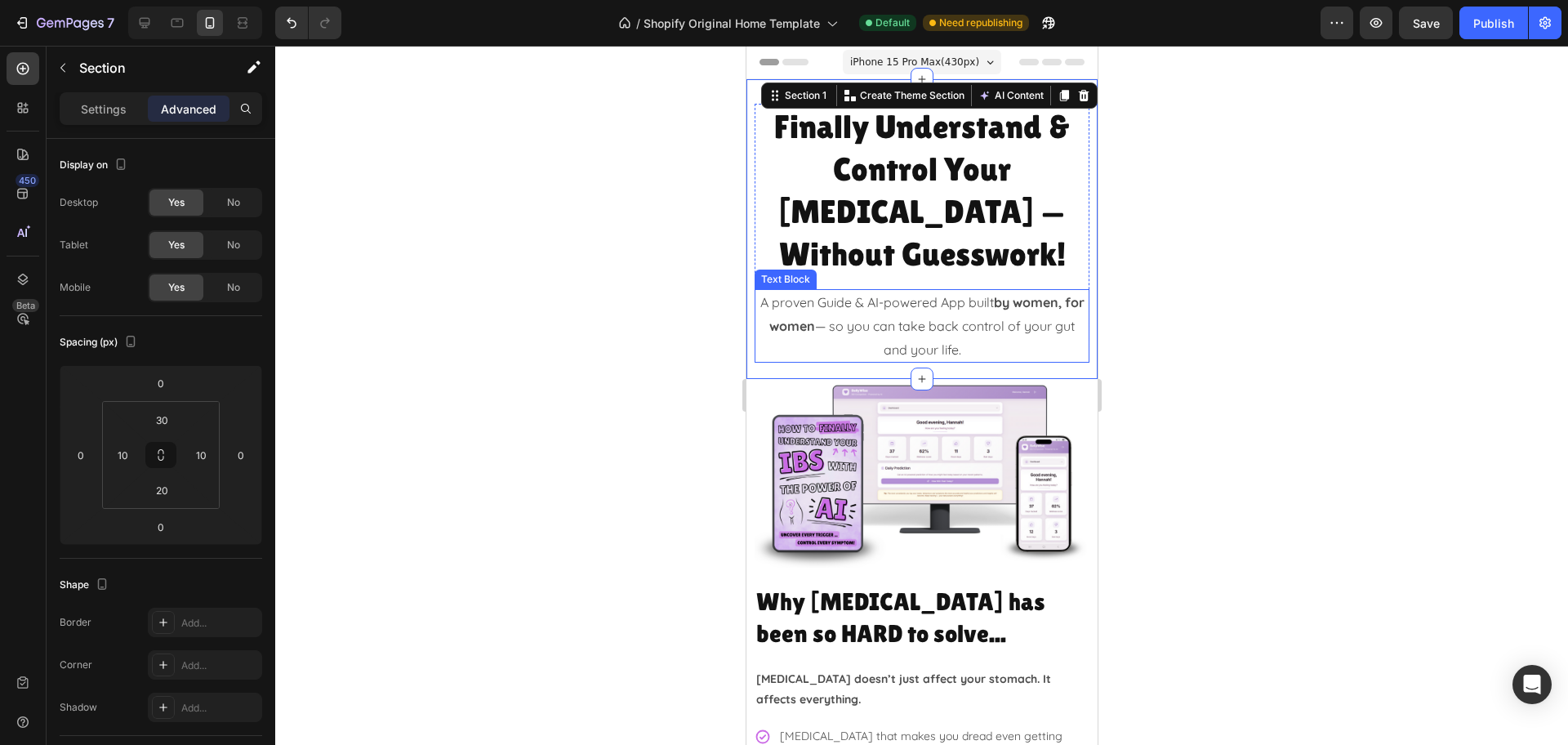
click at [1162, 269] on div at bounding box center [921, 395] width 1293 height 699
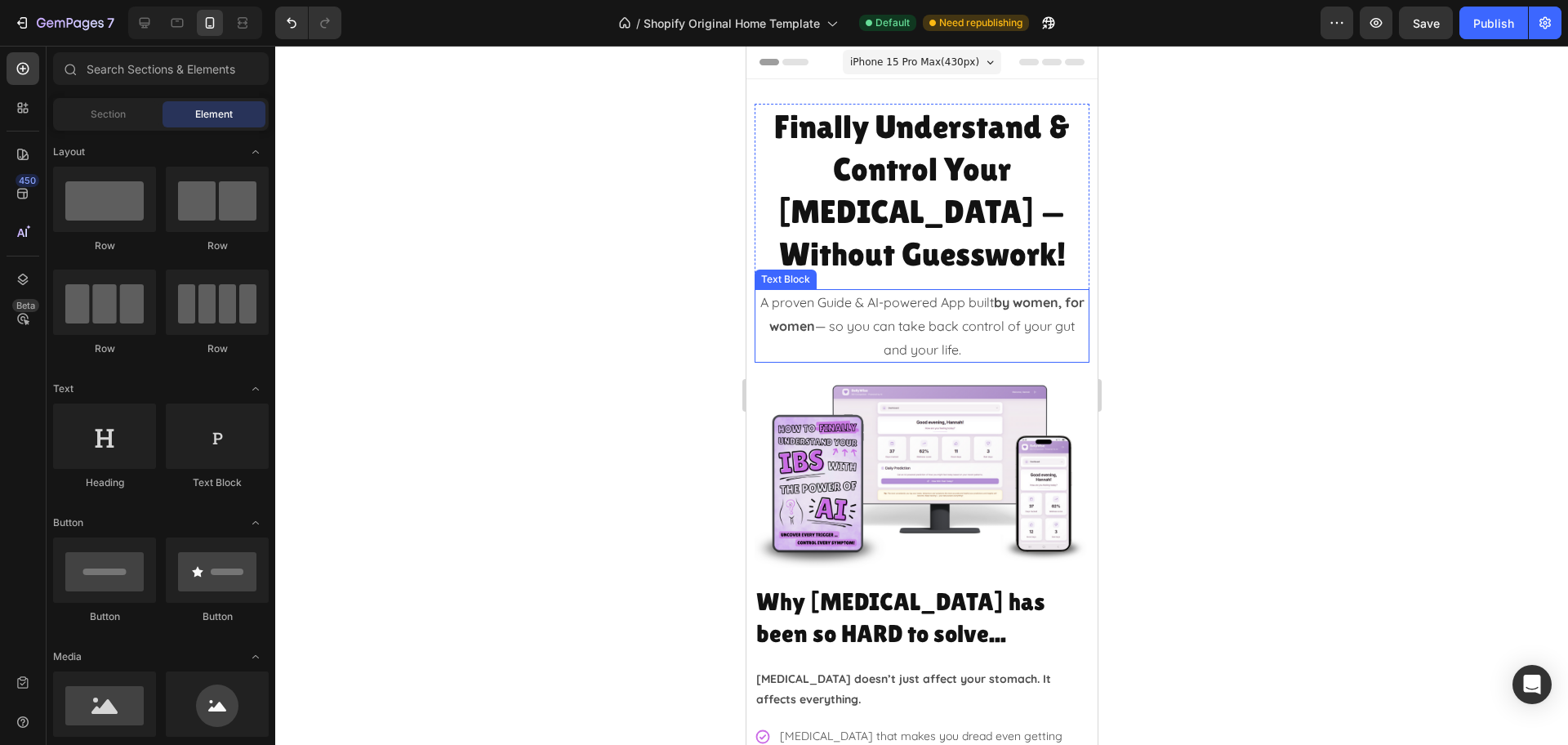
click at [1162, 269] on div at bounding box center [921, 395] width 1293 height 699
click at [1158, 291] on div at bounding box center [921, 395] width 1293 height 699
click at [1429, 28] on span "Save" at bounding box center [1426, 23] width 27 height 14
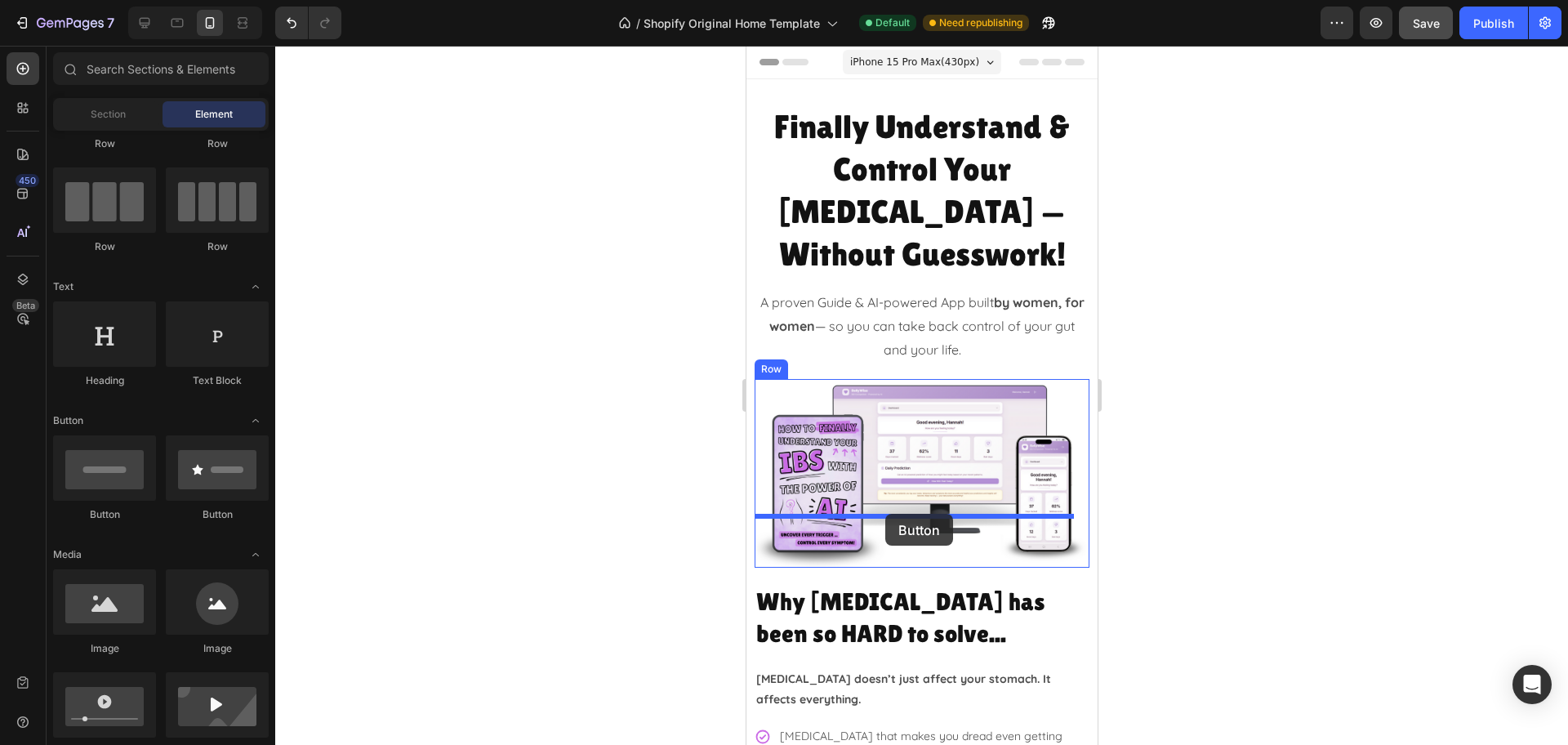
drag, startPoint x: 837, startPoint y: 520, endPoint x: 884, endPoint y: 514, distance: 47.4
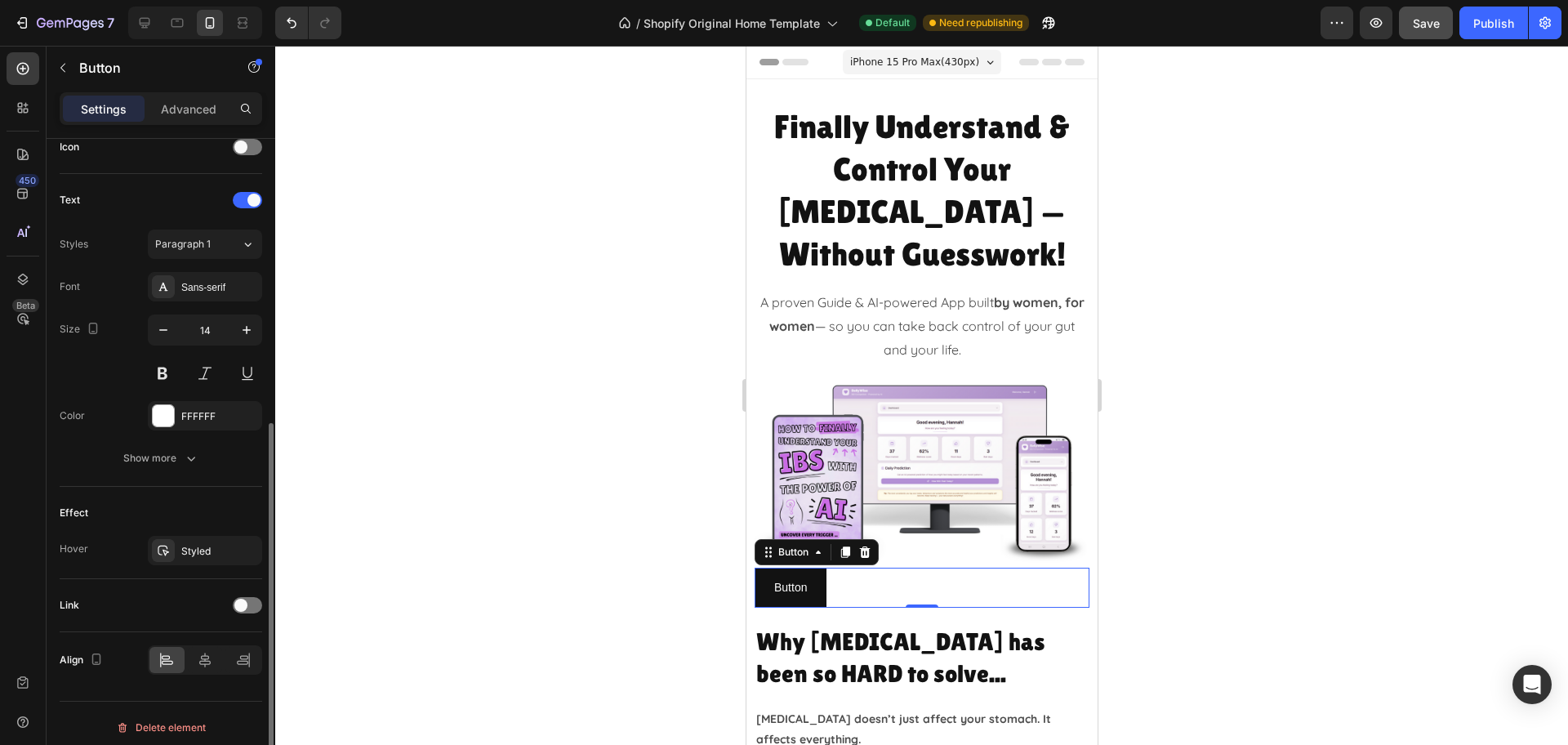
scroll to position [518, 0]
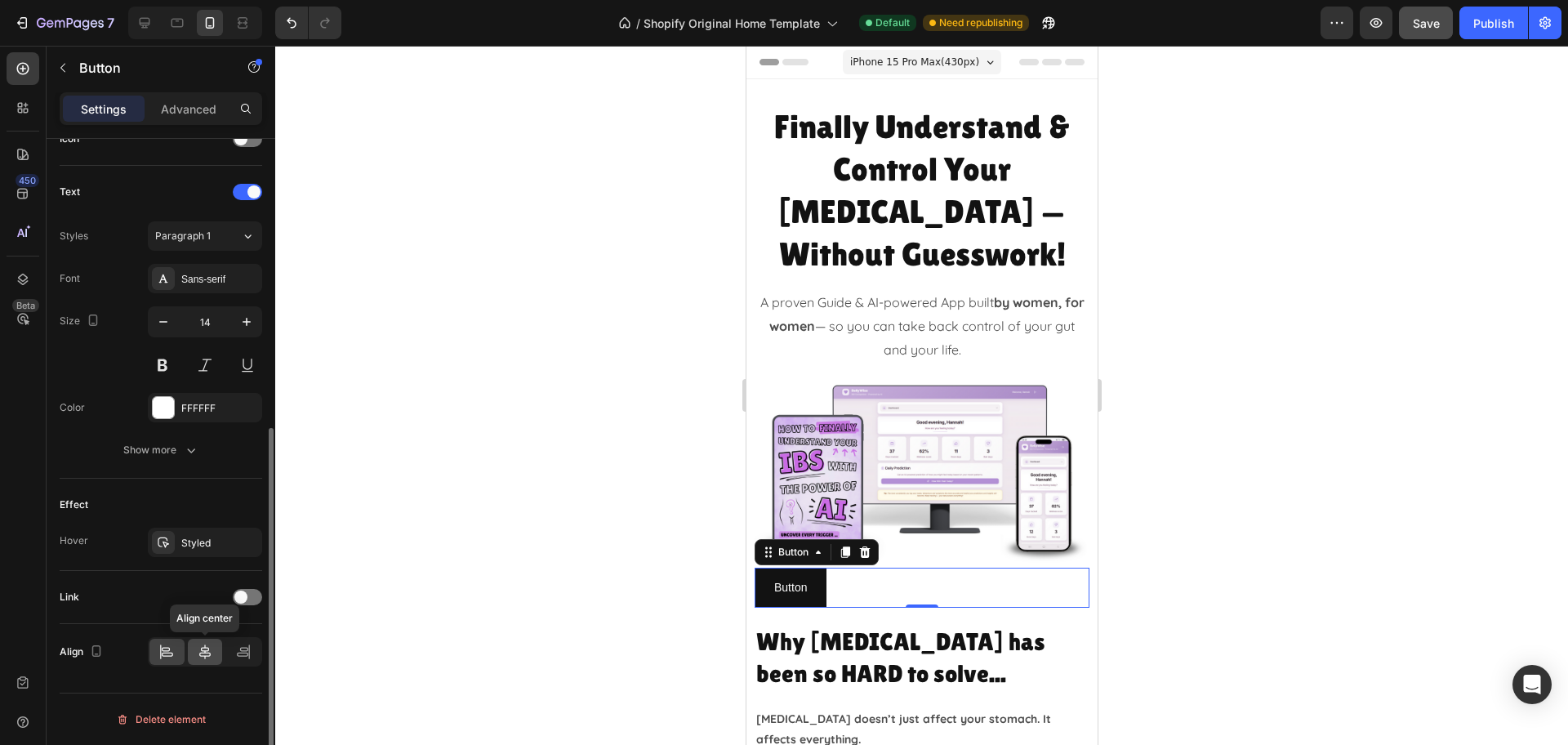
click at [212, 651] on icon at bounding box center [205, 651] width 17 height 17
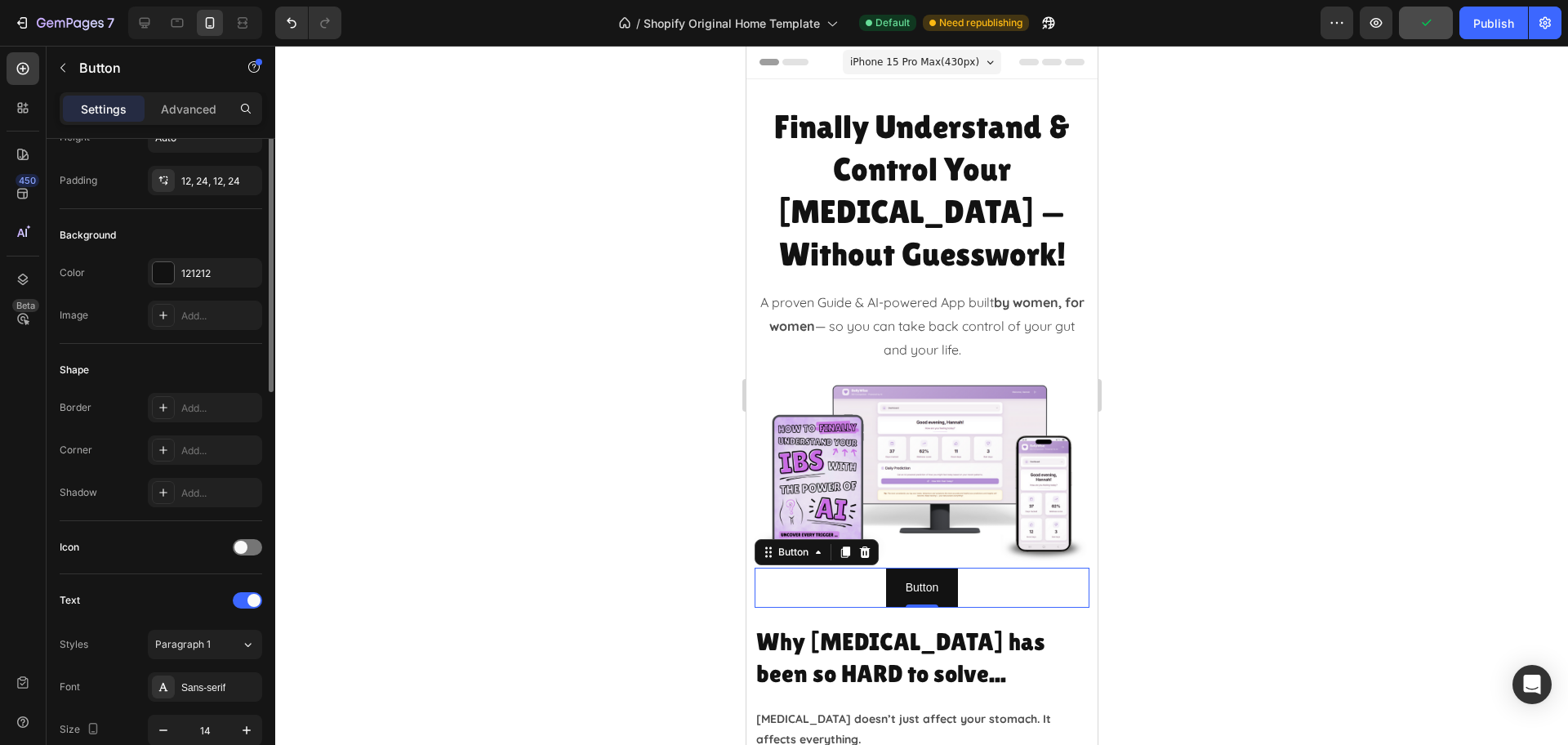
scroll to position [0, 0]
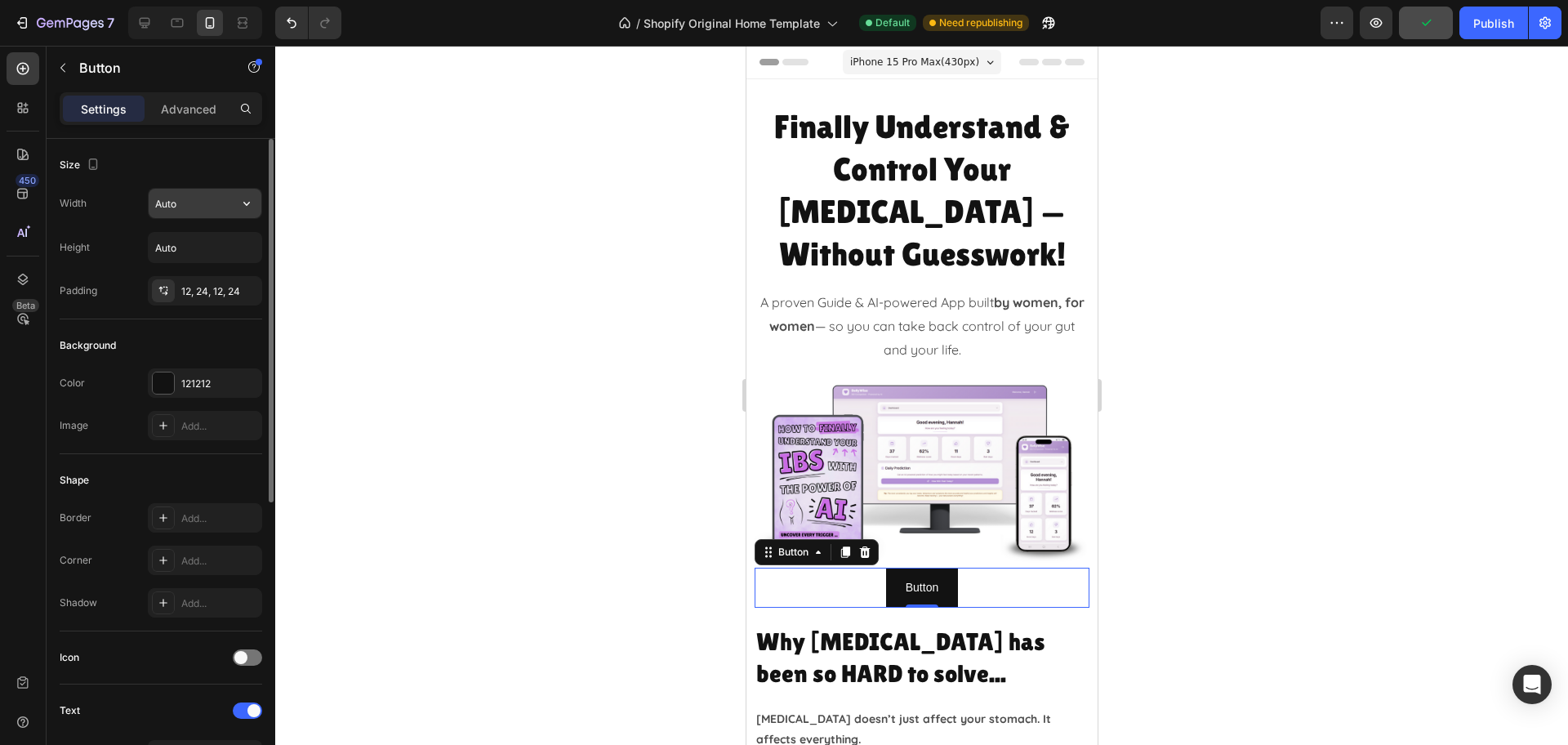
click at [188, 196] on input "Auto" at bounding box center [205, 204] width 113 height 29
click at [247, 208] on icon "button" at bounding box center [247, 204] width 17 height 17
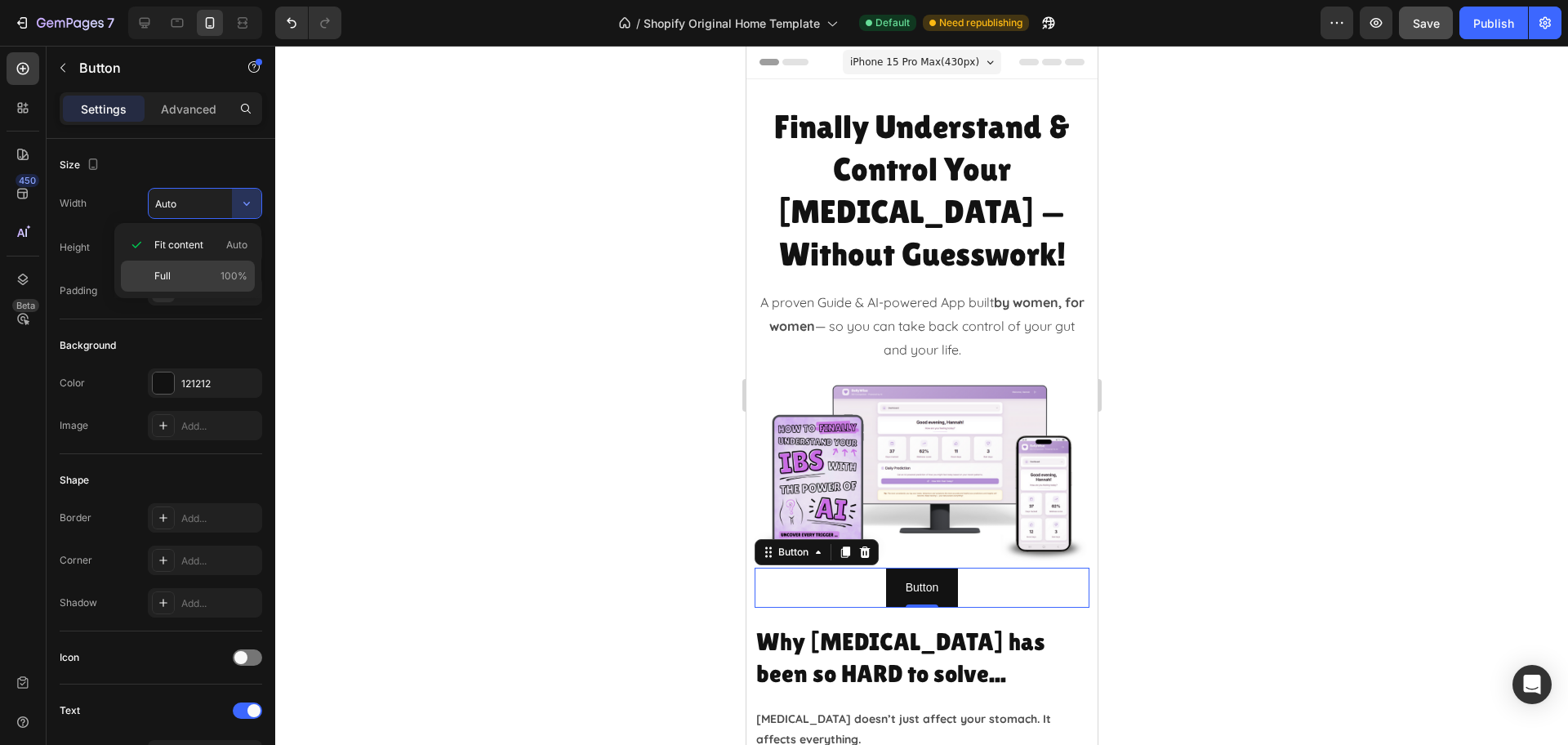
click at [225, 265] on div "Full 100%" at bounding box center [188, 276] width 134 height 31
type input "100%"
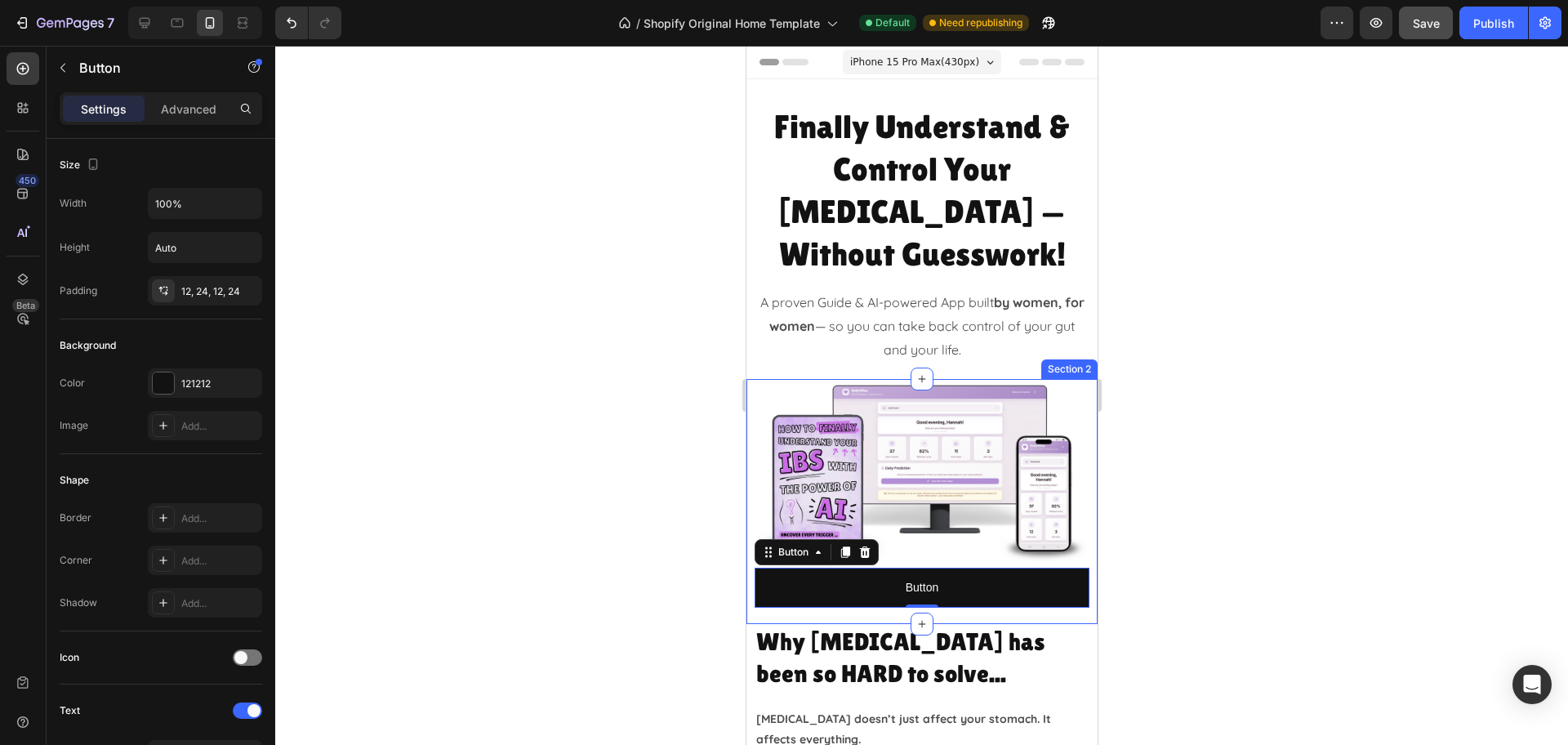
click at [751, 476] on div "Image Button Button 0 Row Section 2" at bounding box center [921, 501] width 351 height 245
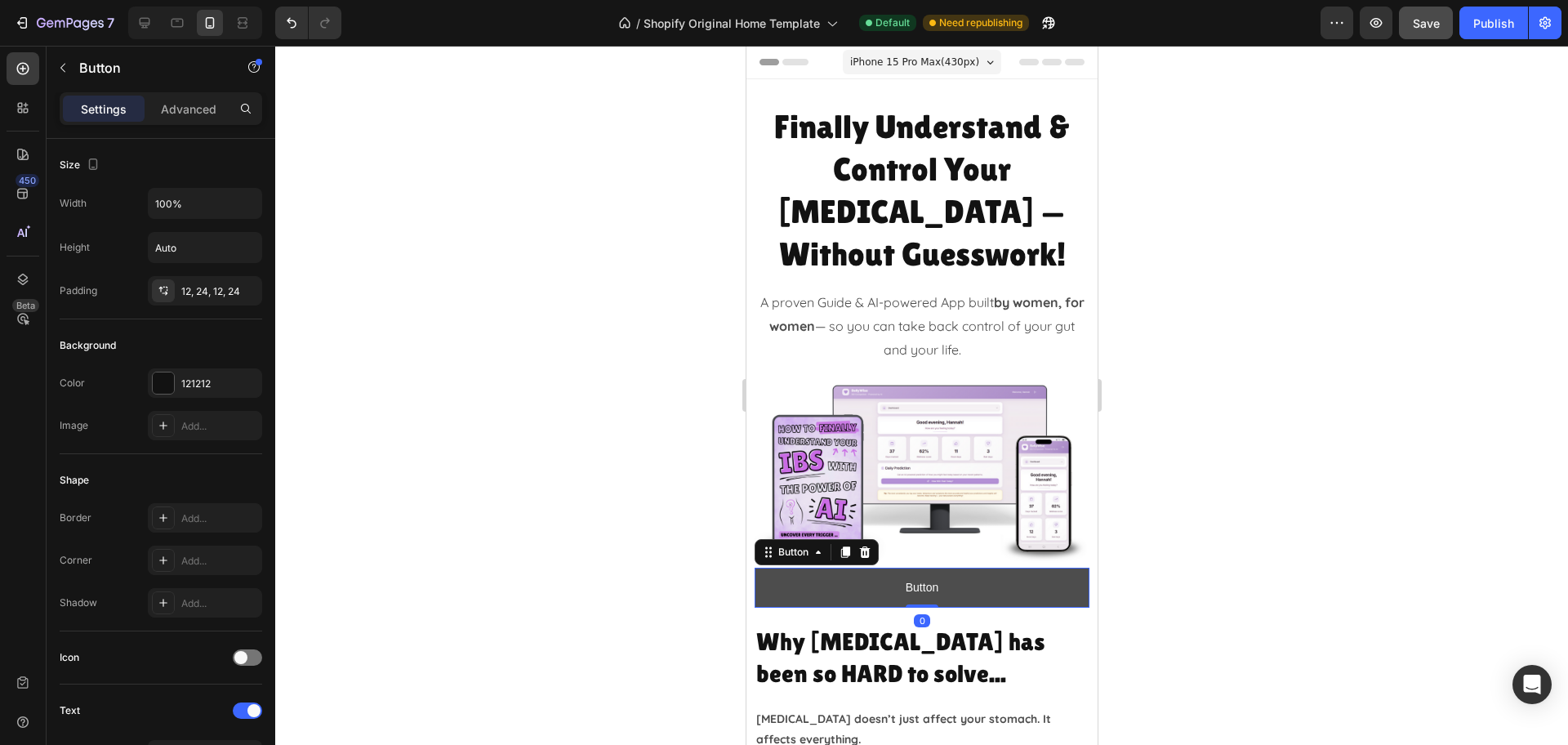
click at [837, 568] on button "Button" at bounding box center [920, 588] width 335 height 40
click at [174, 122] on div "Settings Advanced" at bounding box center [161, 109] width 203 height 33
click at [176, 106] on p "Advanced" at bounding box center [188, 108] width 56 height 17
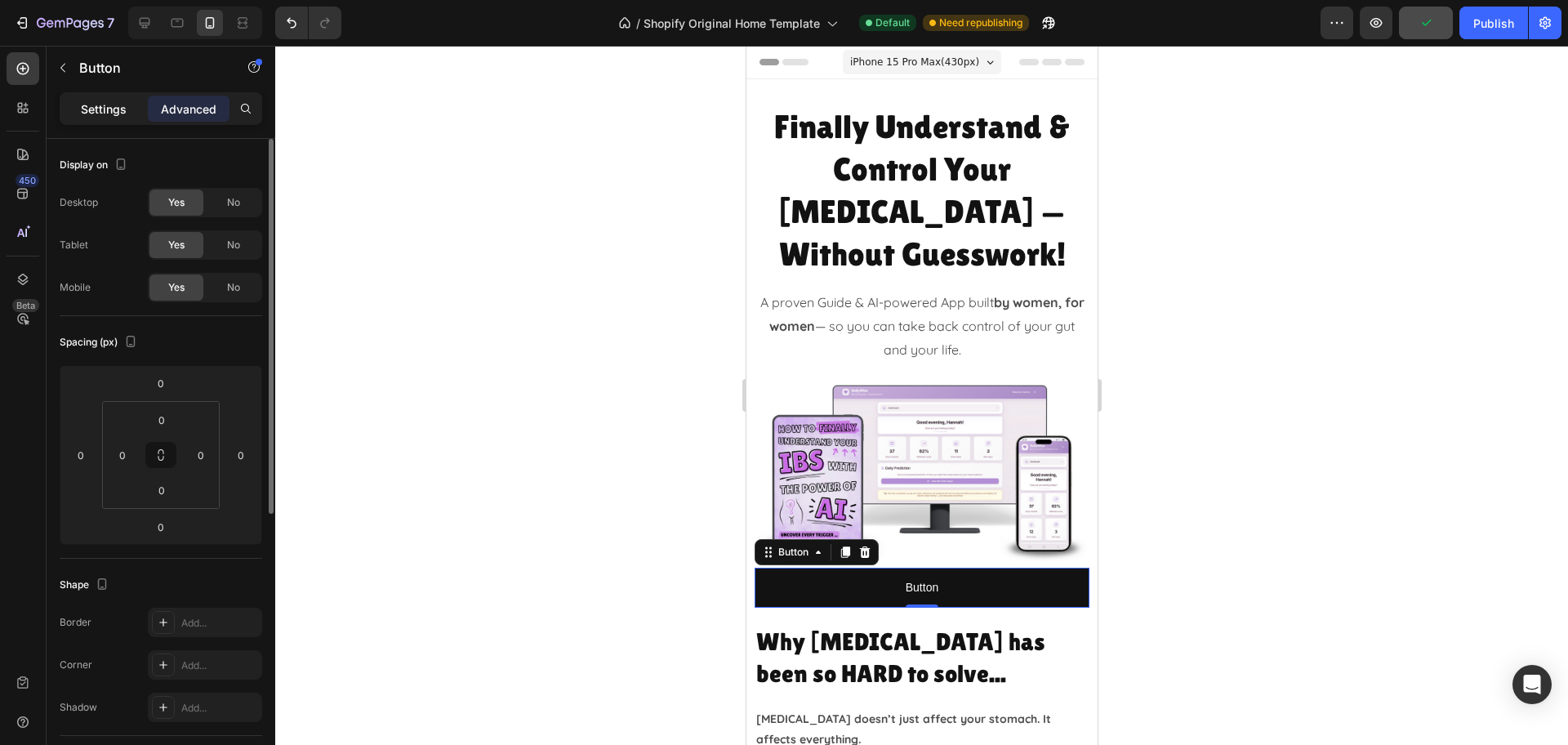
click at [117, 97] on div "Settings" at bounding box center [104, 108] width 82 height 26
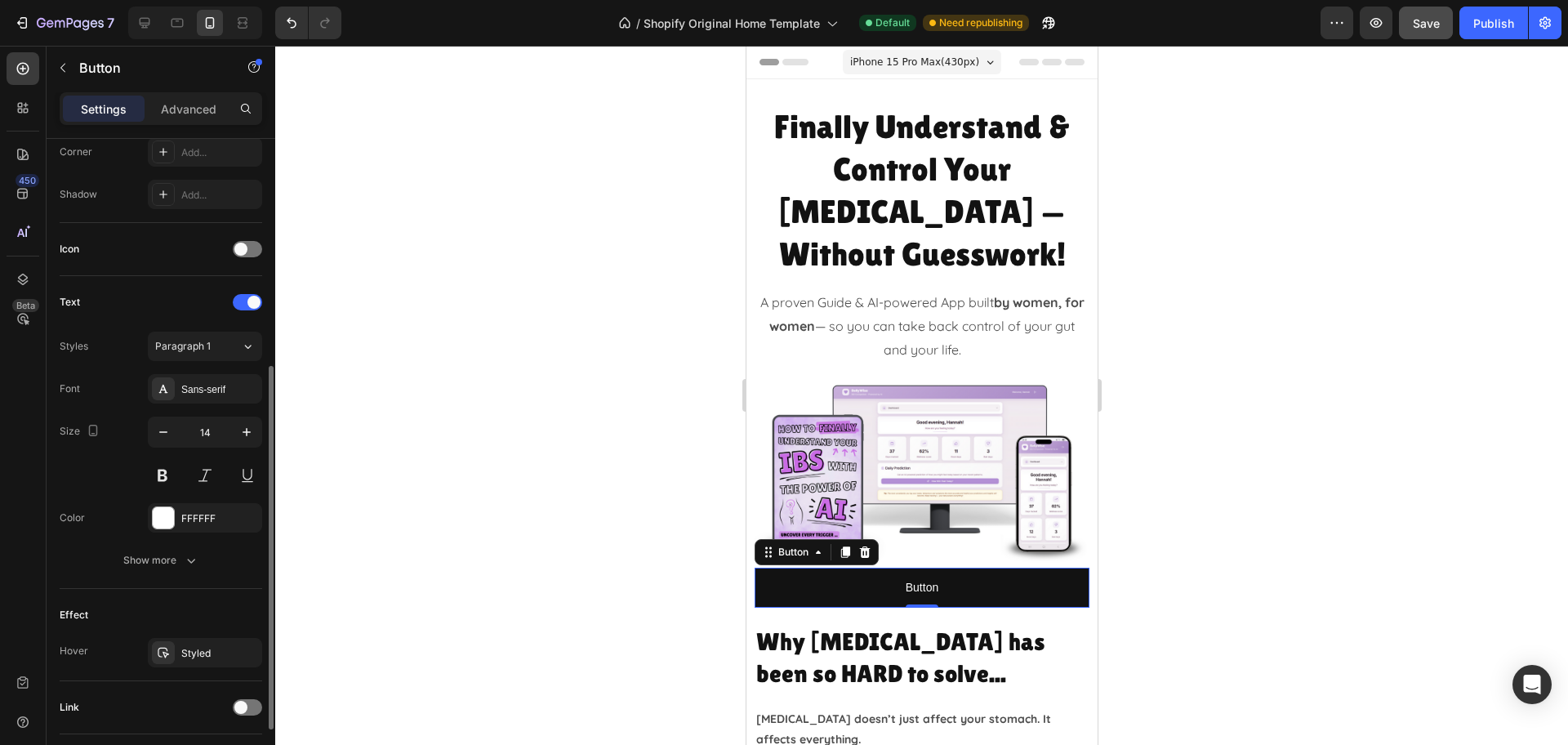
scroll to position [510, 0]
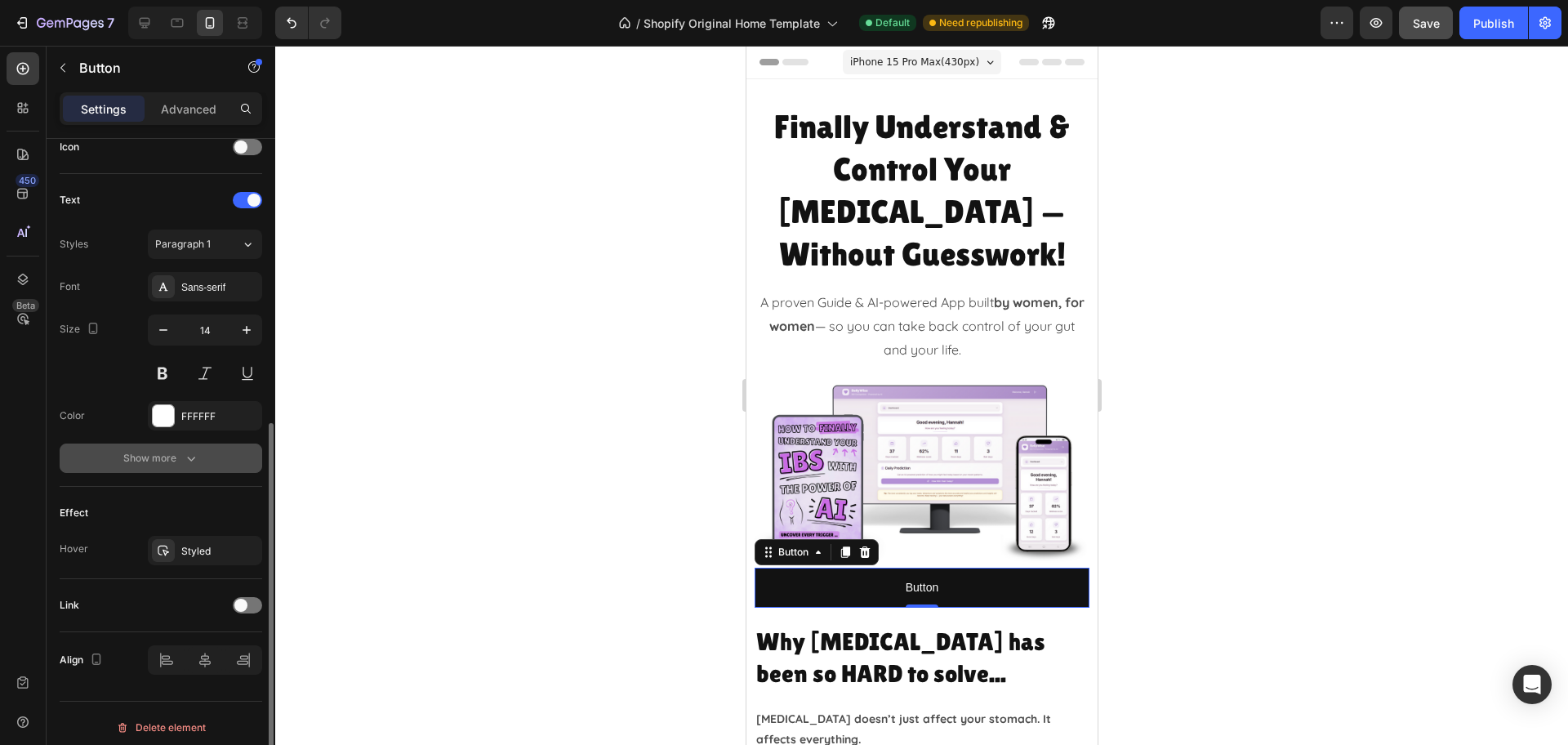
click at [158, 471] on button "Show more" at bounding box center [161, 458] width 203 height 29
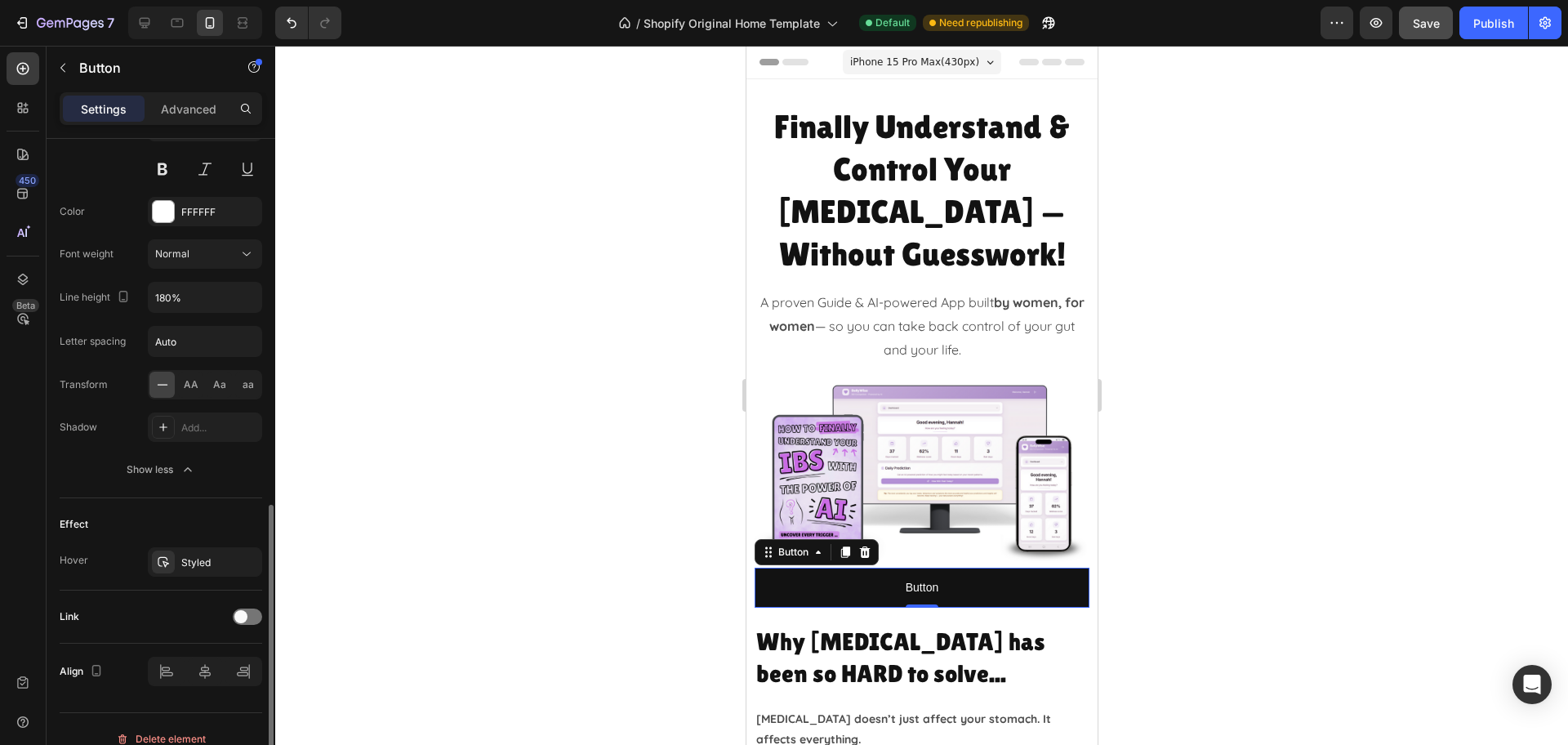
scroll to position [734, 0]
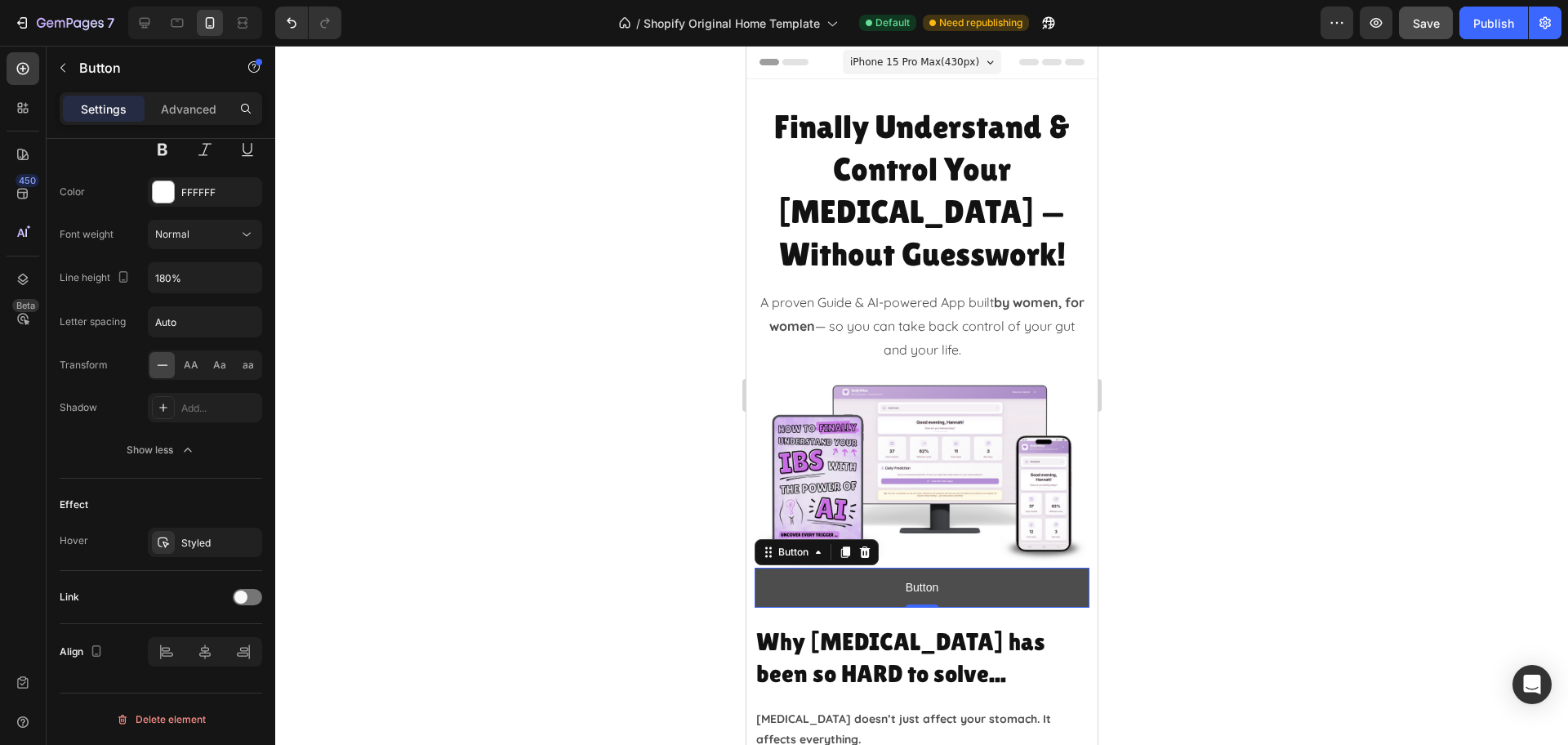
click at [907, 568] on button "Button" at bounding box center [920, 588] width 335 height 40
click at [187, 119] on div "Advanced" at bounding box center [188, 108] width 82 height 26
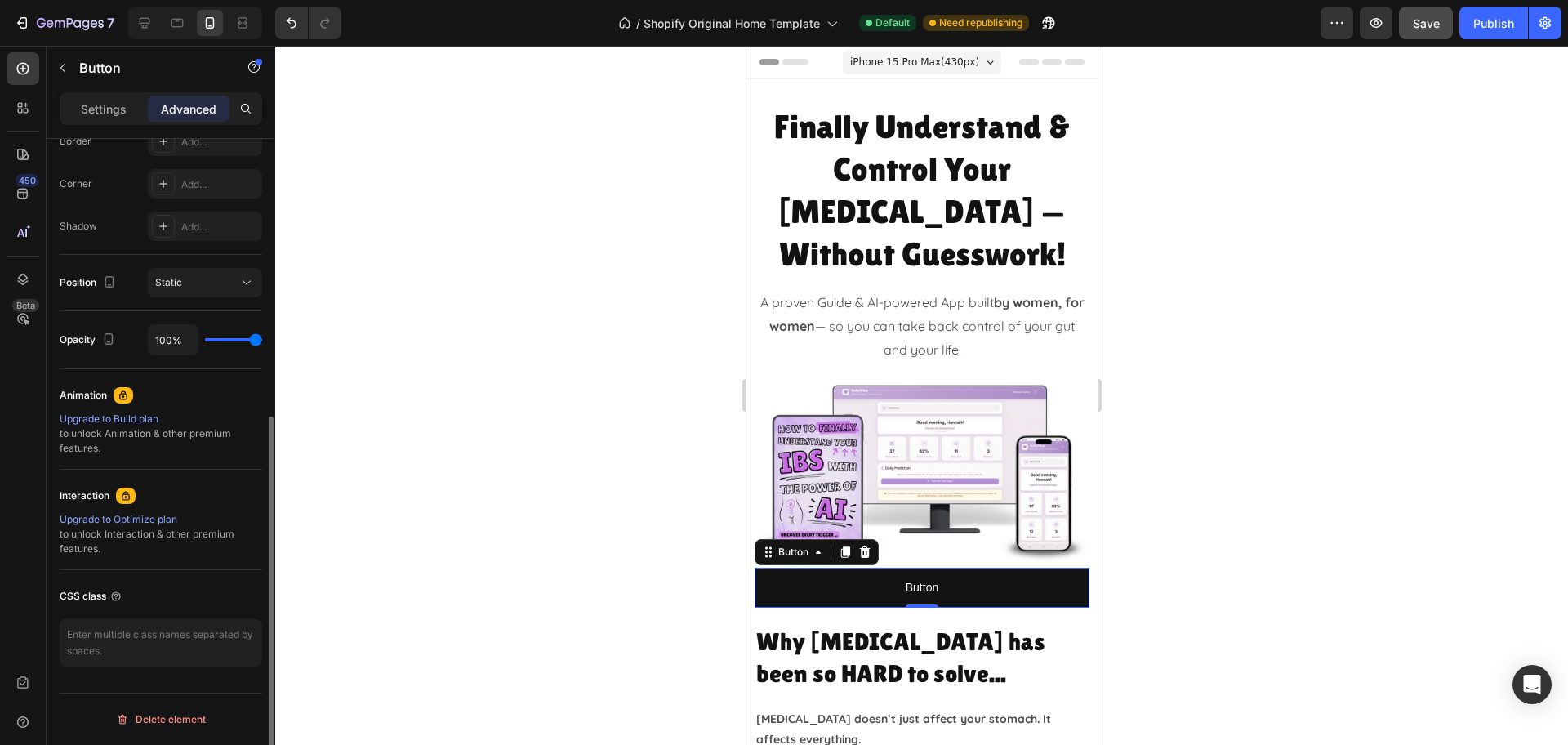
scroll to position [0, 0]
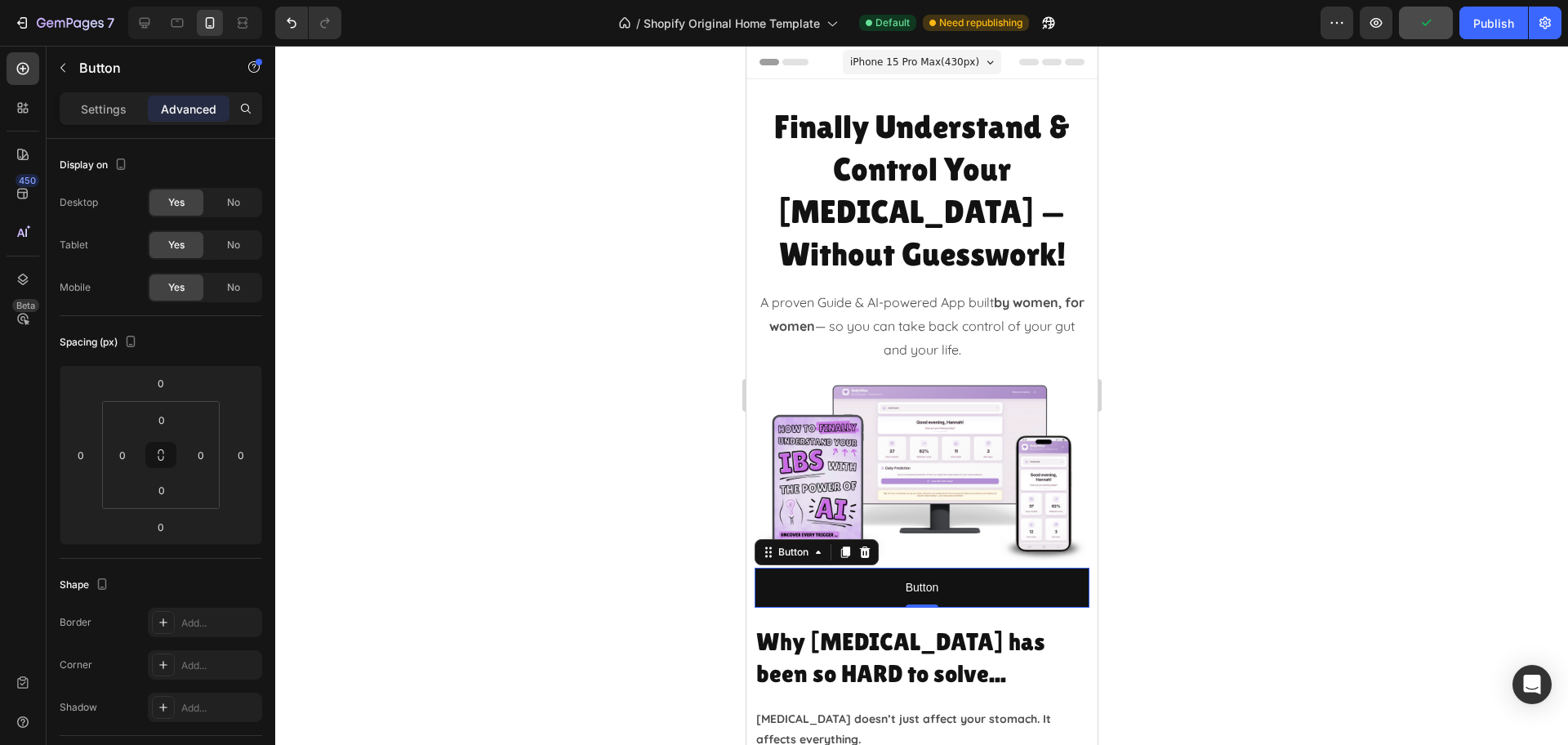
click at [481, 331] on div at bounding box center [921, 395] width 1293 height 699
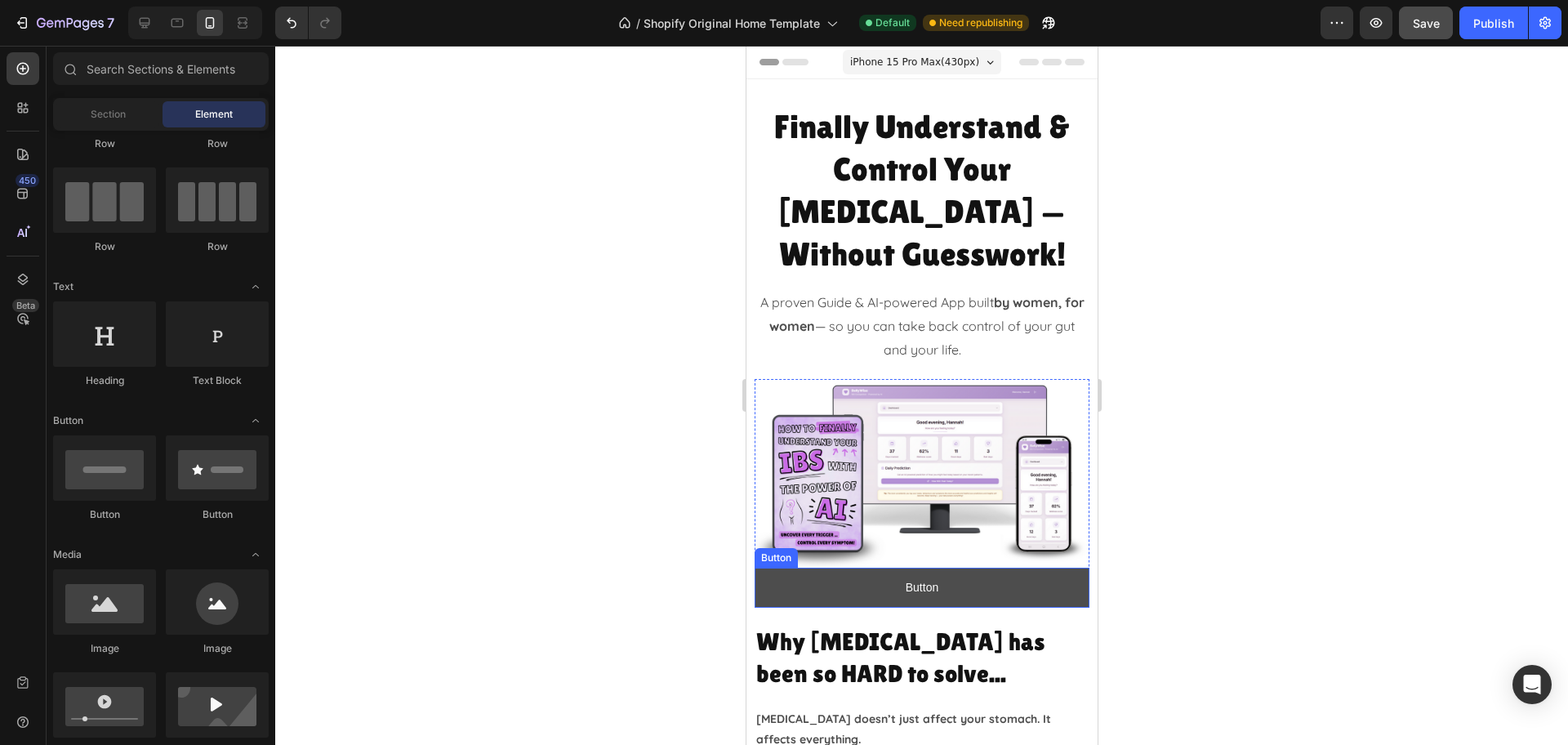
click at [813, 568] on button "Button" at bounding box center [920, 588] width 335 height 40
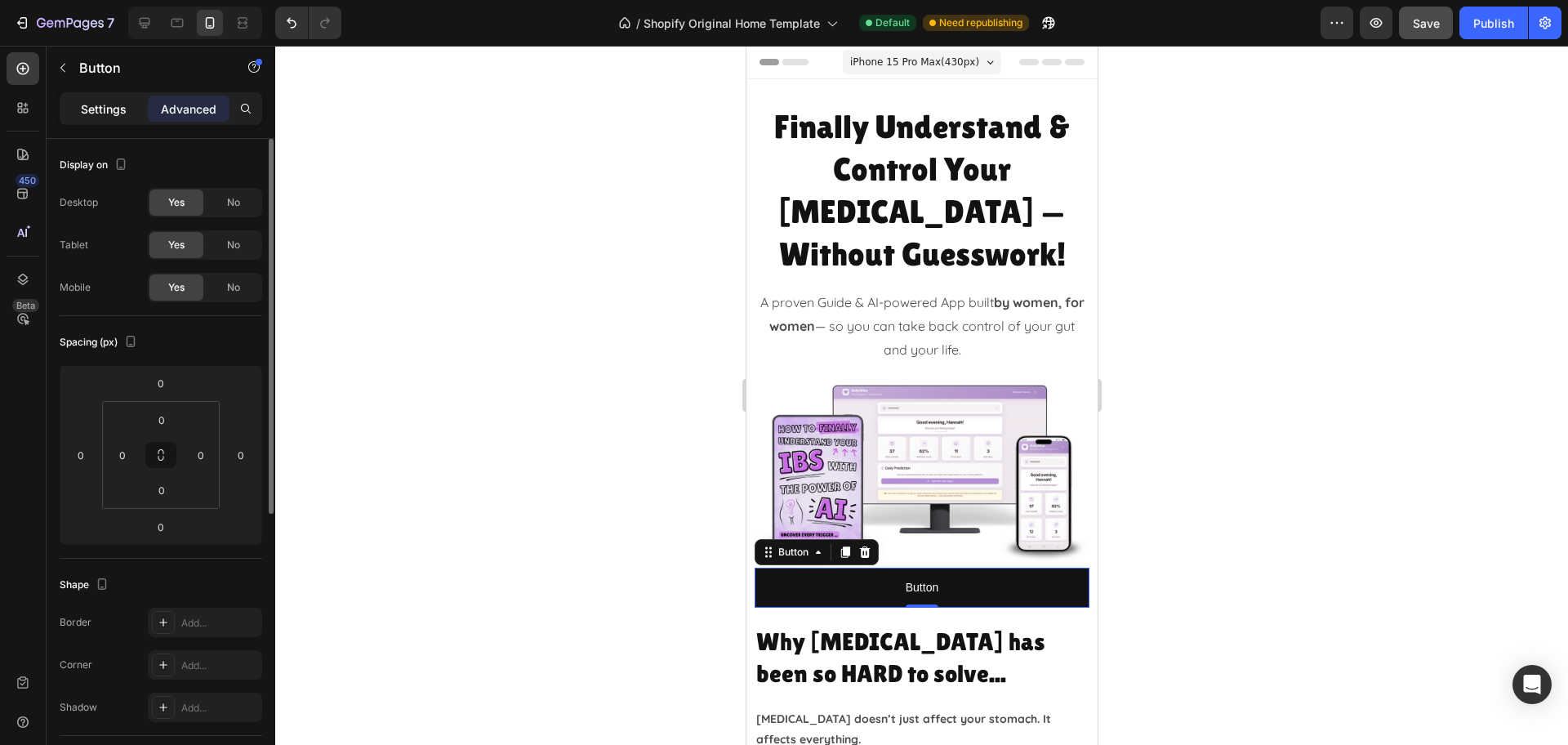
click at [118, 112] on p "Settings" at bounding box center [104, 108] width 46 height 17
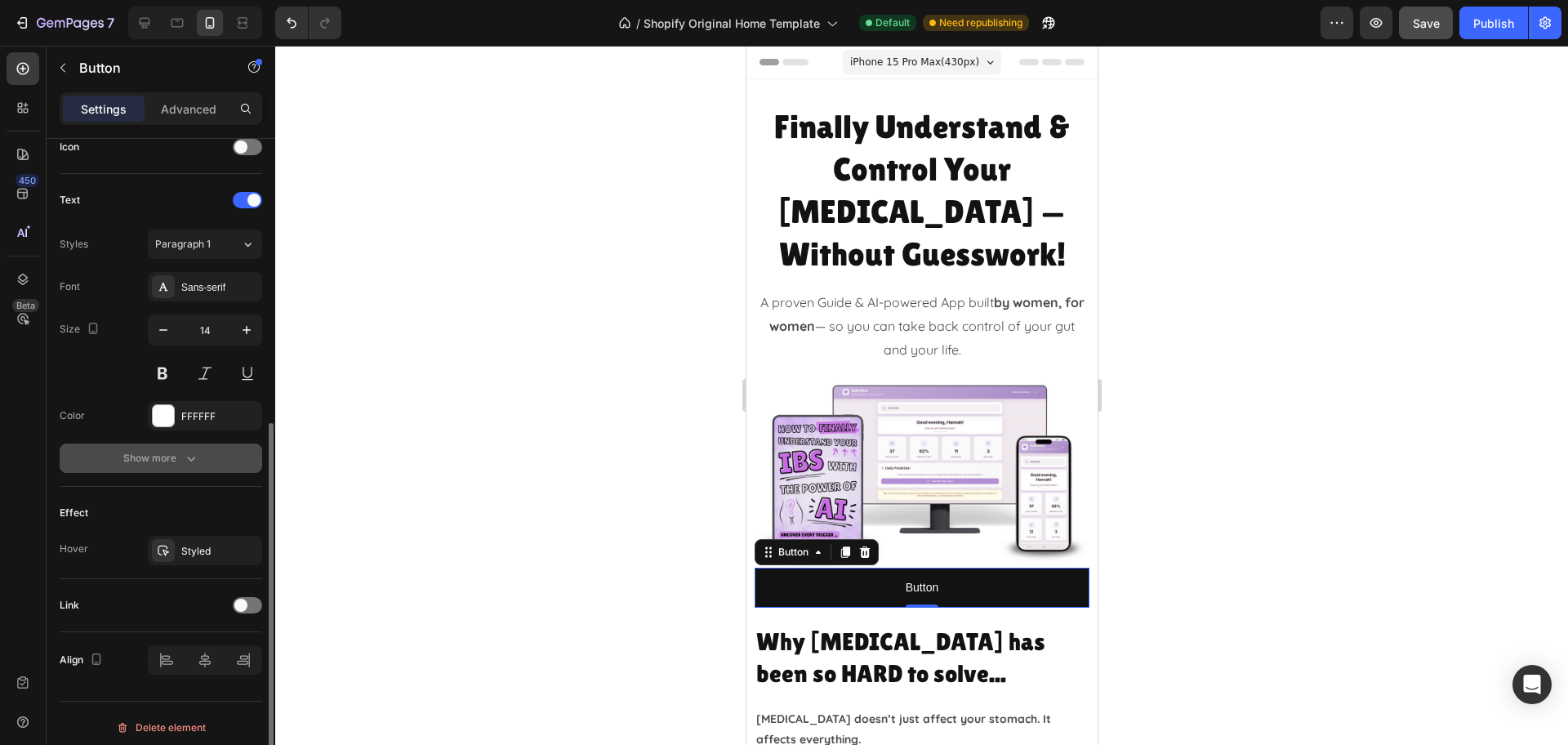
scroll to position [518, 0]
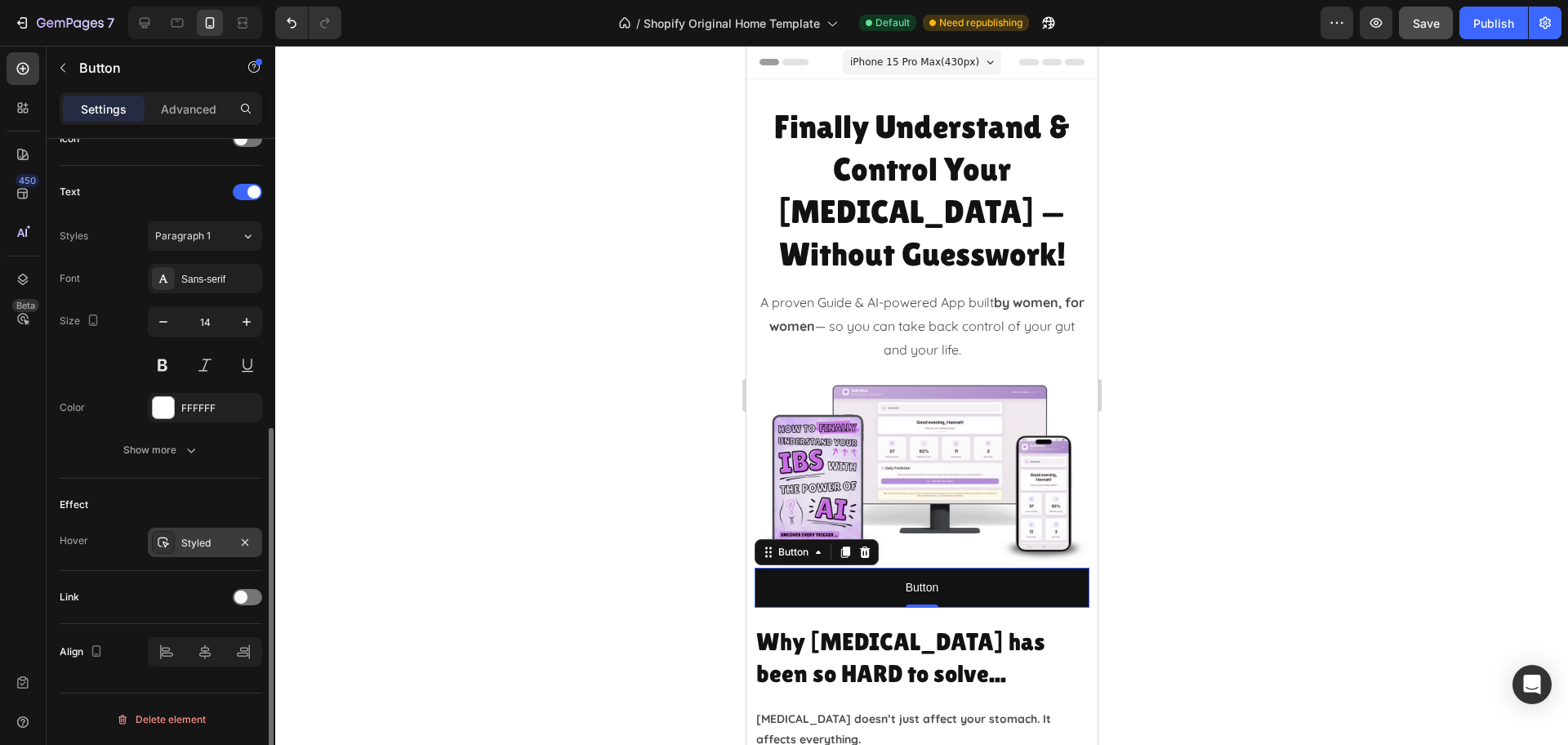
click at [204, 549] on div "Styled" at bounding box center [206, 543] width 48 height 15
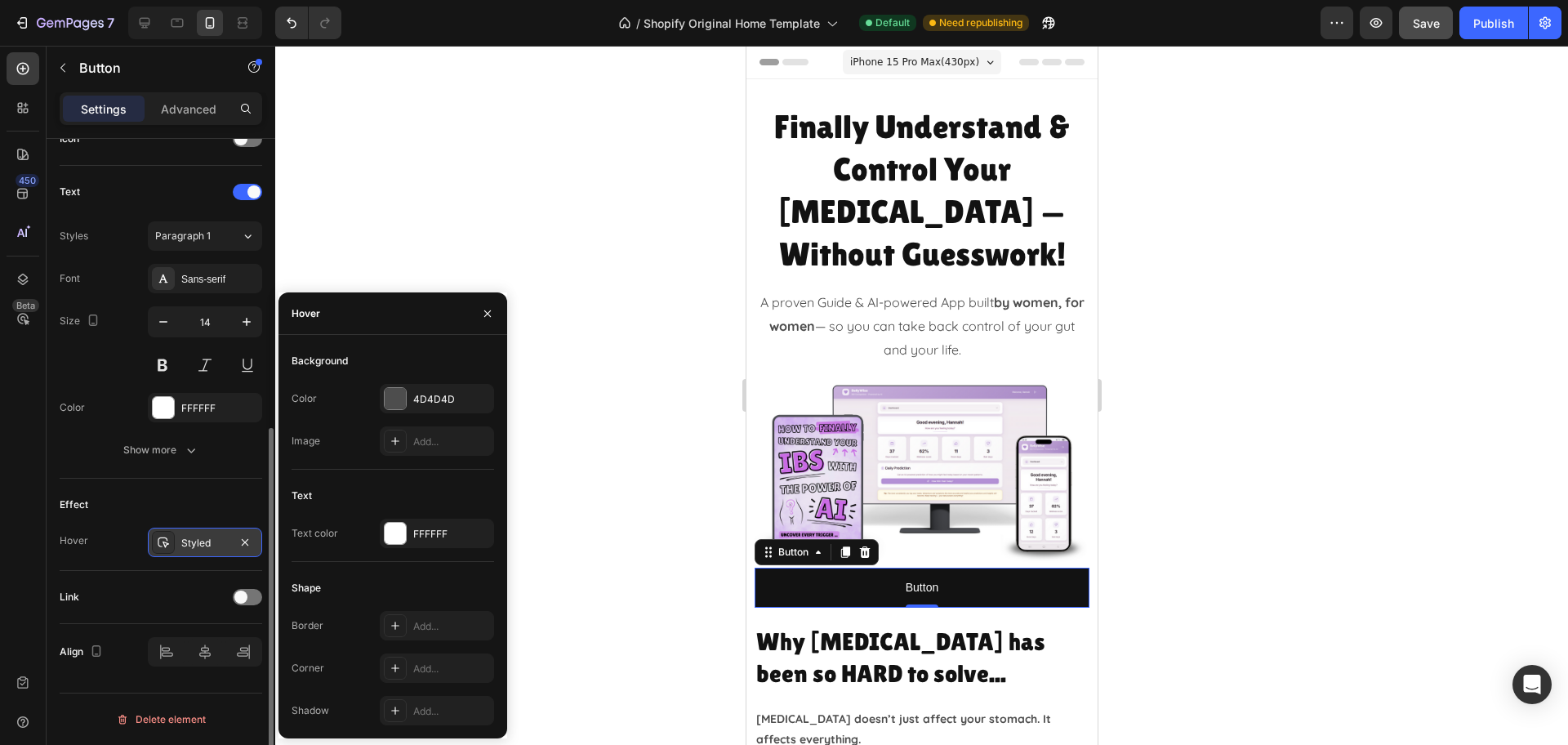
click at [204, 548] on div "Styled" at bounding box center [206, 543] width 48 height 15
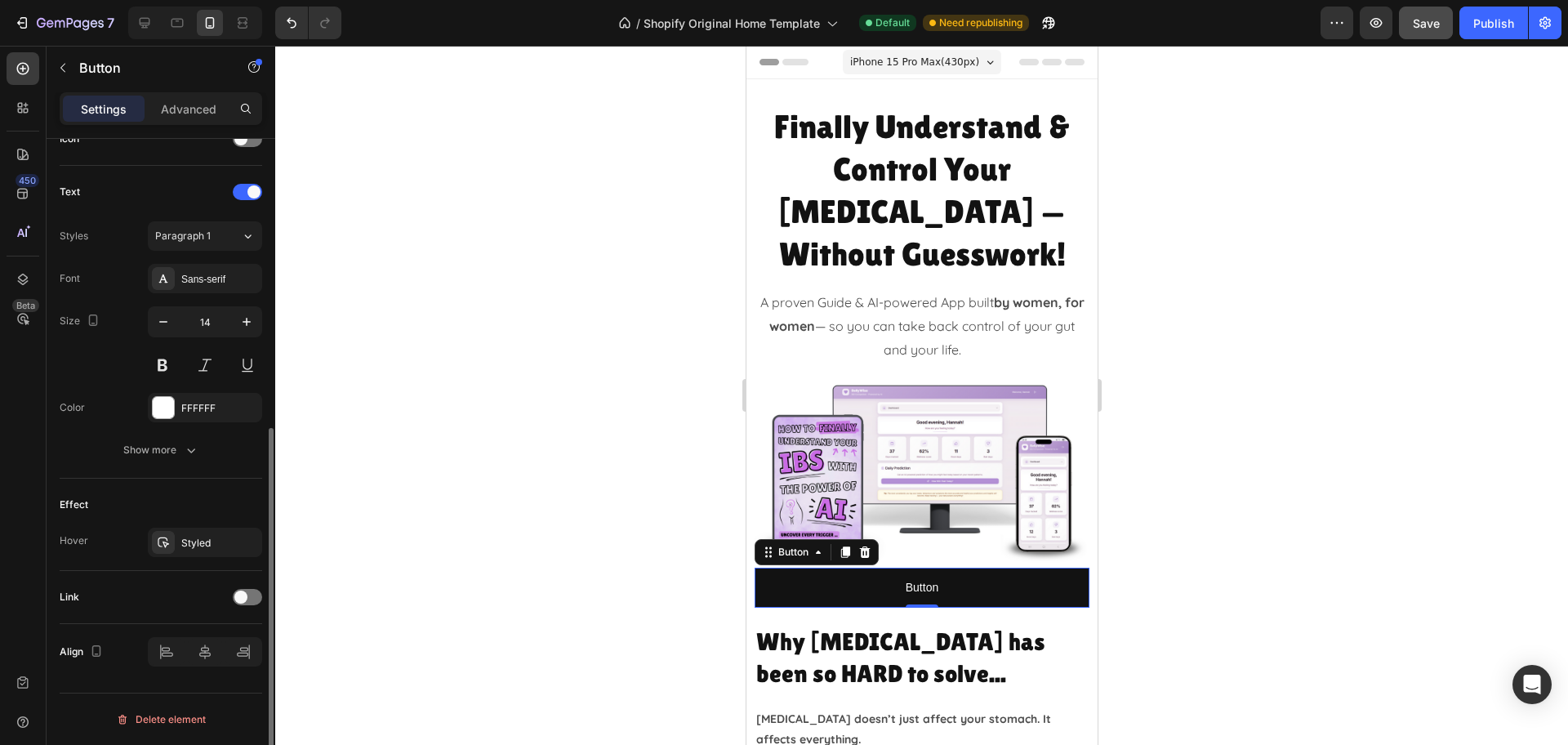
scroll to position [315, 0]
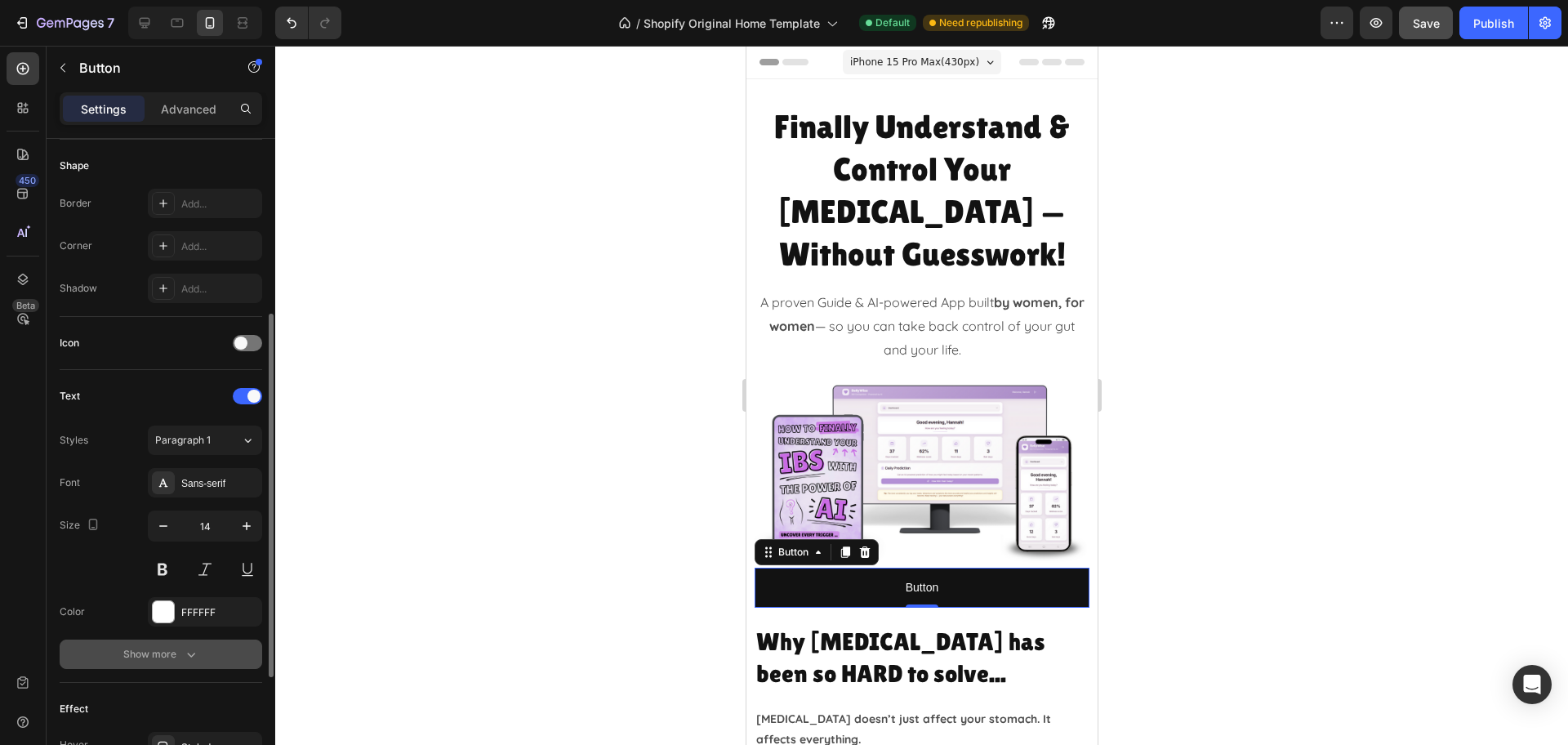
click at [164, 656] on div "Show more" at bounding box center [161, 654] width 76 height 17
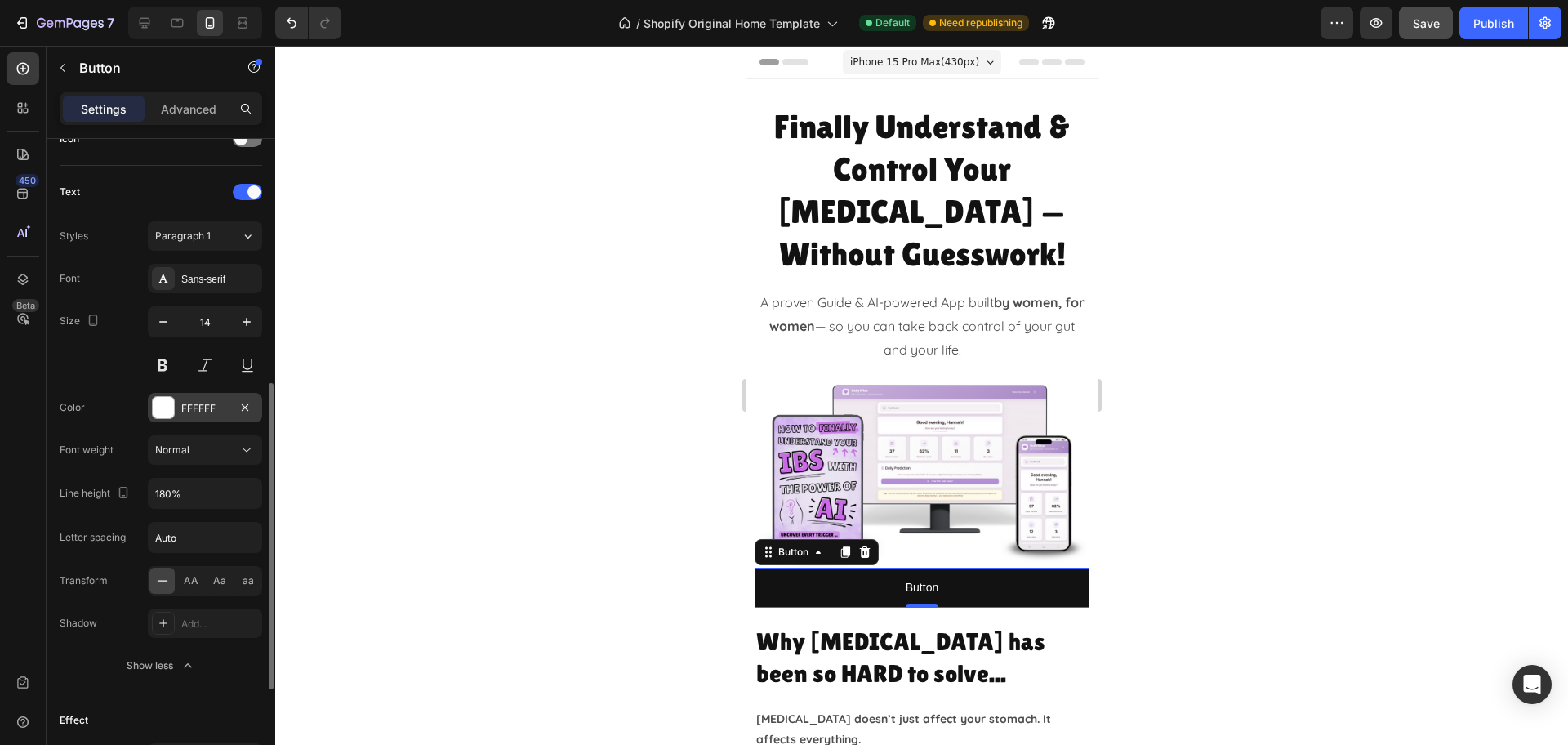
scroll to position [8, 0]
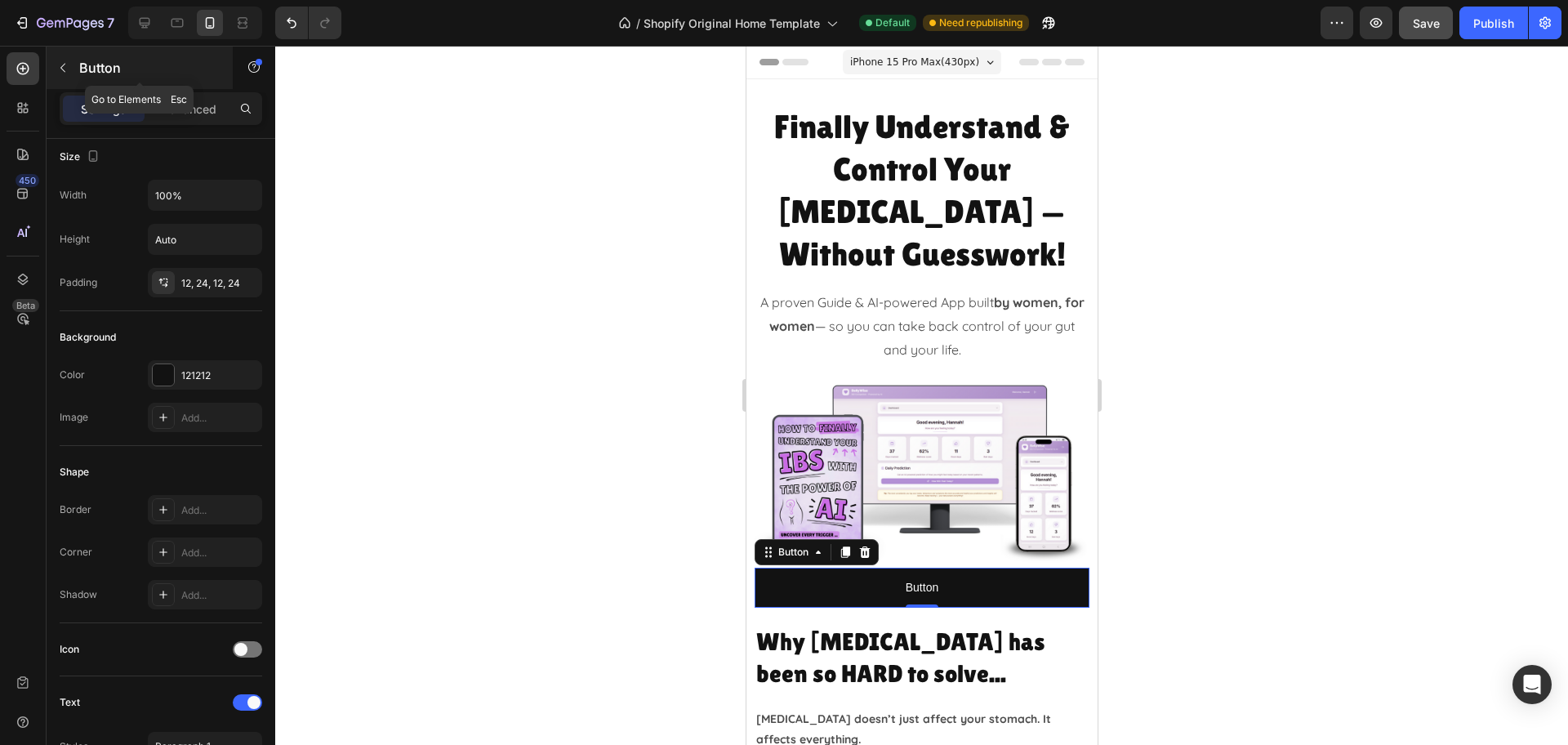
click at [69, 56] on button "button" at bounding box center [62, 68] width 26 height 26
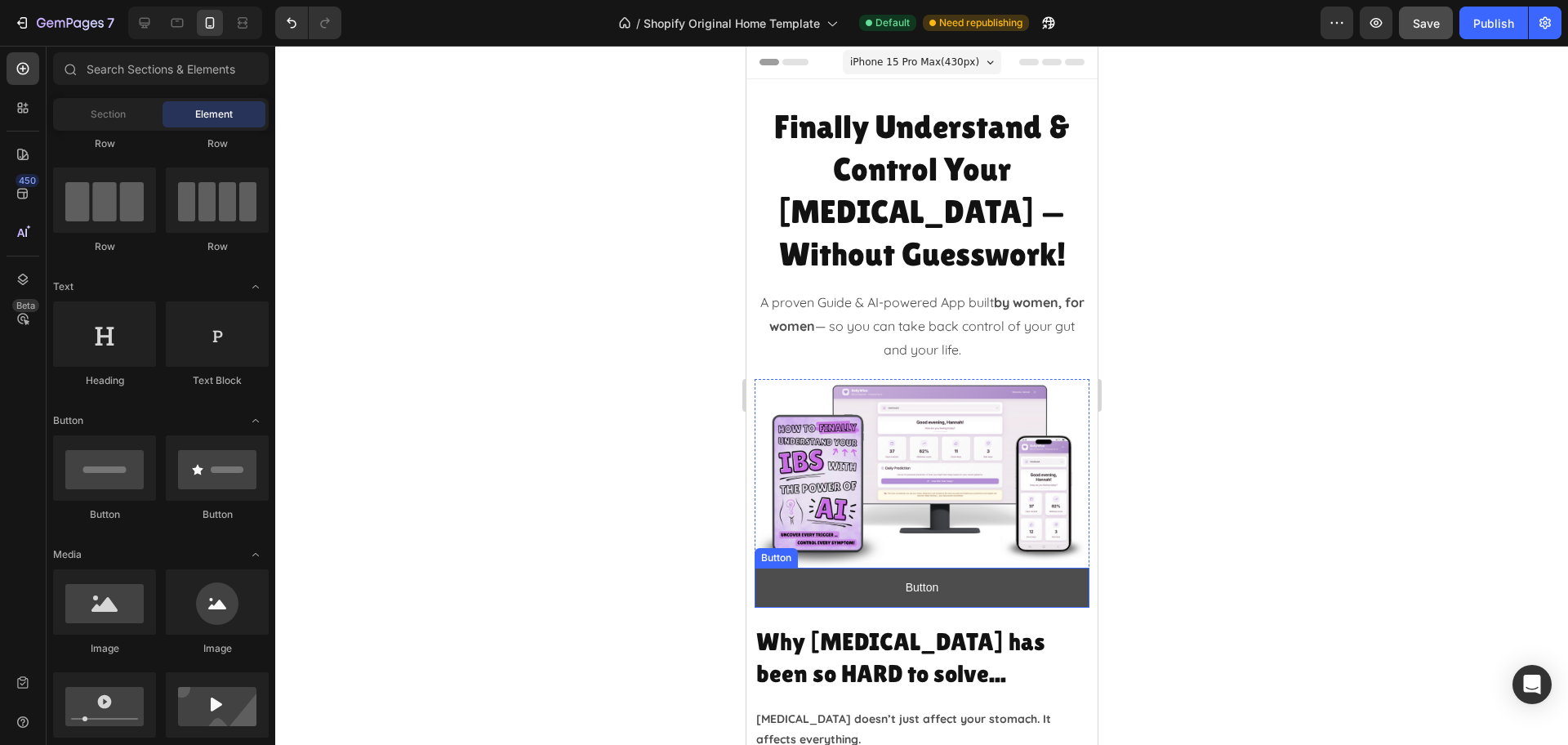
click at [835, 568] on button "Button" at bounding box center [920, 588] width 335 height 40
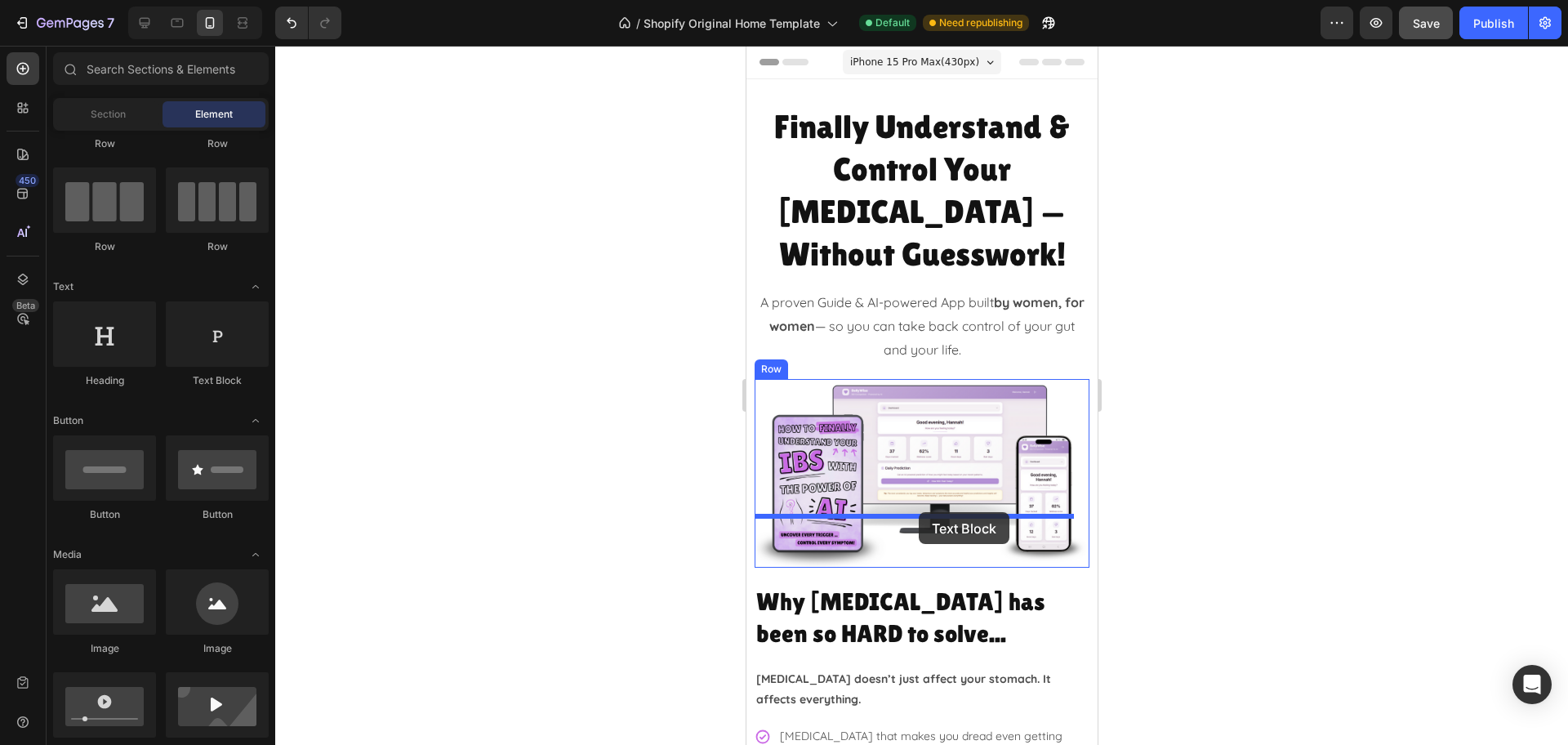
drag, startPoint x: 933, startPoint y: 387, endPoint x: 921, endPoint y: 512, distance: 125.6
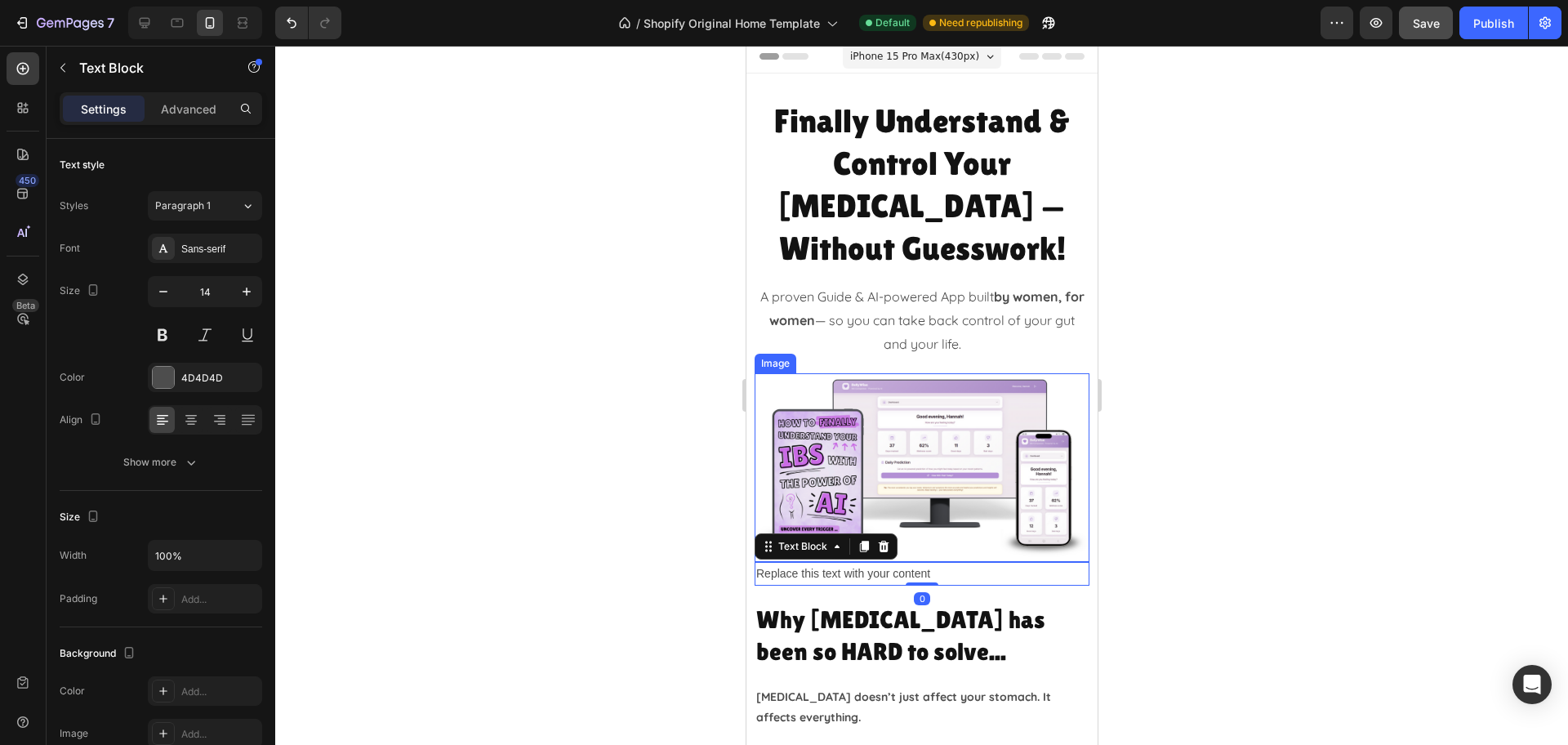
scroll to position [306, 0]
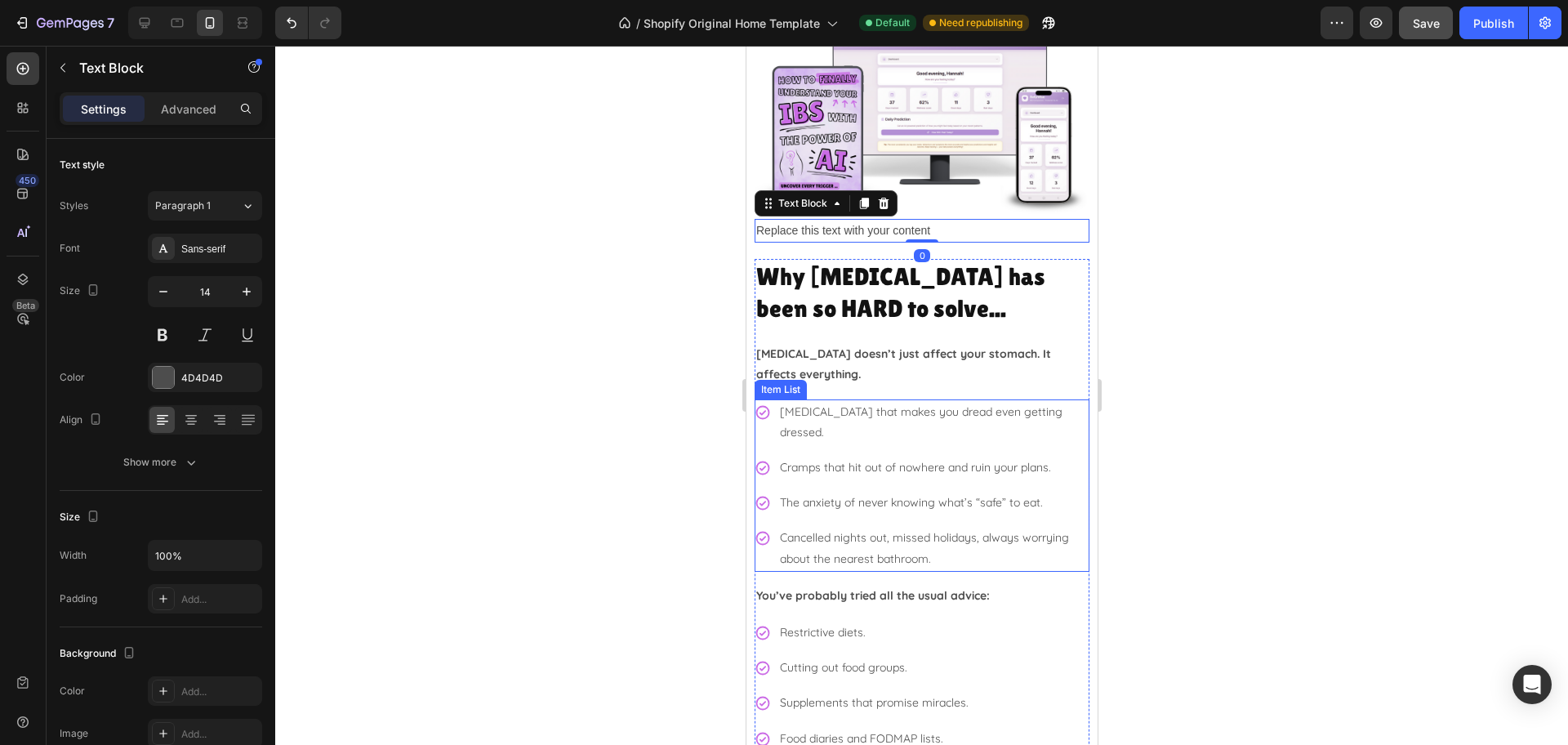
click at [834, 407] on p "[MEDICAL_DATA] that makes you dread even getting dressed." at bounding box center [932, 422] width 307 height 40
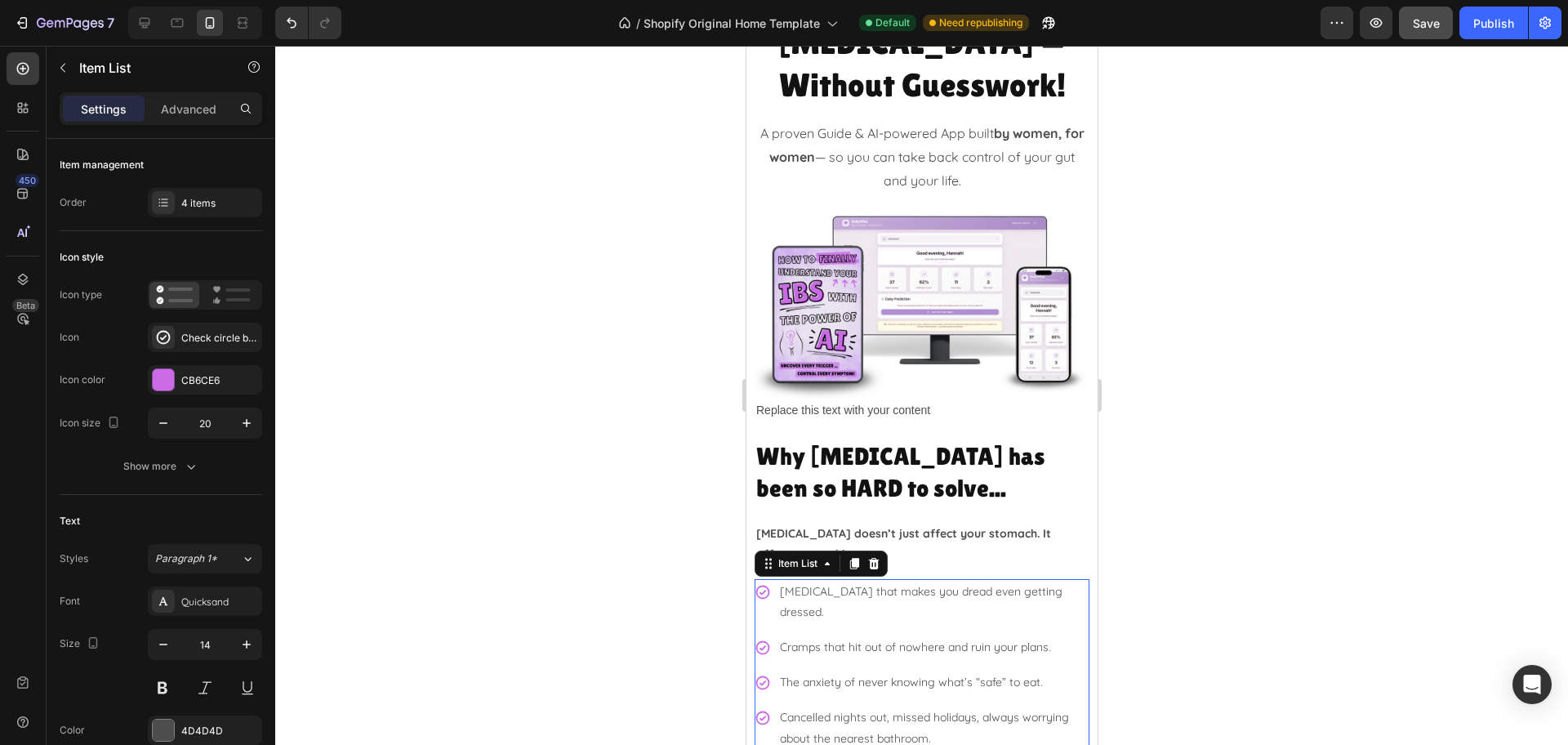
scroll to position [0, 0]
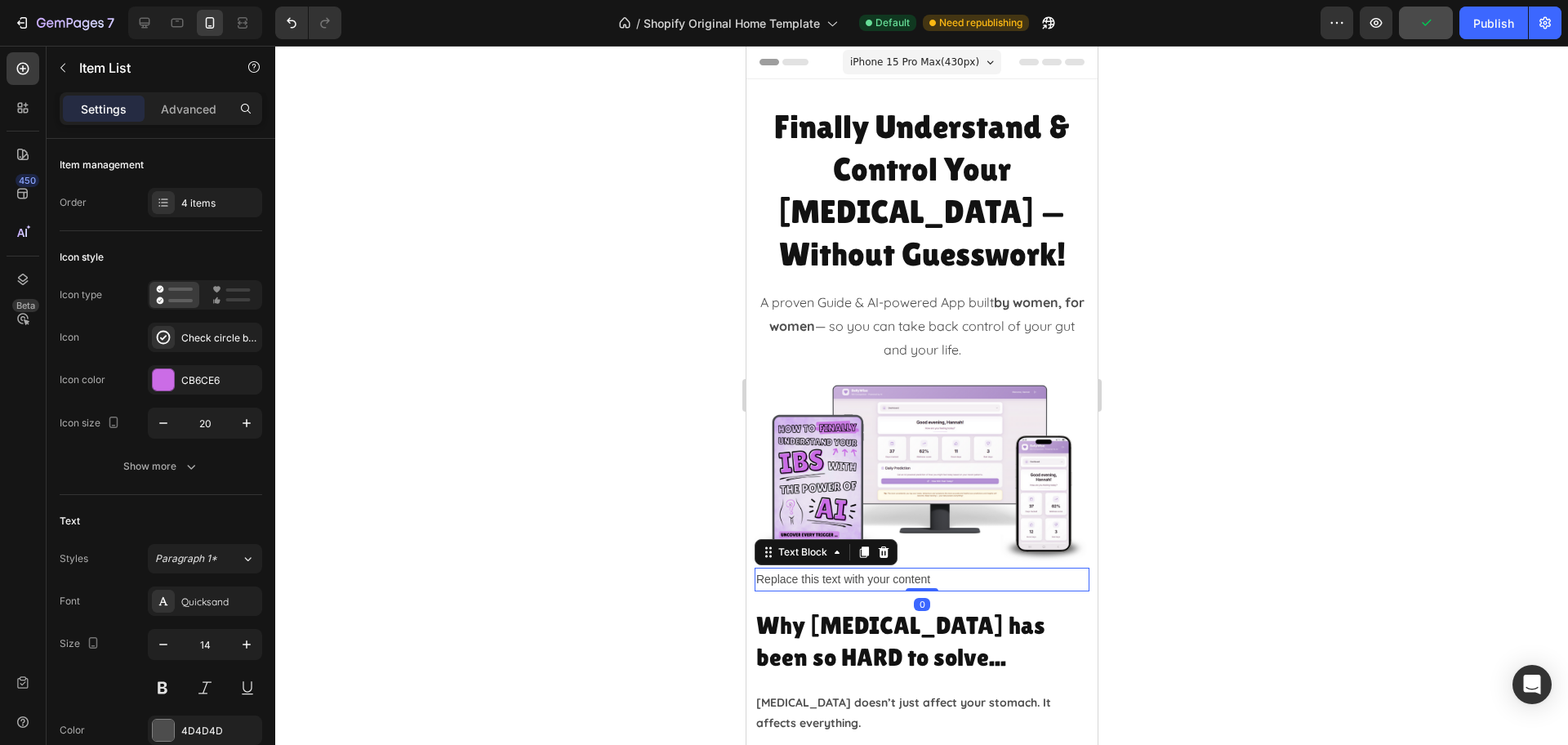
click at [868, 568] on div "Replace this text with your content" at bounding box center [920, 580] width 335 height 24
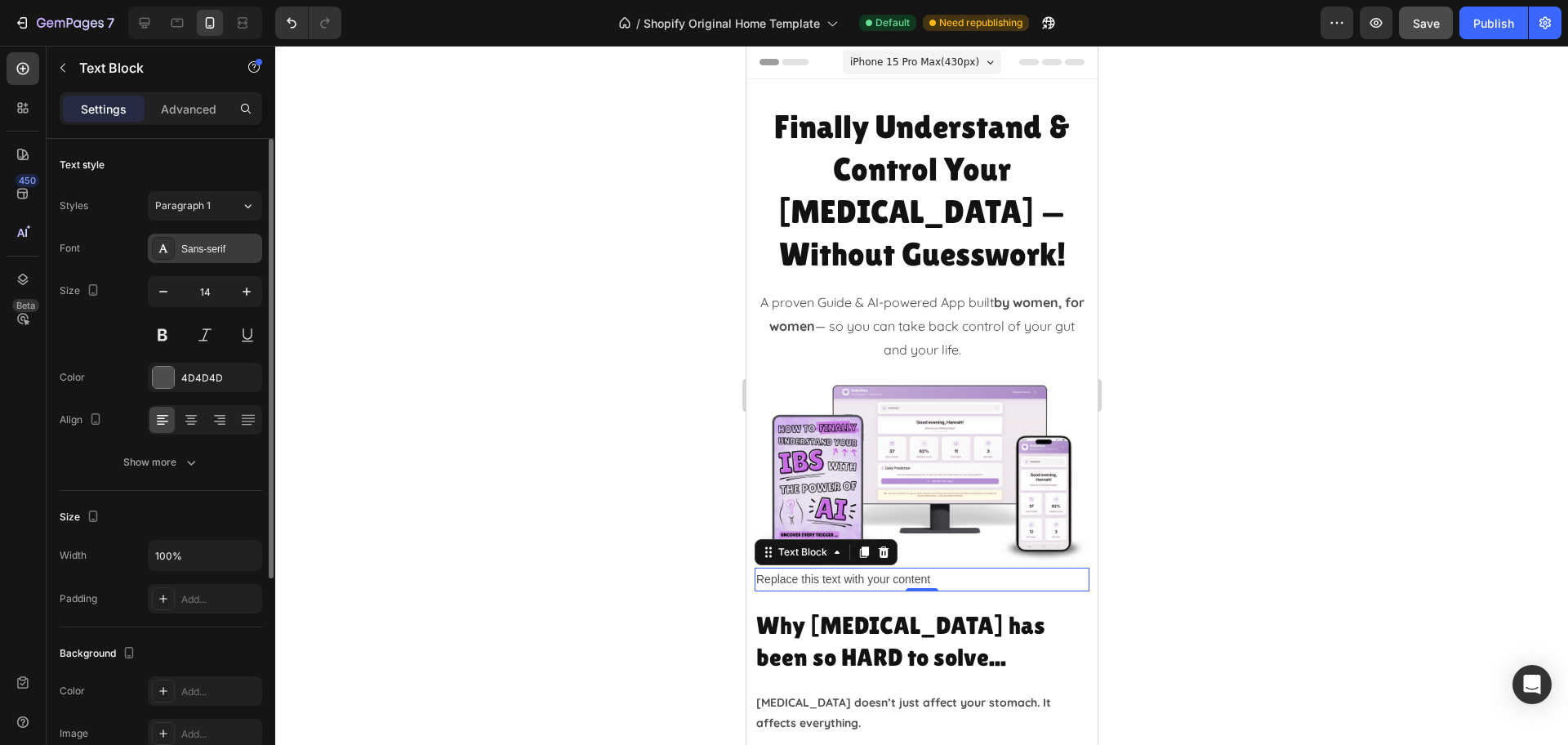
click at [215, 240] on div "Sans-serif" at bounding box center [205, 249] width 115 height 29
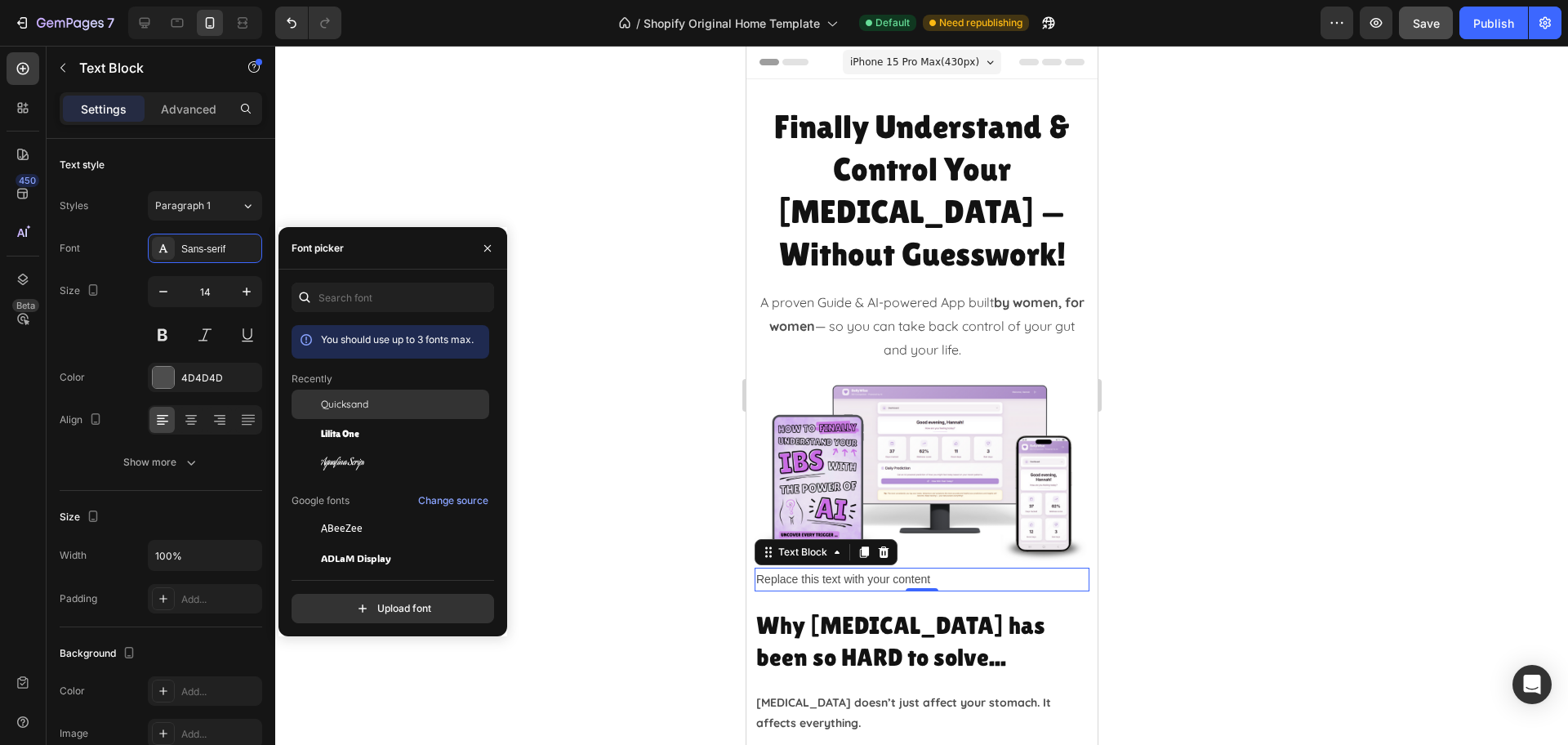
click at [382, 403] on div "Quicksand" at bounding box center [404, 405] width 165 height 15
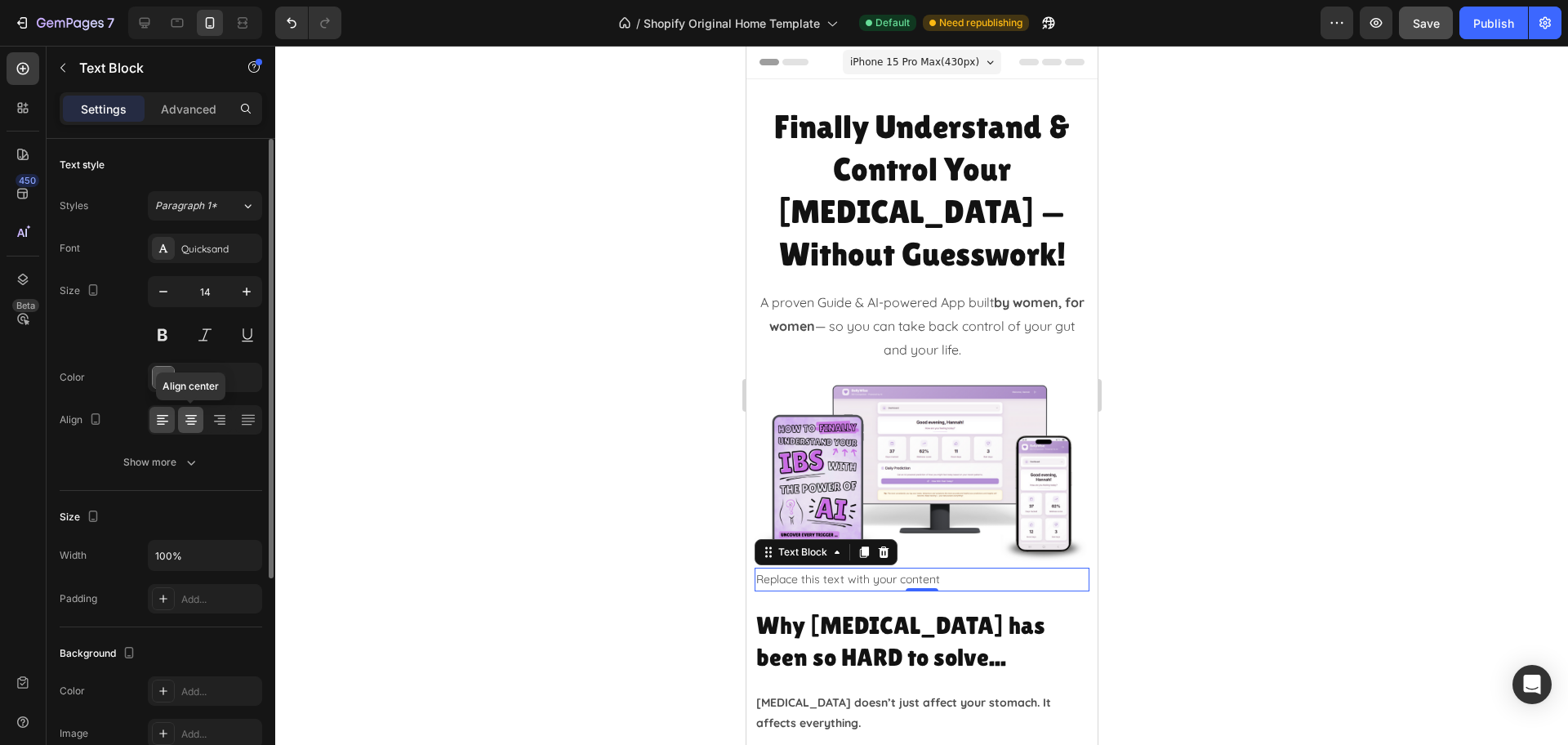
click at [187, 412] on icon at bounding box center [191, 420] width 17 height 17
click at [835, 568] on div "Replace this text with your content" at bounding box center [920, 580] width 335 height 24
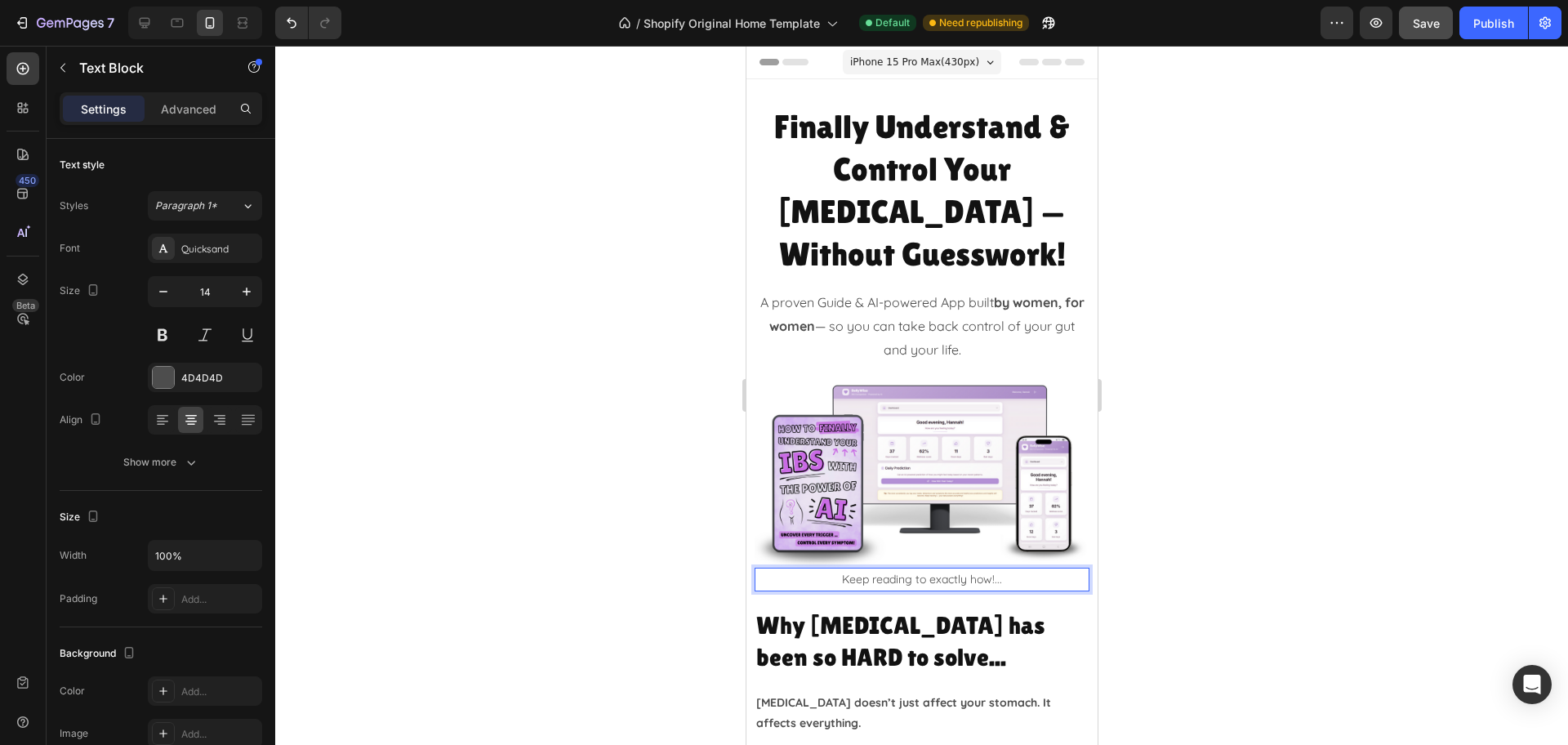
click at [1347, 512] on div at bounding box center [921, 395] width 1293 height 699
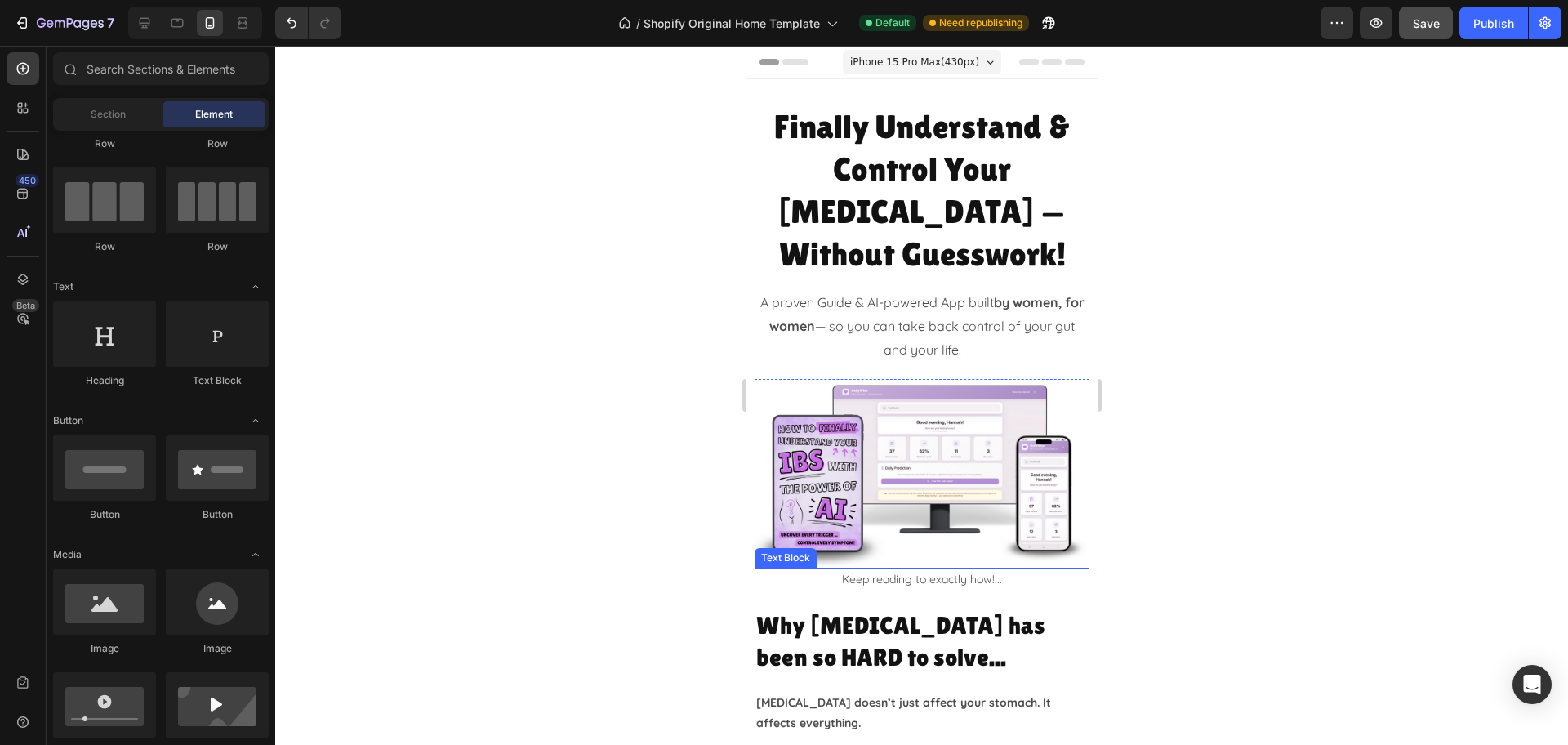
click at [984, 569] on p "Keep reading to exactly how!..." at bounding box center [920, 579] width 331 height 20
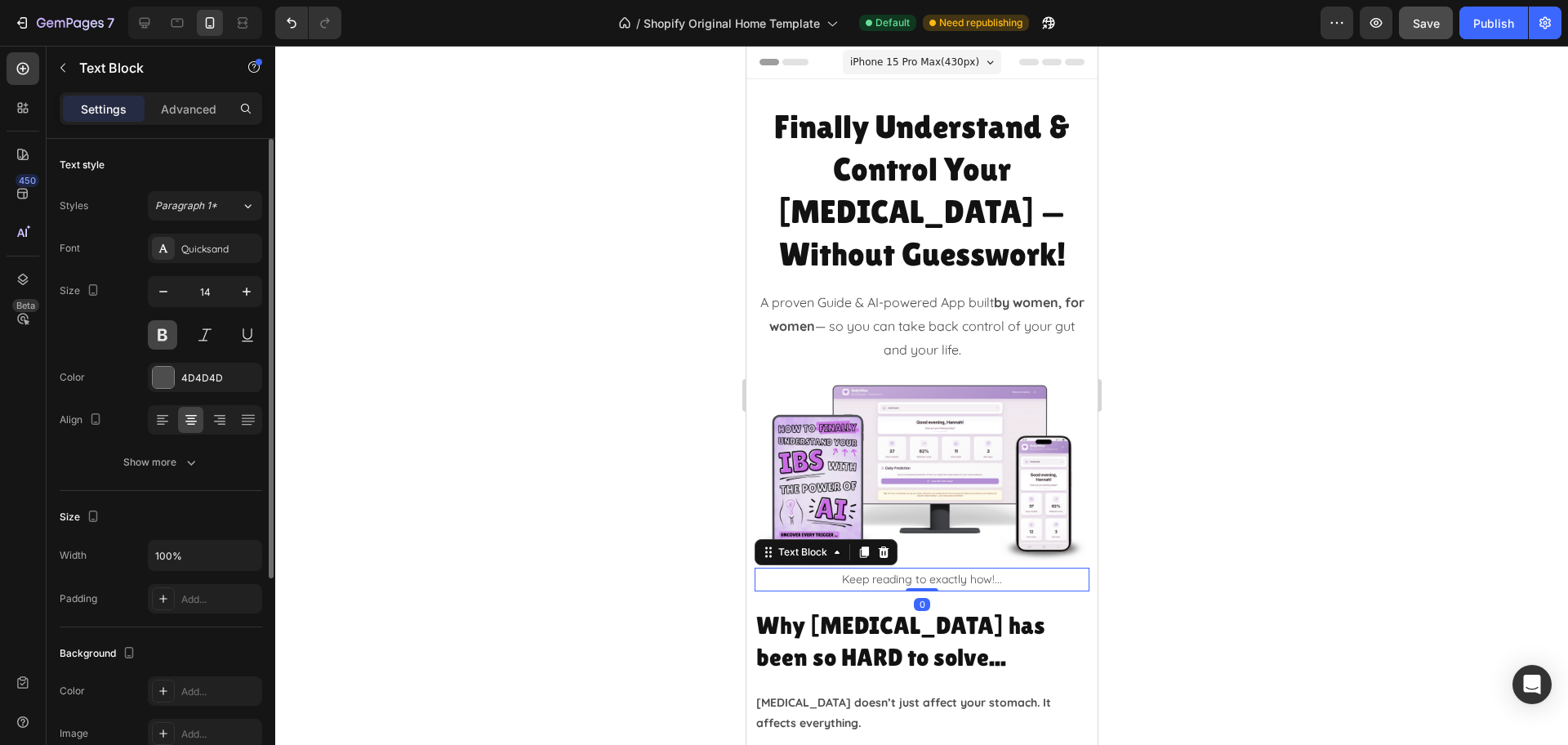
click at [161, 330] on button at bounding box center [162, 335] width 29 height 29
click at [1407, 469] on div at bounding box center [921, 395] width 1293 height 699
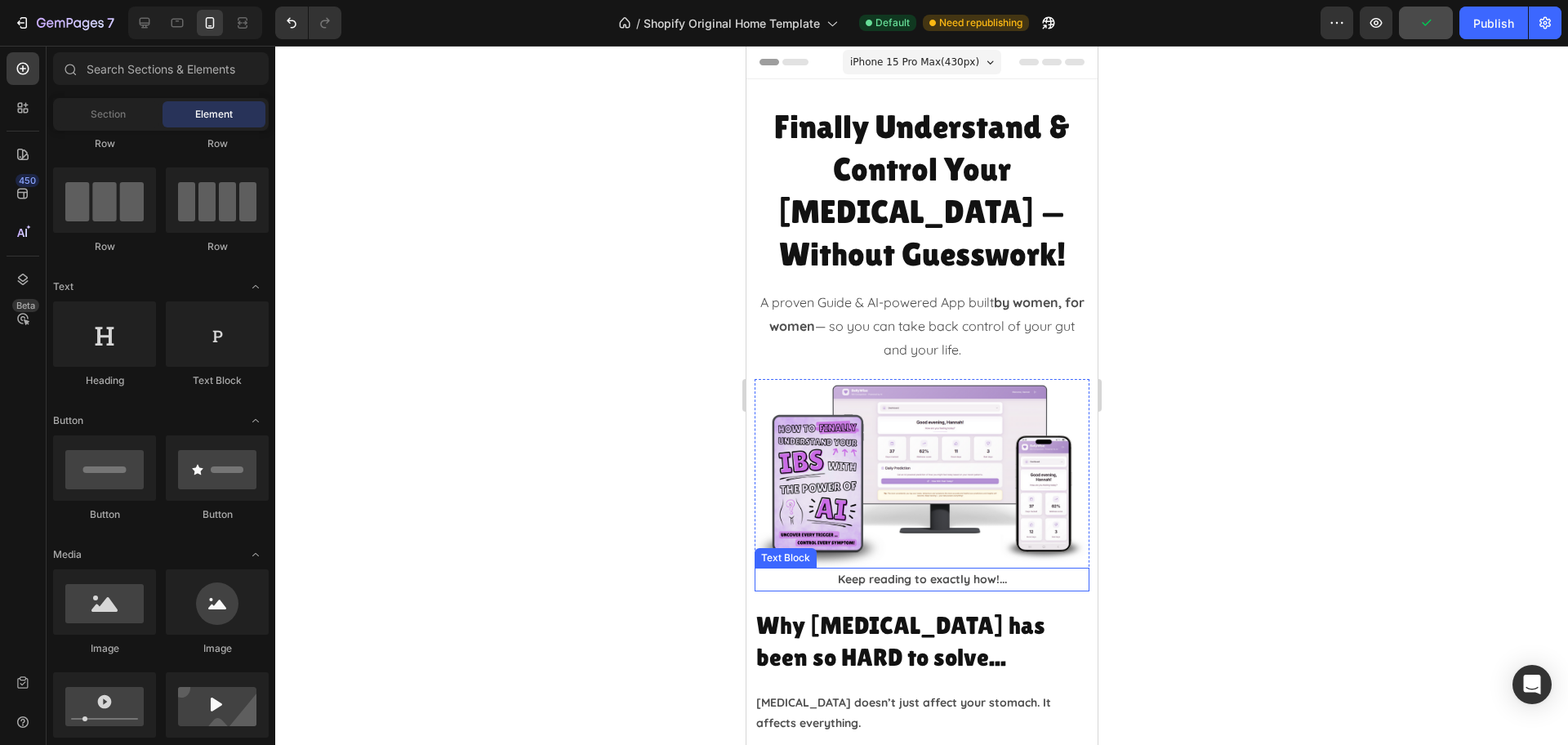
click at [920, 569] on p "Keep reading to exactly how!..." at bounding box center [920, 579] width 331 height 20
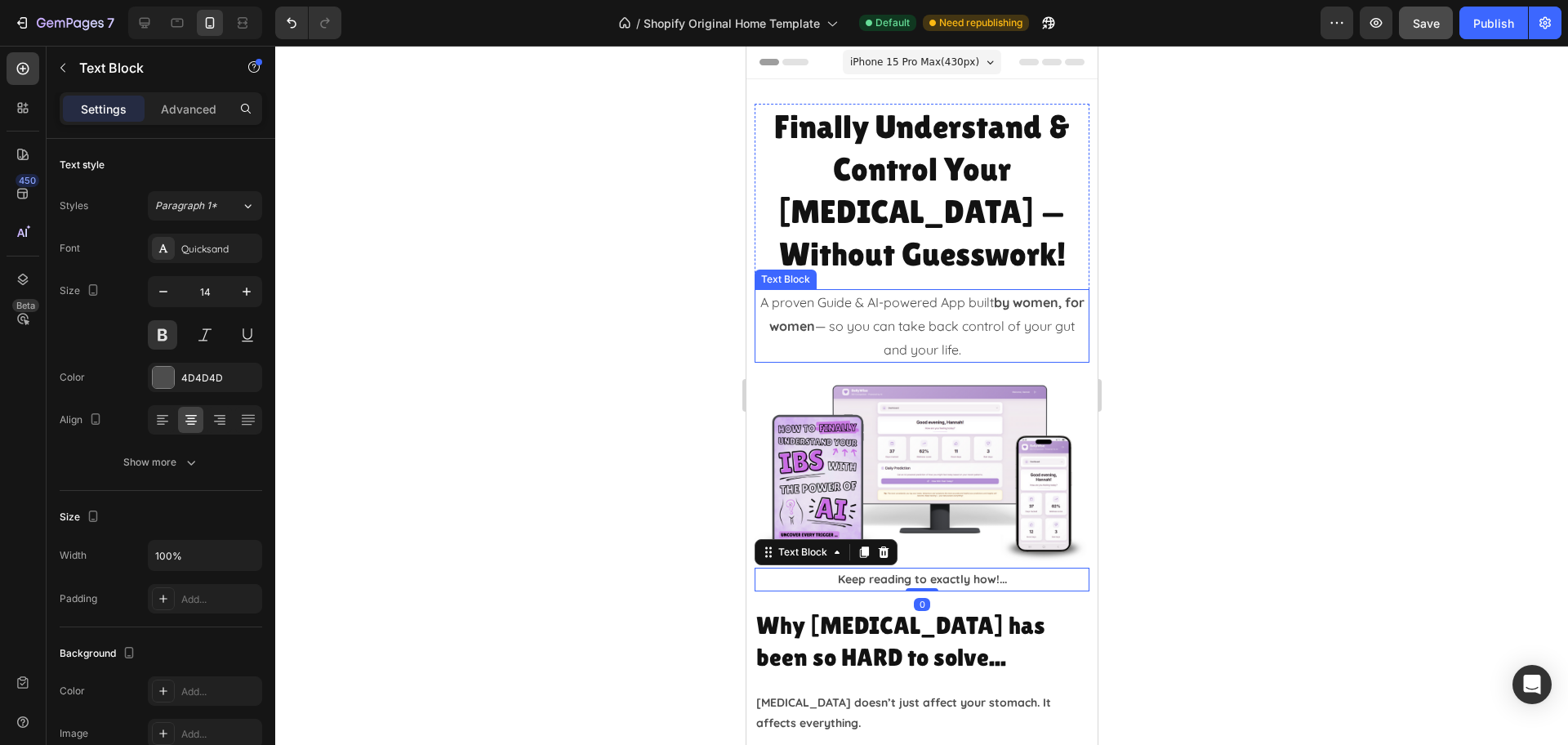
click at [946, 296] on p "A proven Guide & AI-powered App built by women, for women — so you can take bac…" at bounding box center [920, 326] width 331 height 71
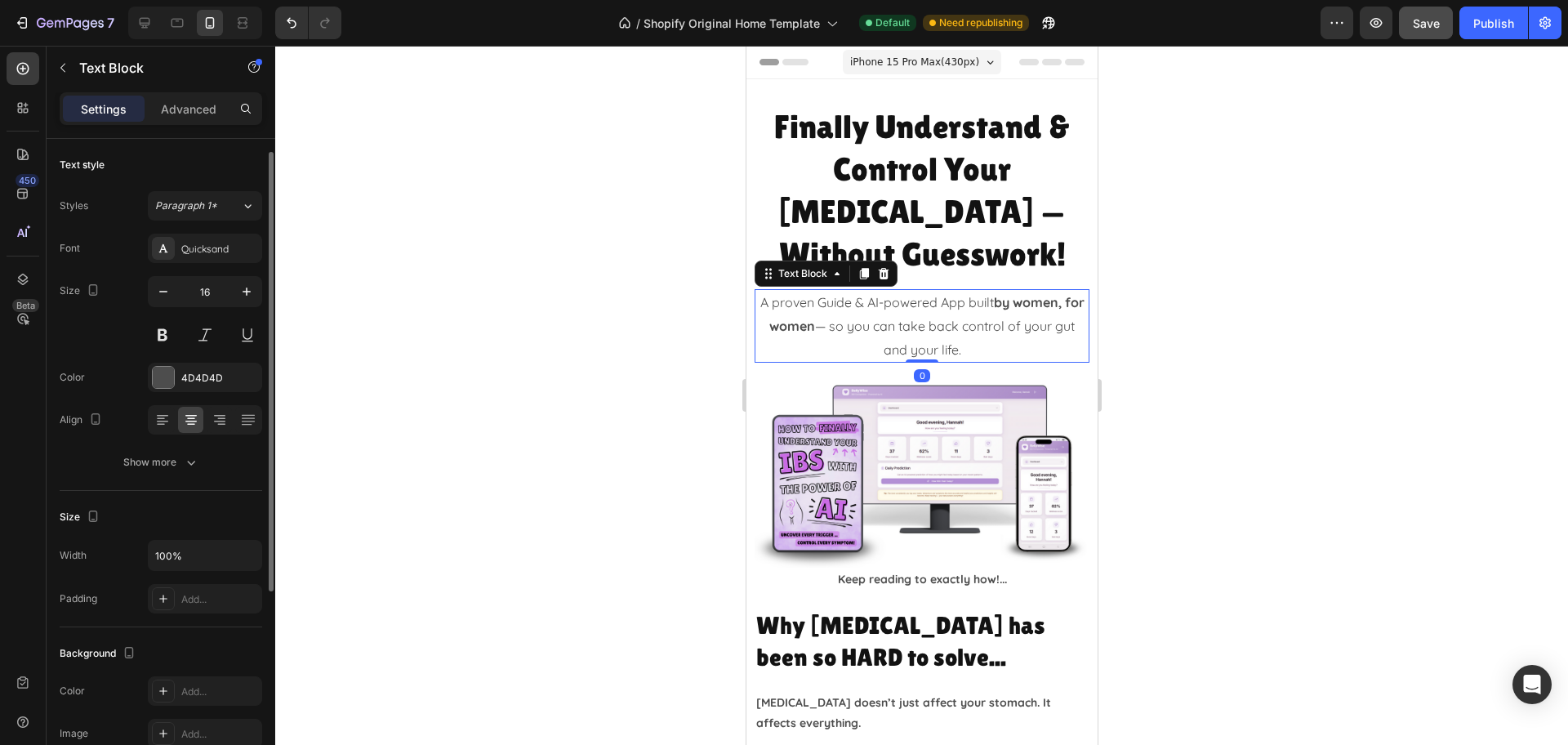
scroll to position [8, 0]
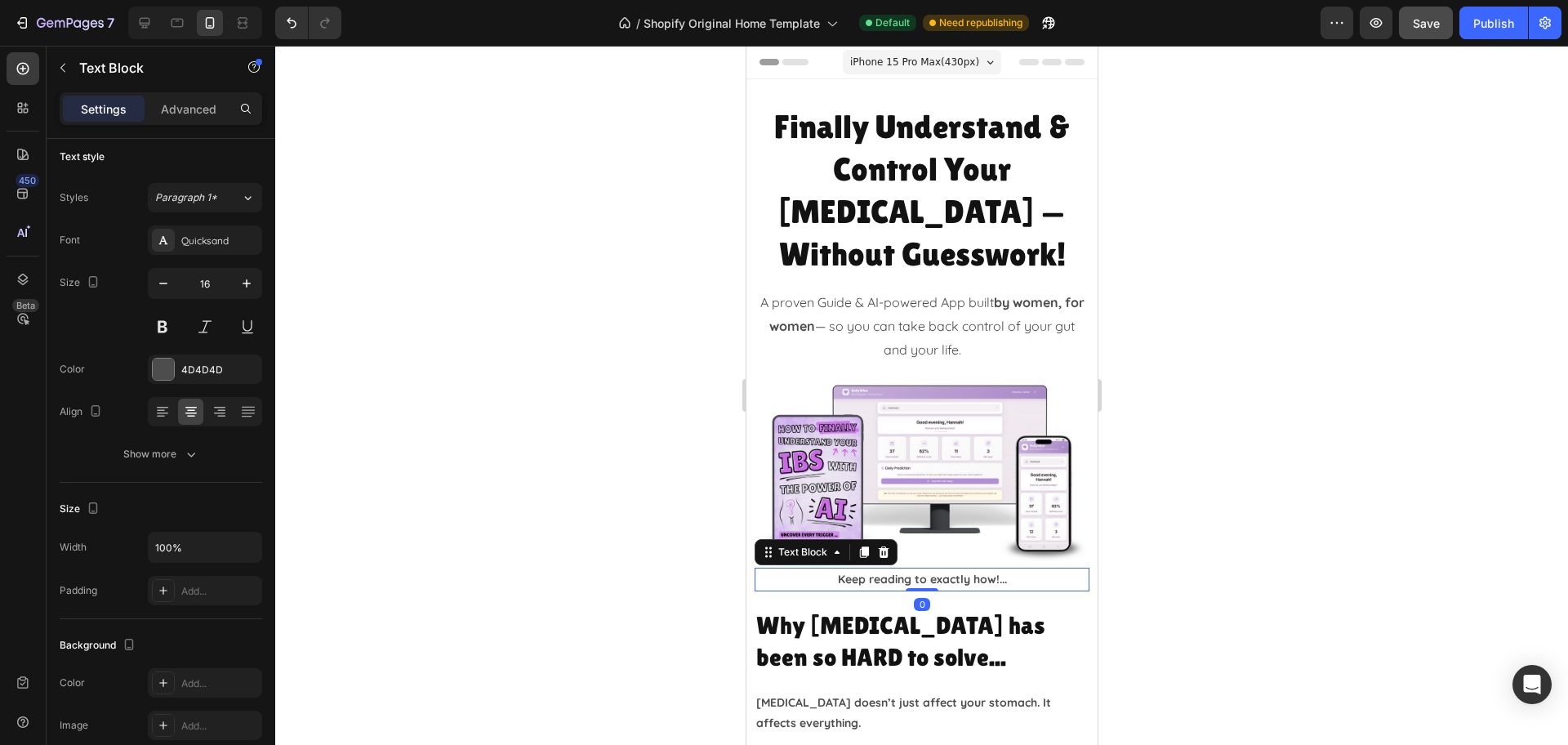
click at [961, 569] on p "Keep reading to exactly how!..." at bounding box center [920, 579] width 331 height 20
click at [248, 288] on icon "button" at bounding box center [247, 284] width 17 height 17
type input "16"
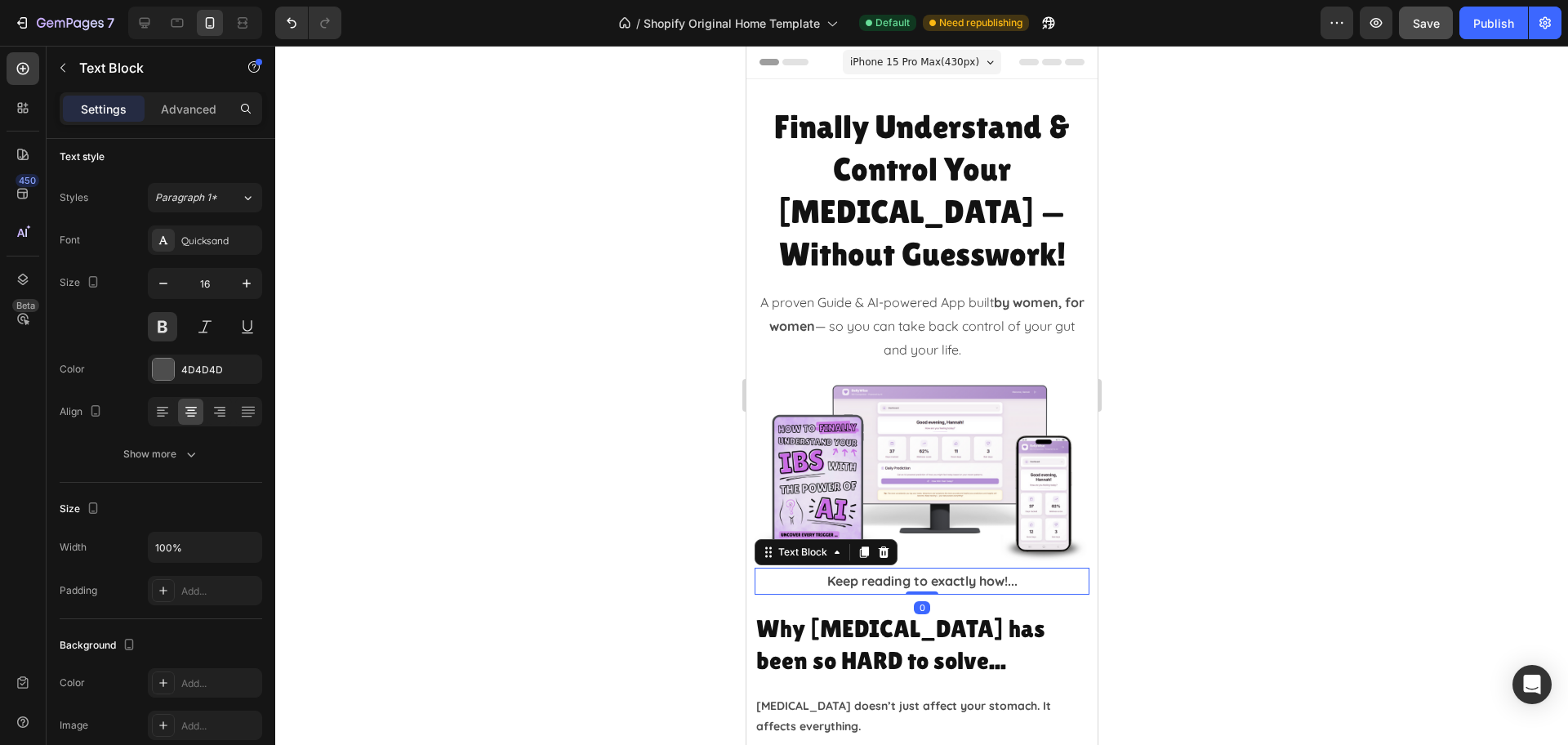
click at [1297, 467] on div at bounding box center [921, 395] width 1293 height 699
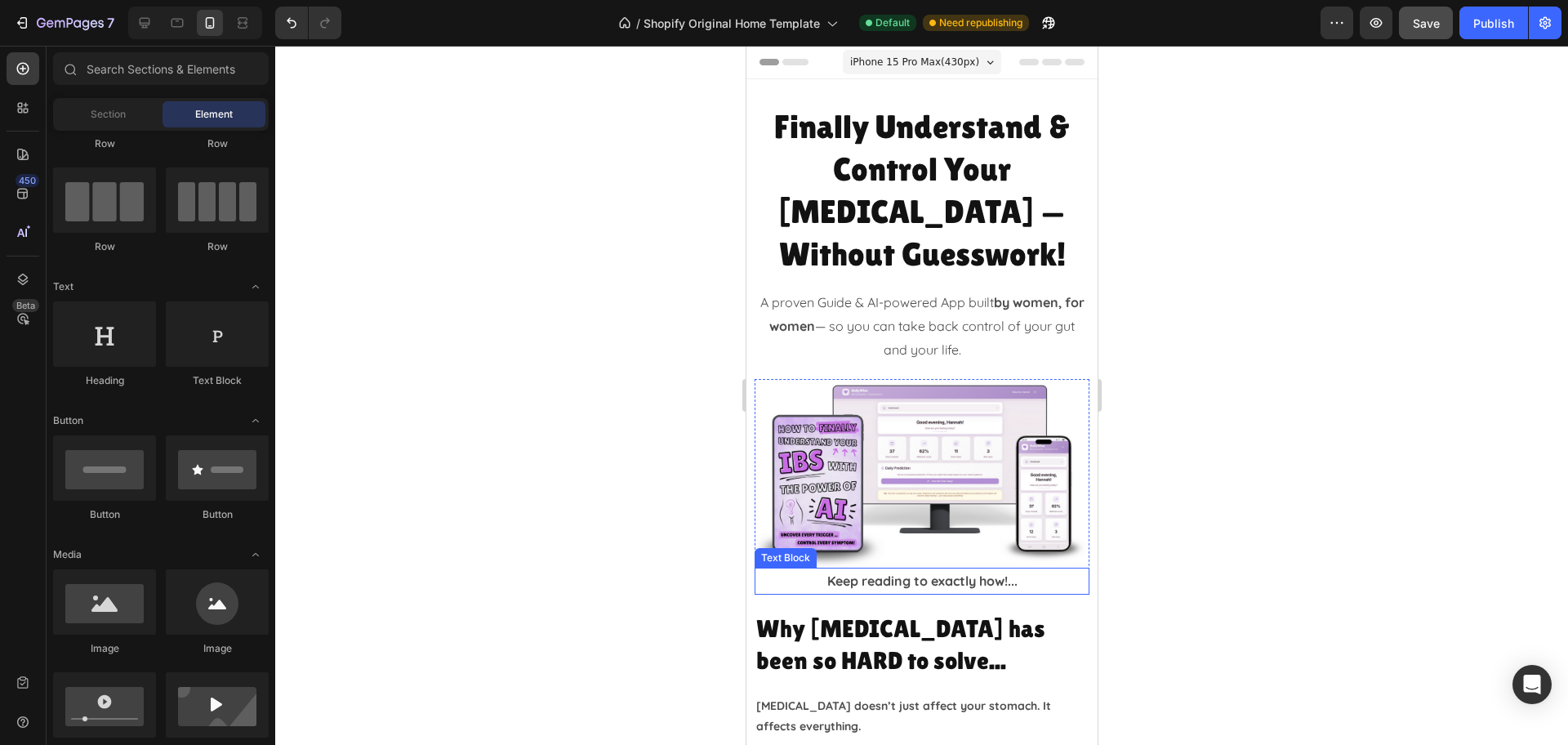
click at [946, 569] on p "Keep reading to exactly how!..." at bounding box center [920, 581] width 331 height 24
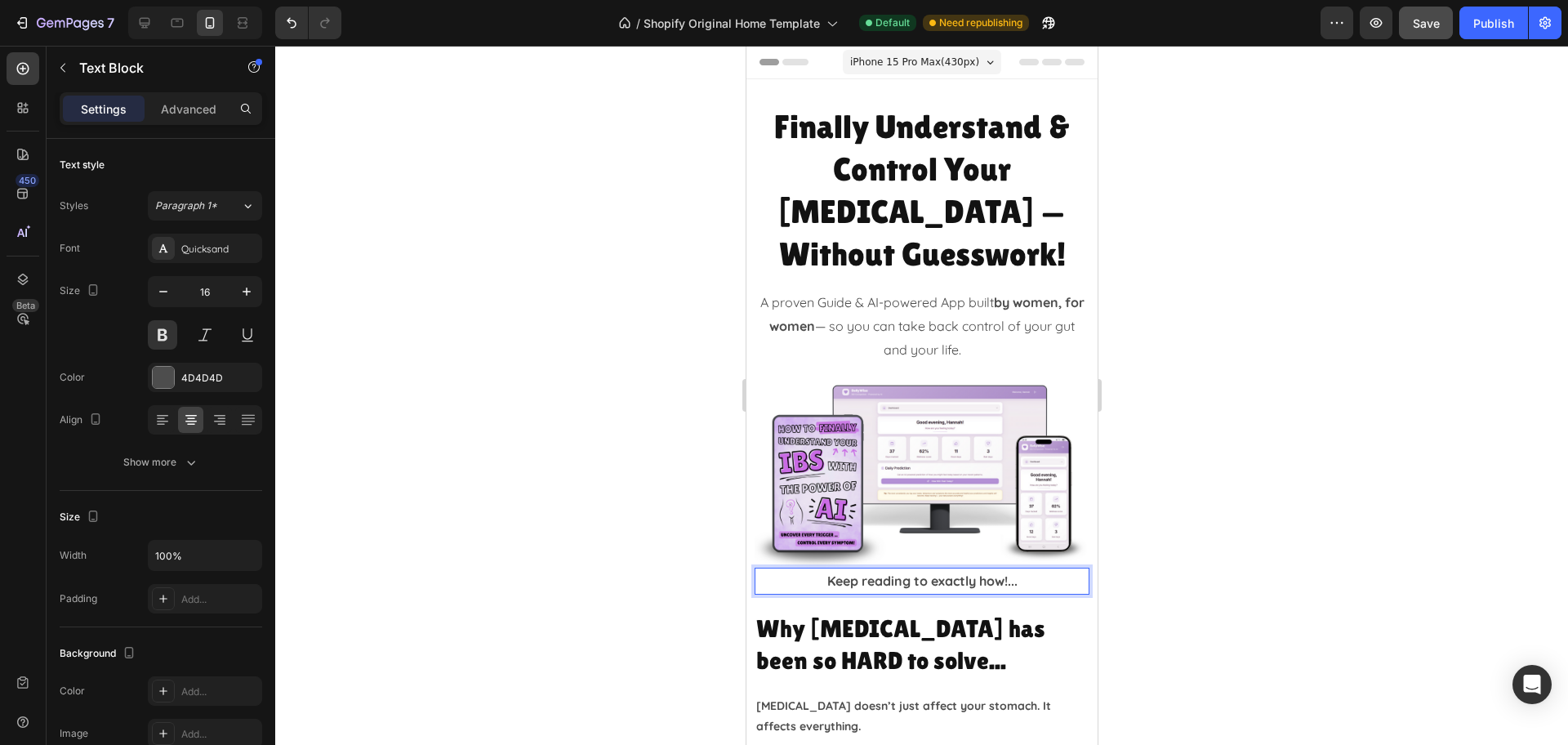
click at [921, 569] on p "Keep reading to exactly how!..." at bounding box center [920, 581] width 331 height 24
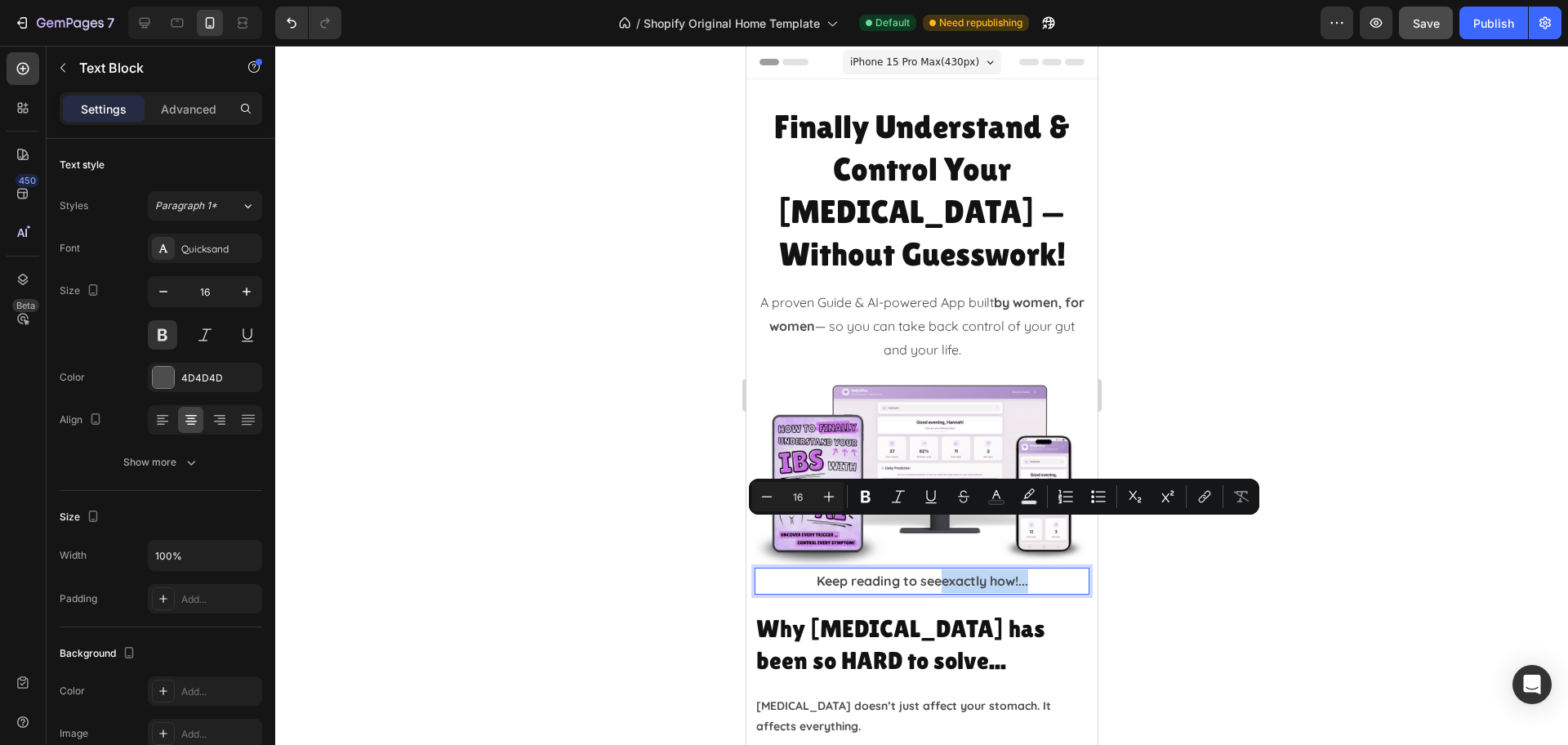
drag, startPoint x: 1048, startPoint y: 528, endPoint x: 932, endPoint y: 528, distance: 116.0
click at [932, 569] on p "Keep reading to seeexactly how!..." at bounding box center [920, 581] width 331 height 24
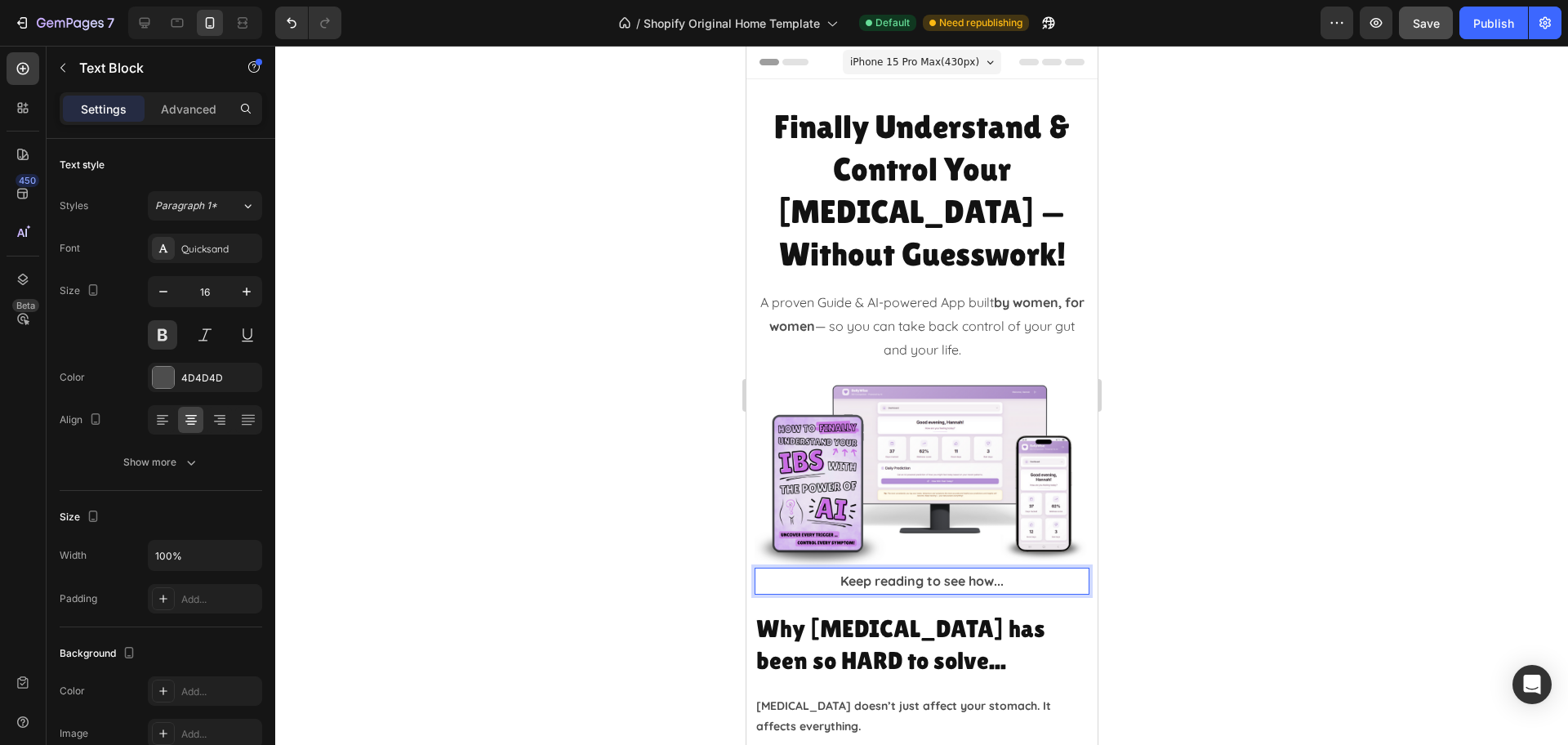
click at [1264, 478] on div at bounding box center [921, 395] width 1293 height 699
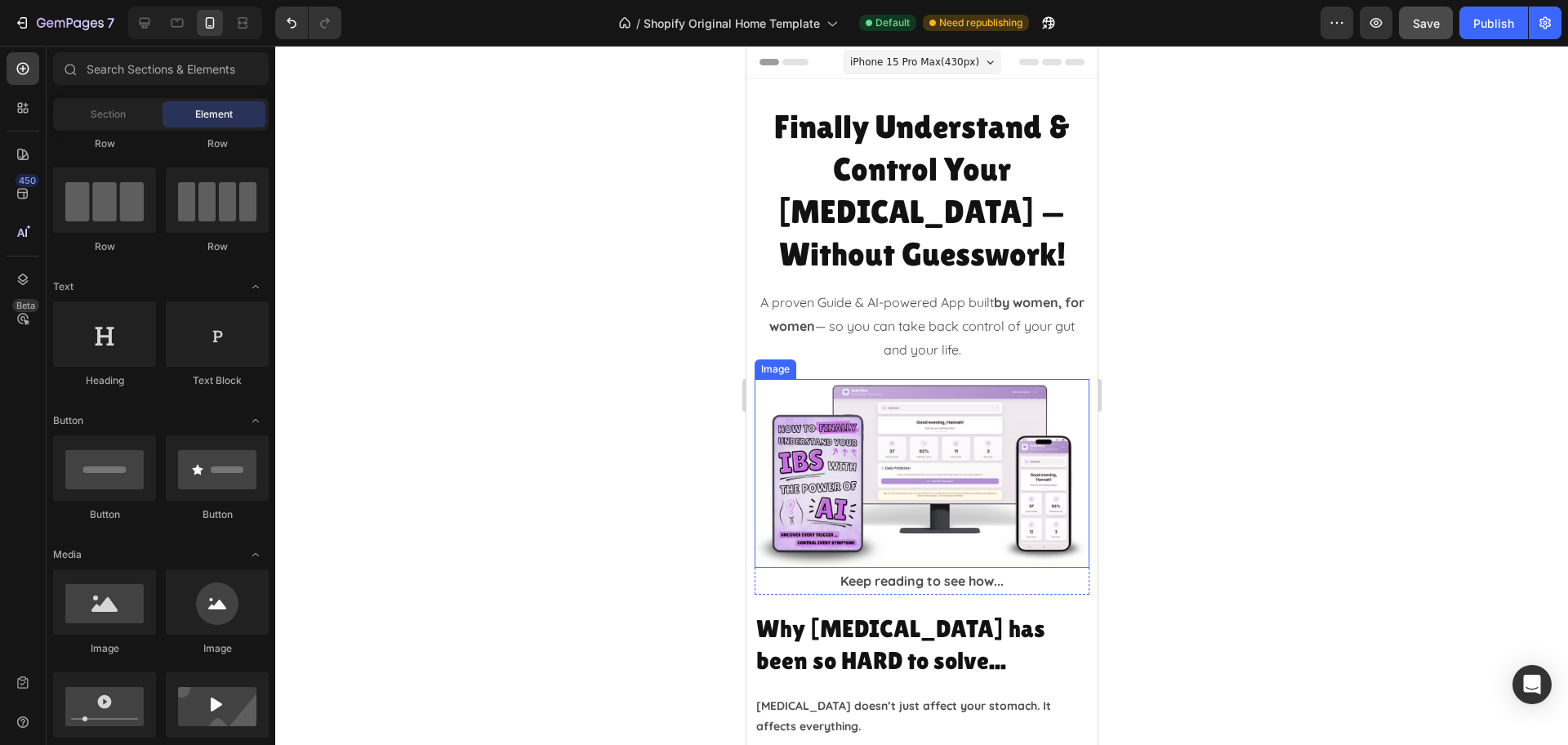
click at [927, 495] on img at bounding box center [920, 473] width 335 height 189
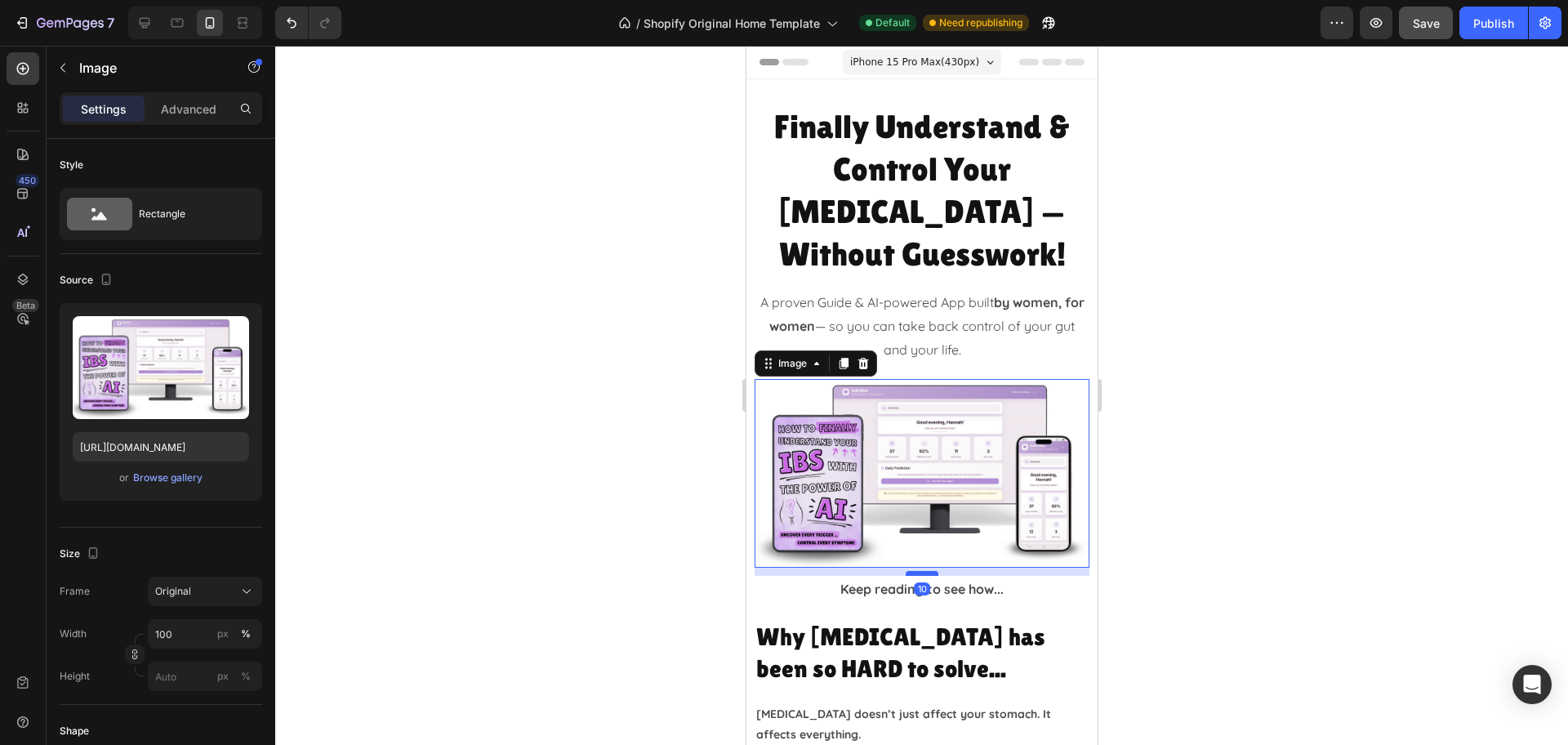
drag, startPoint x: 913, startPoint y: 516, endPoint x: 1971, endPoint y: 617, distance: 1062.8
click at [909, 571] on div at bounding box center [921, 573] width 33 height 5
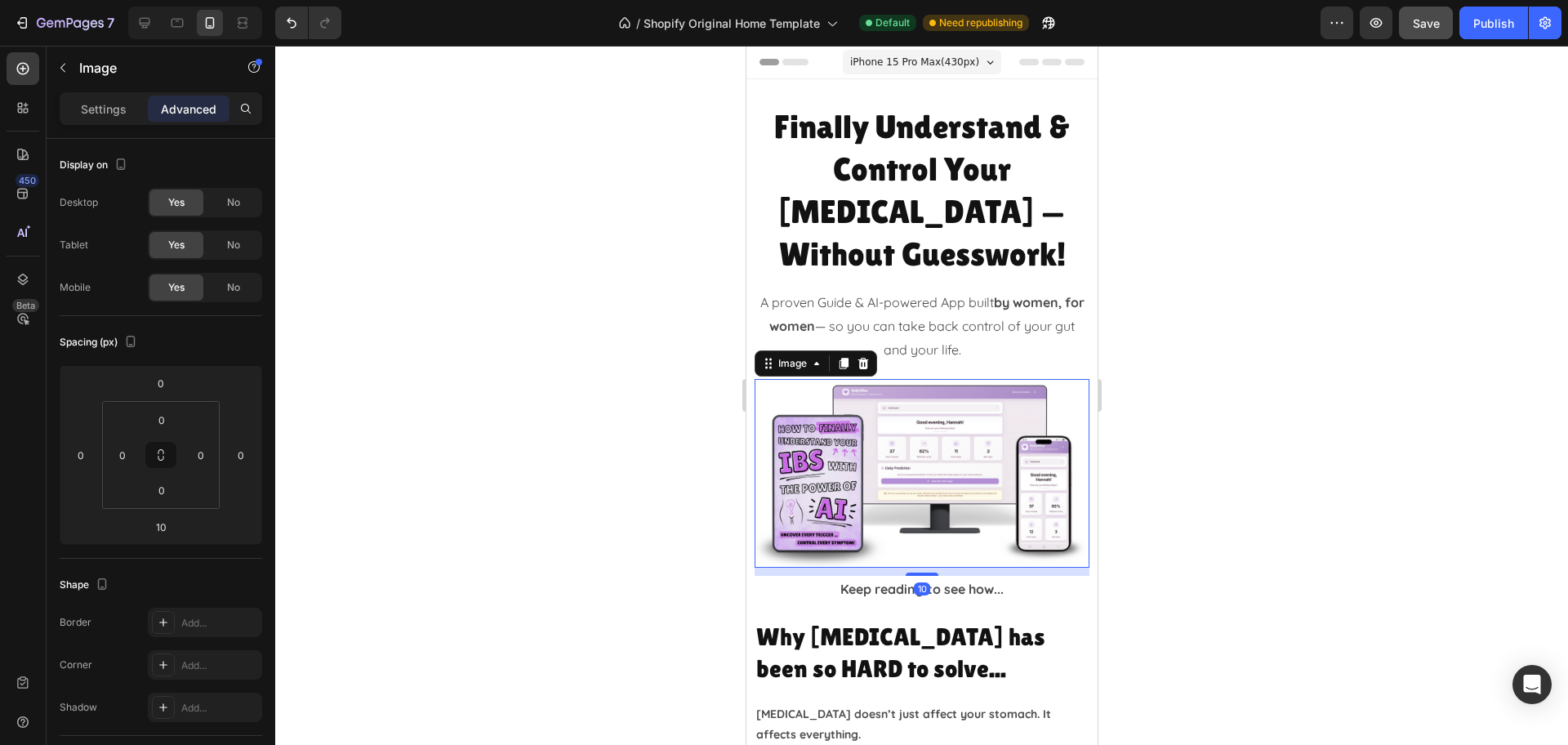
click at [1354, 575] on div at bounding box center [921, 395] width 1293 height 699
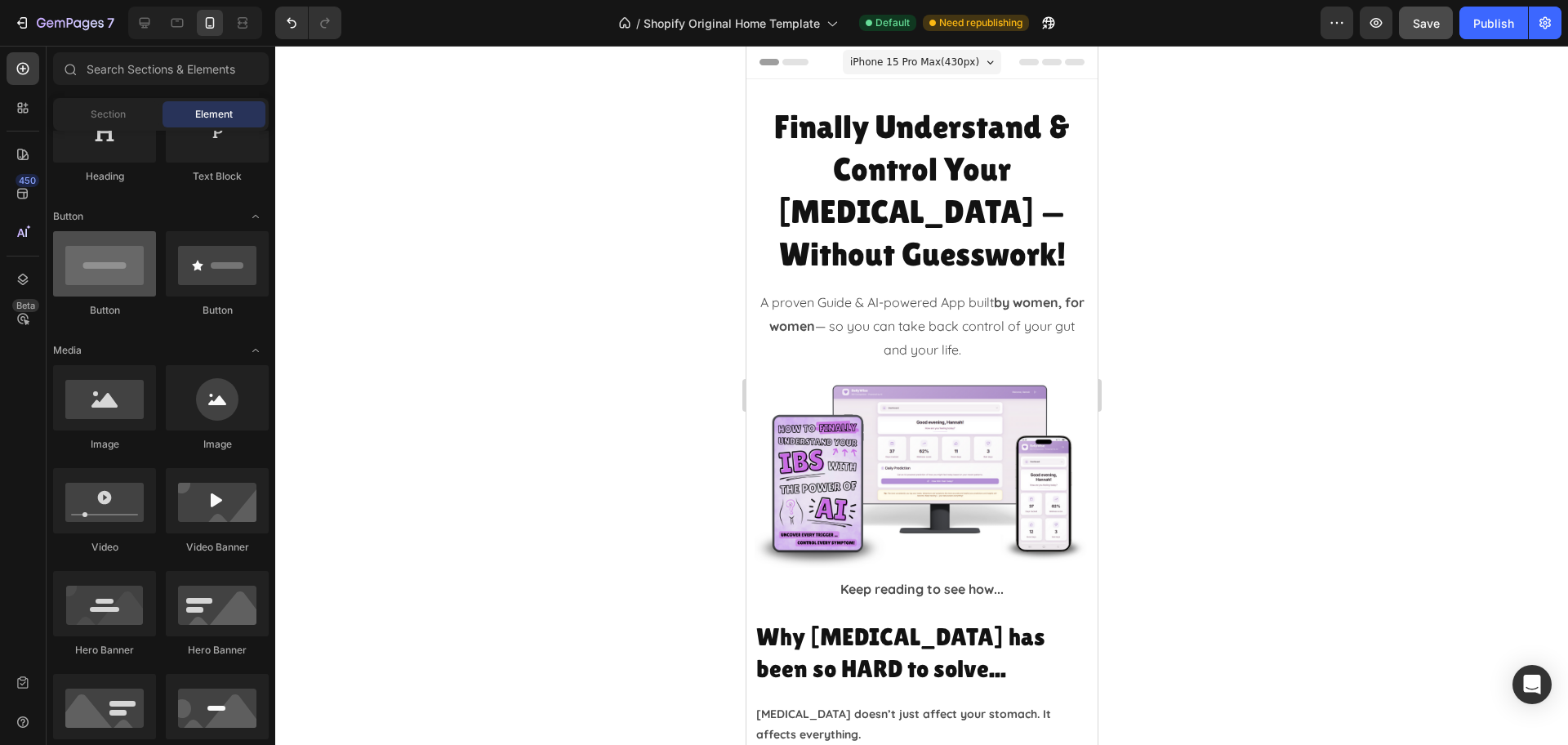
scroll to position [204, 0]
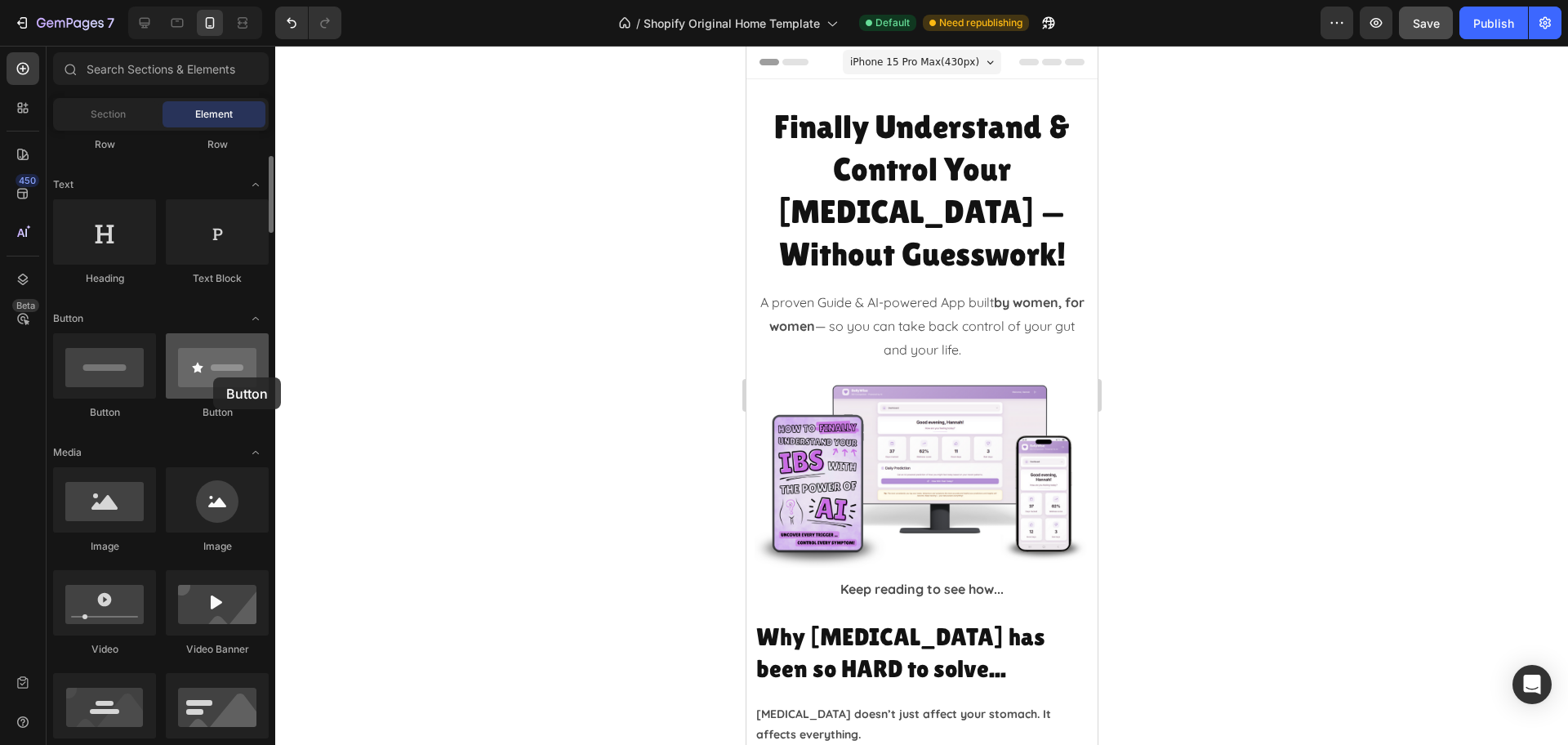
click at [213, 377] on div at bounding box center [217, 365] width 103 height 65
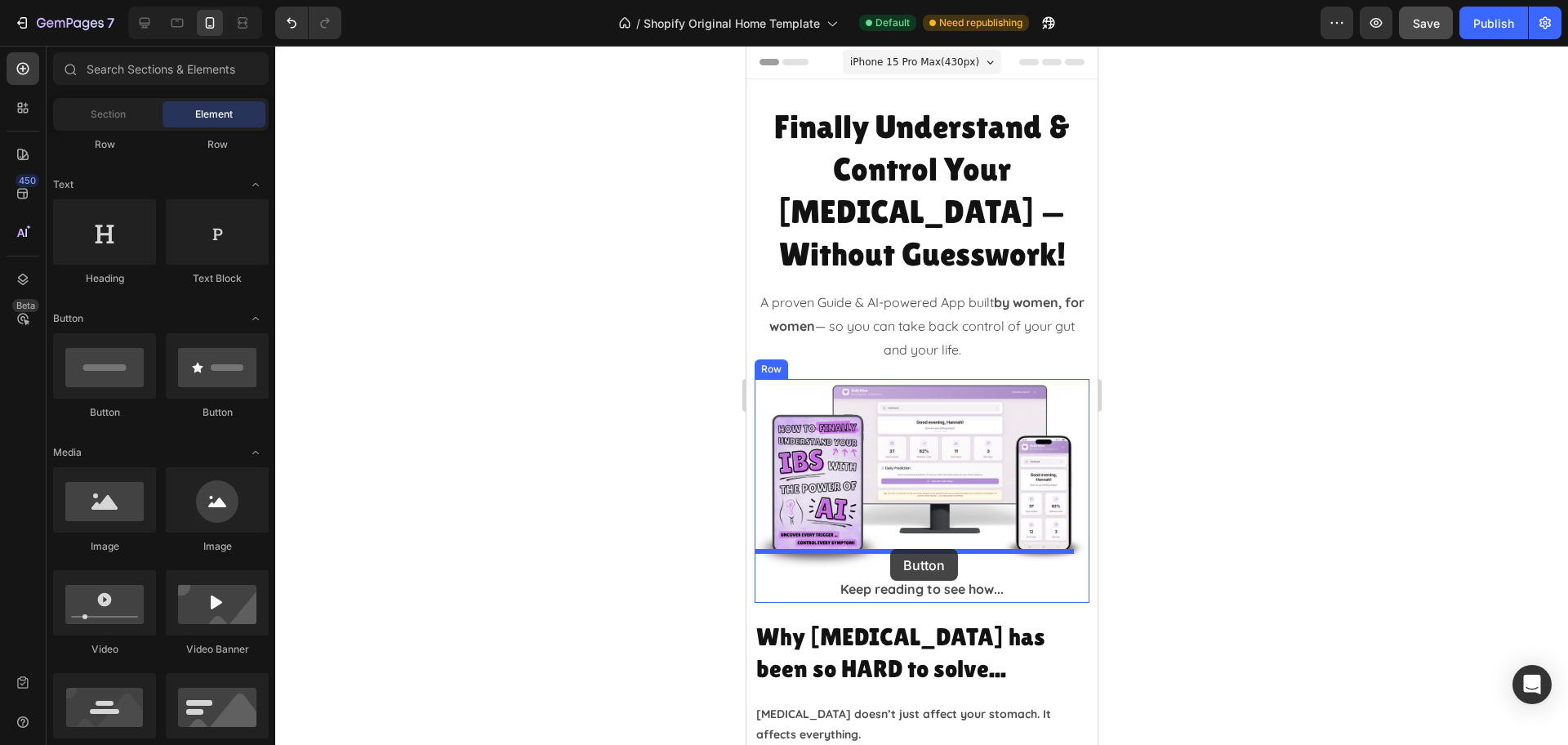
drag, startPoint x: 957, startPoint y: 417, endPoint x: 889, endPoint y: 553, distance: 152.1
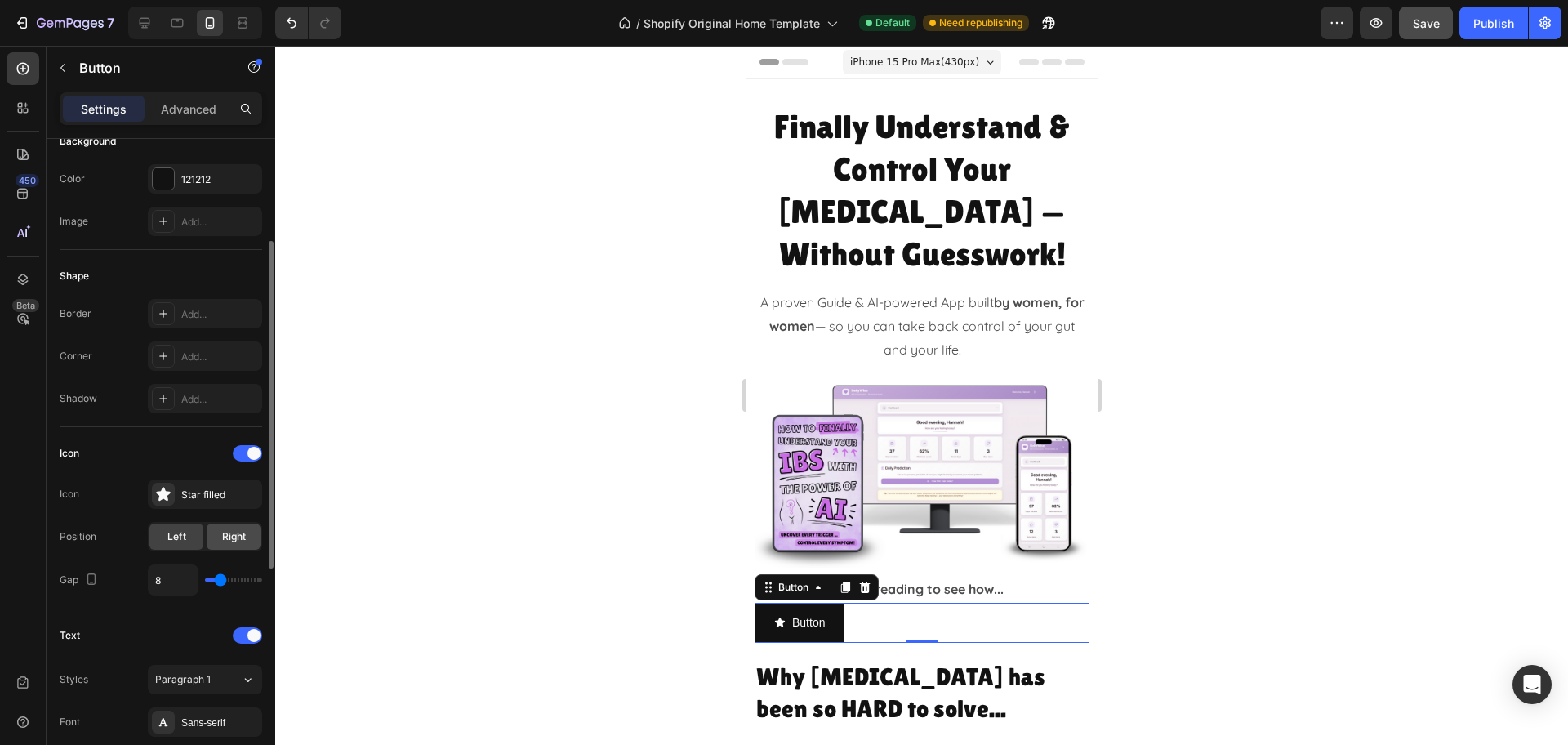
click at [238, 539] on span "Right" at bounding box center [234, 537] width 24 height 15
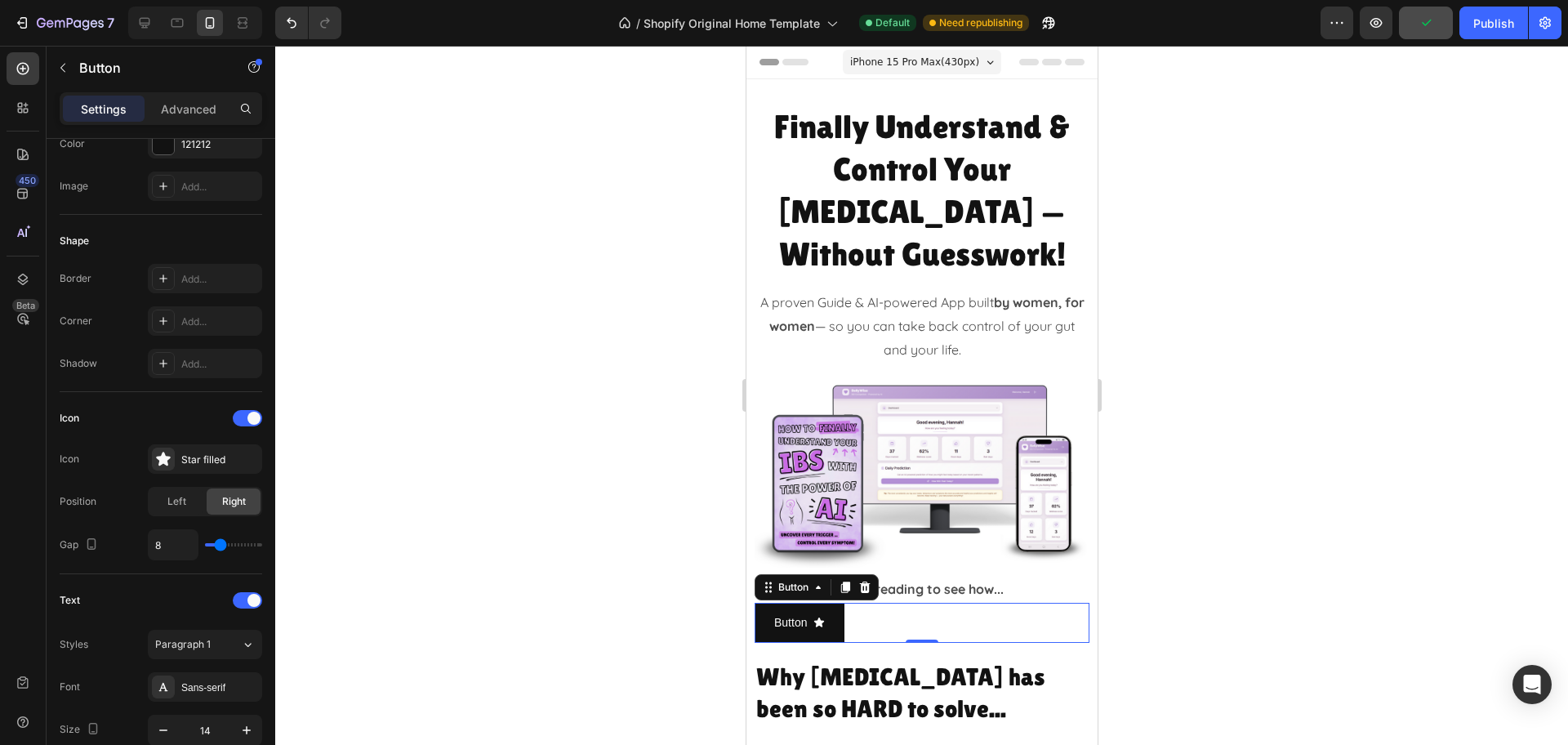
scroll to position [648, 0]
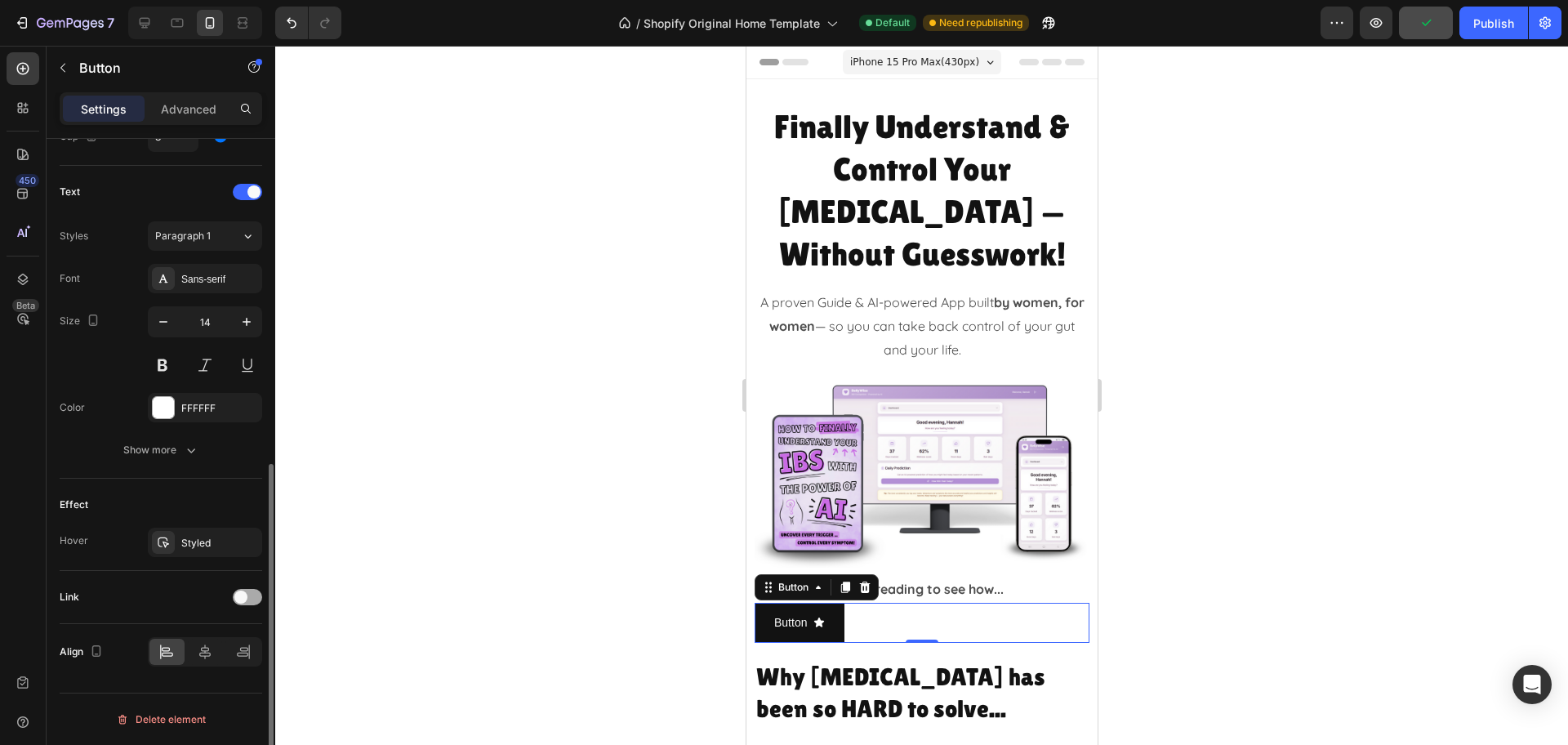
click at [247, 590] on div at bounding box center [248, 597] width 29 height 17
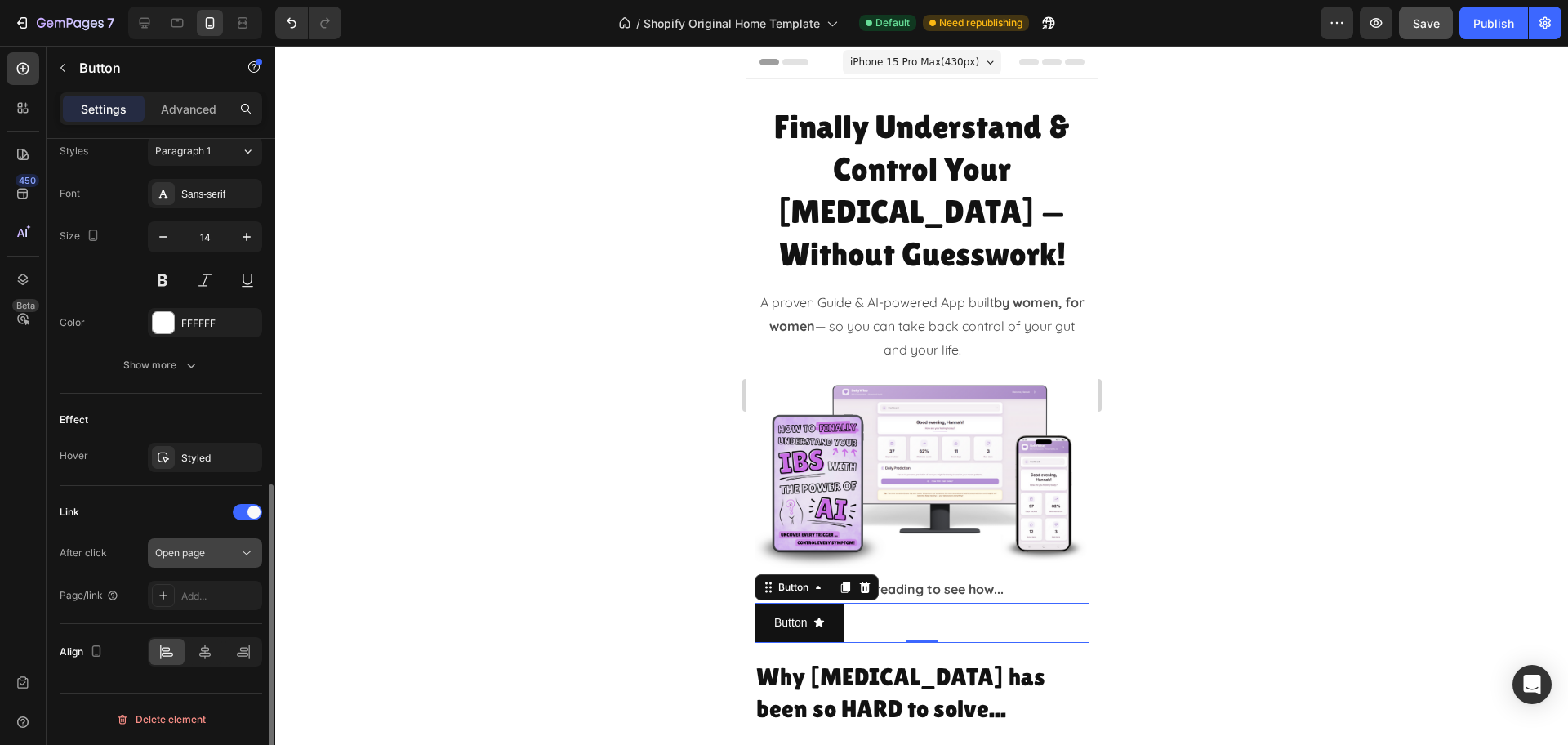
click at [189, 546] on span "Open page" at bounding box center [180, 551] width 50 height 12
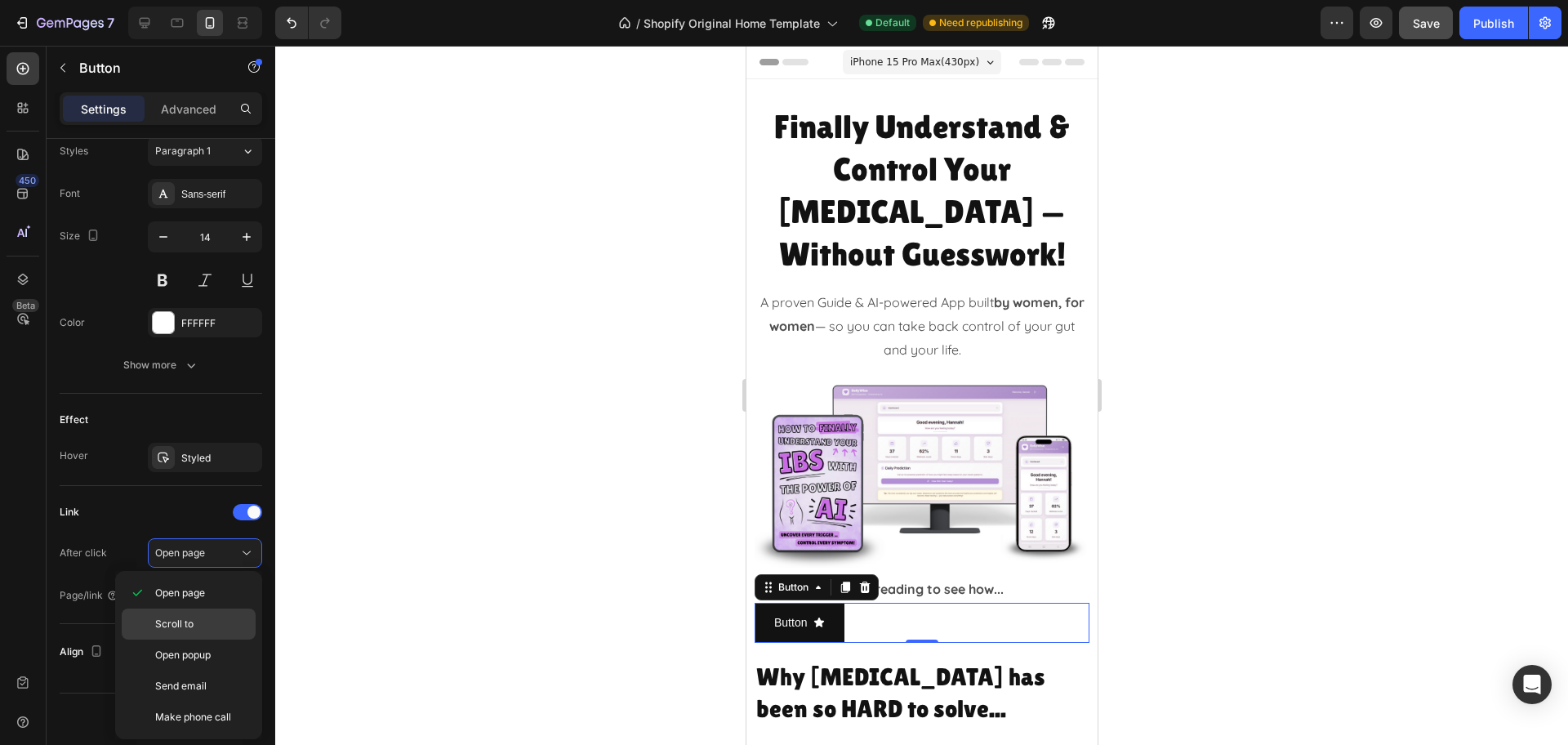
click at [195, 624] on p "Scroll to" at bounding box center [201, 624] width 93 height 15
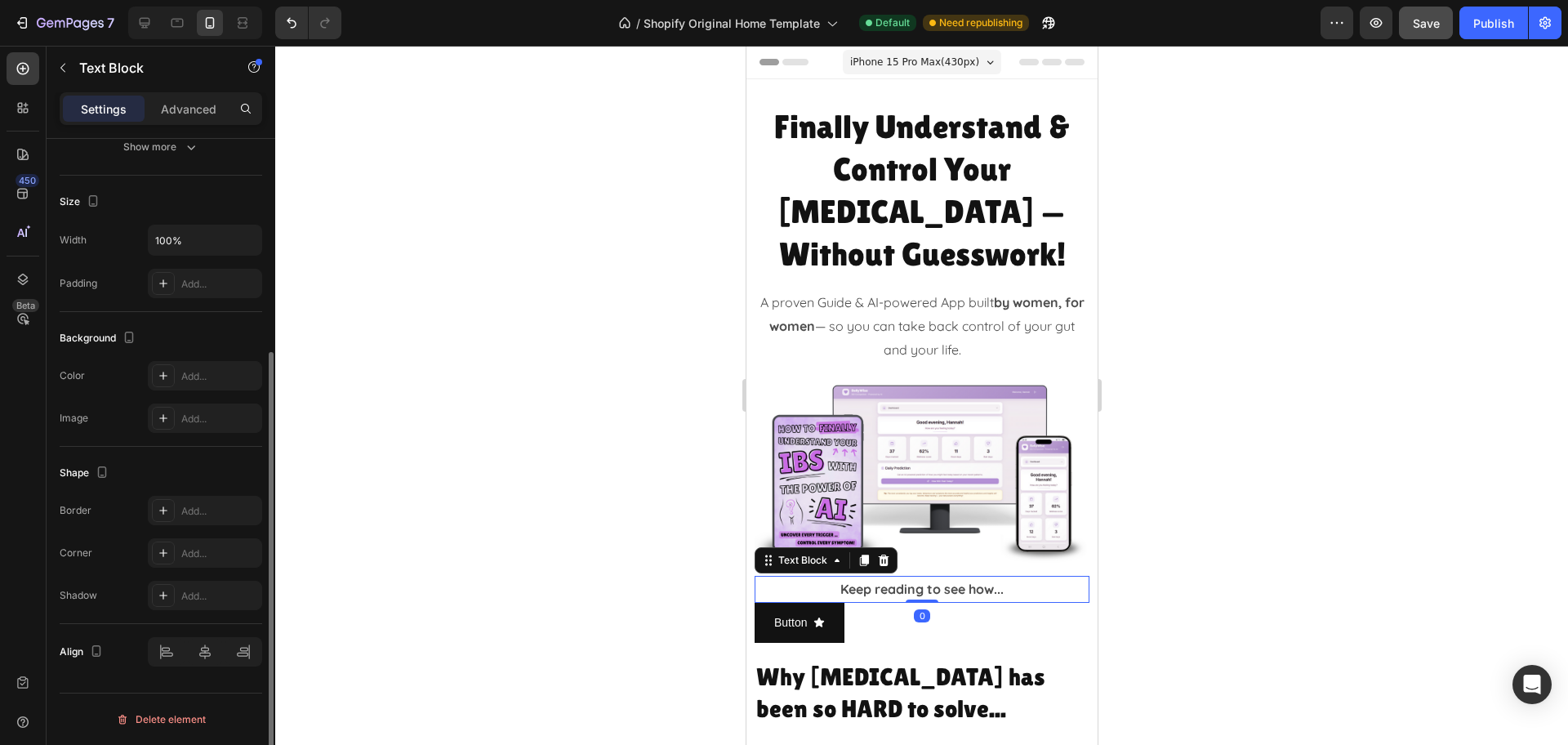
click at [987, 577] on p "Keep reading to see how..." at bounding box center [920, 589] width 331 height 24
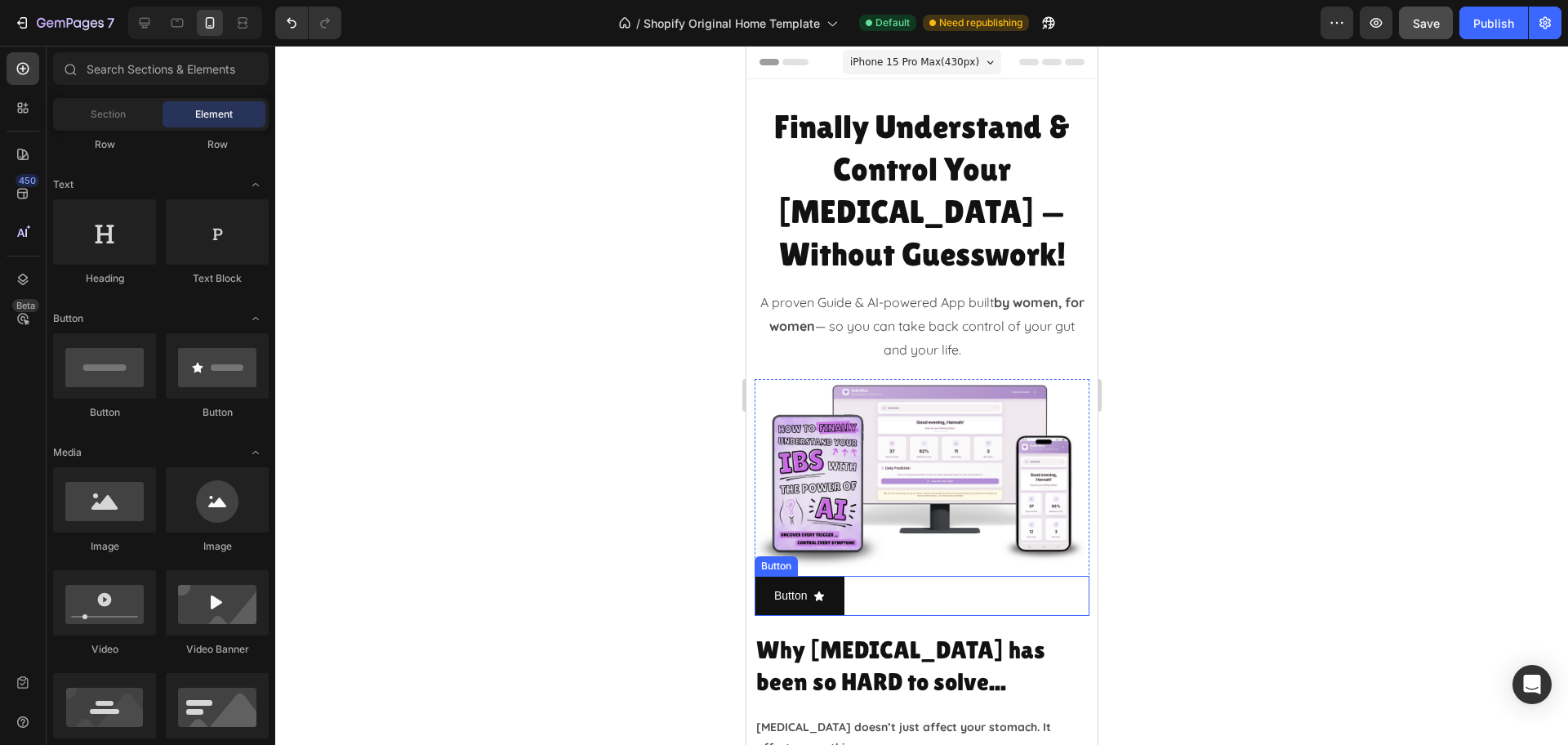
click at [862, 575] on div "Button Button" at bounding box center [920, 595] width 335 height 40
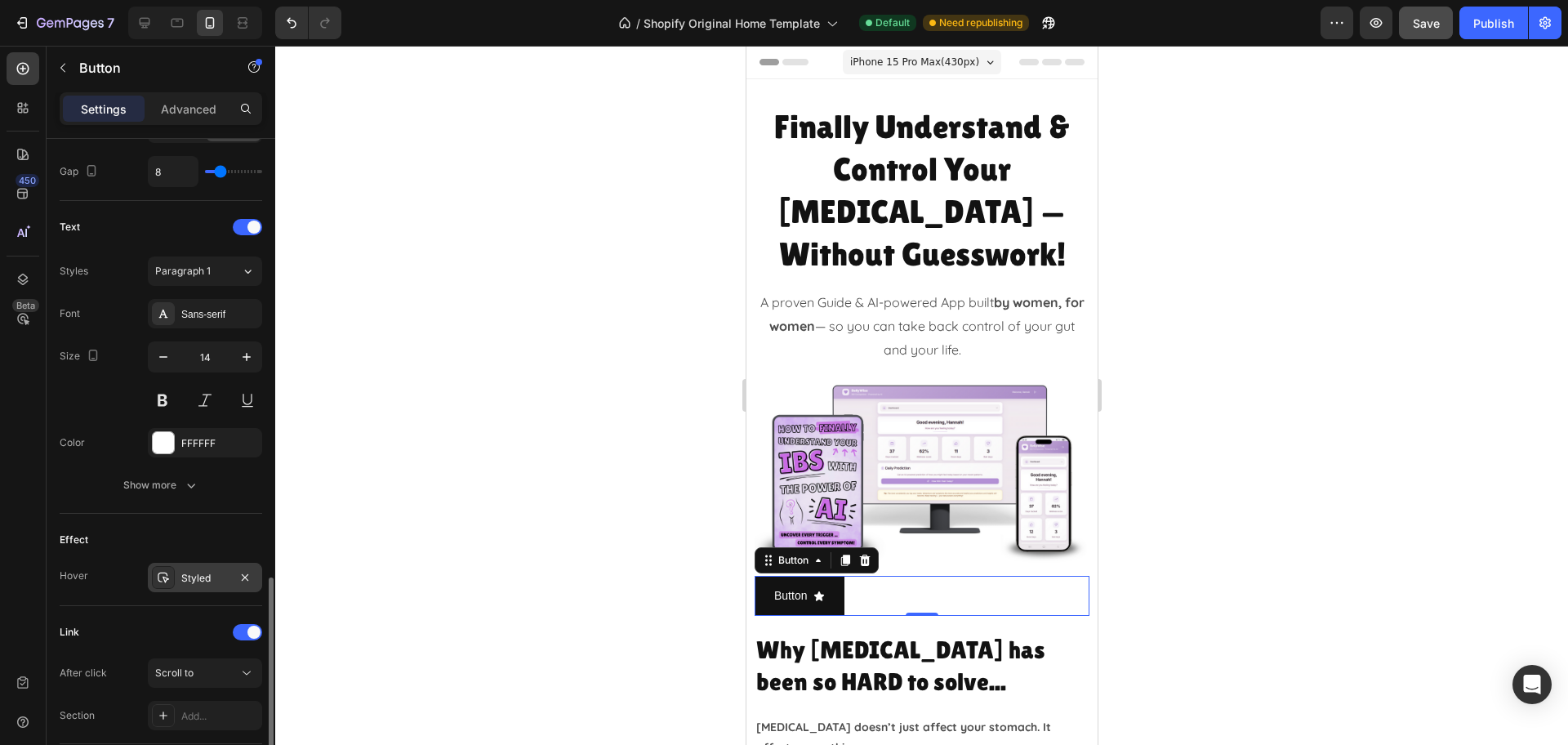
scroll to position [732, 0]
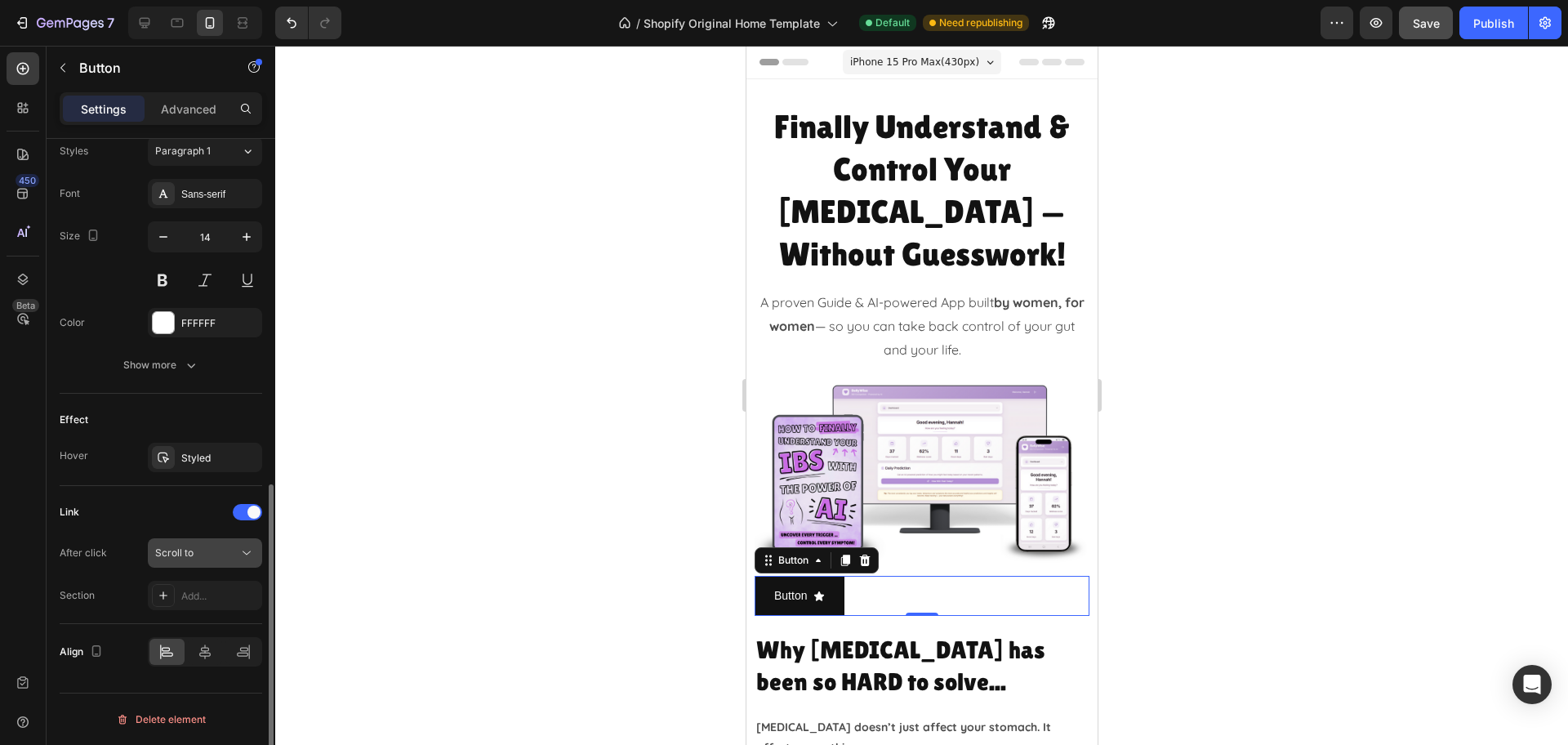
click at [189, 550] on span "Scroll to" at bounding box center [174, 551] width 39 height 12
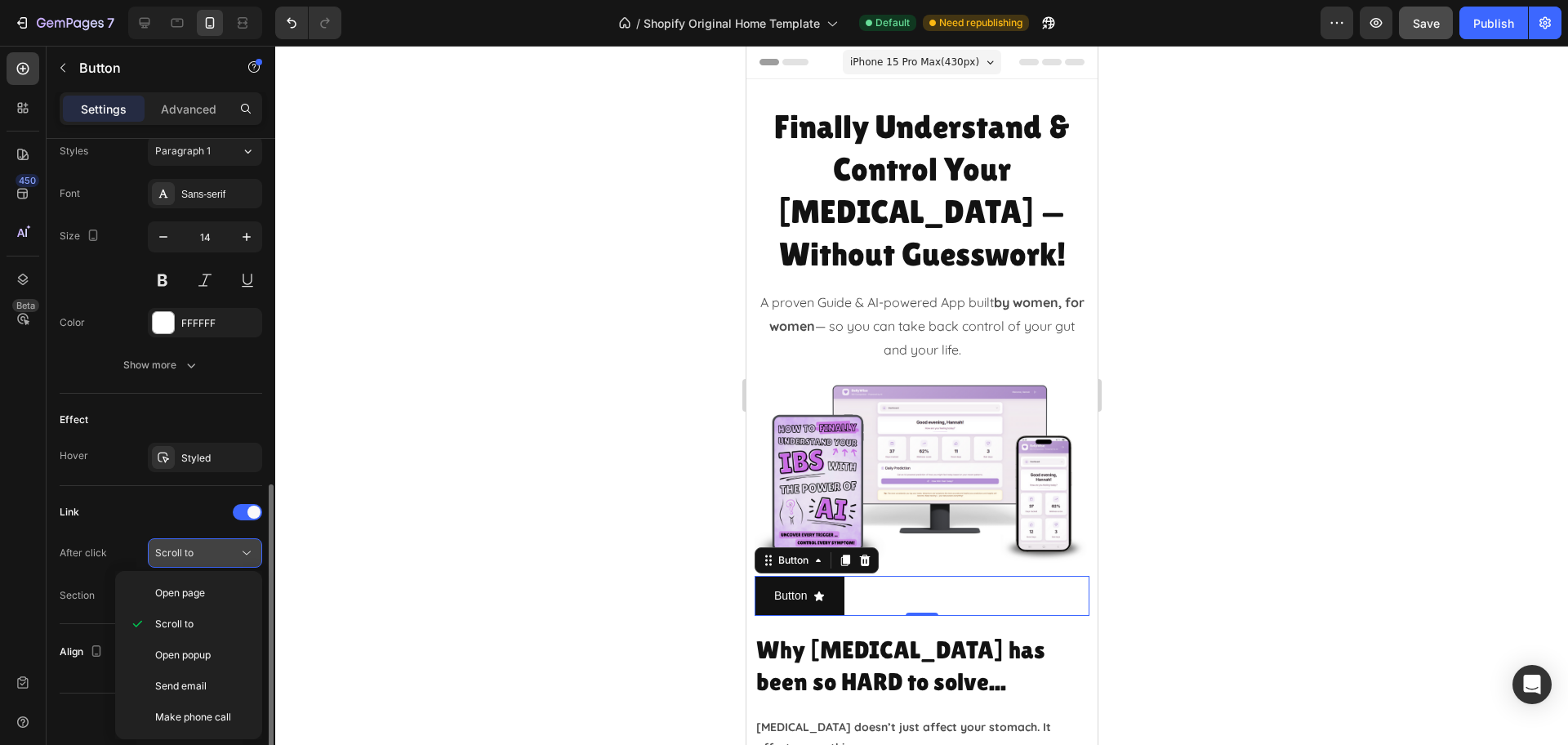
click at [189, 551] on span "Scroll to" at bounding box center [174, 551] width 39 height 12
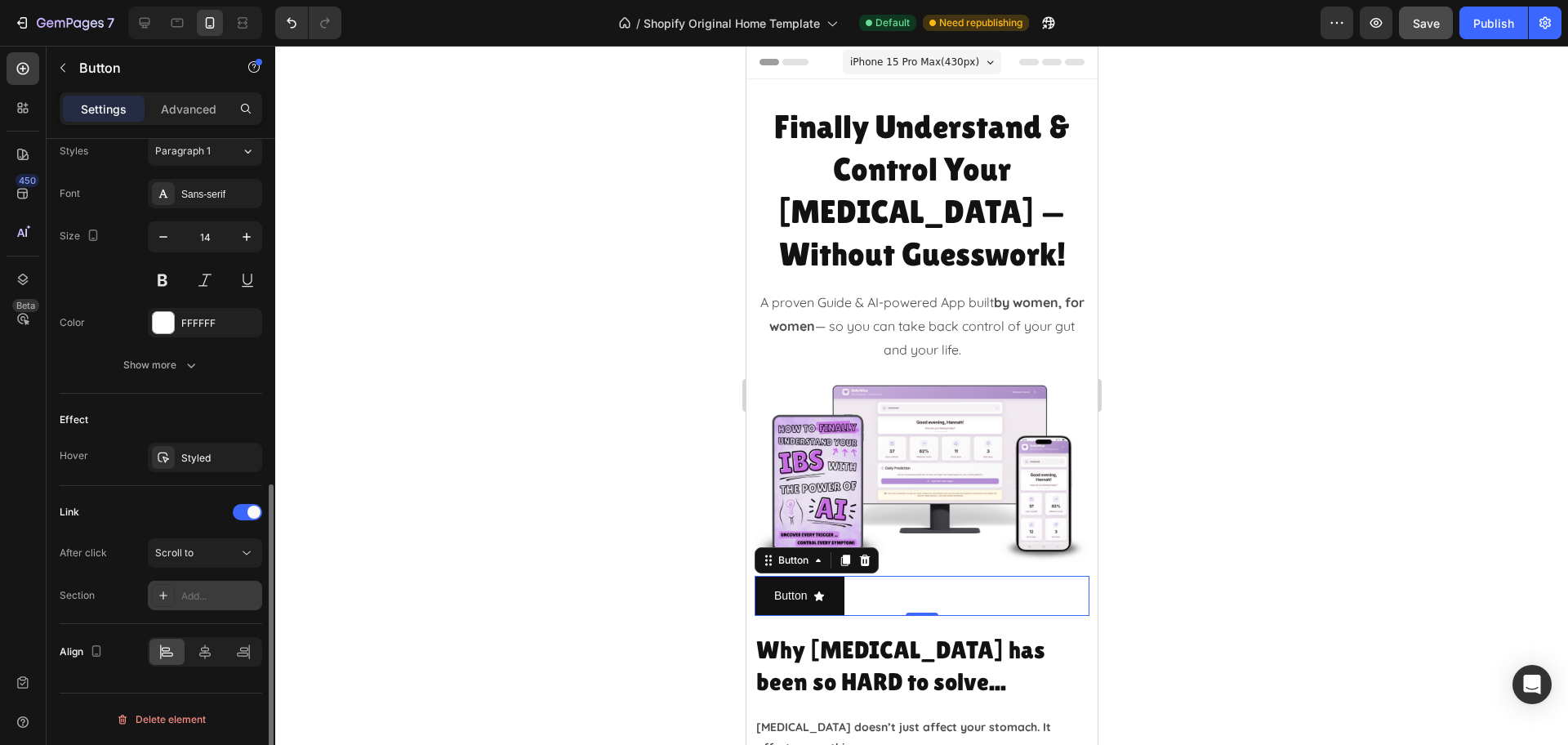
click at [189, 589] on div "Add..." at bounding box center [220, 596] width 77 height 15
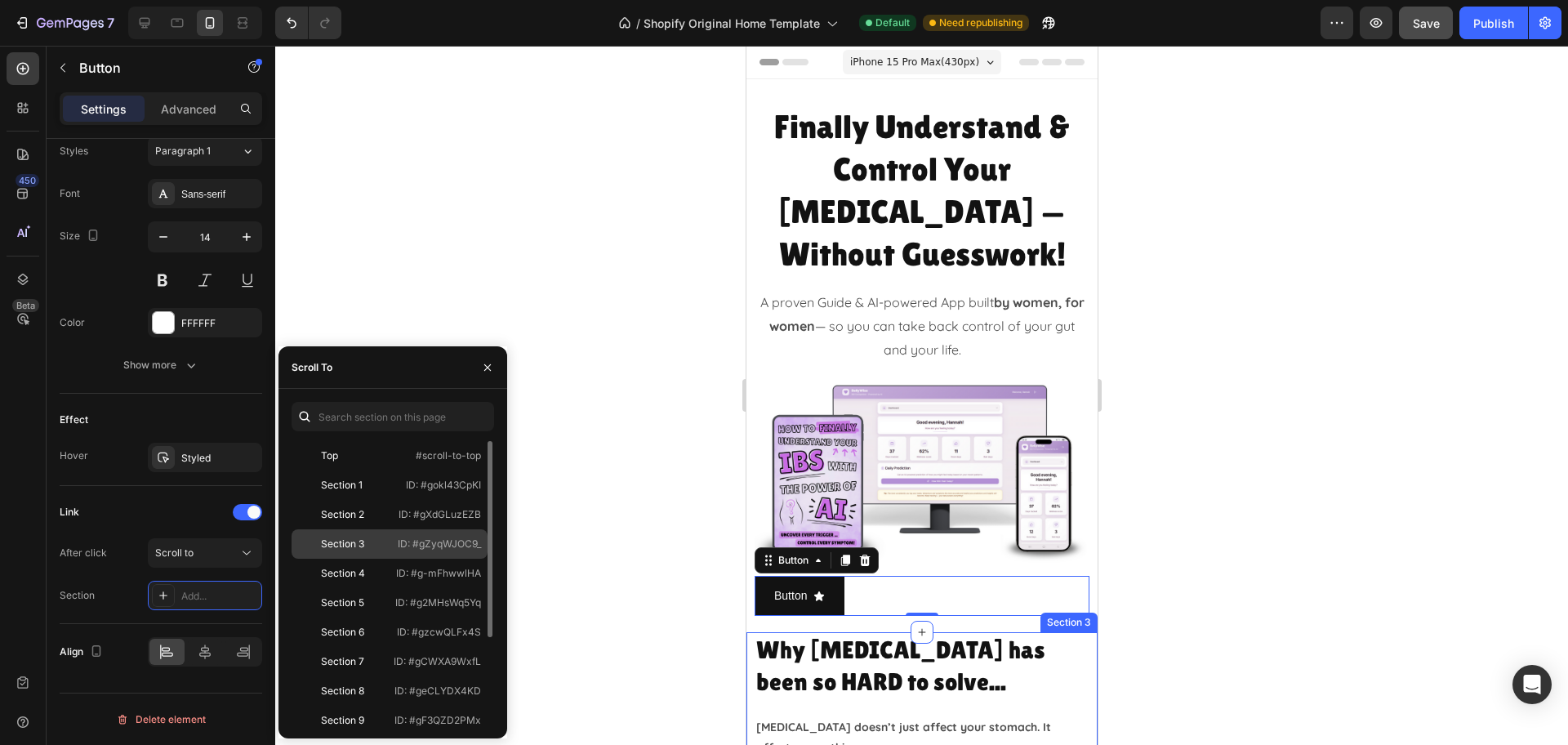
click at [383, 541] on div "Section 3" at bounding box center [344, 544] width 93 height 15
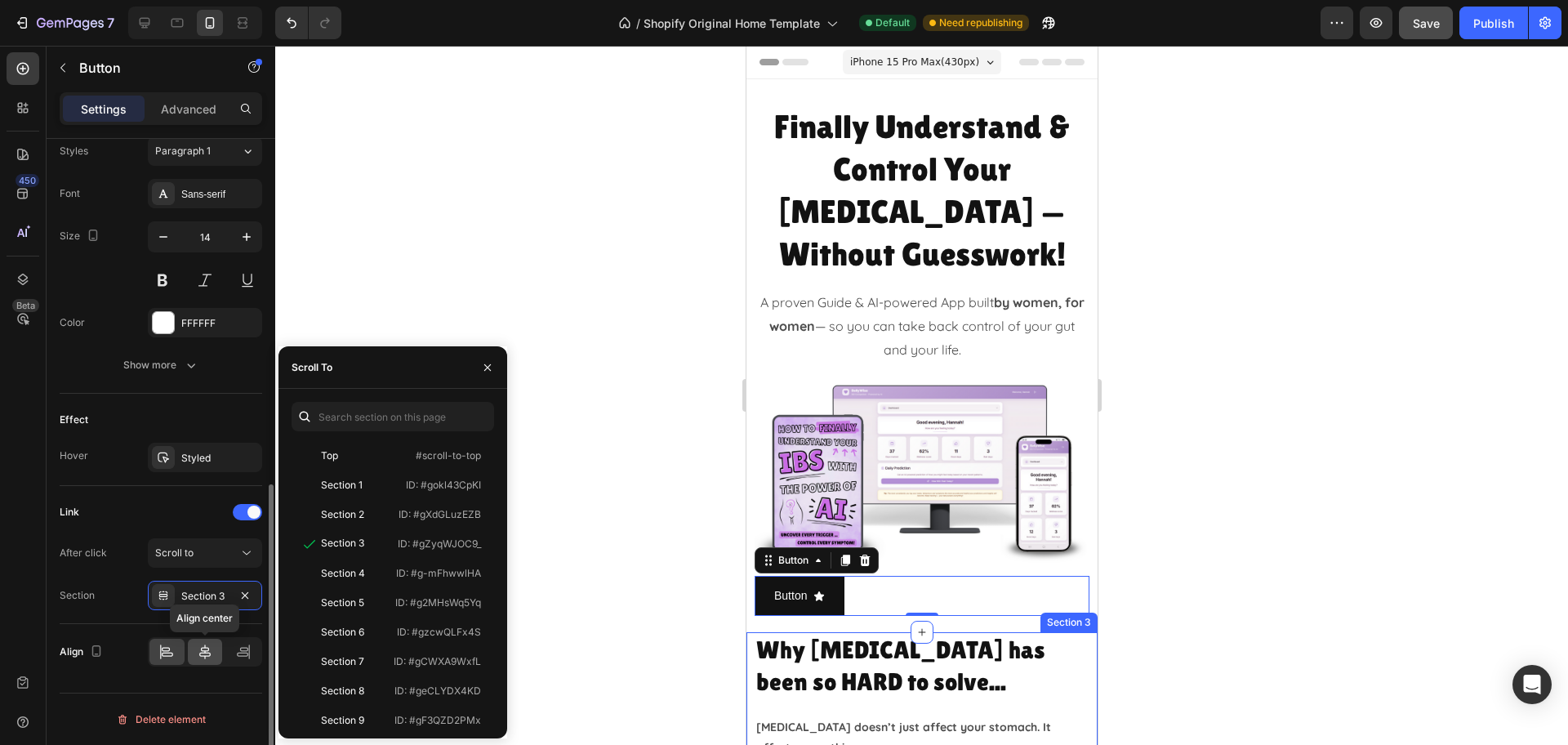
click at [207, 655] on icon at bounding box center [205, 651] width 17 height 17
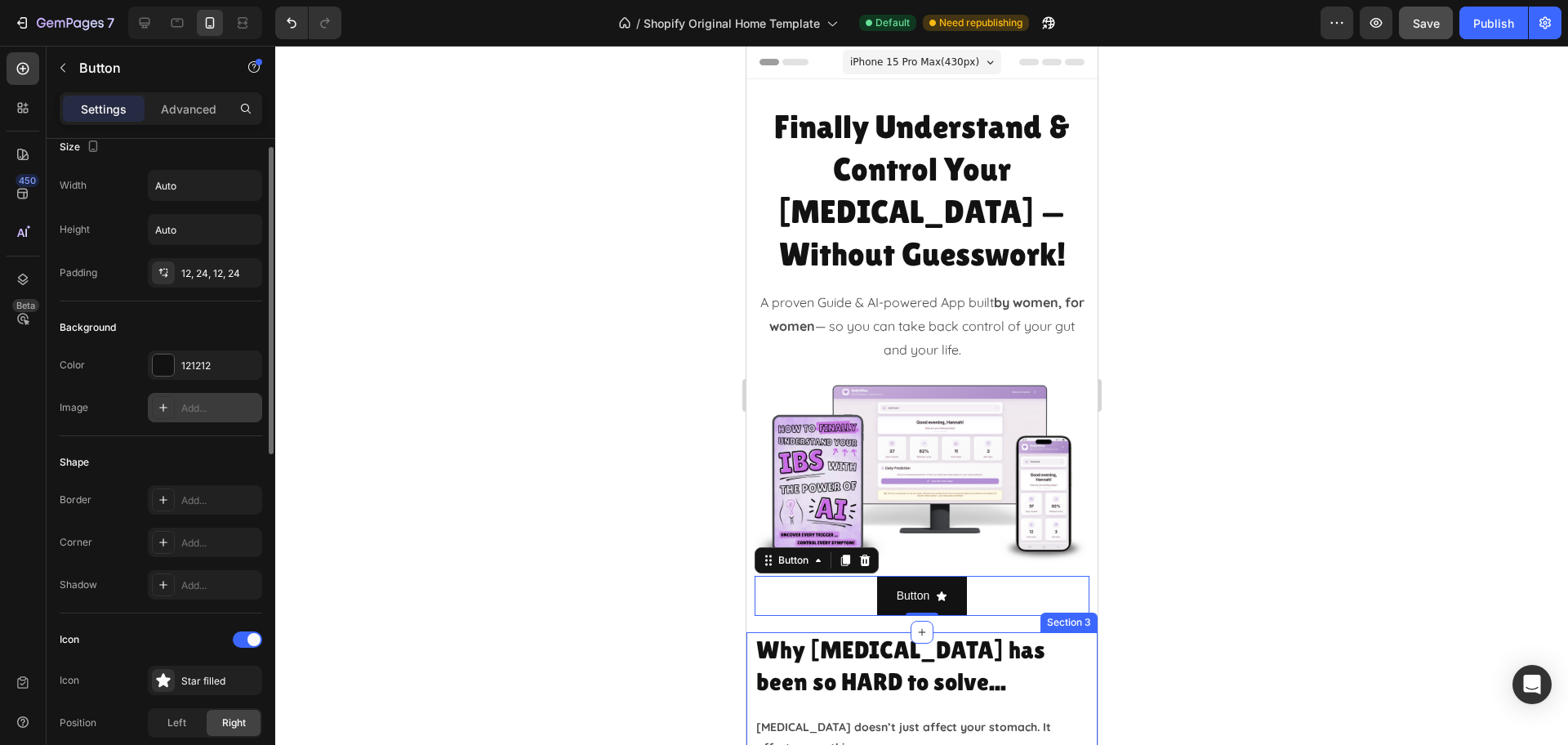
scroll to position [0, 0]
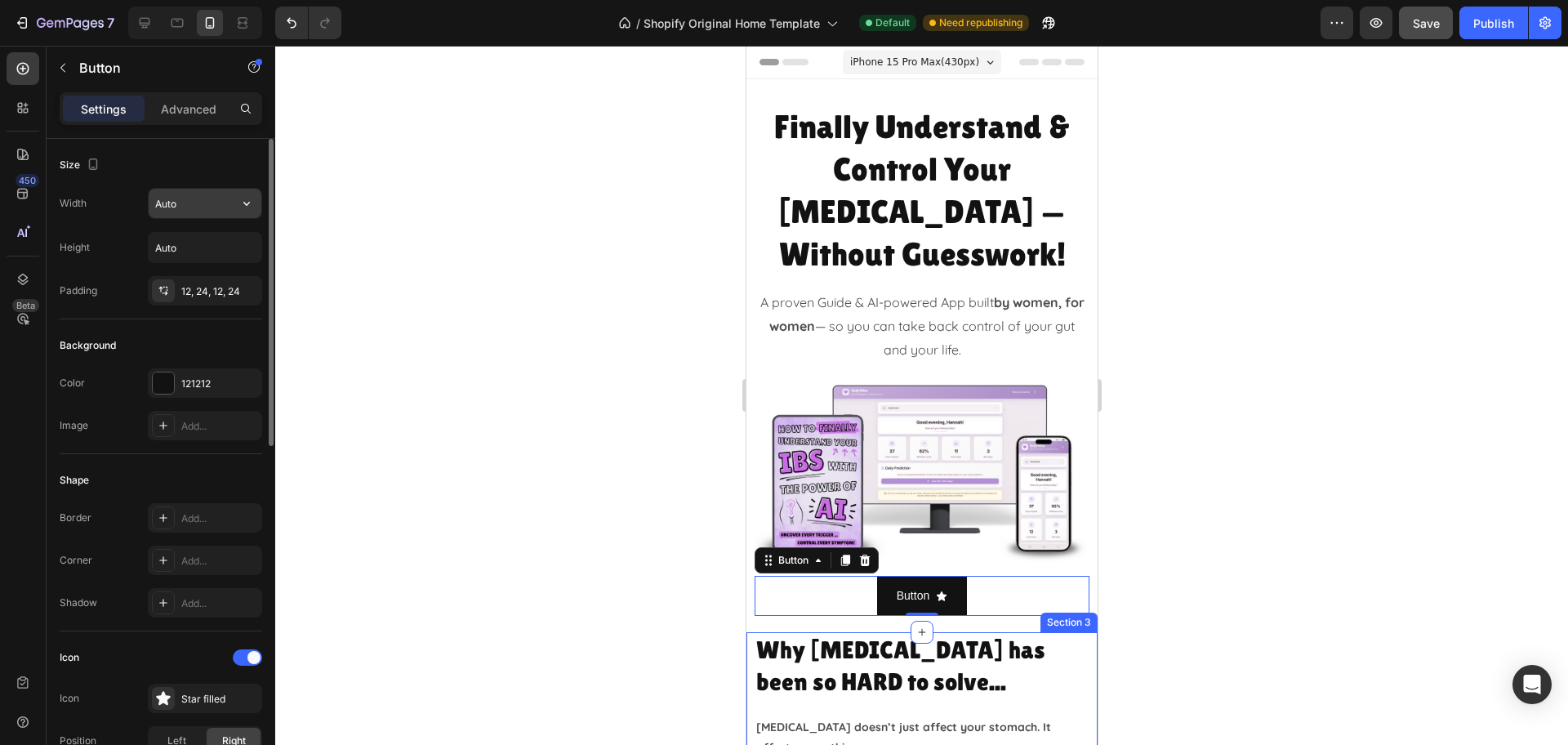
click at [195, 207] on input "Auto" at bounding box center [205, 204] width 113 height 29
click at [247, 204] on icon "button" at bounding box center [247, 204] width 17 height 17
click at [198, 274] on p "Full 100%" at bounding box center [200, 276] width 93 height 15
type input "100%"
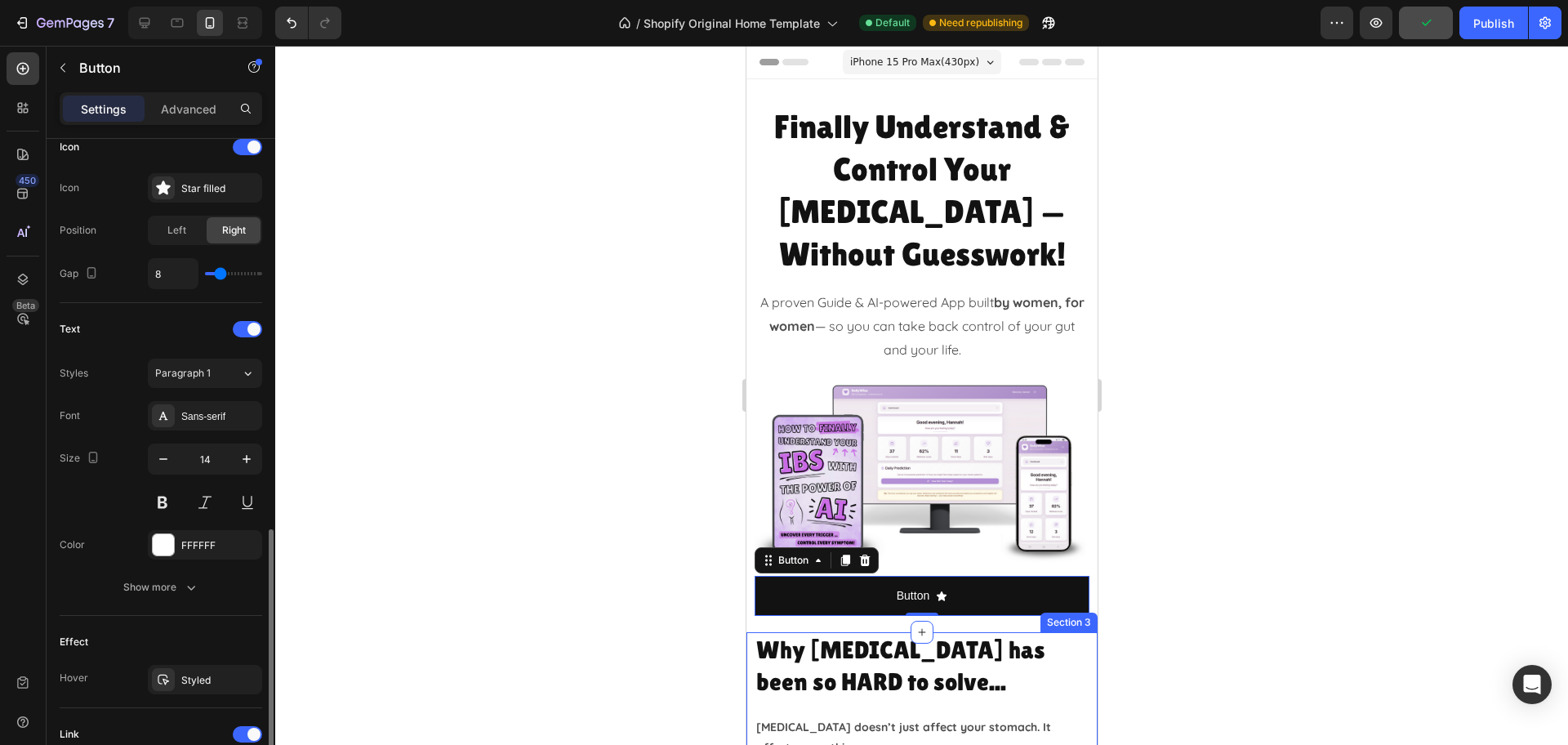
scroll to position [715, 0]
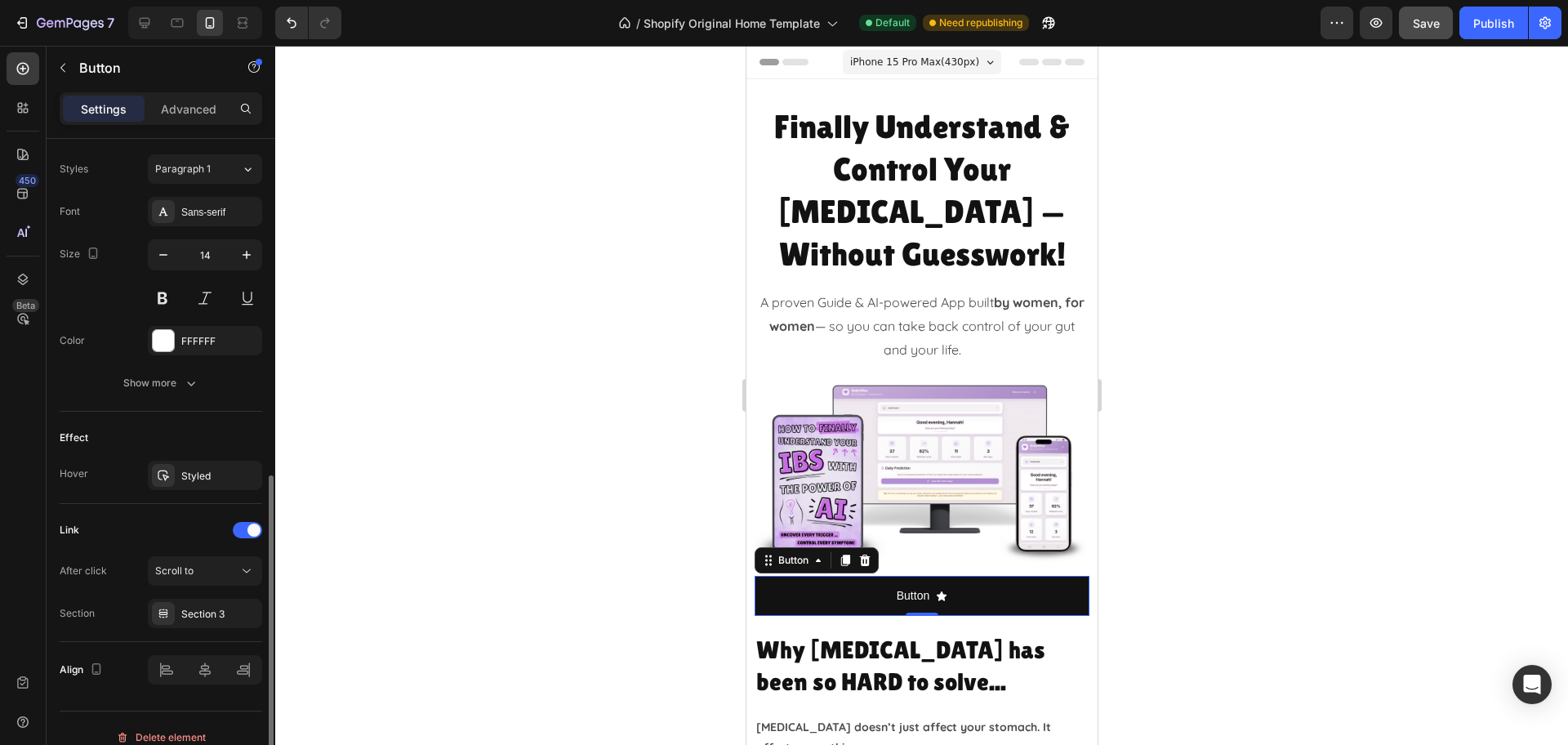
click at [1515, 535] on div at bounding box center [921, 395] width 1293 height 699
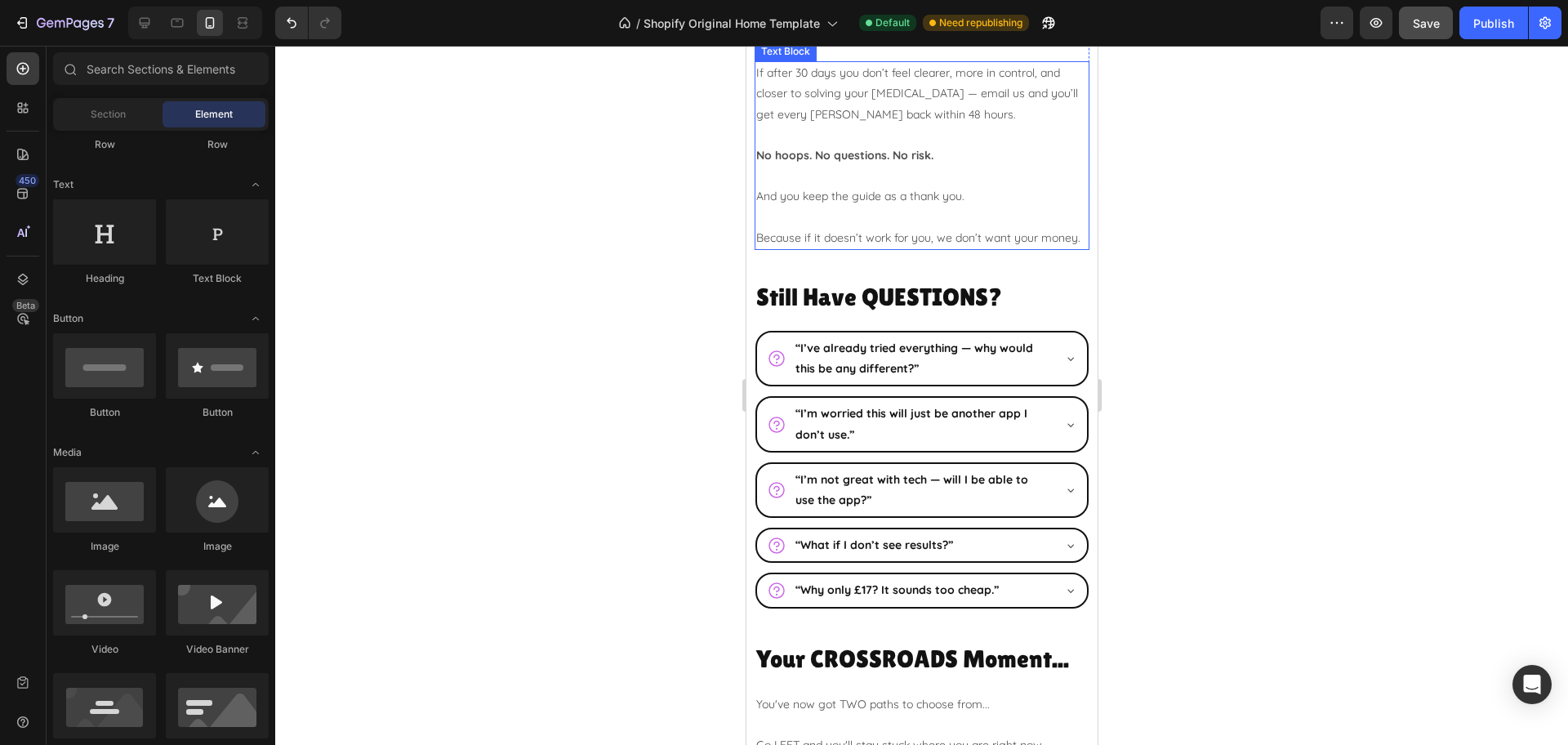
scroll to position [5614, 0]
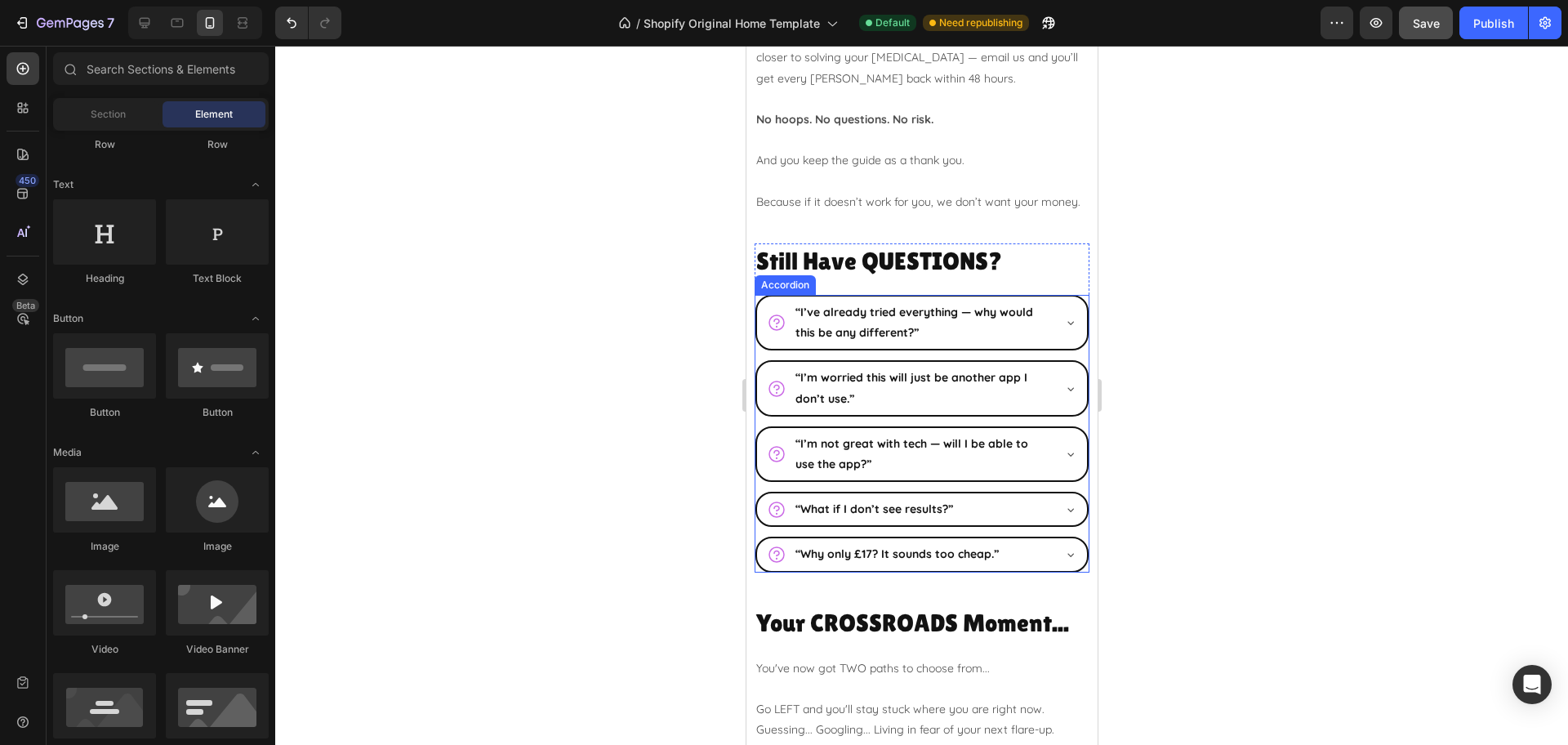
click at [1066, 368] on div "“I’ve already tried everything — why would this be any different?” “I’m worried…" at bounding box center [920, 433] width 335 height 278
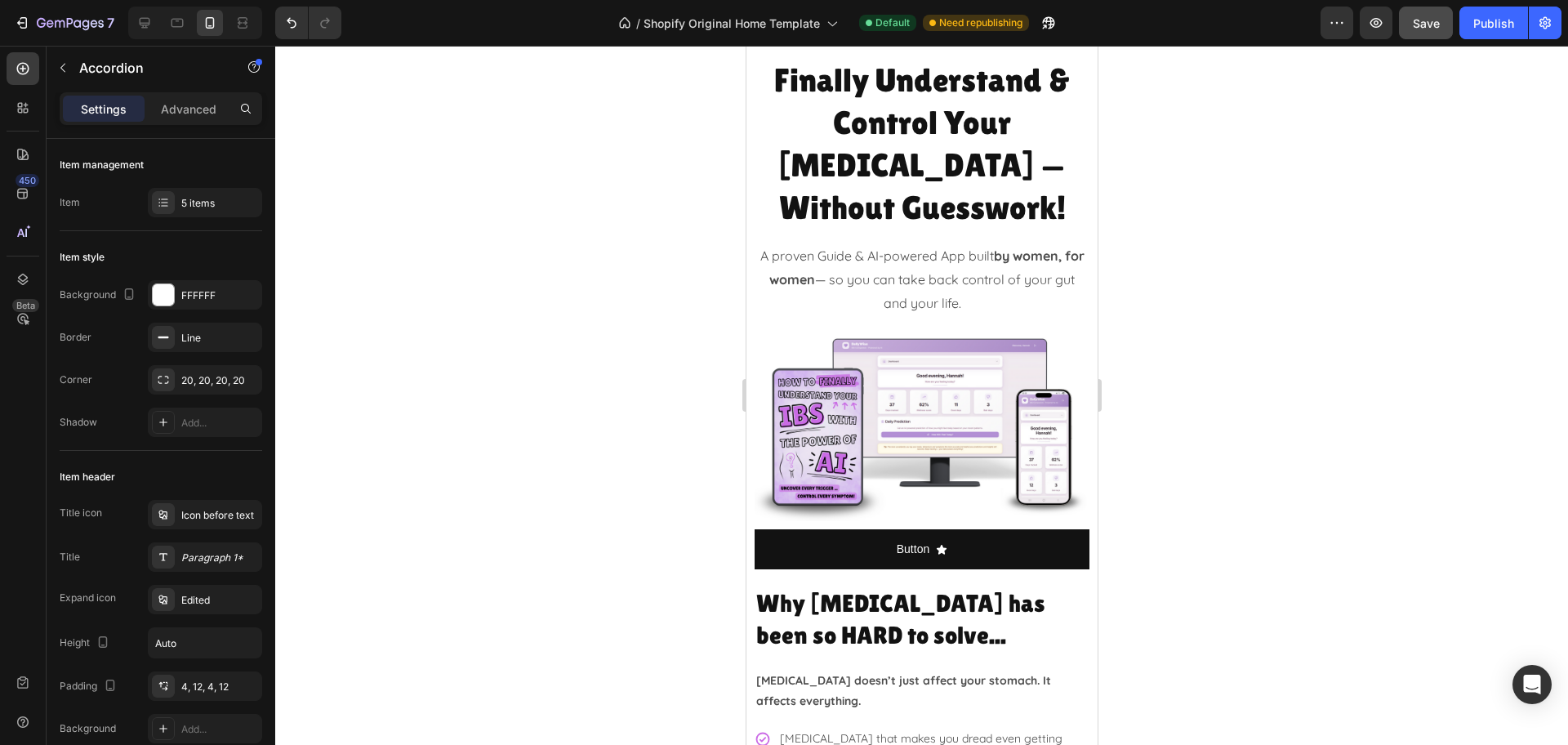
scroll to position [0, 0]
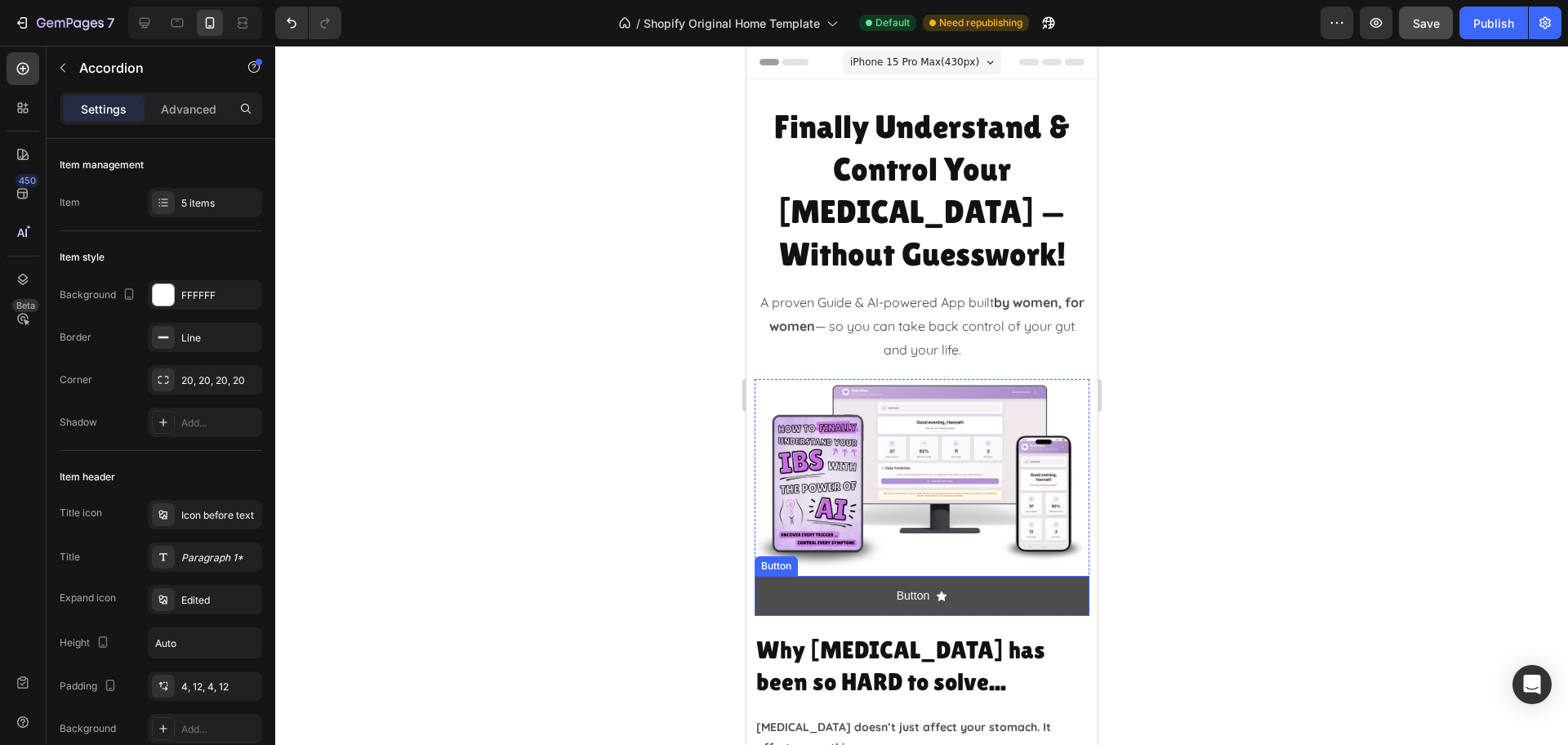
click at [854, 575] on link "Button" at bounding box center [920, 595] width 335 height 40
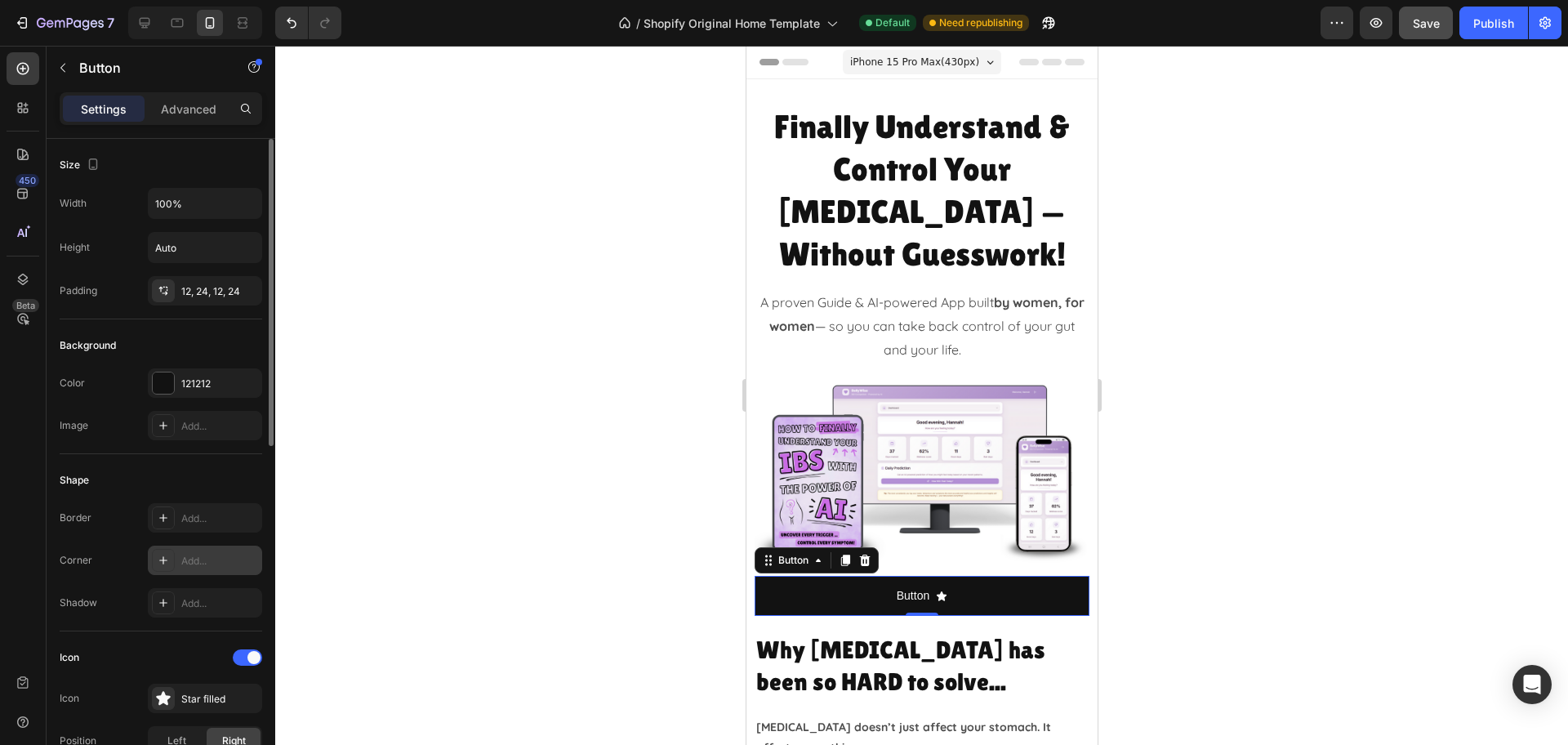
click at [206, 563] on div "Add..." at bounding box center [220, 561] width 77 height 15
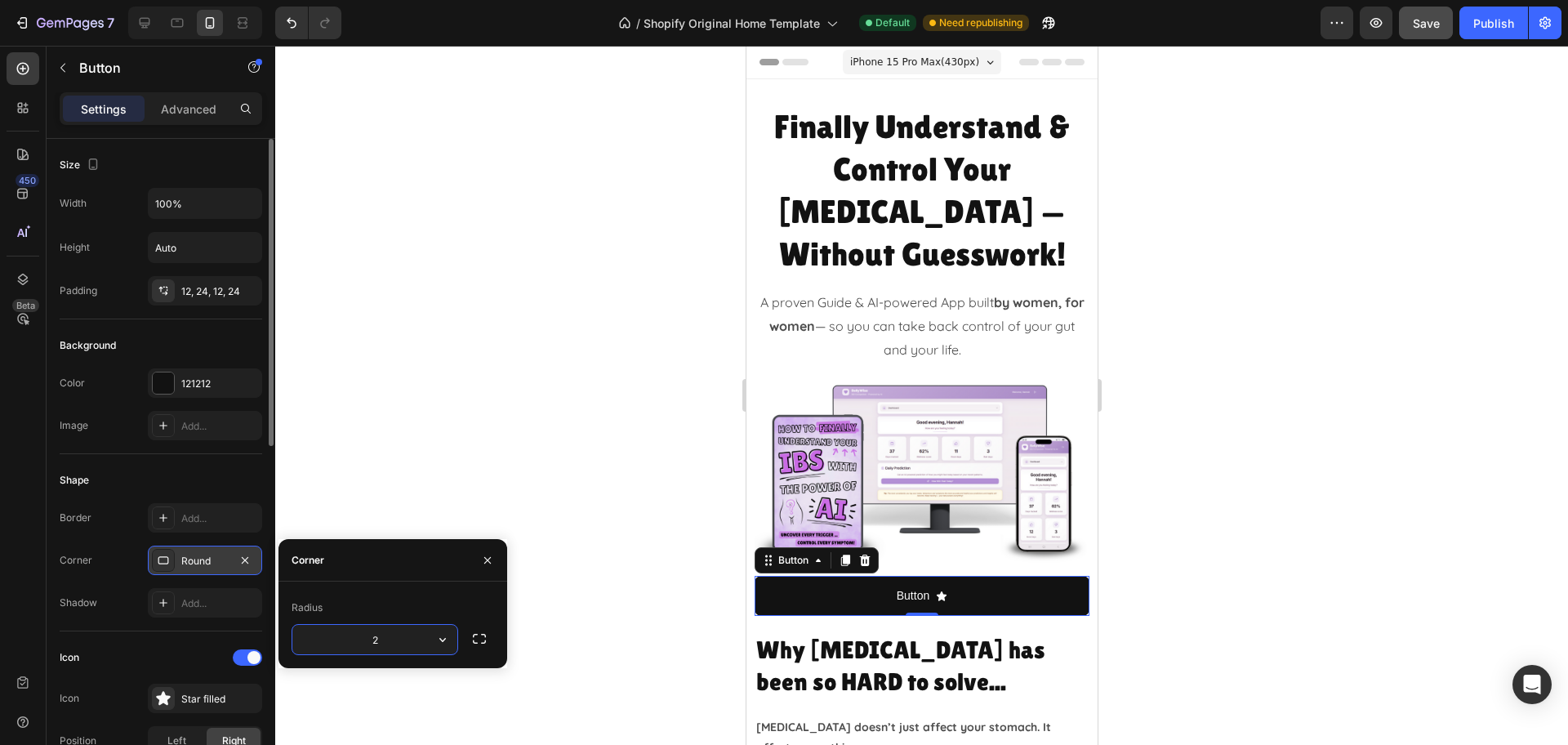
type input "20"
click at [1424, 464] on div at bounding box center [921, 395] width 1293 height 699
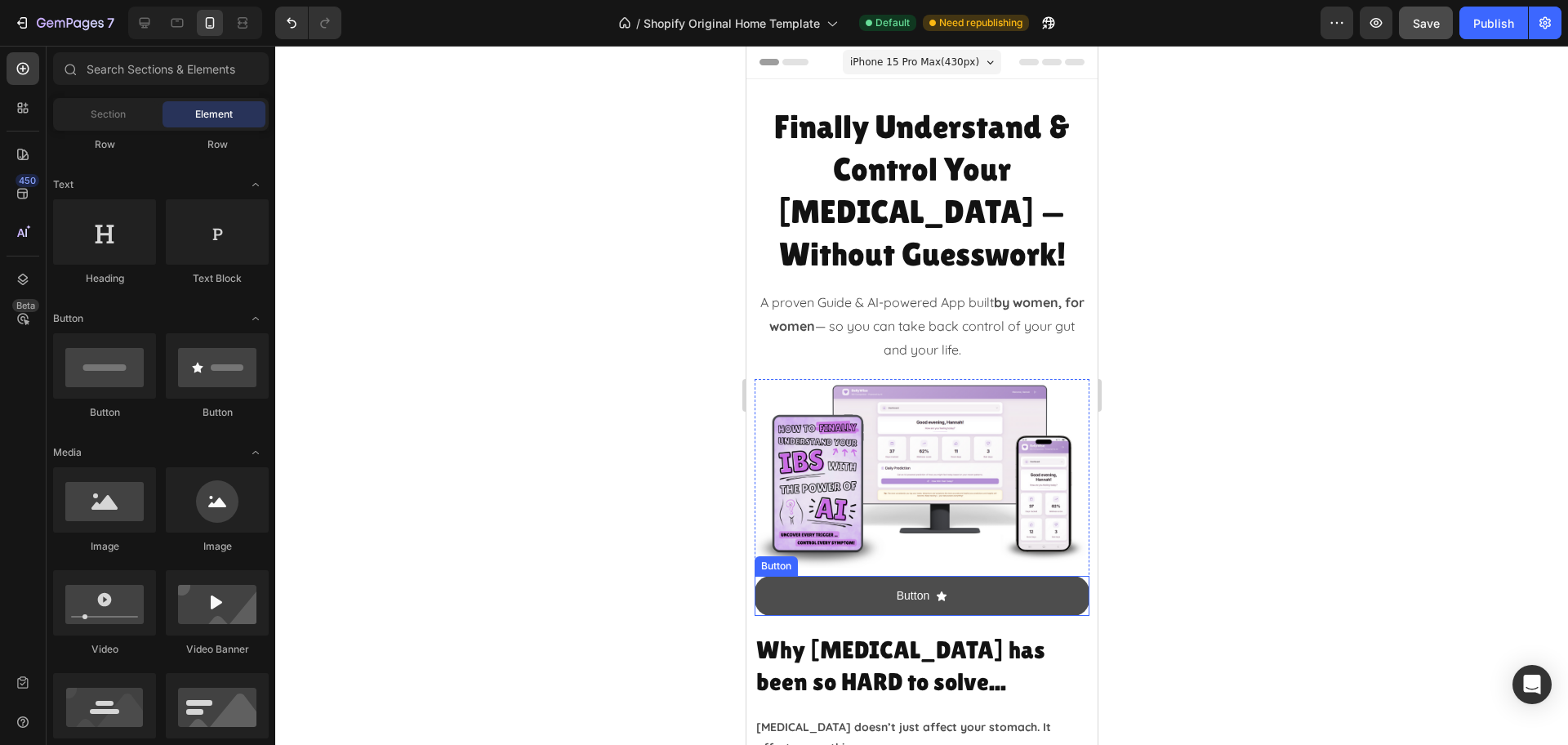
click at [1012, 575] on link "Button" at bounding box center [920, 595] width 335 height 40
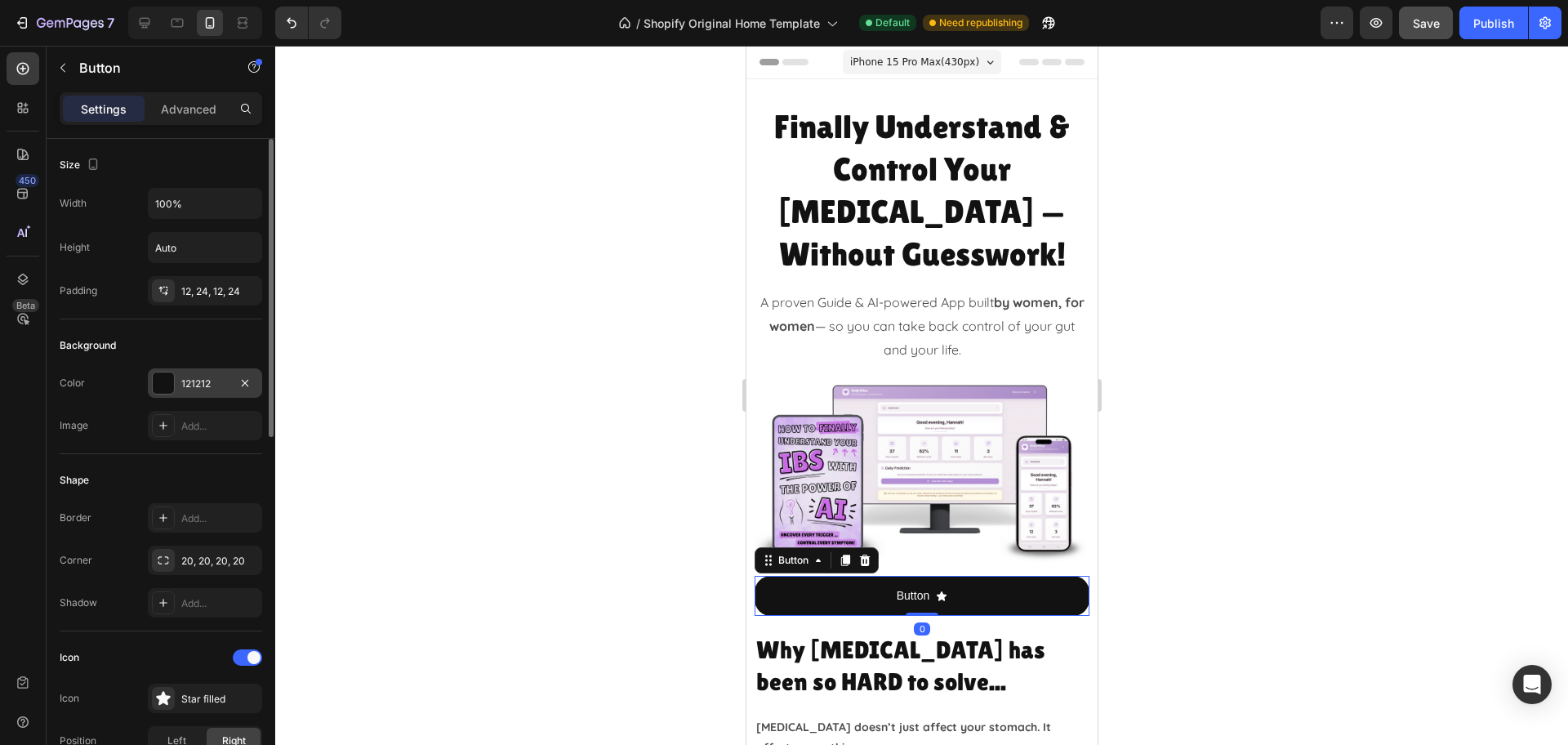
click at [217, 389] on div "121212" at bounding box center [206, 384] width 48 height 15
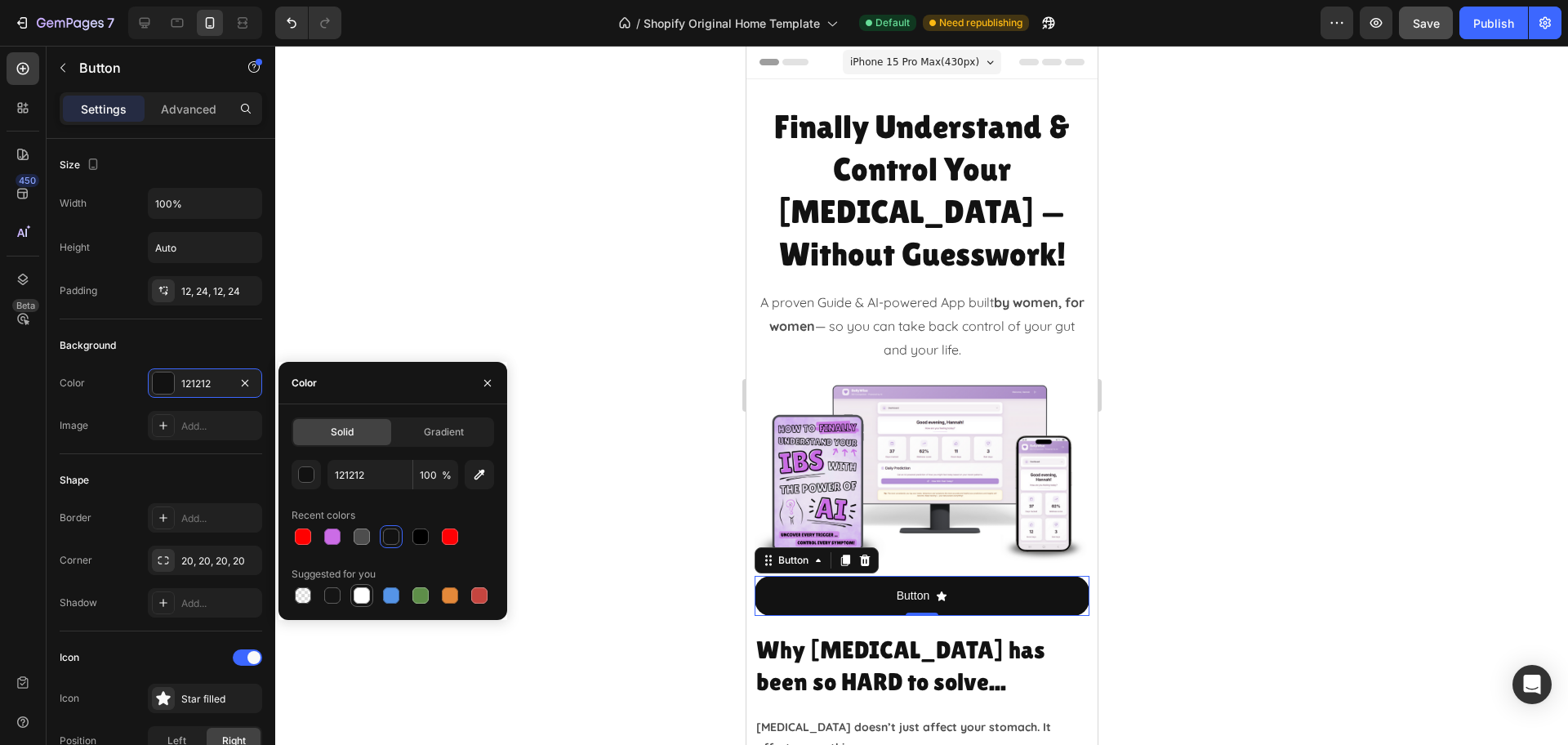
click at [357, 598] on div at bounding box center [361, 595] width 17 height 17
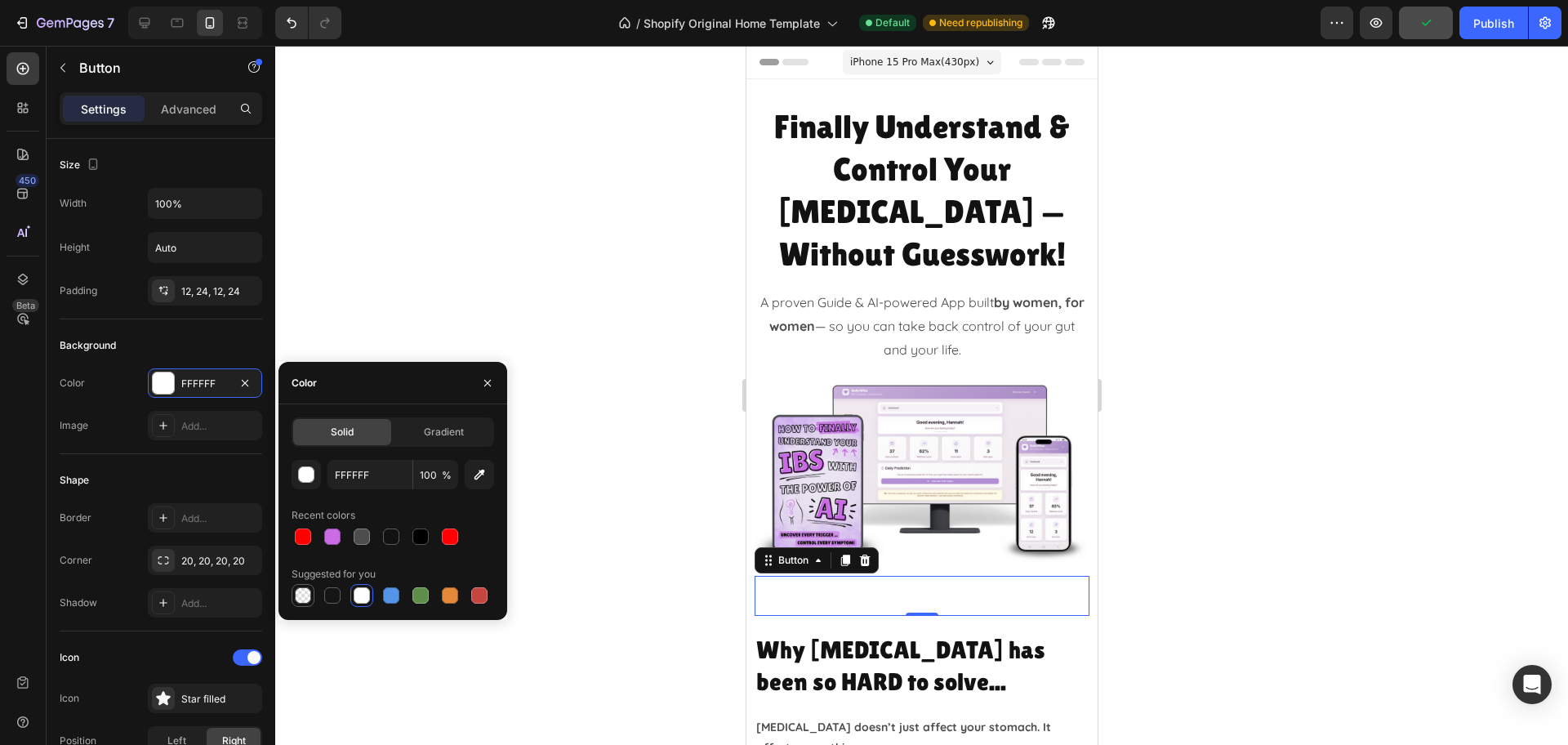
click at [306, 595] on div at bounding box center [303, 595] width 17 height 17
type input "000000"
type input "0"
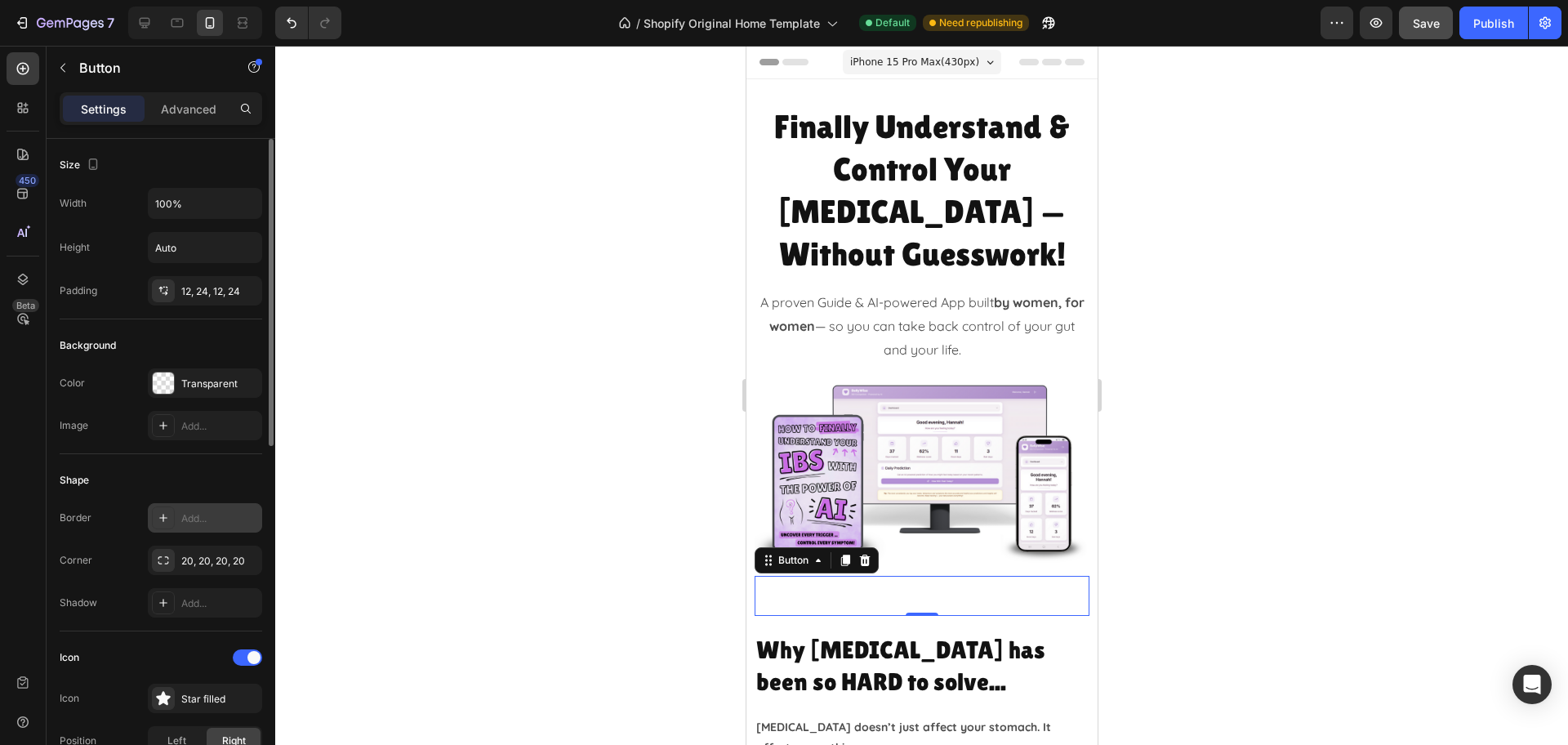
click at [196, 514] on div "Add..." at bounding box center [220, 518] width 77 height 15
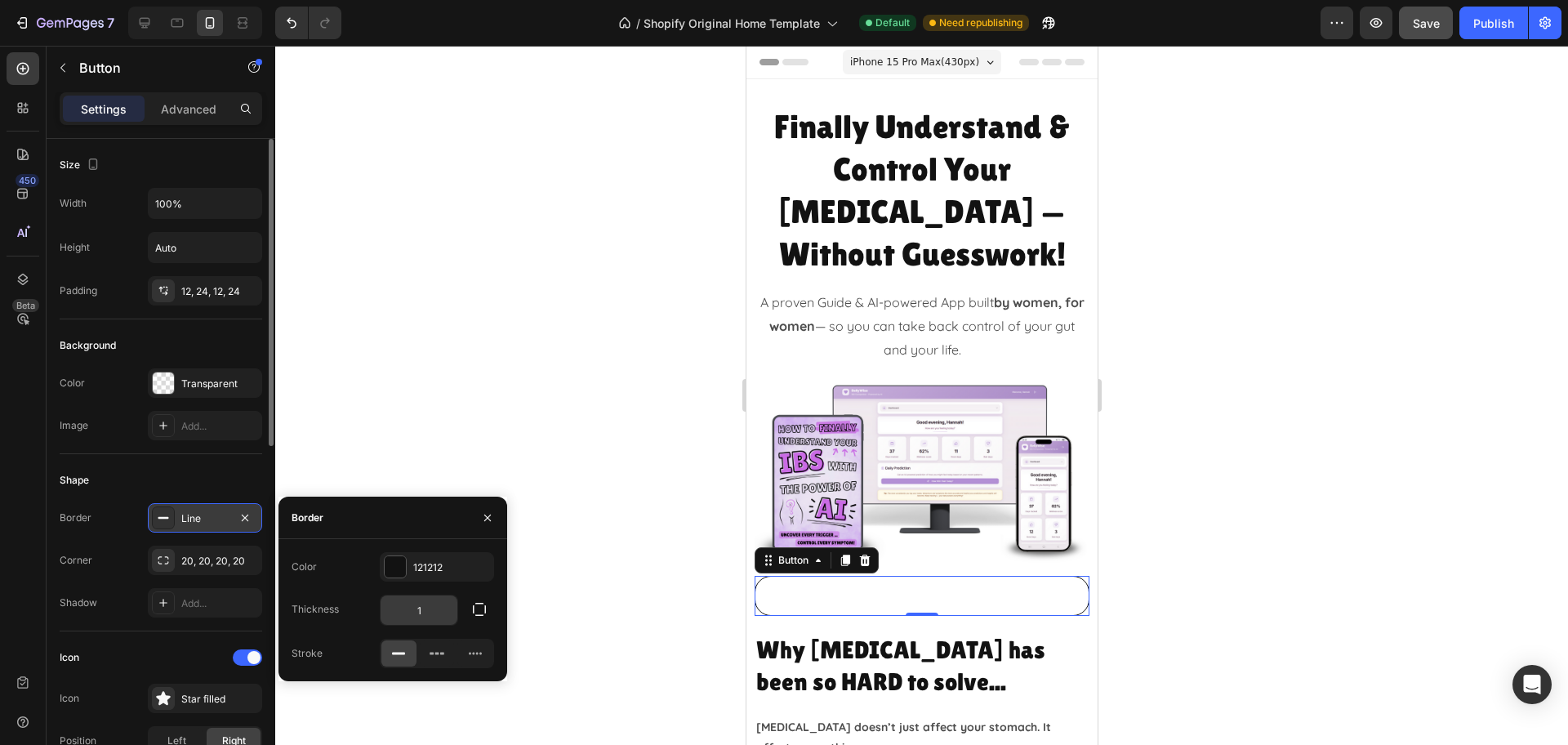
click at [434, 612] on input "1" at bounding box center [419, 610] width 77 height 29
type input "2"
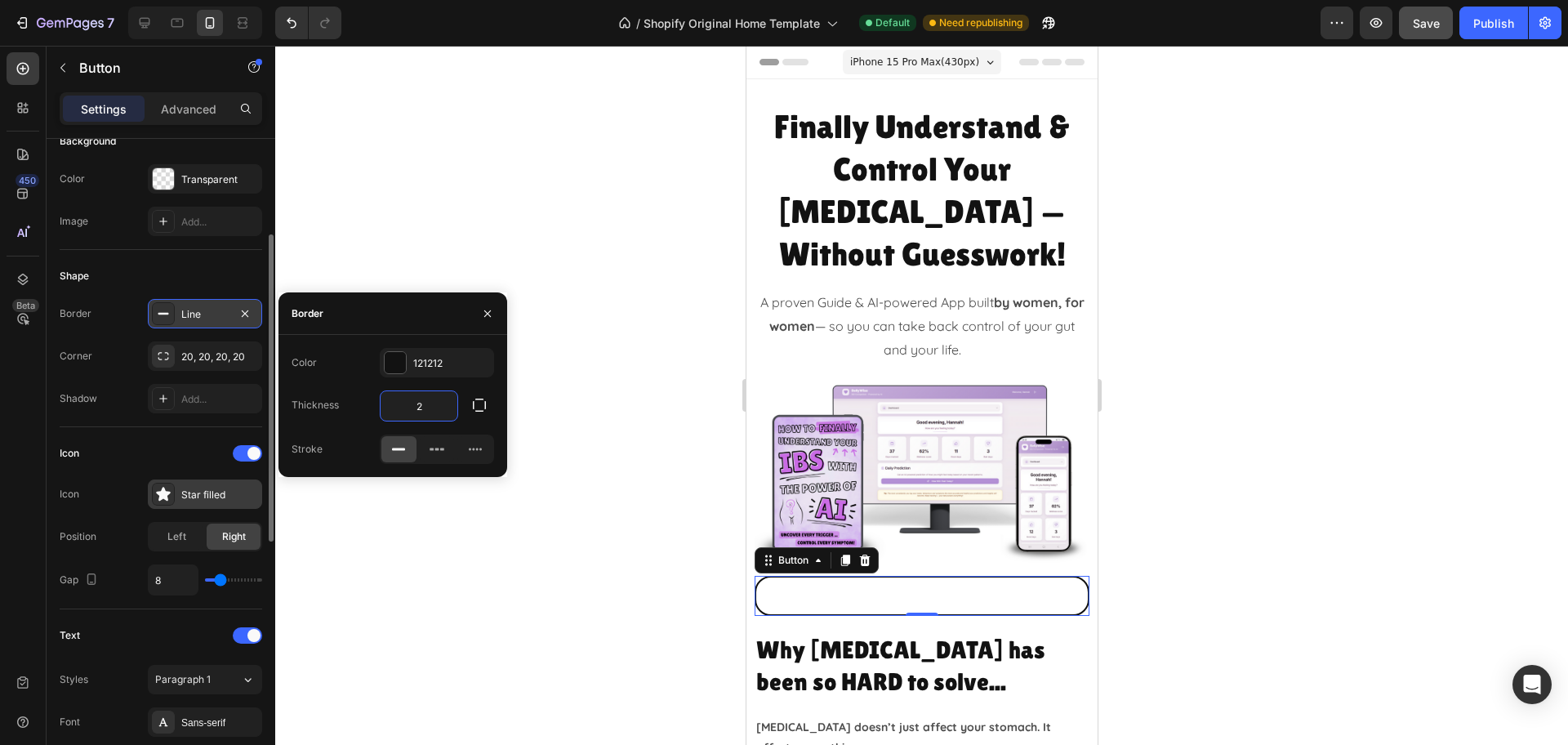
click at [182, 498] on div "Star filled" at bounding box center [220, 495] width 77 height 15
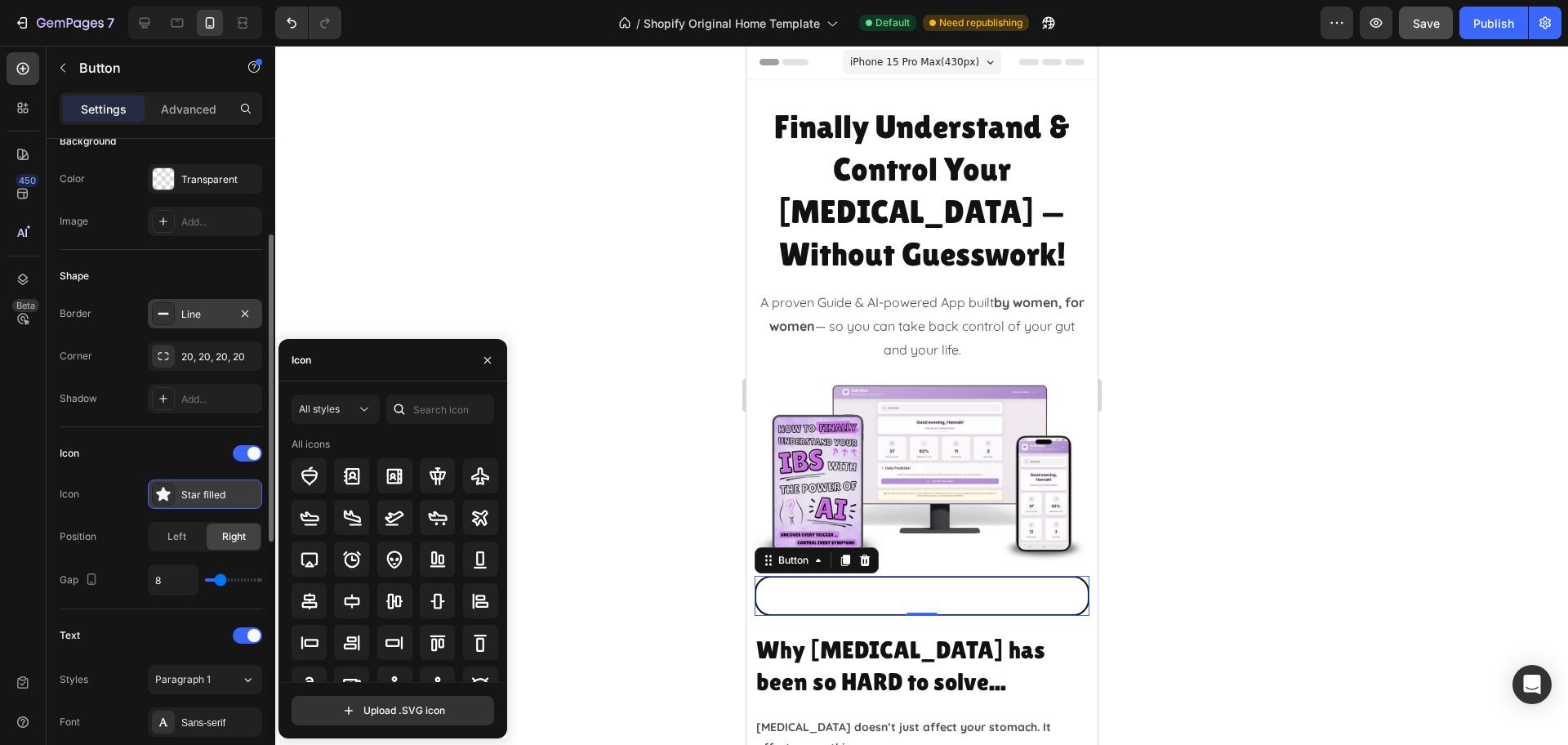
click at [161, 498] on icon at bounding box center [162, 493] width 14 height 14
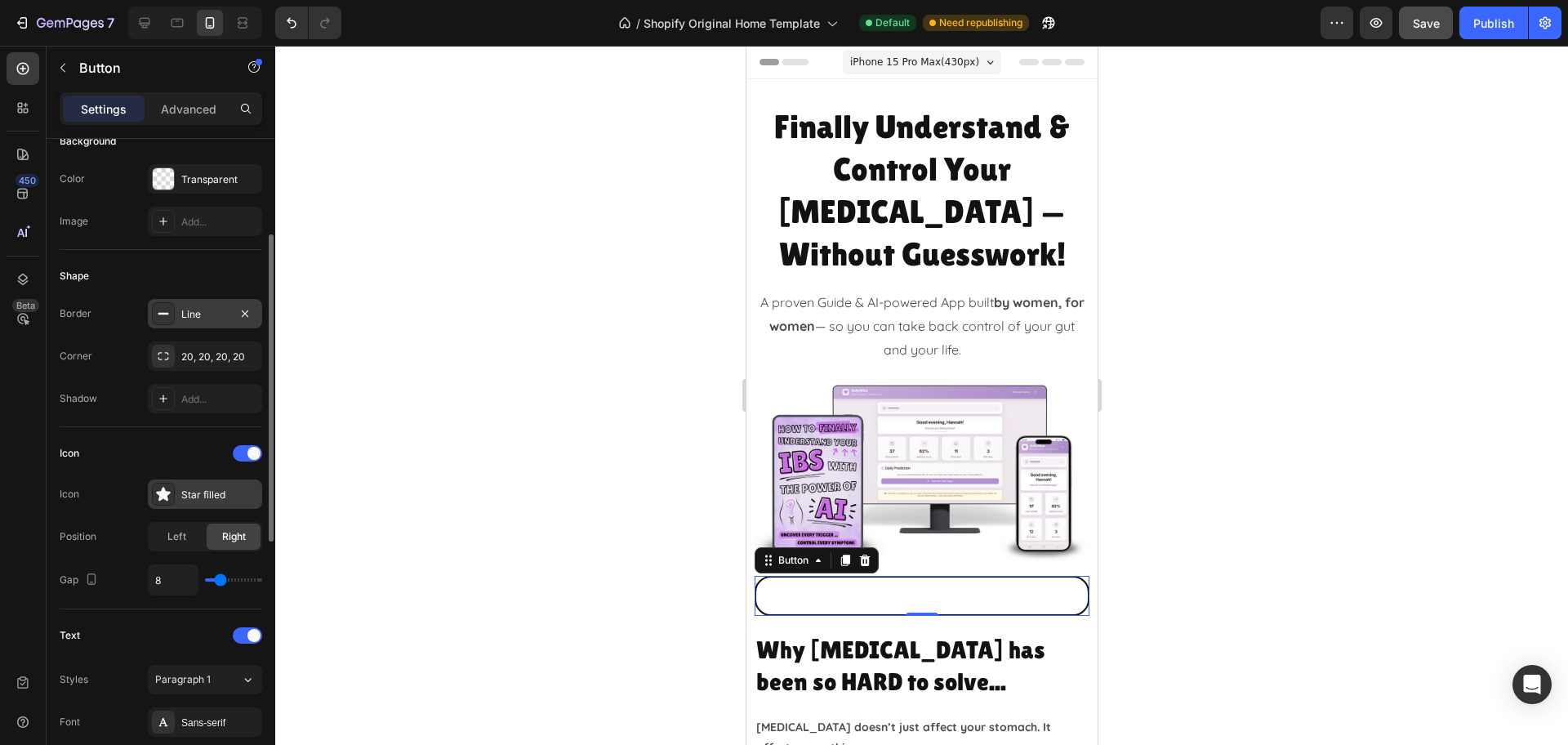
click at [195, 492] on div "Star filled" at bounding box center [220, 495] width 77 height 15
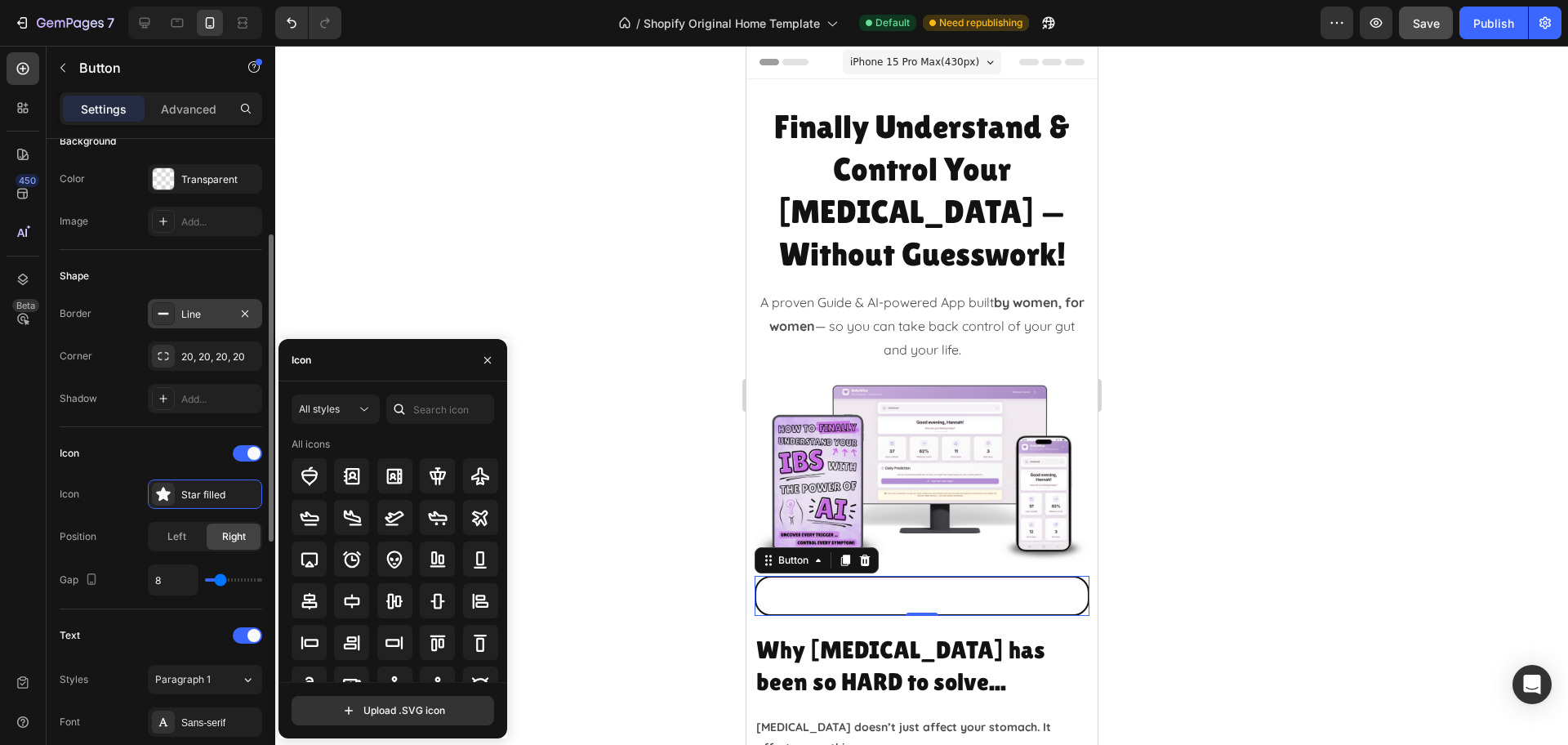
click at [117, 451] on div "Icon" at bounding box center [161, 453] width 203 height 26
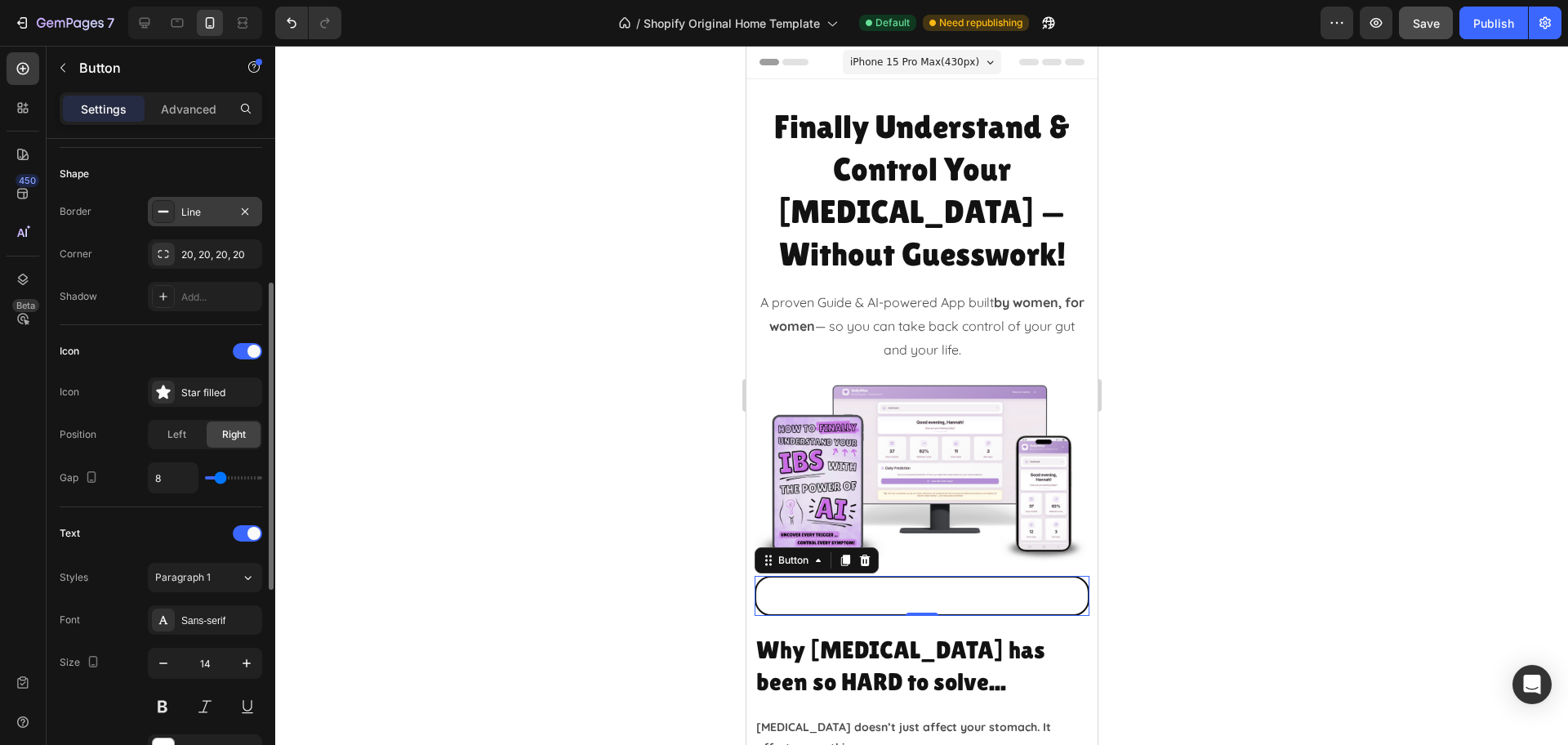
scroll to position [408, 0]
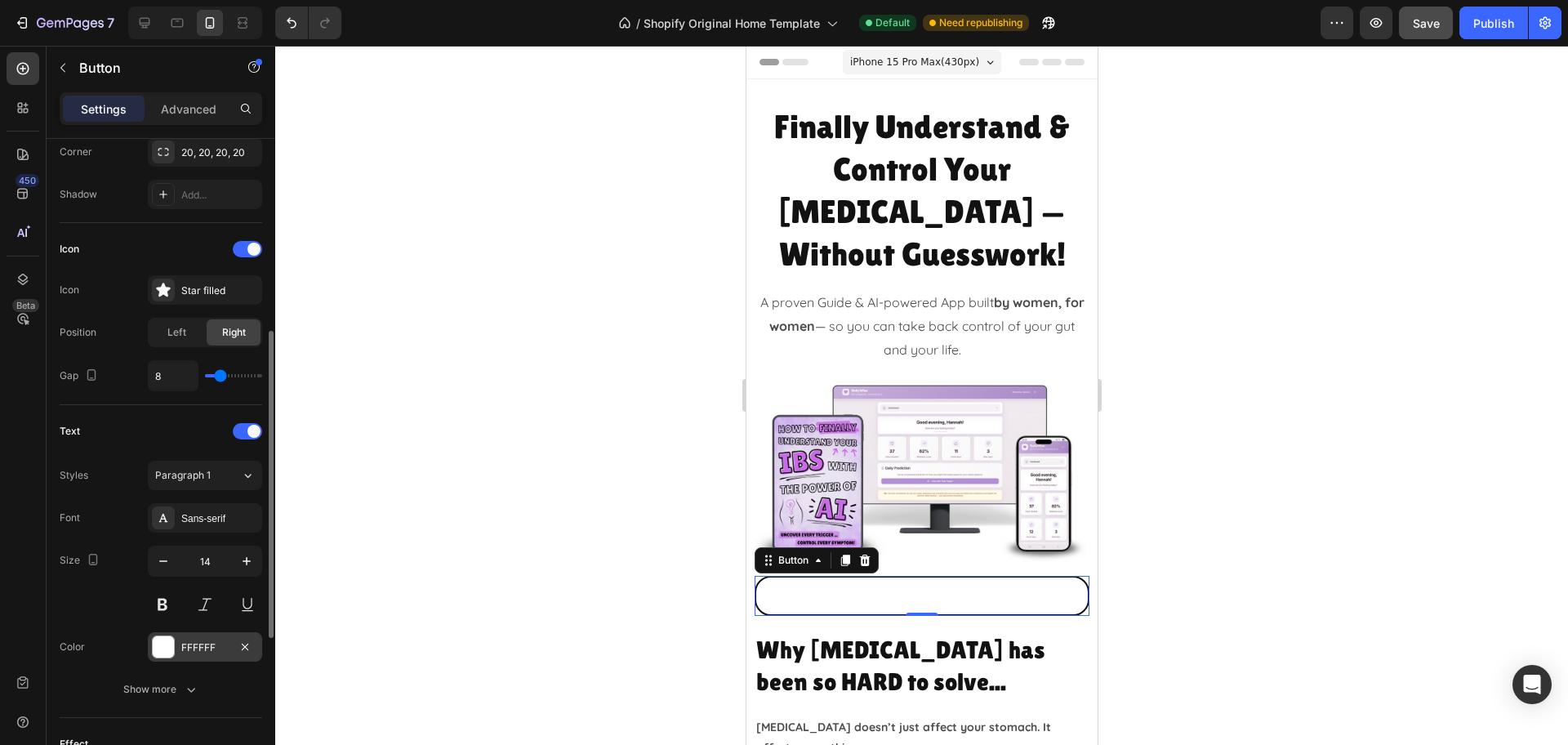
click at [183, 635] on div "FFFFFF" at bounding box center [205, 647] width 115 height 29
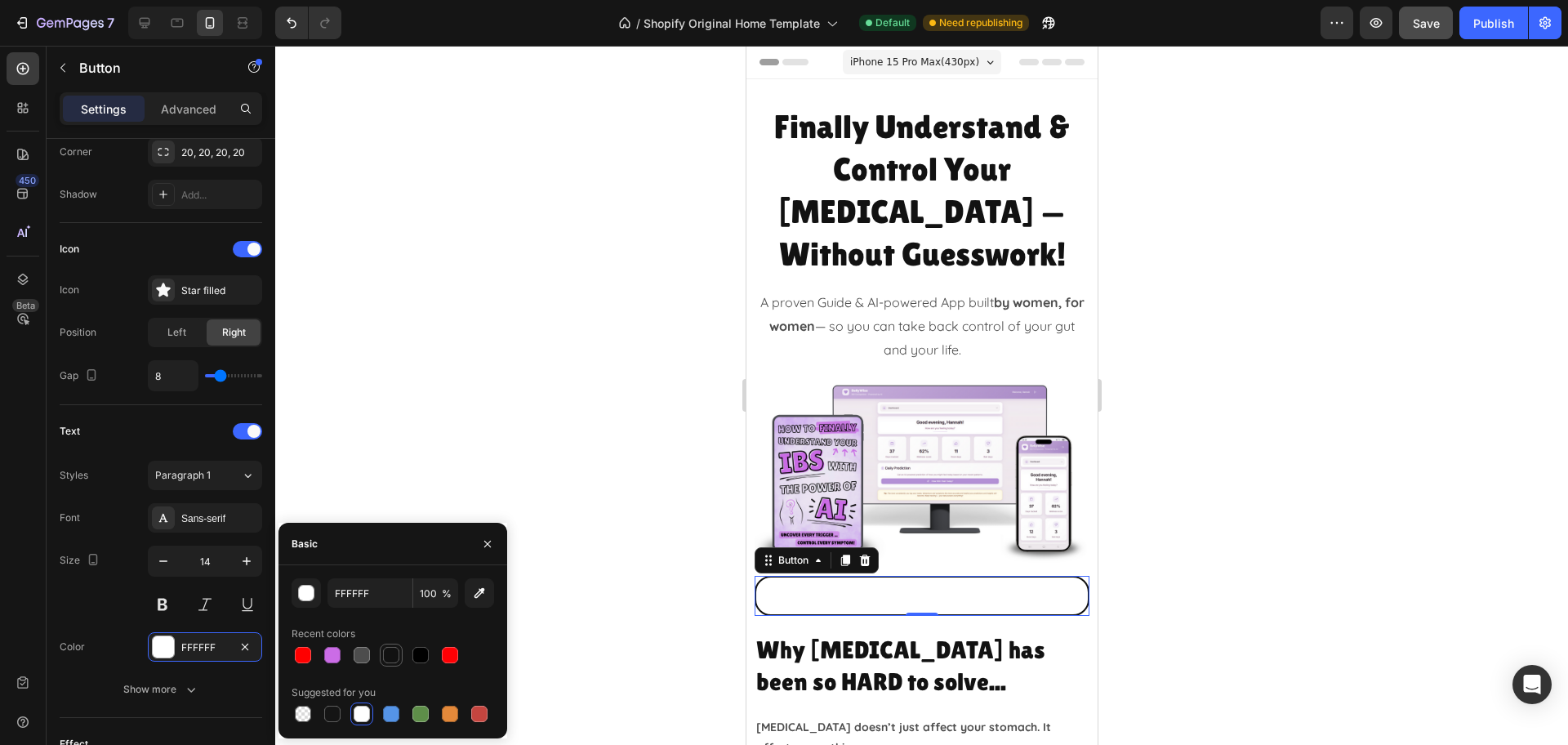
click at [391, 653] on div at bounding box center [391, 655] width 17 height 17
type input "121212"
click at [217, 533] on div "Font Sans-serif Size 14 Color 121212 Show more" at bounding box center [161, 603] width 203 height 201
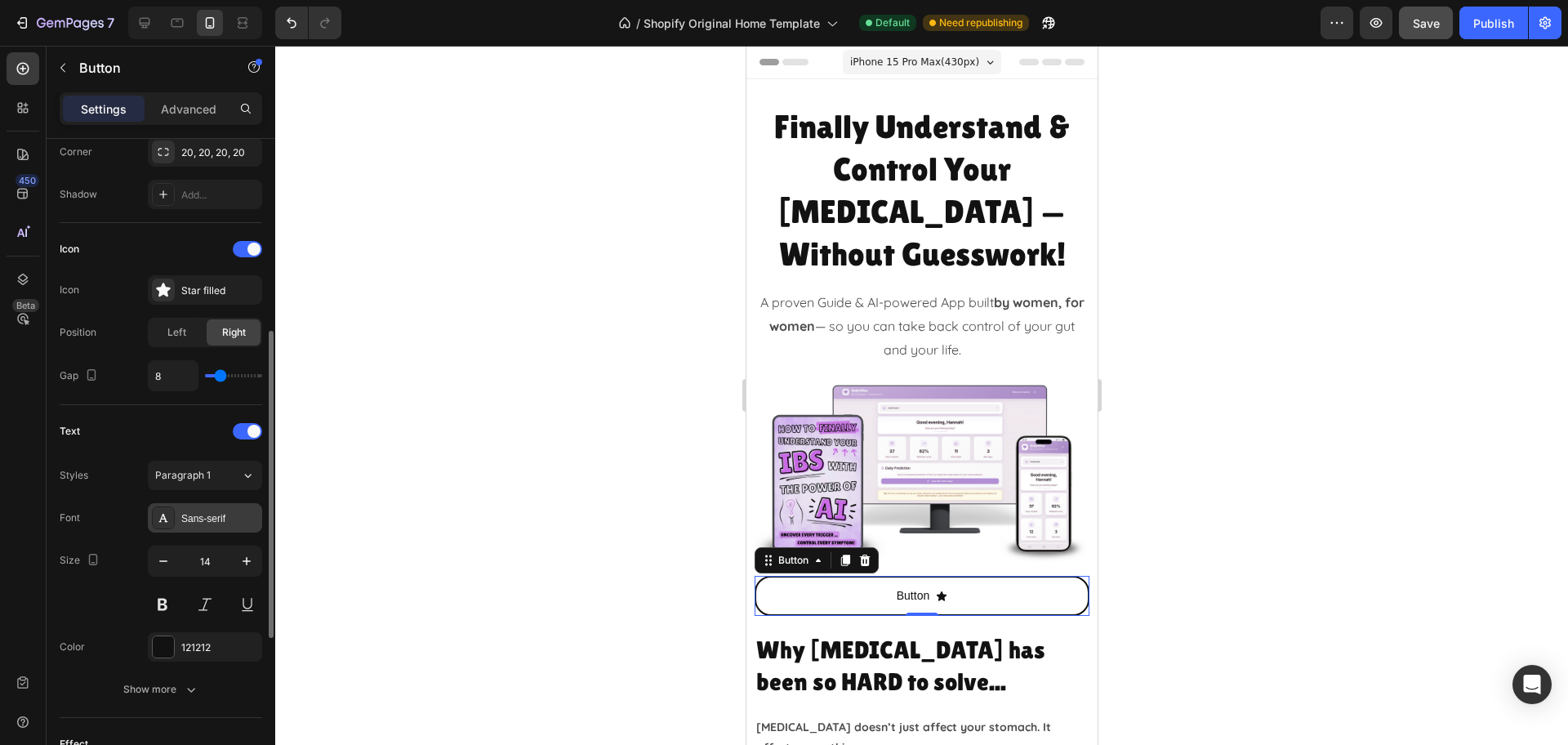
click at [217, 528] on div "Sans-serif" at bounding box center [205, 517] width 115 height 29
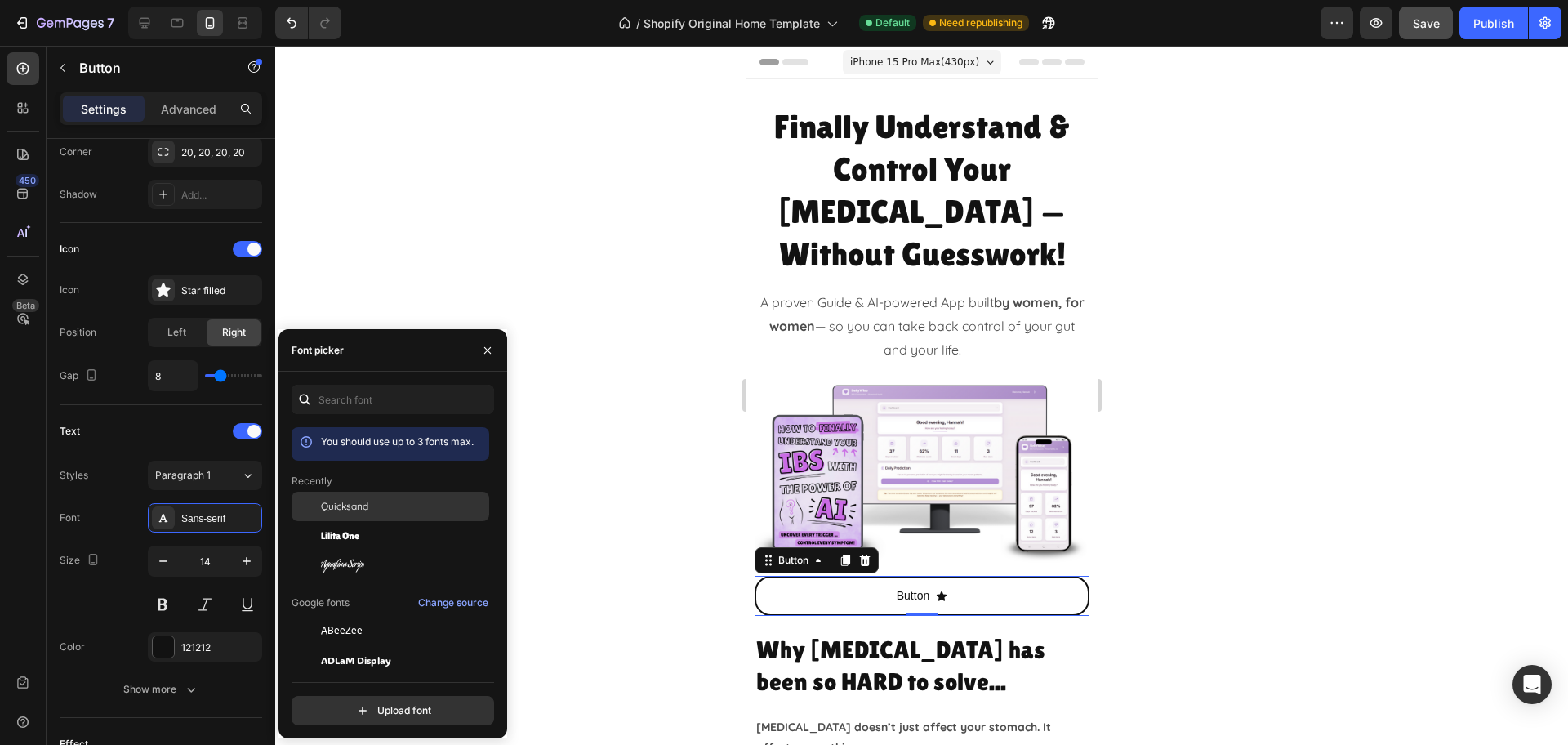
click at [399, 500] on div "Quicksand" at bounding box center [404, 506] width 165 height 15
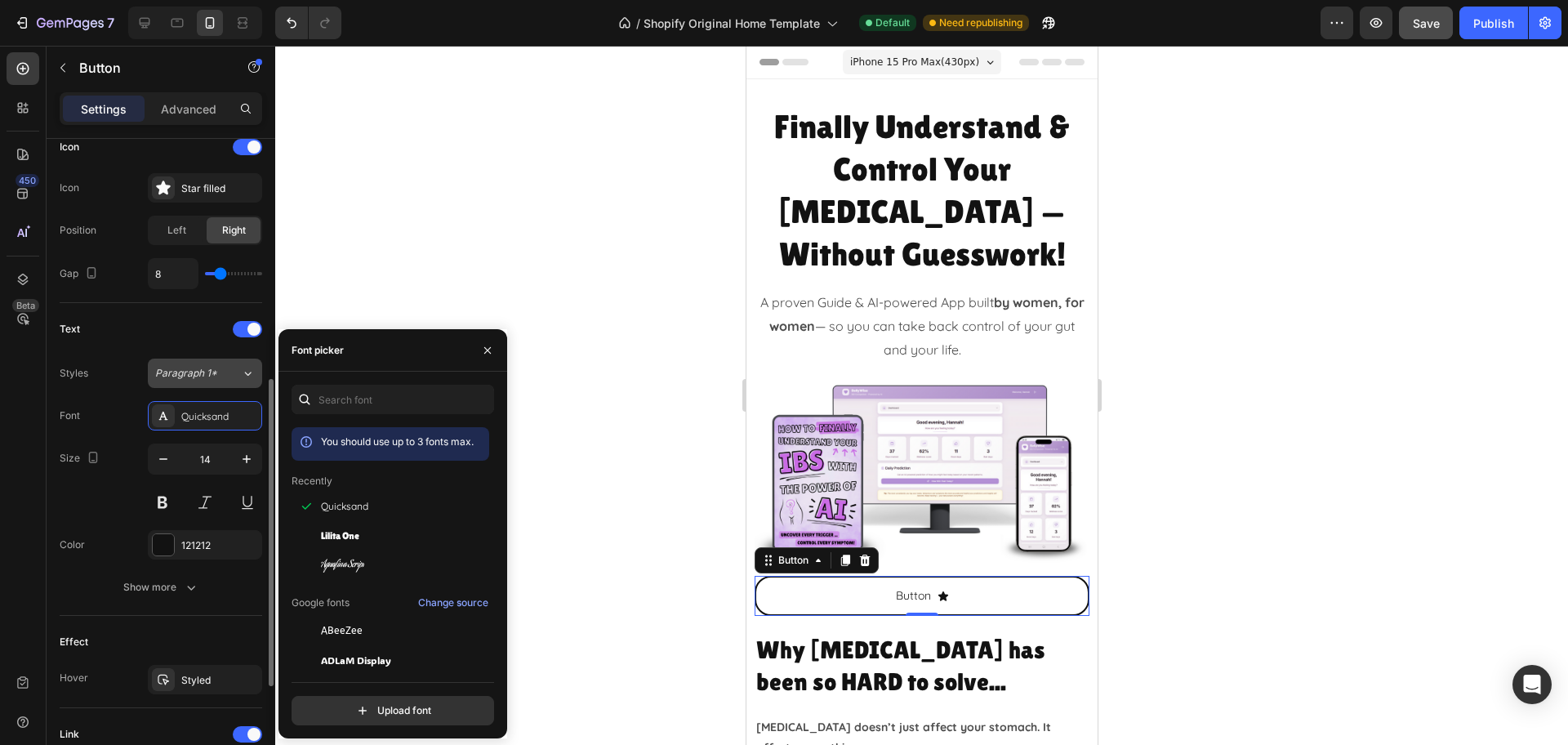
scroll to position [612, 0]
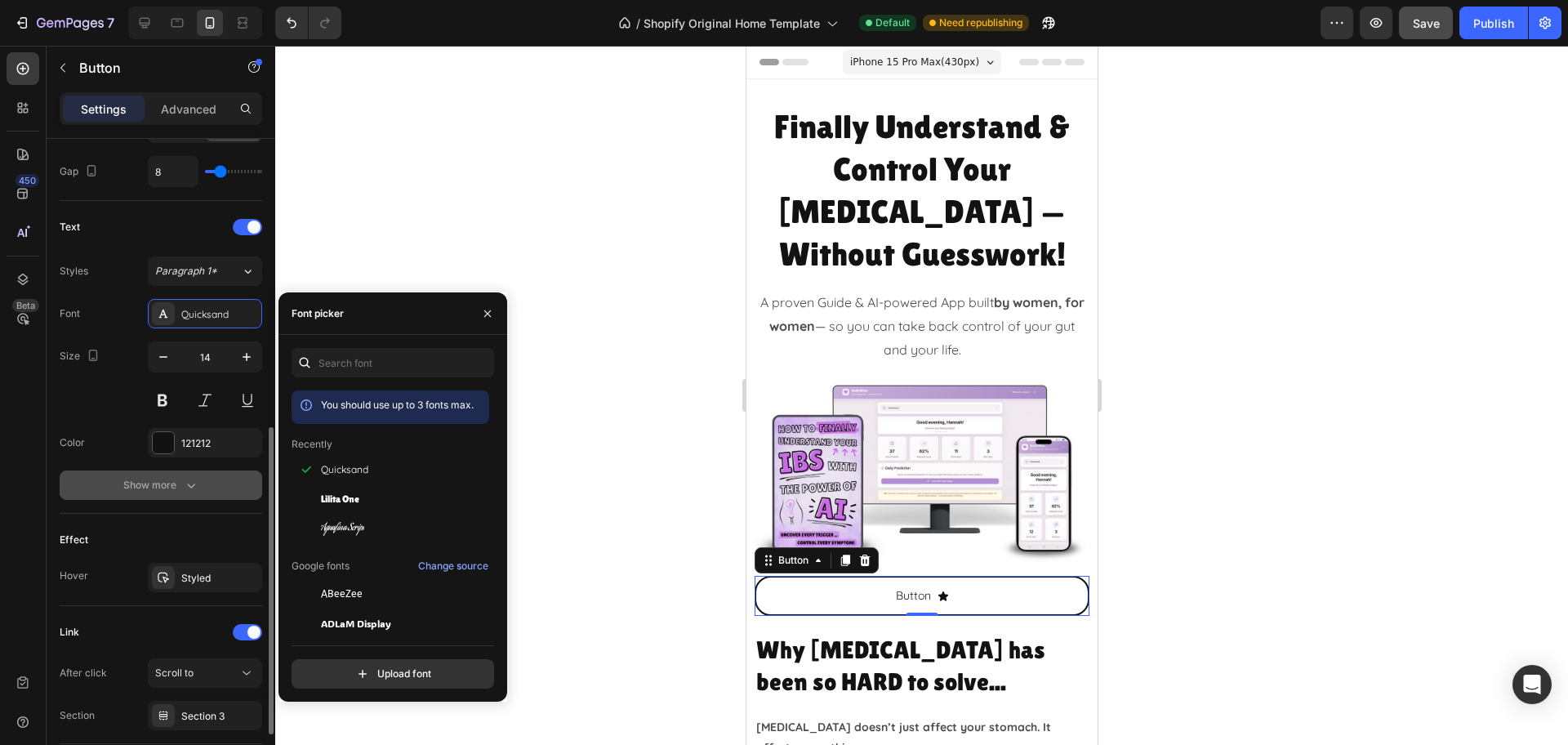
click at [152, 483] on div "Show more" at bounding box center [161, 485] width 76 height 17
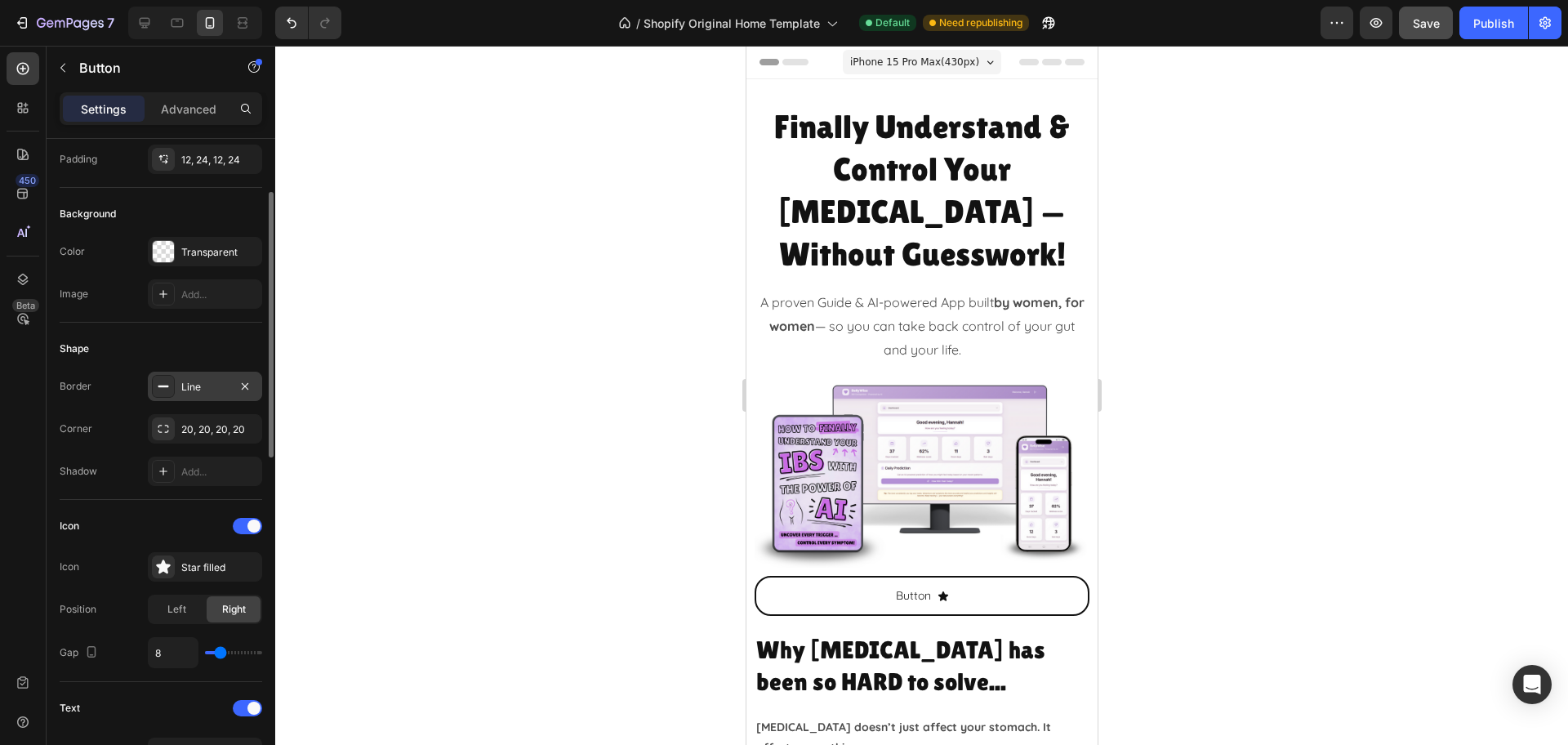
scroll to position [0, 0]
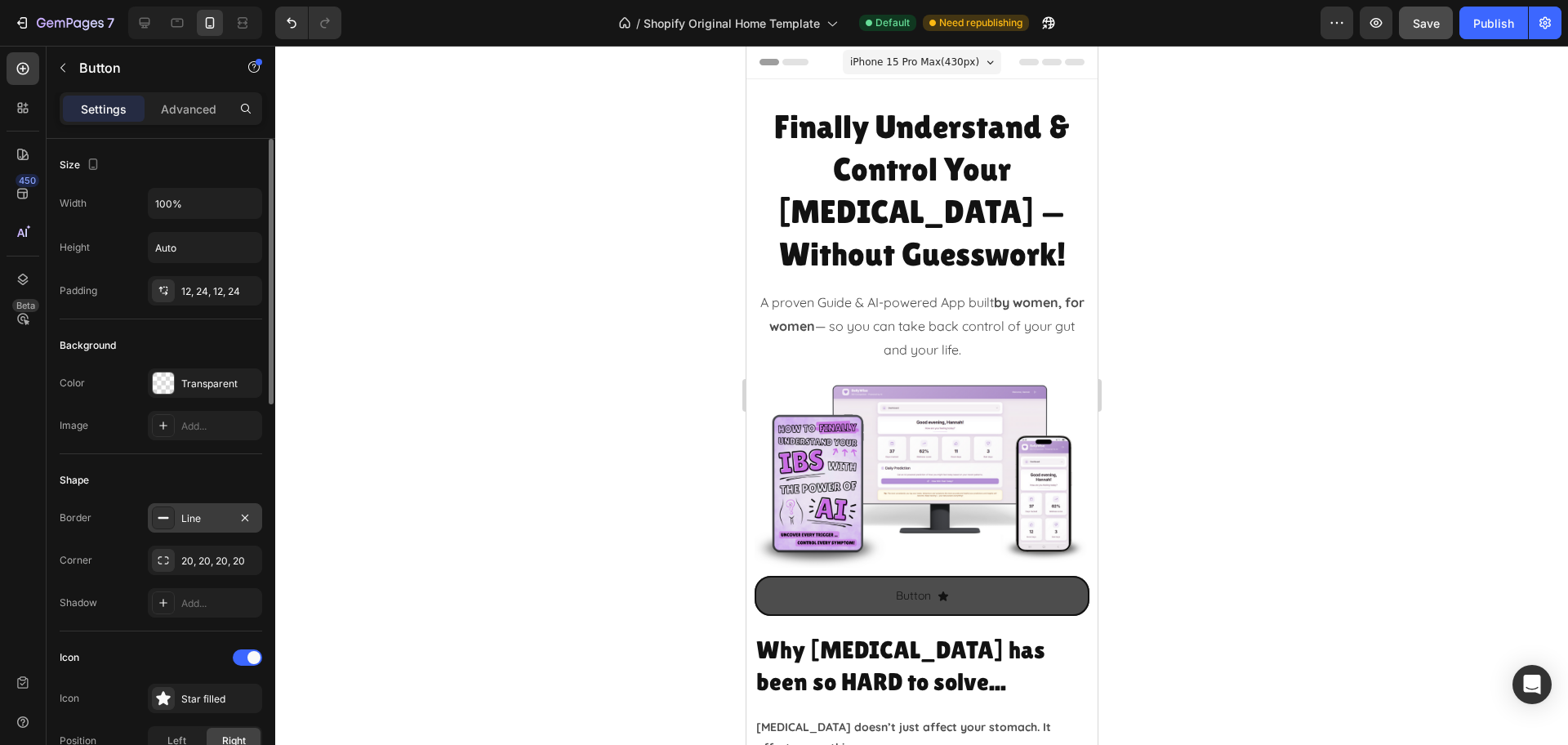
click at [924, 585] on div "Button" at bounding box center [921, 595] width 53 height 20
click at [903, 585] on p "Button" at bounding box center [912, 595] width 35 height 20
drag, startPoint x: 919, startPoint y: 543, endPoint x: 855, endPoint y: 550, distance: 64.4
click at [855, 575] on link "Button" at bounding box center [920, 595] width 335 height 40
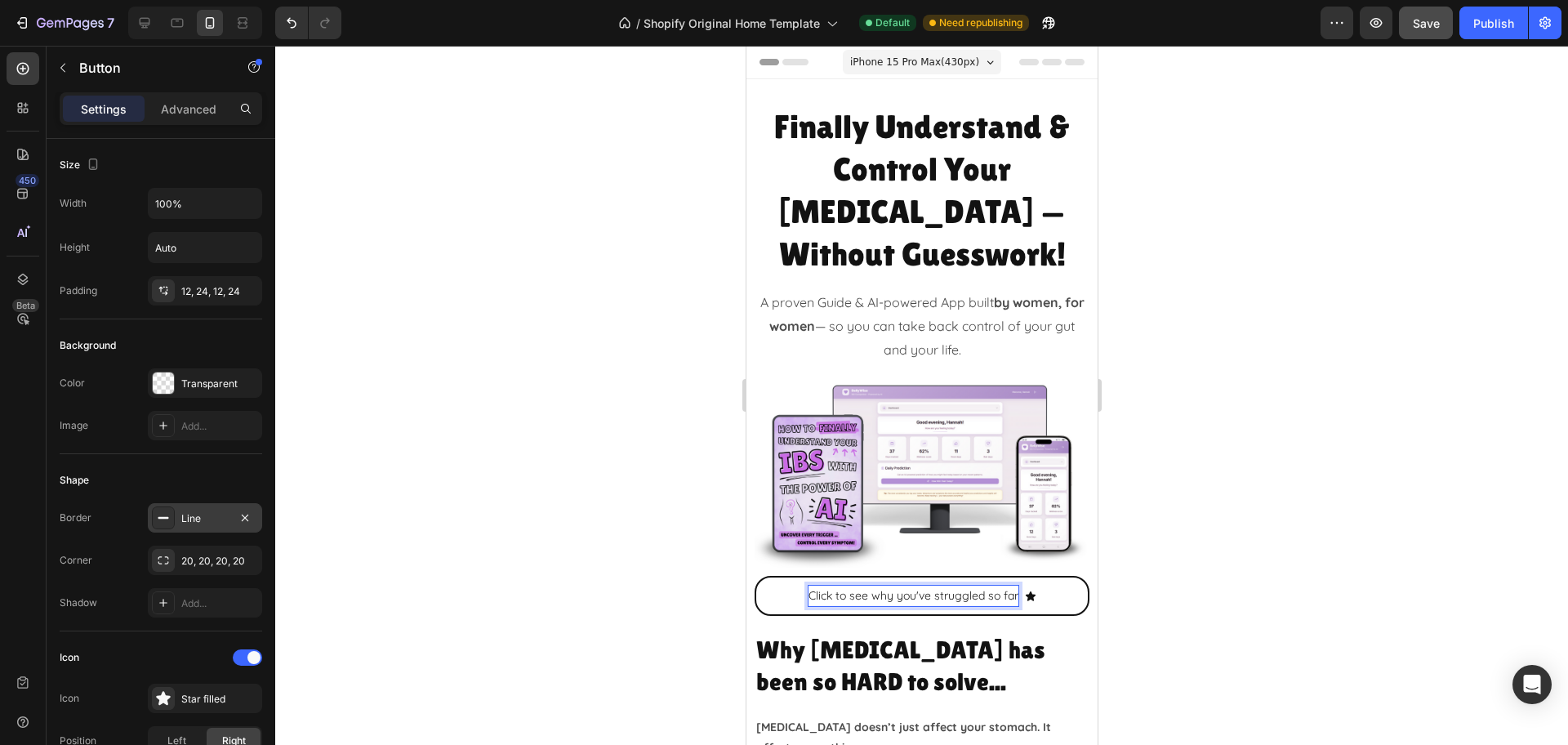
click at [1388, 493] on div at bounding box center [921, 395] width 1293 height 699
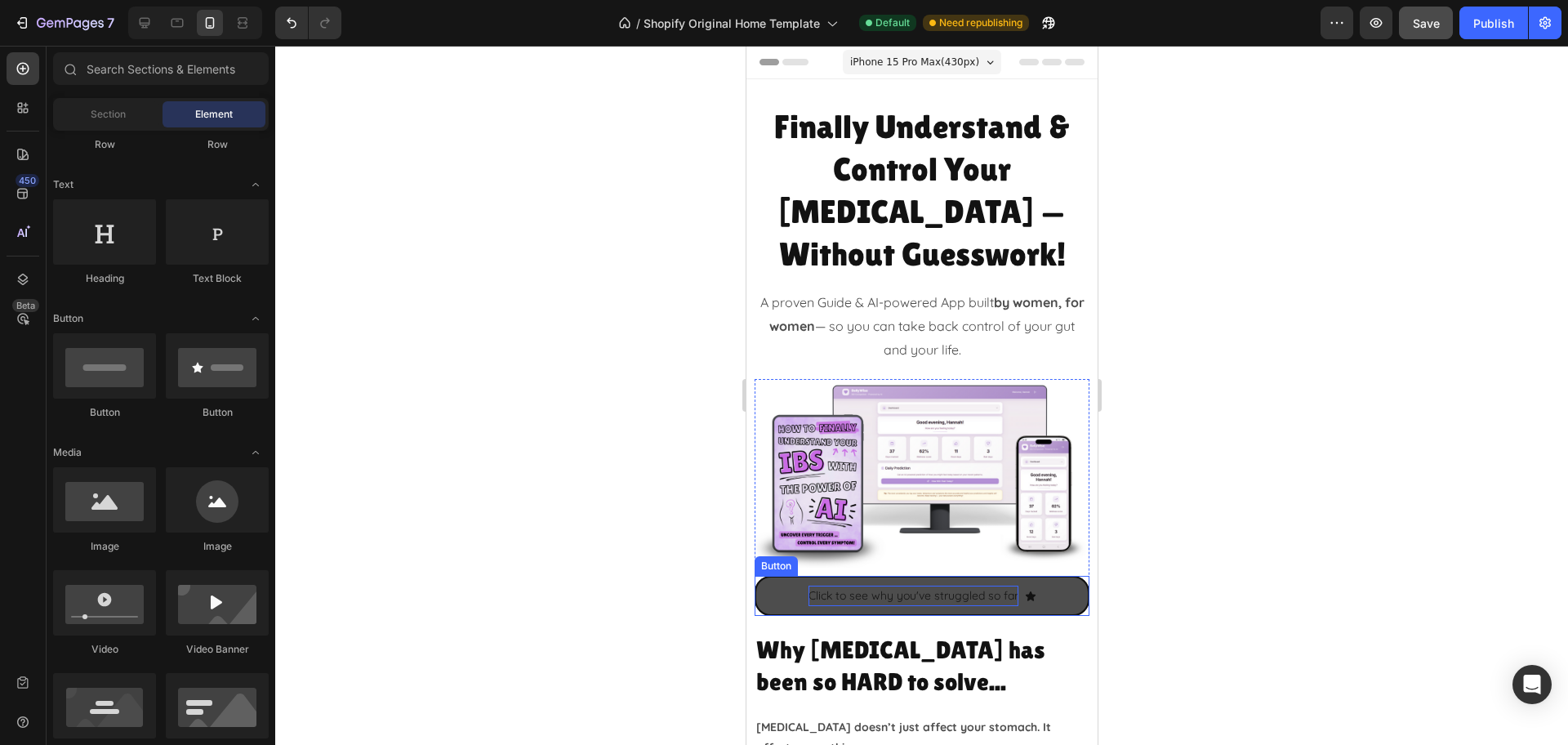
click at [911, 585] on p "Click to see why you've struggled so far" at bounding box center [912, 595] width 210 height 20
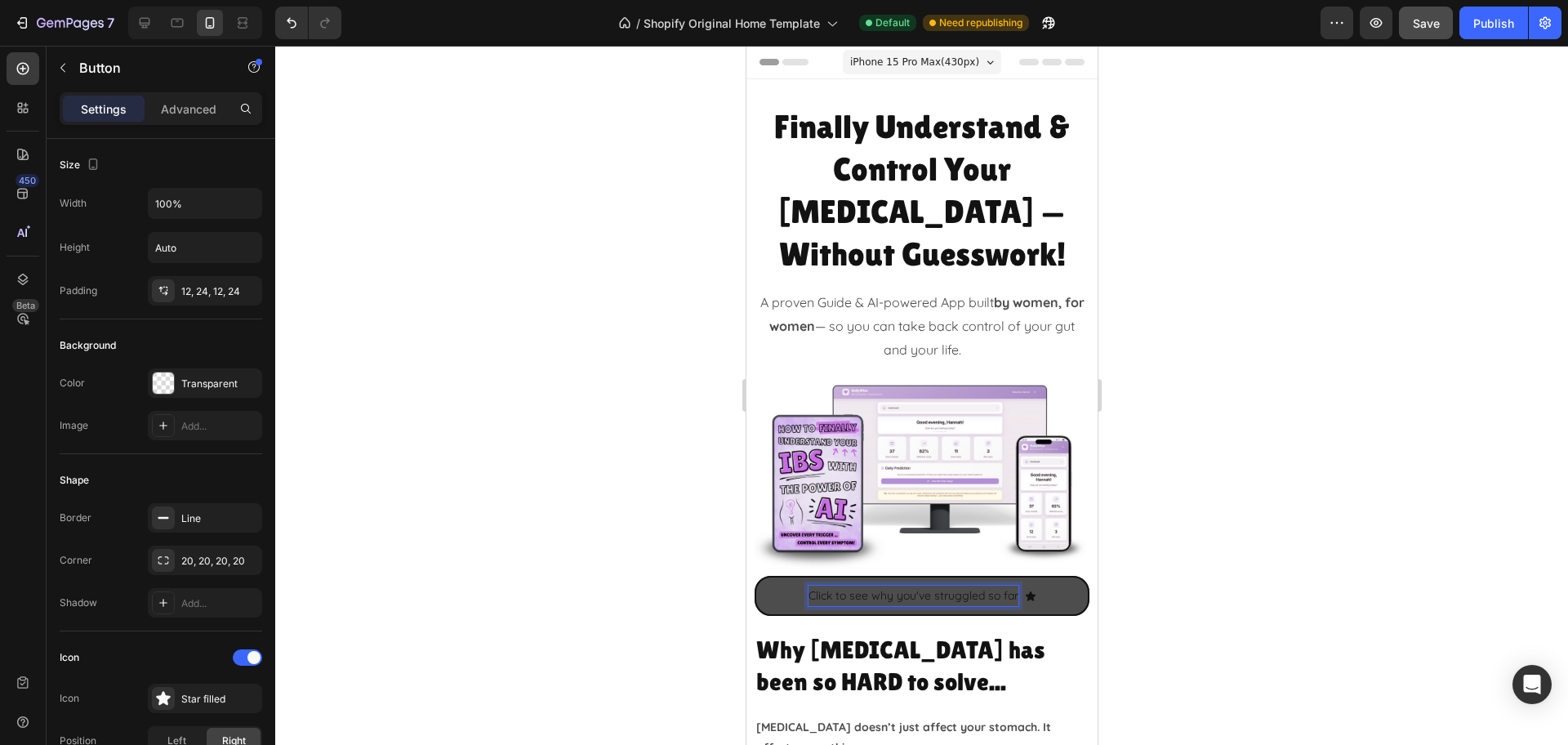
click at [828, 585] on p "Click to see why you've struggled so far" at bounding box center [912, 595] width 210 height 20
click at [1234, 540] on div at bounding box center [921, 395] width 1293 height 699
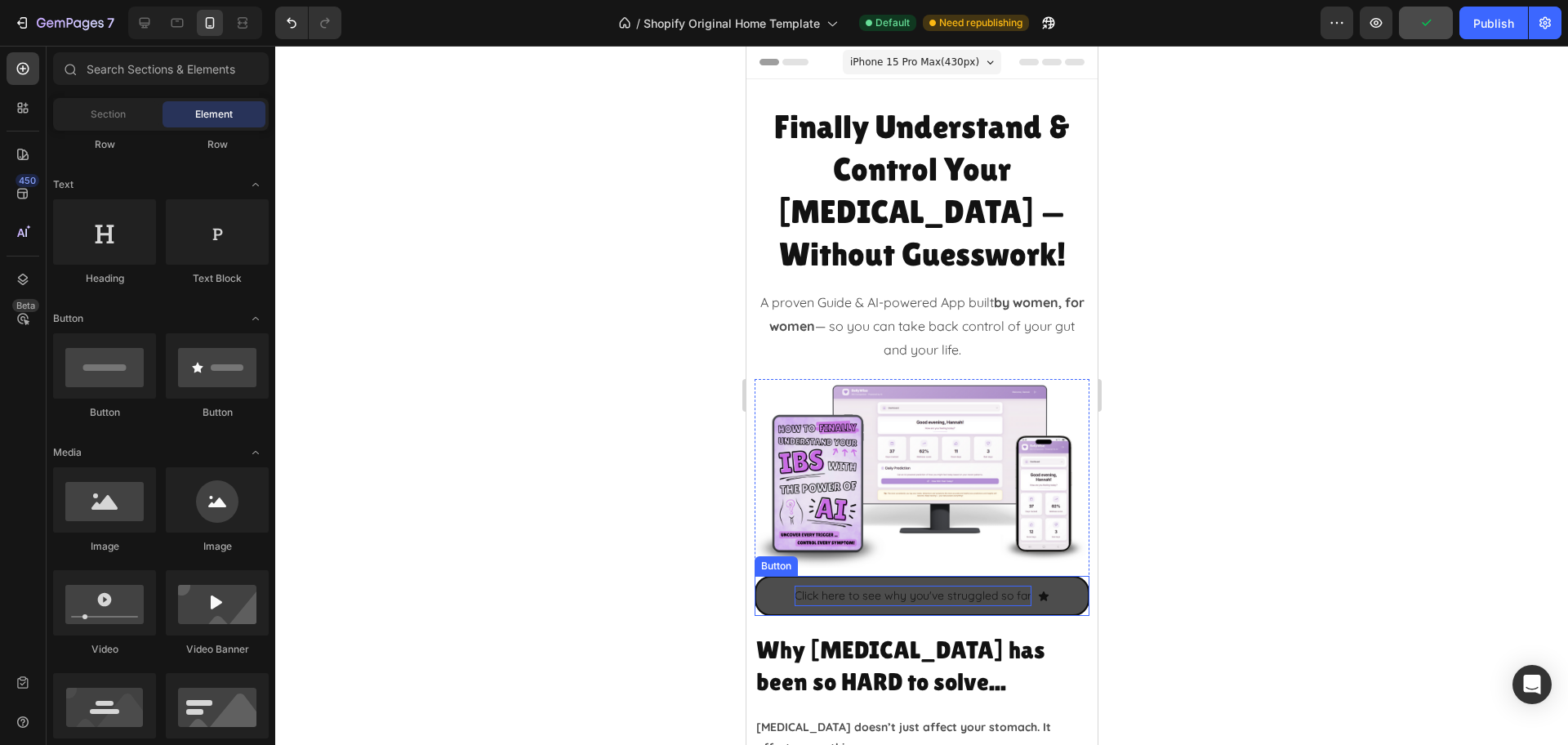
click at [969, 585] on p "Click here to see why you've struggled so far" at bounding box center [912, 595] width 237 height 20
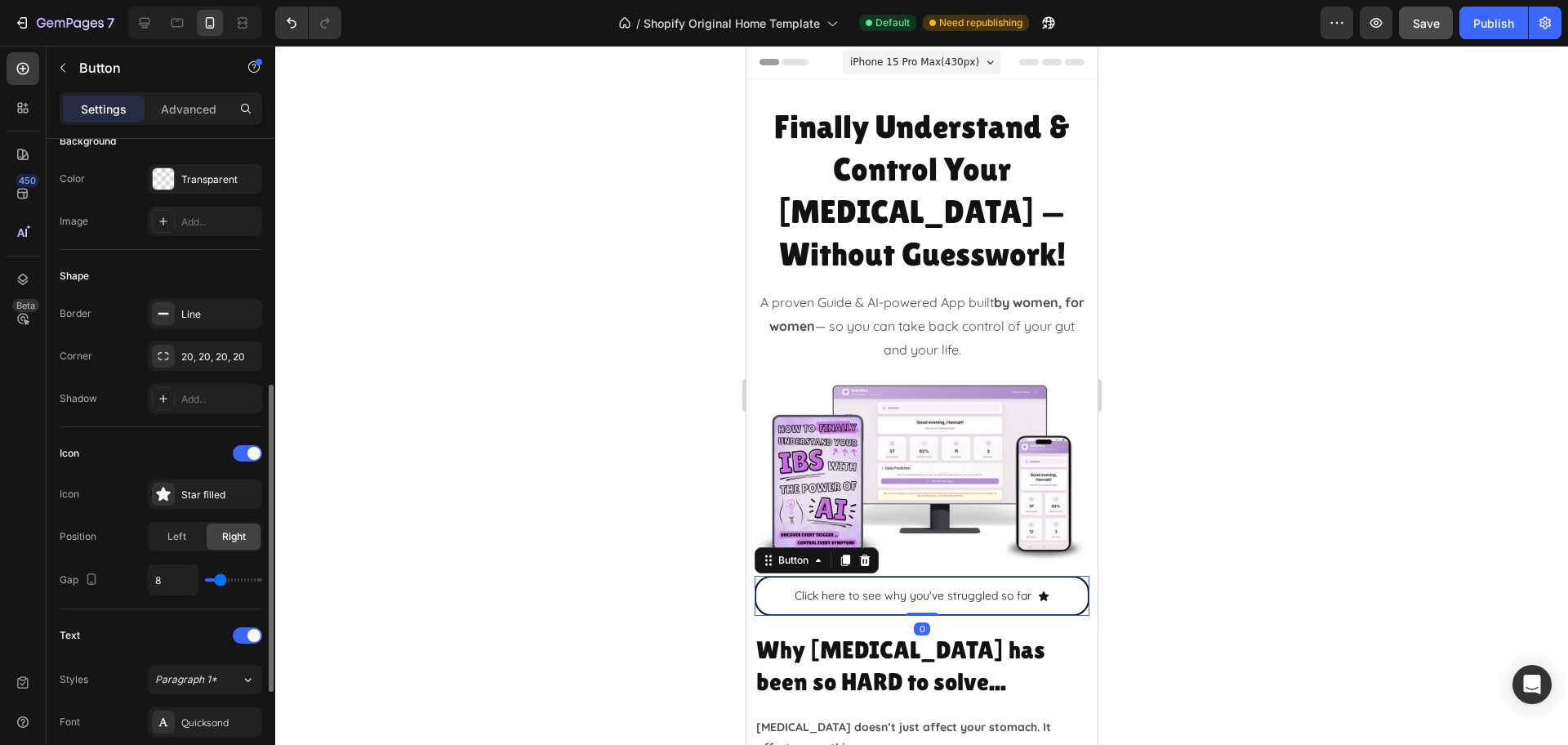
scroll to position [408, 0]
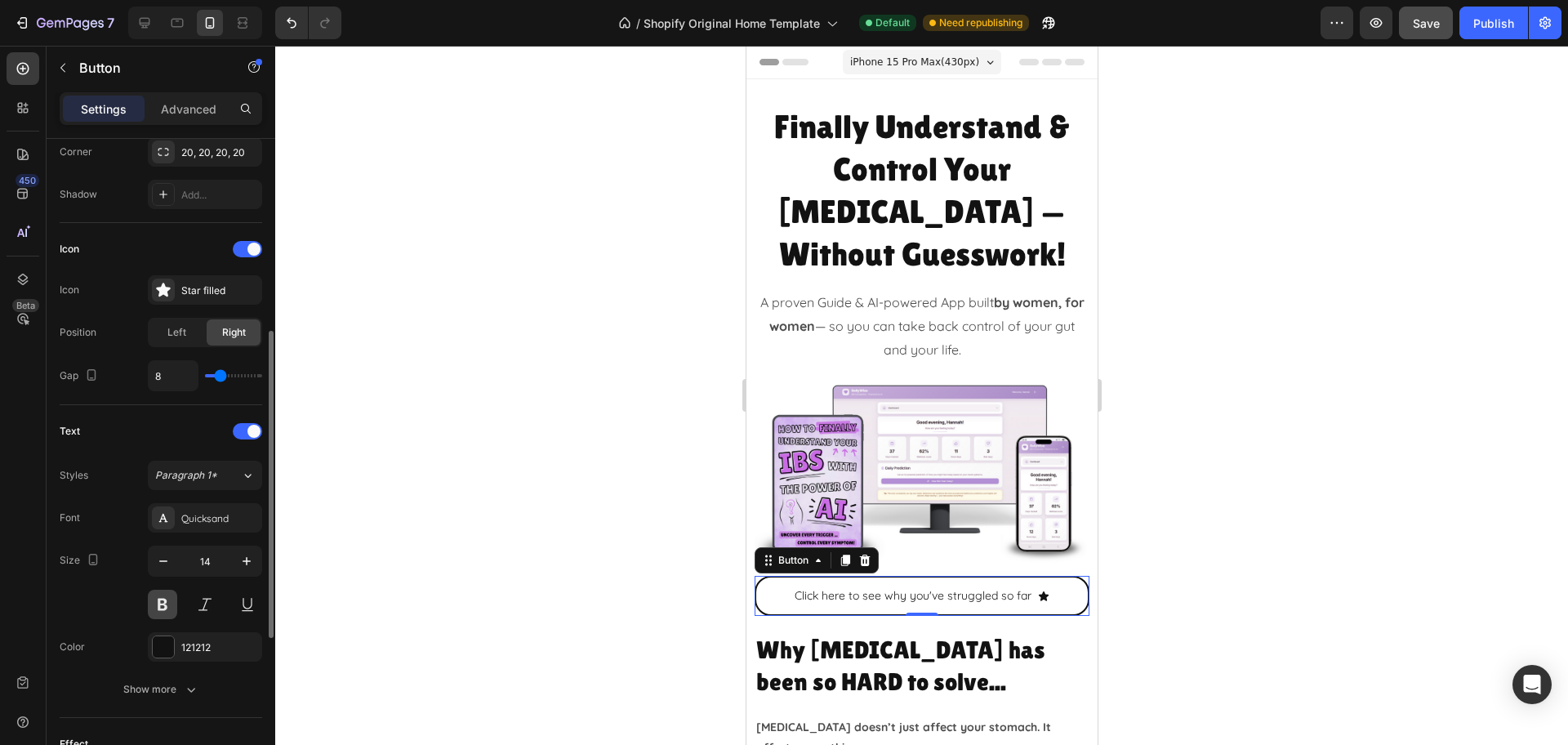
click at [166, 598] on button at bounding box center [162, 605] width 29 height 29
click at [1206, 479] on div at bounding box center [921, 395] width 1293 height 699
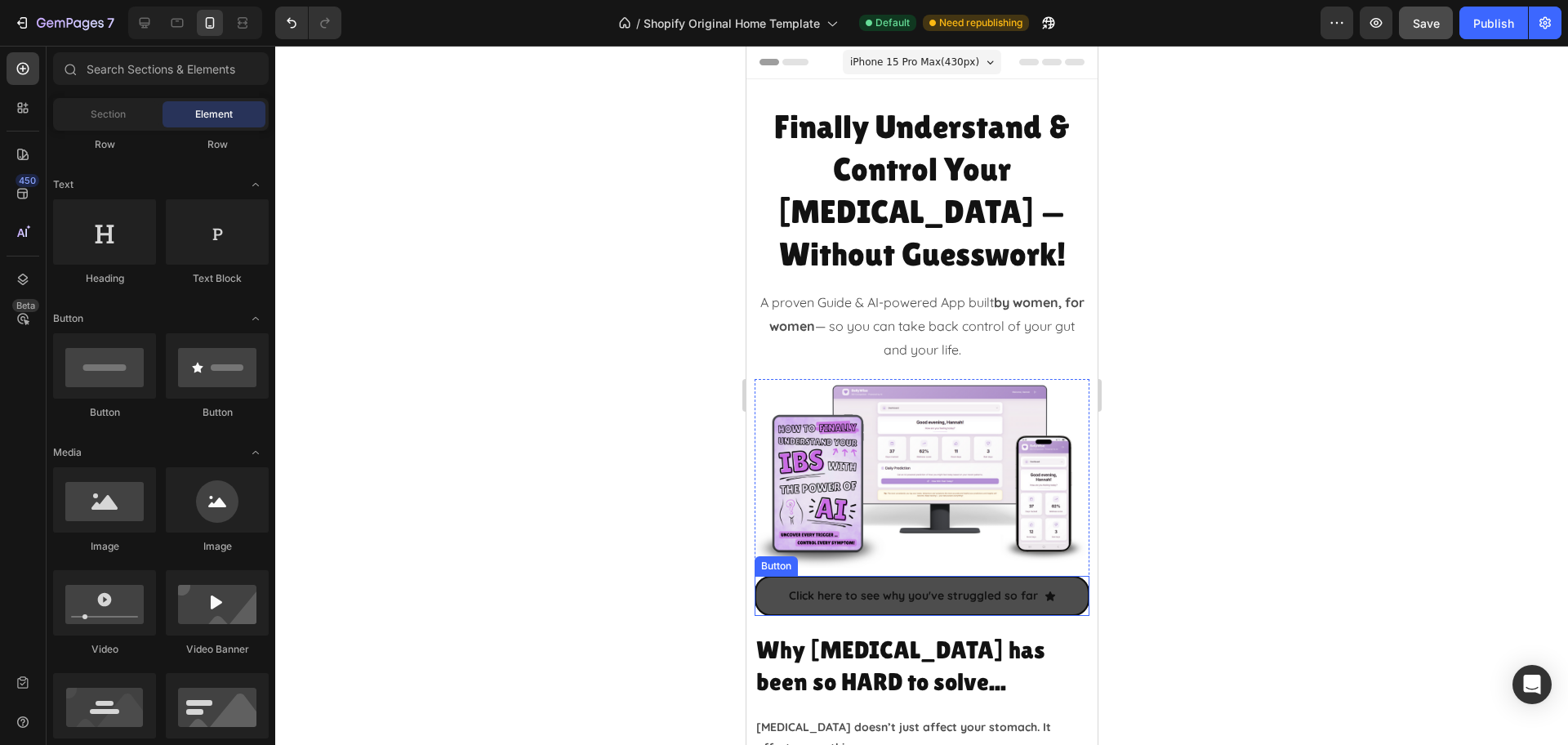
click at [1043, 590] on icon at bounding box center [1048, 595] width 10 height 10
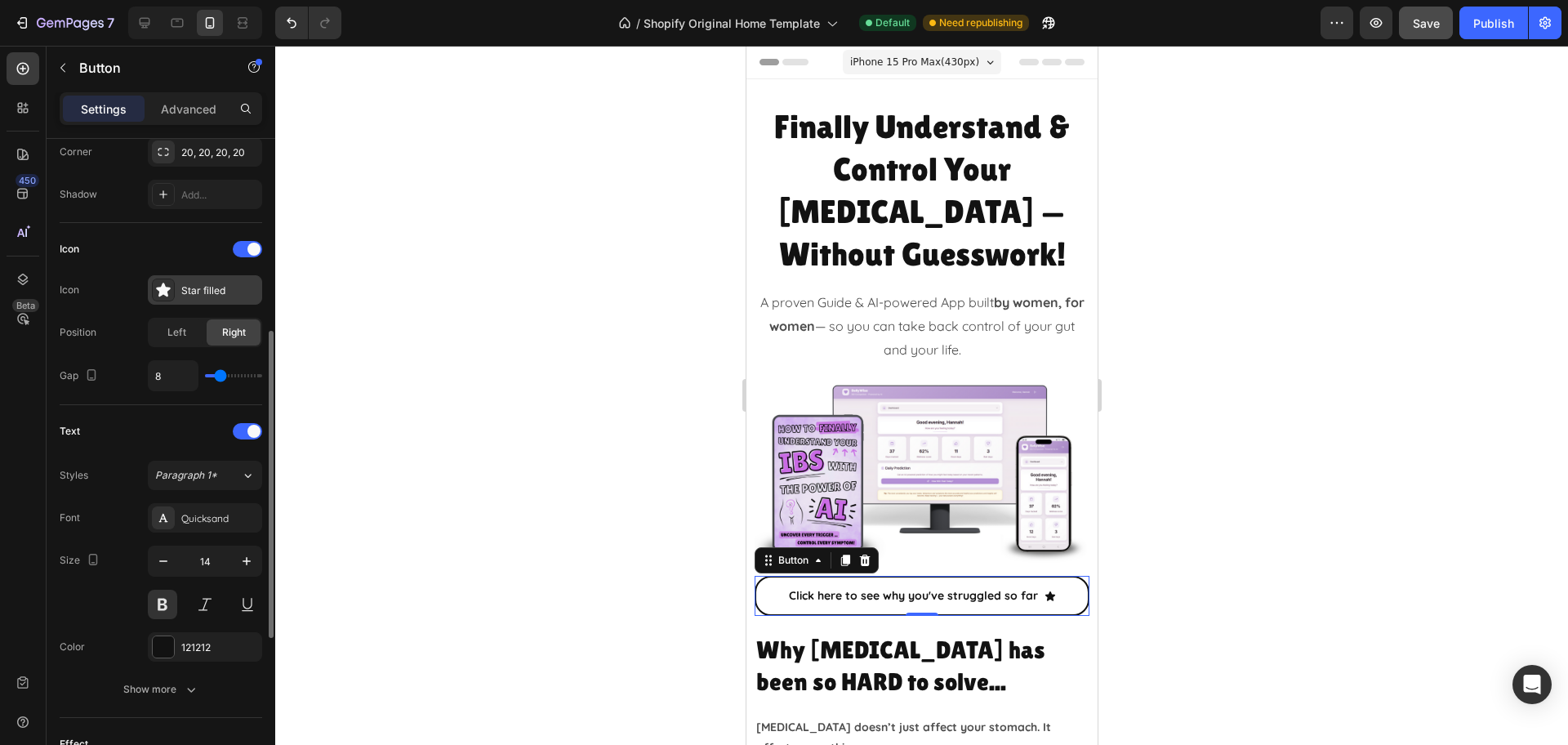
click at [199, 289] on div "Star filled" at bounding box center [220, 291] width 77 height 15
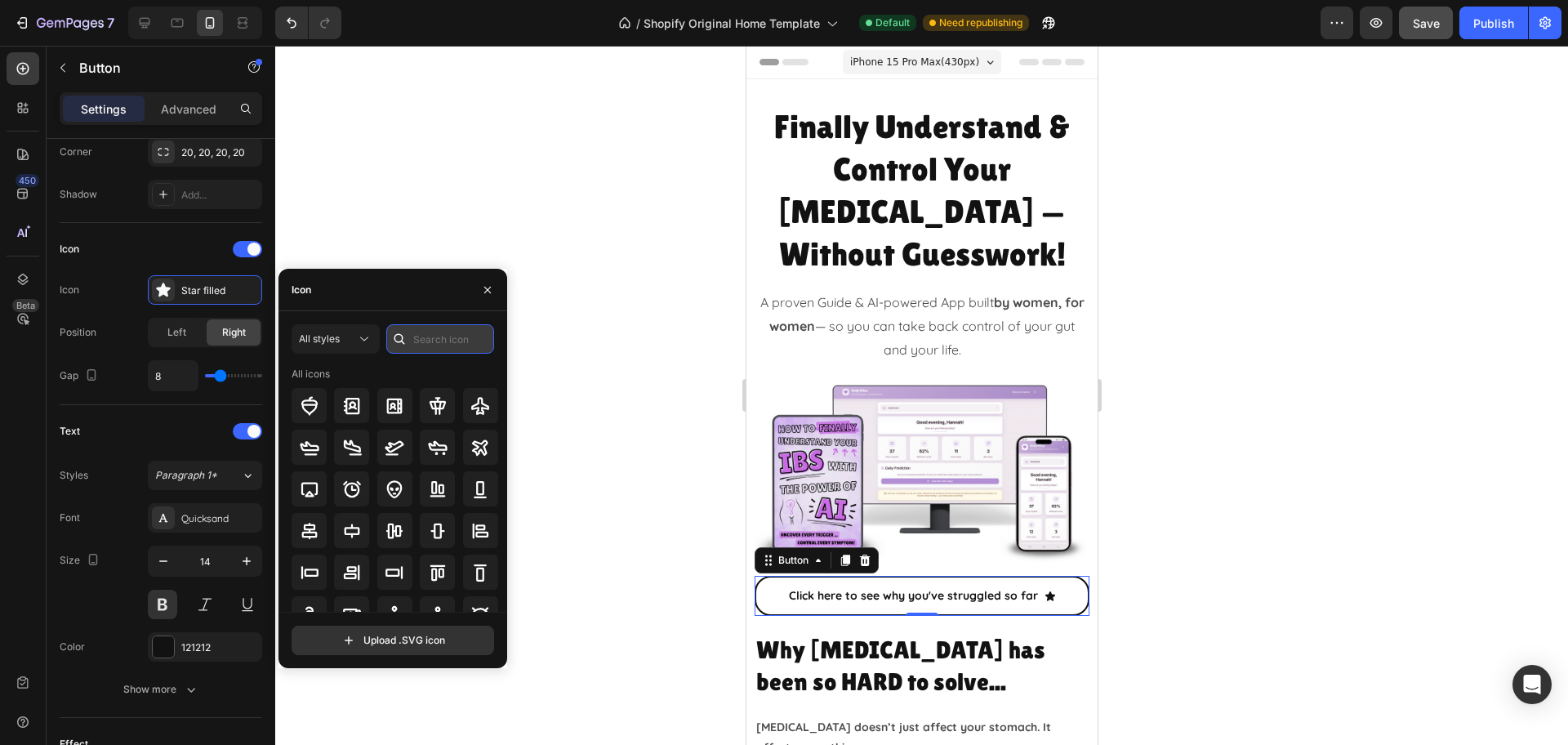
click at [449, 339] on input "text" at bounding box center [439, 339] width 107 height 29
type input "arrow"
click at [395, 580] on icon at bounding box center [394, 572] width 19 height 19
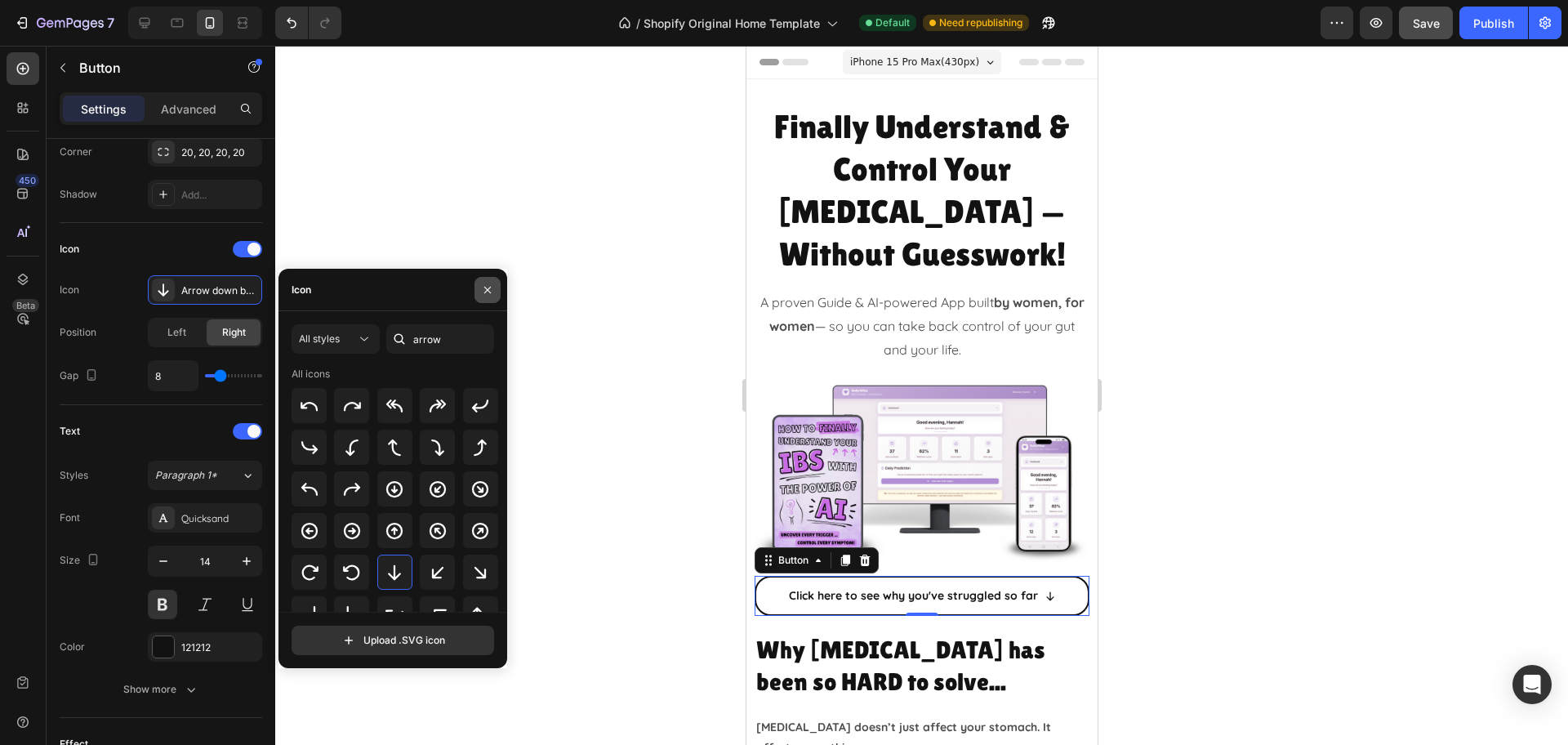
click at [493, 280] on button "button" at bounding box center [487, 290] width 26 height 26
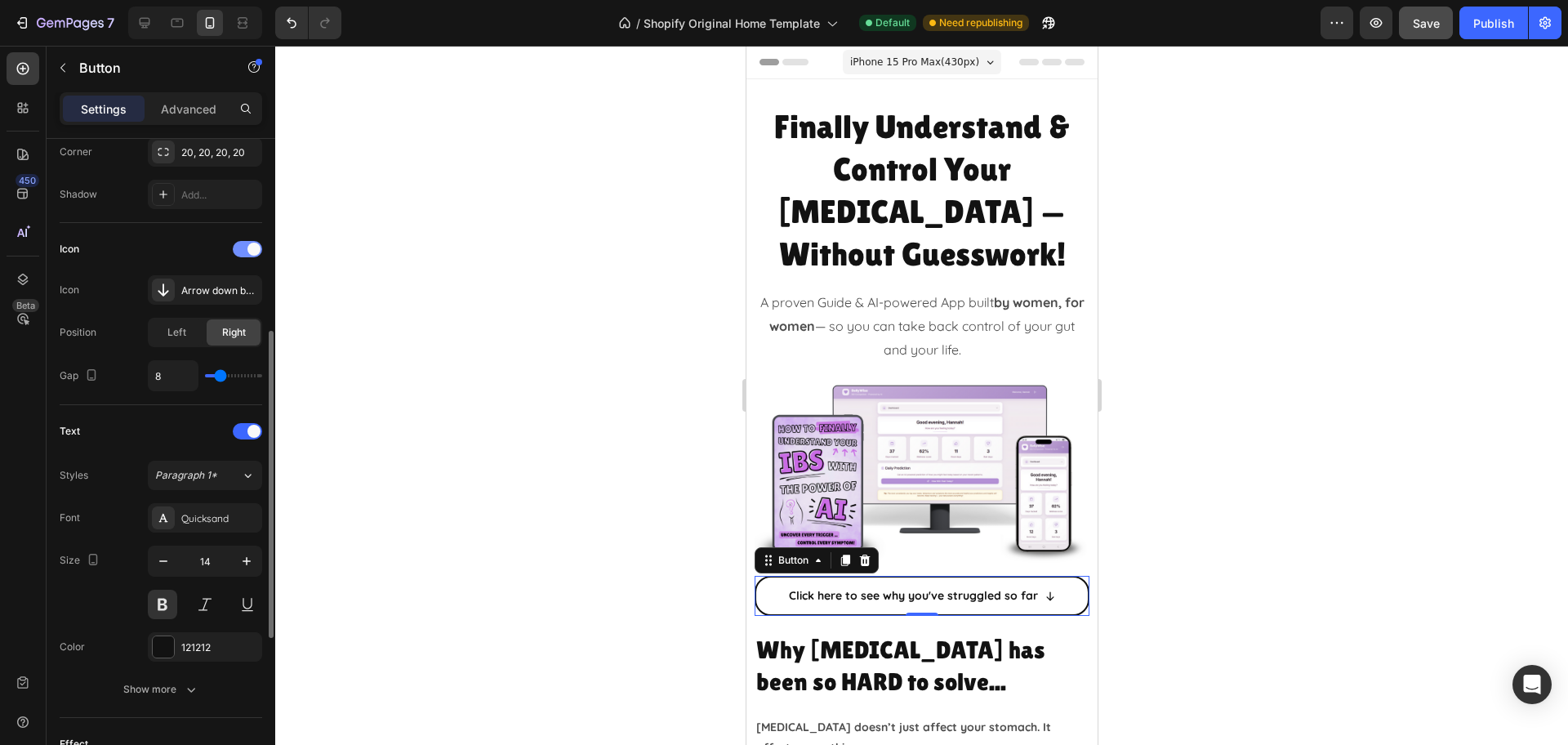
click at [249, 246] on span at bounding box center [254, 249] width 13 height 13
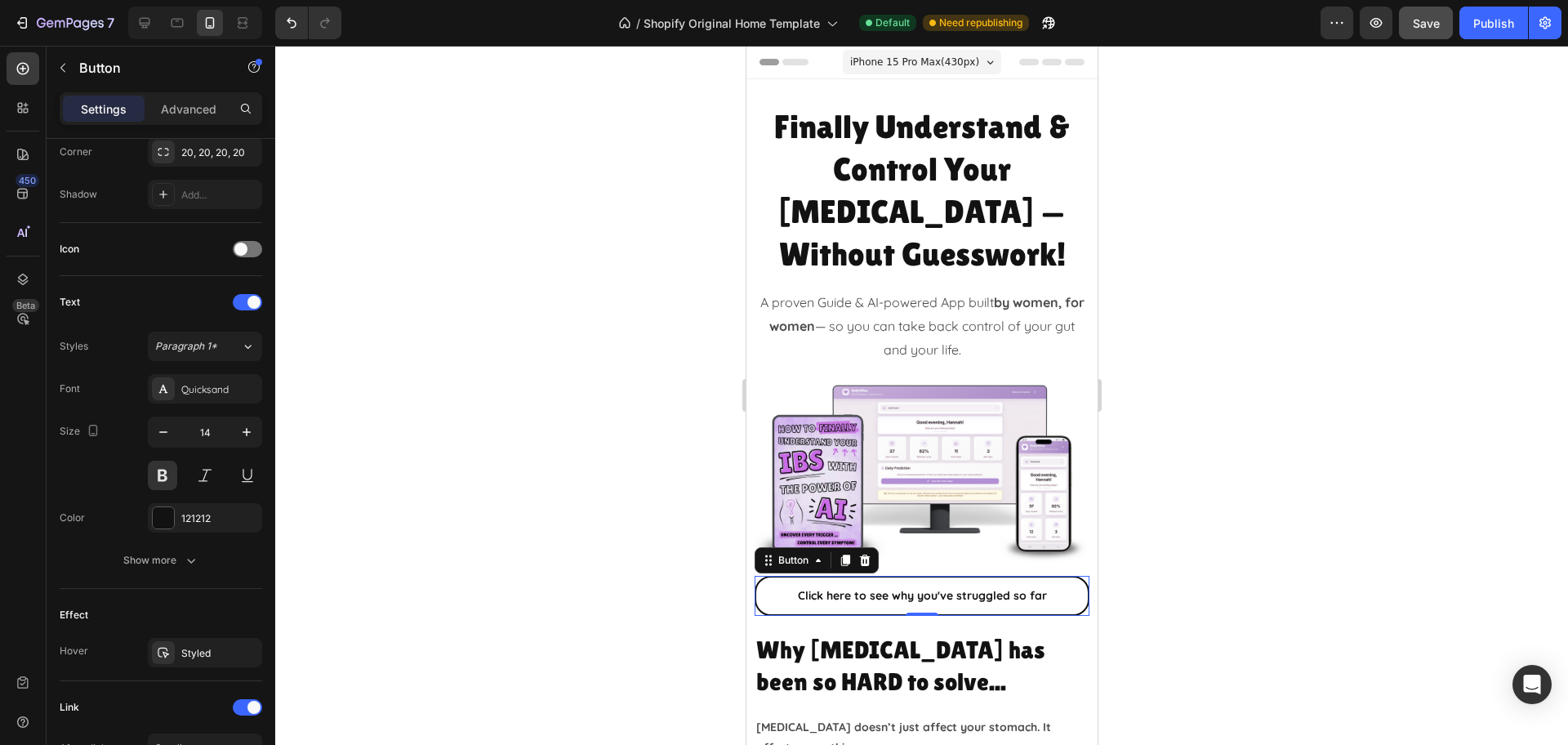
click at [1199, 429] on div at bounding box center [921, 395] width 1293 height 699
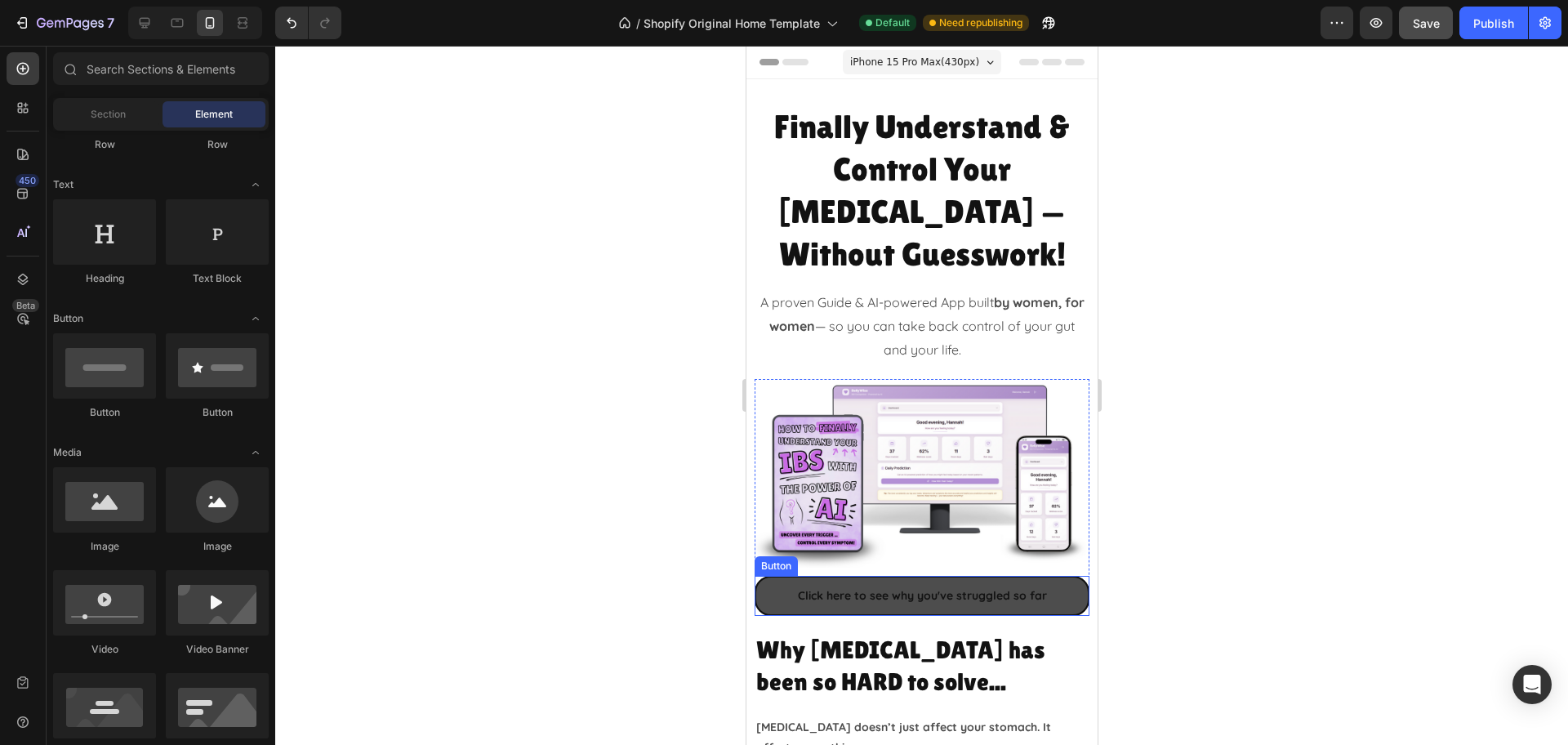
click at [784, 575] on link "Click here to see why you've struggled so far" at bounding box center [920, 595] width 335 height 40
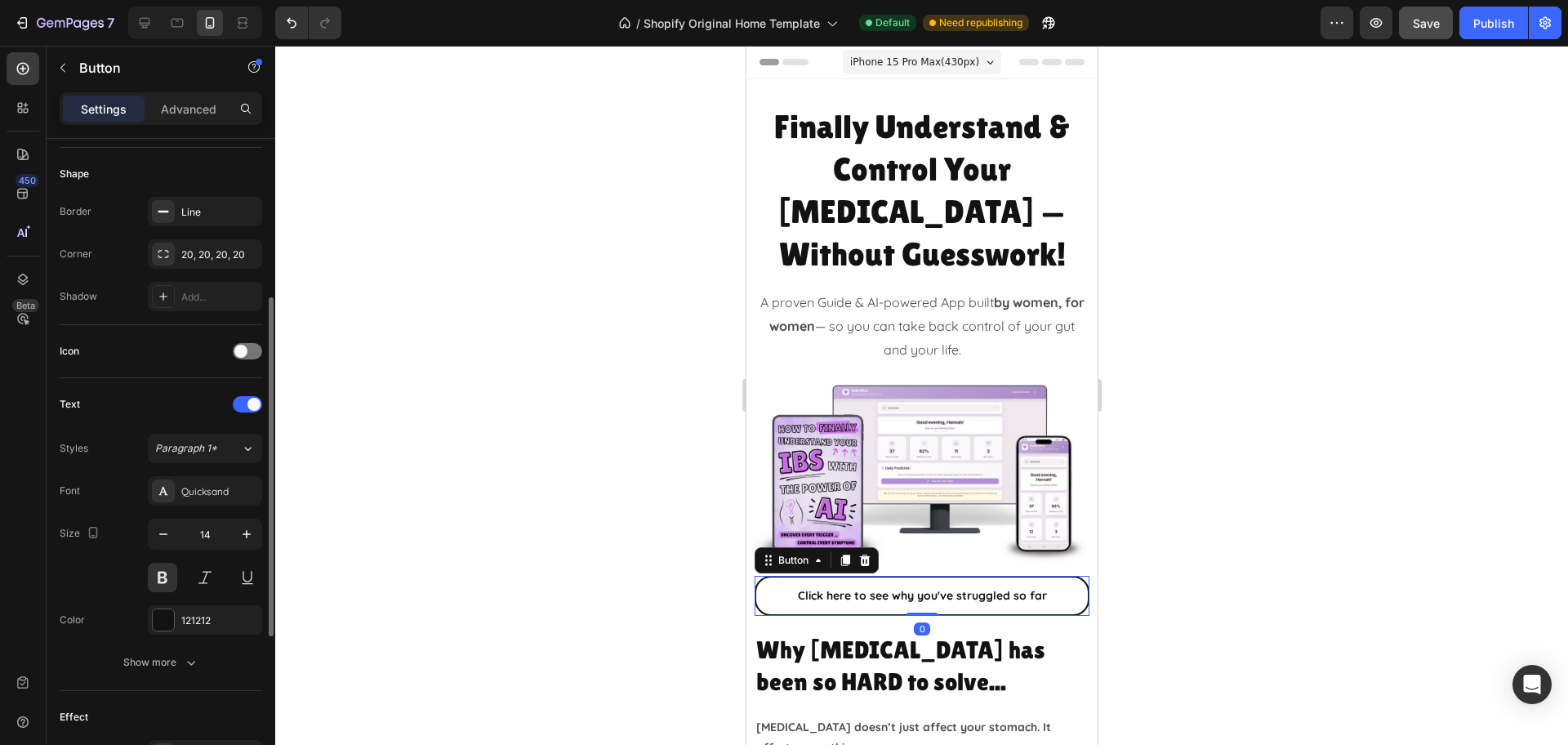
scroll to position [102, 0]
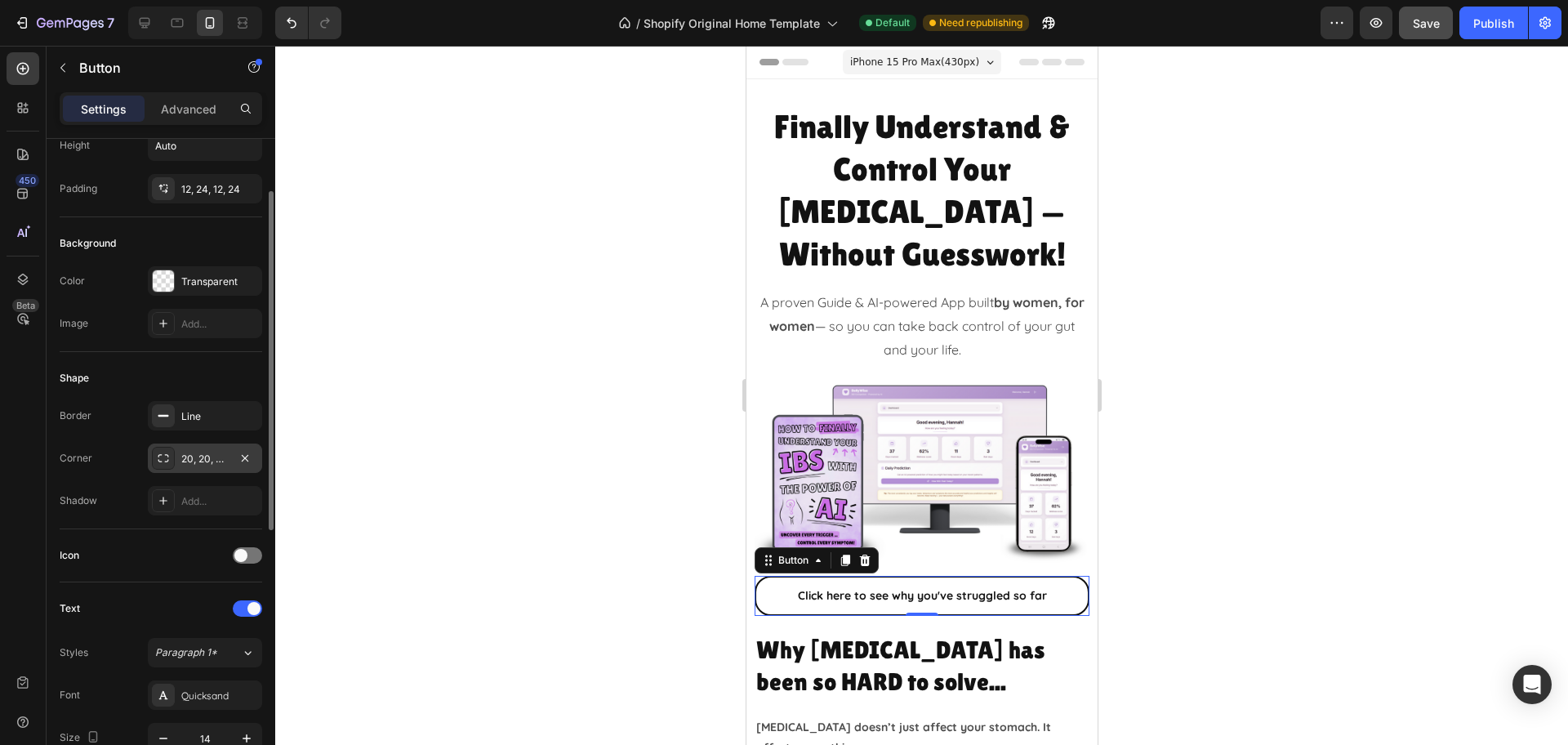
click at [187, 456] on div "20, 20, 20, 20" at bounding box center [206, 459] width 48 height 15
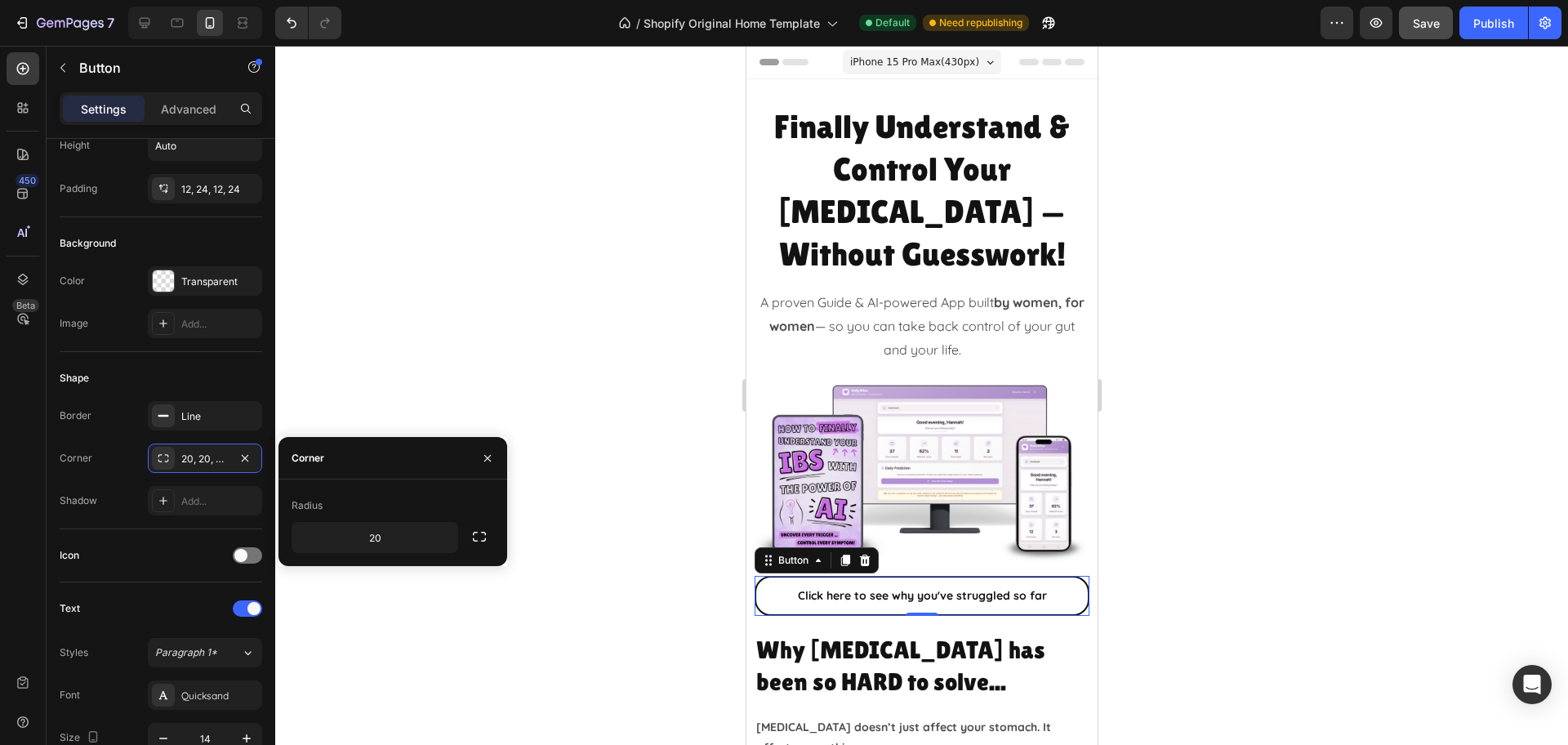
click at [495, 533] on div "Radius 20" at bounding box center [392, 523] width 228 height 61
click at [488, 532] on button "button" at bounding box center [479, 537] width 29 height 29
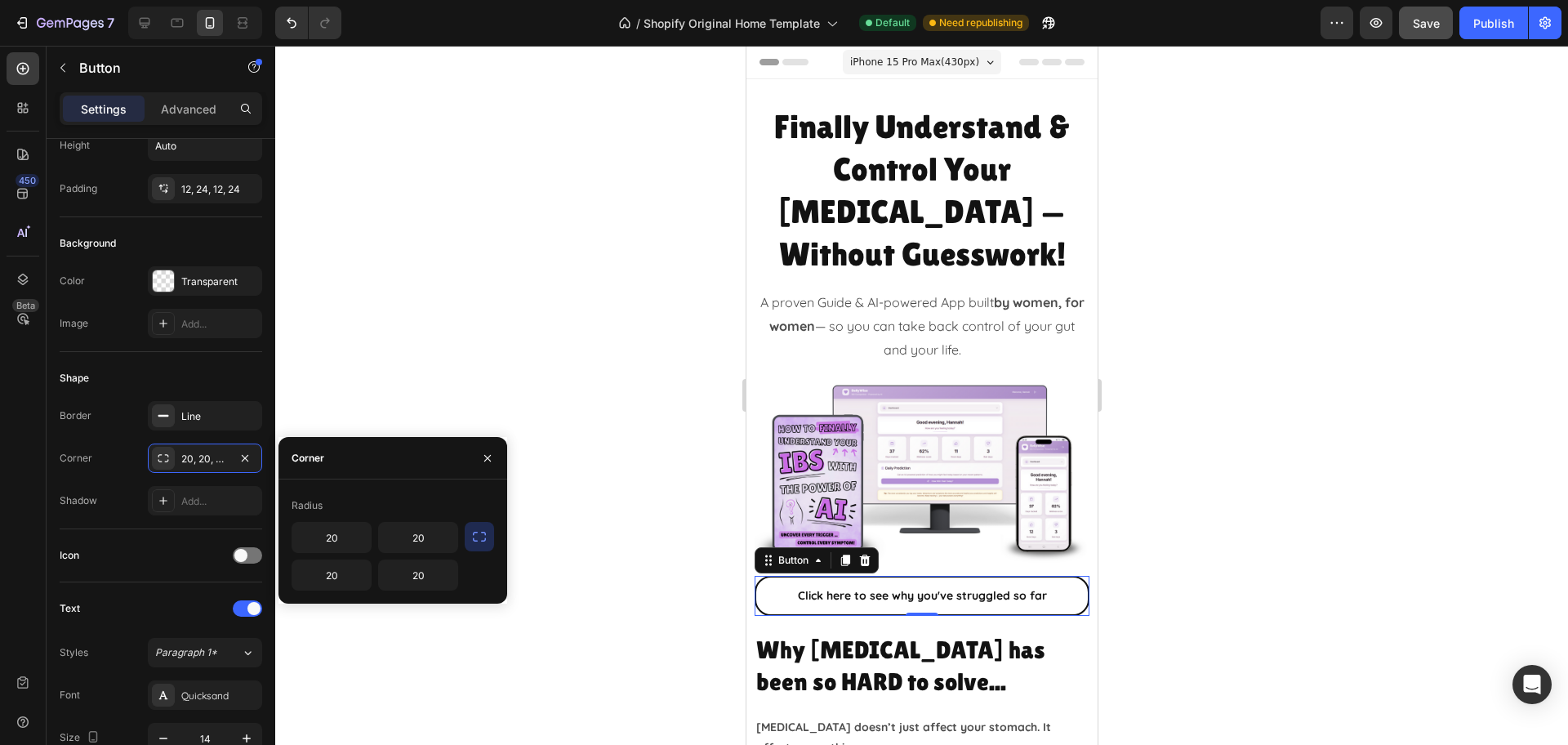
click at [487, 532] on button "button" at bounding box center [479, 537] width 29 height 29
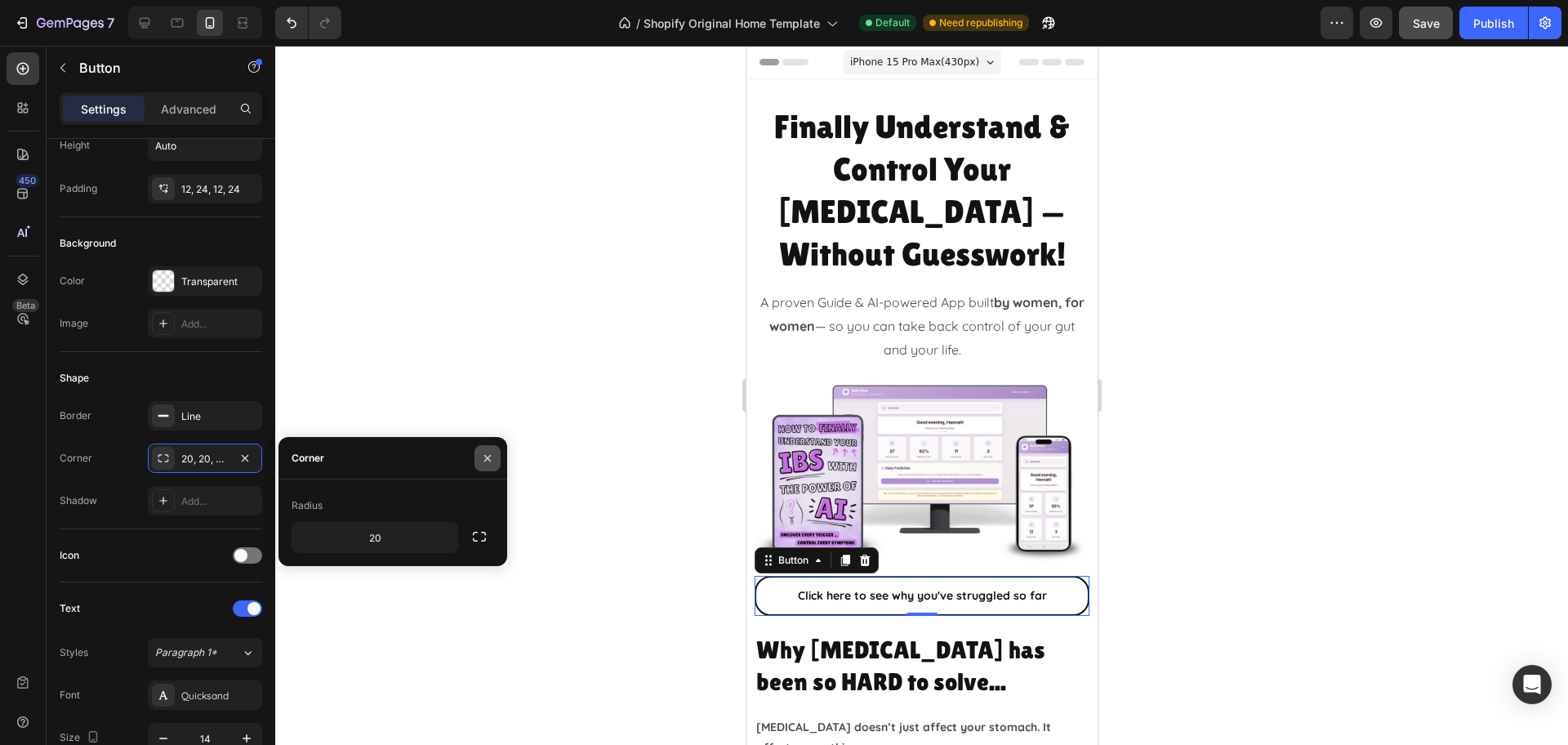
click at [493, 450] on button "button" at bounding box center [487, 458] width 26 height 26
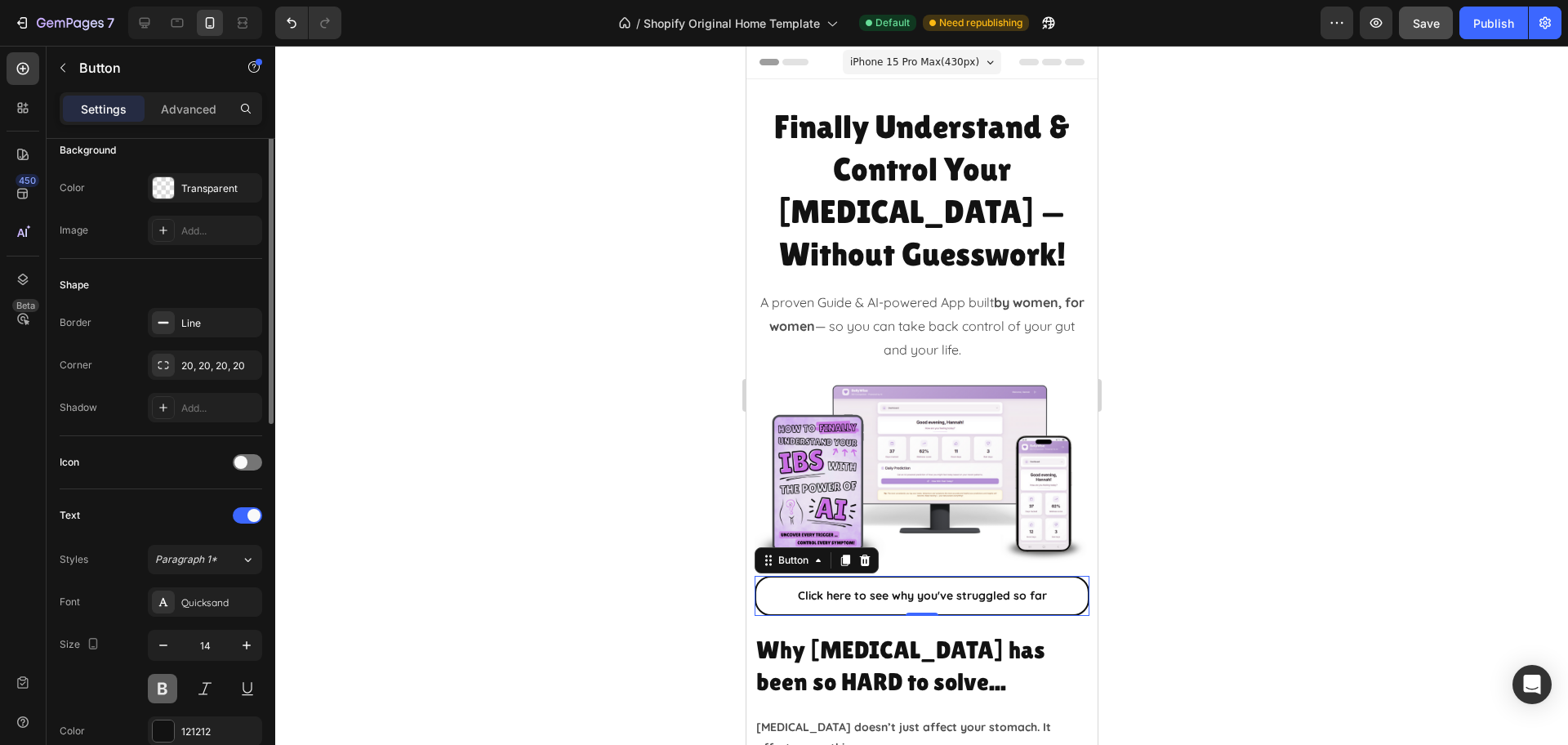
scroll to position [0, 0]
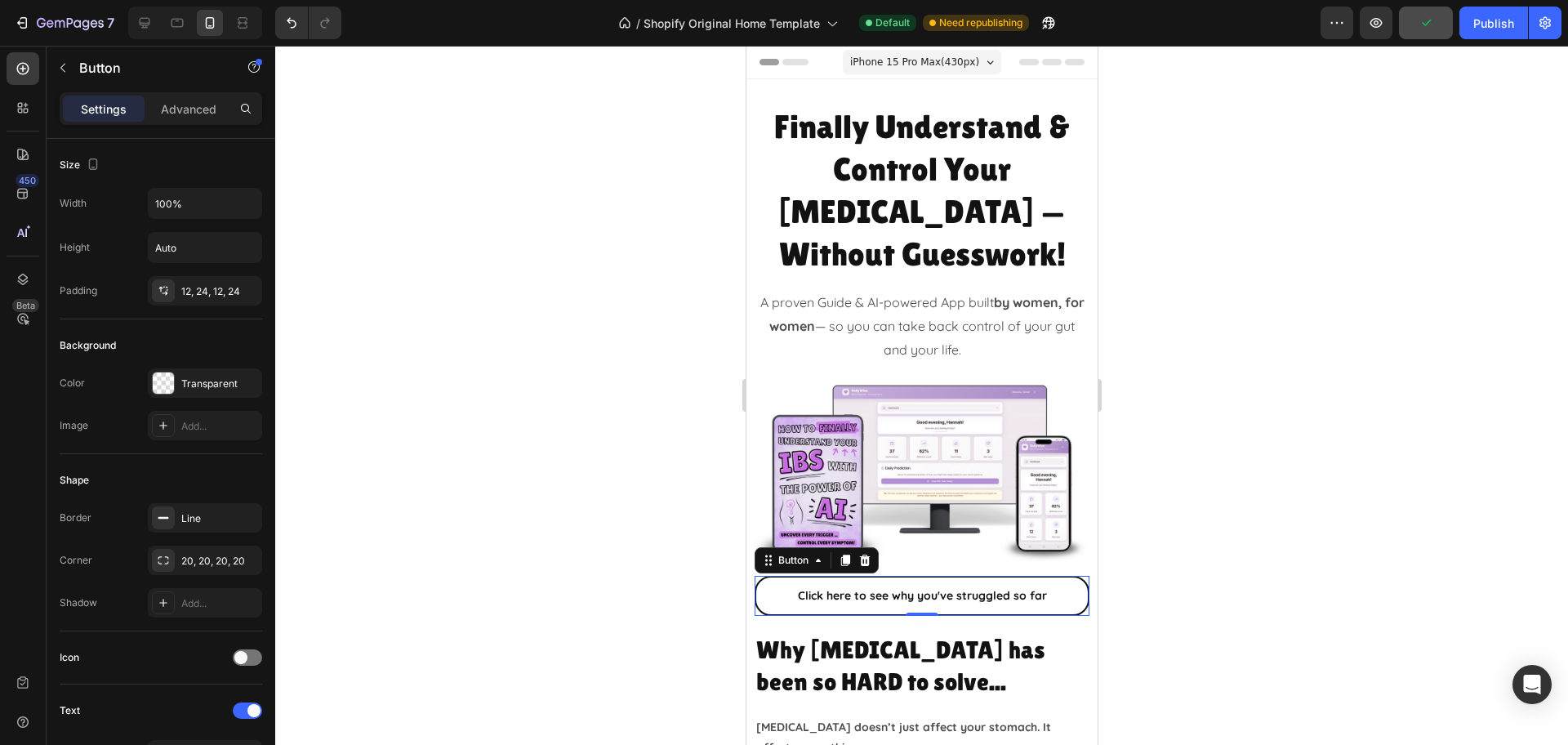
click at [1239, 424] on div at bounding box center [921, 395] width 1293 height 699
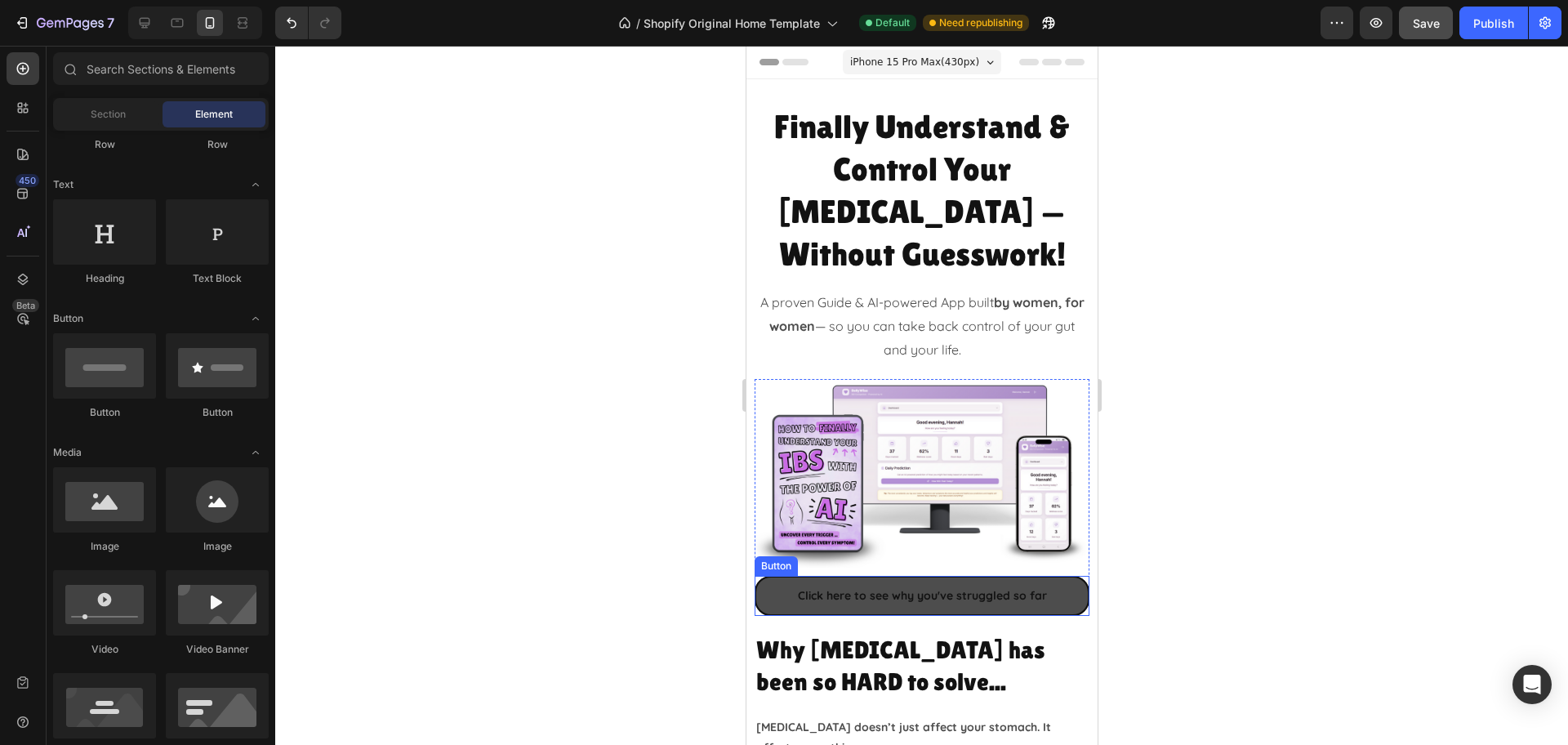
click at [766, 575] on link "Click here to see why you've struggled so far" at bounding box center [920, 595] width 335 height 40
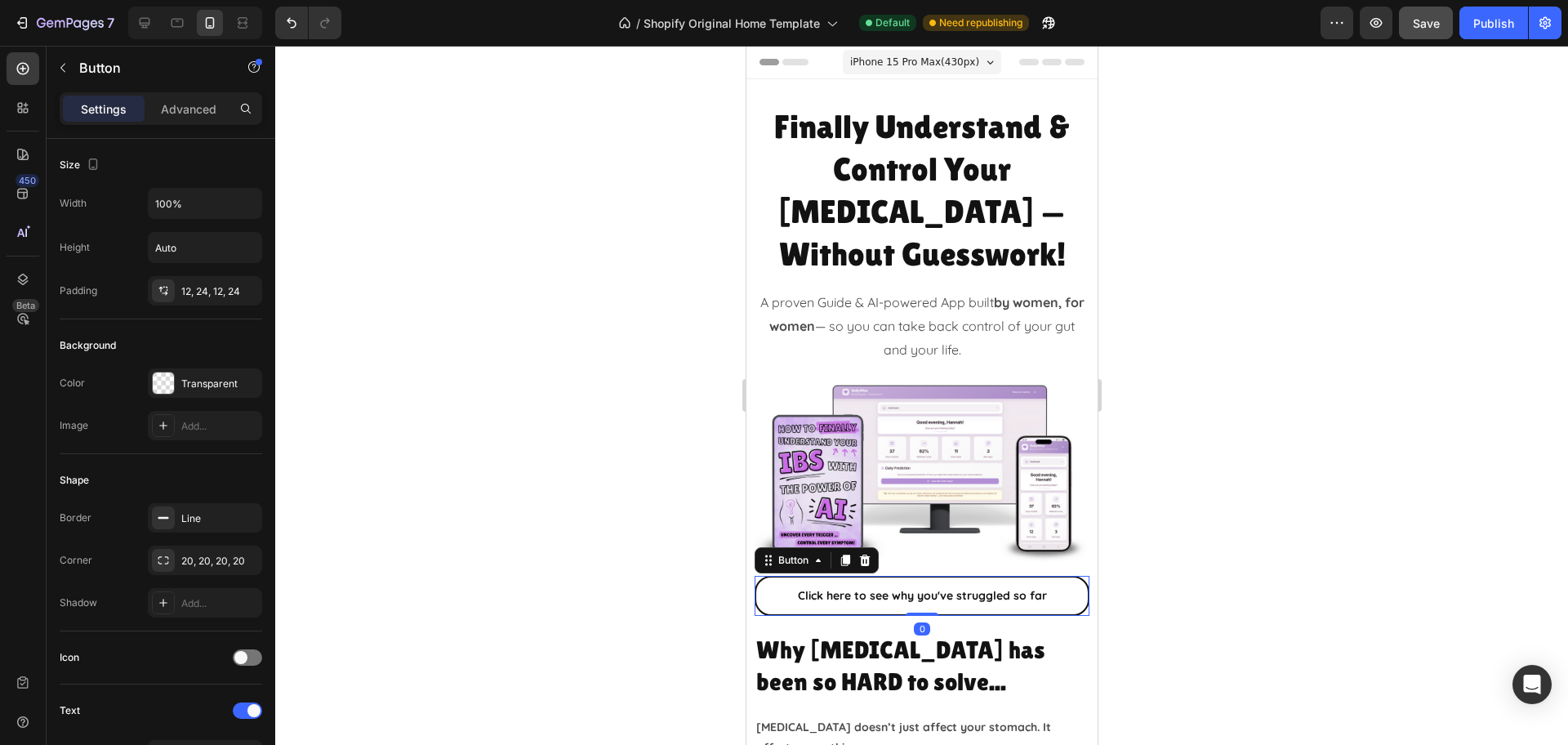
click at [1284, 395] on div at bounding box center [921, 395] width 1293 height 699
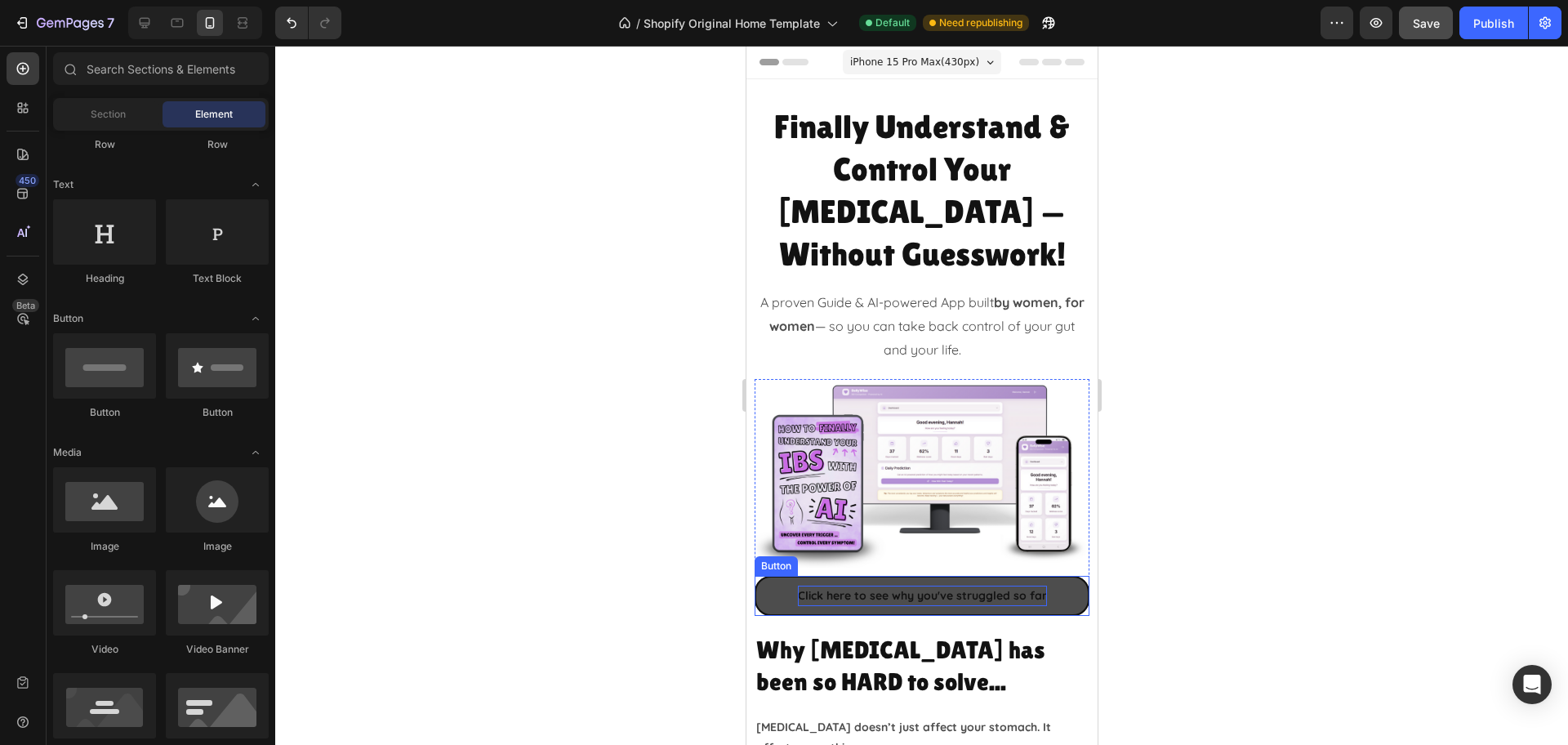
click at [895, 585] on p "Click here to see why you've struggled so far" at bounding box center [921, 595] width 249 height 20
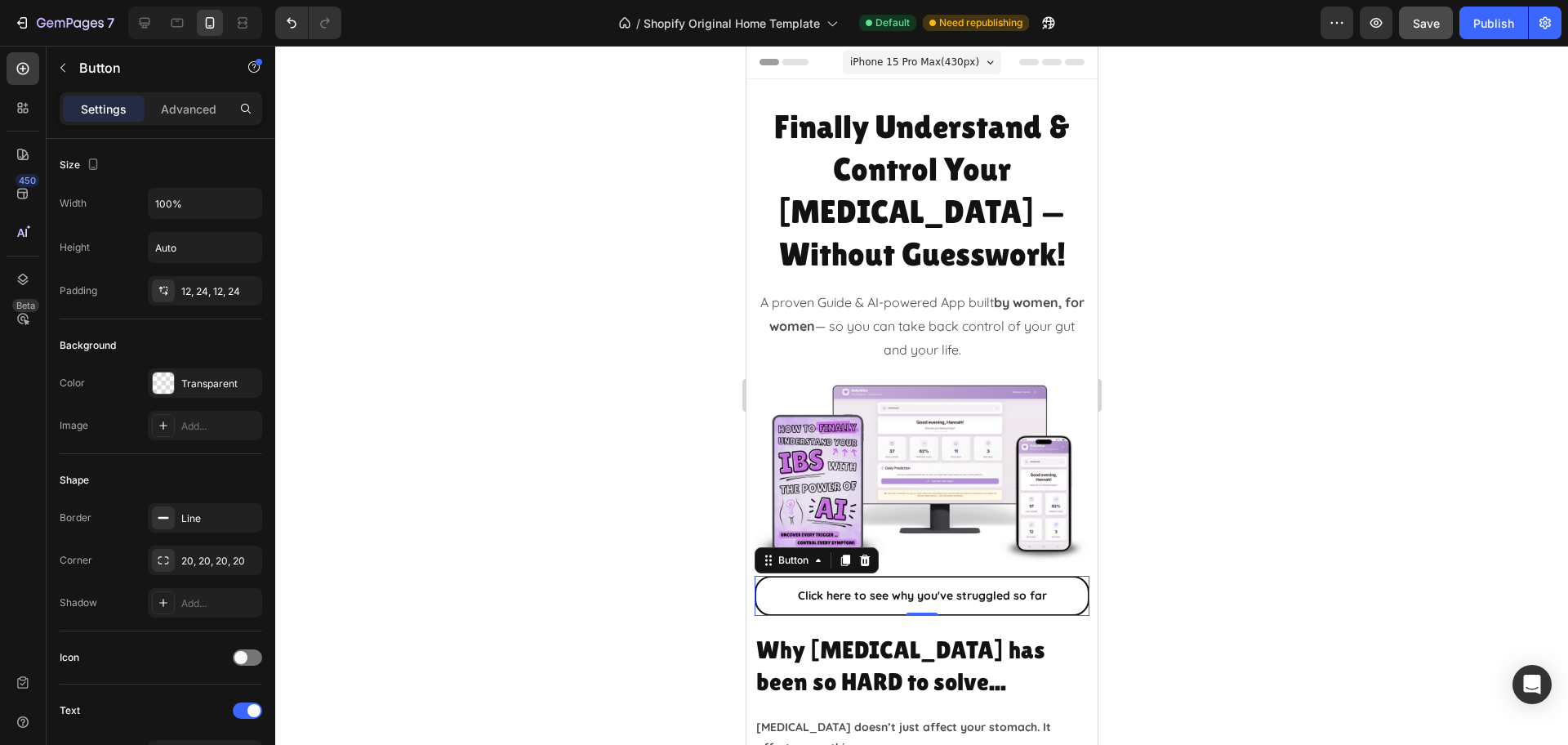
click at [1281, 415] on div at bounding box center [921, 395] width 1293 height 699
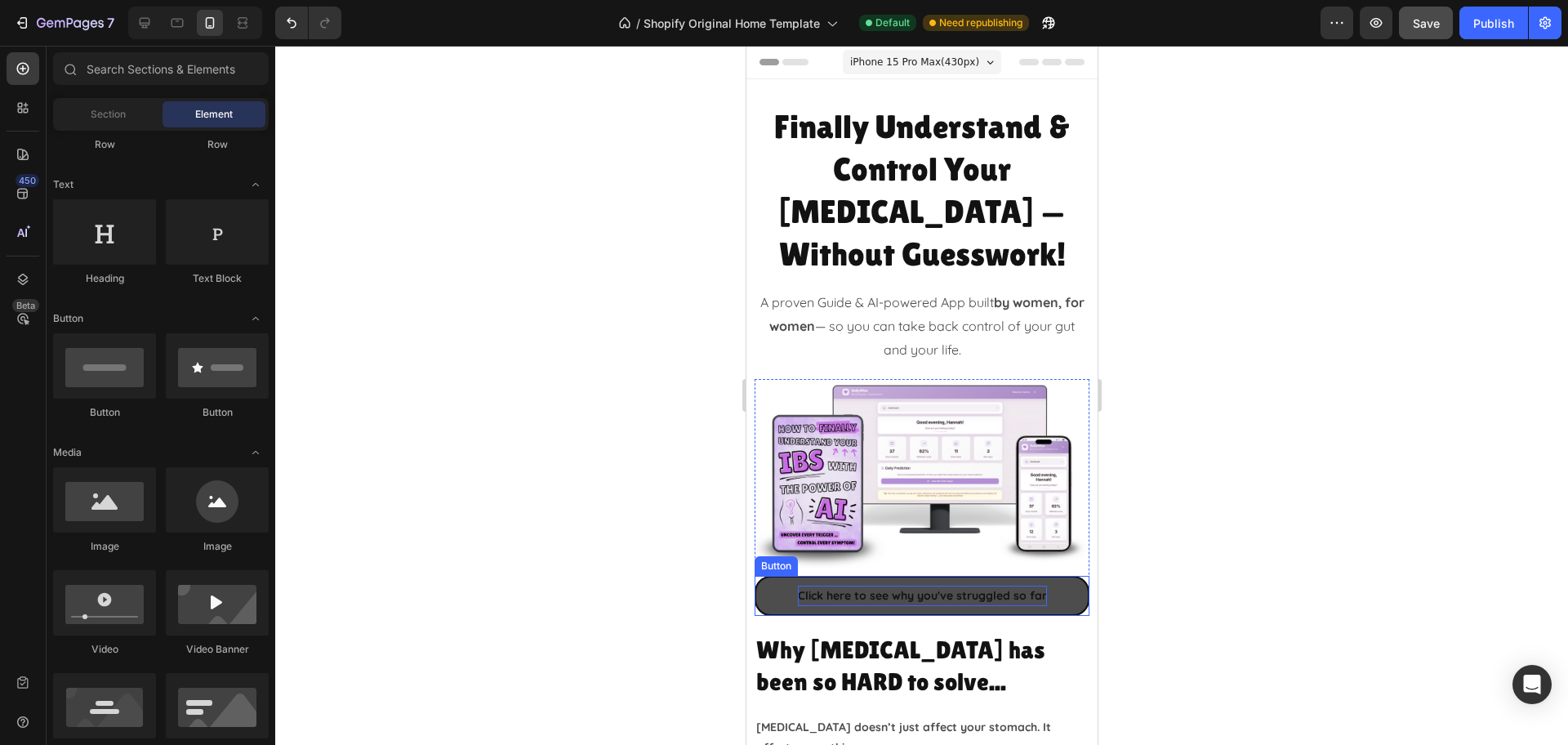
click at [1006, 585] on p "Click here to see why you've struggled so far" at bounding box center [921, 595] width 249 height 20
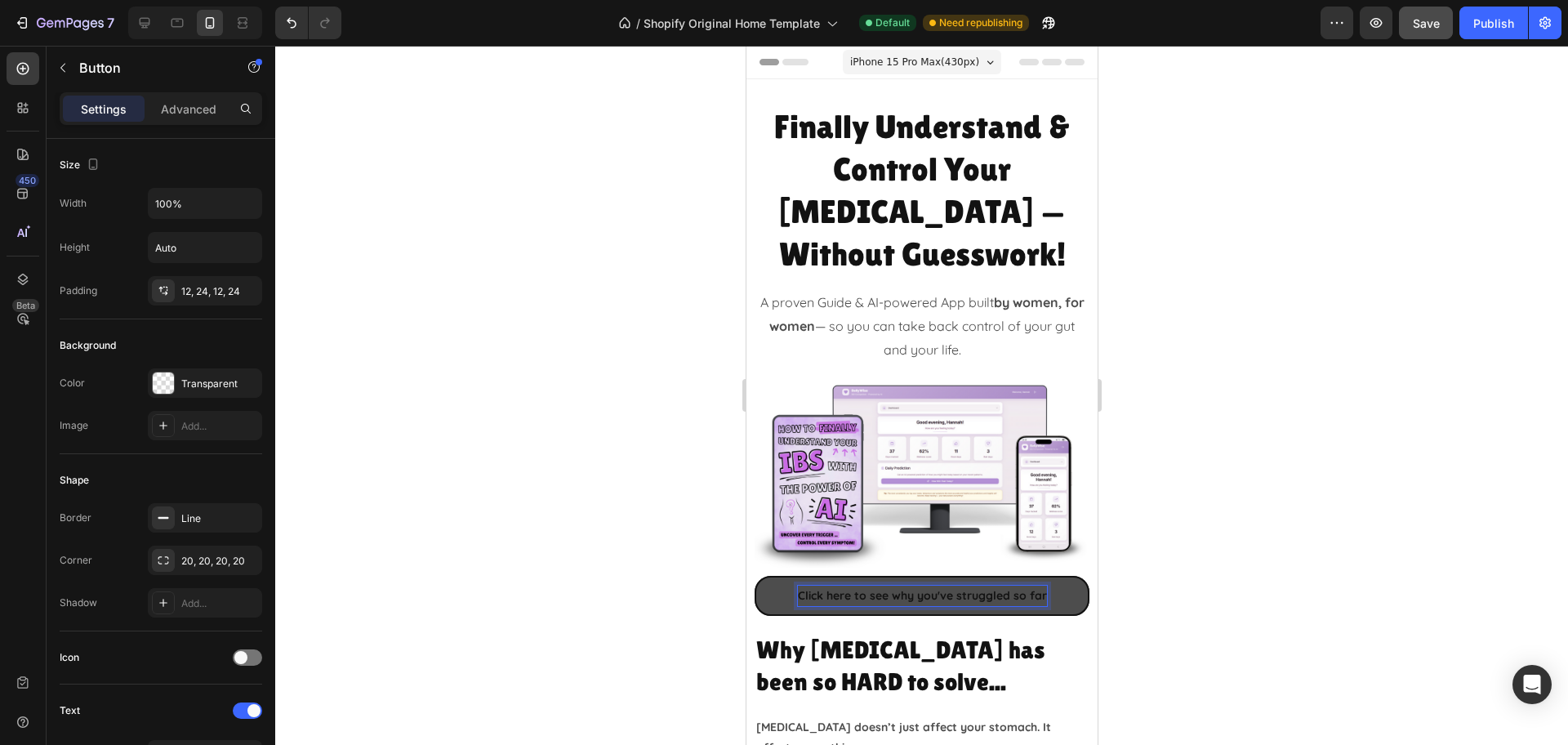
drag, startPoint x: 1035, startPoint y: 544, endPoint x: 1046, endPoint y: 544, distance: 11.0
click at [1035, 585] on p "Click here to see why you've struggled so far" at bounding box center [921, 595] width 249 height 20
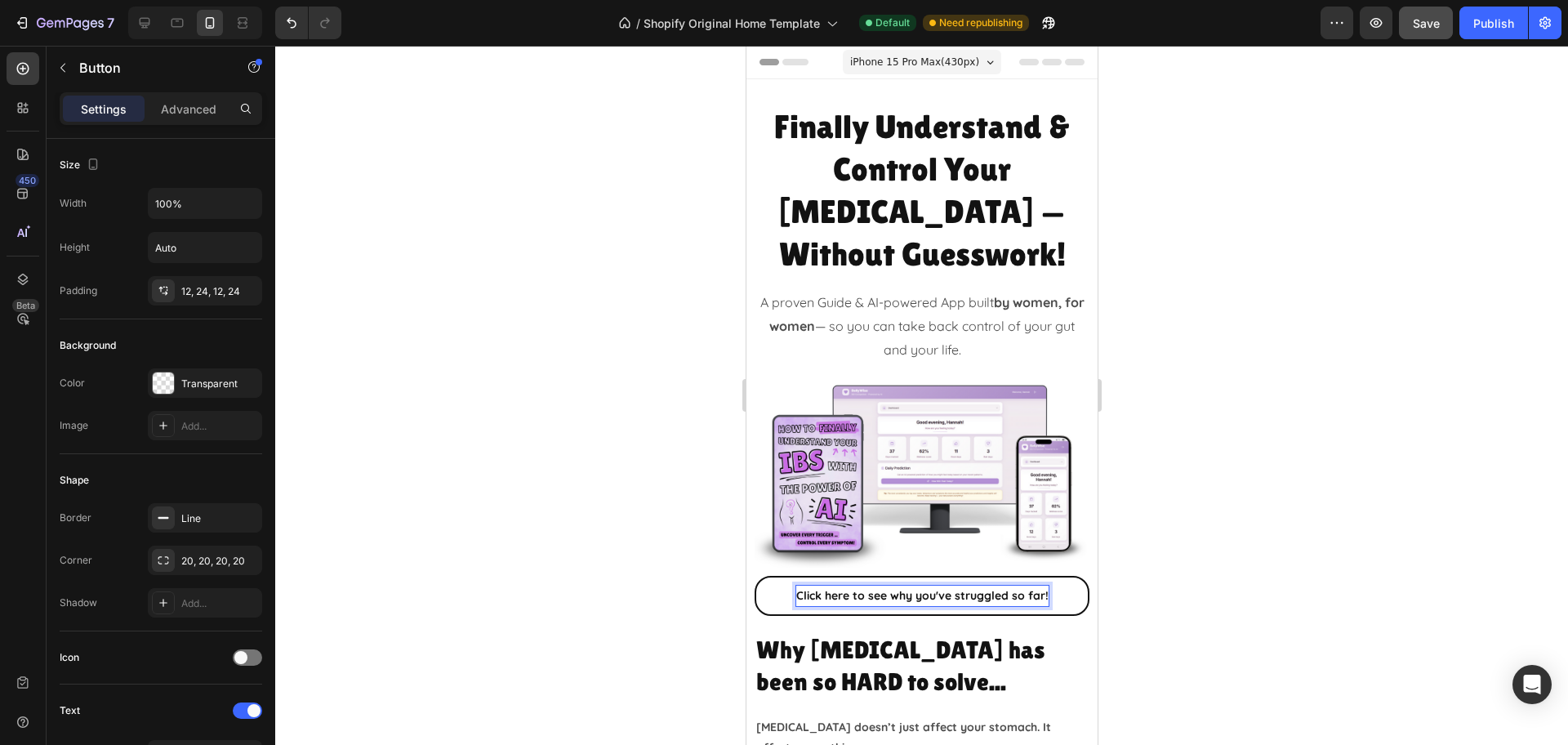
click at [1261, 500] on div at bounding box center [921, 395] width 1293 height 699
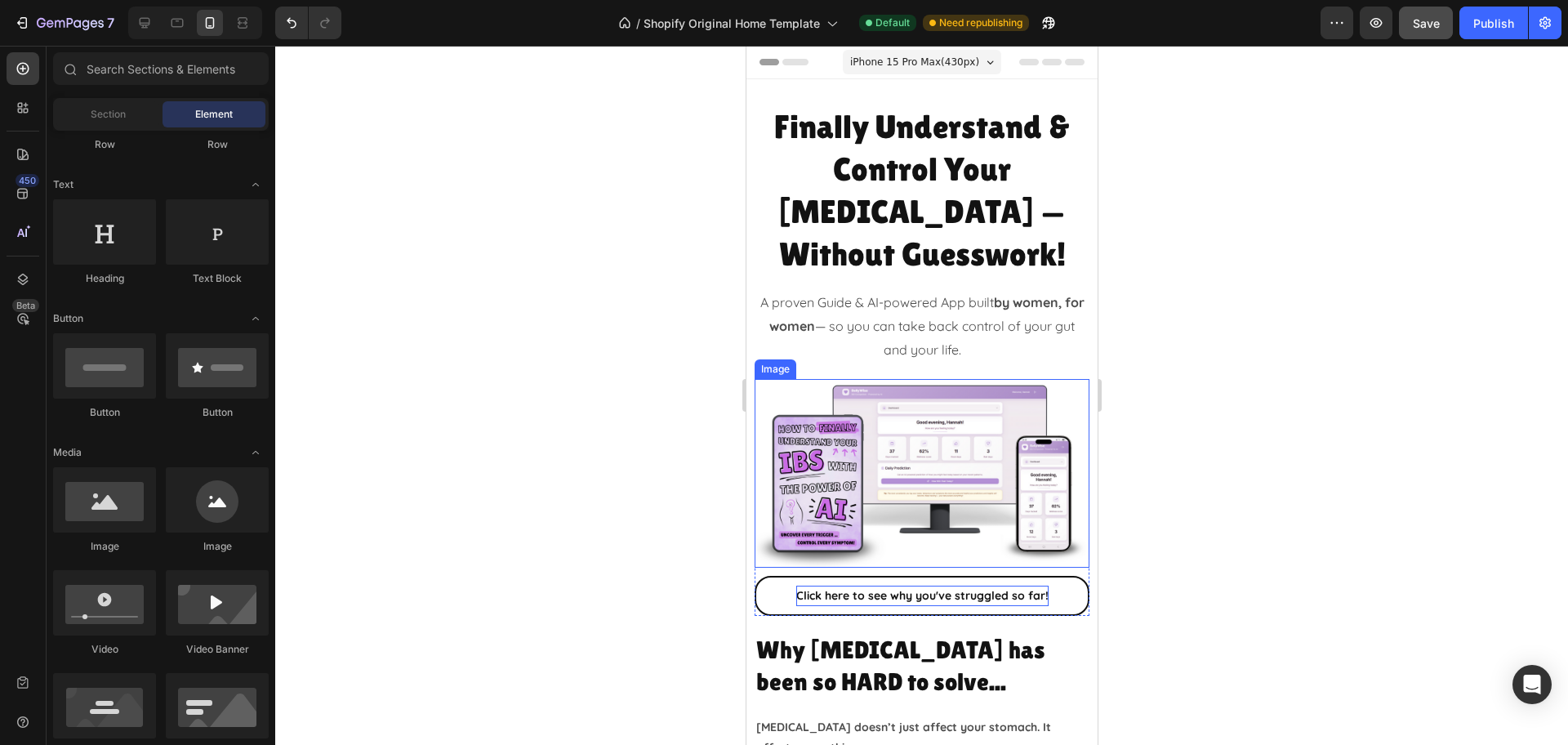
click at [917, 500] on img at bounding box center [920, 473] width 335 height 189
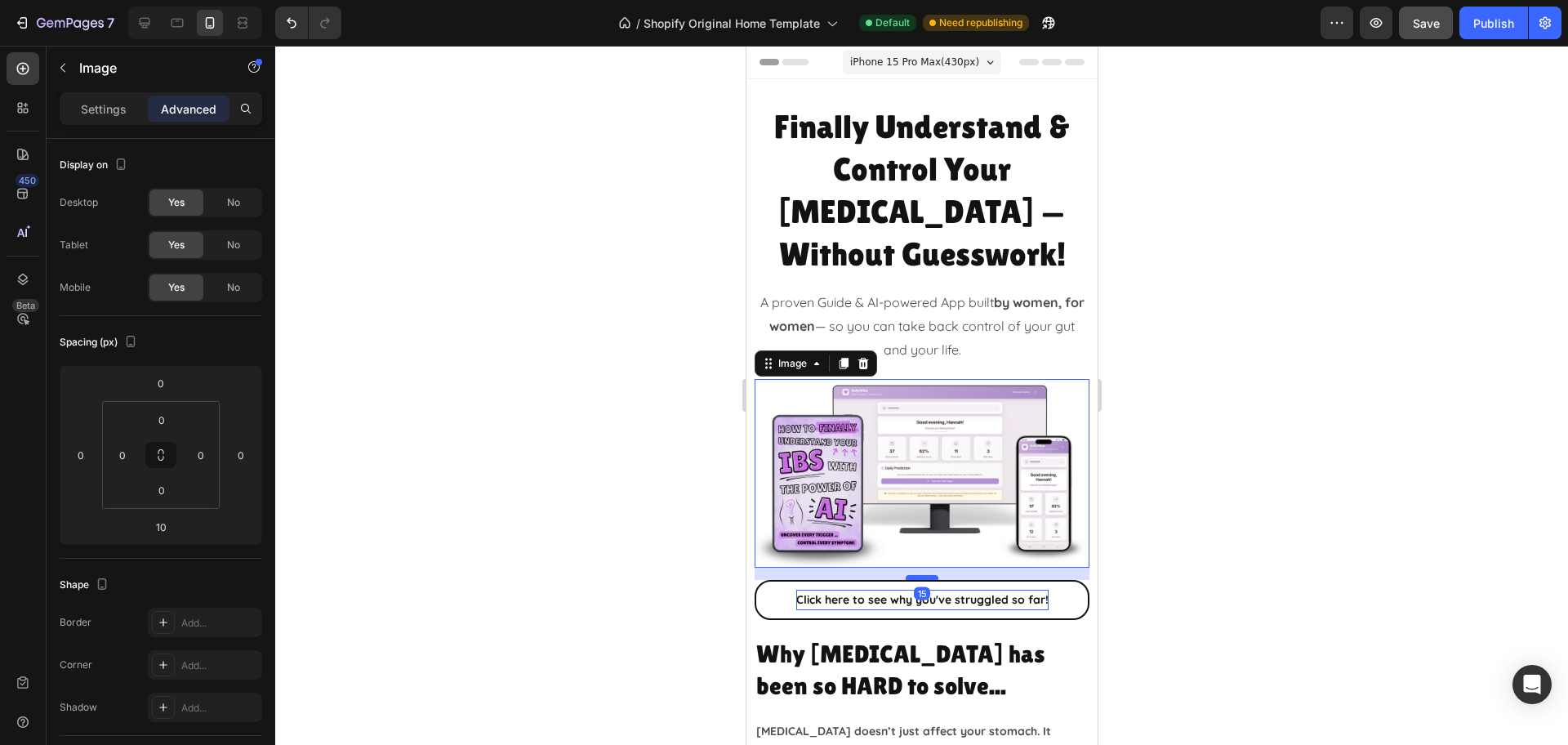
click at [917, 575] on div at bounding box center [921, 577] width 33 height 5
type input "15"
click at [1250, 484] on div at bounding box center [921, 395] width 1293 height 699
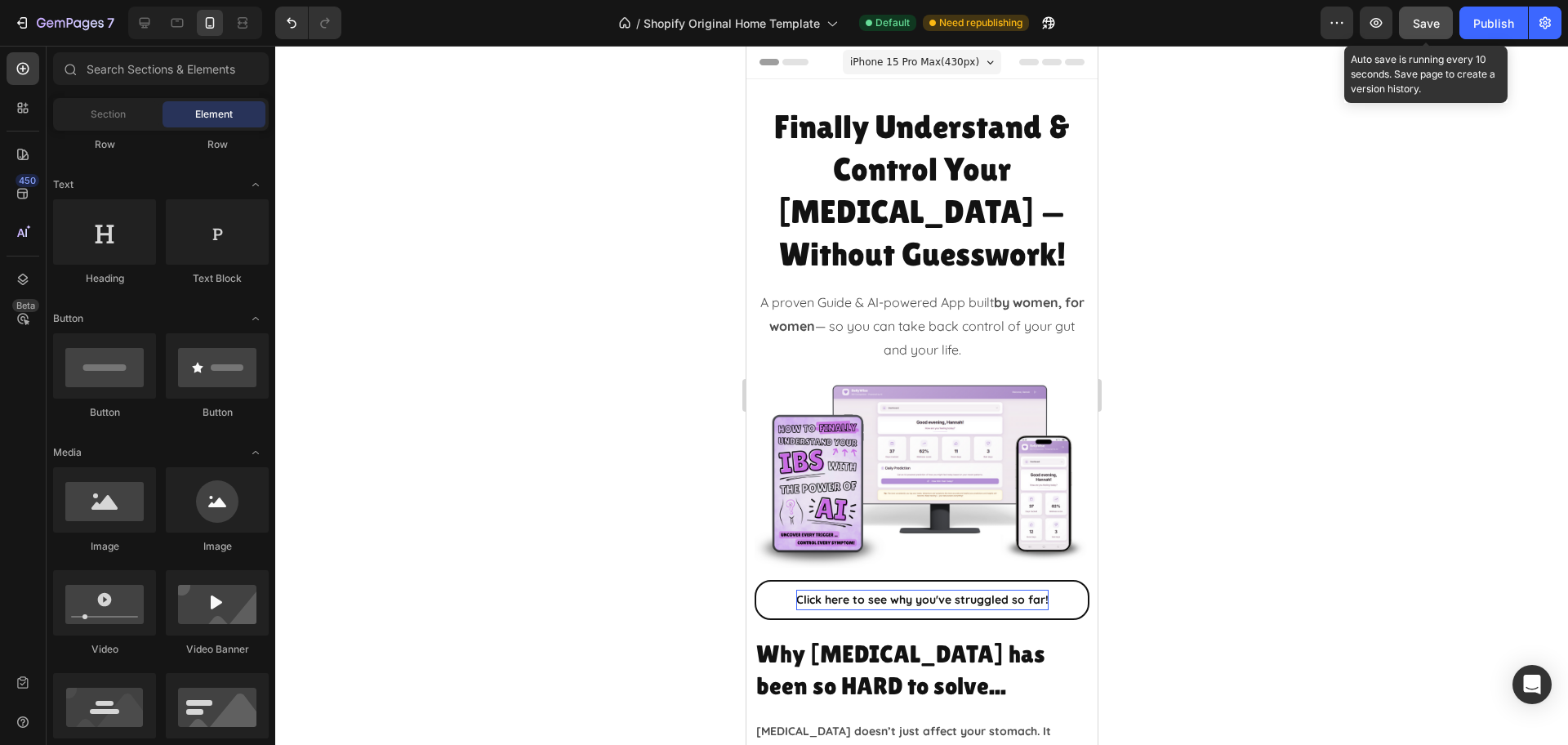
click at [1436, 18] on span "Save" at bounding box center [1426, 23] width 27 height 14
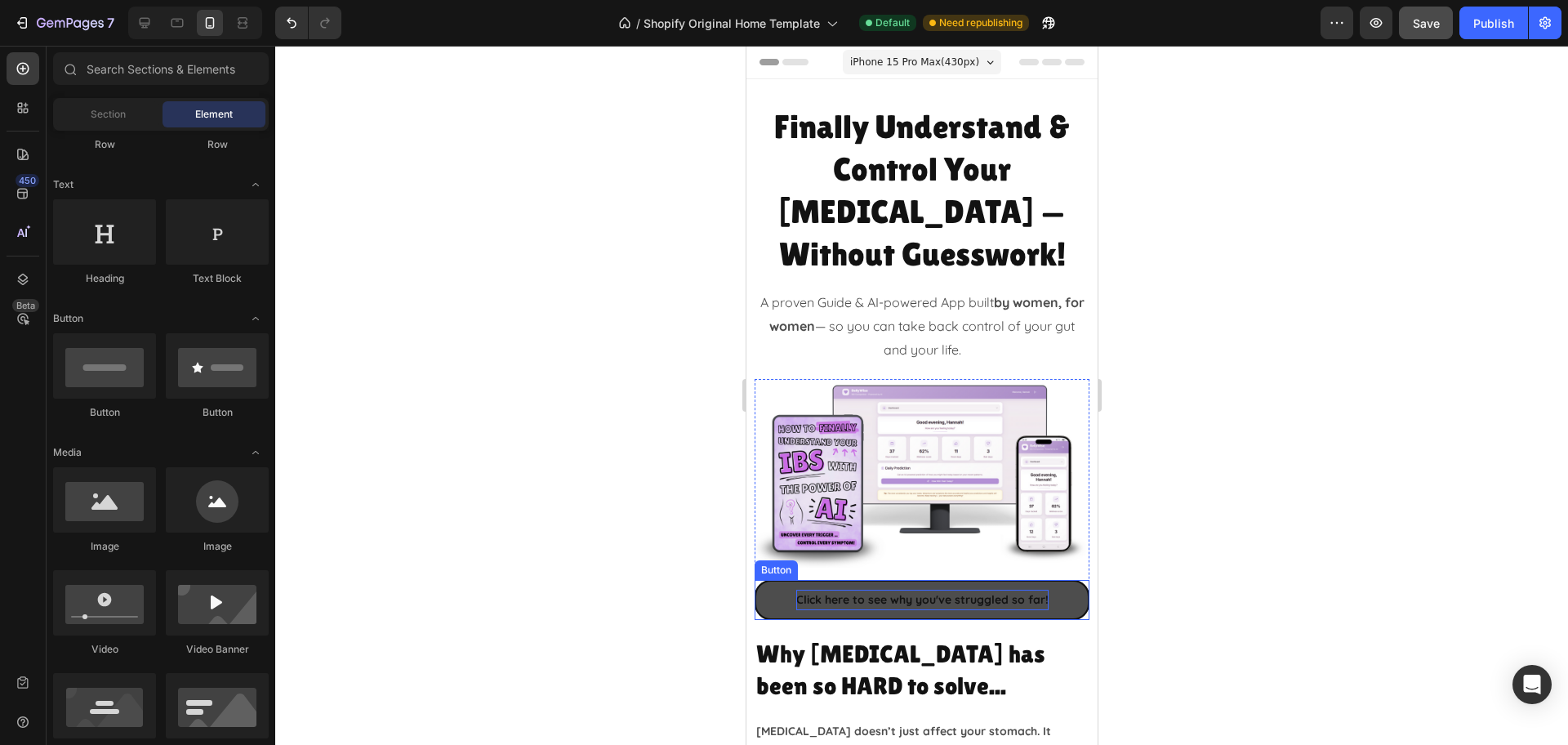
click at [759, 580] on link "Click here to see why you've struggled so far!" at bounding box center [920, 600] width 335 height 40
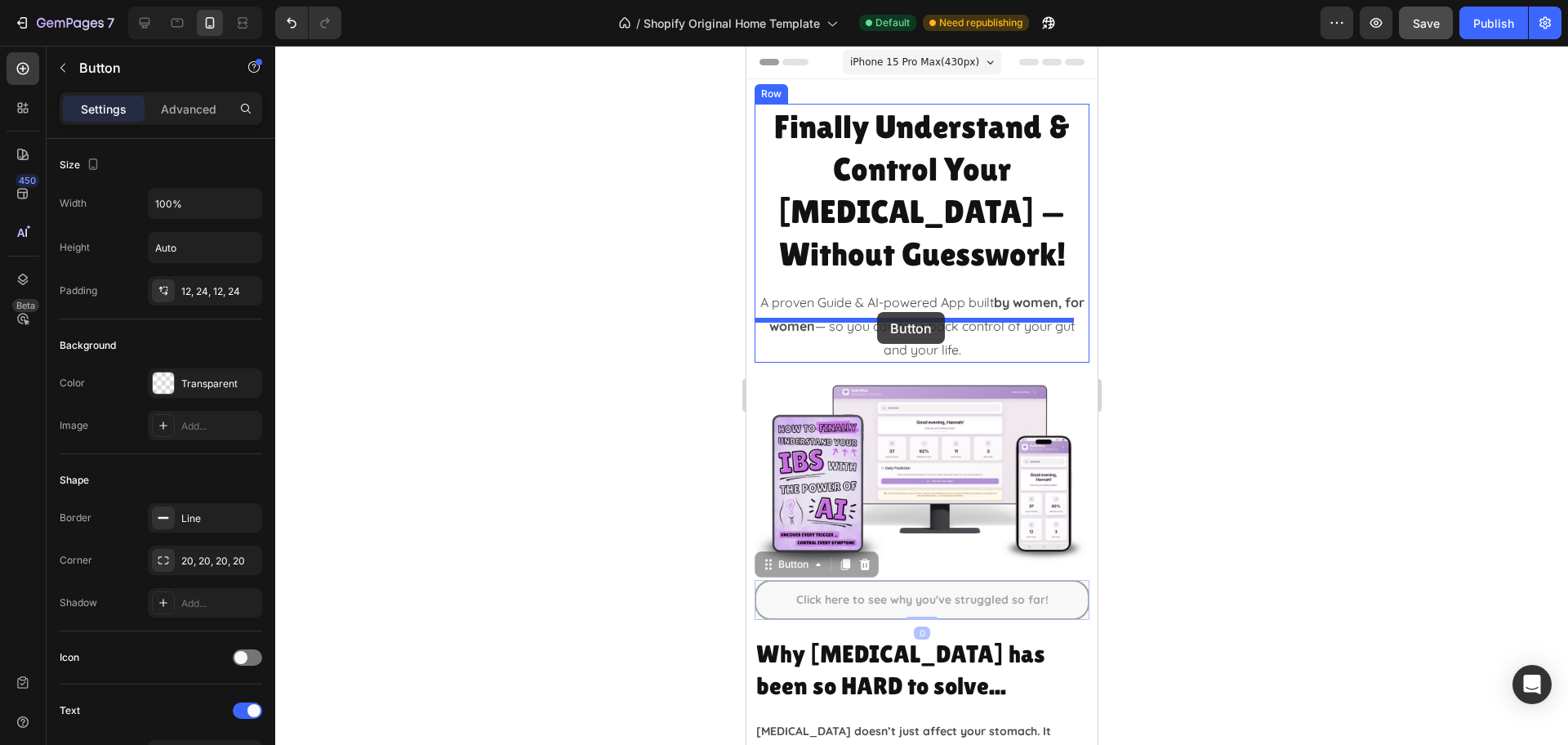
drag, startPoint x: 772, startPoint y: 514, endPoint x: 875, endPoint y: 317, distance: 222.3
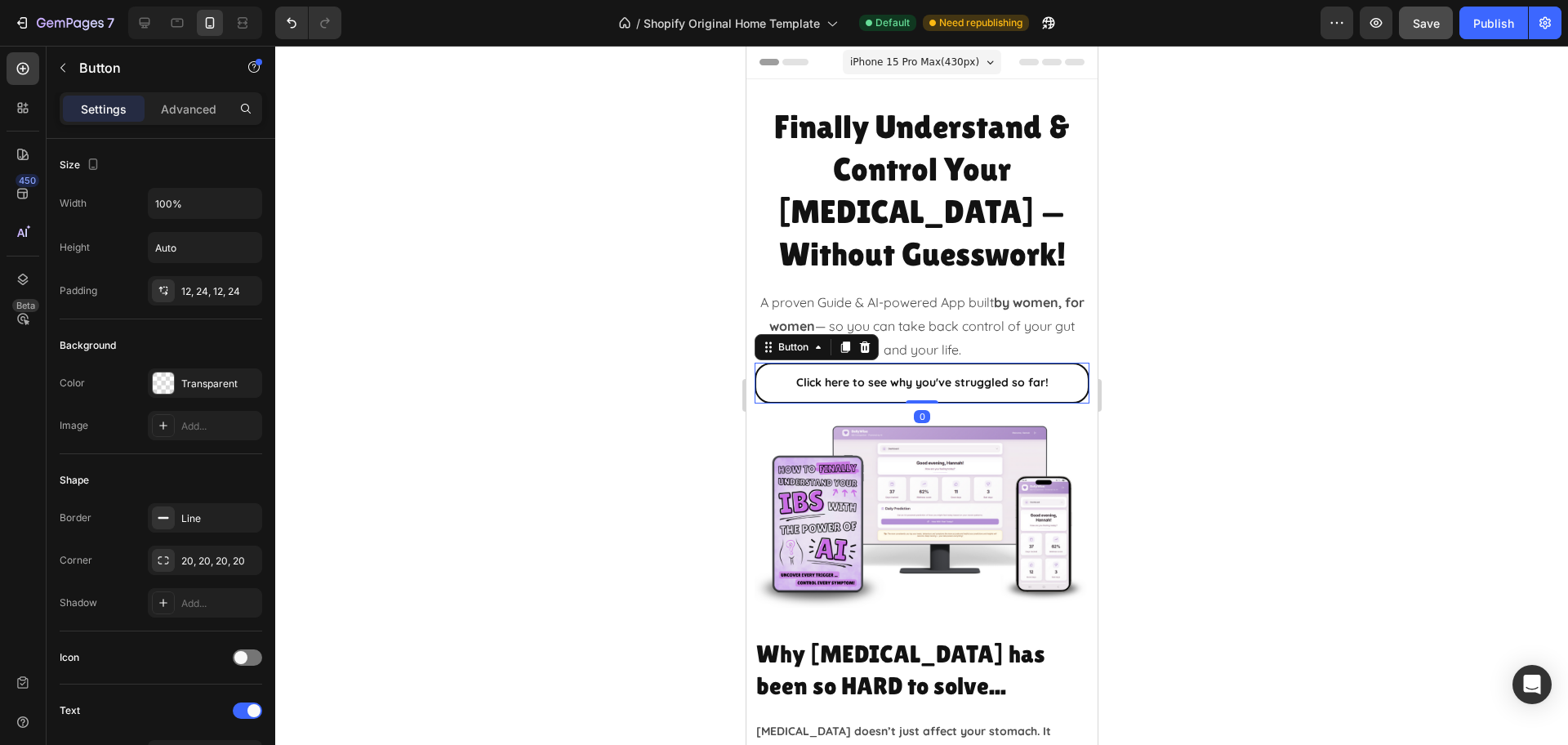
click at [1192, 309] on div at bounding box center [921, 395] width 1293 height 699
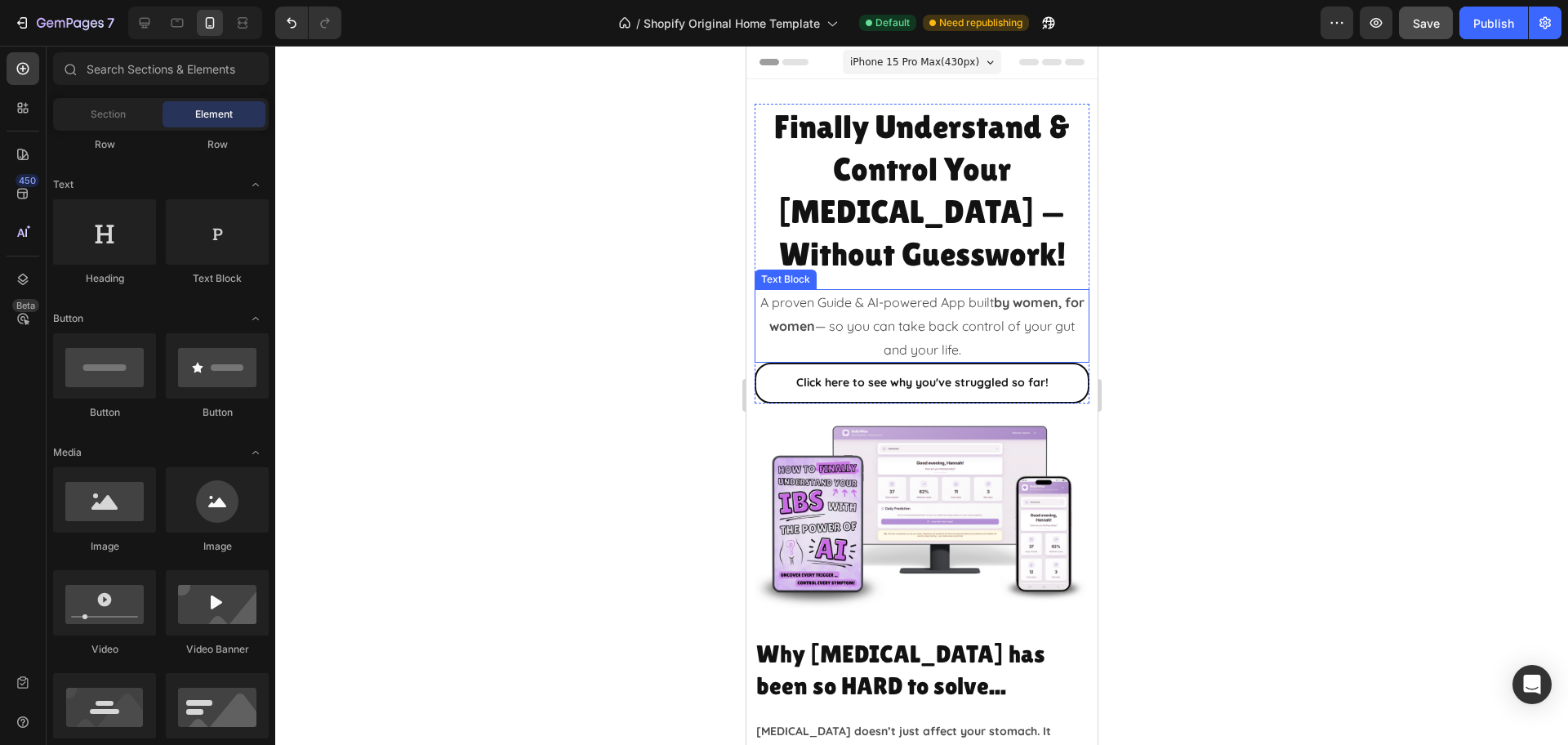
click at [990, 304] on p "A proven Guide & AI-powered App built by women, for women — so you can take bac…" at bounding box center [920, 326] width 331 height 71
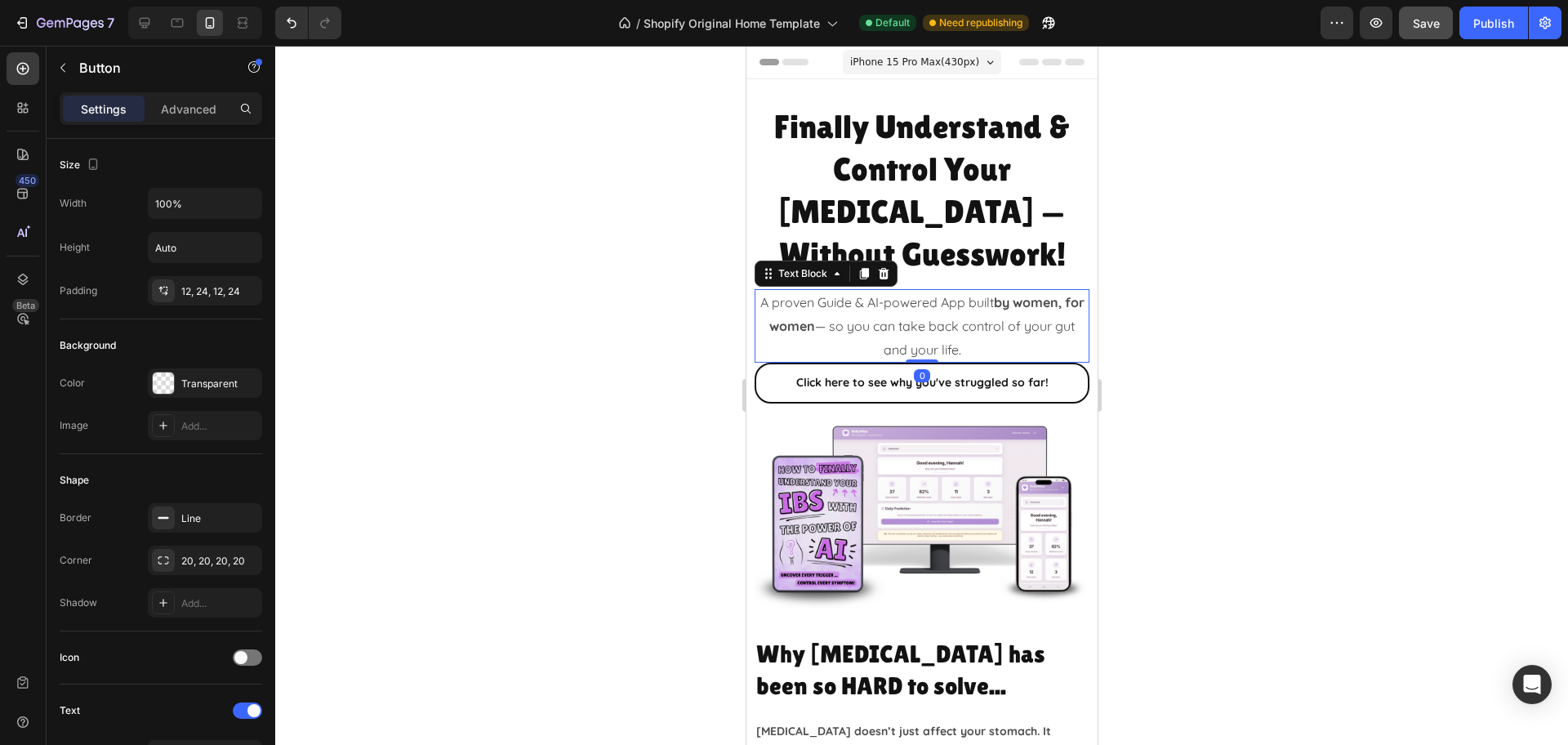
click at [1000, 294] on p "A proven Guide & AI-powered App built by women, for women — so you can take bac…" at bounding box center [920, 326] width 331 height 71
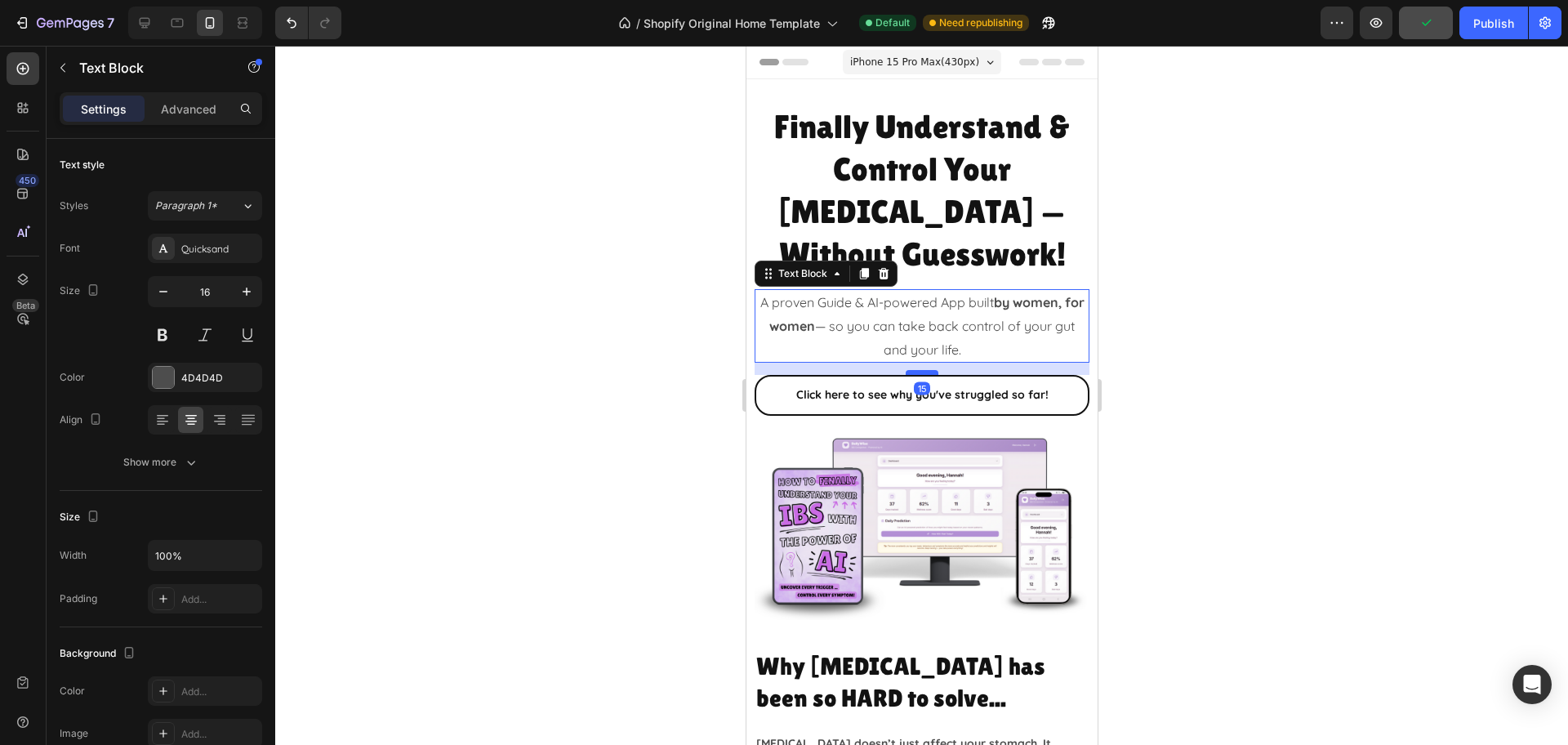
drag, startPoint x: 912, startPoint y: 317, endPoint x: 914, endPoint y: 330, distance: 13.2
click at [914, 370] on div at bounding box center [921, 372] width 33 height 5
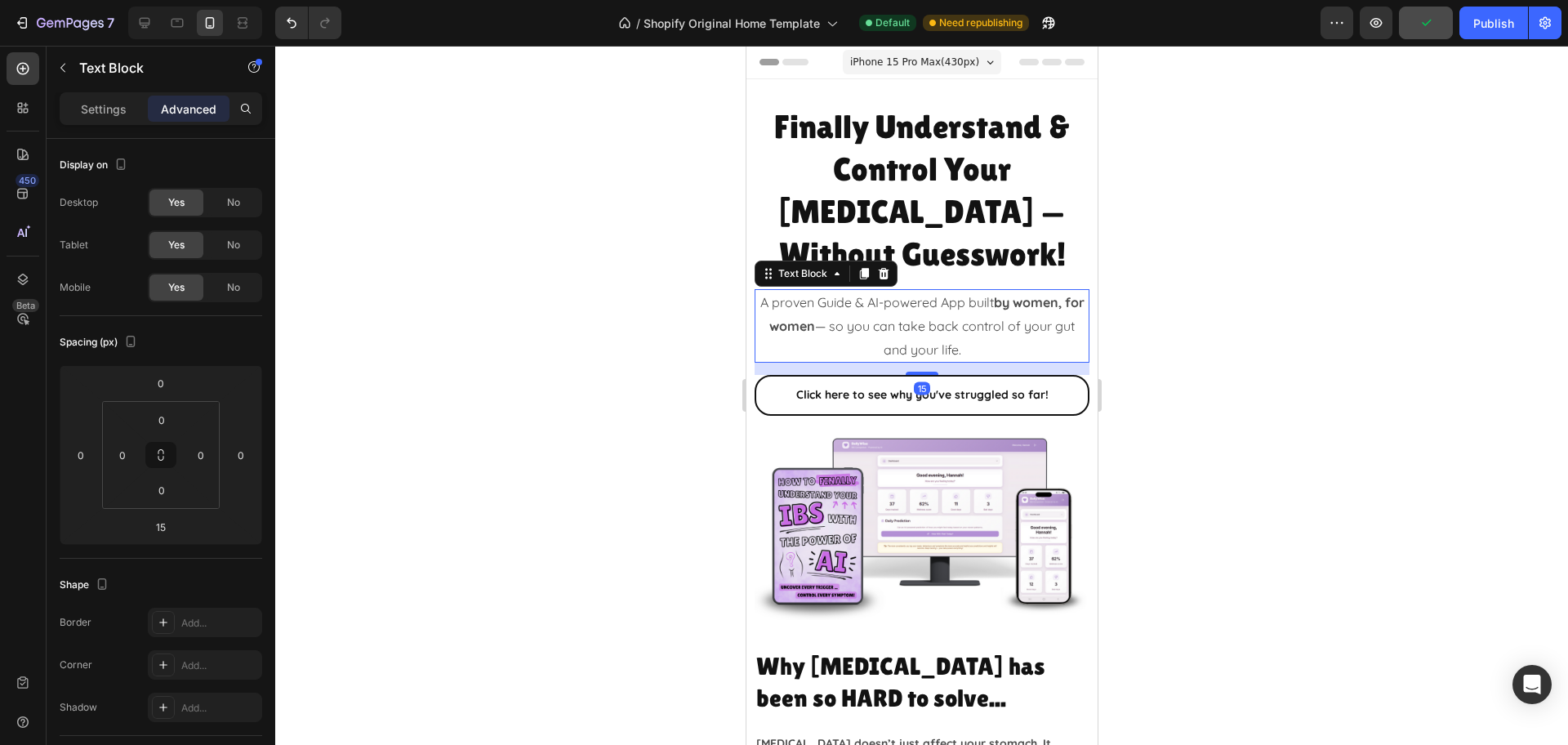
click at [1281, 339] on div at bounding box center [921, 395] width 1293 height 699
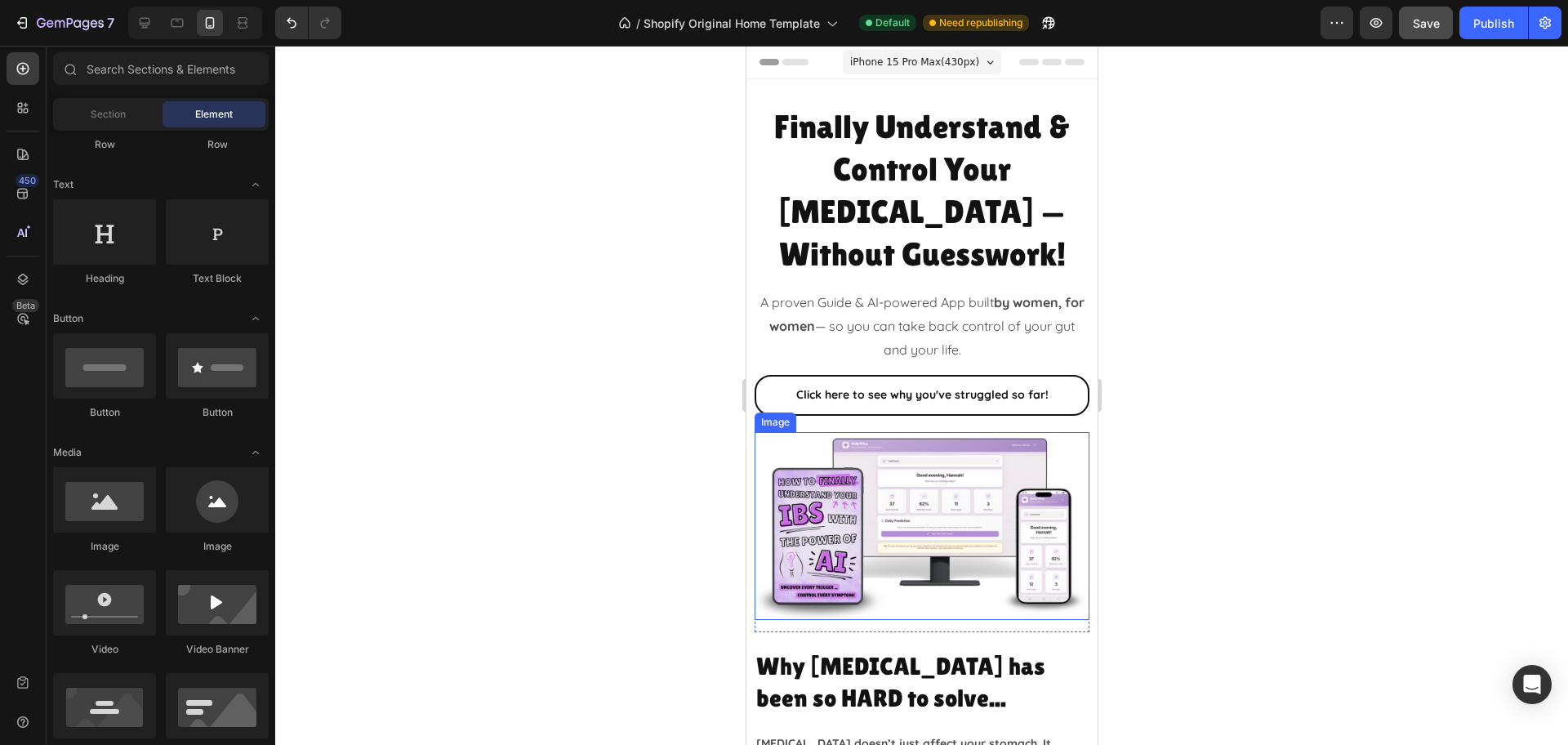
click at [916, 562] on img at bounding box center [920, 527] width 335 height 189
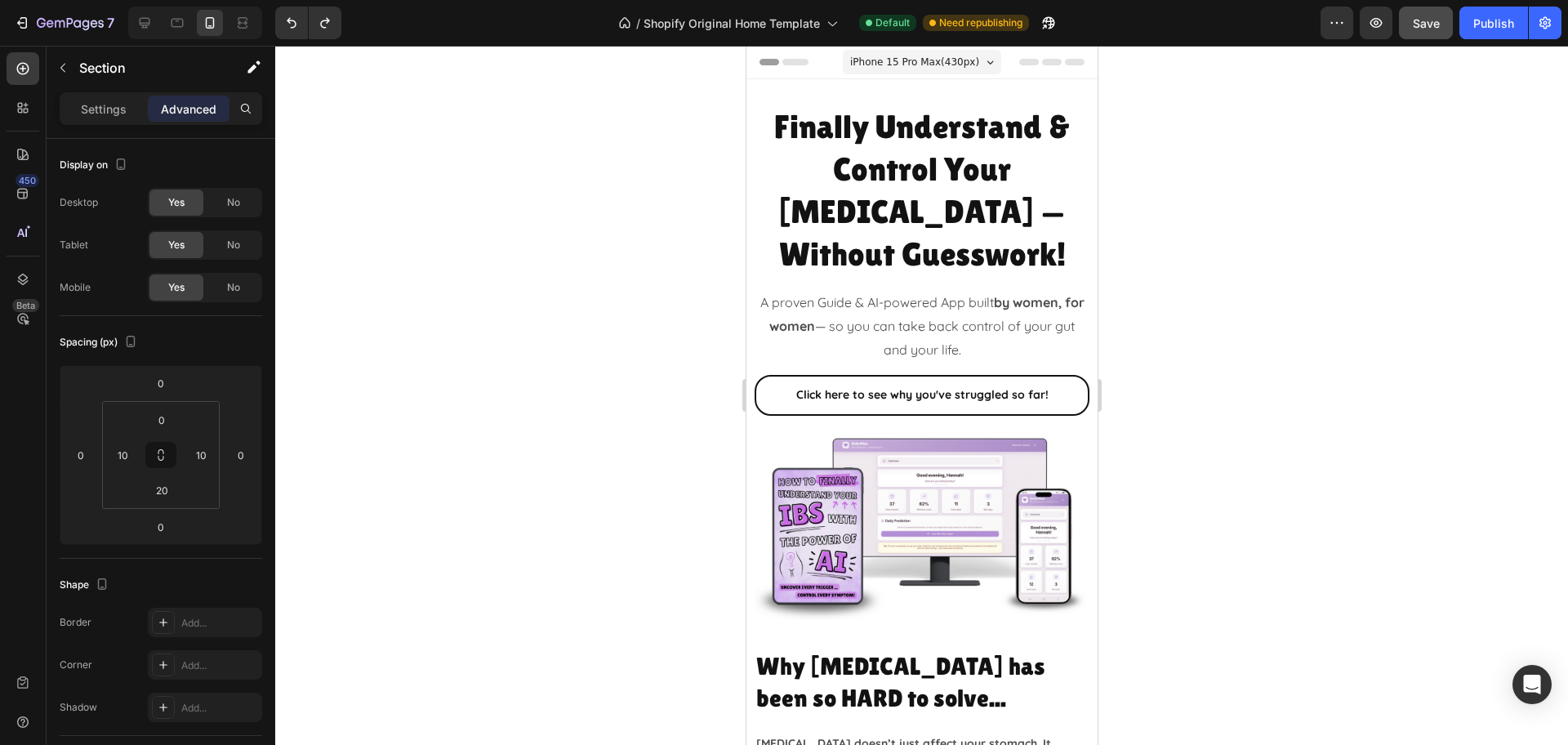
click at [1229, 509] on div at bounding box center [921, 395] width 1293 height 699
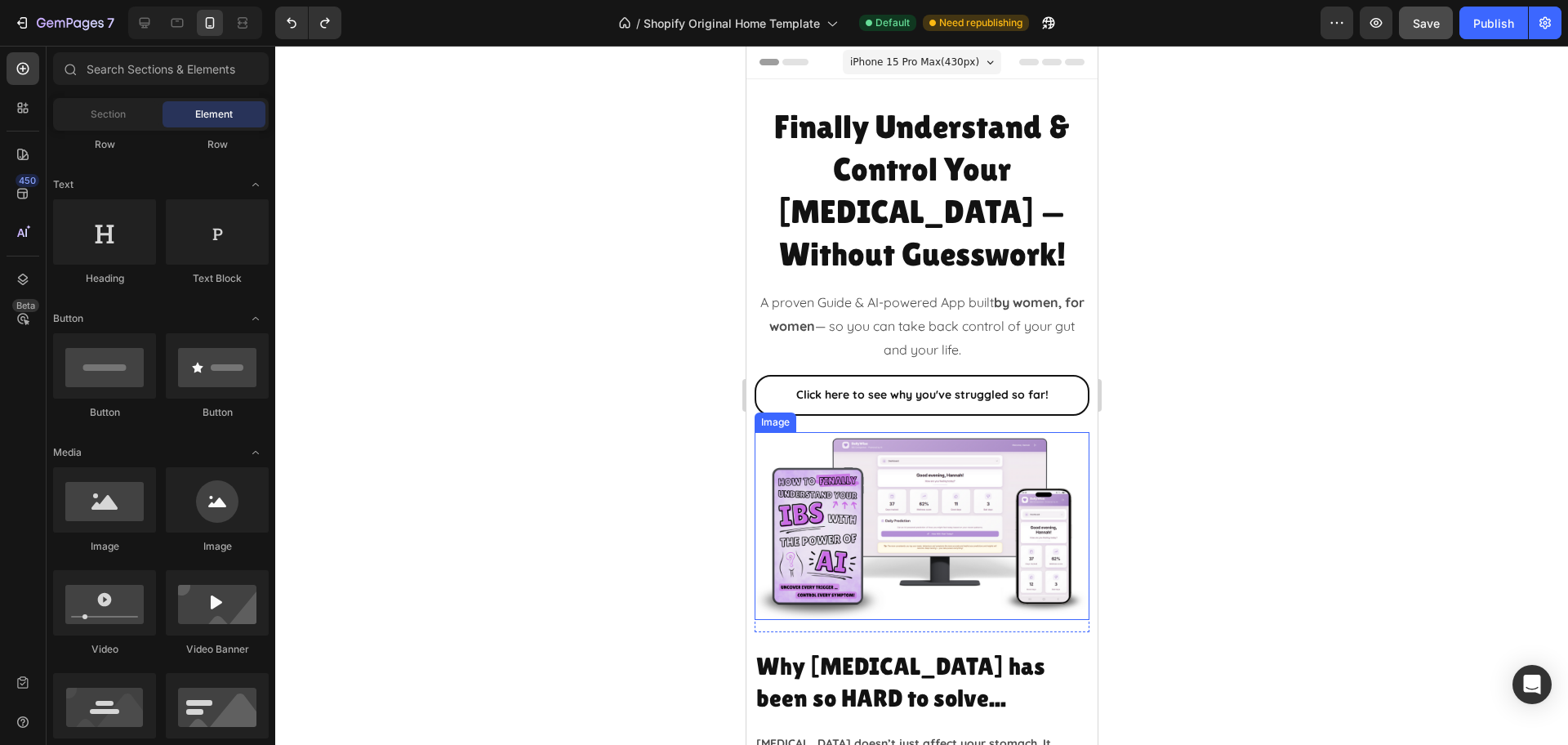
click at [942, 549] on img at bounding box center [920, 527] width 335 height 189
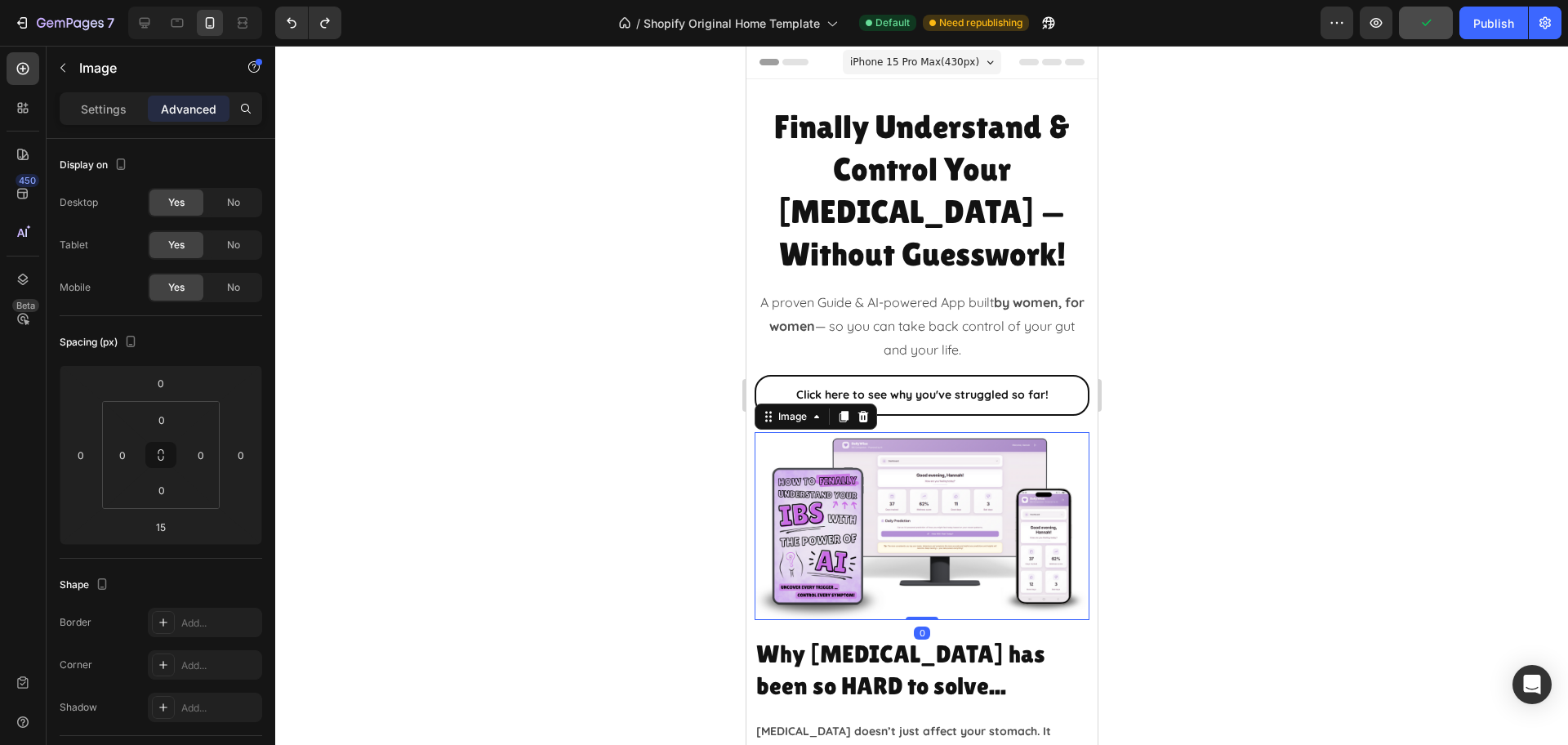
drag, startPoint x: 917, startPoint y: 576, endPoint x: 919, endPoint y: 549, distance: 27.1
click at [919, 549] on div "Image 0" at bounding box center [920, 527] width 335 height 189
type input "0"
click at [1265, 486] on div at bounding box center [921, 395] width 1293 height 699
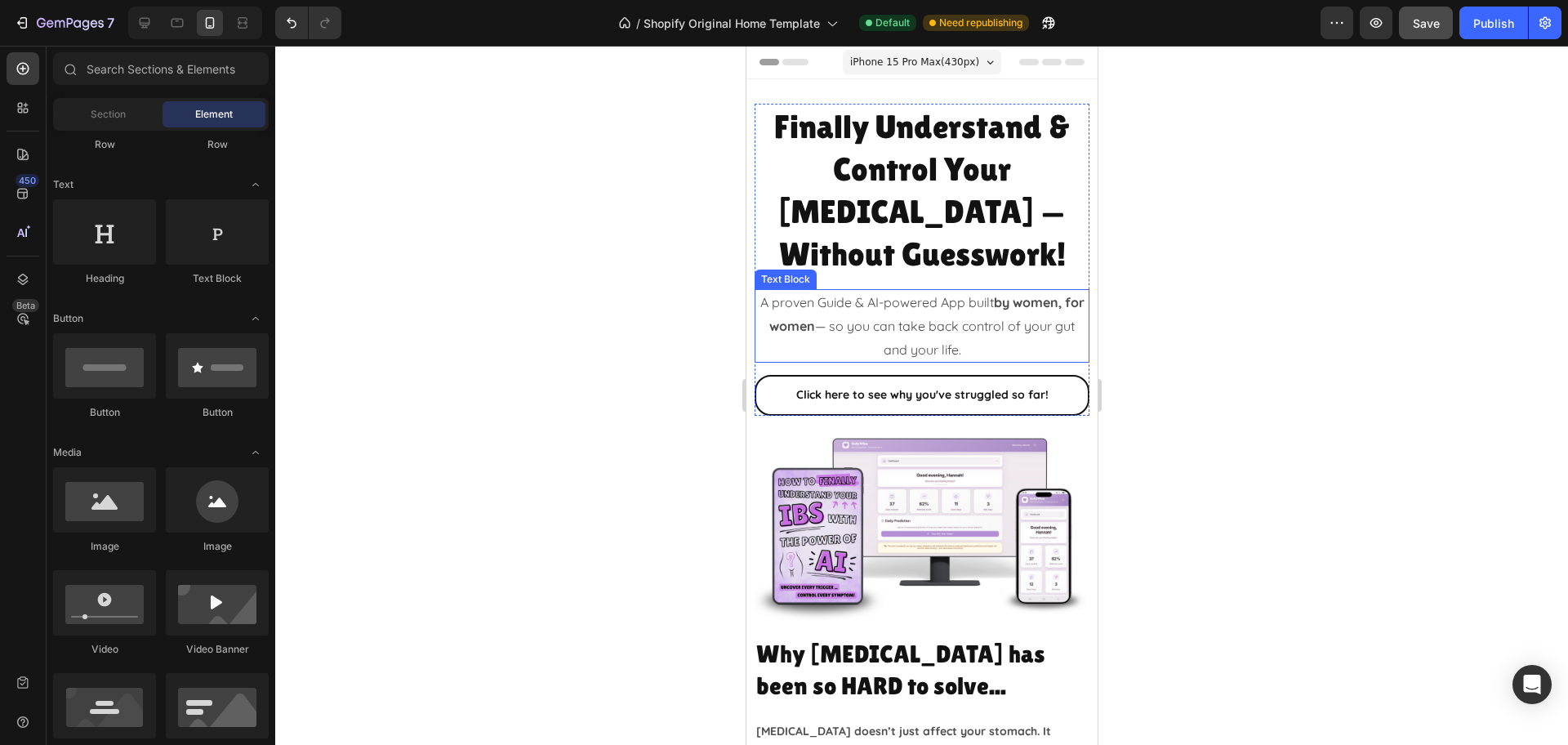
click at [991, 316] on p "A proven Guide & AI-powered App built by women, for women — so you can take bac…" at bounding box center [920, 326] width 331 height 71
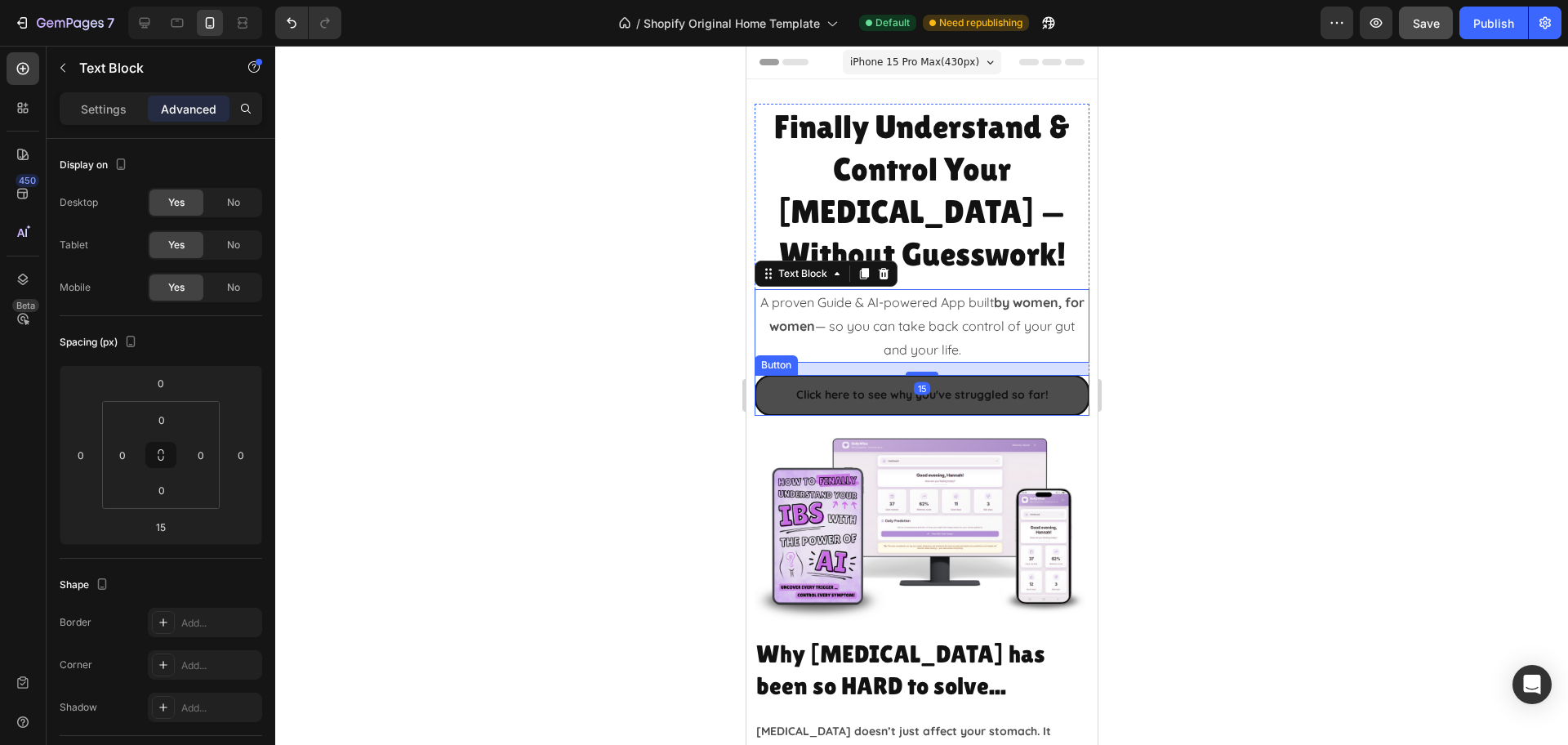
click at [976, 374] on link "Click here to see why you've struggled so far!" at bounding box center [920, 395] width 335 height 40
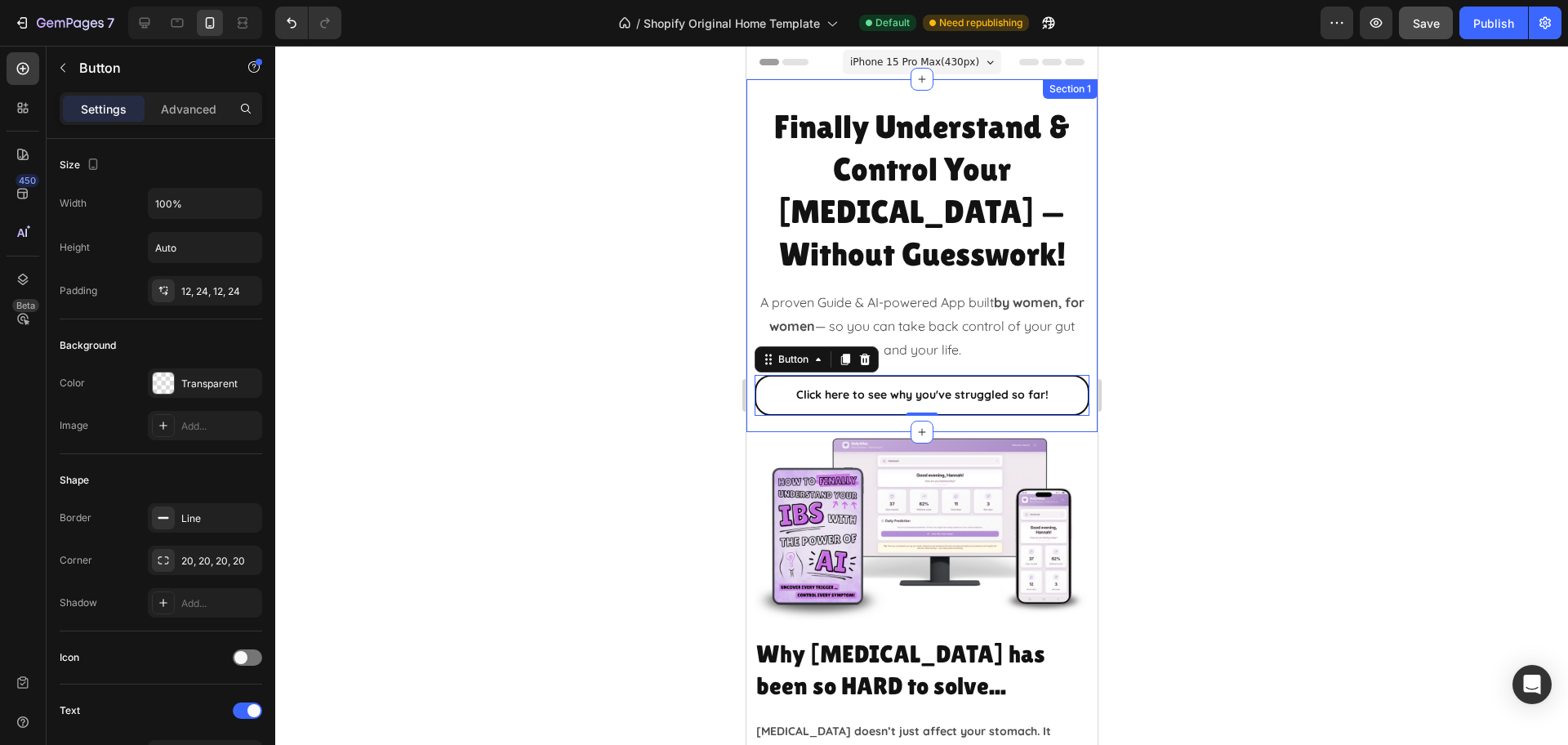
click at [961, 380] on div "Finally Understand & Control Your IBS — Without Guesswork! Heading A proven Gui…" at bounding box center [921, 255] width 351 height 352
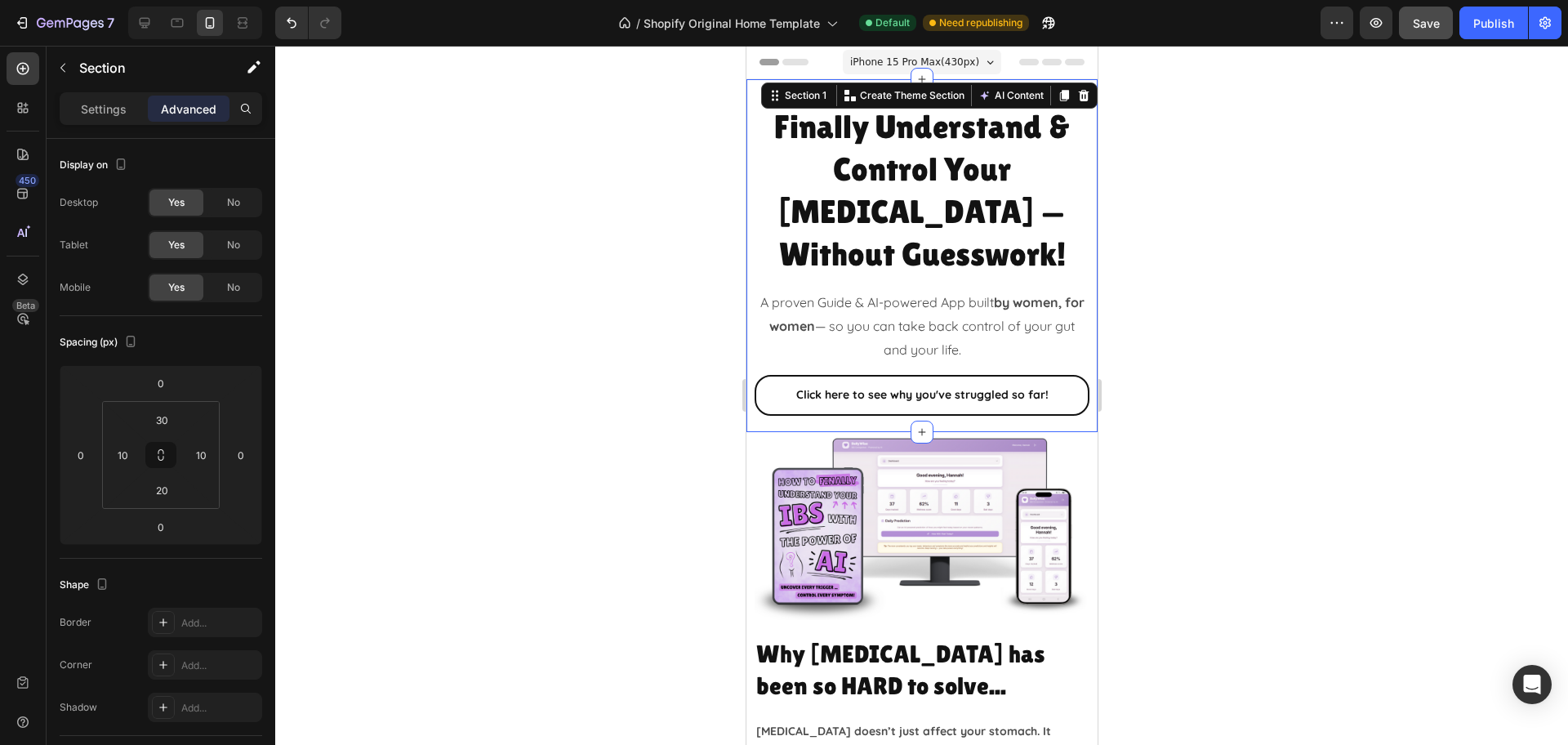
click at [1284, 377] on div at bounding box center [921, 395] width 1293 height 699
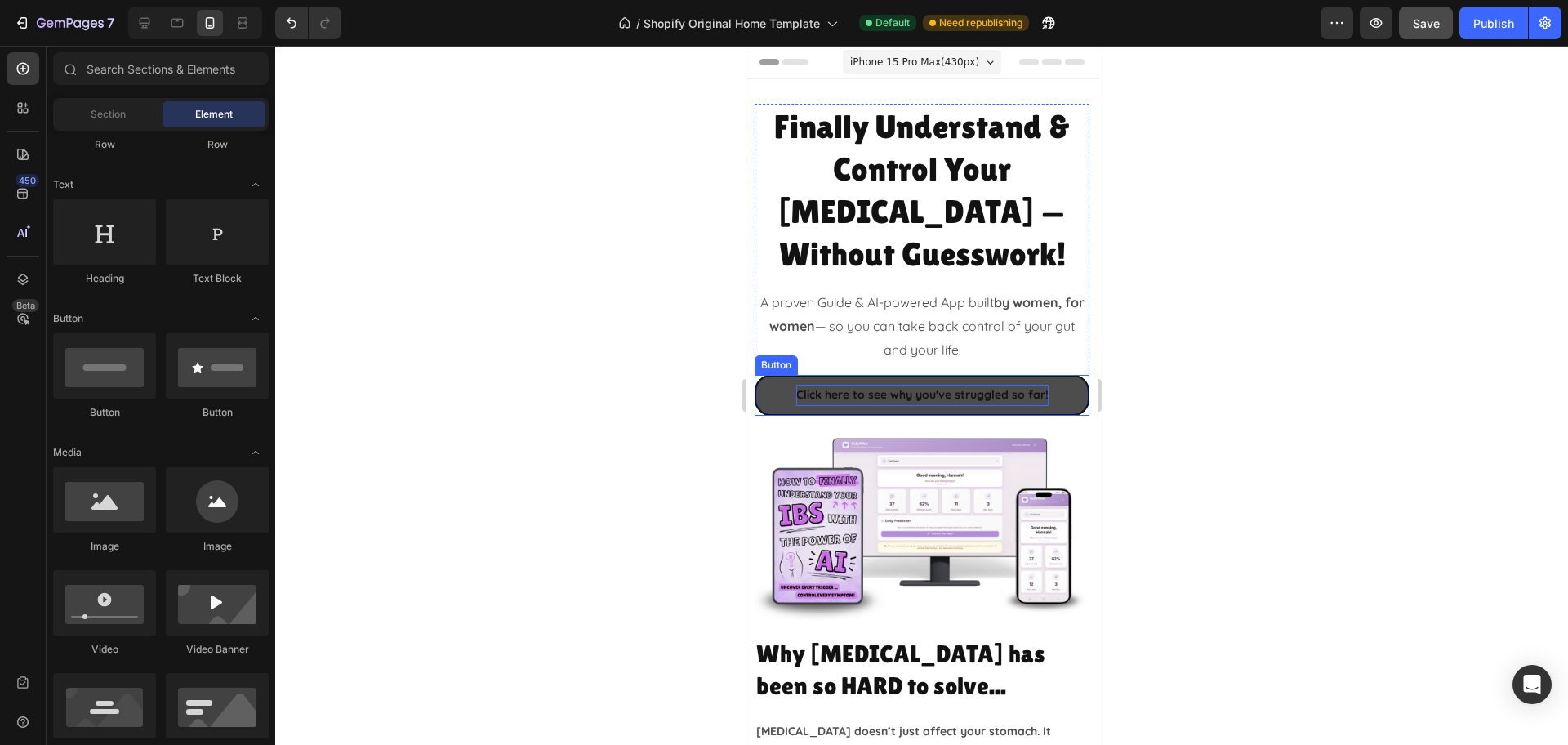
click at [889, 384] on p "Click here to see why you've struggled so far!" at bounding box center [921, 395] width 252 height 20
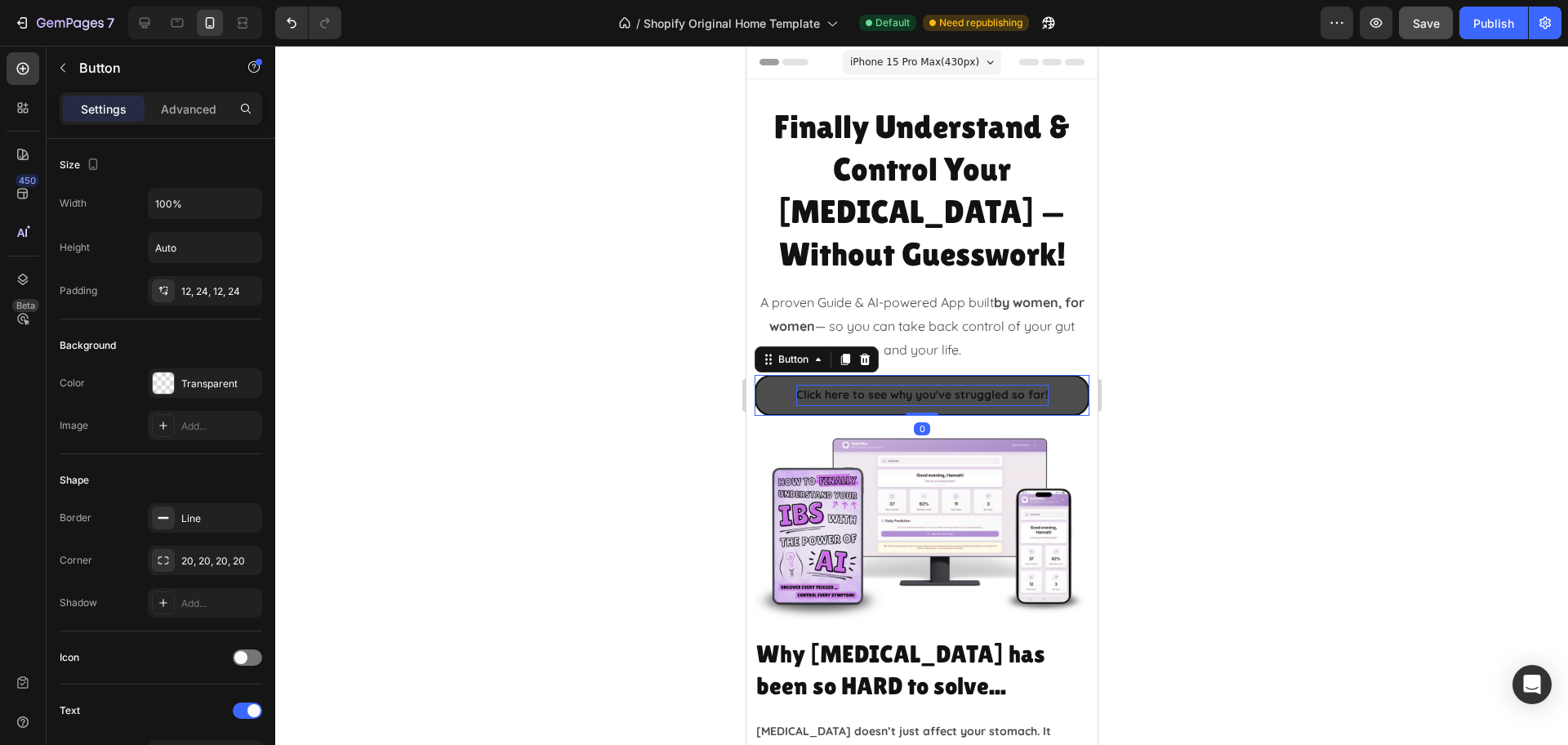
click at [837, 384] on p "Click here to see why you've struggled so far!" at bounding box center [921, 395] width 252 height 20
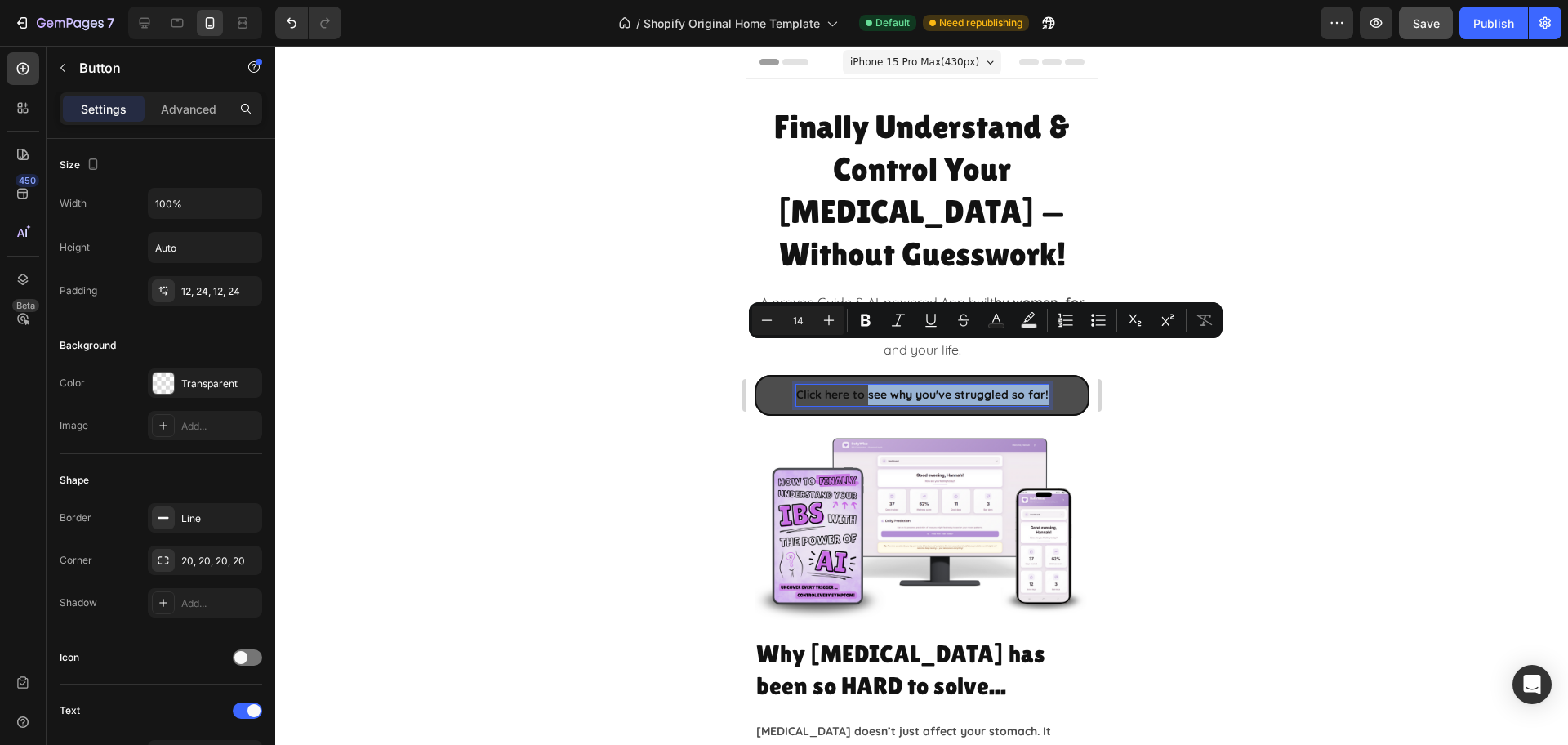
drag, startPoint x: 859, startPoint y: 352, endPoint x: 1058, endPoint y: 349, distance: 199.0
click at [1058, 374] on link "Click here to see why you've struggled so far!" at bounding box center [920, 395] width 335 height 40
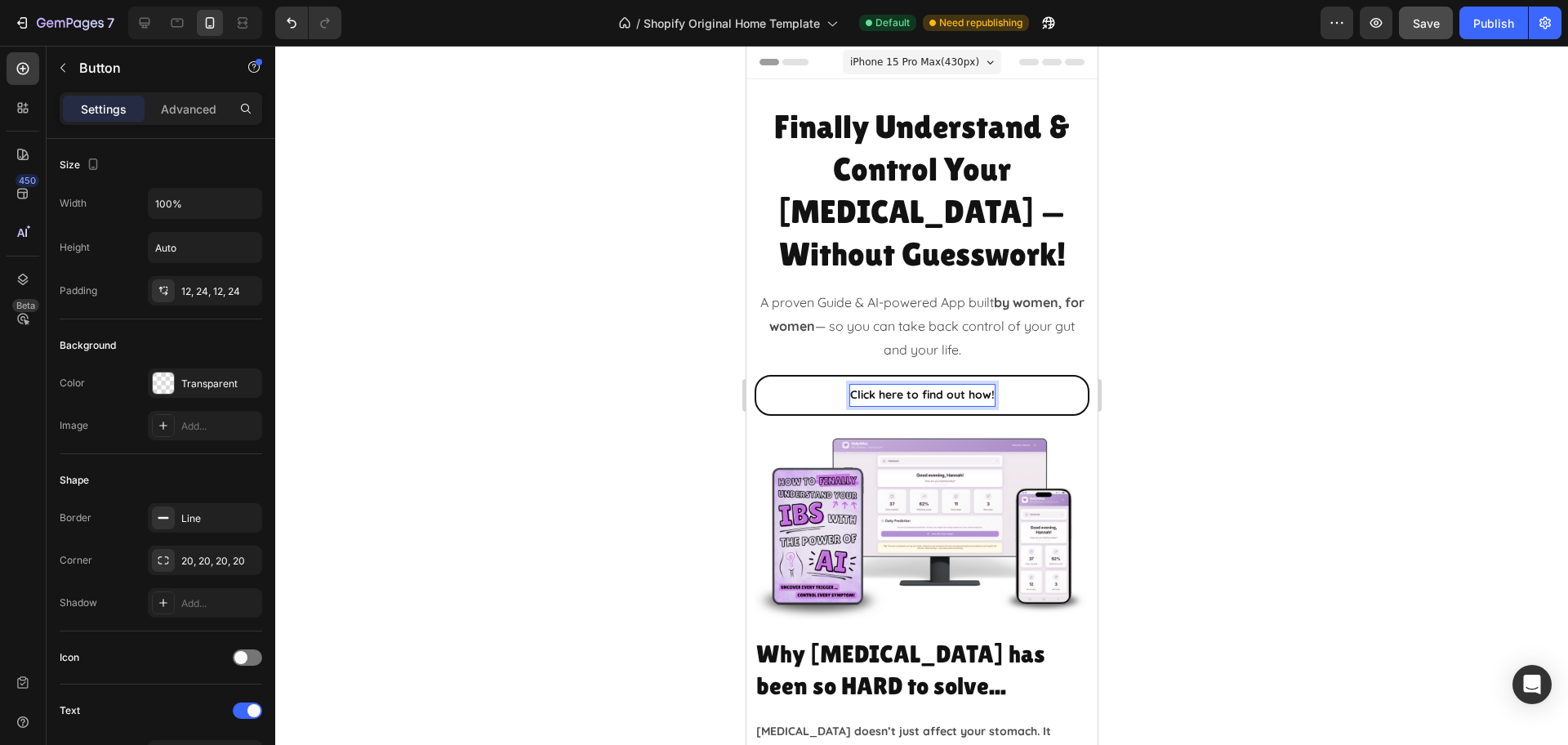
click at [1375, 323] on div at bounding box center [921, 395] width 1293 height 699
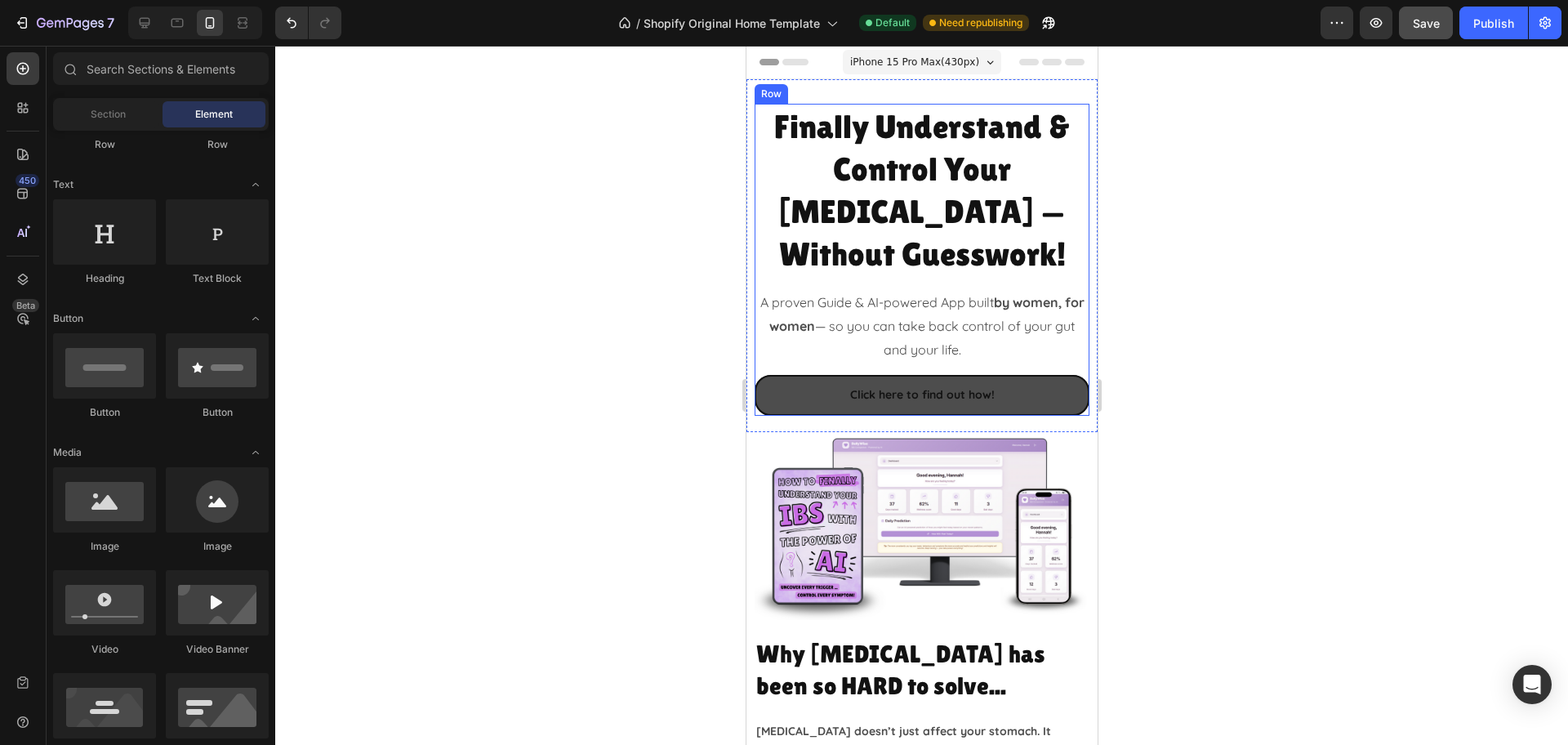
click at [1042, 374] on link "Click here to find out how!" at bounding box center [920, 395] width 335 height 40
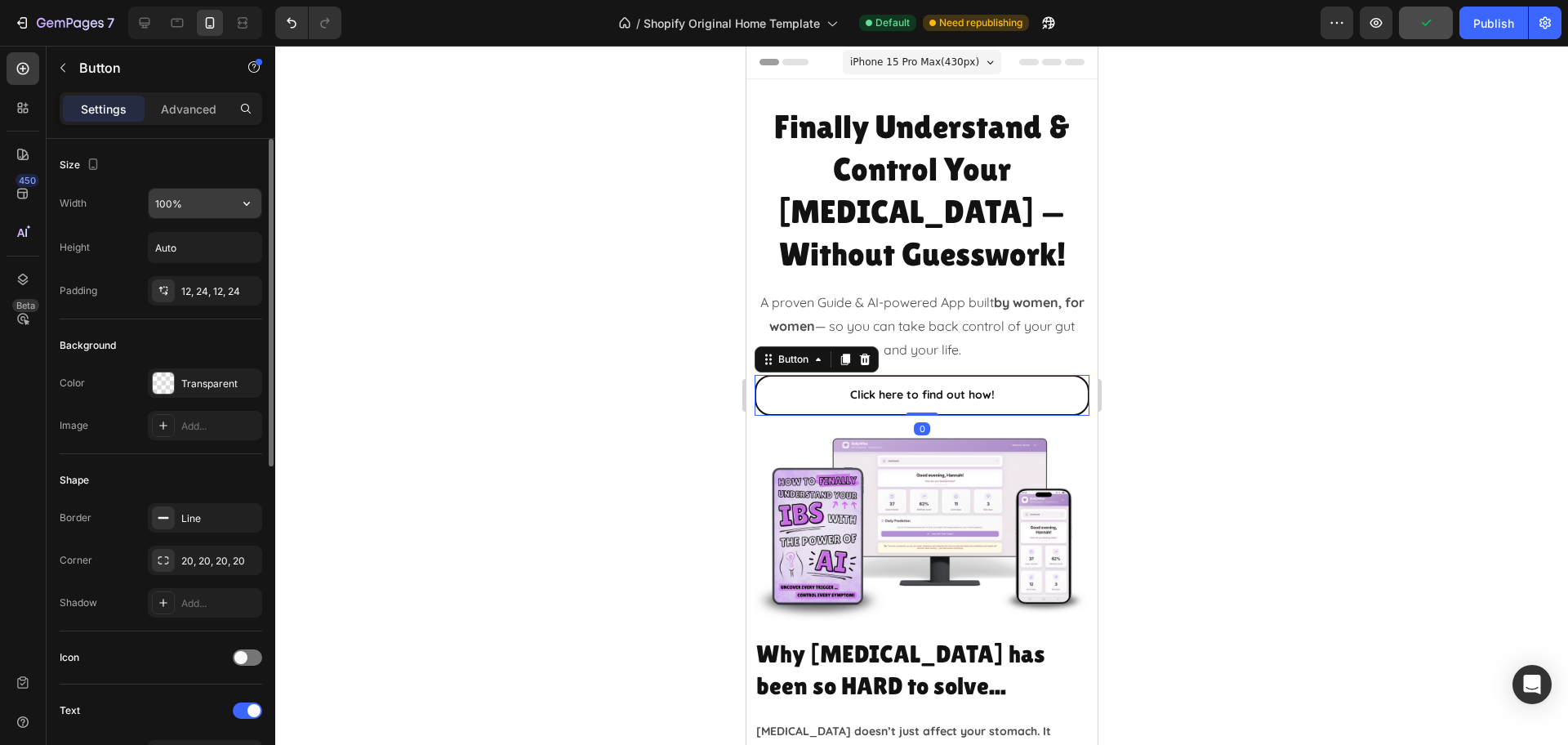
click at [201, 189] on input "100%" at bounding box center [205, 204] width 113 height 29
click at [238, 204] on button "button" at bounding box center [247, 204] width 29 height 29
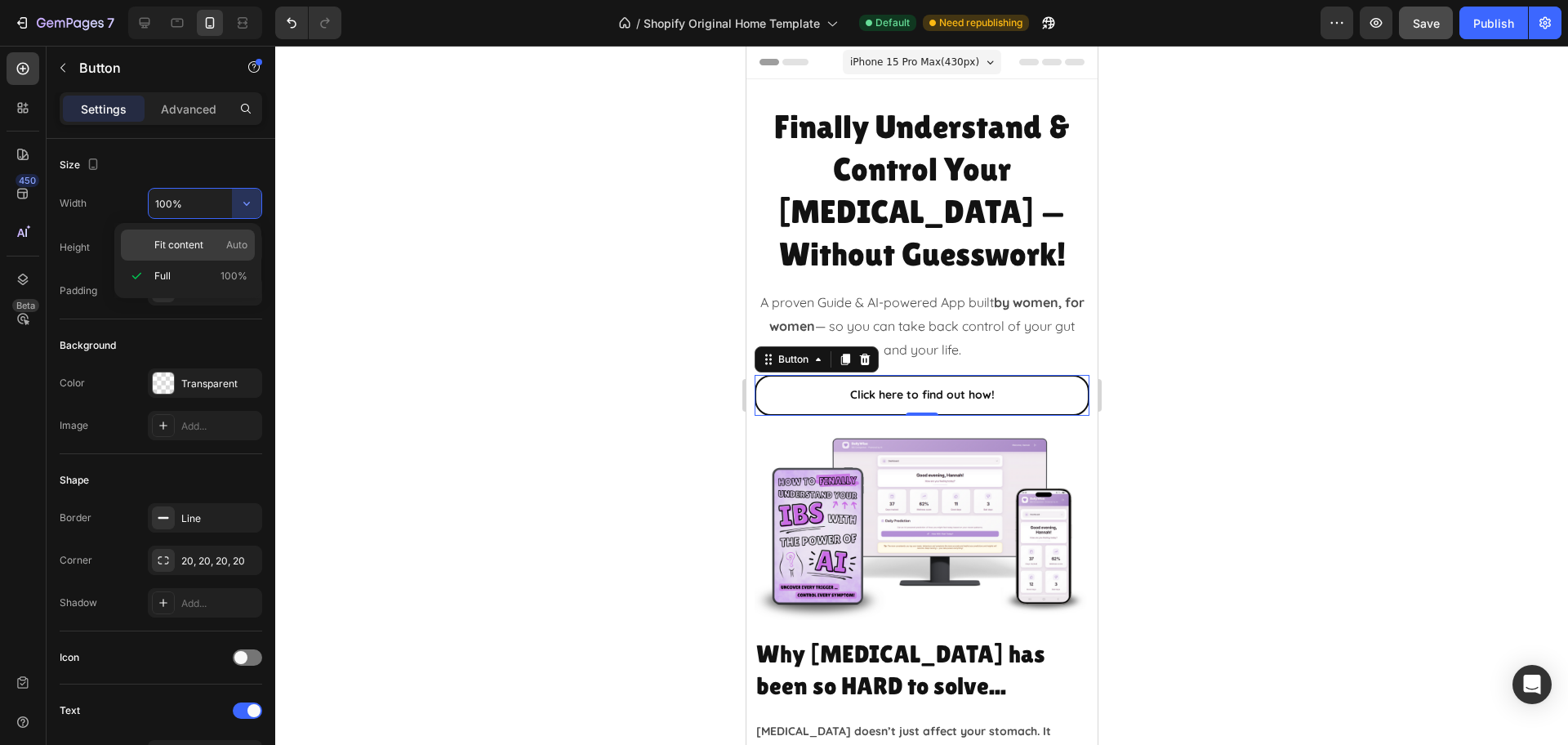
click at [218, 239] on p "Fit content Auto" at bounding box center [200, 245] width 93 height 15
type input "Auto"
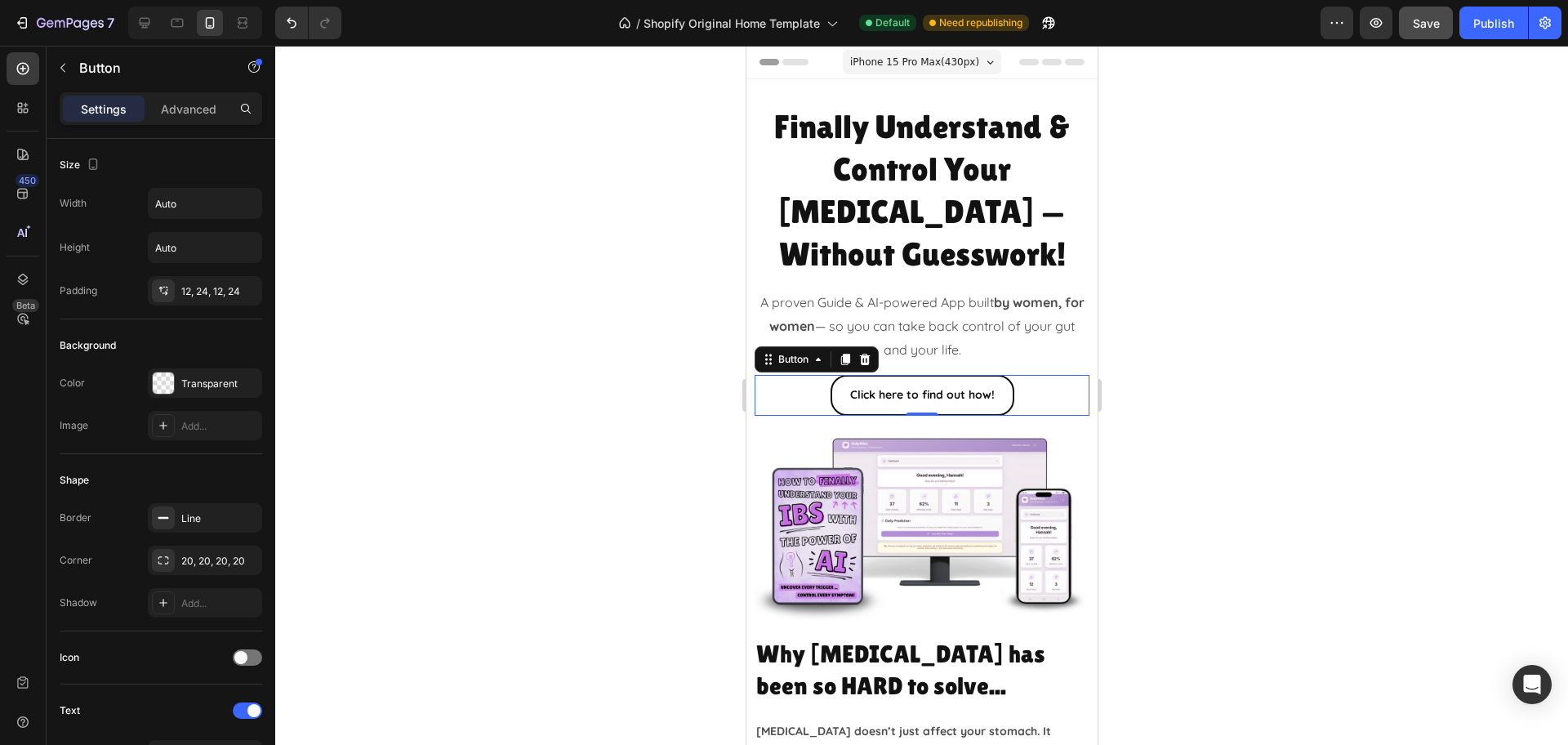
click at [1218, 300] on div at bounding box center [921, 395] width 1293 height 699
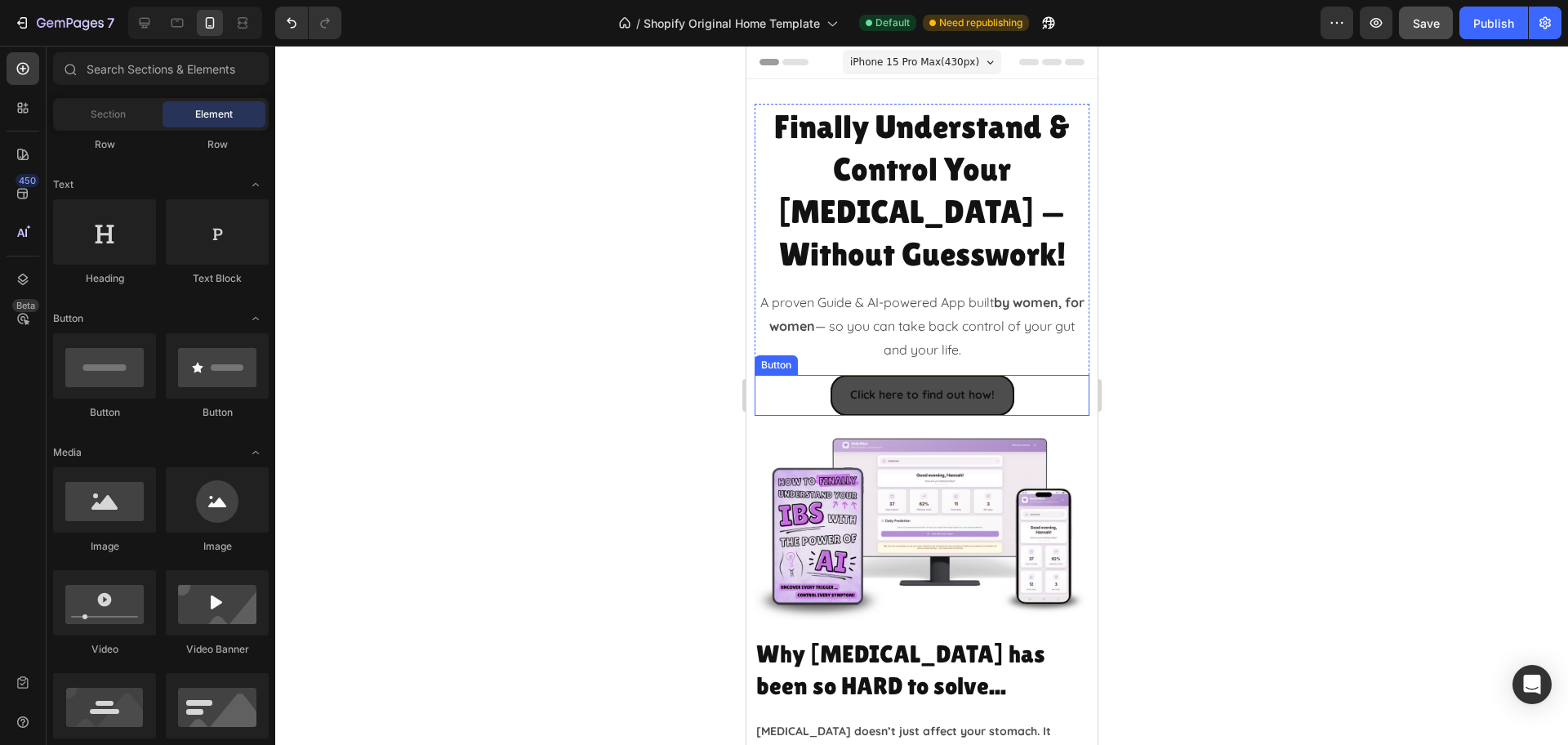
click at [829, 374] on link "Click here to find out how!" at bounding box center [921, 395] width 183 height 40
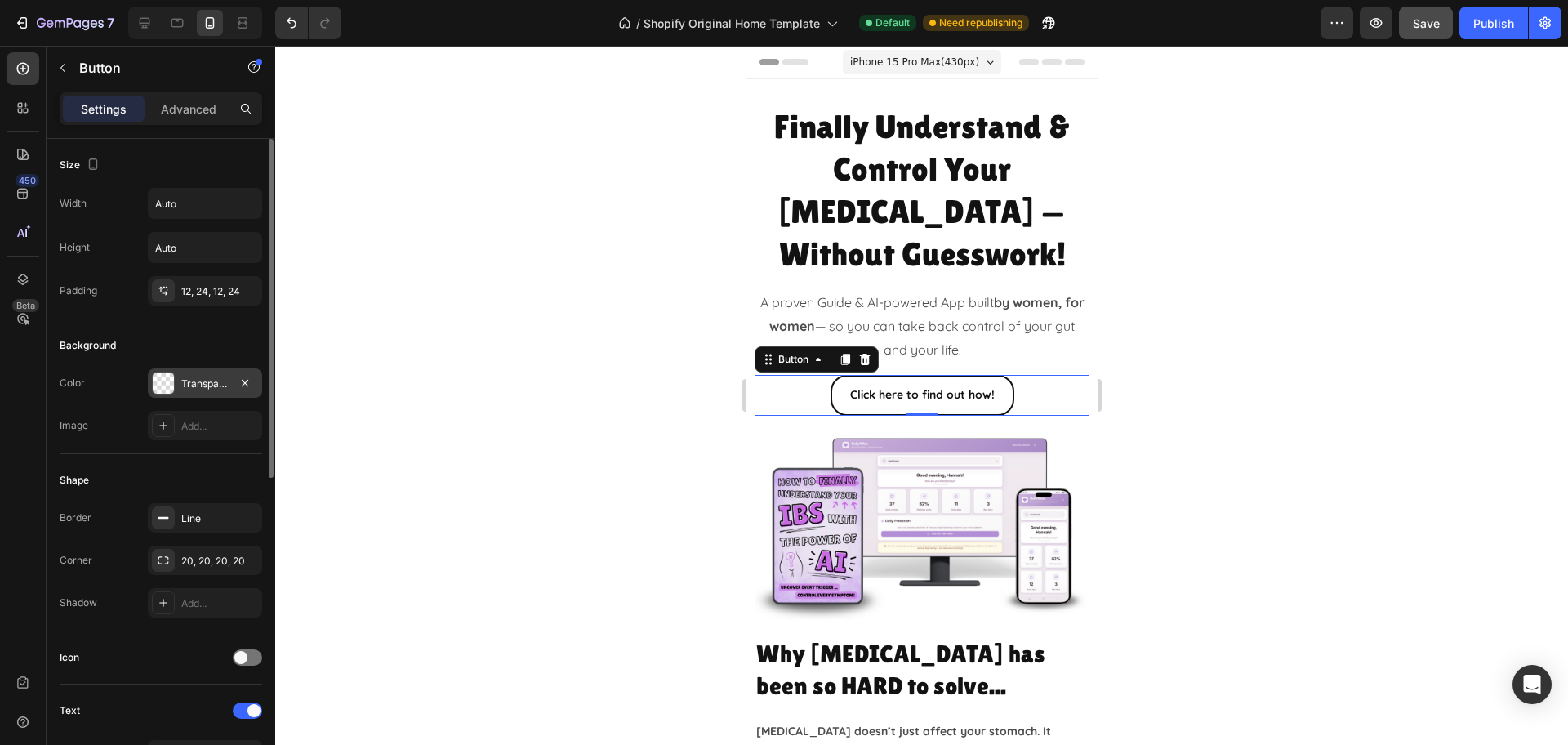
click at [210, 376] on div "Transparent" at bounding box center [206, 384] width 48 height 15
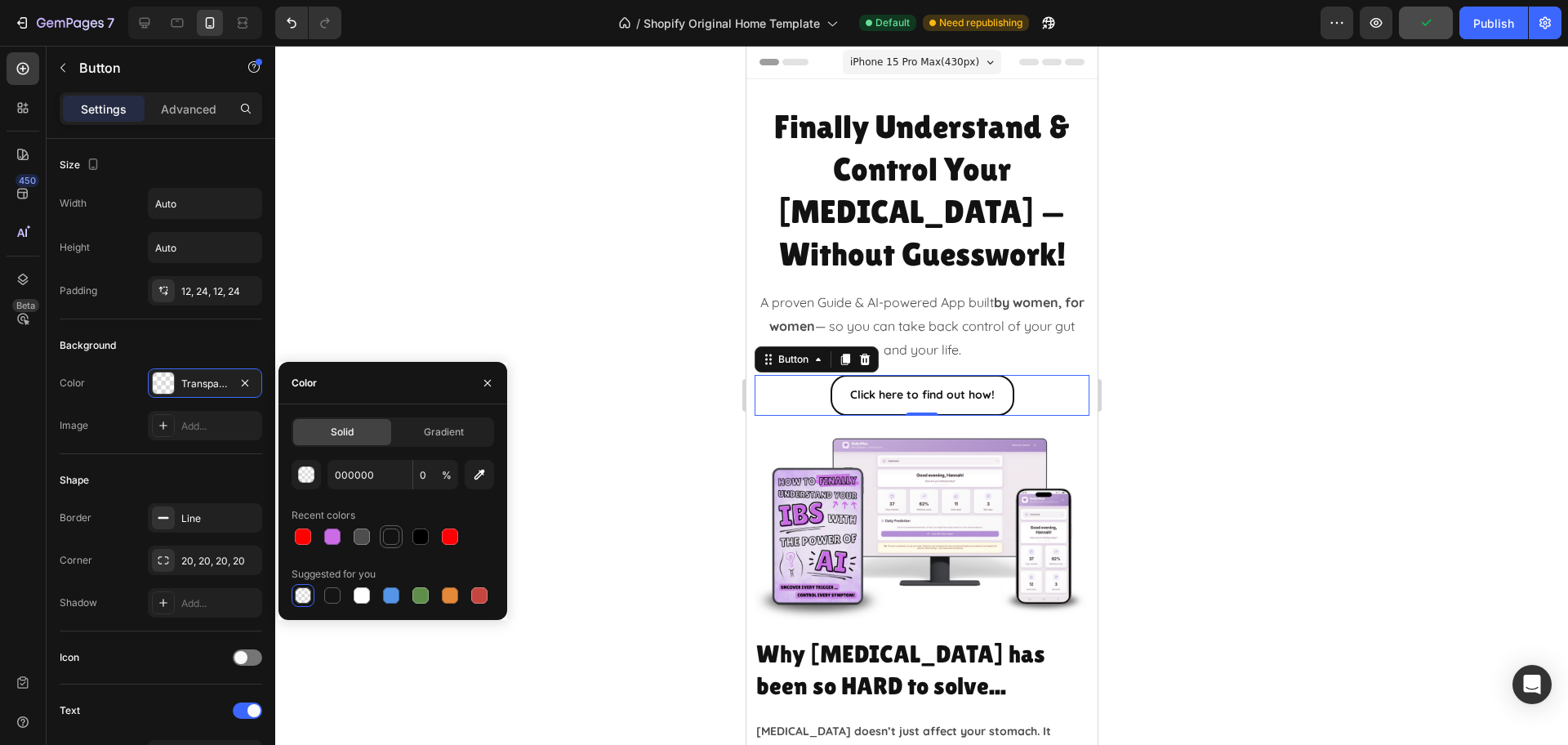
click at [387, 538] on div at bounding box center [391, 537] width 17 height 17
type input "121212"
type input "100"
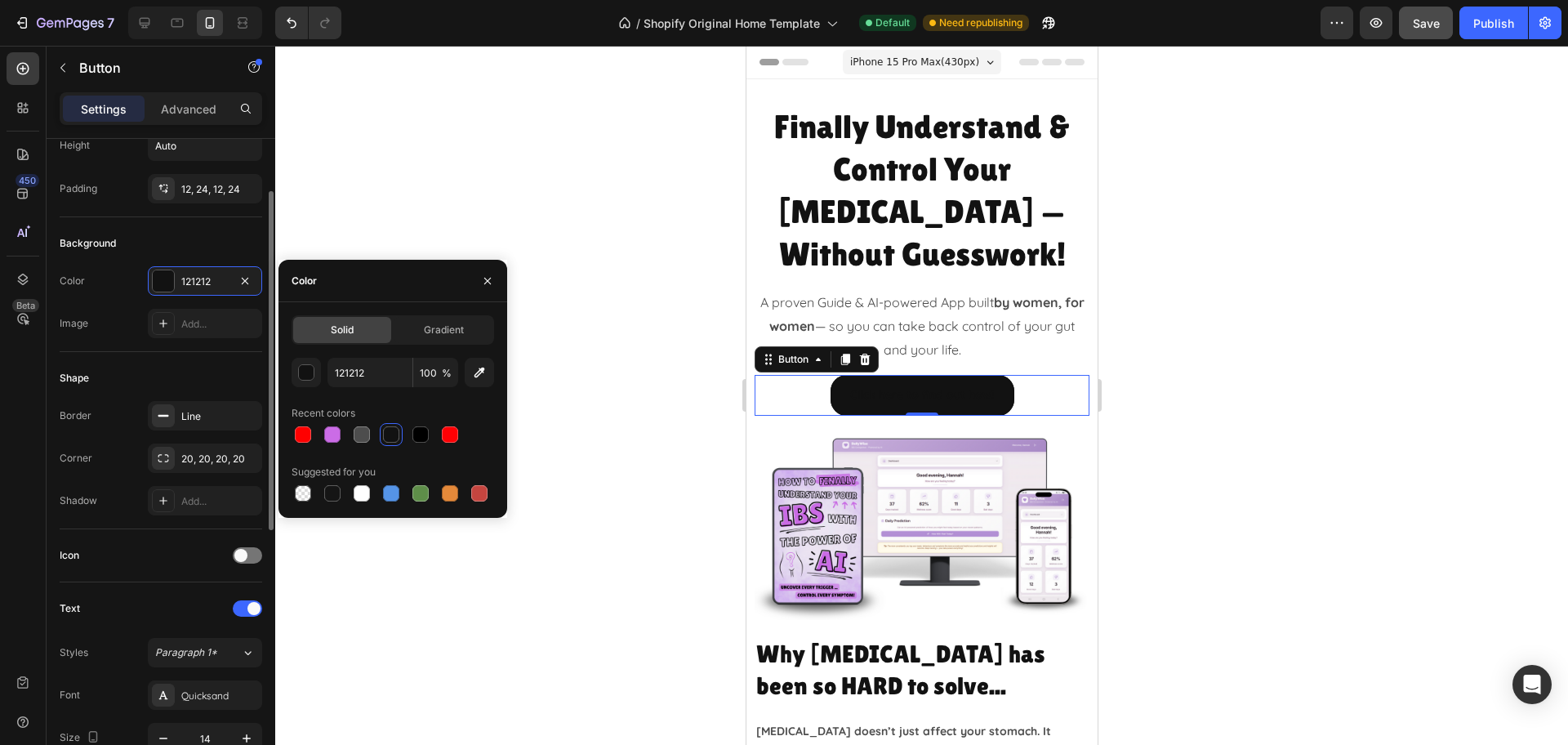
scroll to position [306, 0]
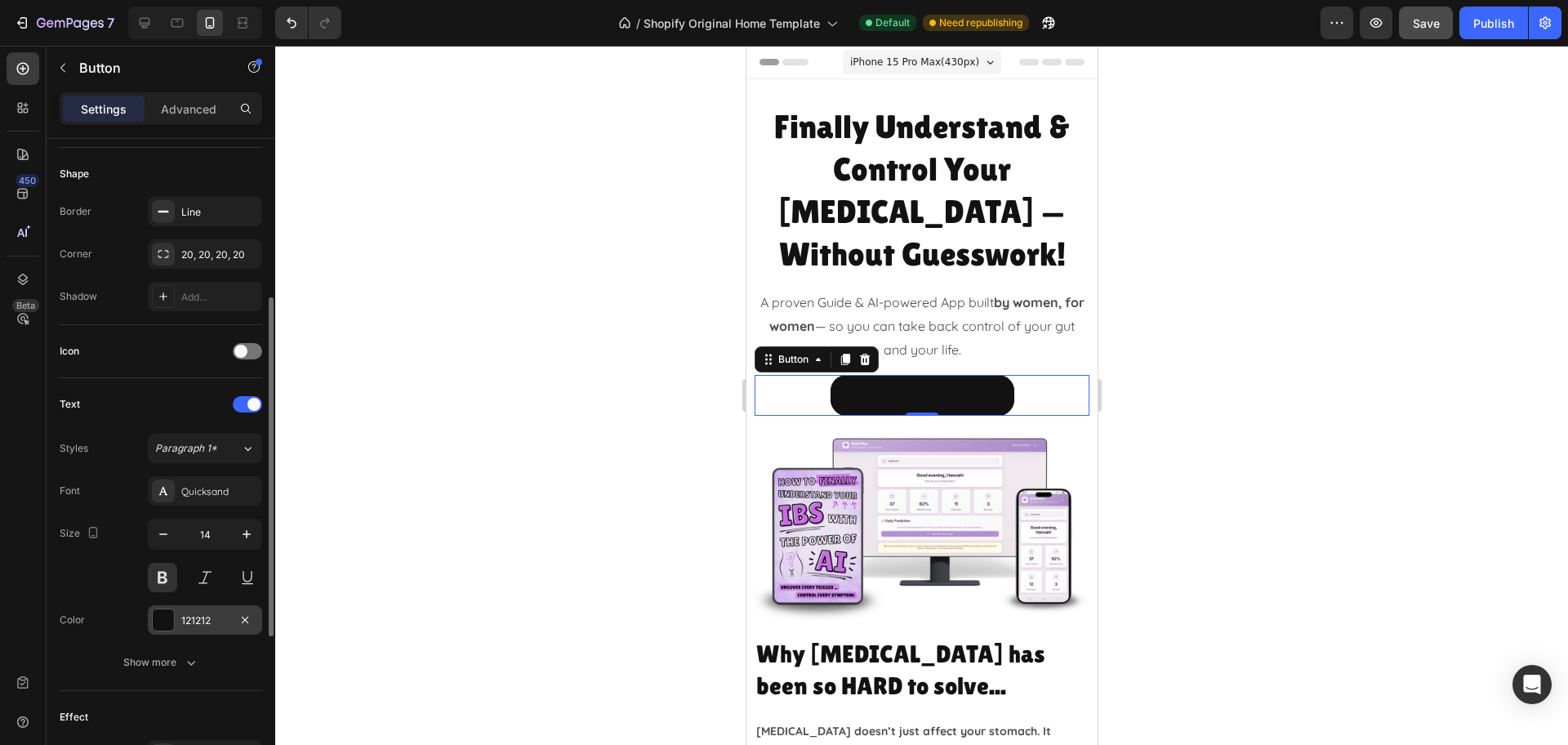
click at [187, 623] on div "121212" at bounding box center [206, 620] width 48 height 15
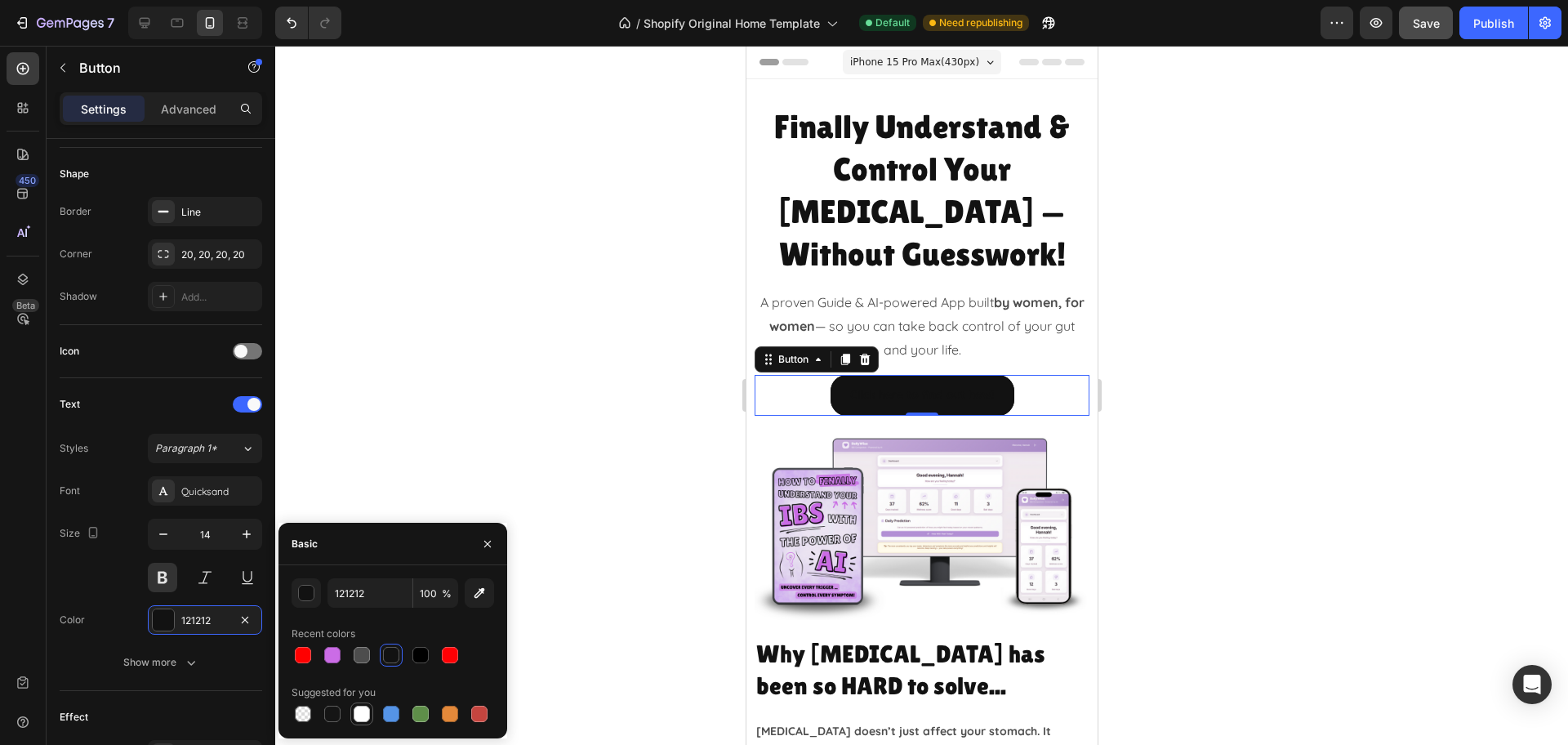
click at [364, 708] on div at bounding box center [361, 714] width 17 height 17
type input "FFFFFF"
click at [1225, 412] on div at bounding box center [921, 395] width 1293 height 699
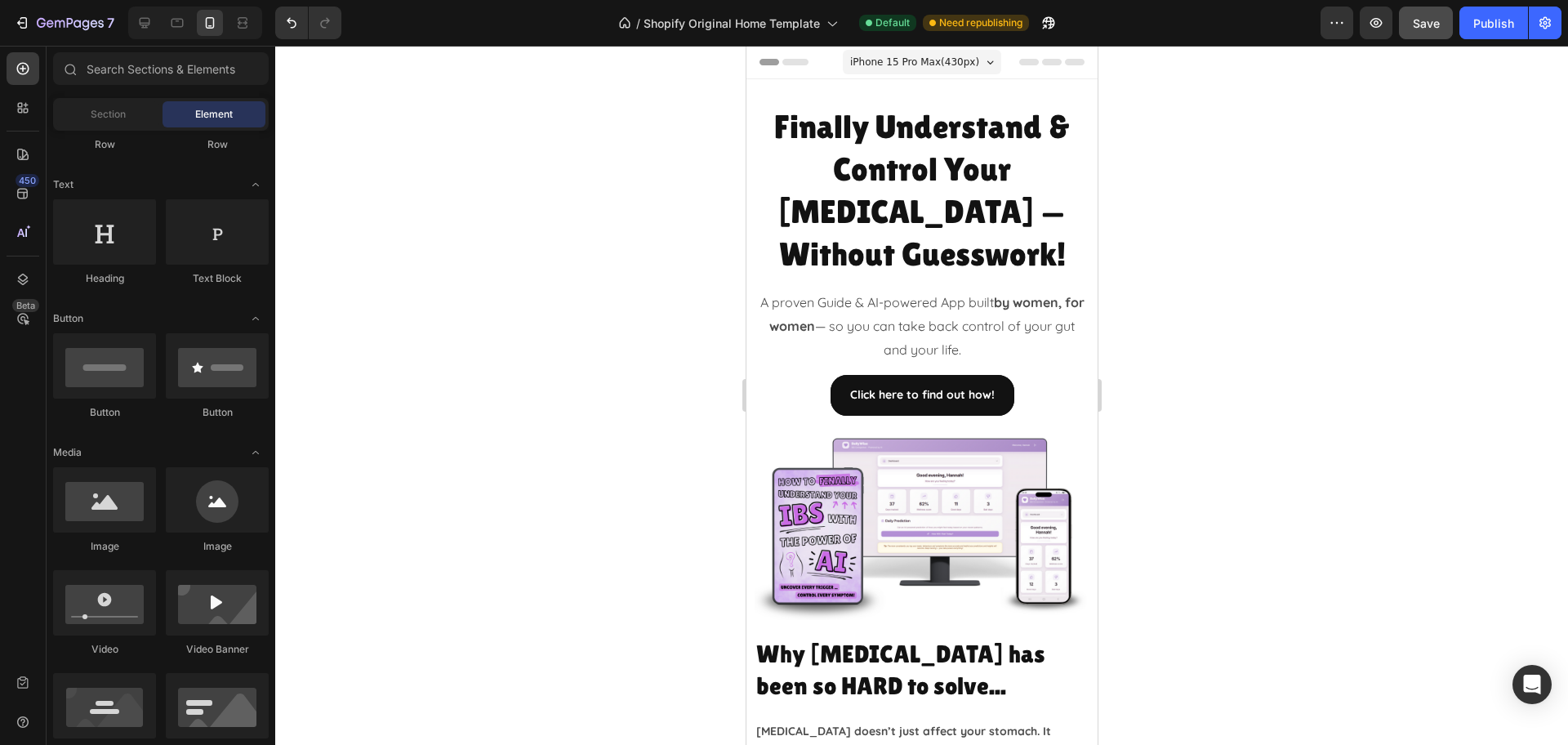
click at [1312, 372] on div at bounding box center [921, 395] width 1293 height 699
click at [135, 18] on div at bounding box center [144, 23] width 26 height 26
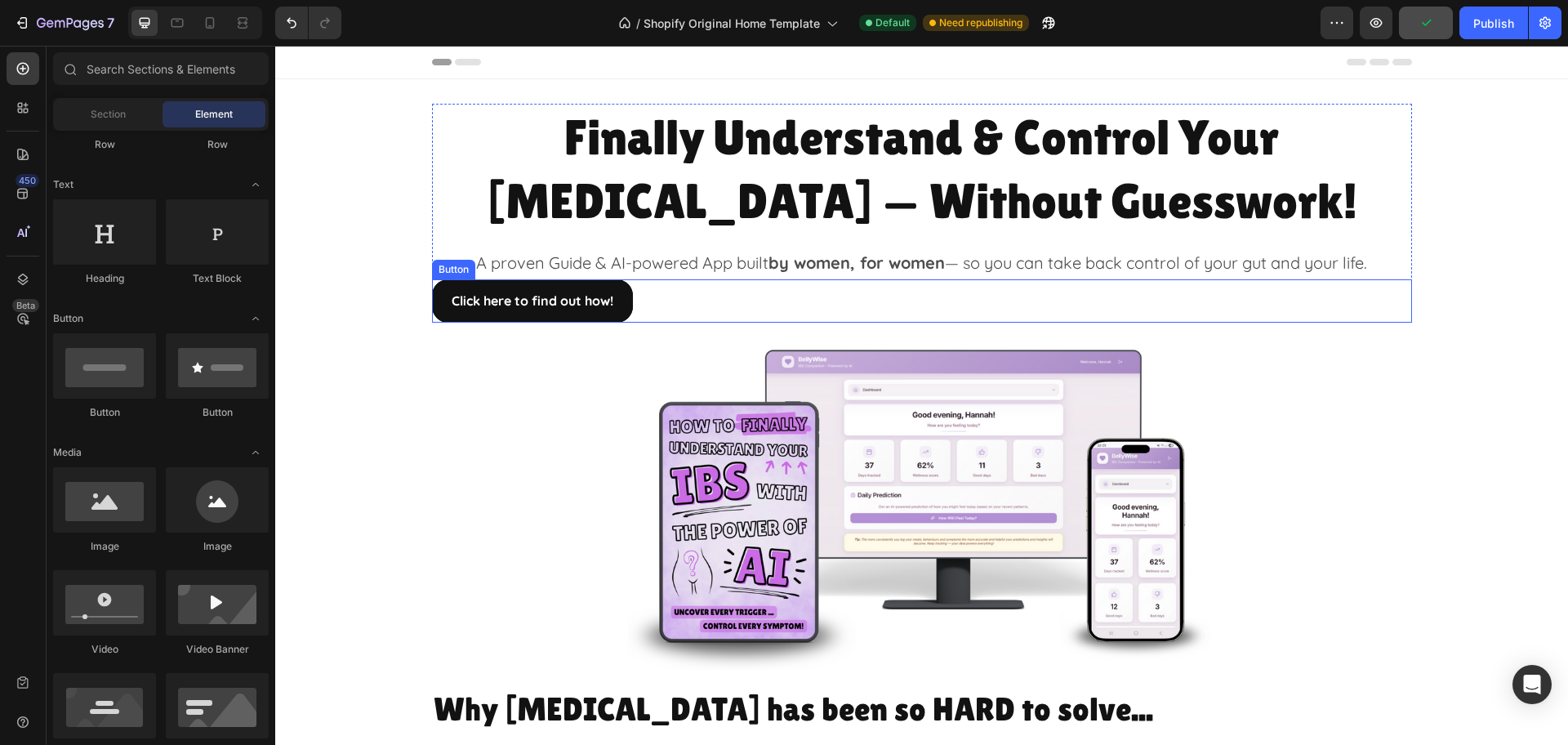
click at [669, 300] on div "Click here to find out how! Button" at bounding box center [922, 300] width 980 height 43
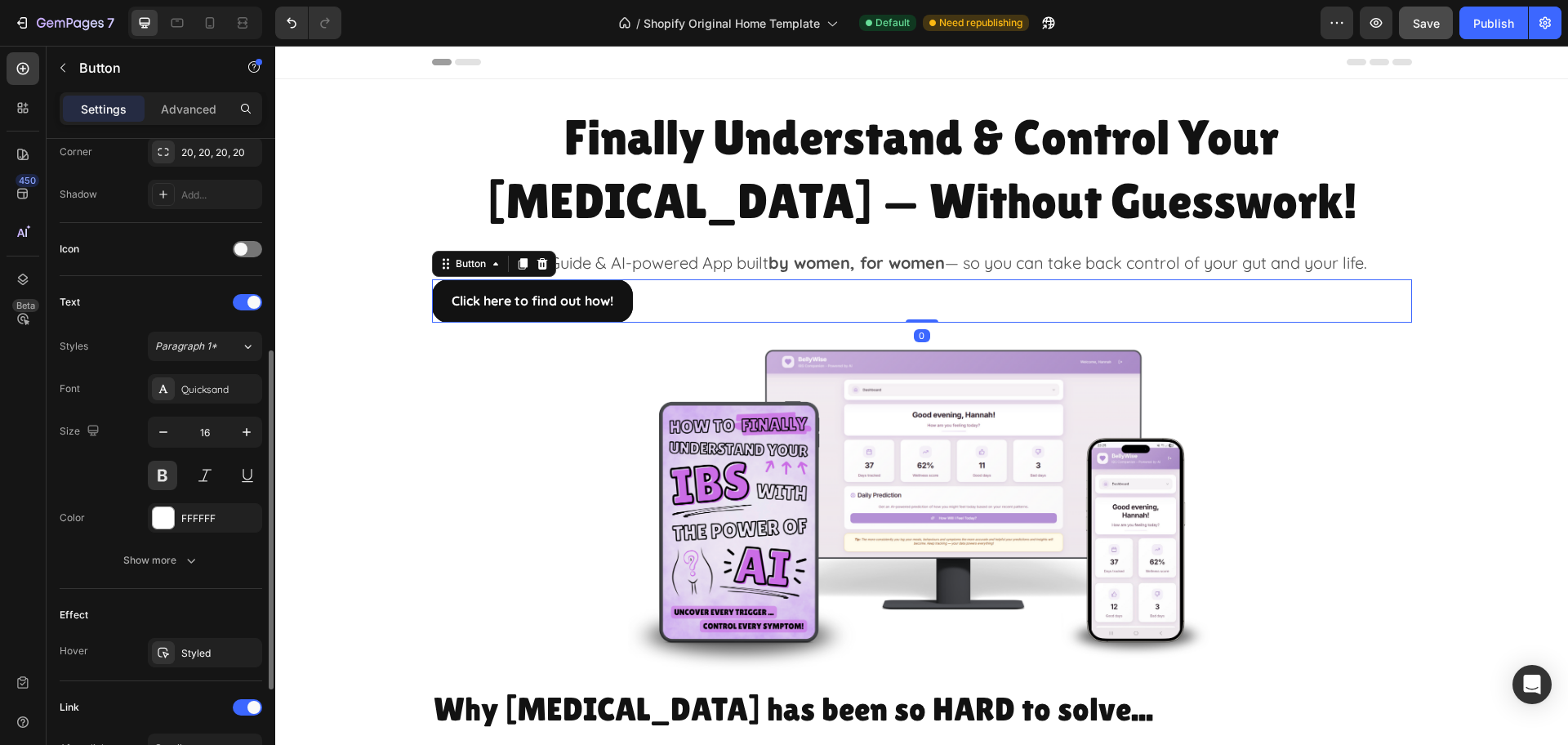
scroll to position [604, 0]
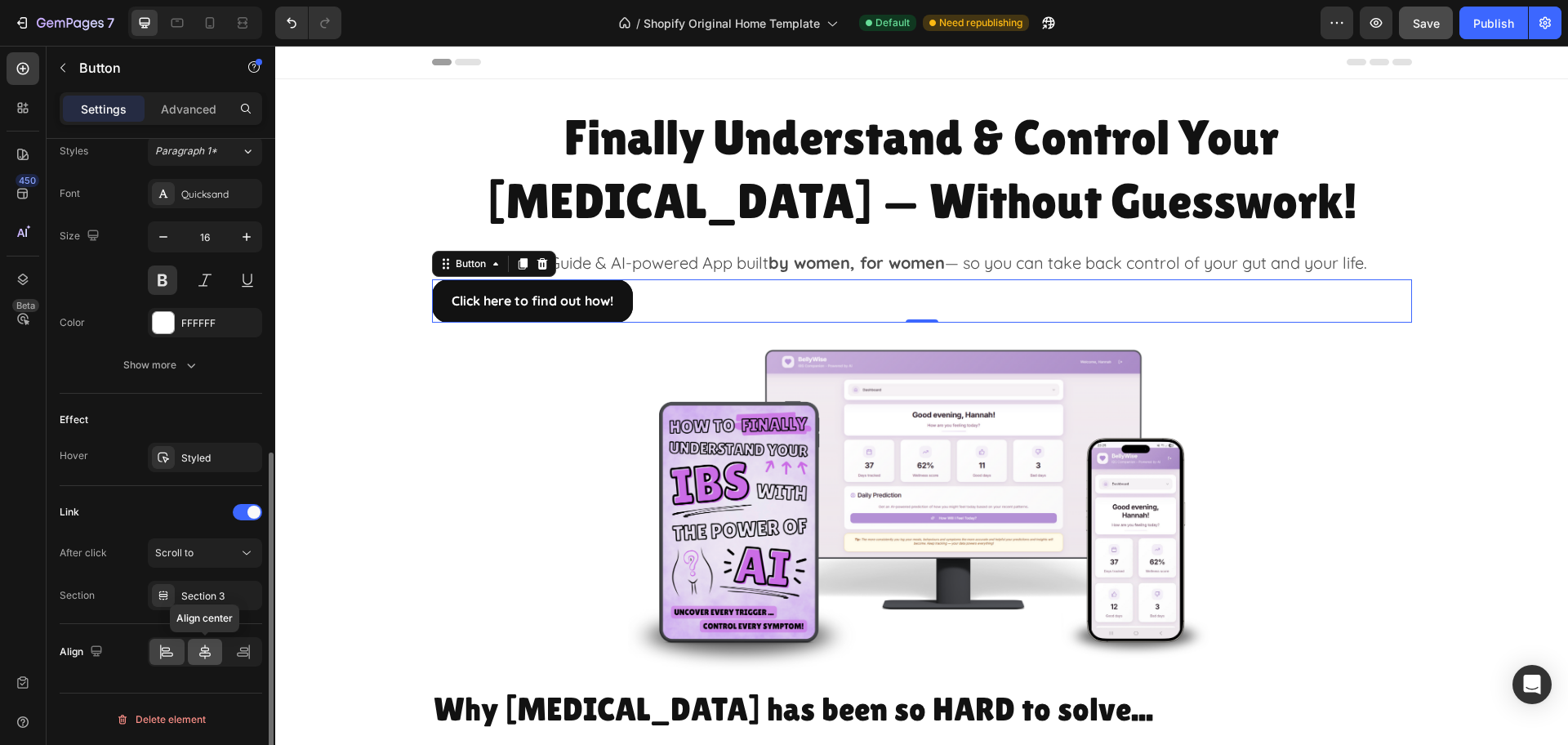
click at [199, 644] on icon at bounding box center [205, 651] width 17 height 17
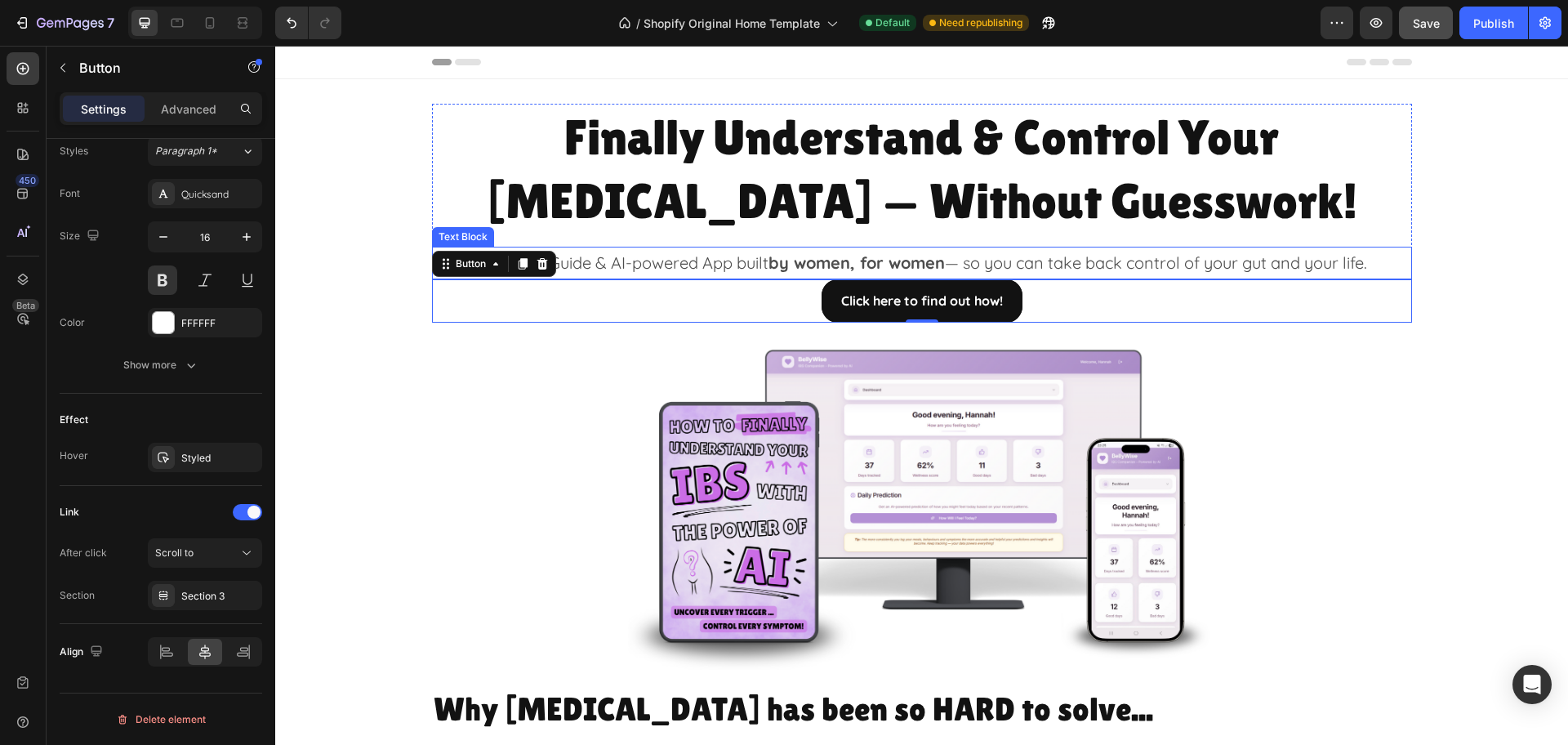
click at [1385, 263] on p "A proven Guide & AI-powered App built by women, for women — so you can take bac…" at bounding box center [922, 263] width 976 height 29
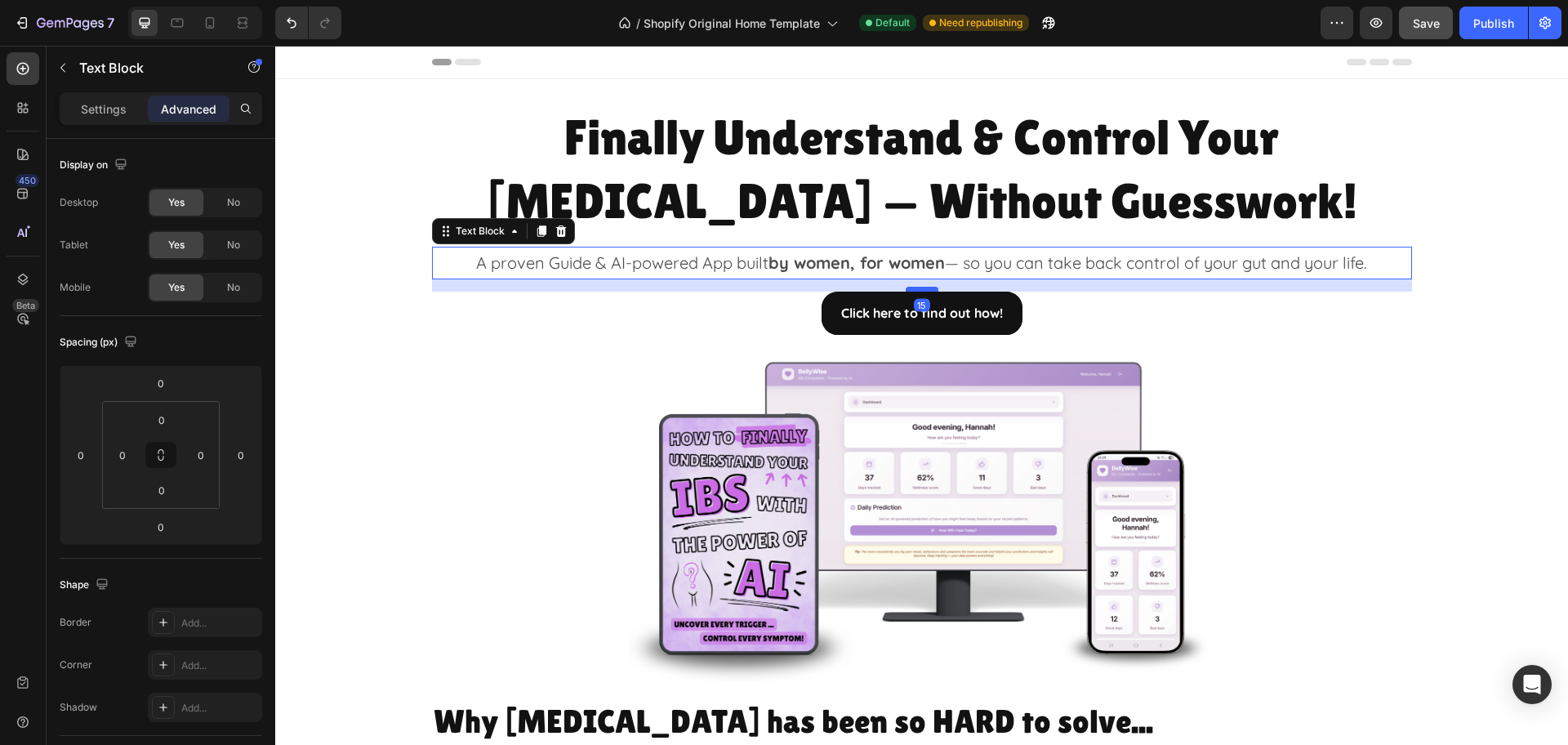
drag, startPoint x: 917, startPoint y: 278, endPoint x: 916, endPoint y: 290, distance: 12.0
click at [916, 290] on div at bounding box center [922, 288] width 33 height 5
type input "15"
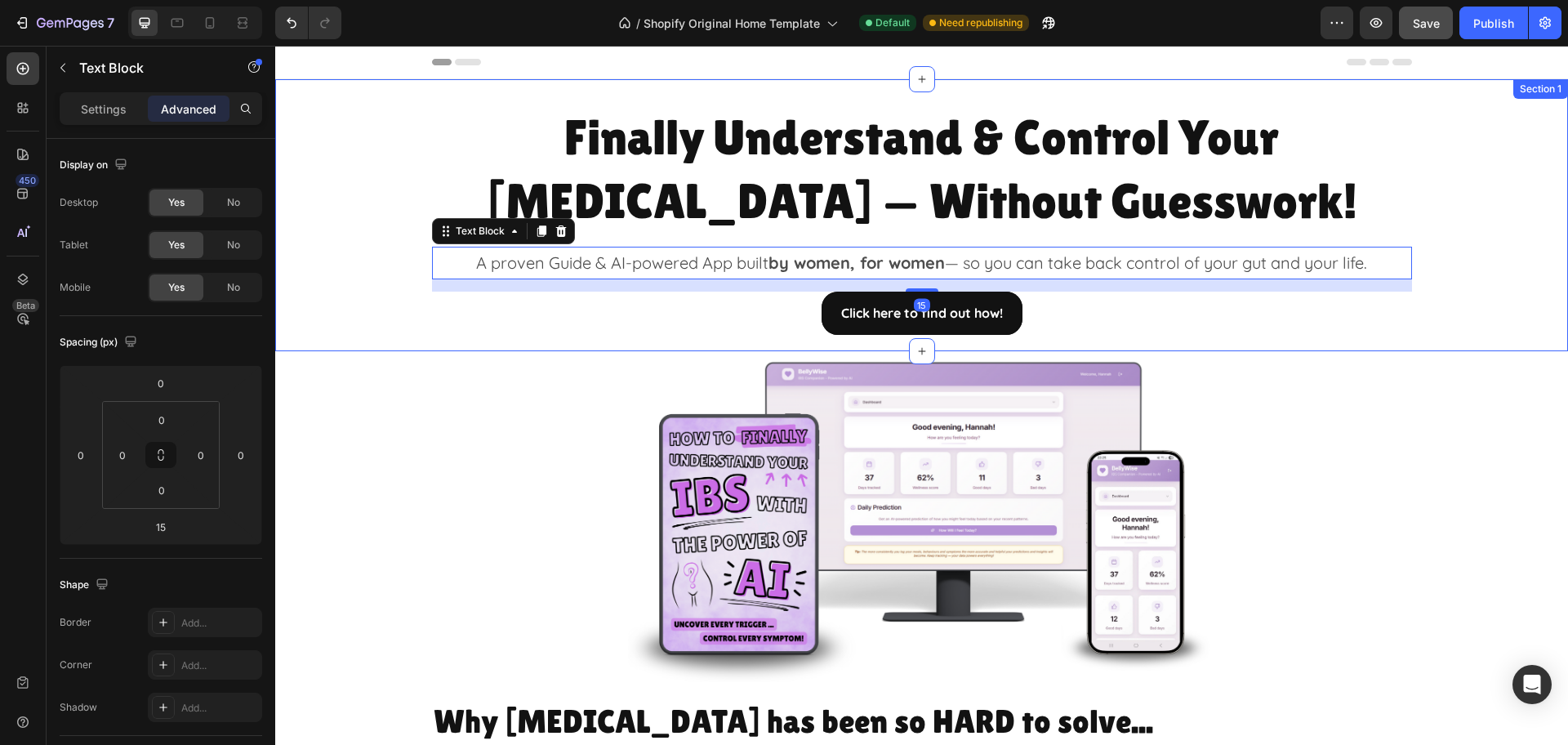
click at [1488, 333] on div "Finally Understand & Control Your IBS — Without Guesswork! Heading A proven Gui…" at bounding box center [921, 219] width 1293 height 231
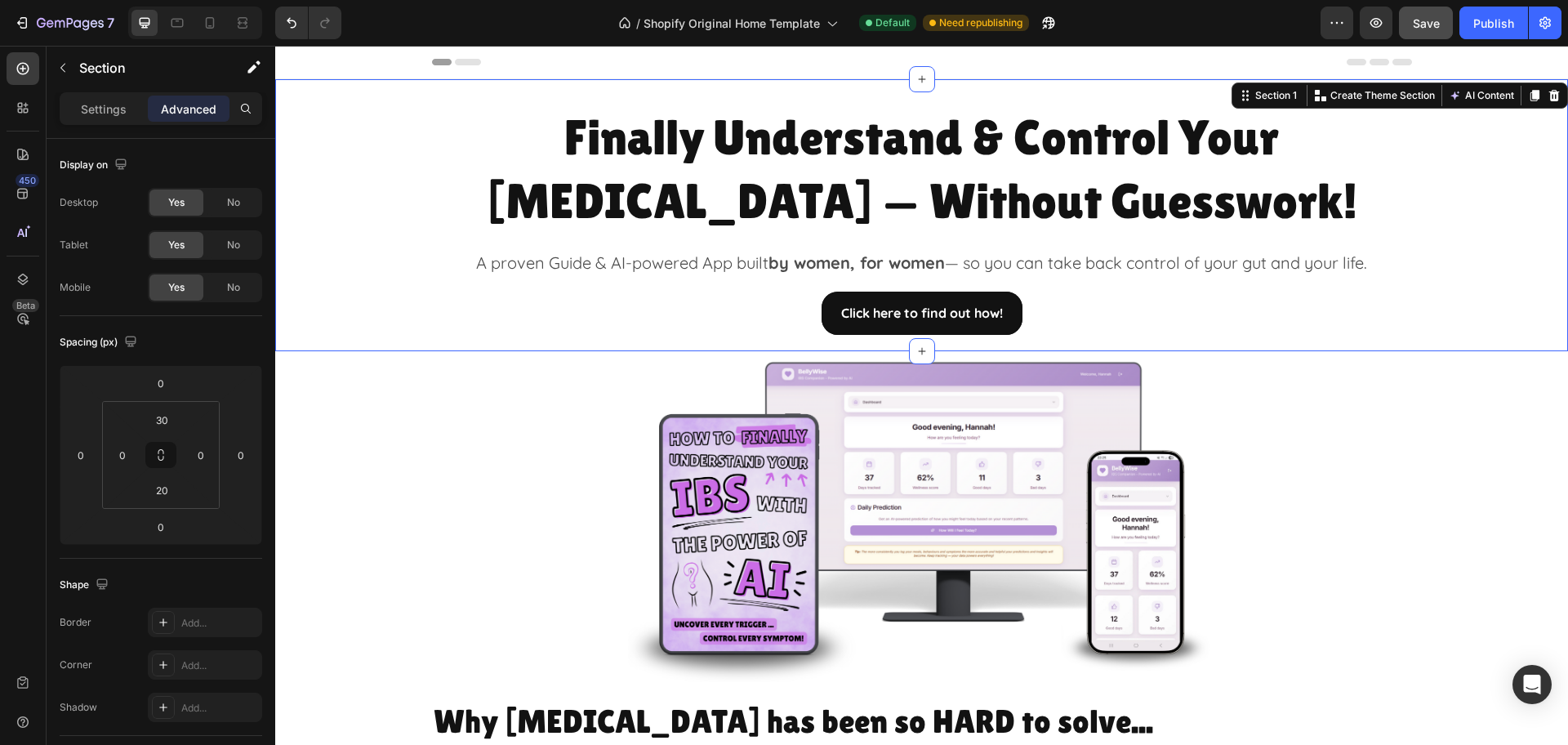
click at [1436, 446] on div "Image Row" at bounding box center [921, 517] width 1293 height 330
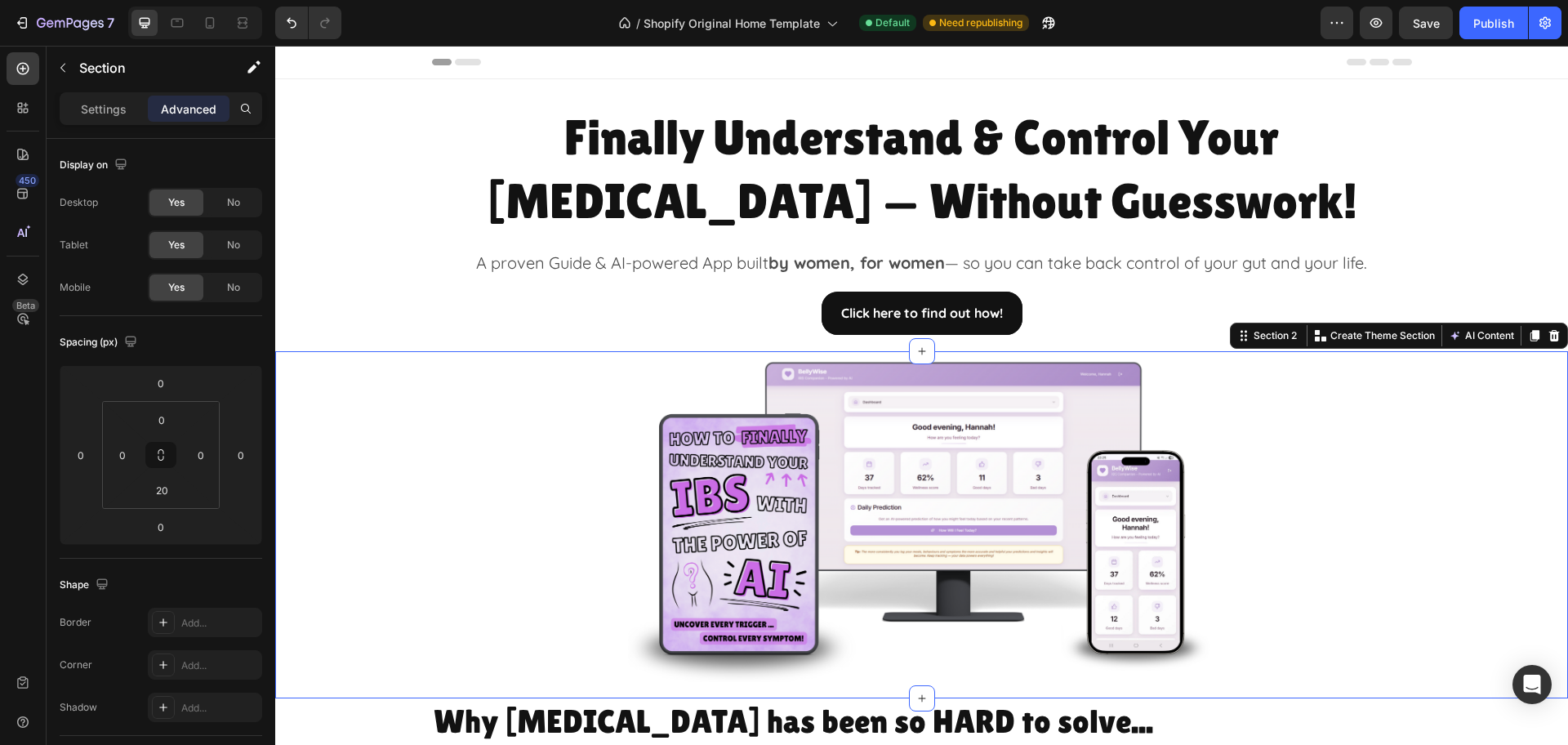
click at [369, 498] on div "Image Row" at bounding box center [921, 517] width 1293 height 330
click at [487, 268] on p "A proven Guide & AI-powered App built by women, for women — so you can take bac…" at bounding box center [922, 263] width 976 height 29
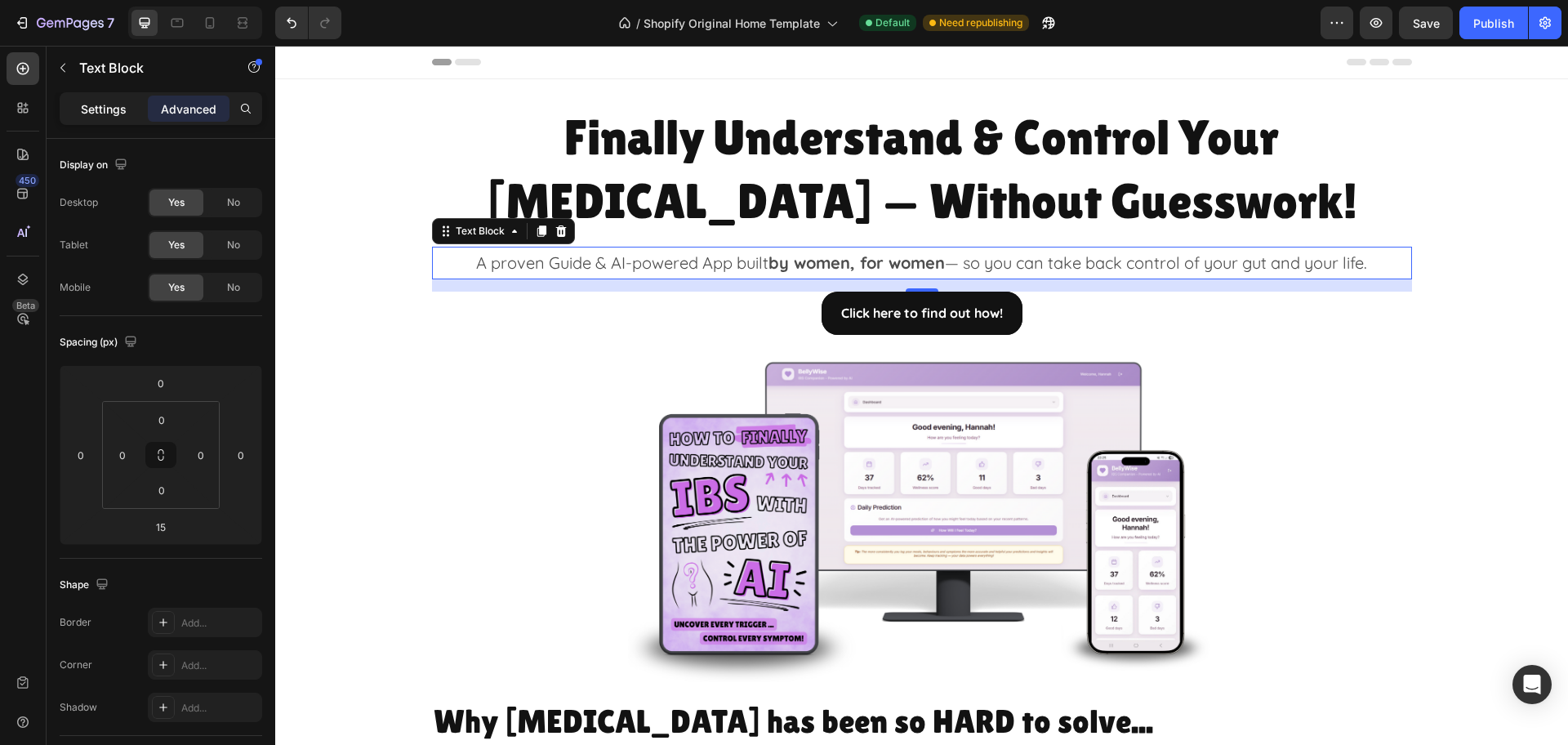
click at [90, 102] on p "Settings" at bounding box center [104, 108] width 46 height 17
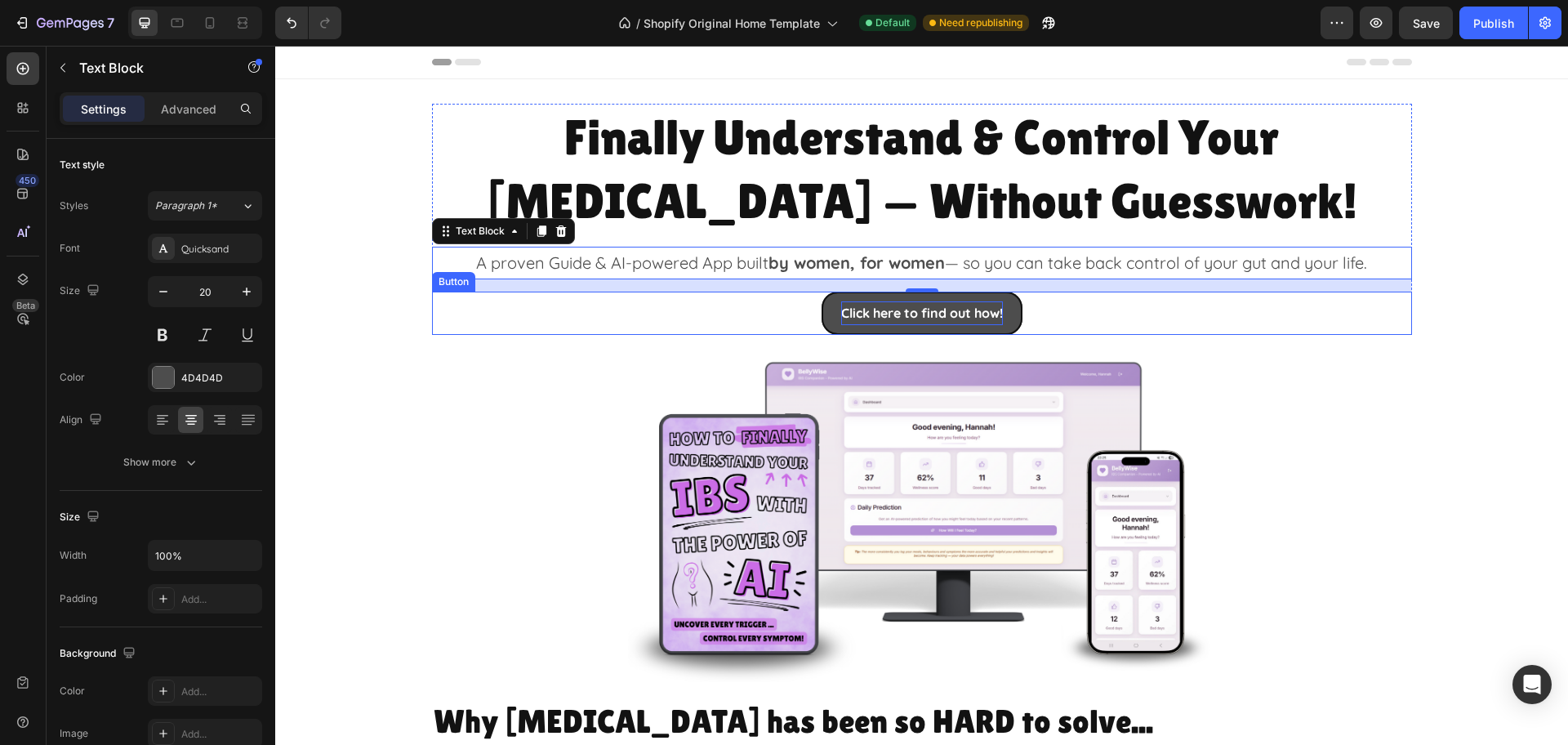
click at [897, 310] on p "Click here to find out how!" at bounding box center [922, 313] width 161 height 24
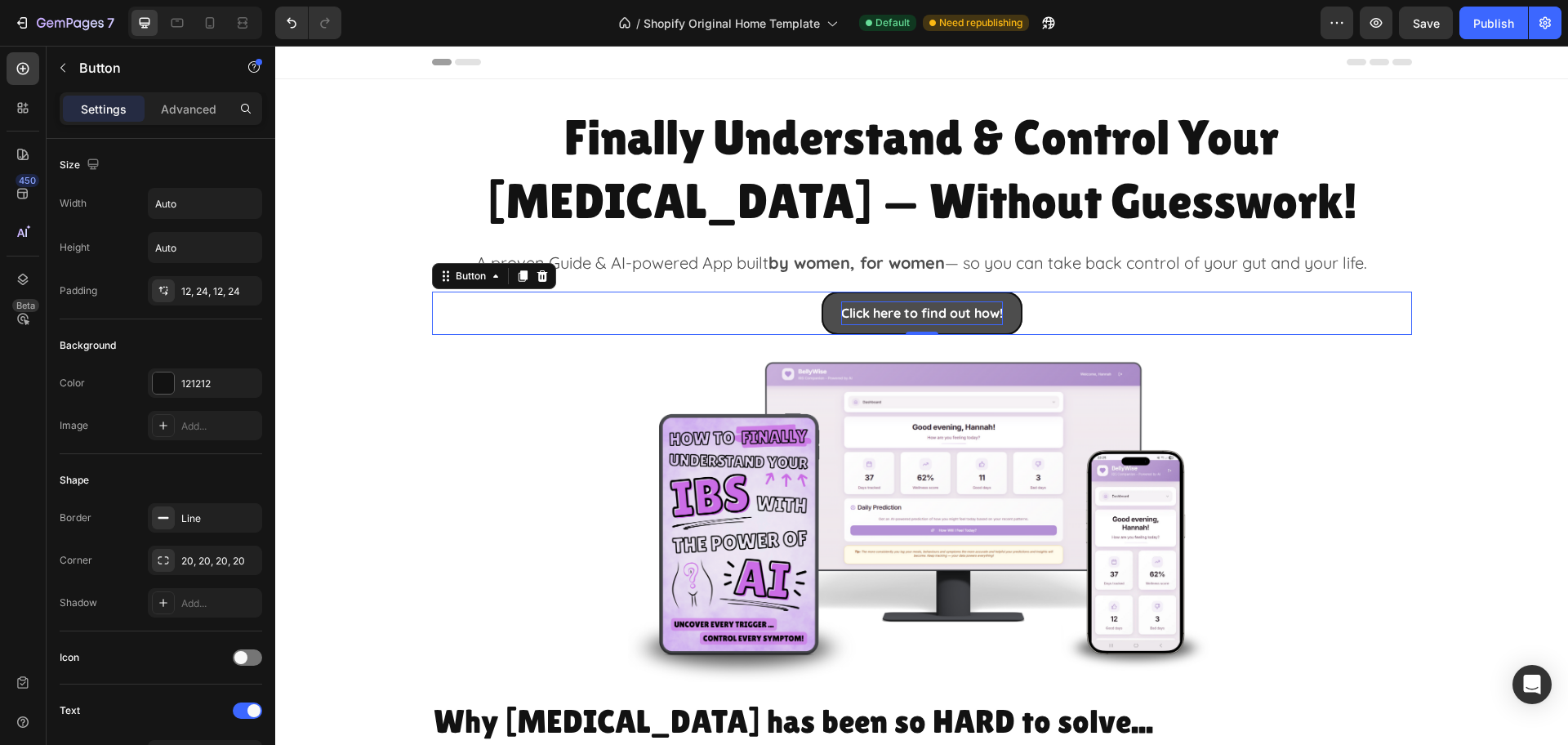
click at [851, 307] on p "Click here to find out how!" at bounding box center [922, 313] width 161 height 24
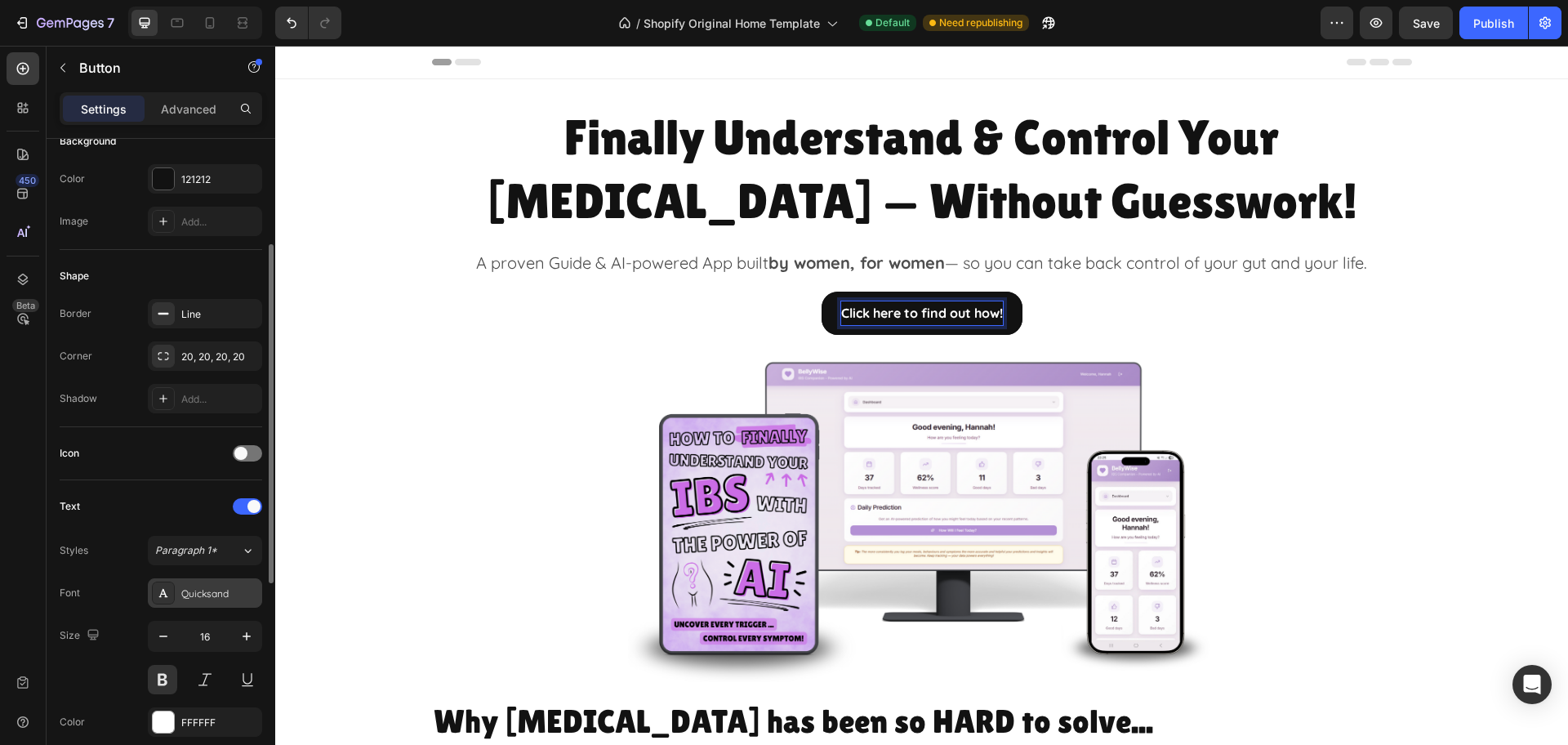
scroll to position [510, 0]
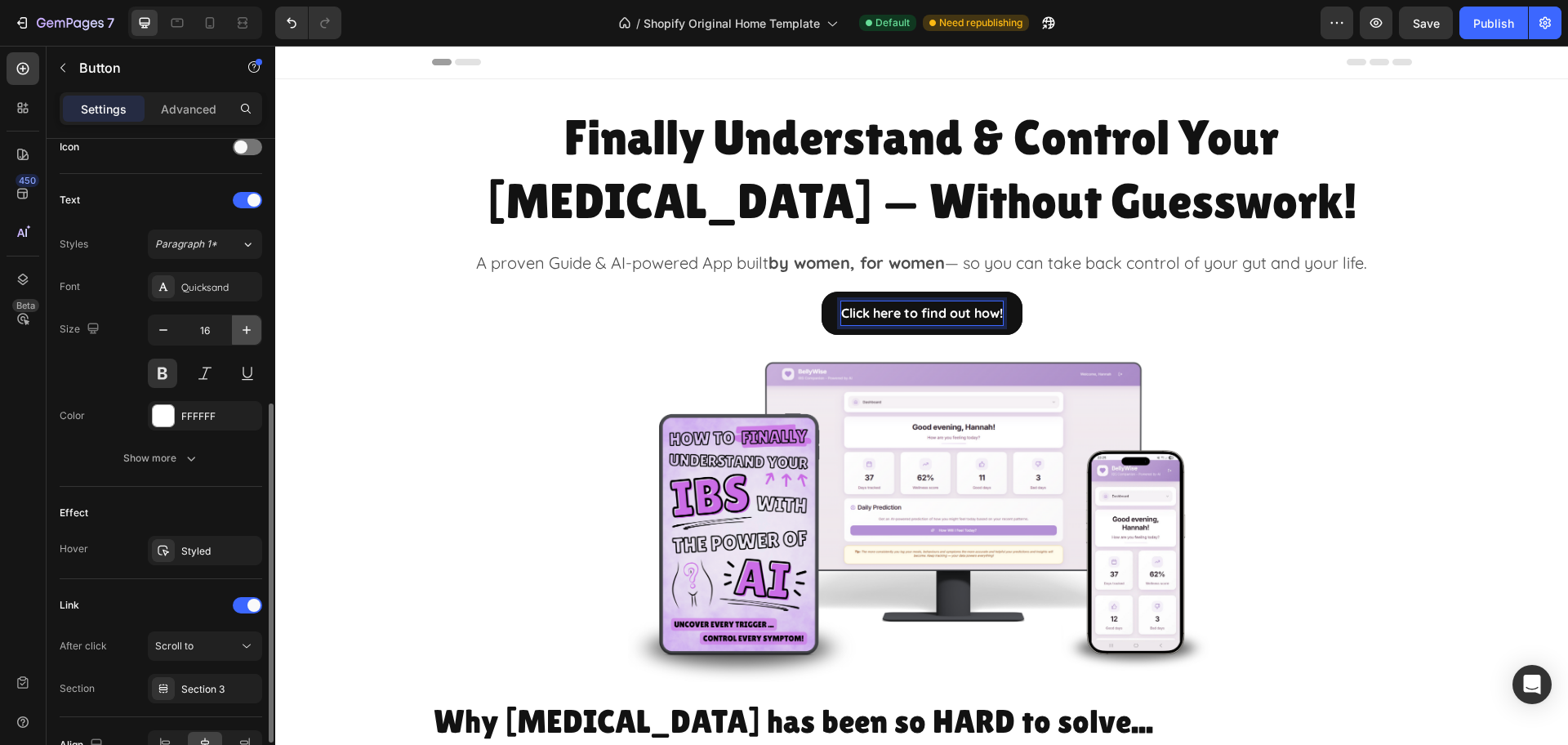
click at [250, 330] on icon "button" at bounding box center [246, 329] width 8 height 8
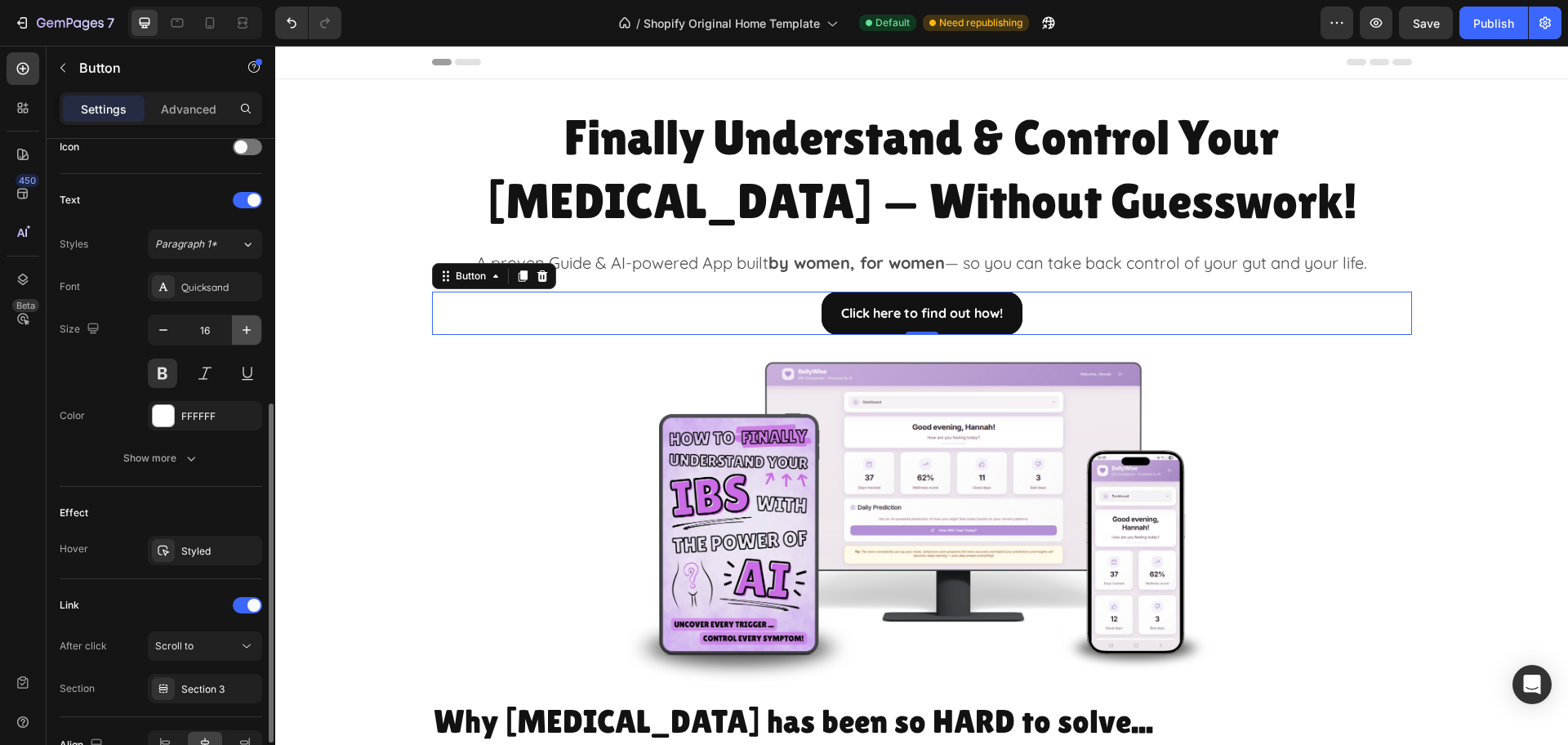
click at [250, 330] on icon "button" at bounding box center [246, 329] width 8 height 8
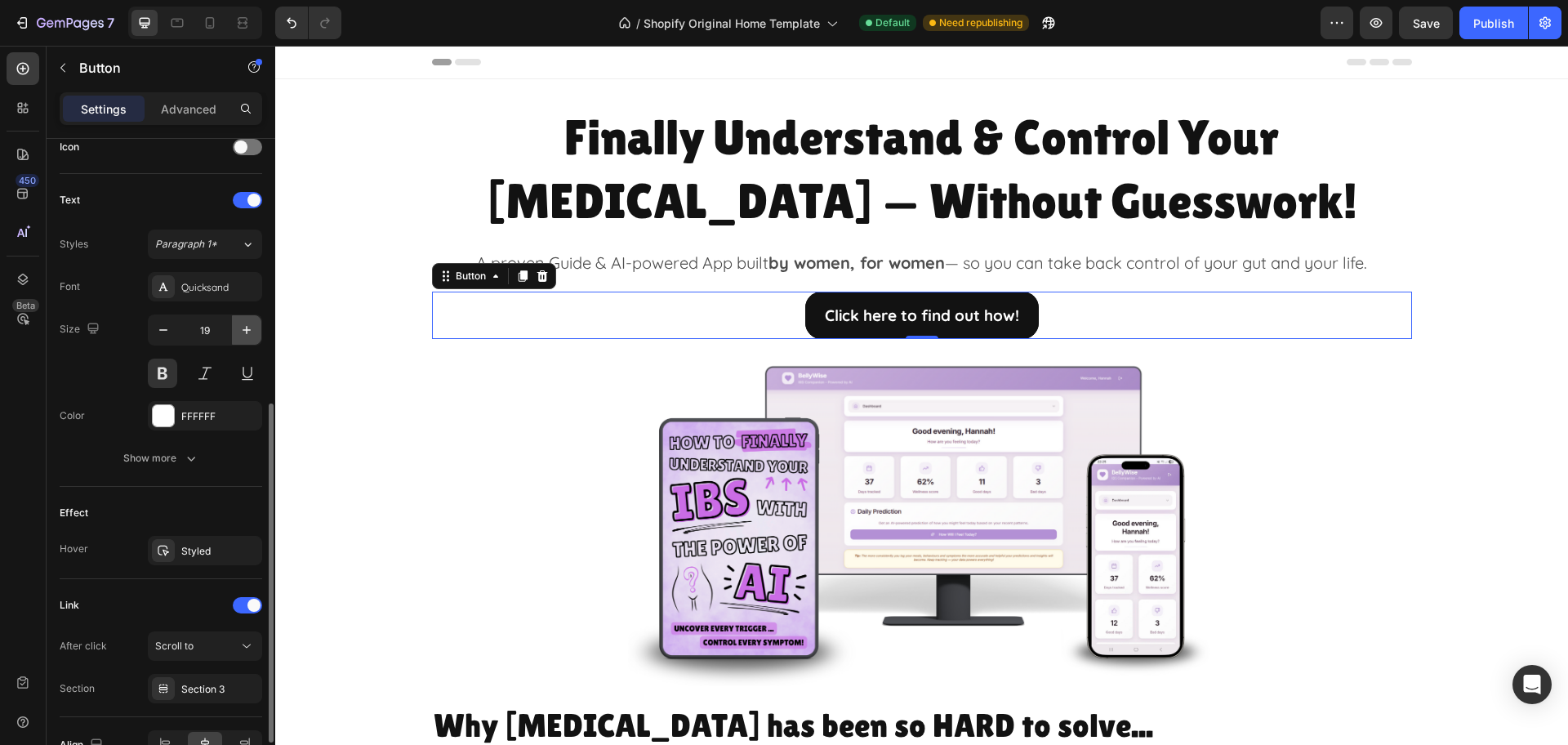
click at [250, 330] on icon "button" at bounding box center [246, 329] width 8 height 8
type input "20"
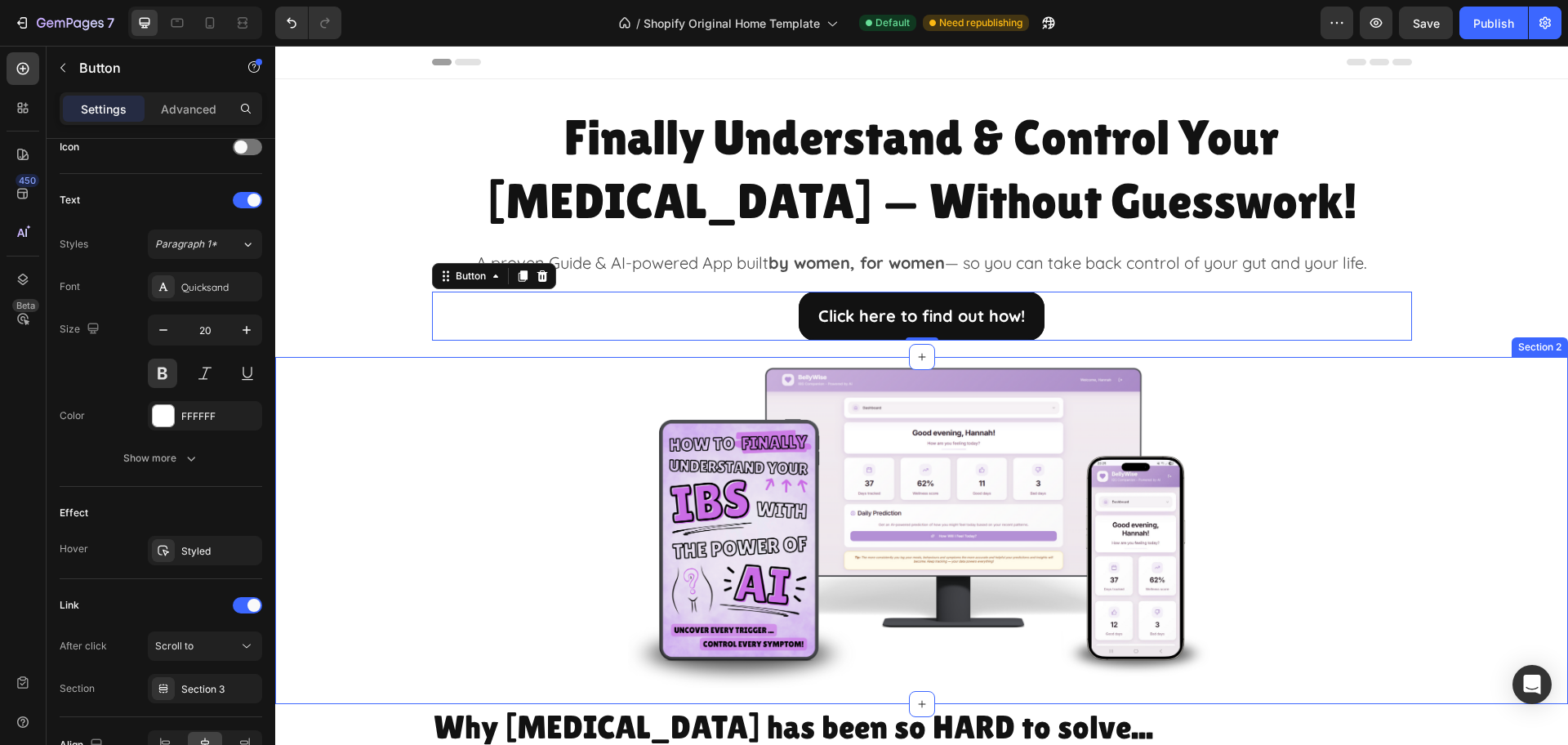
click at [1449, 470] on div "Image Row" at bounding box center [921, 522] width 1293 height 330
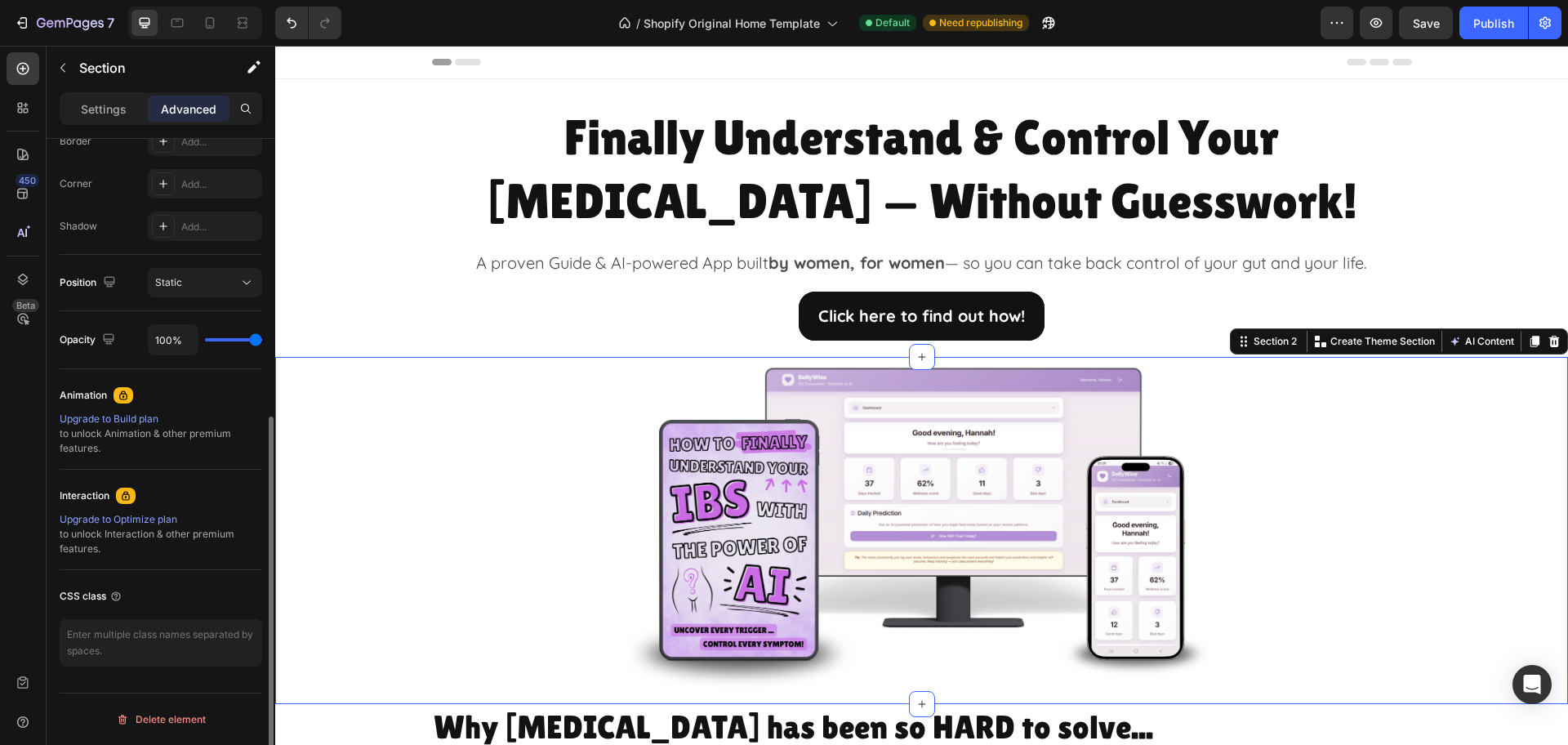
scroll to position [0, 0]
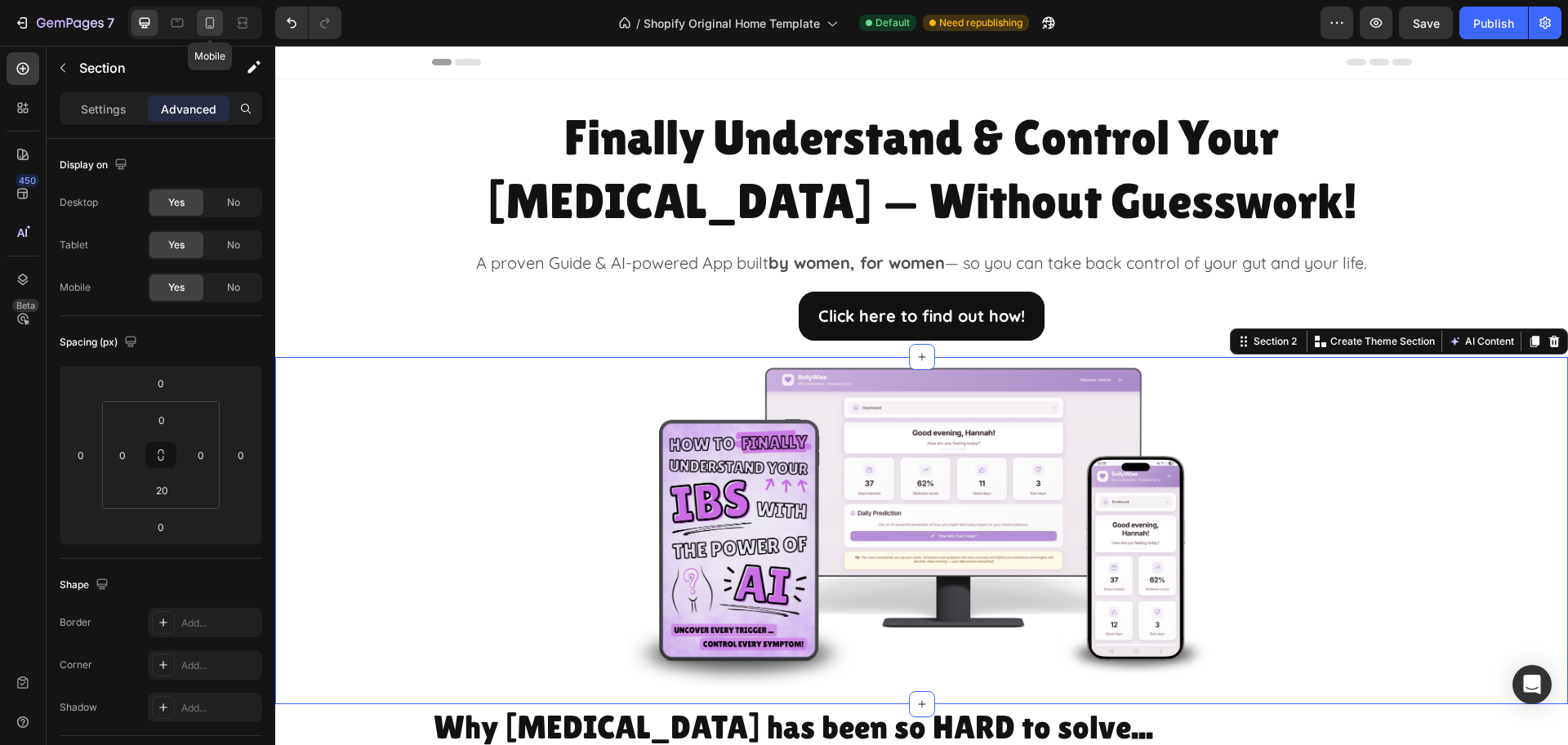
click at [213, 26] on icon at bounding box center [210, 23] width 9 height 11
type input "10"
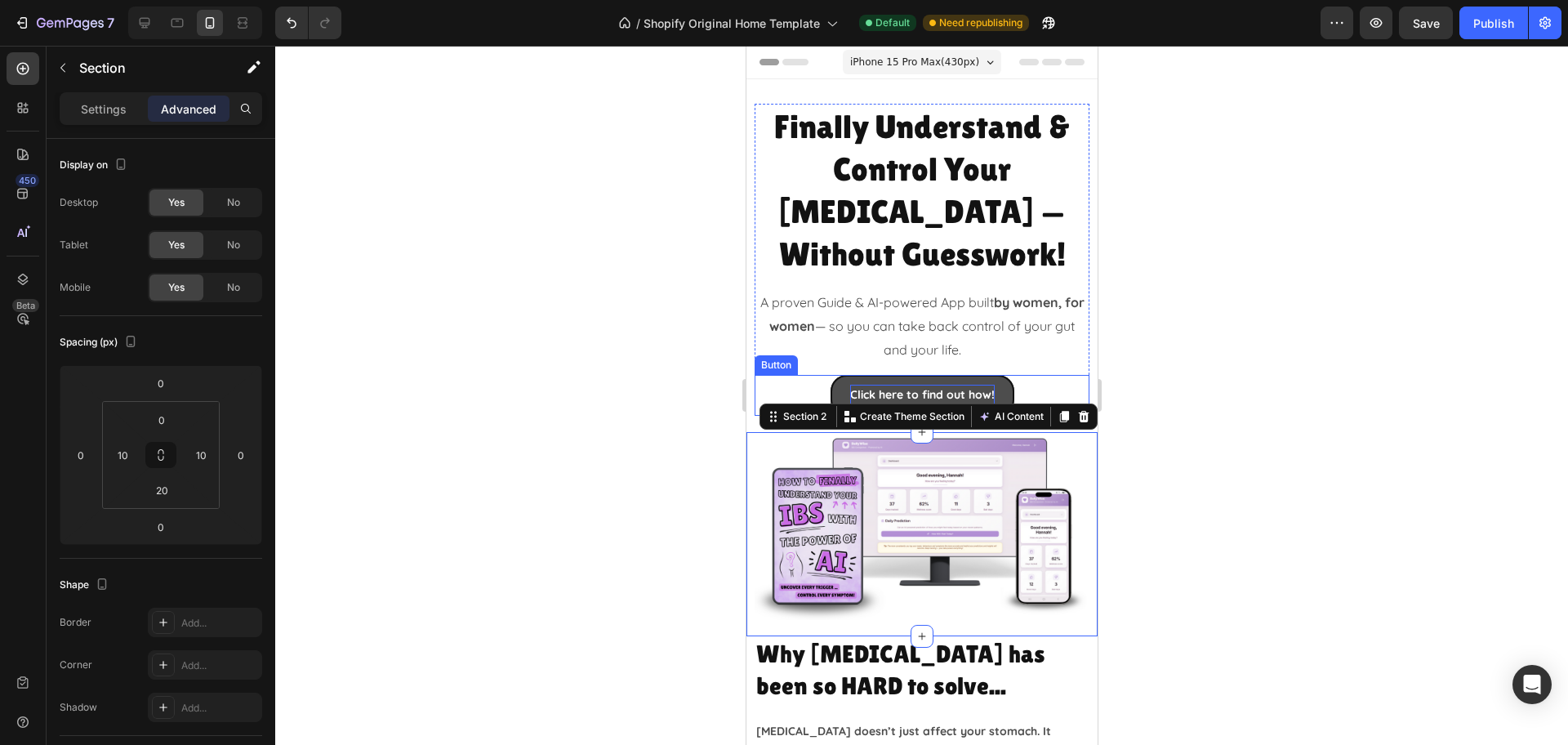
click at [939, 384] on p "Click here to find out how!" at bounding box center [922, 395] width 145 height 20
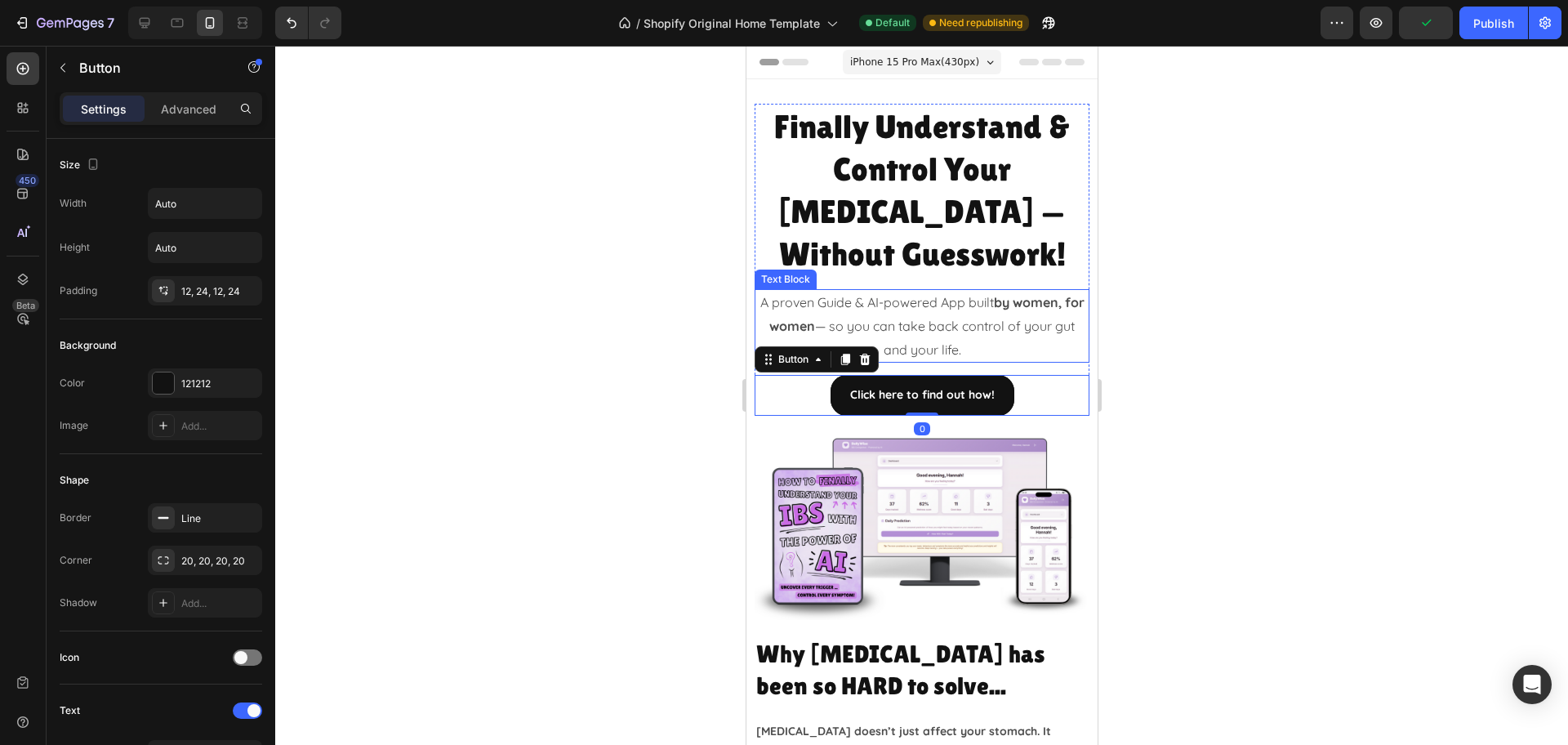
click at [879, 291] on p "A proven Guide & AI-powered App built by women, for women — so you can take bac…" at bounding box center [920, 326] width 331 height 71
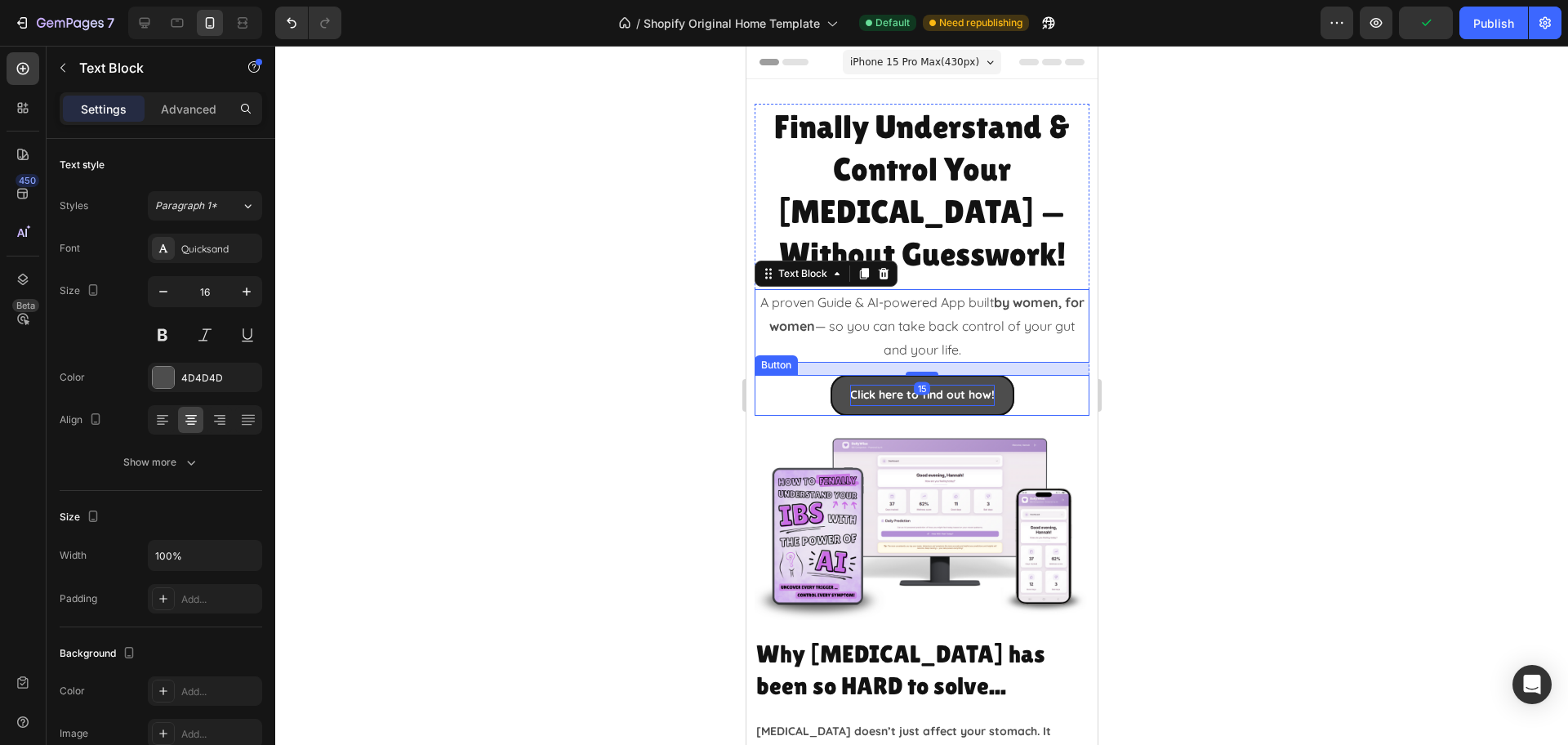
click at [948, 384] on p "Click here to find out how!" at bounding box center [922, 395] width 145 height 20
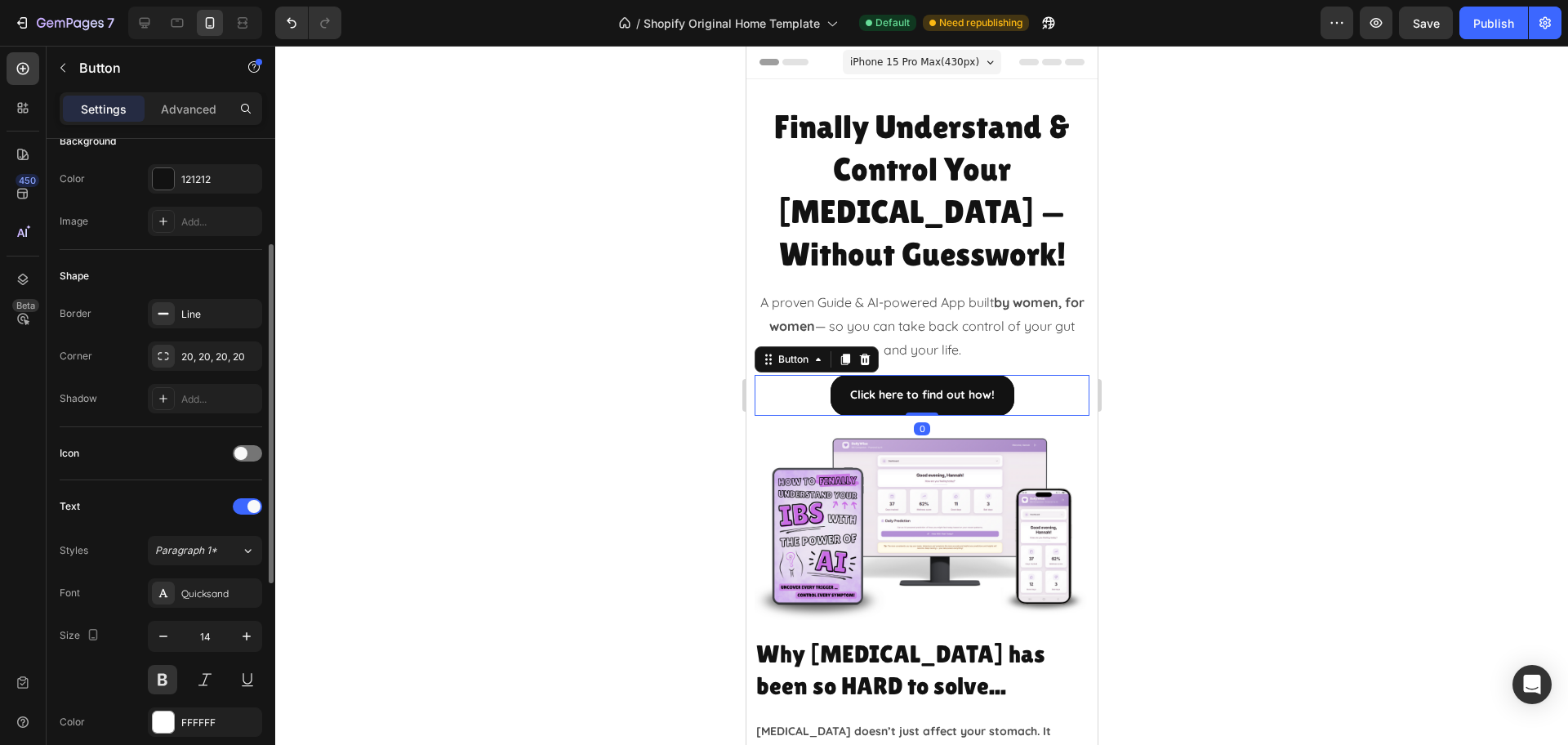
scroll to position [306, 0]
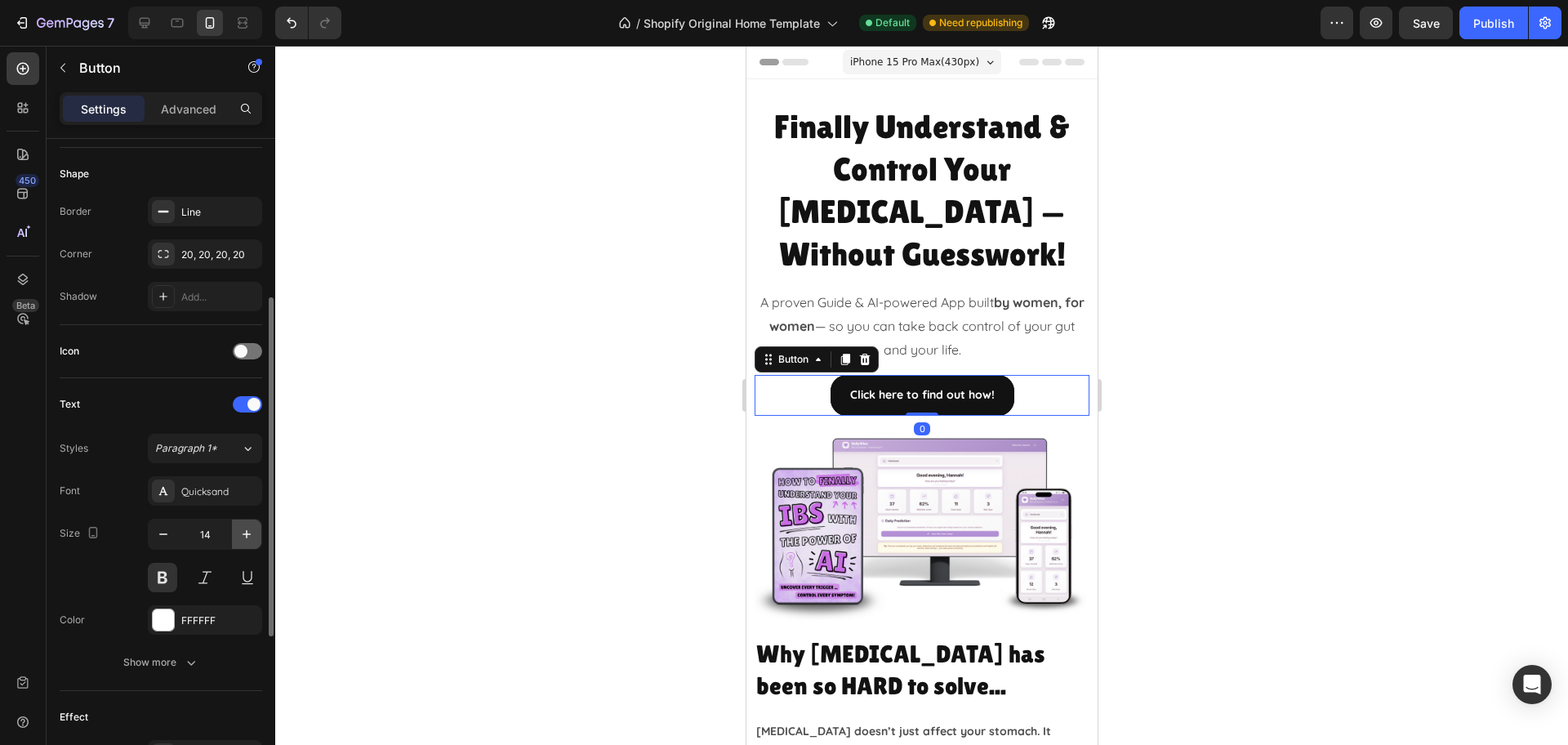
click at [243, 530] on icon "button" at bounding box center [247, 534] width 17 height 17
click at [244, 530] on icon "button" at bounding box center [247, 534] width 17 height 17
type input "16"
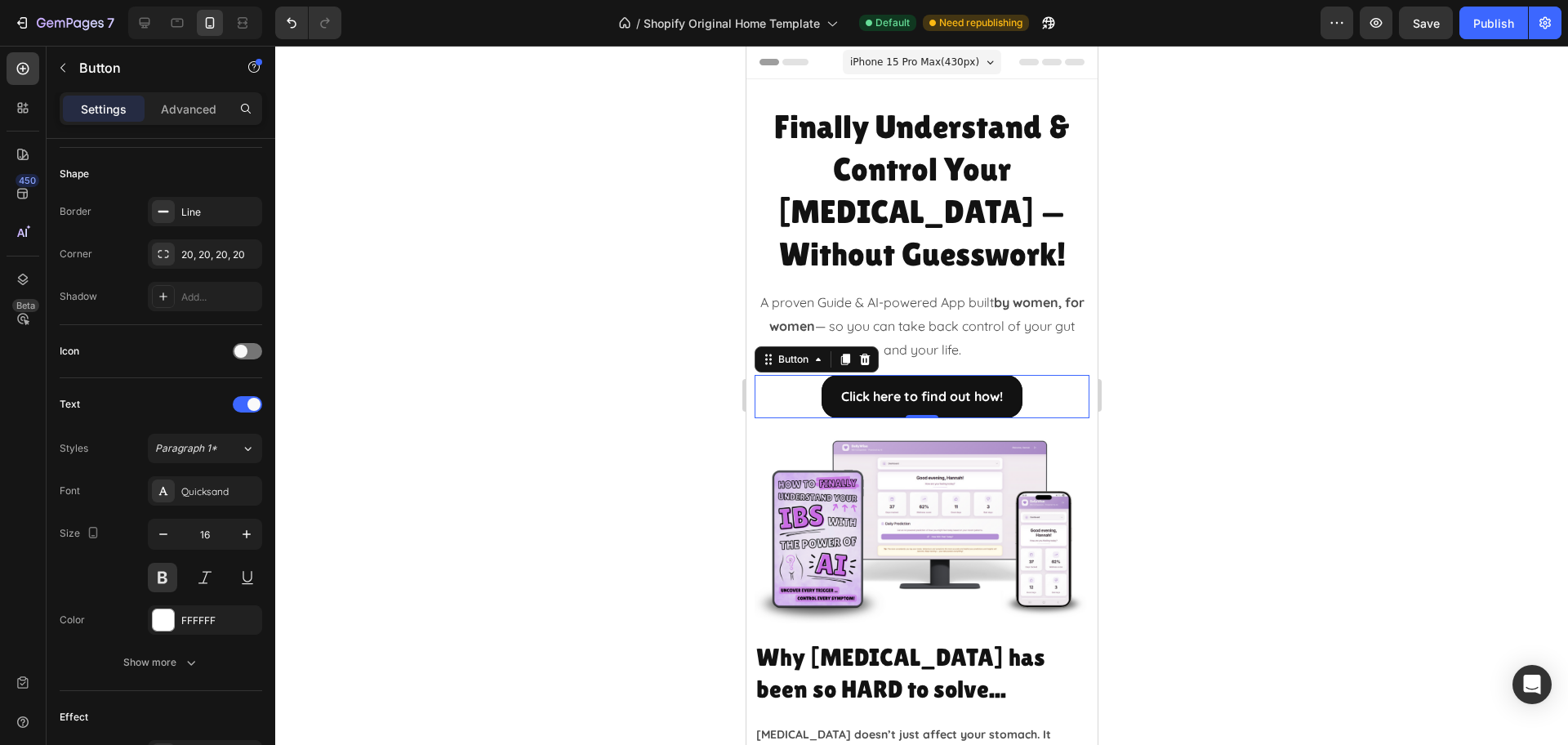
click at [1392, 357] on div at bounding box center [921, 395] width 1293 height 699
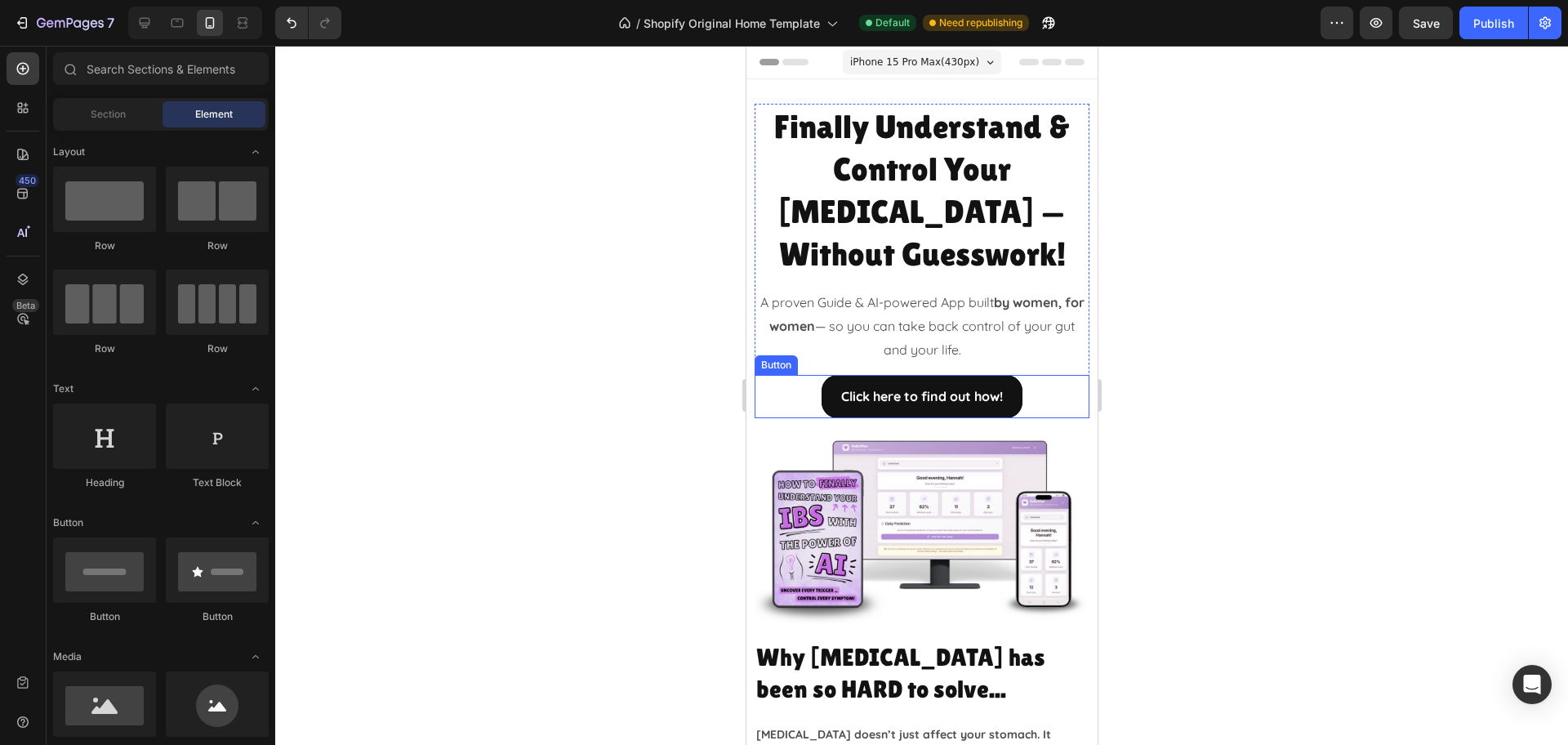
click at [1030, 374] on div "Click here to find out how! Button" at bounding box center [920, 395] width 335 height 43
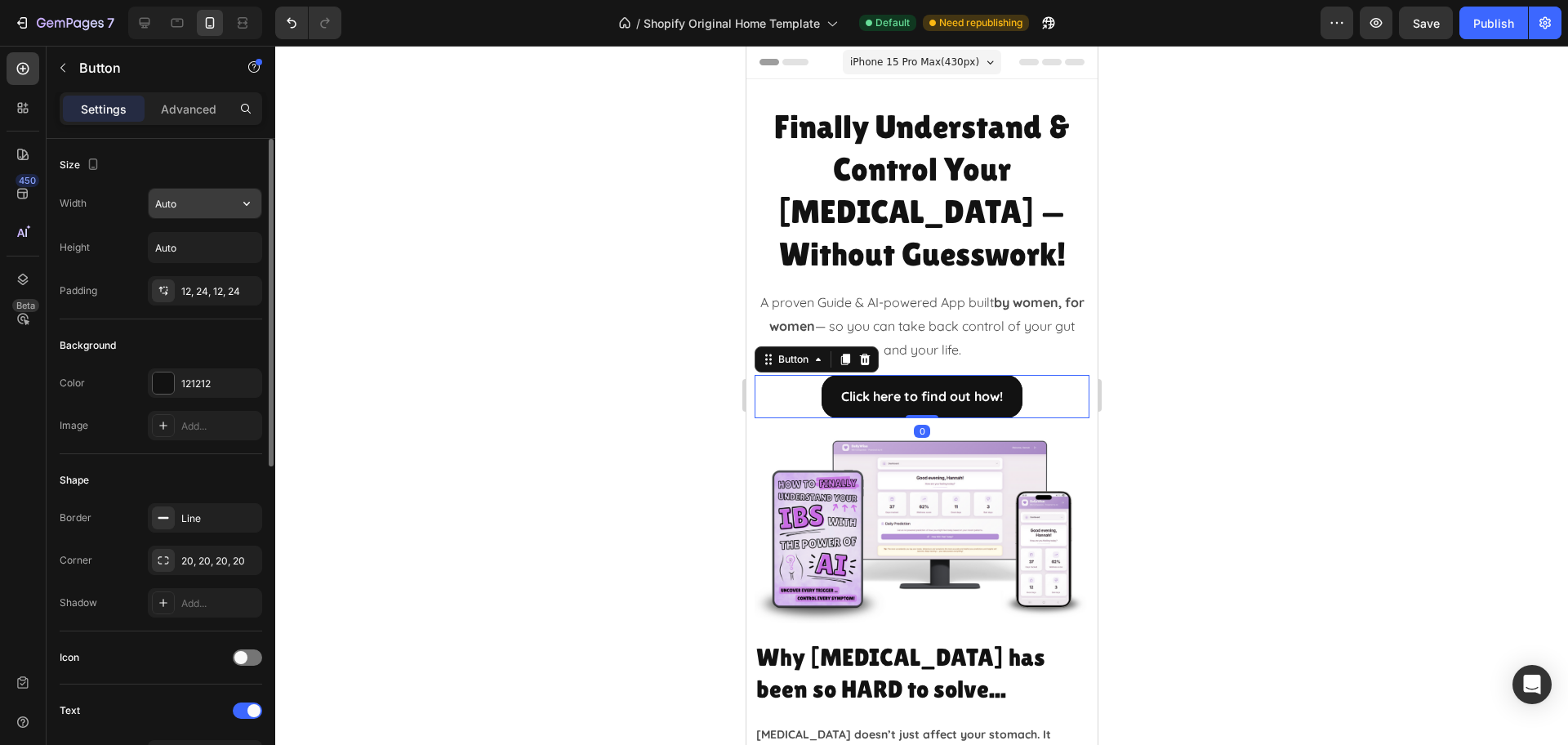
click at [199, 216] on input "Auto" at bounding box center [205, 204] width 113 height 29
click at [259, 211] on button "button" at bounding box center [247, 204] width 29 height 29
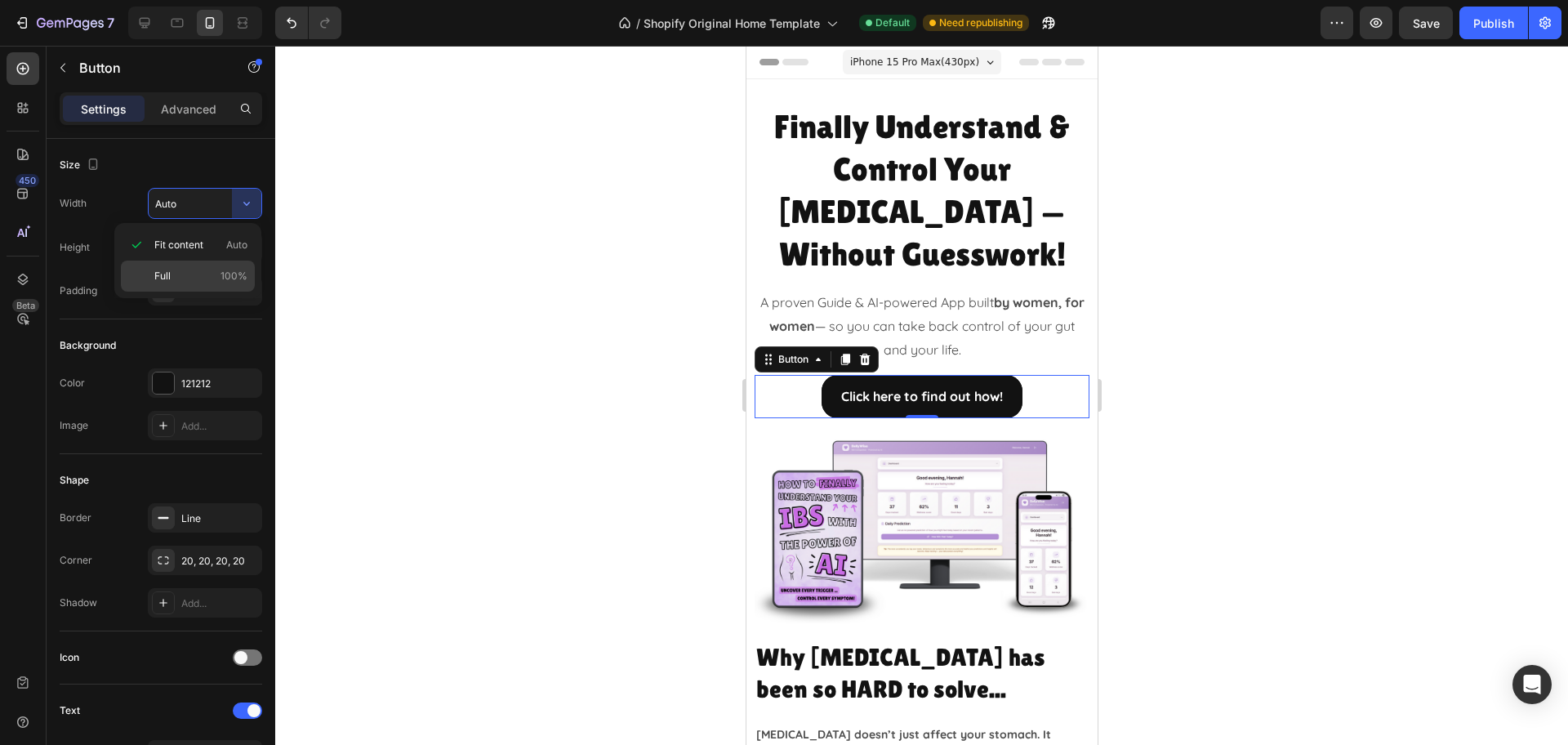
click at [209, 266] on div "Full 100%" at bounding box center [188, 276] width 134 height 31
type input "100%"
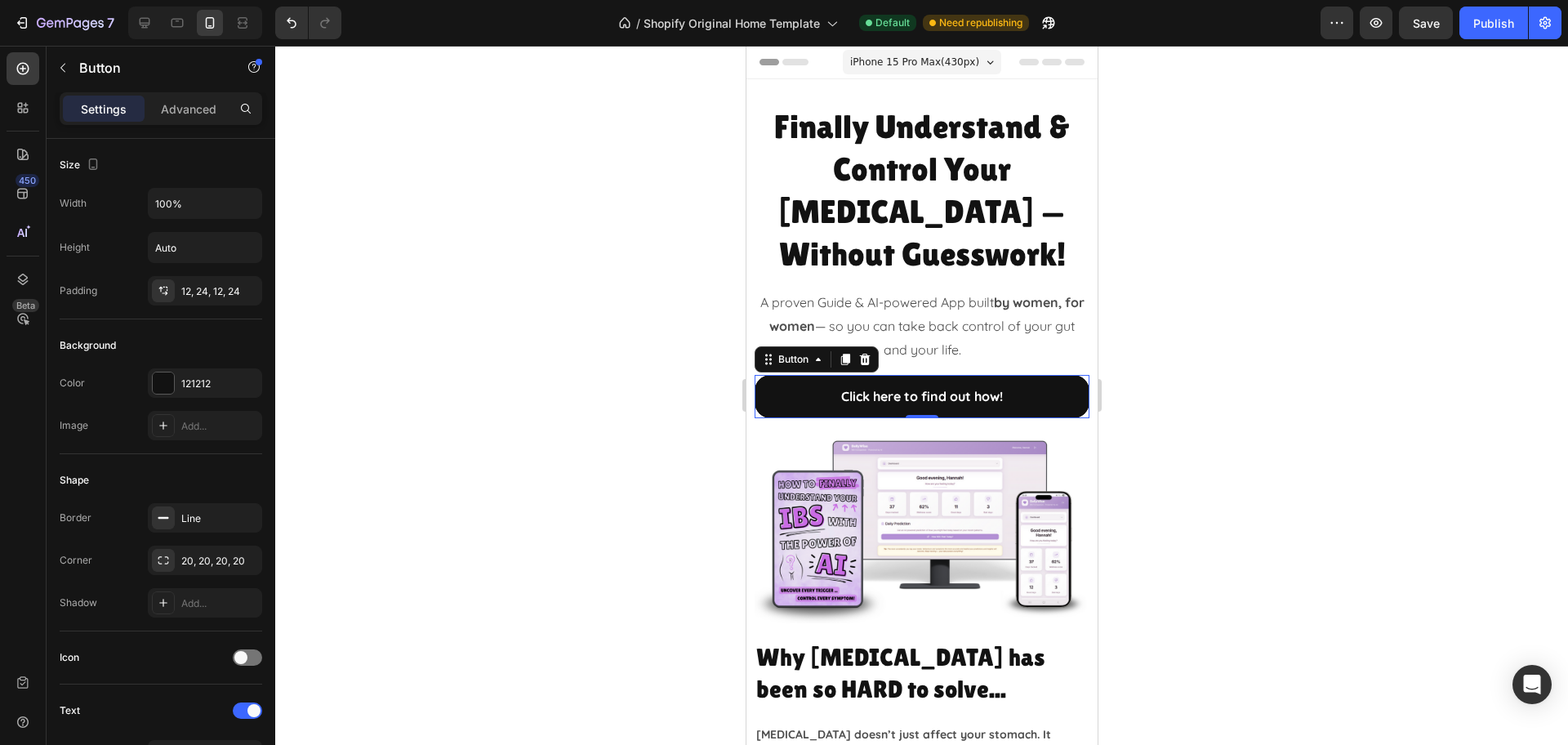
click at [1261, 330] on div at bounding box center [921, 395] width 1293 height 699
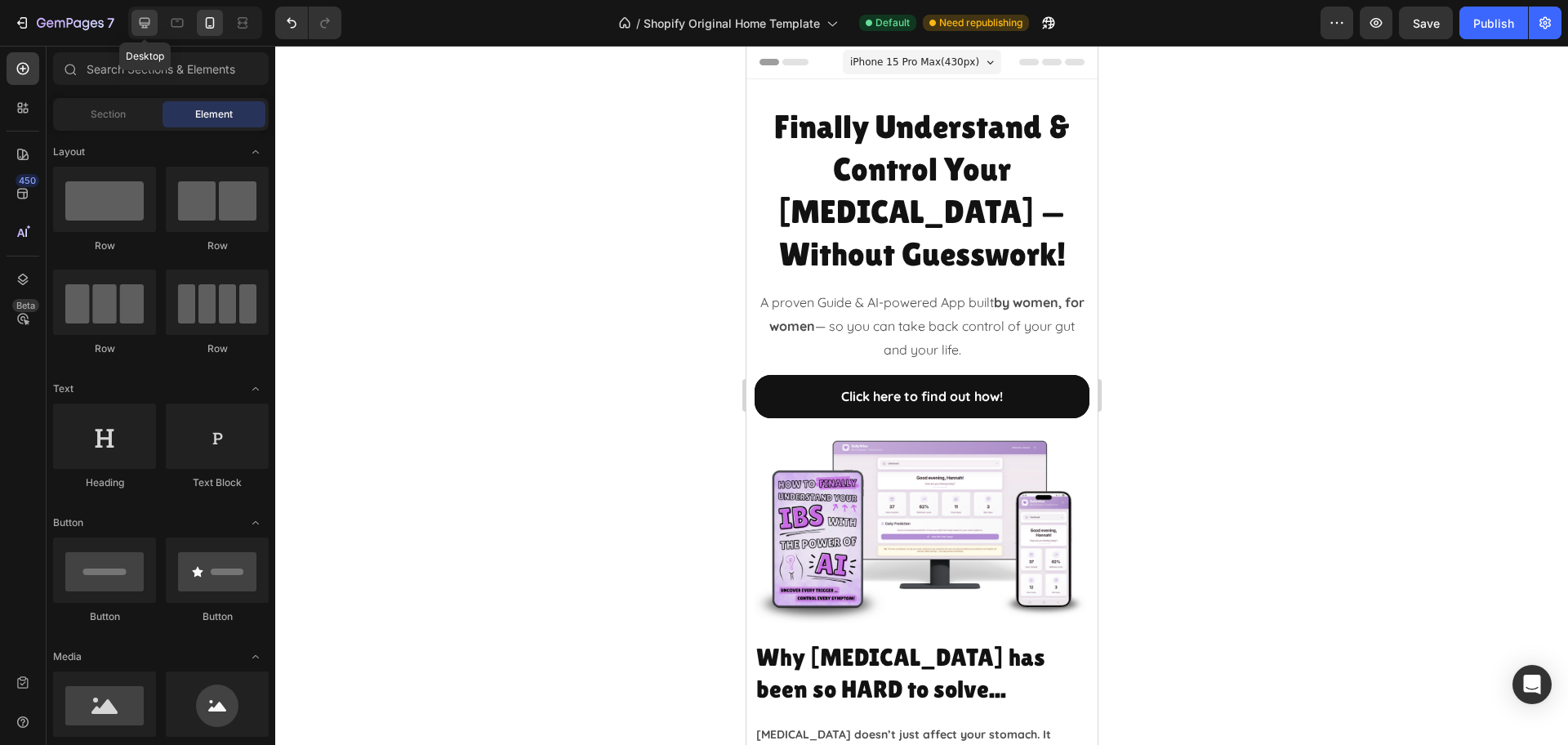
click at [145, 26] on icon at bounding box center [145, 23] width 17 height 17
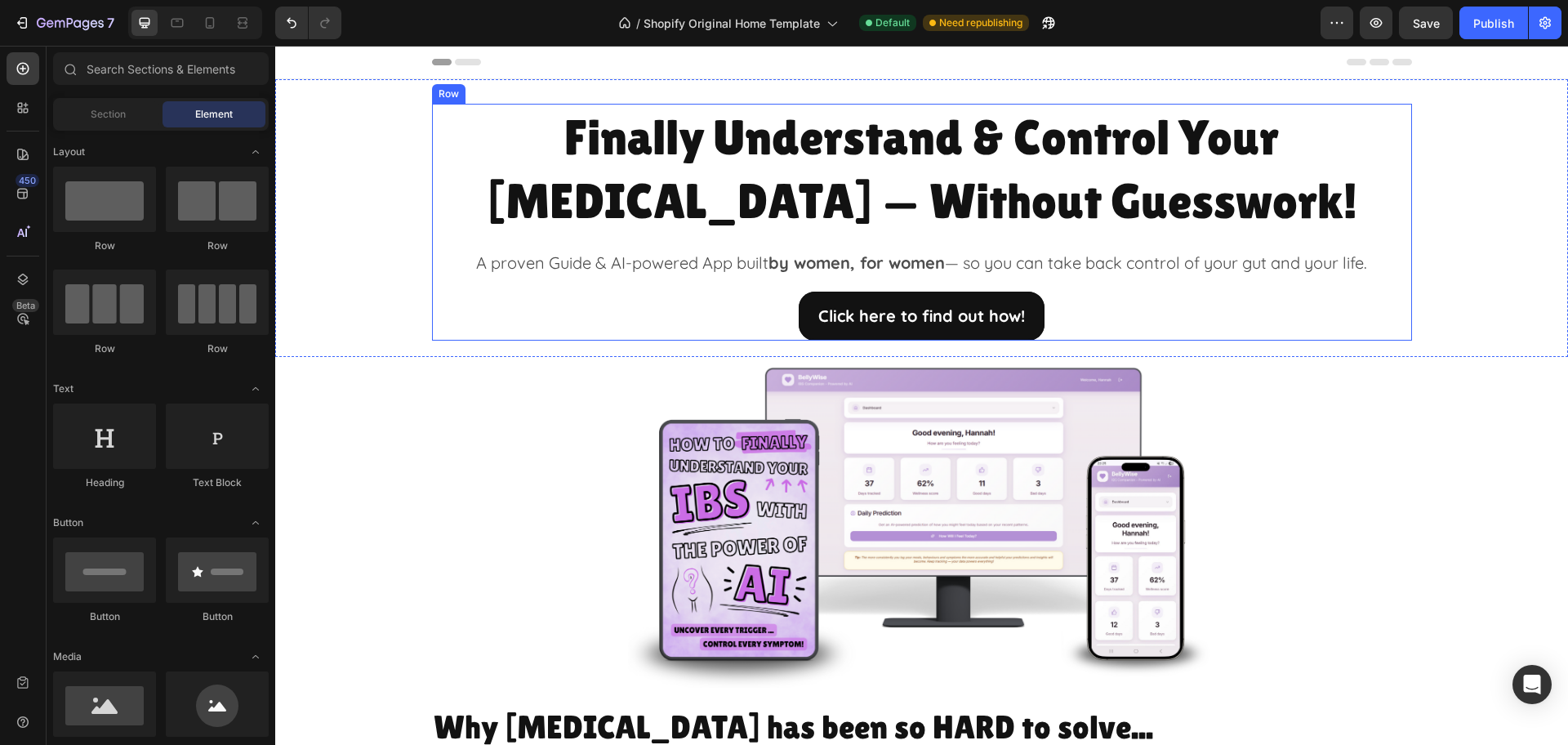
click at [1065, 278] on div "A proven Guide & AI-powered App built by women, for women — so you can take bac…" at bounding box center [922, 263] width 980 height 33
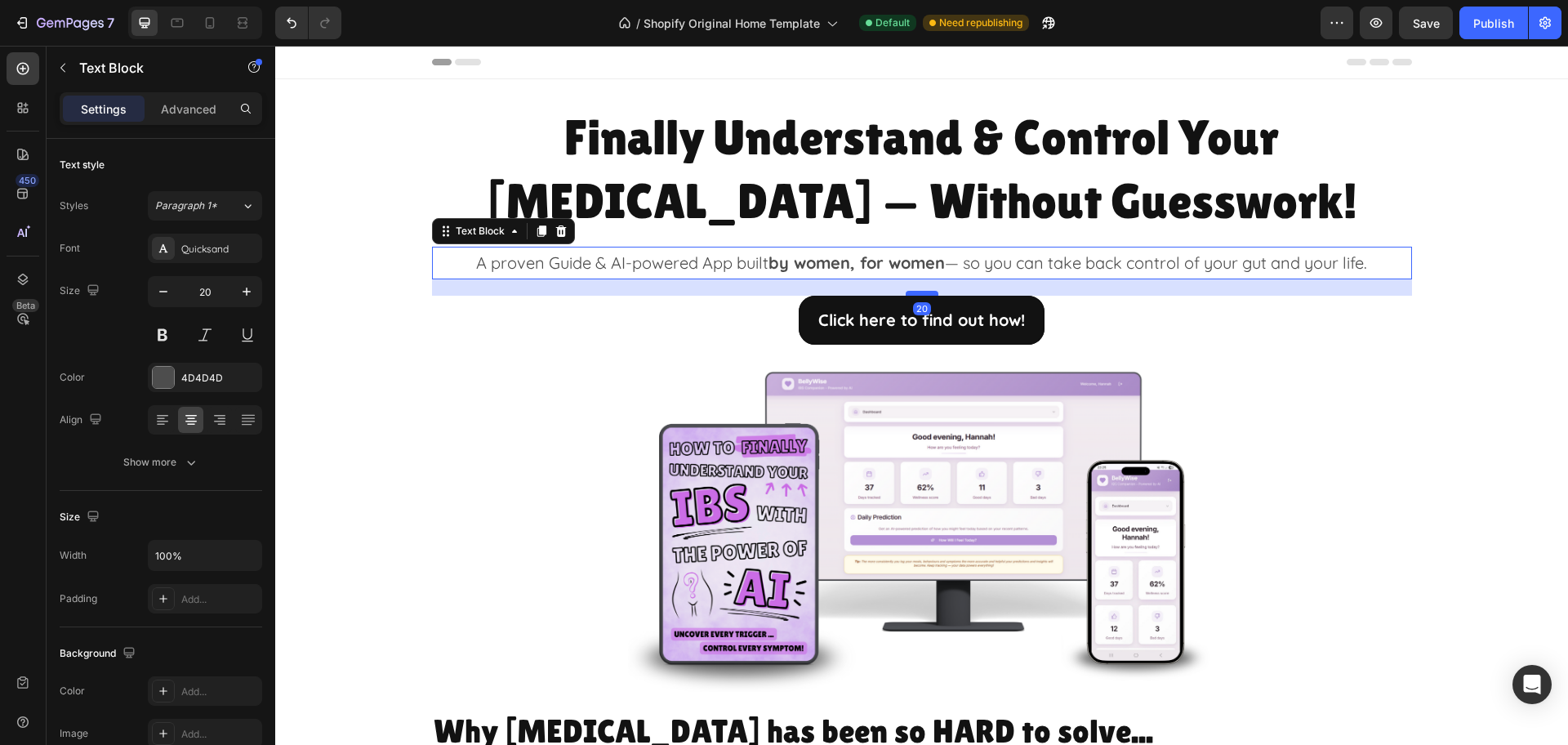
click at [913, 292] on div at bounding box center [922, 293] width 33 height 5
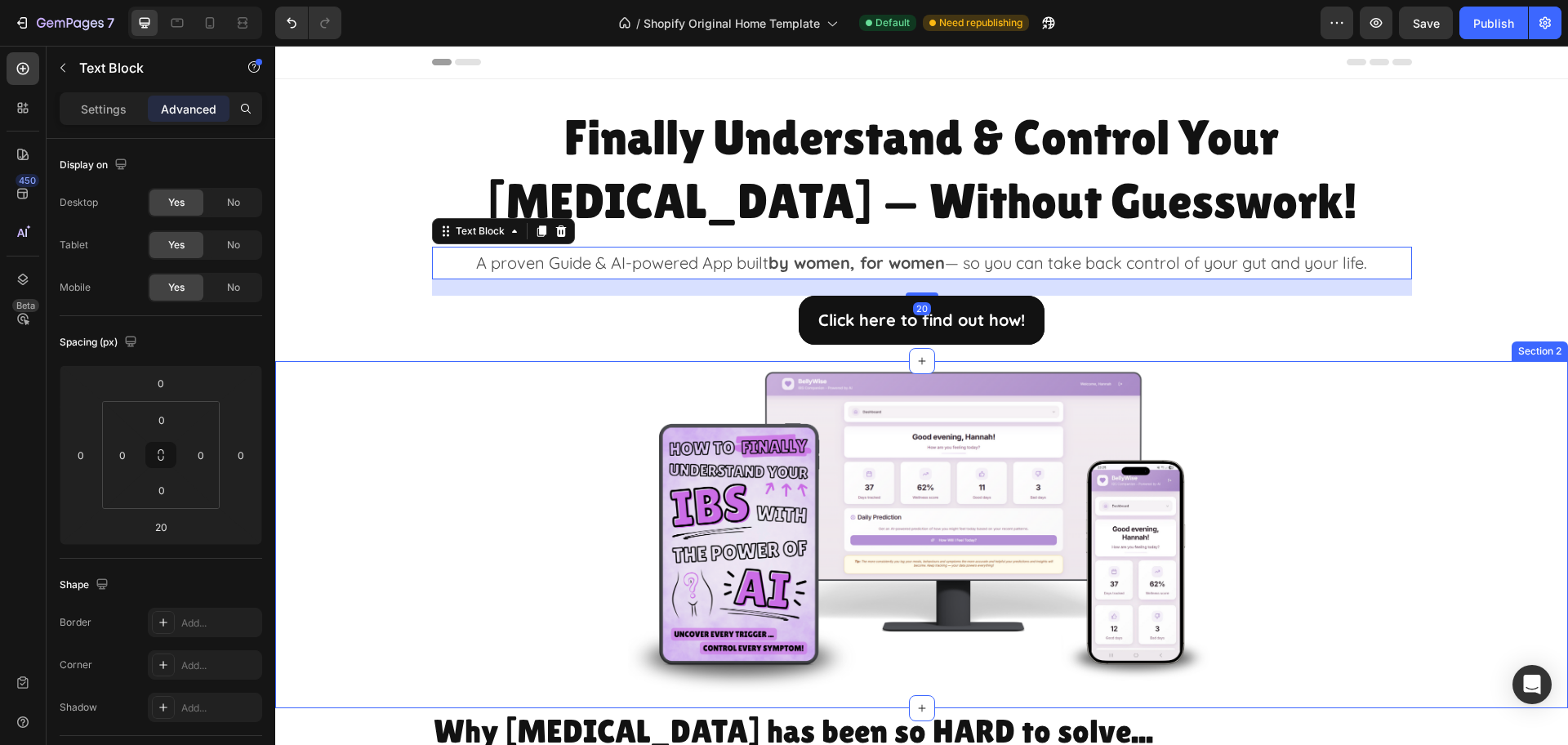
click at [1421, 373] on div "Image Row" at bounding box center [921, 526] width 1293 height 330
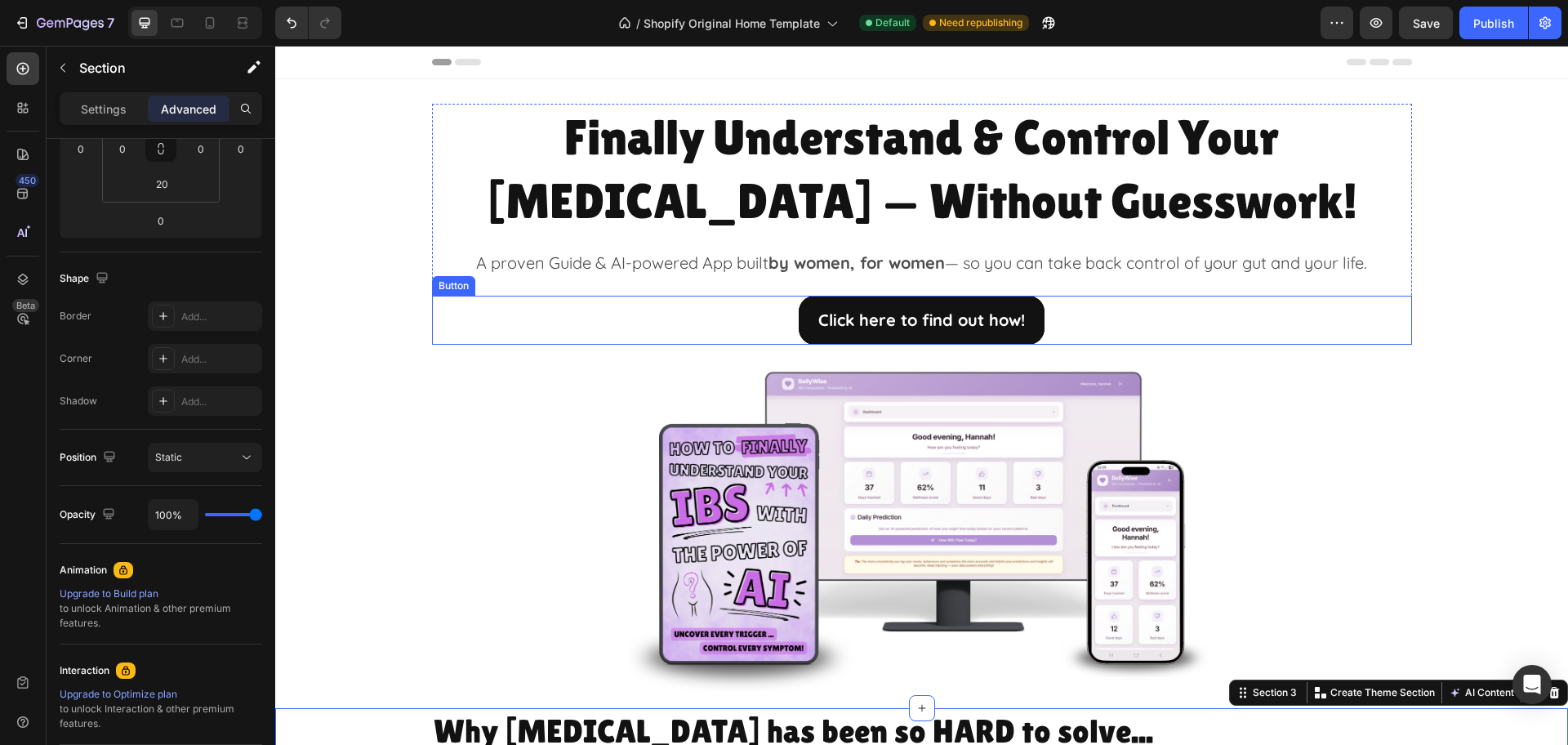
click at [1083, 327] on div "Click here to find out how! Button" at bounding box center [922, 319] width 980 height 49
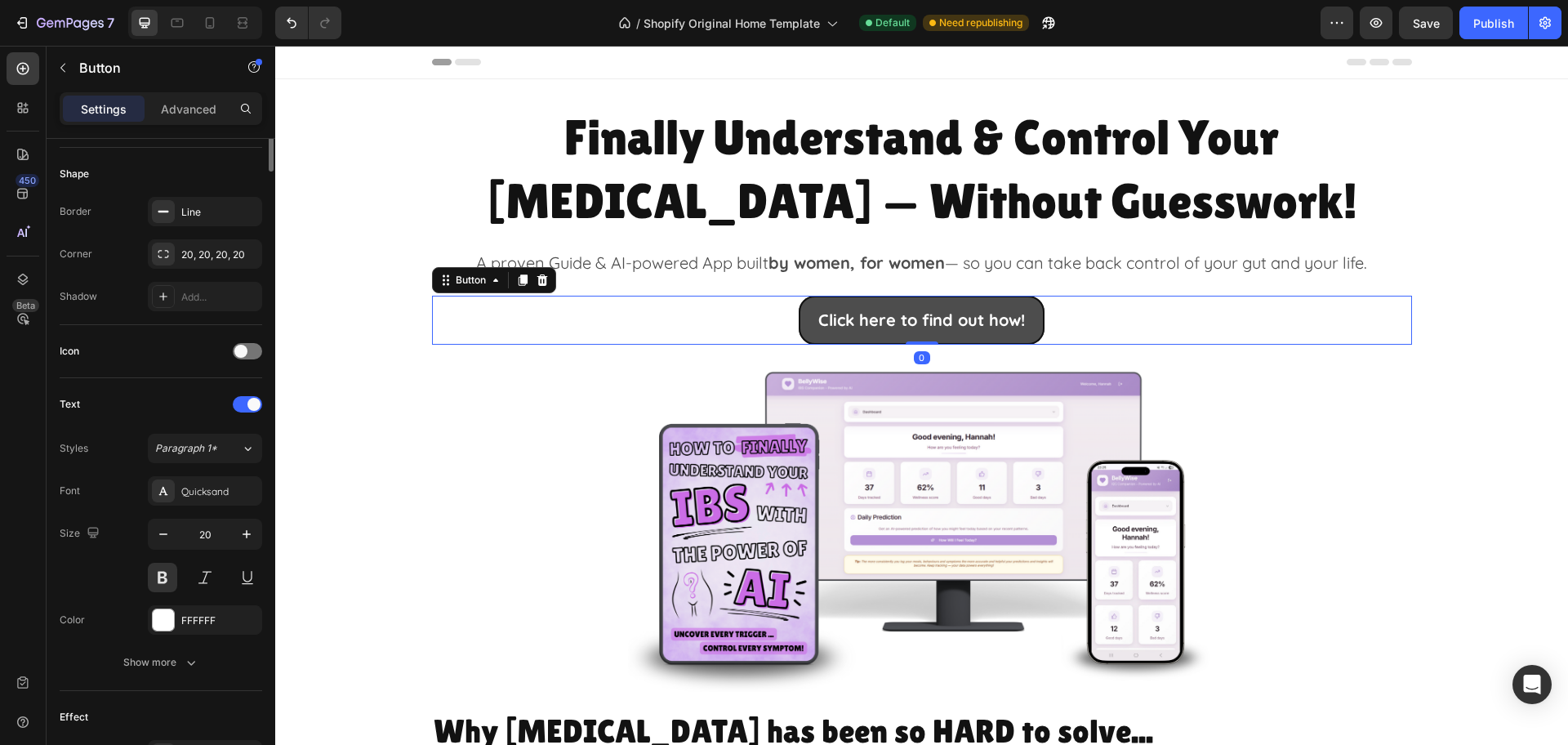
scroll to position [0, 0]
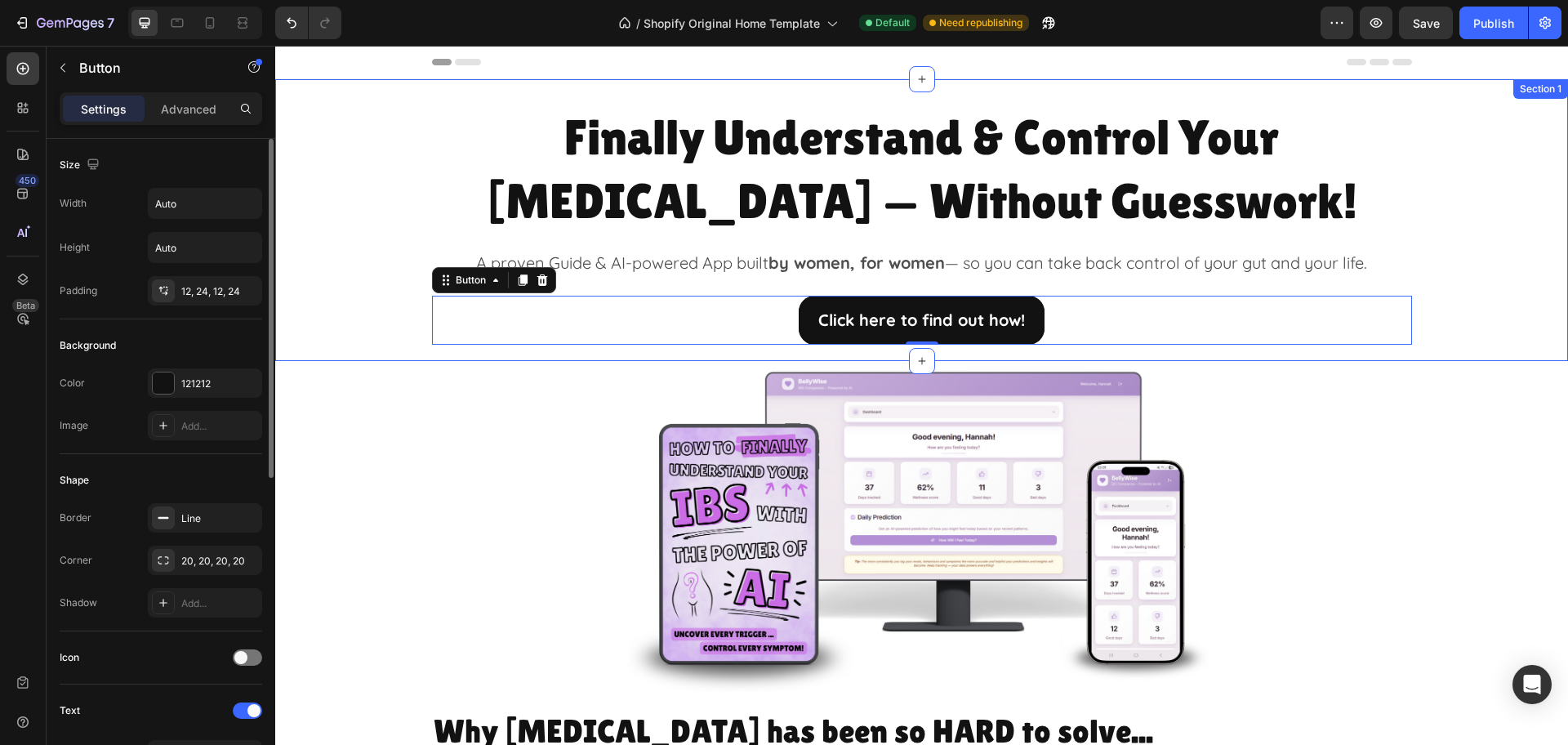
click at [948, 352] on div "Finally Understand & Control Your [MEDICAL_DATA] — Without Guesswork! Heading A…" at bounding box center [921, 219] width 1293 height 282
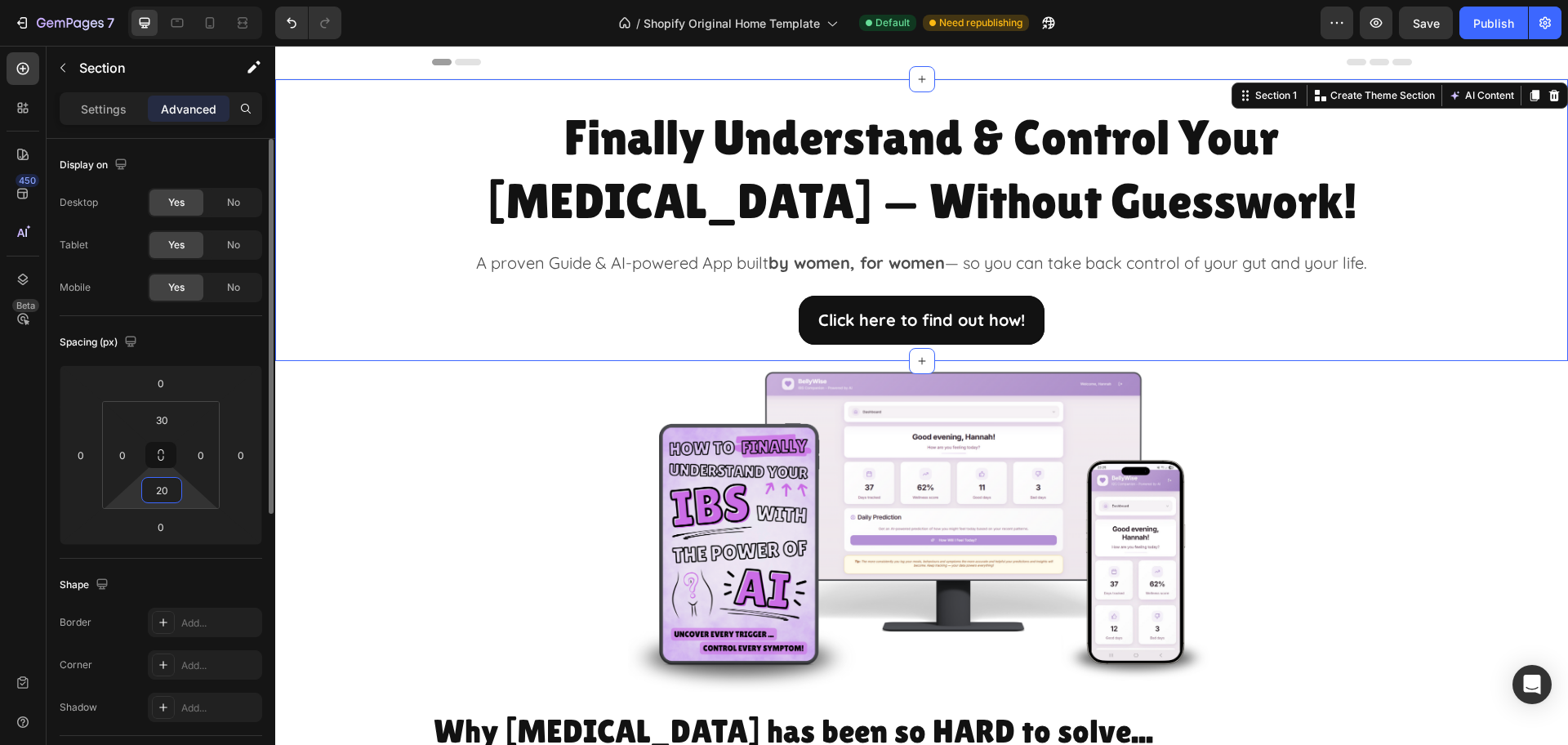
click at [177, 496] on input "20" at bounding box center [161, 490] width 33 height 25
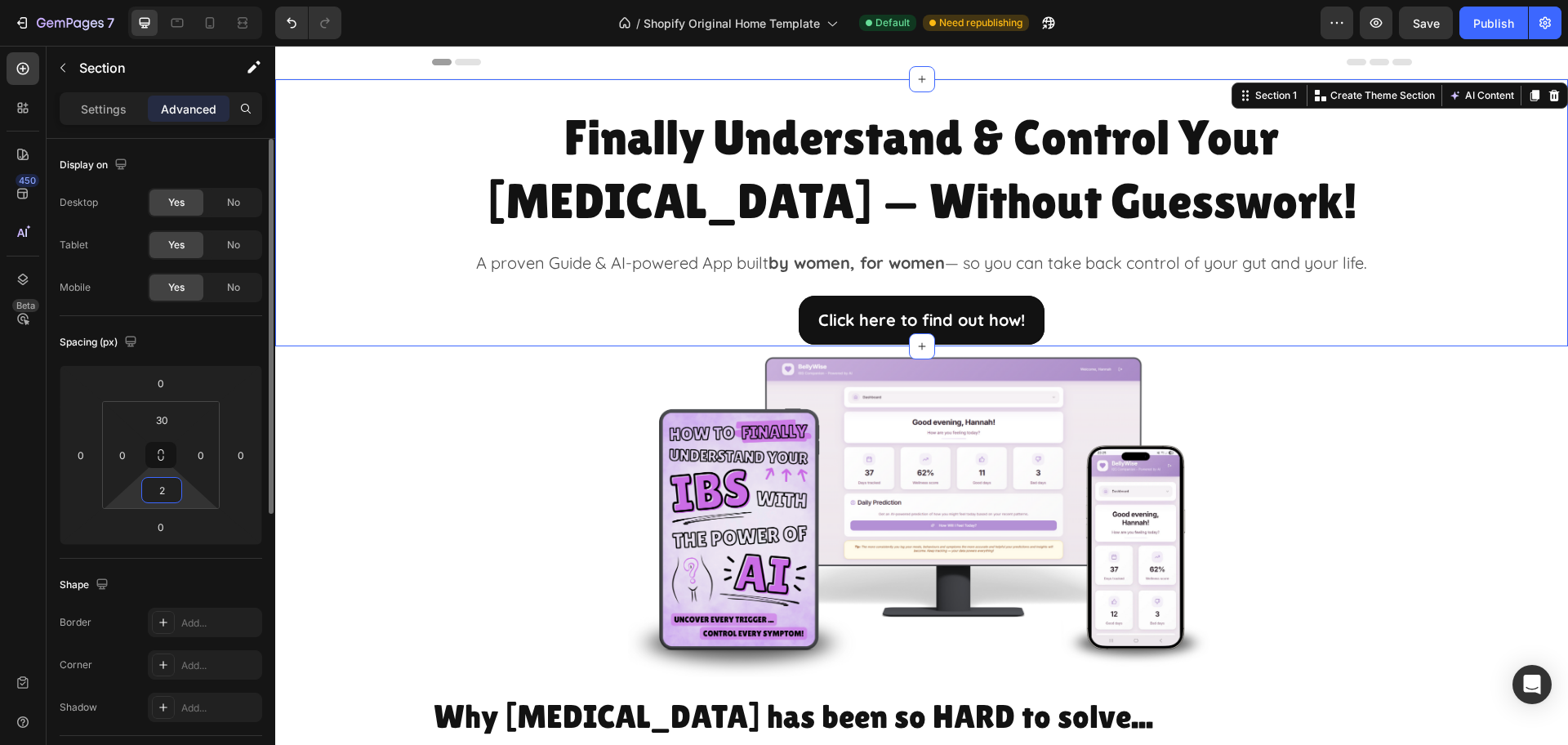
type input "25"
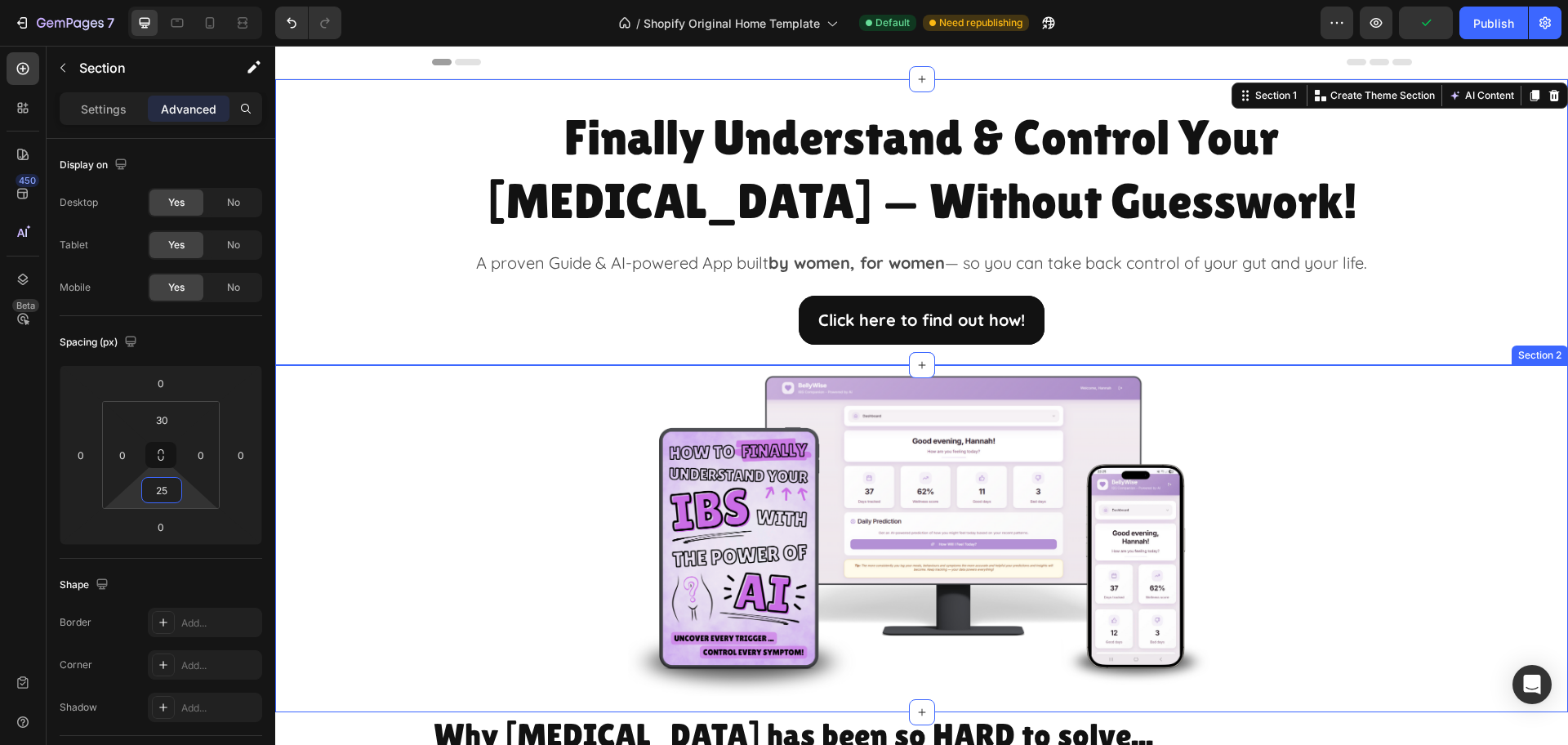
click at [1471, 595] on div "Image Row" at bounding box center [921, 530] width 1293 height 330
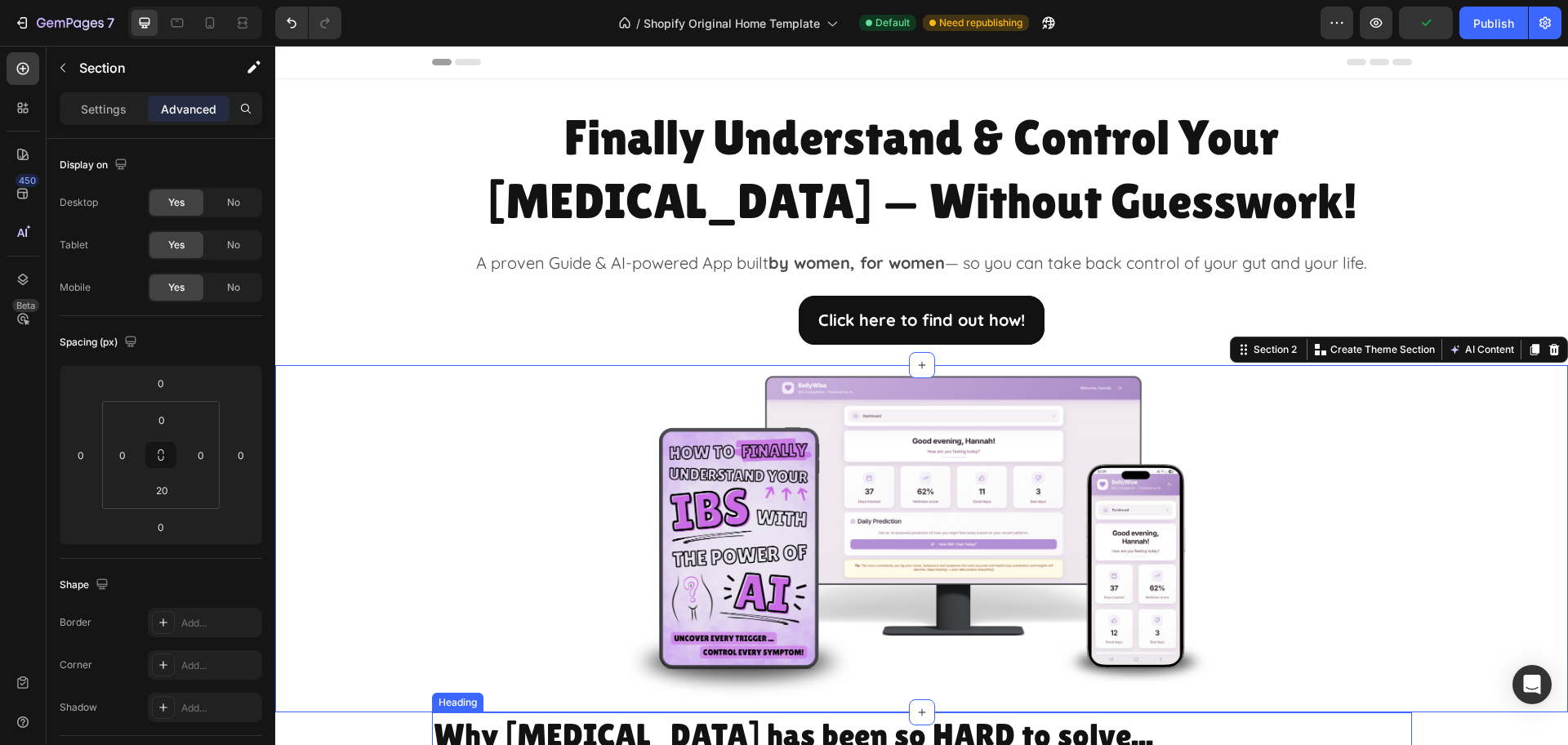
click at [1389, 730] on h2 "Why [MEDICAL_DATA] has been so HARD to solve..." at bounding box center [922, 735] width 980 height 46
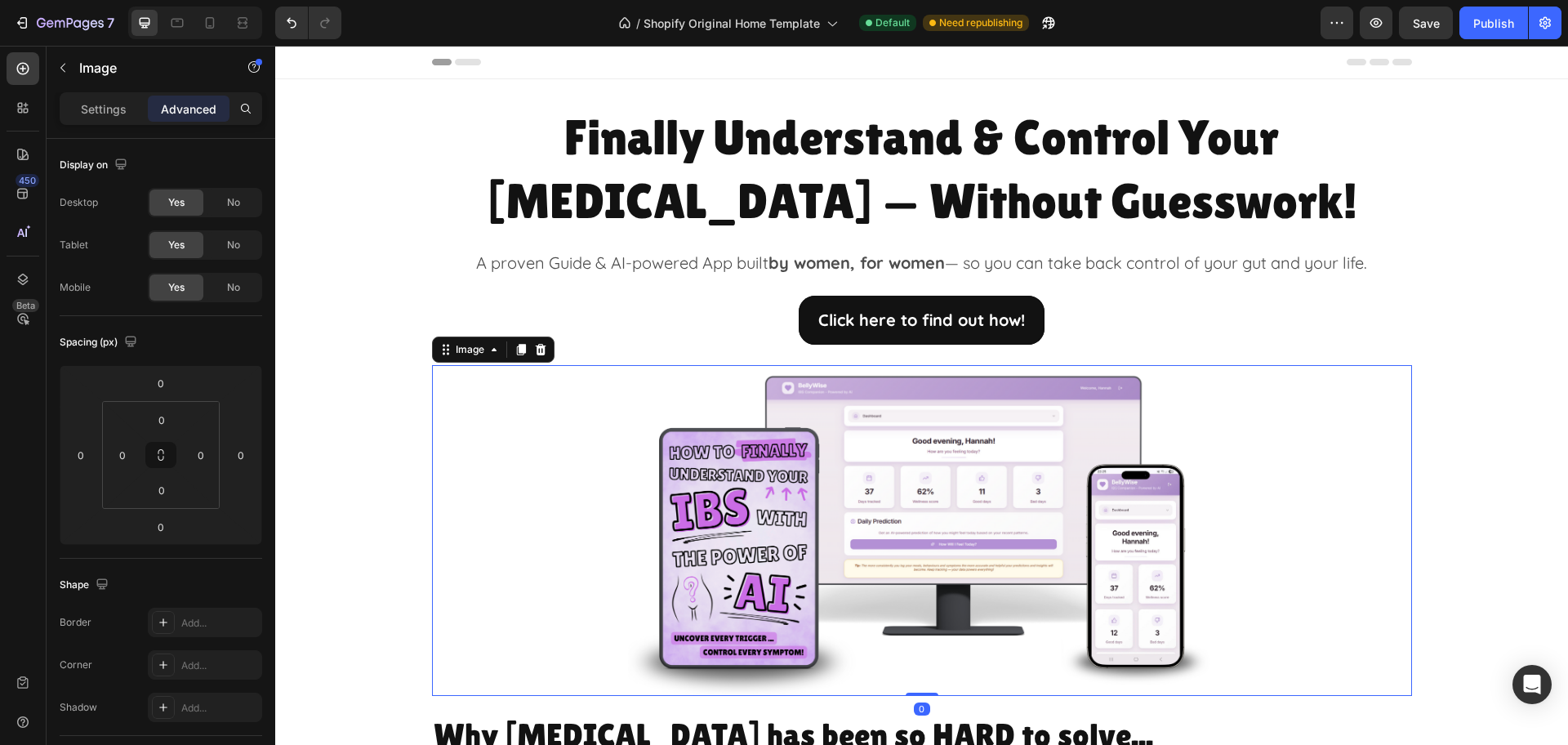
click at [1331, 484] on div at bounding box center [922, 530] width 980 height 330
click at [199, 450] on input "0" at bounding box center [201, 454] width 25 height 25
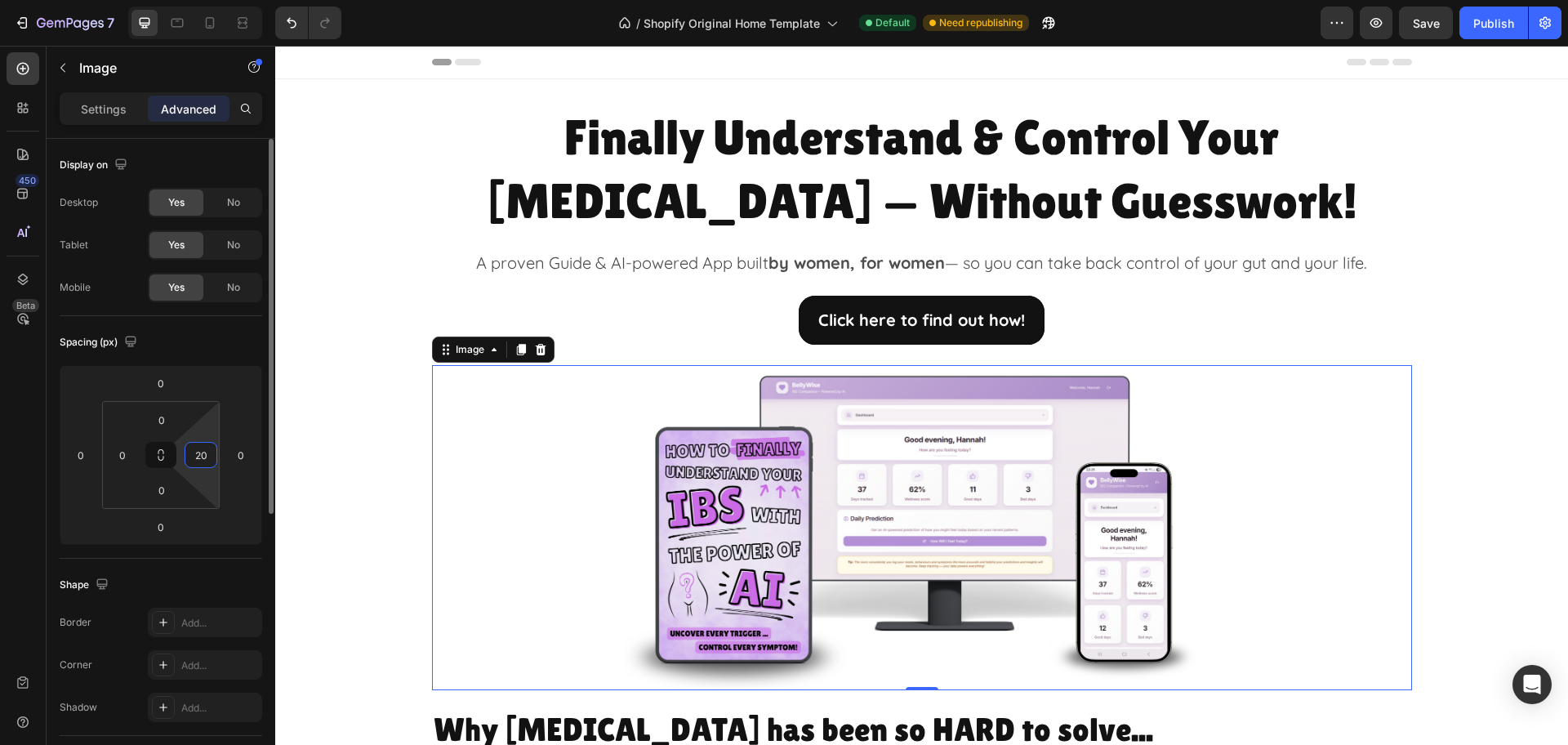
type input "0"
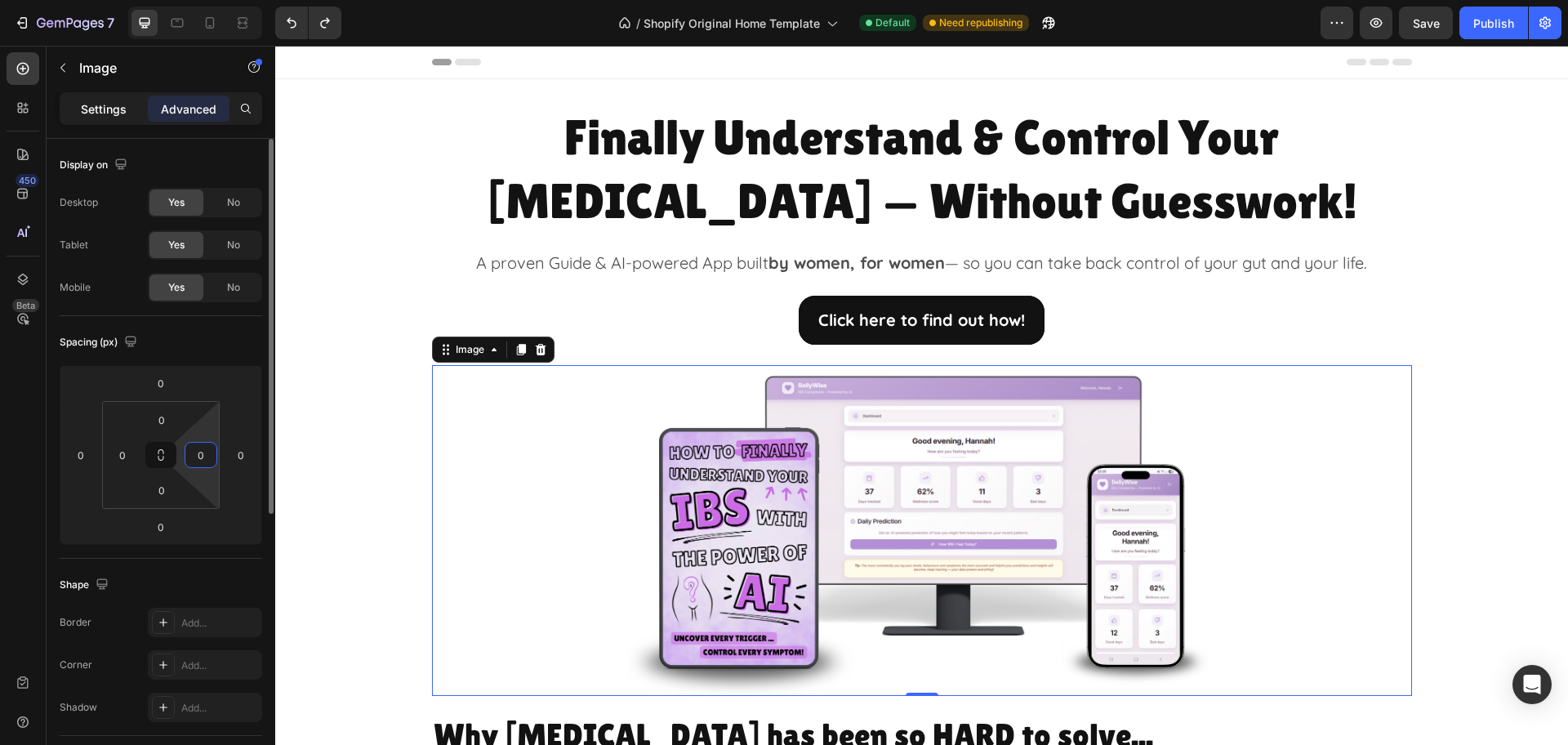
click at [103, 115] on p "Settings" at bounding box center [104, 108] width 46 height 17
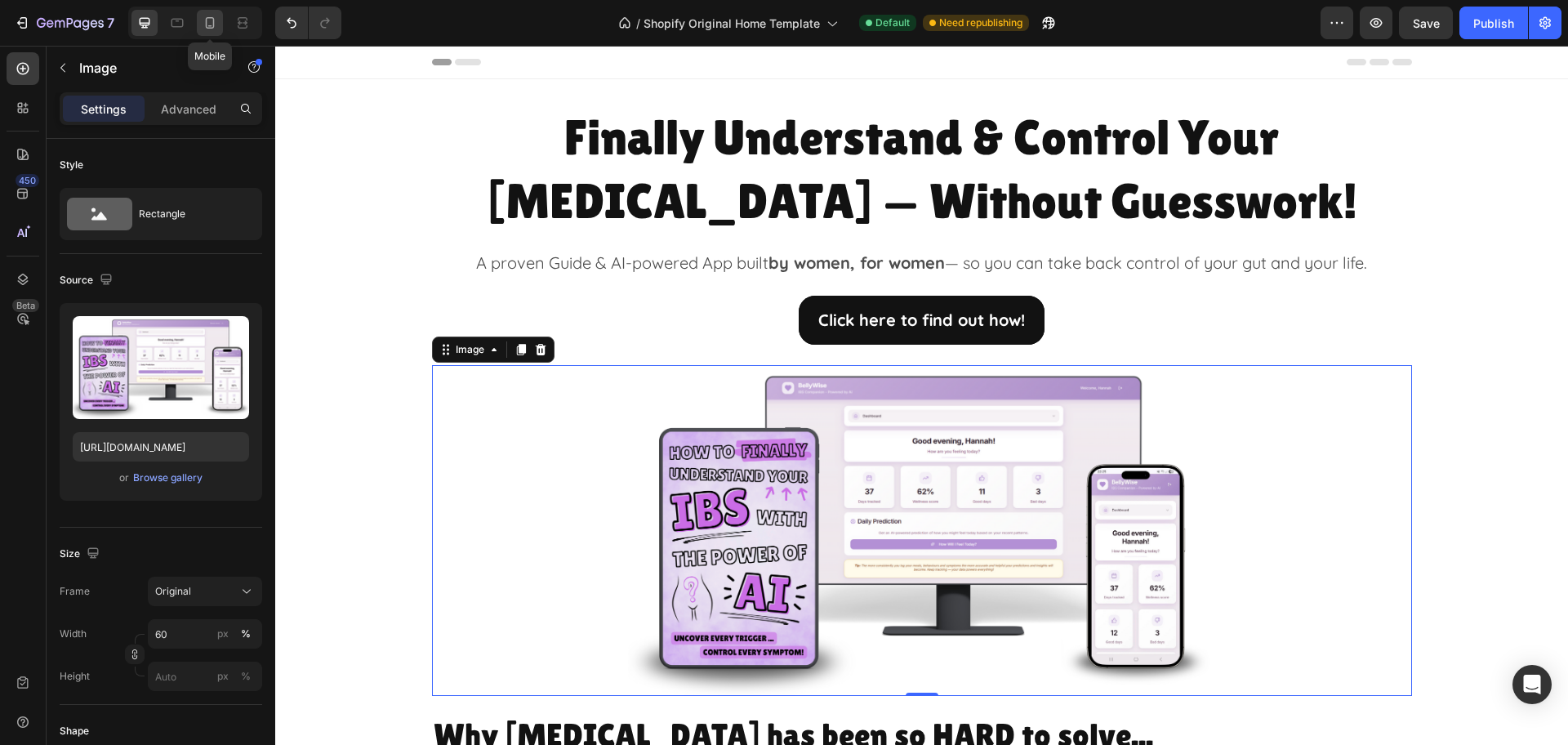
click at [201, 22] on div at bounding box center [209, 23] width 26 height 26
type input "100"
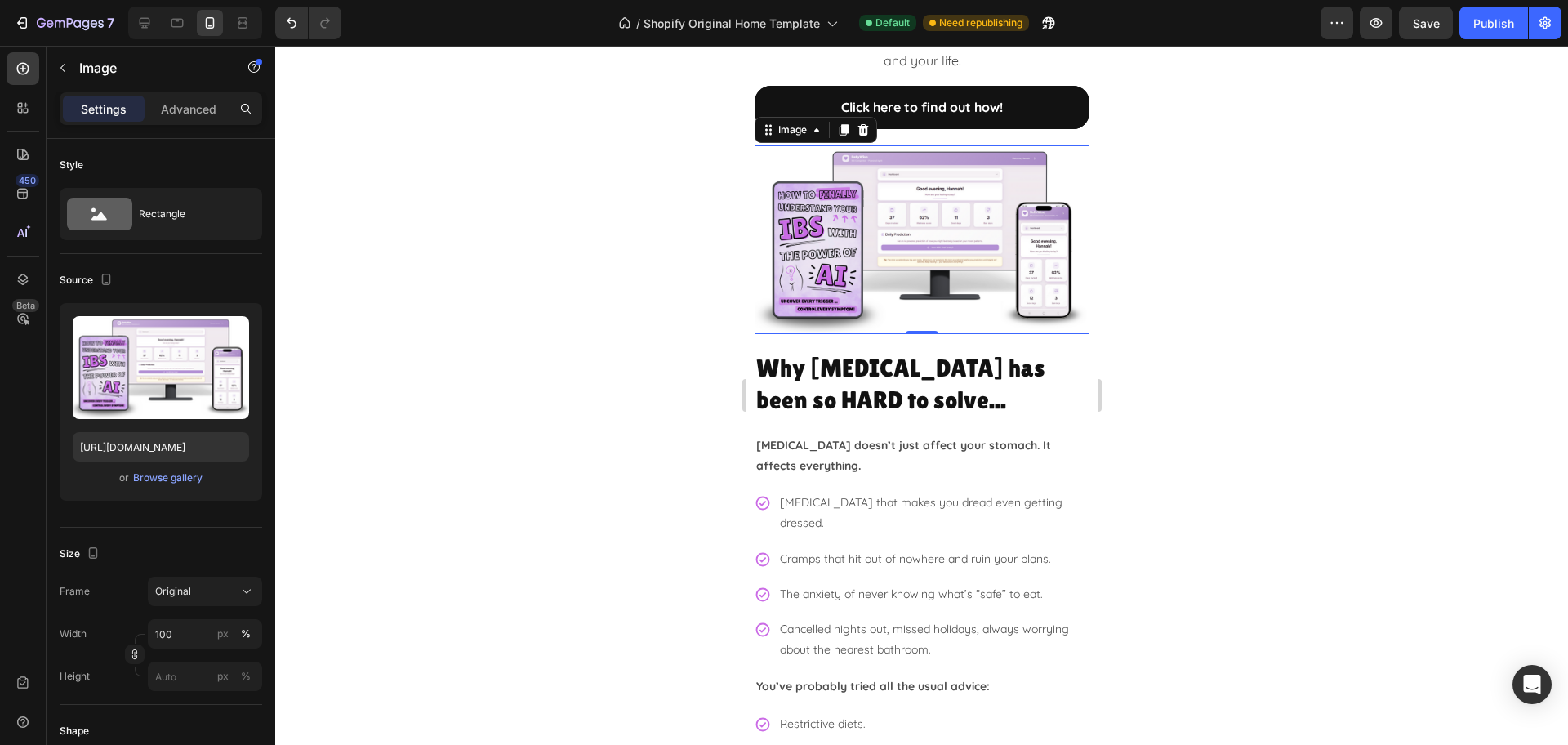
click at [1252, 310] on div at bounding box center [921, 395] width 1293 height 699
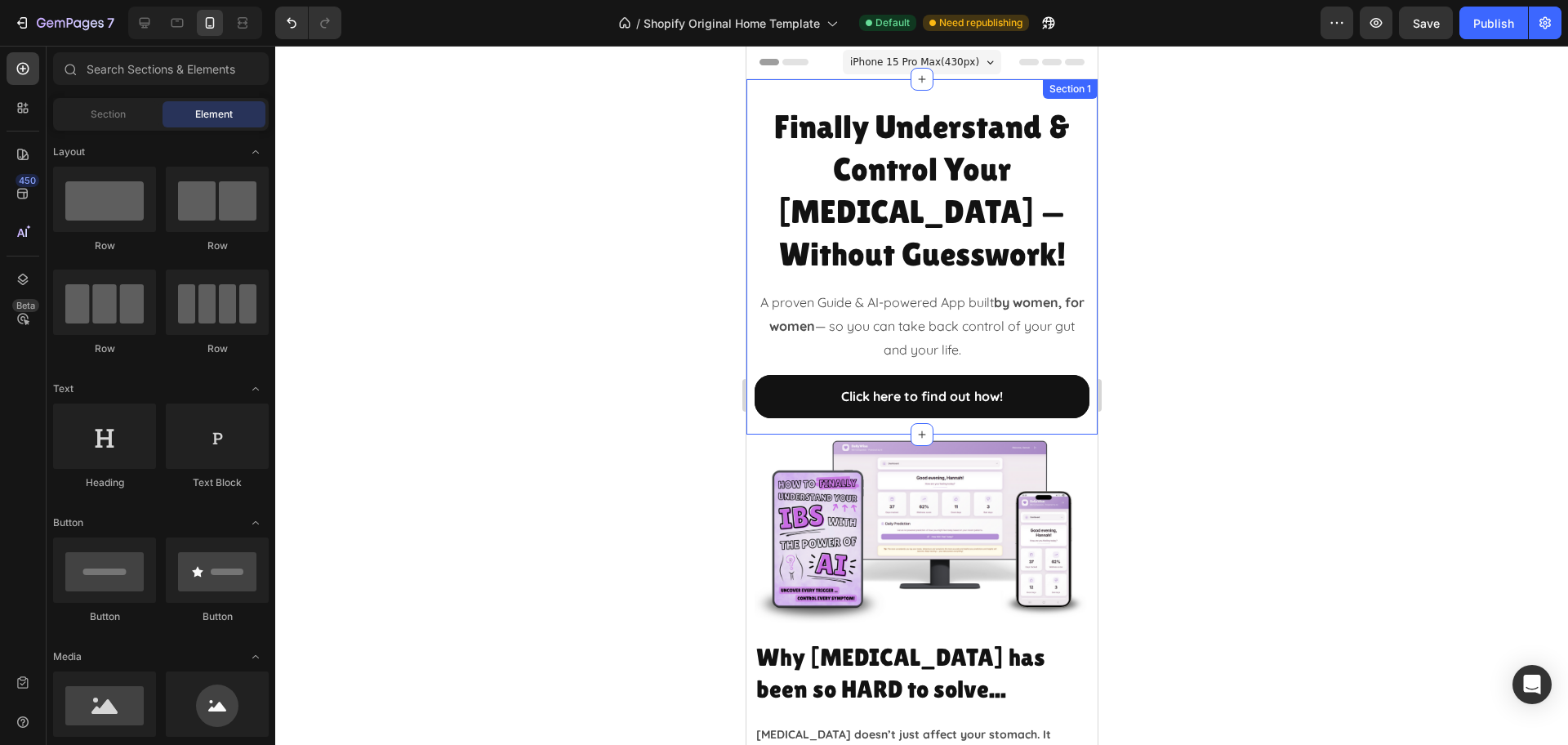
click at [1239, 261] on div at bounding box center [921, 395] width 1293 height 699
drag, startPoint x: 1091, startPoint y: 370, endPoint x: 1842, endPoint y: 98, distance: 798.7
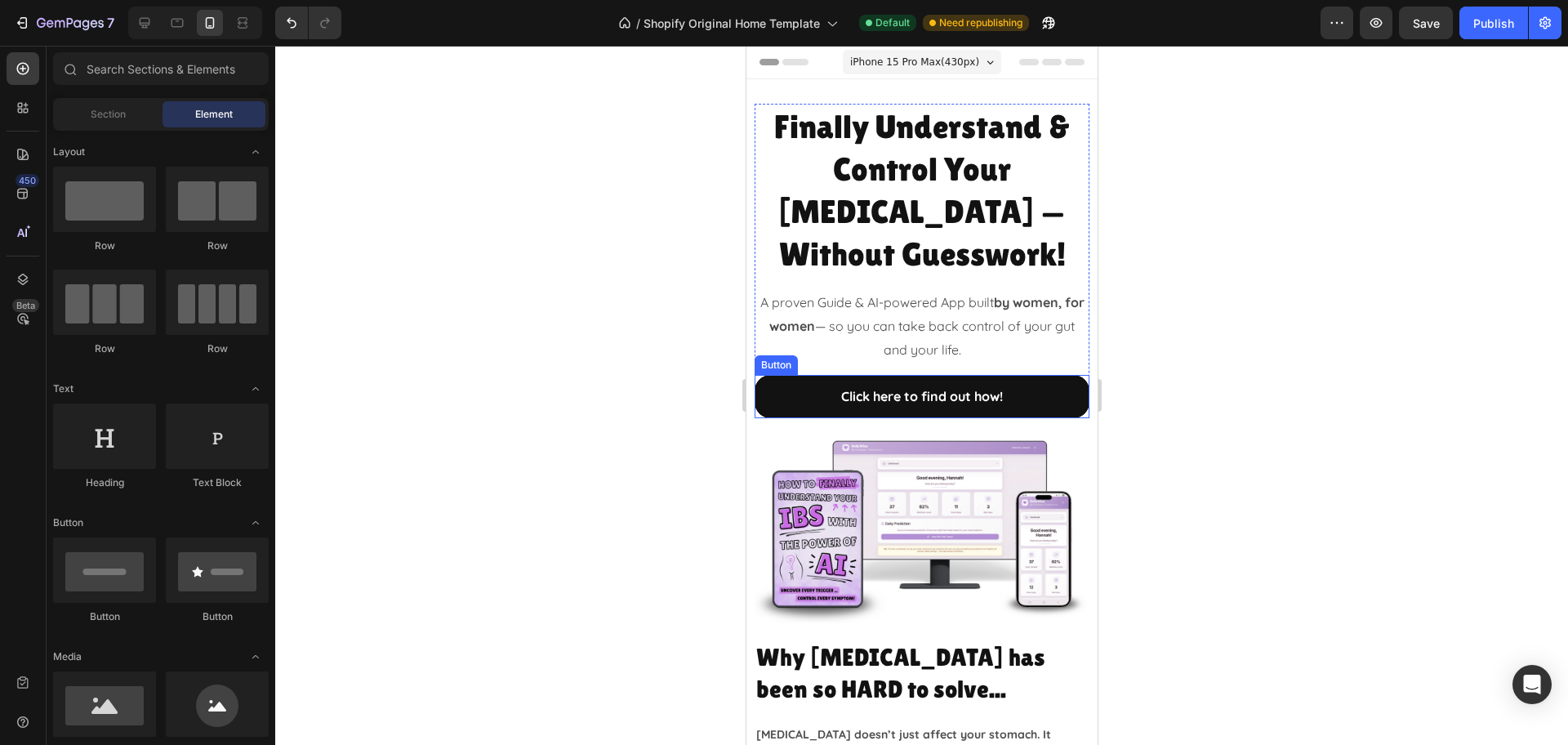
click at [1206, 370] on div at bounding box center [921, 395] width 1293 height 699
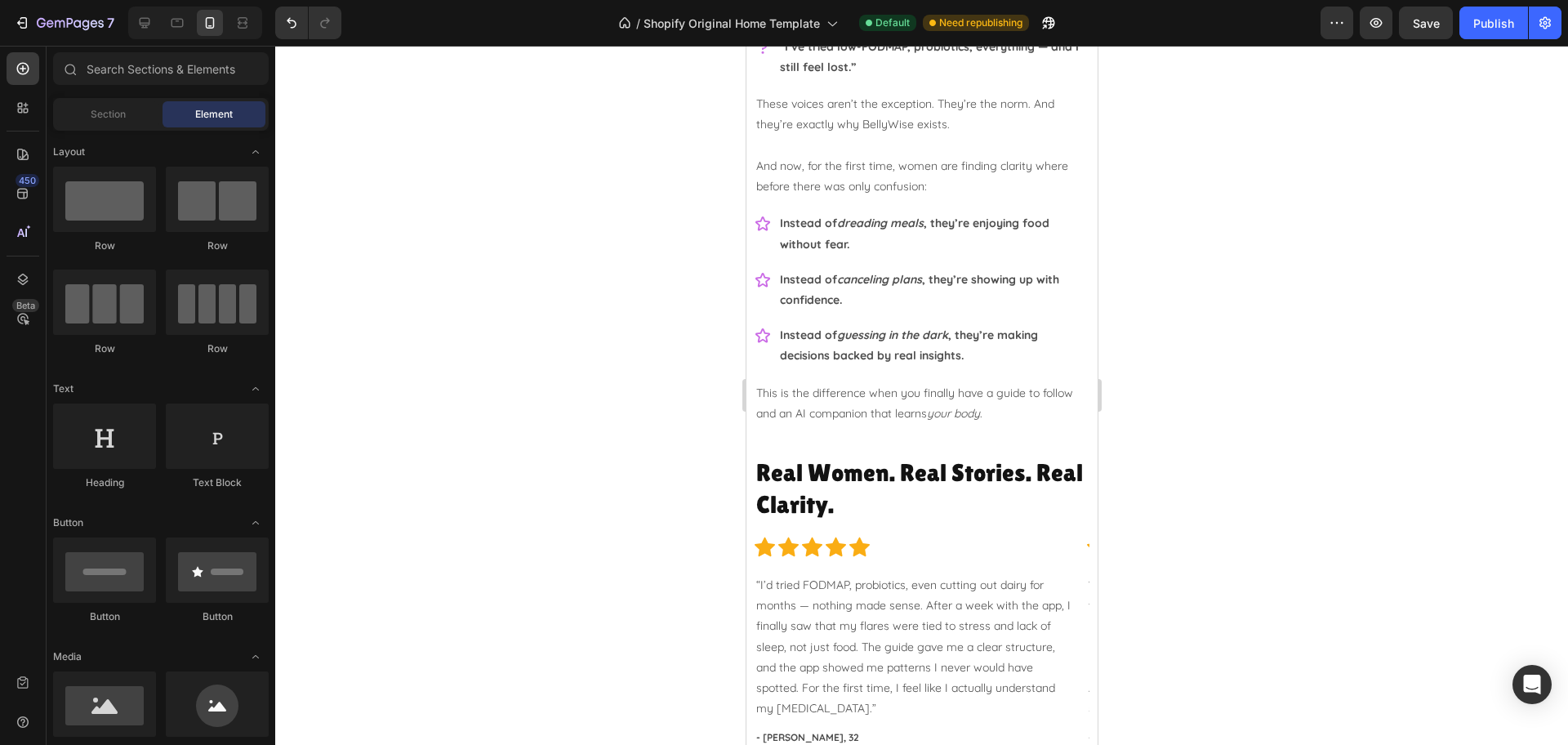
scroll to position [2143, 0]
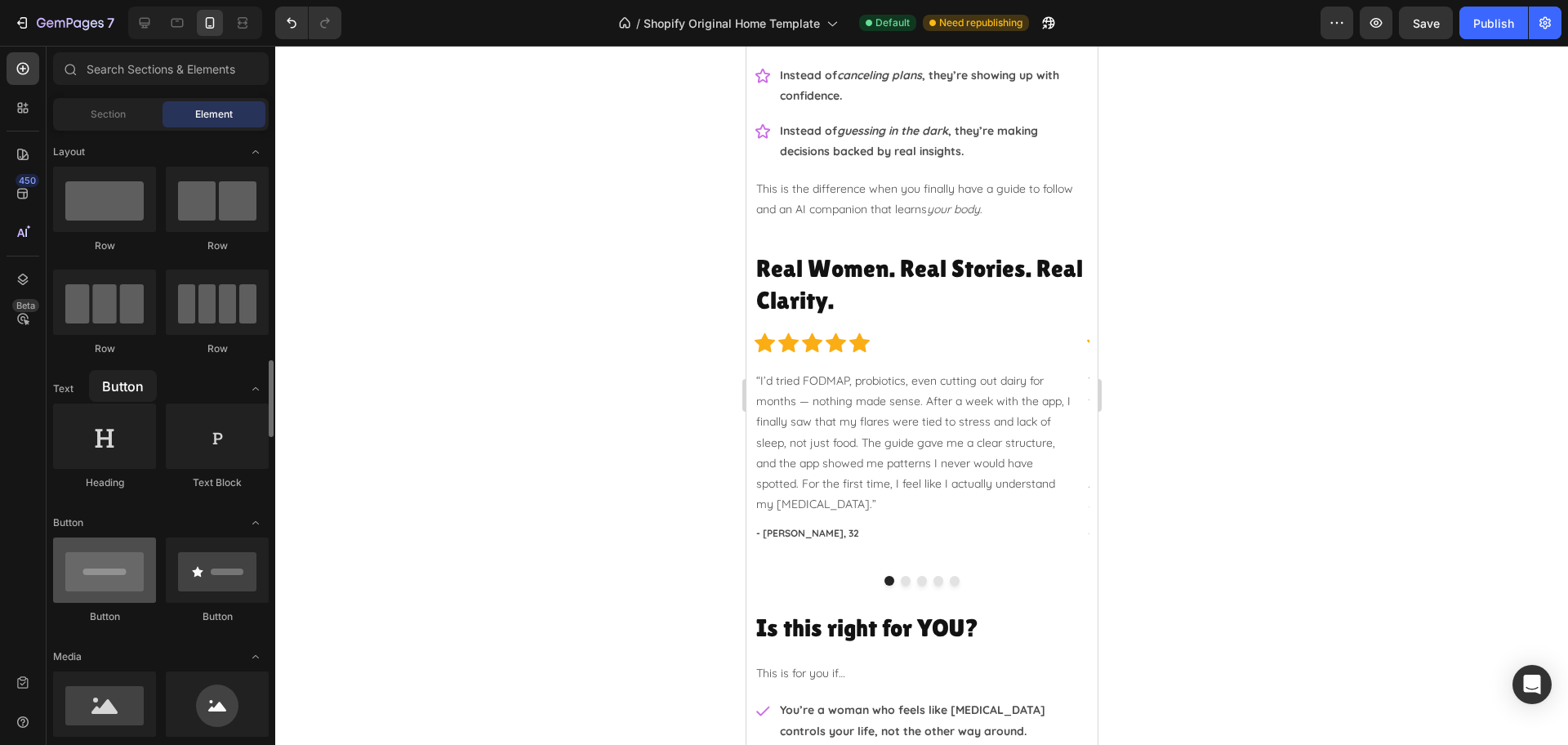
click at [89, 538] on div at bounding box center [105, 570] width 103 height 65
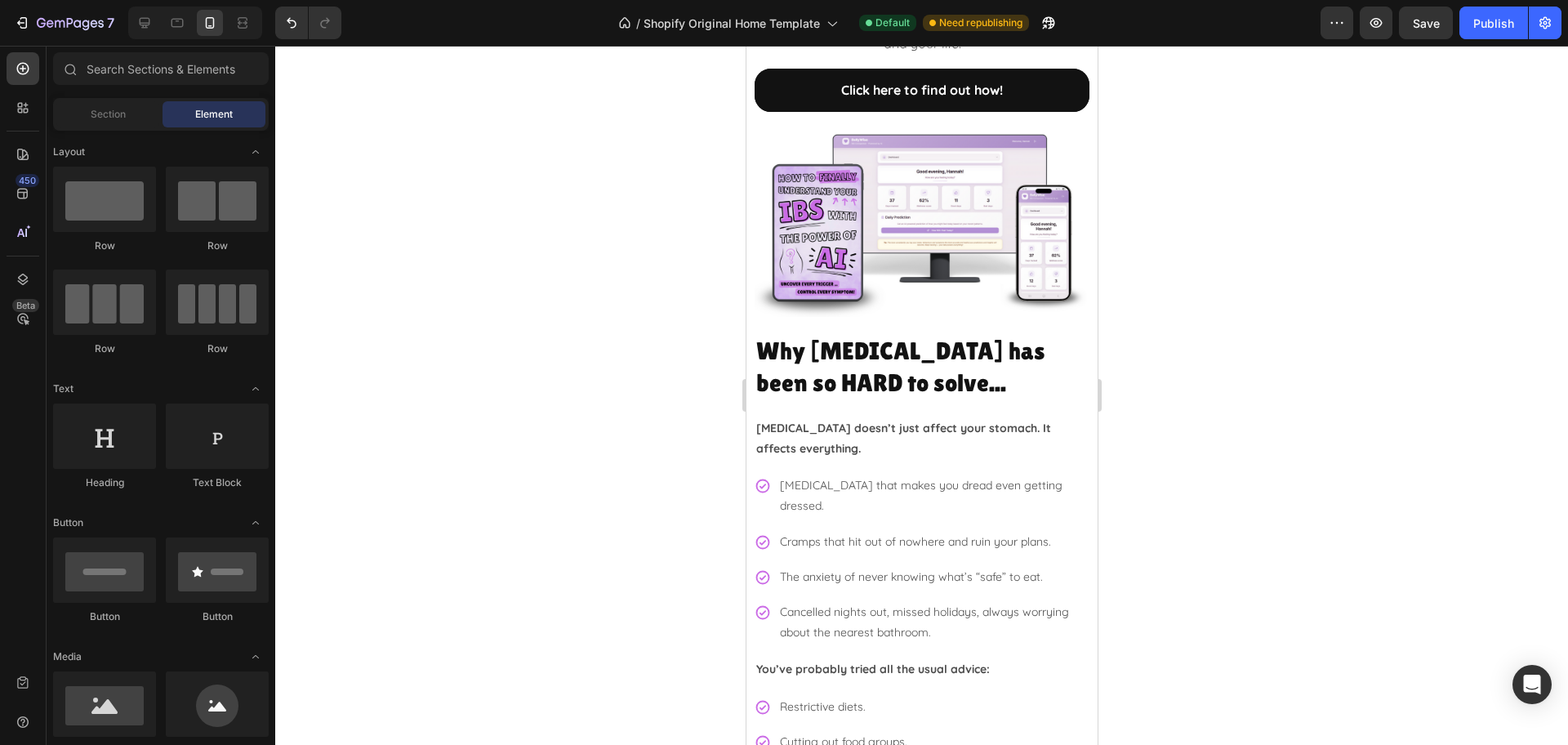
scroll to position [0, 0]
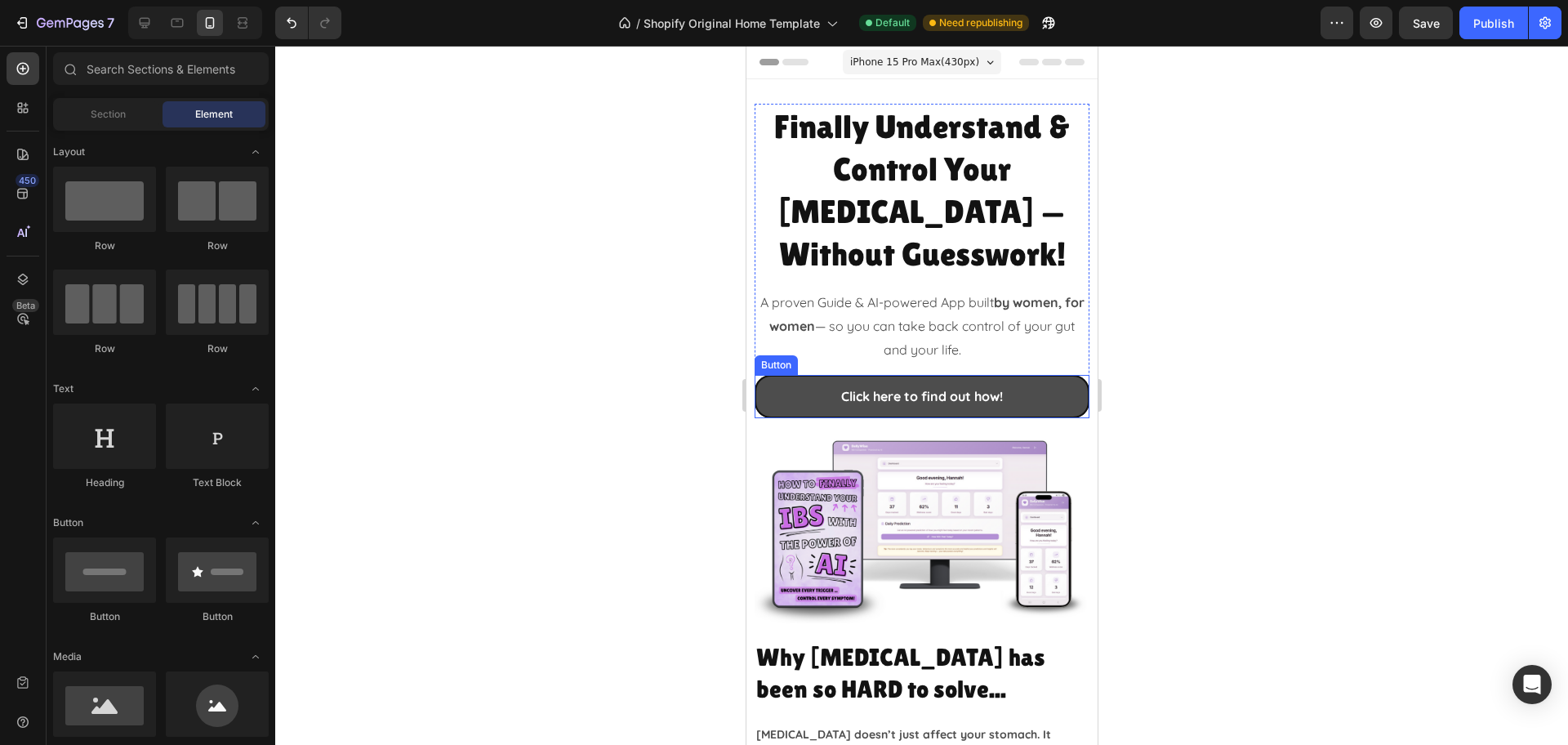
click at [767, 374] on link "Click here to find out how!" at bounding box center [920, 395] width 335 height 43
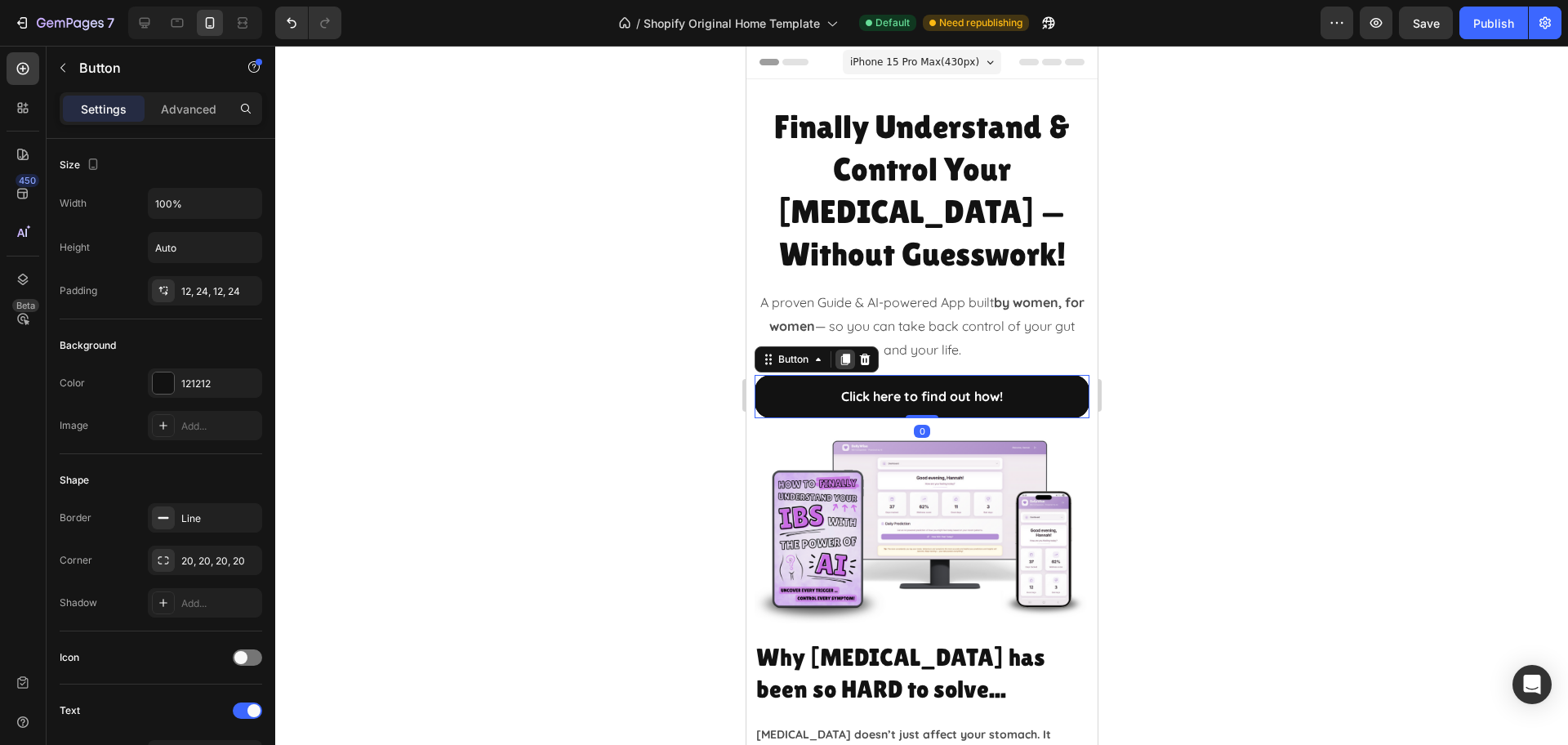
click at [841, 352] on icon at bounding box center [844, 359] width 13 height 13
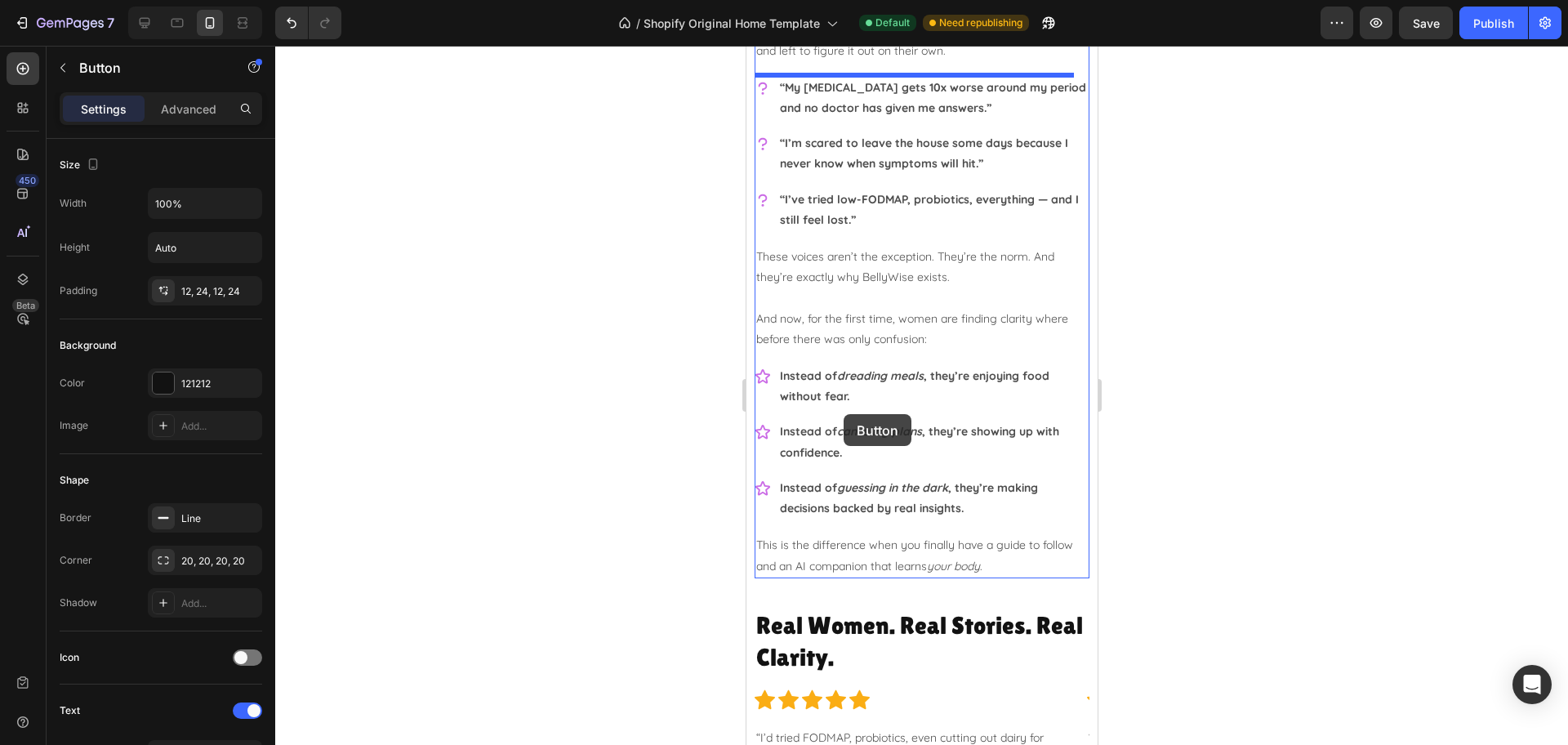
scroll to position [1940, 0]
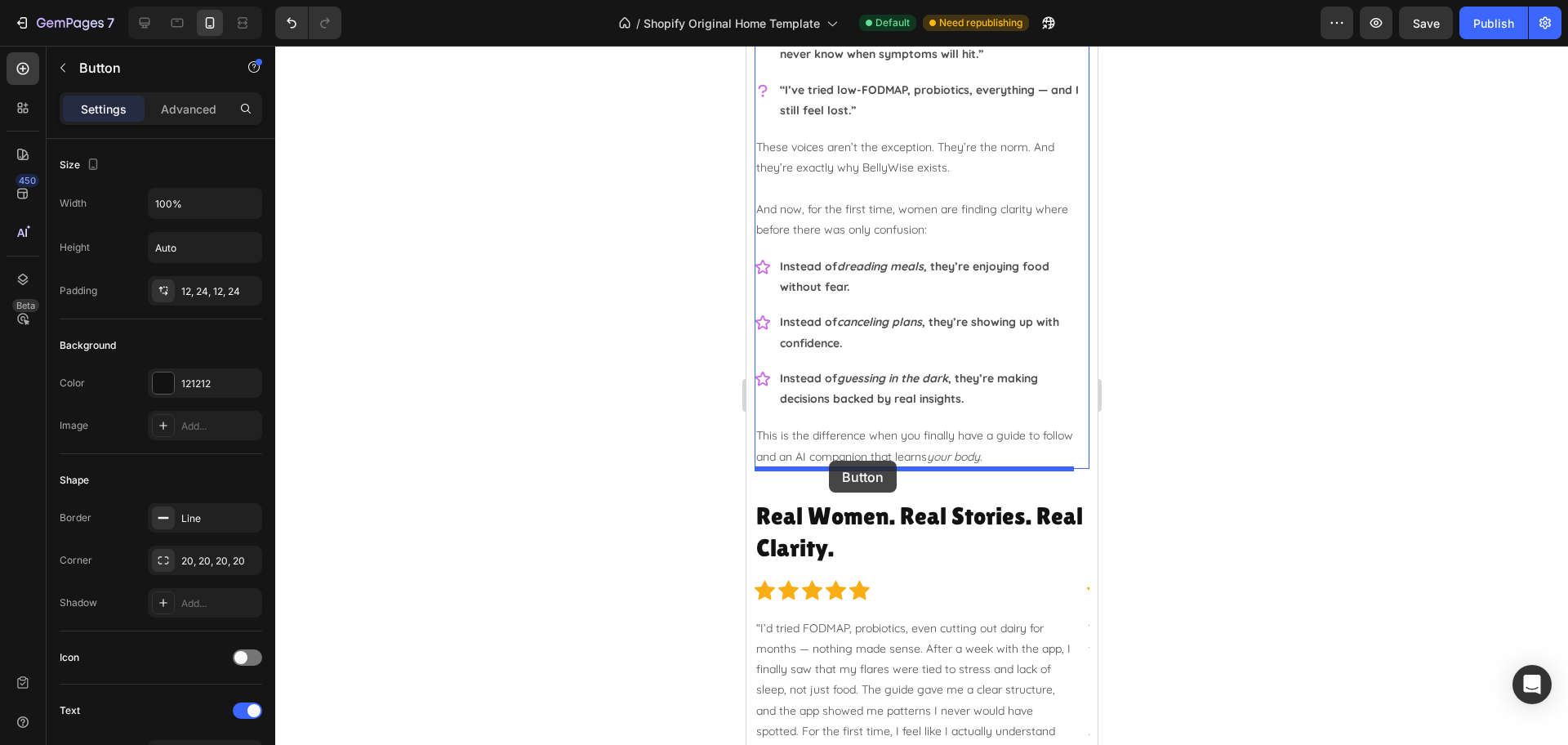
drag, startPoint x: 781, startPoint y: 361, endPoint x: 828, endPoint y: 461, distance: 110.5
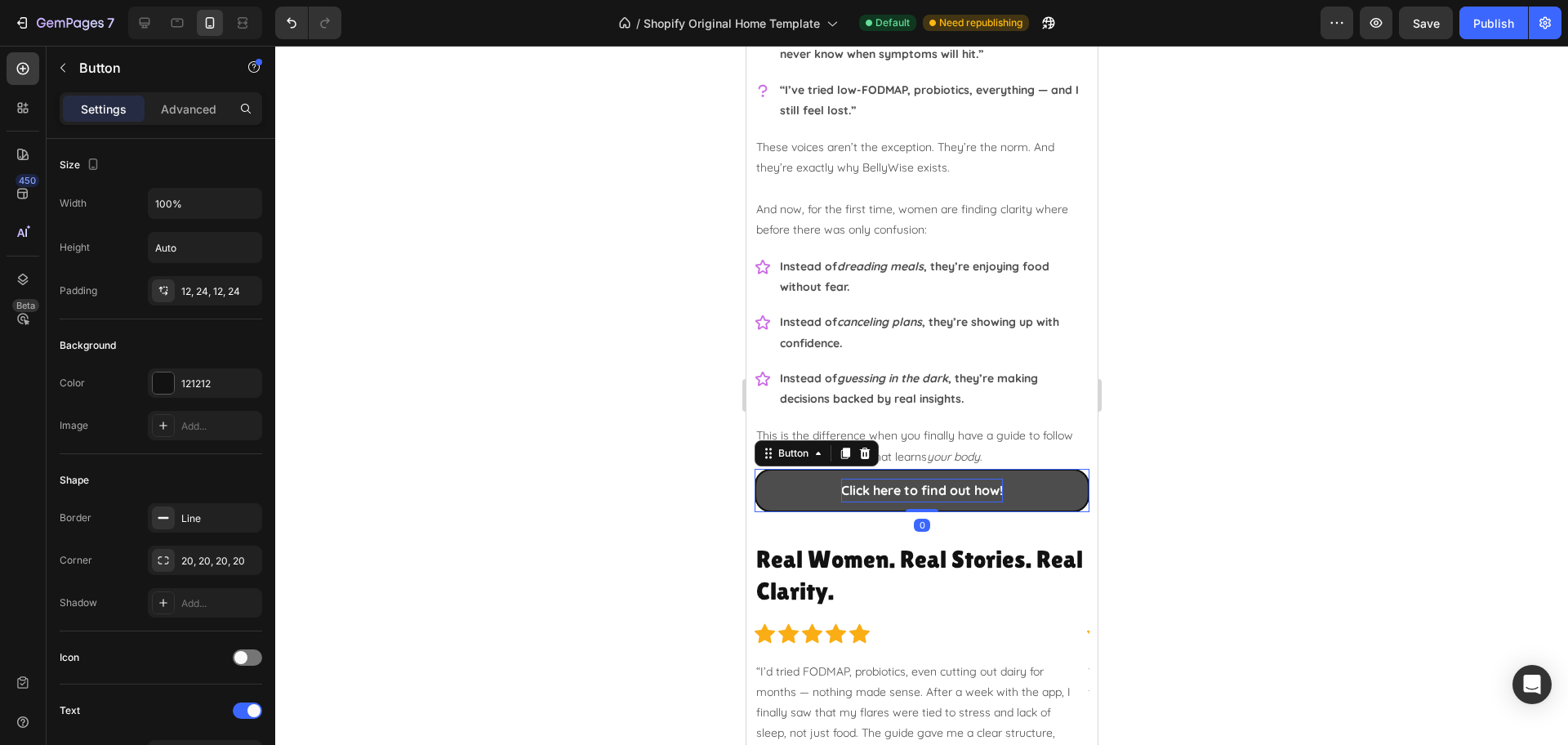
click at [872, 486] on p "Click here to find out how!" at bounding box center [921, 491] width 161 height 24
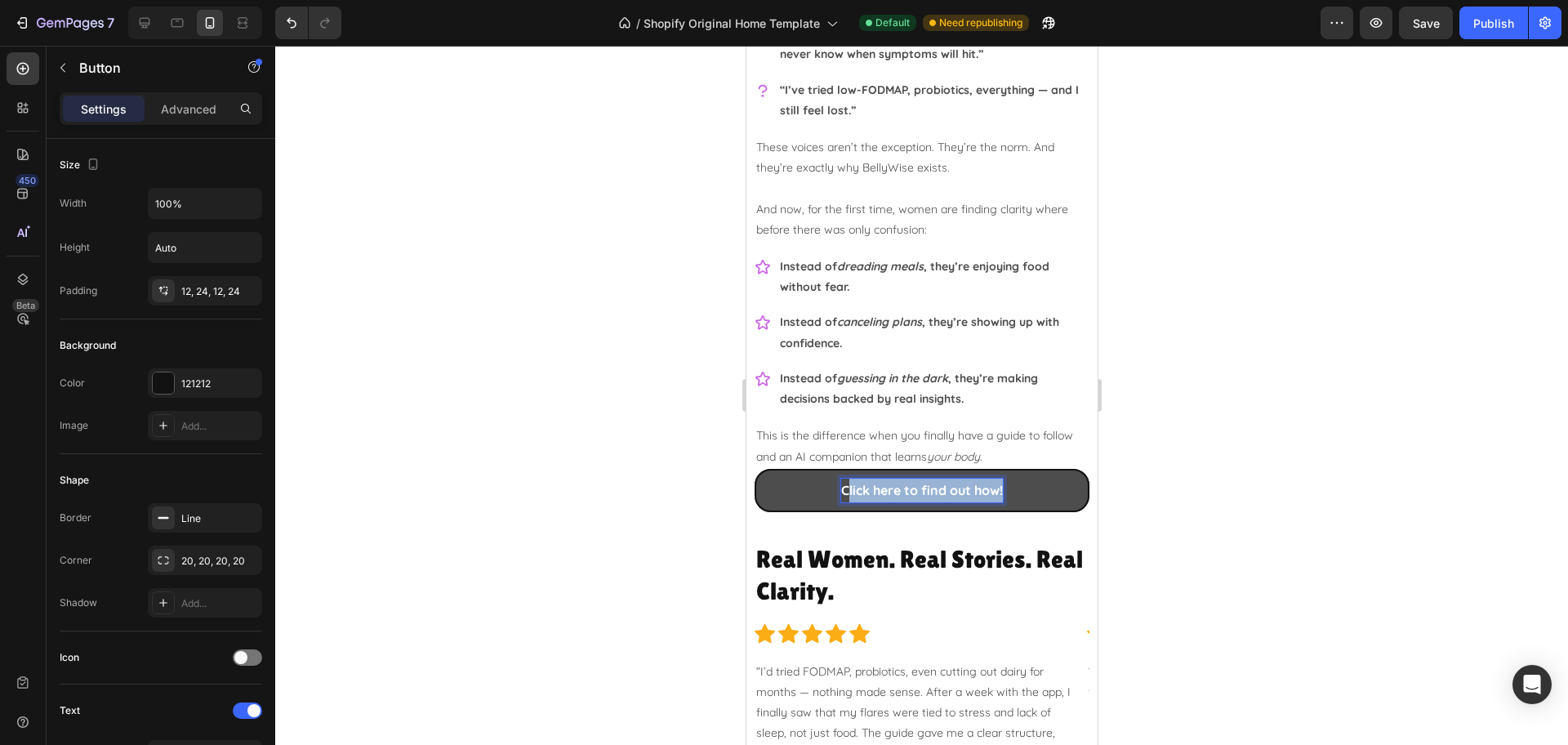
drag, startPoint x: 835, startPoint y: 493, endPoint x: 1038, endPoint y: 491, distance: 203.0
click at [1031, 490] on link "Click here to find out how!" at bounding box center [920, 490] width 335 height 43
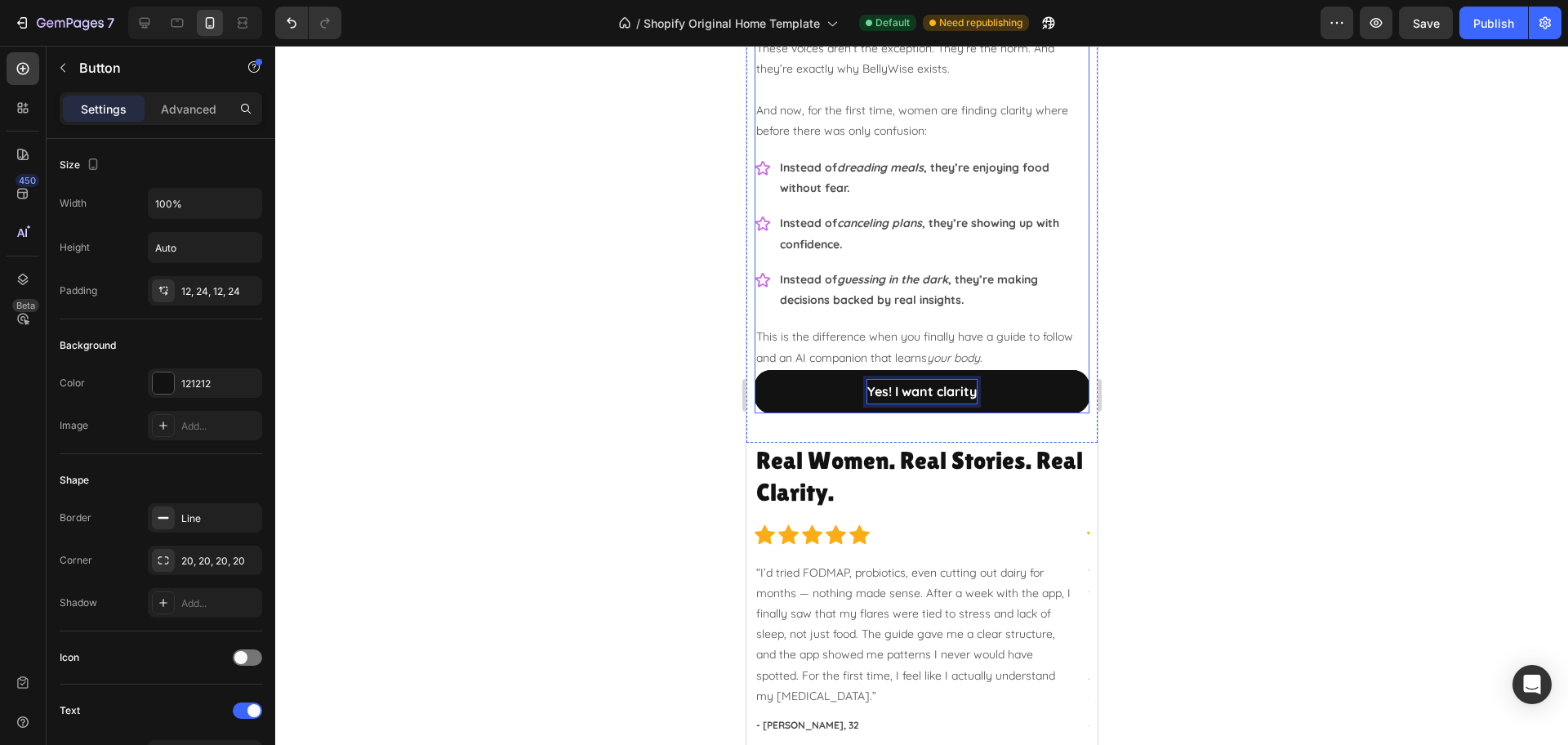
scroll to position [2041, 0]
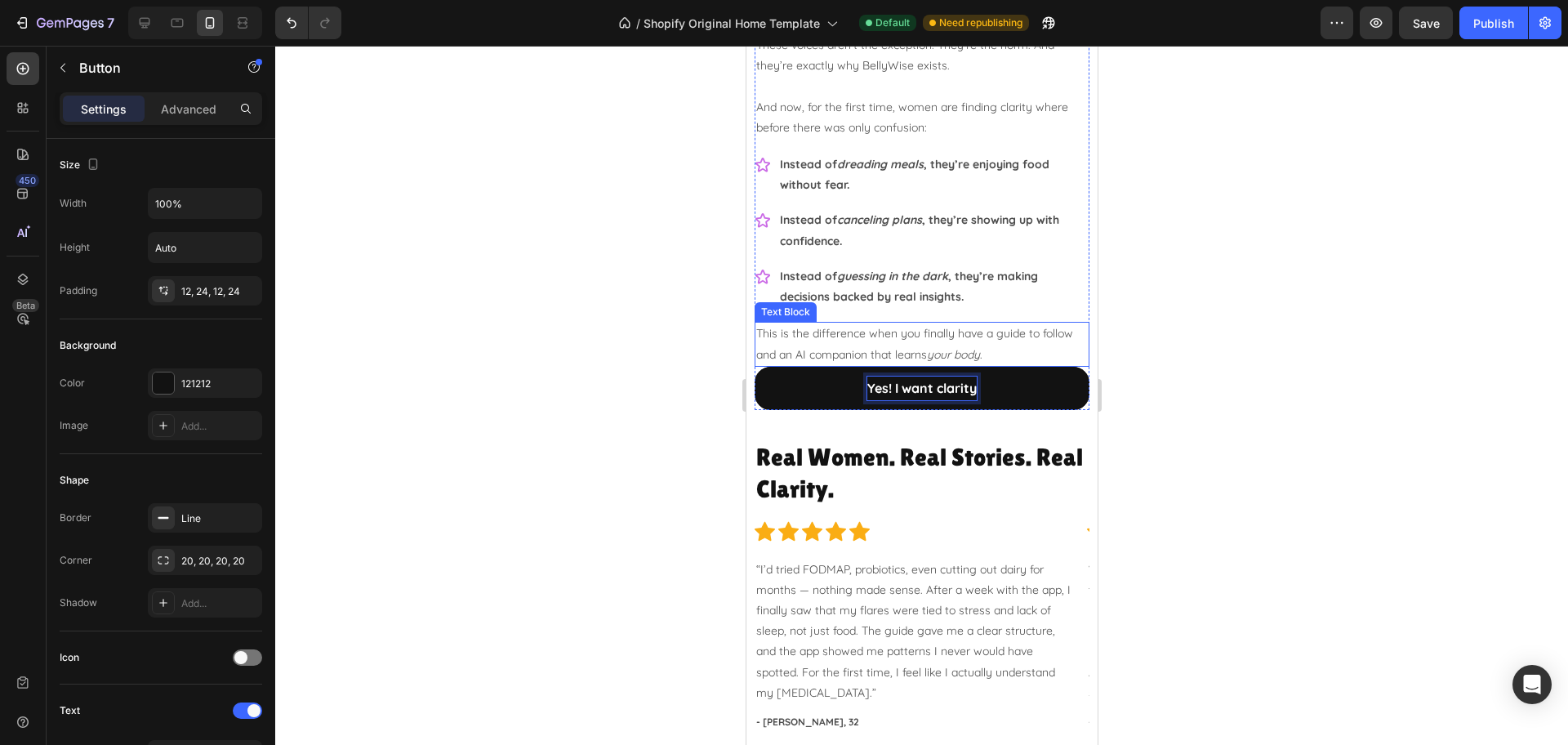
click at [1046, 356] on p "This is the difference when you finally have a guide to follow and an AI compan…" at bounding box center [920, 343] width 331 height 40
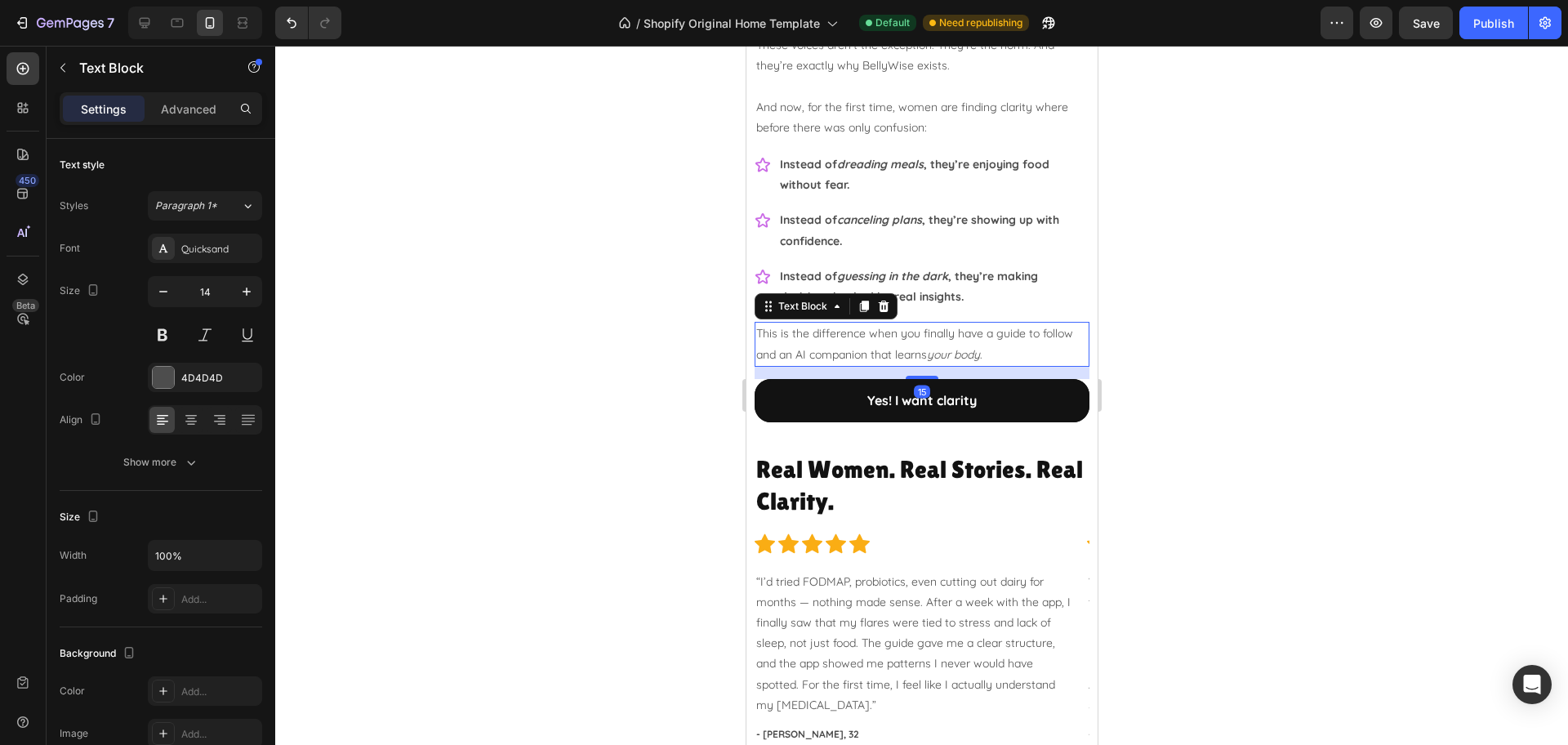
drag, startPoint x: 917, startPoint y: 361, endPoint x: 986, endPoint y: 379, distance: 71.3
click at [917, 375] on div at bounding box center [921, 377] width 33 height 4
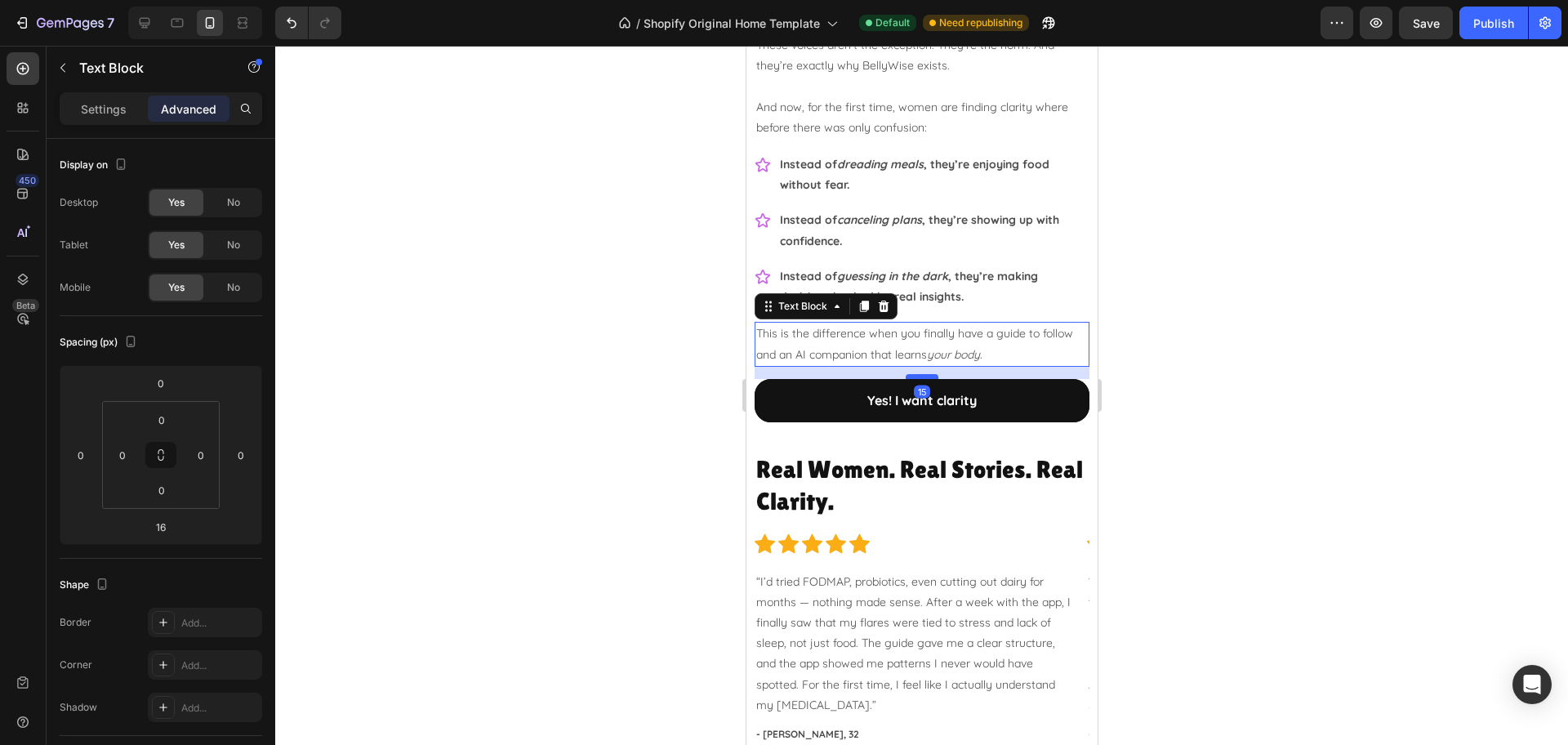
click at [910, 378] on div at bounding box center [921, 376] width 33 height 5
type input "15"
click at [1254, 354] on div at bounding box center [921, 395] width 1293 height 699
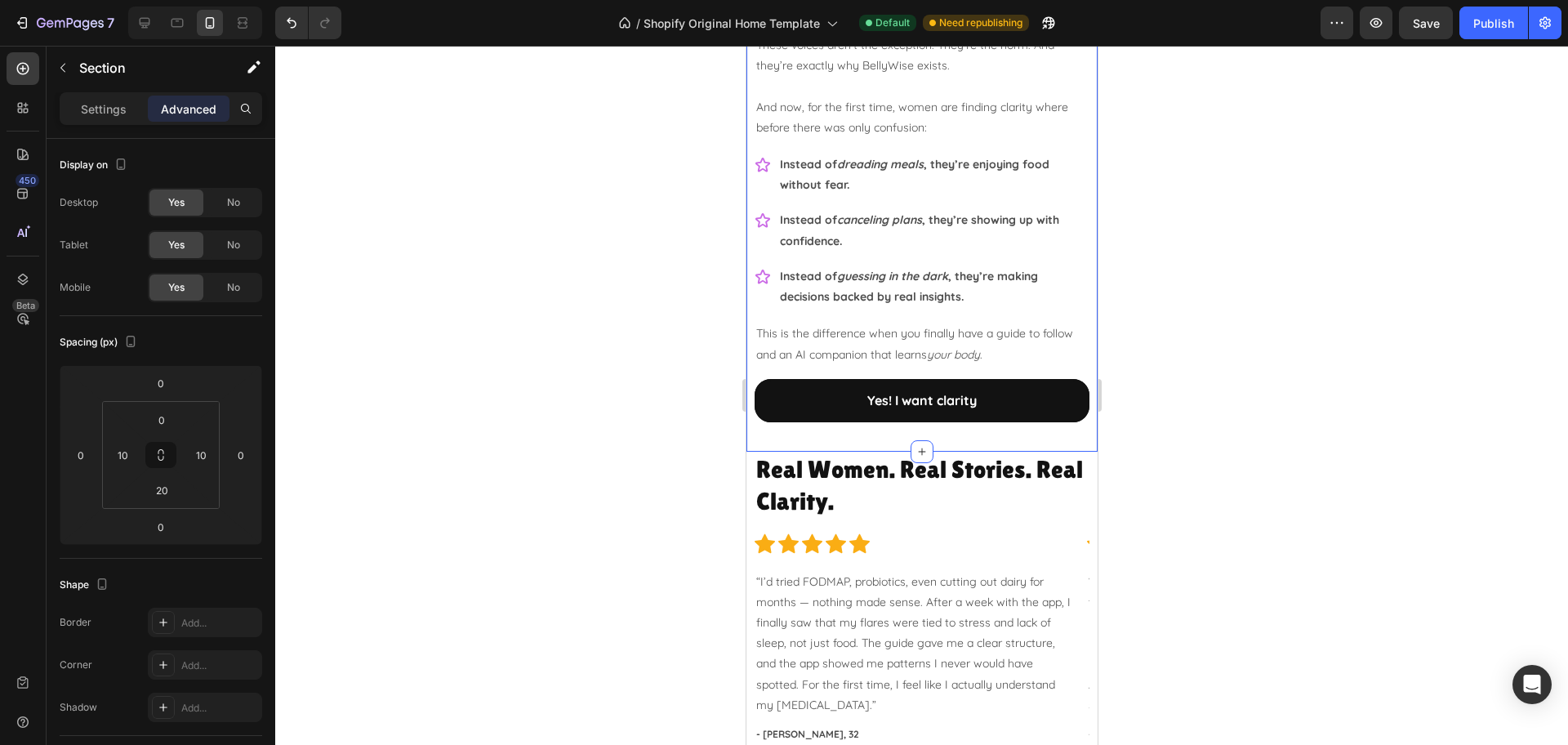
click at [1286, 406] on div at bounding box center [921, 395] width 1293 height 699
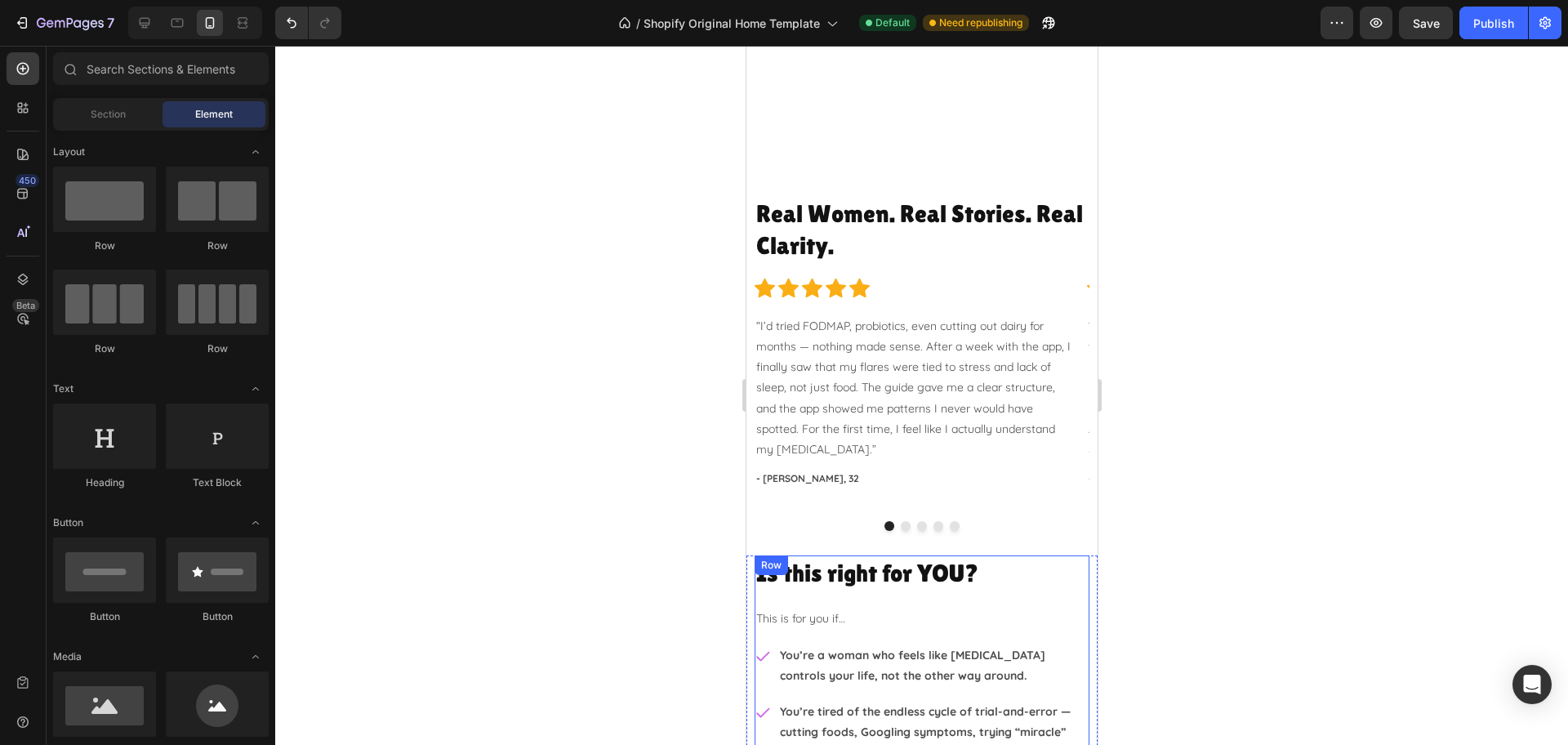
scroll to position [2245, 0]
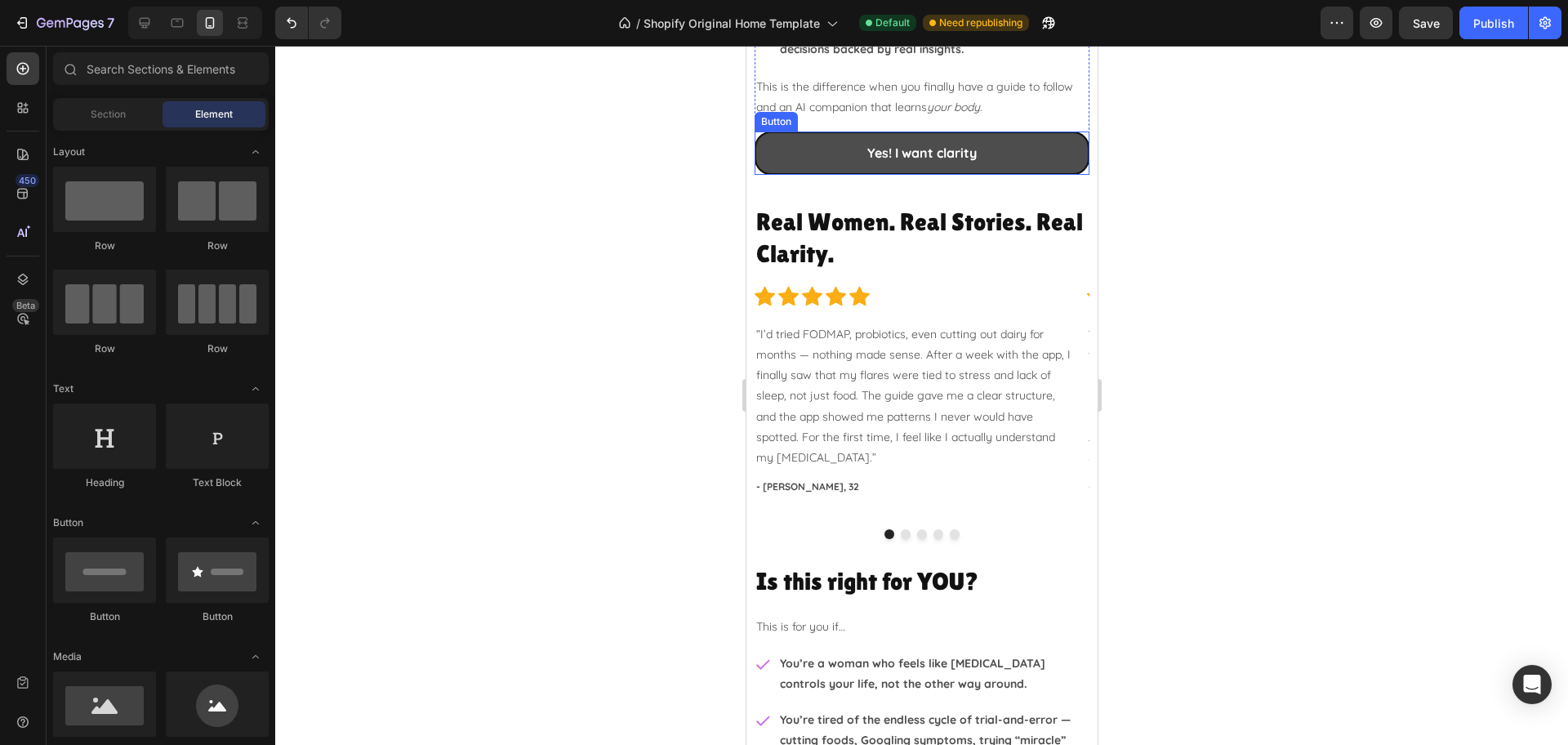
click at [1009, 156] on link "Yes! I want clarity" at bounding box center [920, 152] width 335 height 43
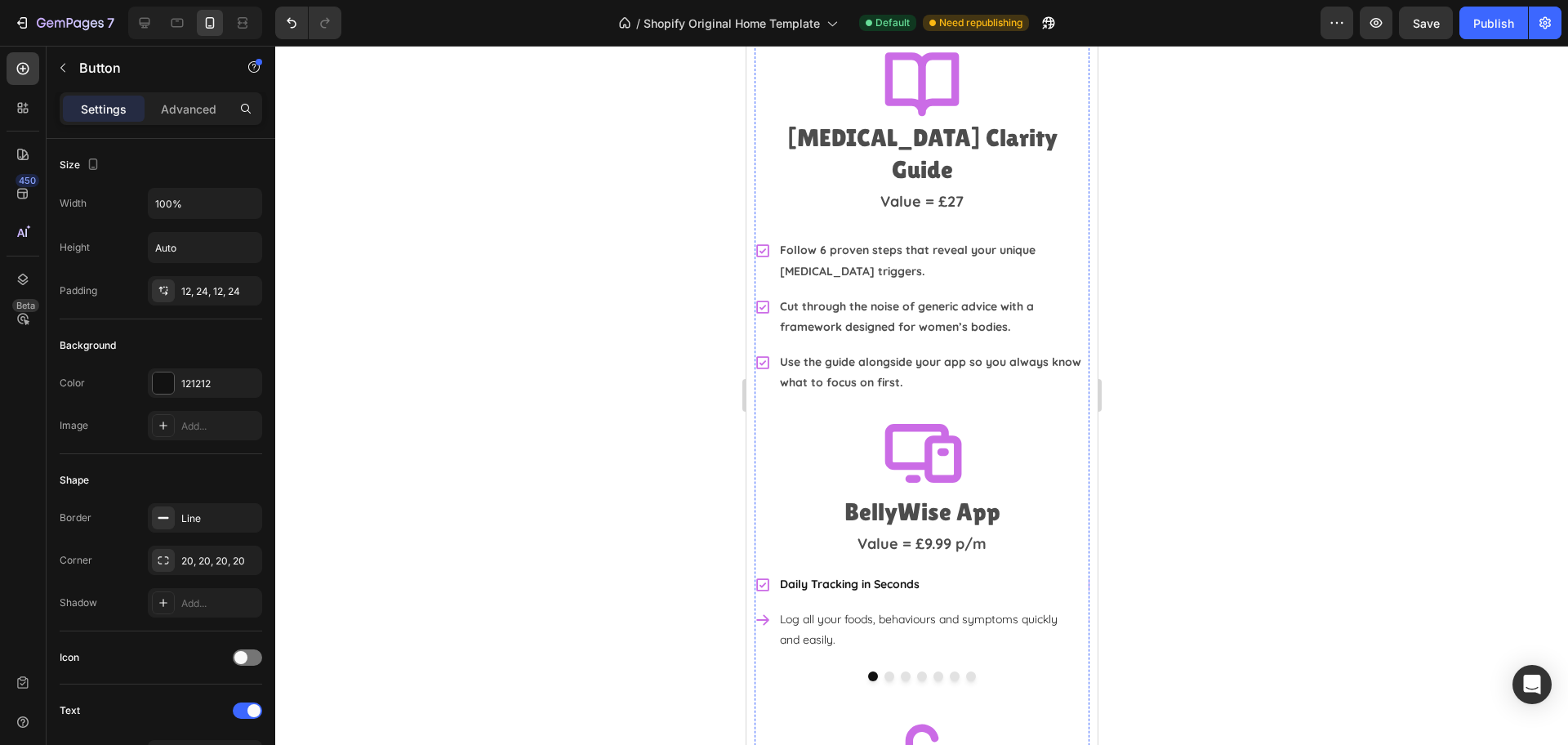
scroll to position [3675, 0]
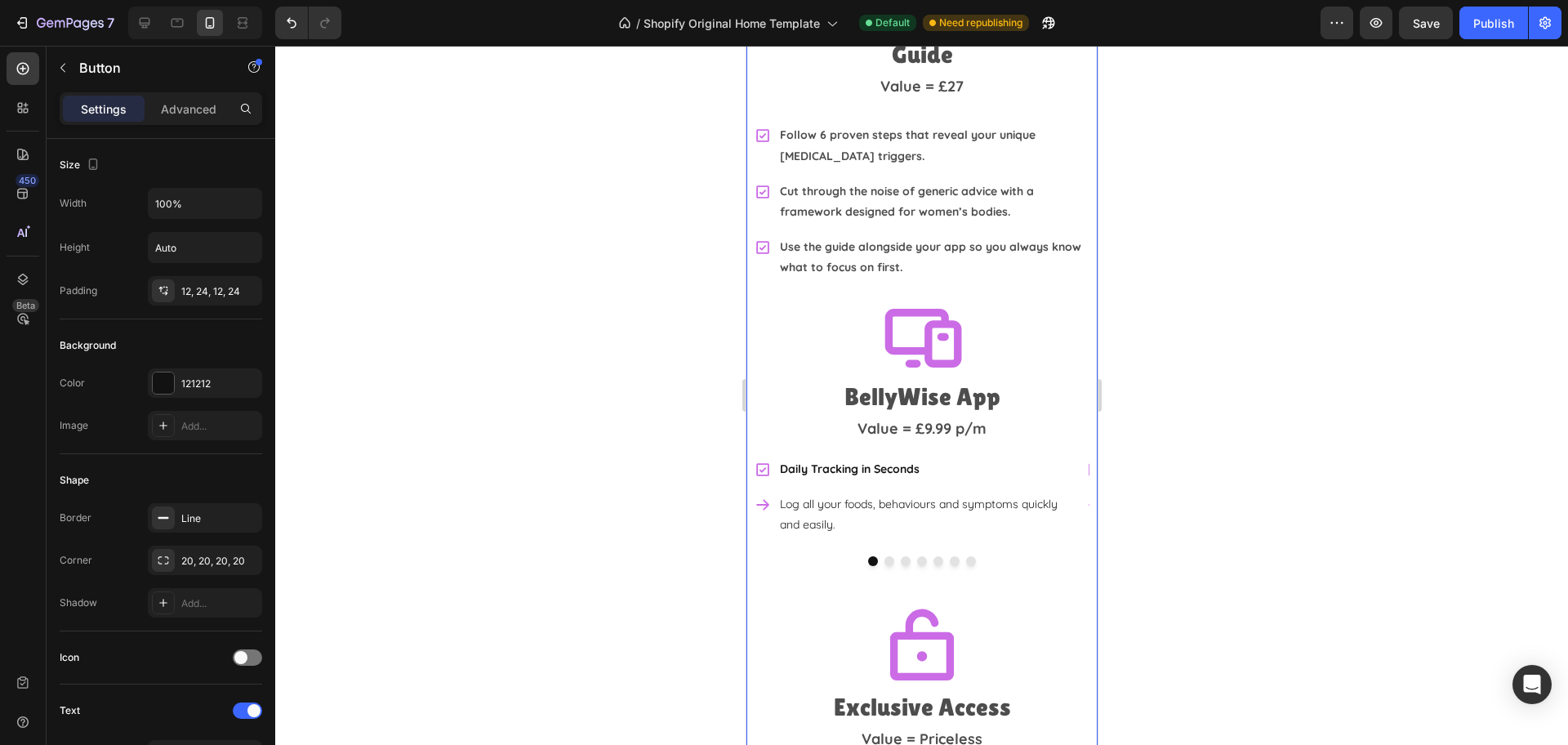
click at [748, 278] on div "What EXACTLY will you get? Heading Icon [MEDICAL_DATA] Clarity Guide Heading Va…" at bounding box center [921, 400] width 351 height 1057
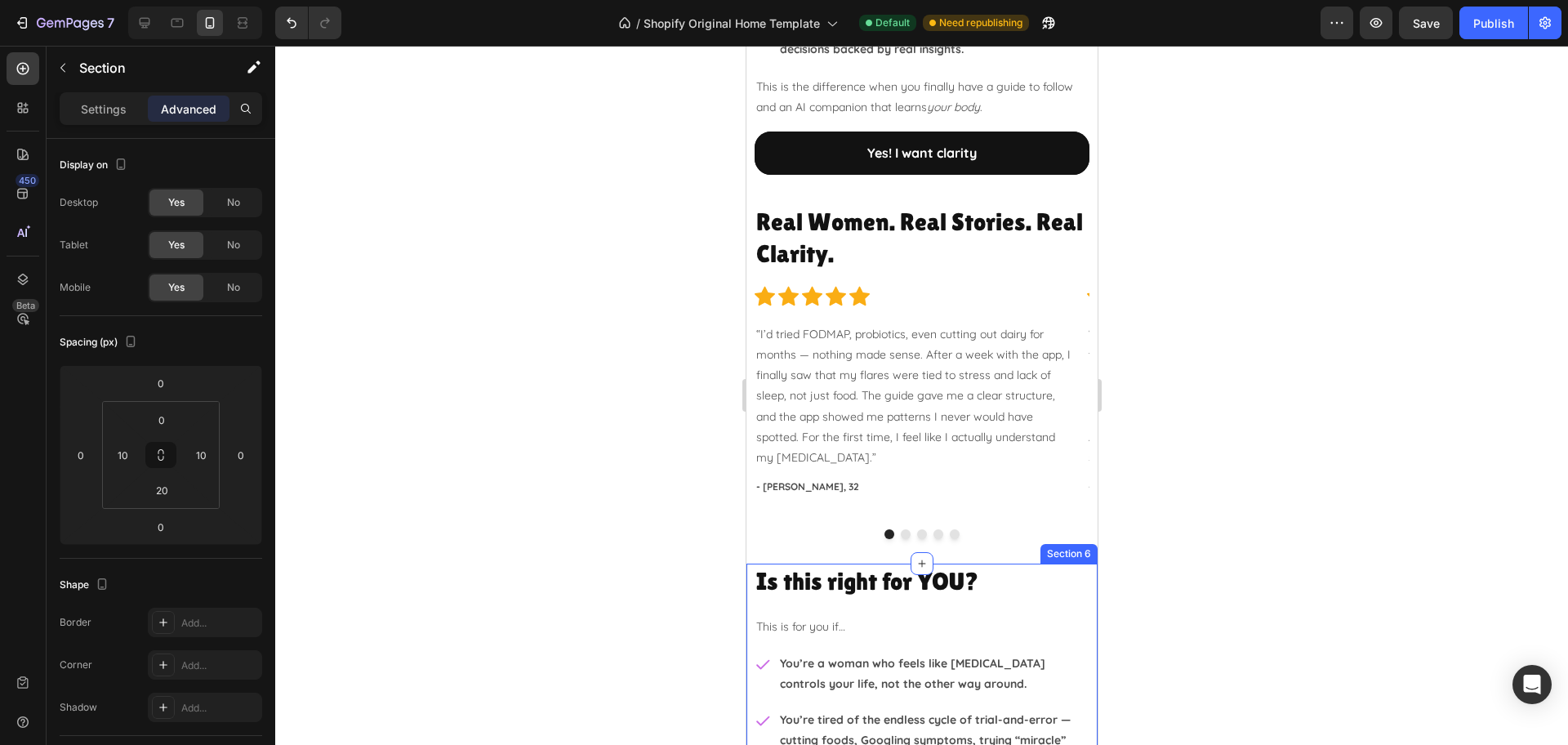
scroll to position [2041, 0]
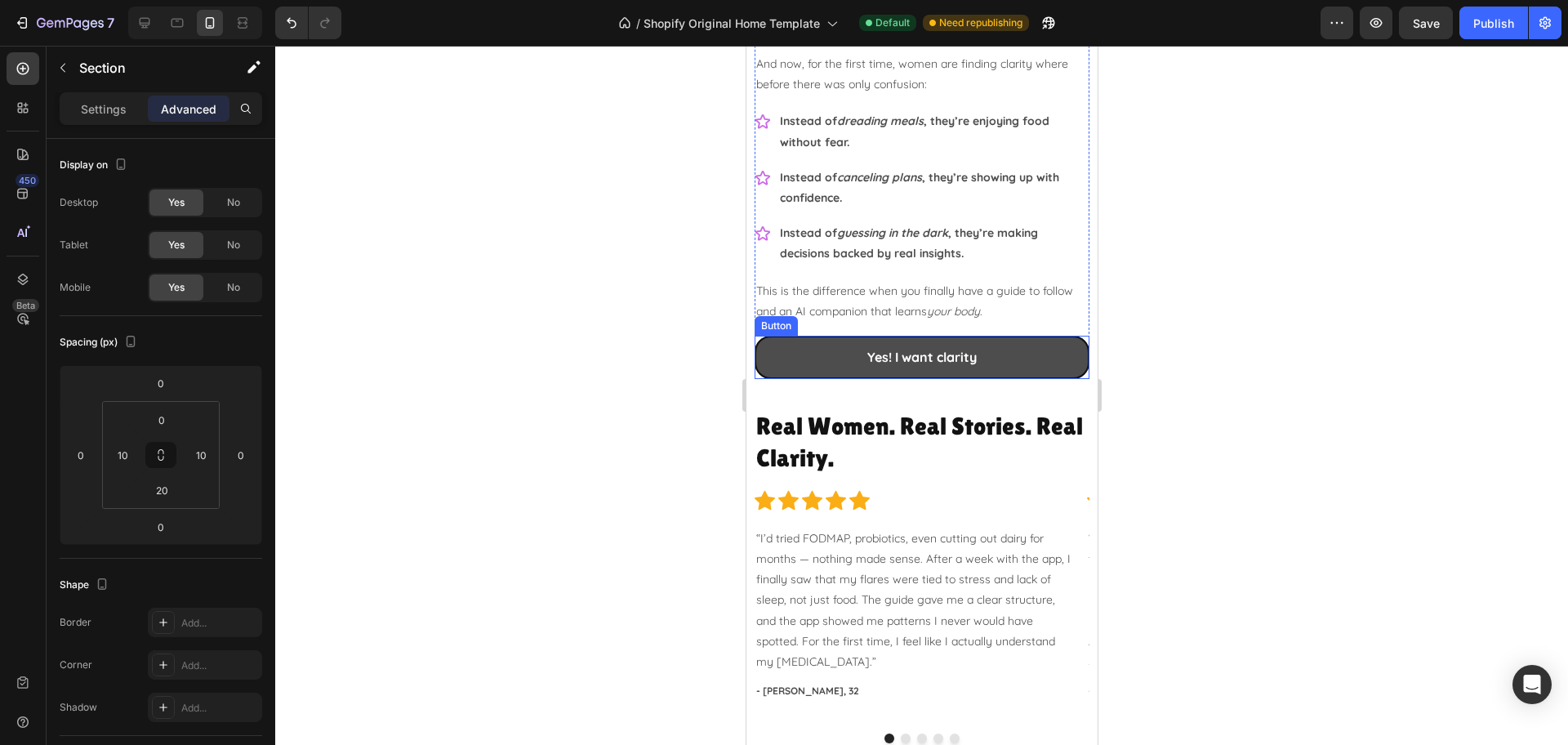
click at [817, 371] on link "Yes! I want clarity" at bounding box center [920, 357] width 335 height 43
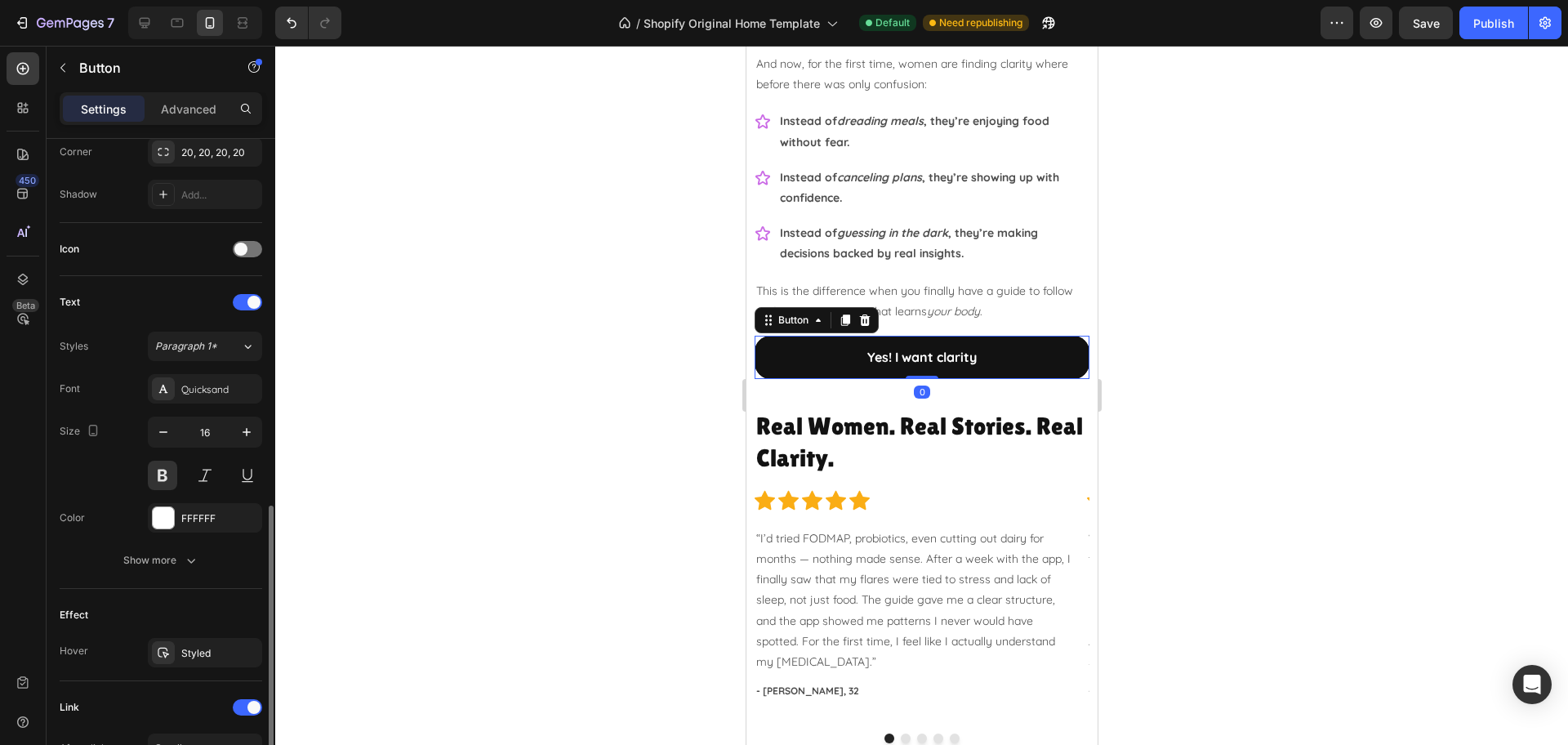
scroll to position [604, 0]
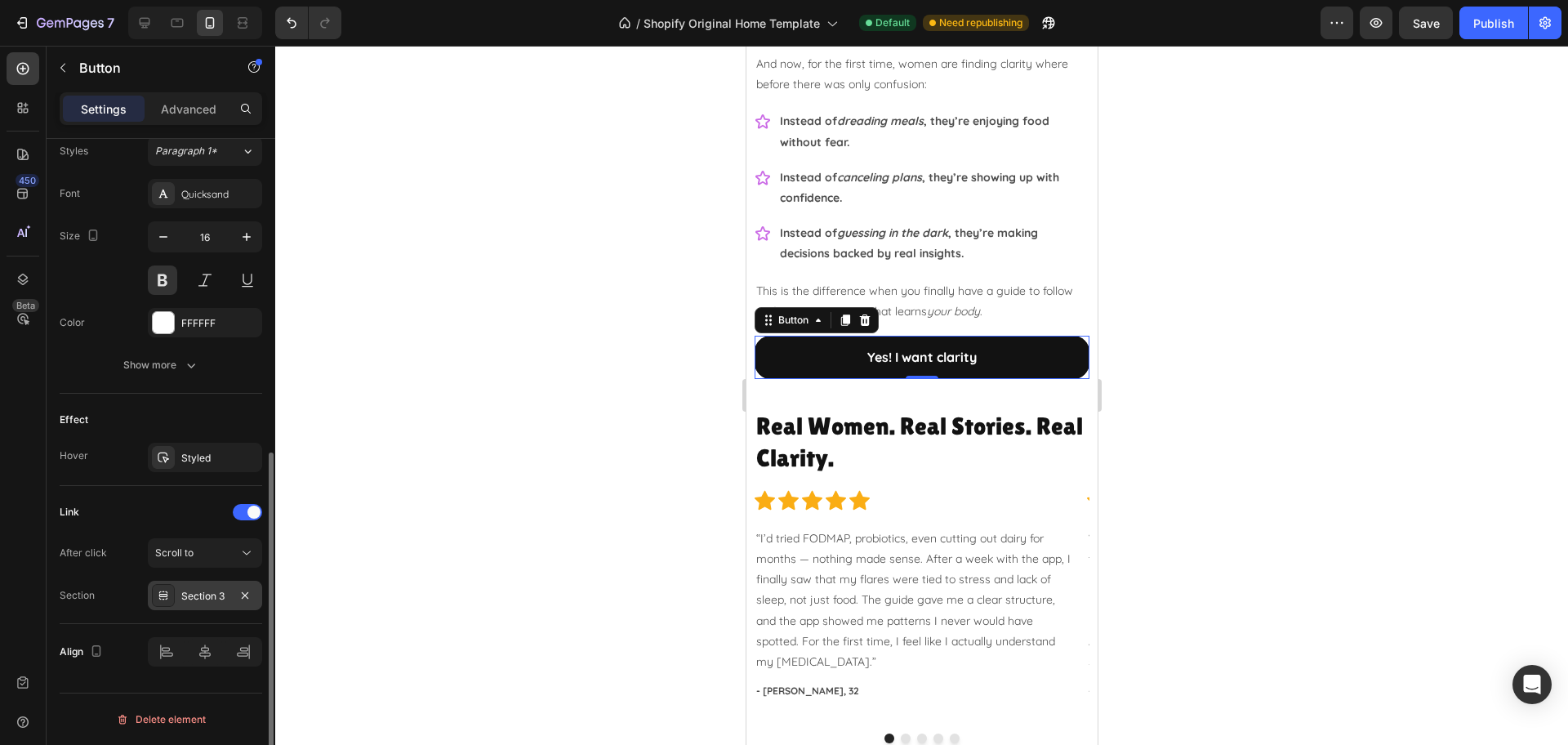
click at [207, 591] on div "Section 3" at bounding box center [206, 596] width 48 height 15
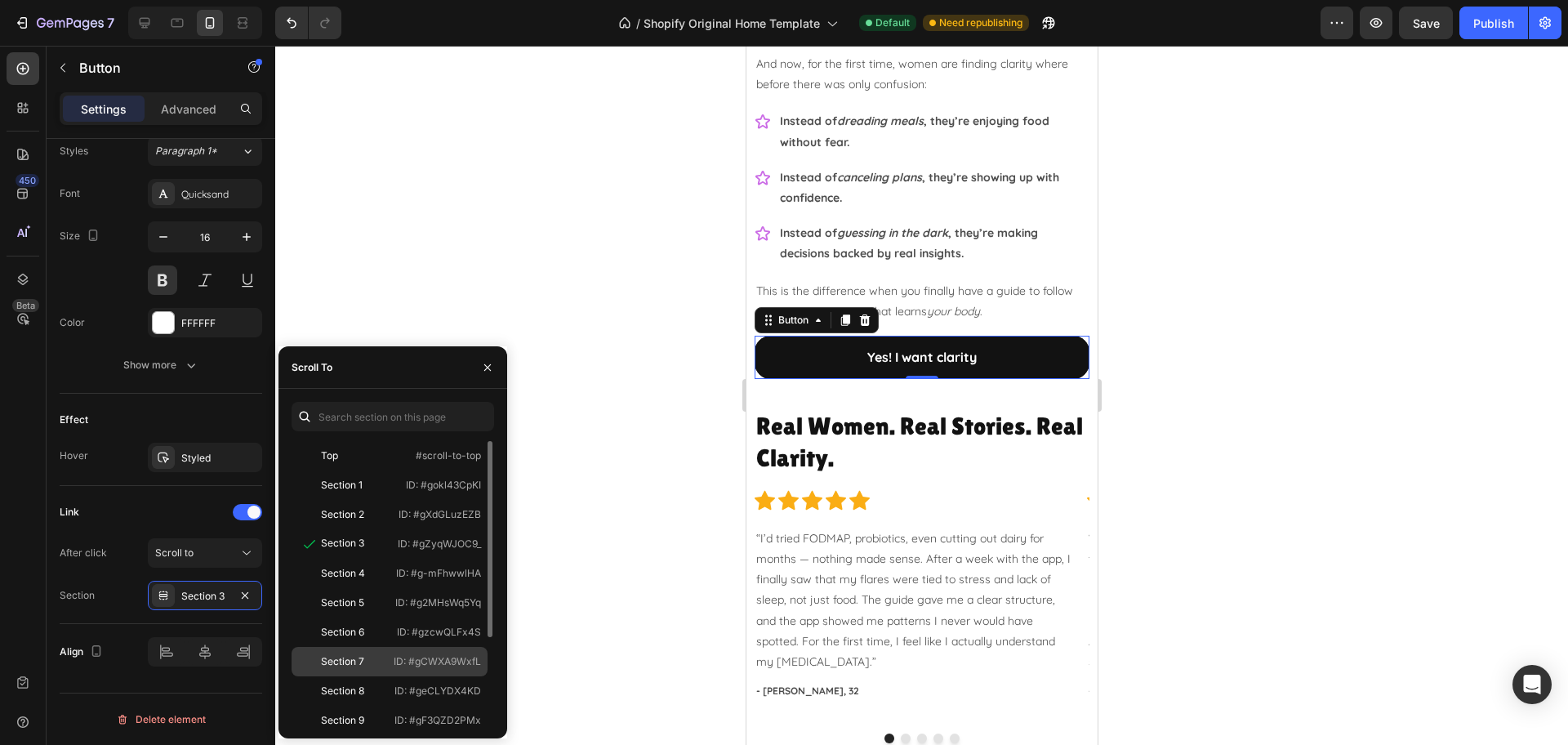
click at [371, 663] on div "Section 7" at bounding box center [342, 662] width 89 height 15
click at [1245, 499] on div at bounding box center [921, 395] width 1293 height 699
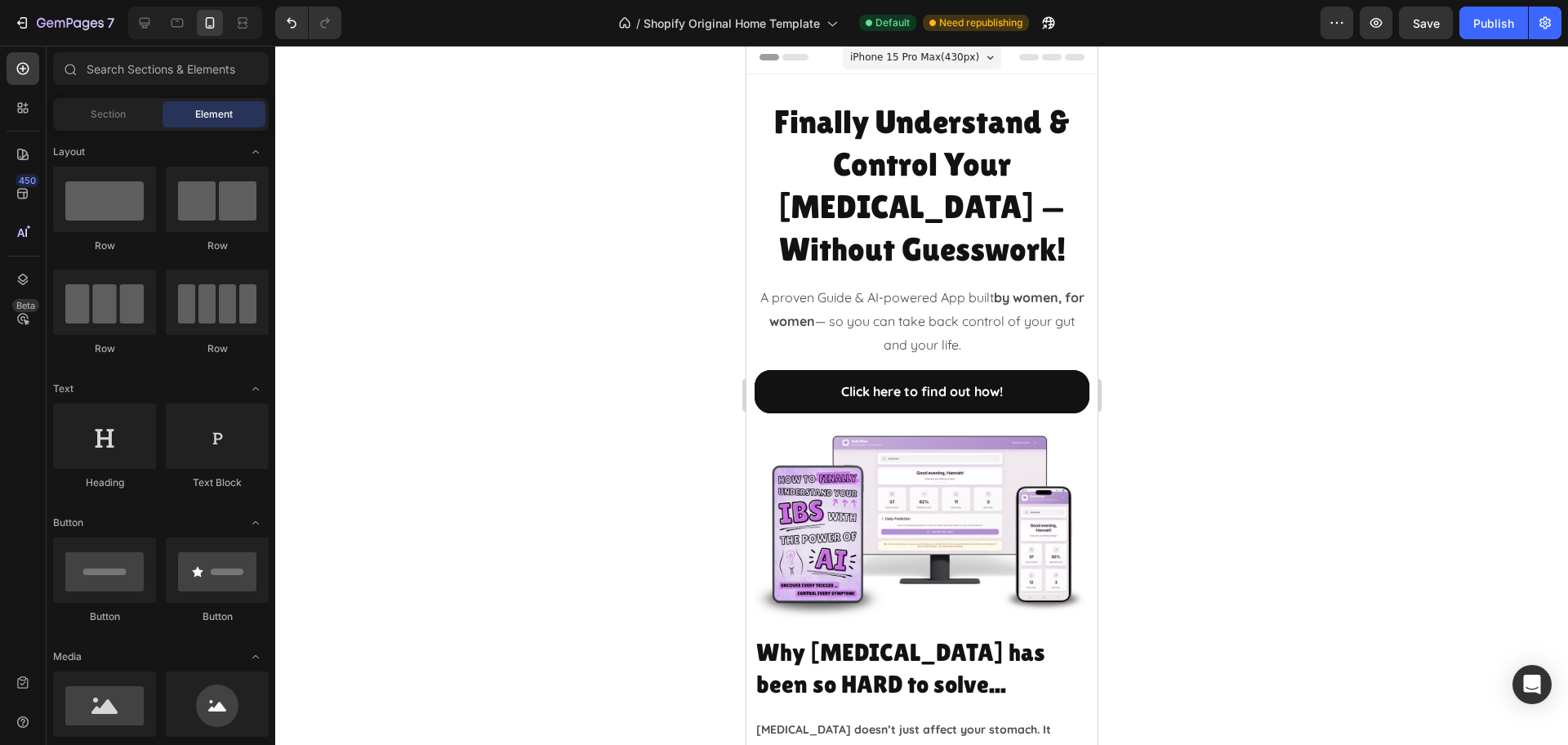
scroll to position [0, 0]
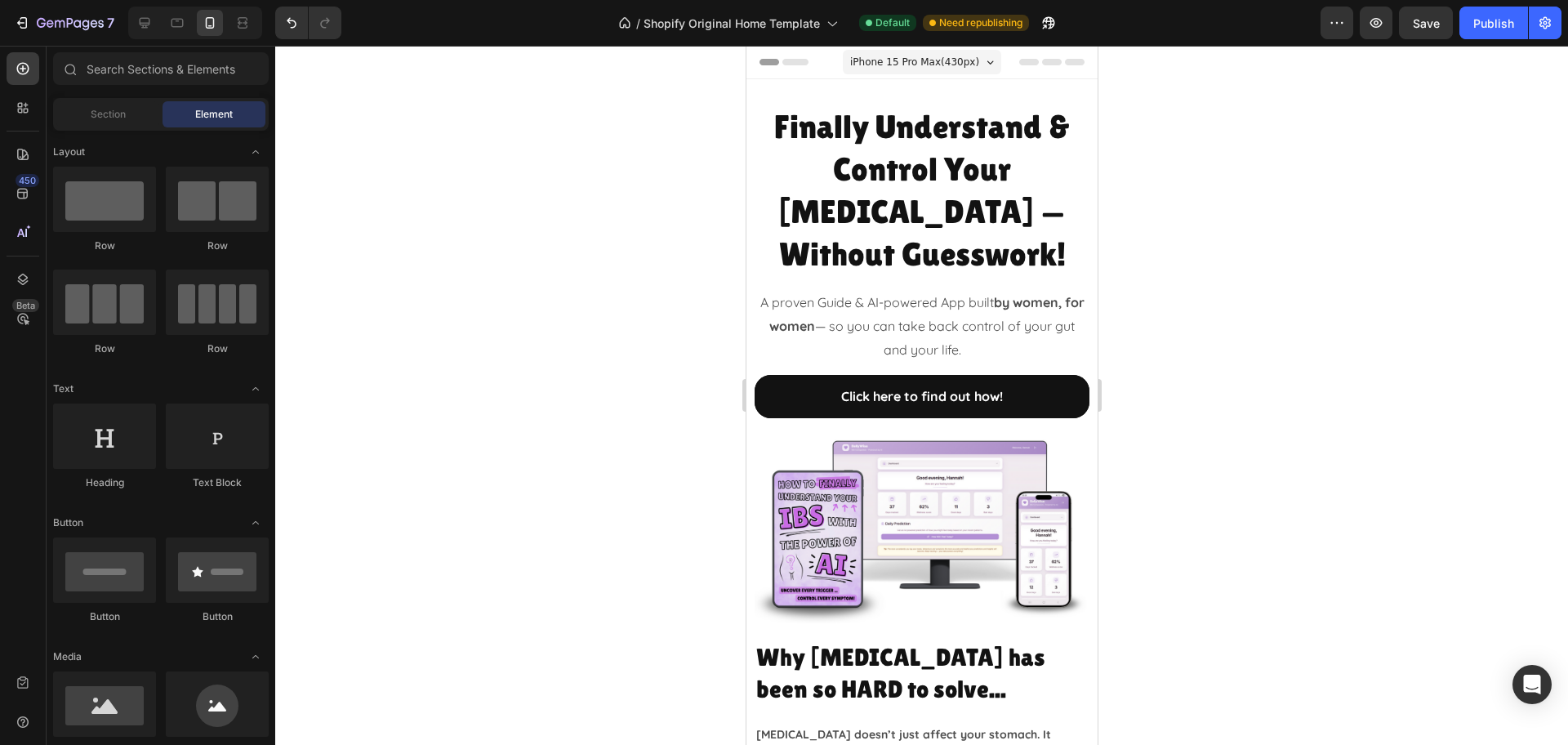
drag, startPoint x: 1091, startPoint y: 396, endPoint x: 1861, endPoint y: 112, distance: 820.7
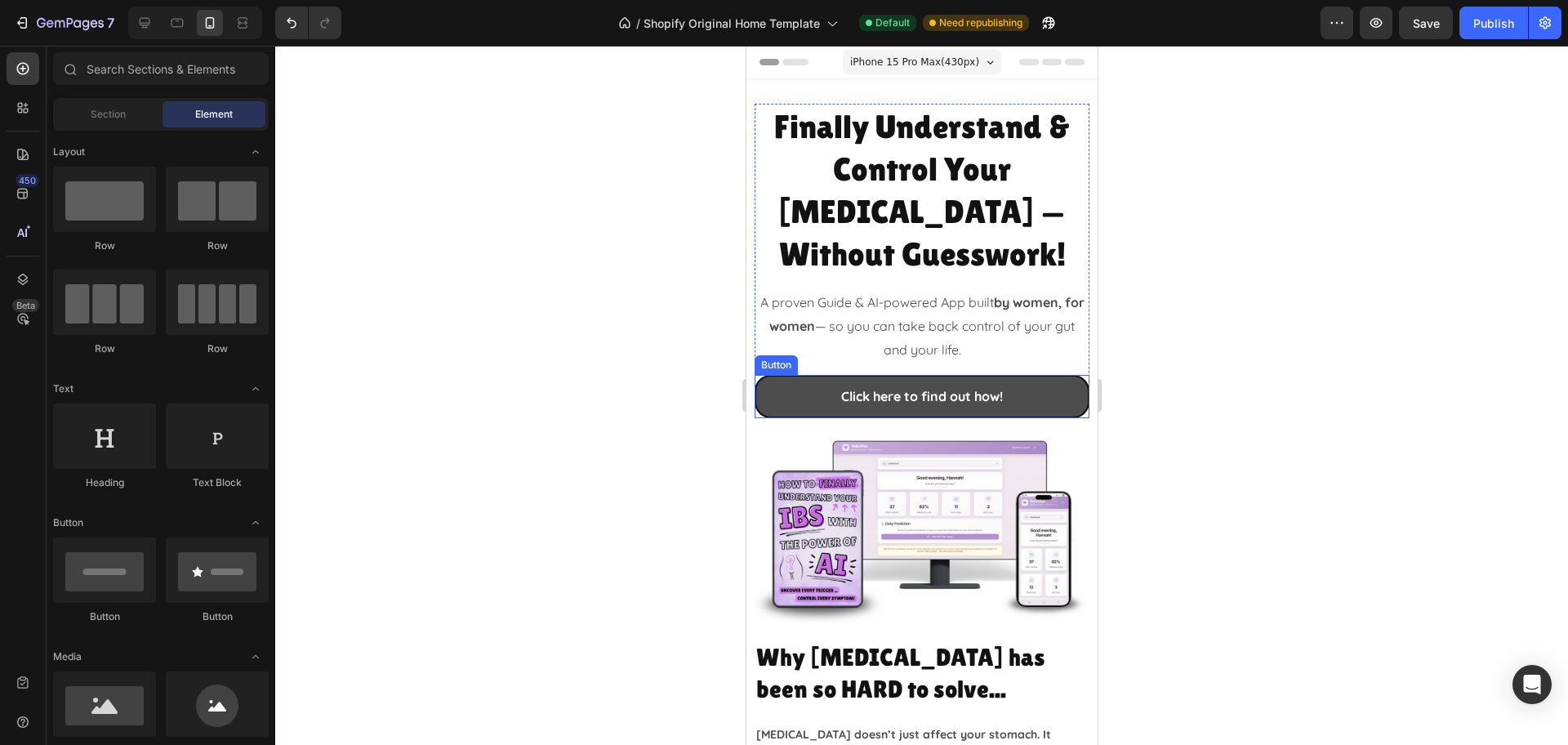
click at [1021, 374] on link "Click here to find out how!" at bounding box center [920, 395] width 335 height 43
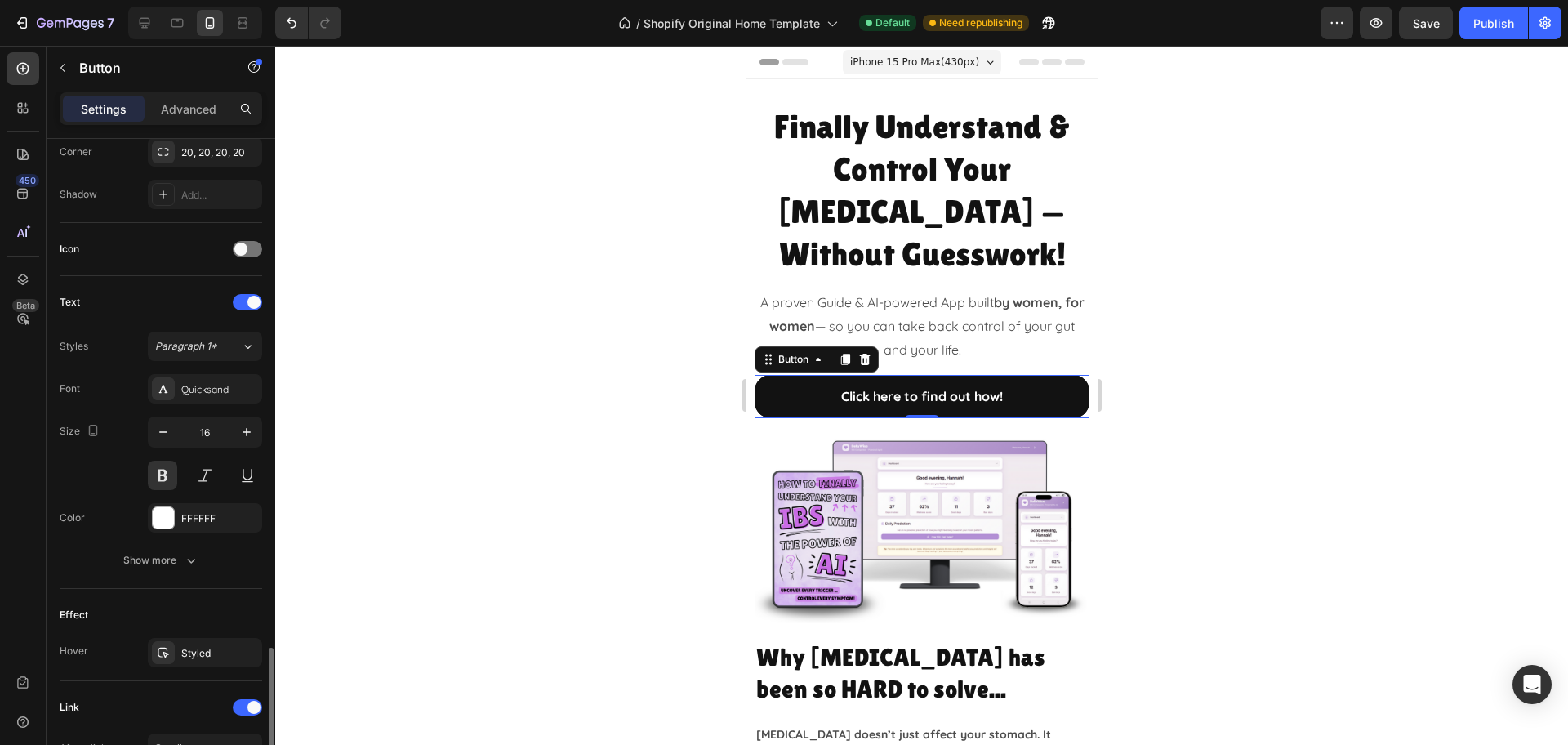
scroll to position [604, 0]
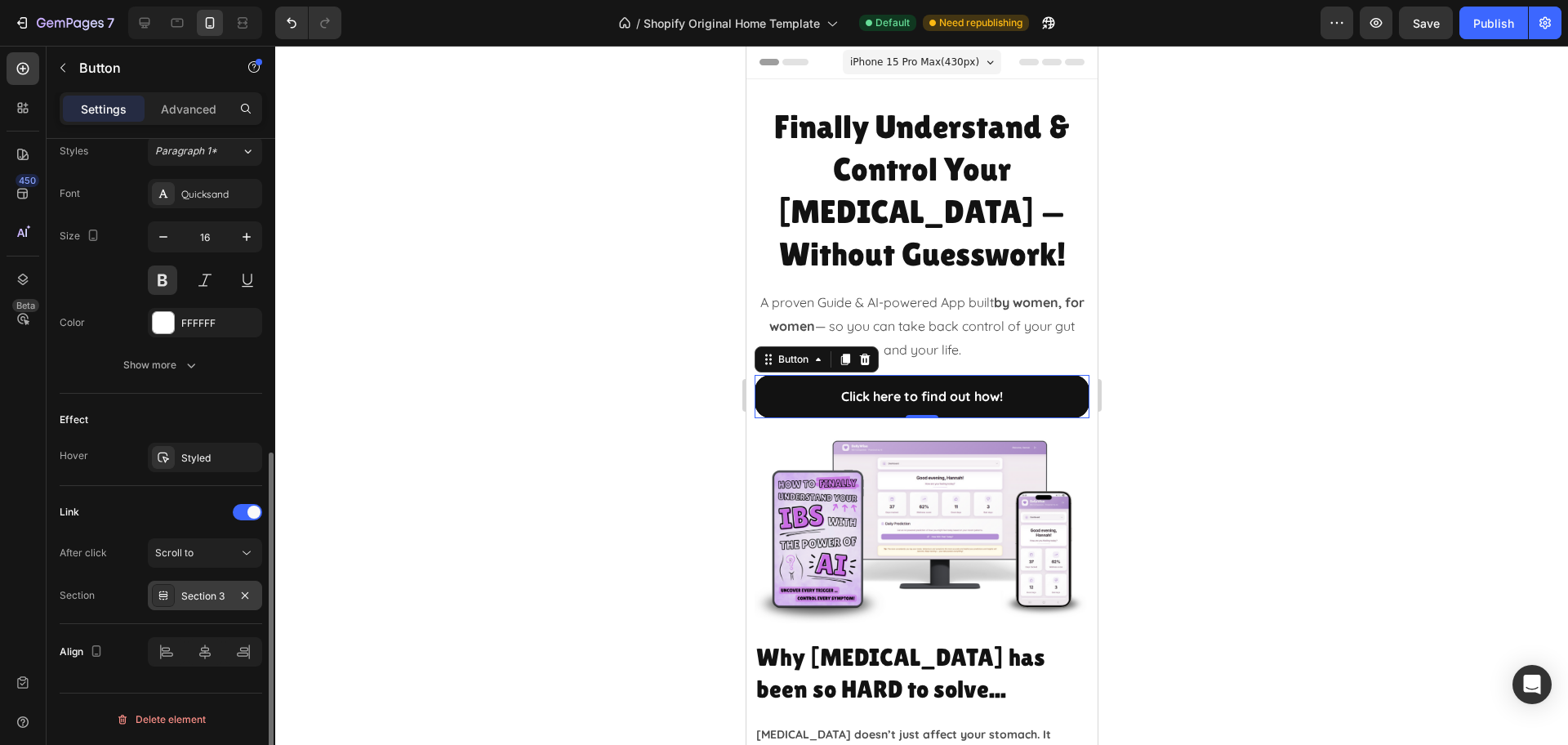
click at [211, 603] on div "Section 3" at bounding box center [206, 596] width 48 height 15
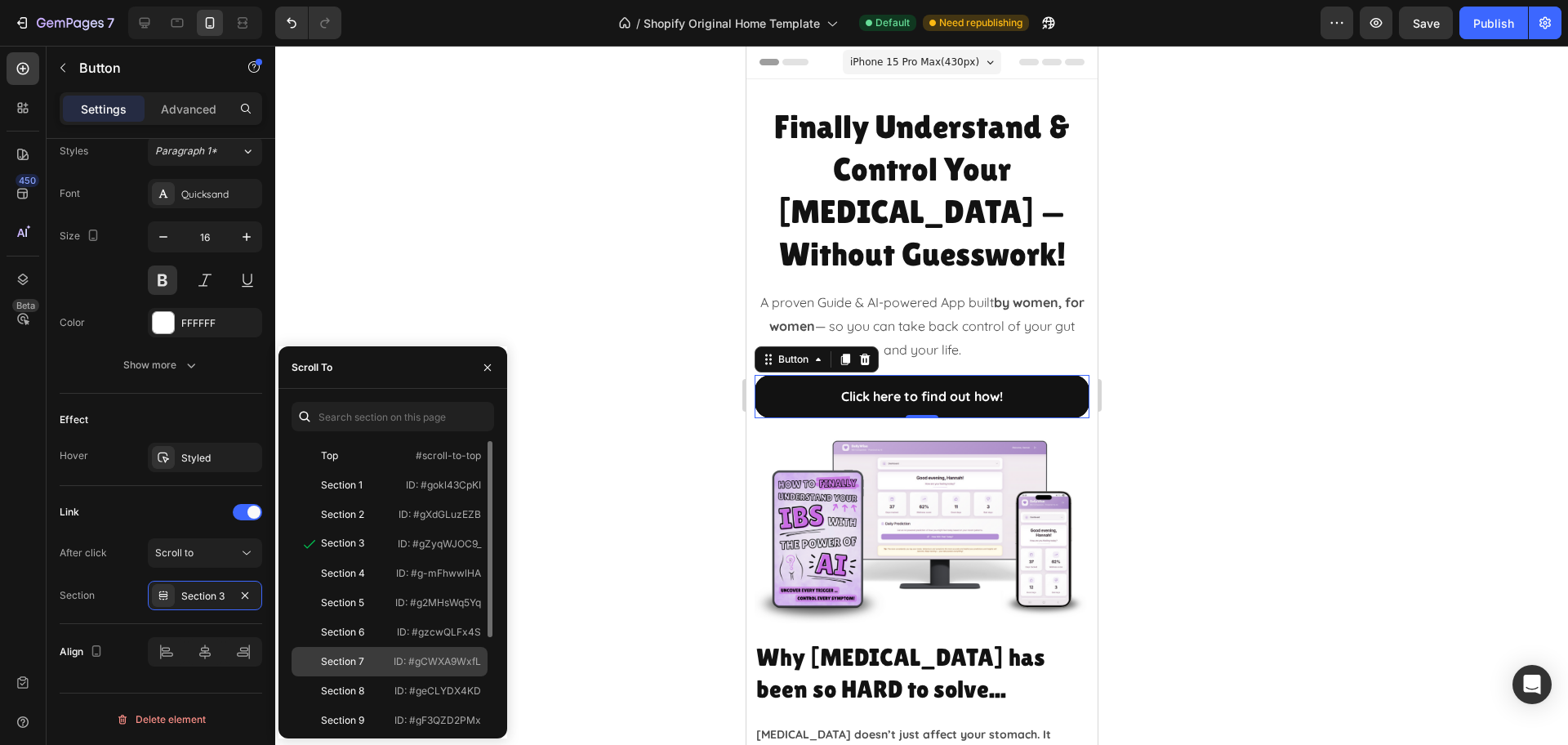
click at [358, 662] on div "Section 7" at bounding box center [342, 662] width 43 height 15
click at [1195, 499] on div at bounding box center [921, 395] width 1293 height 699
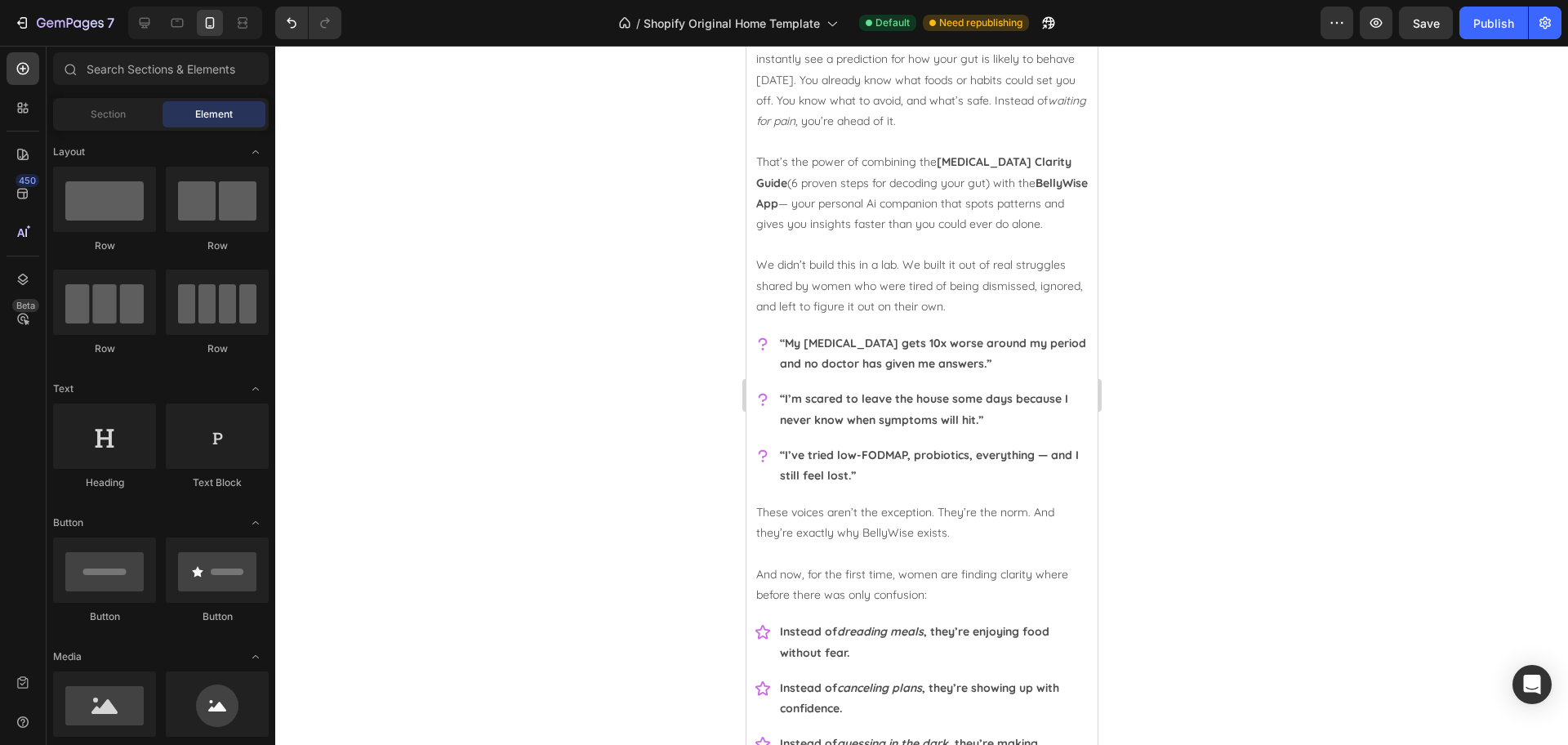
scroll to position [1940, 0]
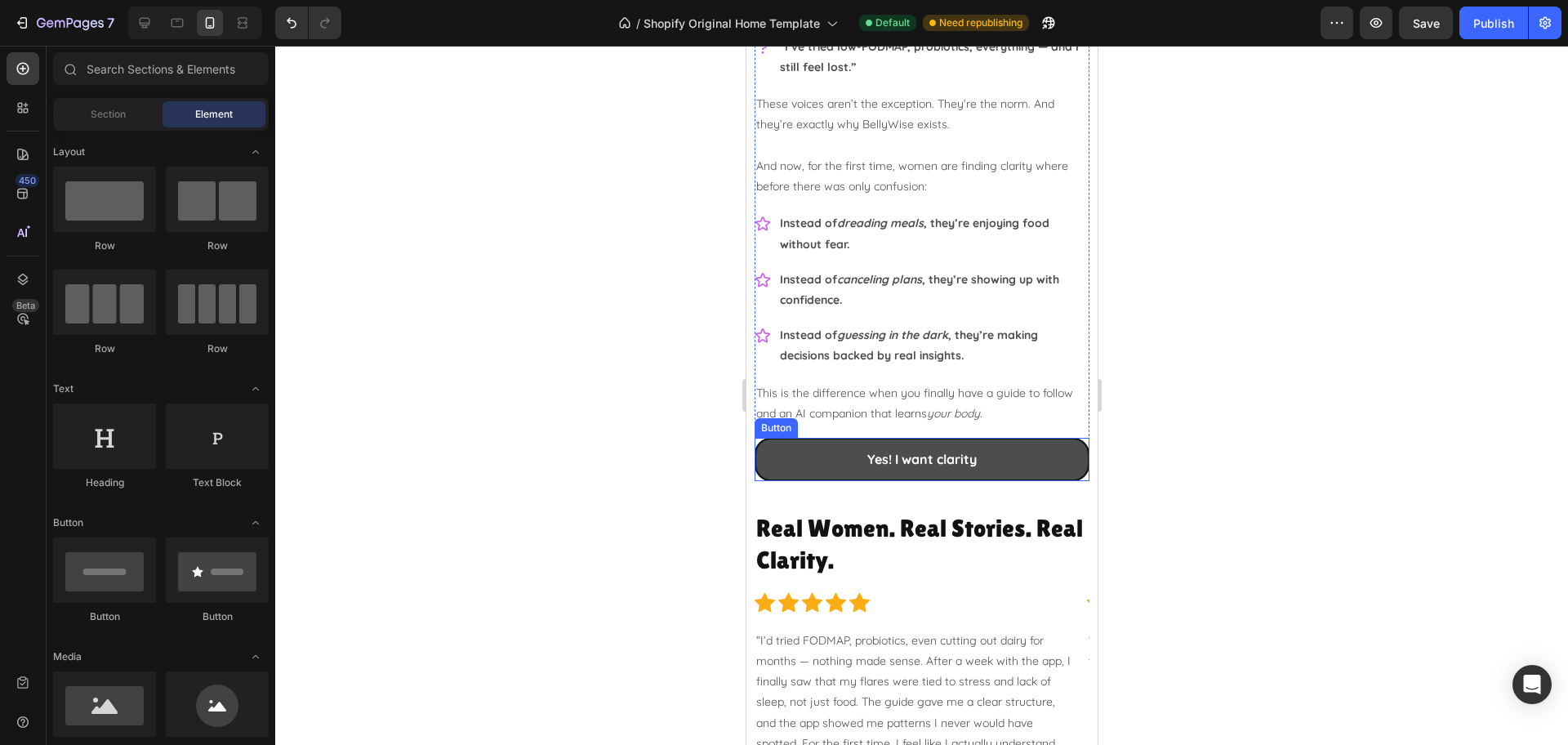
click at [977, 460] on link "Yes! I want clarity" at bounding box center [920, 459] width 335 height 43
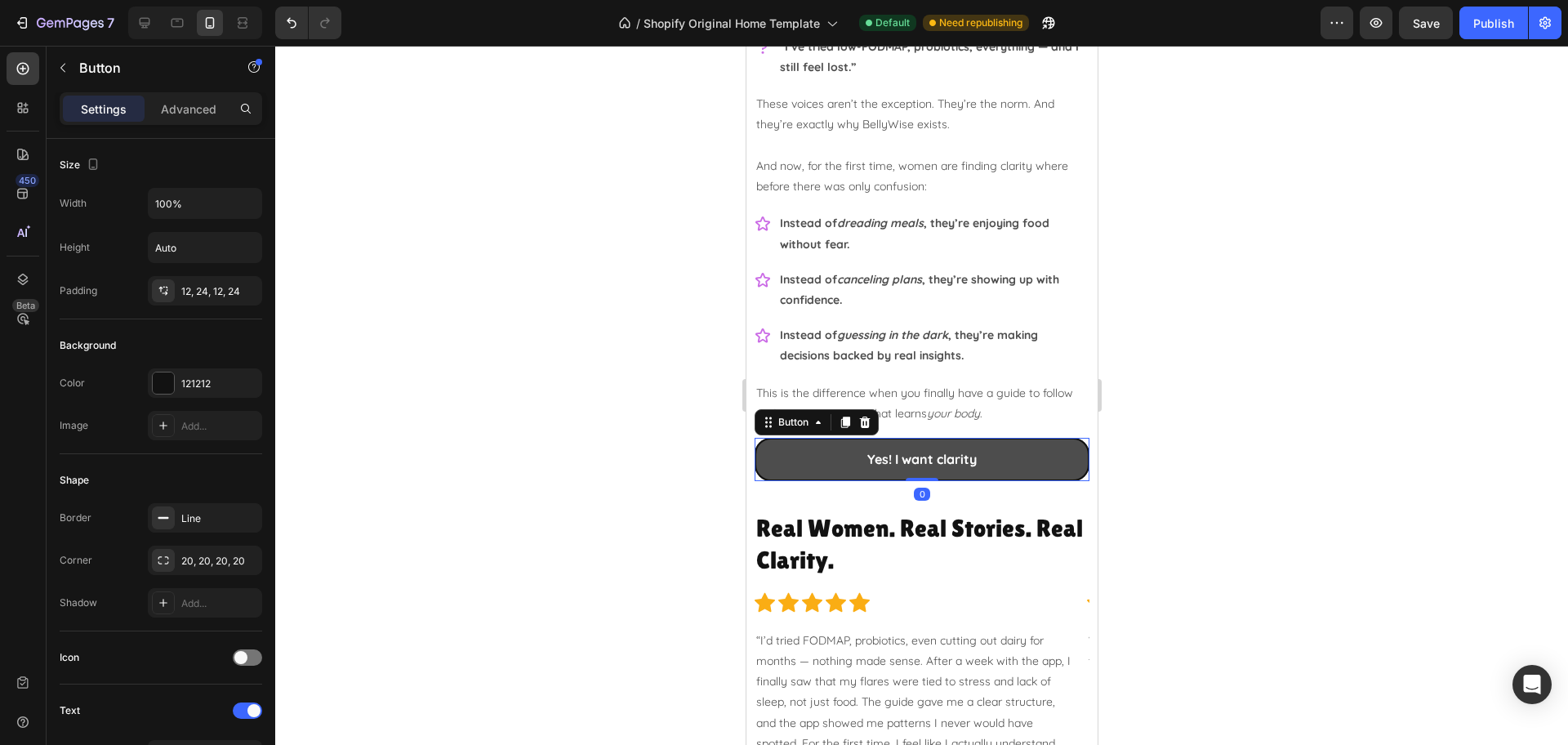
click at [977, 460] on link "Yes! I want clarity" at bounding box center [920, 459] width 335 height 43
click at [957, 461] on p "Yes! I want clarity" at bounding box center [920, 460] width 109 height 24
click at [966, 462] on p "Yes! I want clarity" at bounding box center [920, 460] width 109 height 24
click at [1294, 431] on div at bounding box center [921, 395] width 1293 height 699
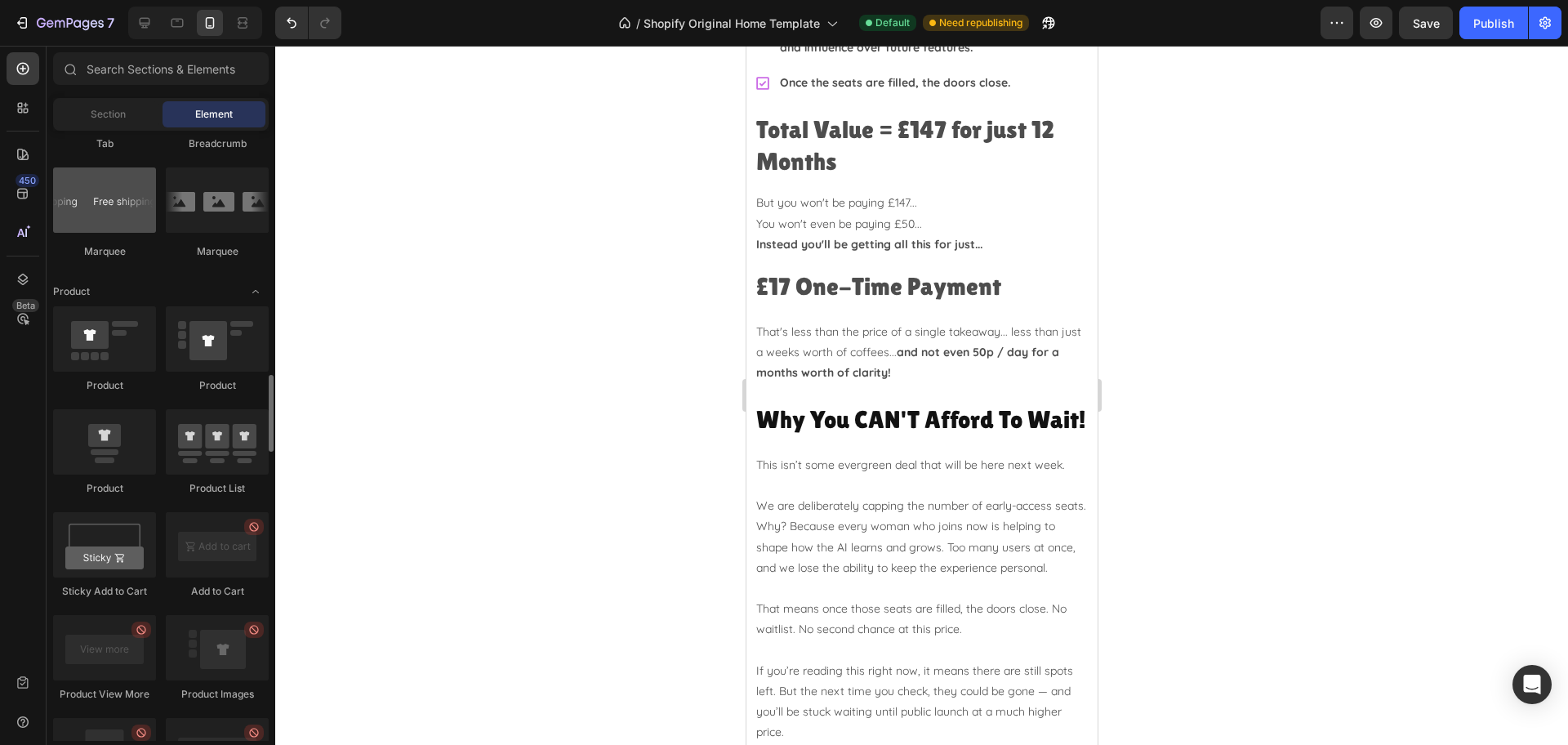
scroll to position [2041, 0]
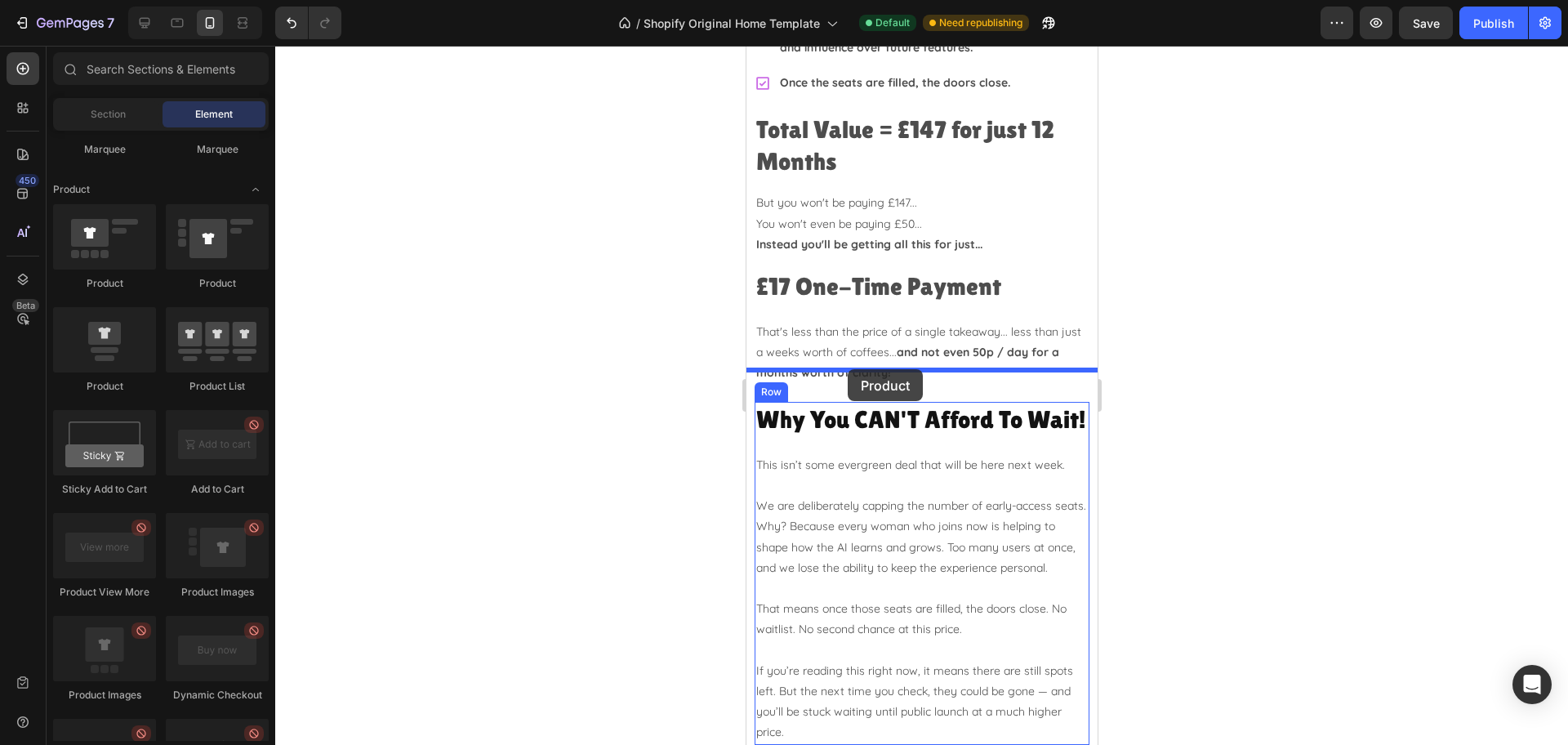
drag, startPoint x: 858, startPoint y: 397, endPoint x: 848, endPoint y: 368, distance: 30.7
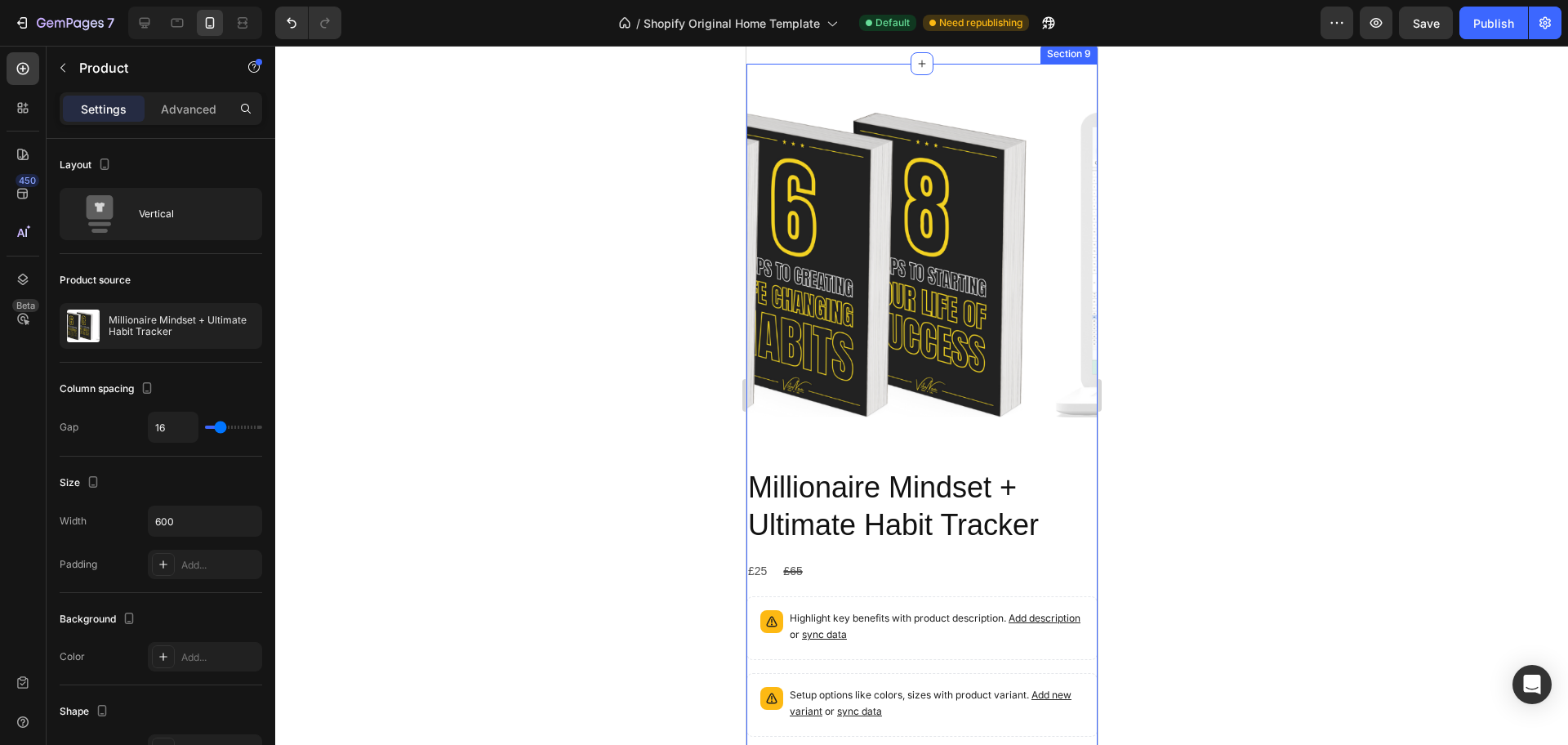
scroll to position [5001, 0]
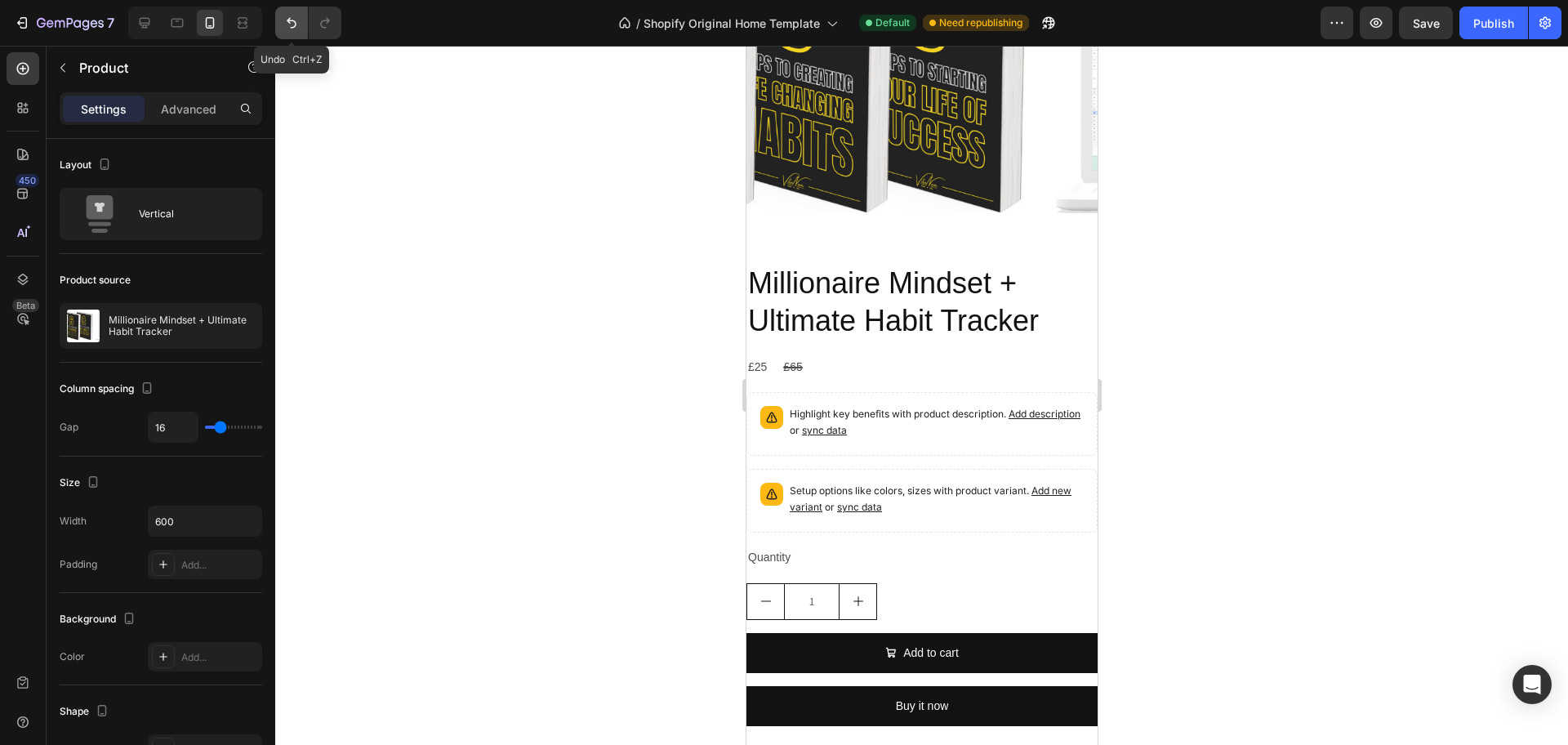
click at [289, 27] on icon "Undo/Redo" at bounding box center [292, 23] width 17 height 17
click at [290, 26] on icon "Undo/Redo" at bounding box center [292, 23] width 17 height 17
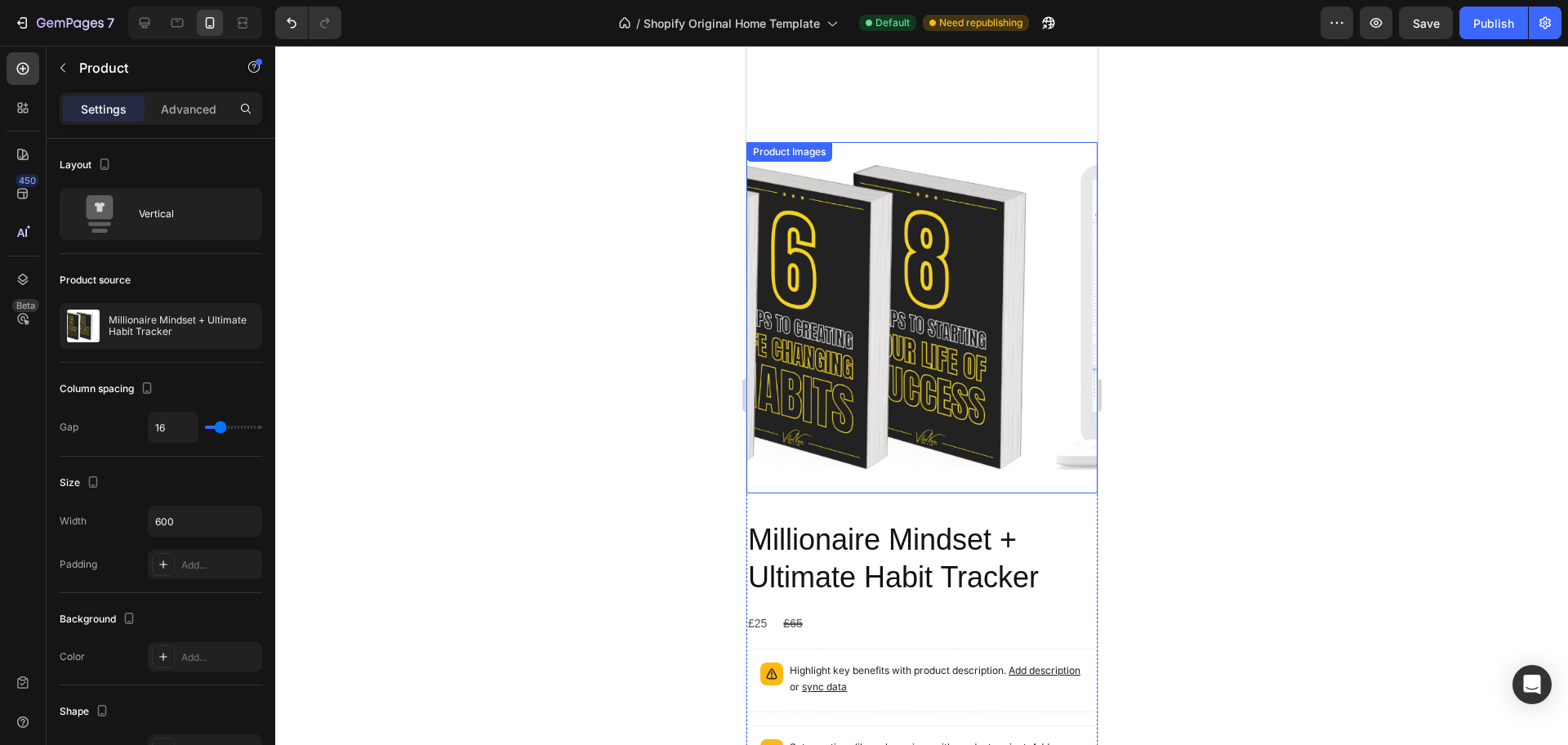
scroll to position [4695, 0]
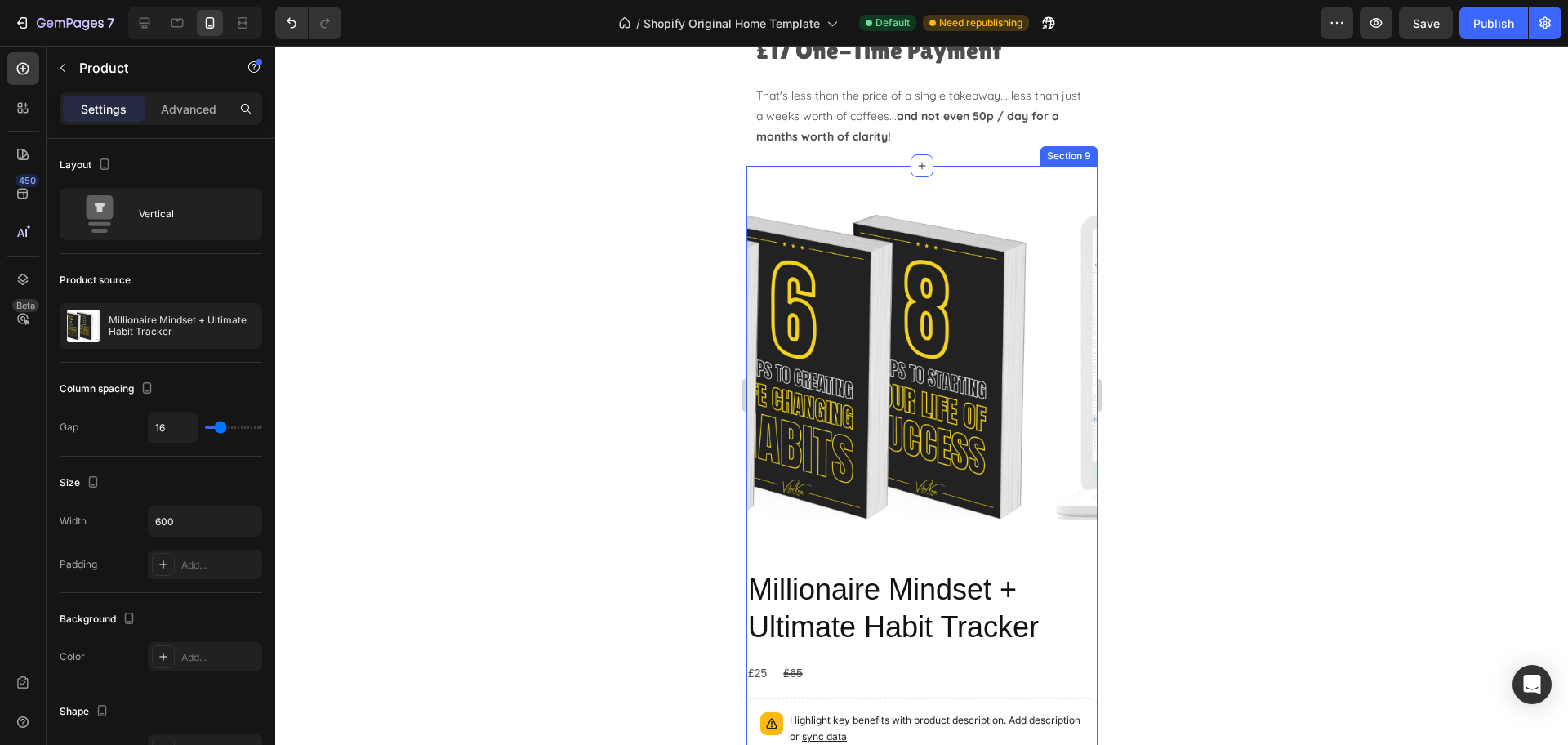
click at [768, 174] on div "Product Images Millionaire Mindset + Ultimate Habit Tracker Product Title £25 P…" at bounding box center [921, 618] width 351 height 906
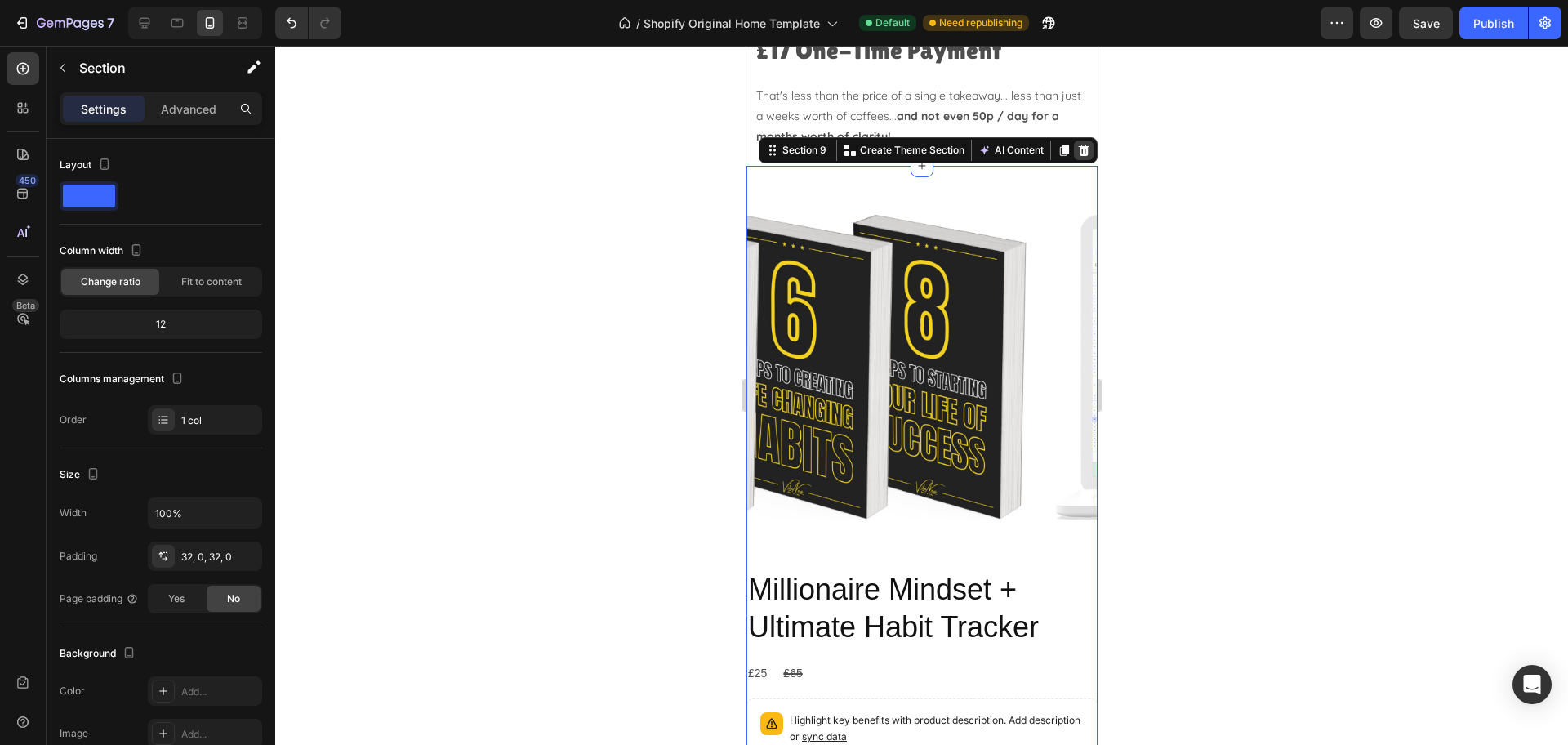
click at [1078, 153] on icon at bounding box center [1084, 150] width 11 height 11
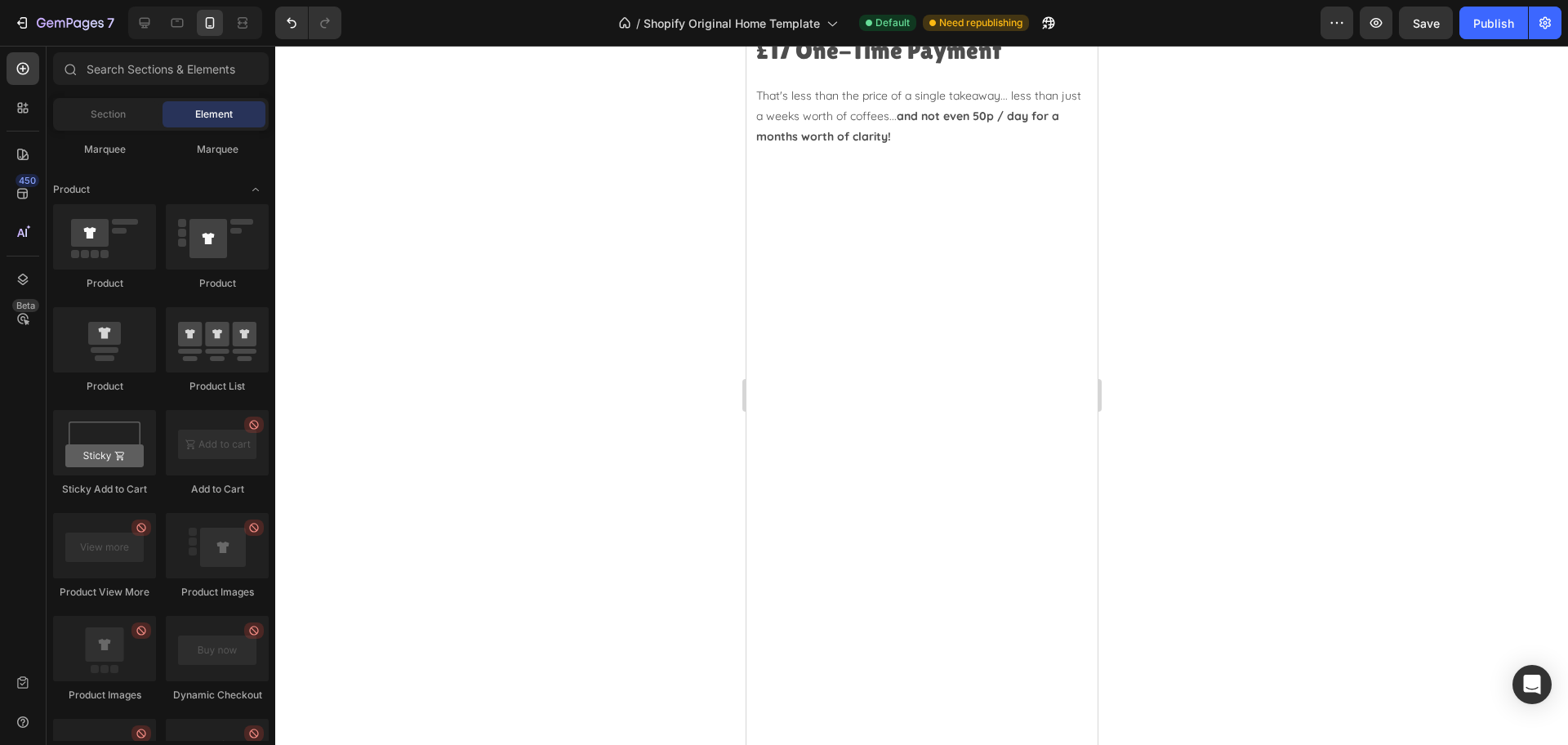
click at [936, 405] on div at bounding box center [920, 370] width 335 height 408
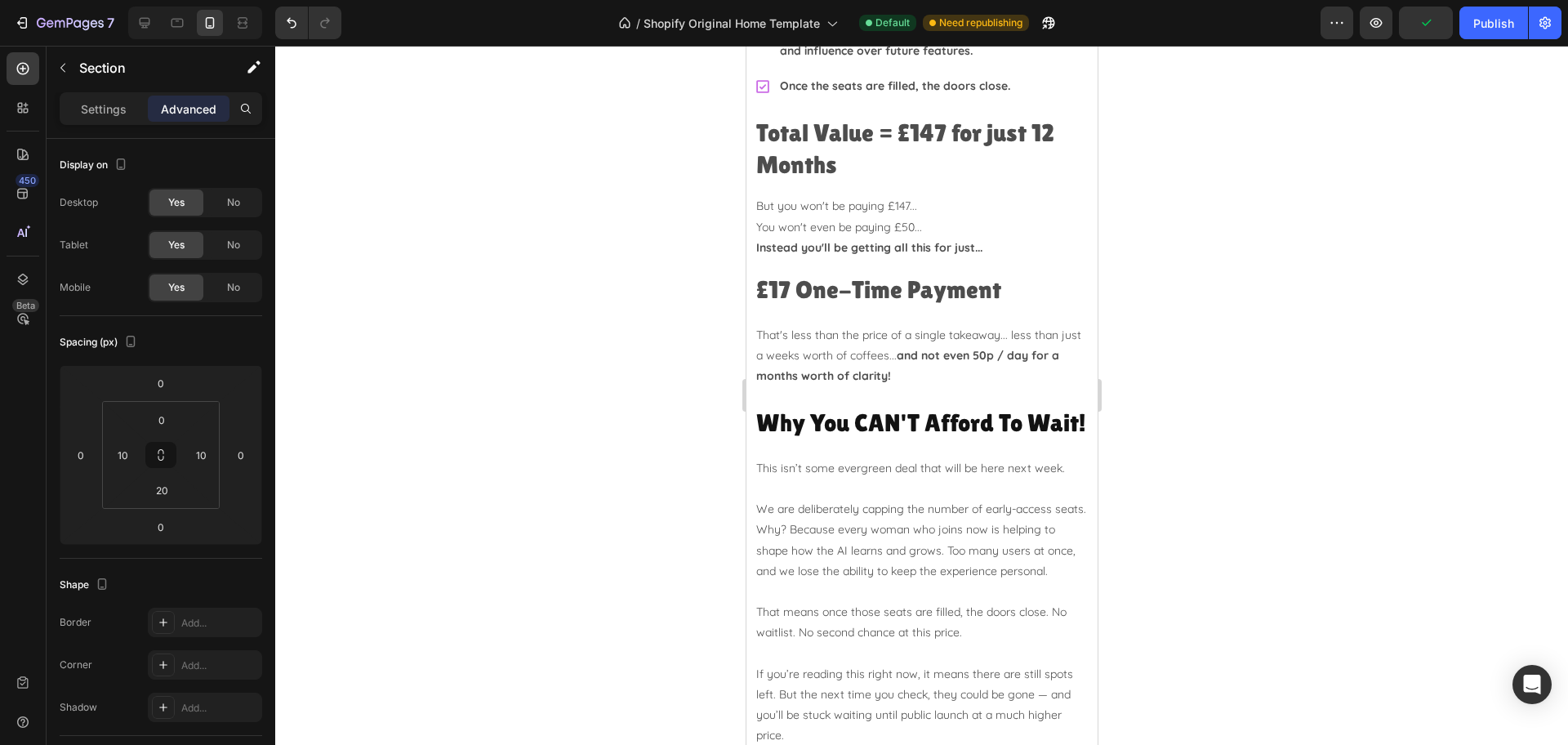
scroll to position [4491, 0]
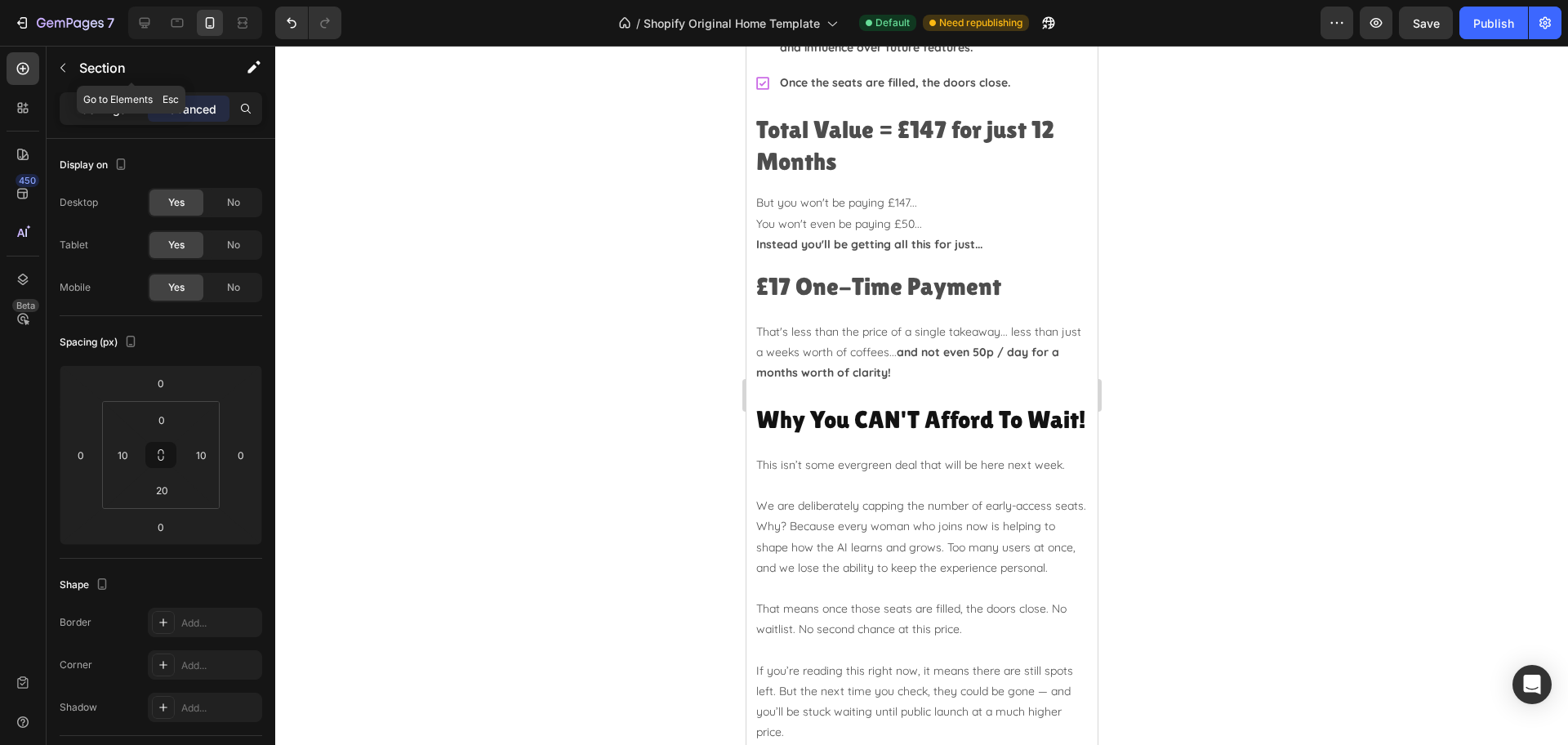
click at [91, 103] on p "Settings" at bounding box center [104, 108] width 46 height 17
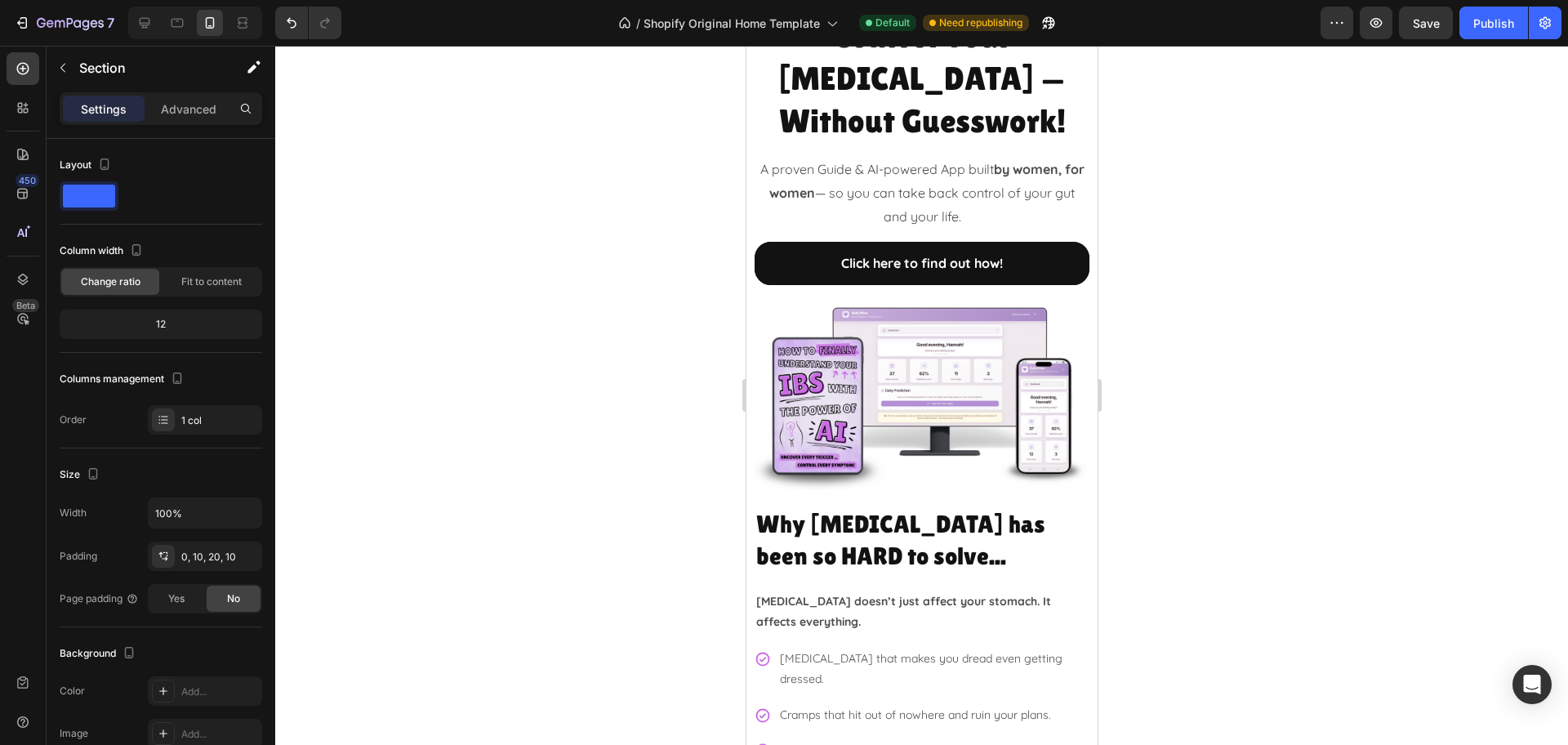
scroll to position [0, 0]
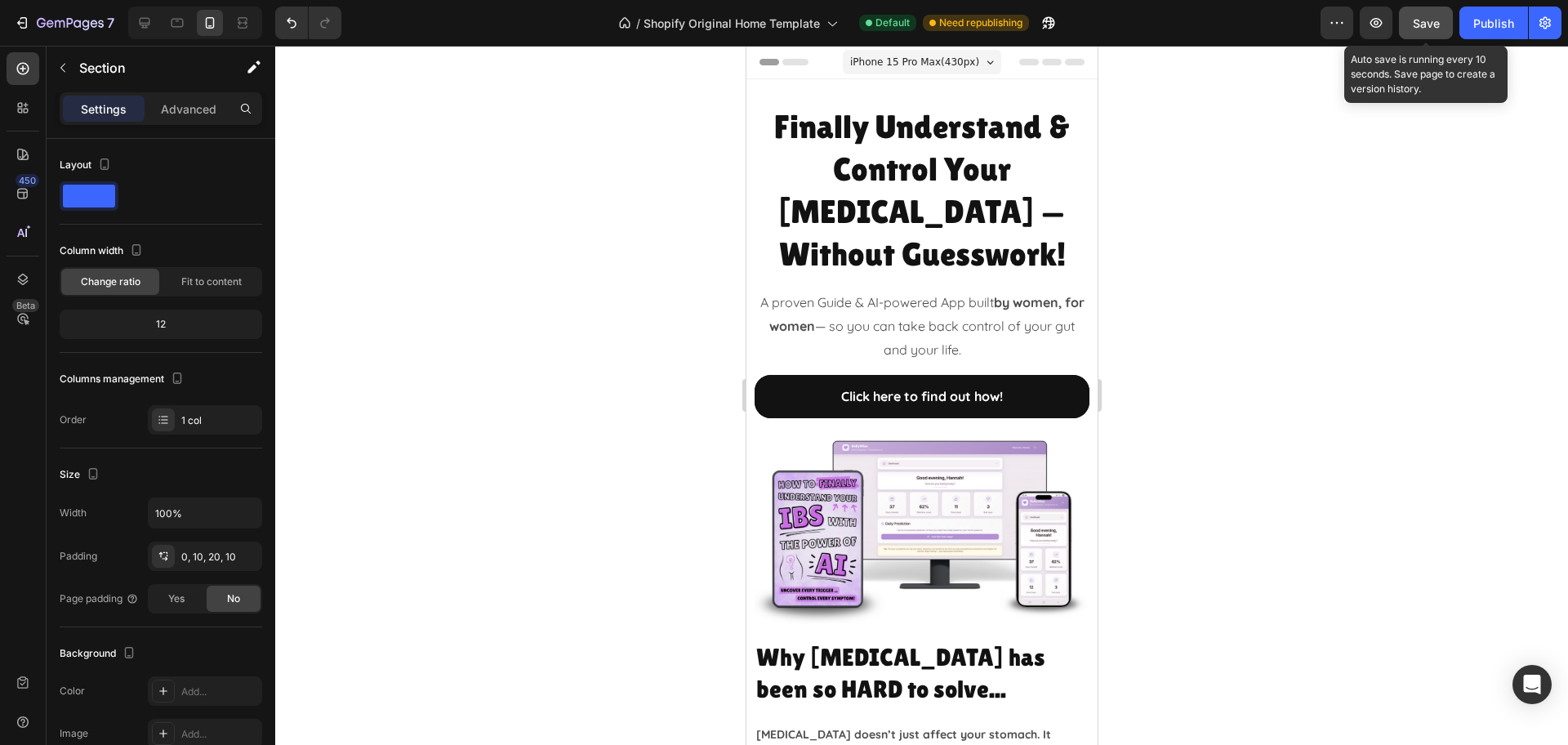
click at [1430, 22] on span "Save" at bounding box center [1426, 23] width 27 height 14
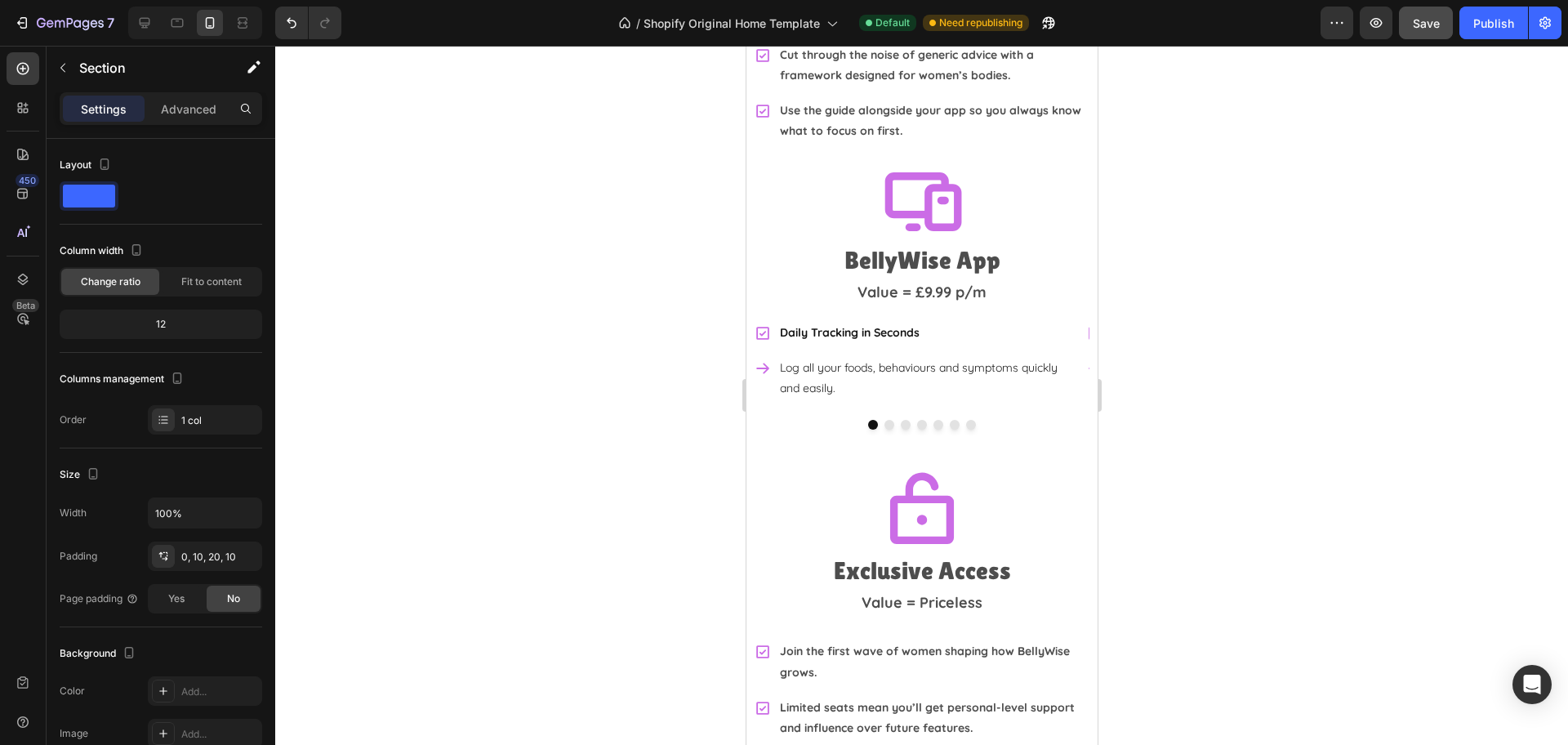
scroll to position [4185, 0]
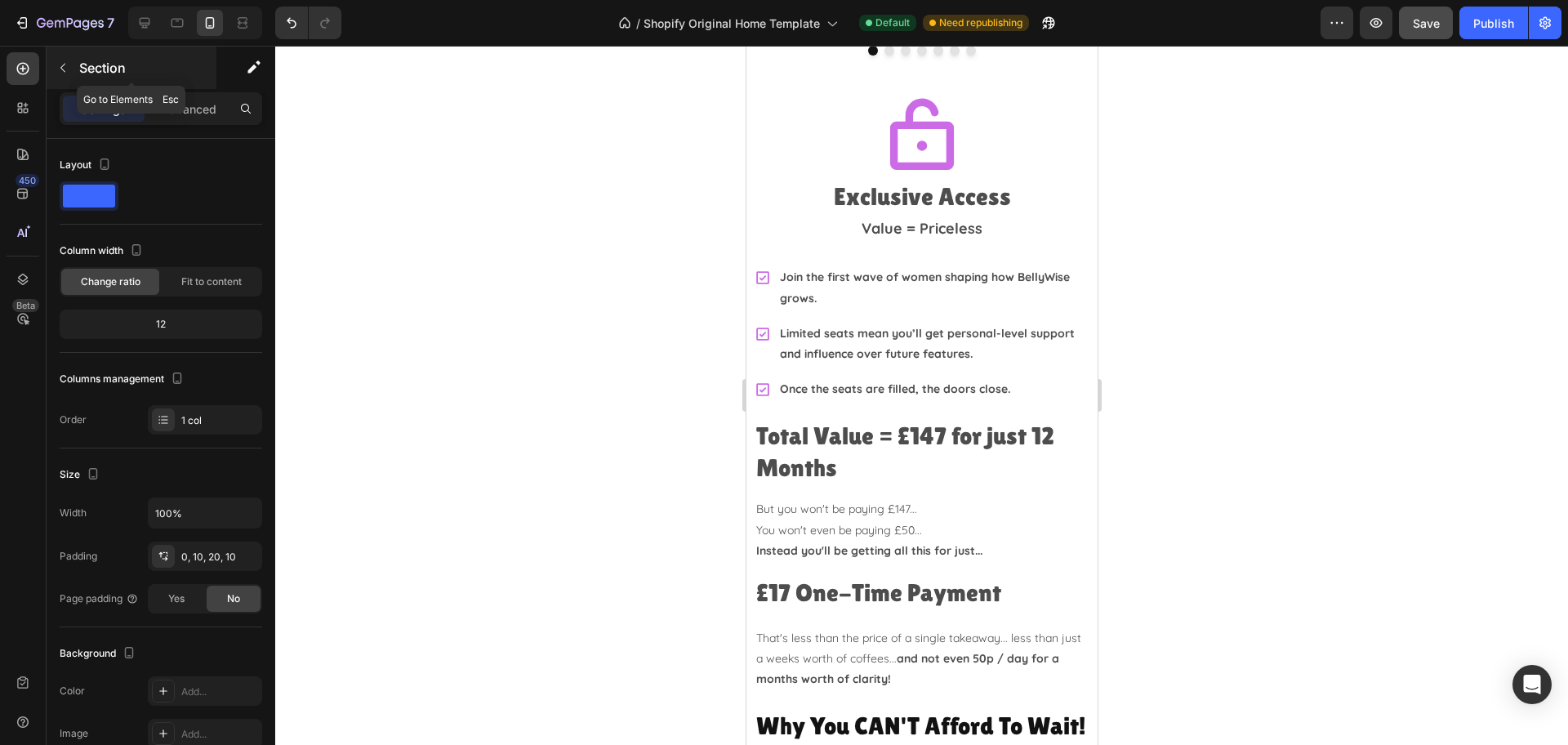
click at [63, 76] on button "button" at bounding box center [62, 68] width 26 height 26
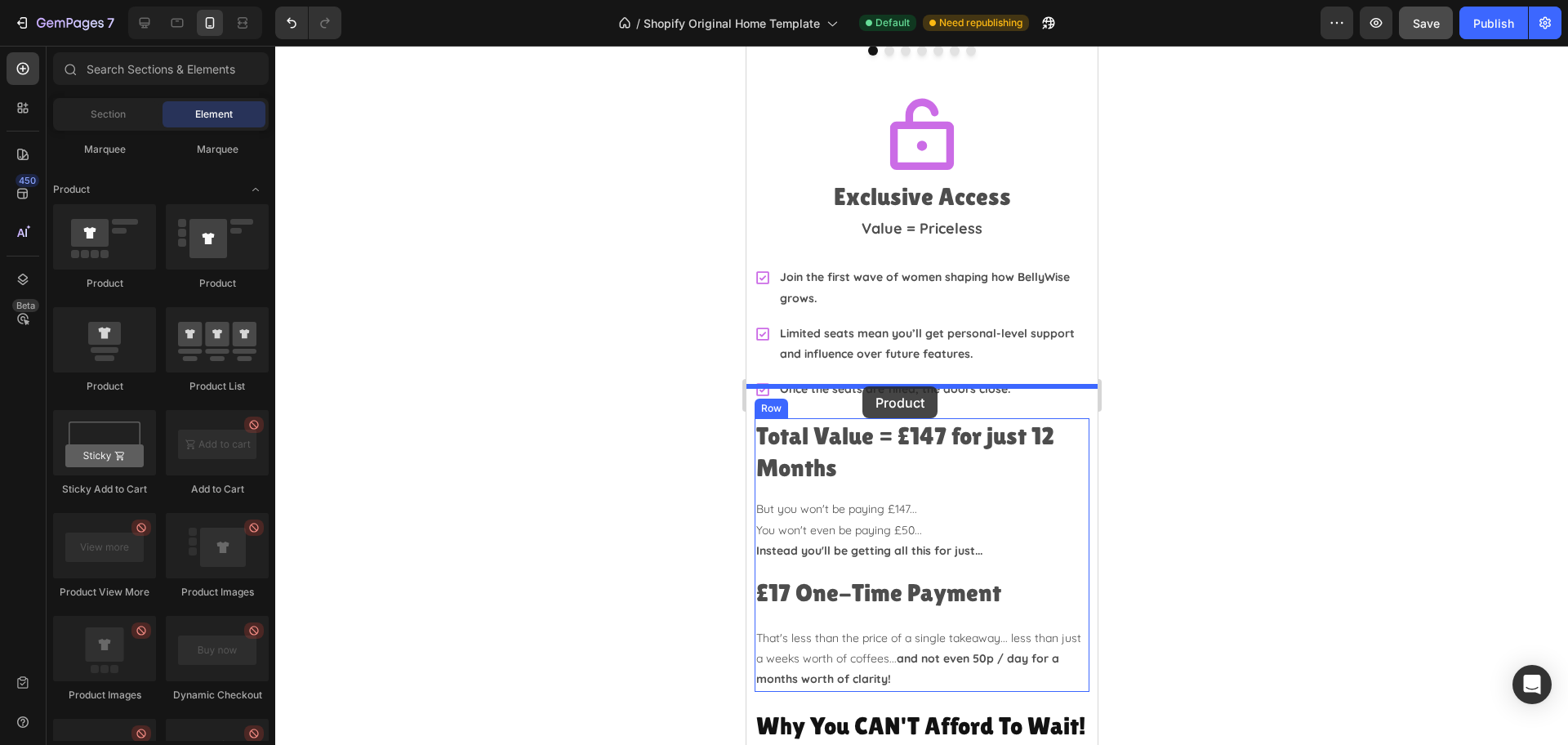
drag, startPoint x: 860, startPoint y: 378, endPoint x: 862, endPoint y: 386, distance: 8.2
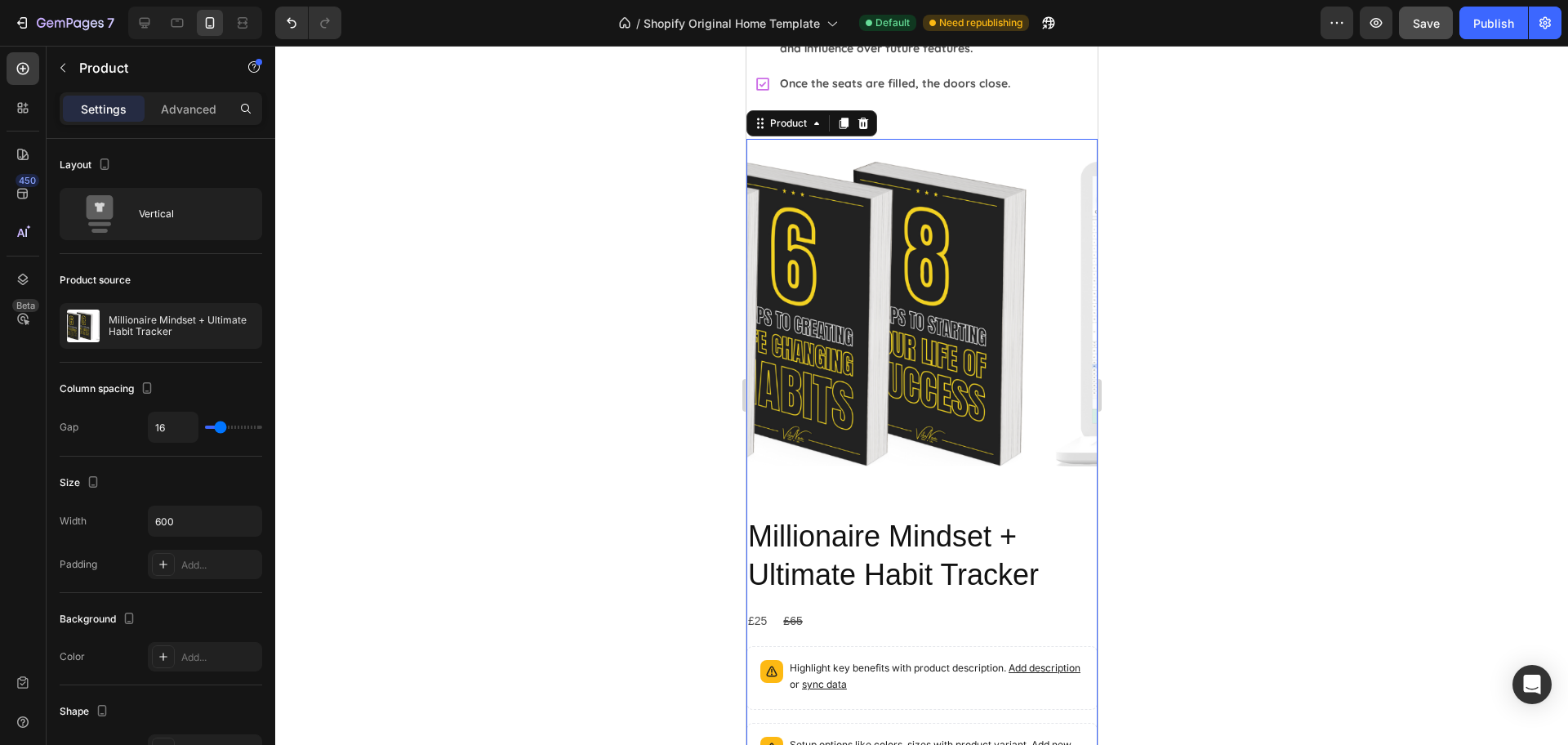
scroll to position [4491, 0]
click at [825, 263] on img at bounding box center [921, 313] width 351 height 351
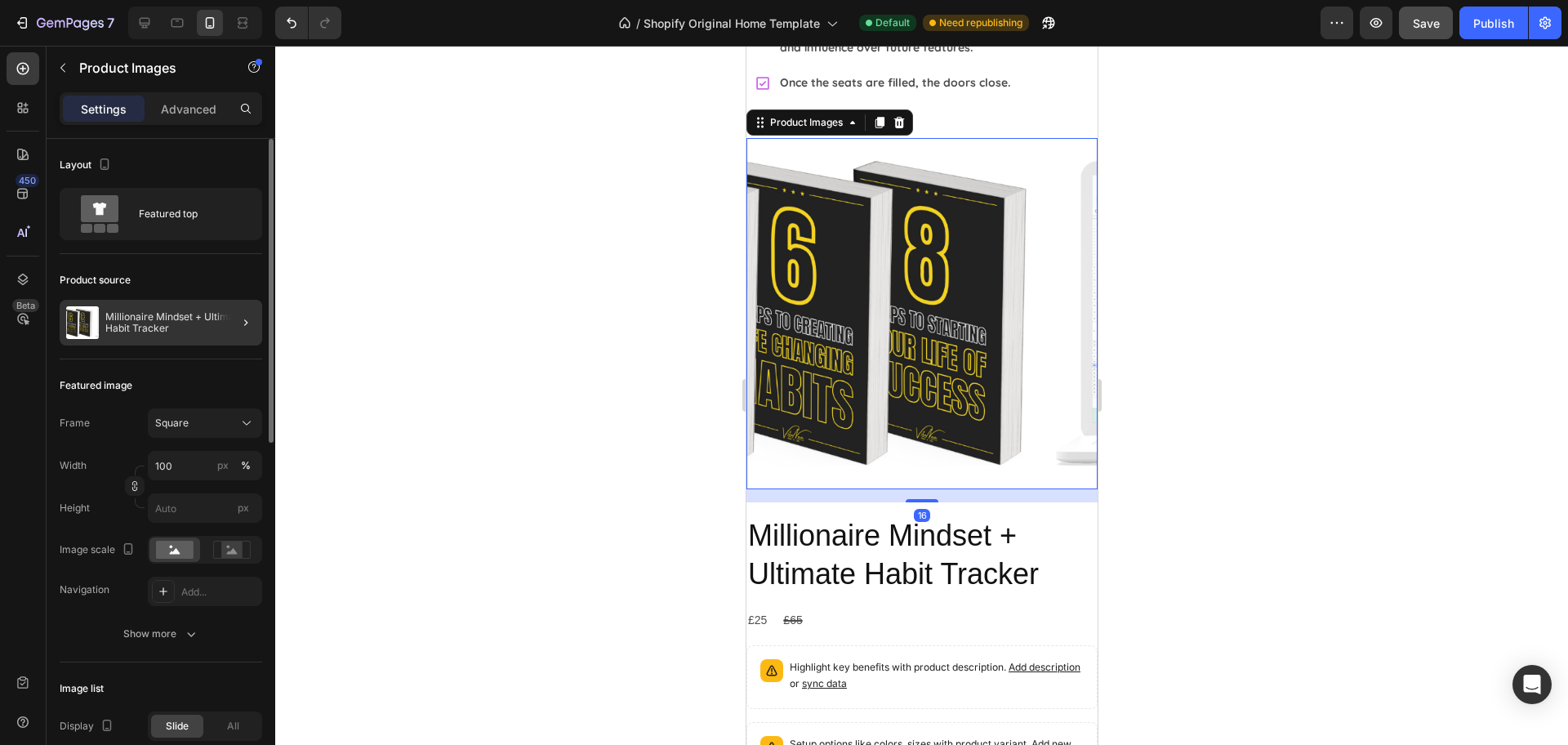
click at [234, 323] on div at bounding box center [239, 323] width 46 height 46
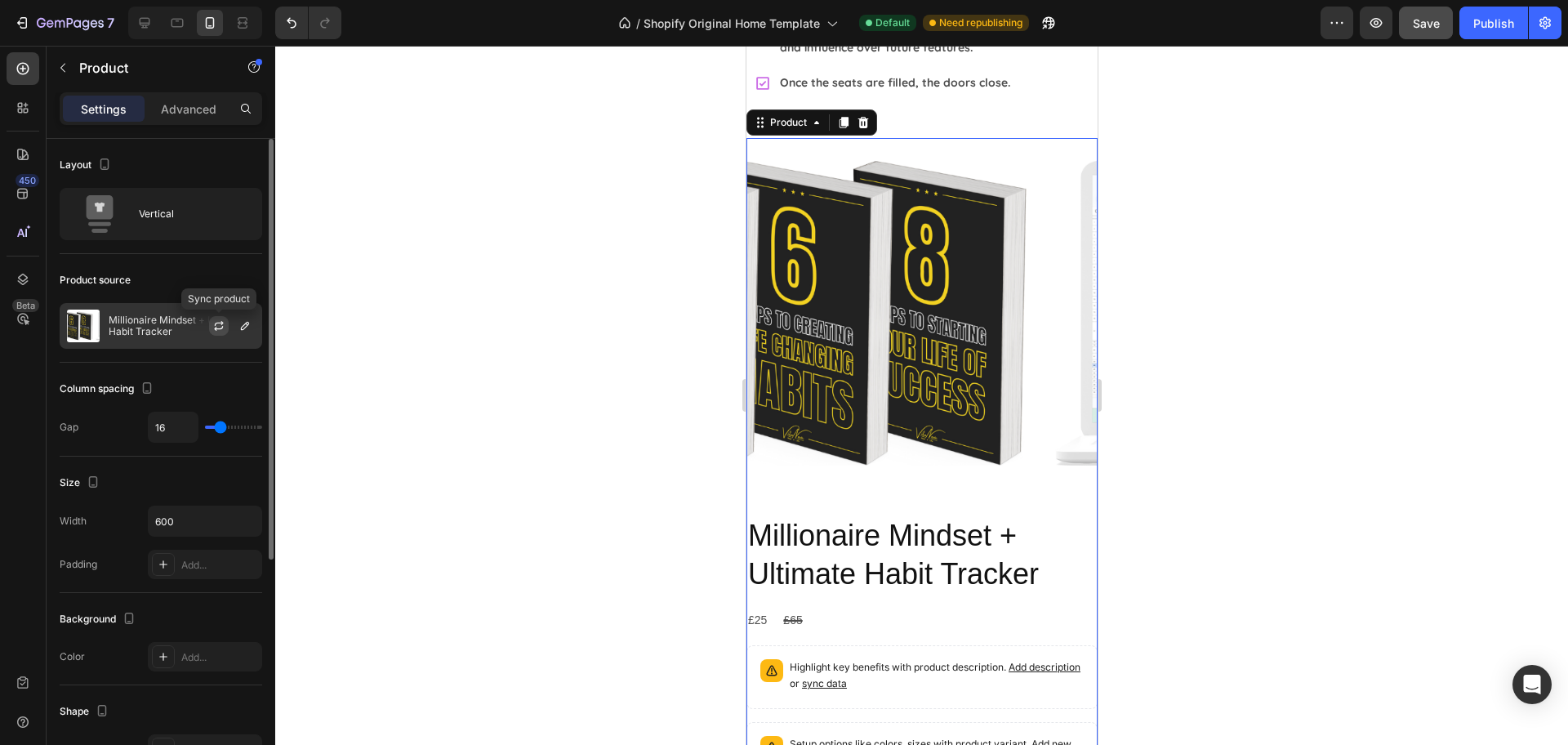
click at [217, 321] on icon "button" at bounding box center [218, 326] width 13 height 13
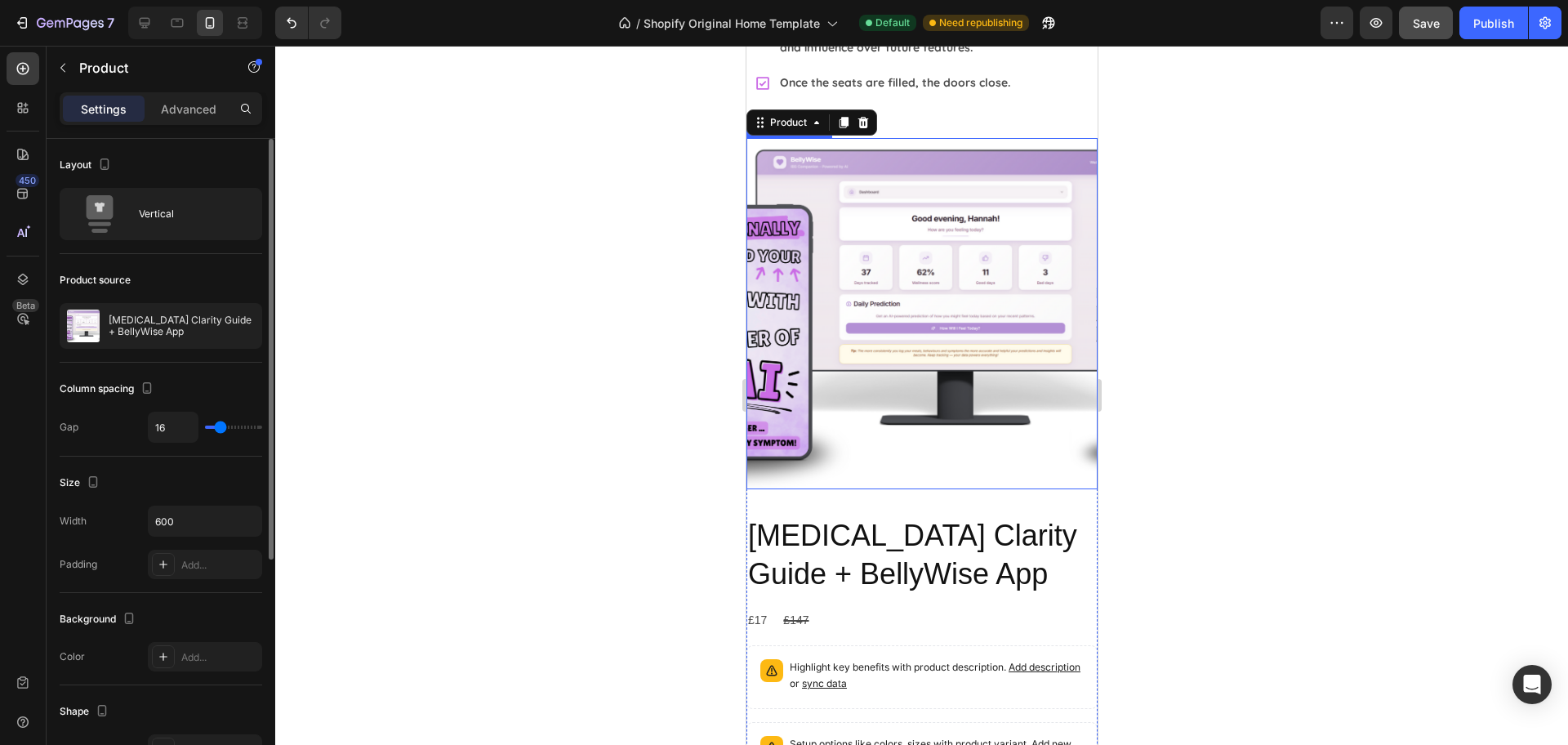
click at [908, 309] on img at bounding box center [921, 313] width 351 height 351
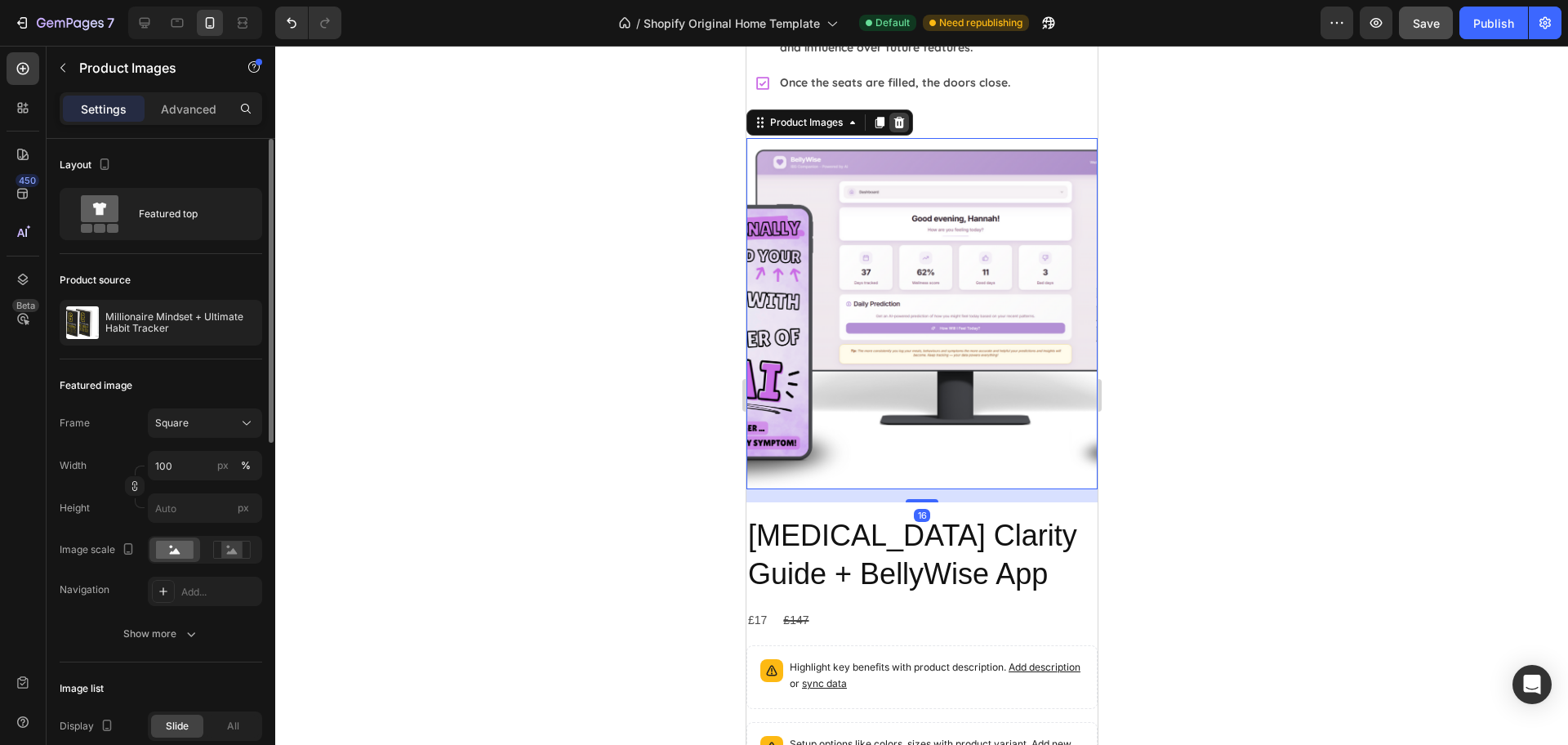
click at [902, 117] on icon at bounding box center [899, 122] width 11 height 11
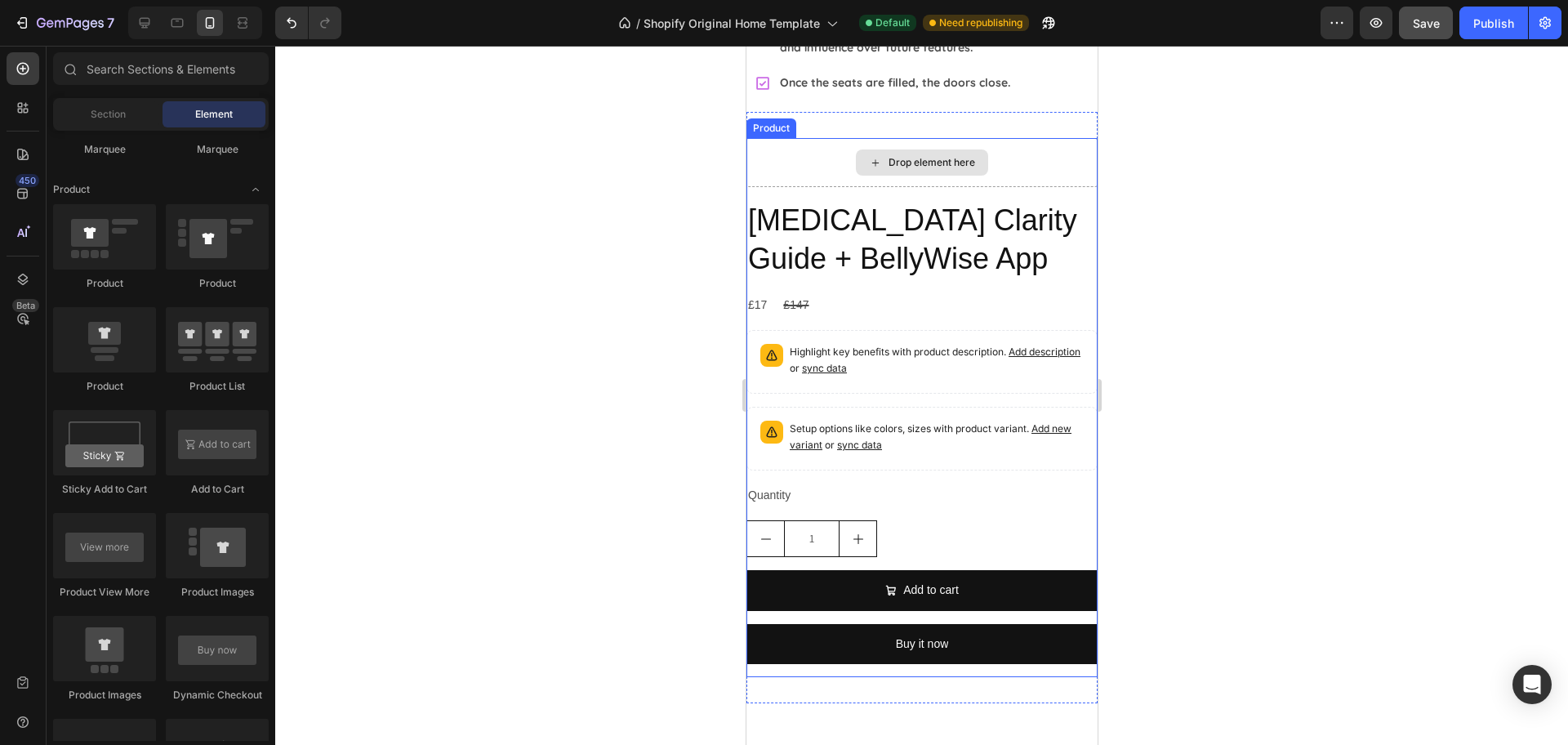
click at [903, 156] on div "Drop element here" at bounding box center [930, 162] width 86 height 13
click at [806, 138] on div "Drop element here" at bounding box center [921, 161] width 351 height 49
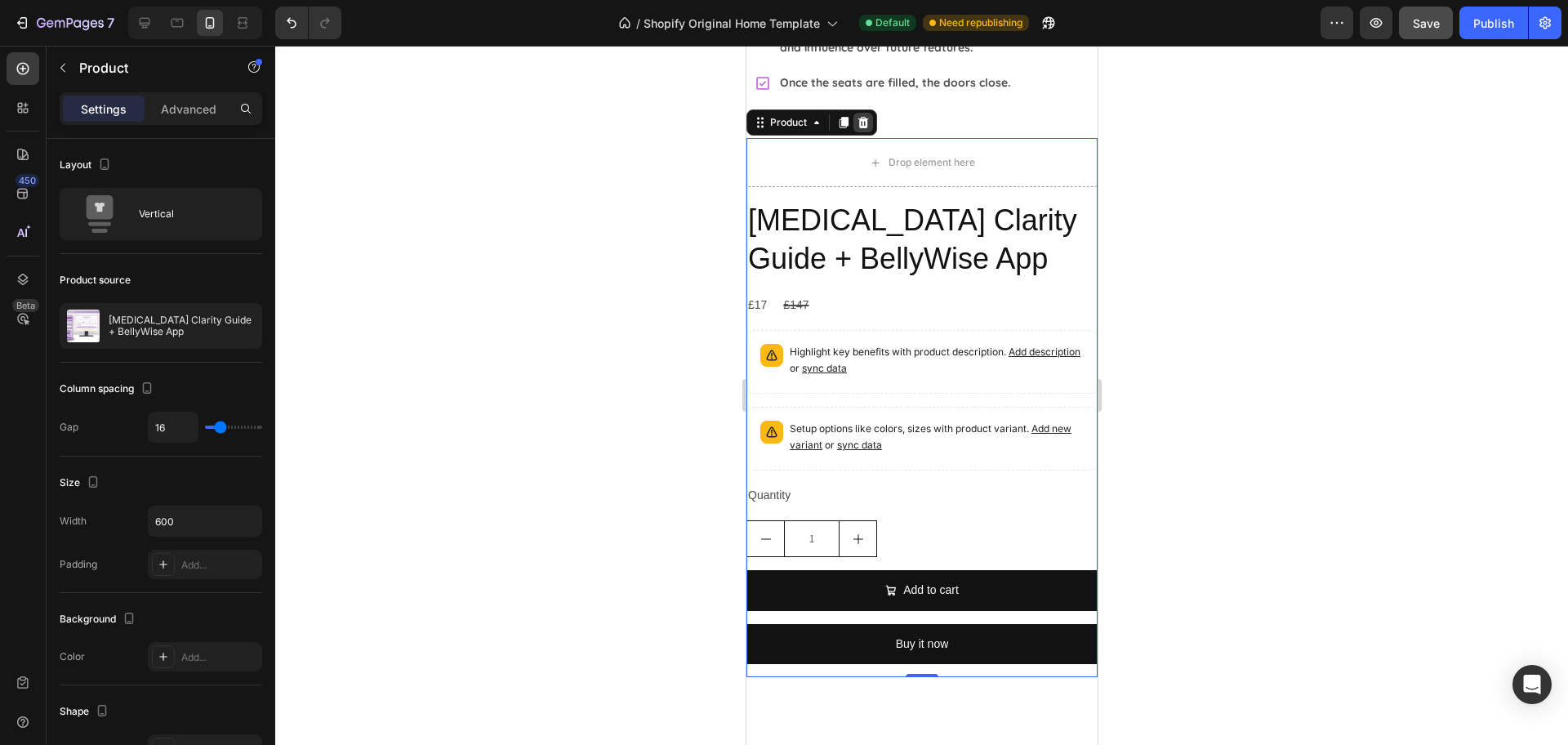
click at [867, 116] on icon at bounding box center [862, 122] width 13 height 13
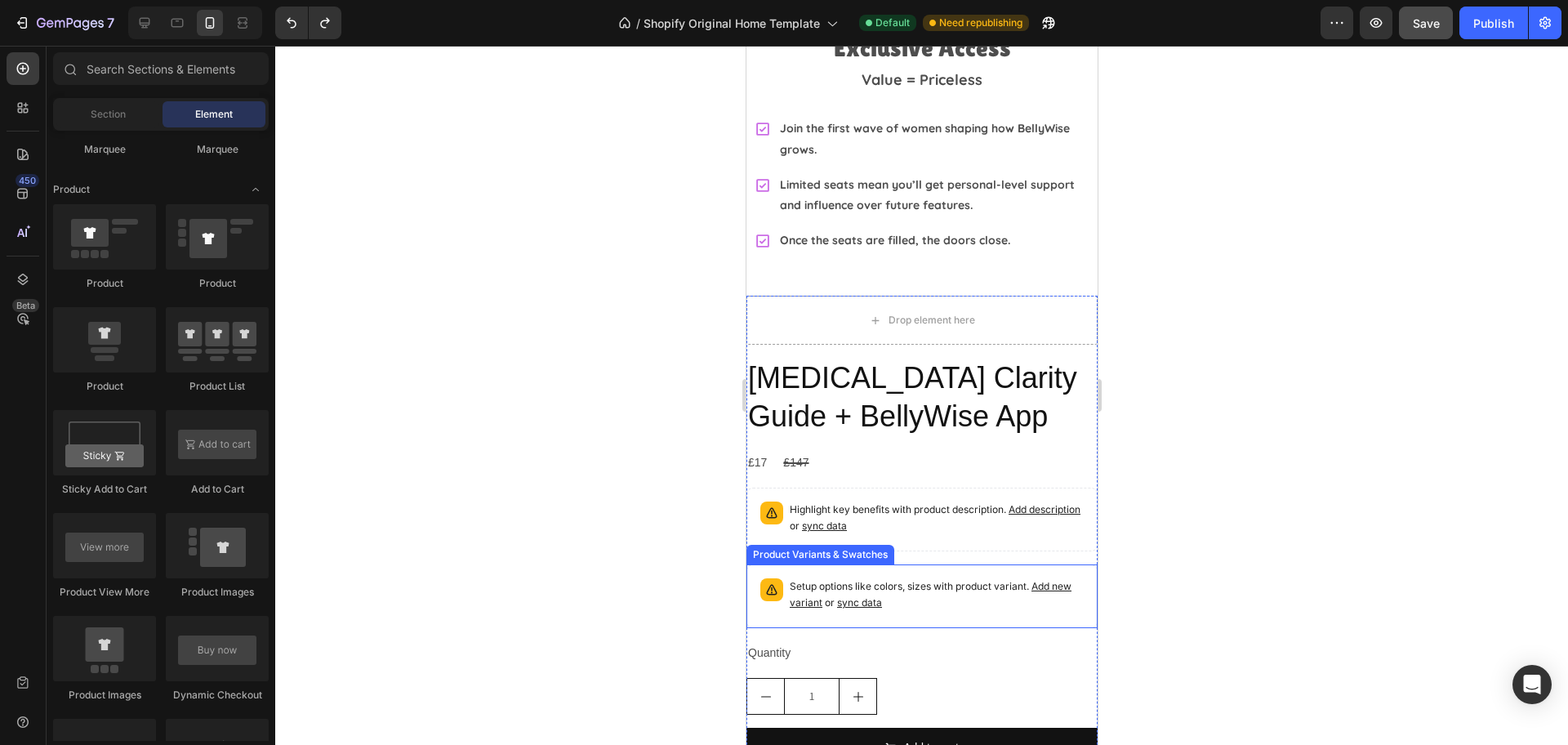
scroll to position [4185, 0]
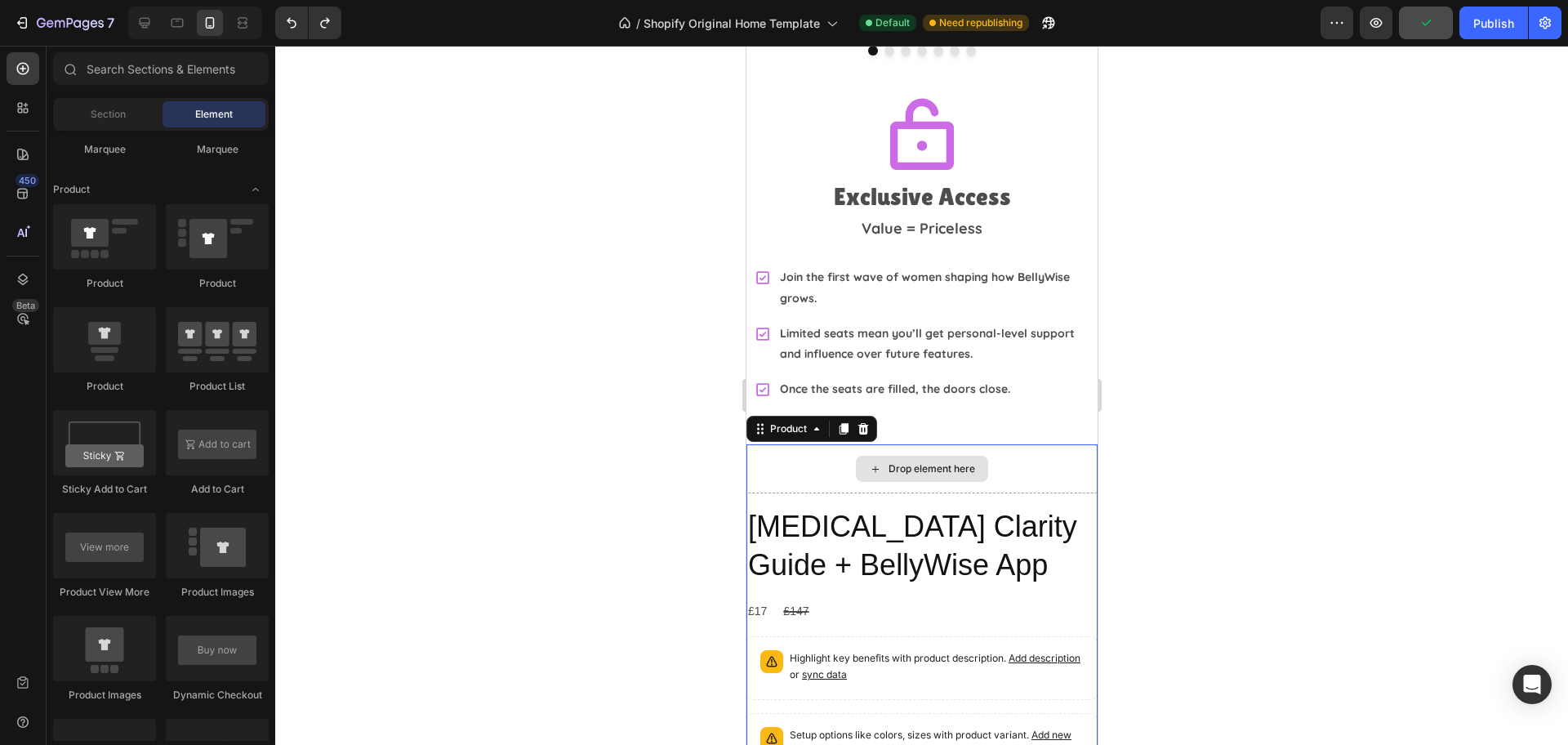
click at [805, 458] on div "Drop element here" at bounding box center [921, 468] width 351 height 49
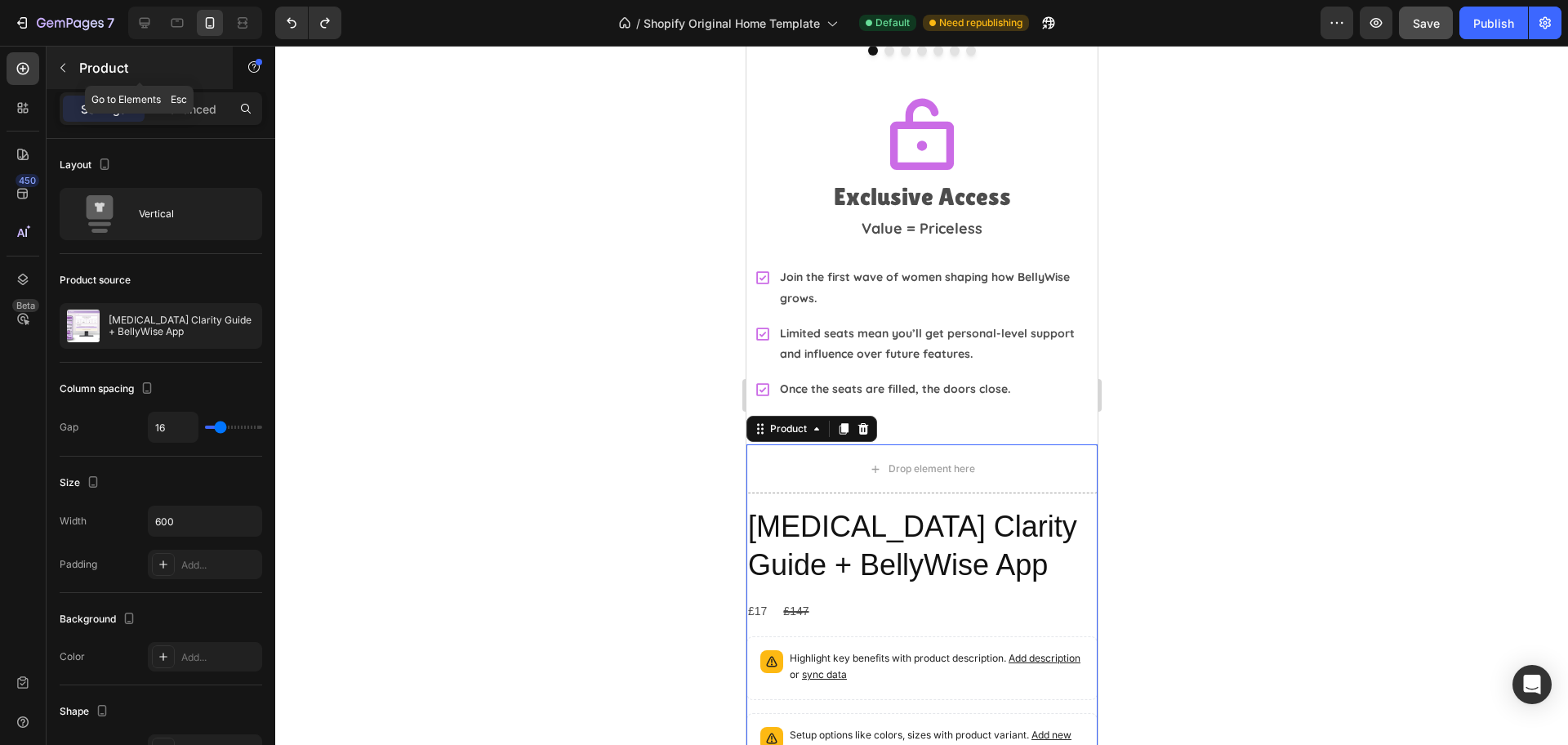
click at [67, 69] on icon "button" at bounding box center [62, 68] width 13 height 13
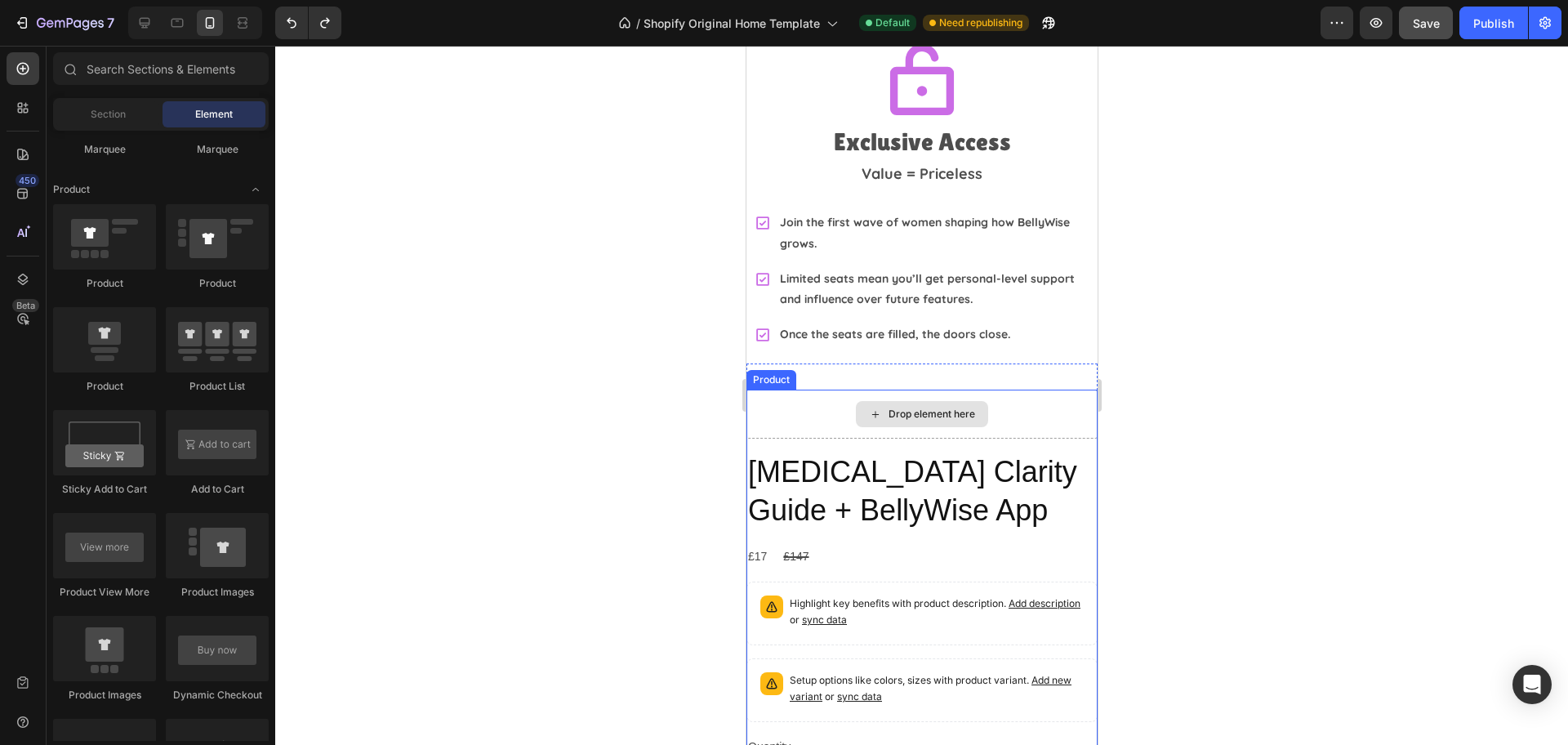
scroll to position [4287, 0]
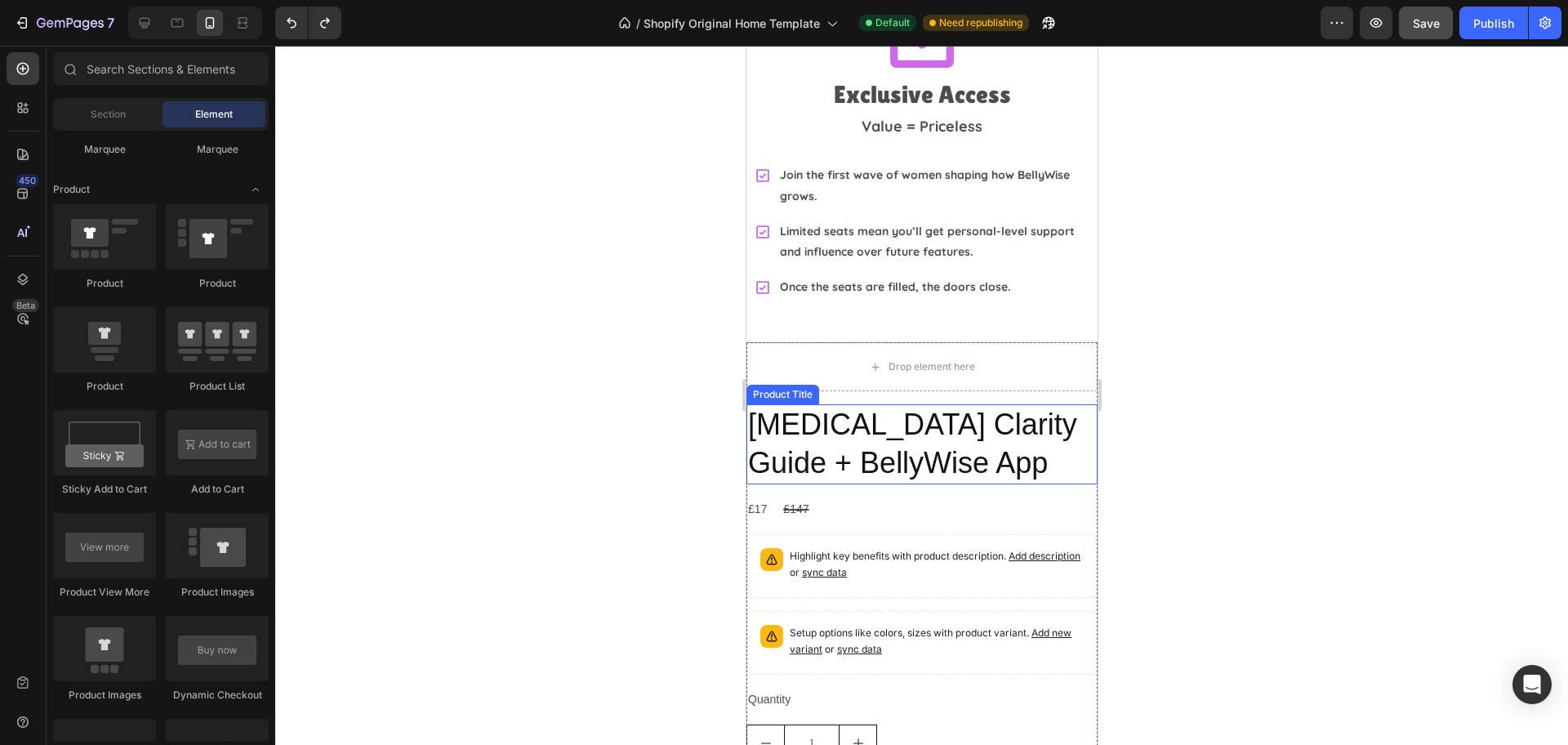
click at [962, 419] on h2 "[MEDICAL_DATA] Clarity Guide + BellyWise App" at bounding box center [921, 444] width 351 height 80
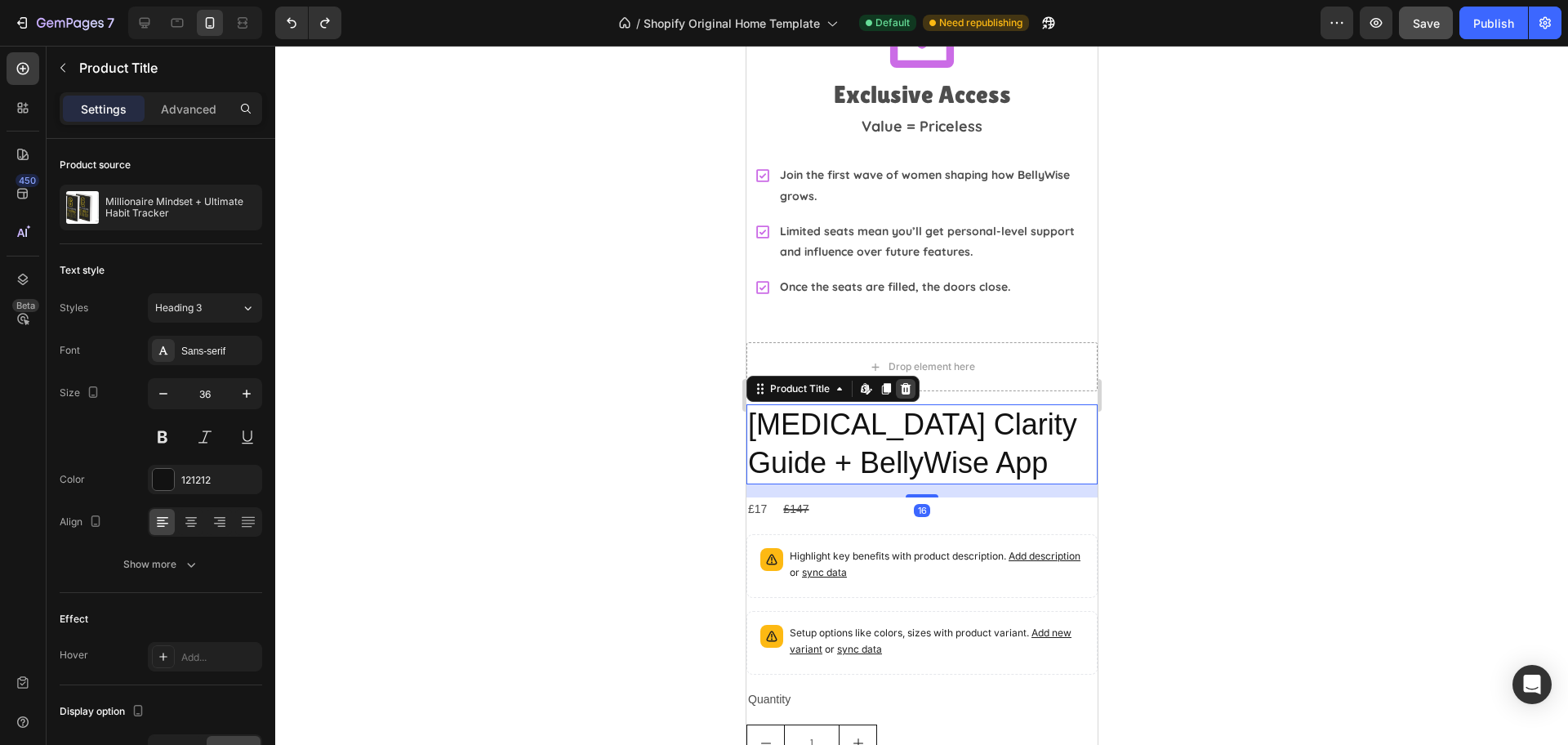
click at [905, 383] on icon at bounding box center [906, 388] width 11 height 11
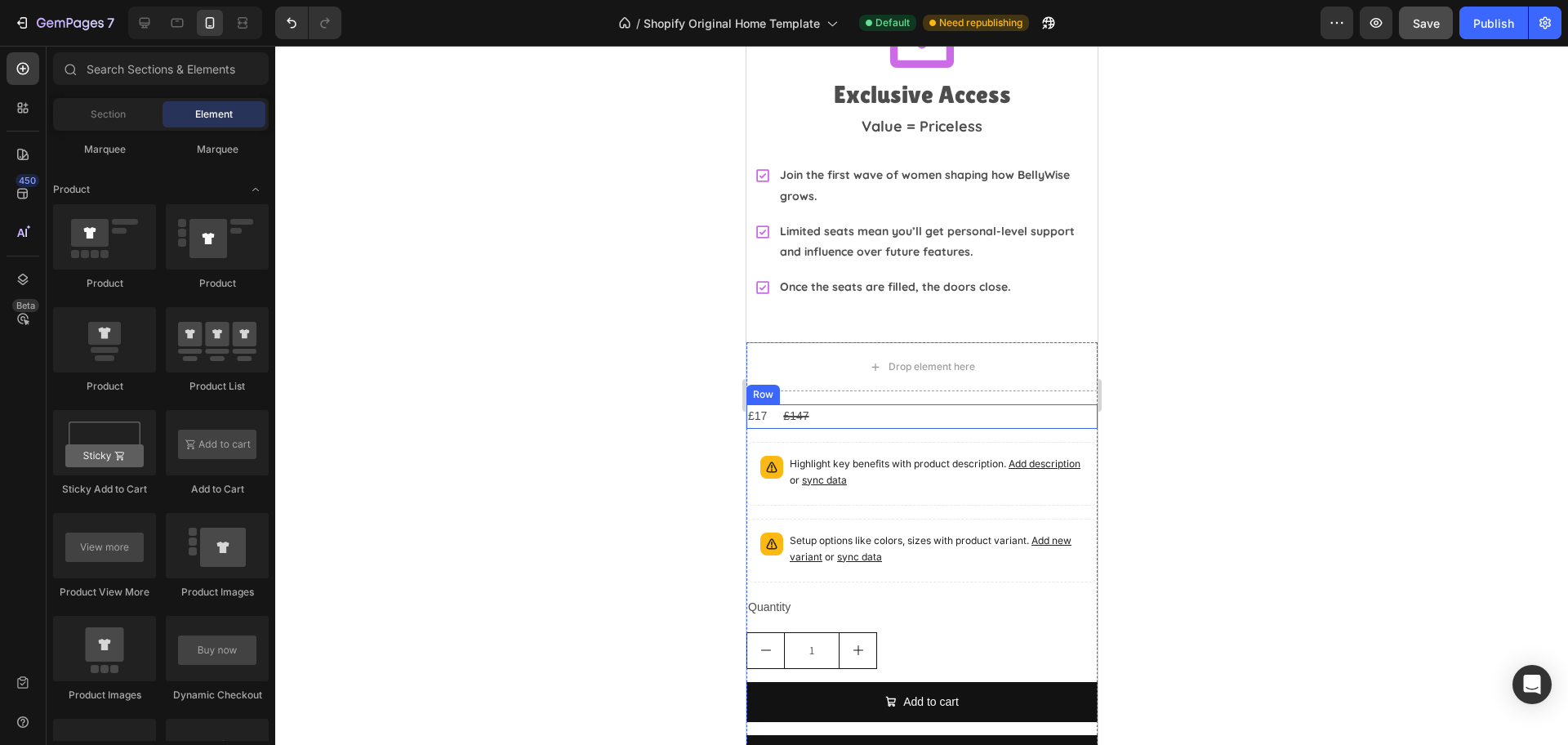
click at [878, 405] on div "£17 Product Price Product Price £147 Product Price Product Price Row" at bounding box center [921, 417] width 351 height 24
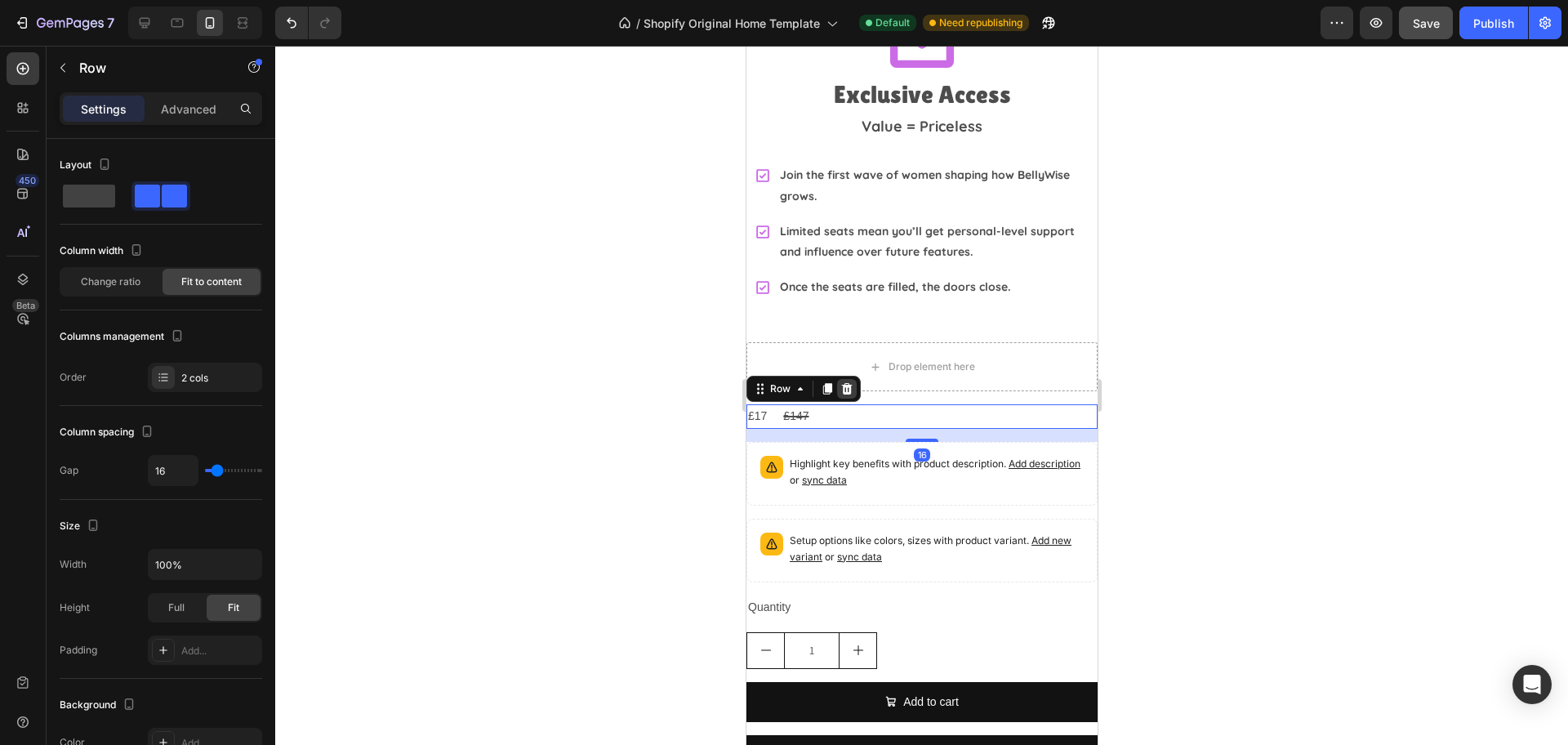
click at [846, 383] on icon at bounding box center [847, 388] width 11 height 11
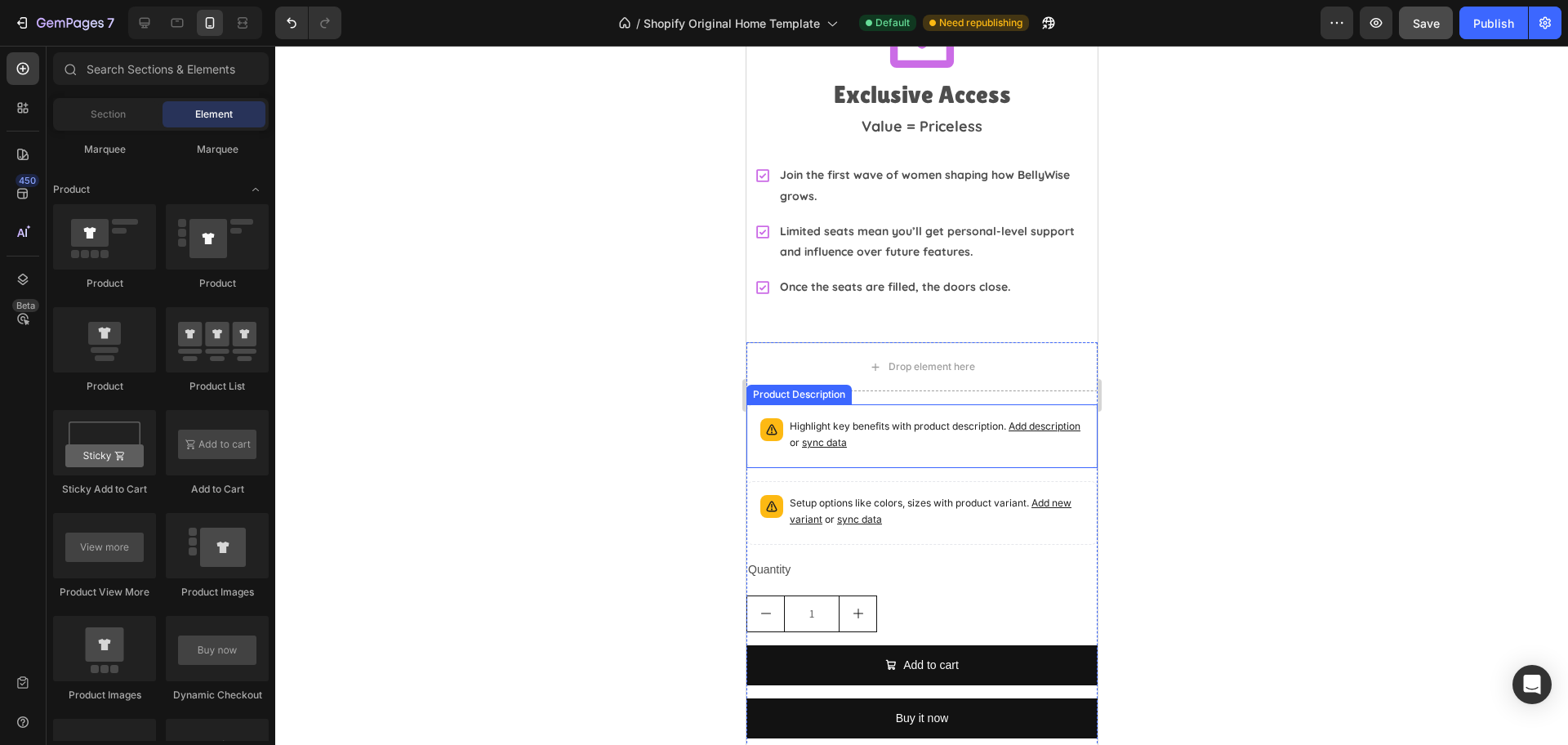
click at [1013, 418] on p "Highlight key benefits with product description. Add description or sync data" at bounding box center [936, 435] width 294 height 33
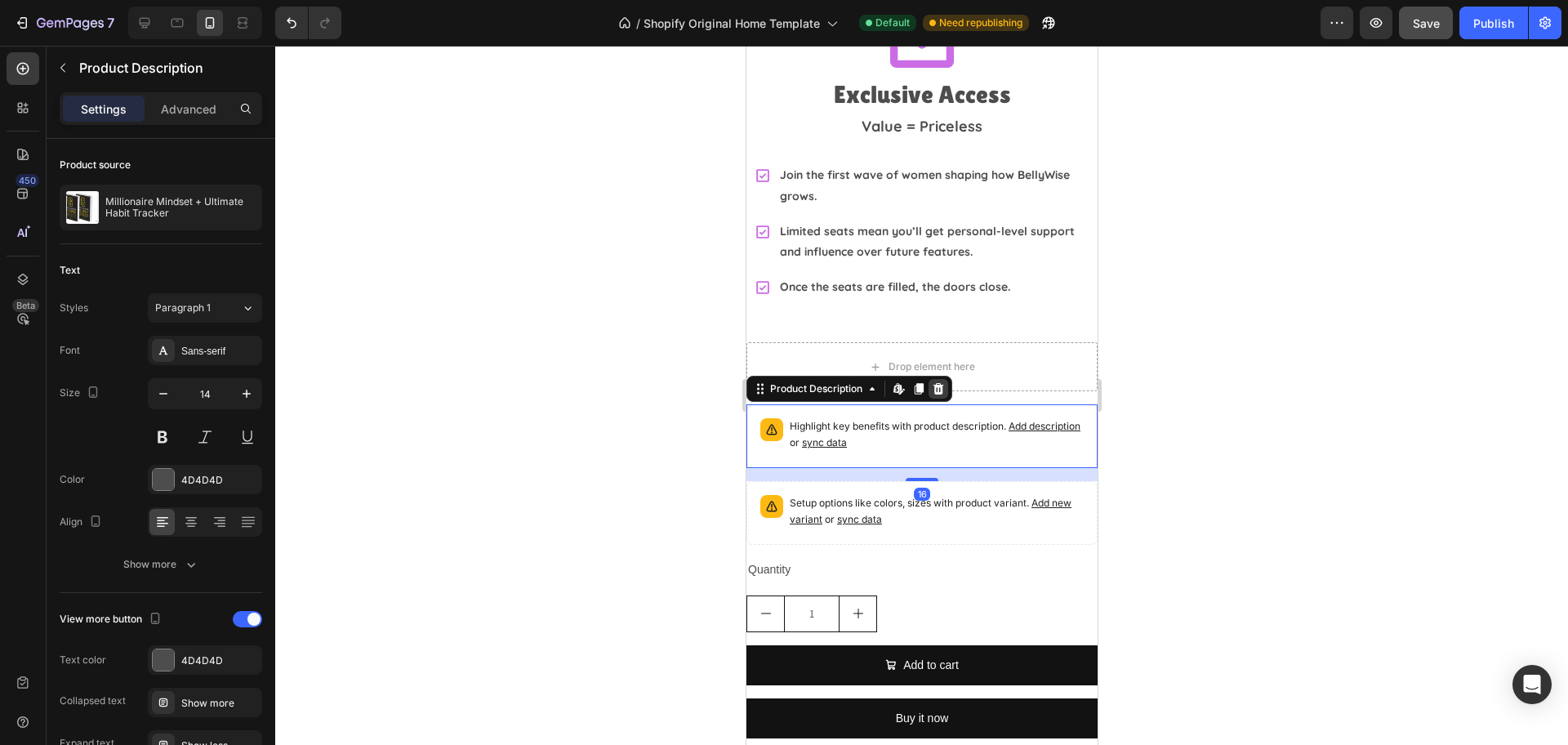
click at [943, 383] on icon at bounding box center [938, 389] width 13 height 13
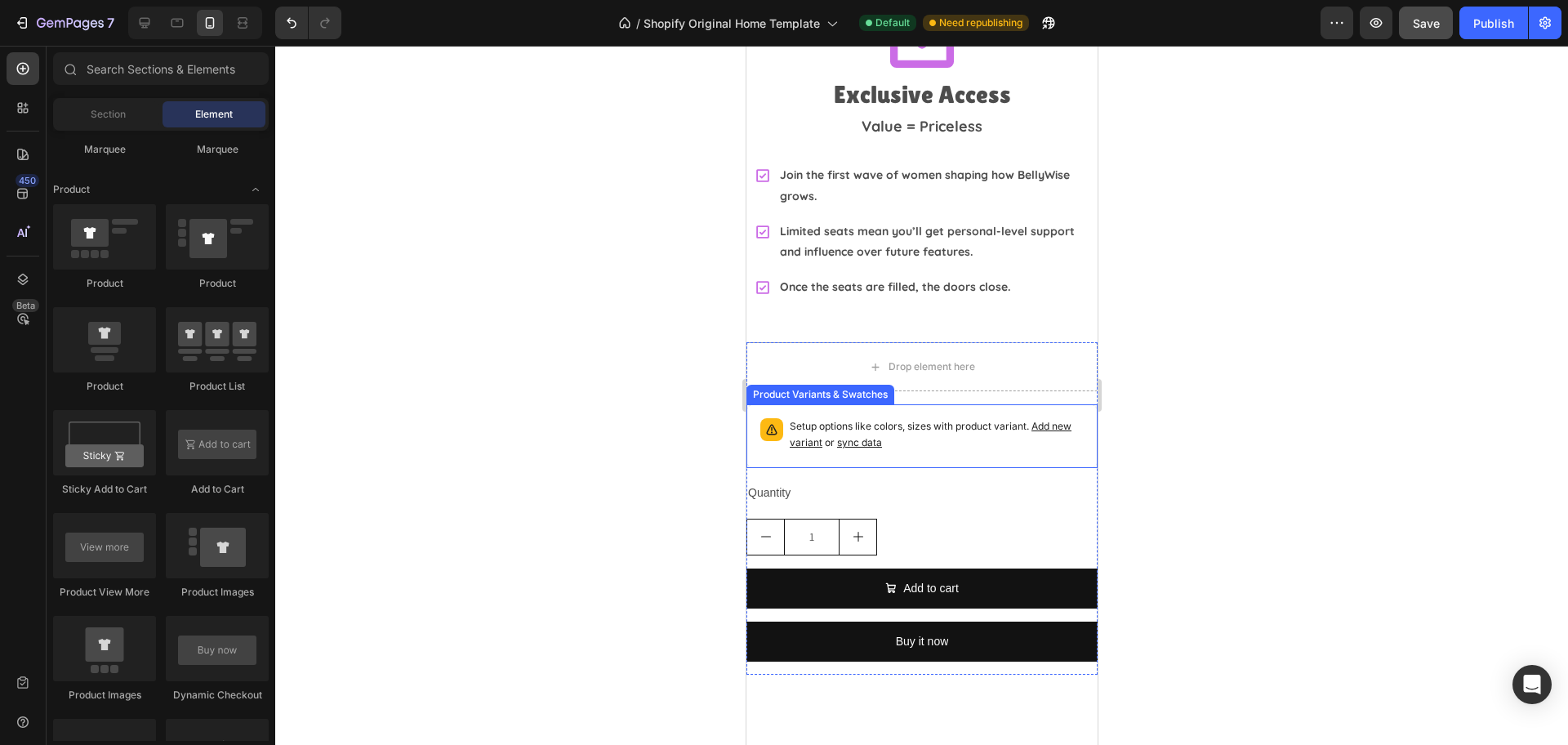
click at [946, 418] on p "Setup options like colors, sizes with product variant. Add new variant or sync …" at bounding box center [936, 435] width 294 height 33
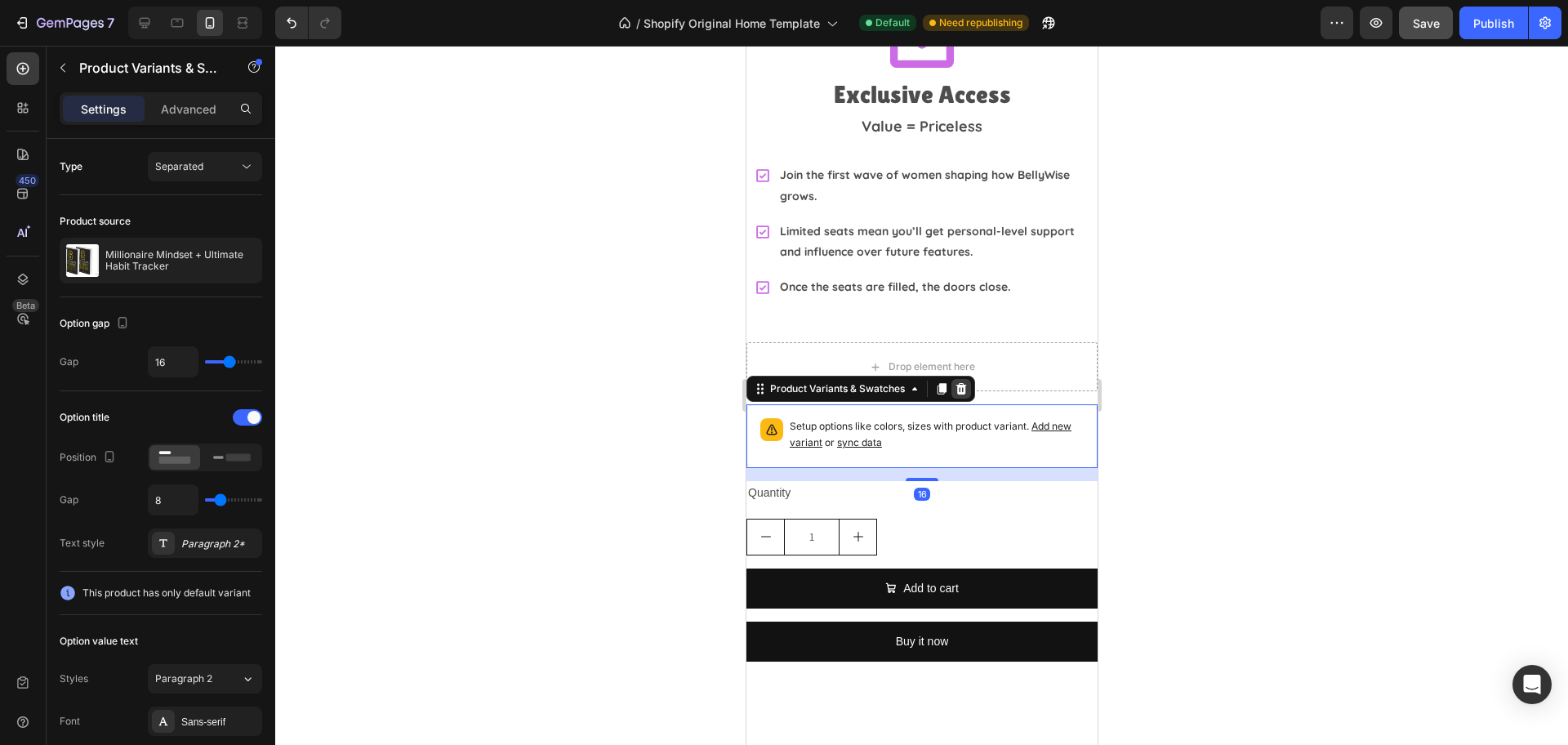
click at [962, 383] on icon at bounding box center [961, 388] width 11 height 11
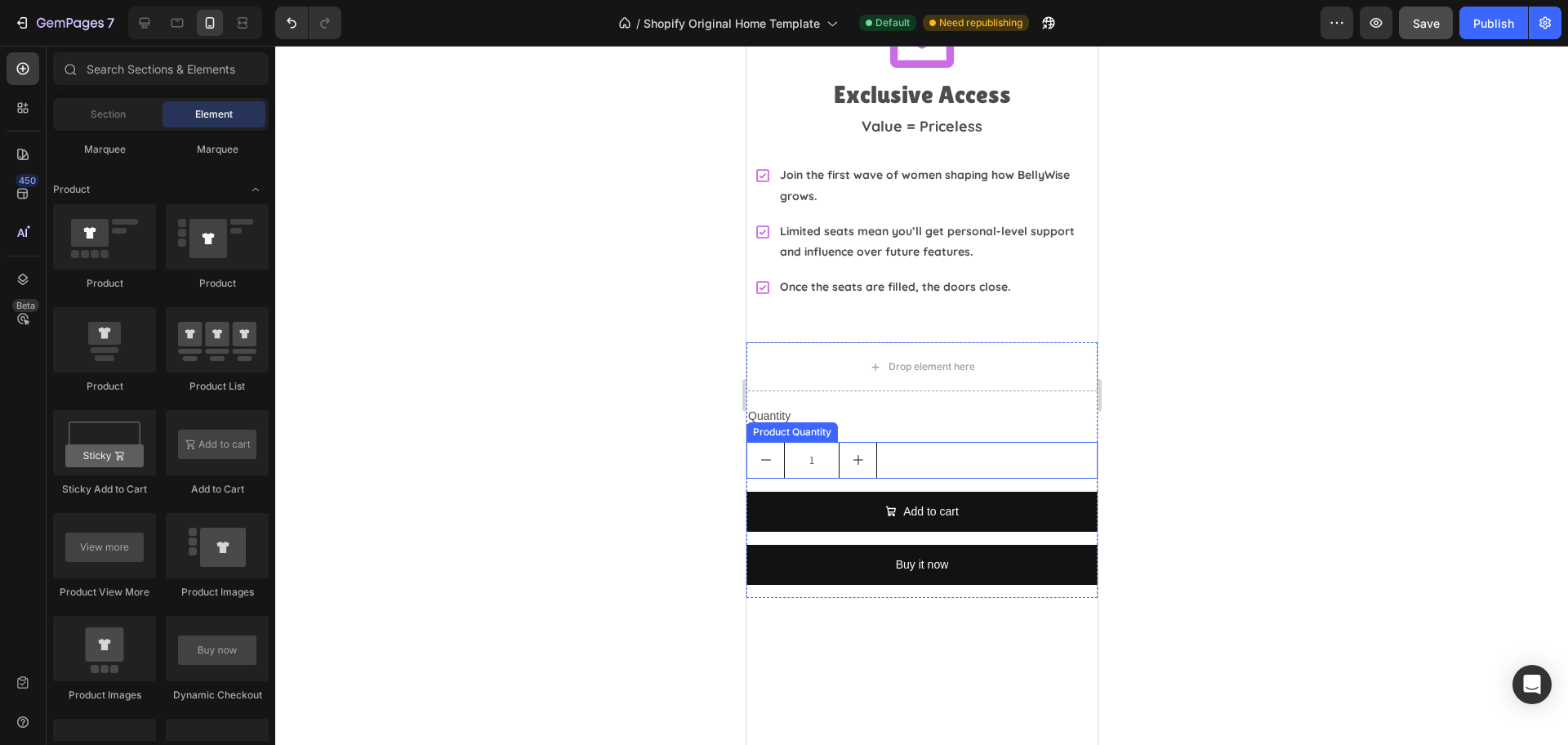
click at [931, 441] on div "1" at bounding box center [921, 460] width 351 height 37
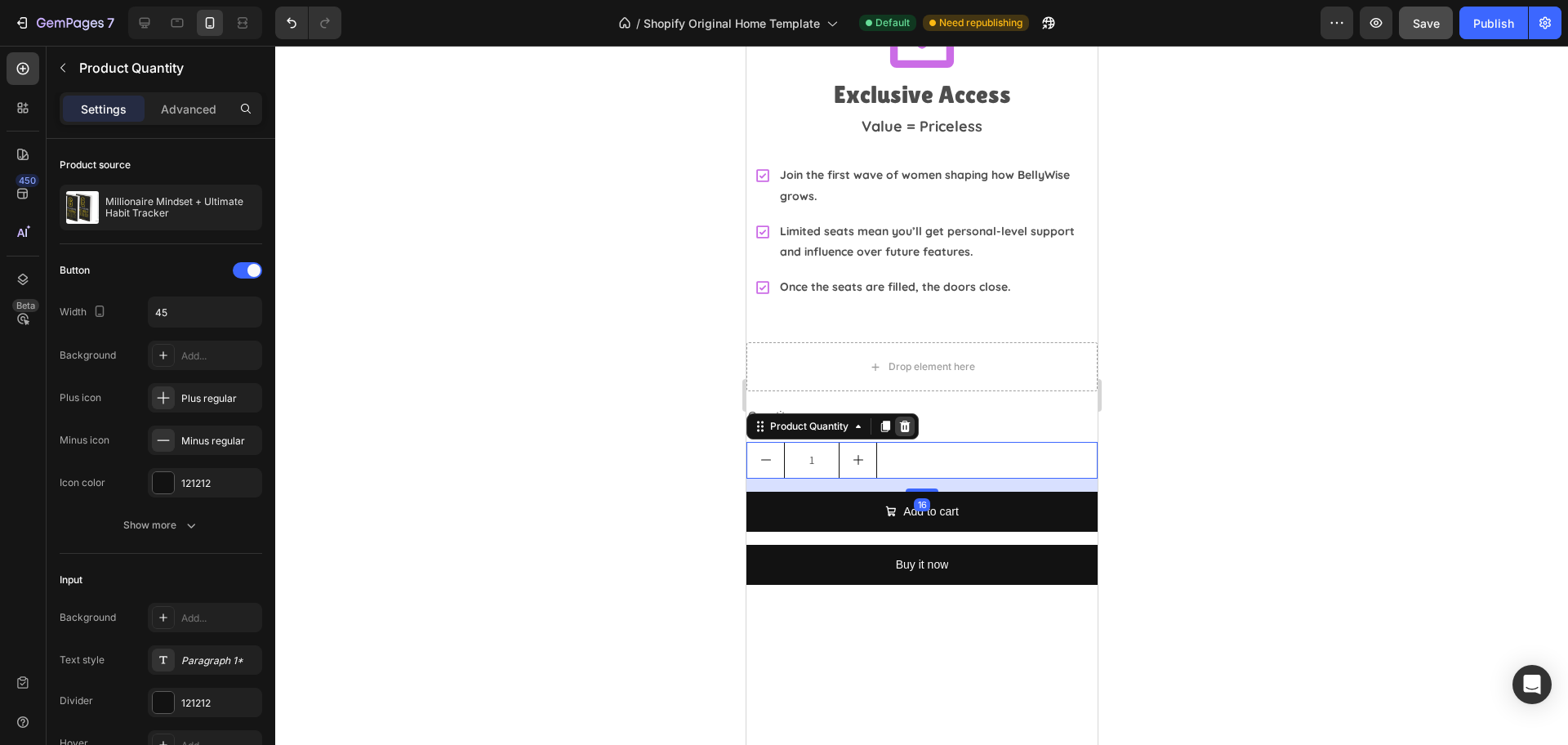
click at [910, 419] on icon at bounding box center [904, 426] width 13 height 13
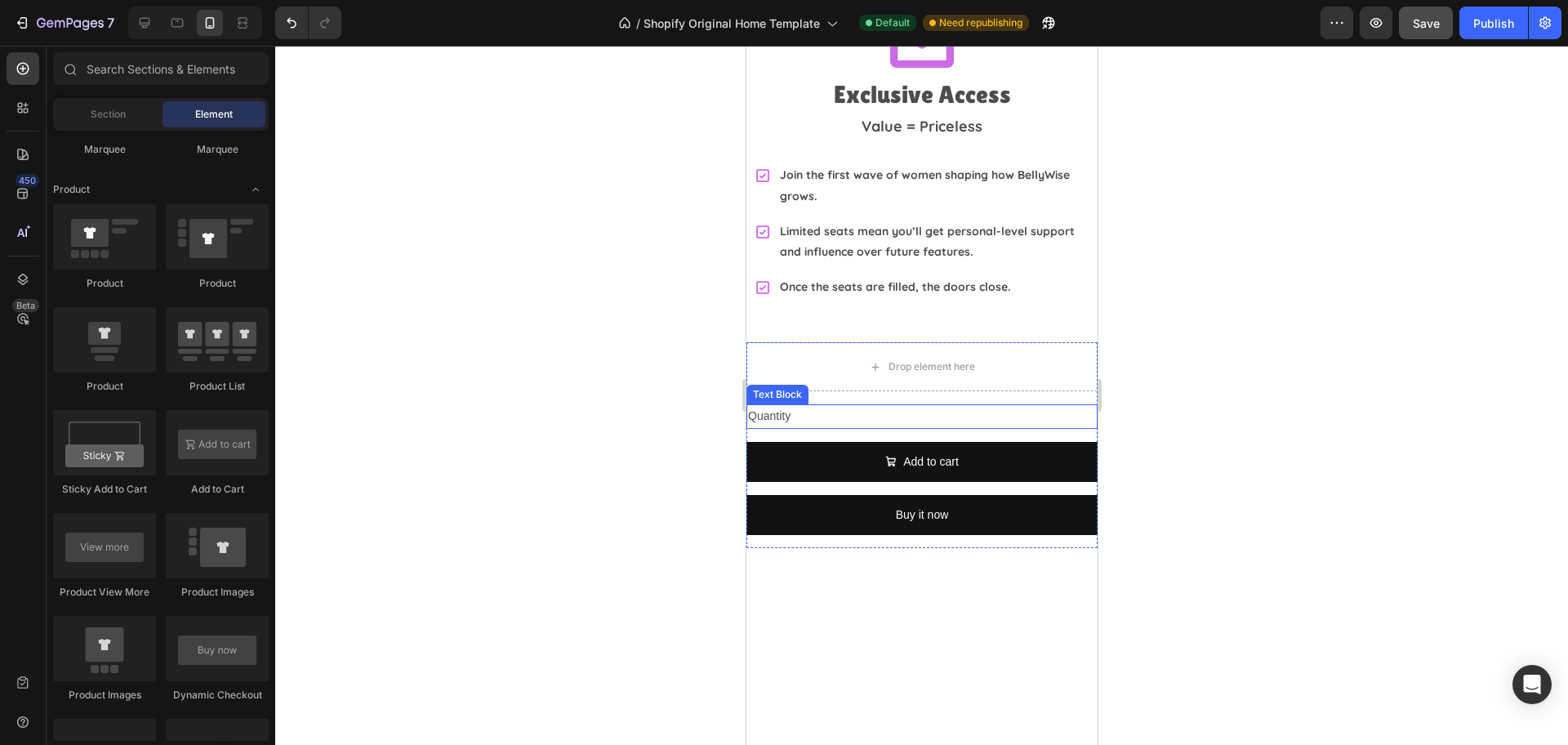
click at [840, 405] on div "Quantity" at bounding box center [921, 417] width 351 height 24
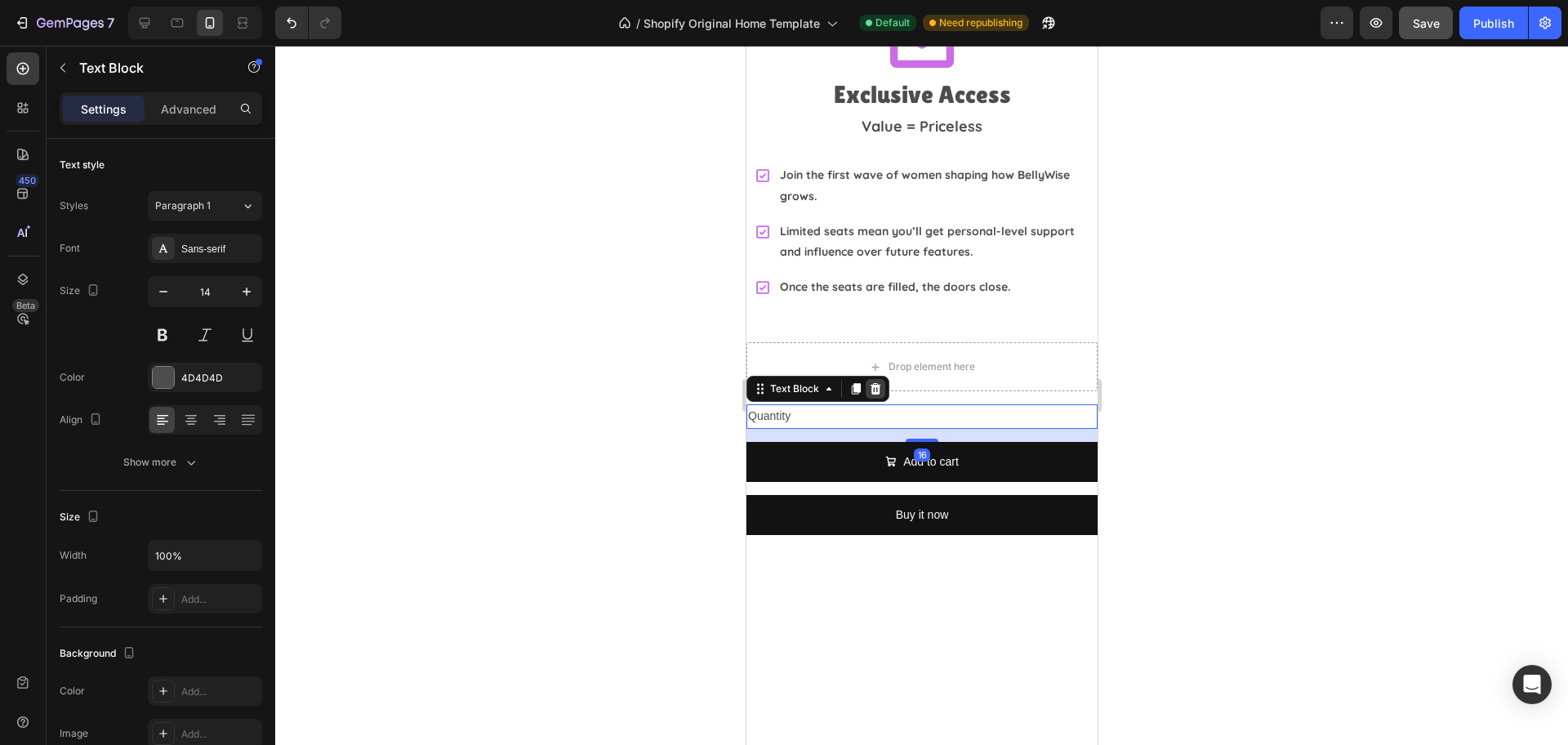
click at [873, 383] on icon at bounding box center [874, 389] width 13 height 13
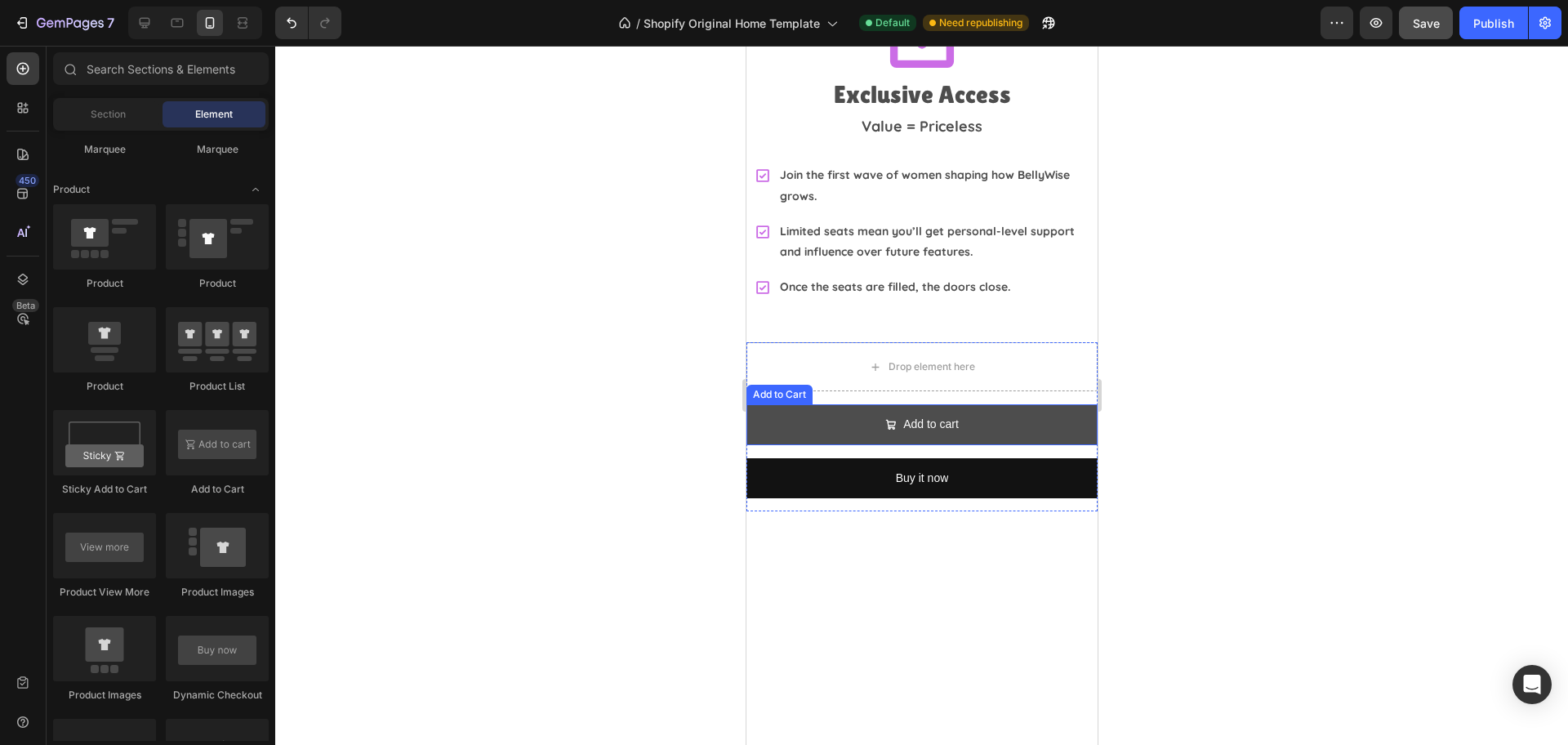
click at [984, 405] on button "Add to cart" at bounding box center [921, 425] width 351 height 40
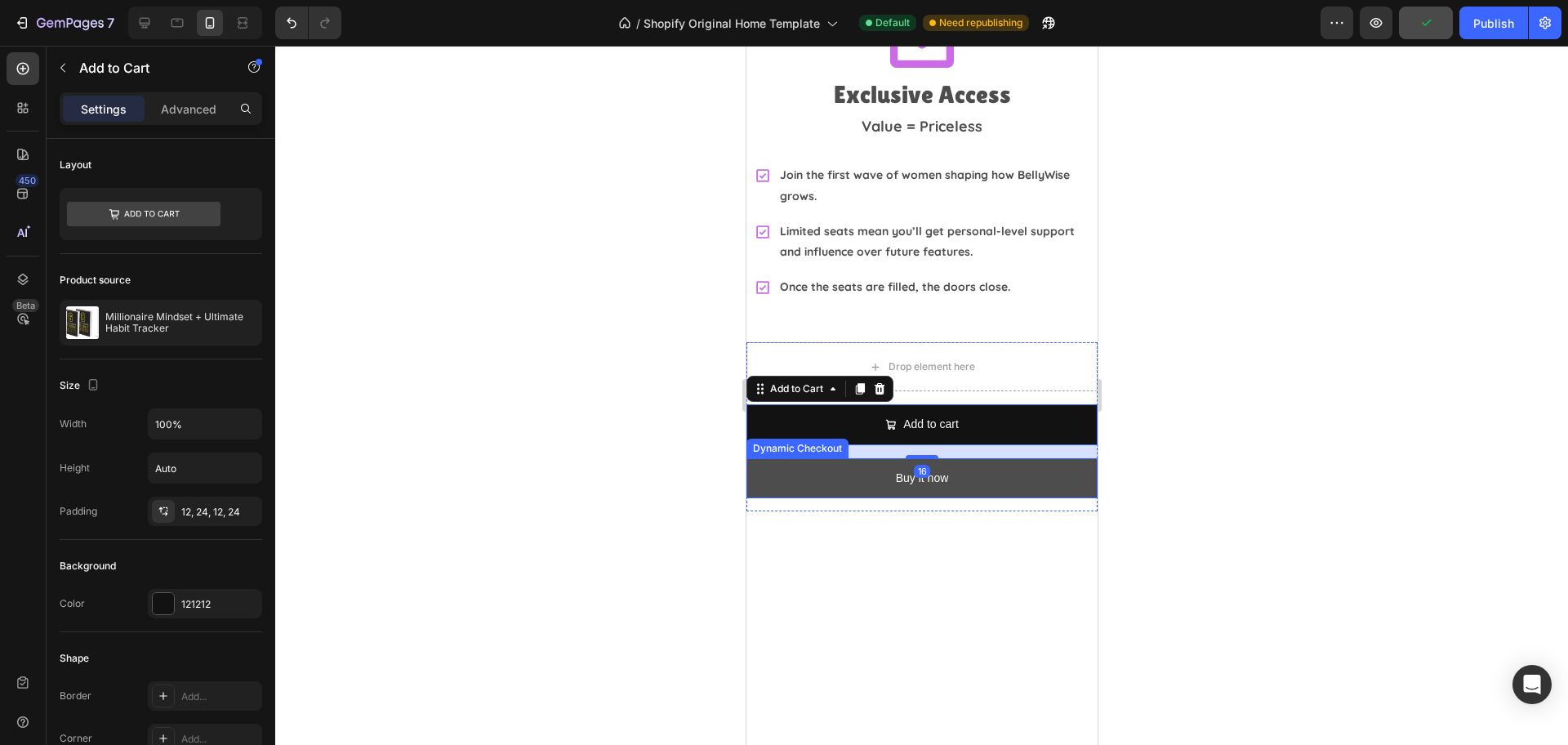
click at [964, 458] on button "Buy it now" at bounding box center [921, 478] width 351 height 40
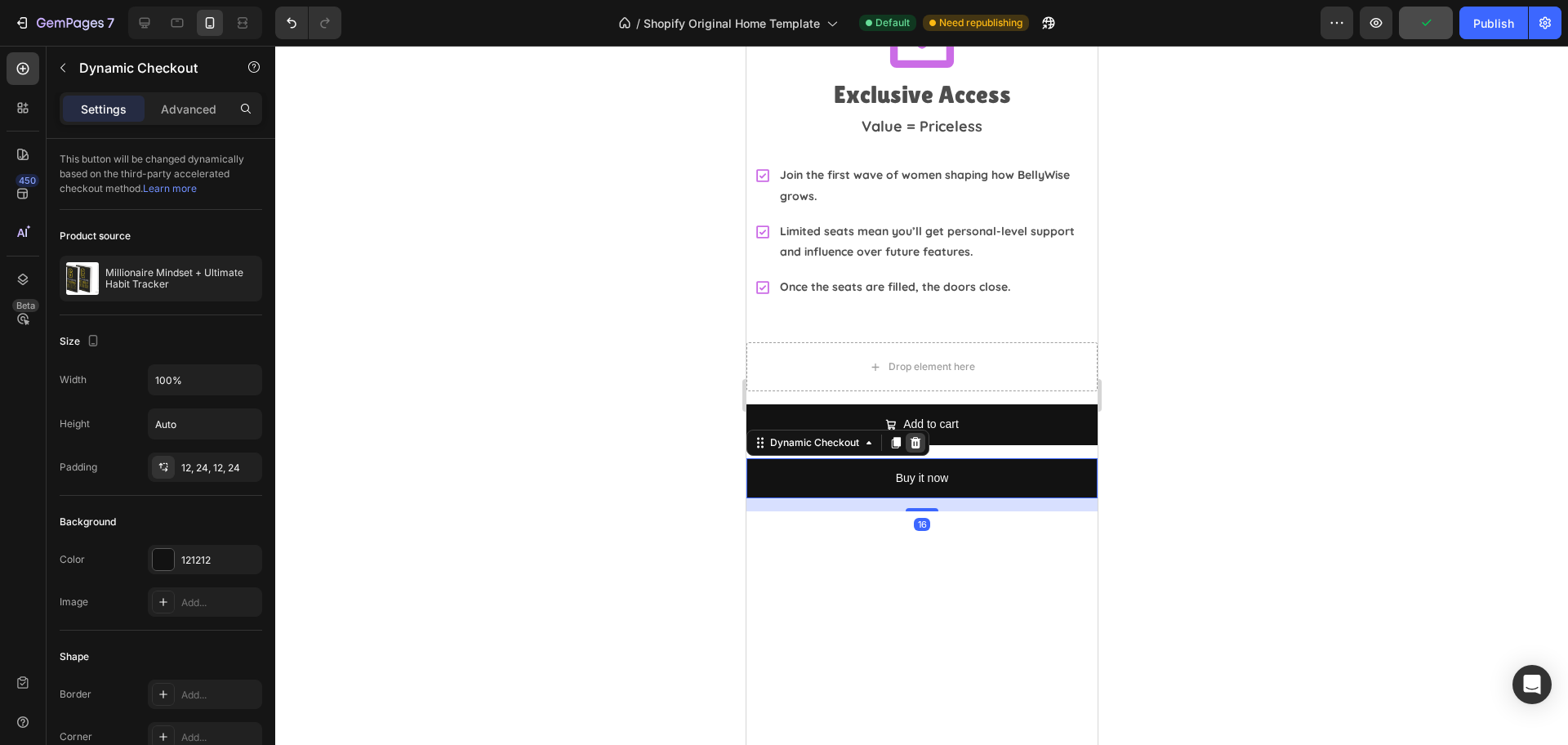
click at [912, 437] on icon at bounding box center [915, 442] width 11 height 11
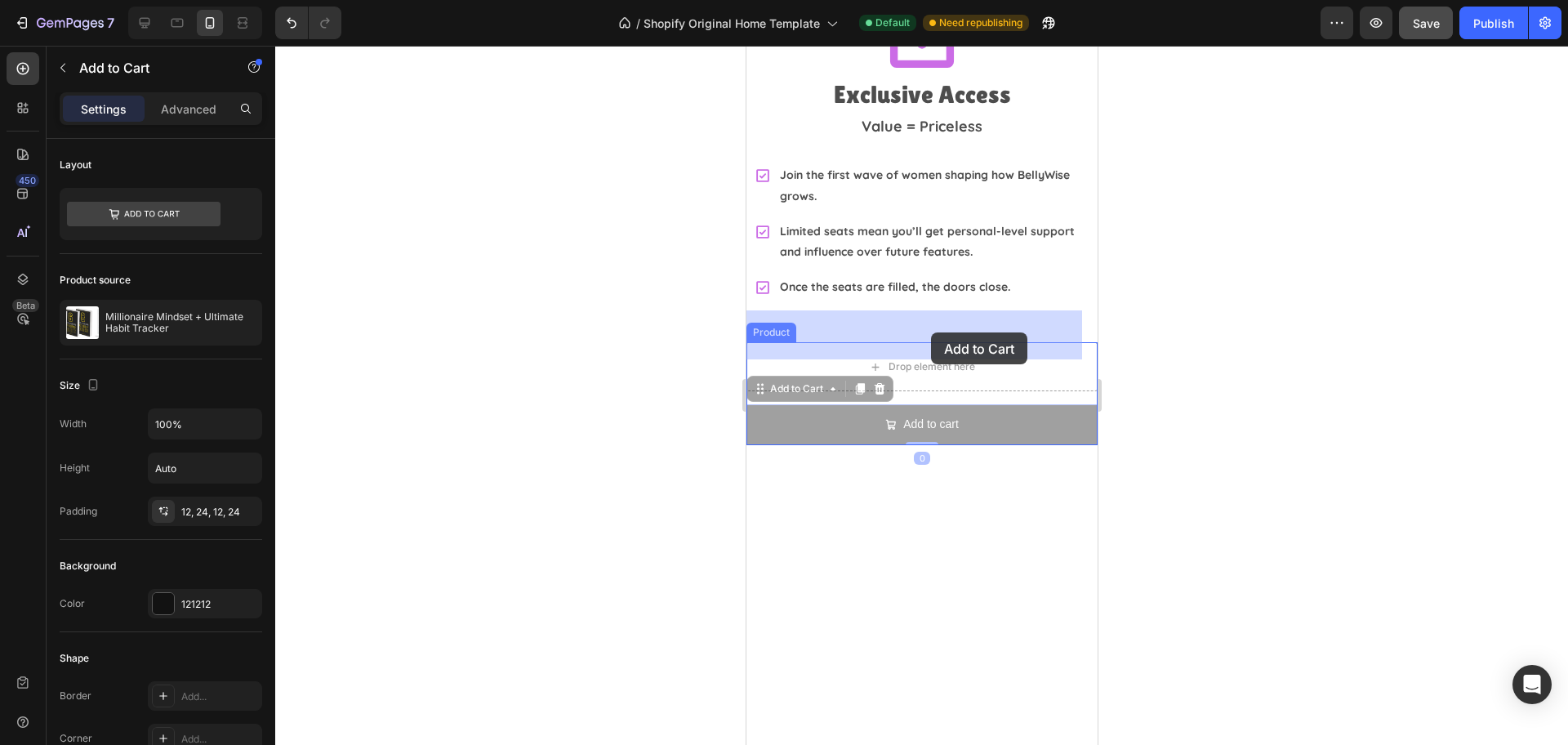
drag, startPoint x: 820, startPoint y: 393, endPoint x: 930, endPoint y: 332, distance: 125.8
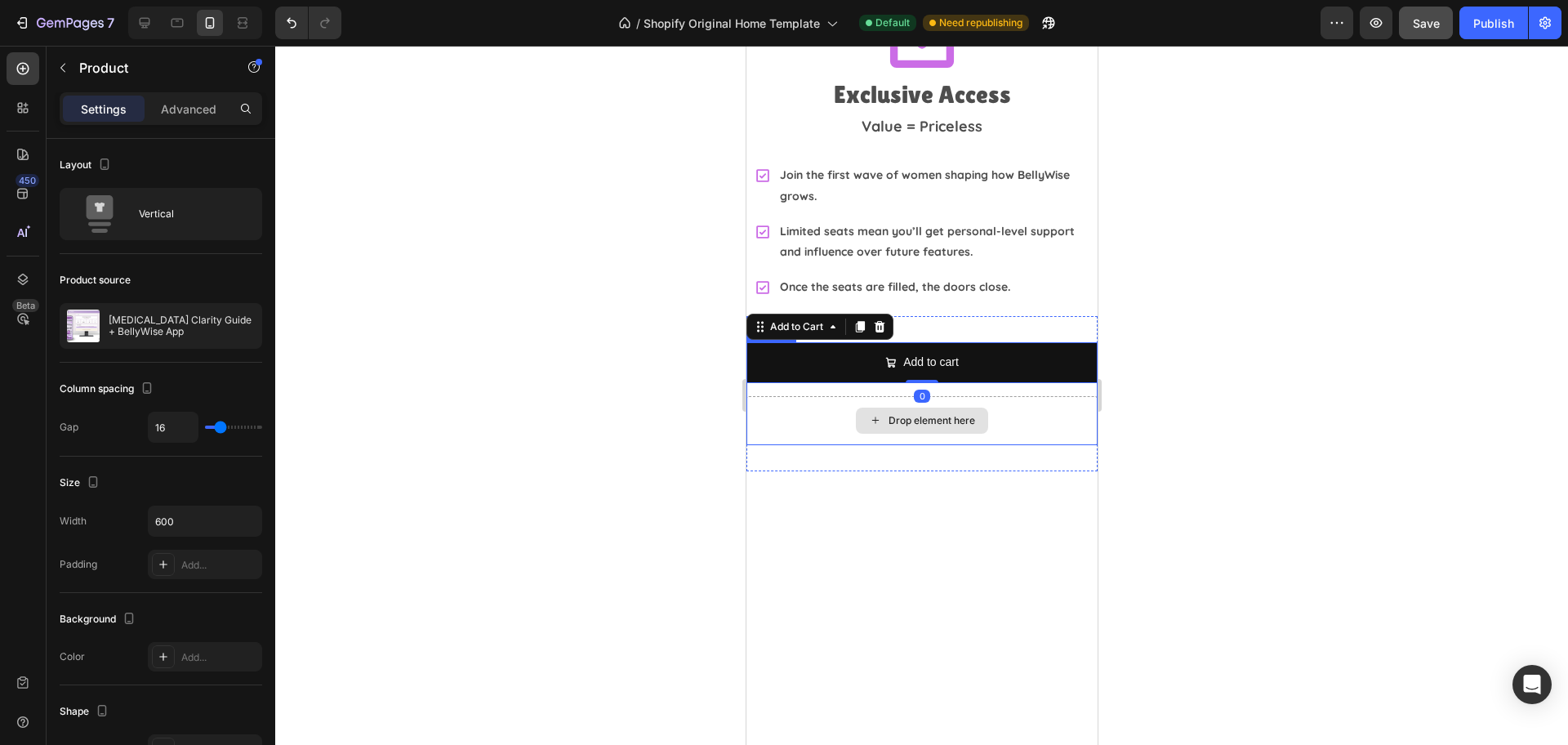
click at [917, 403] on div "Drop element here" at bounding box center [921, 420] width 351 height 49
click at [835, 396] on div "Drop element here" at bounding box center [921, 420] width 351 height 49
click at [859, 321] on icon at bounding box center [862, 327] width 11 height 11
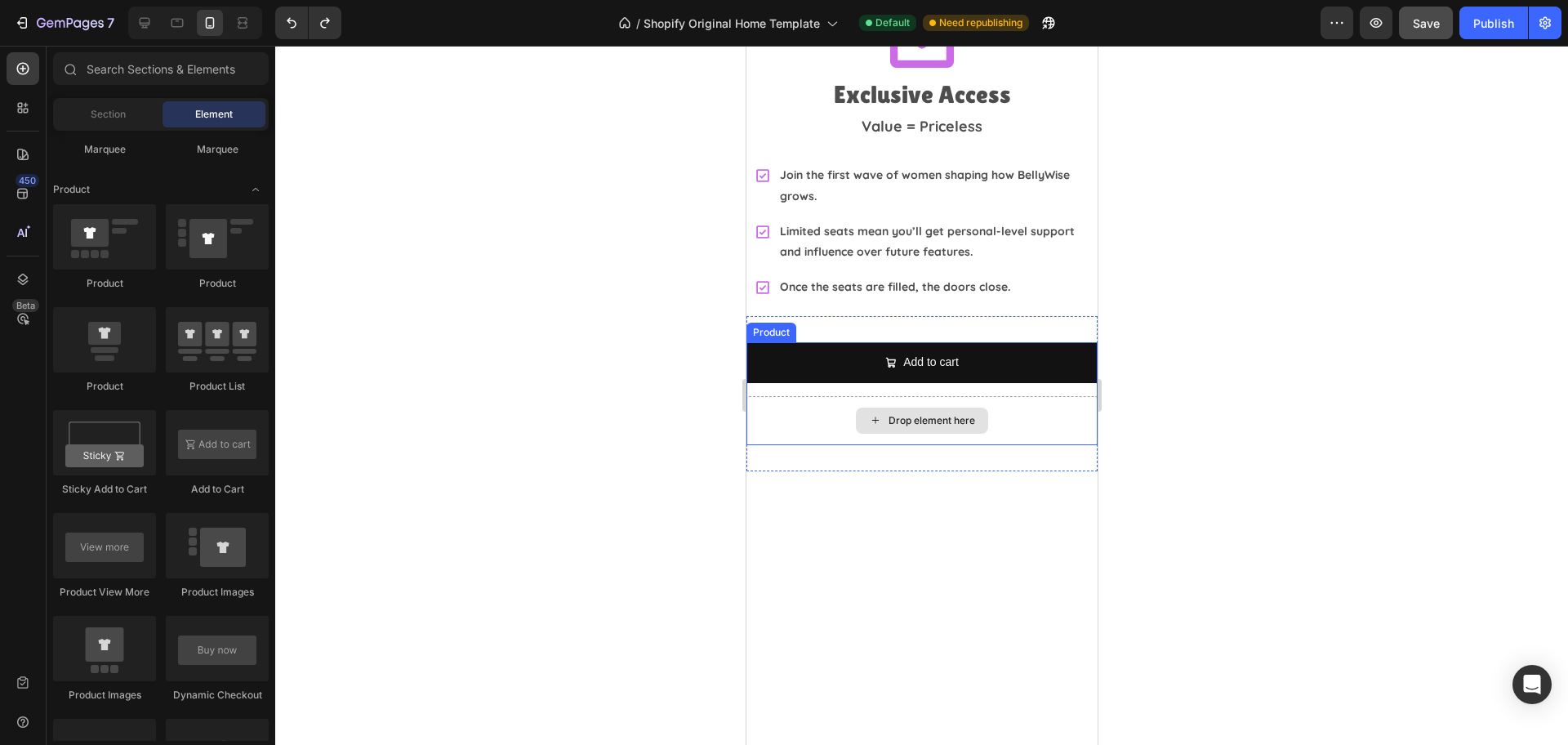
click at [815, 396] on div "Drop element here" at bounding box center [921, 420] width 351 height 49
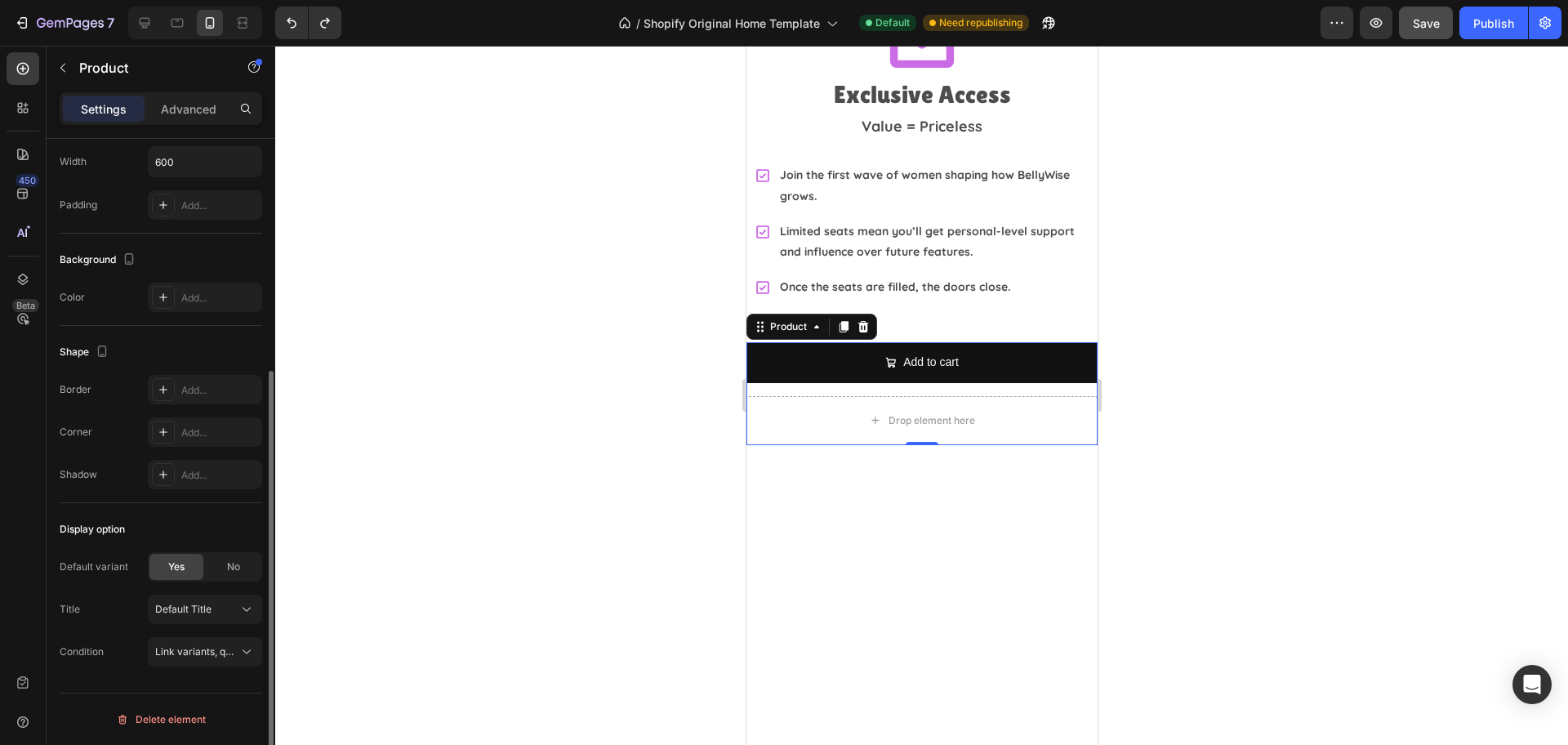
scroll to position [0, 0]
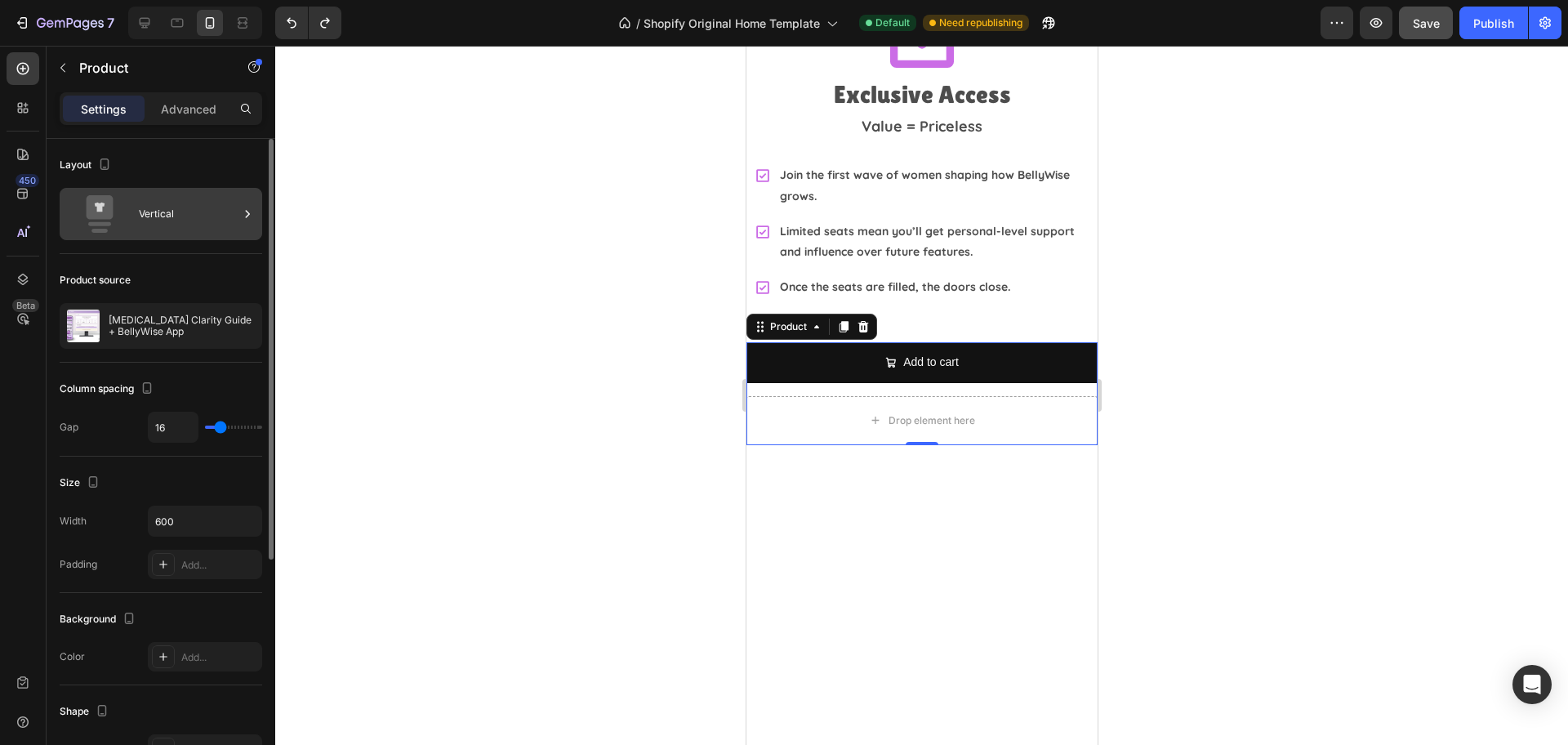
click at [173, 216] on div "Vertical" at bounding box center [188, 214] width 100 height 38
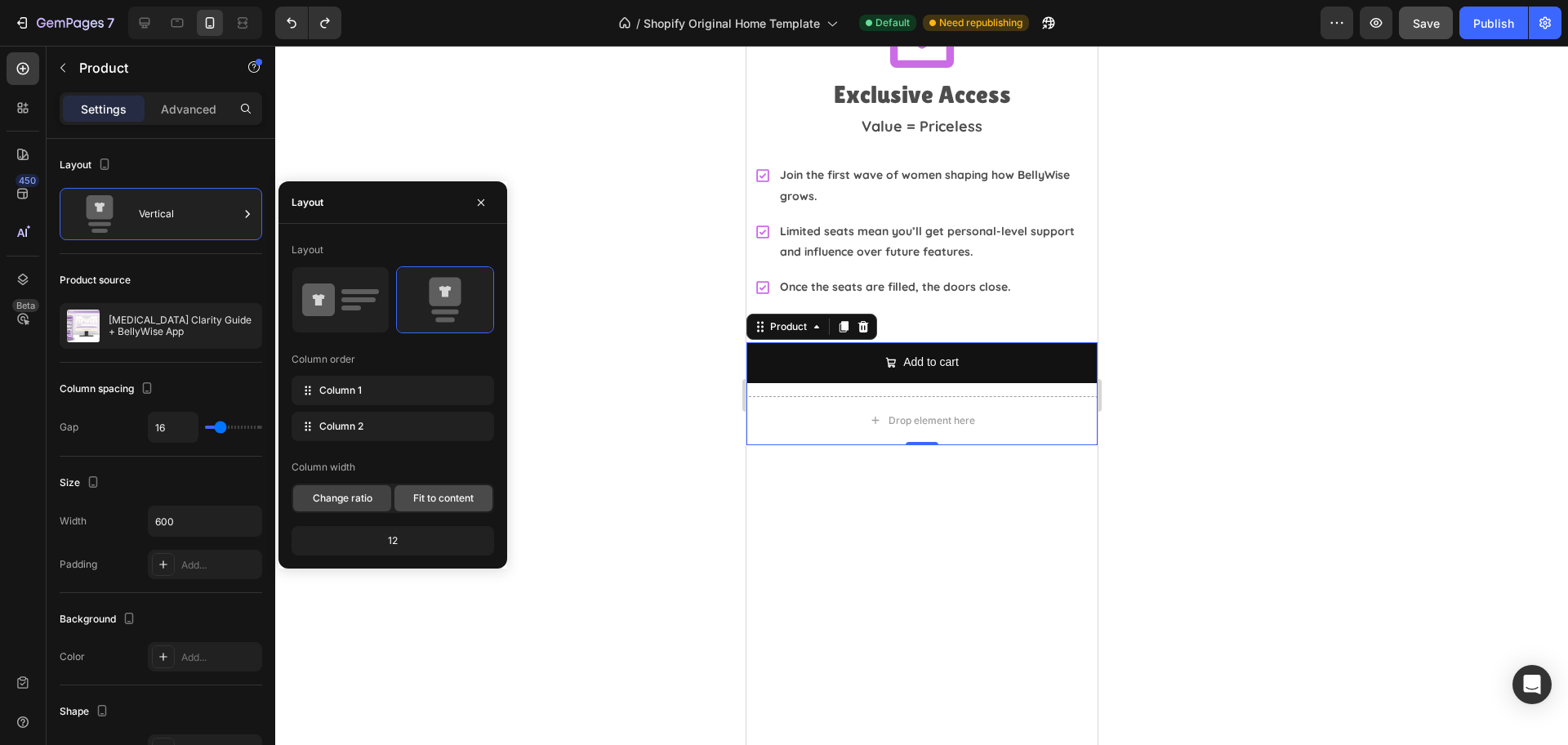
click at [444, 501] on span "Fit to content" at bounding box center [443, 498] width 61 height 15
click at [334, 499] on span "Change ratio" at bounding box center [342, 498] width 60 height 15
click at [339, 396] on span "Column 1" at bounding box center [340, 390] width 42 height 15
click at [486, 207] on icon "button" at bounding box center [481, 203] width 13 height 13
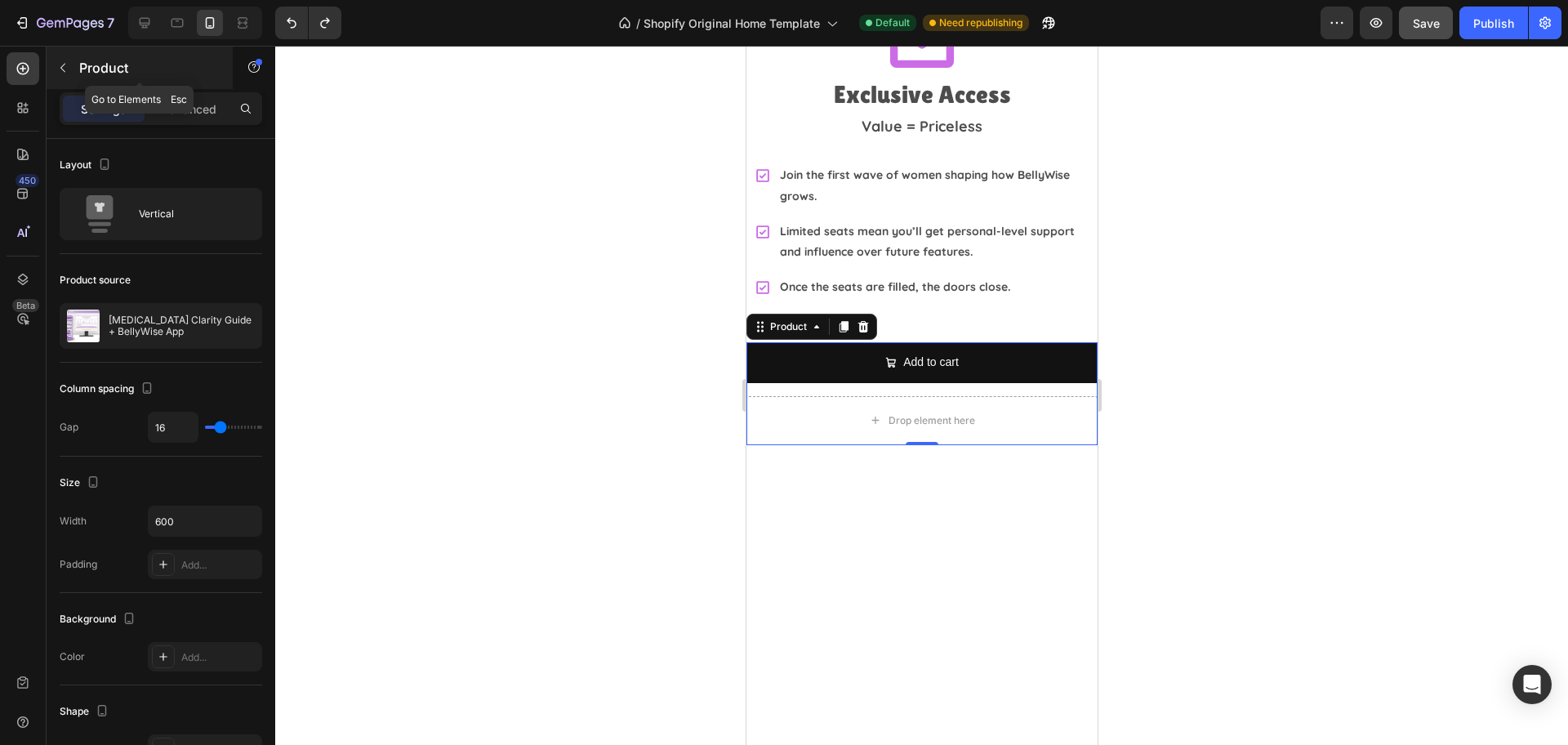
click at [67, 68] on icon "button" at bounding box center [62, 68] width 13 height 13
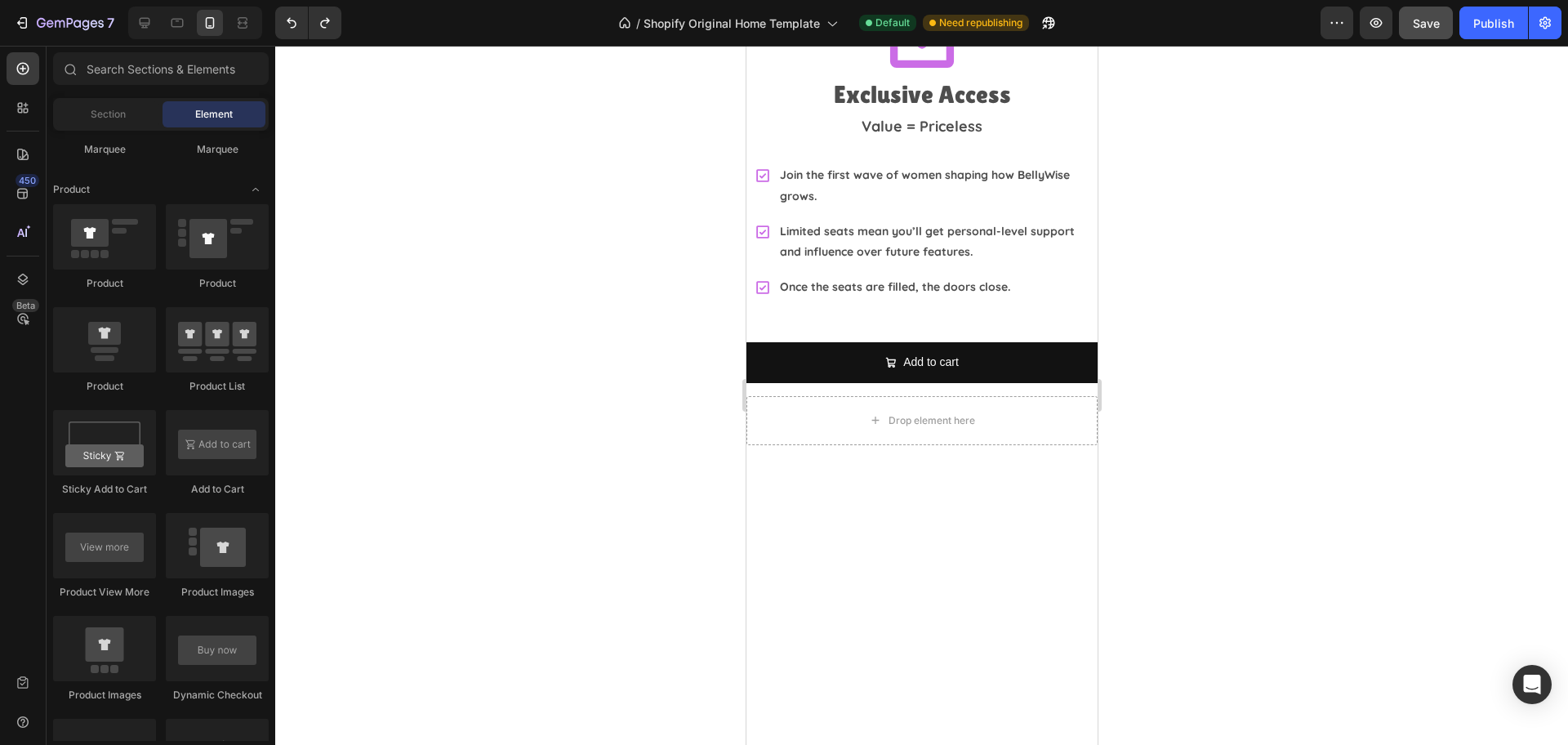
scroll to position [1940, 0]
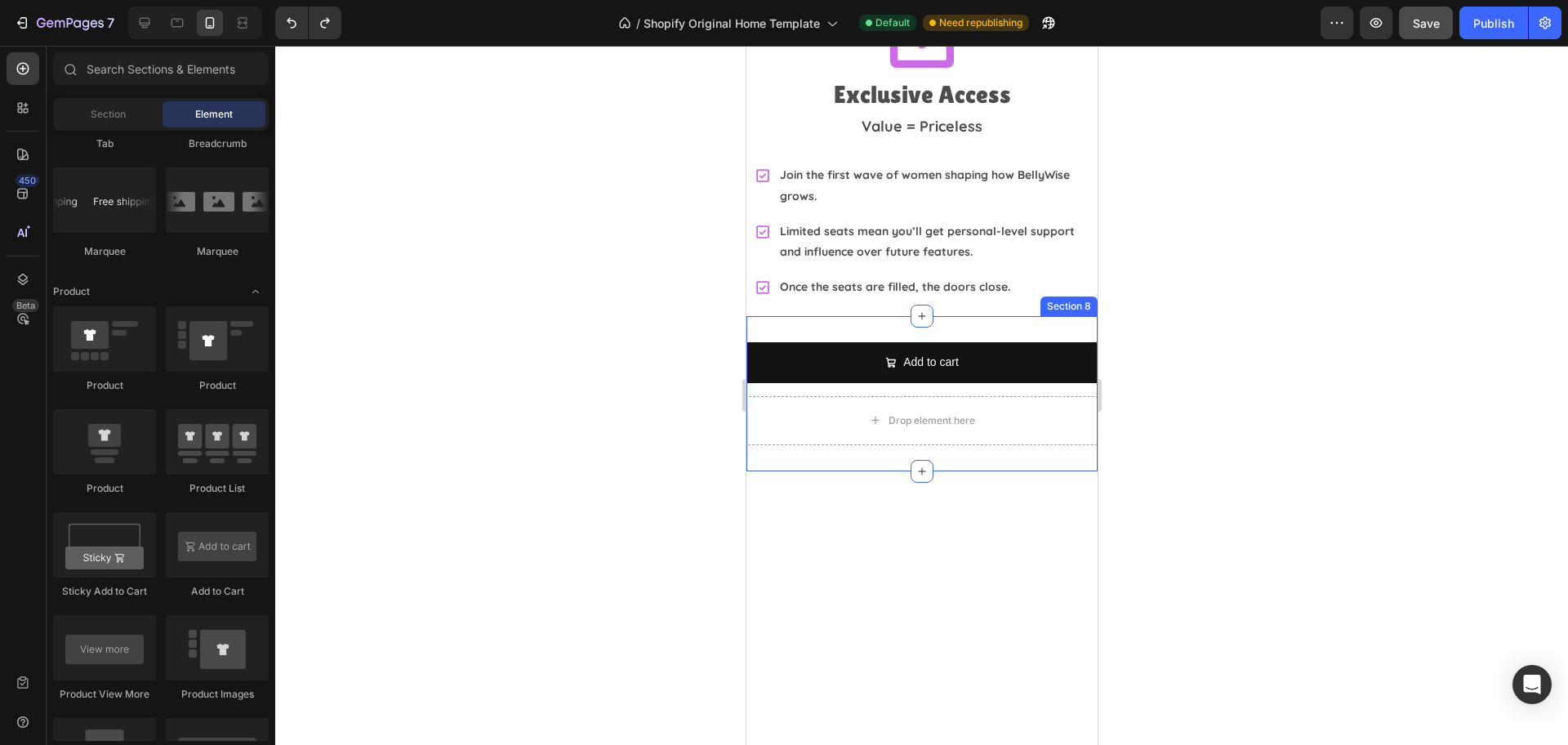
click at [956, 316] on div "Add to cart Add to Cart Drop element here Product Section 8" at bounding box center [921, 393] width 351 height 154
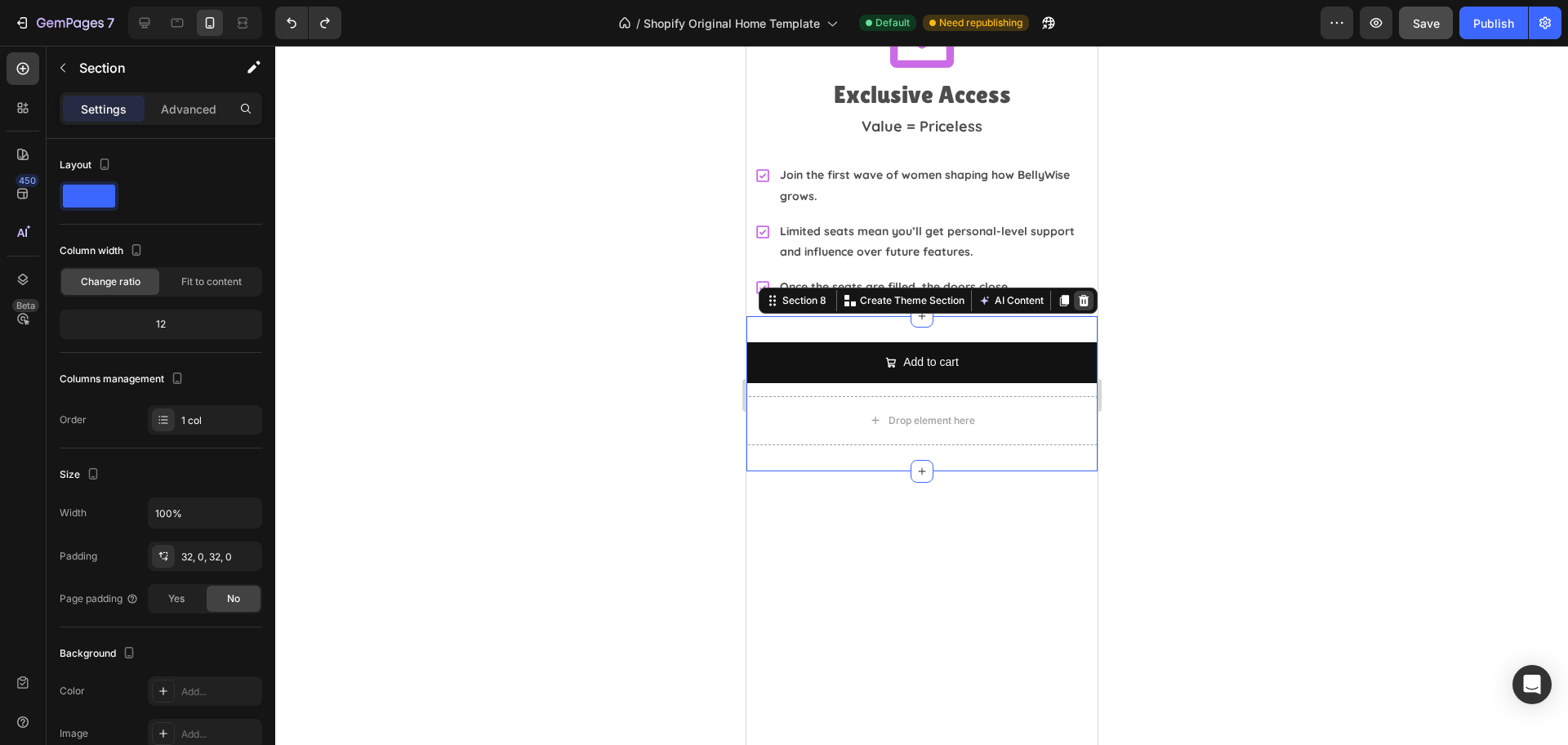
click at [1078, 295] on icon at bounding box center [1084, 300] width 11 height 11
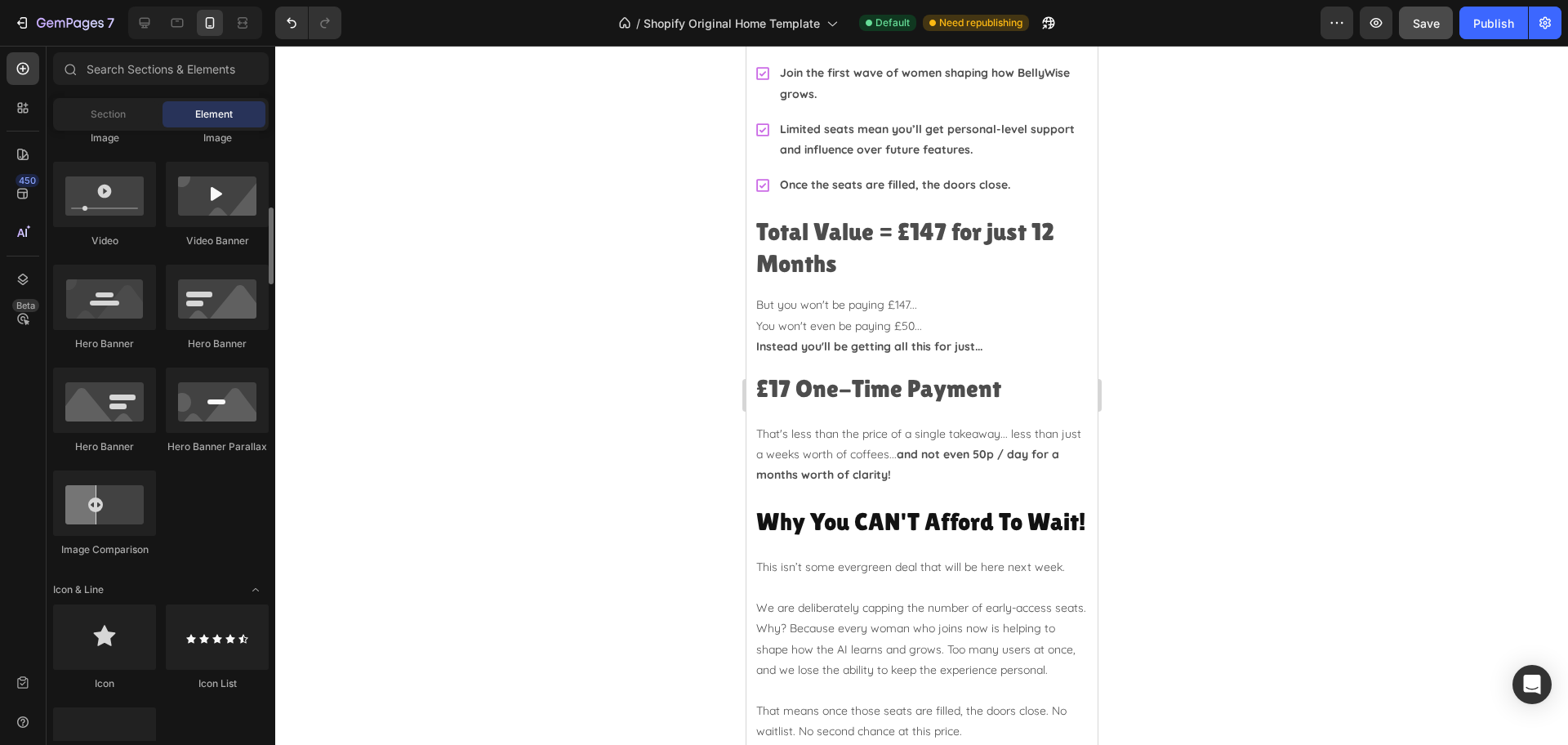
scroll to position [306, 0]
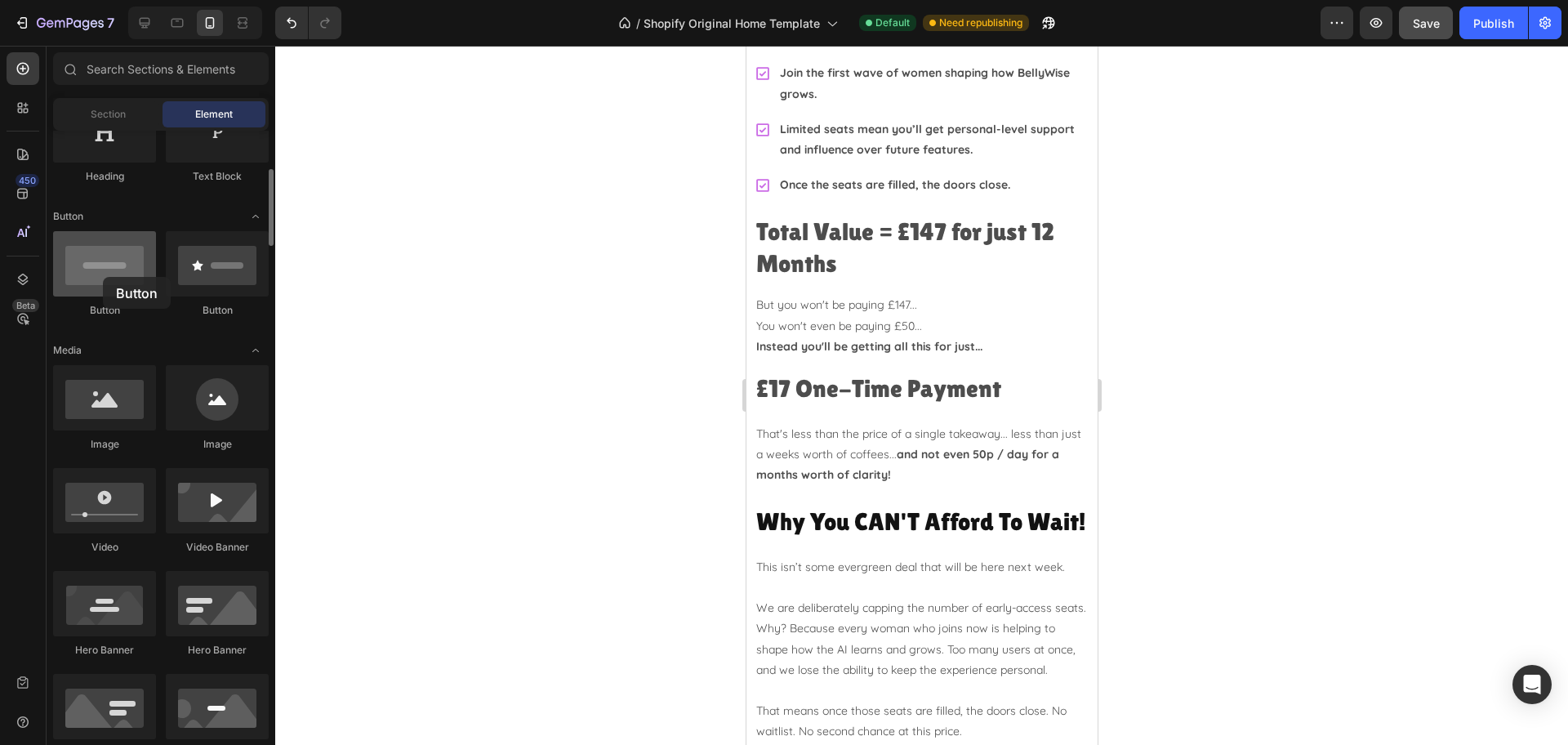
drag, startPoint x: 119, startPoint y: 270, endPoint x: 103, endPoint y: 277, distance: 17.5
click at [103, 277] on div at bounding box center [105, 263] width 103 height 65
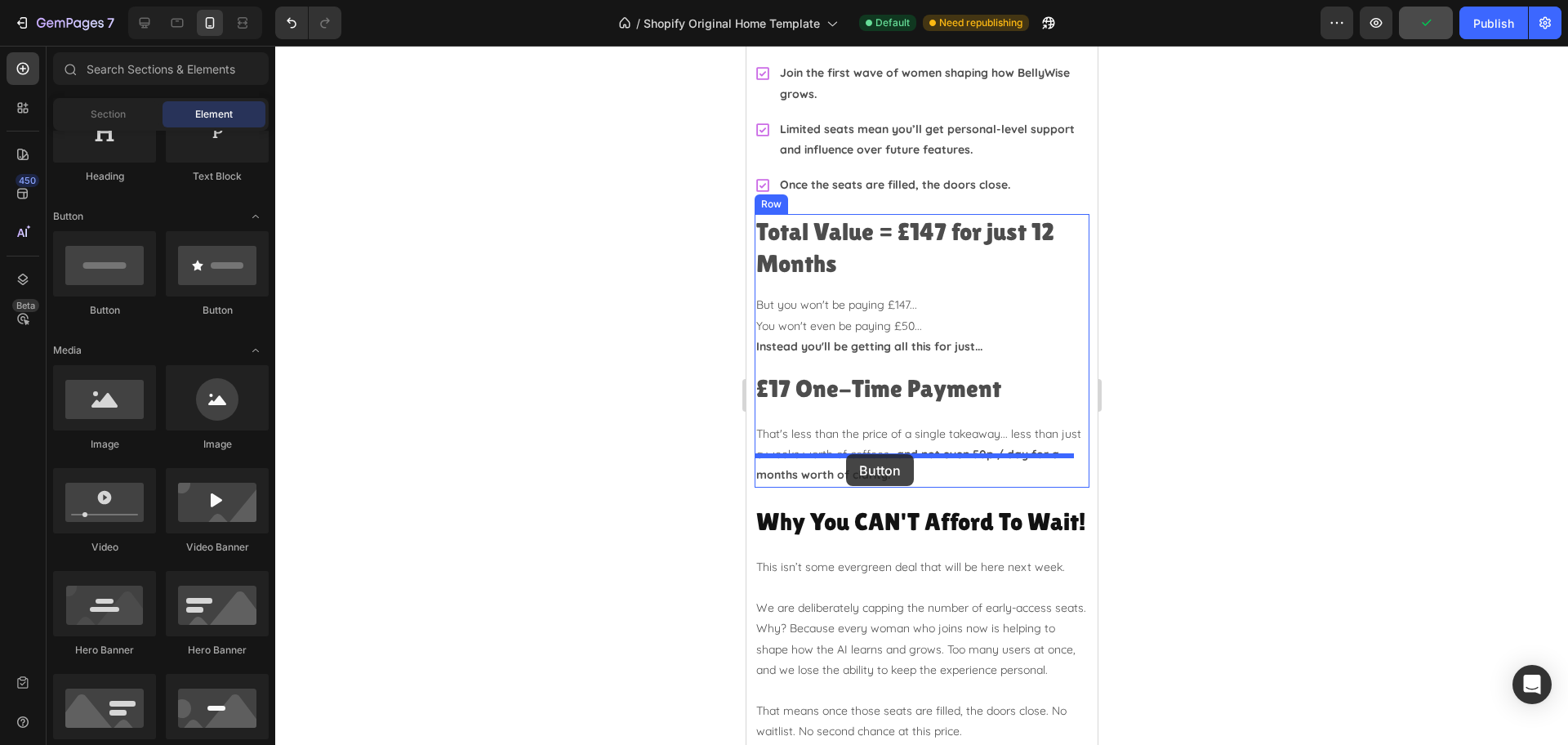
drag, startPoint x: 992, startPoint y: 316, endPoint x: 845, endPoint y: 454, distance: 201.6
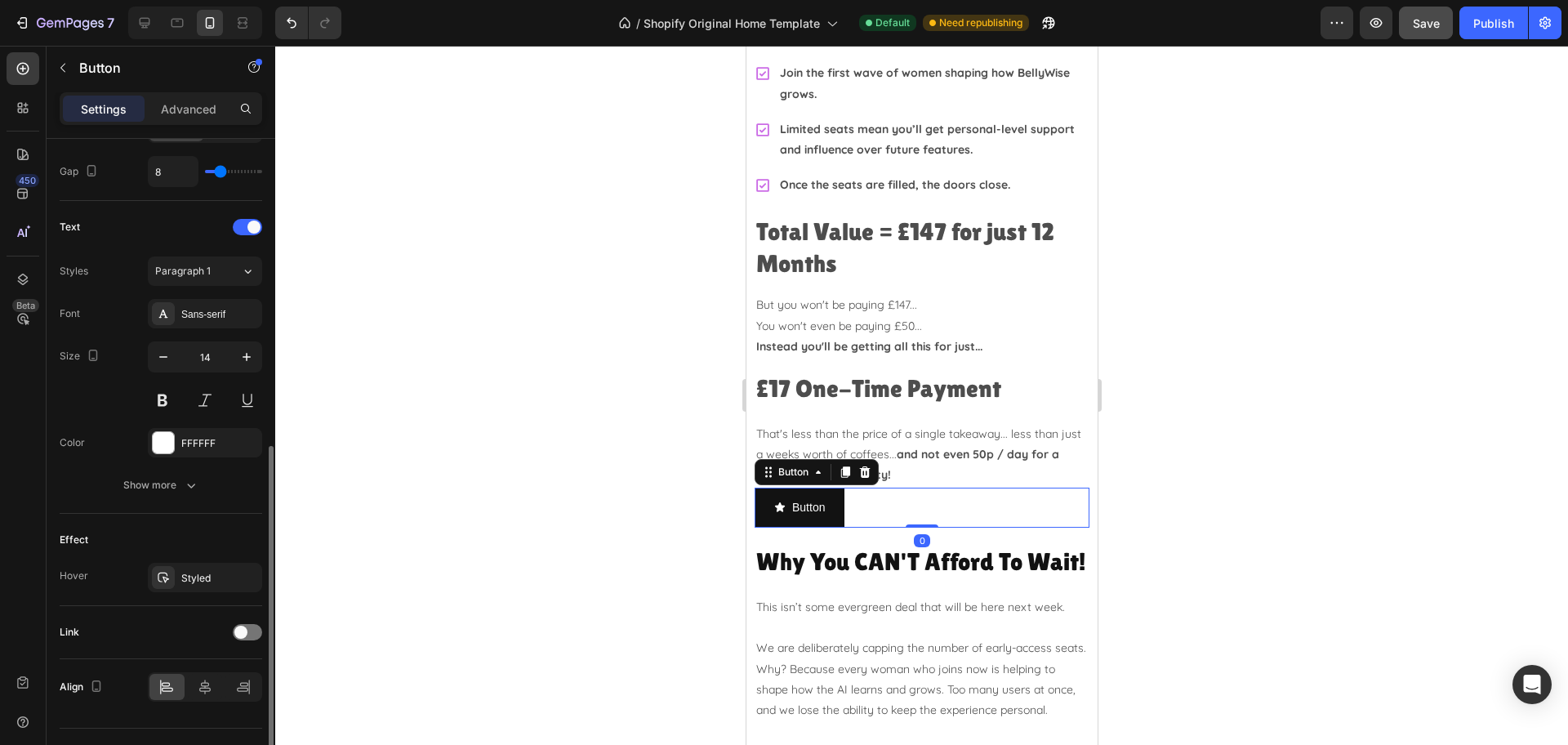
scroll to position [648, 0]
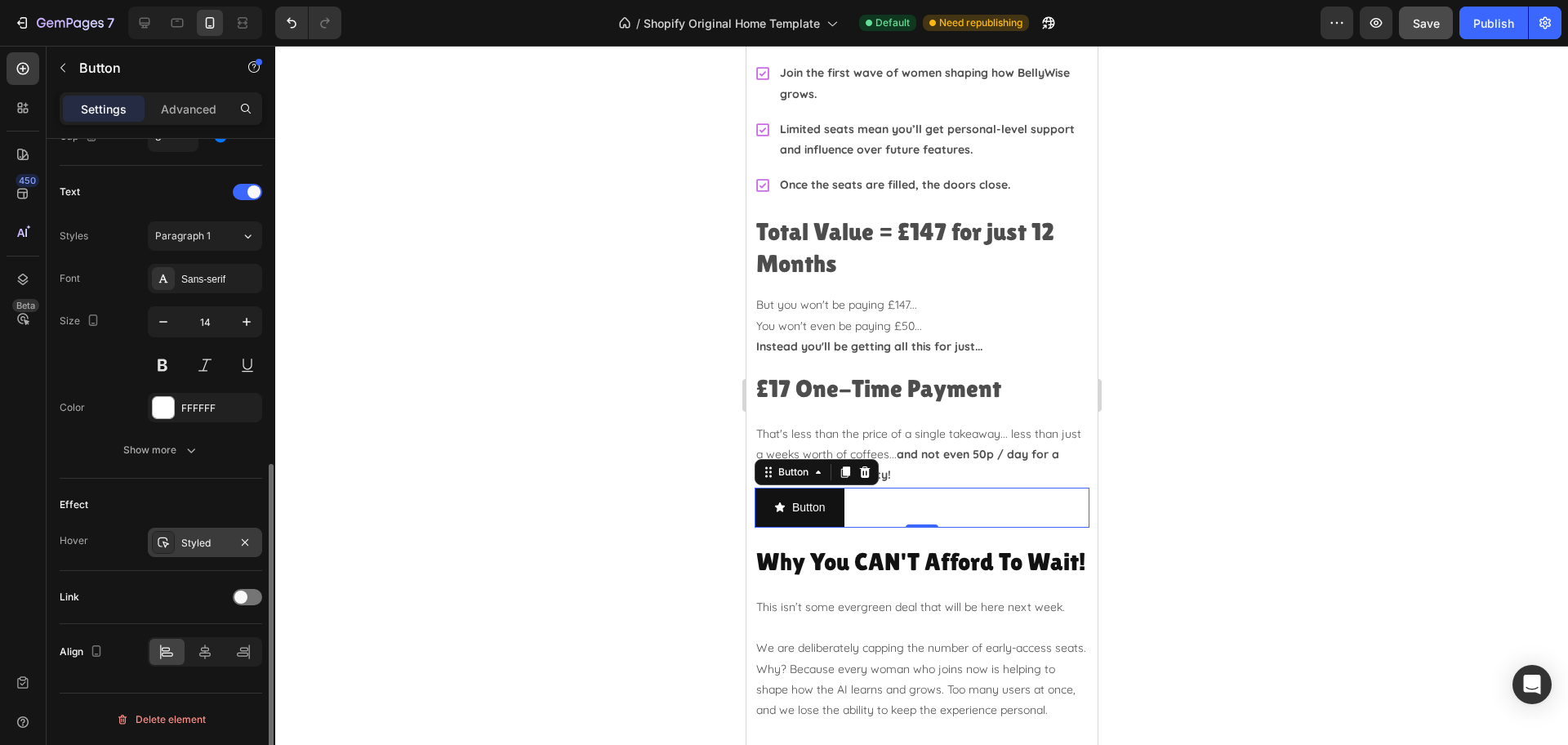
click at [203, 534] on div "Styled" at bounding box center [205, 542] width 115 height 29
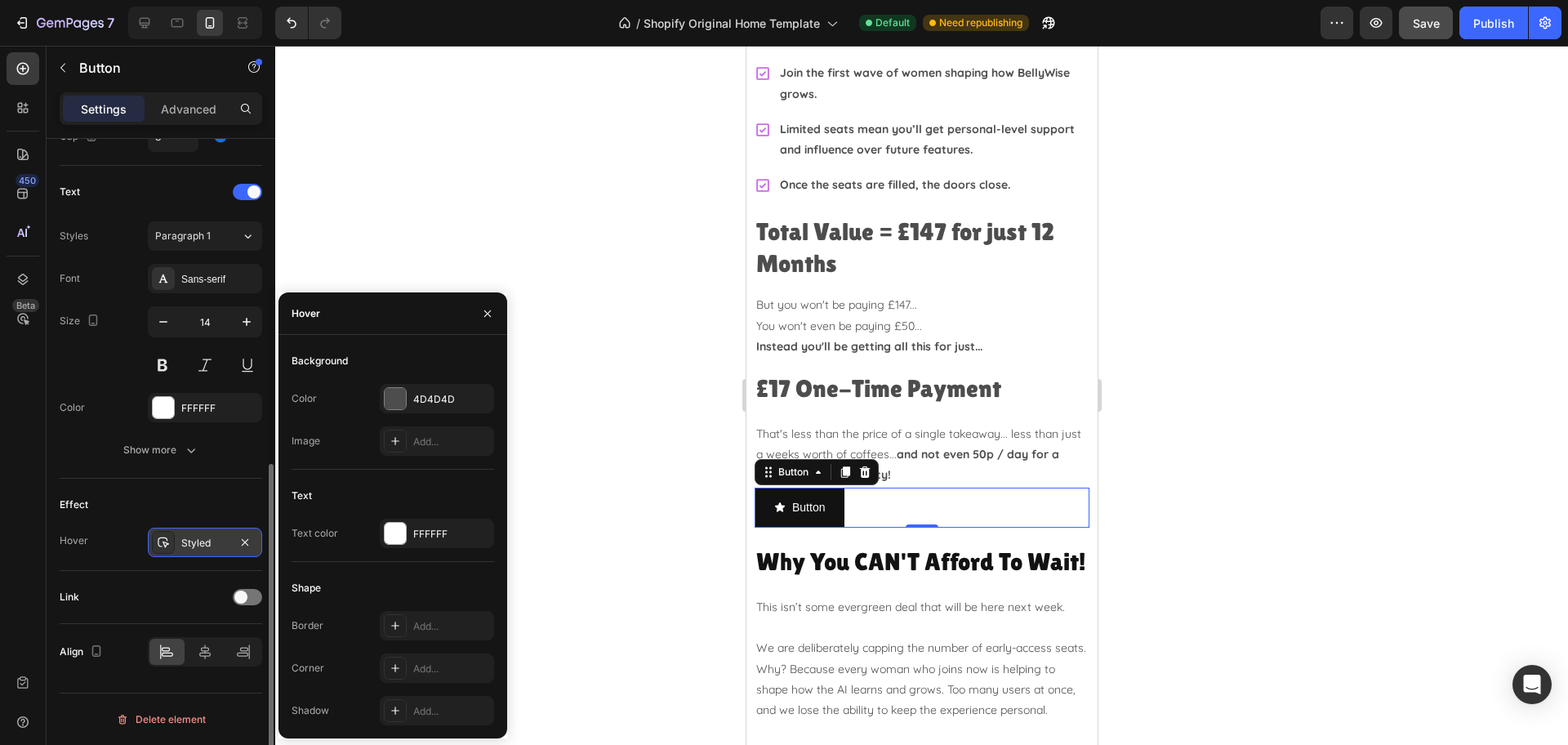
click at [203, 534] on div "Styled" at bounding box center [205, 542] width 115 height 29
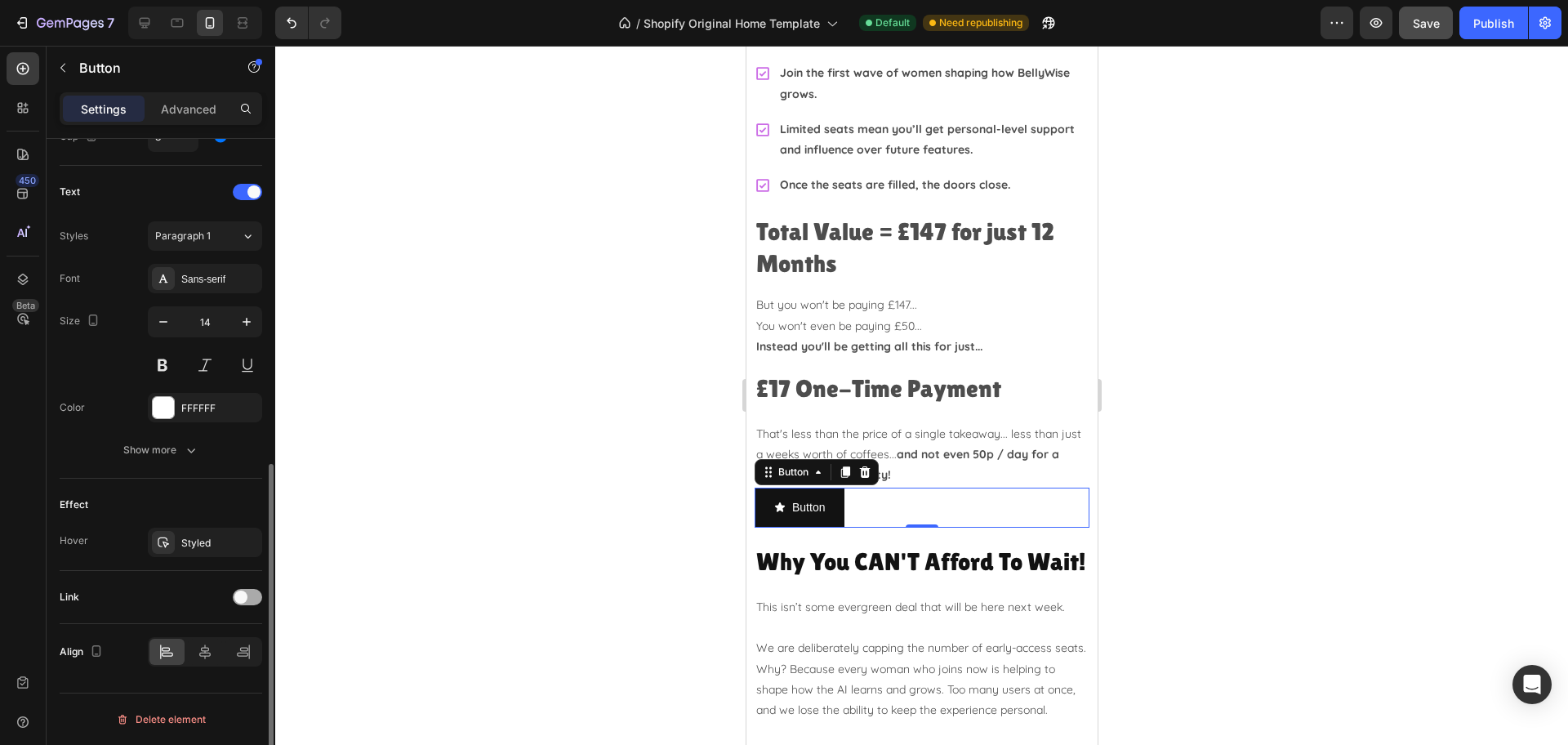
click at [239, 600] on span at bounding box center [240, 596] width 13 height 13
click at [199, 644] on span "Open page" at bounding box center [180, 638] width 50 height 15
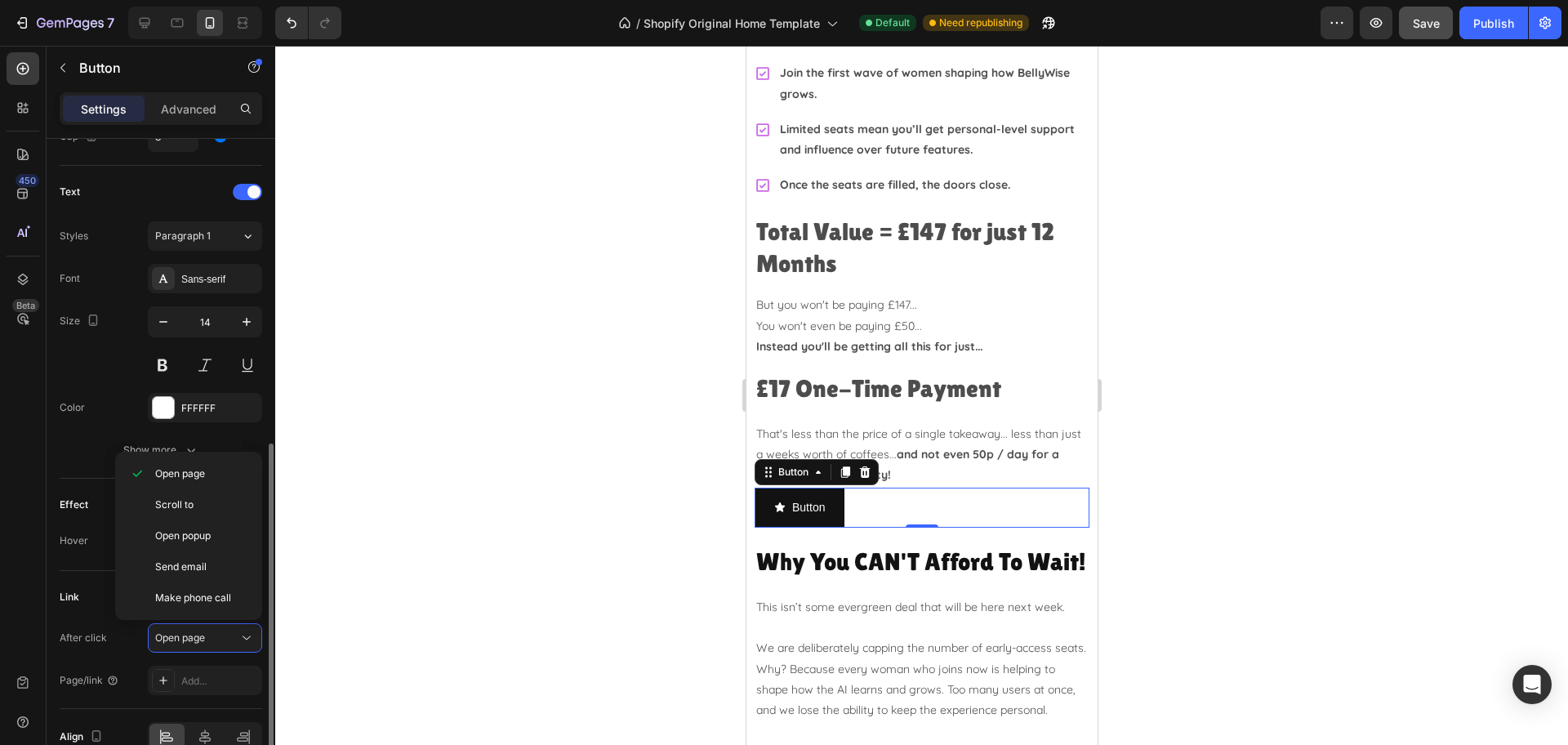
click at [75, 571] on div "Link After click Open page Page/link Add..." at bounding box center [161, 639] width 203 height 138
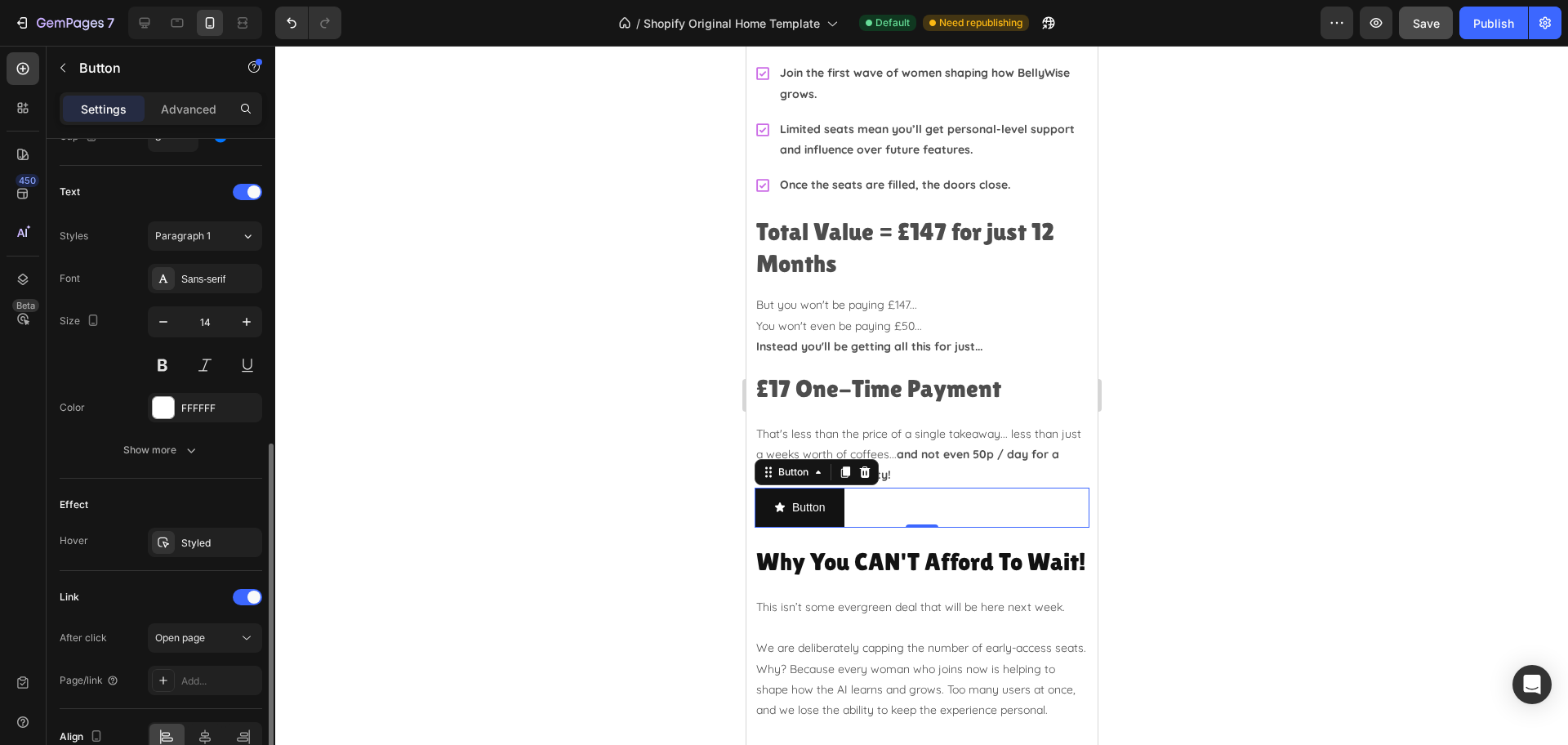
scroll to position [732, 0]
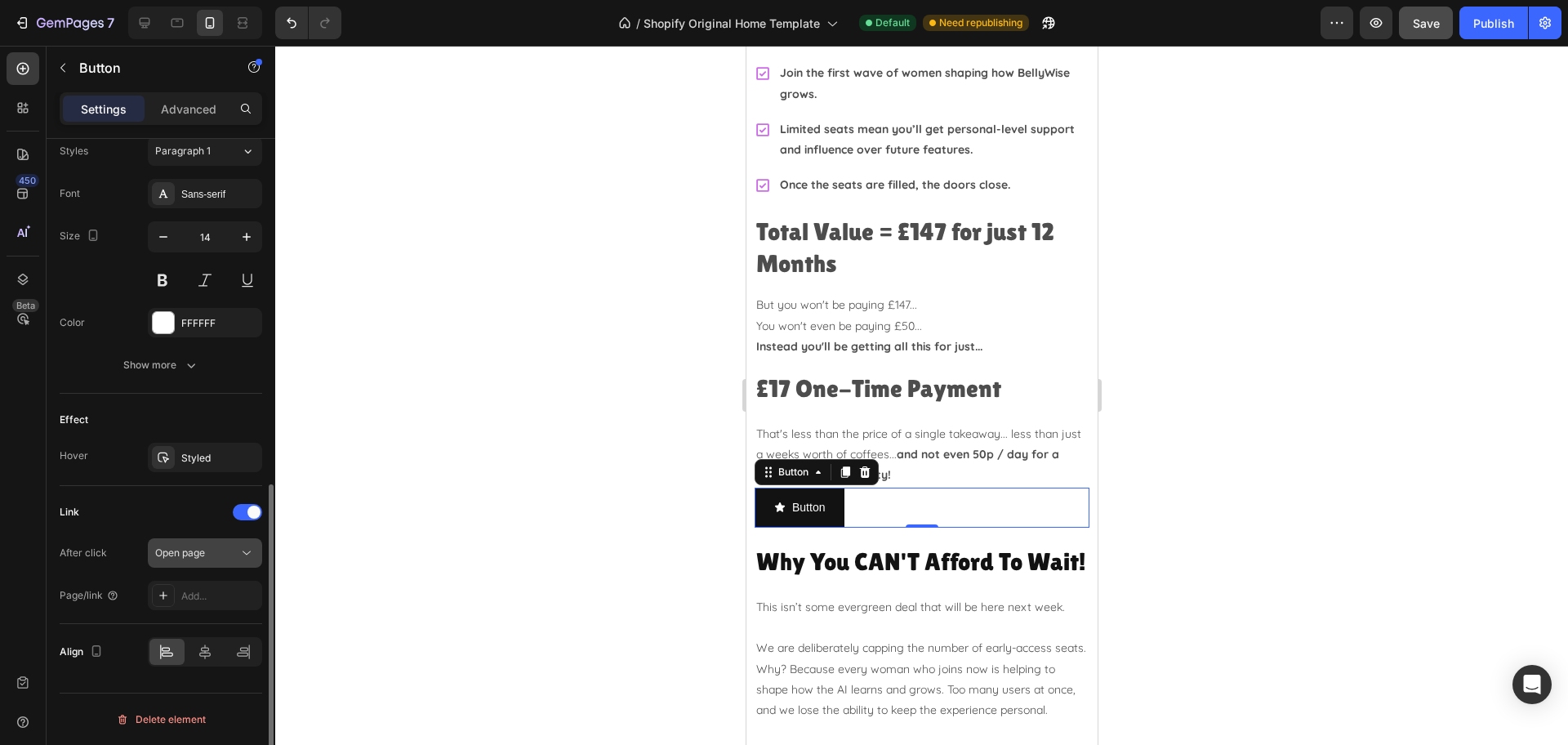
click at [219, 555] on div "Open page" at bounding box center [196, 553] width 83 height 15
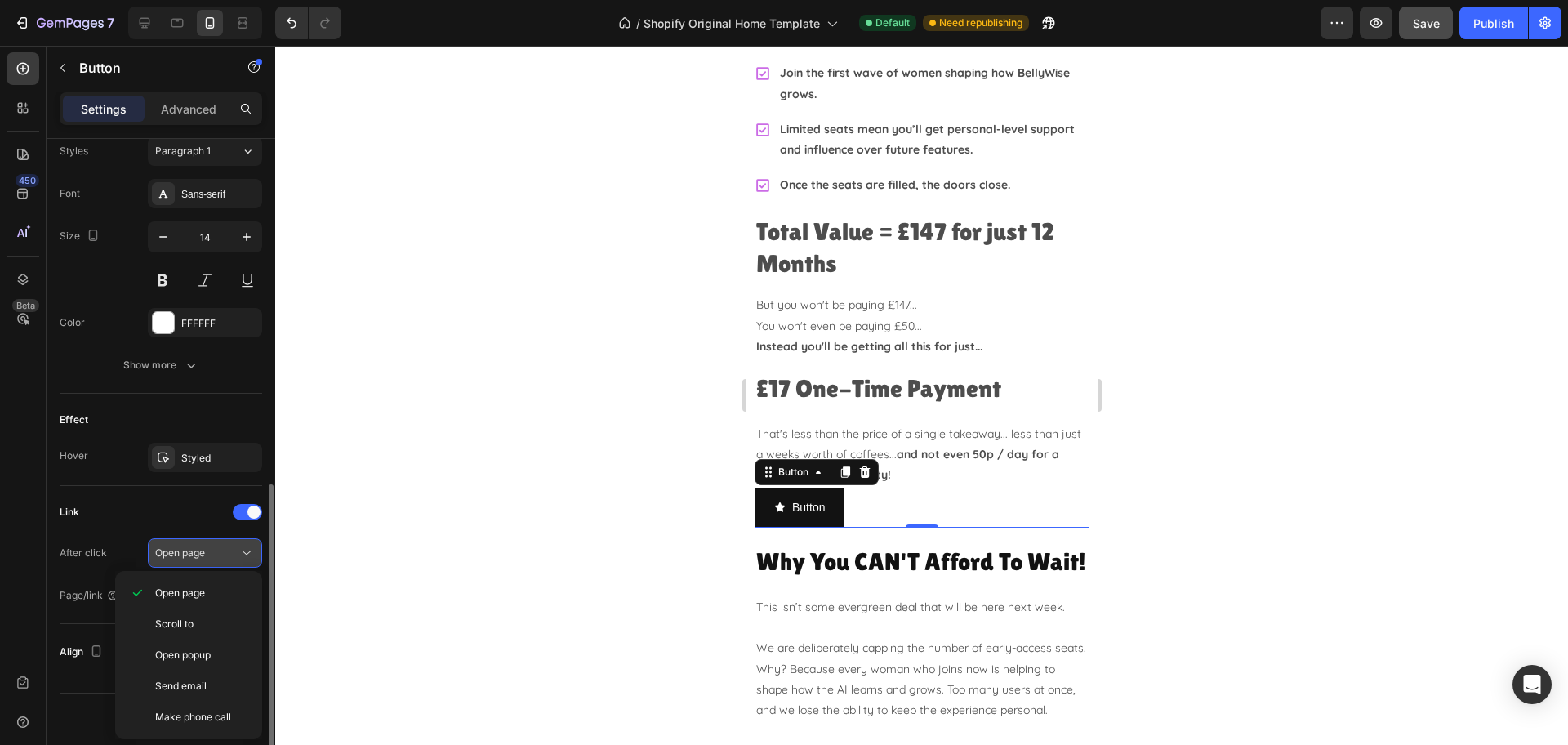
click at [219, 556] on div "Open page" at bounding box center [196, 553] width 83 height 15
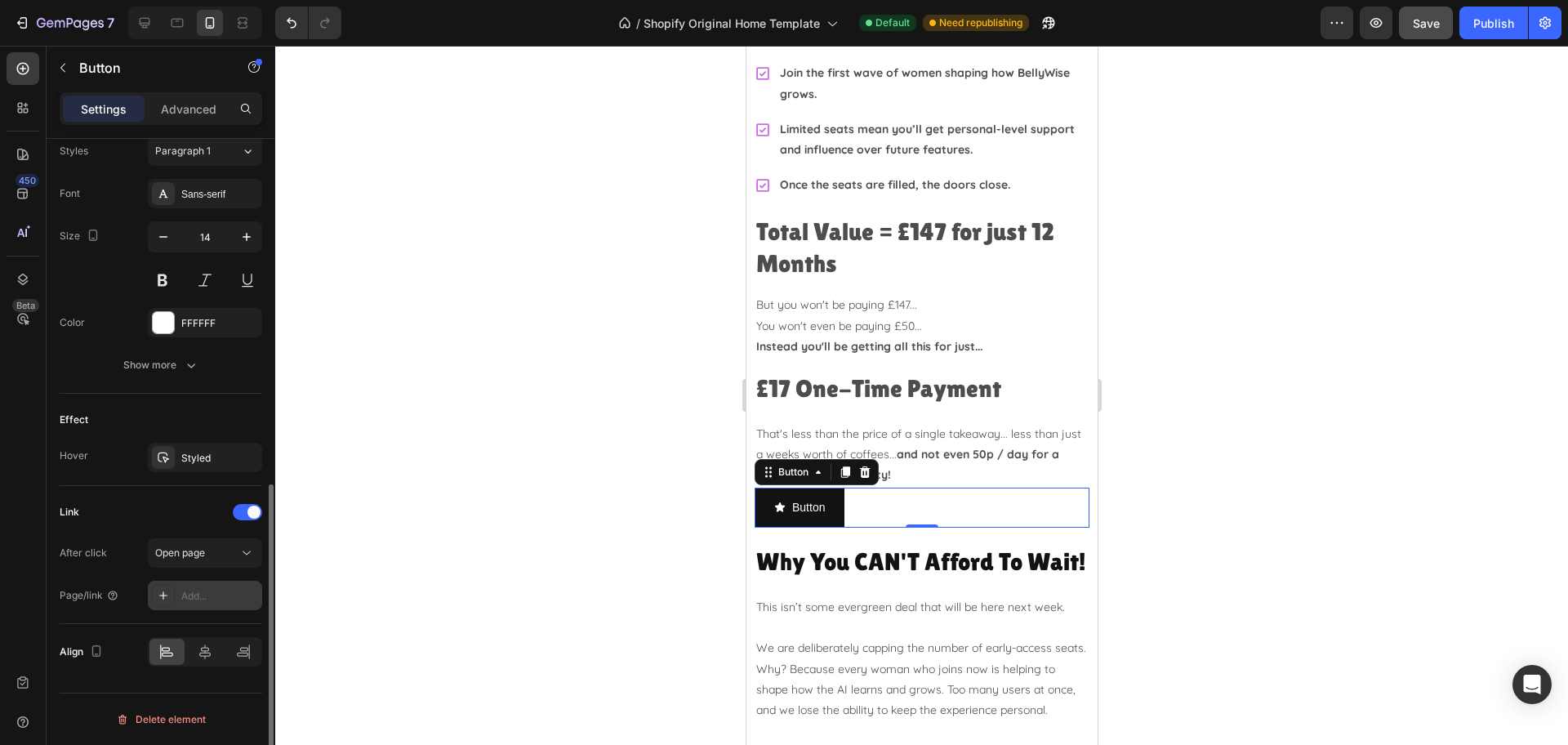
click at [212, 590] on div "Add..." at bounding box center [220, 596] width 77 height 15
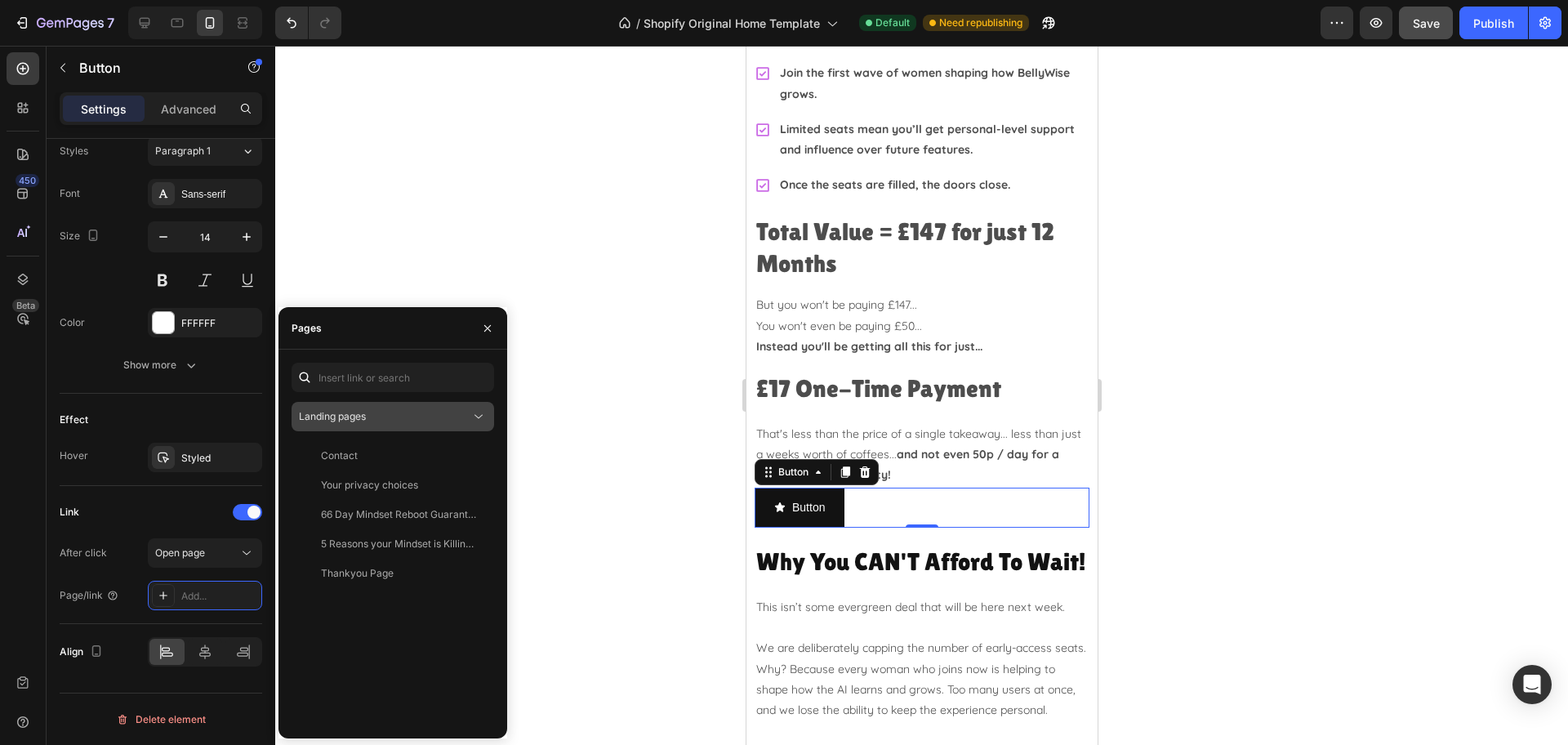
click at [374, 417] on div "Landing pages" at bounding box center [384, 417] width 172 height 15
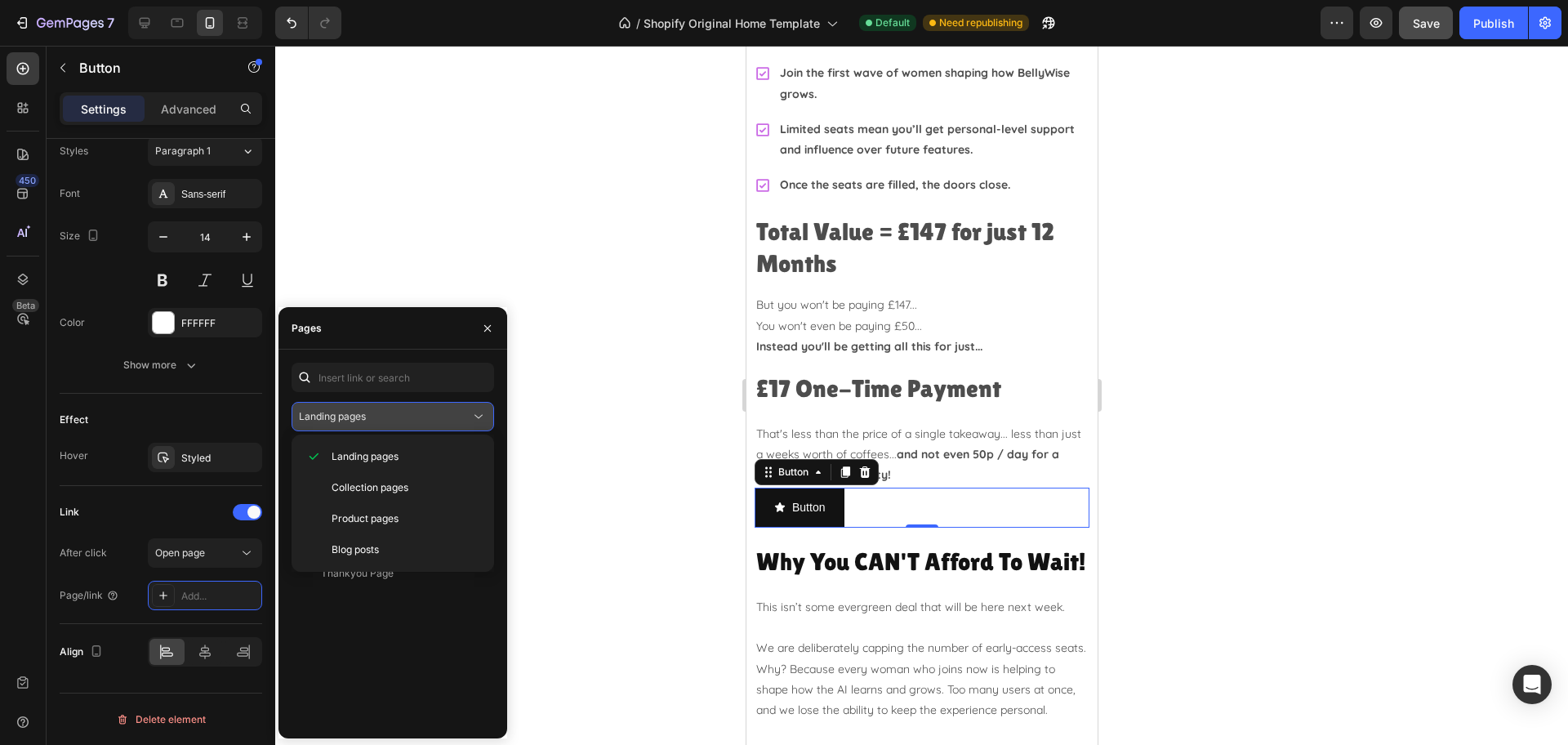
click at [374, 417] on div "Landing pages" at bounding box center [384, 417] width 172 height 15
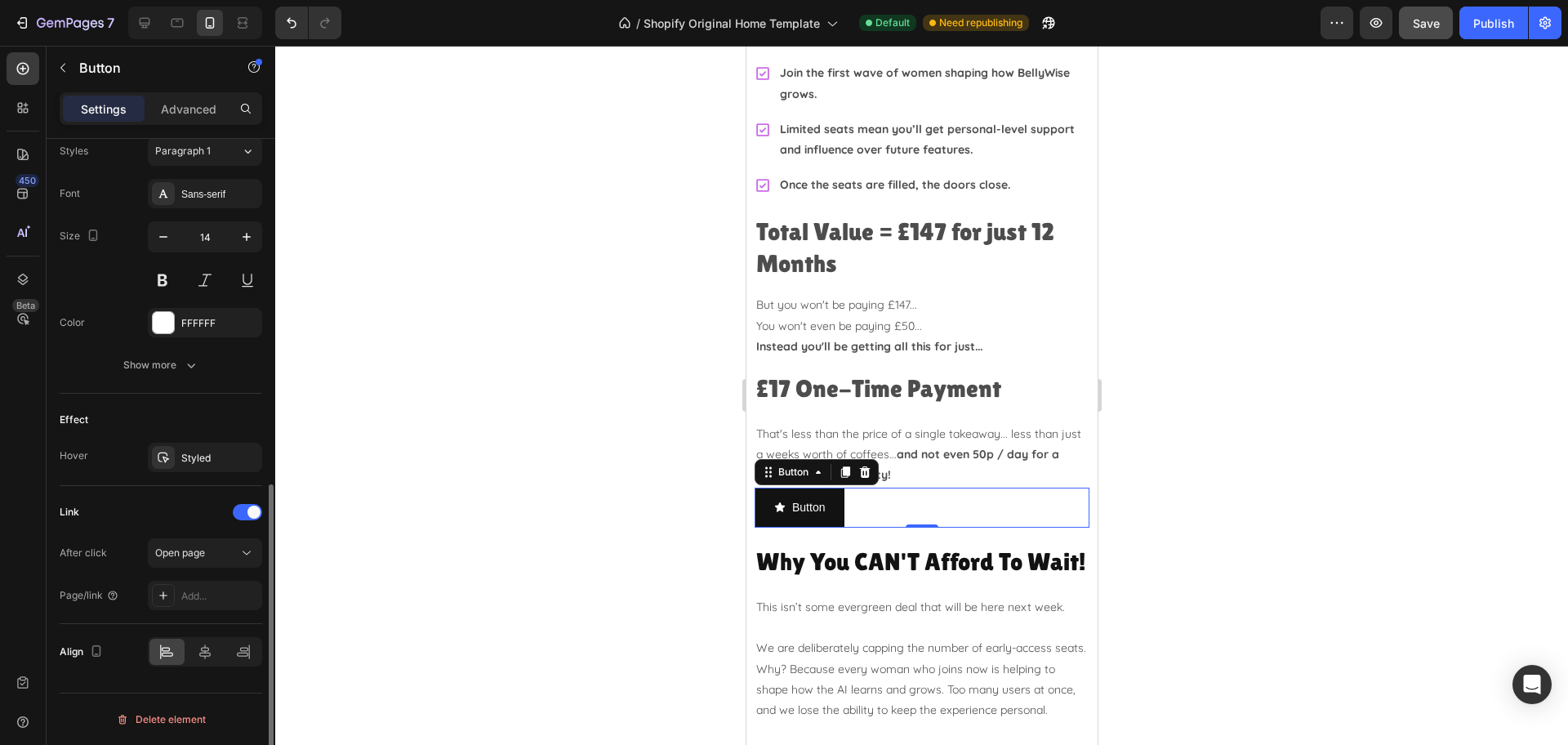
click at [138, 525] on div "Link After click Open page Page/link Add..." at bounding box center [161, 554] width 203 height 111
click at [865, 465] on icon at bounding box center [863, 472] width 13 height 13
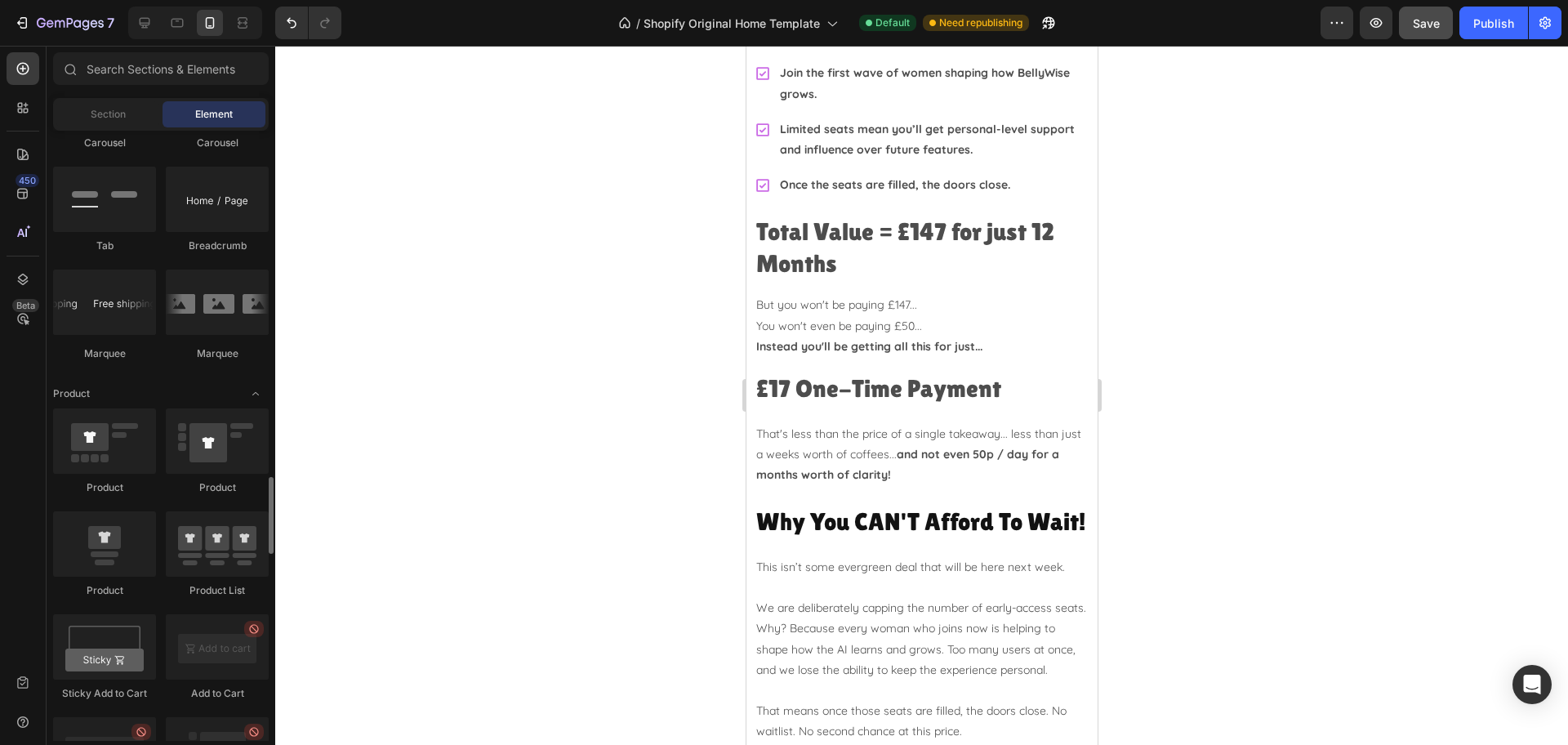
scroll to position [1940, 0]
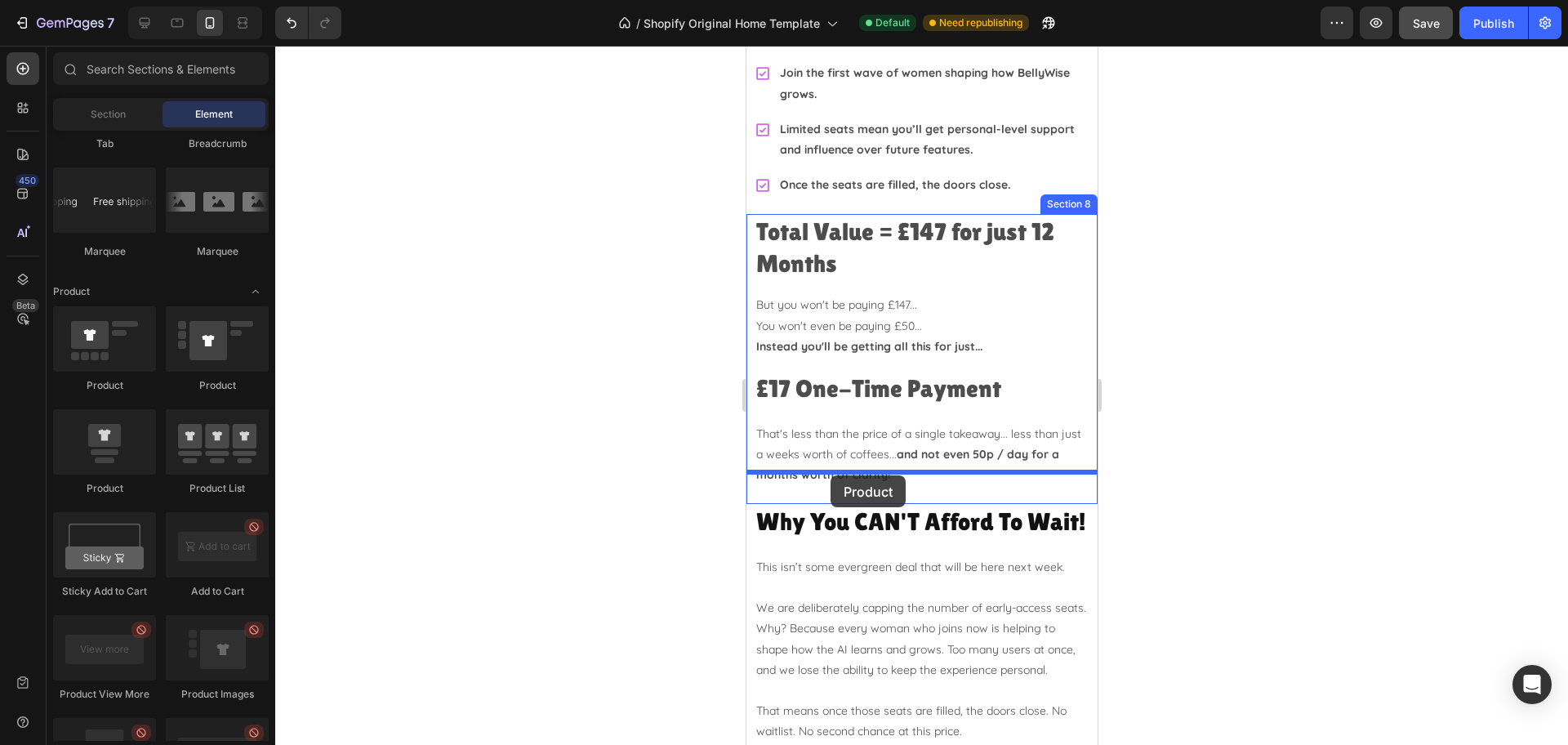
drag, startPoint x: 857, startPoint y: 470, endPoint x: 829, endPoint y: 475, distance: 28.4
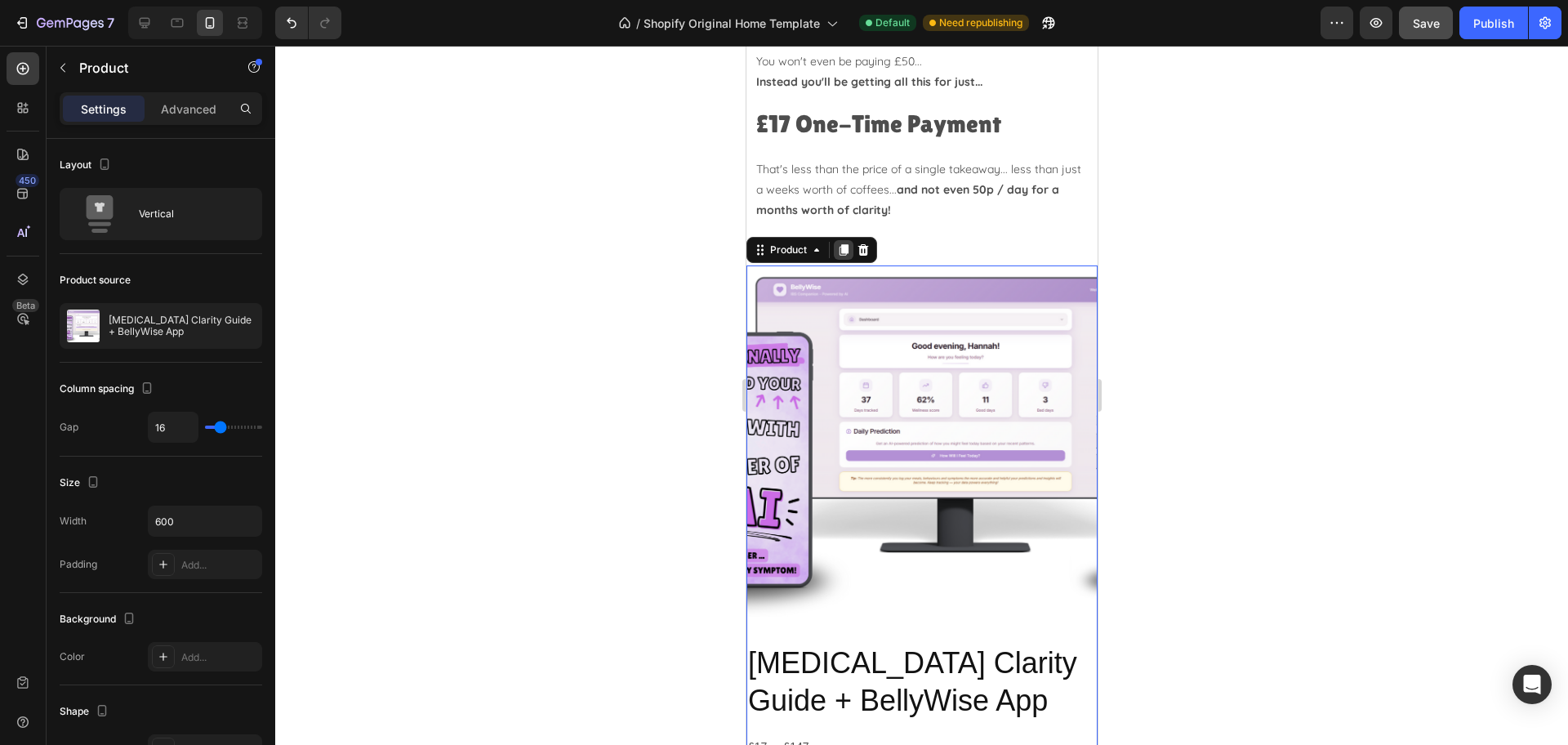
scroll to position [4695, 0]
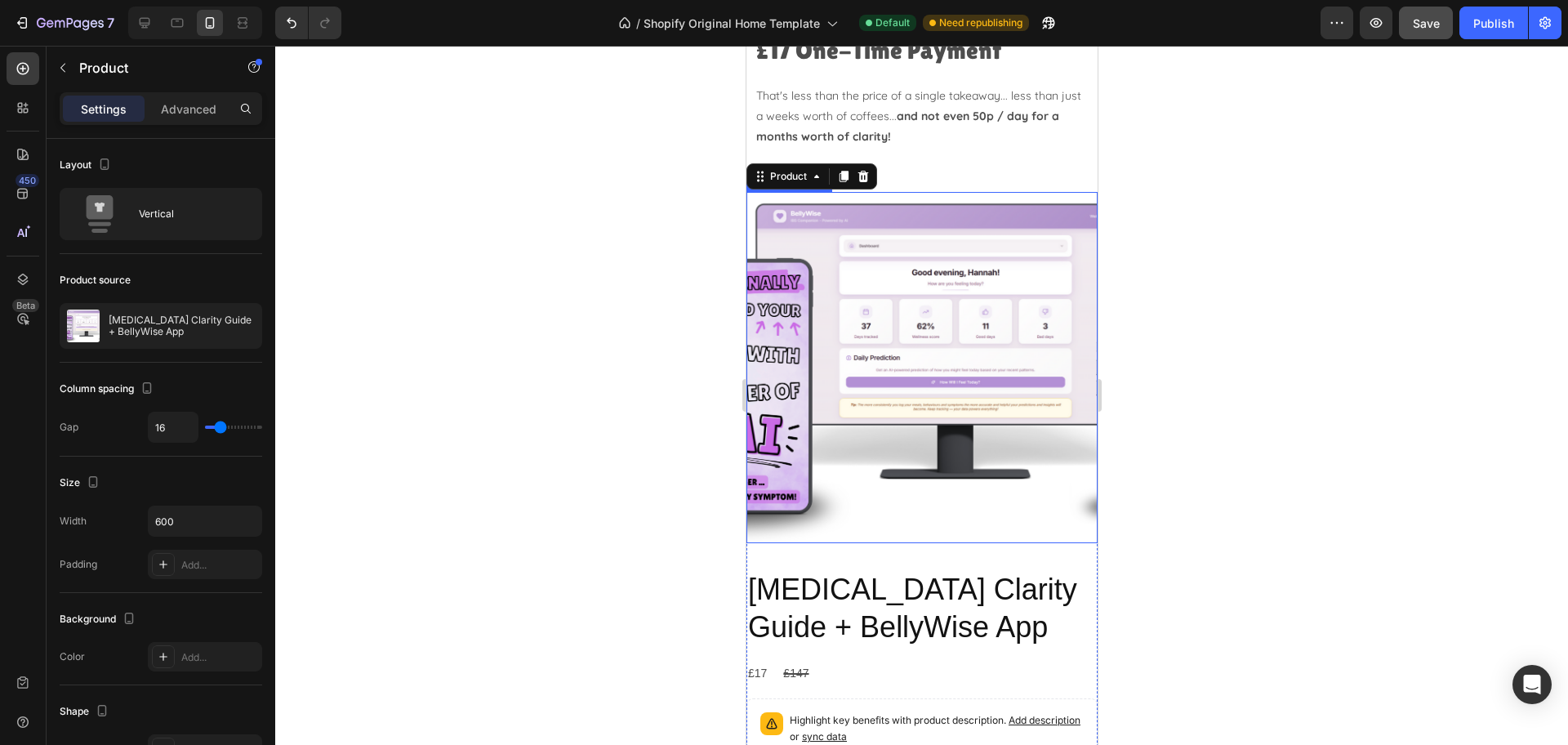
click at [840, 387] on img at bounding box center [921, 367] width 351 height 351
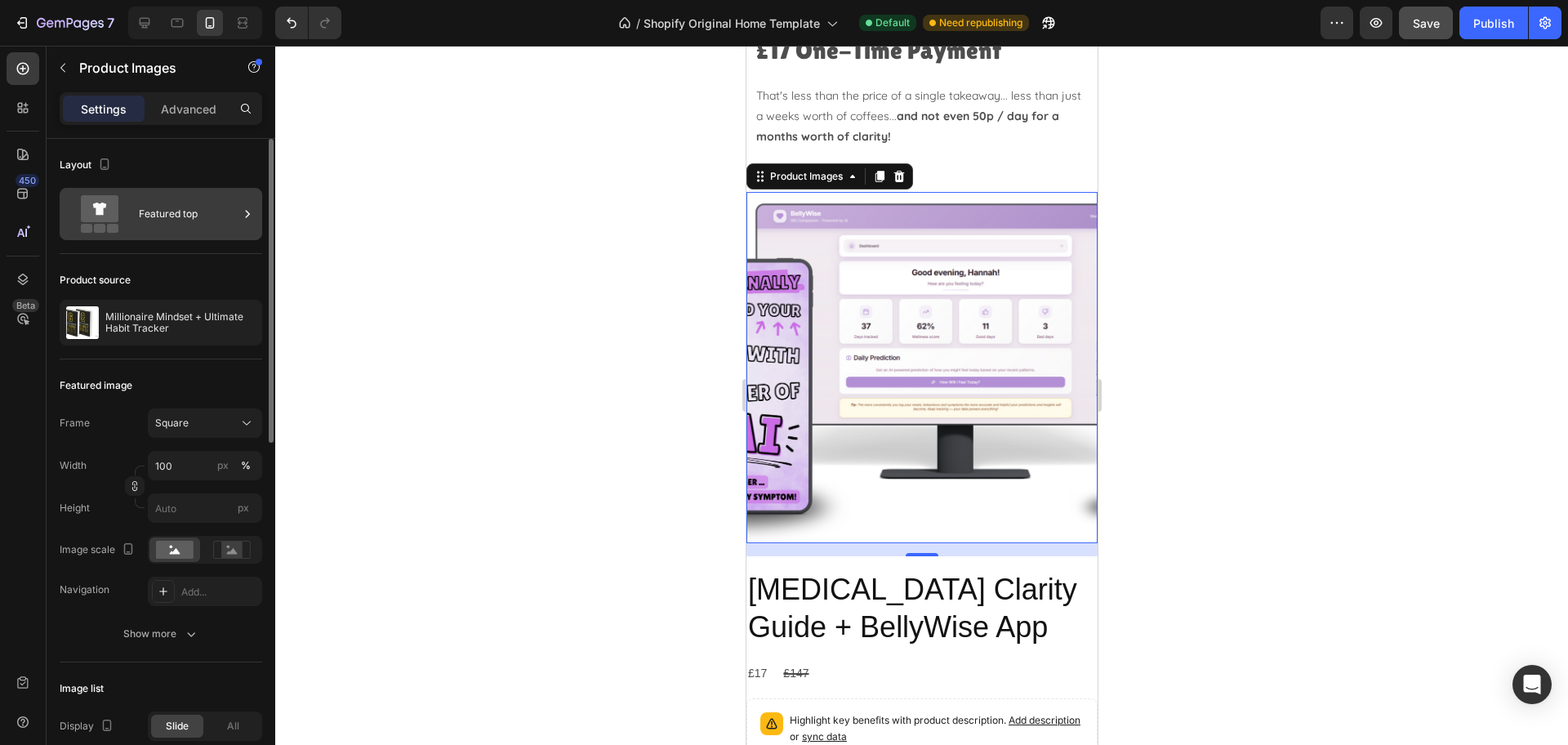
click at [162, 214] on div "Featured top" at bounding box center [188, 214] width 100 height 38
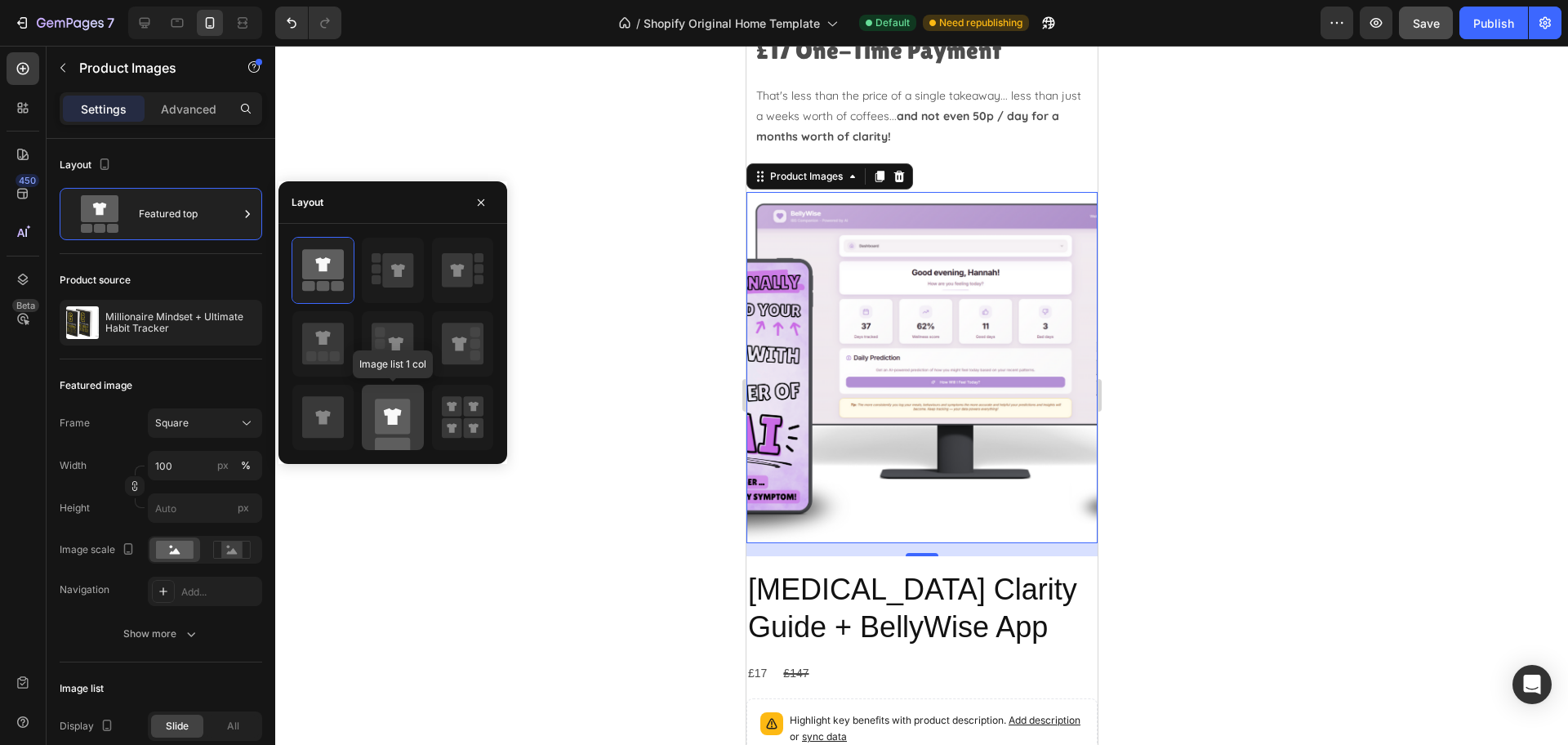
click at [394, 422] on icon at bounding box center [393, 417] width 18 height 17
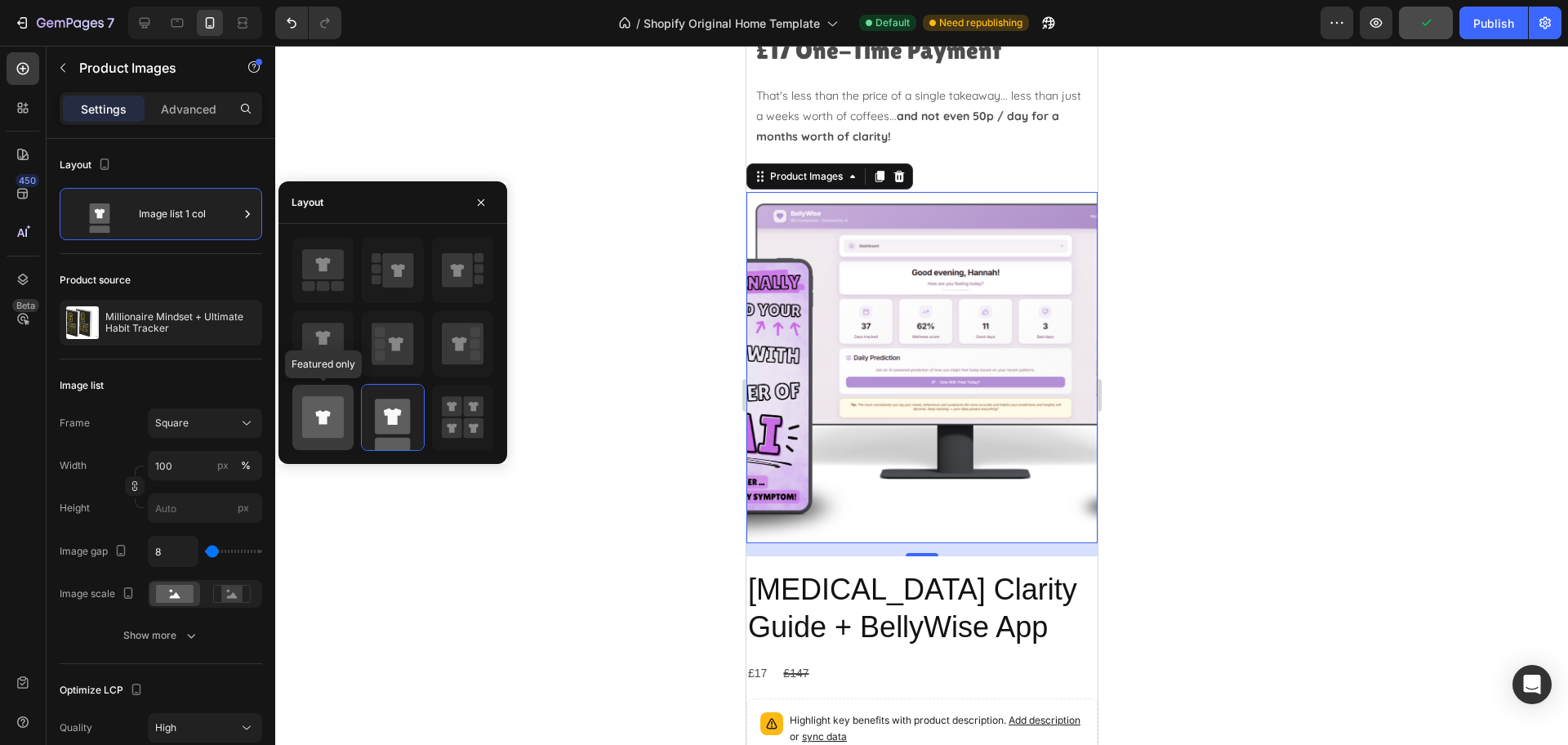
click at [339, 424] on icon at bounding box center [322, 417] width 41 height 41
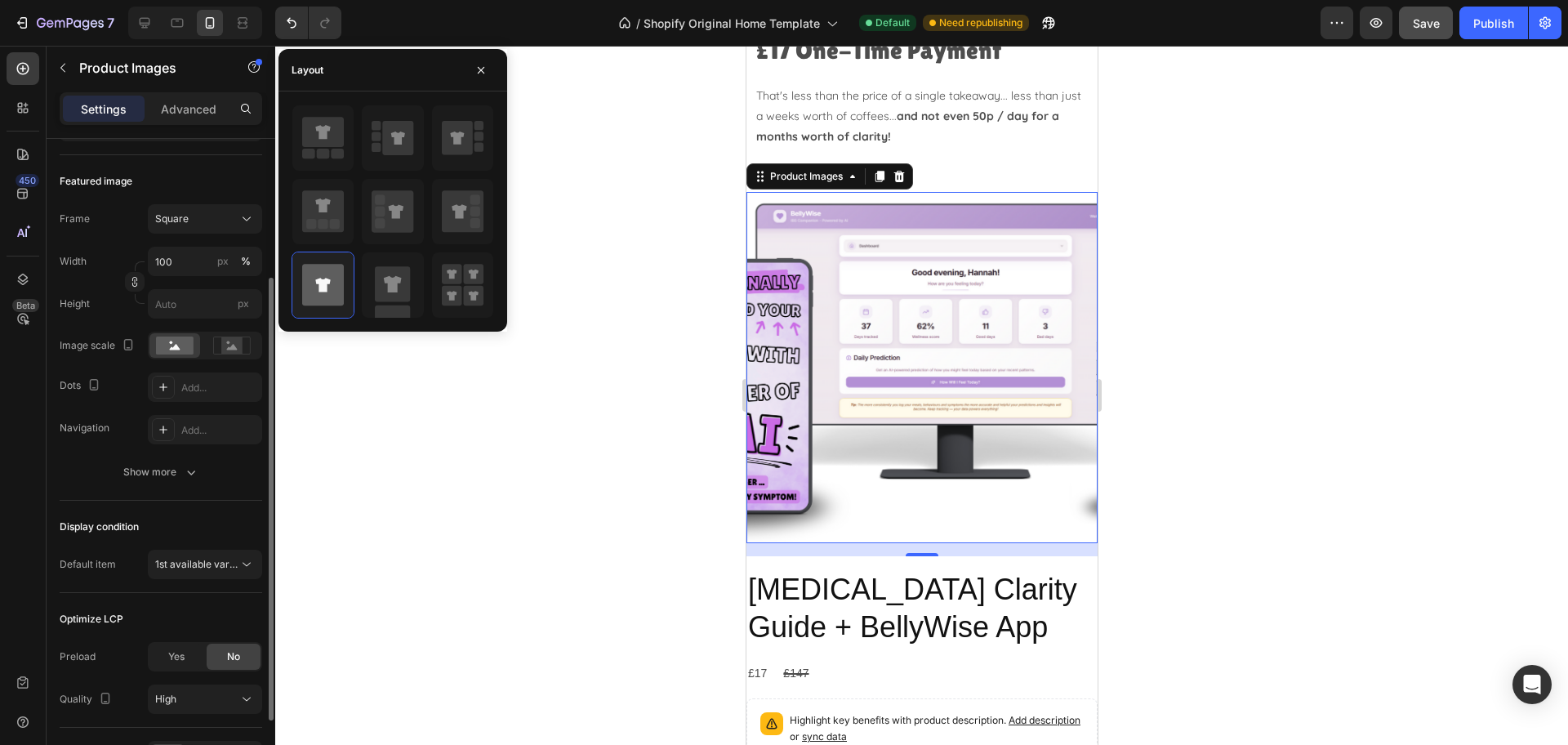
scroll to position [306, 0]
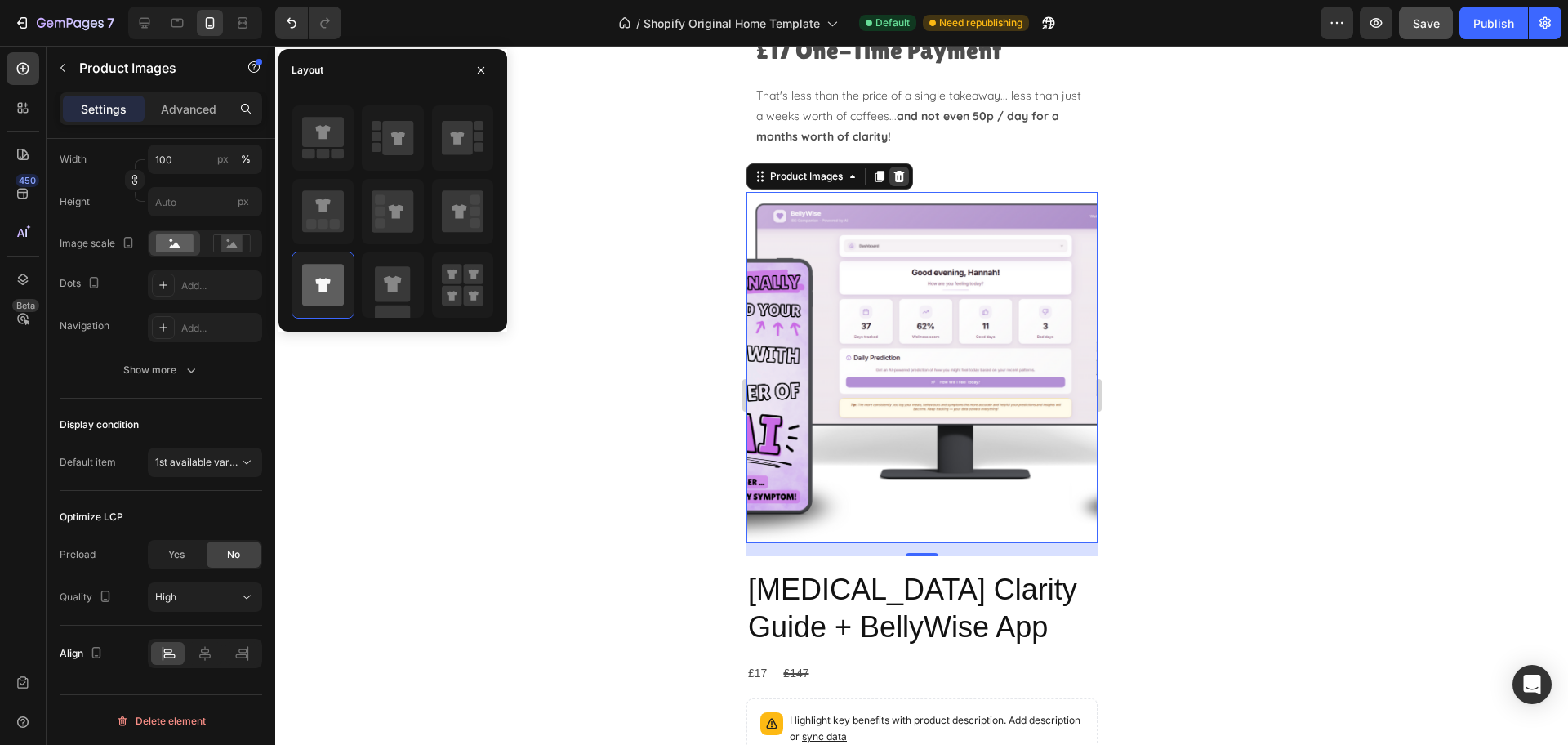
click at [903, 175] on icon at bounding box center [898, 176] width 13 height 13
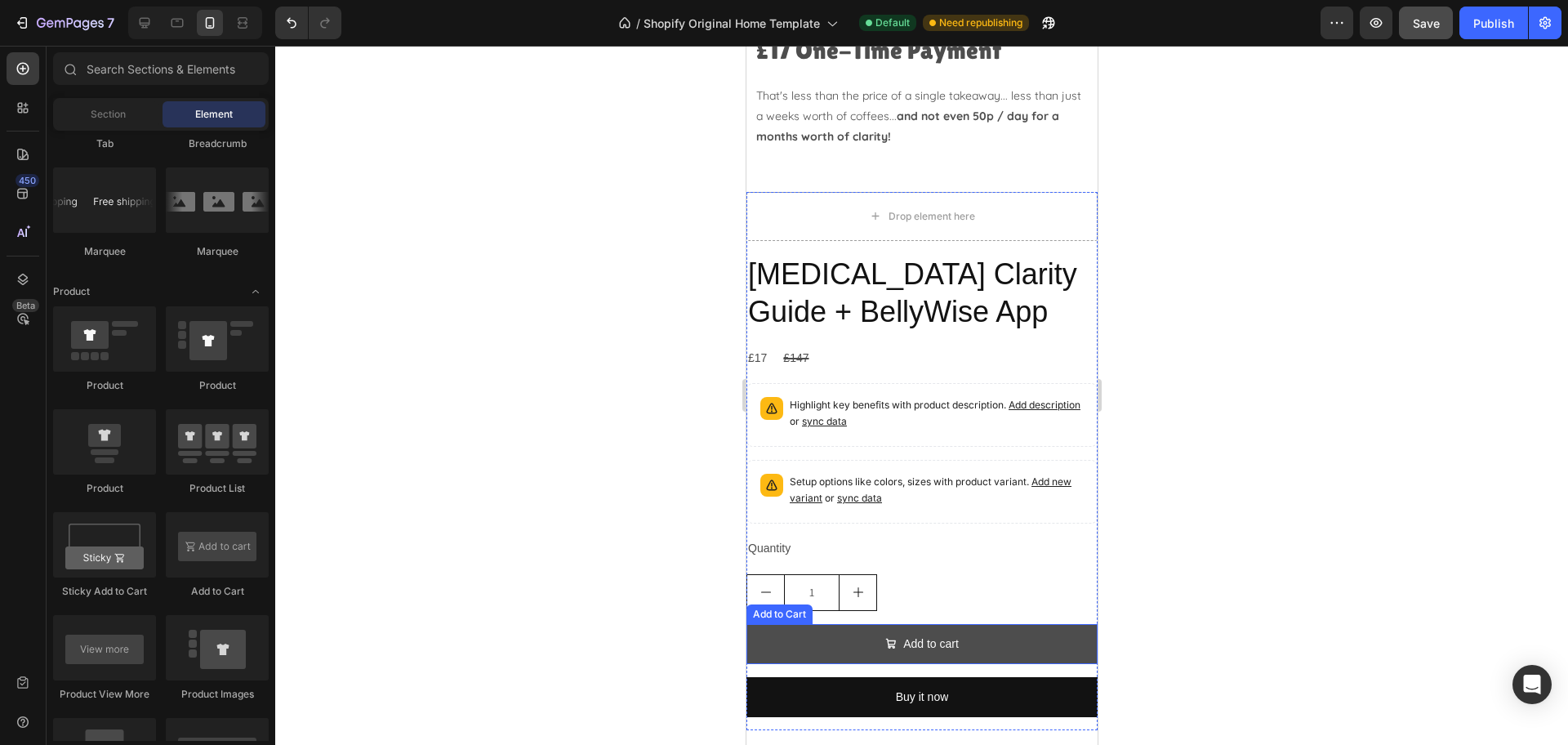
click at [972, 639] on button "Add to cart" at bounding box center [921, 644] width 351 height 40
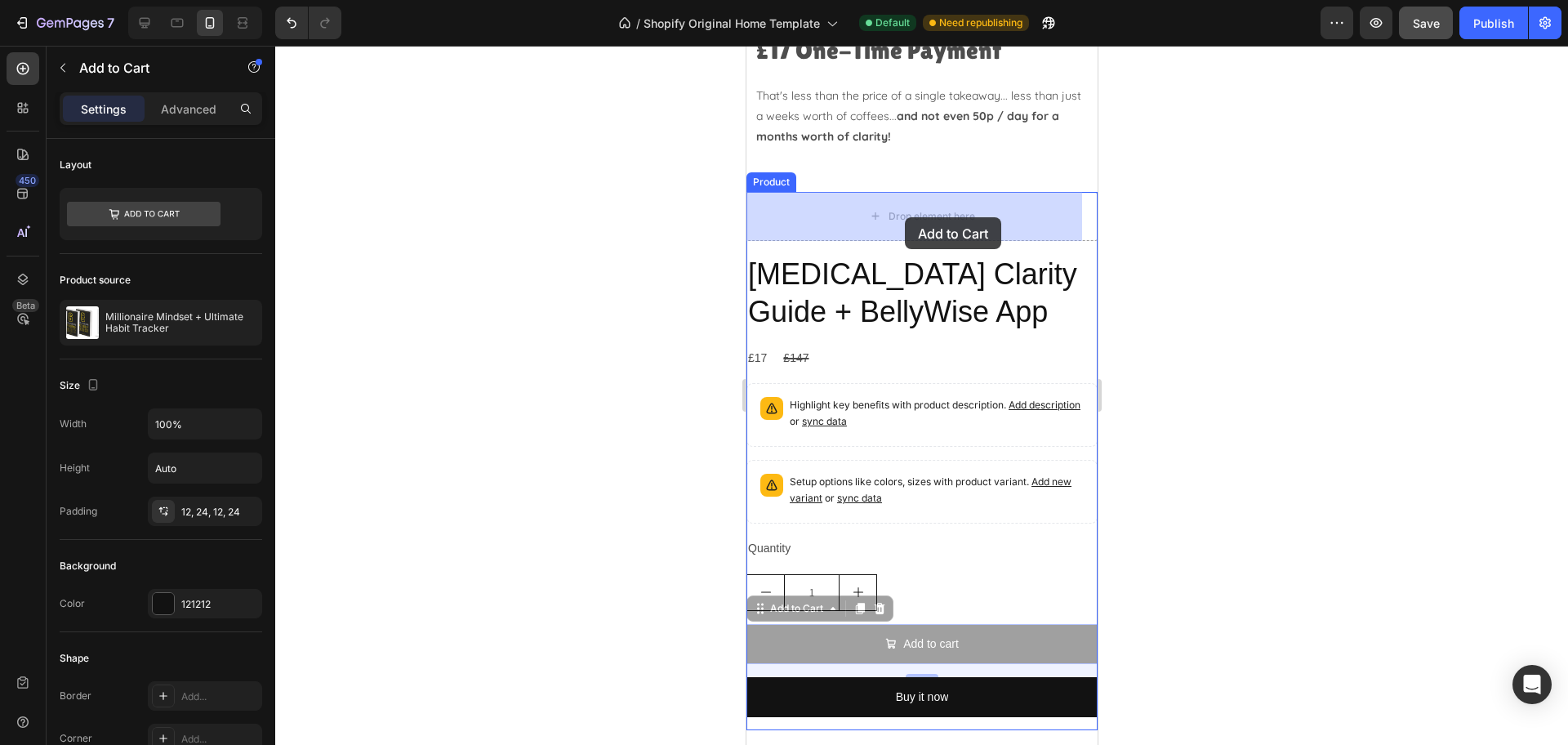
drag, startPoint x: 783, startPoint y: 608, endPoint x: 904, endPoint y: 217, distance: 409.3
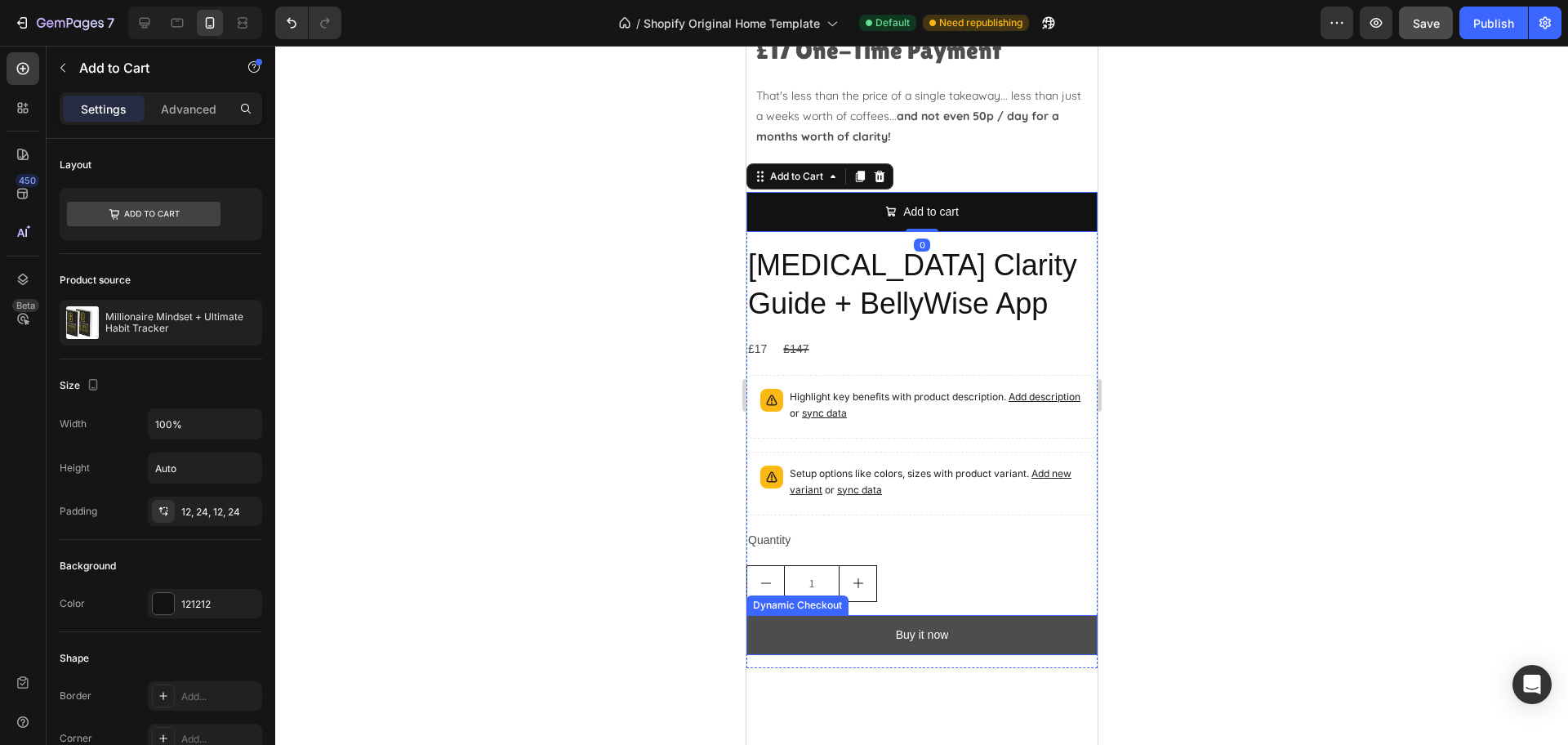
click at [982, 624] on button "Buy it now" at bounding box center [921, 635] width 351 height 40
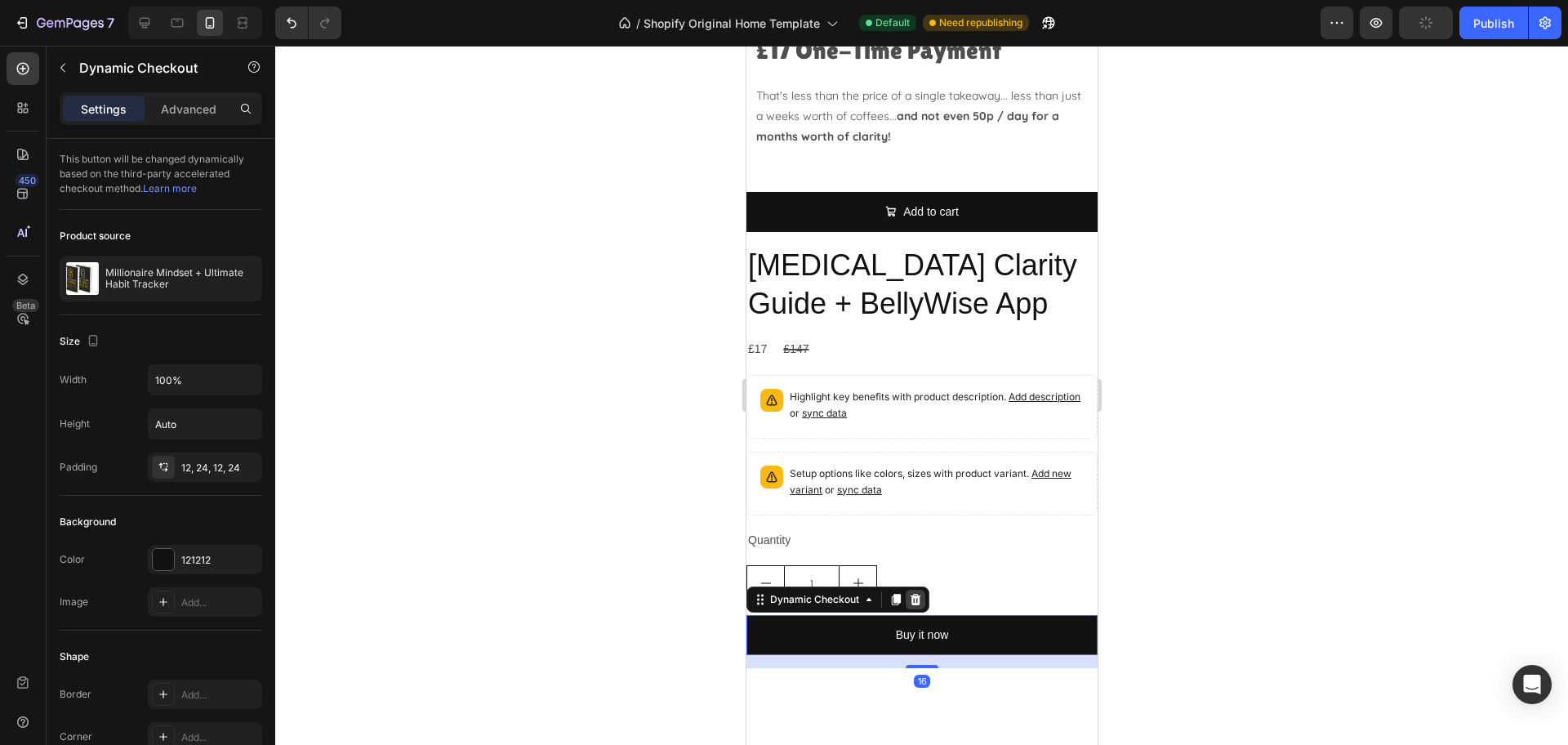
click at [913, 602] on icon at bounding box center [915, 599] width 11 height 11
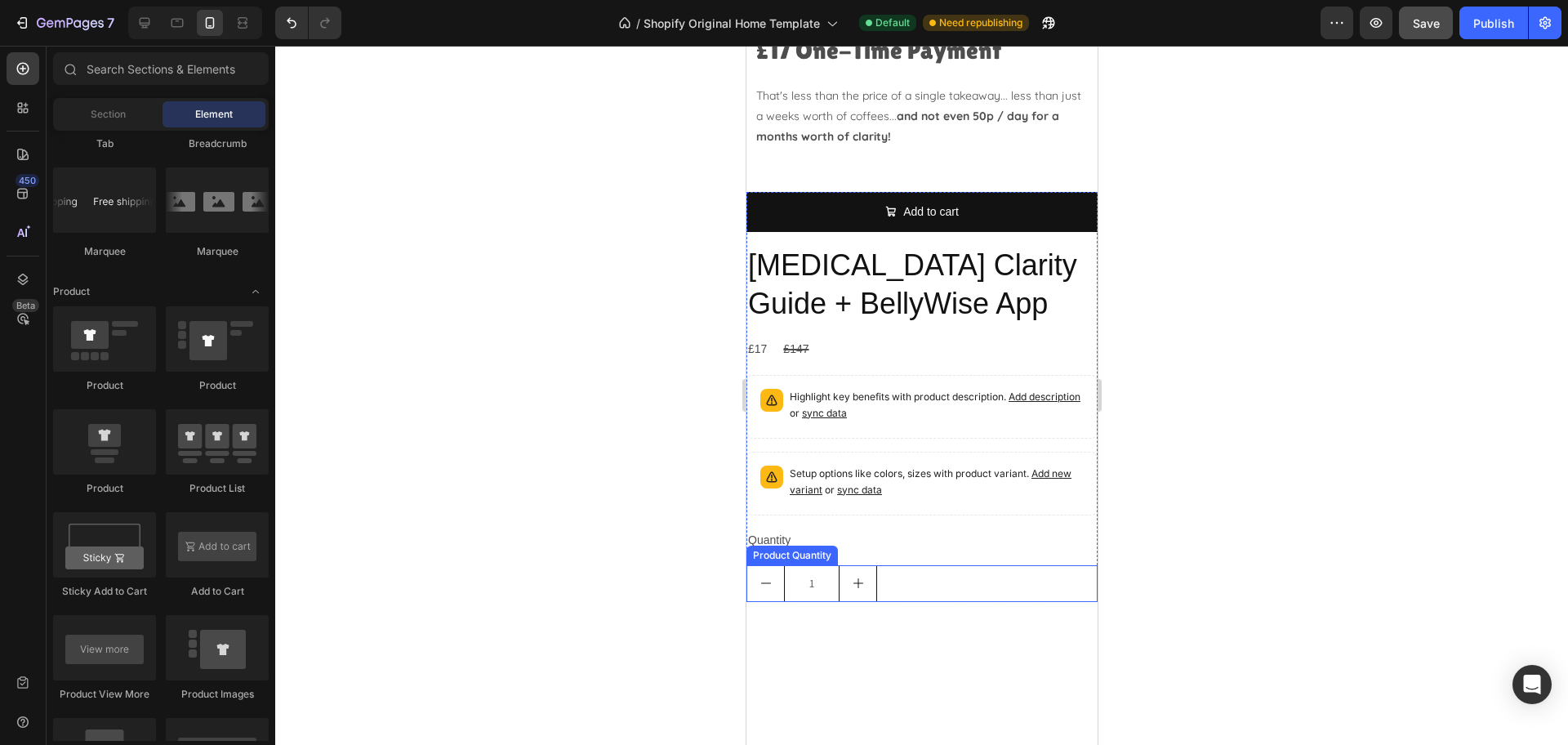
click at [913, 572] on div "1" at bounding box center [921, 584] width 351 height 37
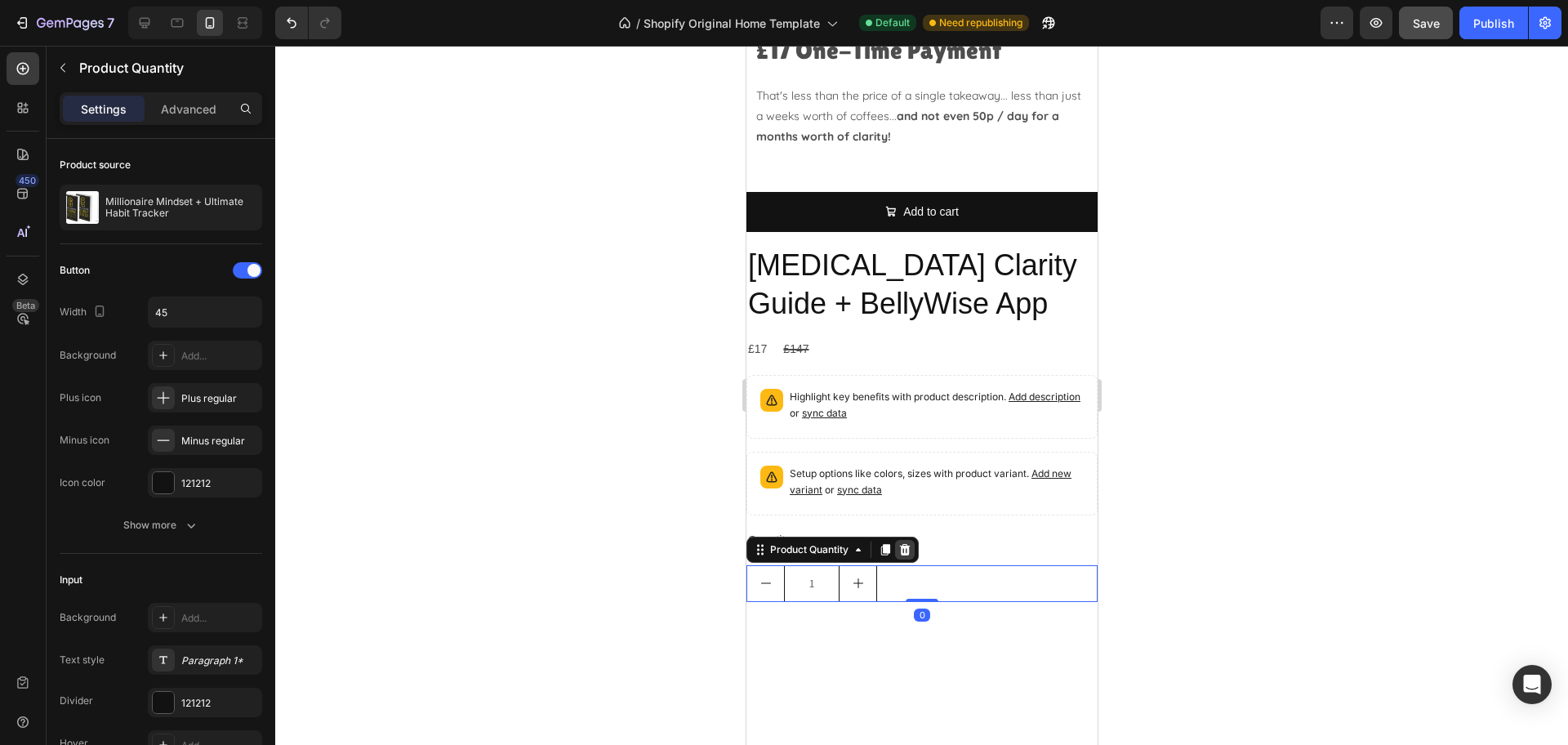
click at [909, 550] on icon at bounding box center [904, 550] width 13 height 13
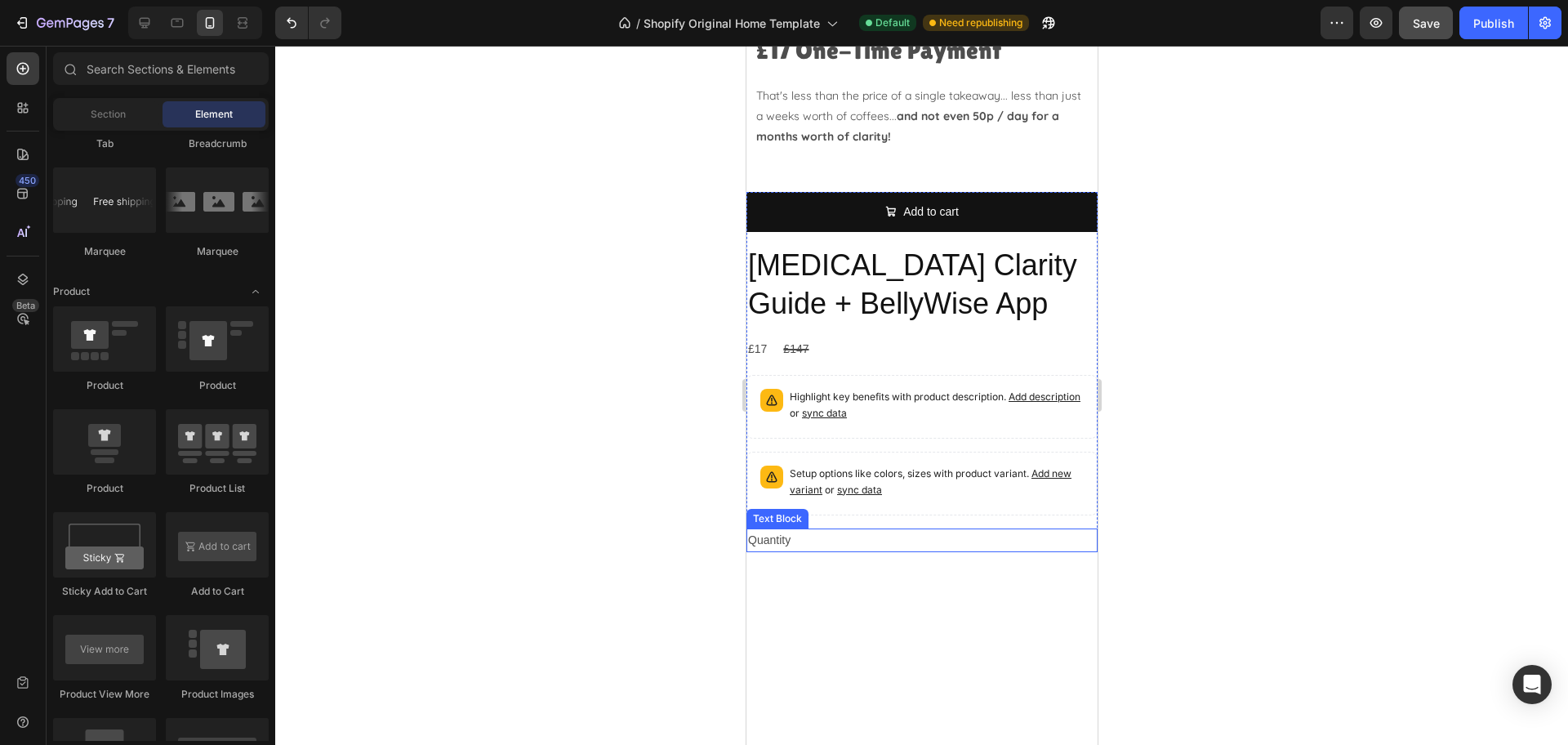
click at [879, 543] on div "Quantity" at bounding box center [921, 540] width 351 height 24
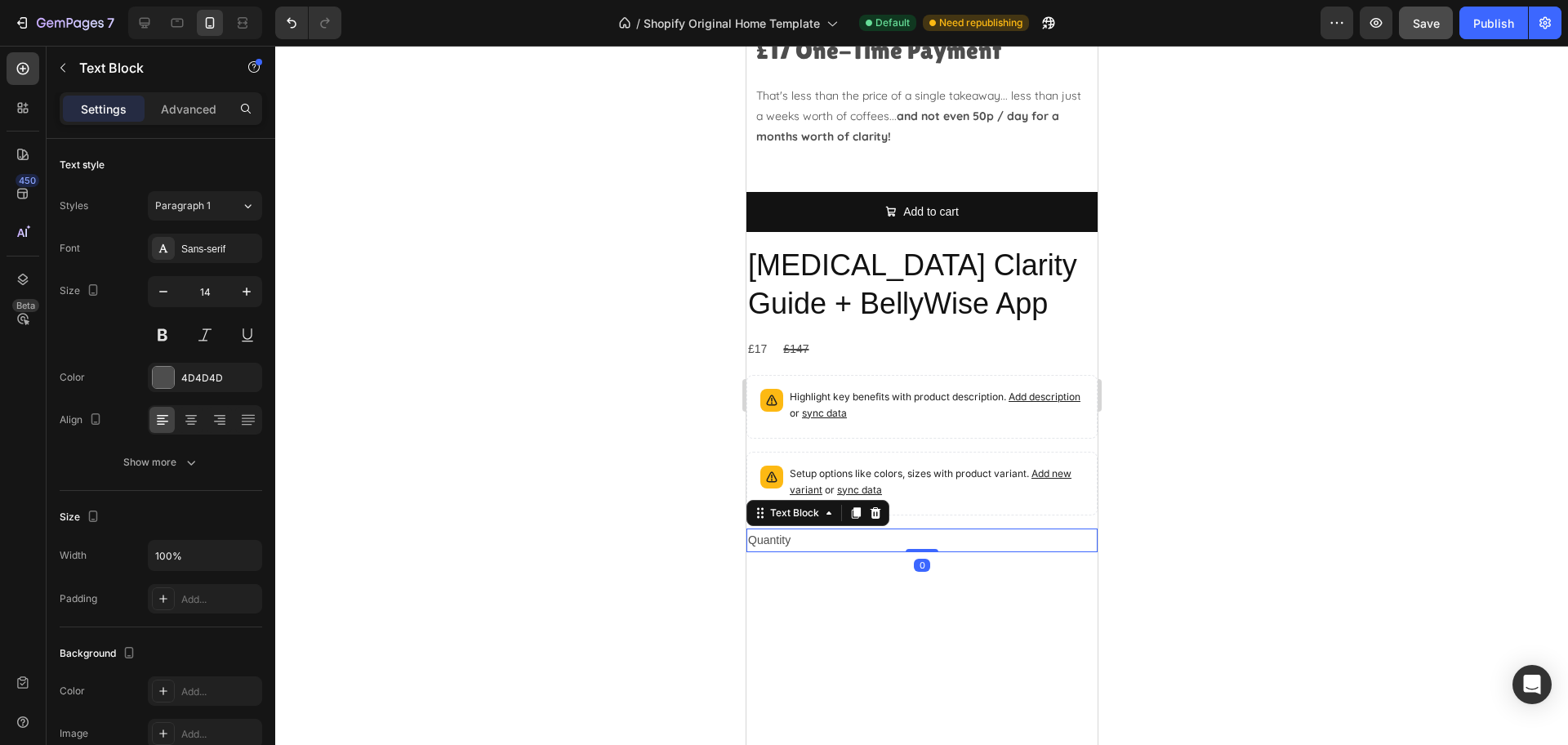
click at [885, 509] on div "Text Block" at bounding box center [817, 513] width 143 height 26
click at [873, 516] on icon at bounding box center [874, 513] width 13 height 13
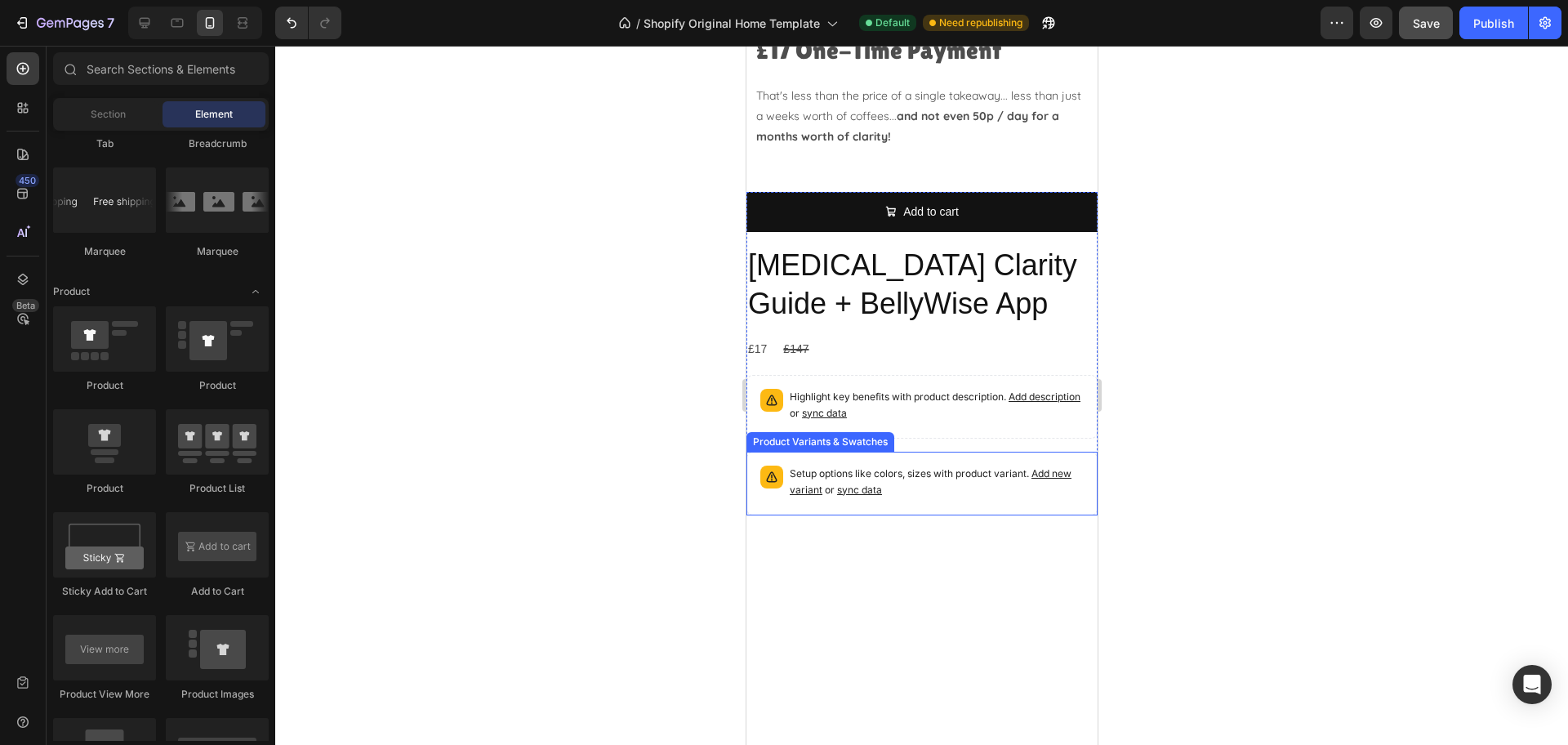
click at [976, 478] on p "Setup options like colors, sizes with product variant. Add new variant or sync …" at bounding box center [936, 482] width 294 height 33
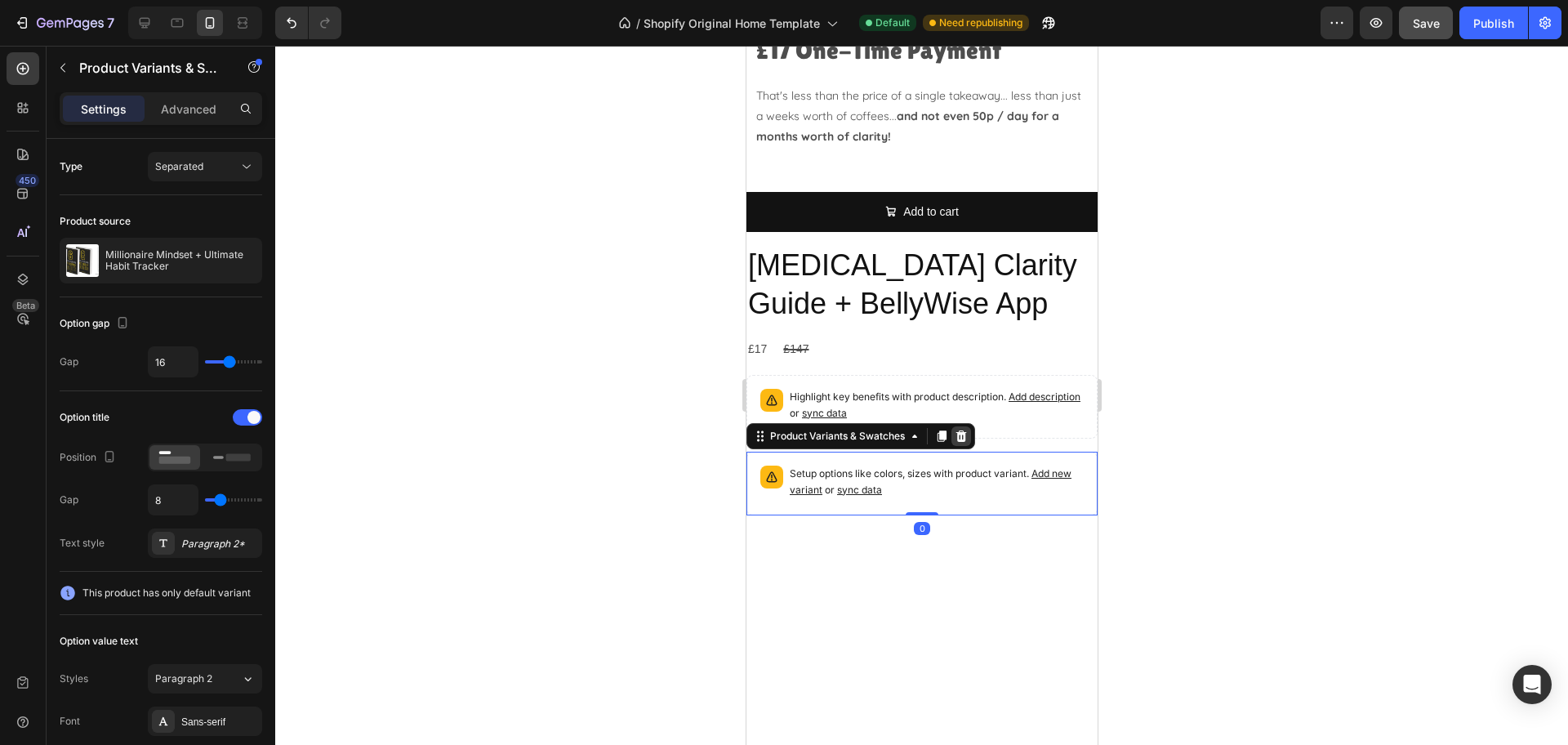
click at [965, 439] on icon at bounding box center [960, 436] width 13 height 13
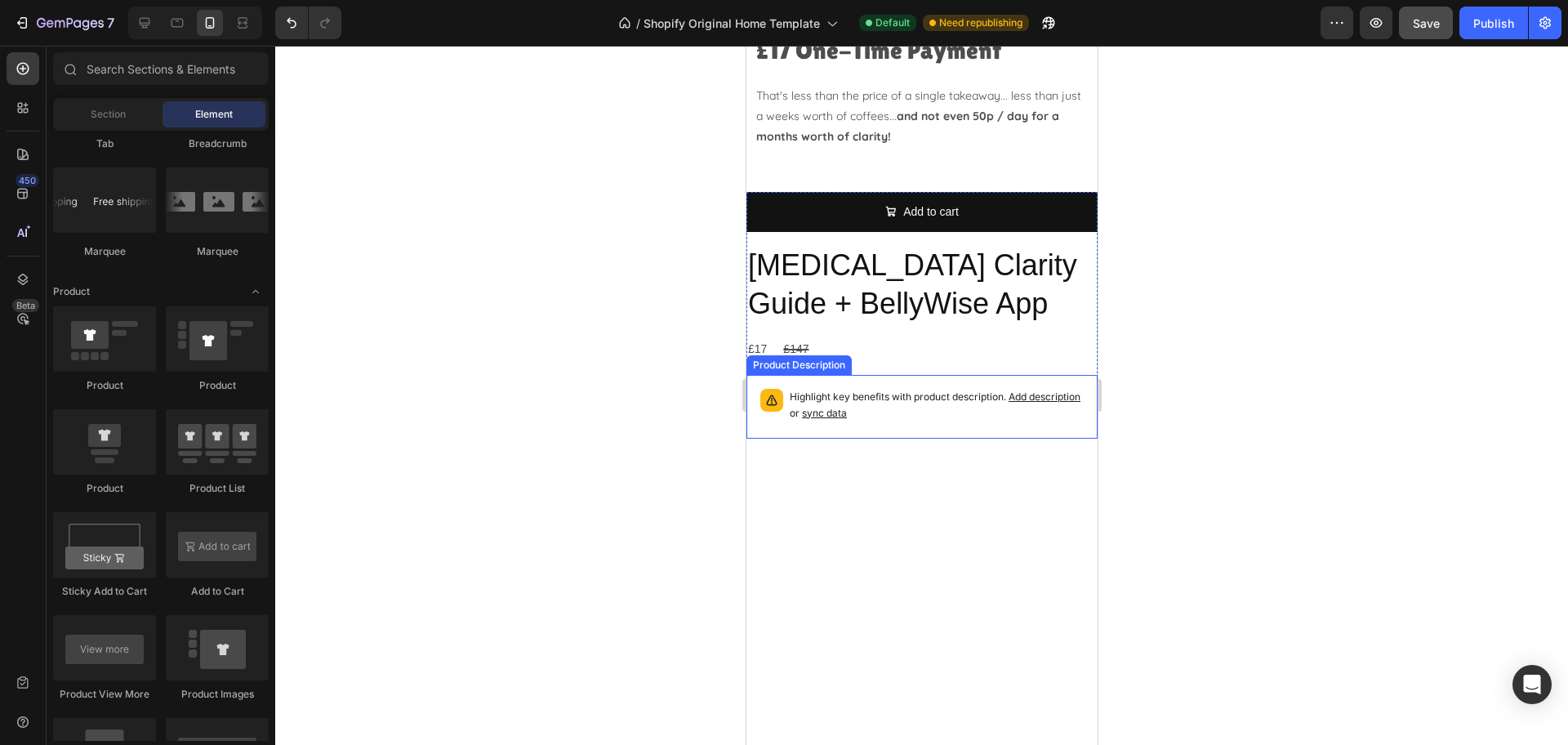
click at [958, 407] on p "Highlight key benefits with product description. Add description or sync data" at bounding box center [936, 406] width 294 height 33
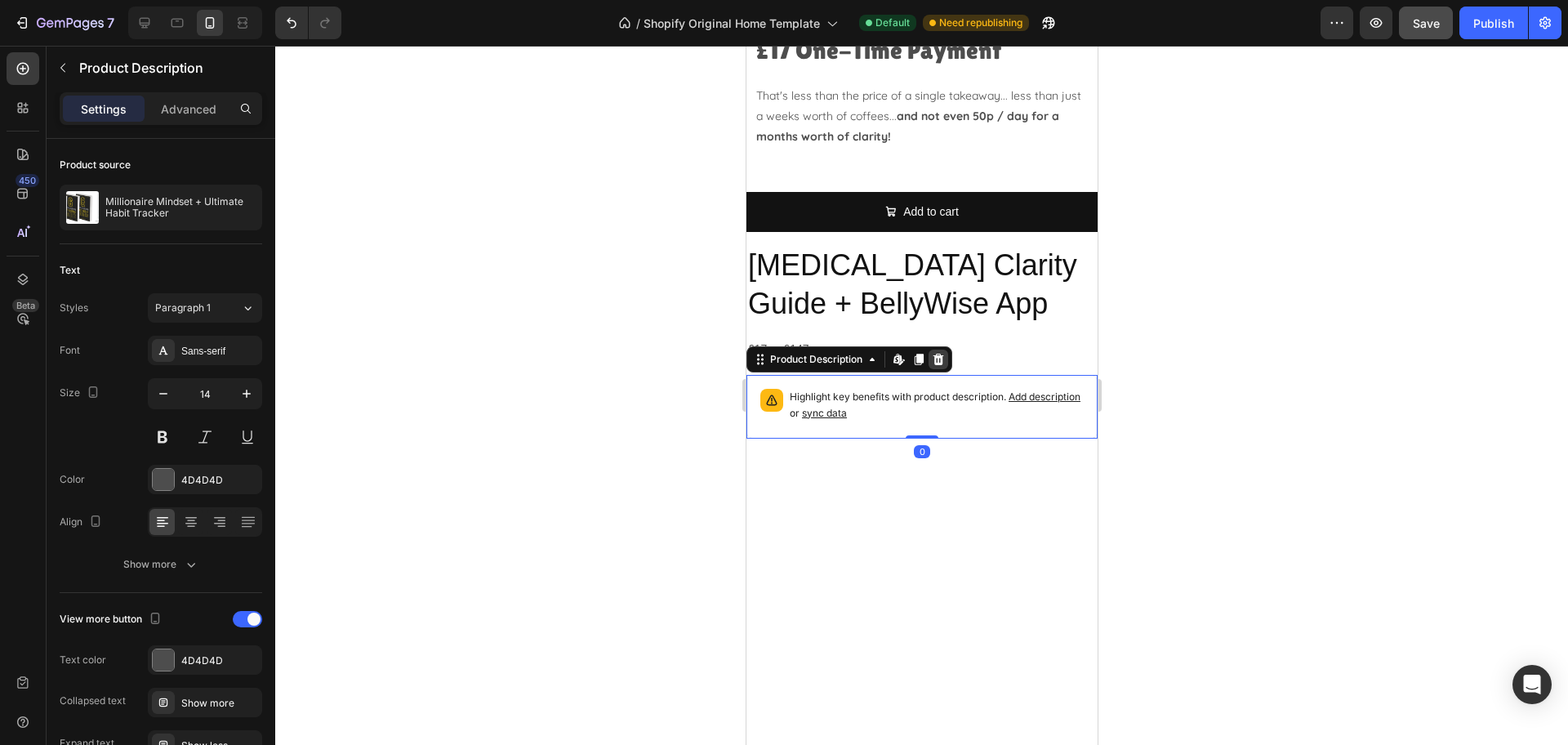
click at [945, 360] on div at bounding box center [937, 359] width 19 height 19
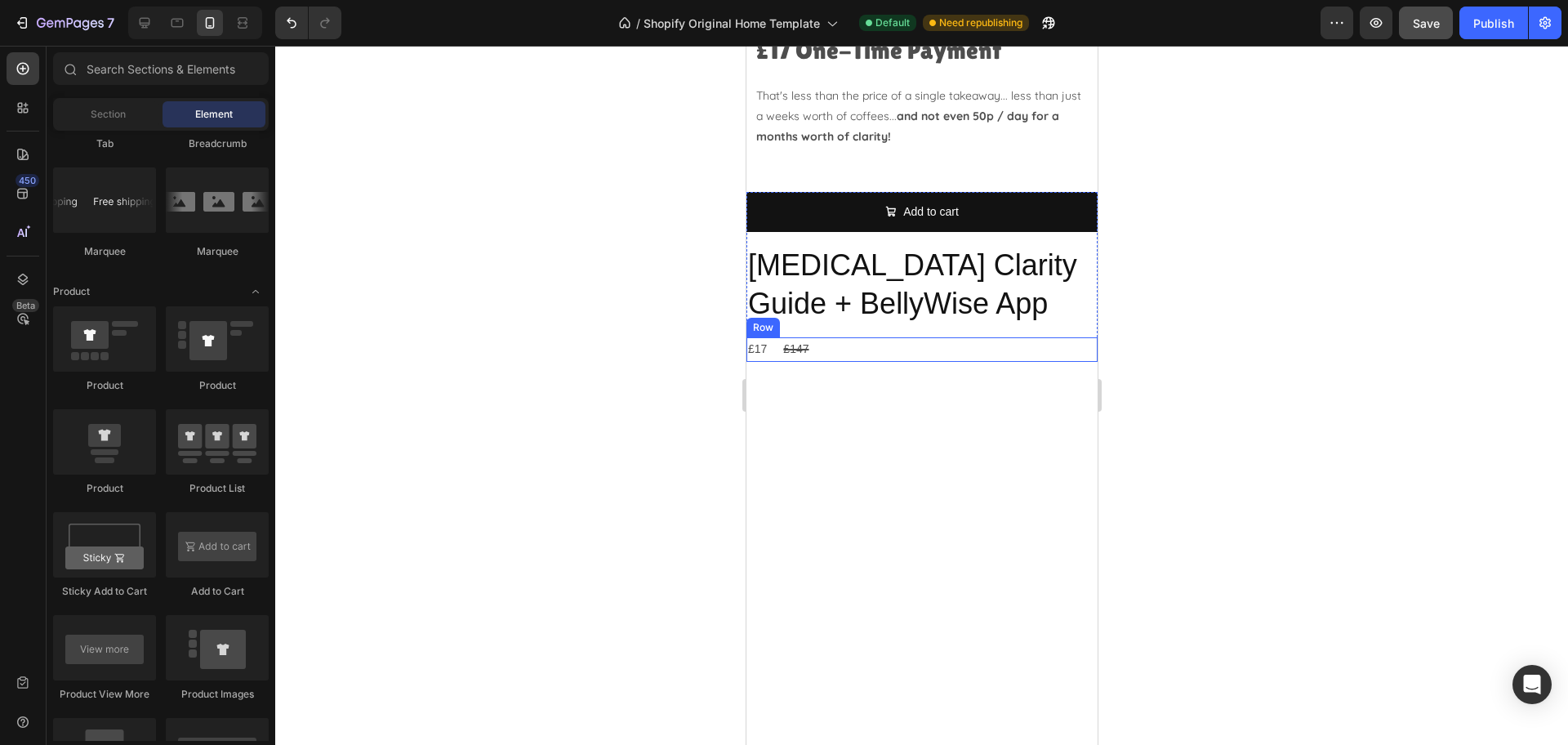
click at [864, 354] on div "£17 Product Price Product Price £147 Product Price Product Price Row" at bounding box center [921, 350] width 351 height 24
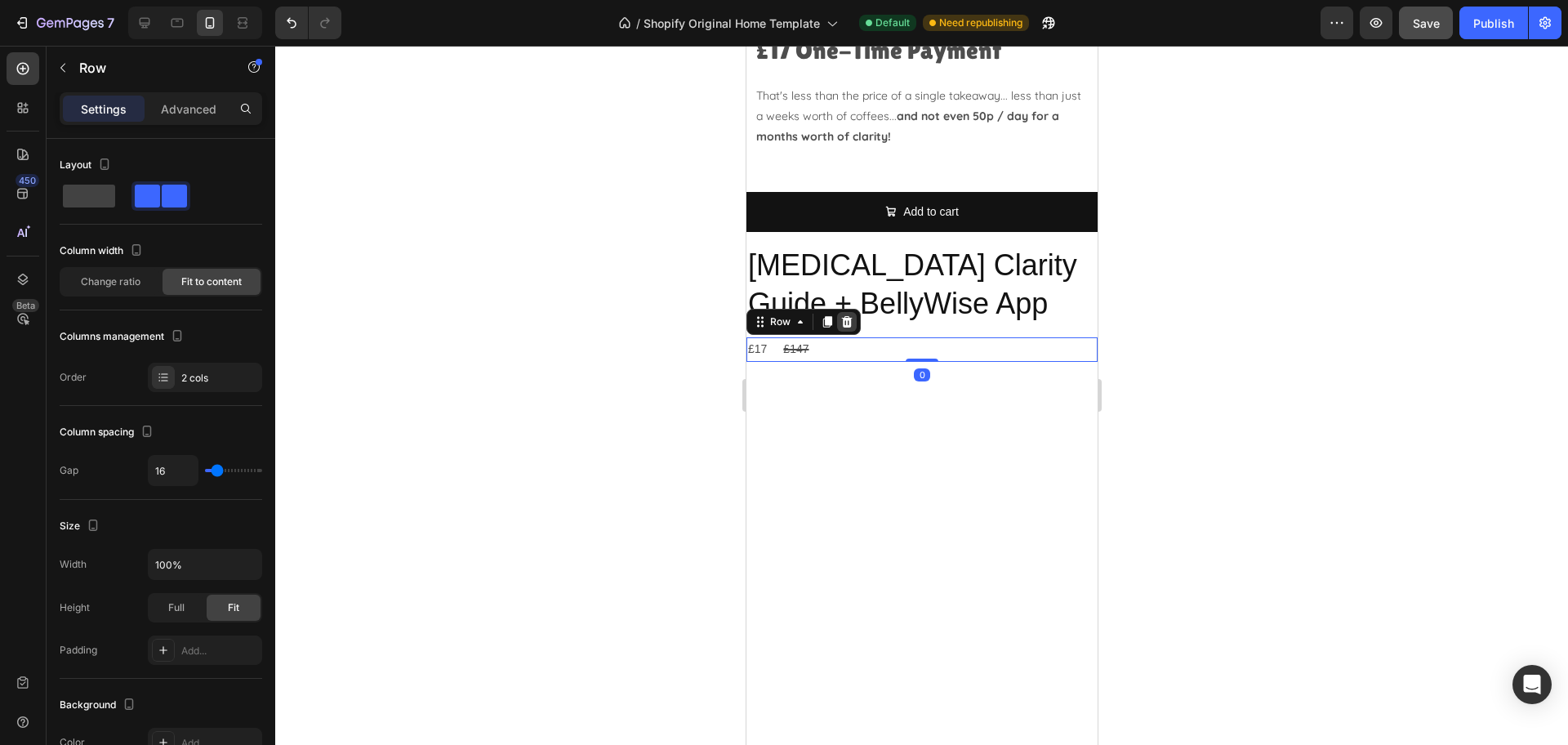
click at [847, 327] on icon at bounding box center [847, 321] width 11 height 11
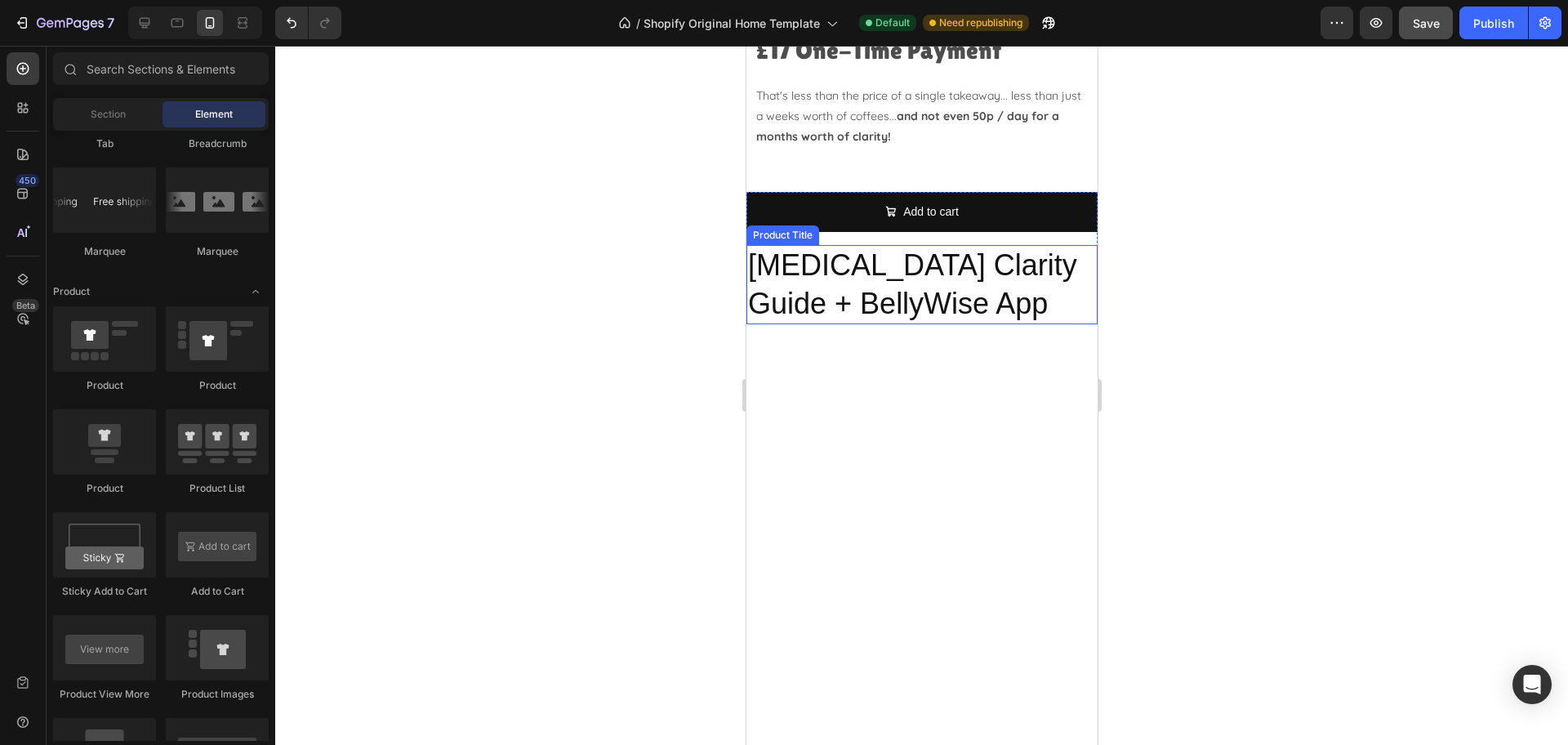
click at [961, 300] on h2 "[MEDICAL_DATA] Clarity Guide + BellyWise App" at bounding box center [921, 284] width 351 height 80
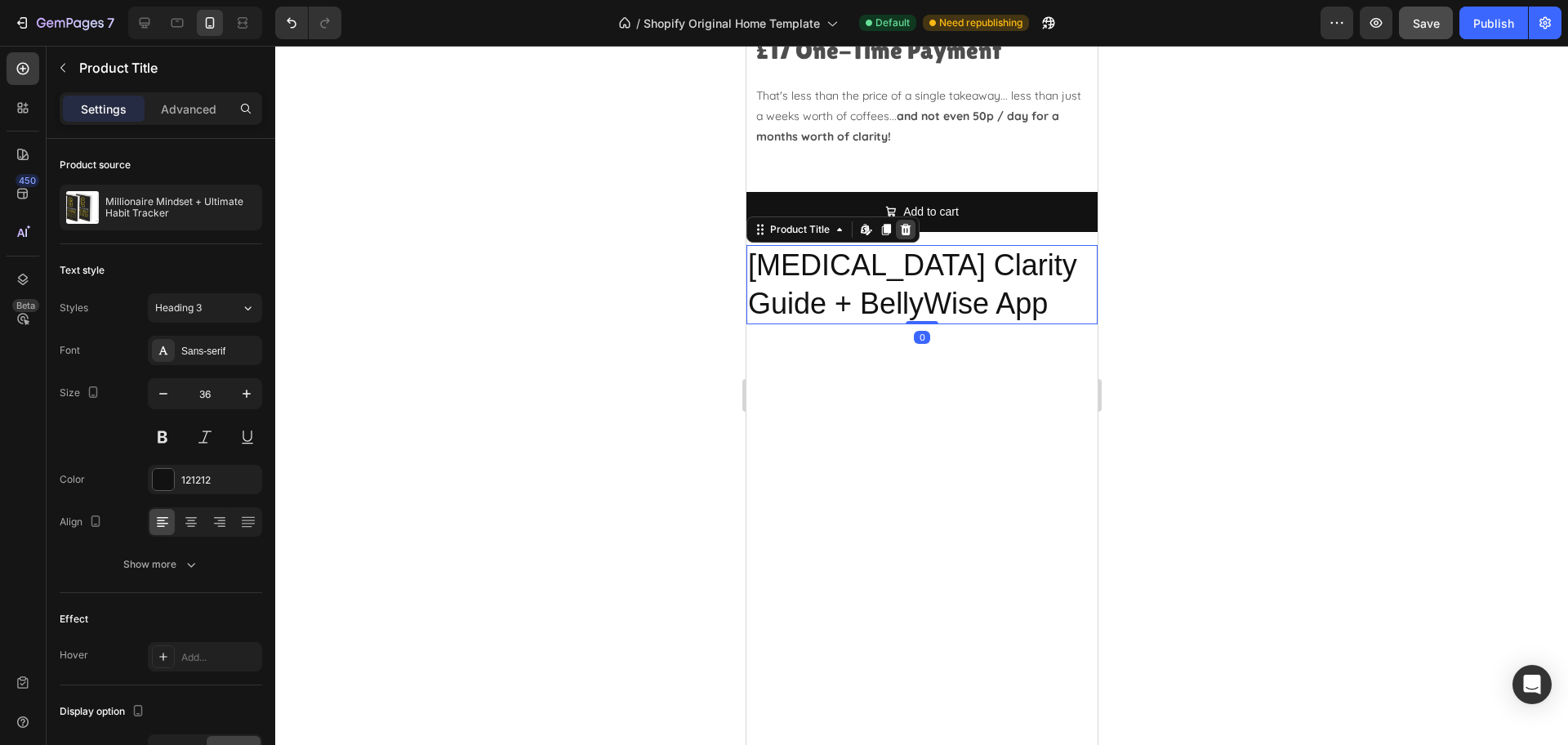
click at [909, 230] on icon at bounding box center [905, 229] width 13 height 13
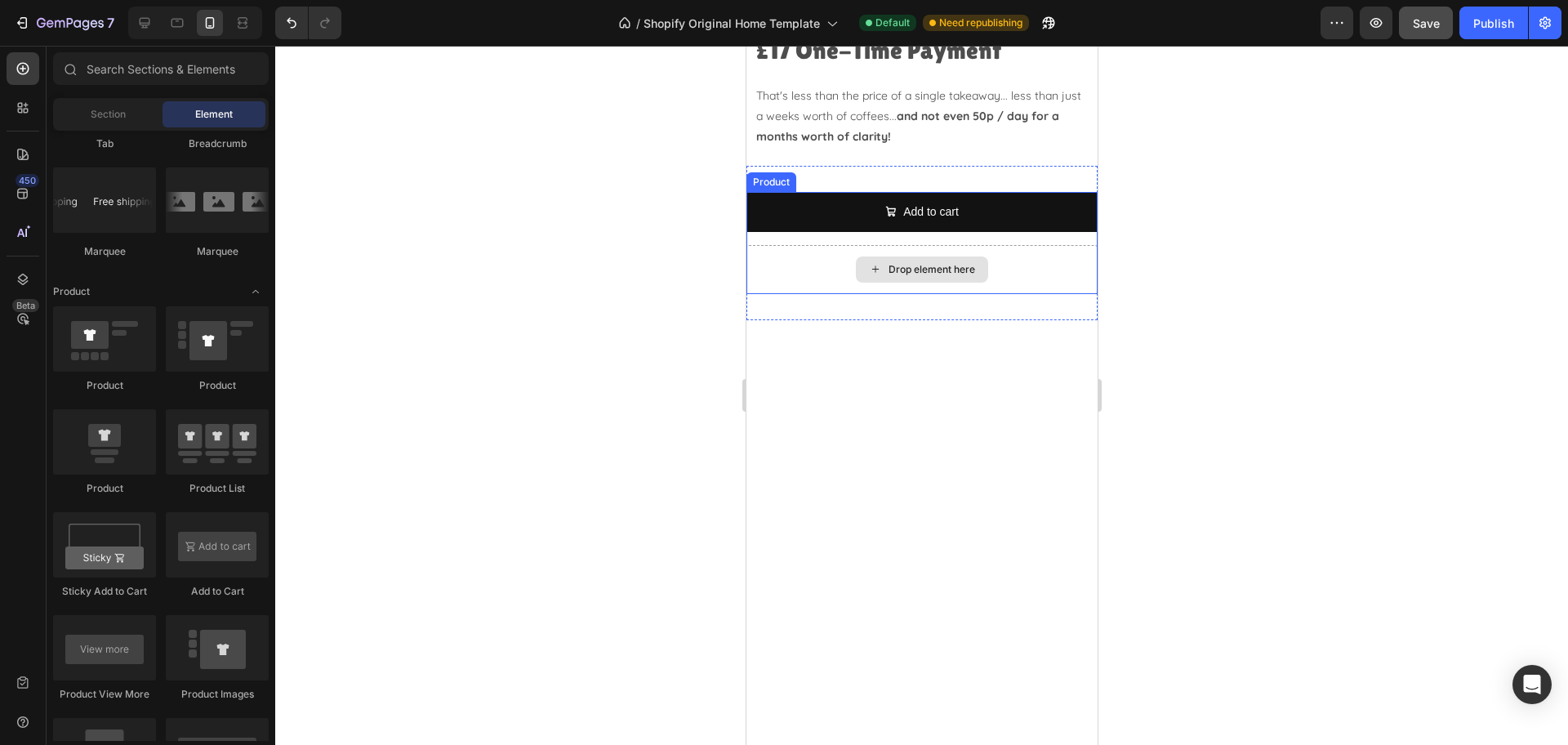
click at [1043, 267] on div "Drop element here" at bounding box center [921, 269] width 351 height 49
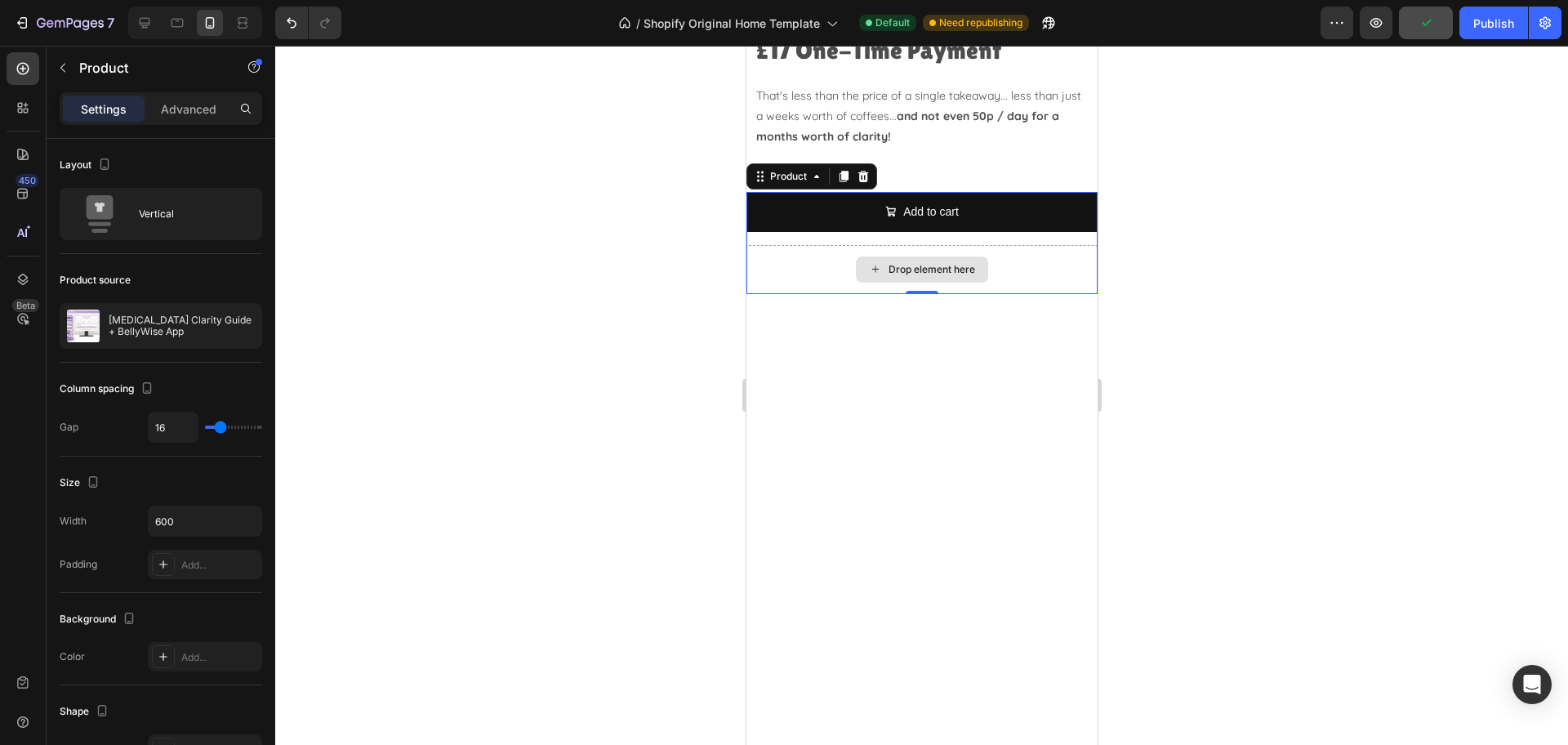
click at [1011, 269] on div "Drop element here" at bounding box center [921, 269] width 351 height 49
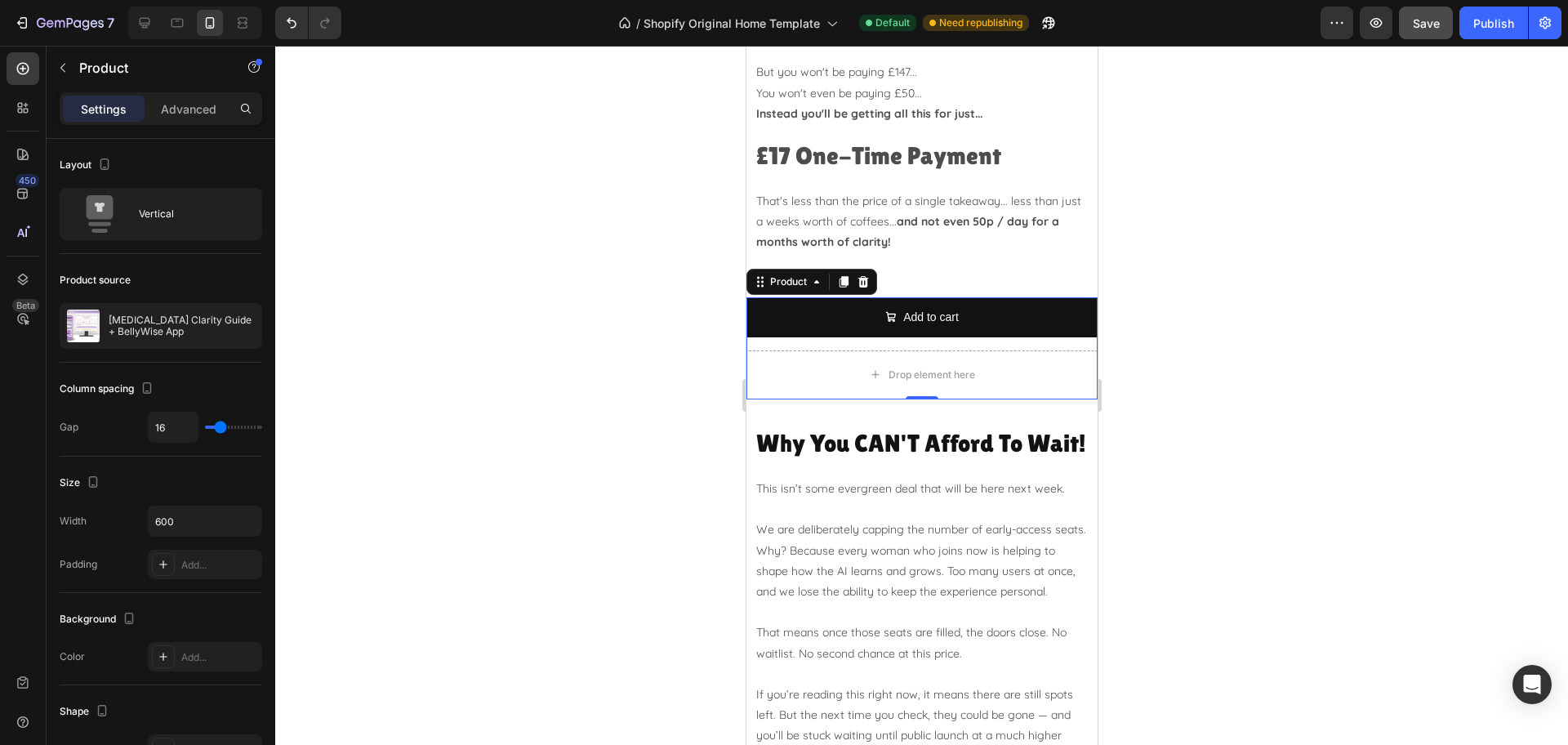
scroll to position [4491, 0]
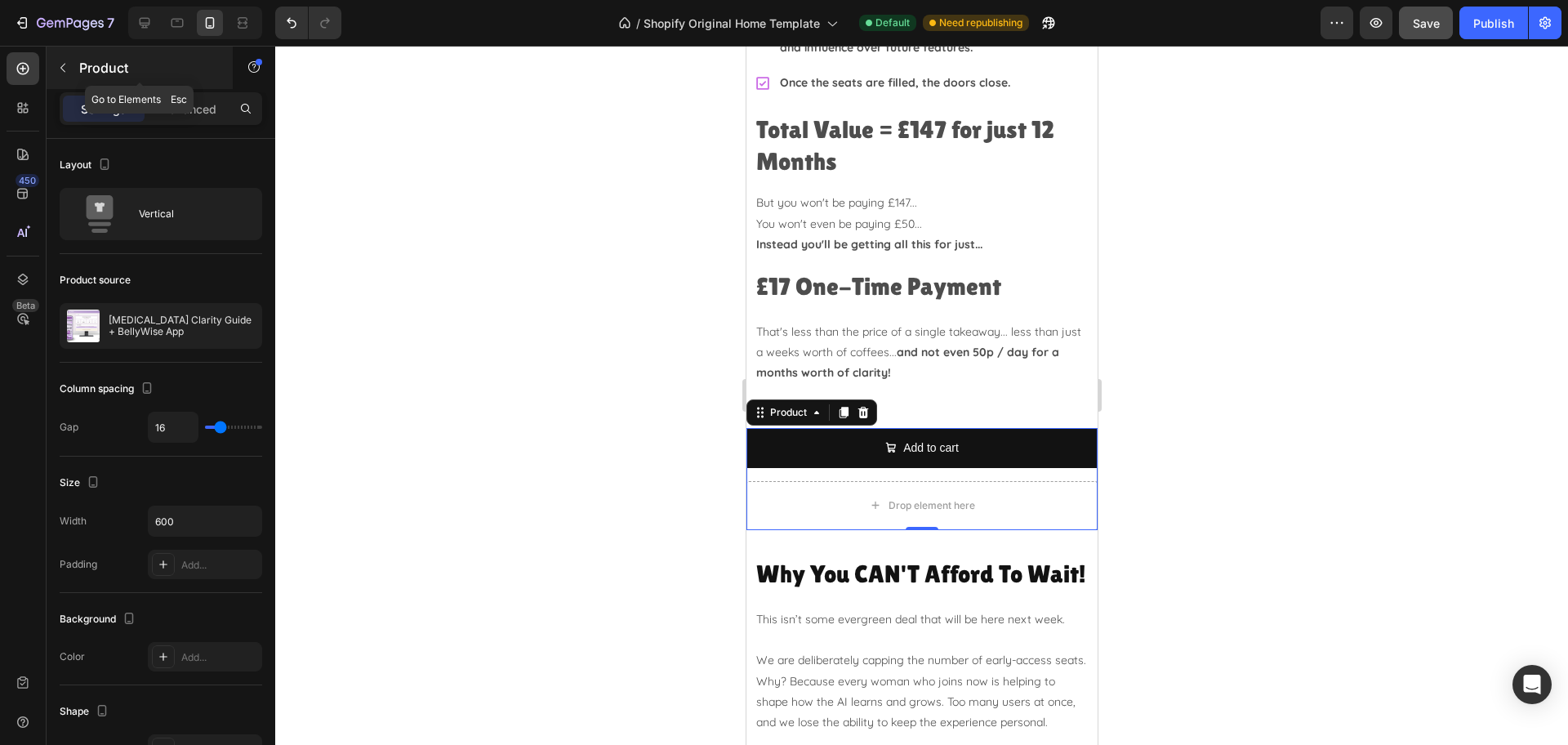
click at [63, 63] on icon "button" at bounding box center [62, 68] width 13 height 13
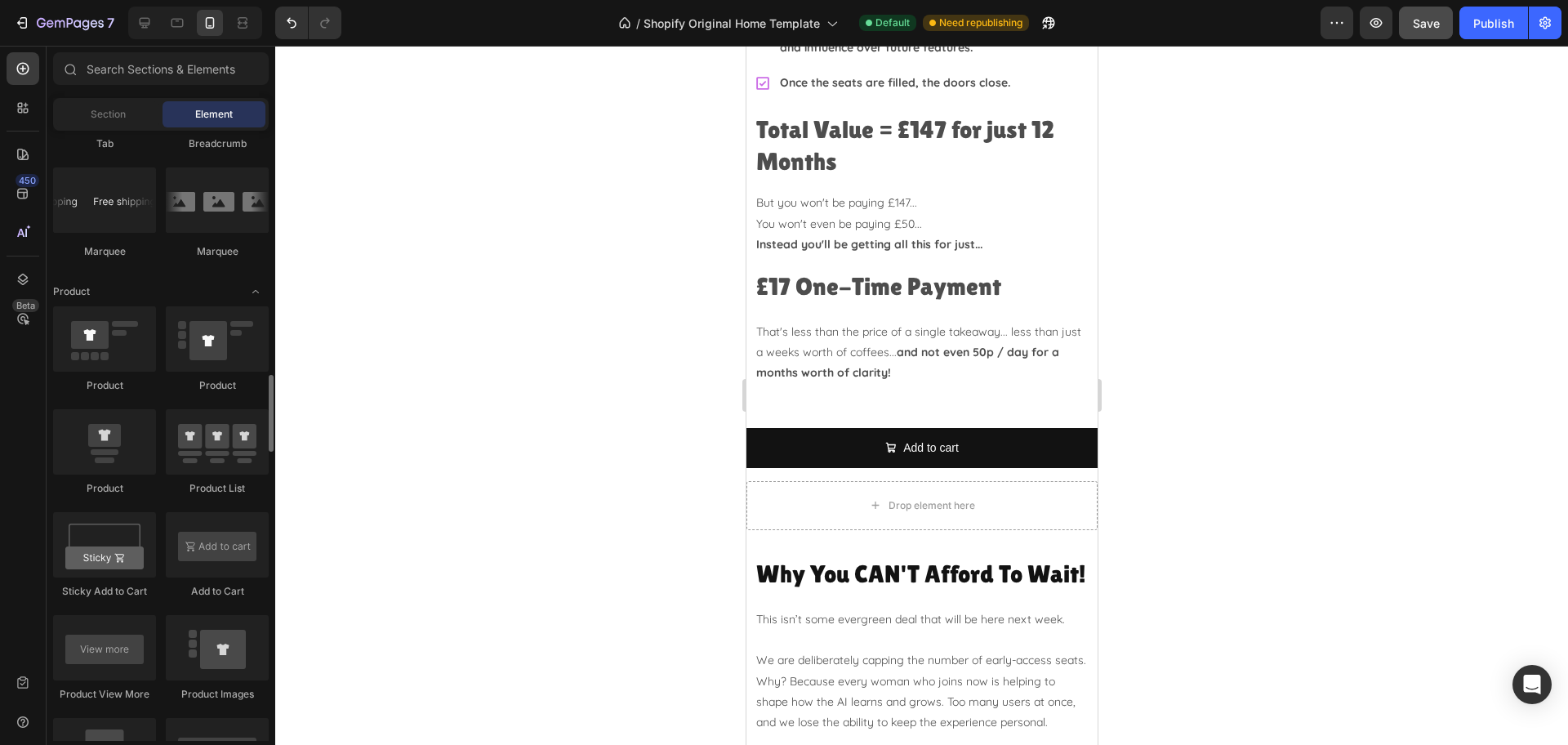
scroll to position [1735, 0]
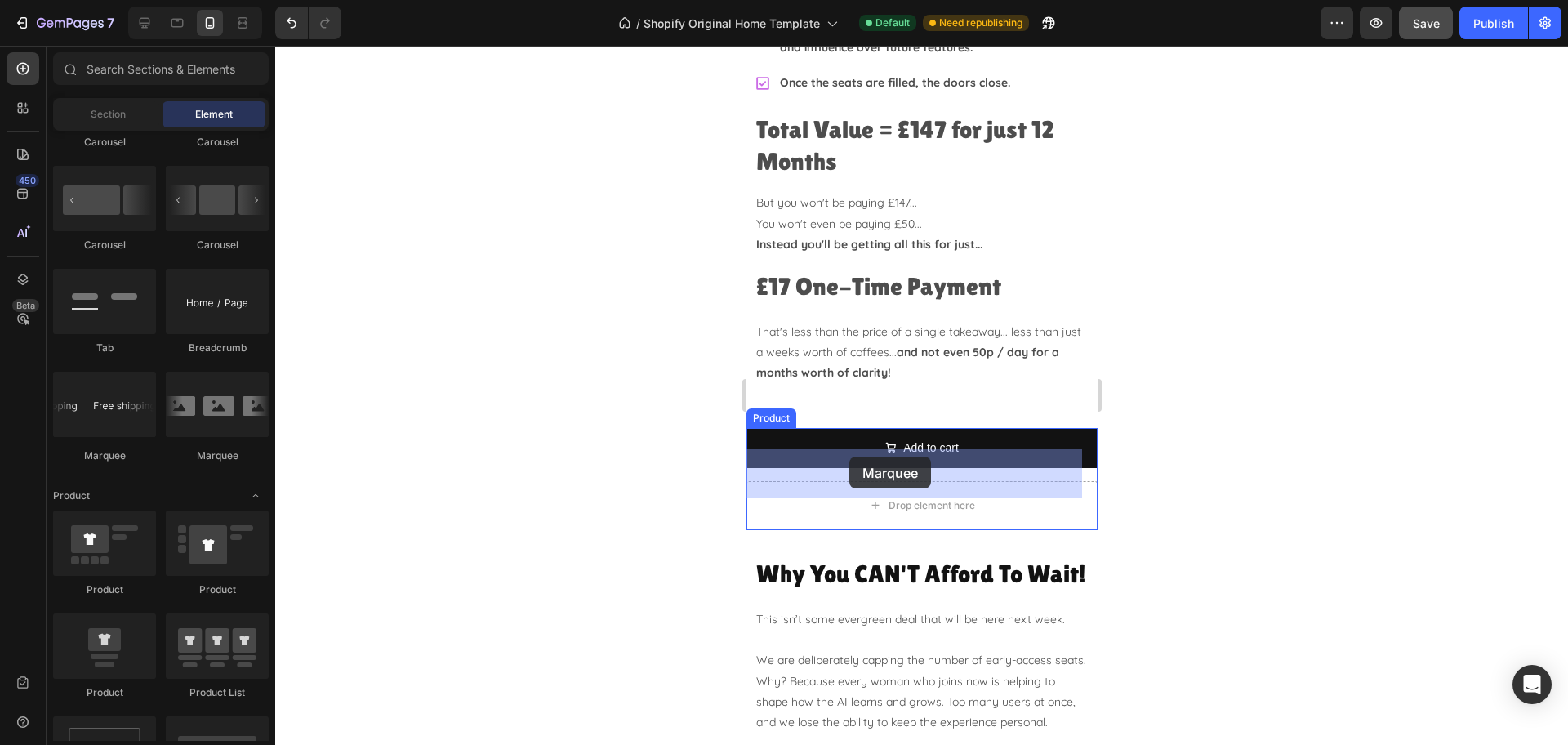
drag, startPoint x: 842, startPoint y: 458, endPoint x: 835, endPoint y: 486, distance: 28.9
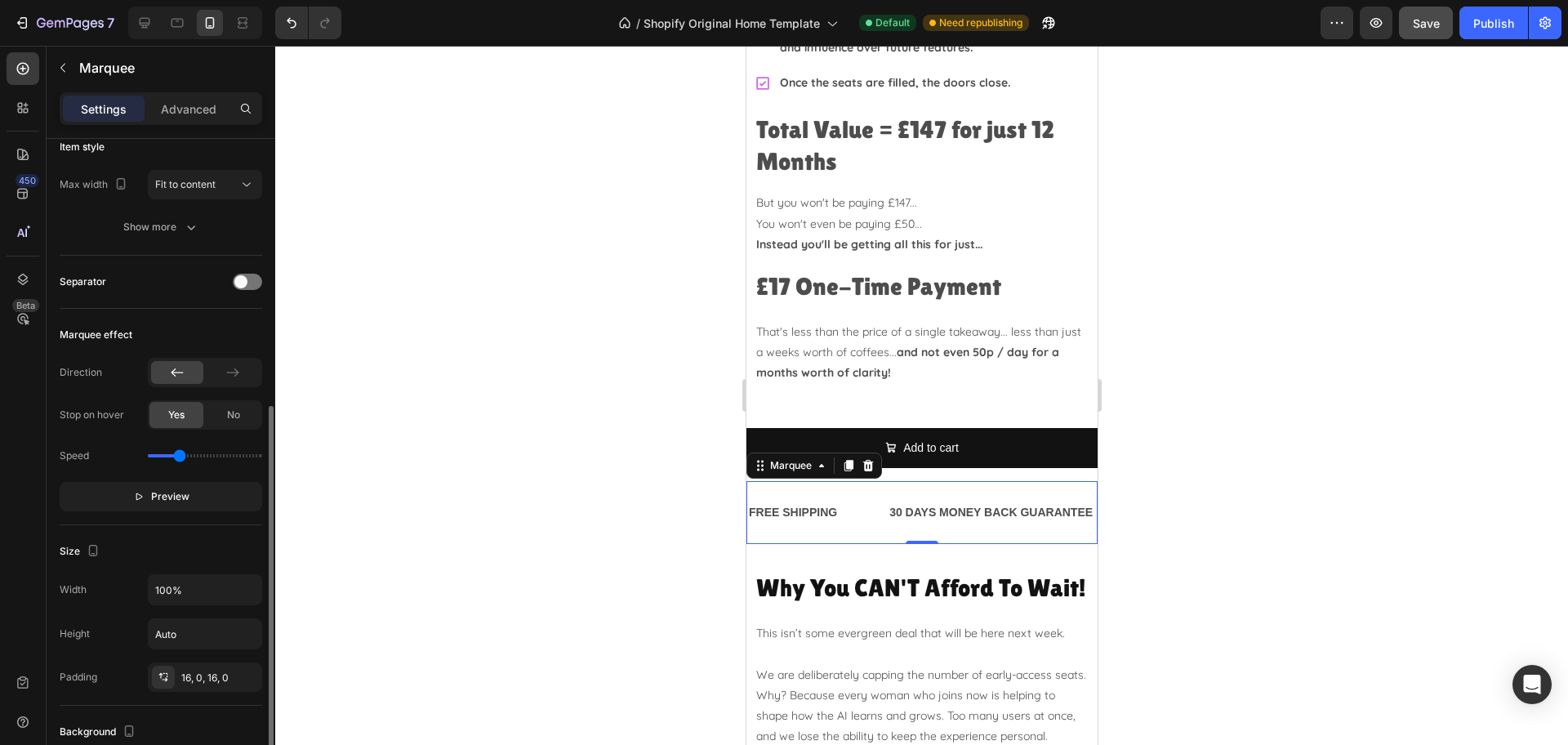
scroll to position [306, 0]
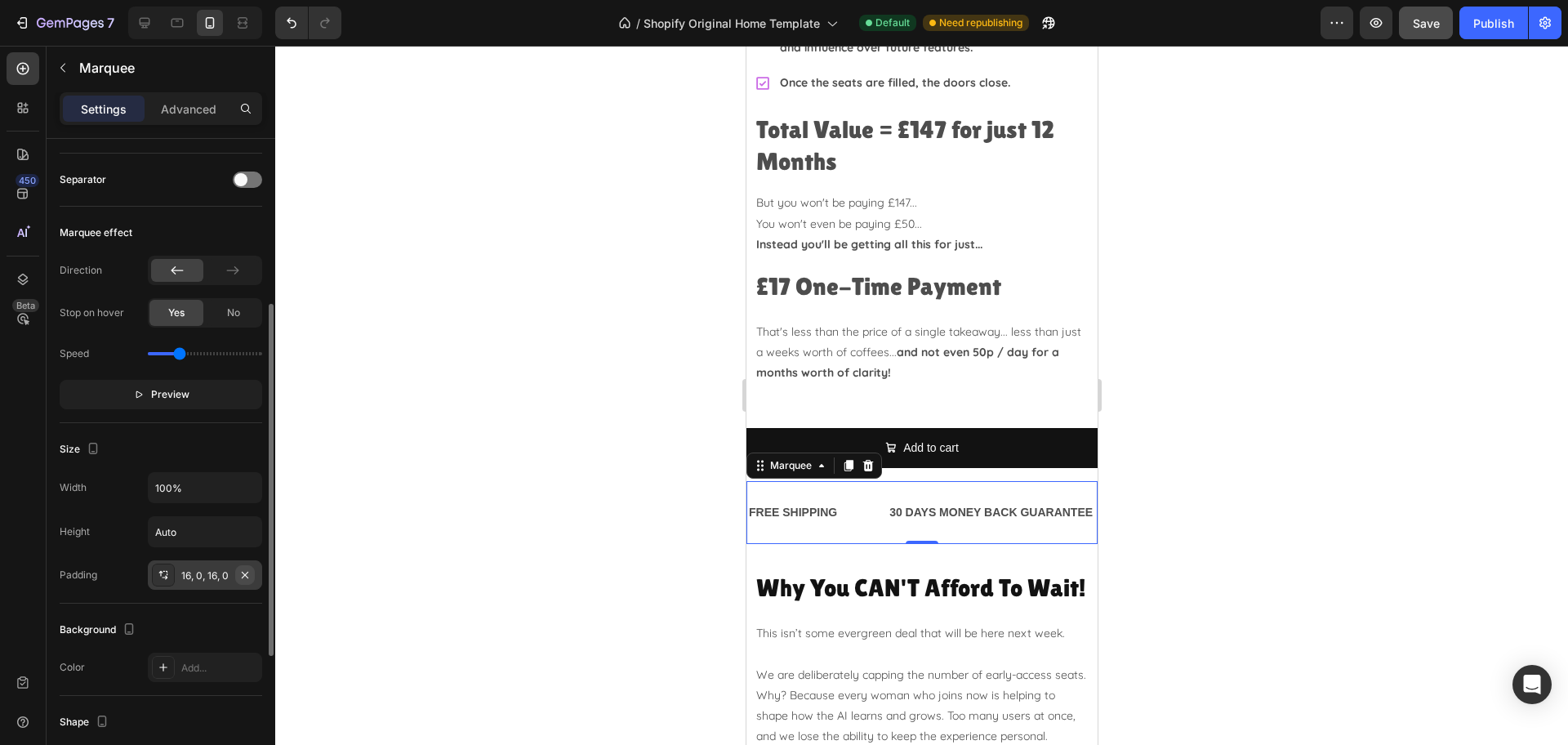
click at [243, 575] on icon "button" at bounding box center [245, 574] width 13 height 13
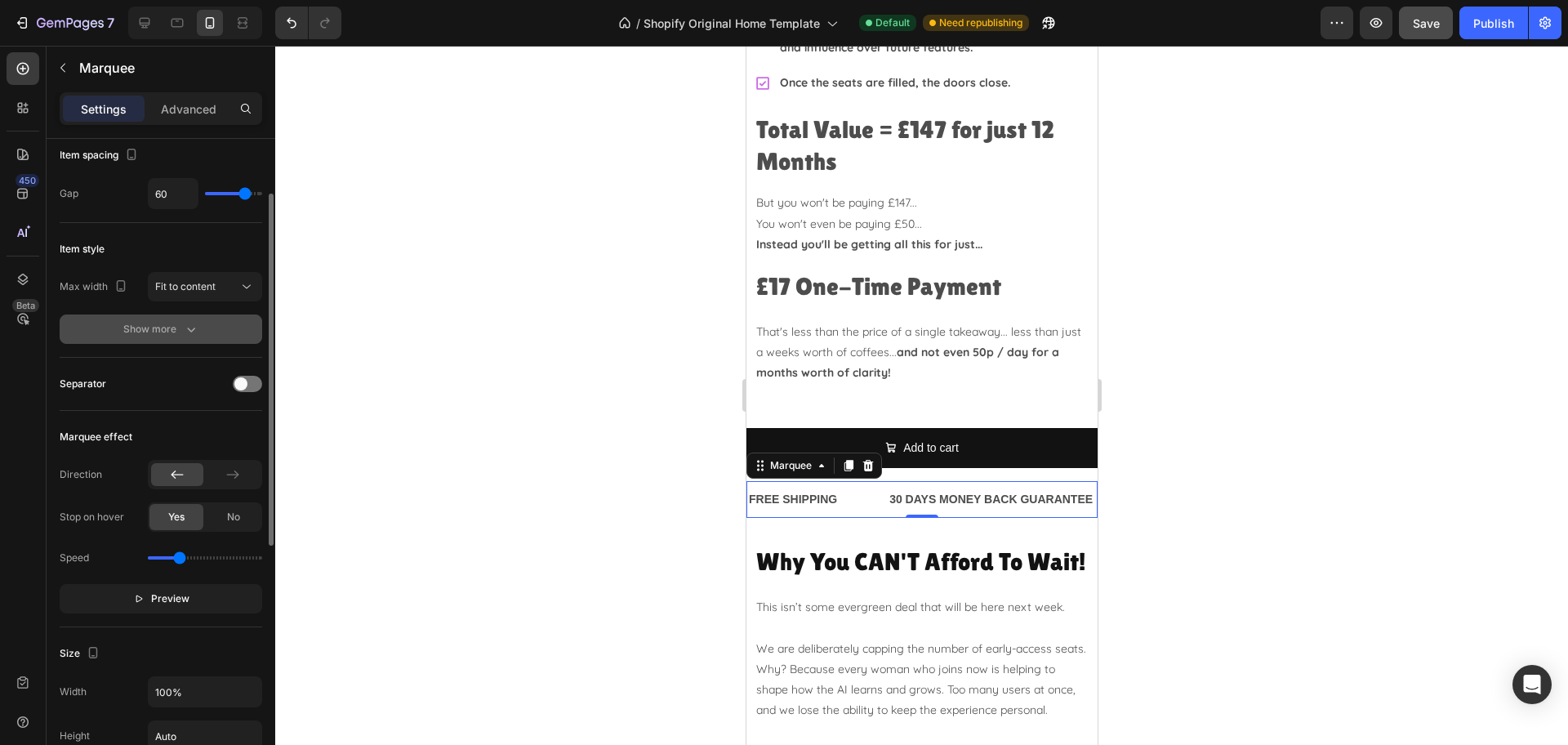
scroll to position [0, 0]
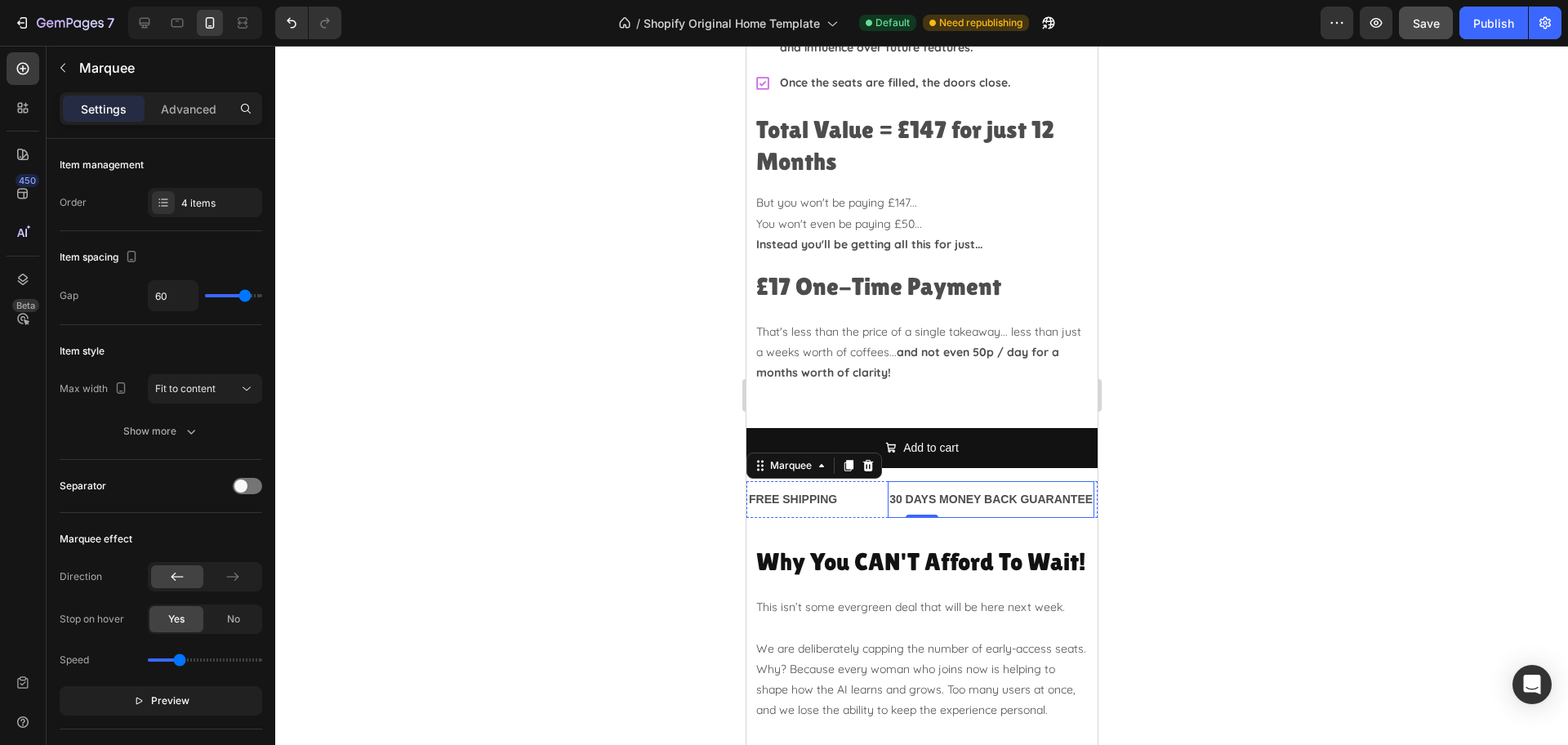
click at [888, 487] on div "30 DAYS MONEY BACK GUARANTEE" at bounding box center [990, 499] width 206 height 24
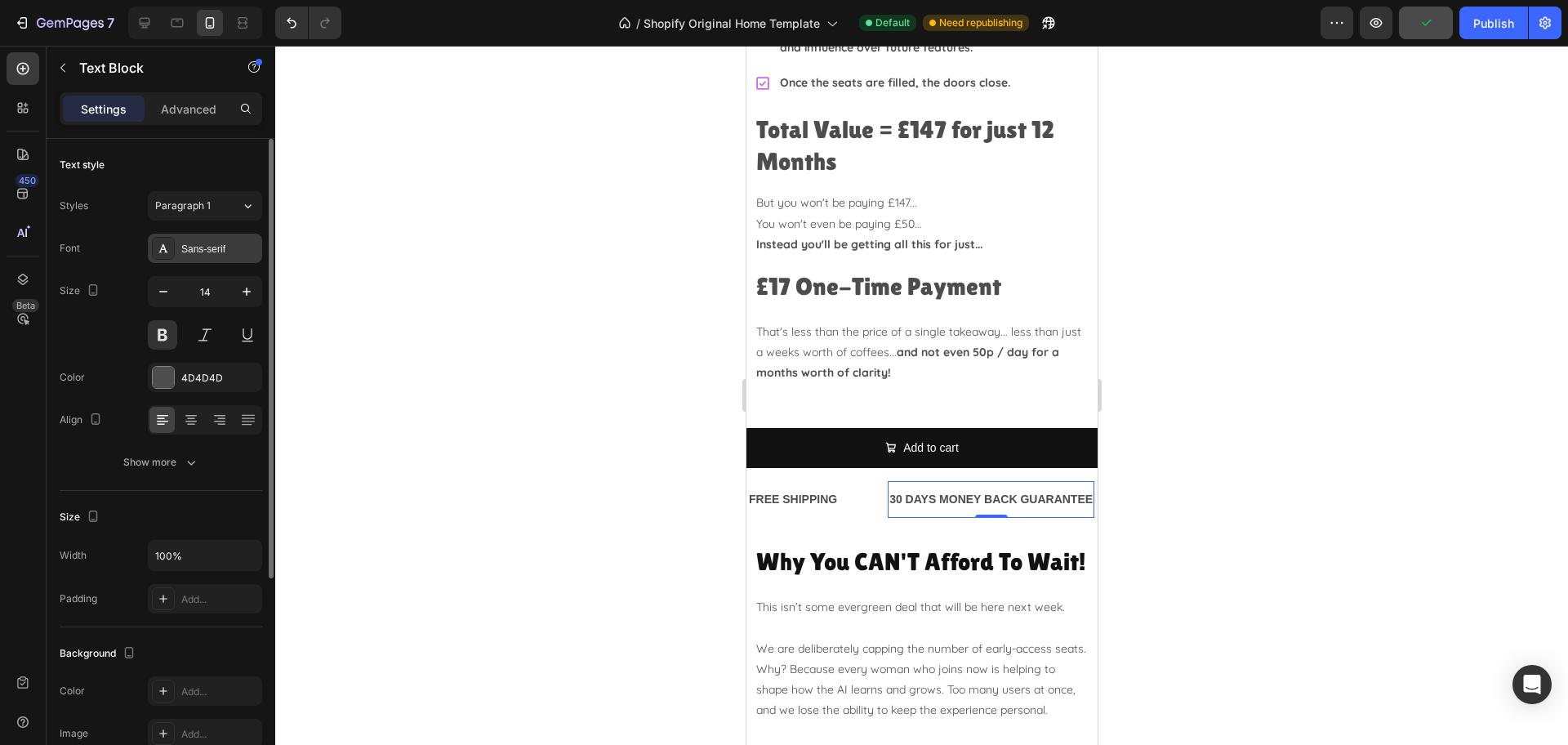
click at [212, 250] on div "Sans-serif" at bounding box center [220, 249] width 77 height 15
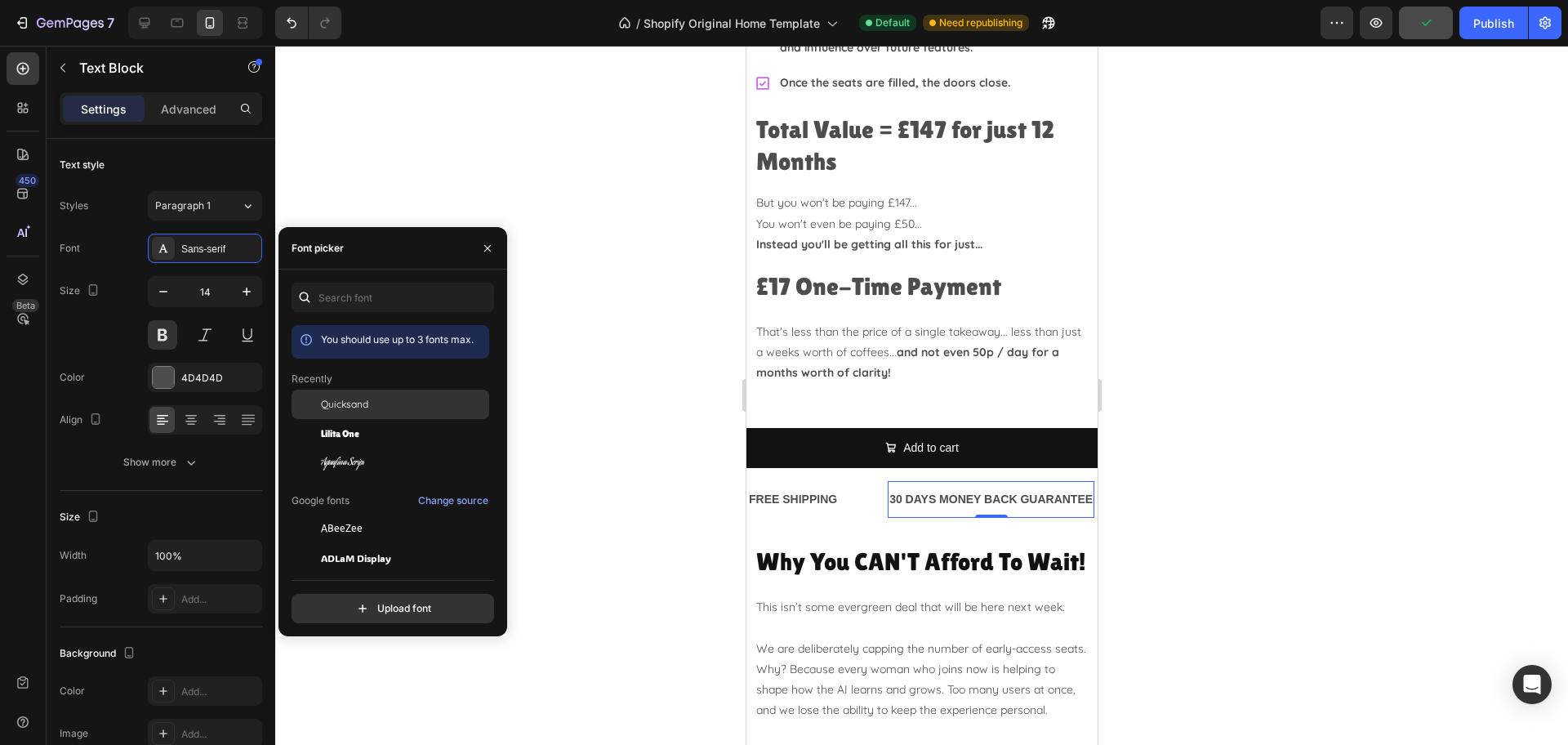
click at [371, 406] on div "Quicksand" at bounding box center [404, 405] width 165 height 15
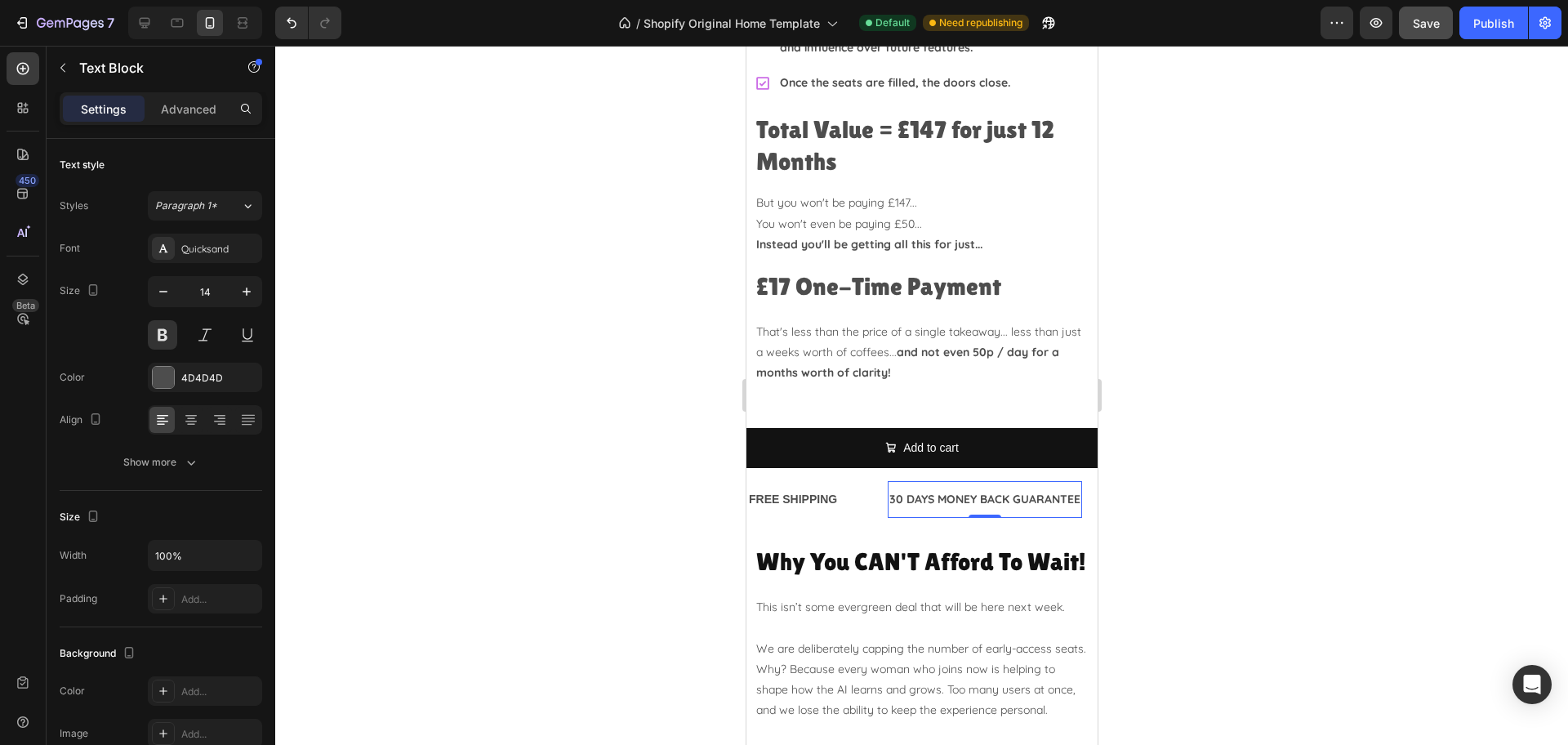
click at [953, 487] on div "30 DAYS MONEY BACK GUARANTEE" at bounding box center [984, 499] width 195 height 24
click at [177, 118] on div "Advanced" at bounding box center [188, 108] width 82 height 26
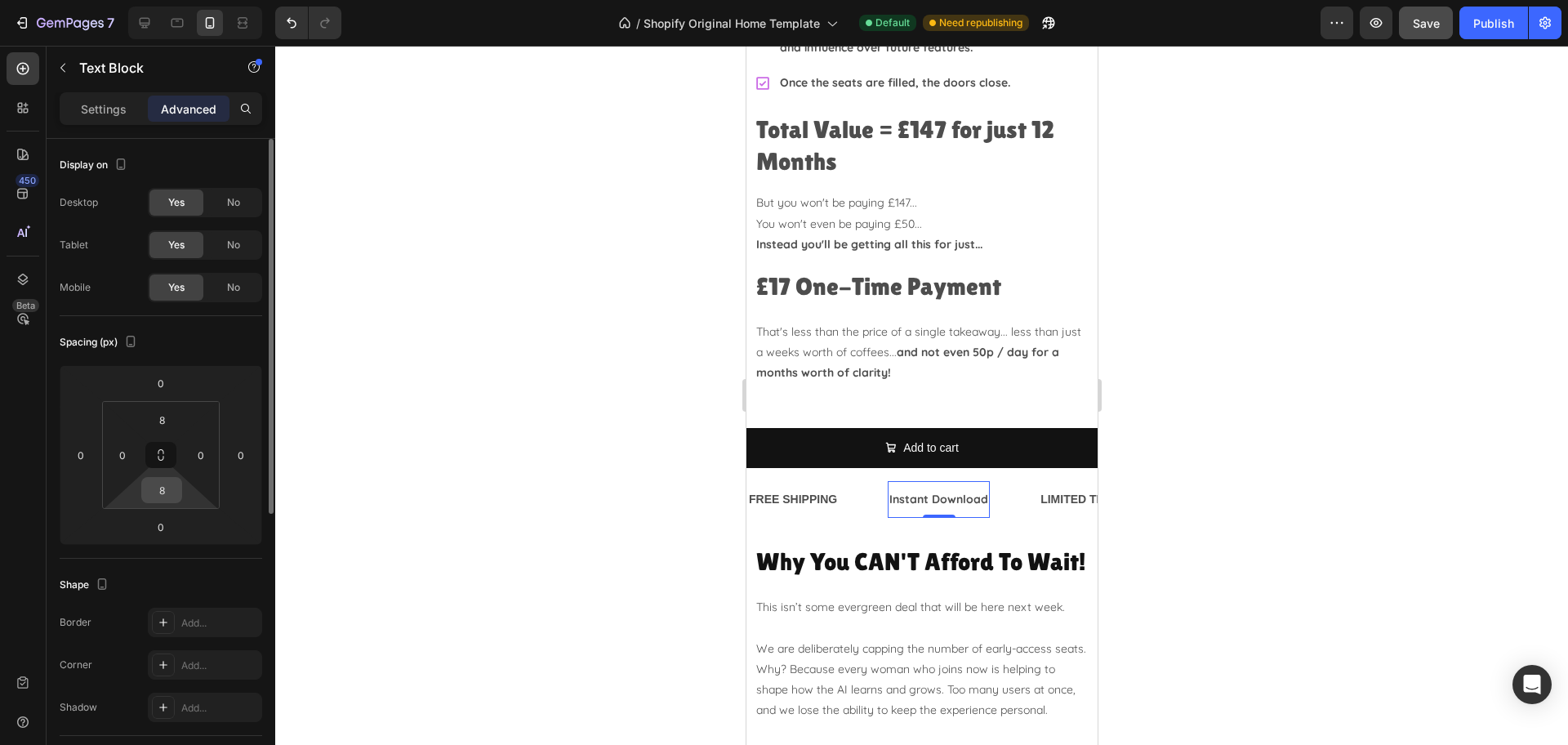
click at [171, 489] on input "8" at bounding box center [161, 490] width 33 height 25
type input "0"
click at [49, 500] on div "Display on Desktop Yes No Tablet Yes No Mobile Yes No Spacing (px) 0 0 0 0 8 0 …" at bounding box center [161, 705] width 228 height 1133
click at [109, 93] on div "Settings Advanced" at bounding box center [161, 109] width 203 height 33
click at [106, 104] on p "Settings" at bounding box center [104, 108] width 46 height 17
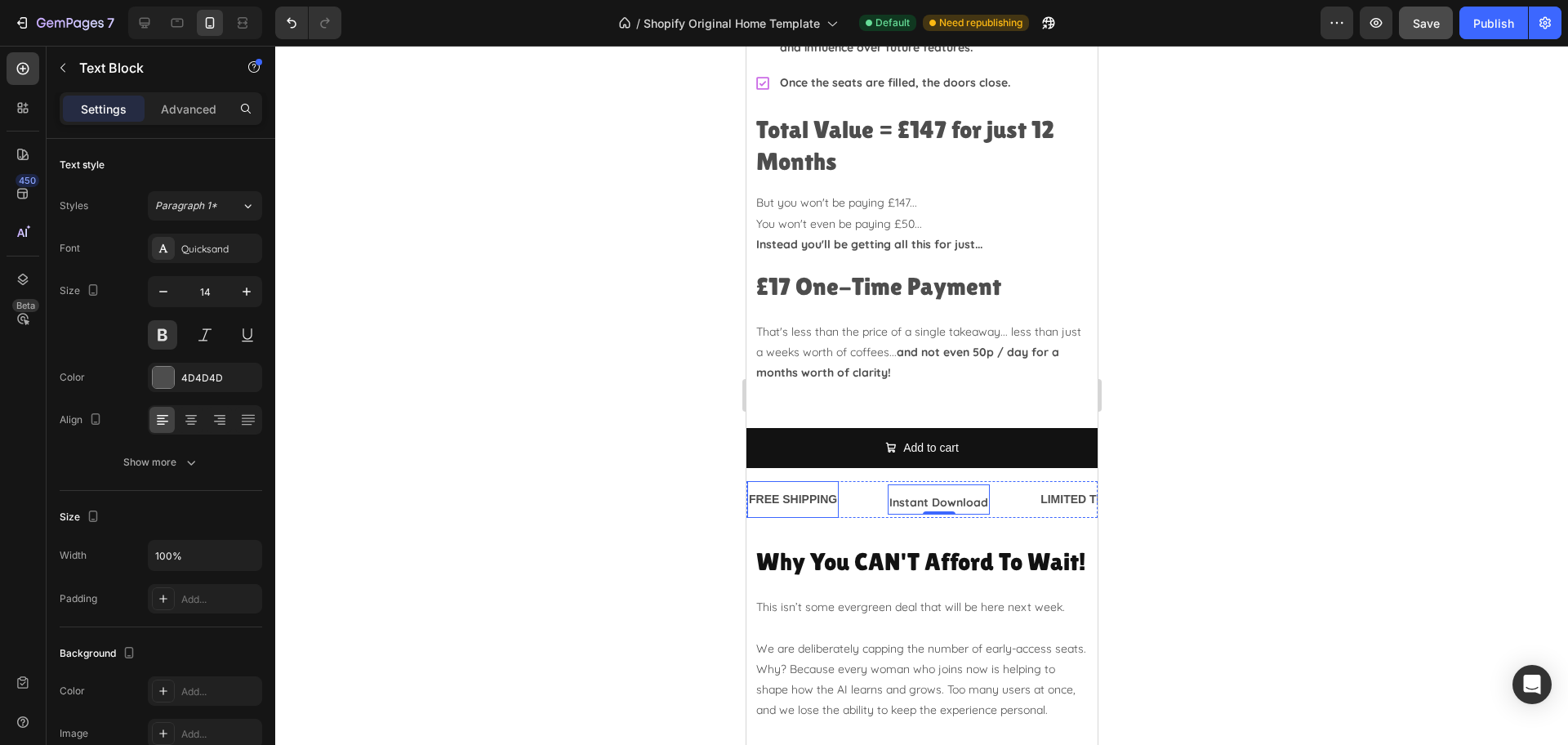
click at [805, 487] on div "FREE SHIPPING" at bounding box center [792, 499] width 92 height 24
click at [887, 491] on div "Instant Download" at bounding box center [938, 503] width 102 height 24
click at [848, 481] on div "FREE SHIPPING Text Block" at bounding box center [816, 499] width 140 height 37
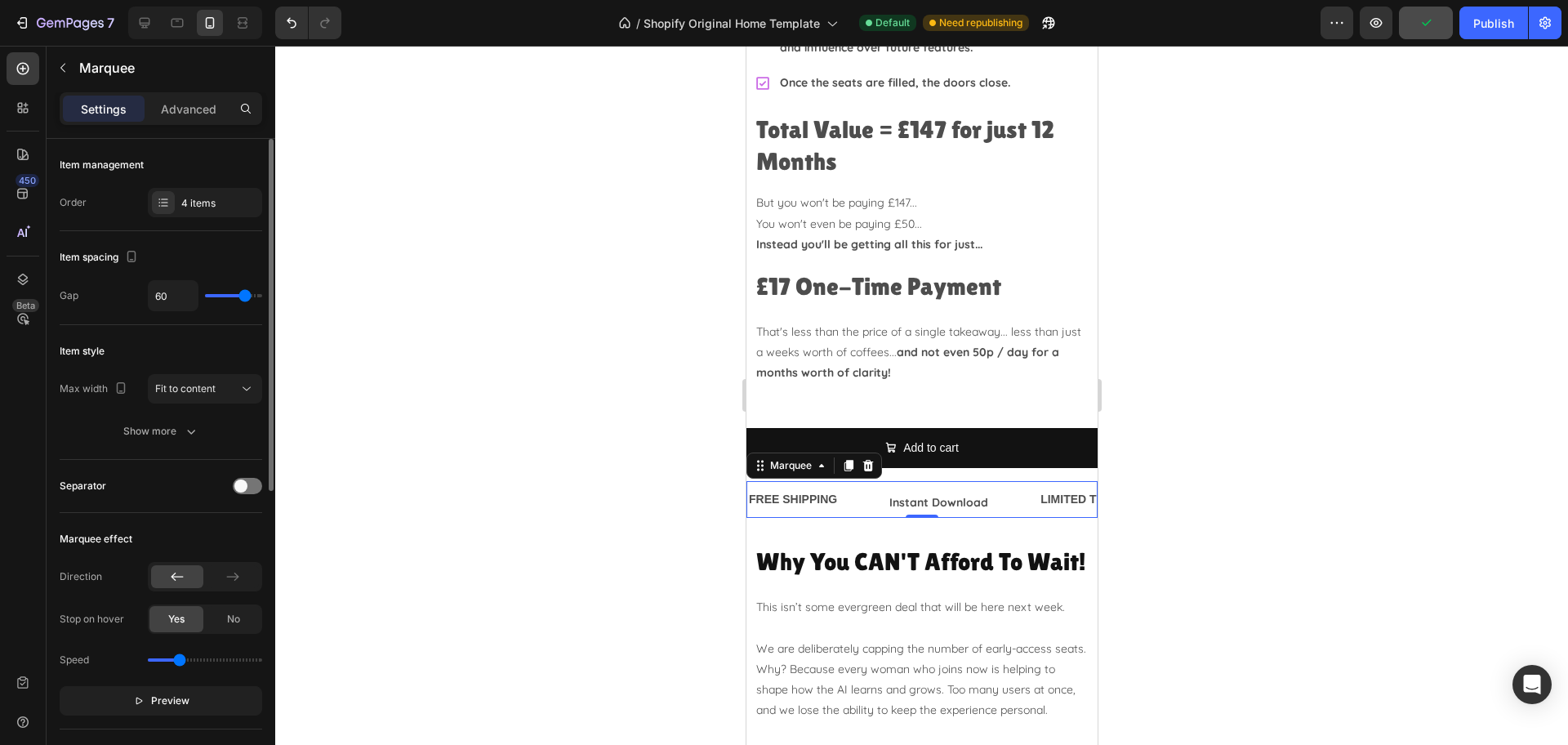
type input "52"
type input "50"
type input "49"
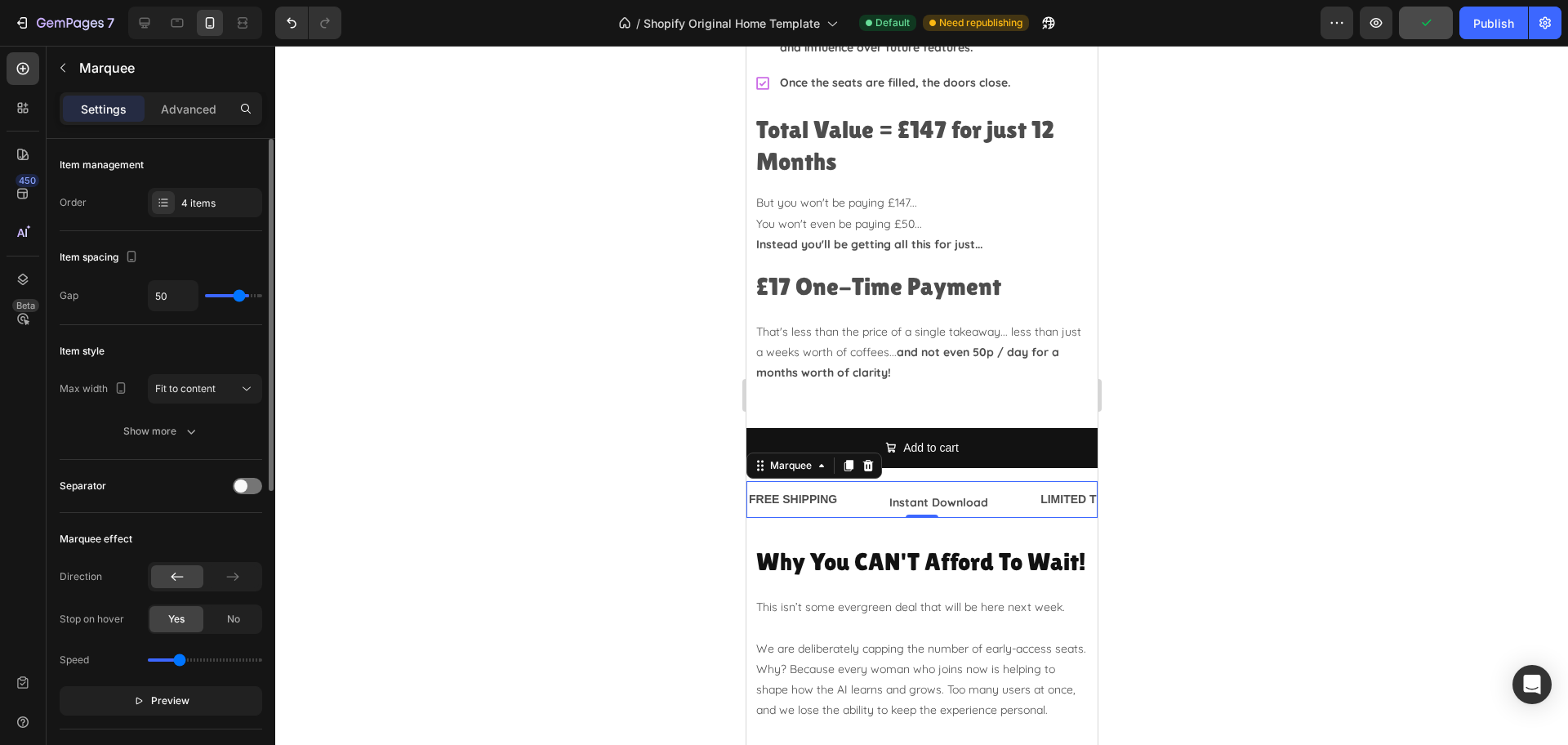
type input "49"
type input "46"
type input "43"
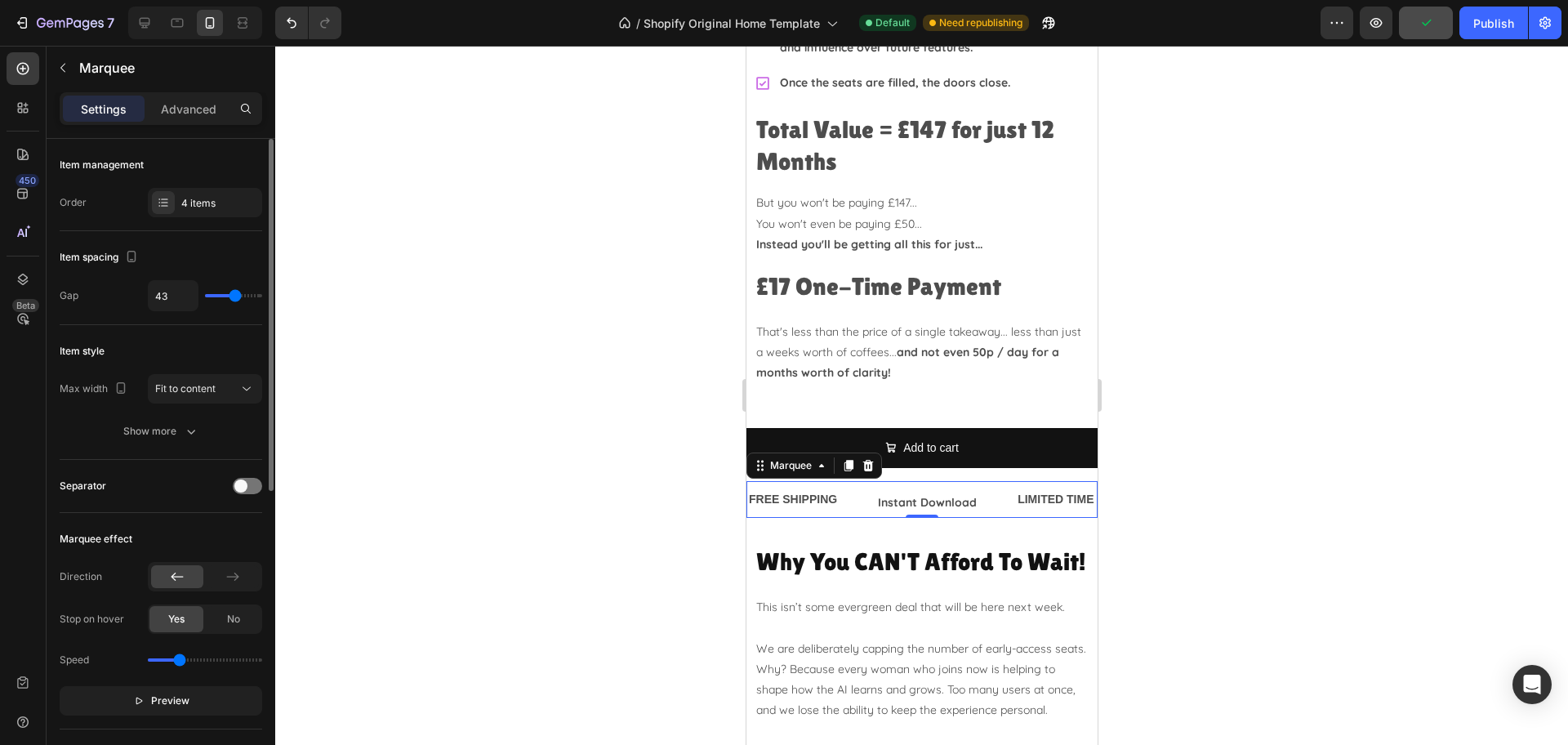
type input "41"
type input "40"
type input "39"
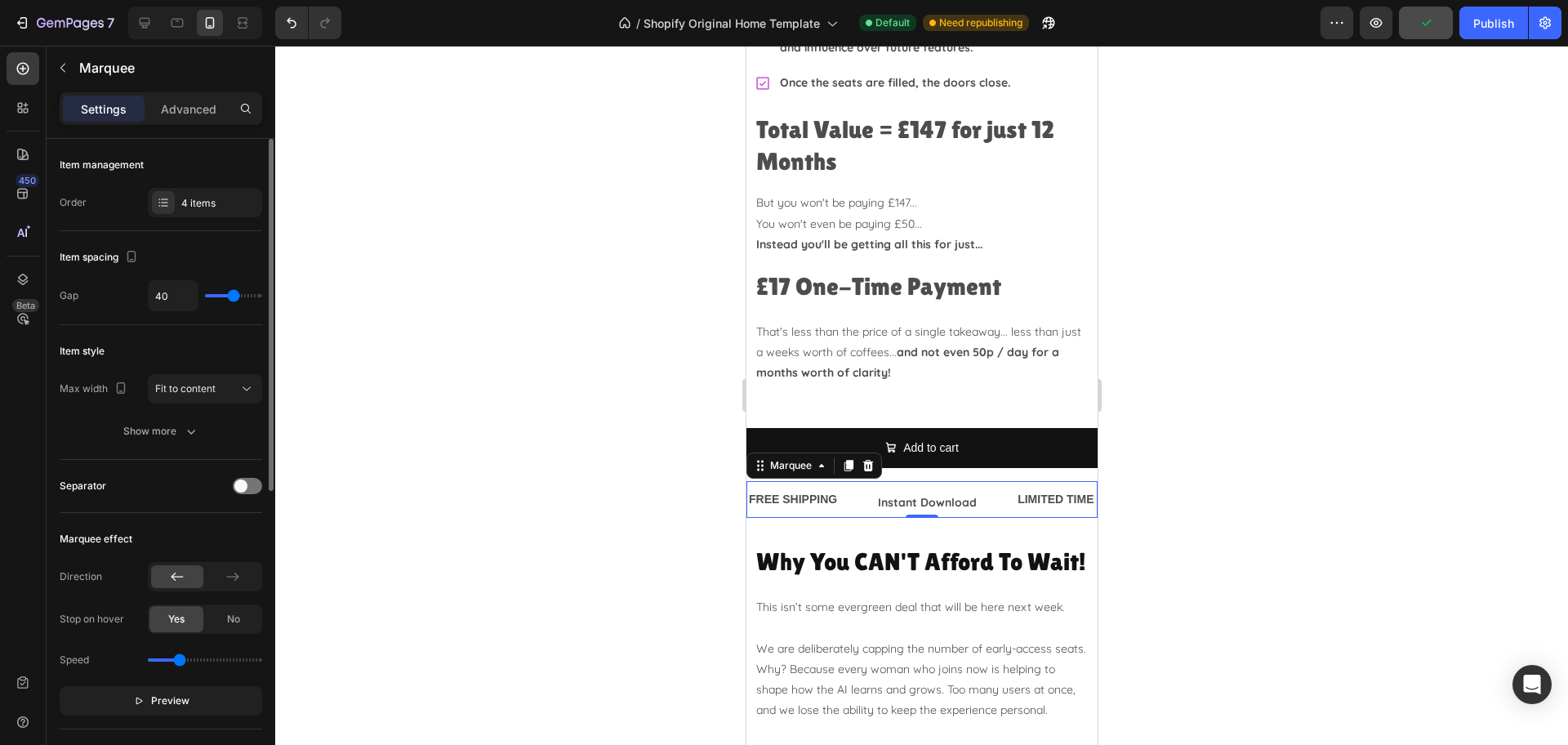
type input "39"
type input "37"
type input "36"
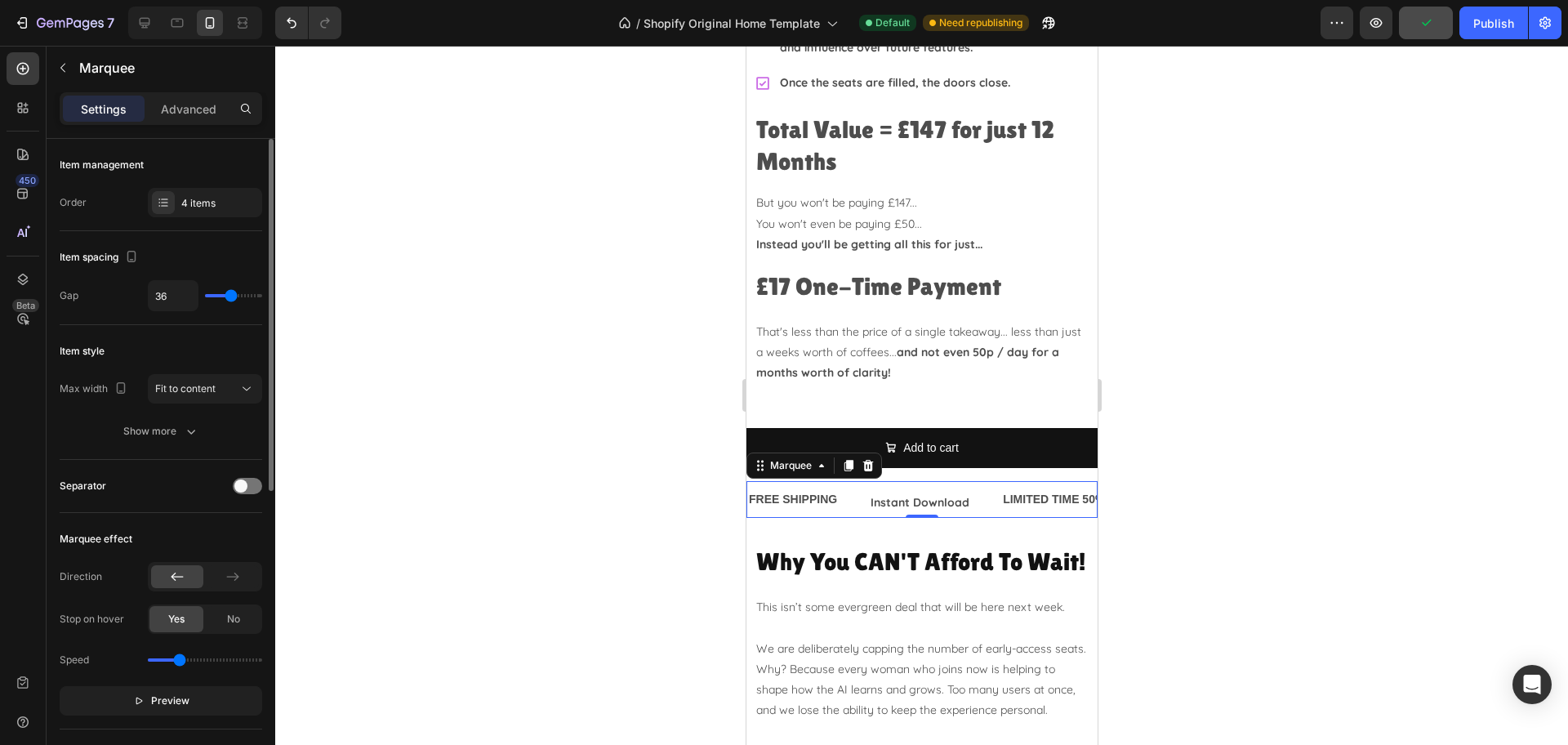
type input "34"
type input "33"
drag, startPoint x: 241, startPoint y: 298, endPoint x: 229, endPoint y: 295, distance: 12.4
type input "33"
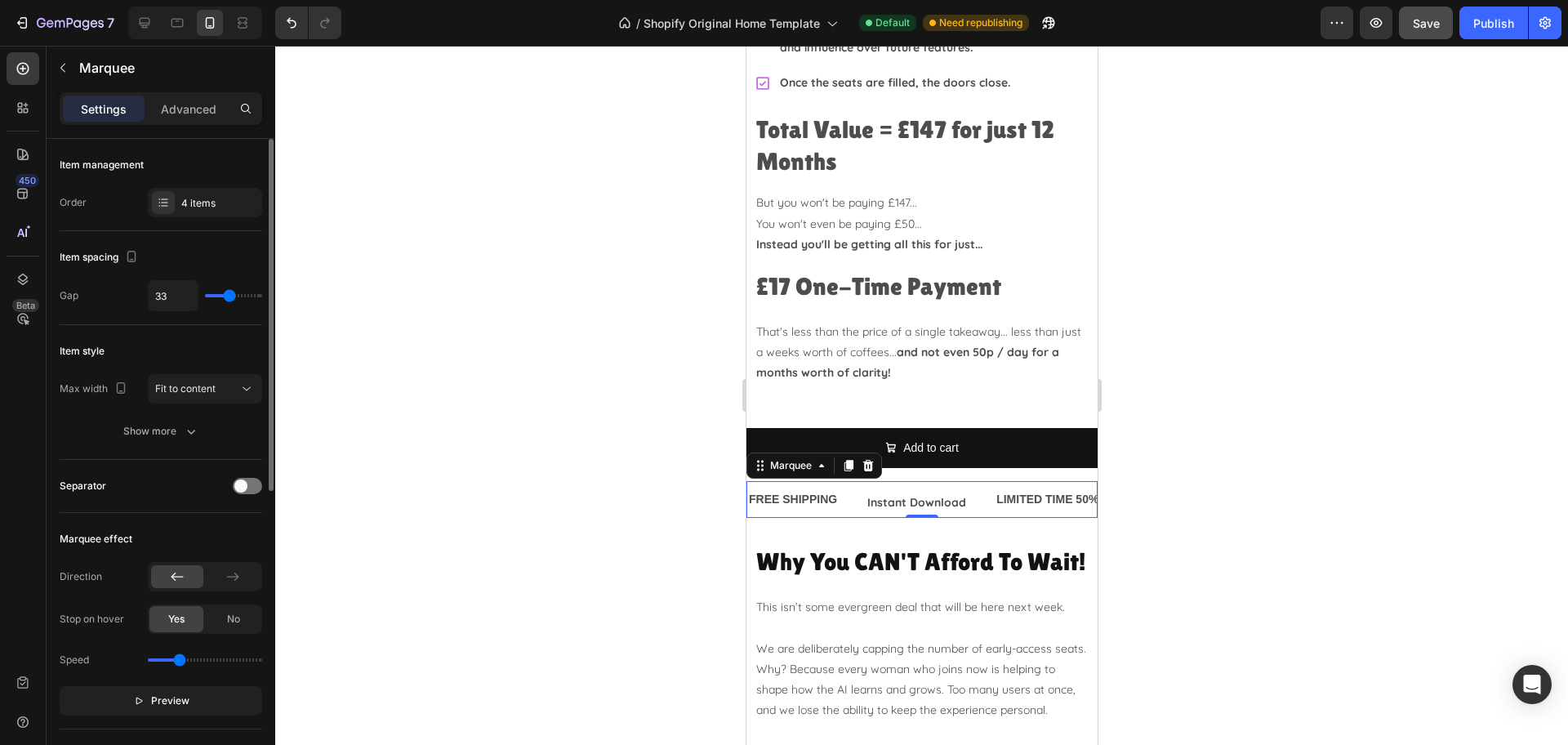
click at [229, 295] on input "range" at bounding box center [233, 295] width 57 height 4
click at [162, 294] on input "33" at bounding box center [172, 295] width 49 height 29
type input "3"
type input "30"
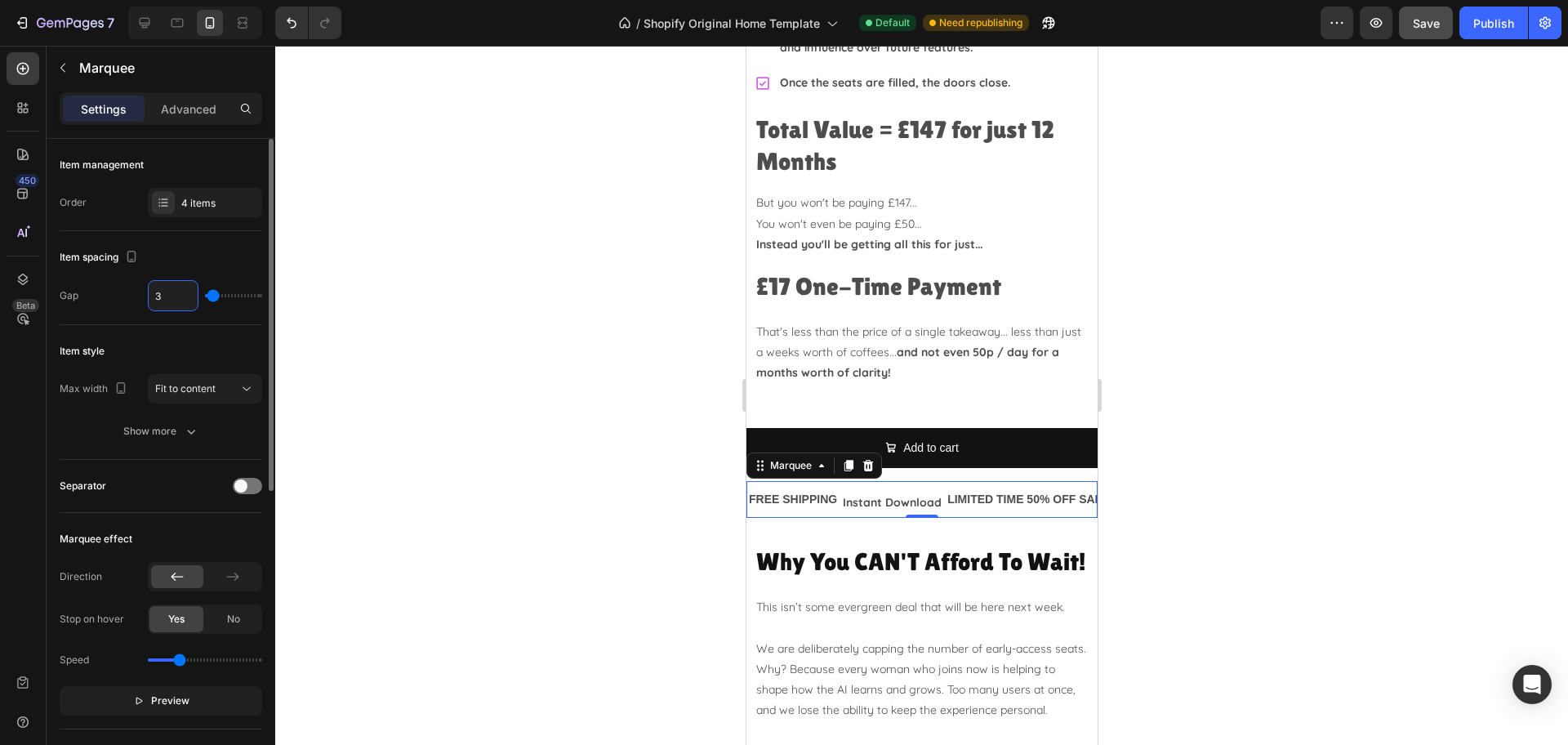
type input "30"
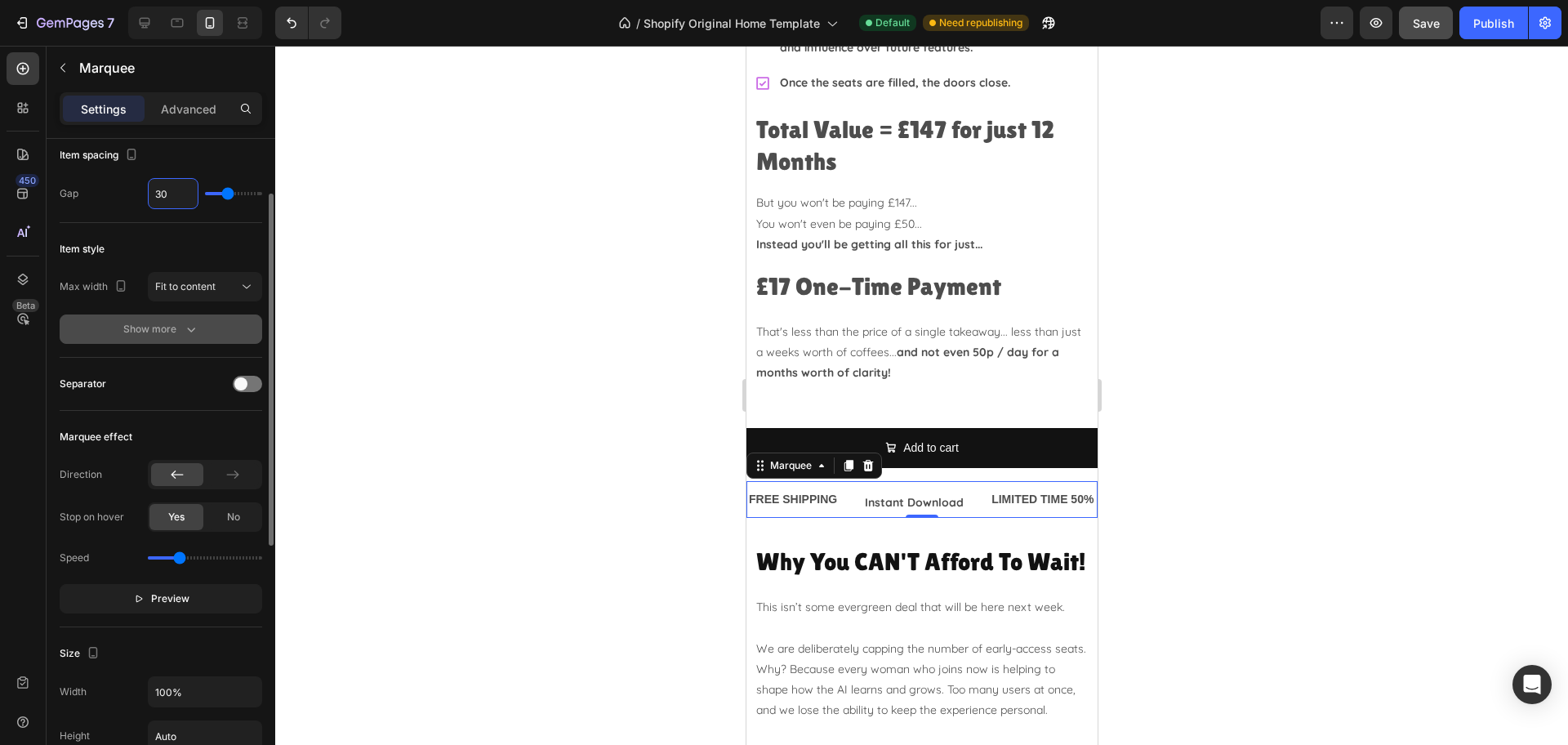
type input "30"
click at [132, 336] on div "Show more" at bounding box center [161, 329] width 76 height 17
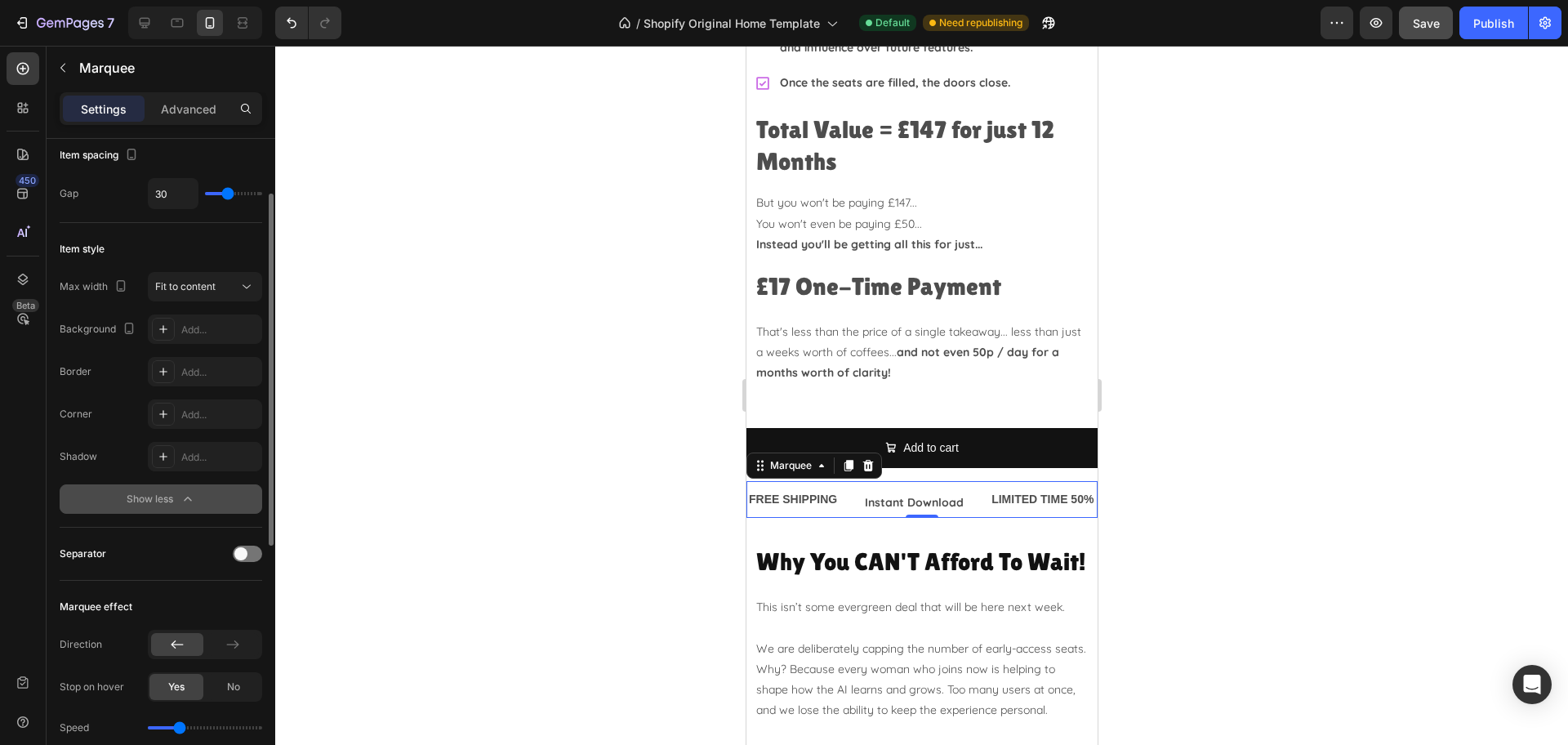
click at [153, 498] on div "Show less" at bounding box center [161, 499] width 70 height 17
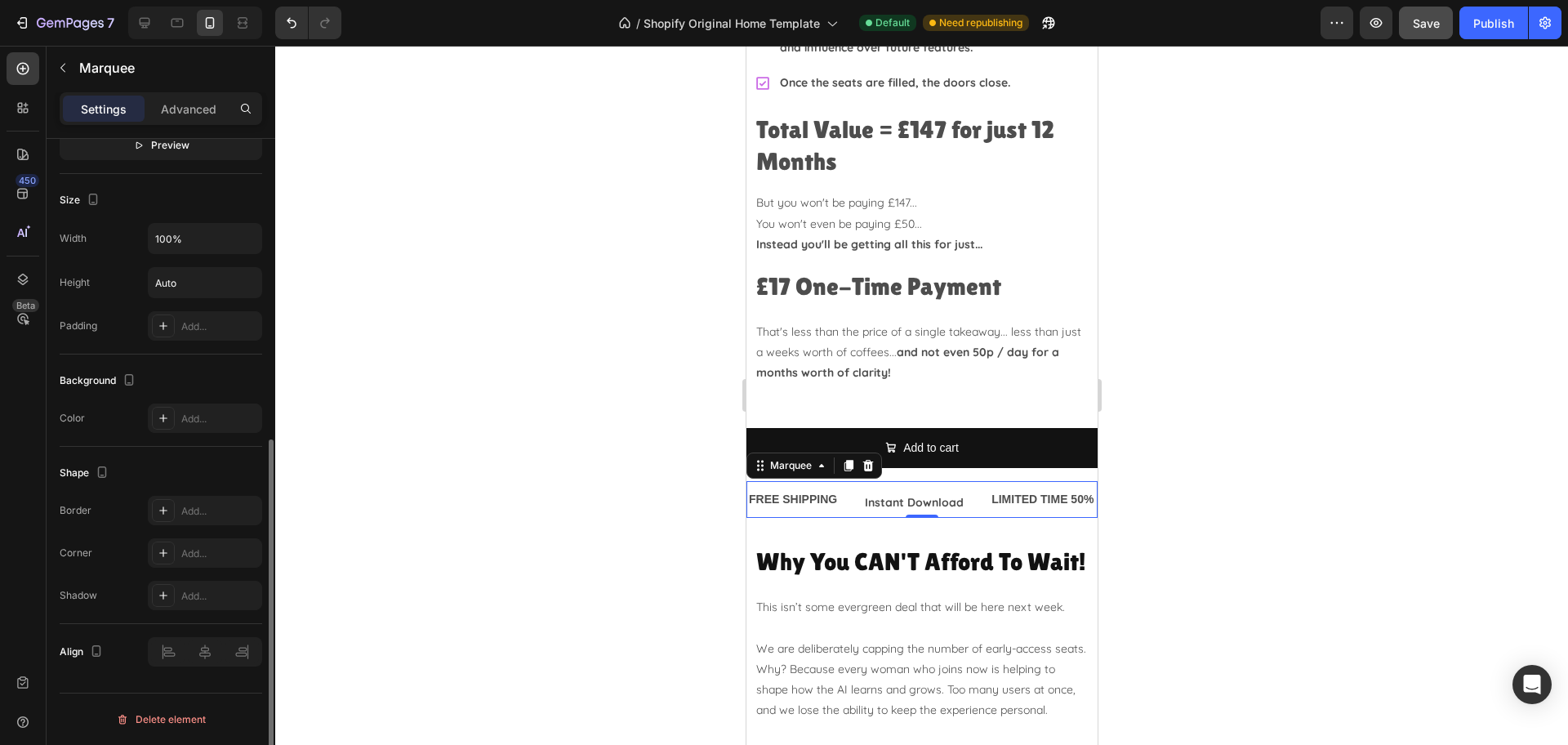
scroll to position [0, 0]
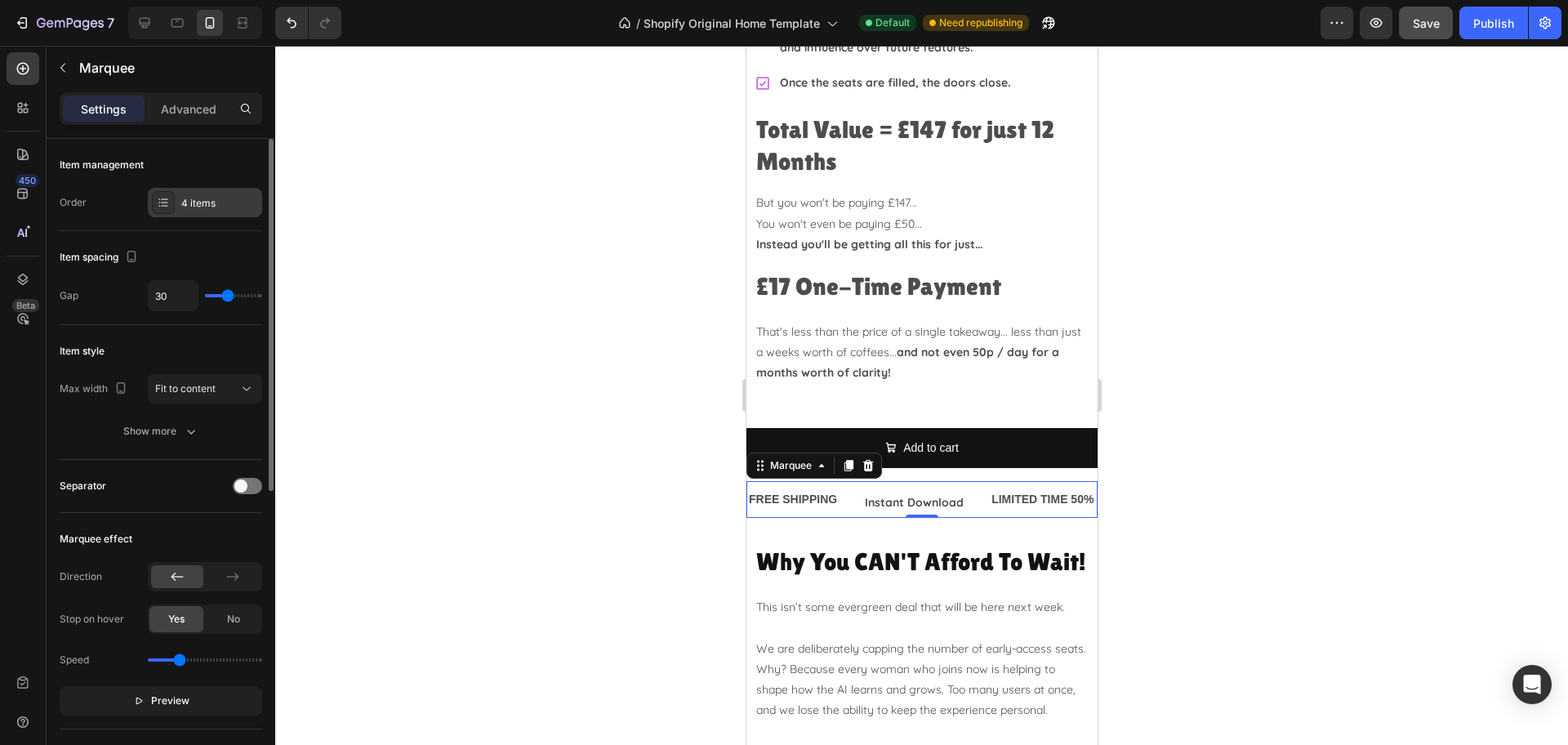
click at [230, 192] on div "4 items" at bounding box center [205, 203] width 115 height 29
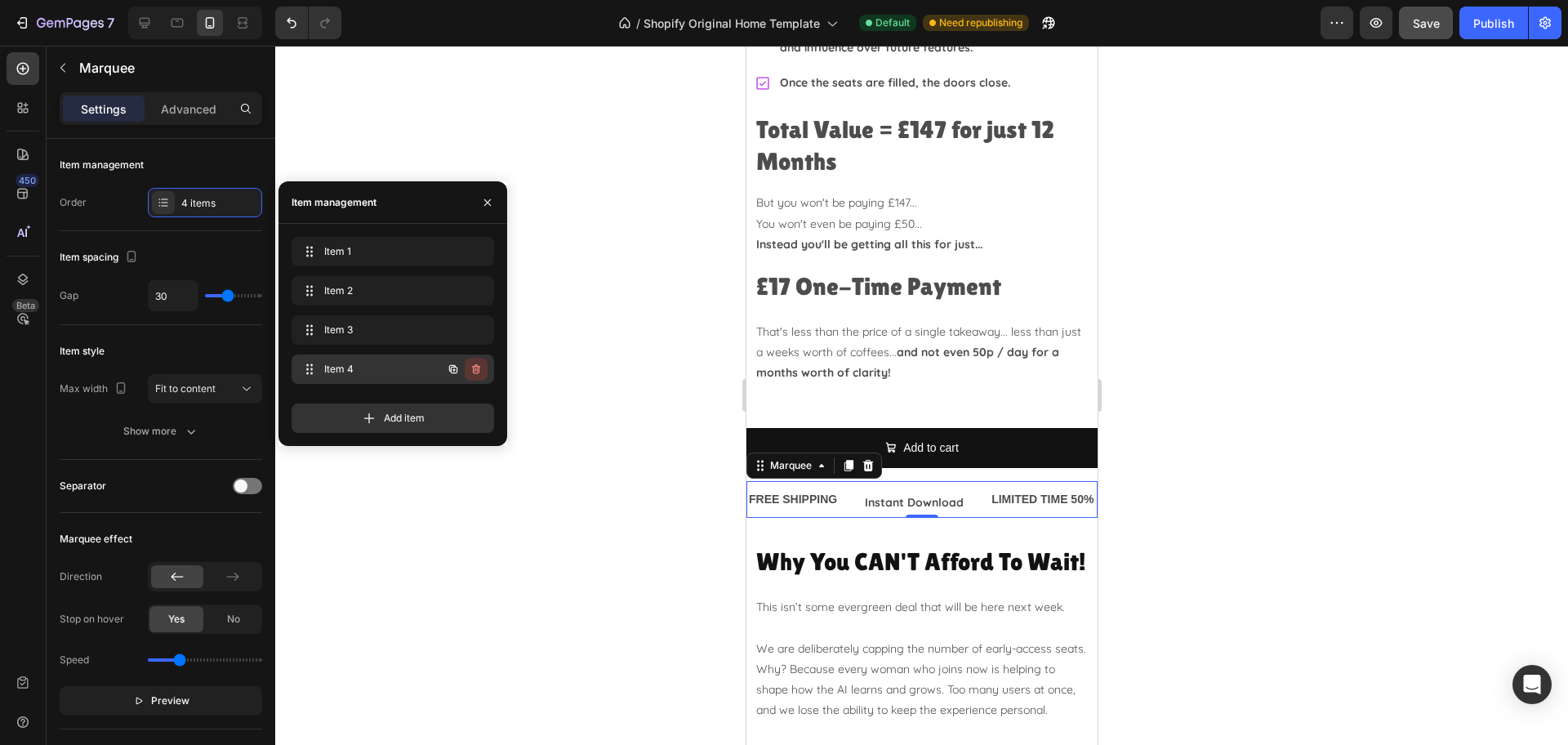
click at [482, 370] on icon "button" at bounding box center [476, 369] width 13 height 13
click at [472, 367] on div "Delete" at bounding box center [464, 369] width 30 height 15
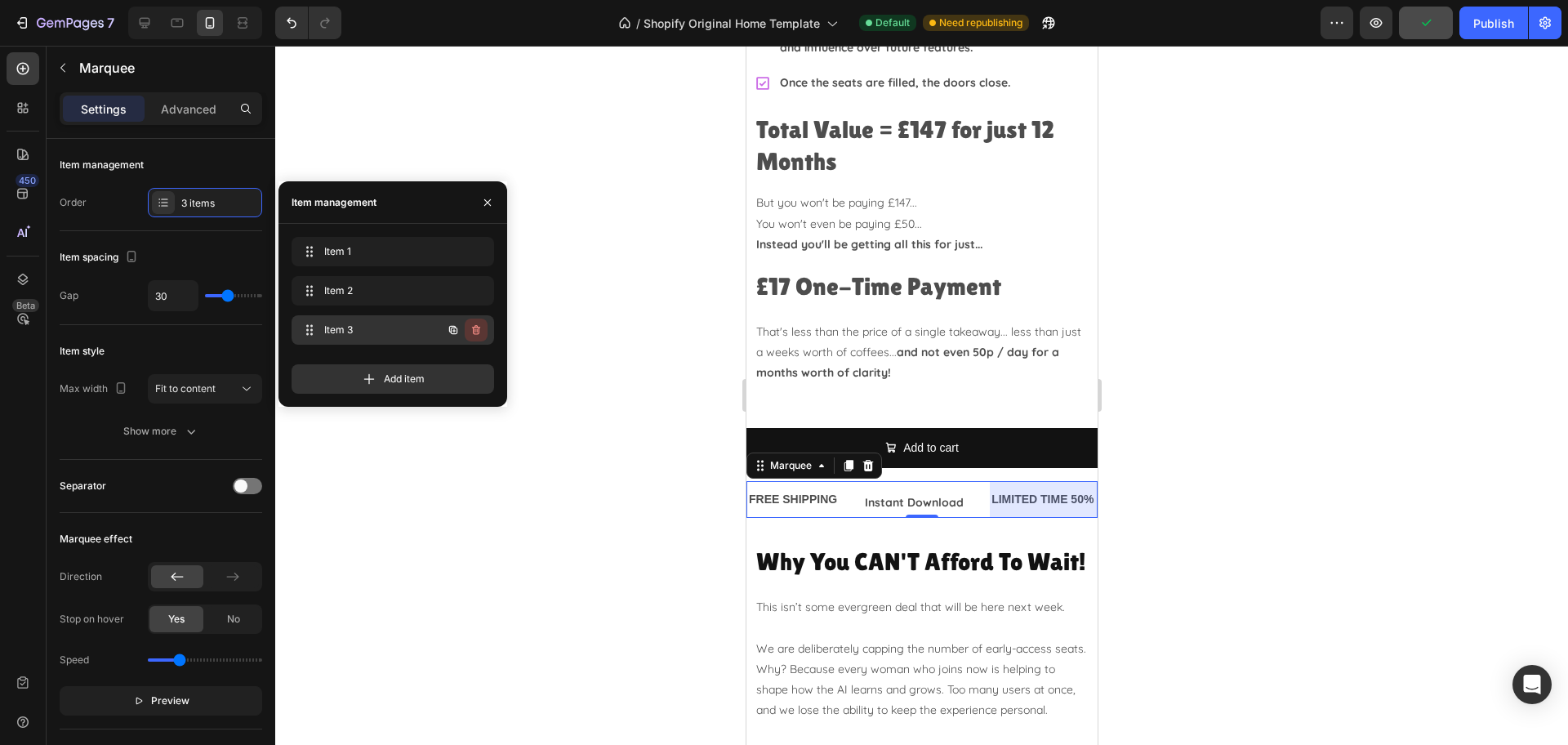
click at [481, 331] on icon "button" at bounding box center [476, 329] width 13 height 13
click at [473, 331] on div "Delete" at bounding box center [464, 330] width 30 height 15
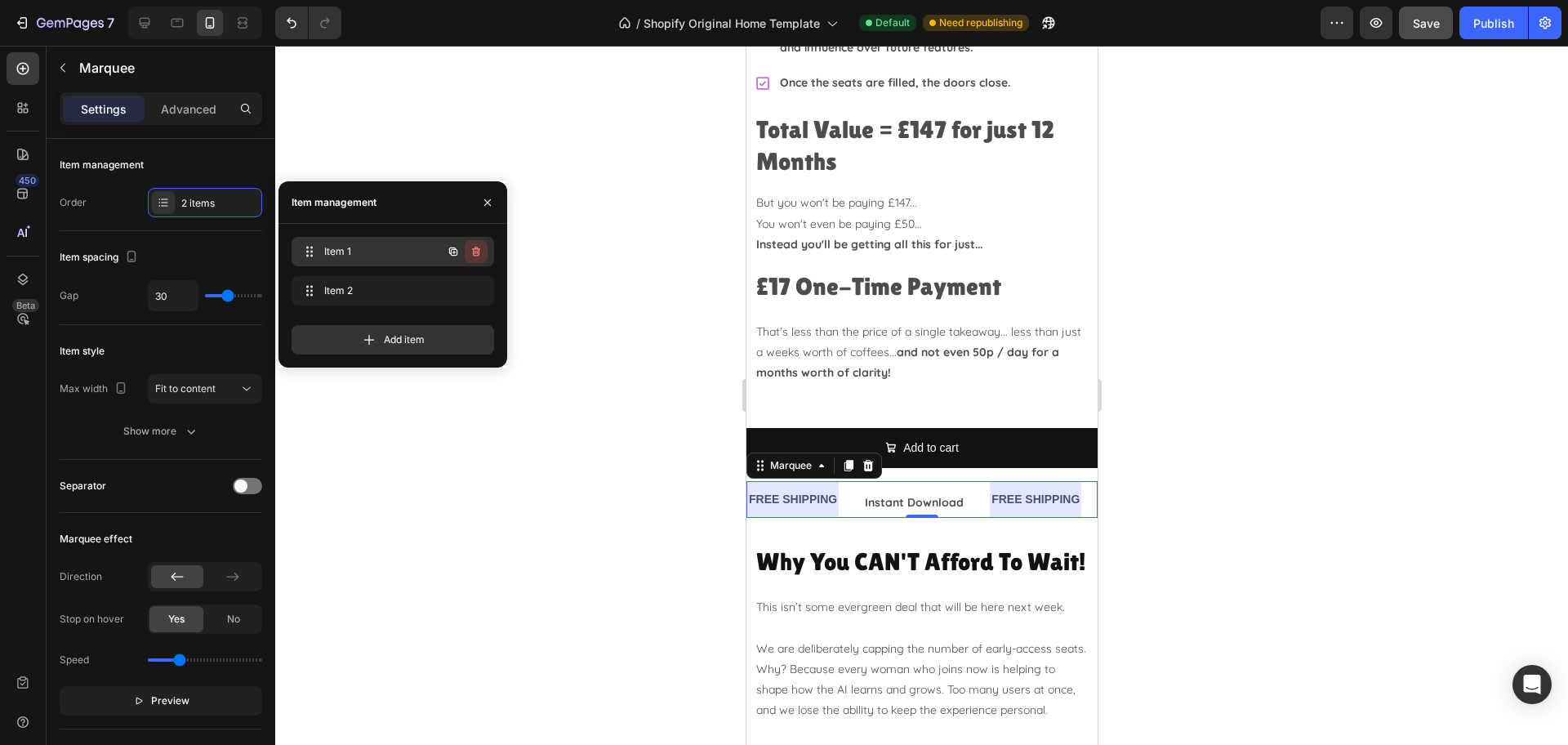
click at [472, 250] on icon "button" at bounding box center [476, 251] width 13 height 13
click at [462, 256] on div "Delete" at bounding box center [464, 251] width 30 height 15
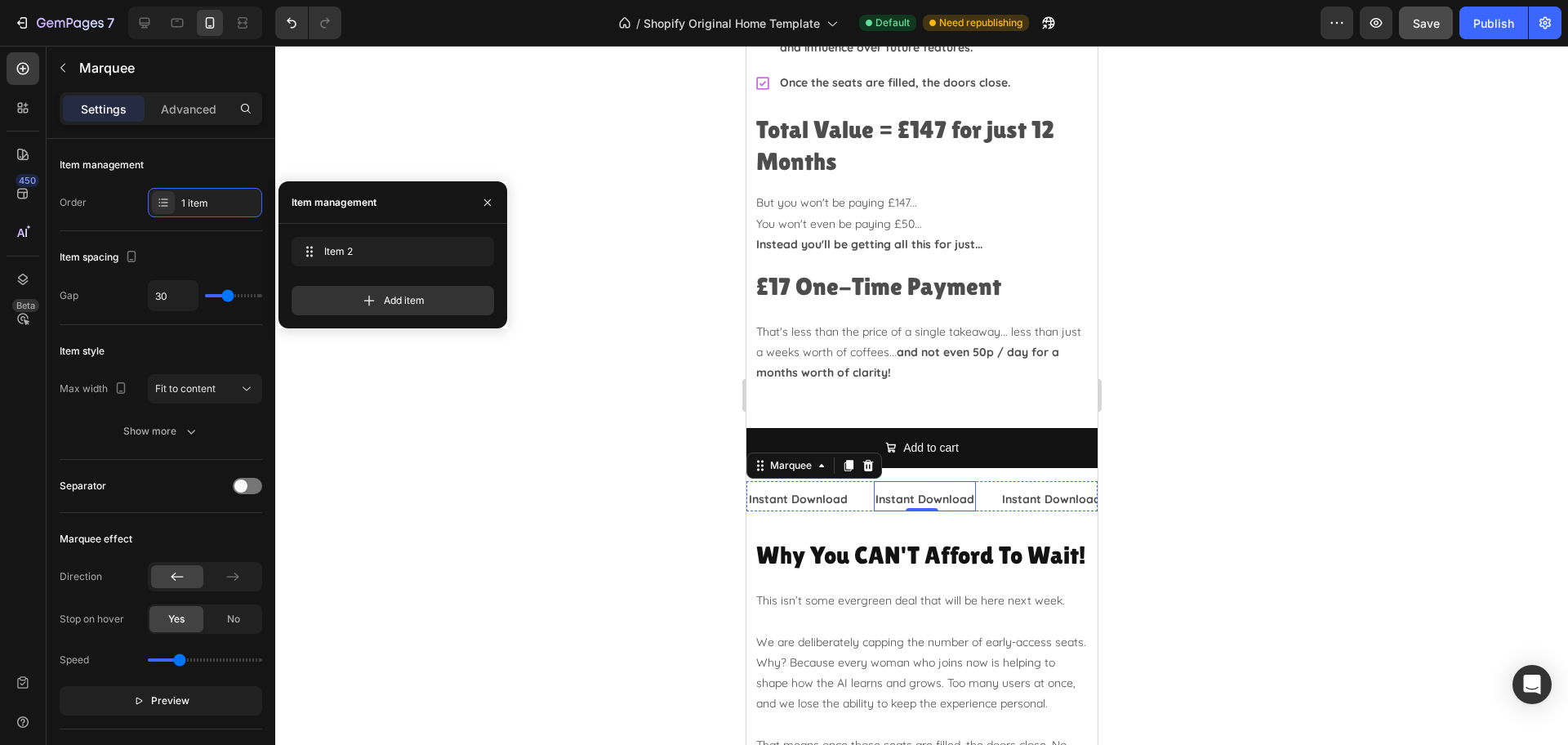
click at [899, 489] on p "Instant Download" at bounding box center [924, 499] width 99 height 20
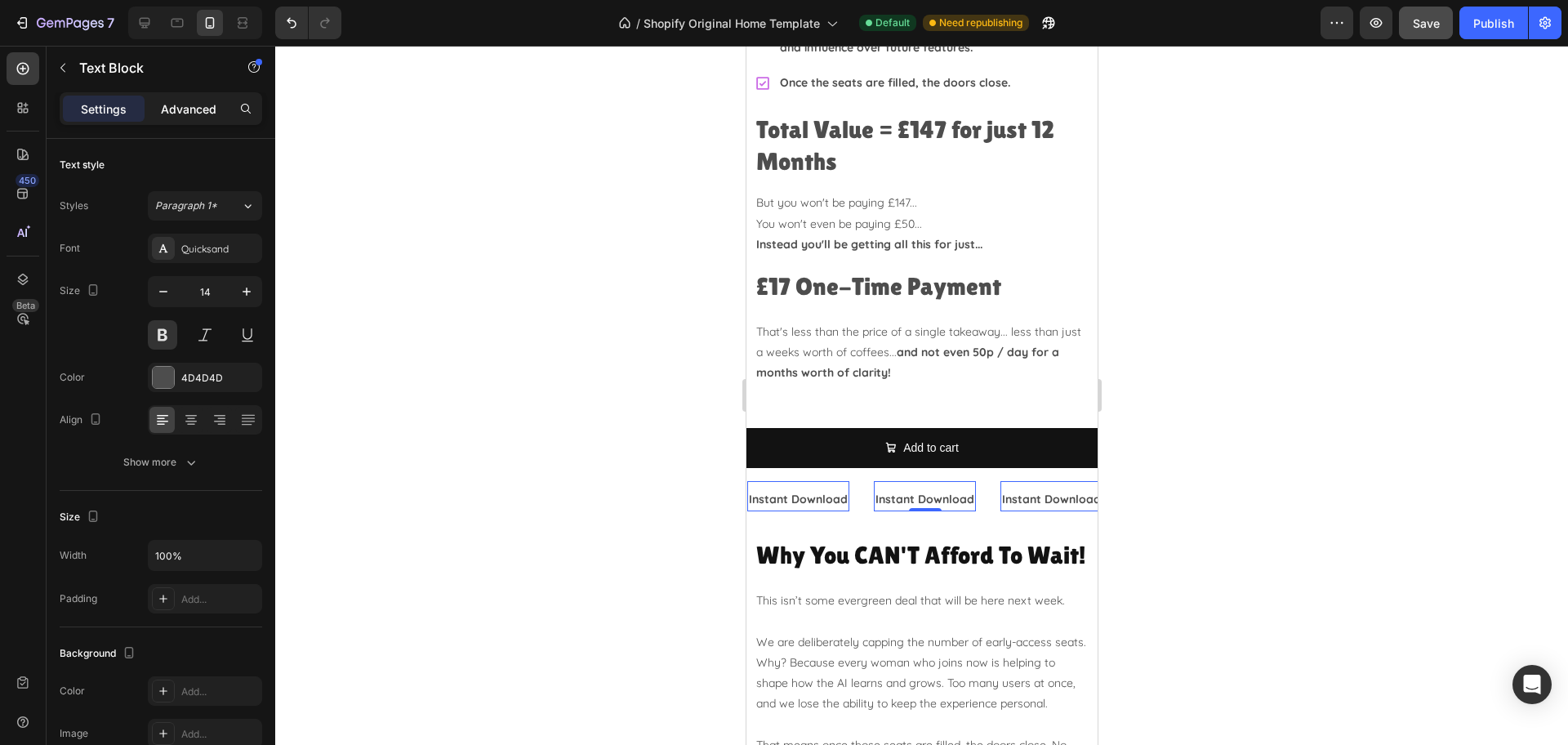
click at [193, 111] on p "Advanced" at bounding box center [188, 108] width 56 height 17
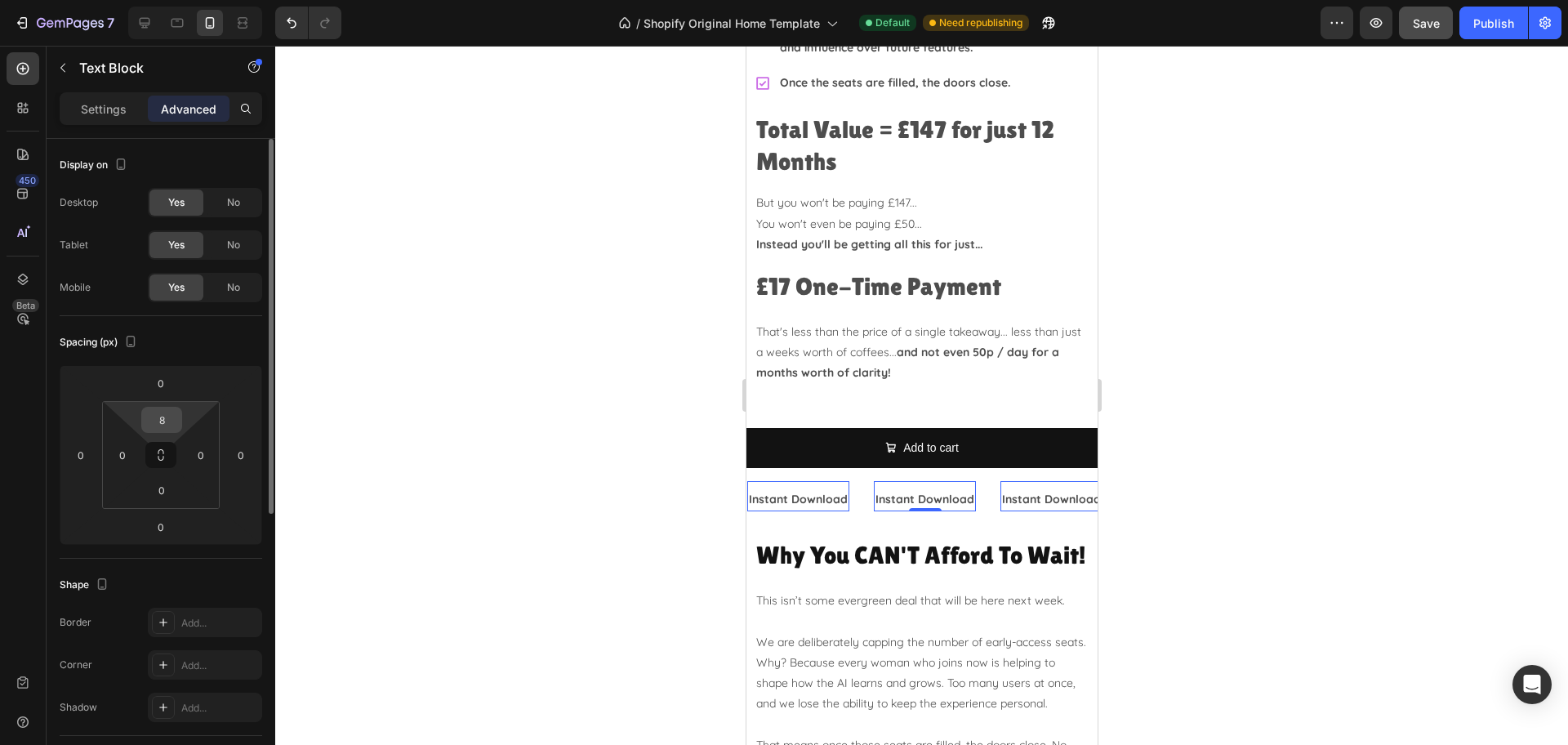
click at [173, 419] on input "8" at bounding box center [161, 419] width 33 height 25
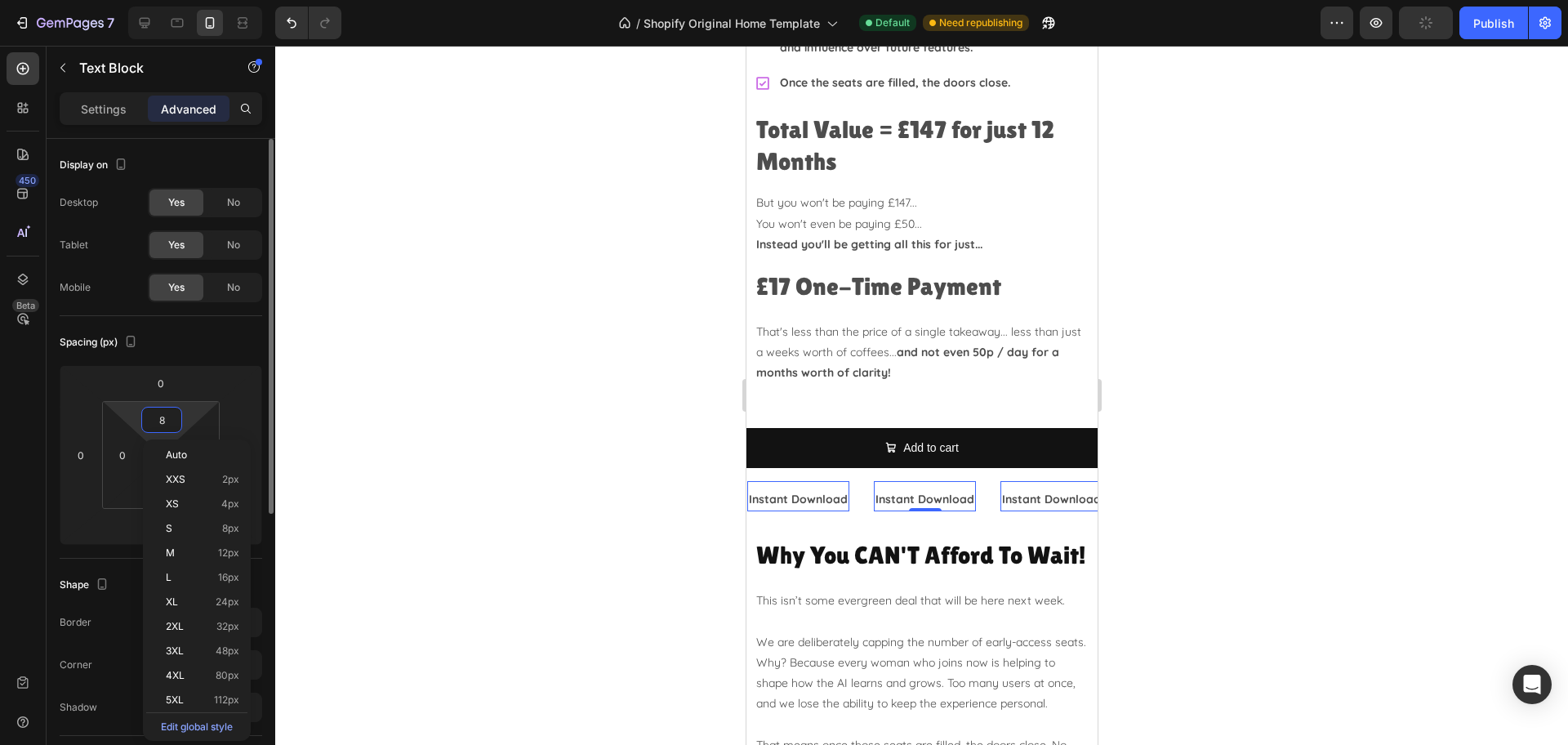
type input "0"
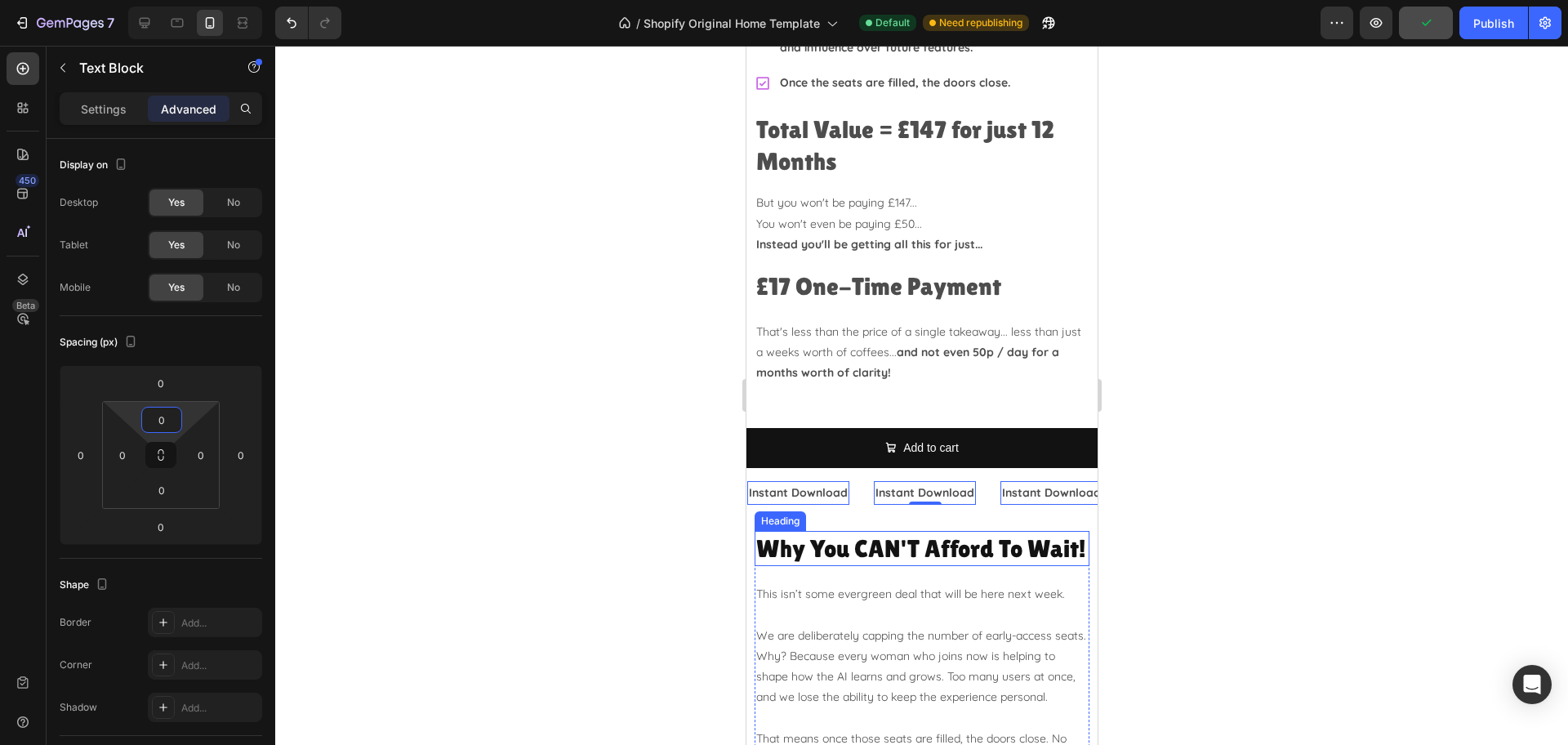
click at [1220, 459] on div at bounding box center [921, 395] width 1293 height 699
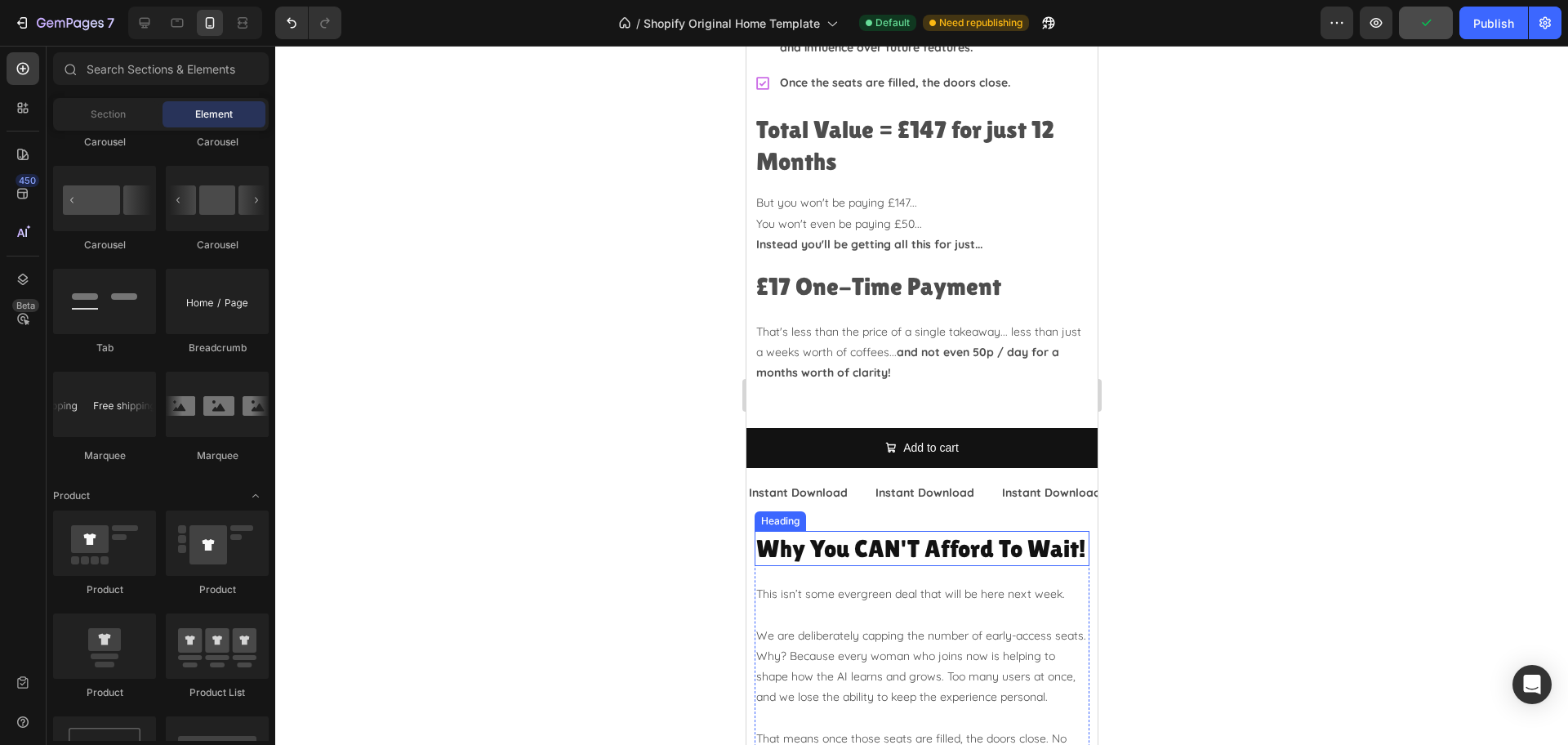
click at [1310, 403] on div at bounding box center [921, 395] width 1293 height 699
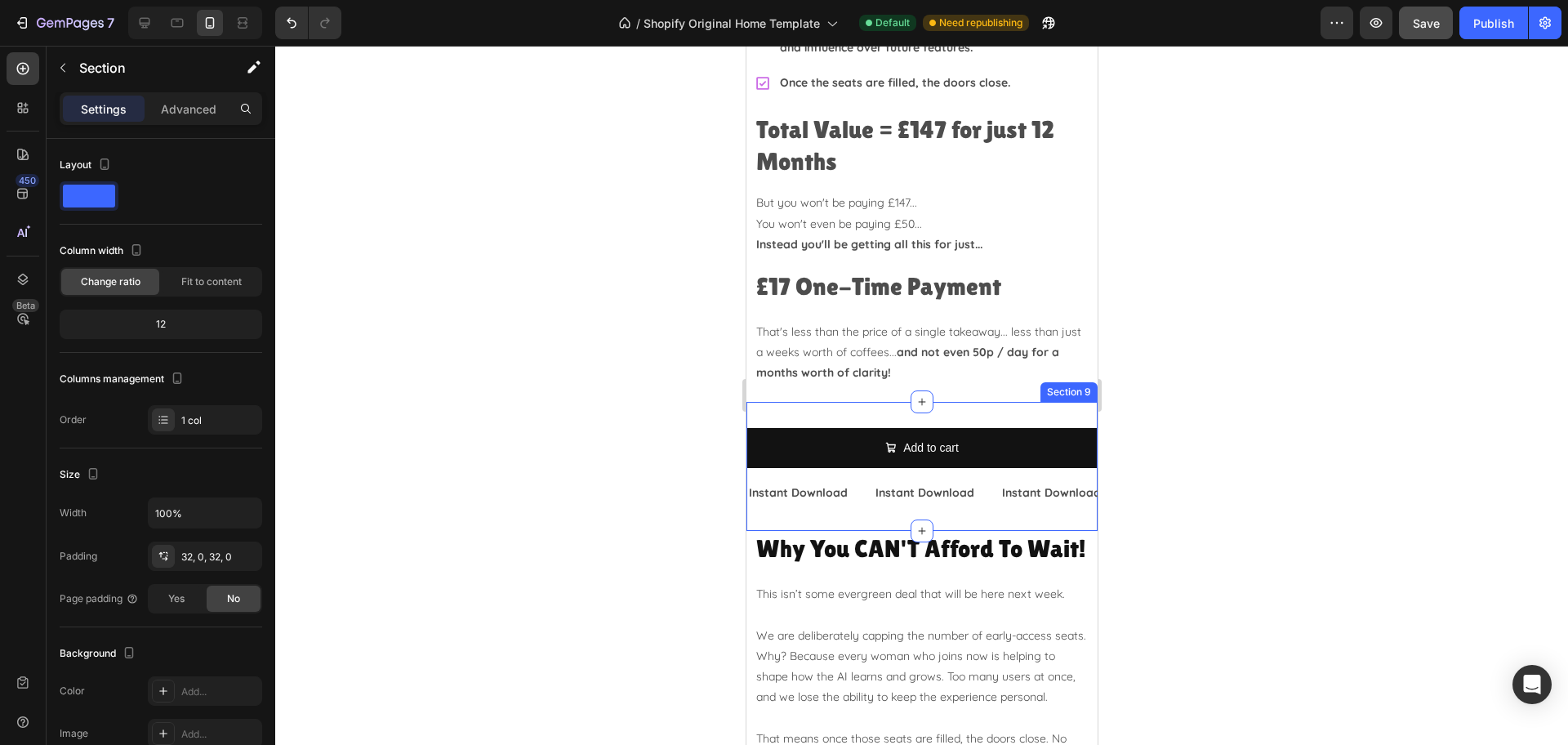
click at [874, 402] on div "Add to cart Add to Cart Instant Download Text Block Instant Download Text Block…" at bounding box center [921, 466] width 351 height 129
click at [174, 93] on div "Settings Advanced" at bounding box center [161, 109] width 203 height 33
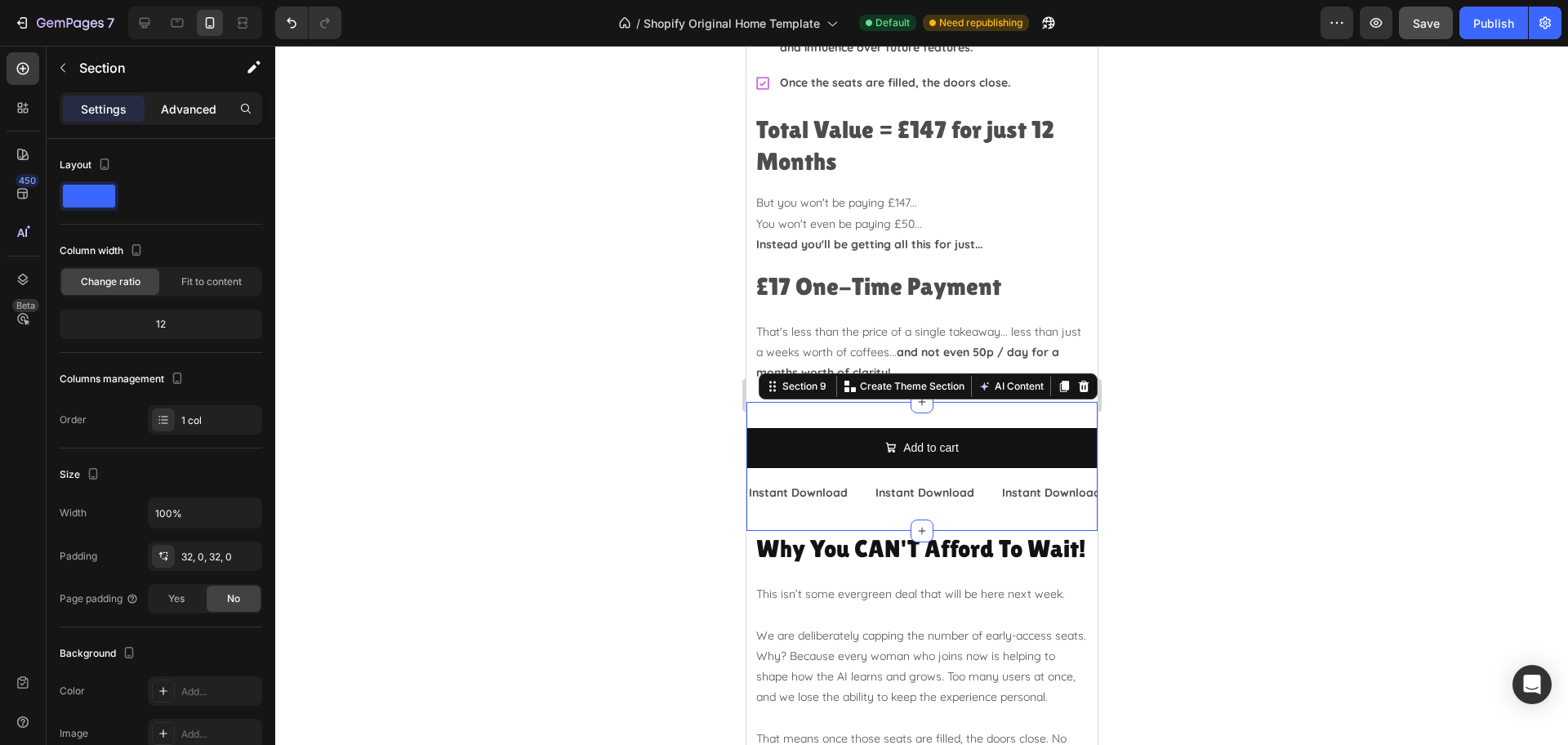
click at [173, 110] on p "Advanced" at bounding box center [188, 108] width 56 height 17
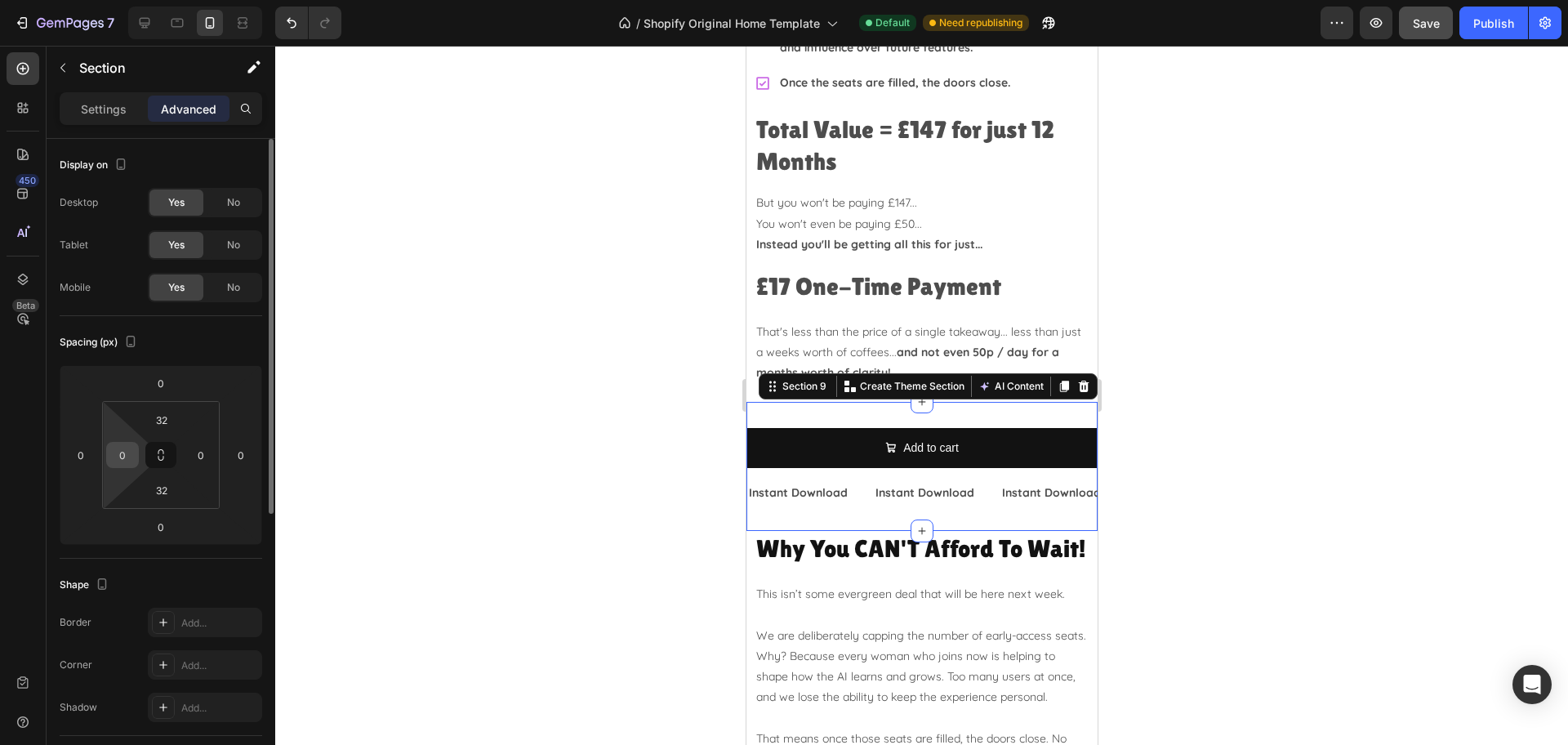
click at [116, 461] on input "0" at bounding box center [122, 454] width 25 height 25
type input "10"
click at [196, 453] on input "0" at bounding box center [201, 454] width 25 height 25
type input "10"
click at [164, 418] on input "32" at bounding box center [161, 419] width 33 height 25
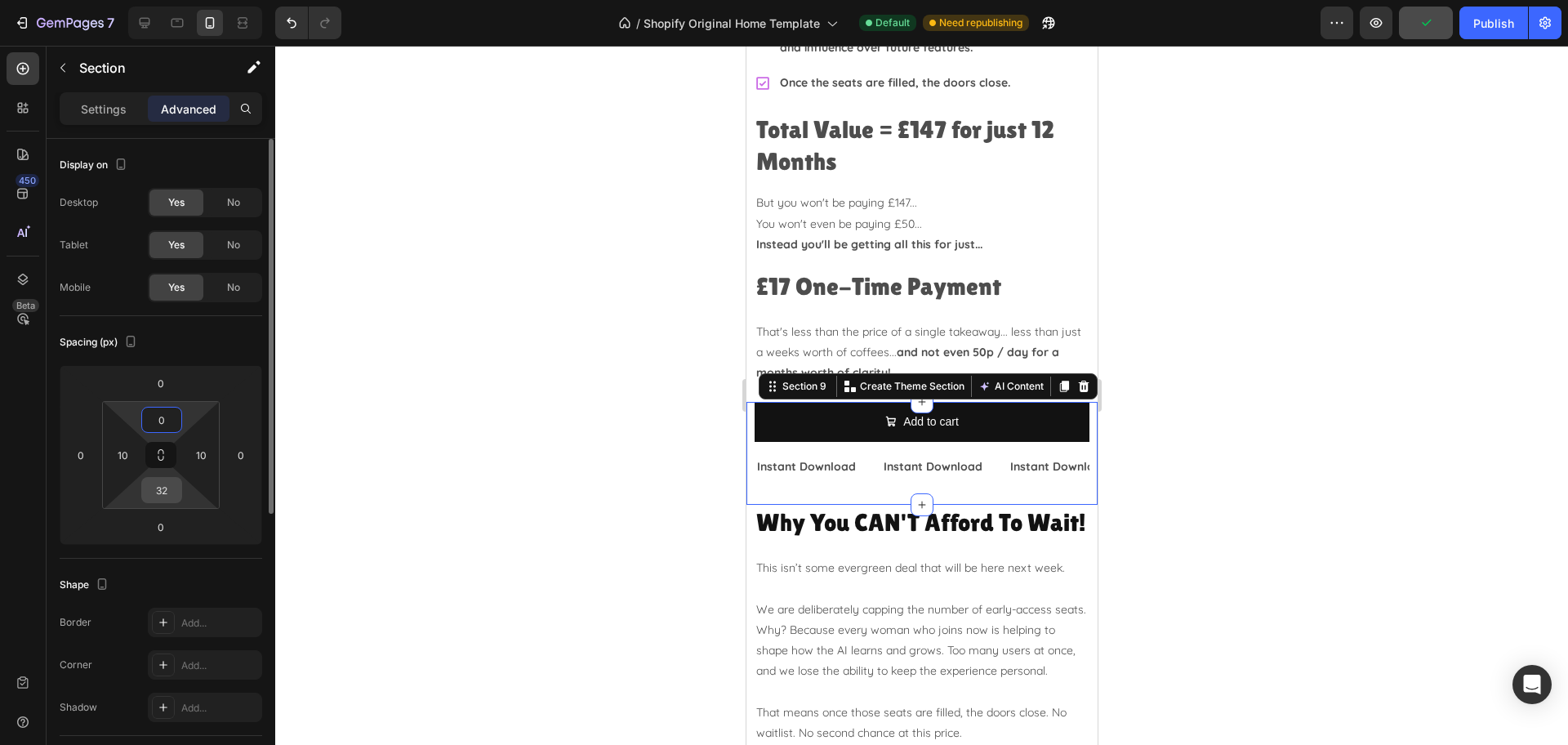
type input "0"
click at [169, 489] on input "32" at bounding box center [161, 490] width 33 height 25
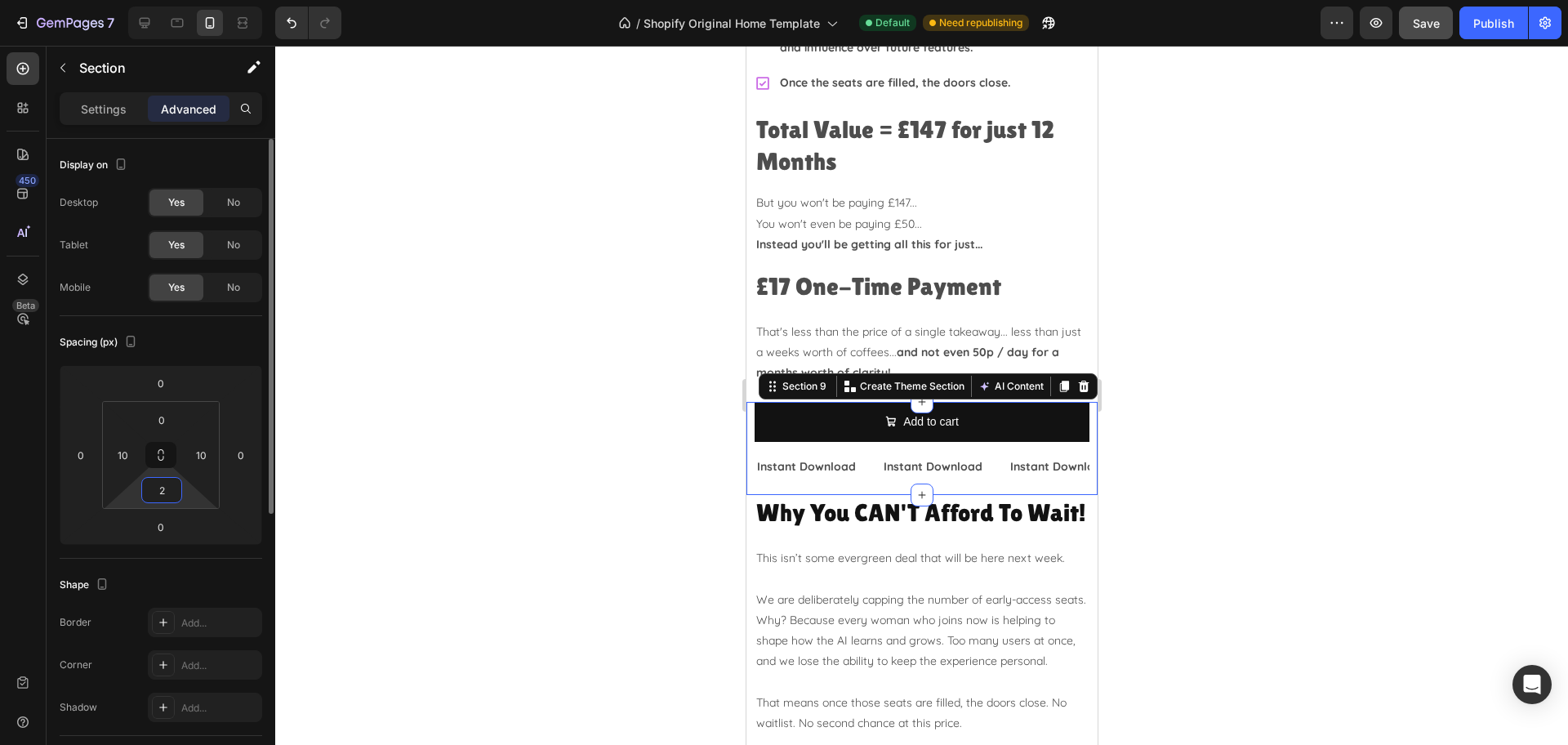
type input "20"
click at [1361, 500] on div at bounding box center [921, 395] width 1293 height 699
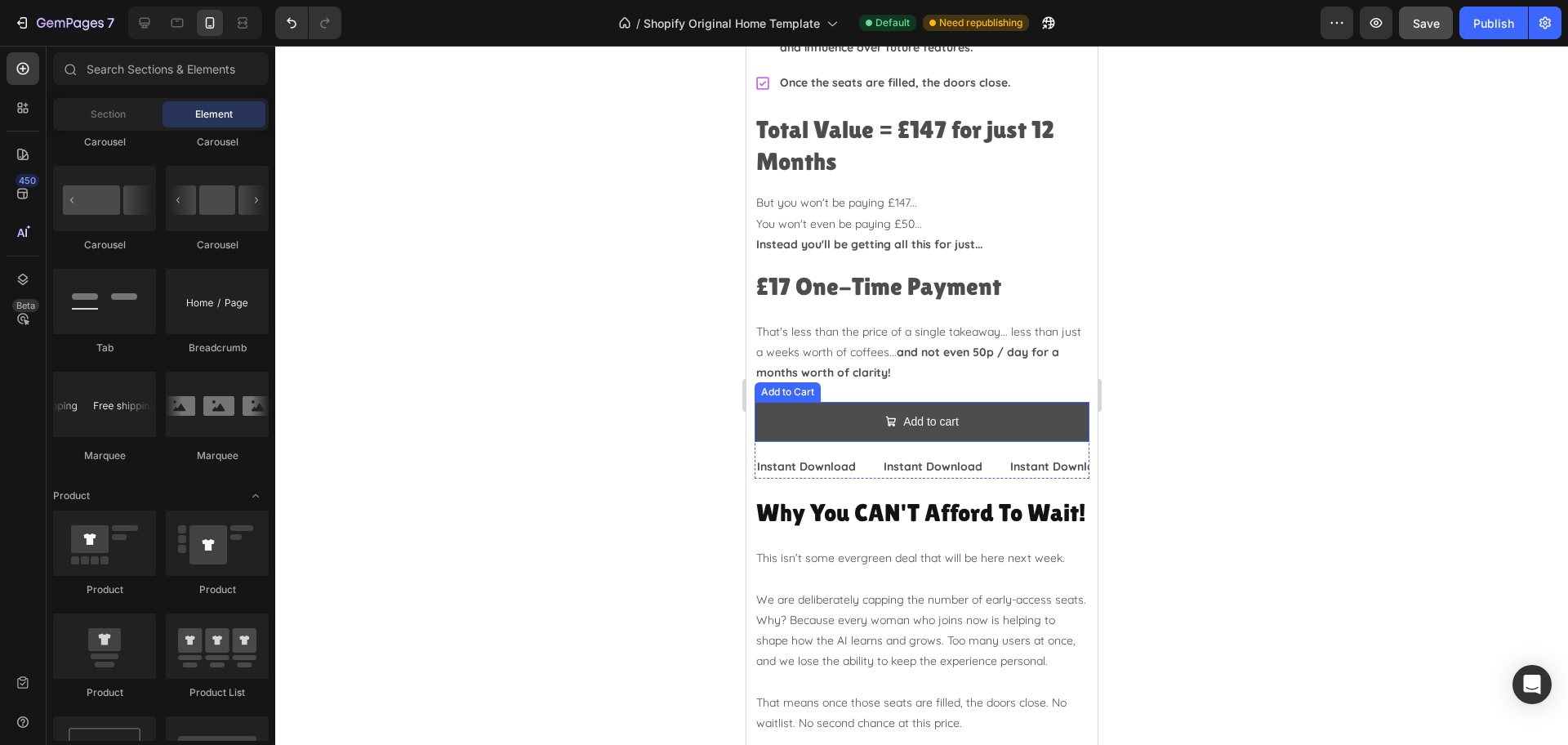
click at [996, 402] on button "Add to cart" at bounding box center [920, 422] width 335 height 40
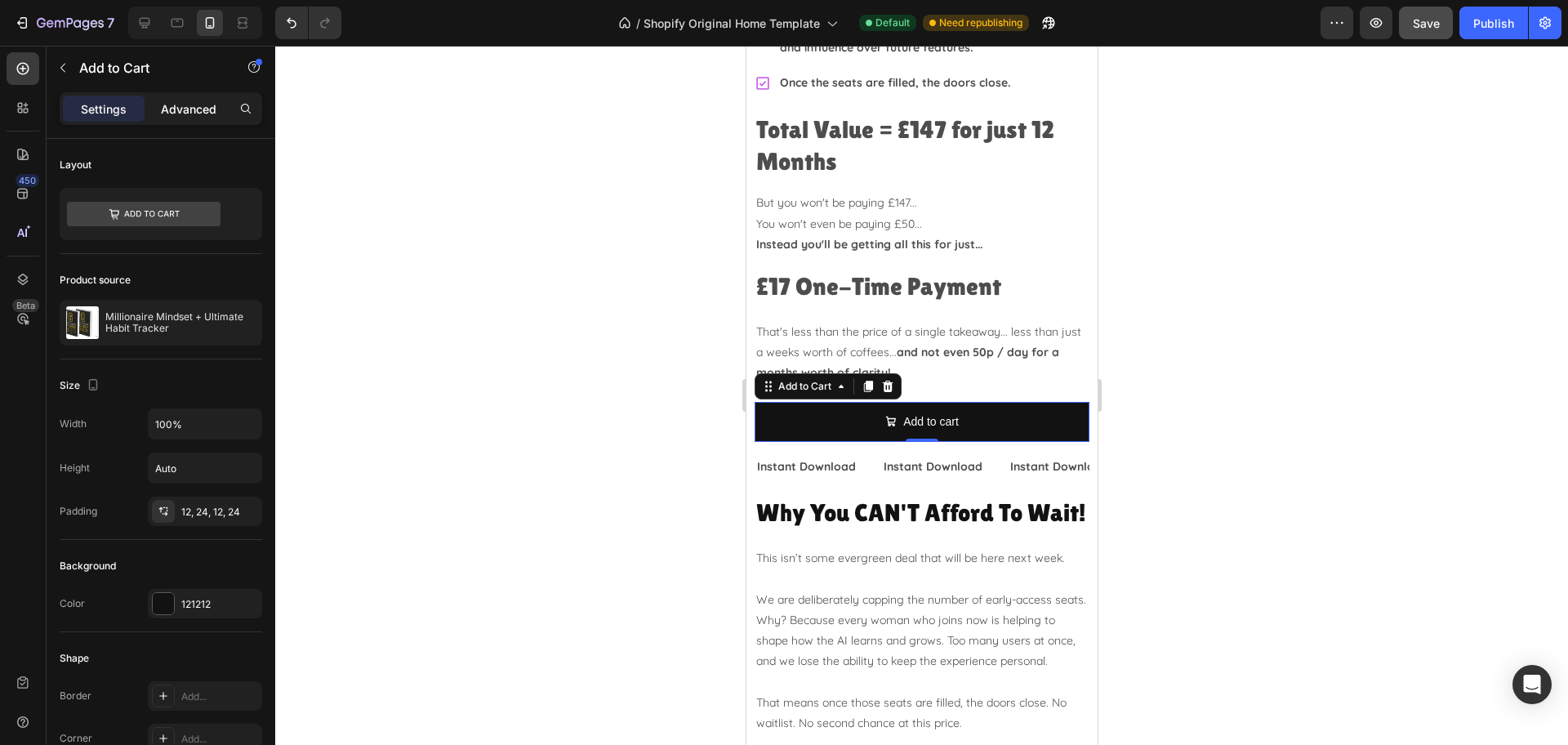
click at [170, 107] on p "Advanced" at bounding box center [188, 108] width 56 height 17
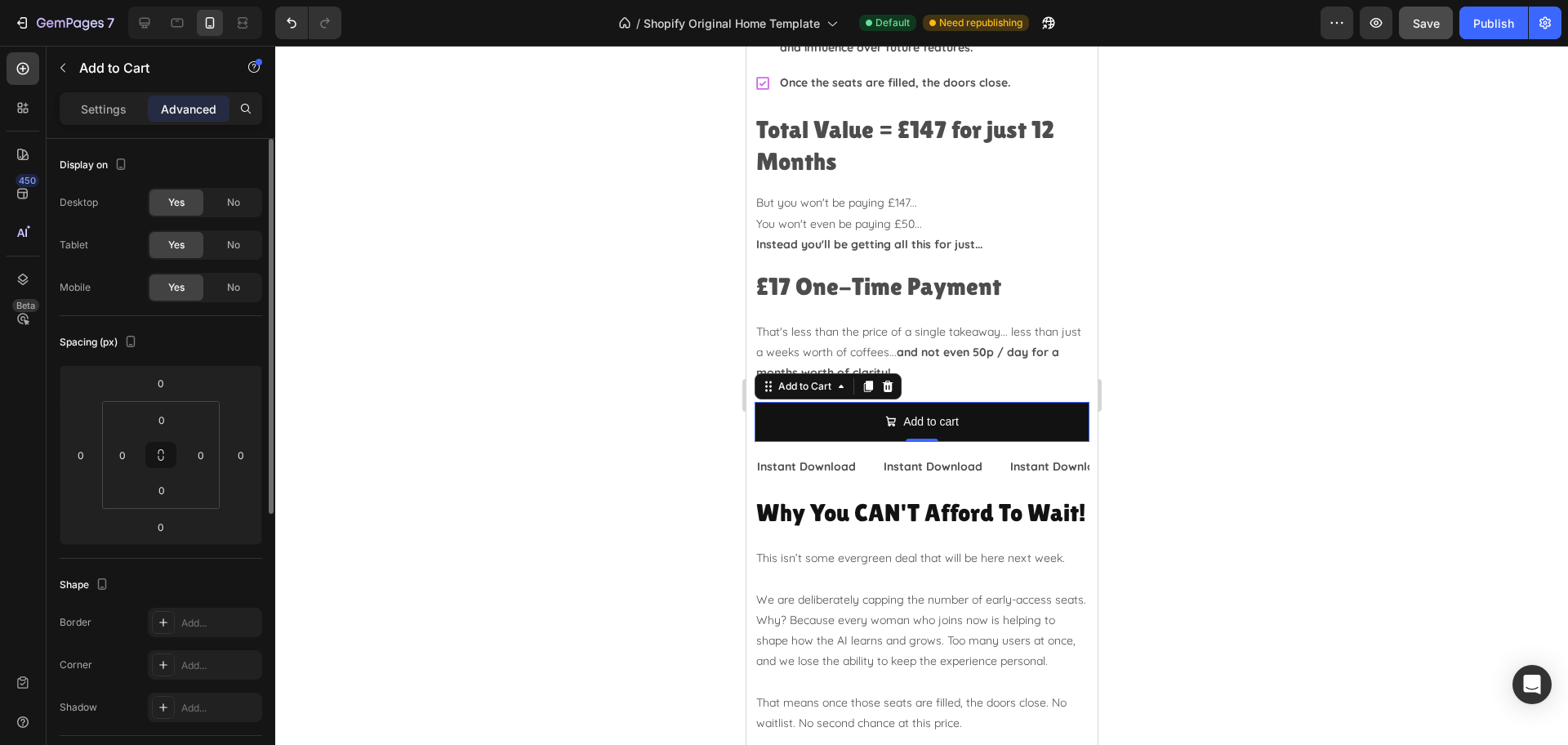
click at [115, 105] on p "Settings" at bounding box center [104, 108] width 46 height 17
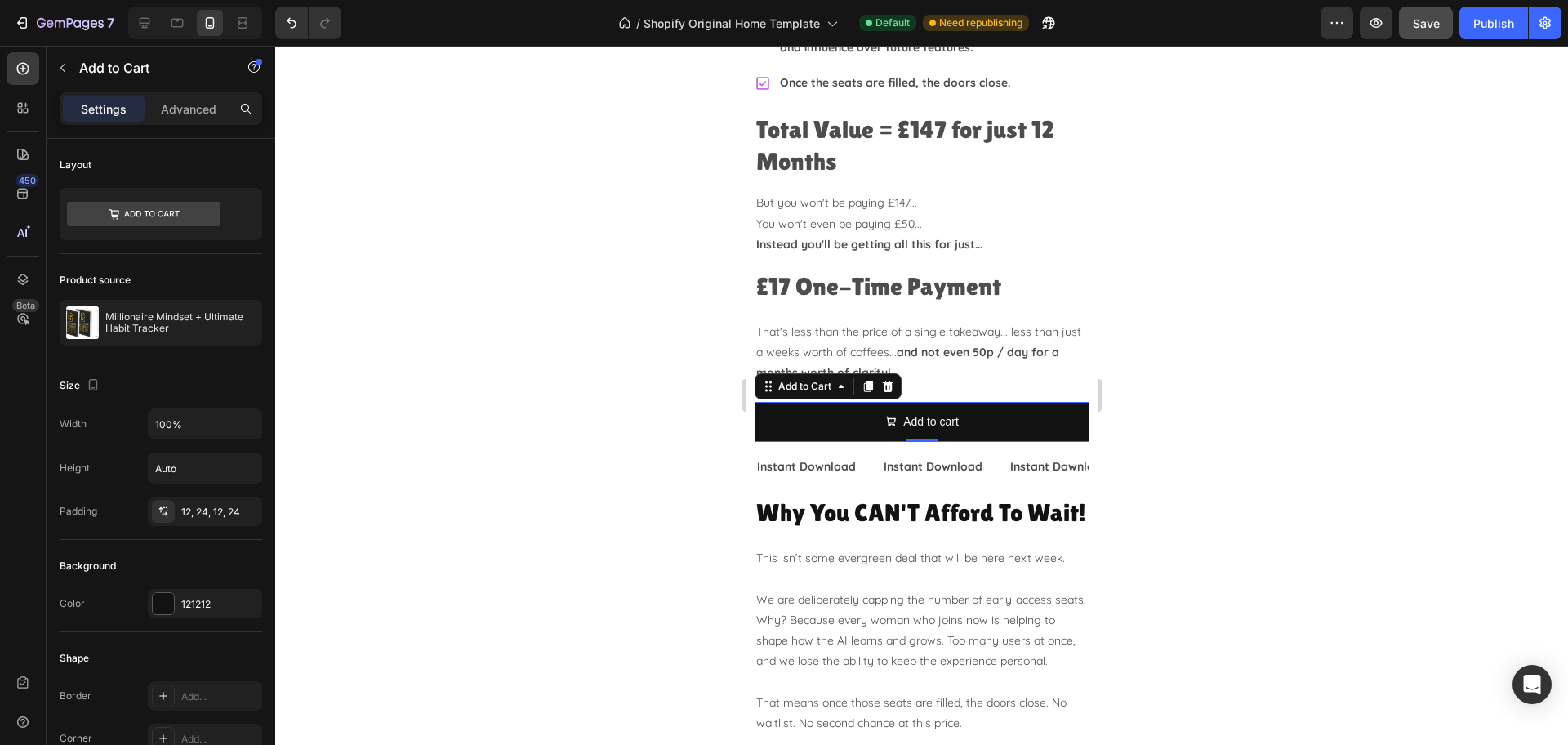
click at [1402, 330] on div at bounding box center [921, 395] width 1293 height 699
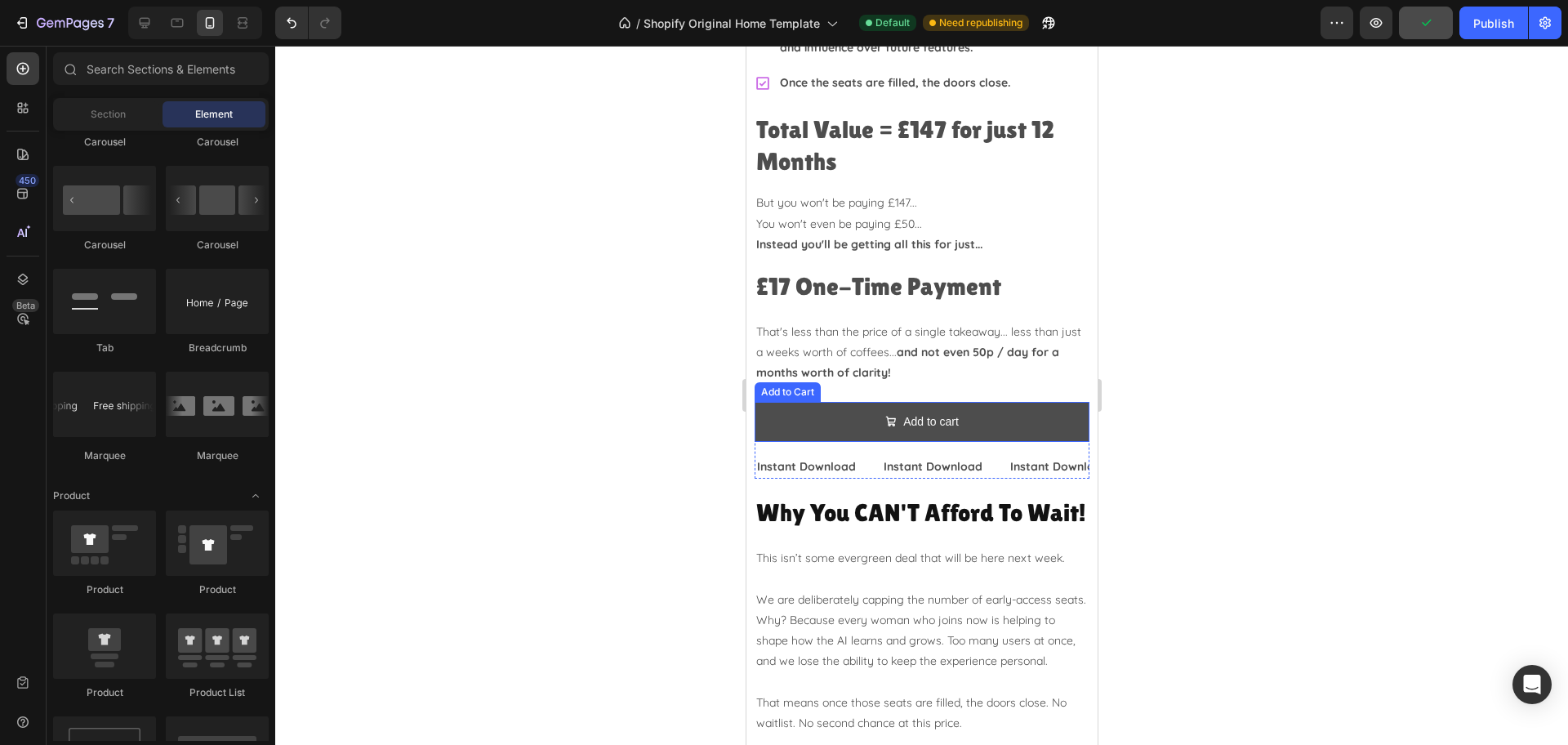
click at [822, 404] on button "Add to cart" at bounding box center [920, 422] width 335 height 40
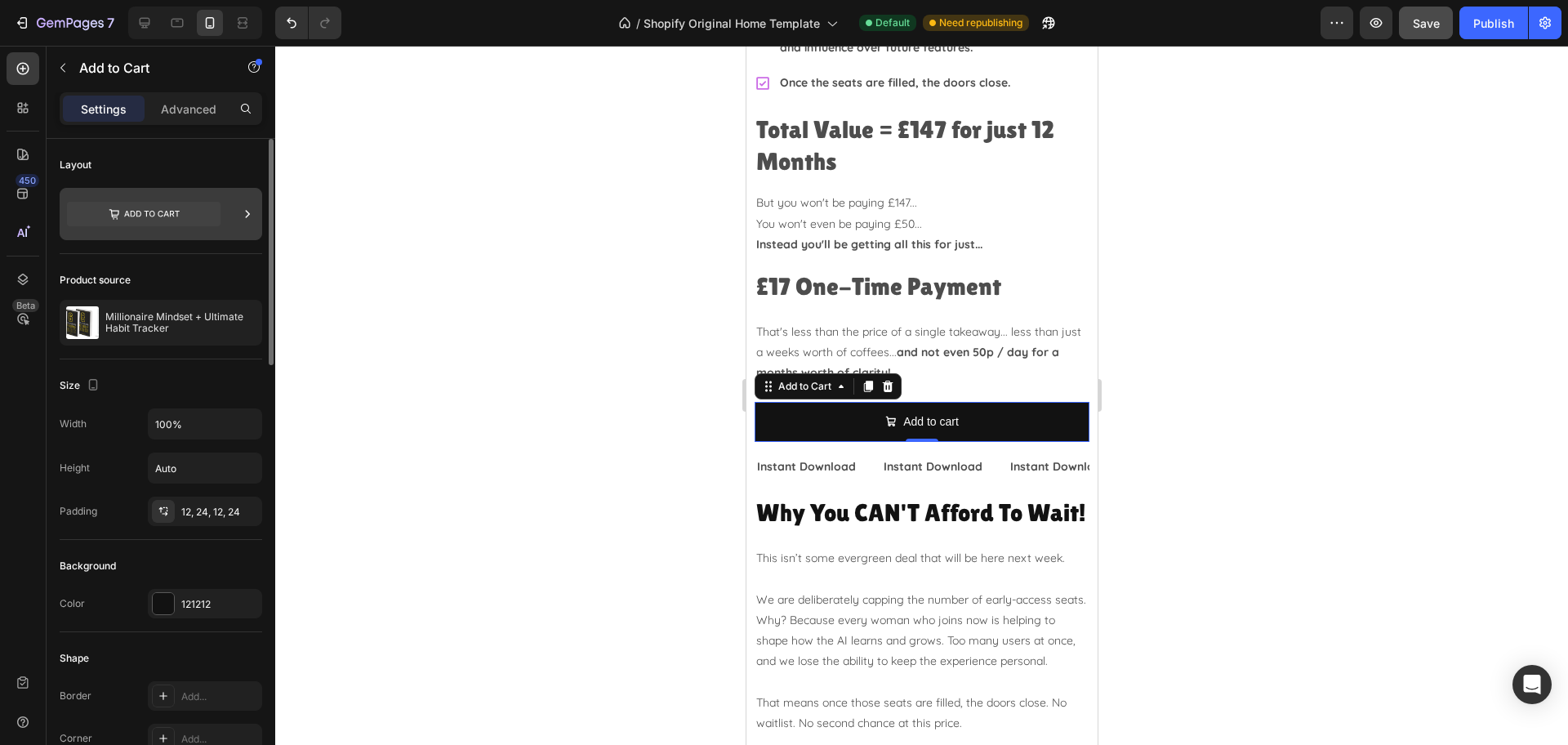
click at [150, 210] on icon at bounding box center [143, 214] width 153 height 25
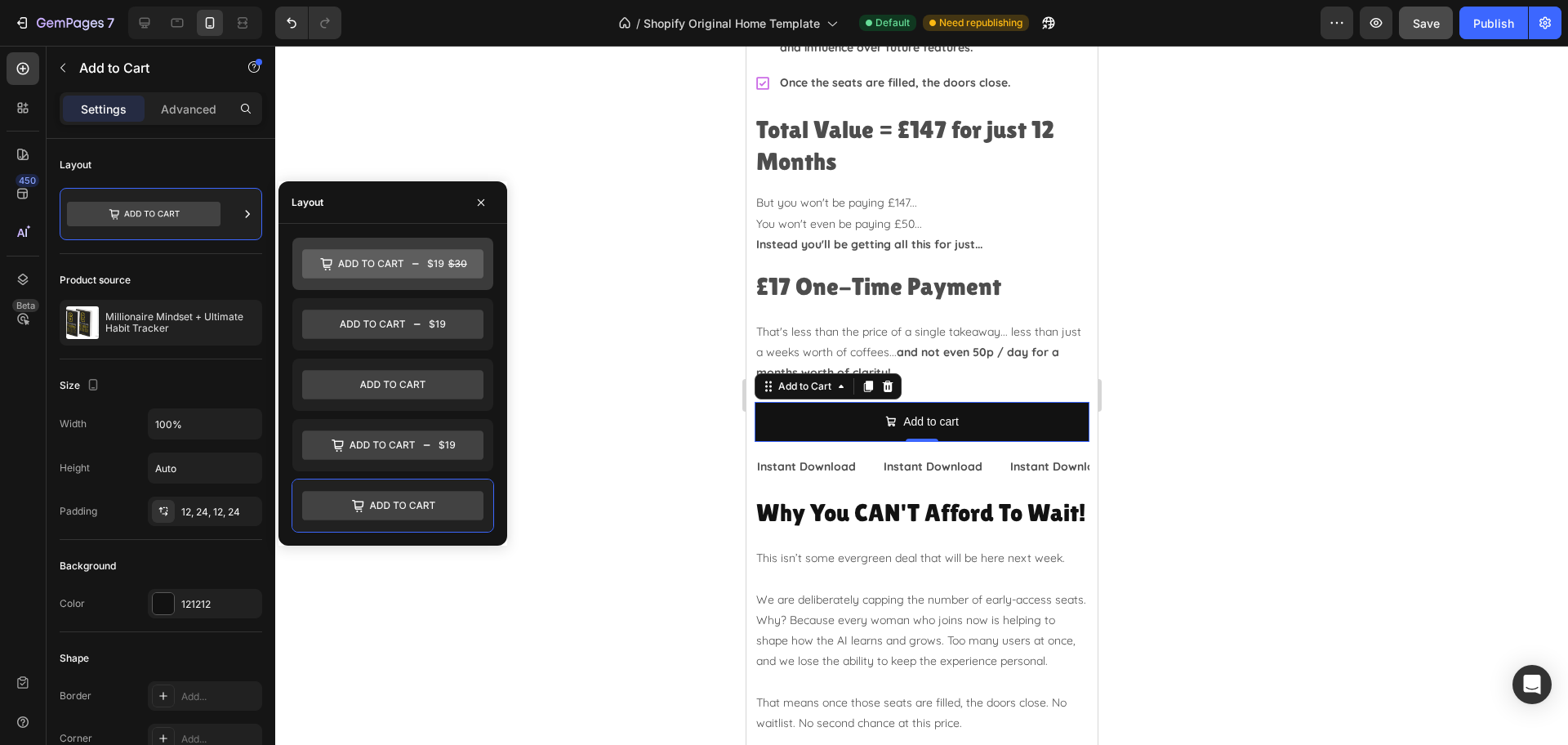
click at [425, 265] on icon at bounding box center [393, 263] width 182 height 29
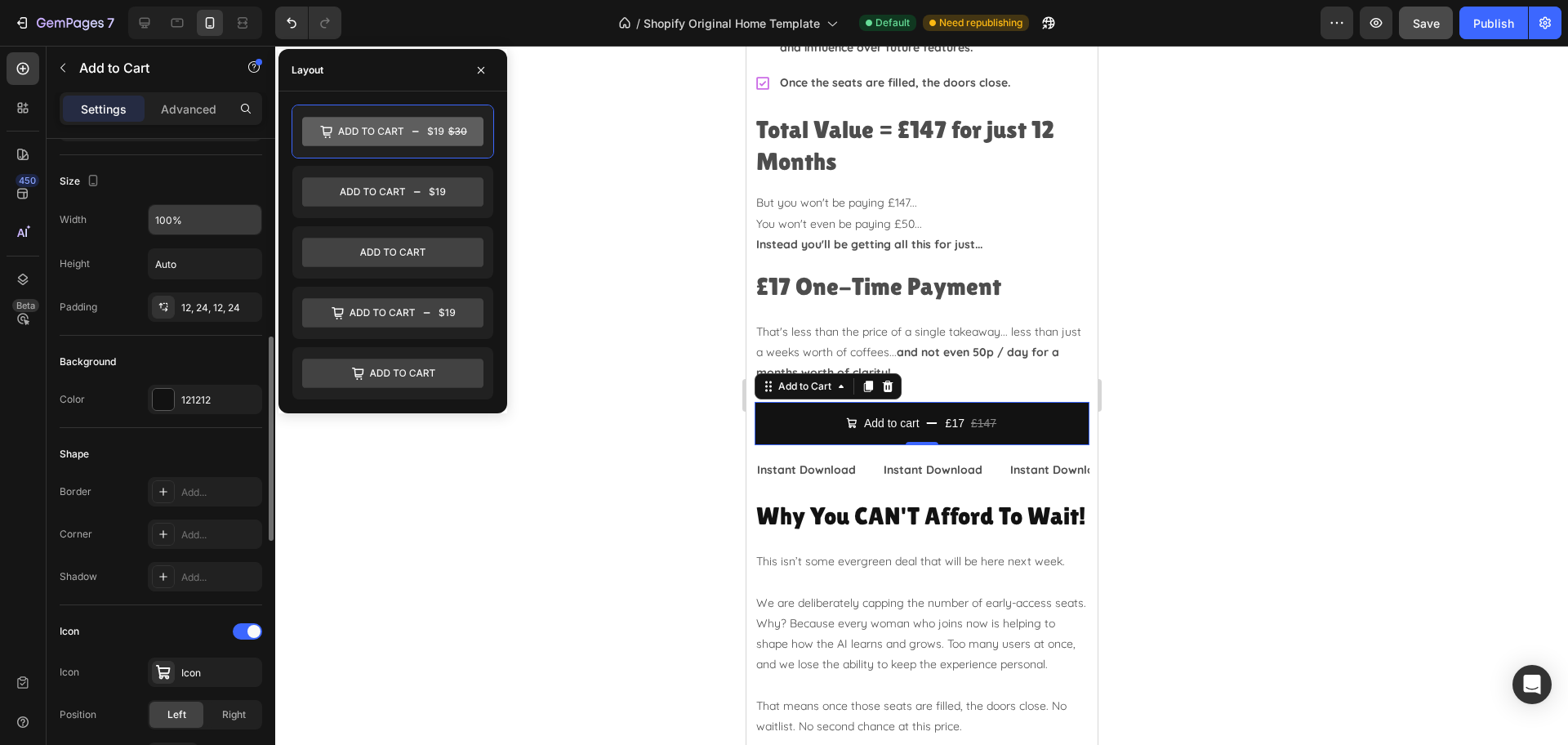
scroll to position [306, 0]
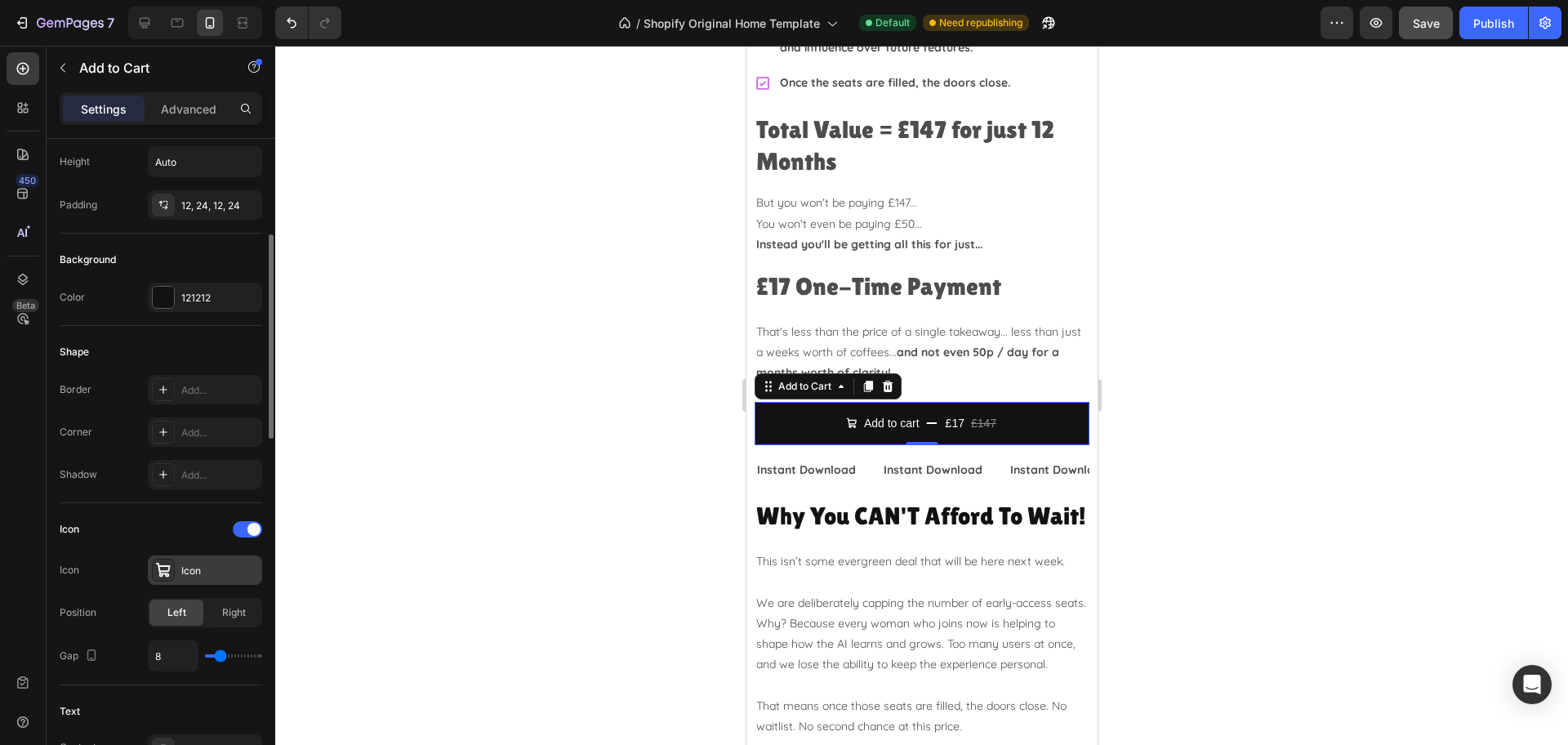
click at [190, 577] on div "Icon" at bounding box center [220, 571] width 77 height 15
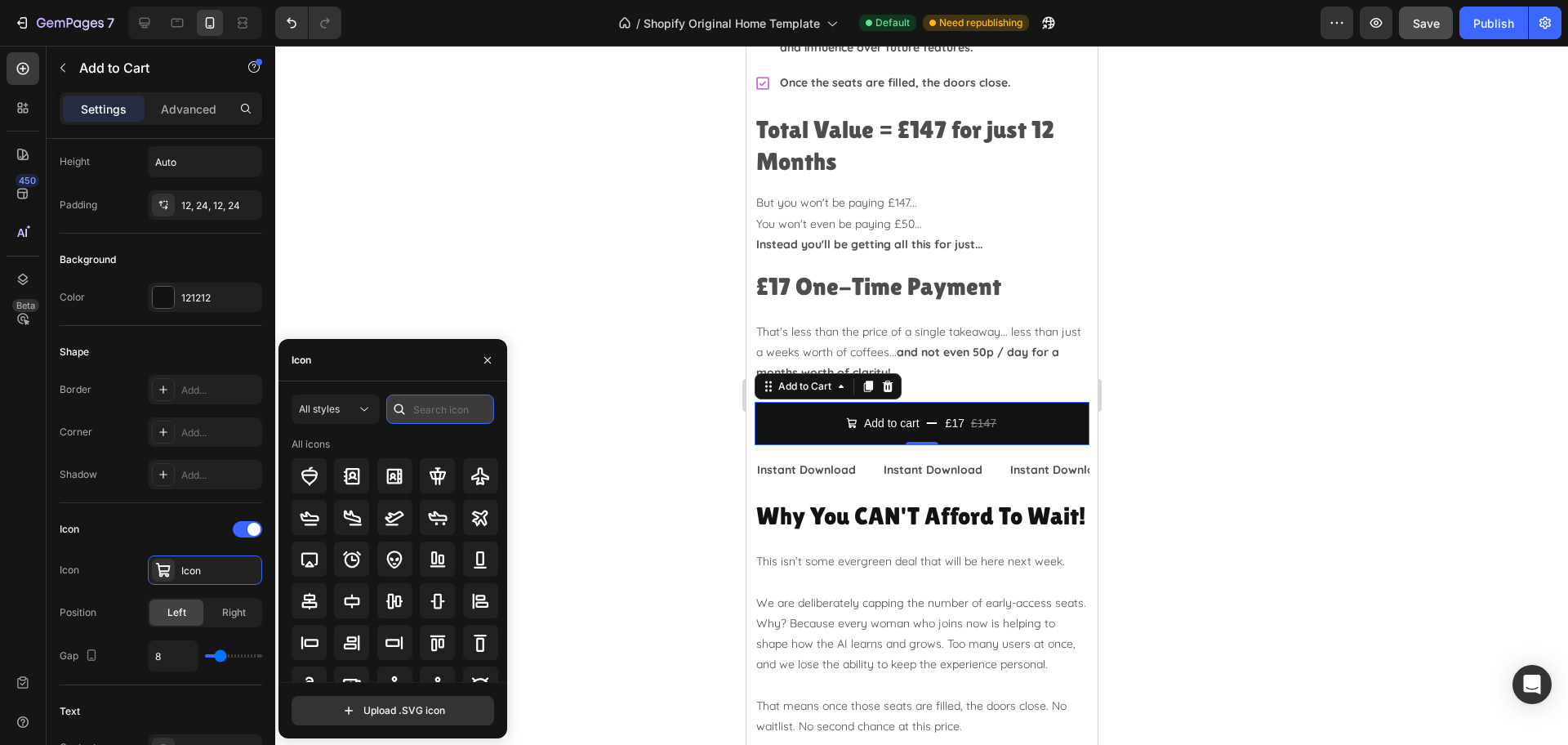
click at [441, 405] on input "text" at bounding box center [439, 409] width 107 height 29
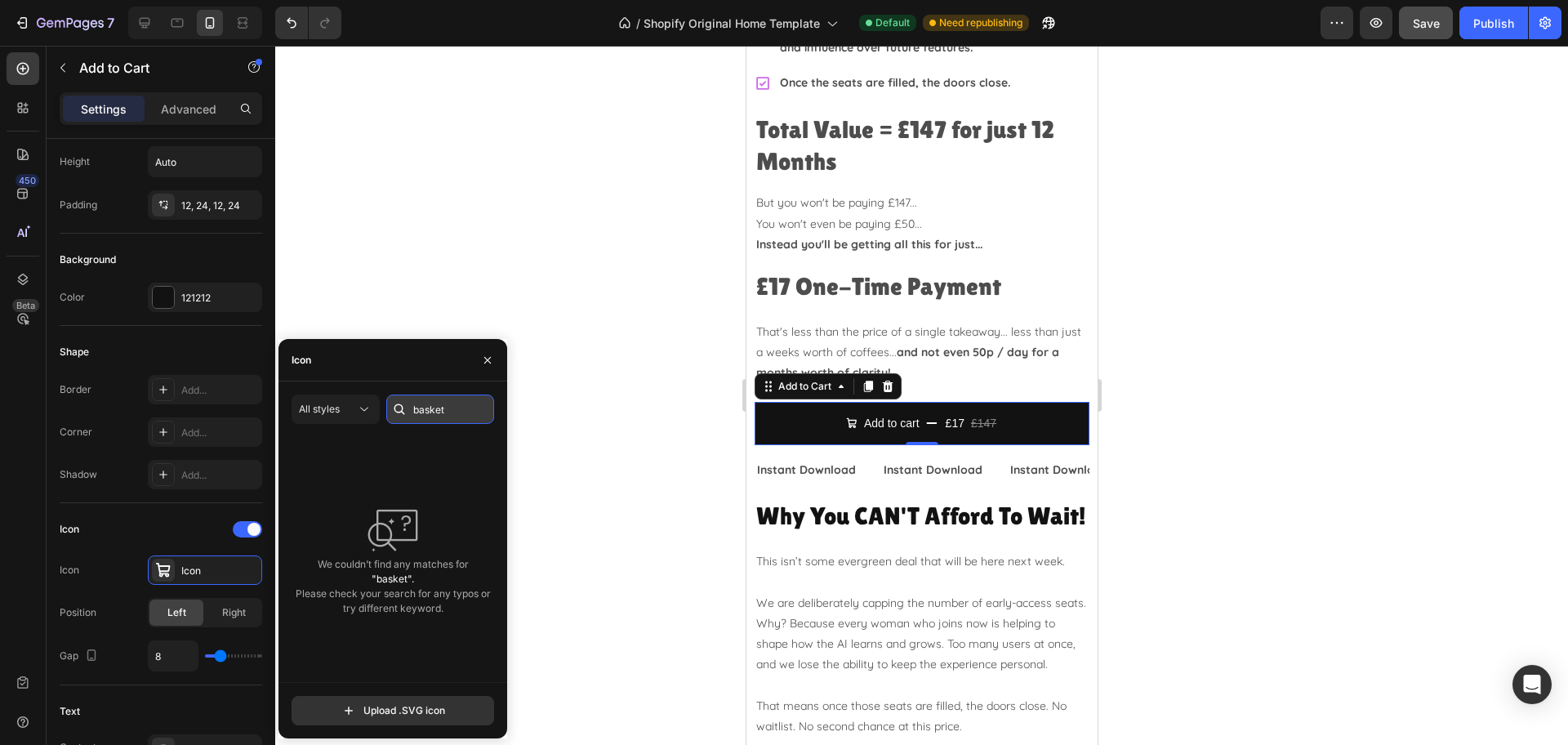
type input "basket"
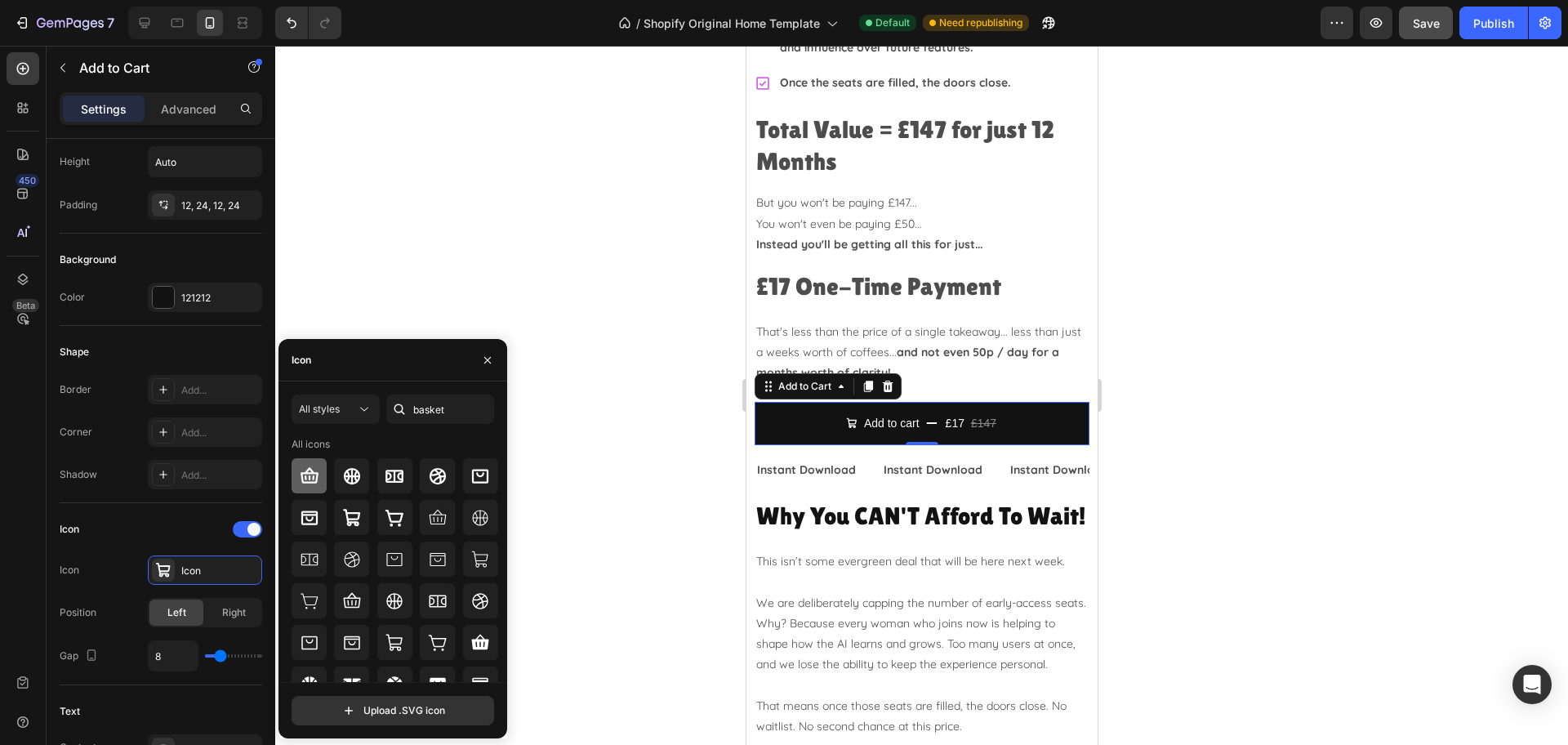
click at [307, 473] on icon at bounding box center [309, 475] width 19 height 19
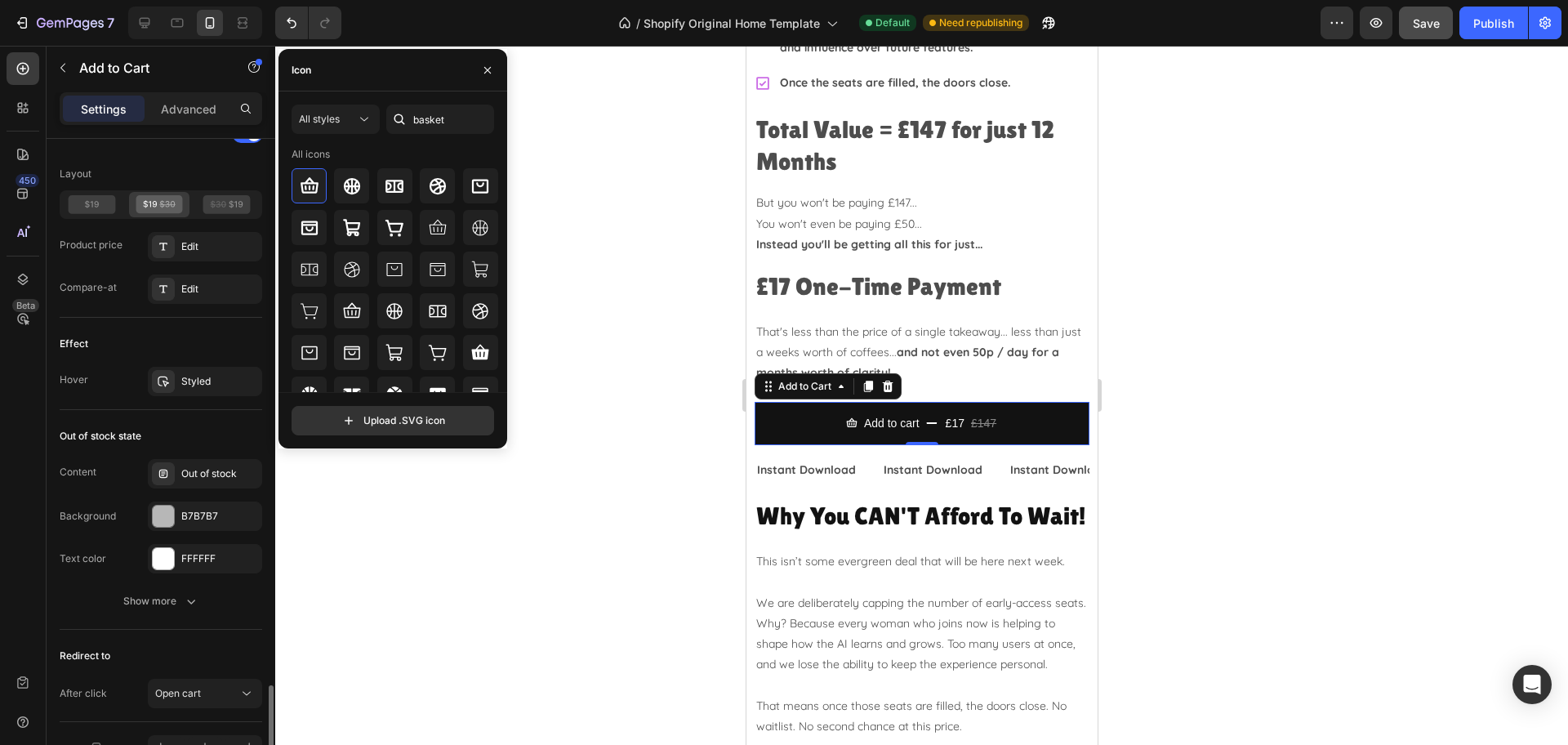
scroll to position [1425, 0]
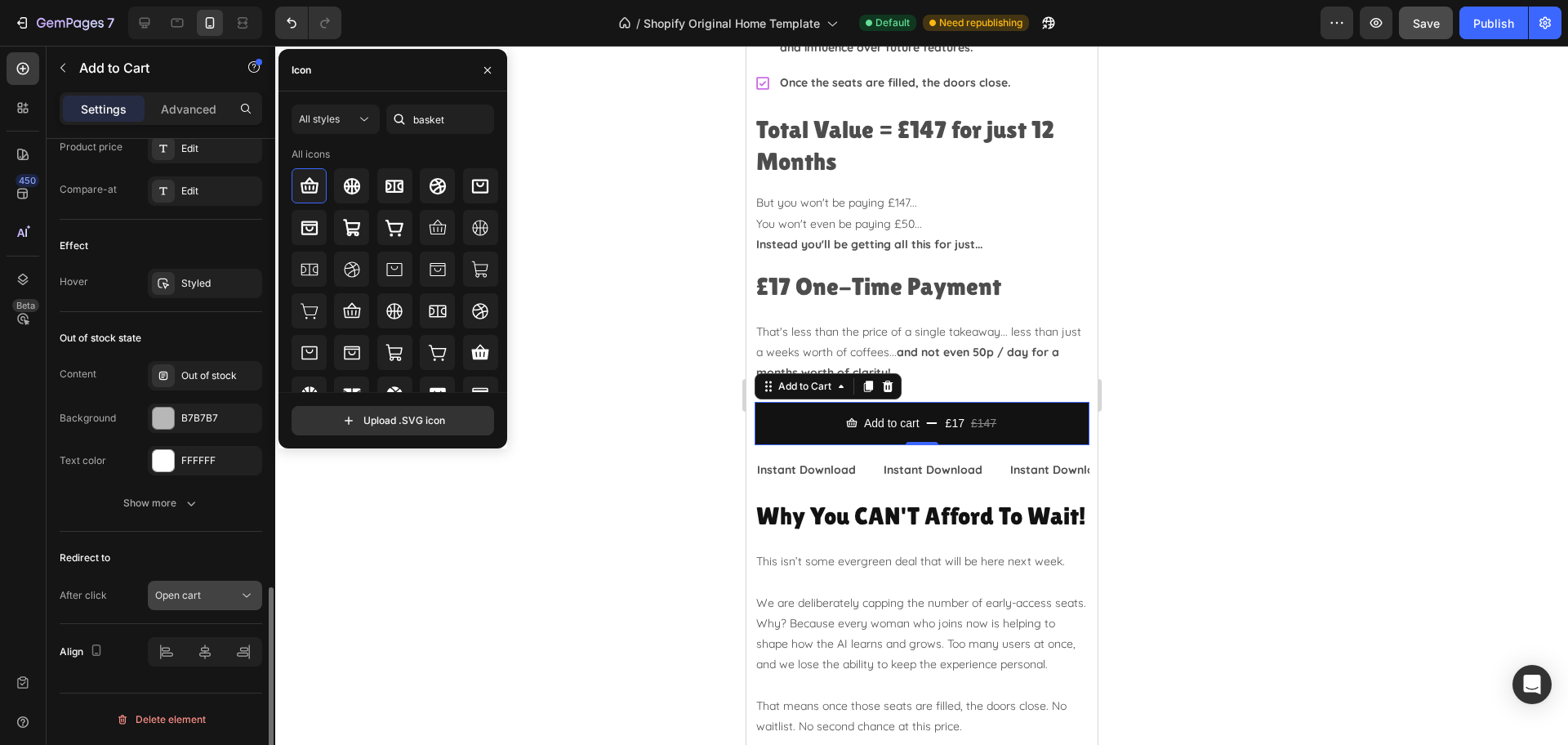
click at [194, 589] on span "Open cart" at bounding box center [178, 595] width 46 height 12
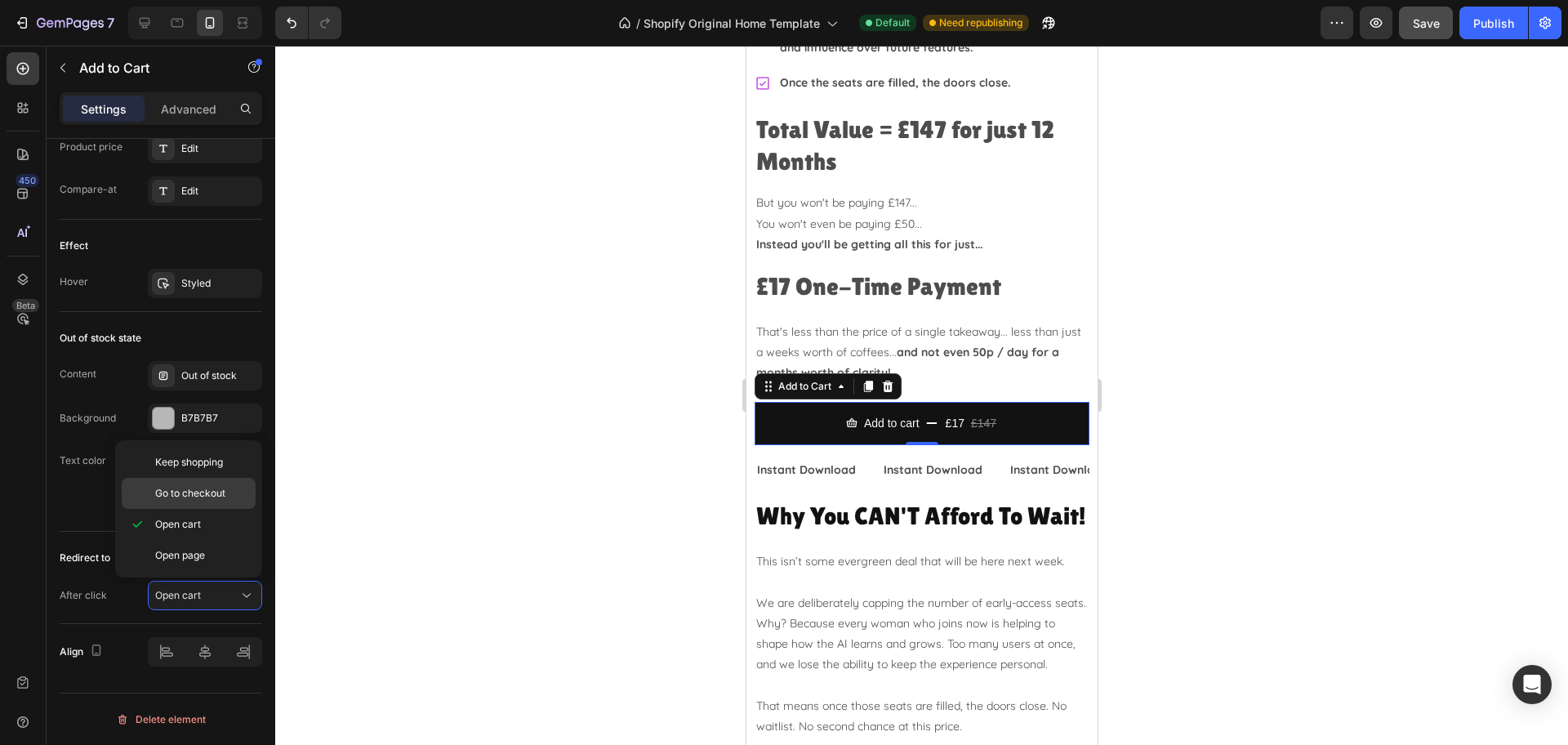
click at [193, 498] on span "Go to checkout" at bounding box center [190, 494] width 71 height 15
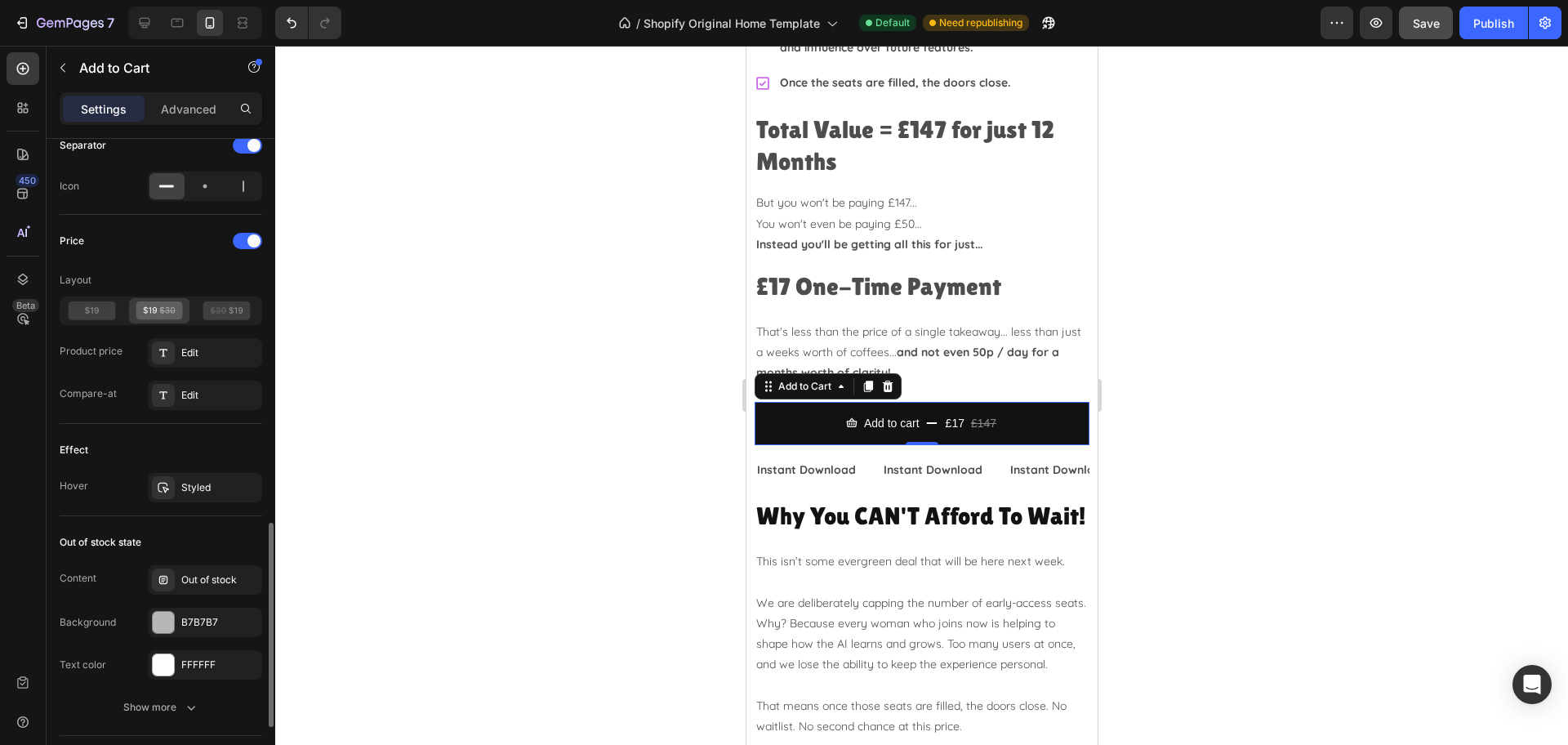
scroll to position [710, 0]
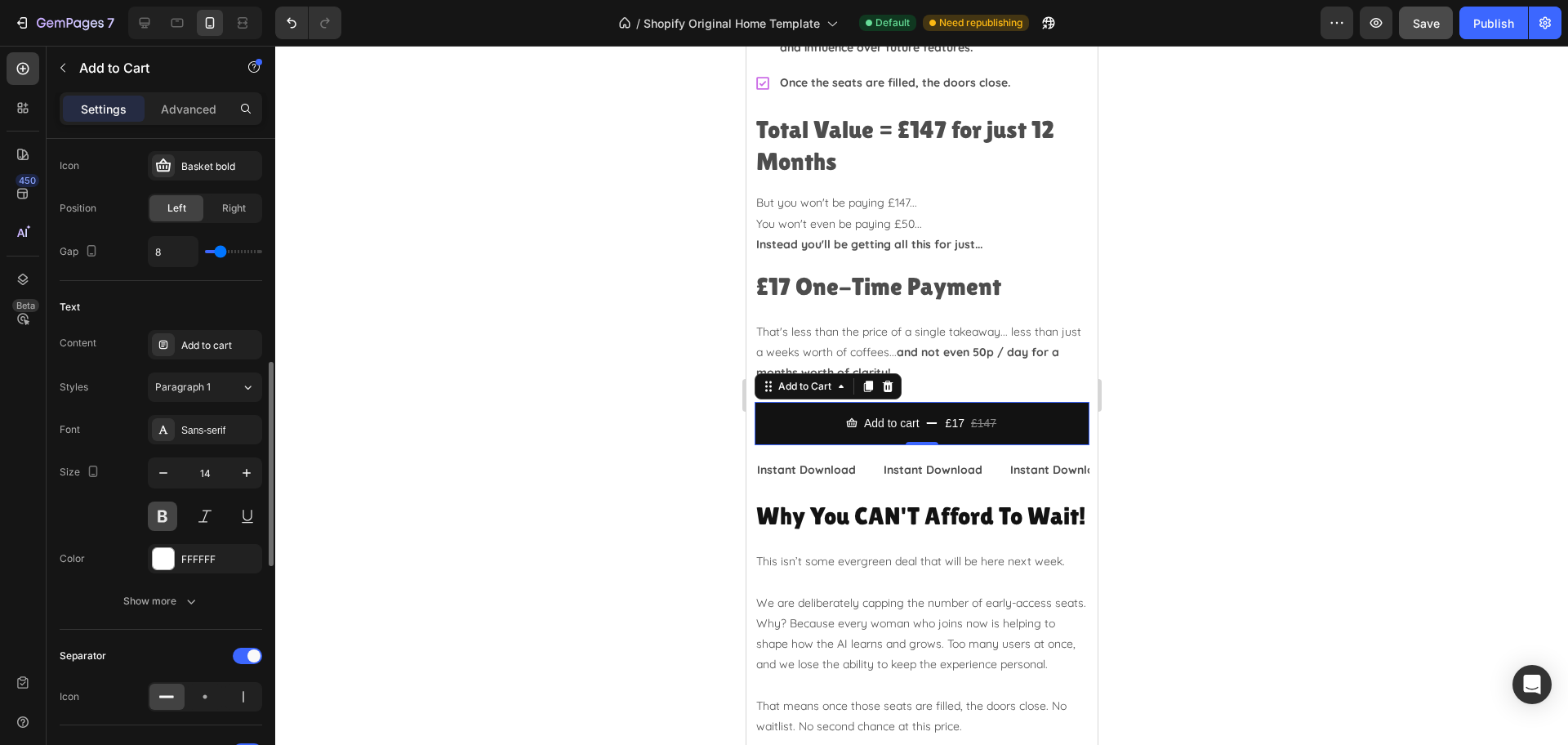
click at [165, 520] on button at bounding box center [162, 516] width 29 height 29
click at [207, 423] on div "Sans-serif" at bounding box center [220, 430] width 77 height 15
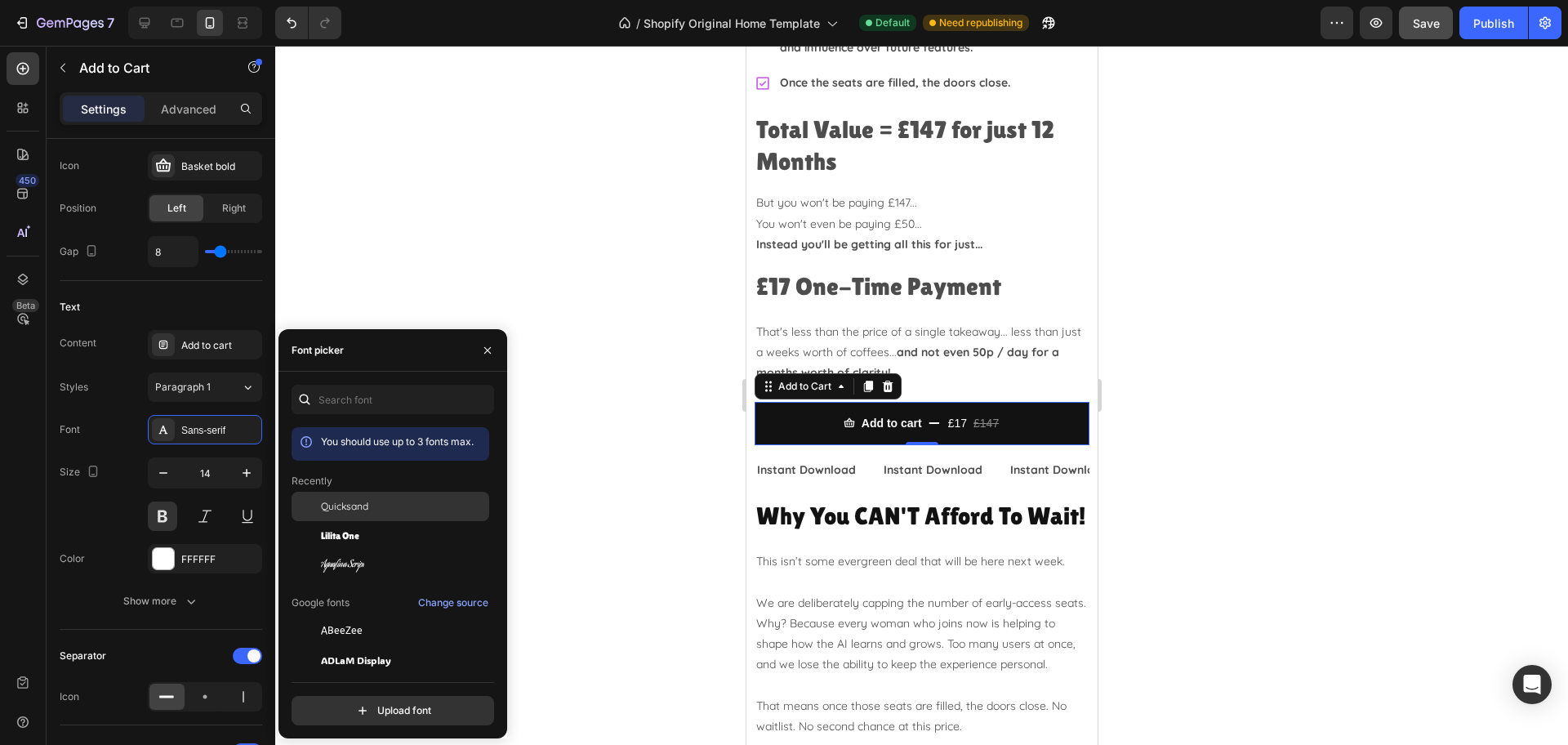
click at [331, 501] on span "Quicksand" at bounding box center [345, 506] width 48 height 15
click at [219, 349] on div "Add to cart" at bounding box center [220, 345] width 77 height 15
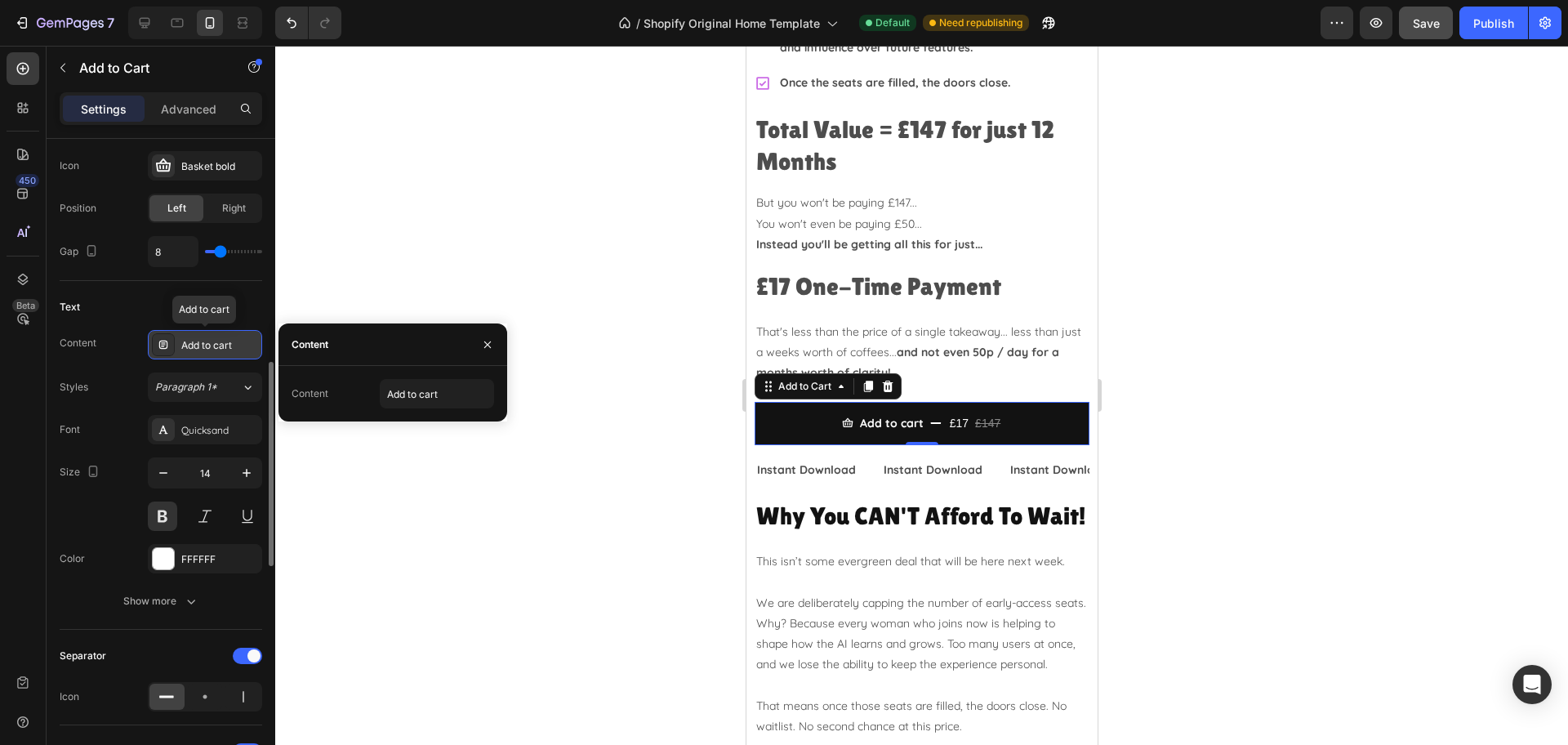
click at [219, 347] on div "Add to cart" at bounding box center [220, 345] width 77 height 15
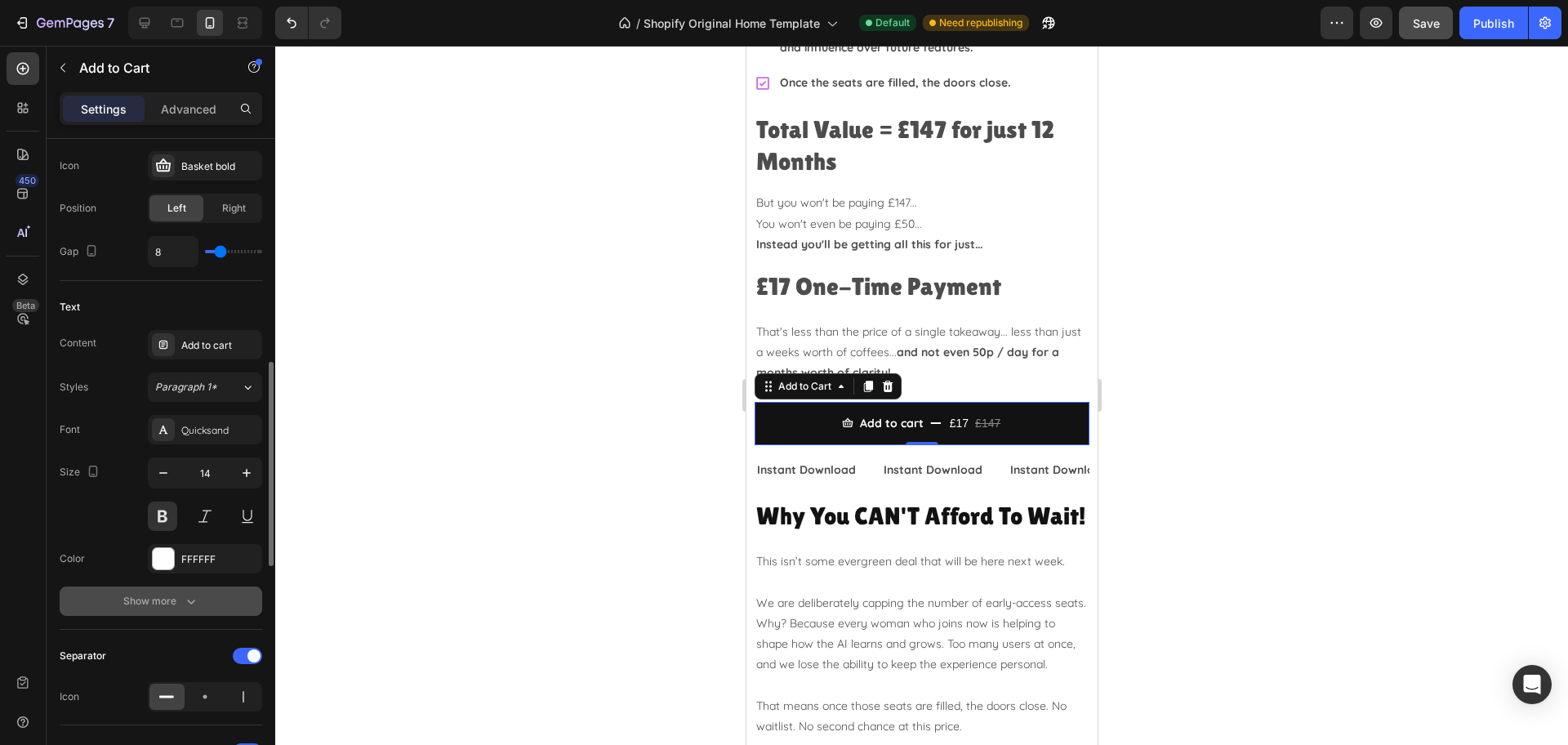
click at [174, 593] on div "Show more" at bounding box center [161, 601] width 76 height 17
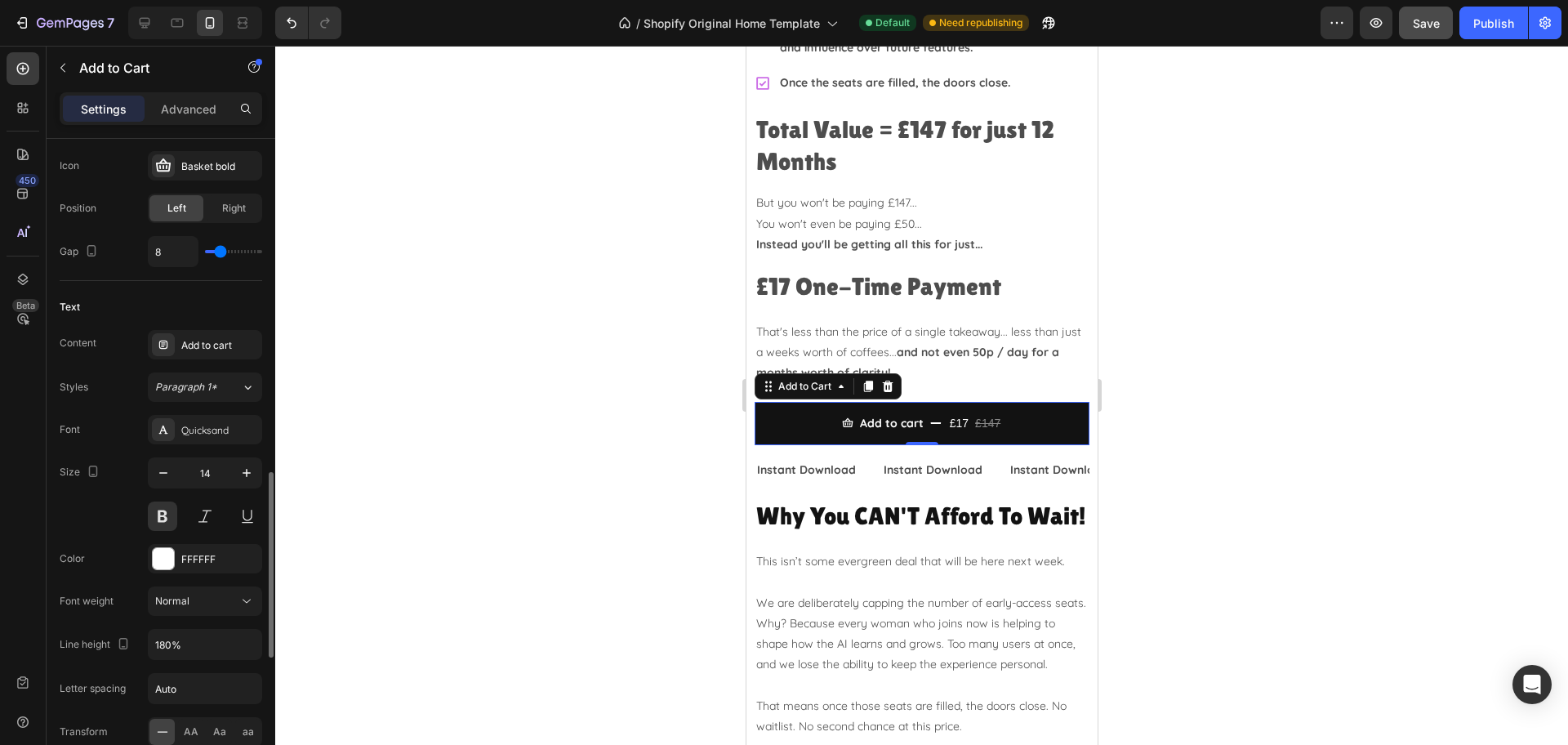
scroll to position [915, 0]
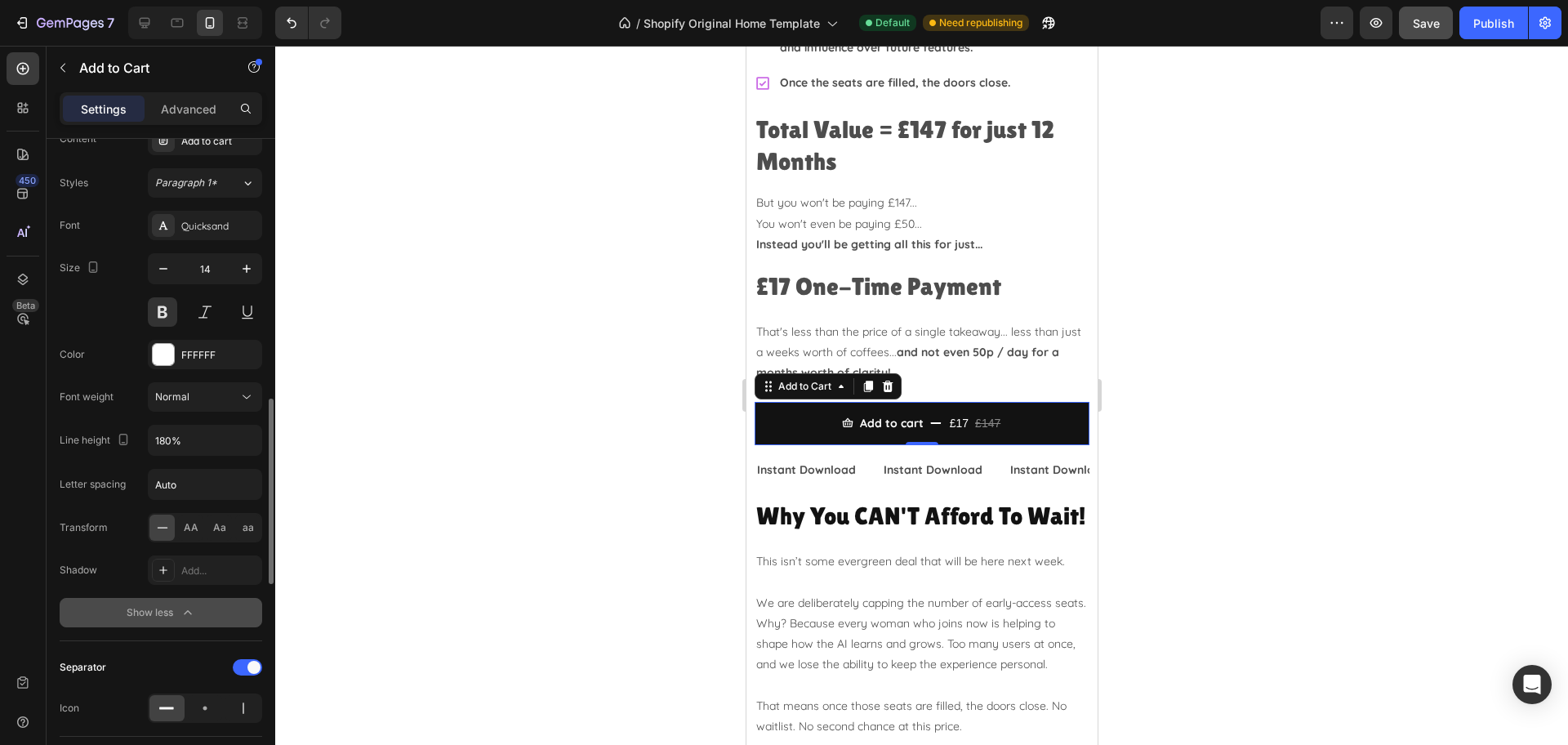
click at [160, 612] on div "Show less" at bounding box center [161, 613] width 70 height 17
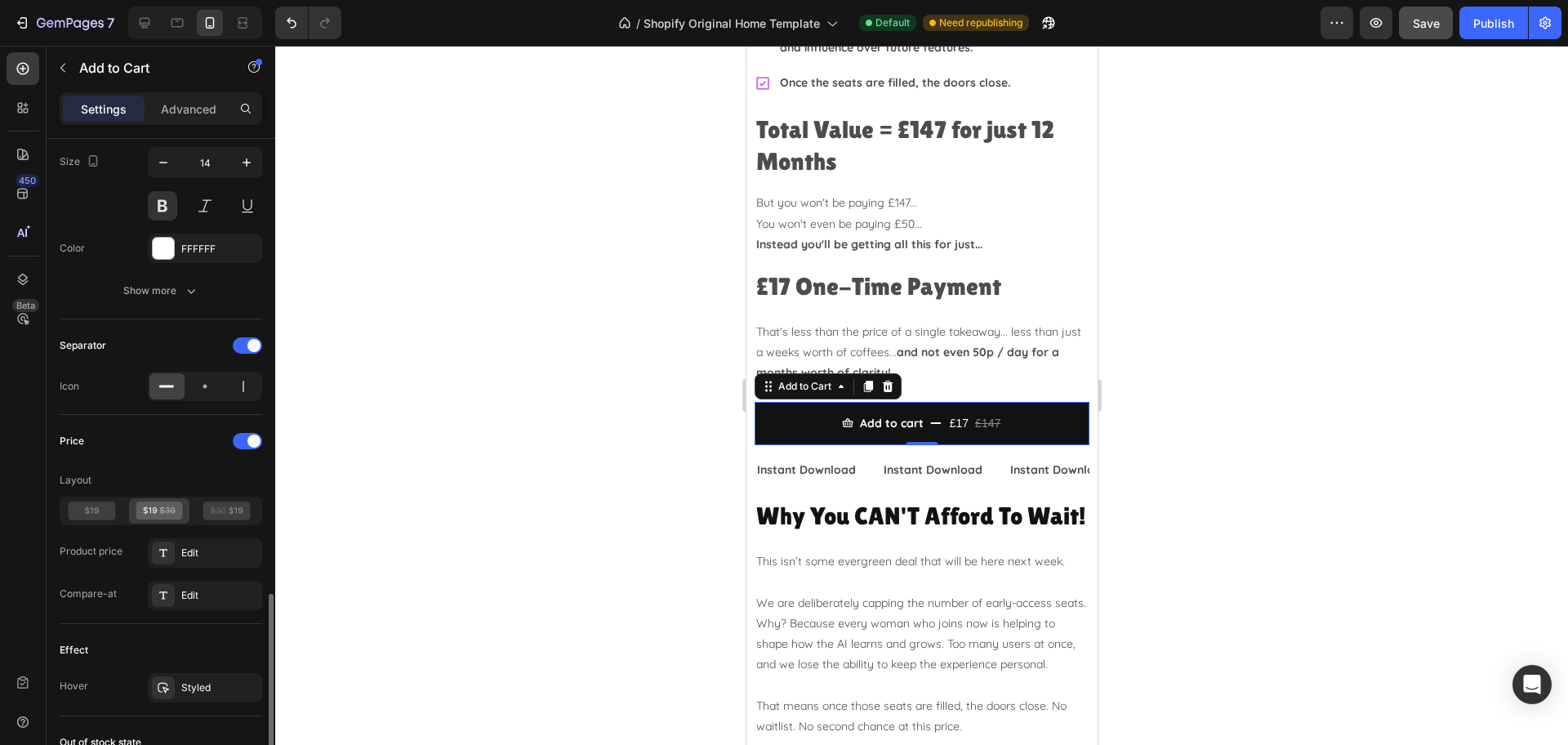
scroll to position [1123, 0]
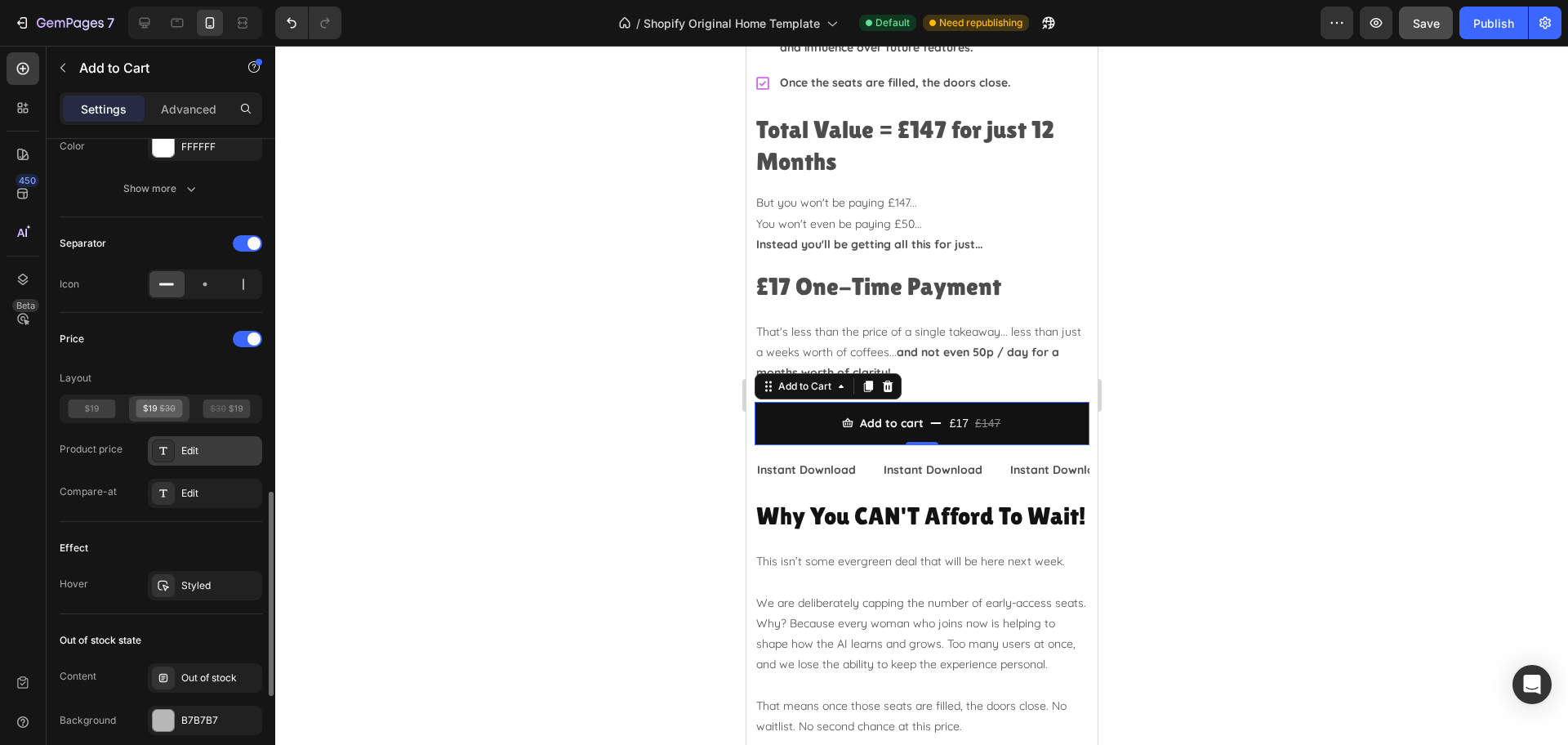
click at [204, 451] on div "Edit" at bounding box center [220, 450] width 77 height 15
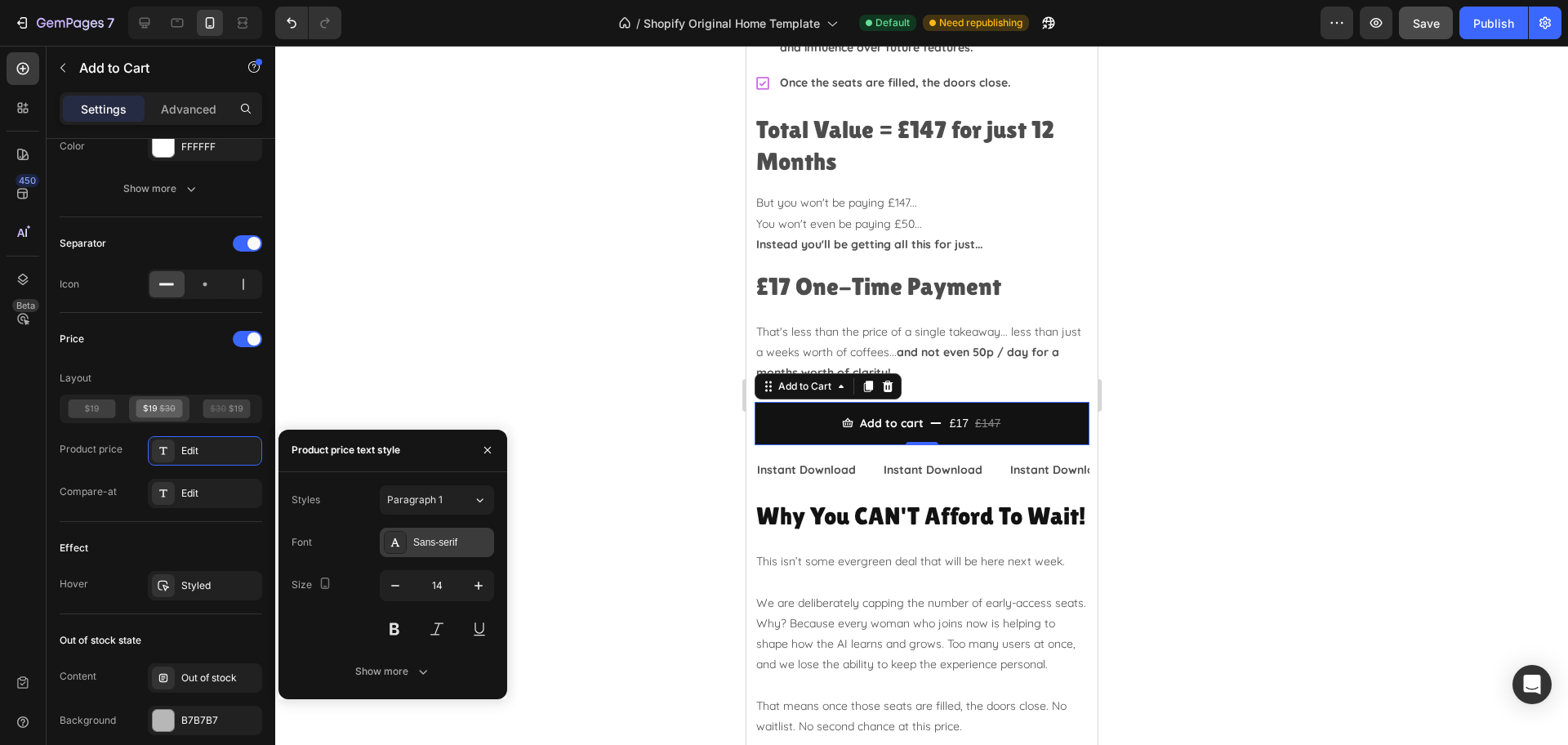
click at [439, 538] on div "Sans-serif" at bounding box center [451, 542] width 77 height 15
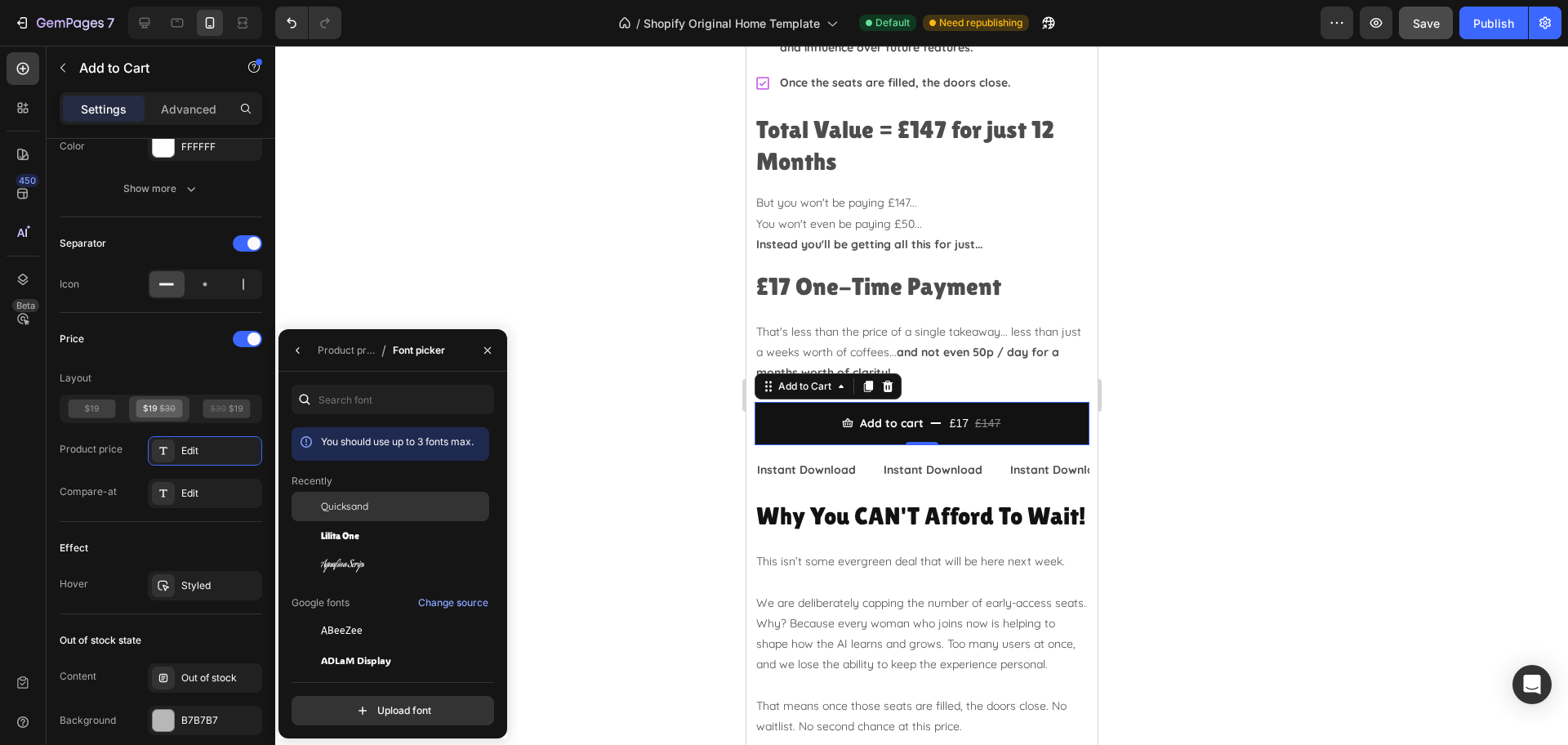
click at [0, 0] on div "Quicksand" at bounding box center [0, 0] width 0 height 0
click at [204, 490] on div "Edit" at bounding box center [220, 494] width 77 height 15
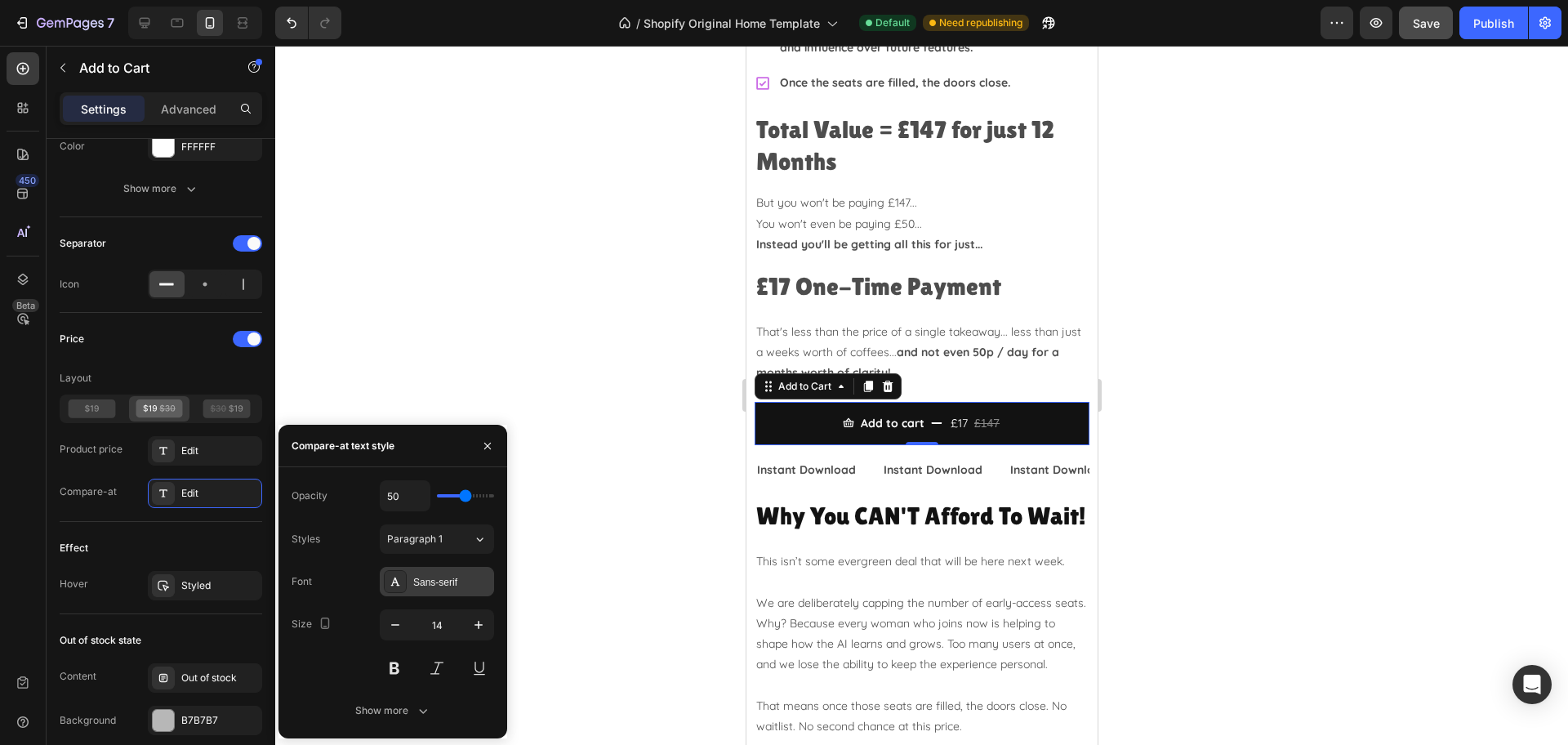
click at [428, 568] on div "Sans-serif" at bounding box center [437, 582] width 115 height 29
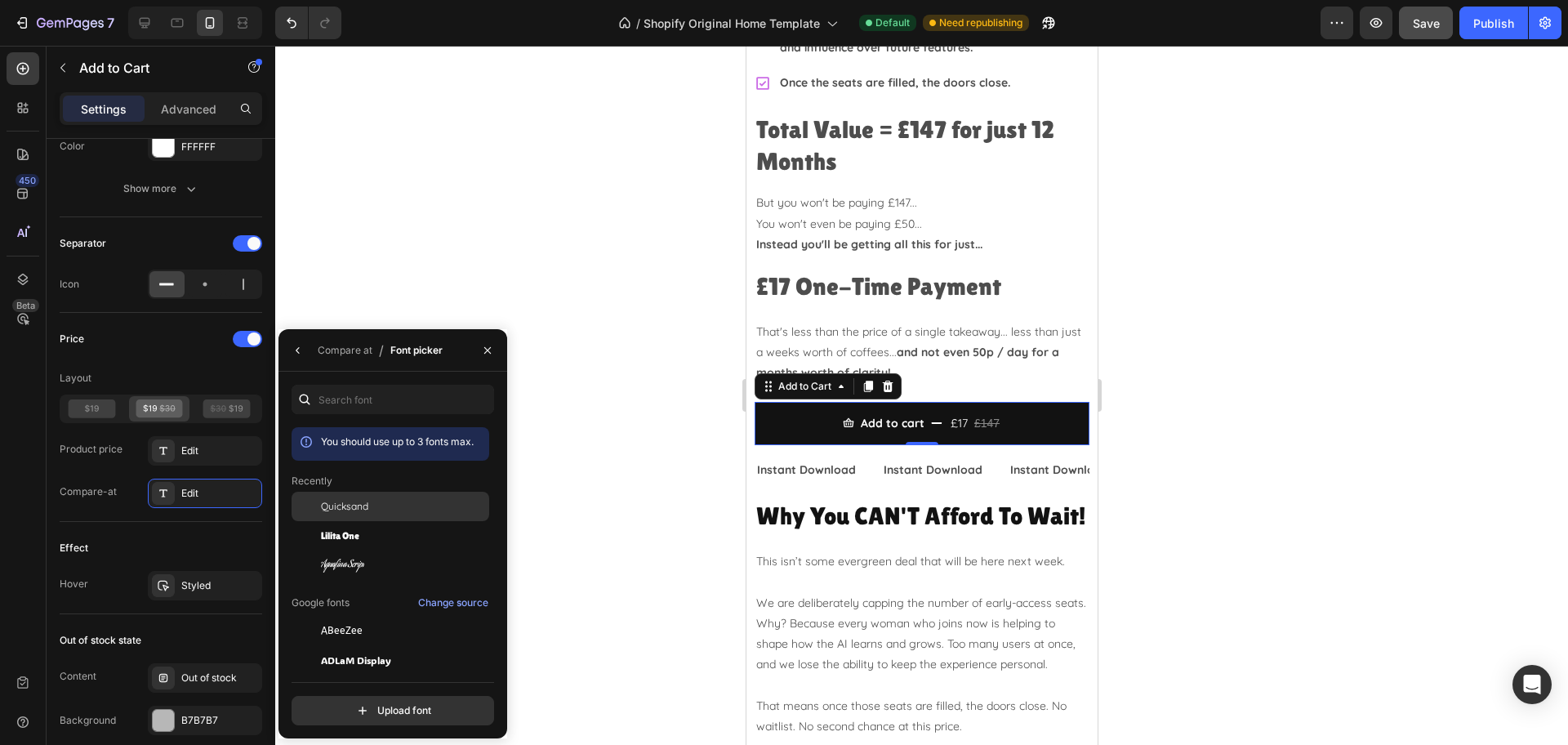
click at [0, 0] on div "Quicksand" at bounding box center [0, 0] width 0 height 0
click at [295, 353] on icon "button" at bounding box center [298, 350] width 13 height 13
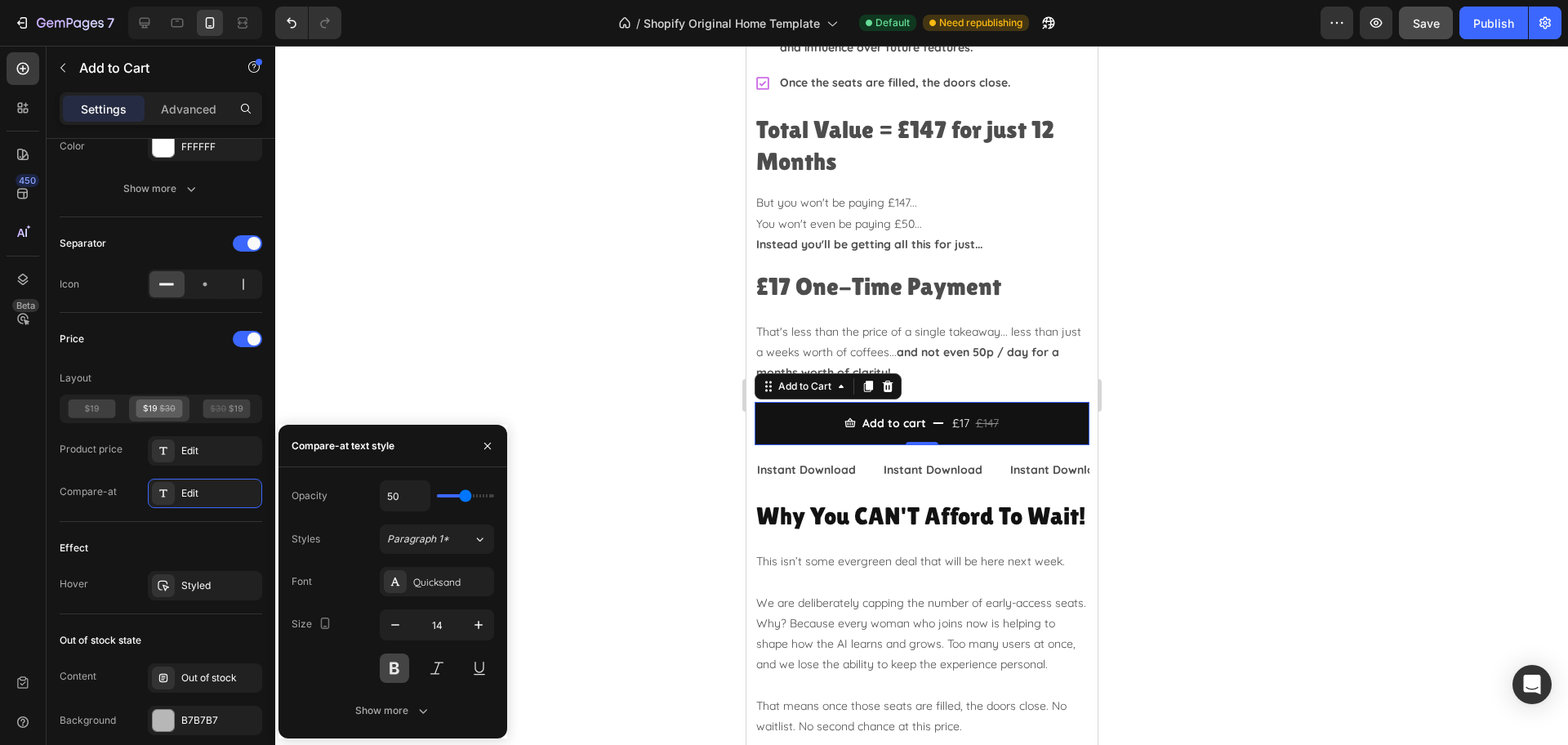
click at [398, 679] on button at bounding box center [395, 668] width 29 height 29
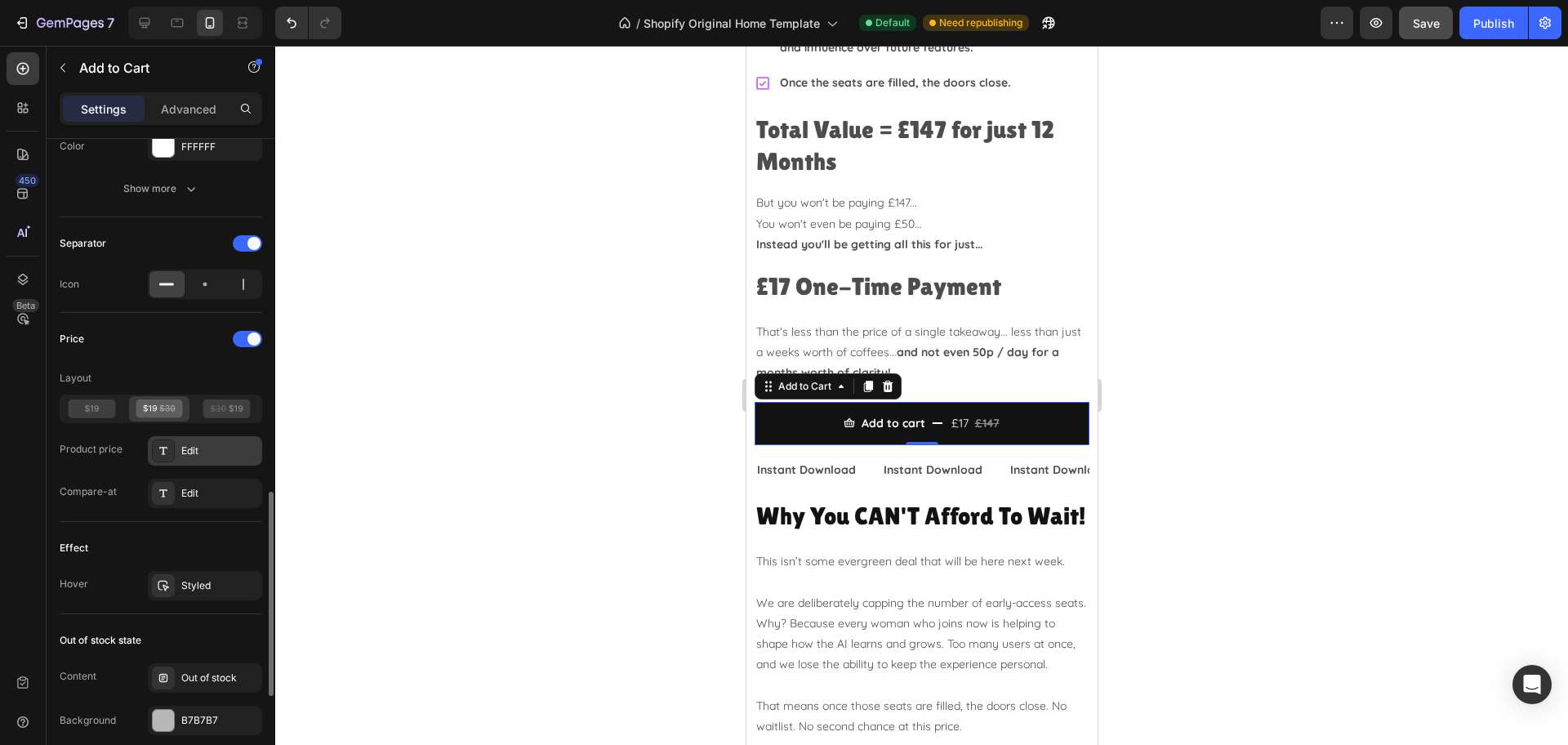
click at [211, 437] on div "Edit" at bounding box center [205, 450] width 115 height 29
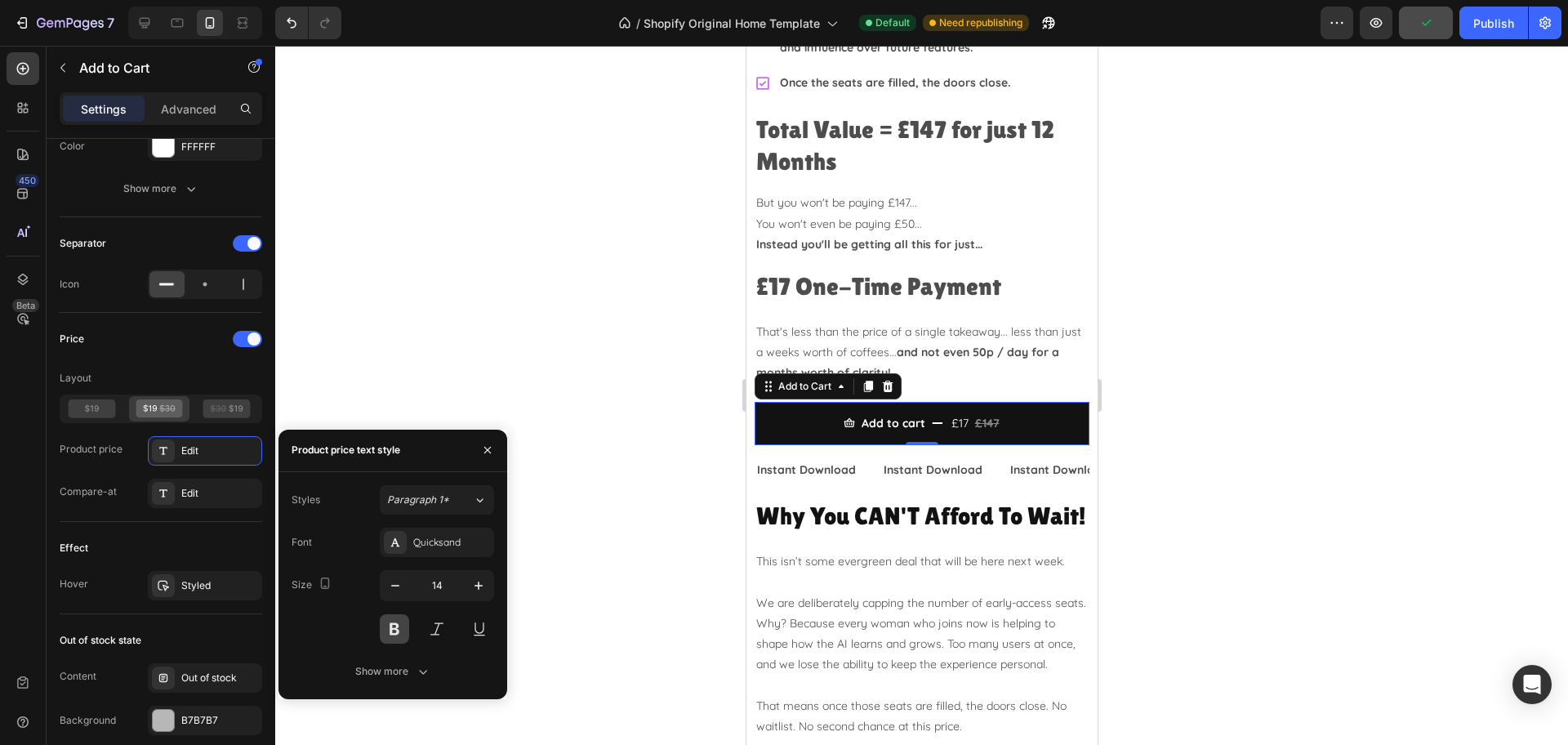
click at [395, 632] on button at bounding box center [395, 628] width 29 height 29
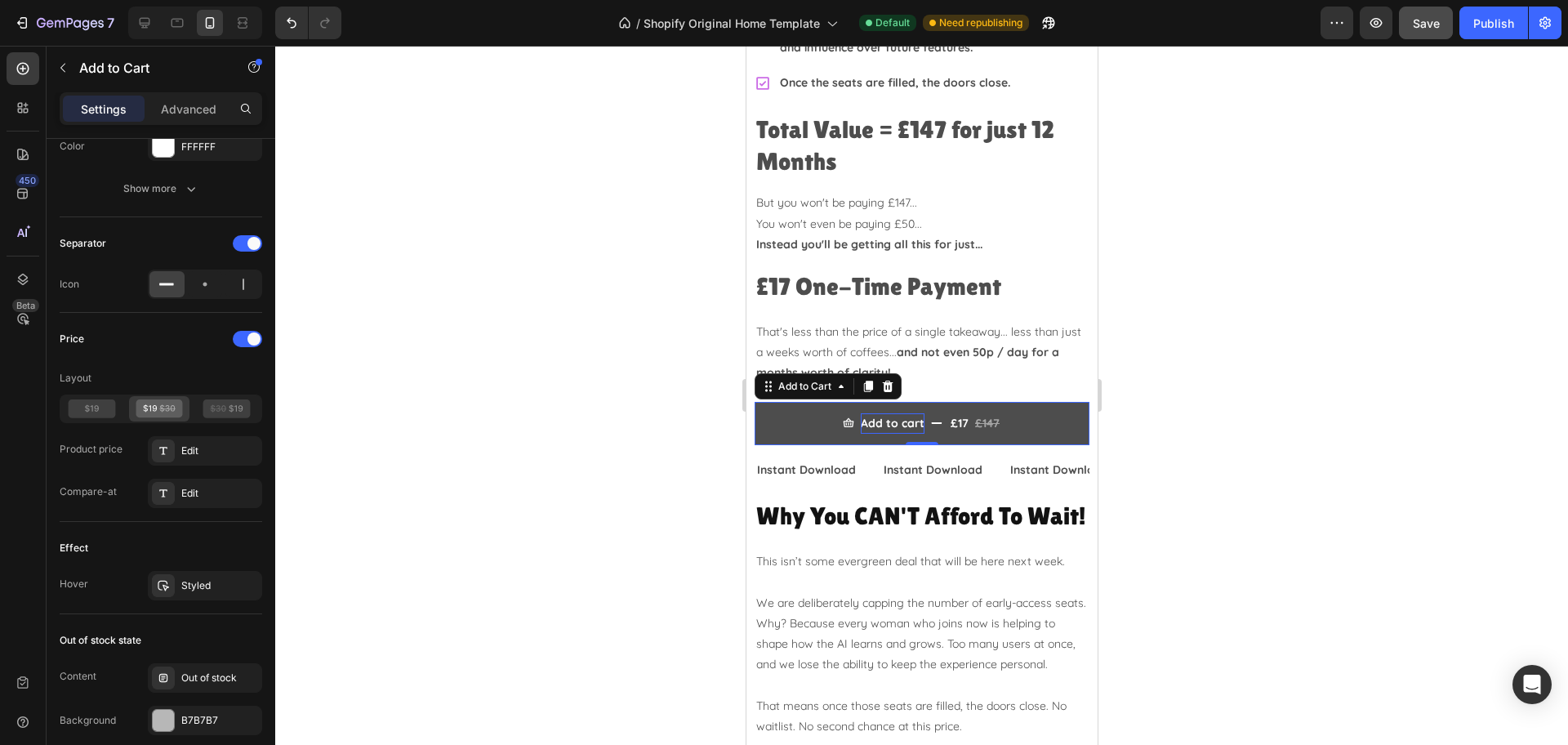
click at [901, 413] on div "Add to cart" at bounding box center [891, 423] width 63 height 20
click at [884, 413] on p "Add to cart" at bounding box center [891, 423] width 63 height 20
drag, startPoint x: 856, startPoint y: 389, endPoint x: 929, endPoint y: 389, distance: 73.0
click at [929, 402] on button "Add to cart £17 £147" at bounding box center [920, 423] width 335 height 43
click at [753, 402] on button "Secure £17 £147" at bounding box center [920, 423] width 335 height 43
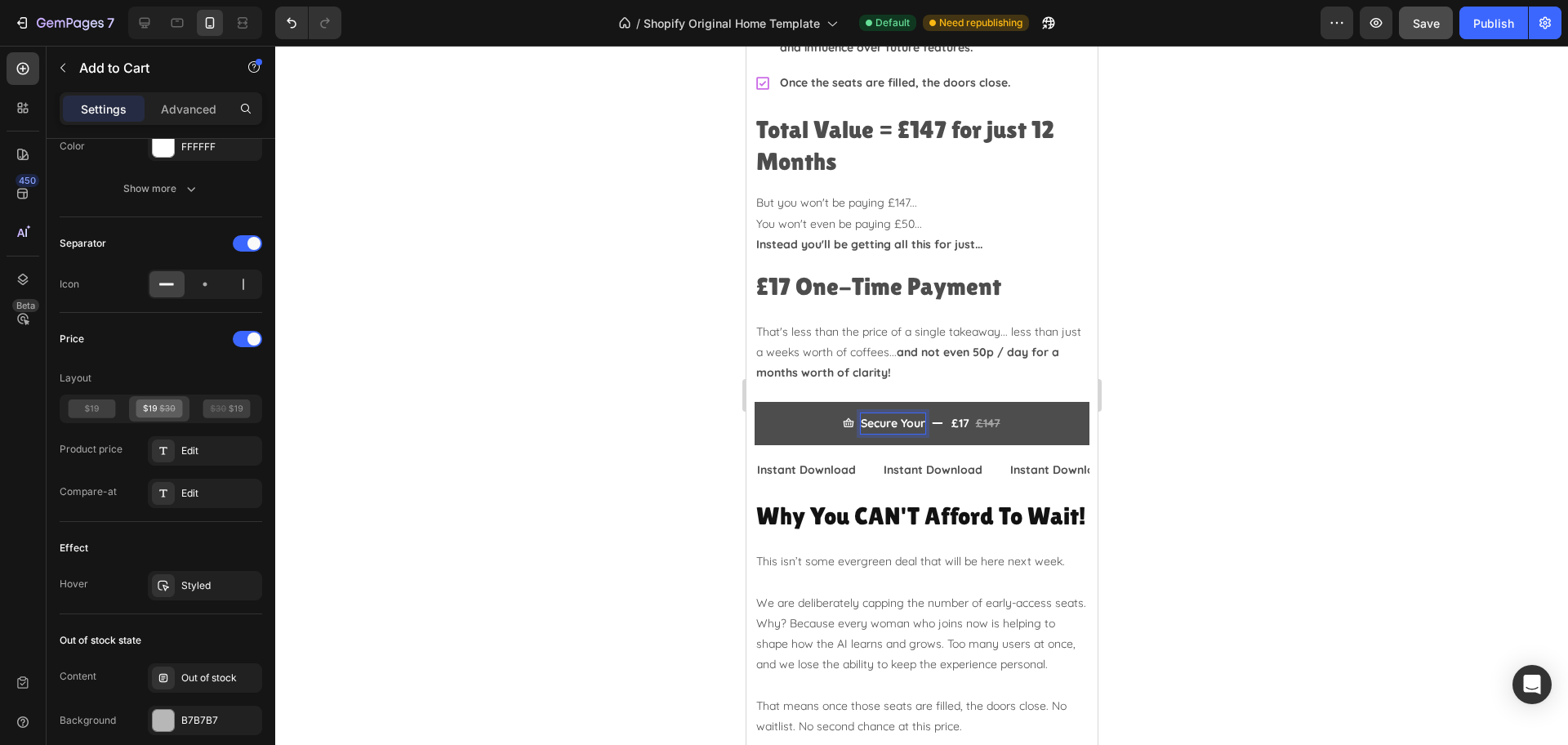
click at [753, 402] on button "Secure Your £17 £147" at bounding box center [920, 423] width 335 height 43
click at [753, 402] on button "Secure Your Spot £17 £147" at bounding box center [920, 423] width 335 height 43
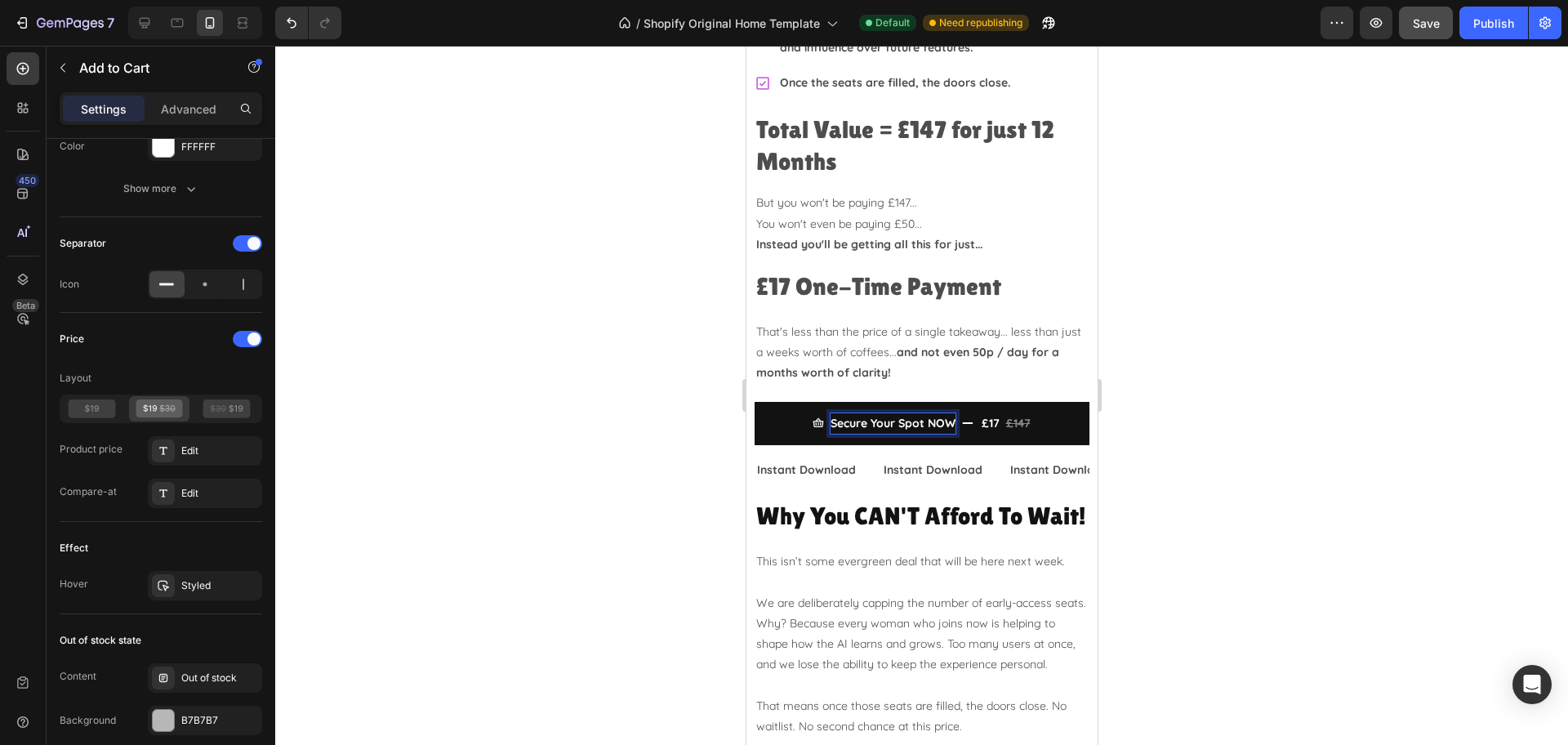
click at [1296, 361] on div at bounding box center [921, 395] width 1293 height 699
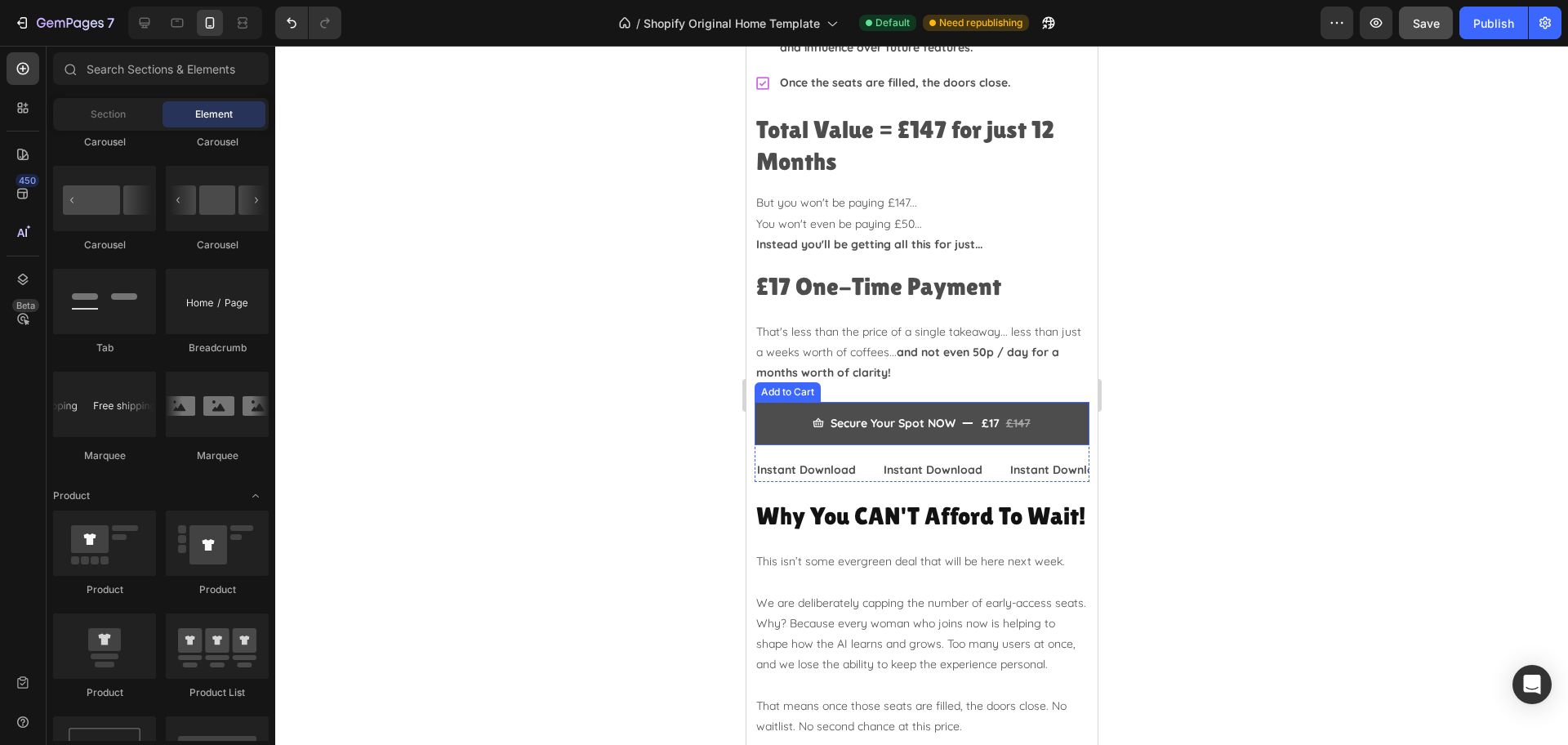
click at [782, 402] on button "Secure Your Spot NOW £17 £147" at bounding box center [920, 423] width 335 height 43
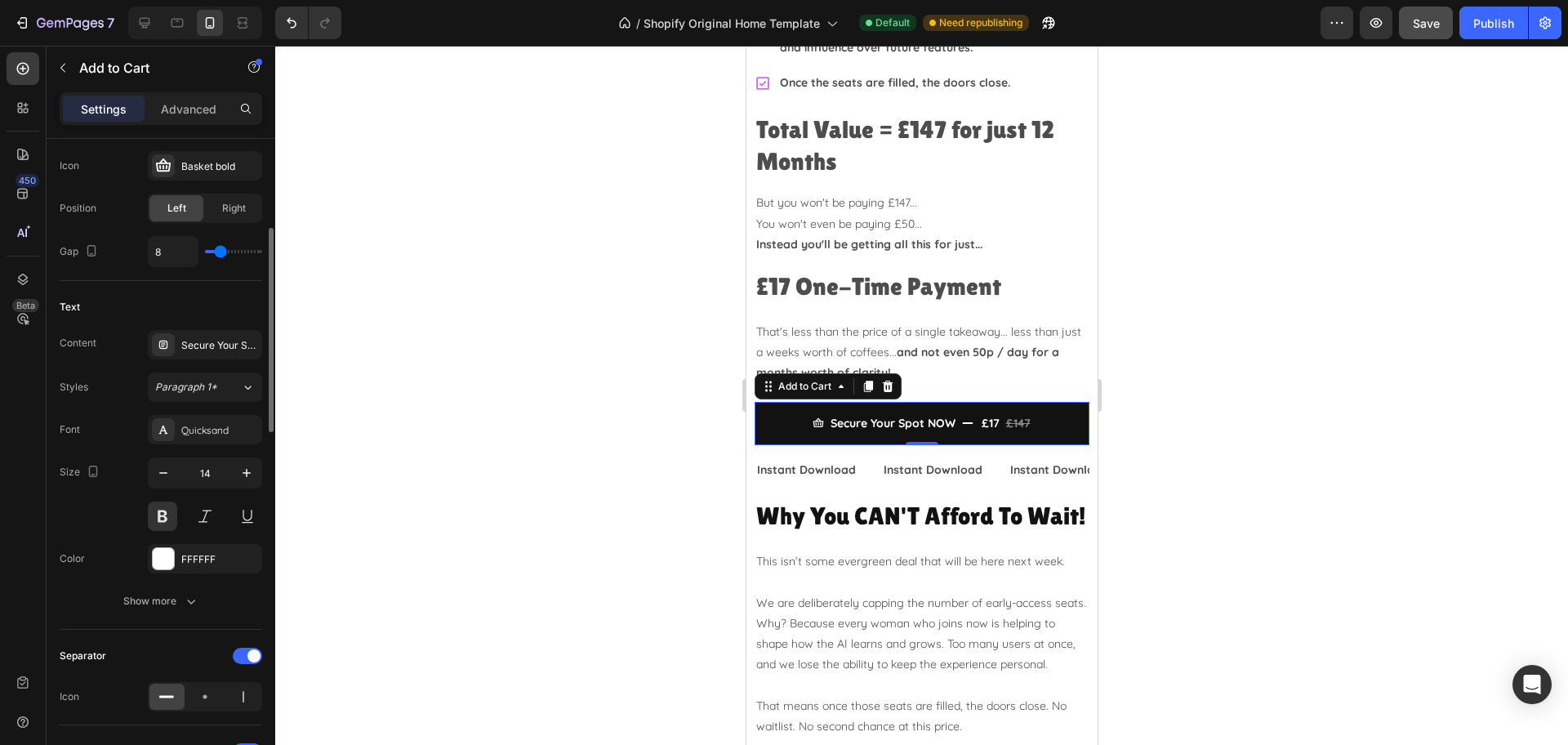
scroll to position [405, 0]
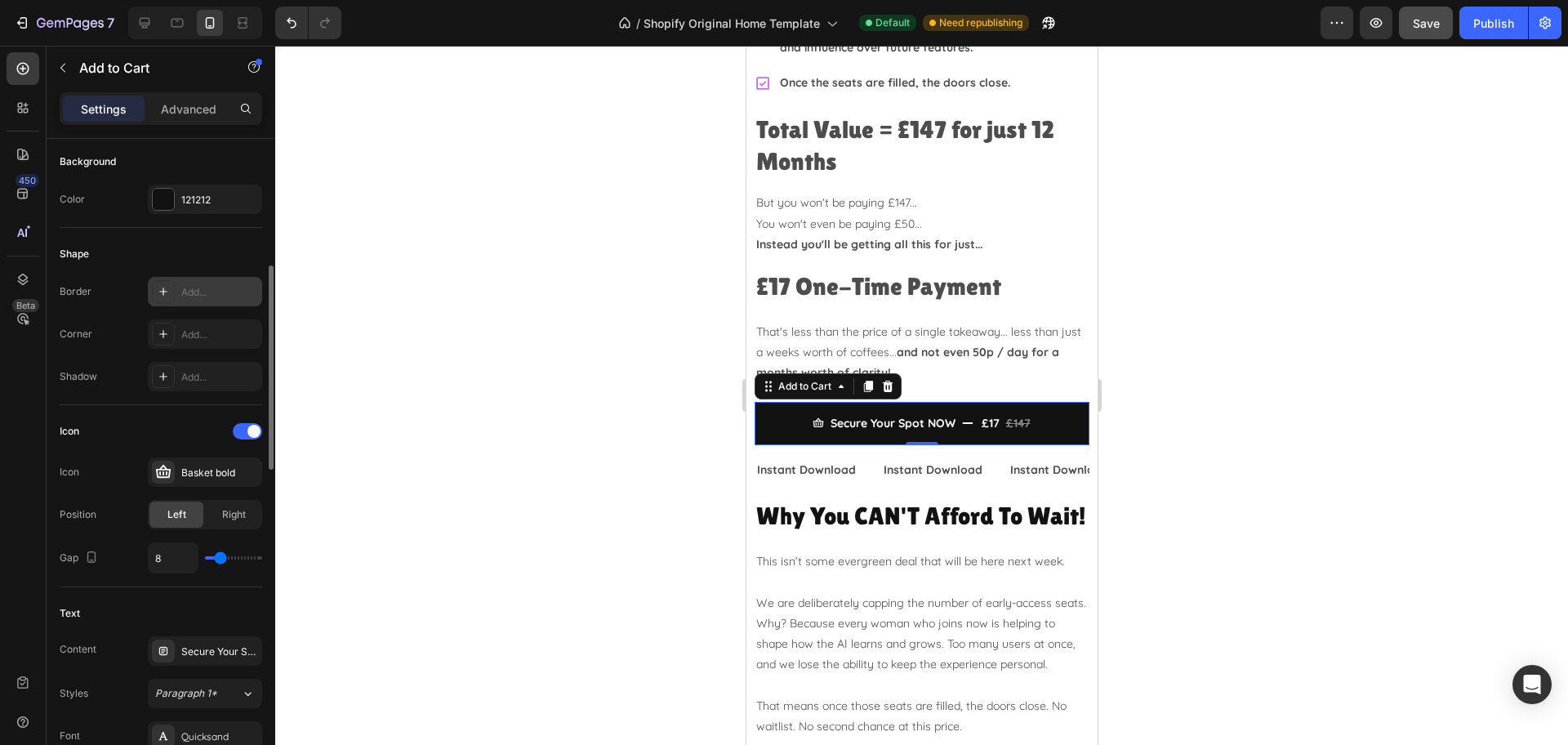
click at [231, 293] on div "Add..." at bounding box center [220, 293] width 77 height 15
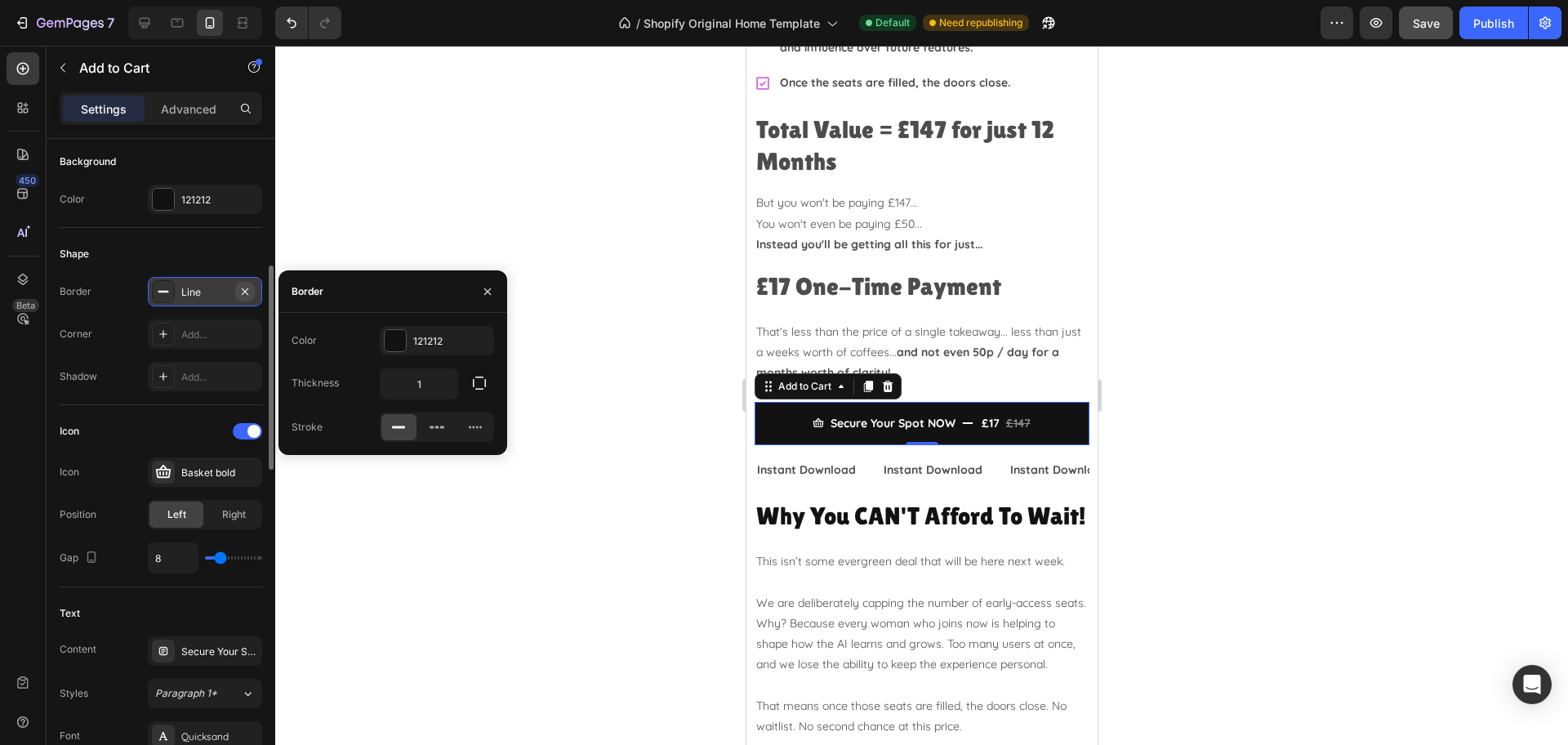
click at [244, 293] on icon "button" at bounding box center [245, 292] width 13 height 13
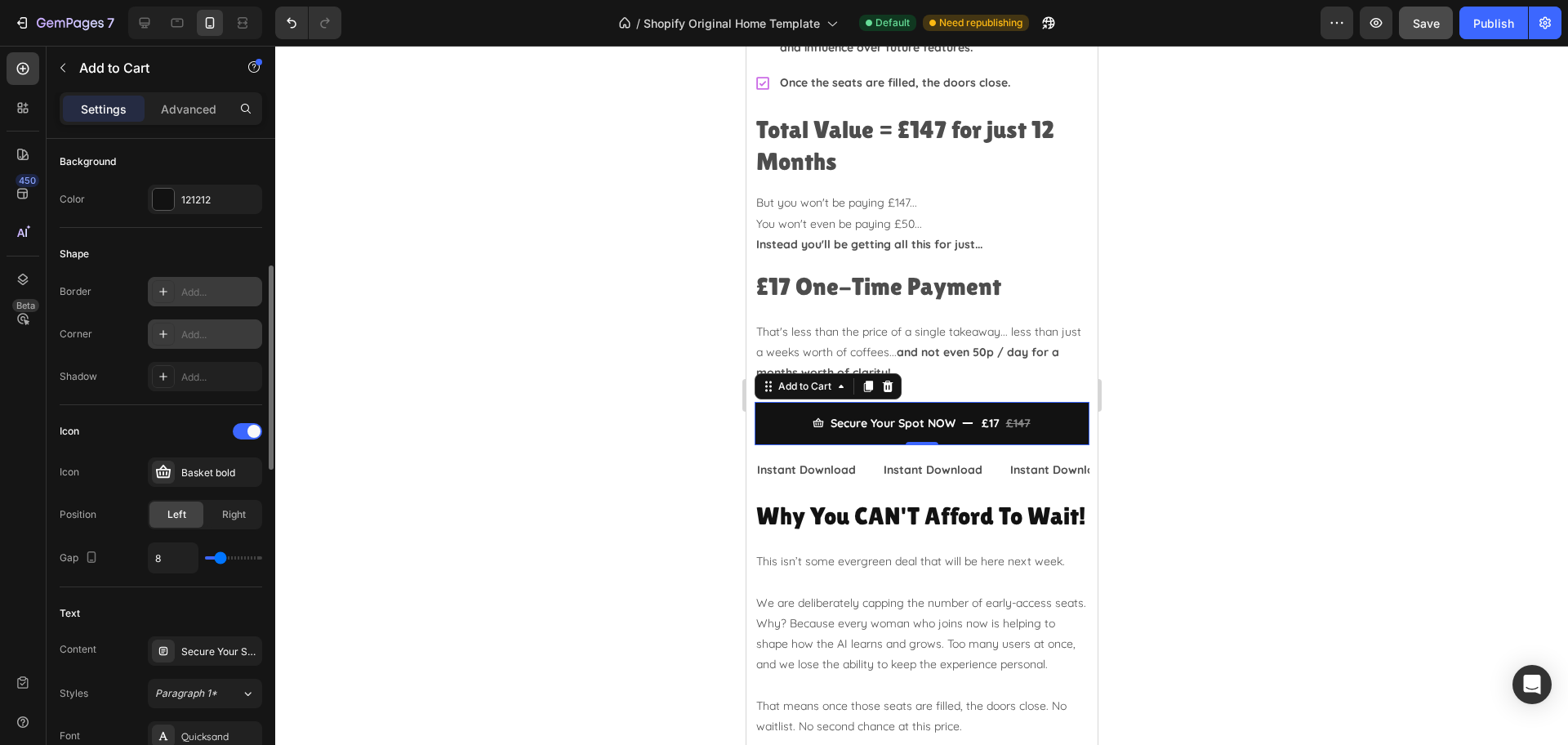
click at [204, 330] on div "Add..." at bounding box center [220, 335] width 77 height 15
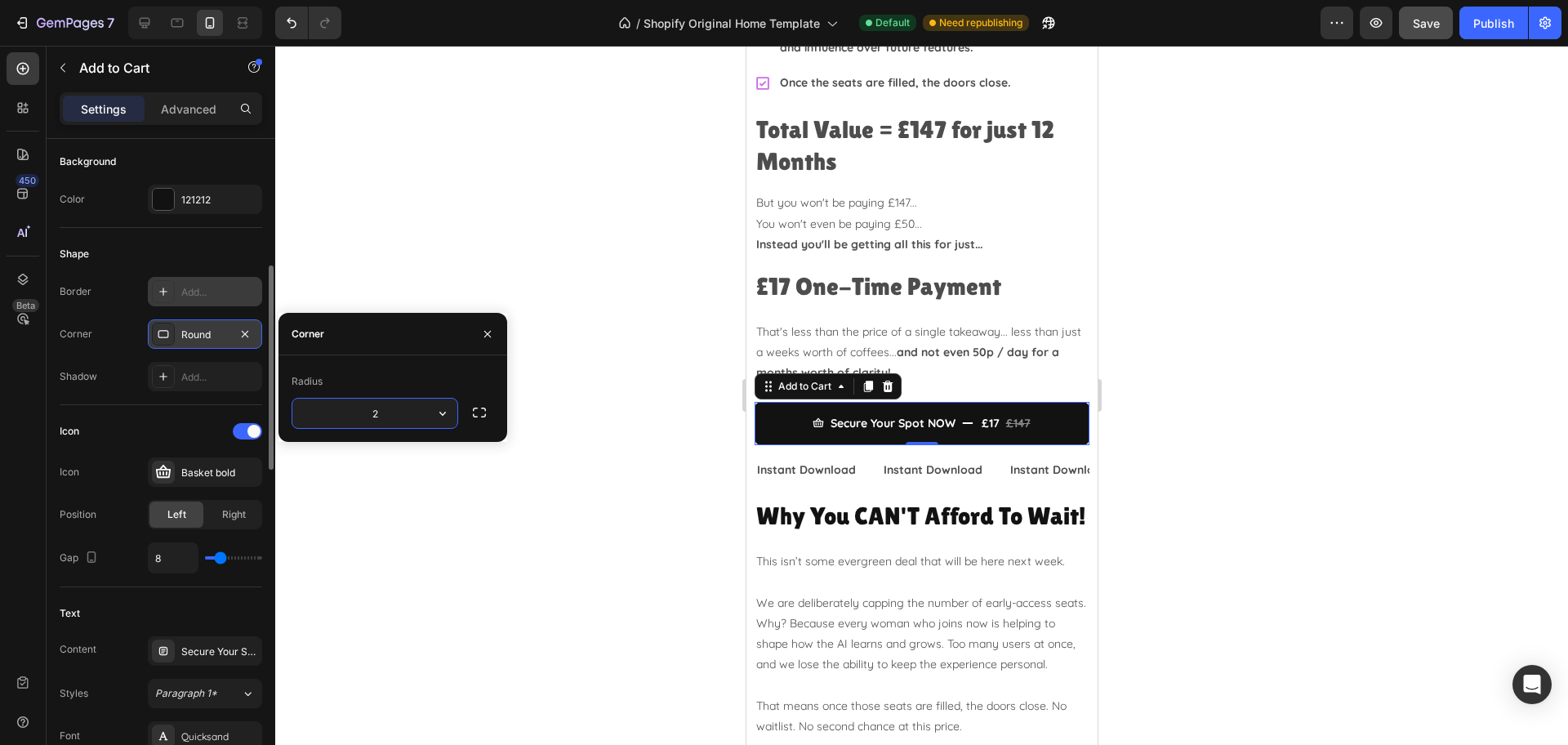
type input "20"
click at [1361, 352] on div at bounding box center [921, 395] width 1293 height 699
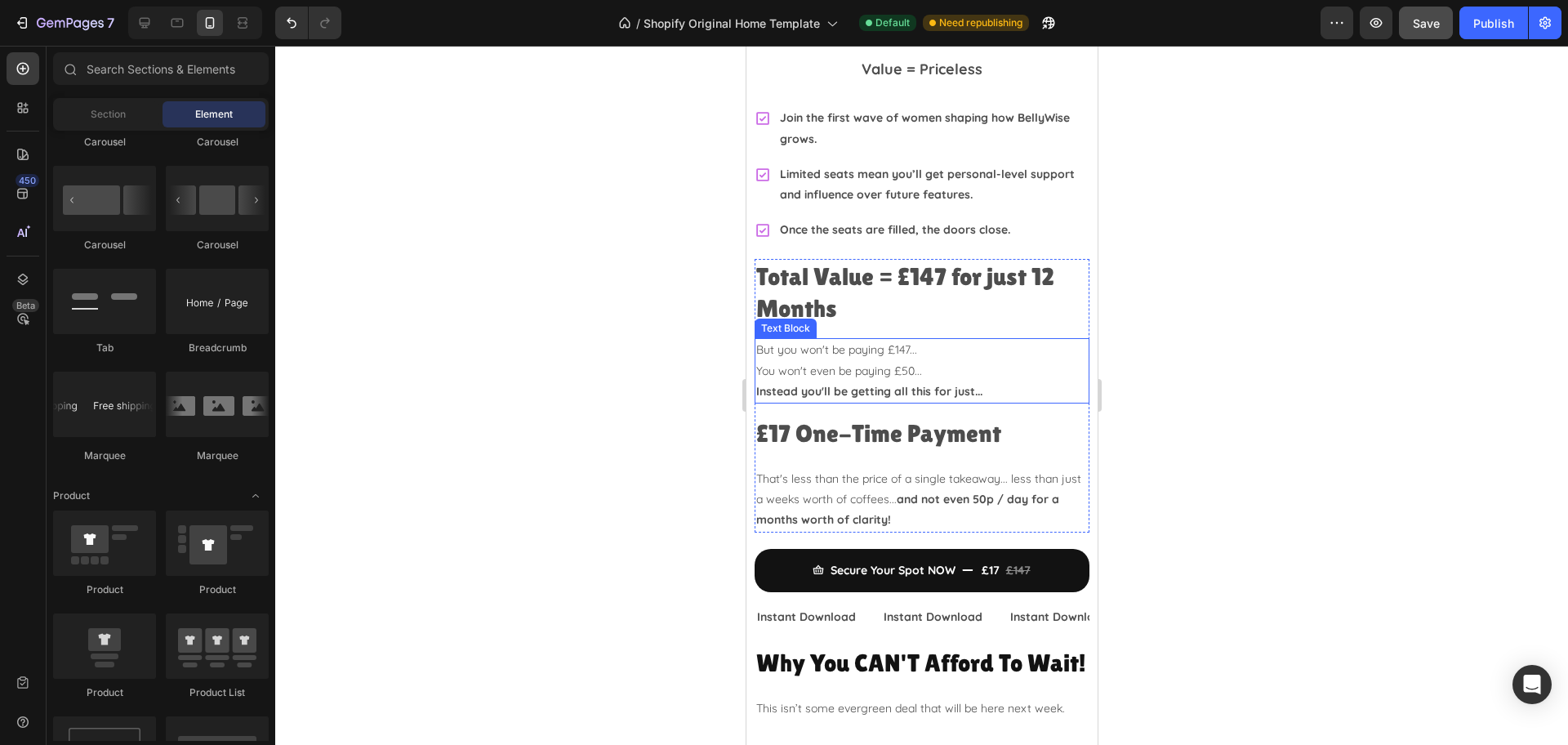
scroll to position [4389, 0]
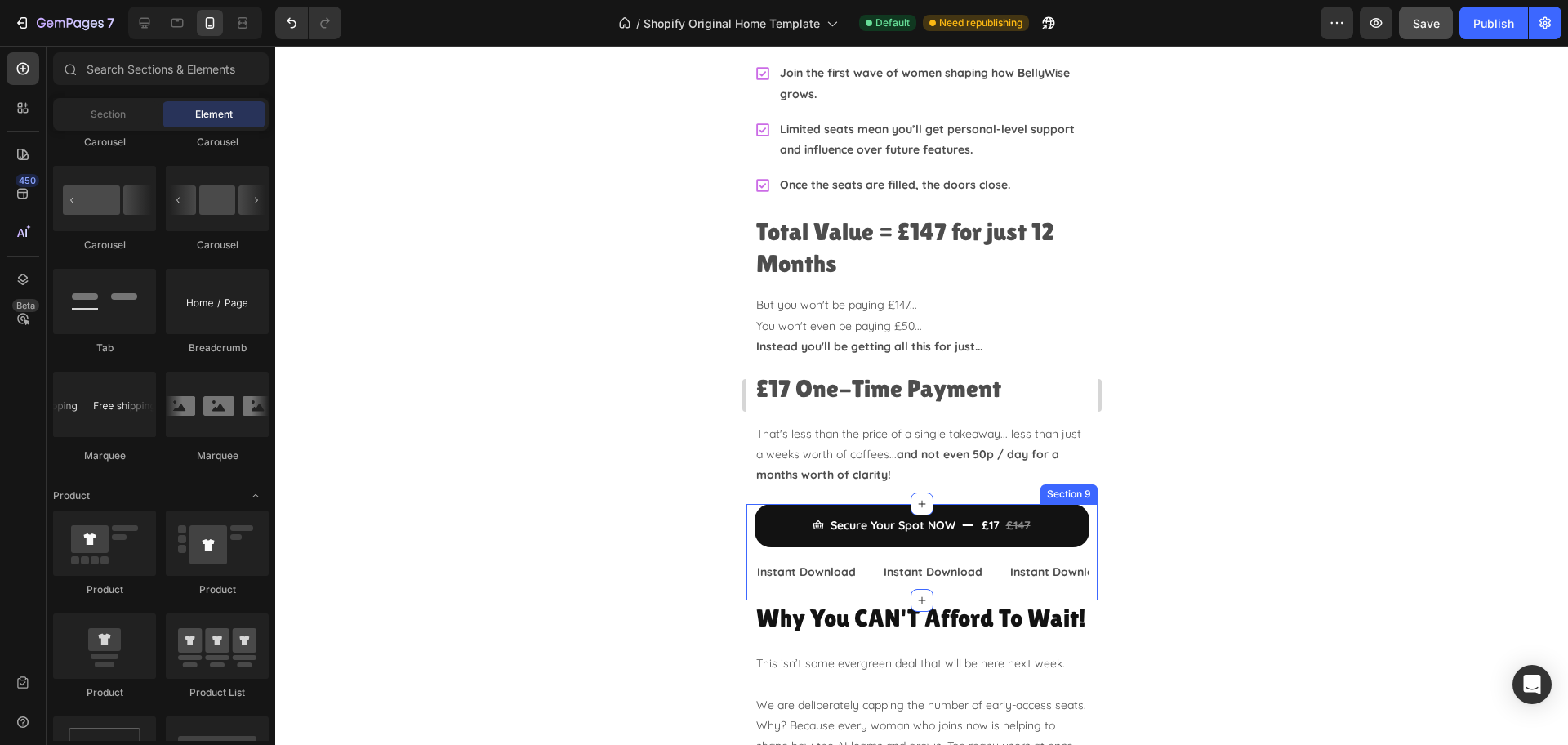
click at [876, 560] on div "Secure Your Spot NOW £17 £147 Add to Cart Instant Download Text Block Instant D…" at bounding box center [921, 551] width 351 height 96
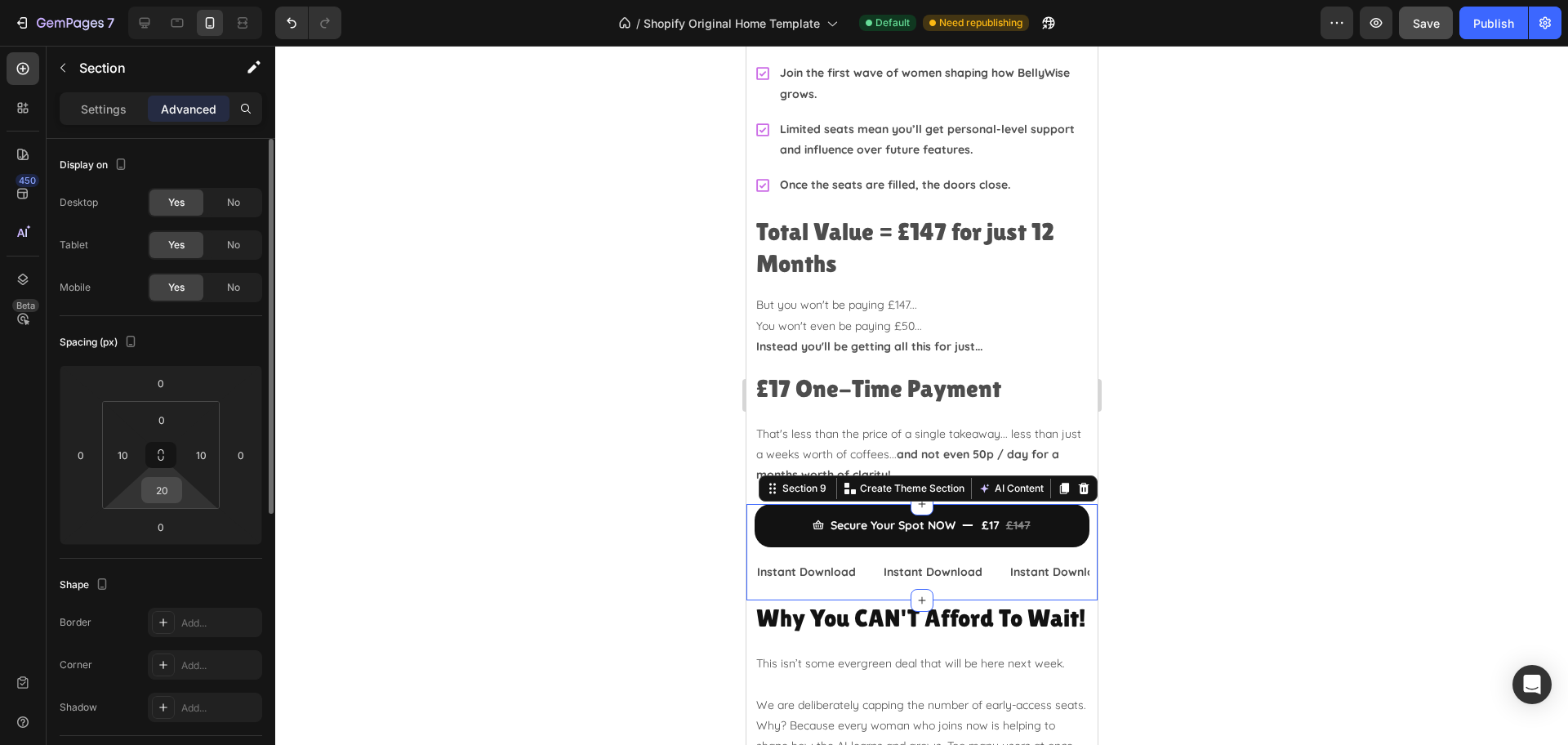
click at [167, 489] on input "20" at bounding box center [161, 490] width 33 height 25
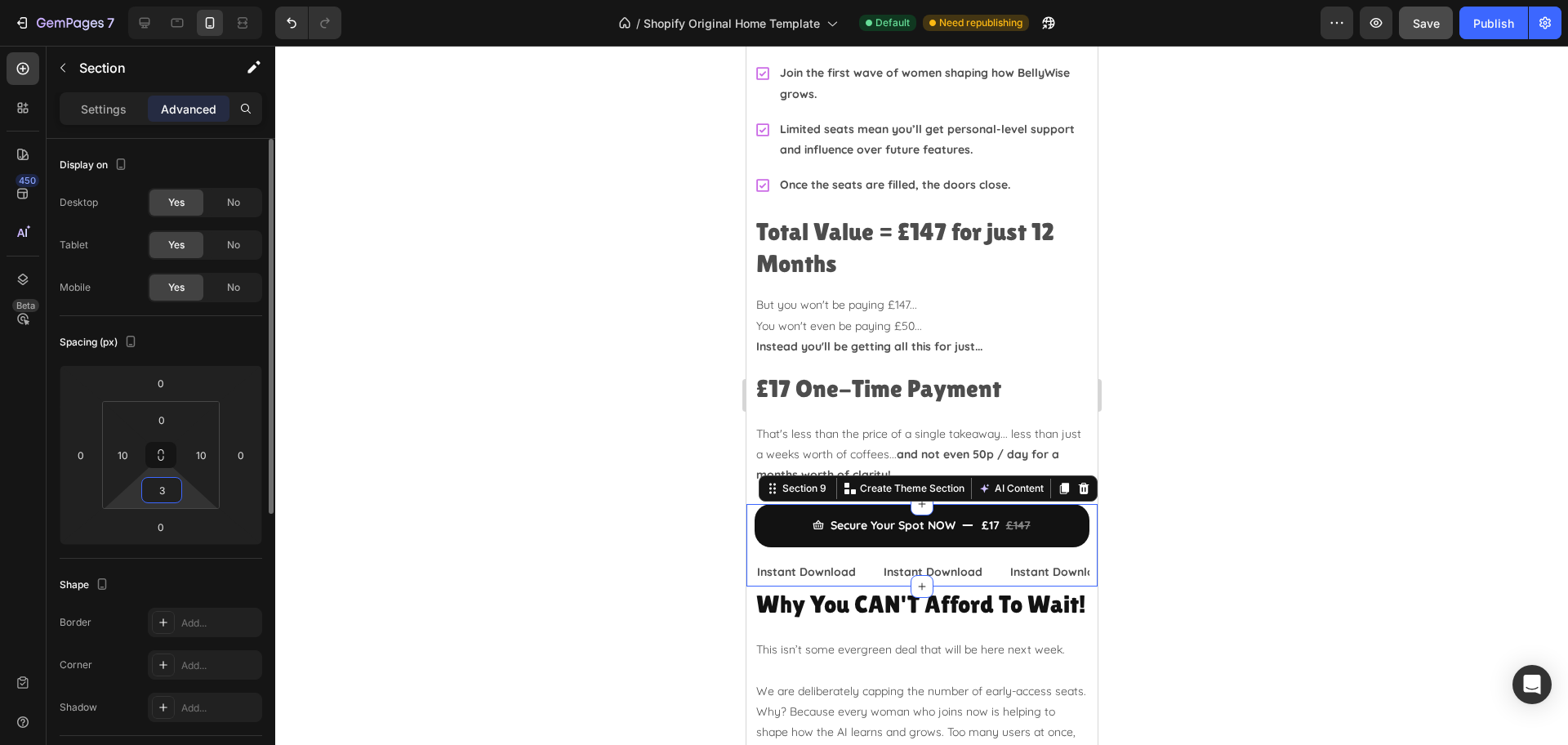
type input "30"
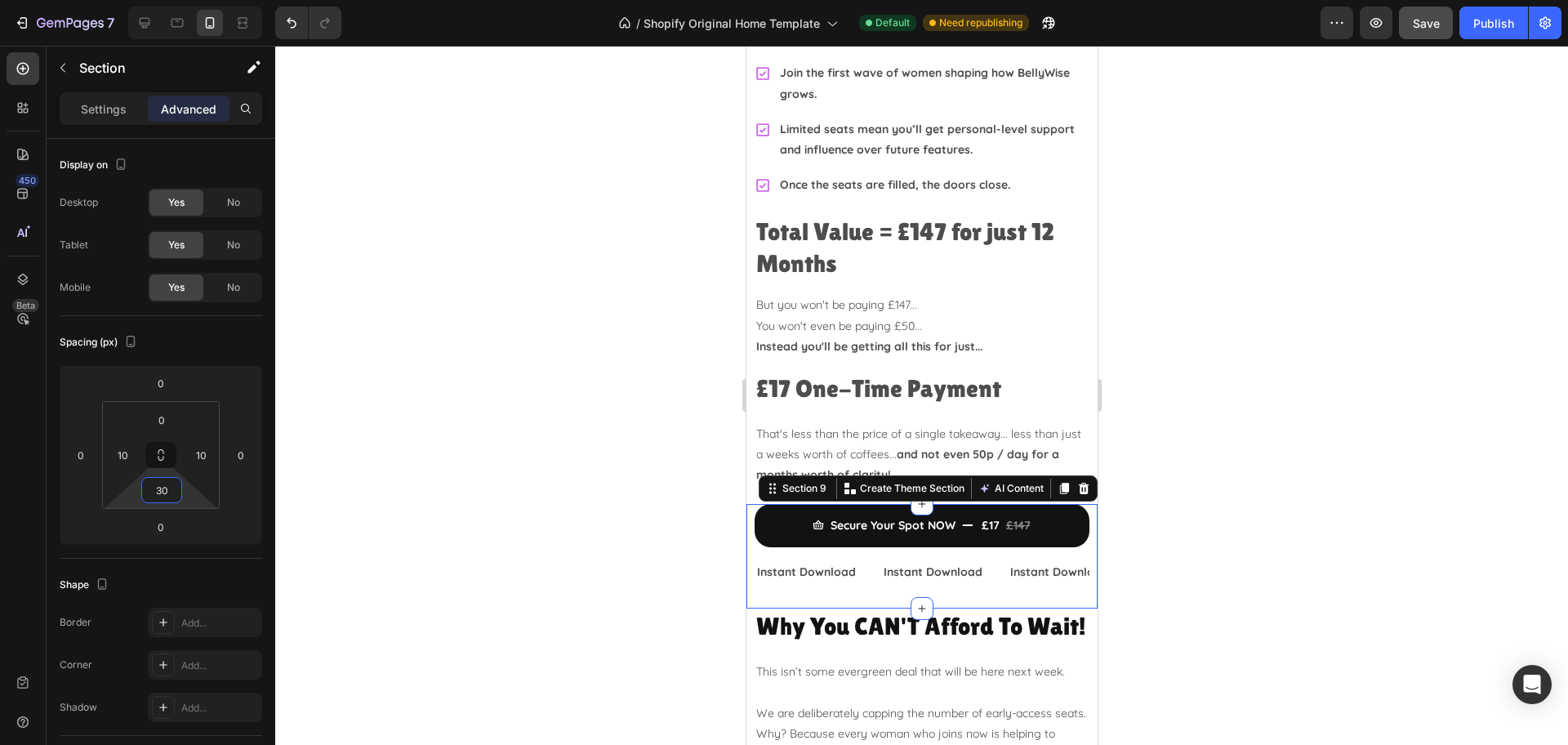
click at [1440, 452] on div at bounding box center [921, 395] width 1293 height 699
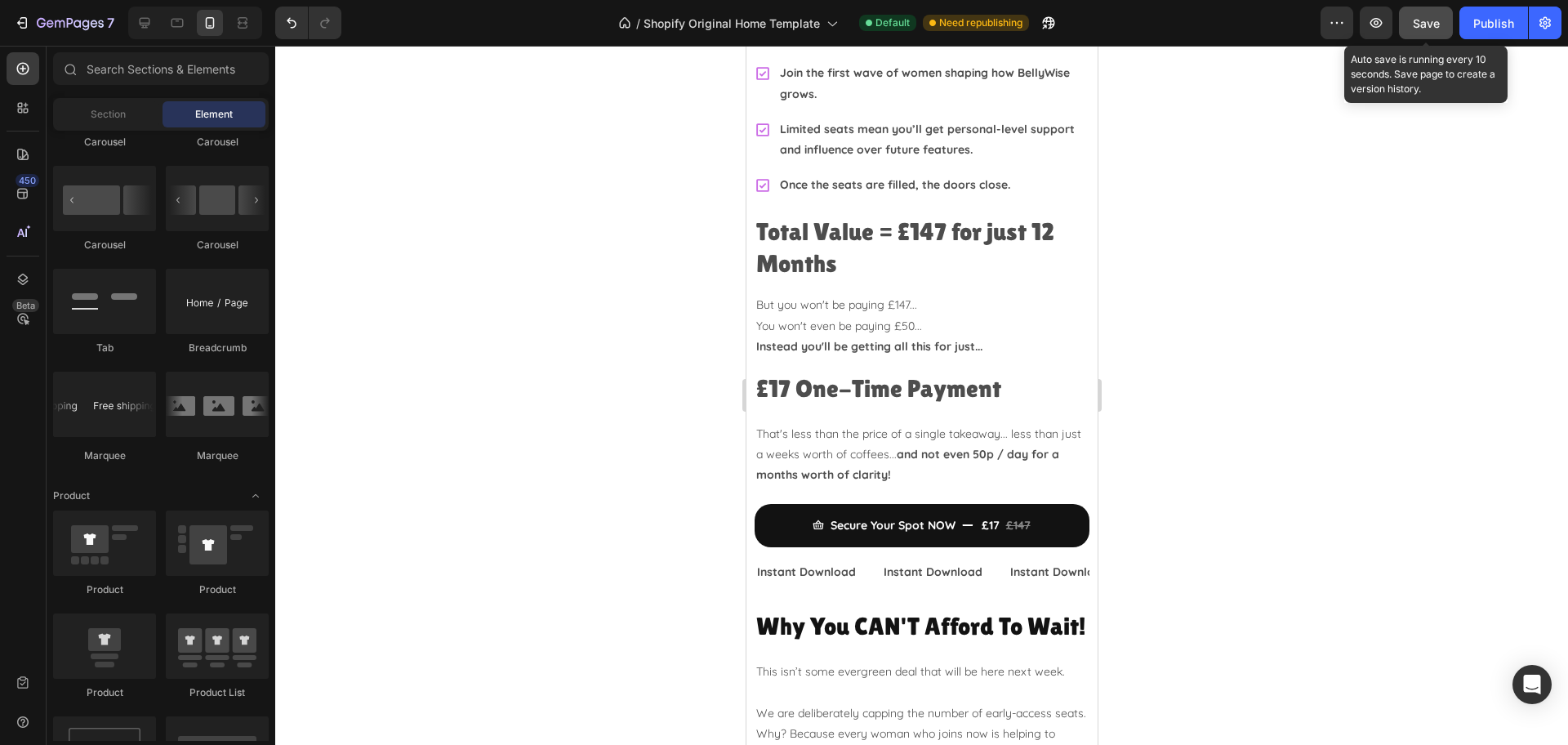
click at [1425, 23] on span "Save" at bounding box center [1426, 23] width 27 height 14
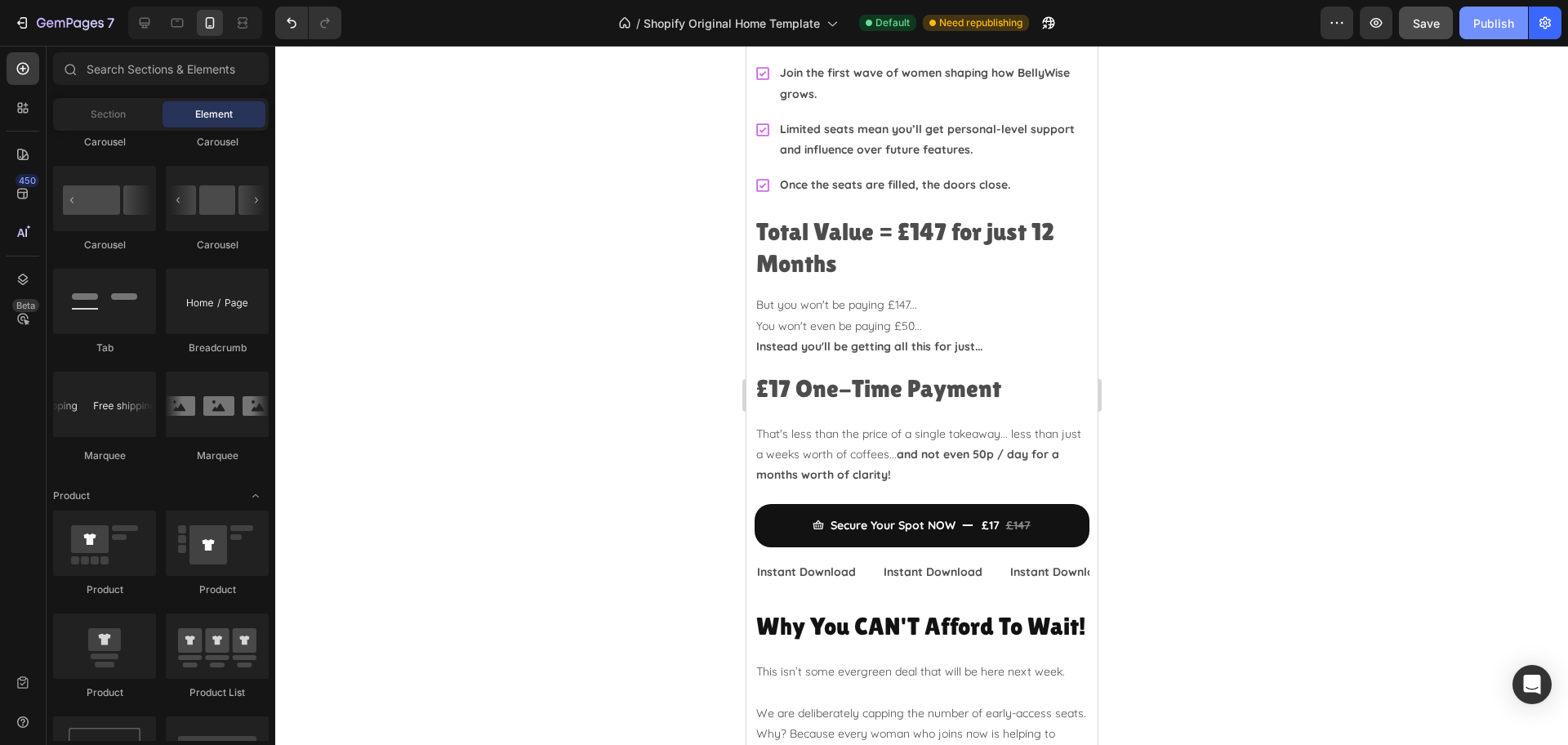
click at [1494, 19] on div "Publish" at bounding box center [1494, 23] width 40 height 17
